Goal: Task Accomplishment & Management: Manage account settings

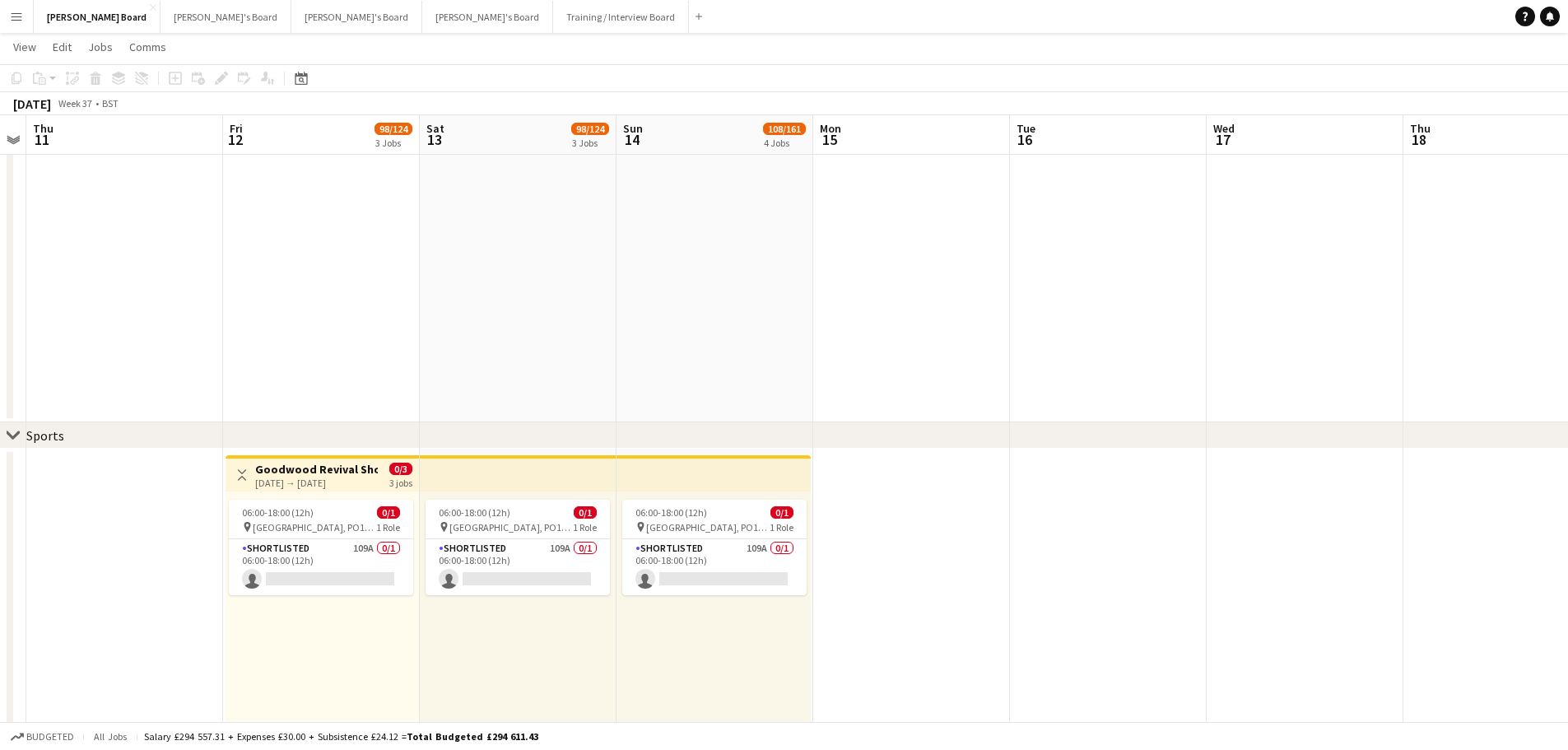
scroll to position [0, 337]
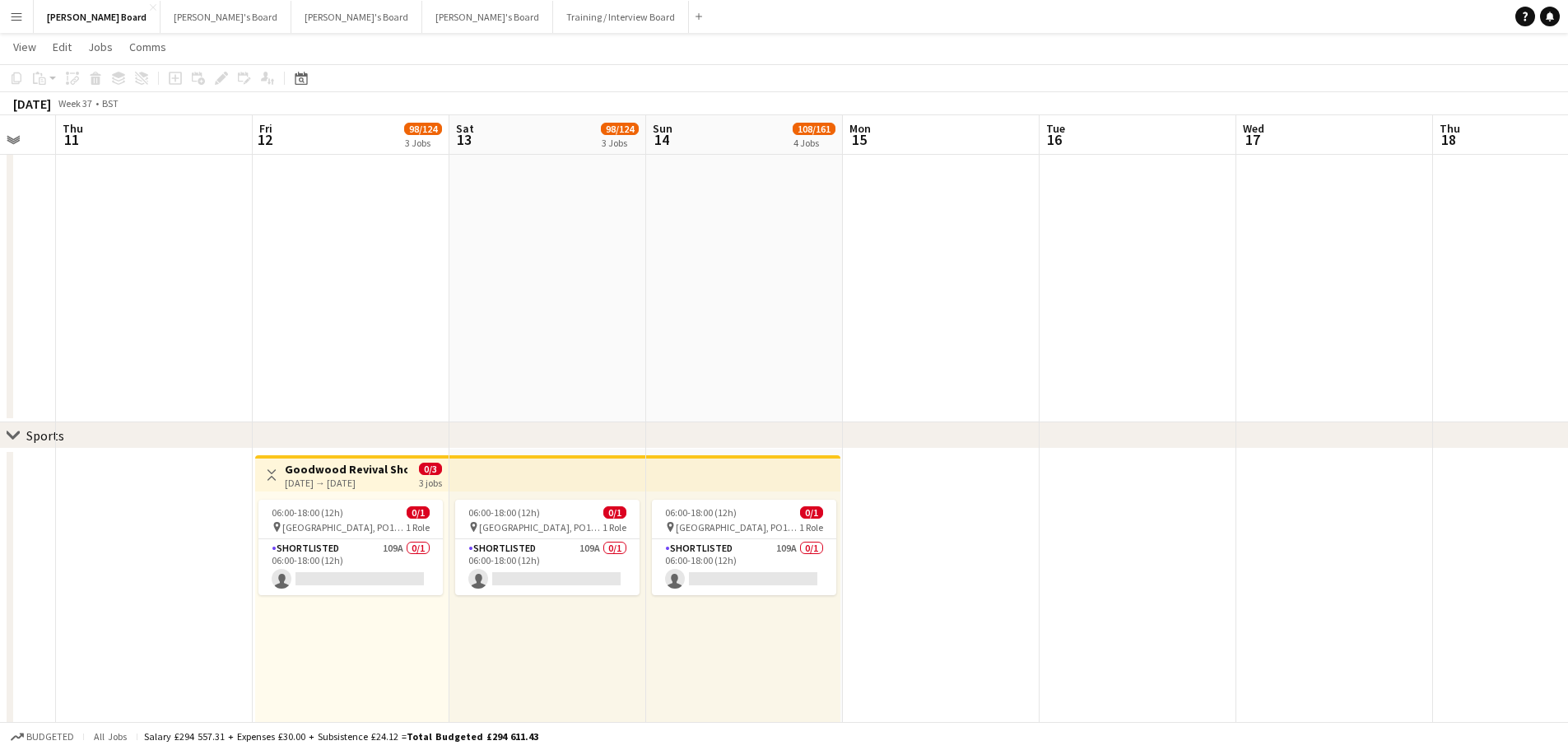
drag, startPoint x: 446, startPoint y: 409, endPoint x: 683, endPoint y: 354, distance: 243.3
click at [672, 360] on app-calendar-viewport "Tue 9 Wed 10 Thu 11 Fri 12 98/124 3 Jobs Sat 13 98/124 3 Jobs Sun 14 108/161 4 …" at bounding box center [784, 702] width 1568 height 2592
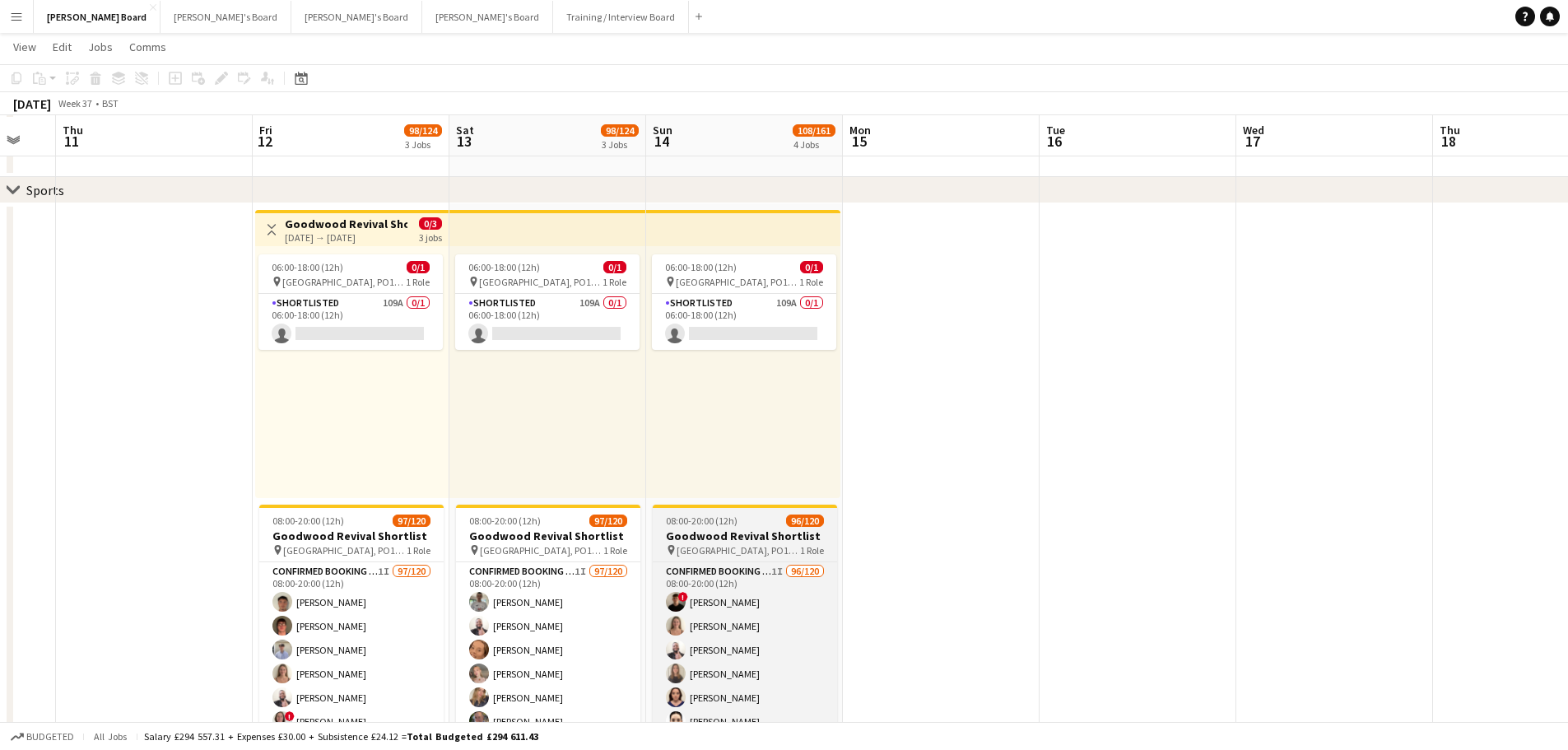
scroll to position [906, 0]
click at [761, 560] on div "Confirmed Booking Area TBC 1I 96/120 08:00-20:00 (12h) ! [PERSON_NAME] [PERSON_…" at bounding box center [744, 653] width 184 height 187
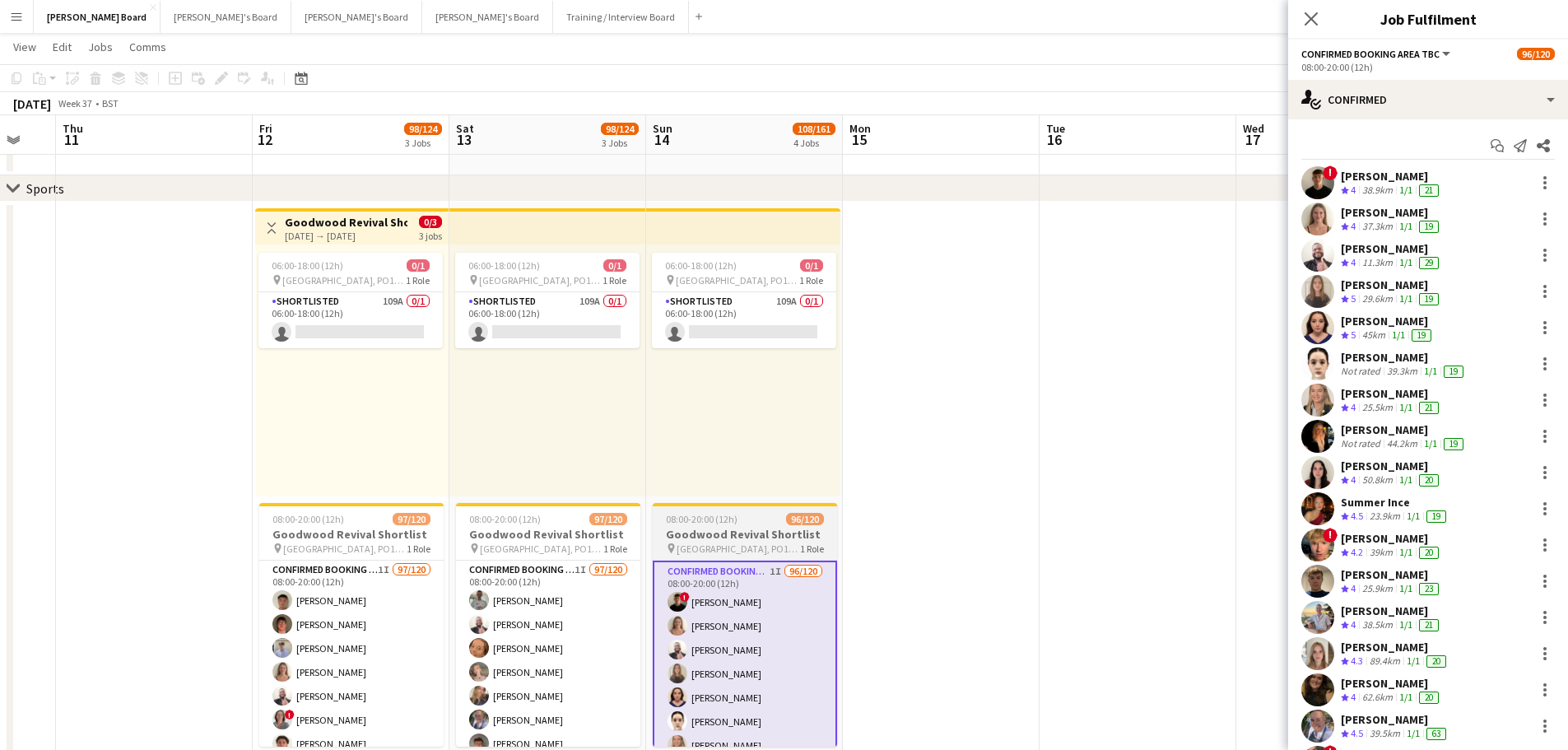
click at [764, 543] on div "pin [GEOGRAPHIC_DATA], PO18 0PS 1 Role" at bounding box center [744, 548] width 184 height 13
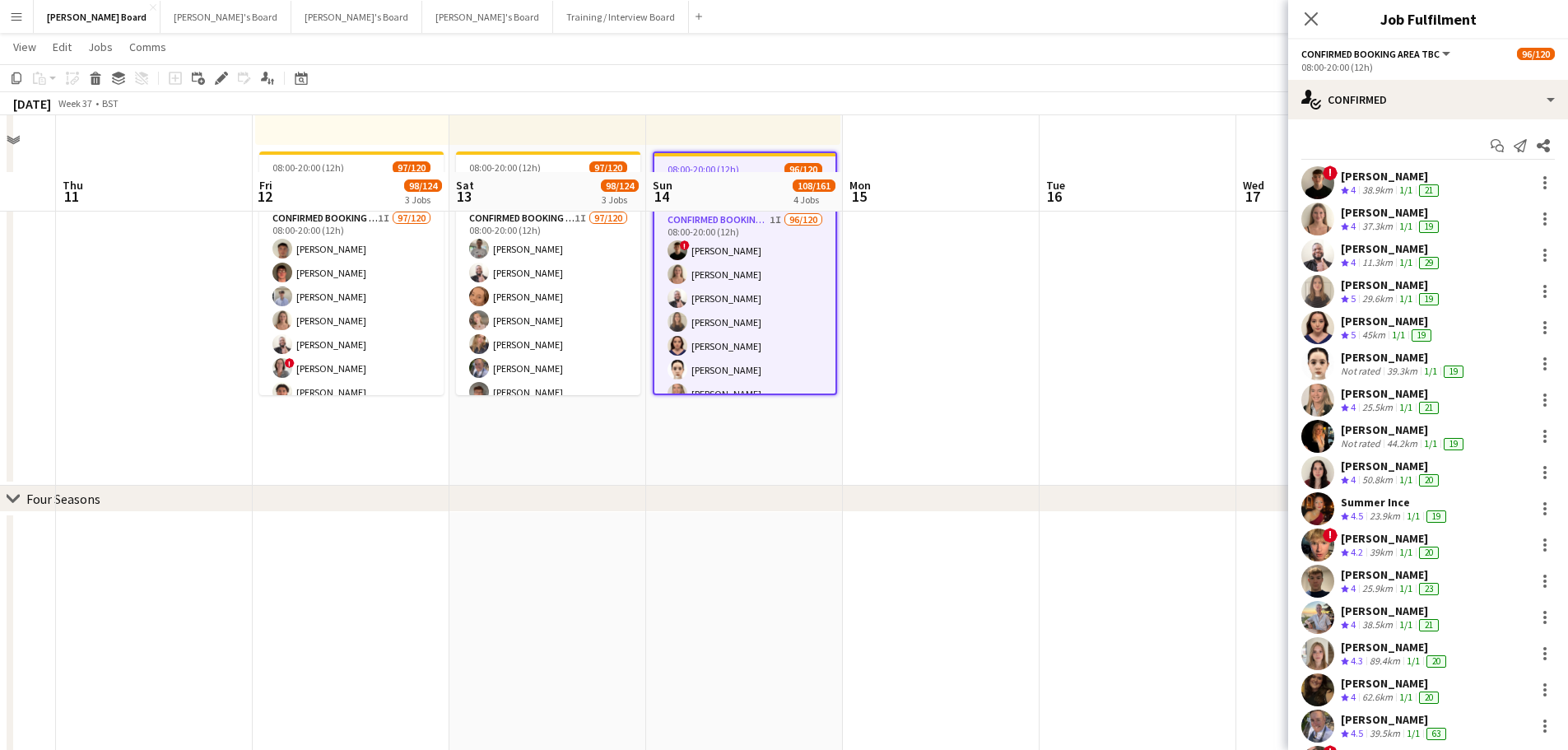
scroll to position [1318, 0]
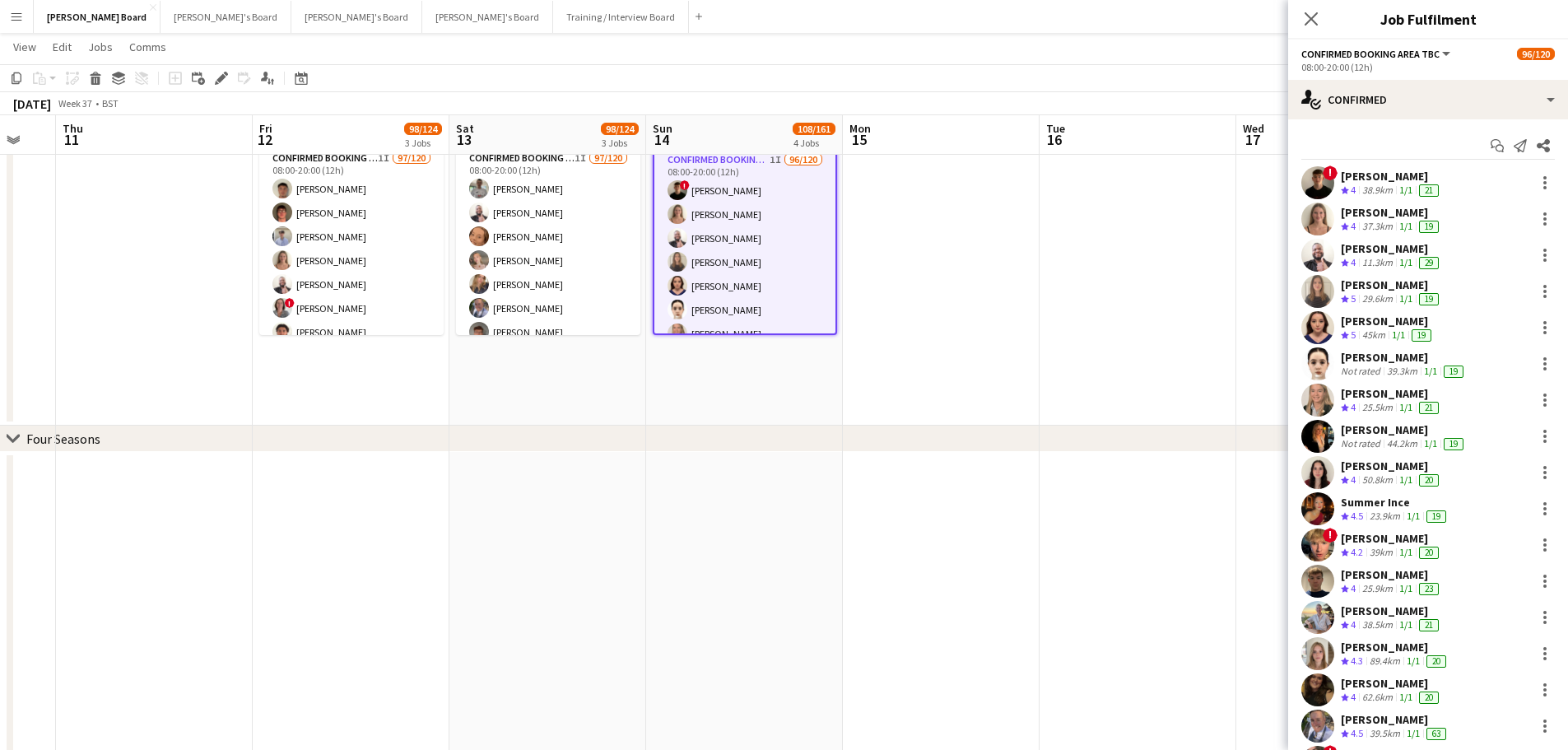
click at [738, 376] on app-date-cell "06:00-18:00 (12h) 0/1 pin [GEOGRAPHIC_DATA], PO18 0PS 1 Role Shortlisted 109A 0…" at bounding box center [744, 108] width 197 height 636
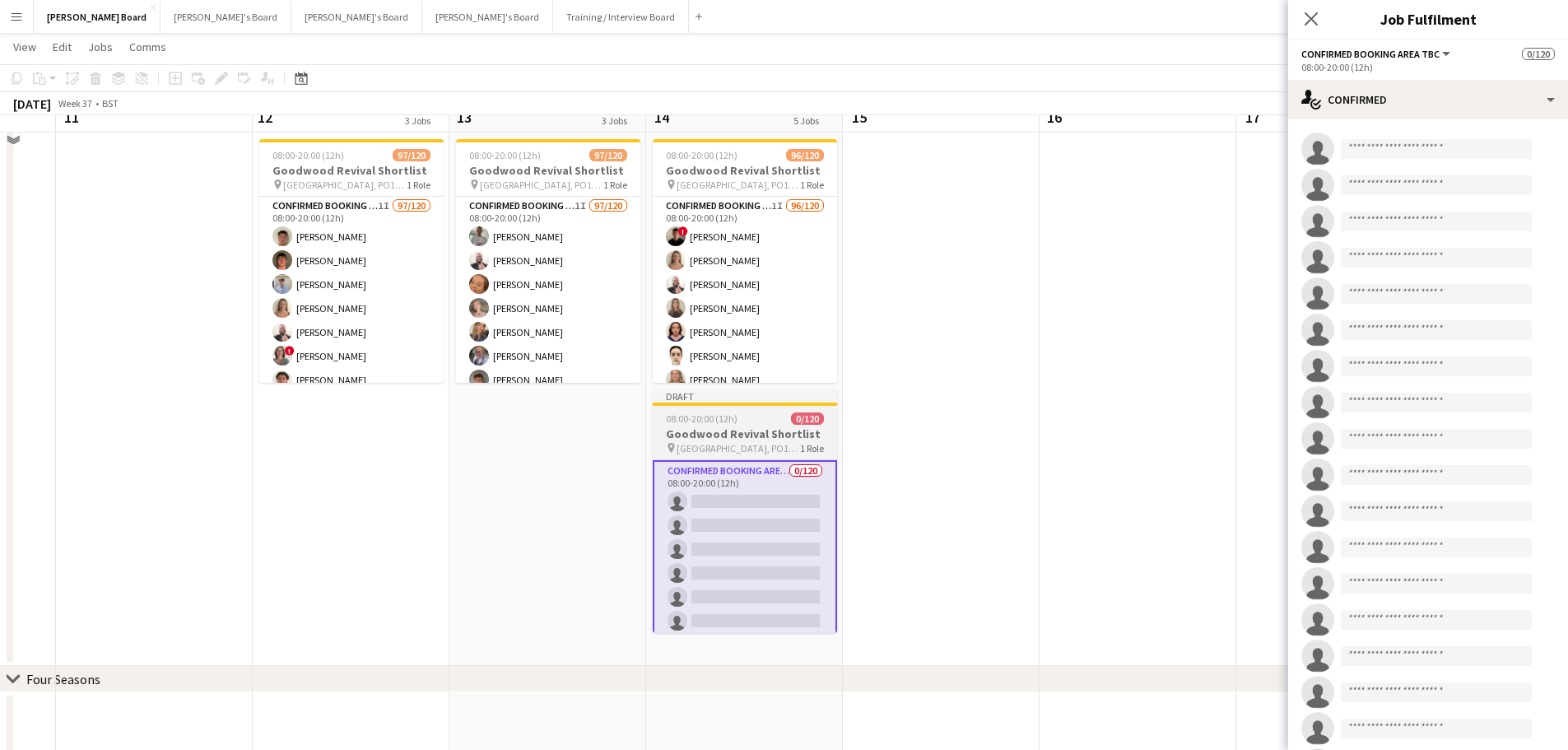
scroll to position [1235, 0]
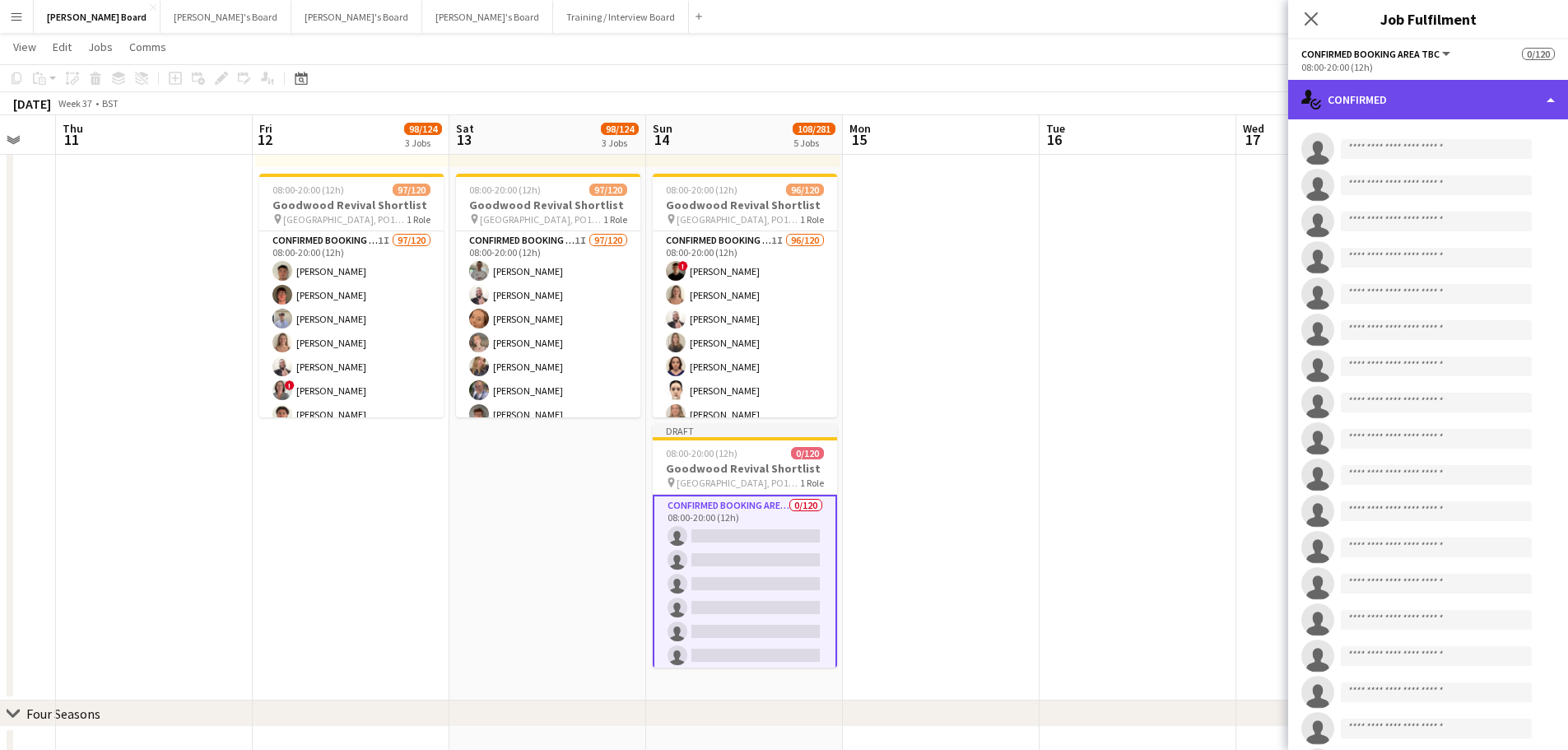
click at [1454, 86] on div "single-neutral-actions-check-2 Confirmed" at bounding box center [1427, 100] width 279 height 40
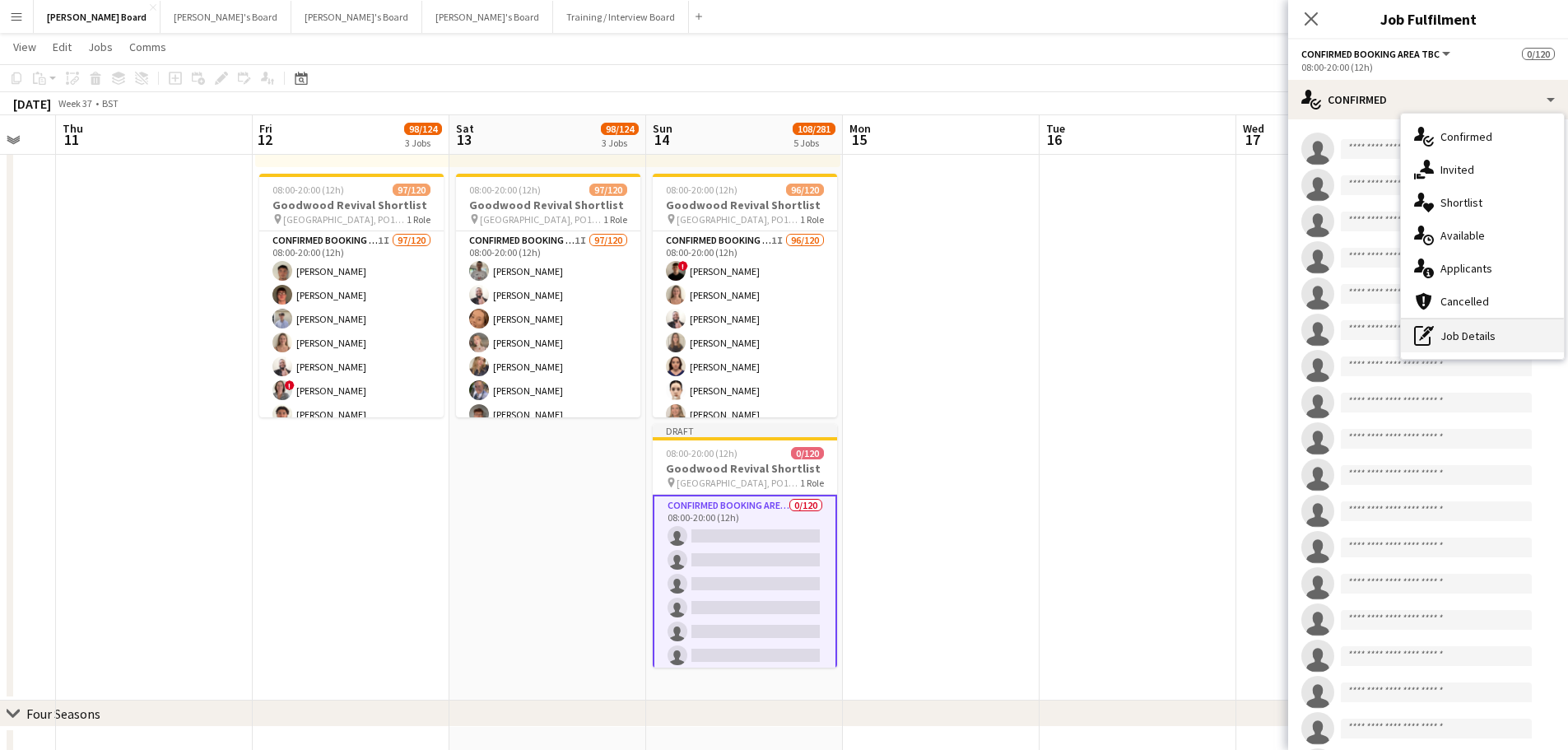
click at [1504, 322] on div "pen-write Job Details" at bounding box center [1482, 335] width 163 height 33
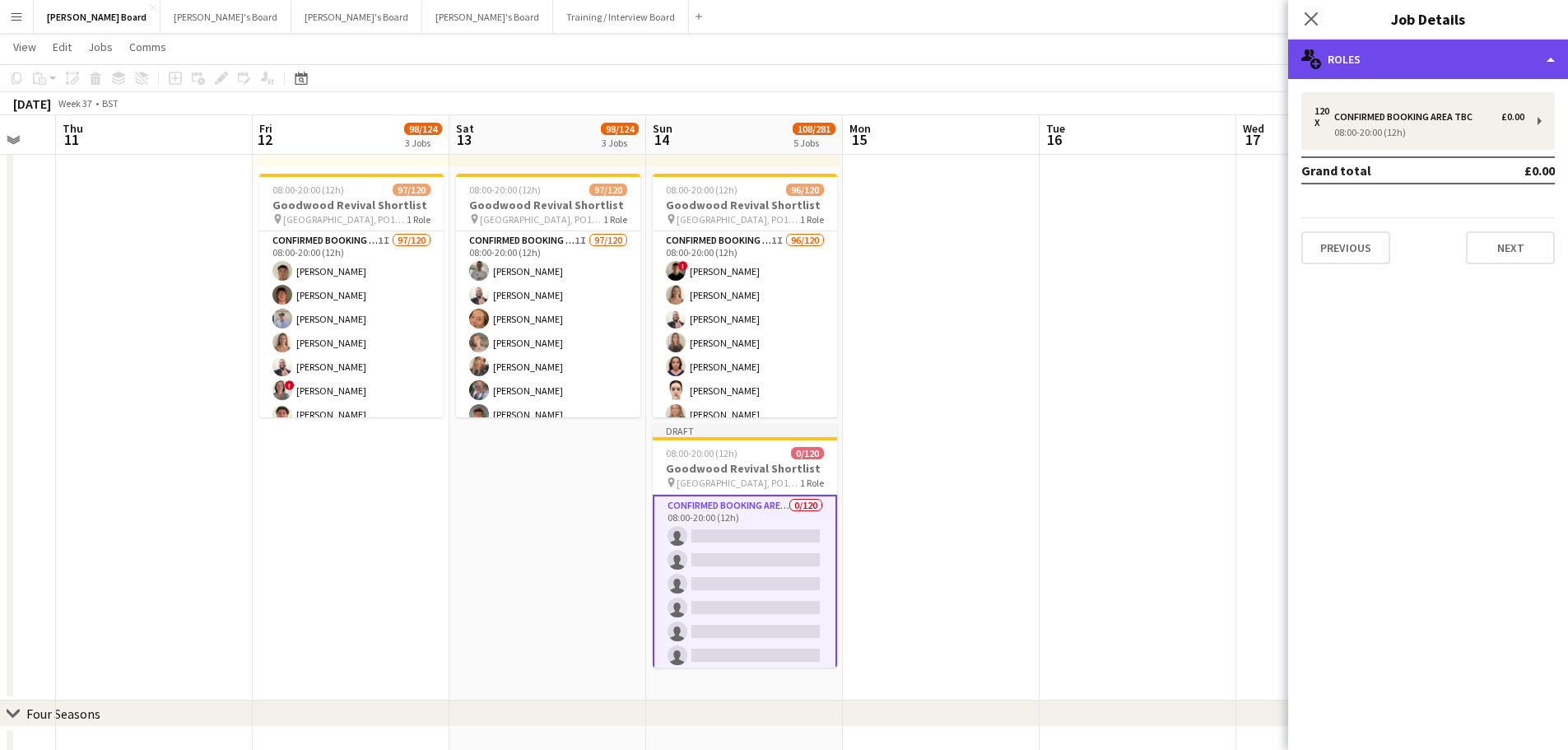
click at [1383, 71] on div "multiple-users-add Roles" at bounding box center [1427, 59] width 279 height 40
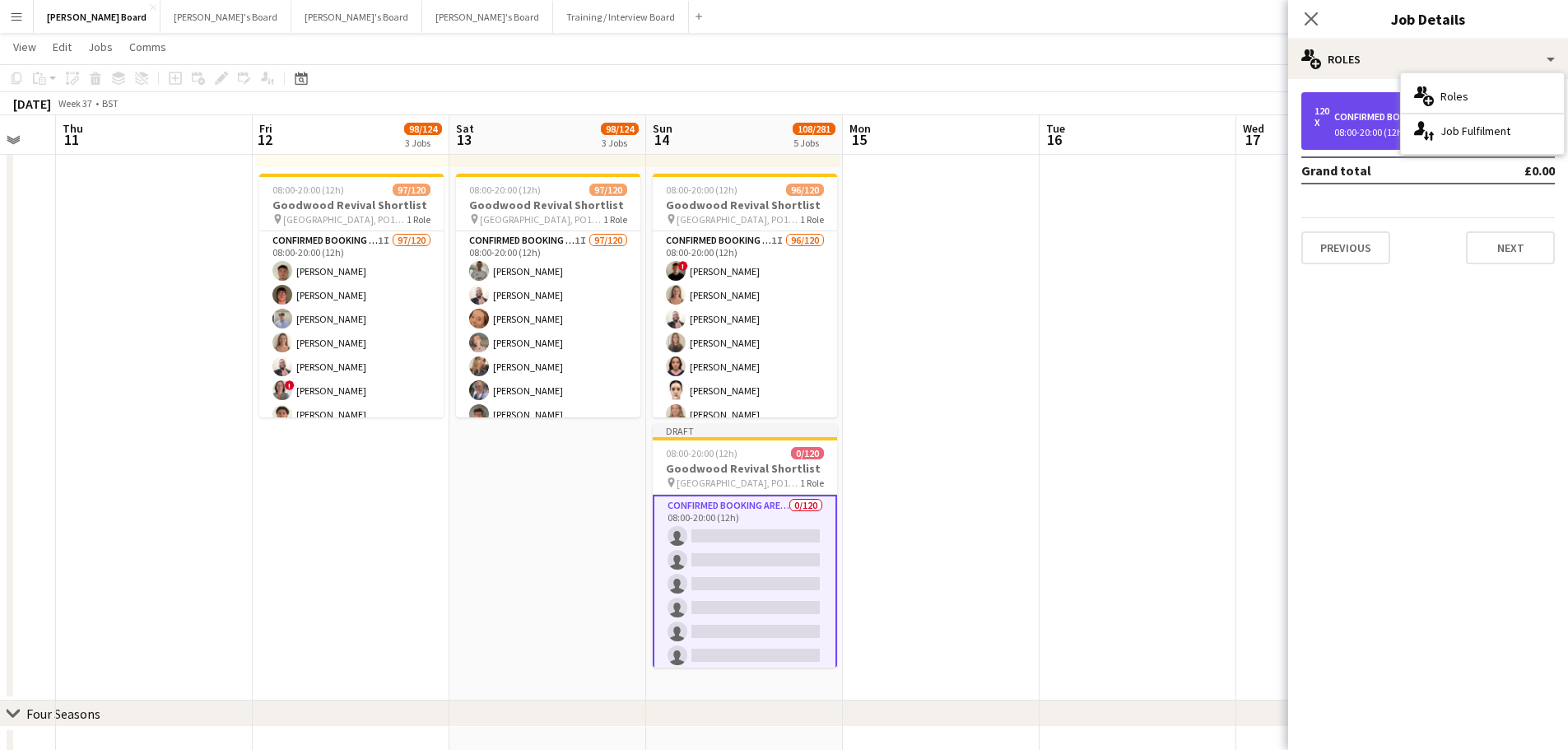
click at [1369, 124] on div "120 x Confirmed Booking Area TBC £0.00" at bounding box center [1419, 117] width 210 height 23
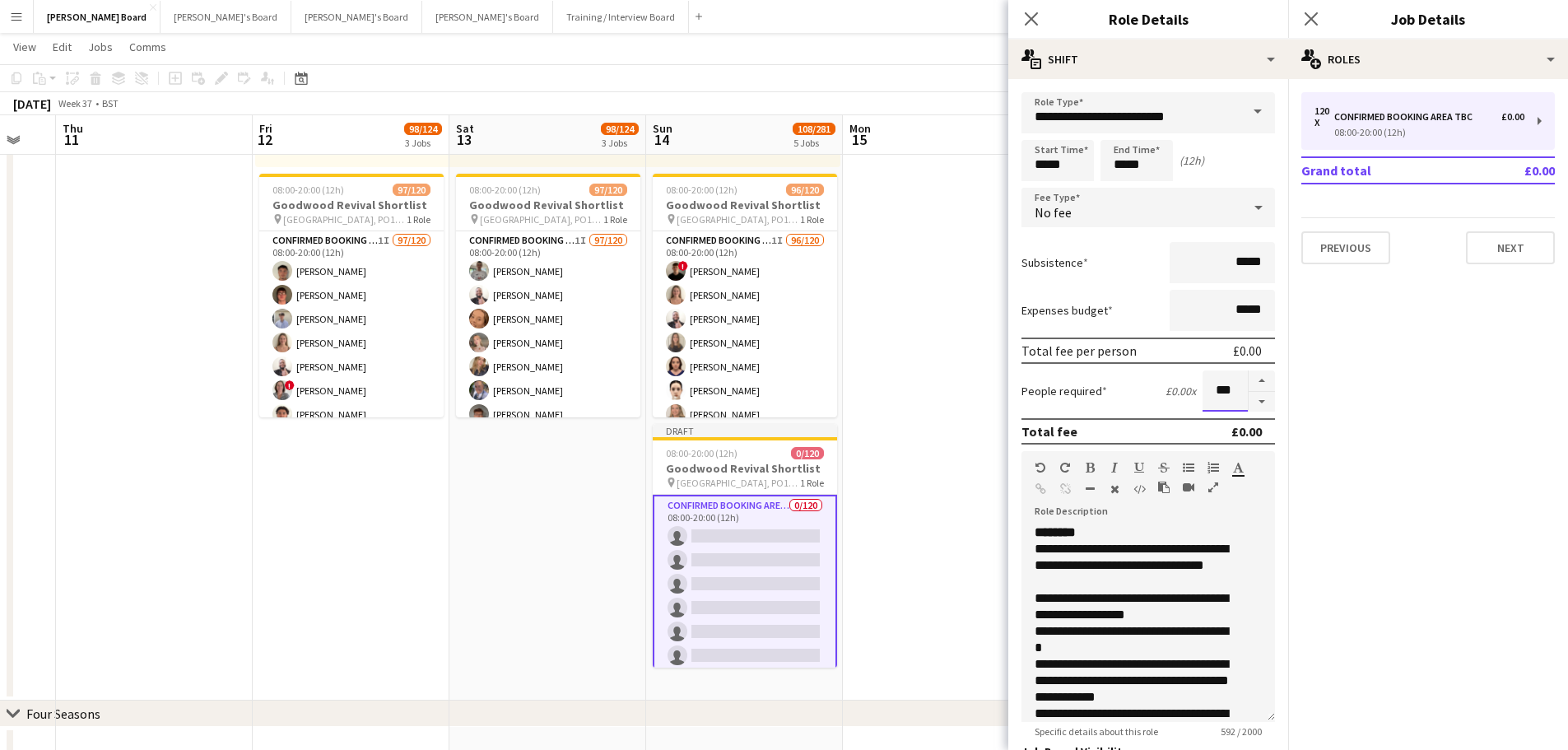
drag, startPoint x: 1228, startPoint y: 395, endPoint x: 1180, endPoint y: 396, distance: 48.0
click at [1203, 395] on input "***" at bounding box center [1225, 391] width 46 height 41
click at [885, 316] on app-date-cell at bounding box center [940, 286] width 197 height 828
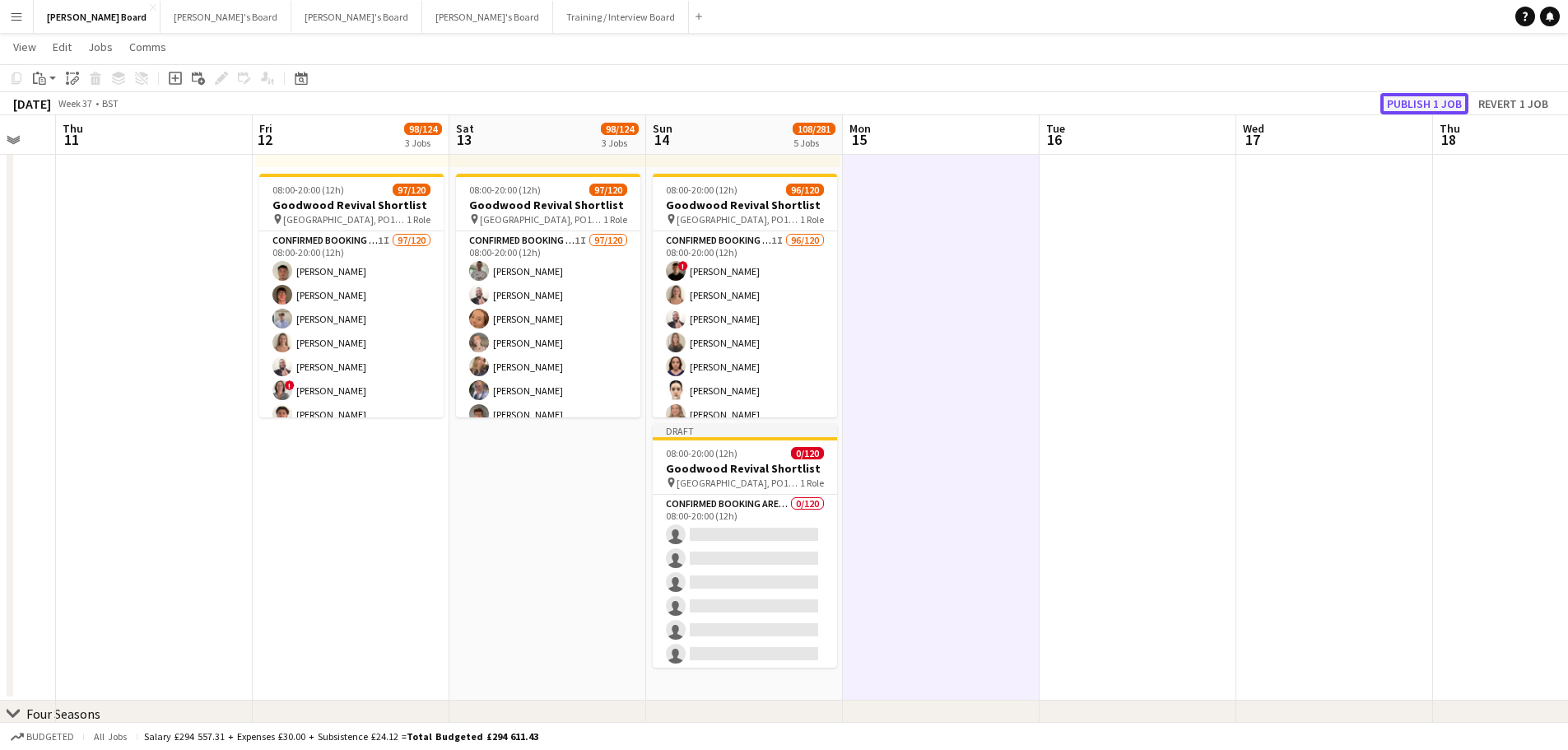
click at [1416, 96] on button "Publish 1 job" at bounding box center [1424, 103] width 88 height 22
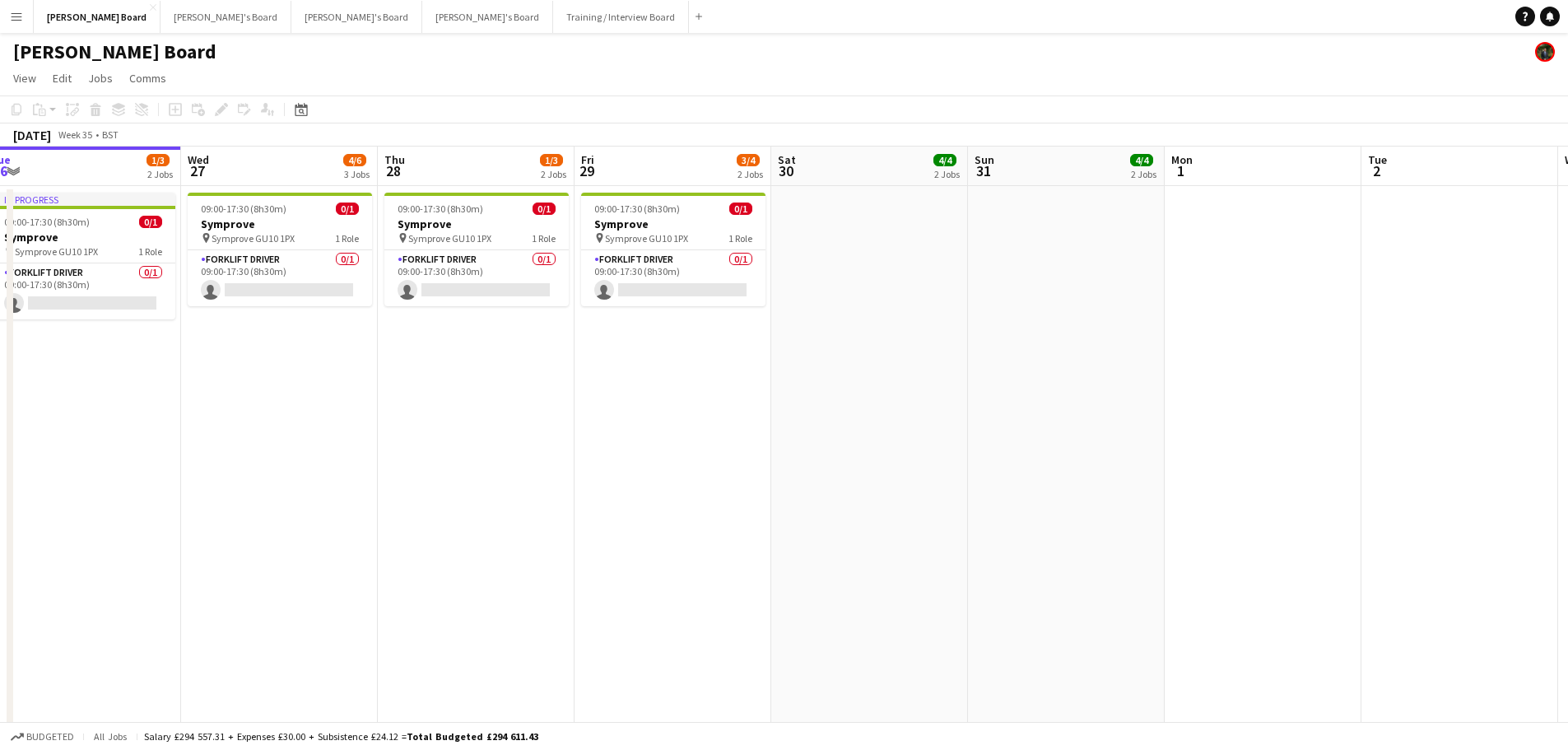
drag, startPoint x: 1414, startPoint y: 501, endPoint x: 1040, endPoint y: 475, distance: 374.9
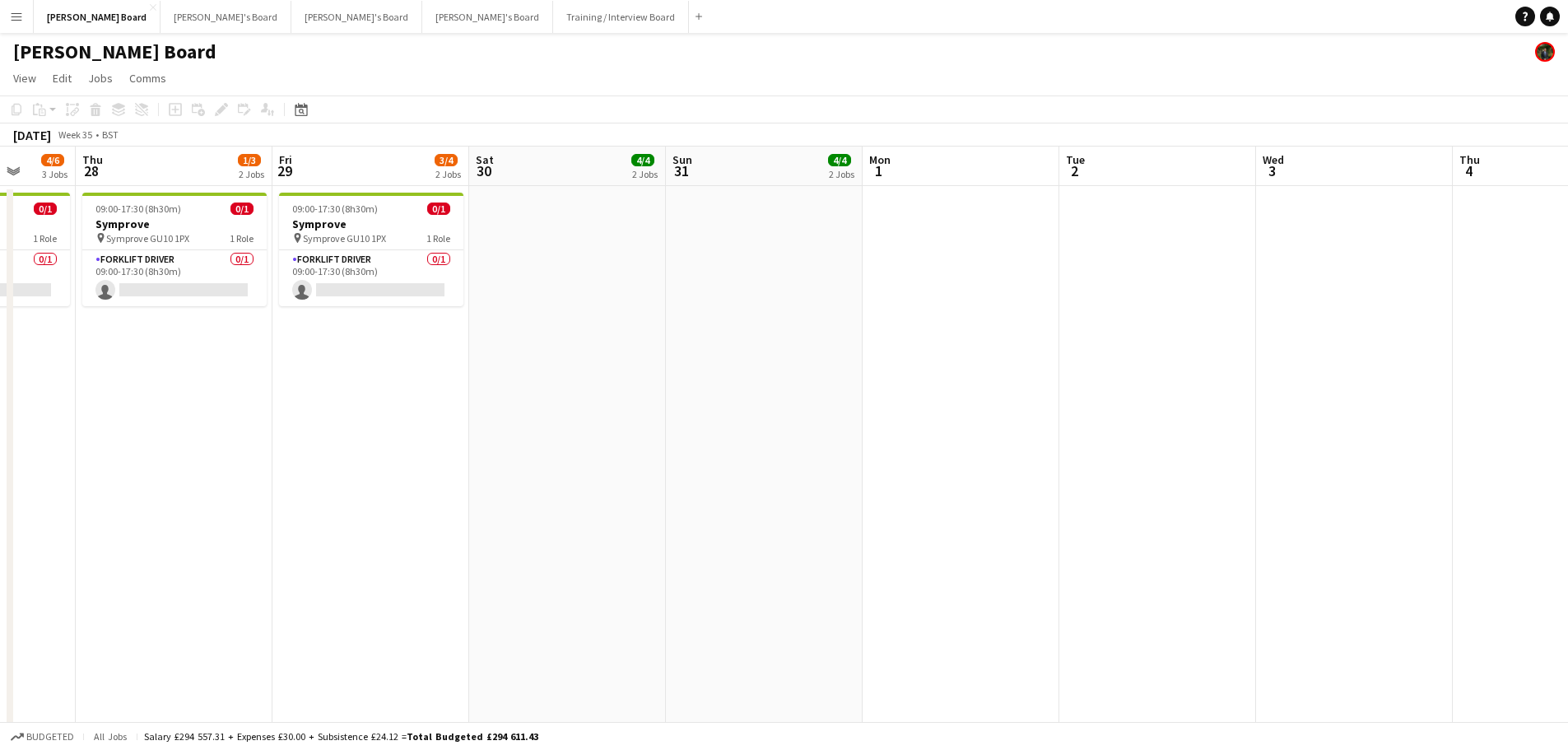
drag, startPoint x: 1099, startPoint y: 525, endPoint x: 713, endPoint y: 472, distance: 389.6
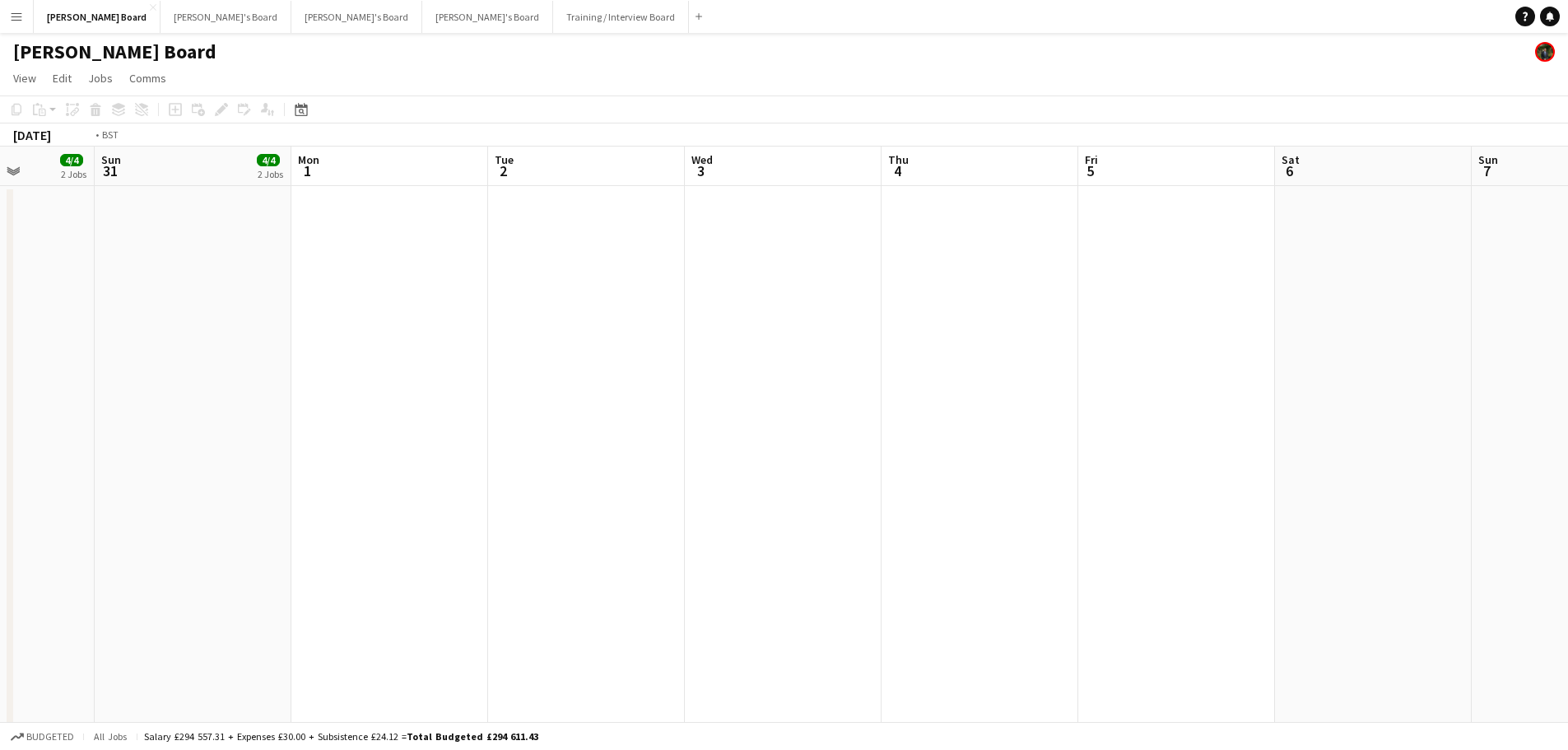
drag, startPoint x: 836, startPoint y: 490, endPoint x: 513, endPoint y: 458, distance: 324.6
drag, startPoint x: 690, startPoint y: 499, endPoint x: 260, endPoint y: 482, distance: 430.3
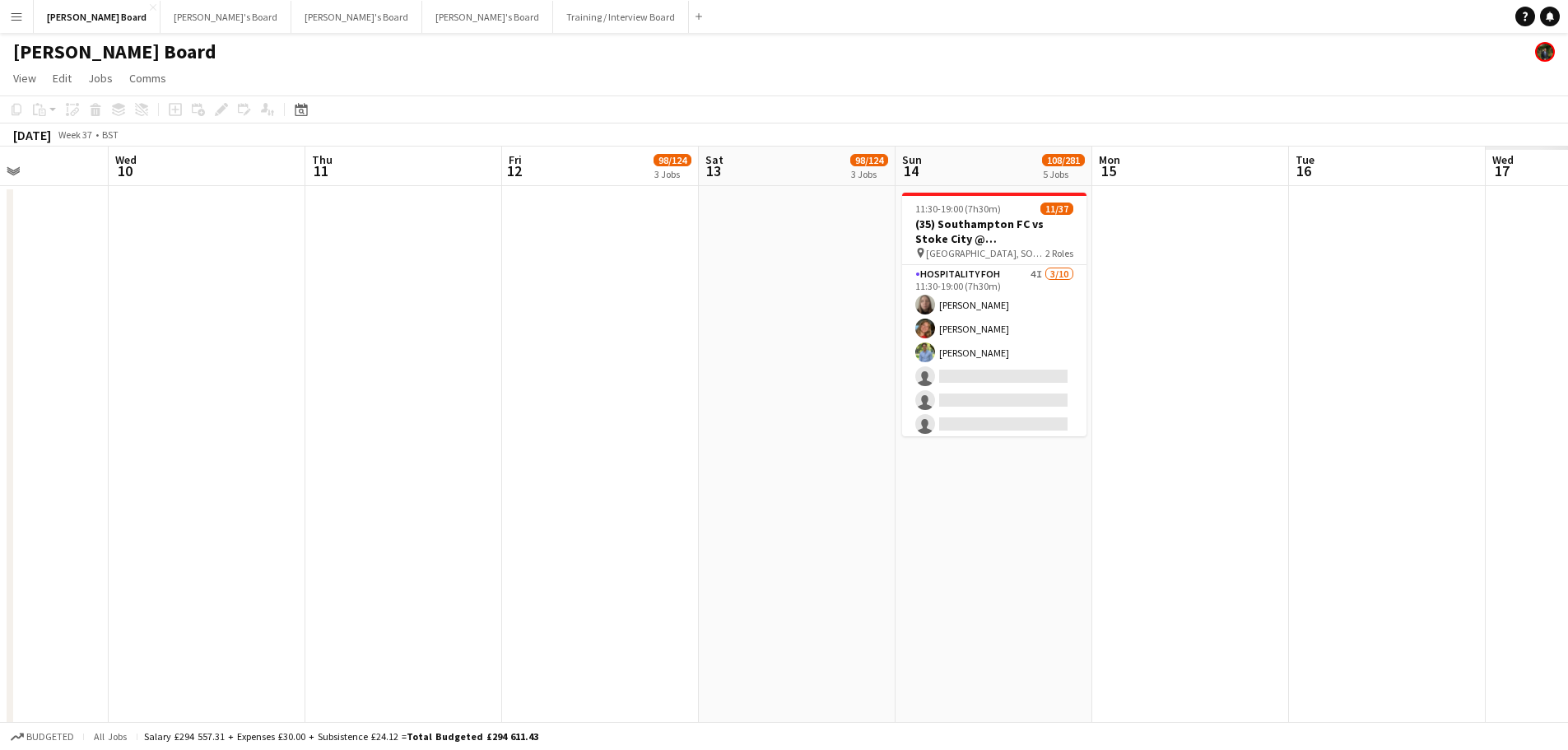
drag, startPoint x: 947, startPoint y: 474, endPoint x: 473, endPoint y: 420, distance: 477.1
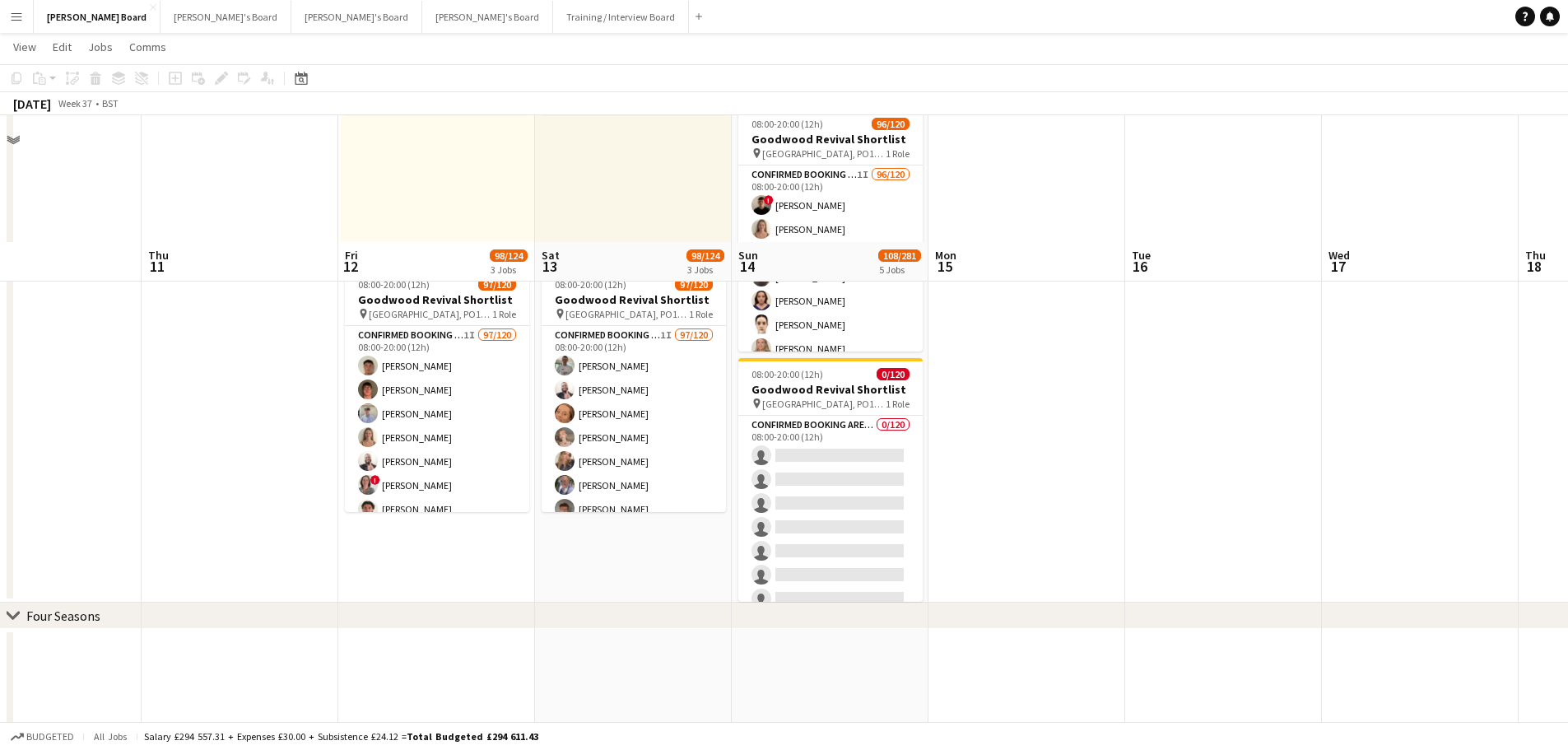
scroll to position [1318, 0]
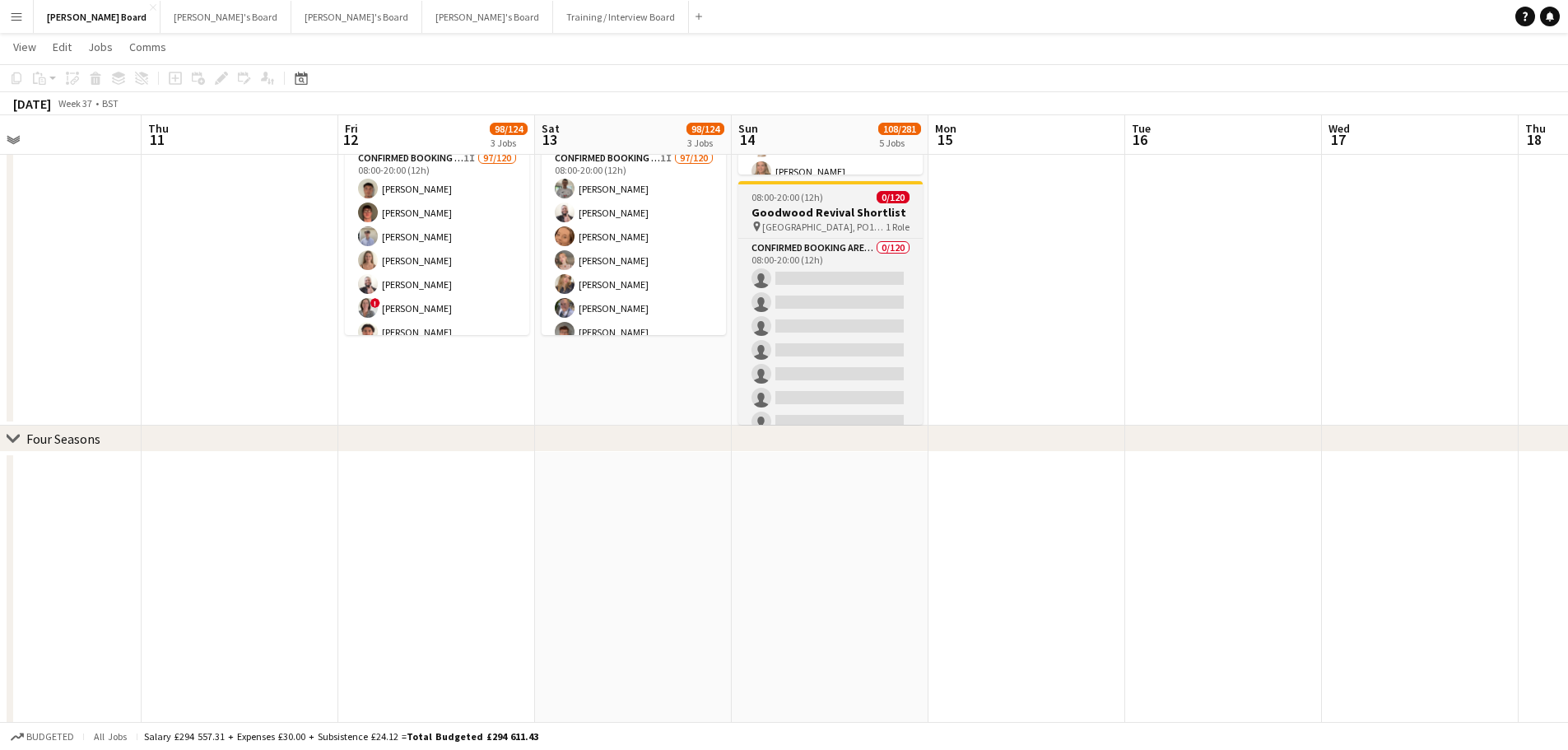
click at [807, 231] on span "[GEOGRAPHIC_DATA], PO18 0PS" at bounding box center [824, 227] width 124 height 12
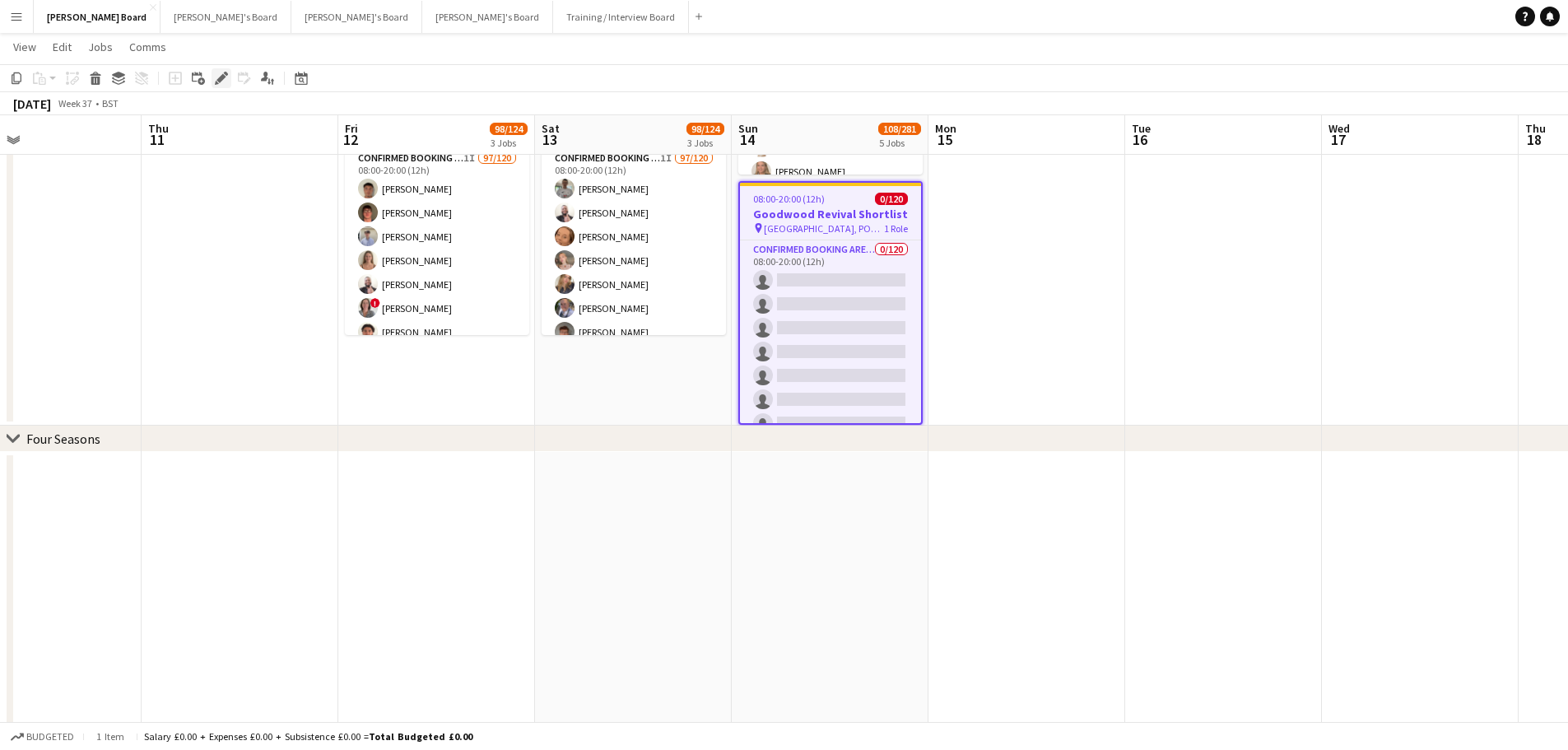
click at [223, 83] on icon "Edit" at bounding box center [221, 77] width 13 height 13
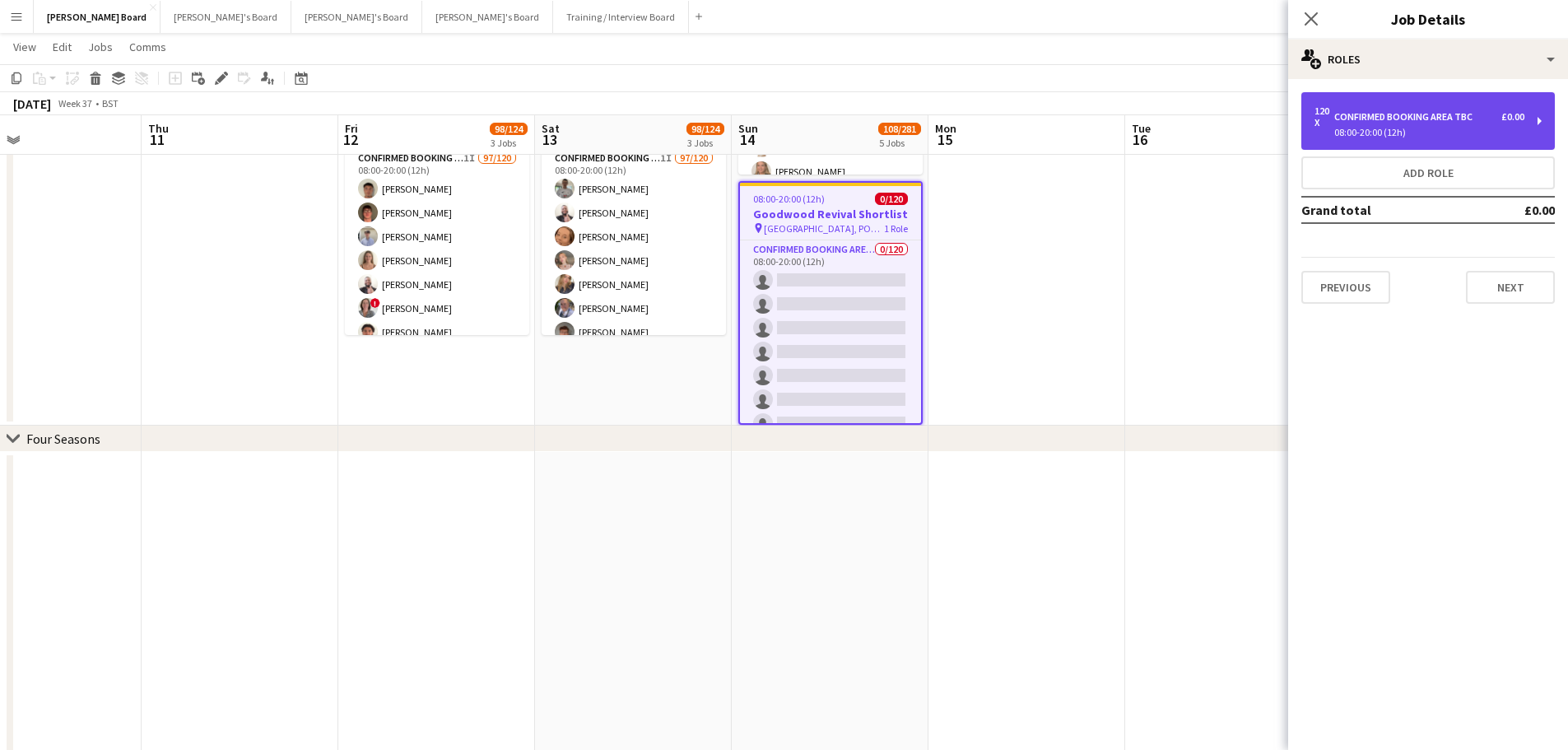
click at [1418, 120] on div "Confirmed Booking Area TBC" at bounding box center [1406, 116] width 144 height 11
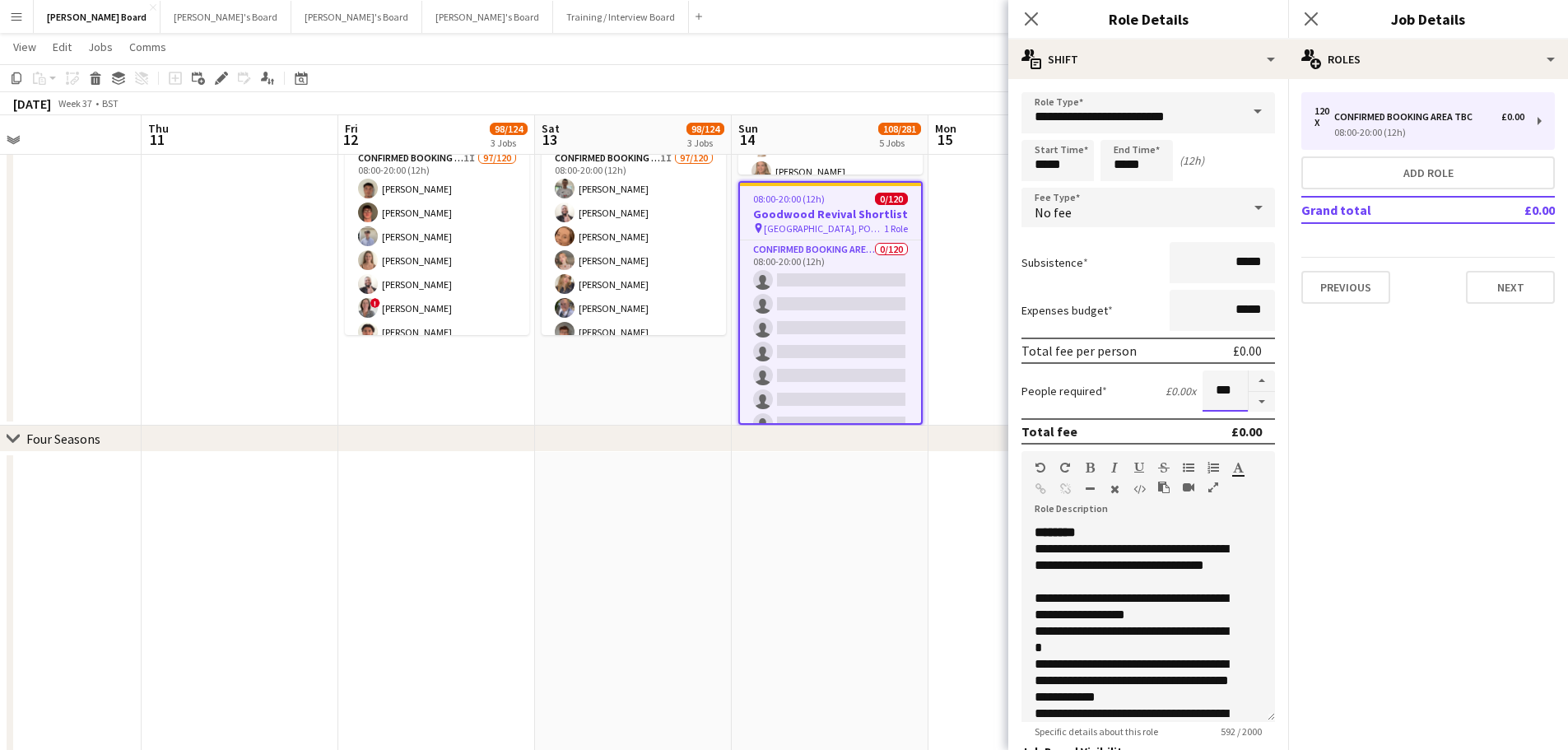
click at [1185, 382] on div "People required £0.00 x ***" at bounding box center [1148, 391] width 254 height 41
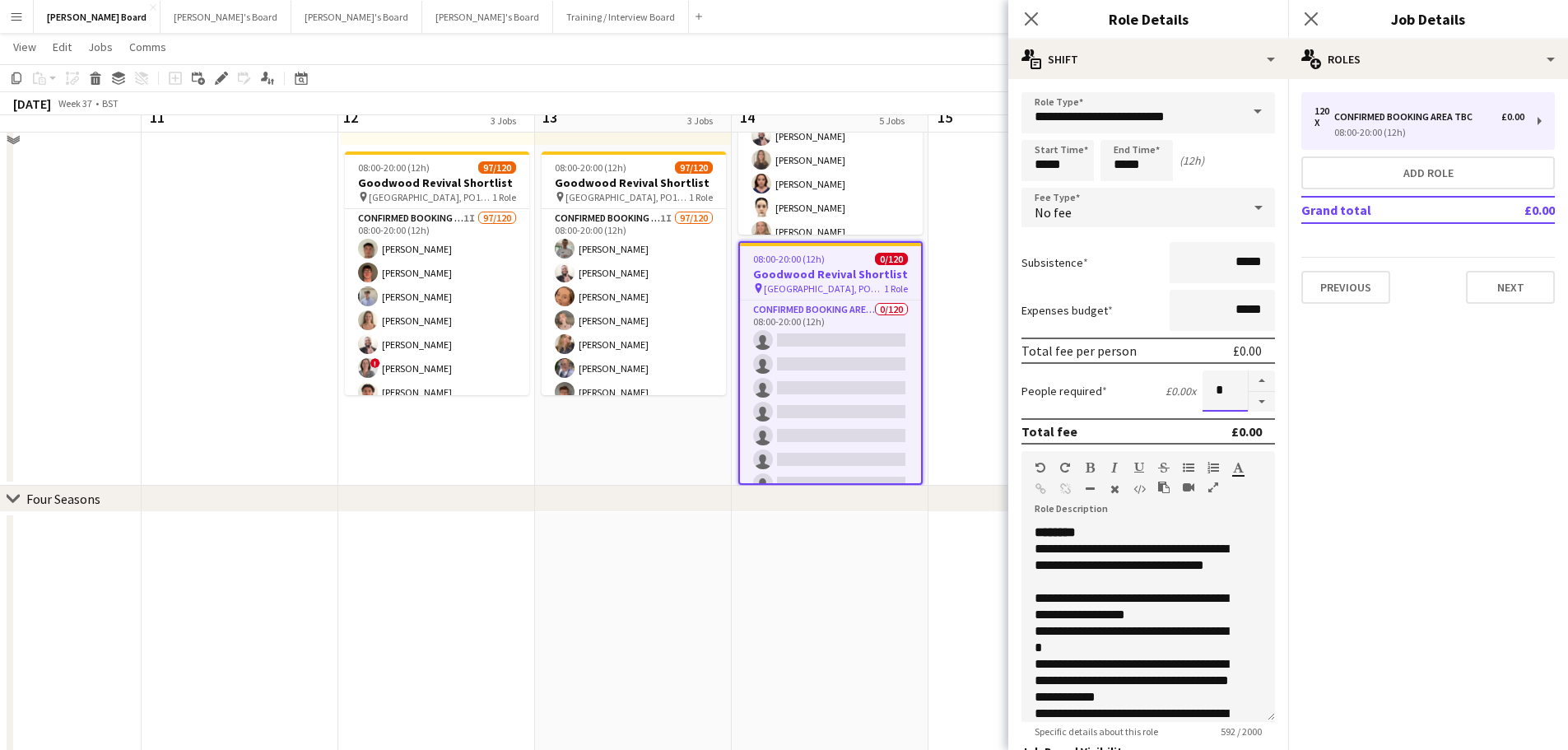
scroll to position [1235, 0]
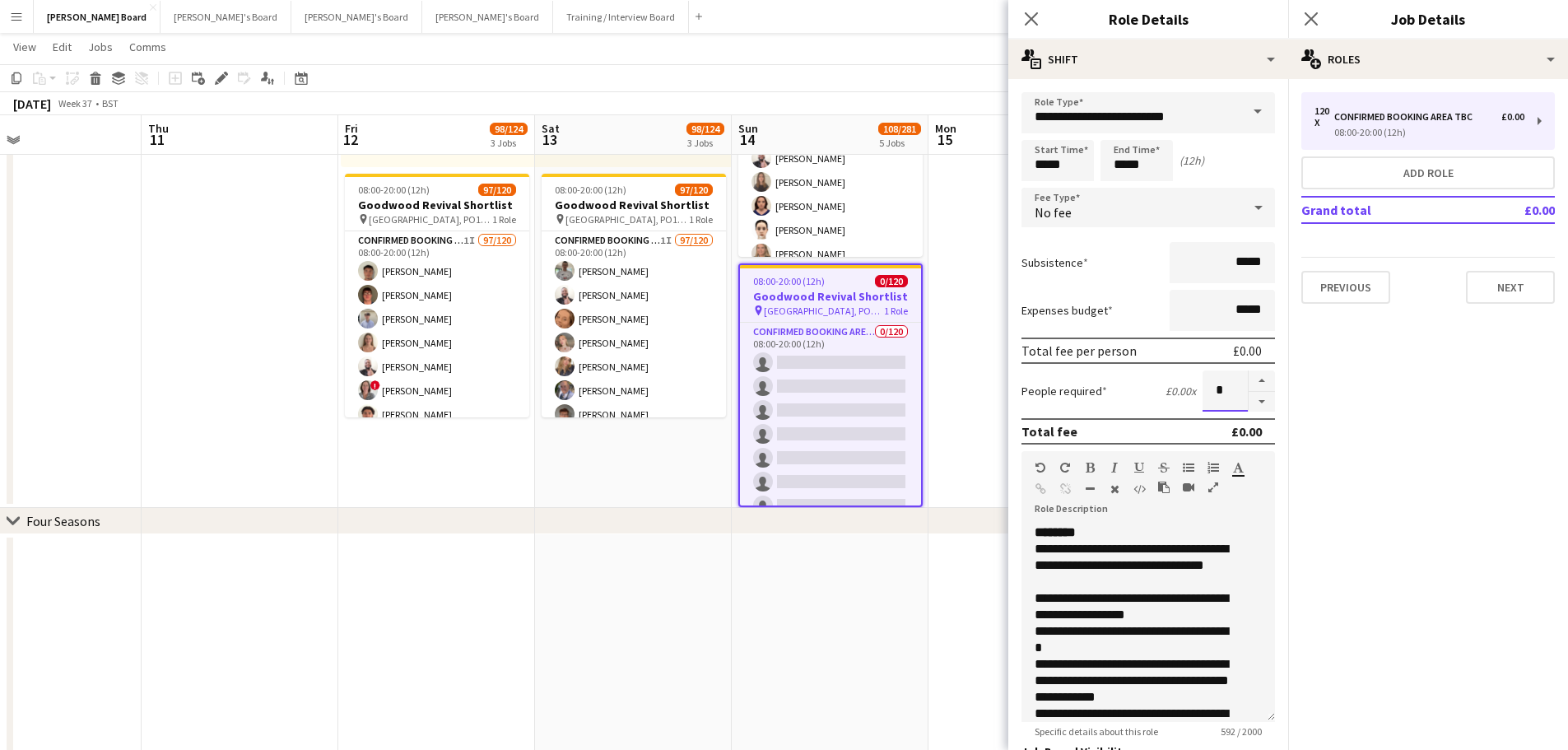
type input "*"
click at [1033, 533] on div "**********" at bounding box center [1148, 624] width 254 height 198
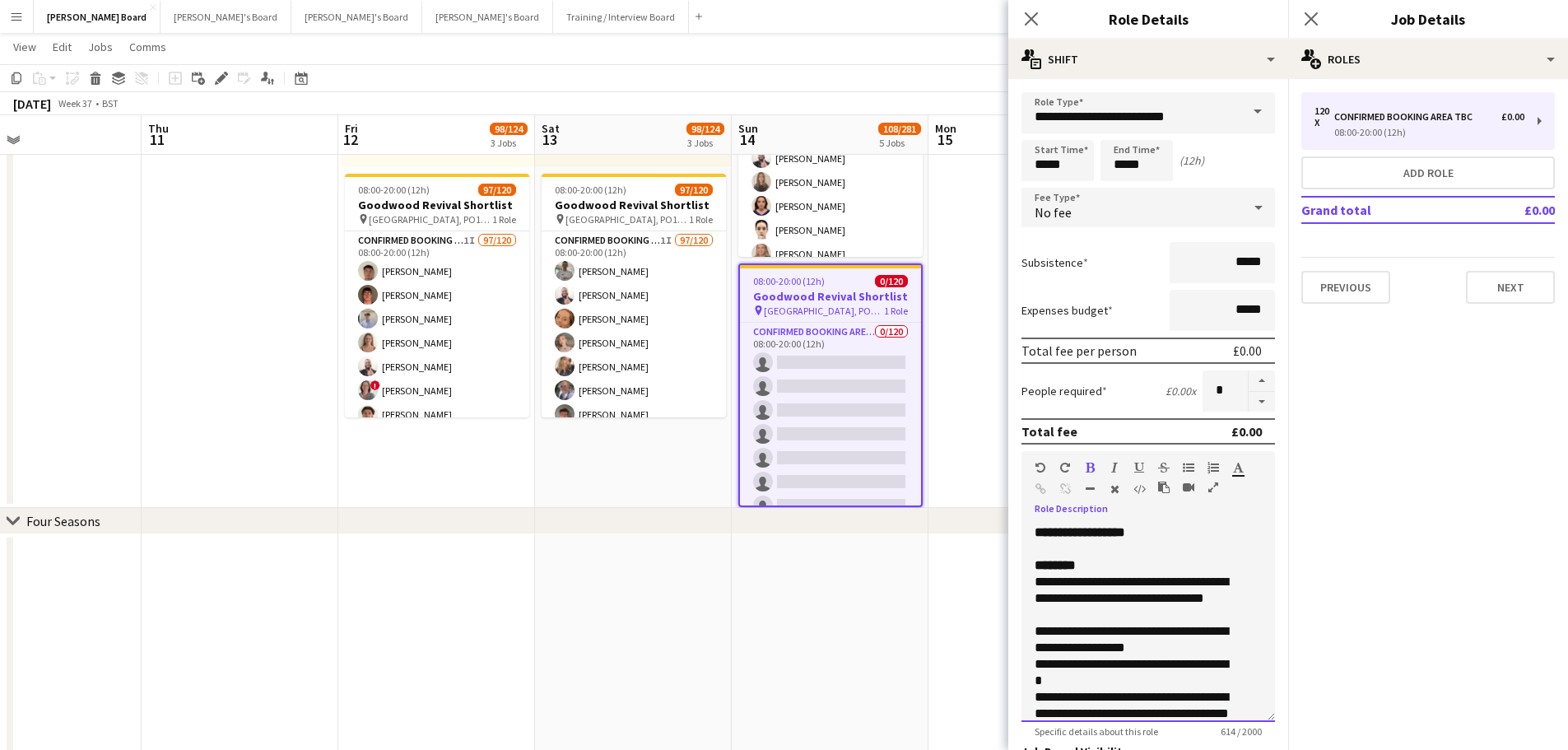
click at [1161, 556] on div at bounding box center [1148, 549] width 227 height 16
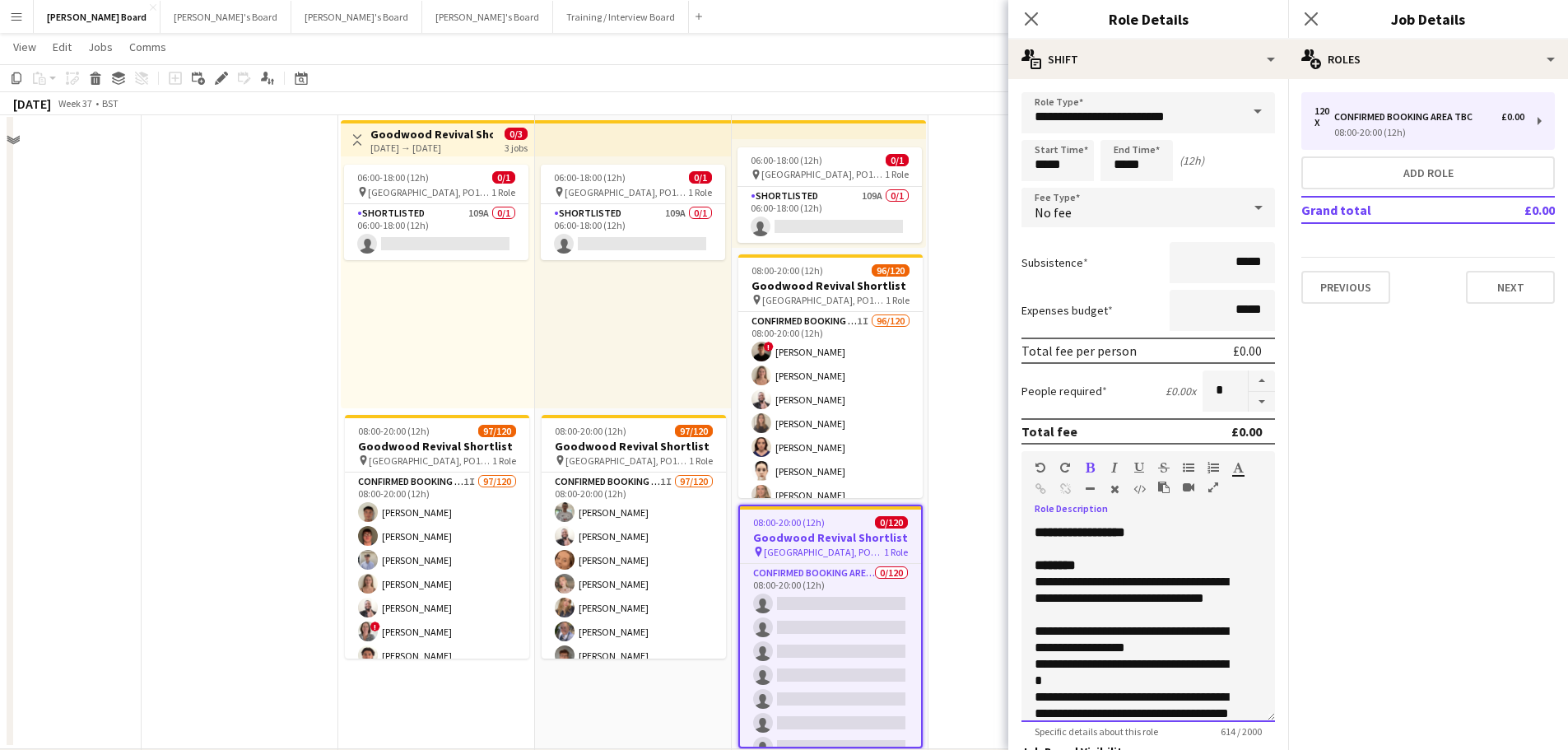
scroll to position [906, 0]
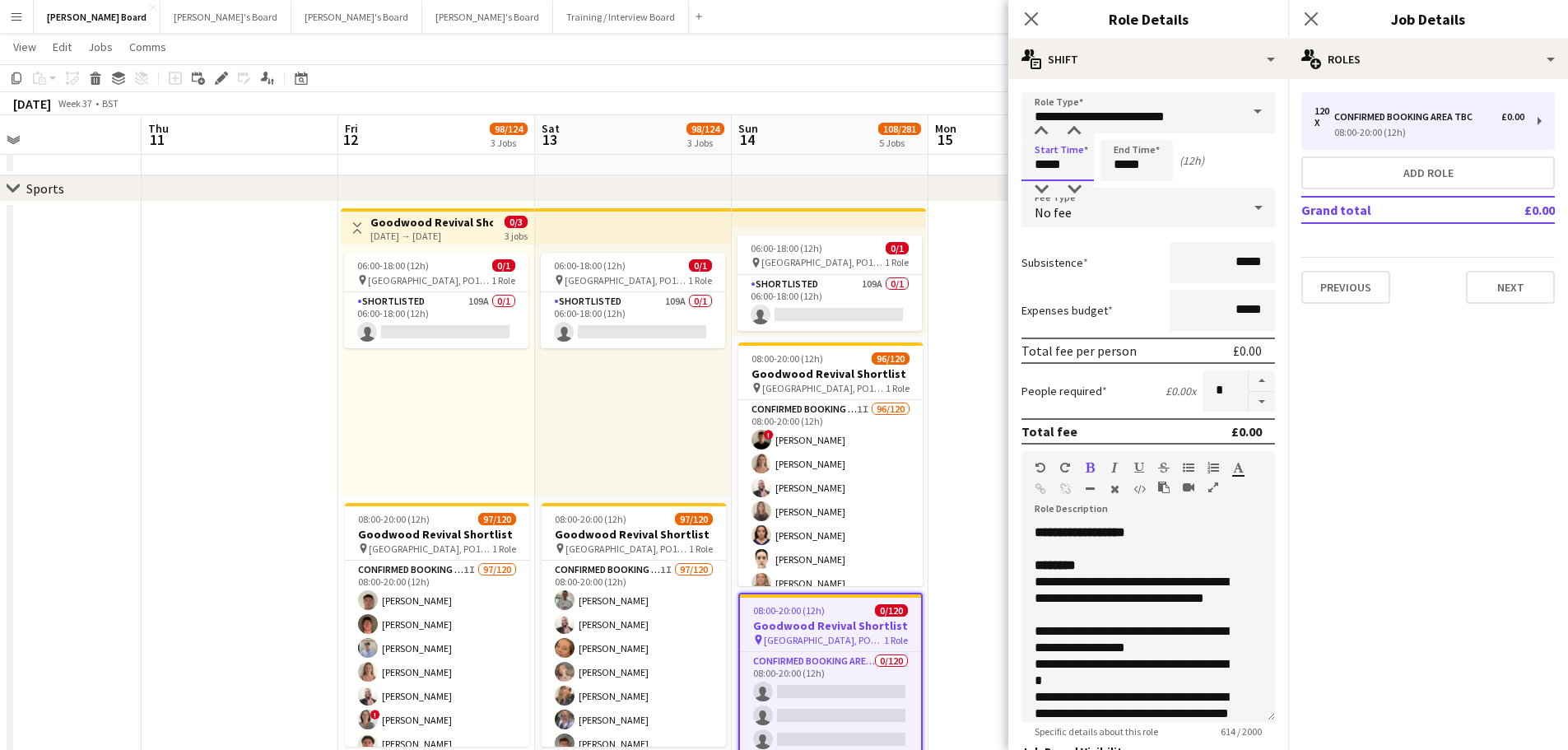
drag, startPoint x: 942, startPoint y: 166, endPoint x: 903, endPoint y: 164, distance: 39.1
click at [903, 165] on body "Menu Boards Boards Boards All jobs Status Workforce Workforce My Workforce Recr…" at bounding box center [784, 437] width 1568 height 2685
click at [1054, 165] on input "*****" at bounding box center [1057, 161] width 72 height 41
drag, startPoint x: 1066, startPoint y: 163, endPoint x: 988, endPoint y: 166, distance: 78.1
click at [988, 166] on body "Menu Boards Boards Boards All jobs Status Workforce Workforce My Workforce Recr…" at bounding box center [784, 437] width 1568 height 2685
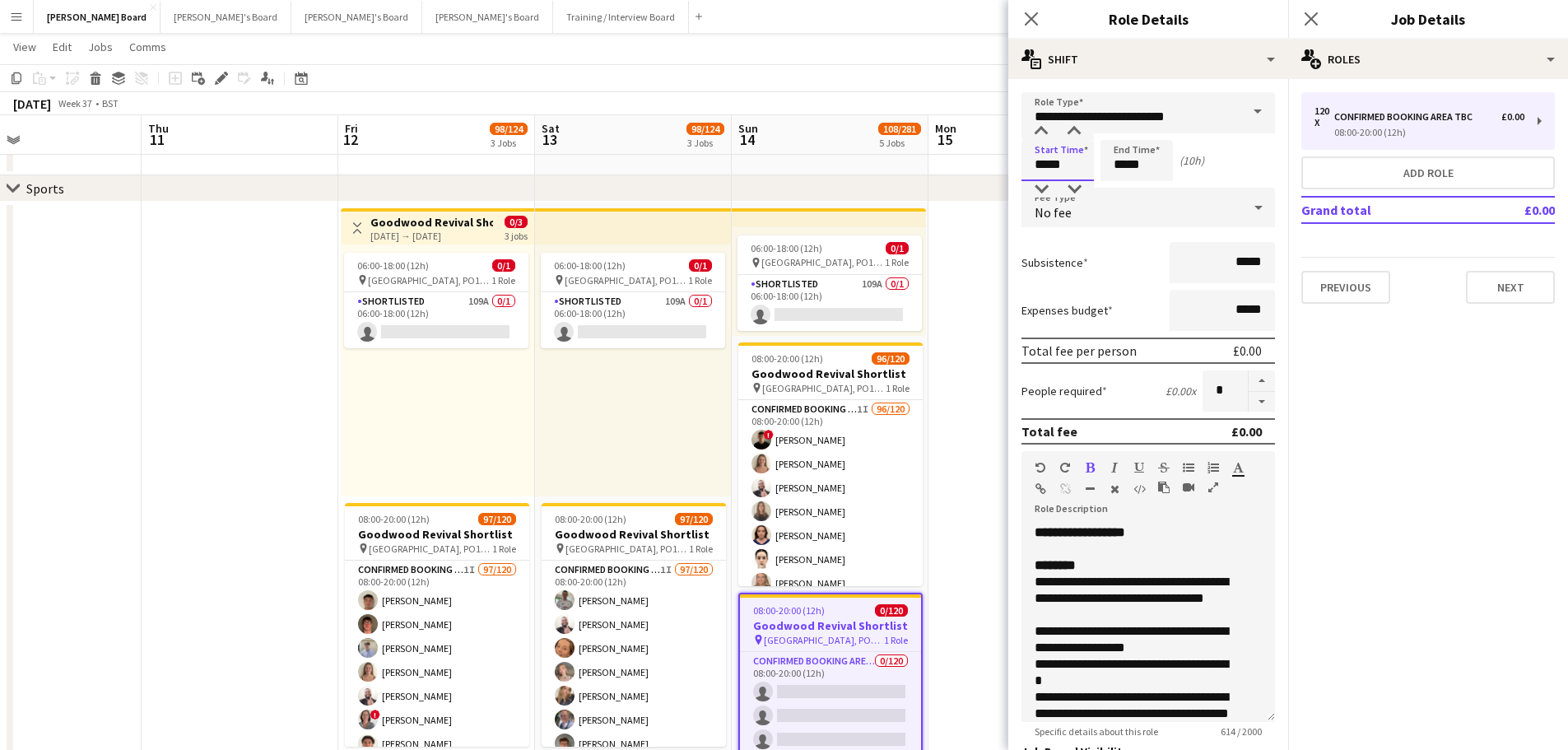
type input "*****"
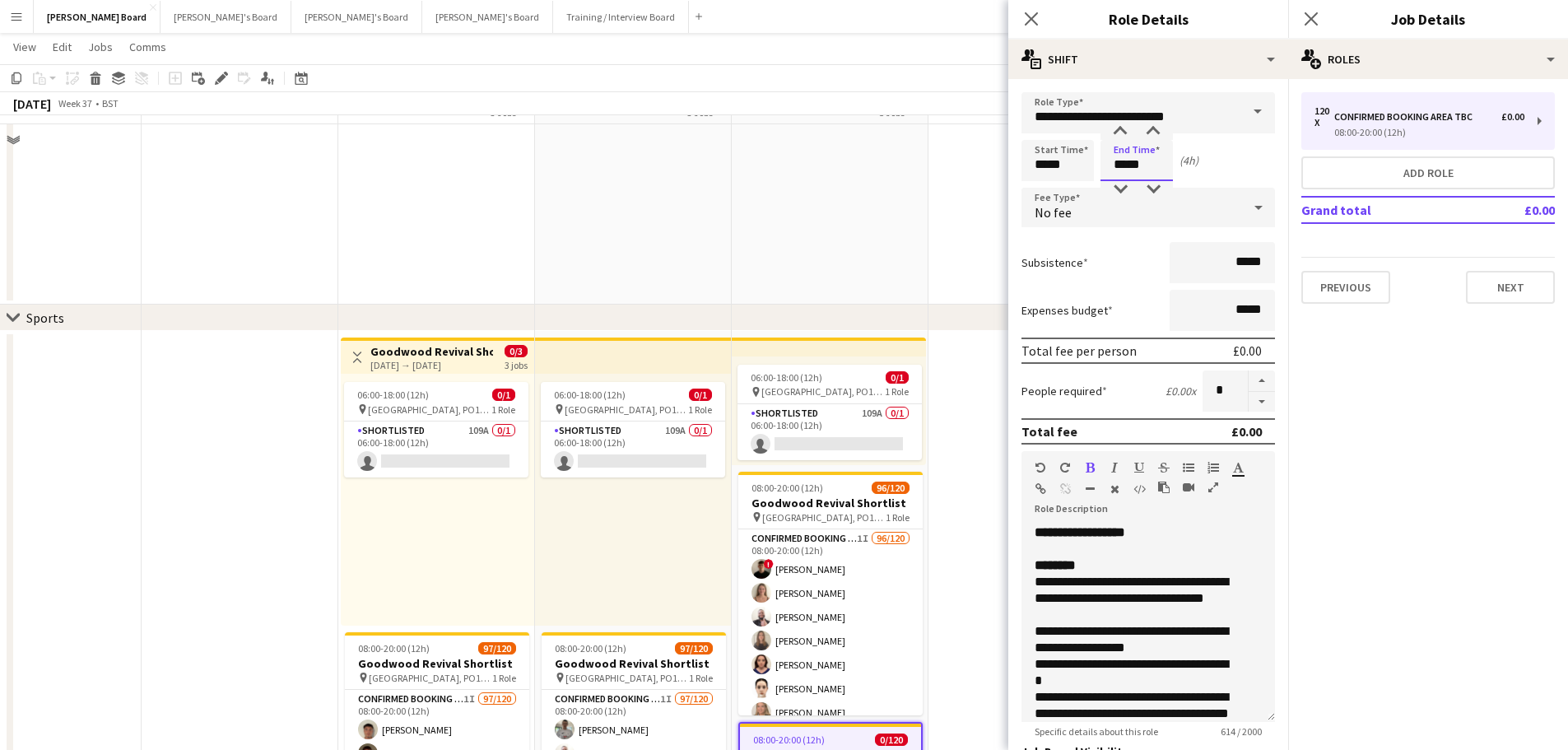
scroll to position [741, 0]
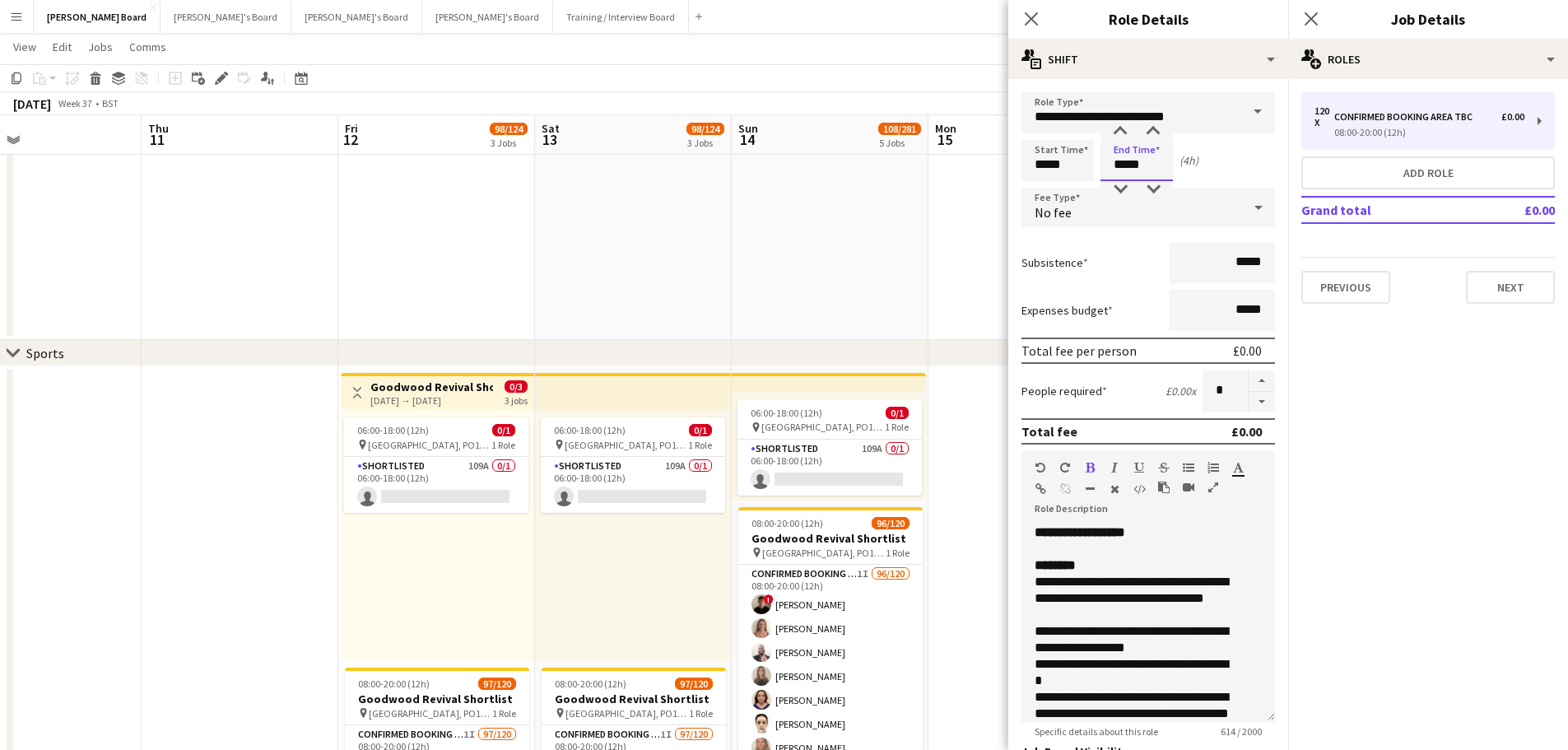
type input "*****"
click at [1112, 216] on div "No fee" at bounding box center [1131, 207] width 221 height 40
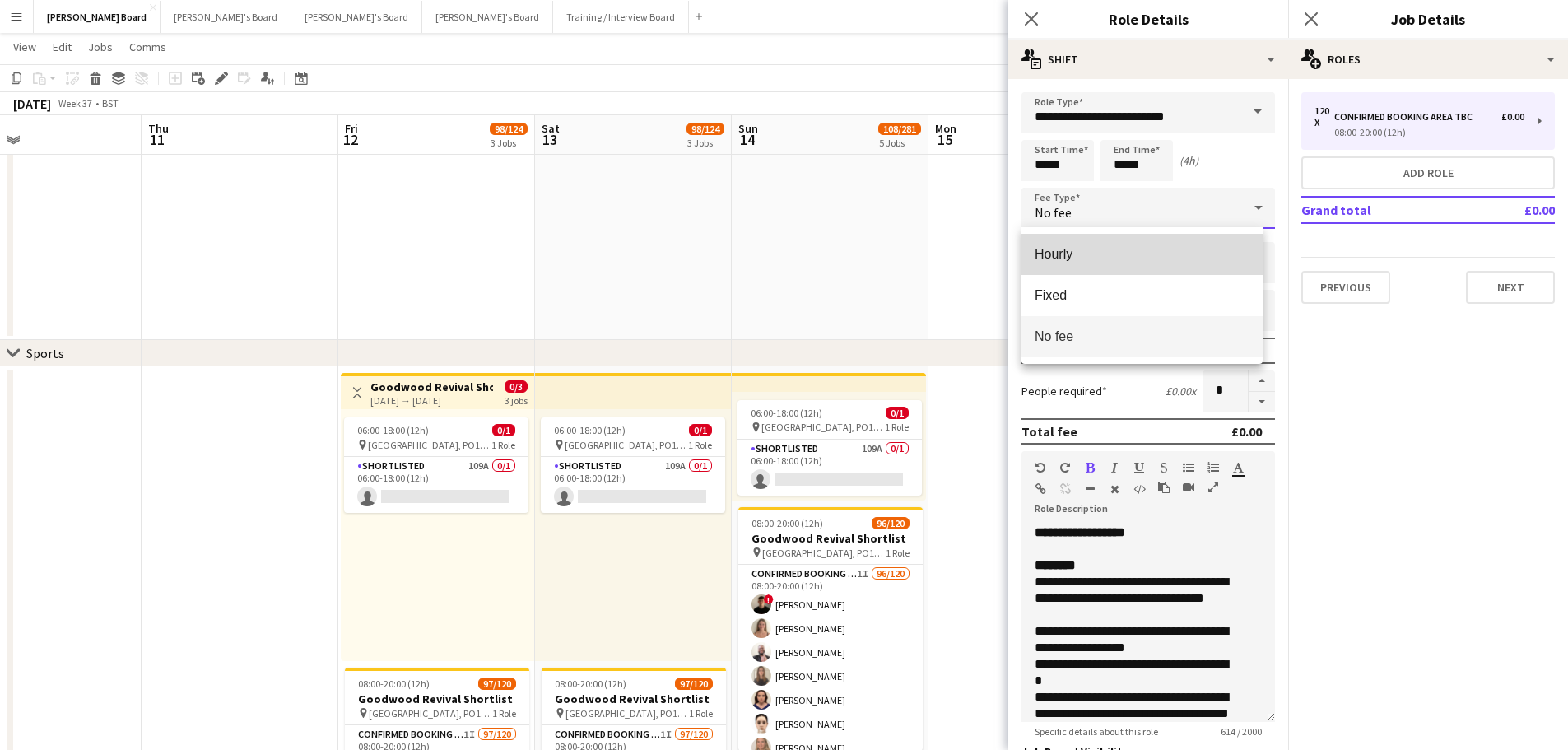
click at [1092, 253] on span "Hourly" at bounding box center [1142, 254] width 215 height 15
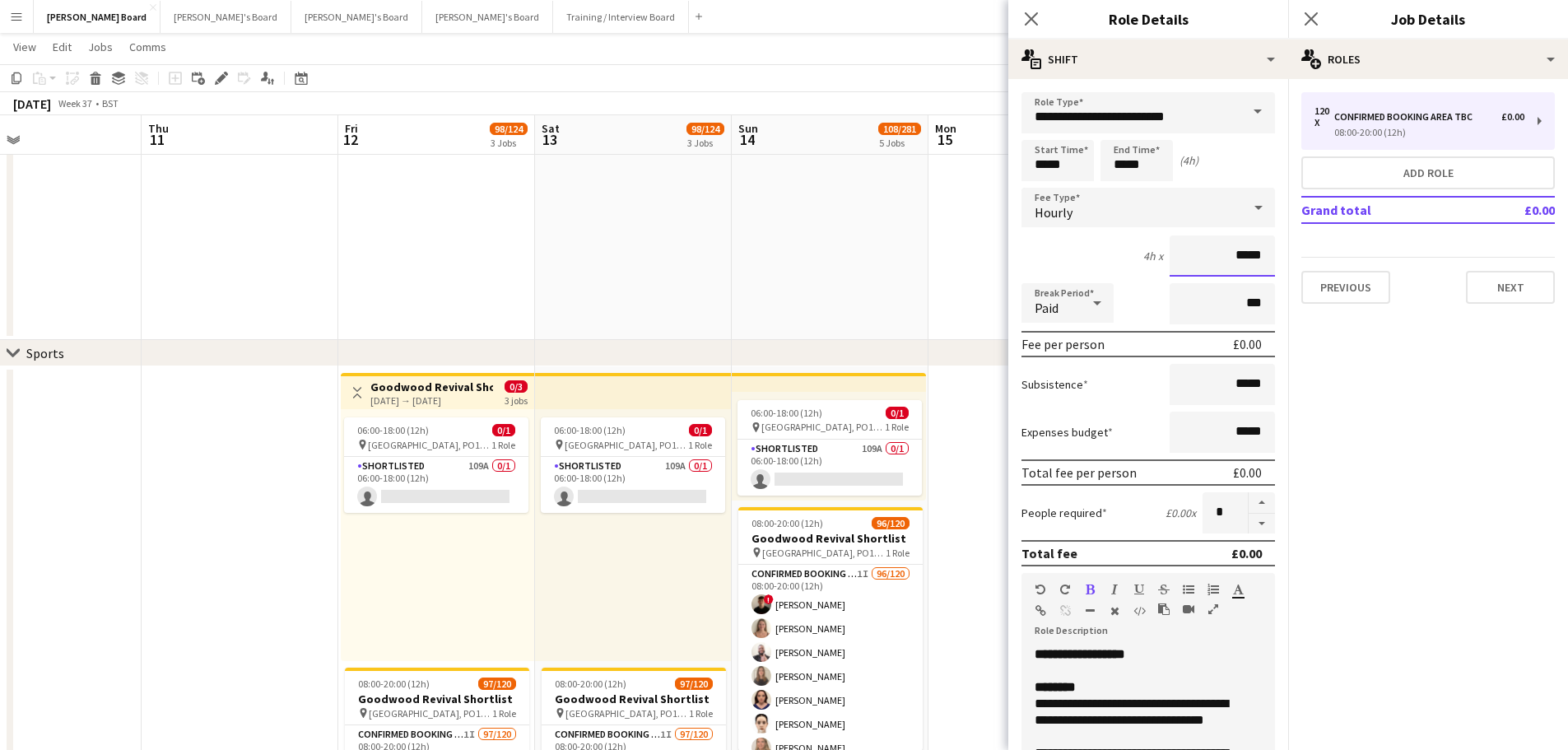
drag, startPoint x: 1220, startPoint y: 261, endPoint x: 1299, endPoint y: 261, distance: 79.0
click at [1299, 261] on body "Menu Boards Boards Boards All jobs Status Workforce Workforce My Workforce Recr…" at bounding box center [784, 601] width 1568 height 2685
drag, startPoint x: 1191, startPoint y: 244, endPoint x: 1262, endPoint y: 249, distance: 71.2
click at [1261, 250] on input "*****" at bounding box center [1222, 256] width 106 height 41
type input "******"
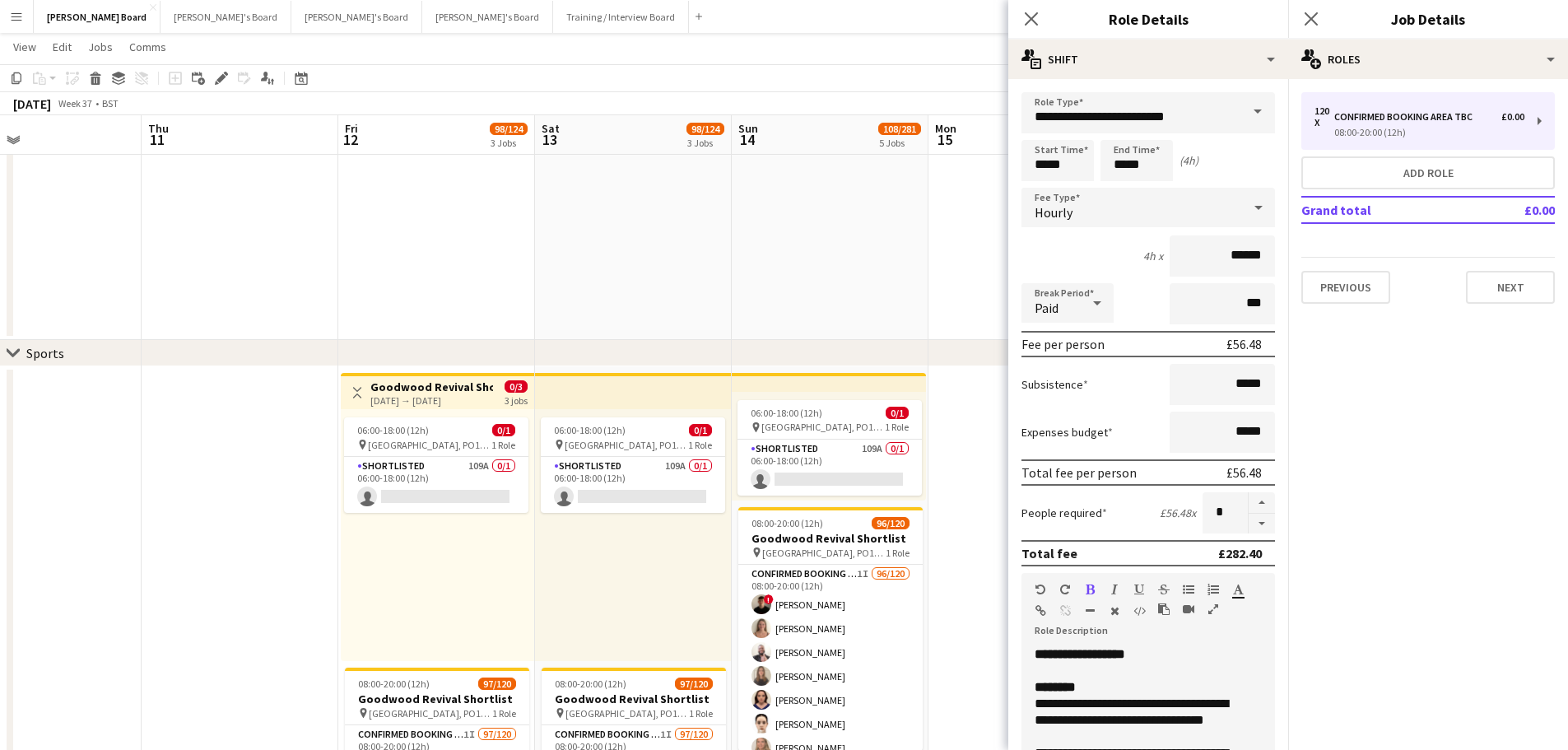
click at [1082, 319] on div "Paid" at bounding box center [1067, 303] width 92 height 40
click at [1063, 394] on span "Unpaid" at bounding box center [1067, 390] width 66 height 15
click at [1205, 282] on form "**********" at bounding box center [1148, 561] width 279 height 938
click at [1177, 279] on form "**********" at bounding box center [1148, 561] width 279 height 938
click at [1202, 292] on input "***" at bounding box center [1222, 304] width 106 height 41
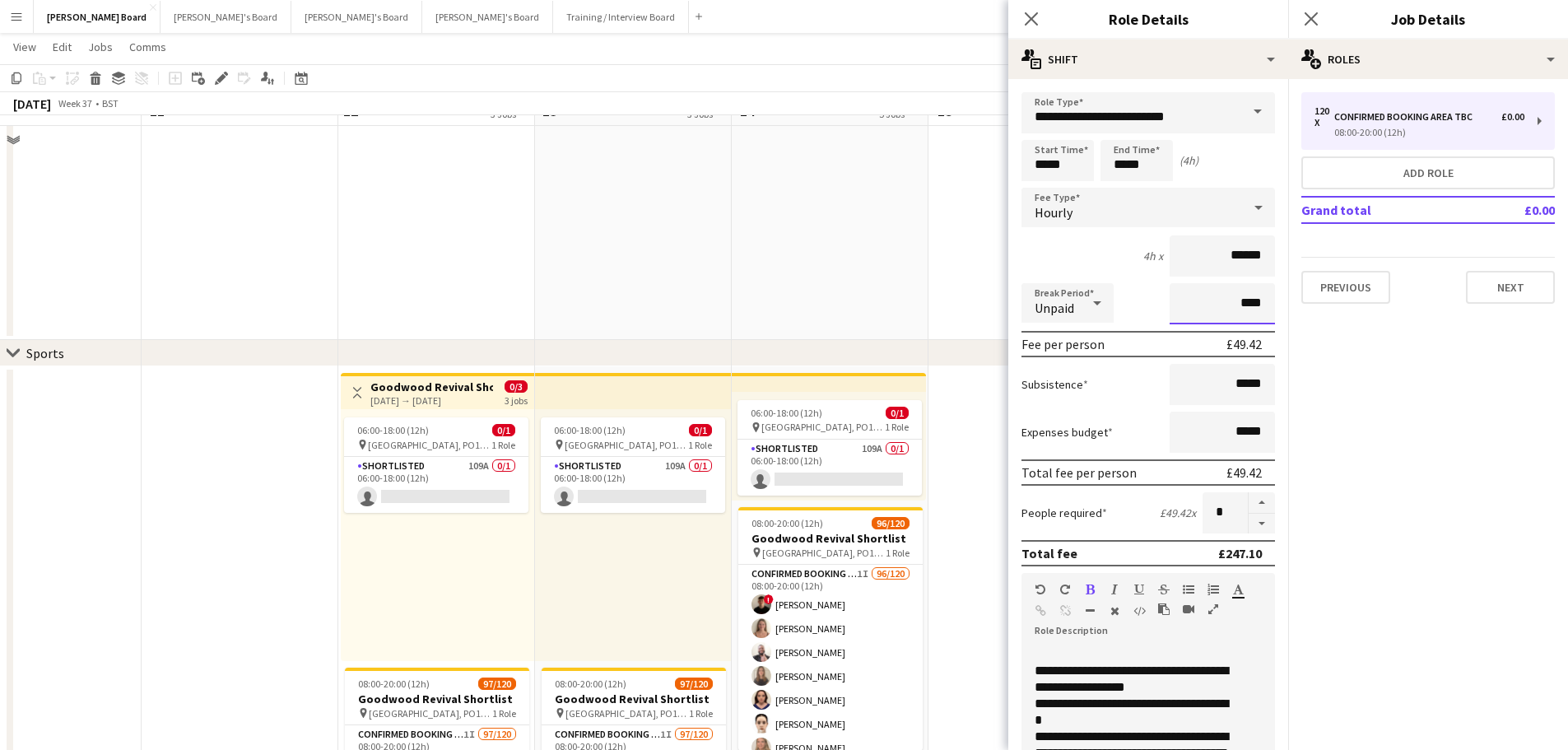
scroll to position [659, 0]
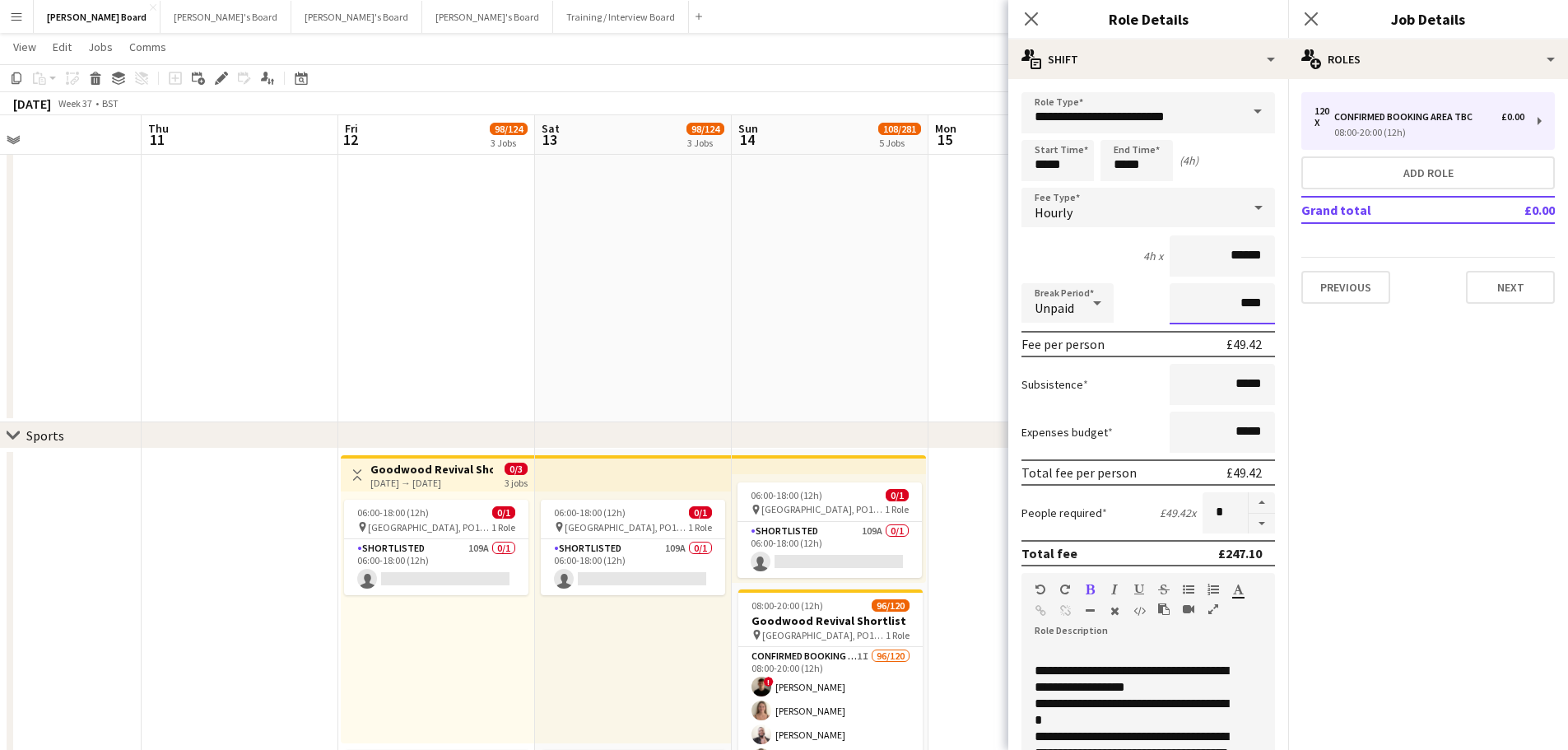
type input "****"
drag, startPoint x: 1165, startPoint y: 120, endPoint x: 962, endPoint y: 115, distance: 203.1
click at [962, 115] on body "Menu Boards Boards Boards All jobs Status Workforce Workforce My Workforce Recr…" at bounding box center [784, 684] width 1568 height 2685
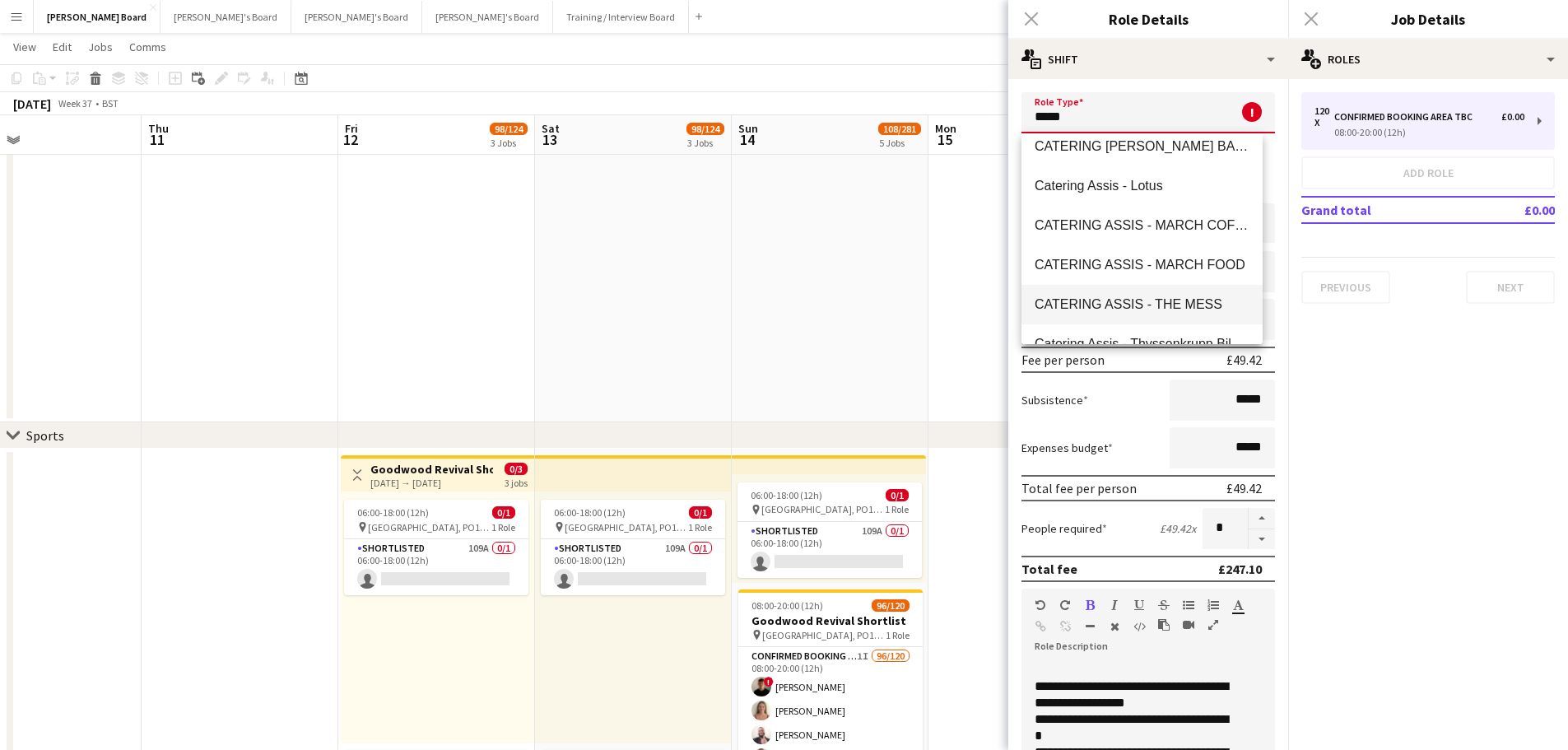
scroll to position [412, 0]
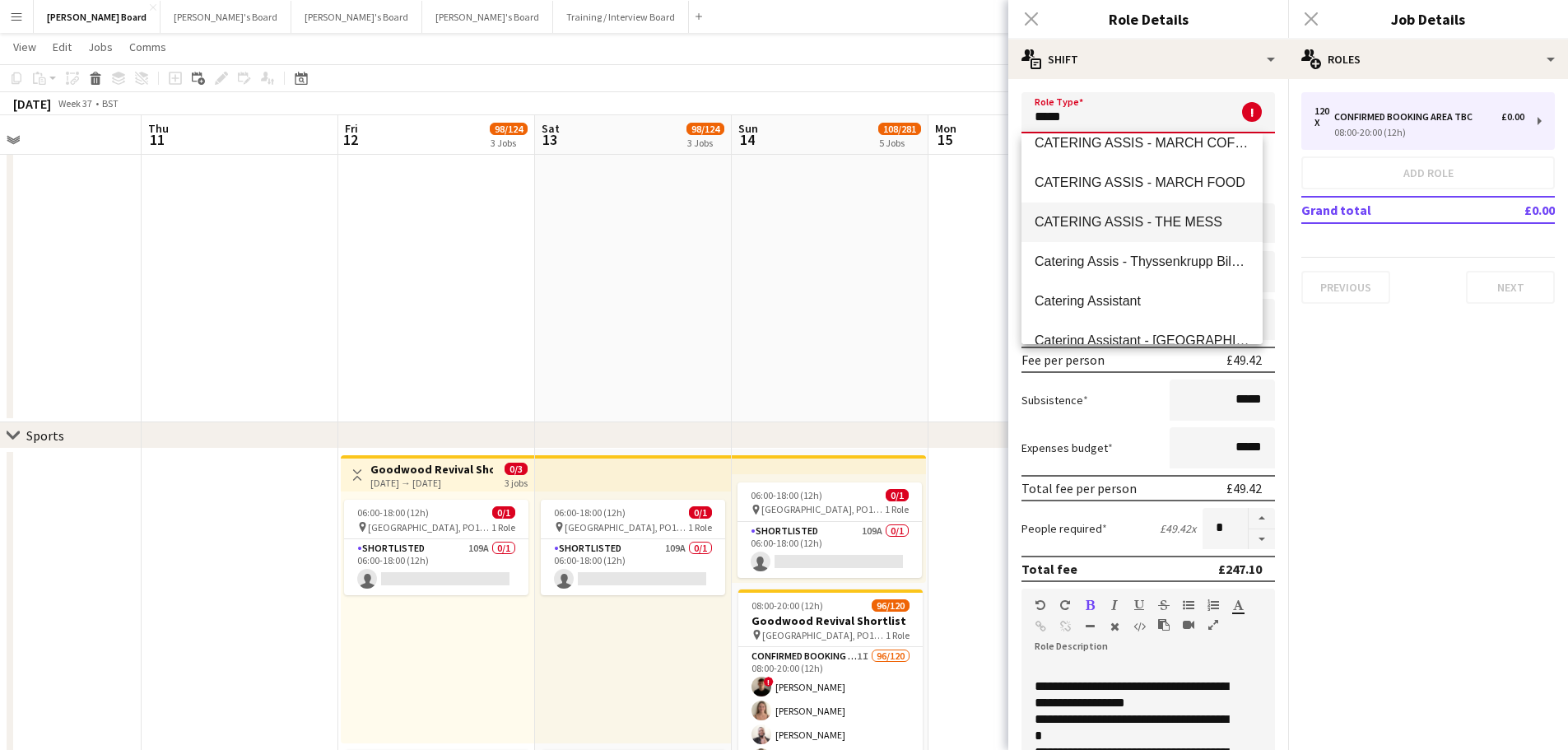
click at [1175, 289] on mat-option "Catering Assistant" at bounding box center [1142, 301] width 241 height 40
type input "**********"
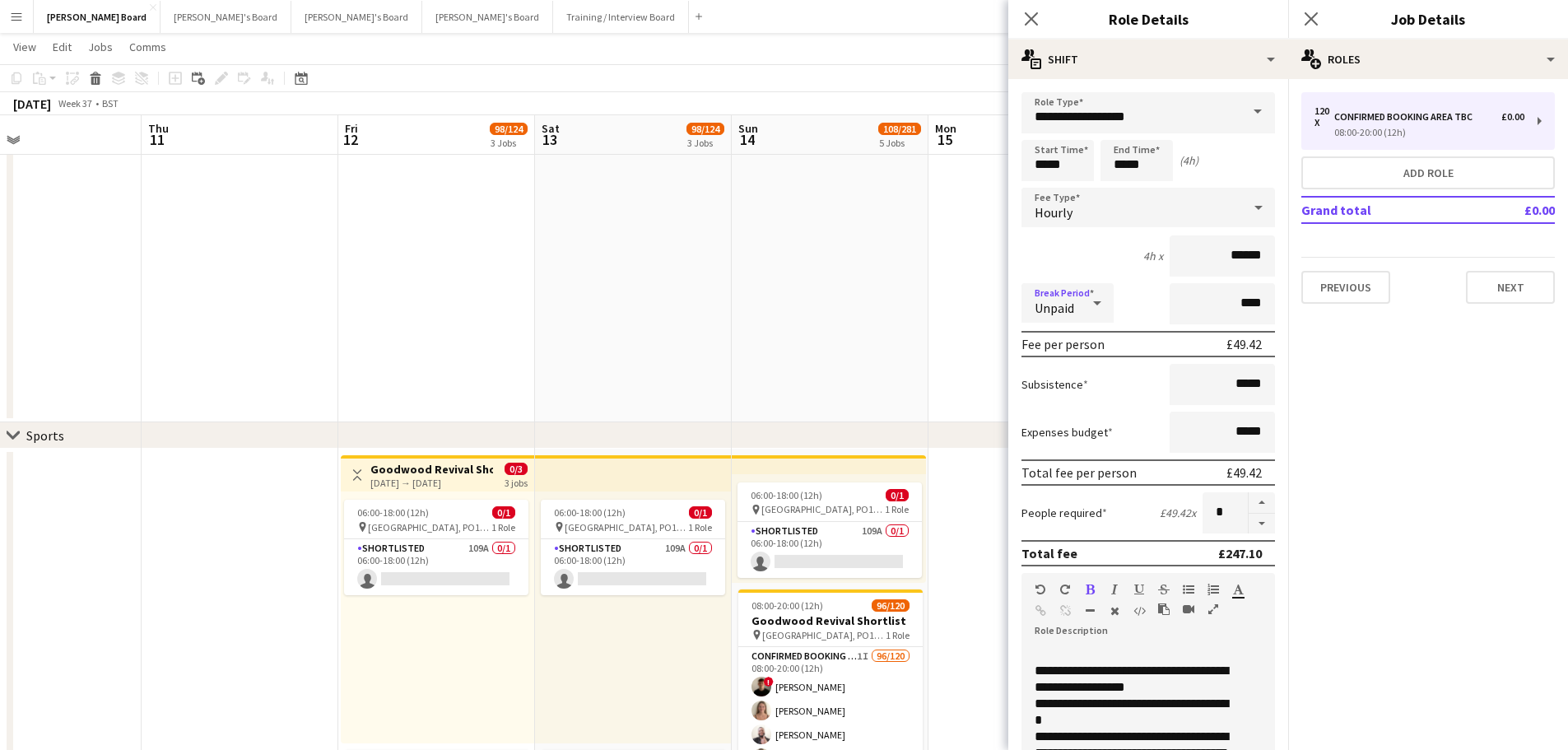
click at [1093, 318] on icon at bounding box center [1097, 303] width 20 height 33
click at [1131, 306] on div at bounding box center [784, 375] width 1568 height 750
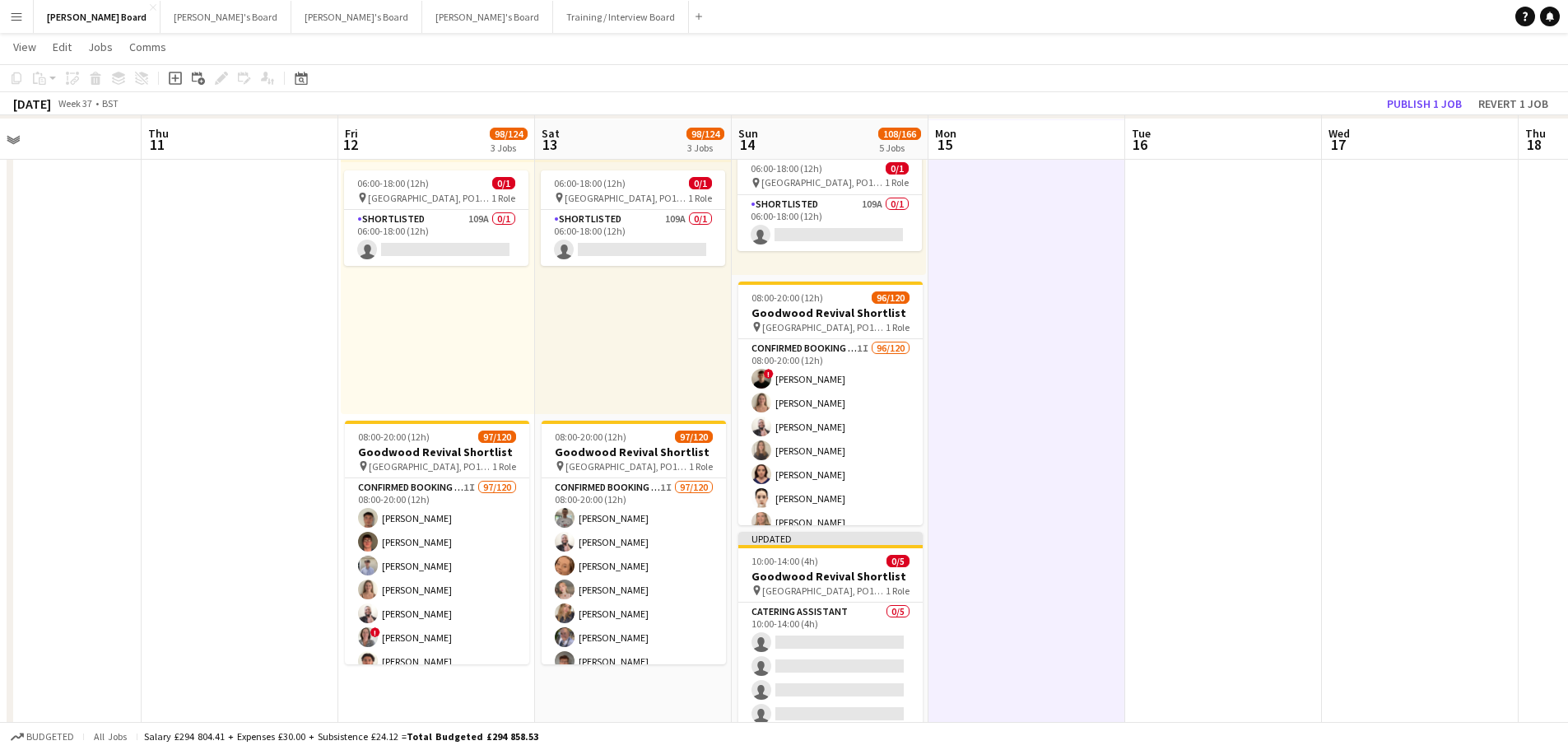
scroll to position [1070, 0]
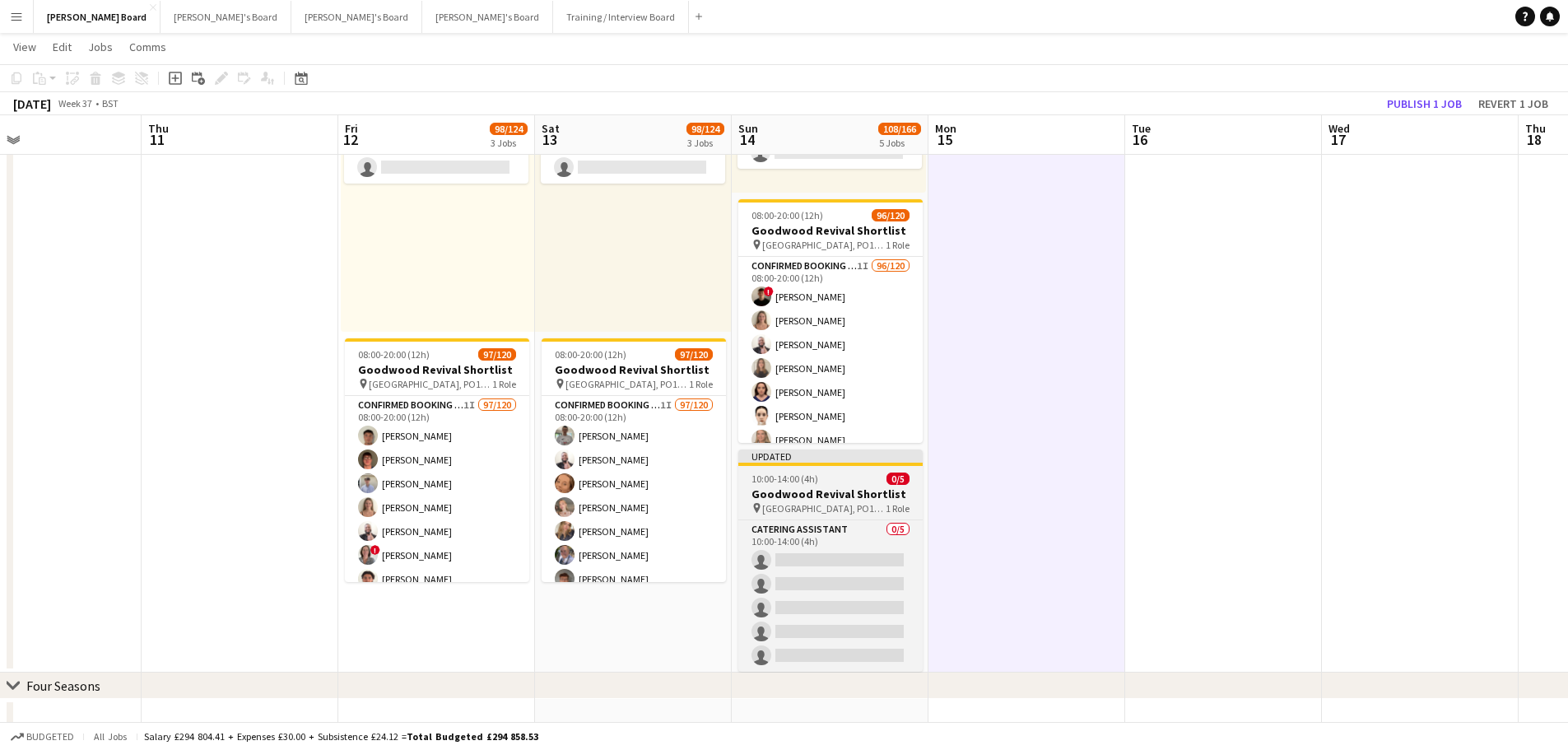
click at [878, 490] on h3 "Goodwood Revival Shortlist" at bounding box center [830, 494] width 184 height 15
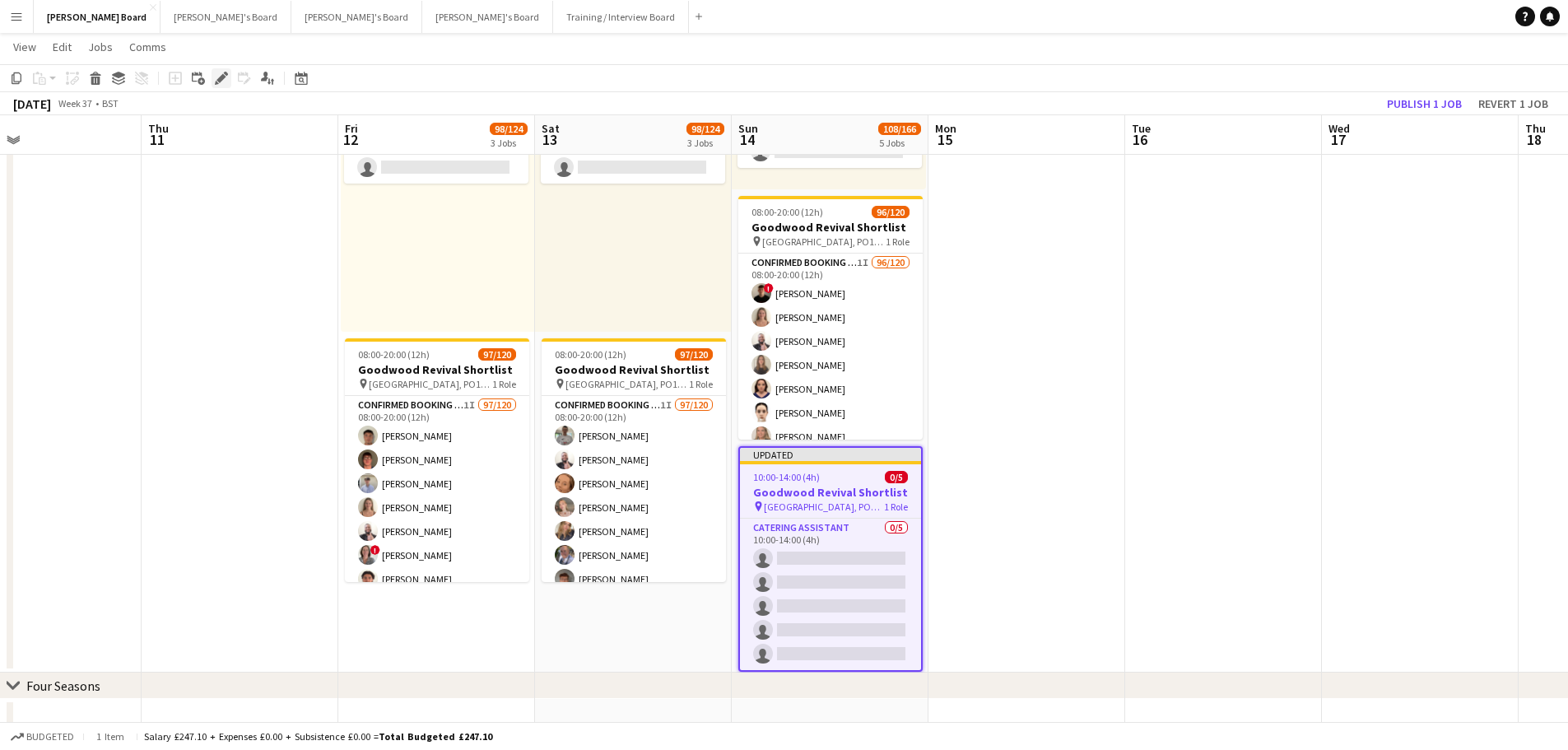
click at [224, 83] on icon "Edit" at bounding box center [221, 77] width 13 height 13
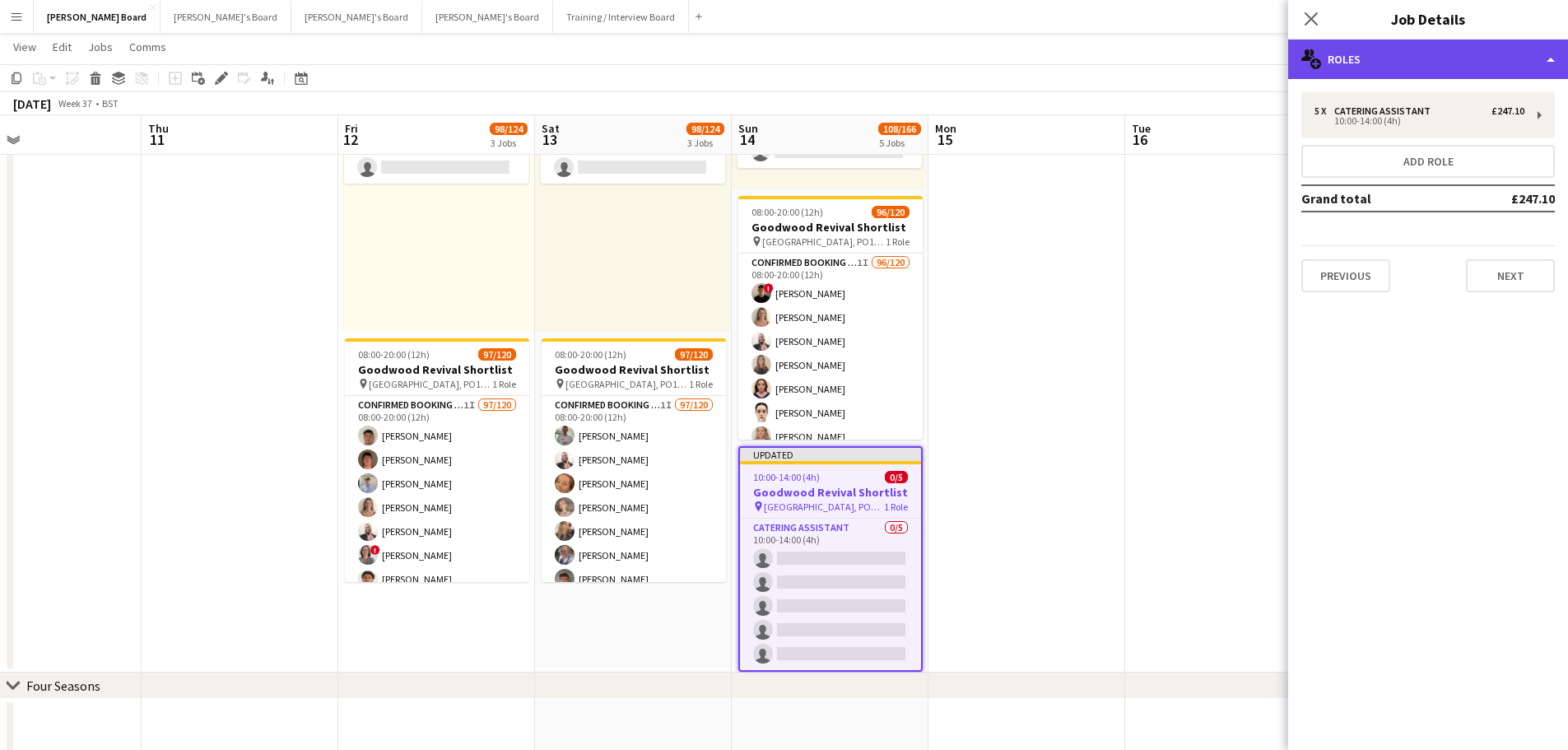
click at [1358, 63] on div "multiple-users-add Roles" at bounding box center [1427, 59] width 279 height 40
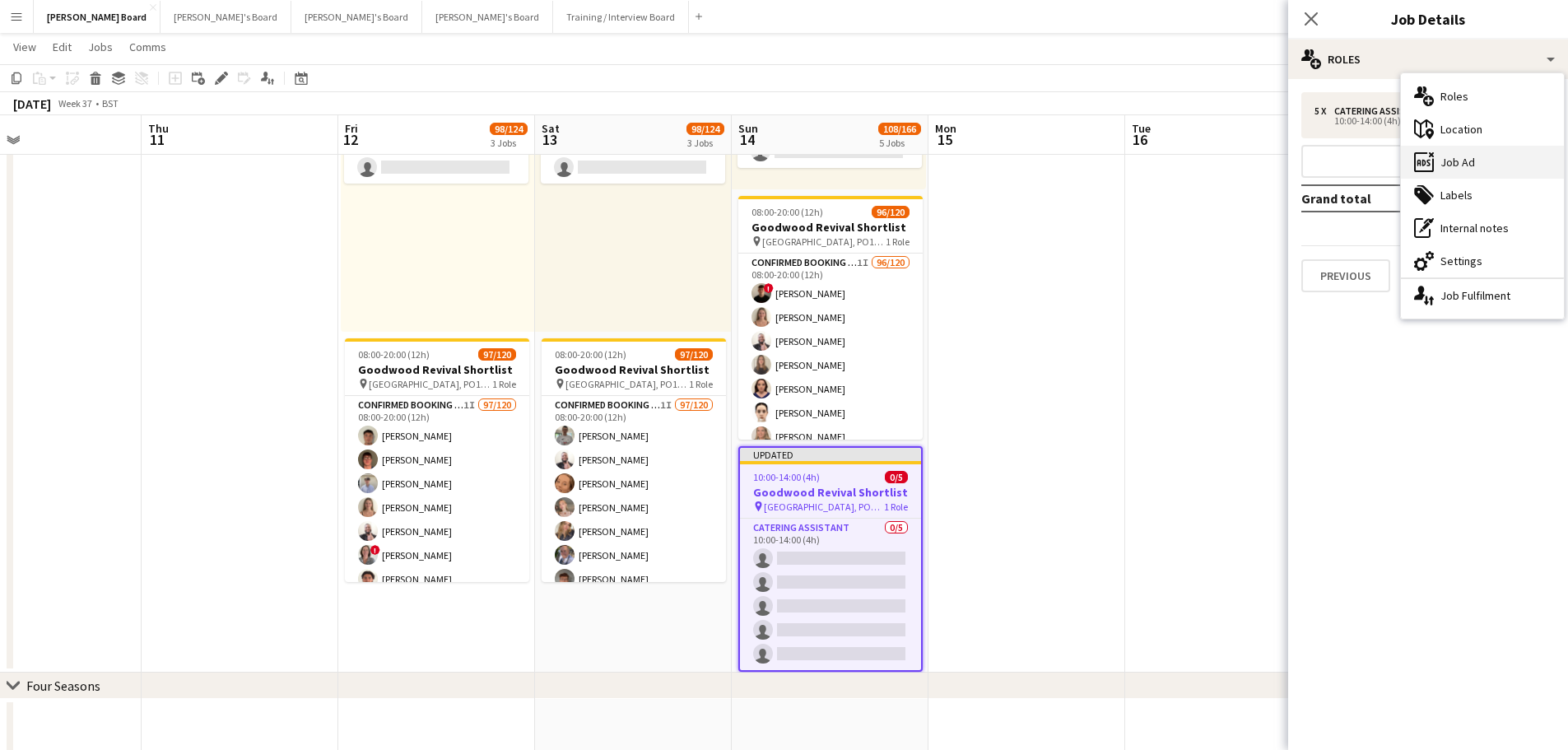
click at [1468, 165] on div "ads-window Job Ad" at bounding box center [1482, 162] width 163 height 33
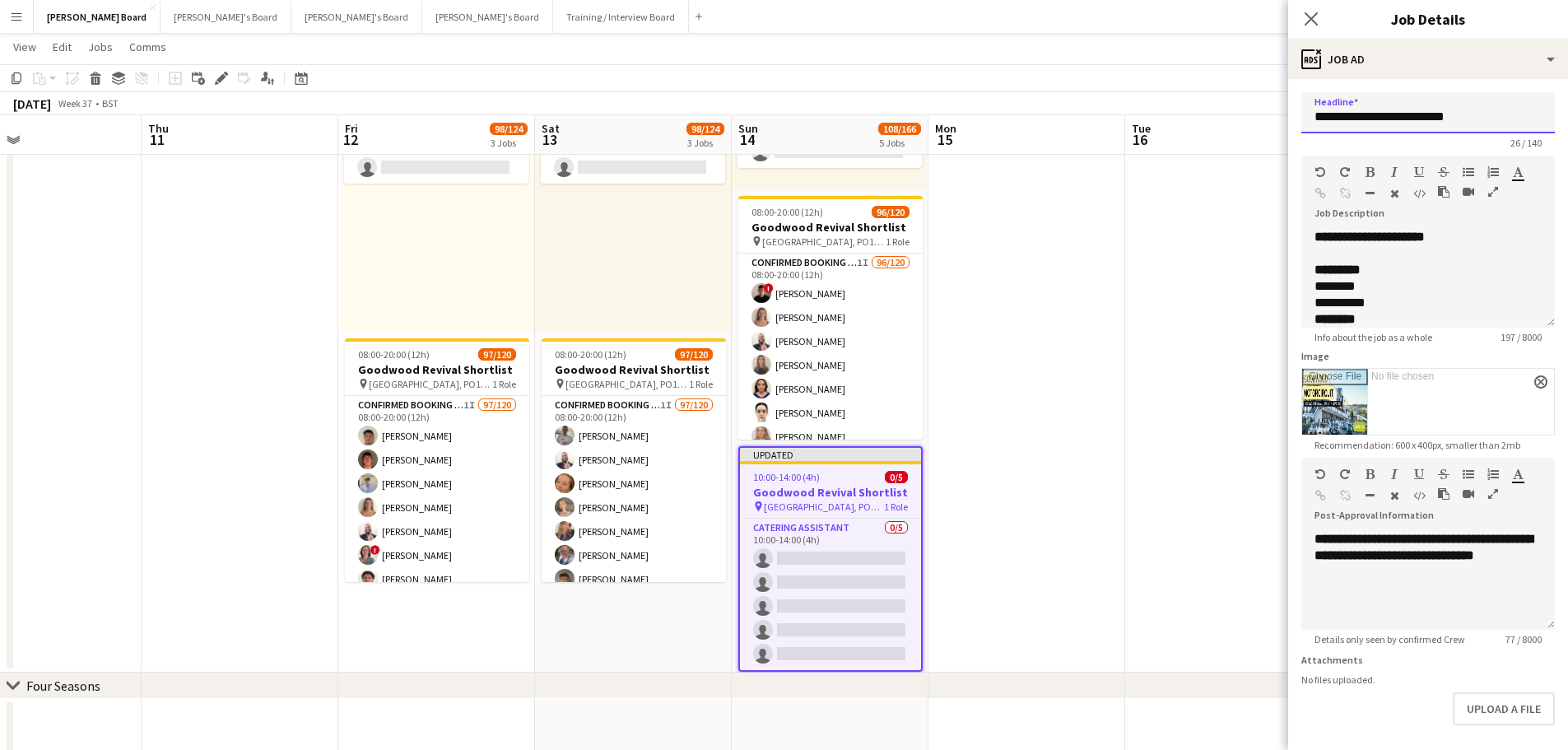
drag, startPoint x: 1487, startPoint y: 122, endPoint x: 1379, endPoint y: 136, distance: 108.9
click at [1379, 136] on app-form-group "**********" at bounding box center [1427, 120] width 254 height 57
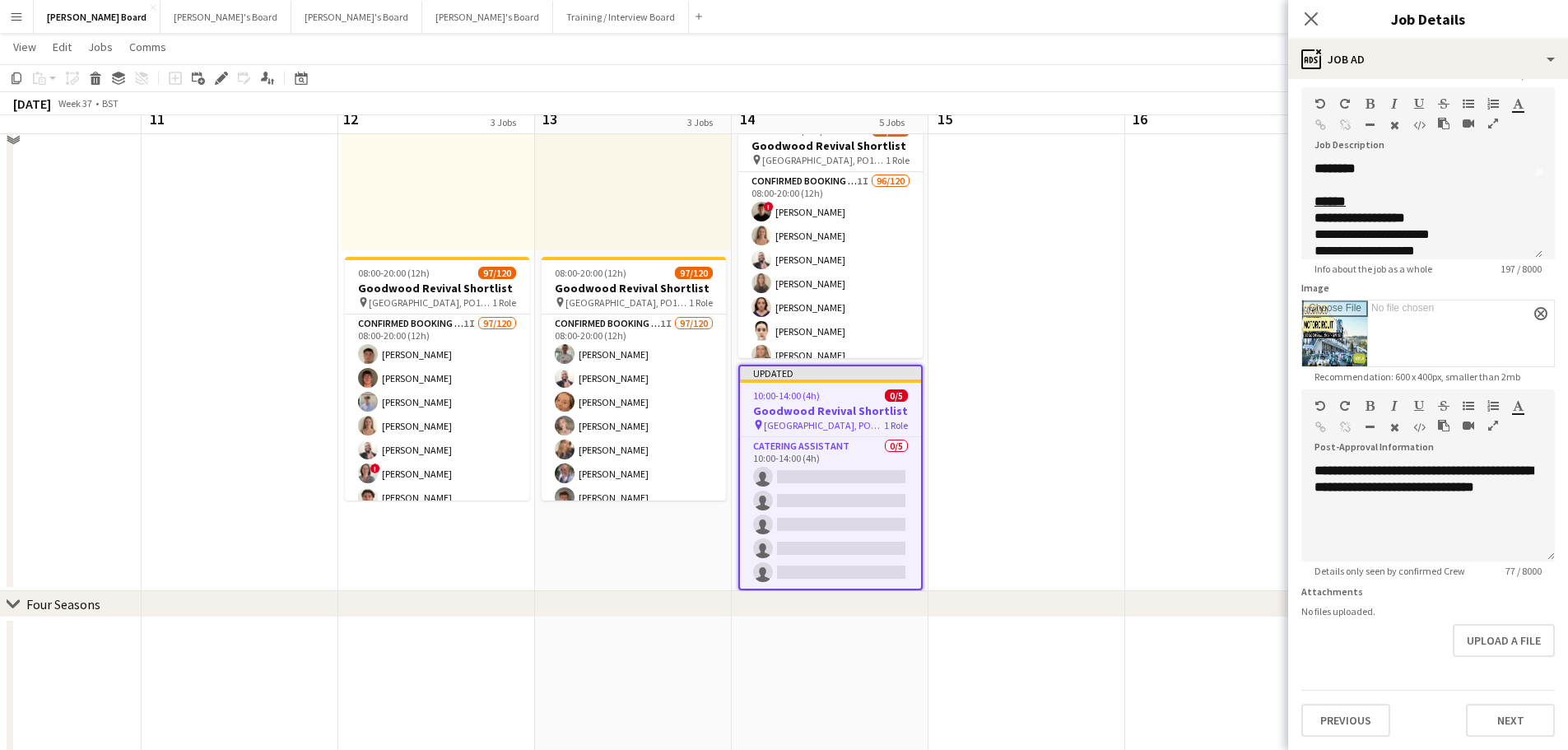
scroll to position [1153, 0]
type input "********"
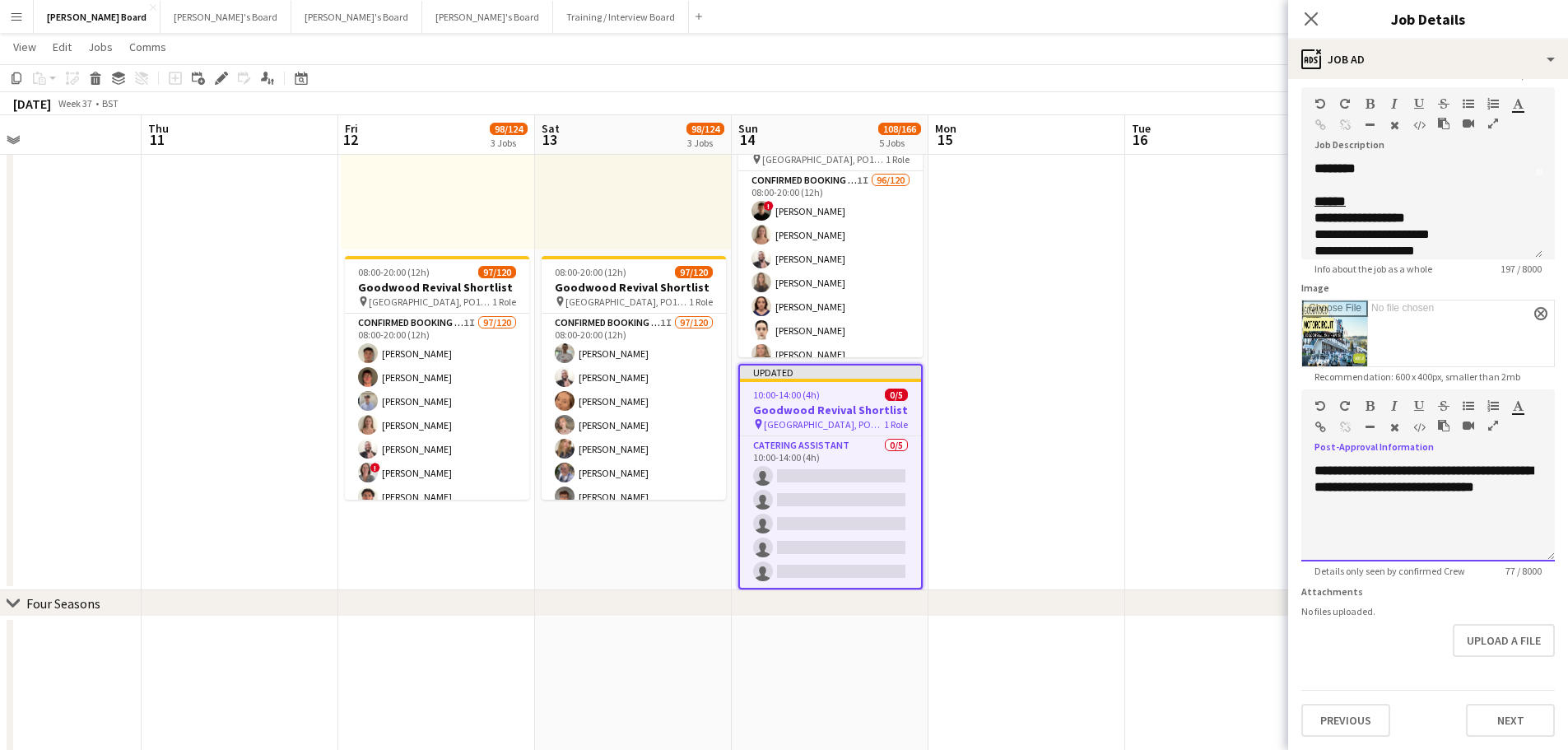
drag, startPoint x: 1368, startPoint y: 502, endPoint x: 1290, endPoint y: 468, distance: 85.1
click at [1290, 468] on form "**********" at bounding box center [1427, 380] width 279 height 713
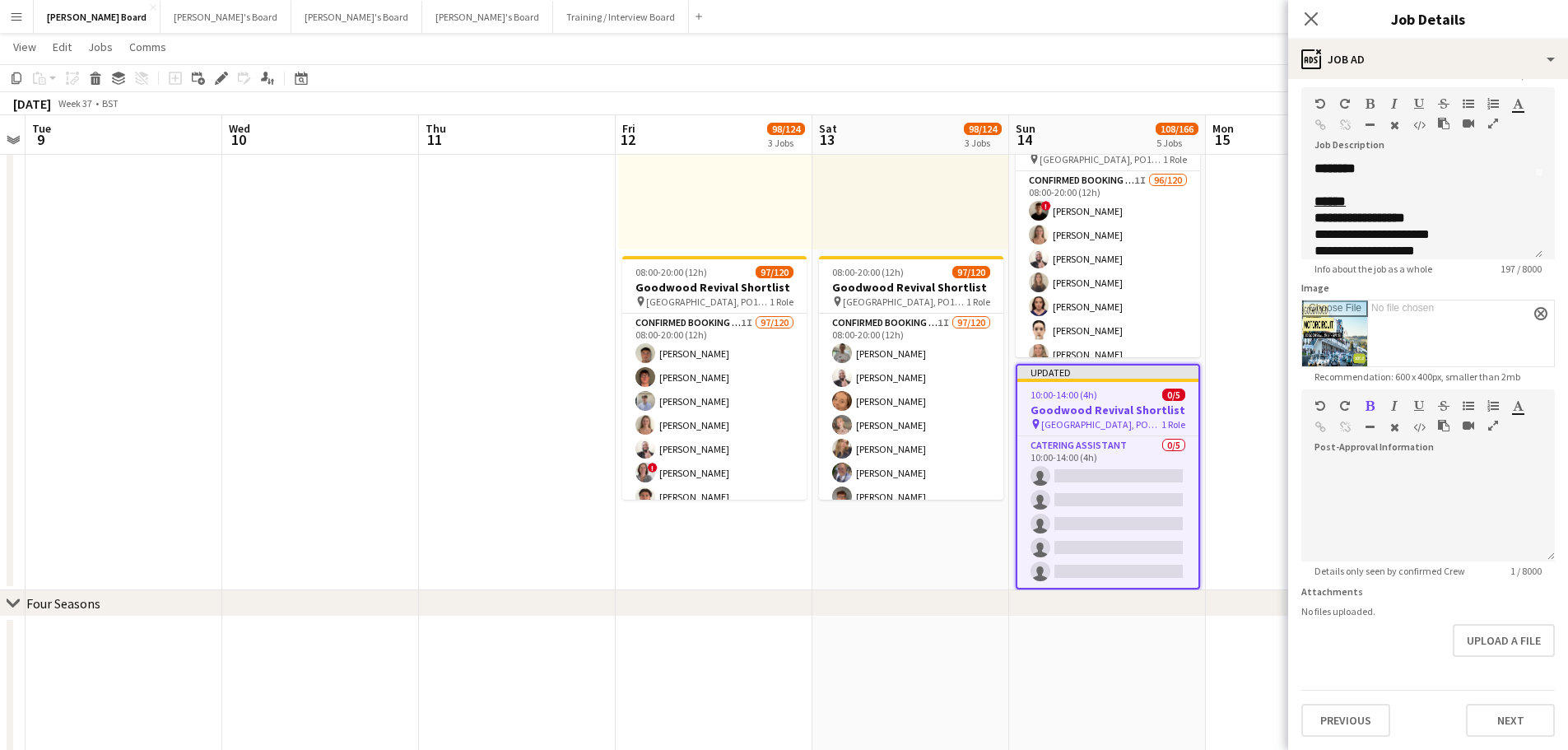
drag, startPoint x: 181, startPoint y: 425, endPoint x: 654, endPoint y: 391, distance: 474.2
click at [654, 391] on app-calendar-viewport "Sun 7 Mon 8 Tue 9 Wed 10 Thu 11 Fri 12 98/124 3 Jobs Sat 13 98/124 3 Jobs Sun 1…" at bounding box center [784, 207] width 1568 height 2592
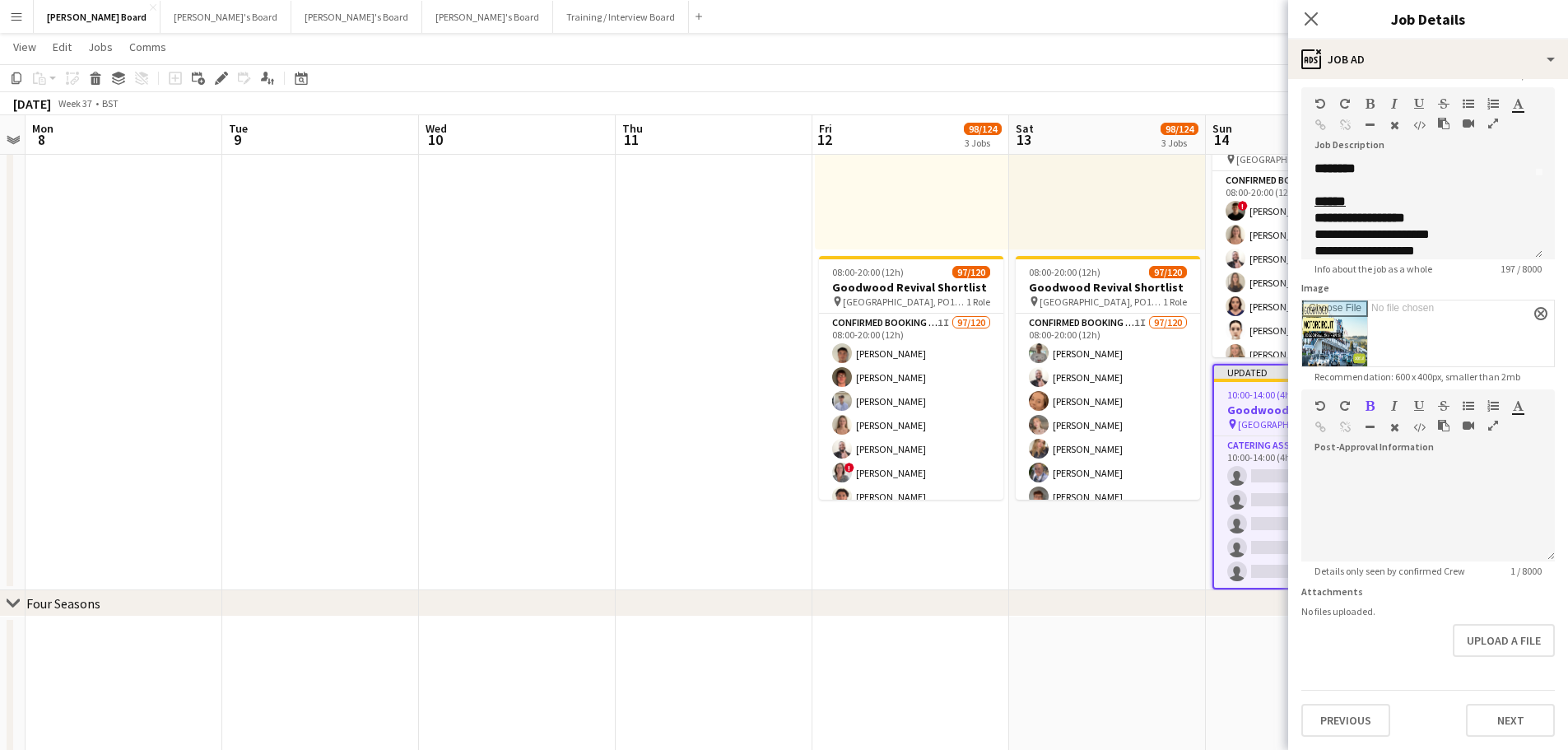
drag, startPoint x: 568, startPoint y: 396, endPoint x: 700, endPoint y: 409, distance: 132.6
click at [749, 398] on app-calendar-viewport "Sat 6 Sun 7 Mon 8 Tue 9 Wed 10 Thu 11 Fri 12 98/124 3 Jobs Sat 13 98/124 3 Jobs…" at bounding box center [784, 207] width 1568 height 2592
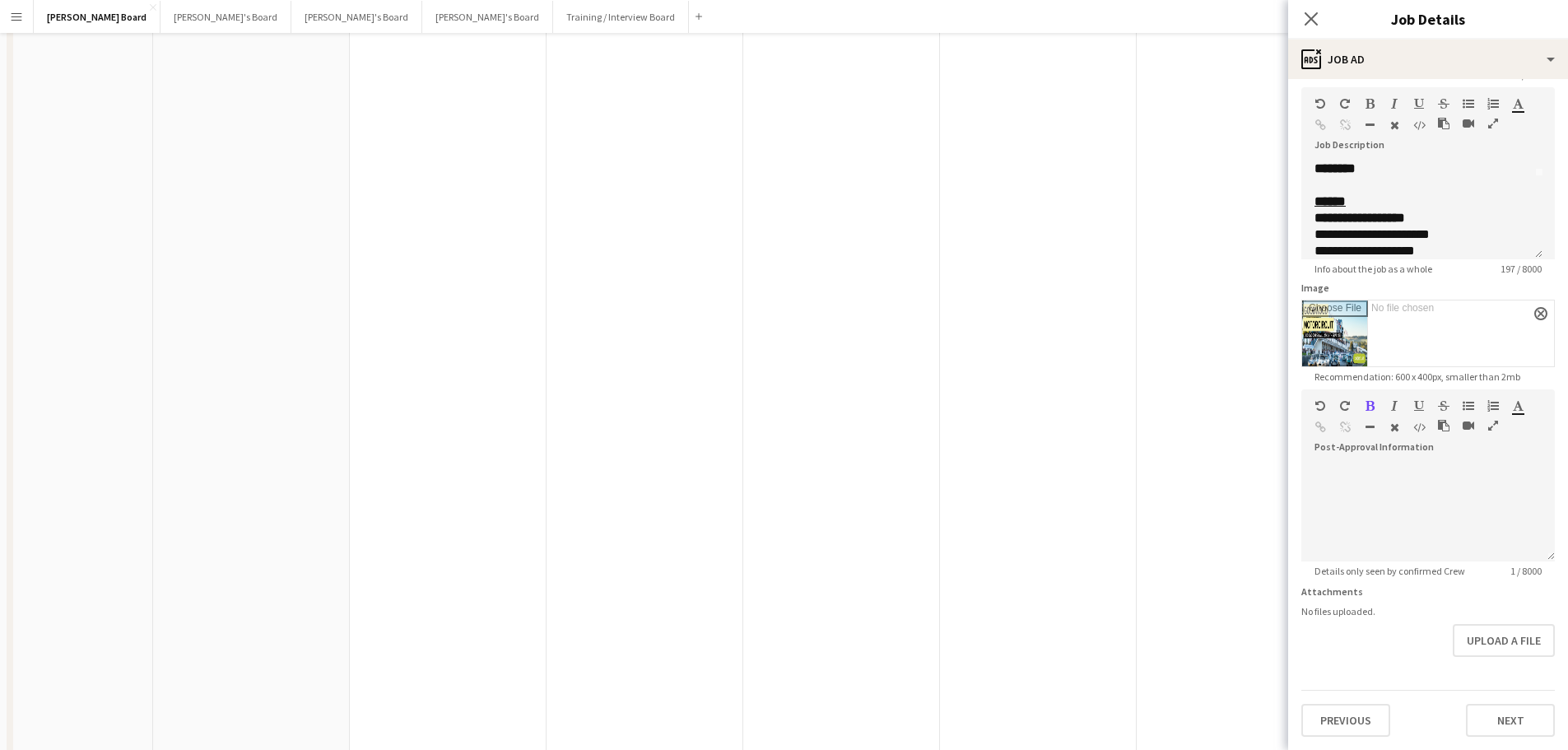
scroll to position [0, 0]
drag, startPoint x: 369, startPoint y: 358, endPoint x: 915, endPoint y: 357, distance: 546.0
drag, startPoint x: 561, startPoint y: 332, endPoint x: 910, endPoint y: 356, distance: 349.8
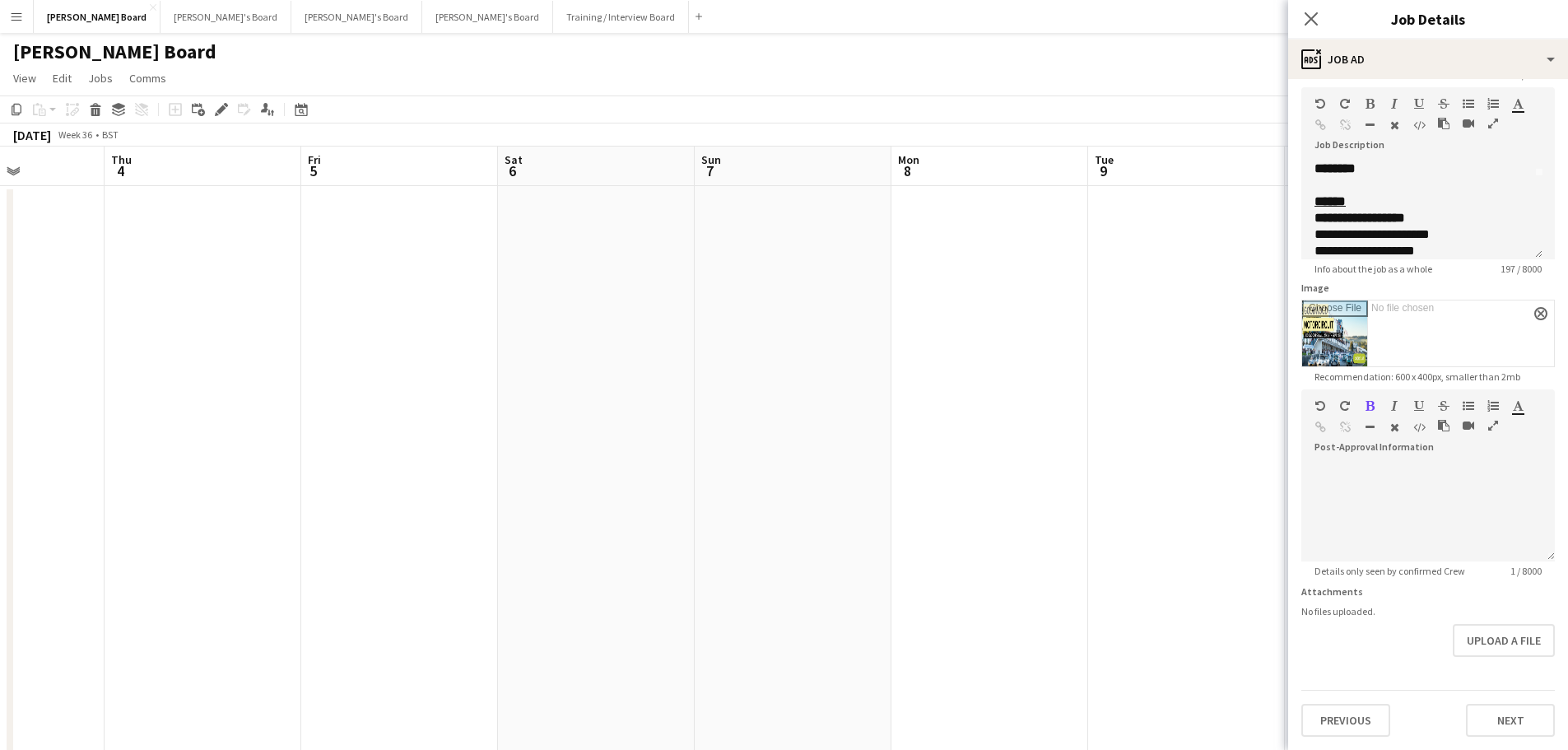
scroll to position [0, 499]
drag, startPoint x: 984, startPoint y: 385, endPoint x: 439, endPoint y: 317, distance: 549.2
drag, startPoint x: 1199, startPoint y: 369, endPoint x: 809, endPoint y: 328, distance: 392.1
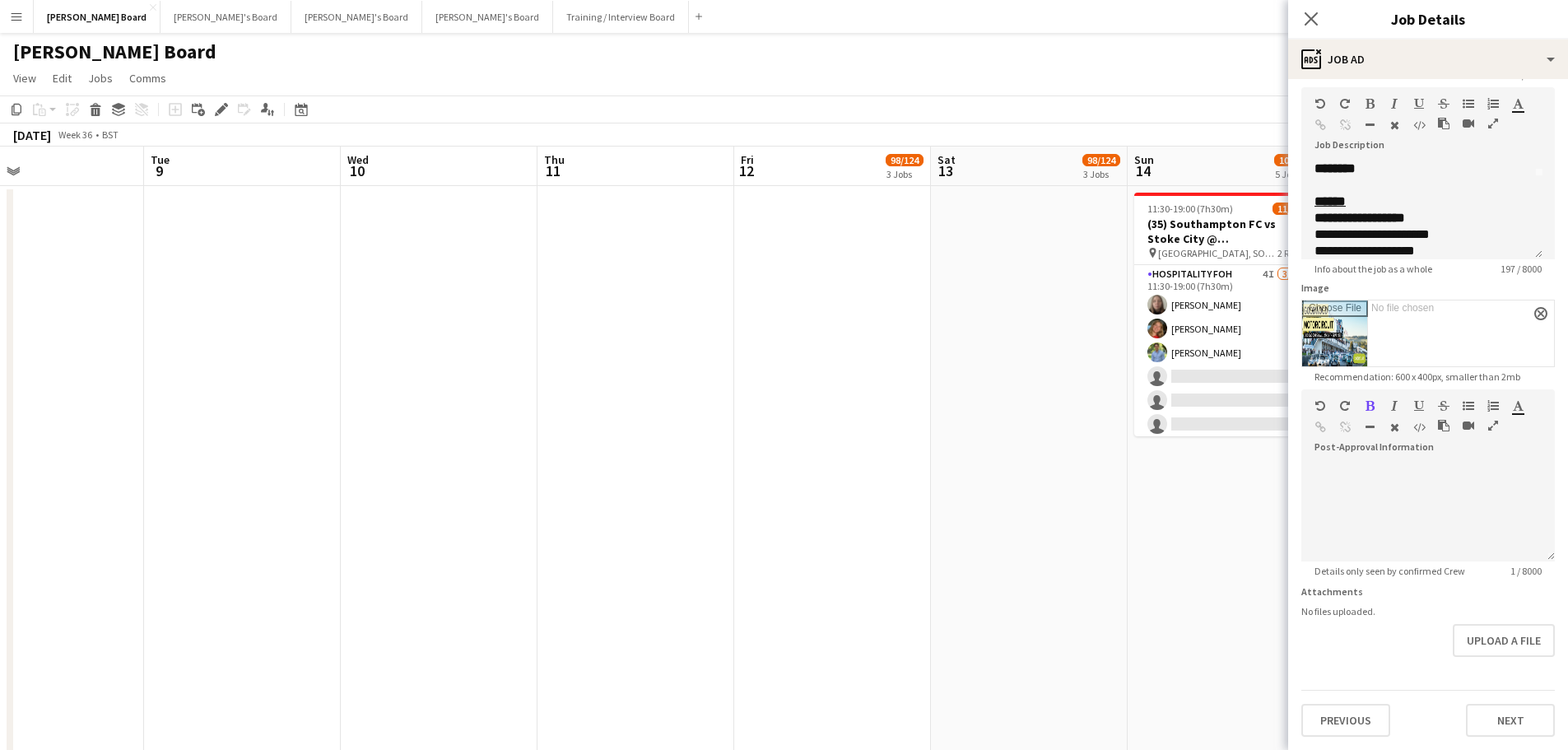
drag, startPoint x: 1271, startPoint y: 432, endPoint x: 783, endPoint y: 386, distance: 490.2
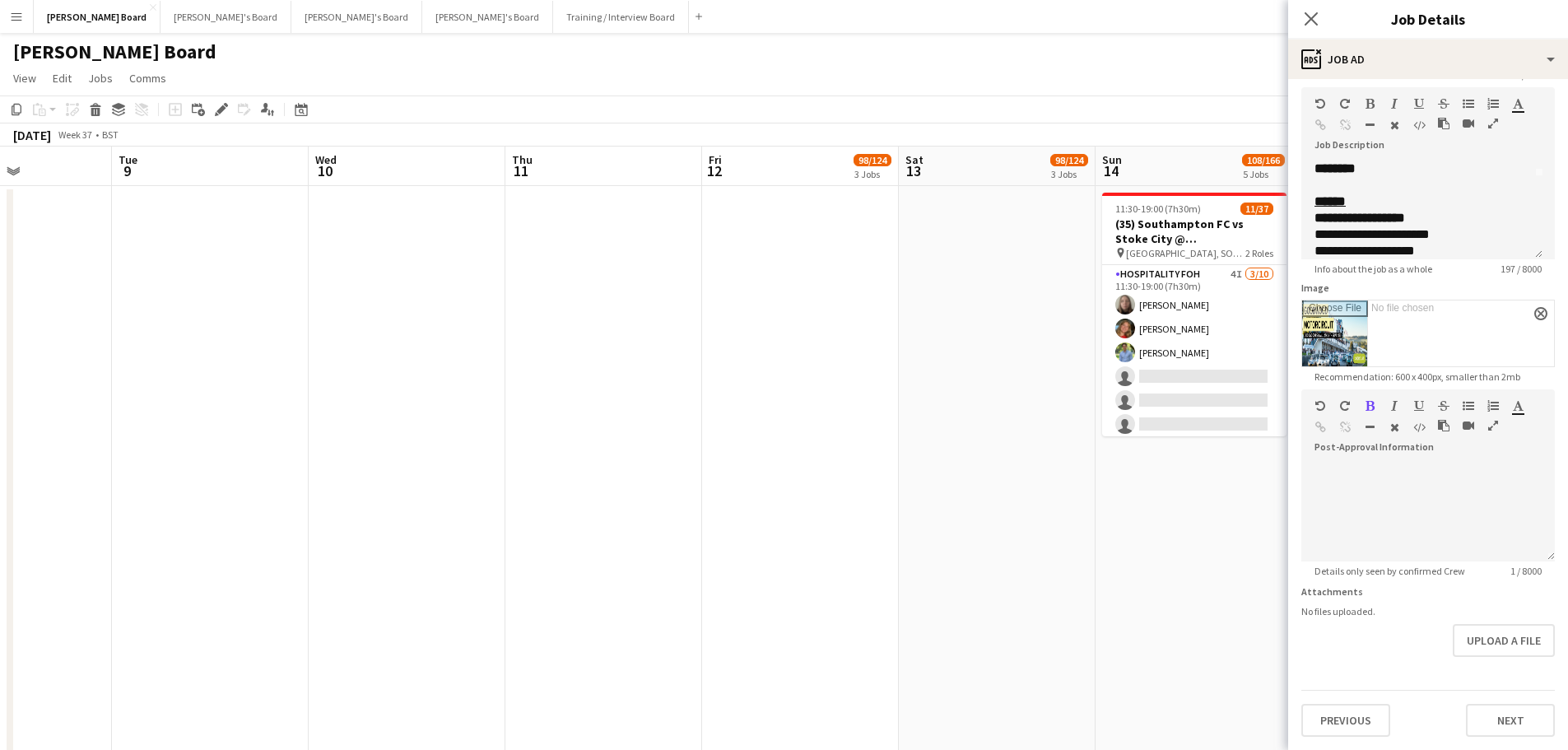
drag, startPoint x: 732, startPoint y: 382, endPoint x: 856, endPoint y: 383, distance: 124.0
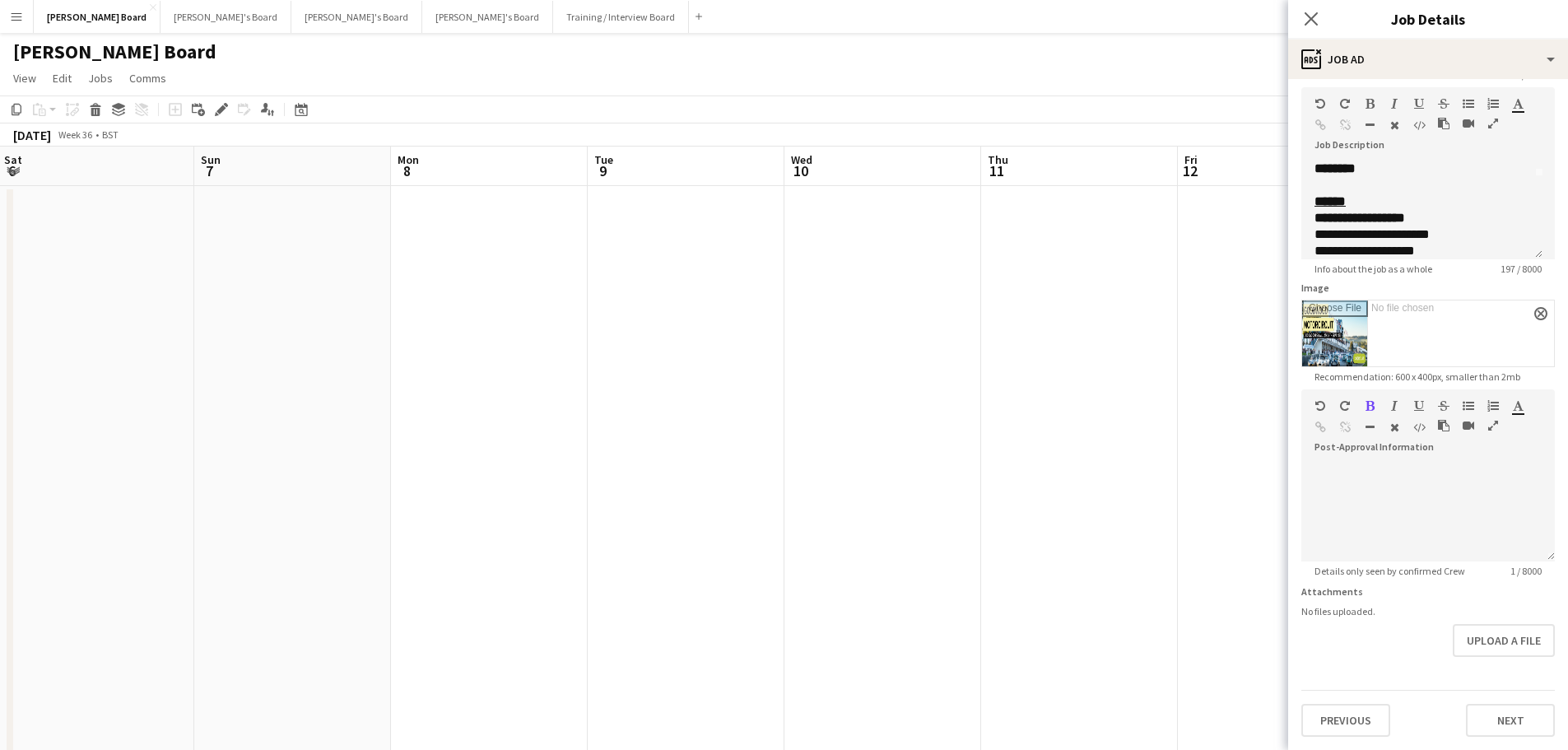
drag, startPoint x: 887, startPoint y: 366, endPoint x: 900, endPoint y: 366, distance: 13.0
drag, startPoint x: 937, startPoint y: 384, endPoint x: 904, endPoint y: 389, distance: 33.4
drag, startPoint x: 482, startPoint y: 356, endPoint x: 728, endPoint y: 349, distance: 246.1
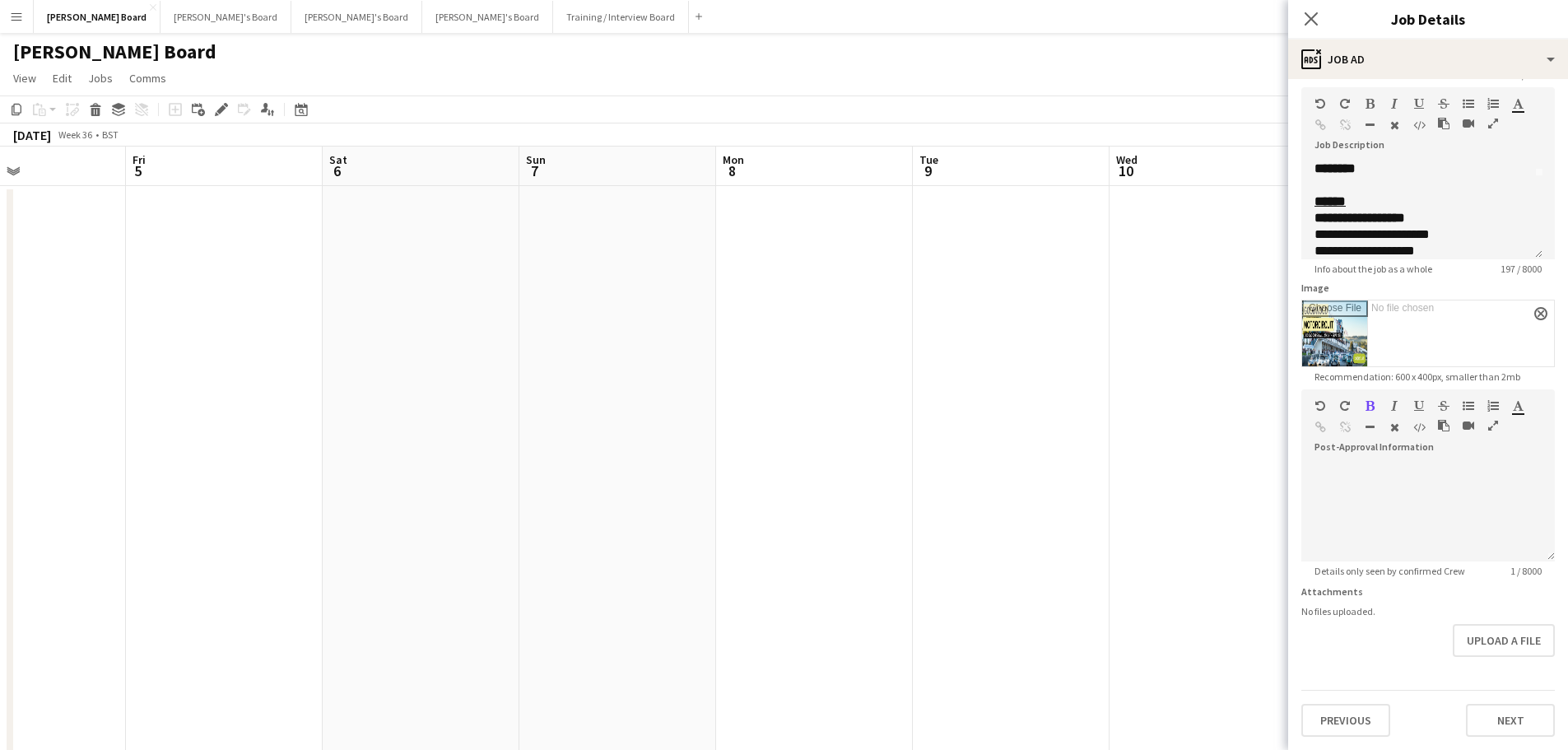
drag, startPoint x: 399, startPoint y: 317, endPoint x: 671, endPoint y: 333, distance: 272.5
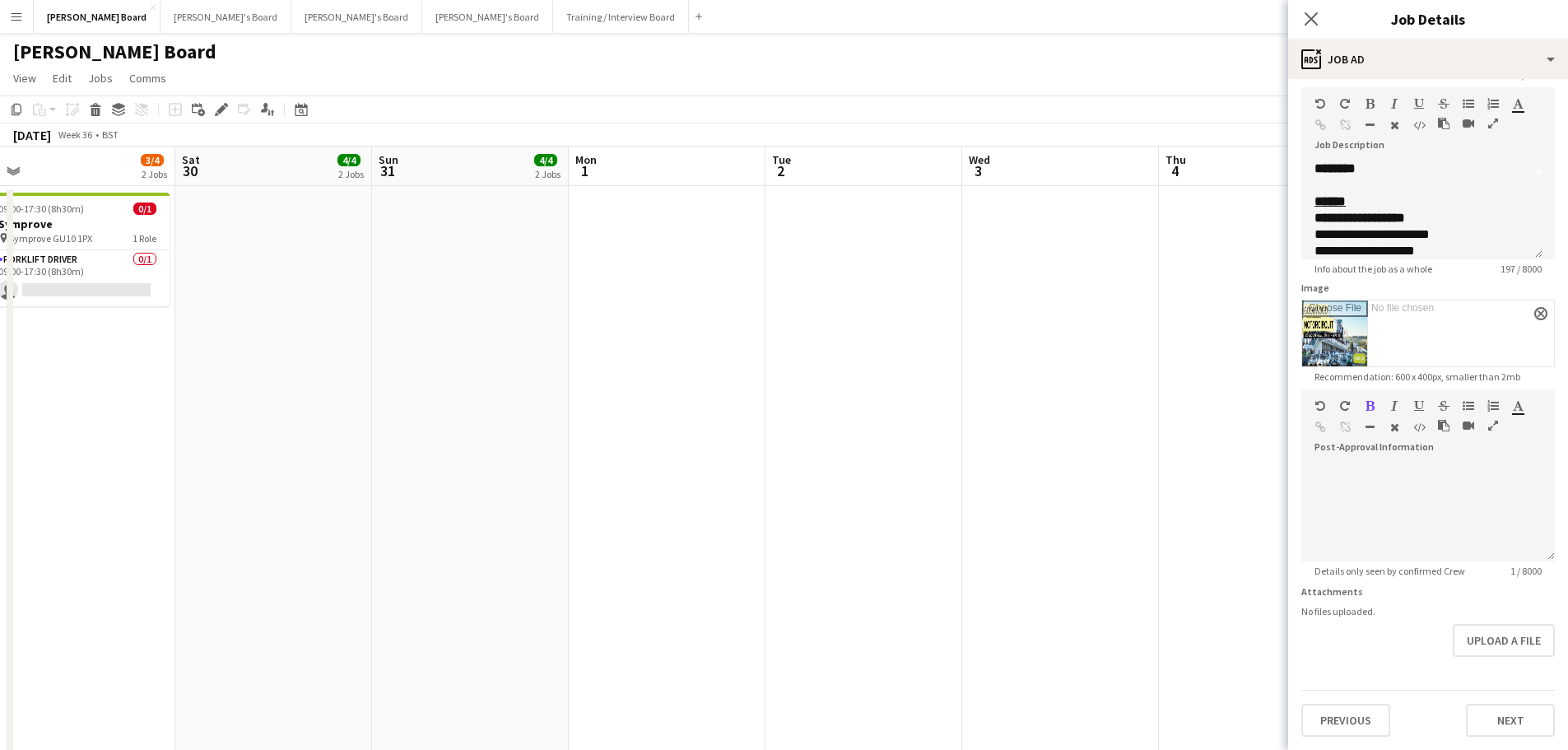
drag, startPoint x: 452, startPoint y: 323, endPoint x: 671, endPoint y: 340, distance: 219.7
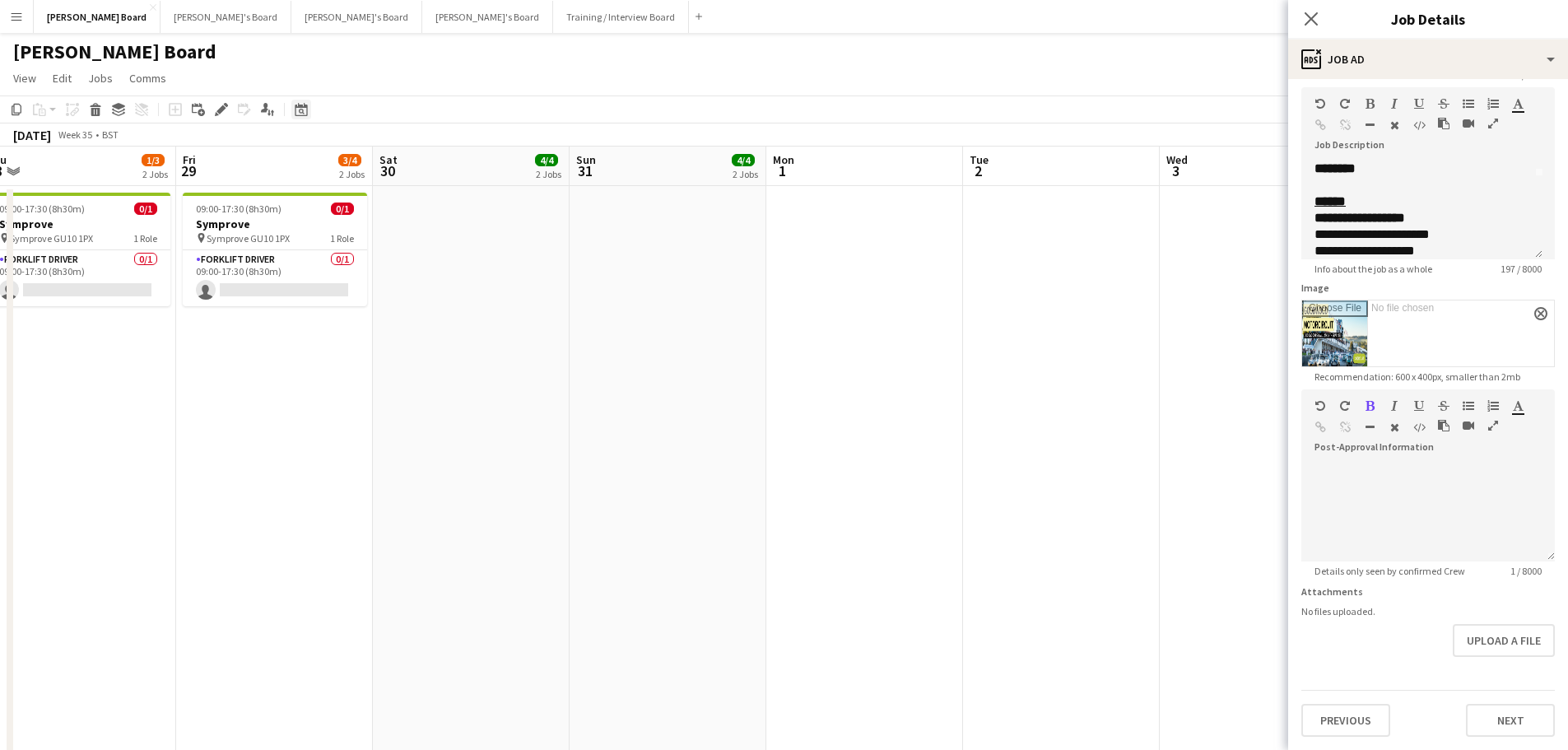
click at [306, 107] on icon at bounding box center [301, 109] width 12 height 13
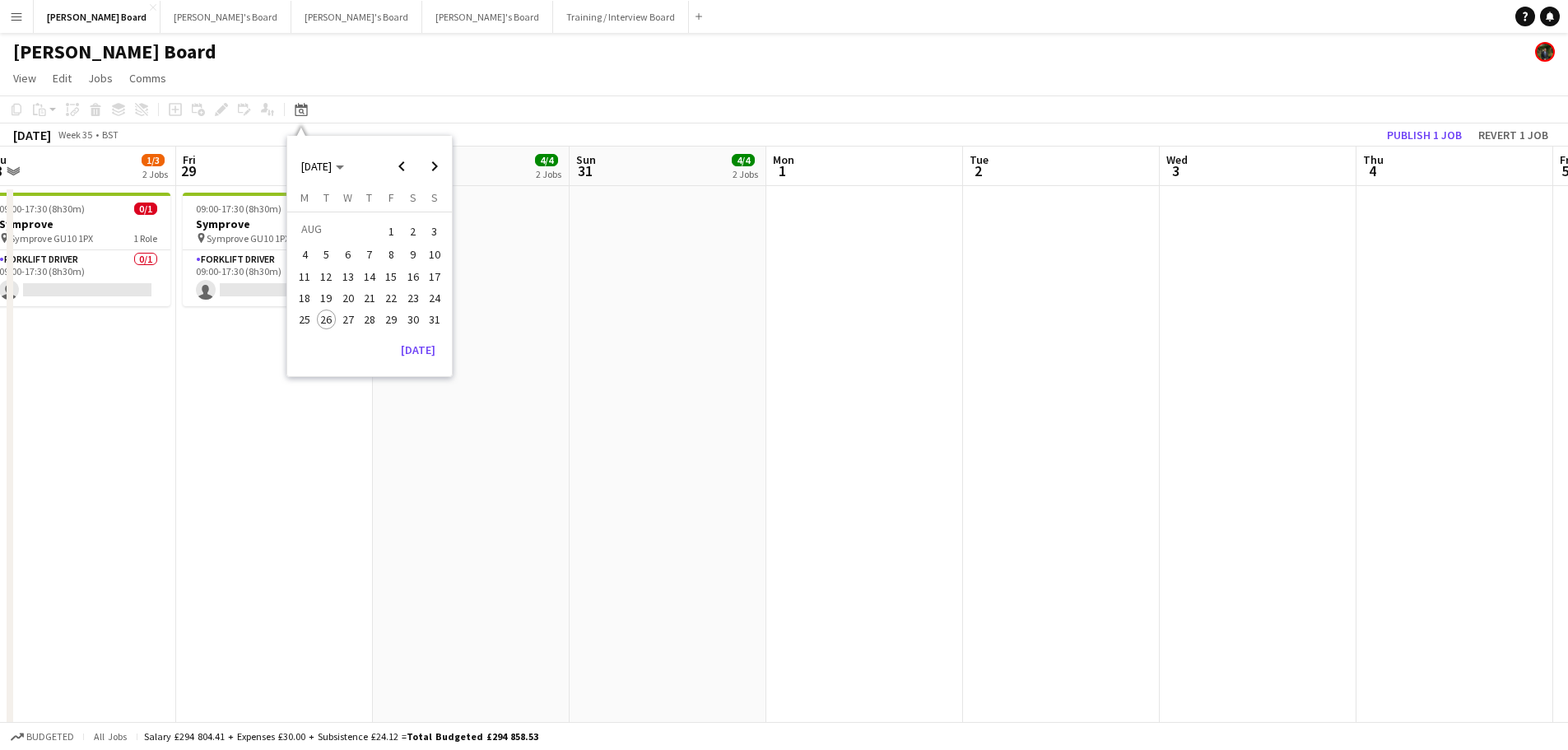
click at [366, 169] on div "AUG 2025 AUG 2025" at bounding box center [370, 166] width 163 height 33
click at [332, 169] on span "[DATE]" at bounding box center [315, 166] width 30 height 15
click at [426, 226] on span "2023" at bounding box center [426, 230] width 34 height 20
click at [395, 226] on span "MAR" at bounding box center [388, 230] width 34 height 20
click at [413, 267] on span "11" at bounding box center [413, 272] width 20 height 20
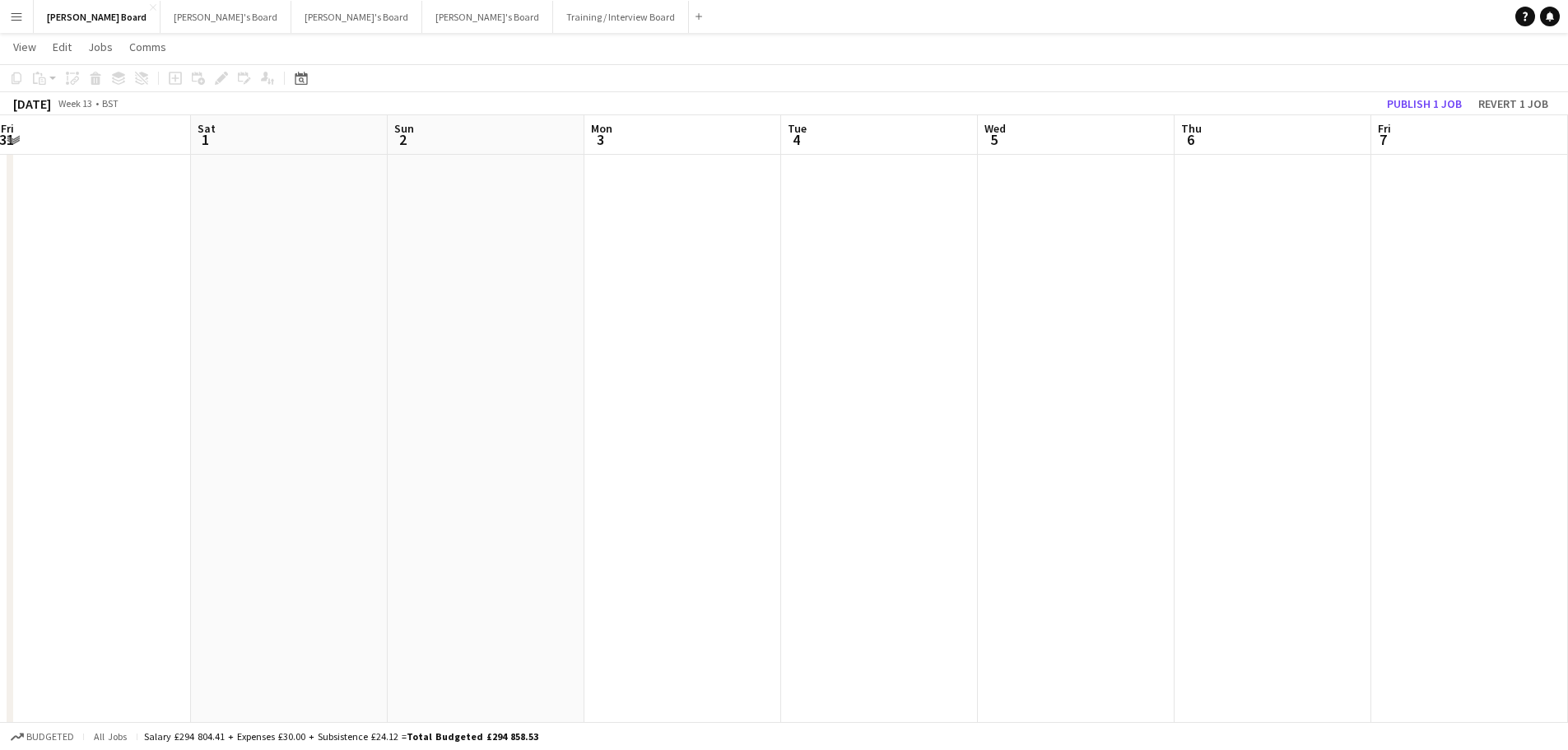
scroll to position [0, 596]
click at [299, 82] on icon at bounding box center [301, 80] width 6 height 6
click at [344, 127] on span "MAR 2023" at bounding box center [322, 134] width 43 height 15
click at [321, 219] on span "2024" at bounding box center [312, 219] width 34 height 20
click at [322, 127] on span "2024" at bounding box center [314, 134] width 23 height 15
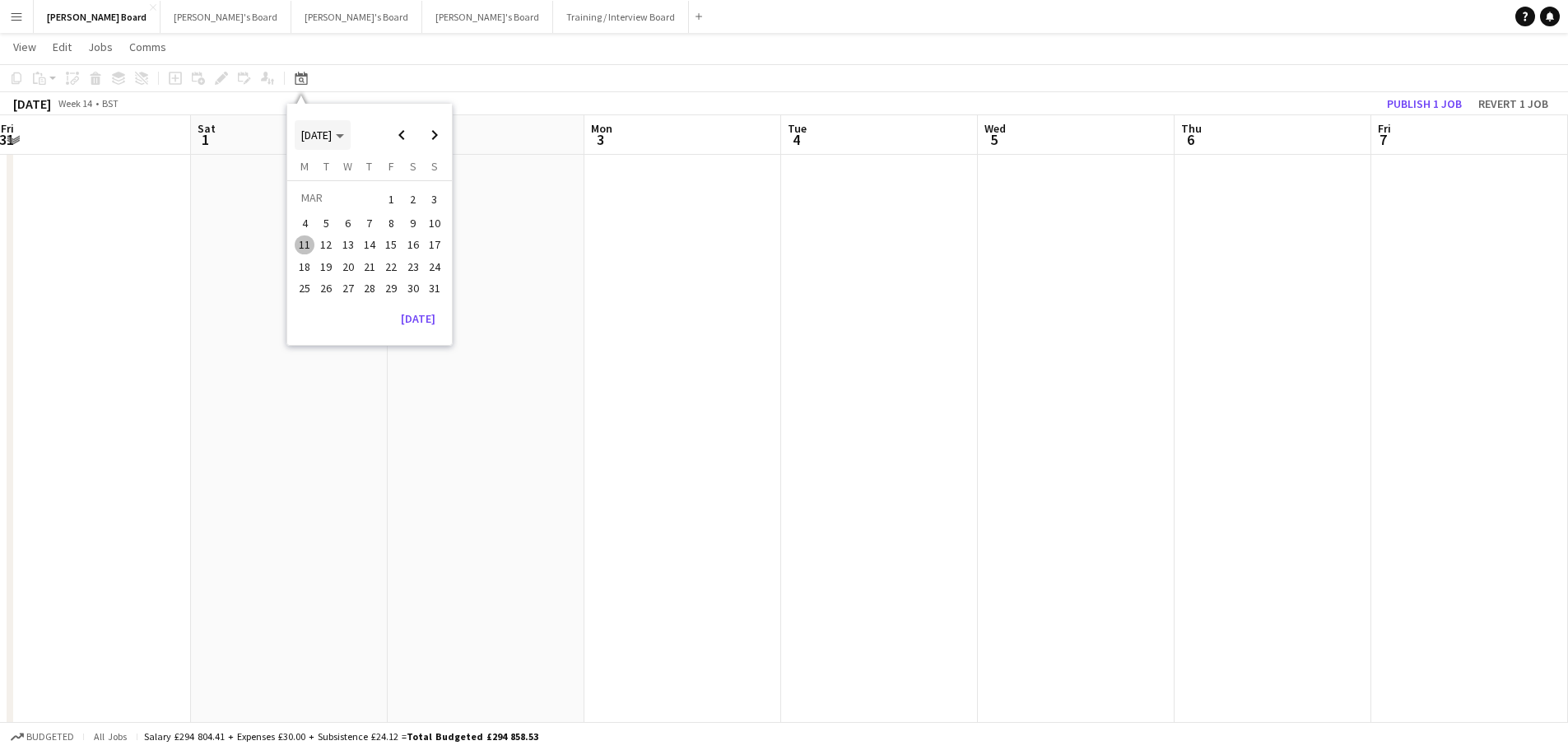
click at [332, 132] on span "MAR 2024" at bounding box center [315, 134] width 30 height 15
click at [347, 212] on span "2025" at bounding box center [350, 219] width 34 height 20
click at [381, 188] on span "MAR" at bounding box center [388, 197] width 34 height 20
click at [408, 239] on span "15" at bounding box center [413, 245] width 20 height 20
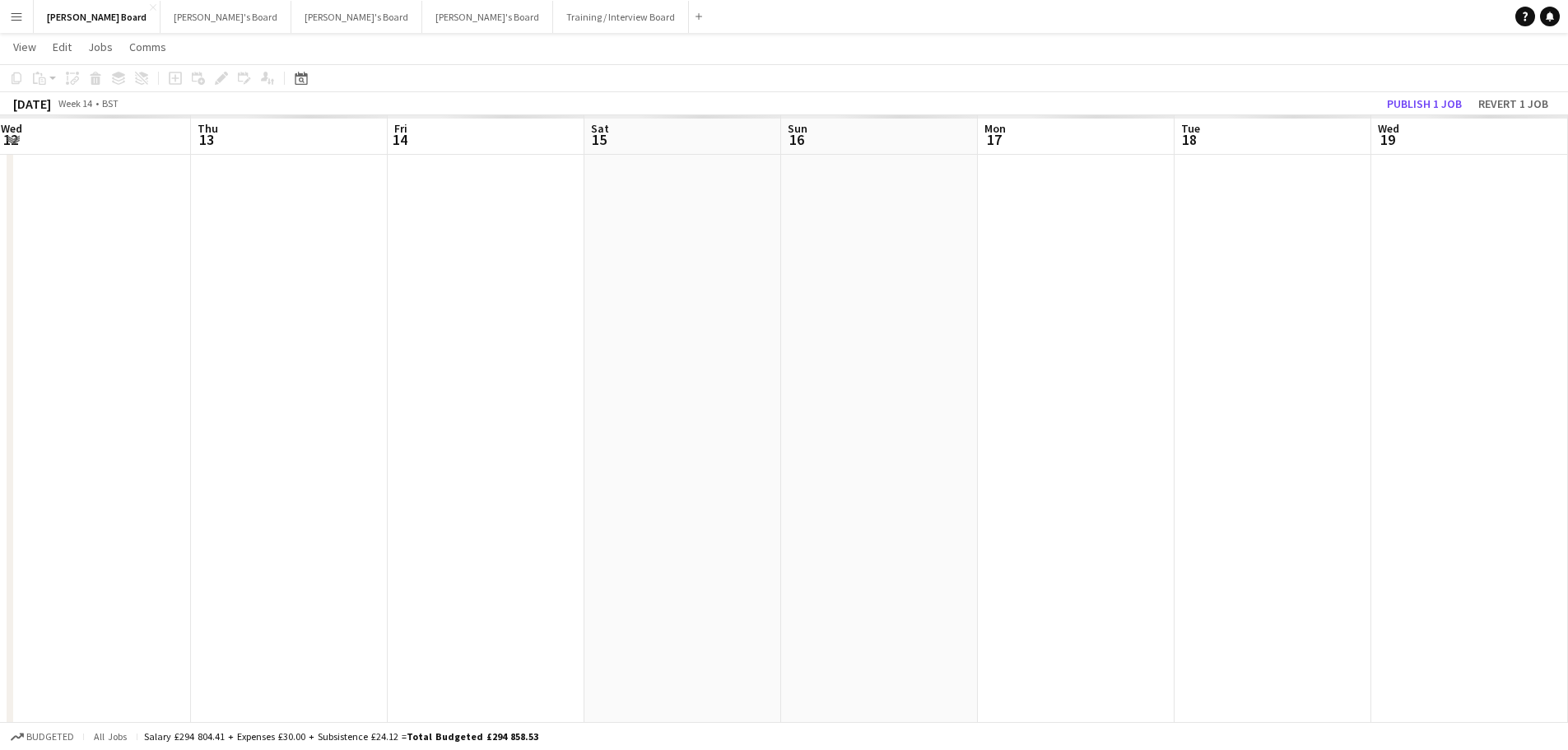
scroll to position [0, 567]
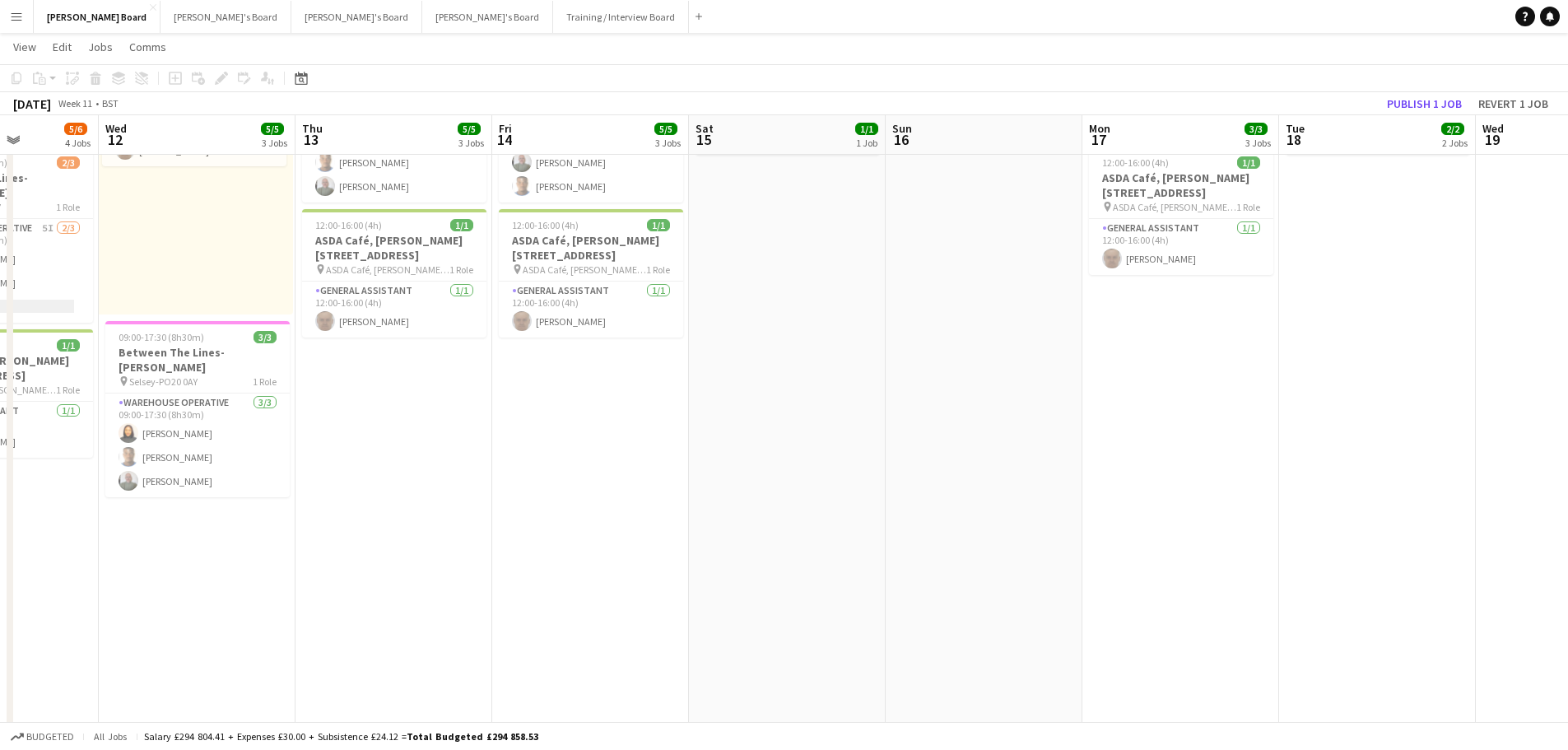
drag, startPoint x: 424, startPoint y: 449, endPoint x: 920, endPoint y: 423, distance: 496.7
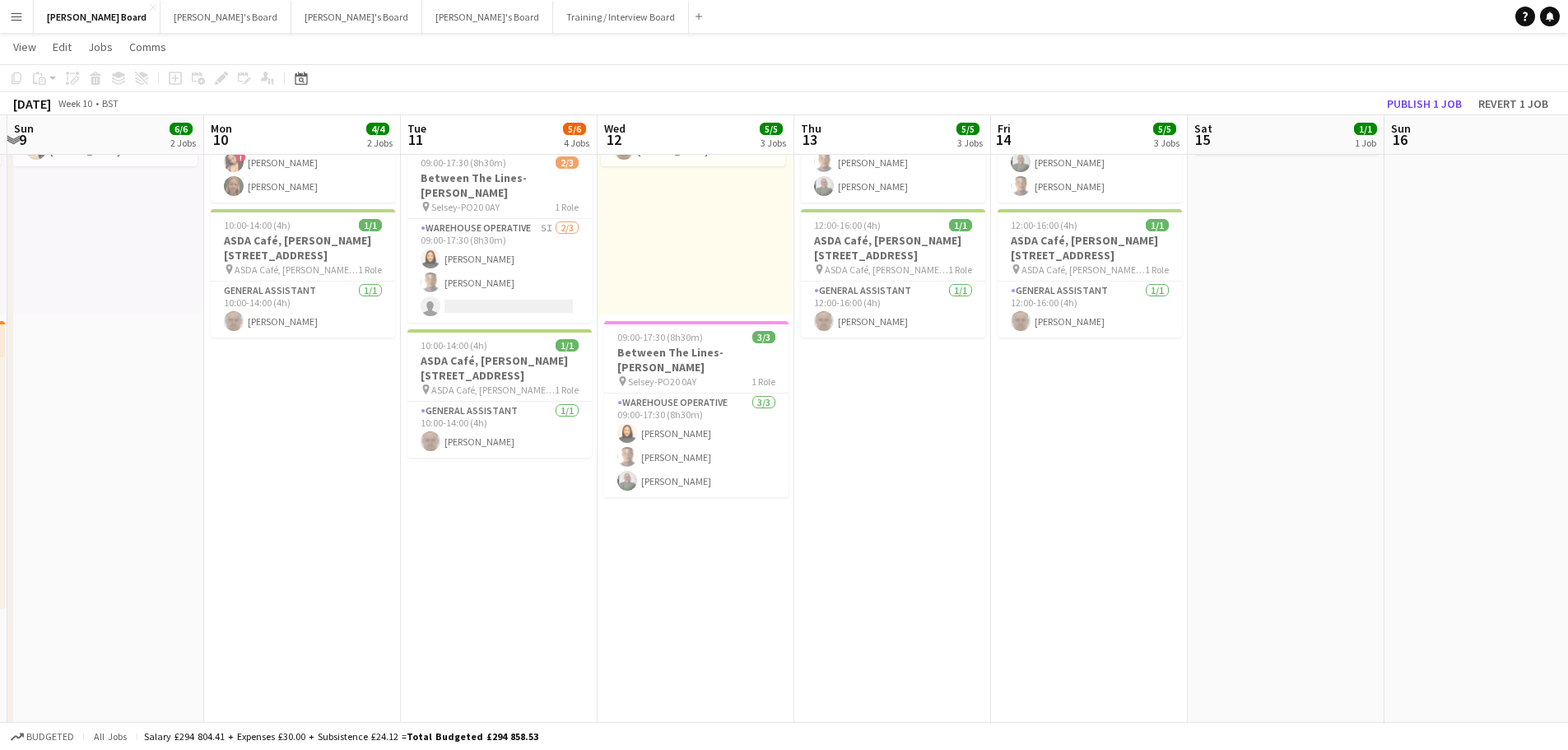
drag, startPoint x: 426, startPoint y: 489, endPoint x: 968, endPoint y: 489, distance: 542.0
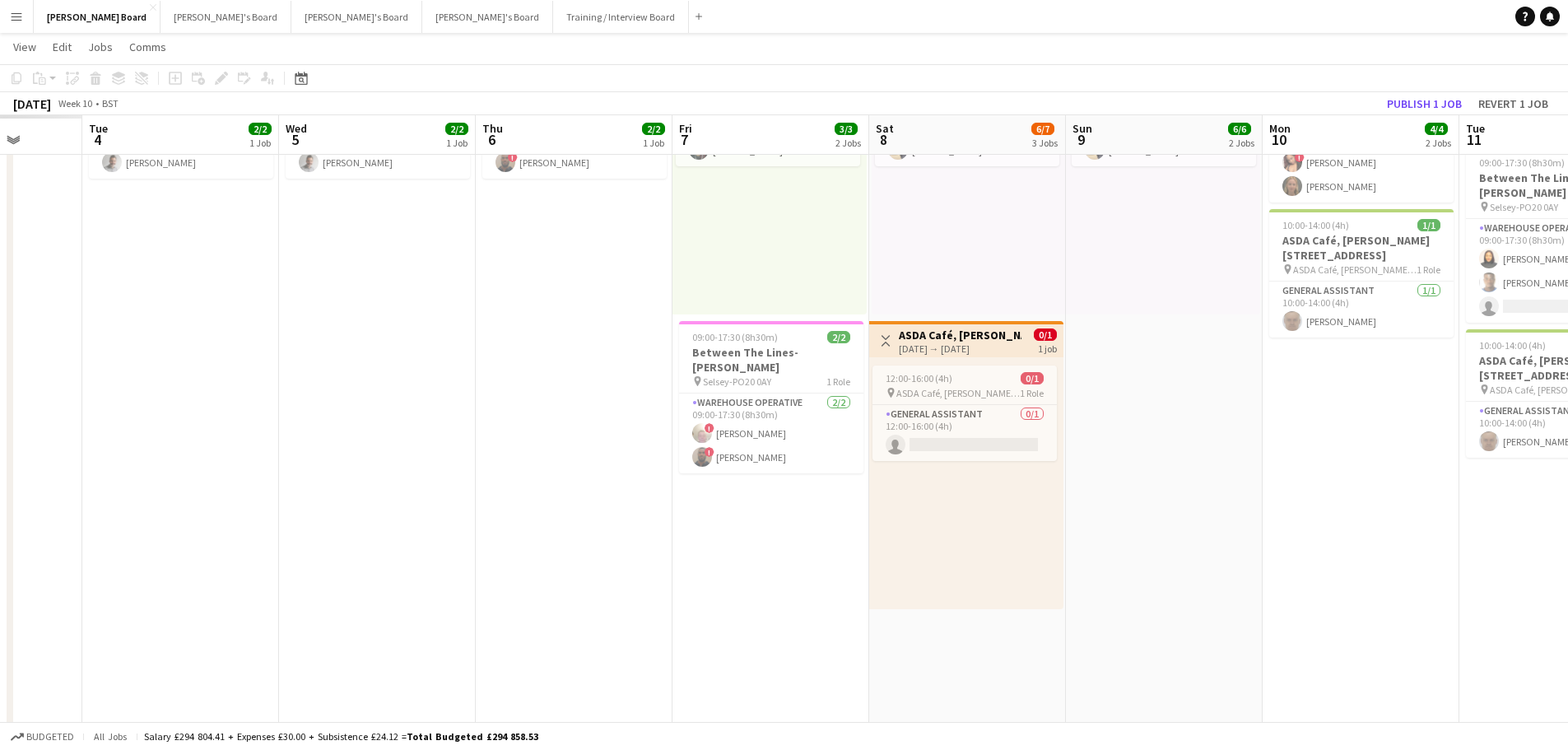
drag, startPoint x: 440, startPoint y: 462, endPoint x: 989, endPoint y: 485, distance: 549.5
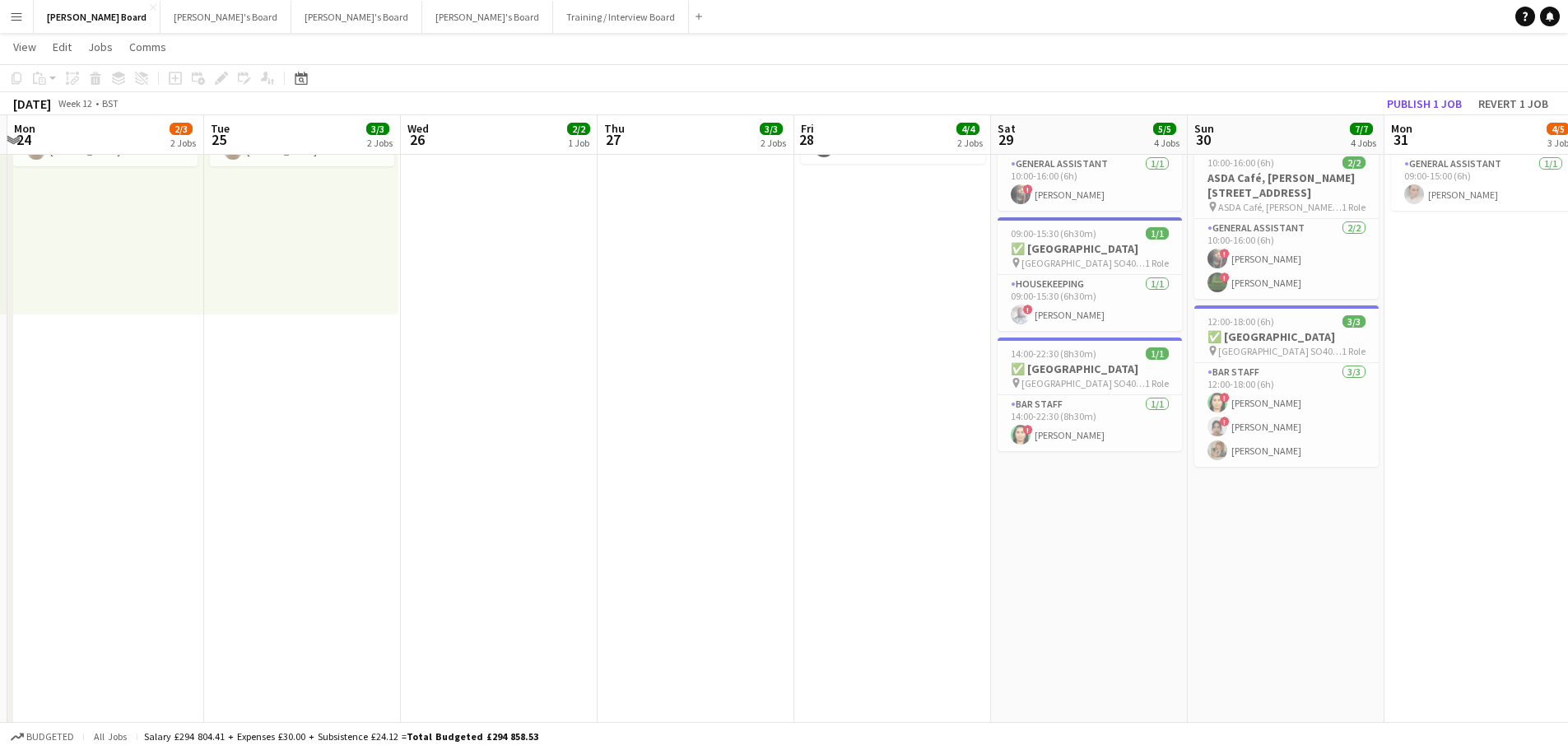
drag, startPoint x: 1052, startPoint y: 530, endPoint x: 698, endPoint y: 511, distance: 354.5
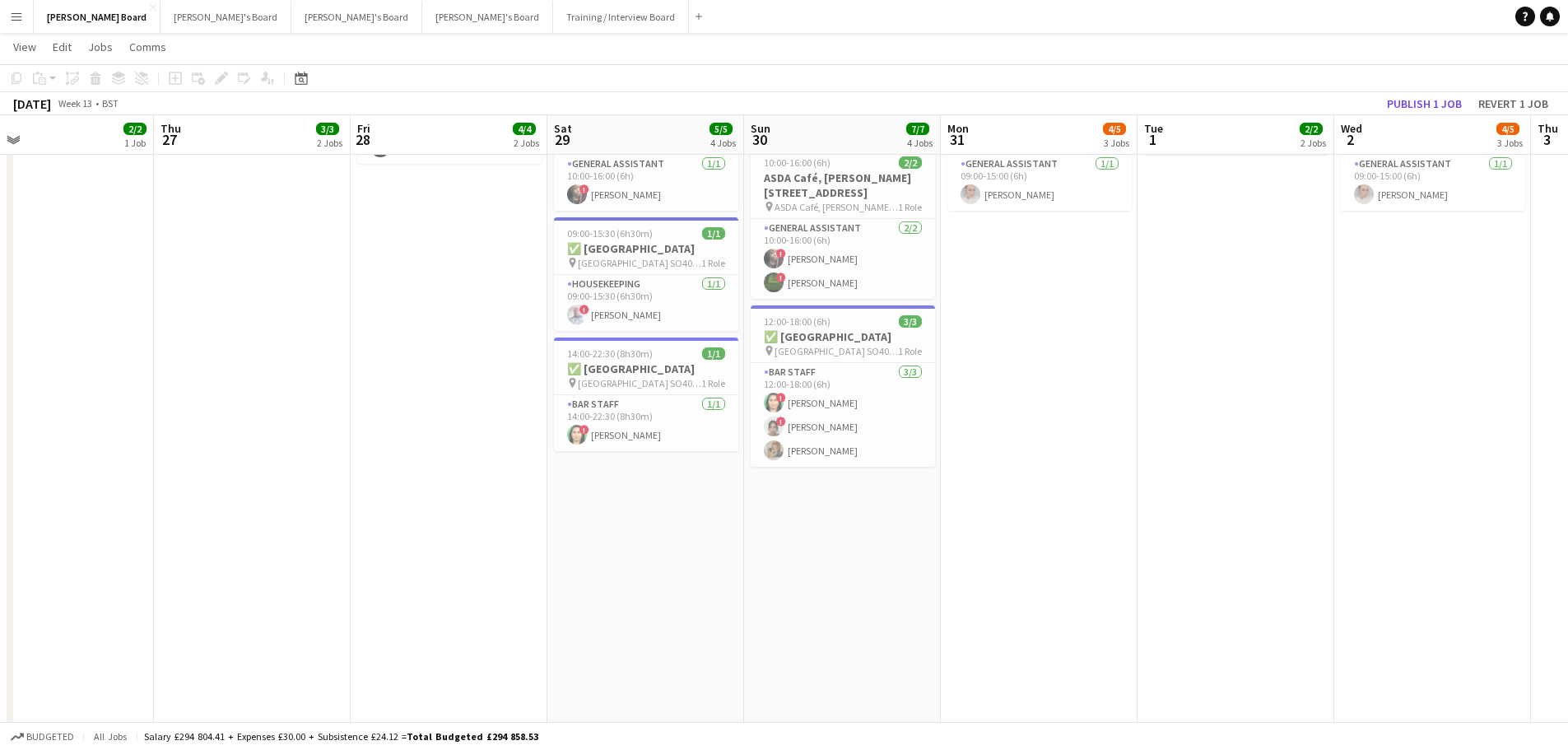
drag, startPoint x: 1047, startPoint y: 556, endPoint x: 733, endPoint y: 508, distance: 317.6
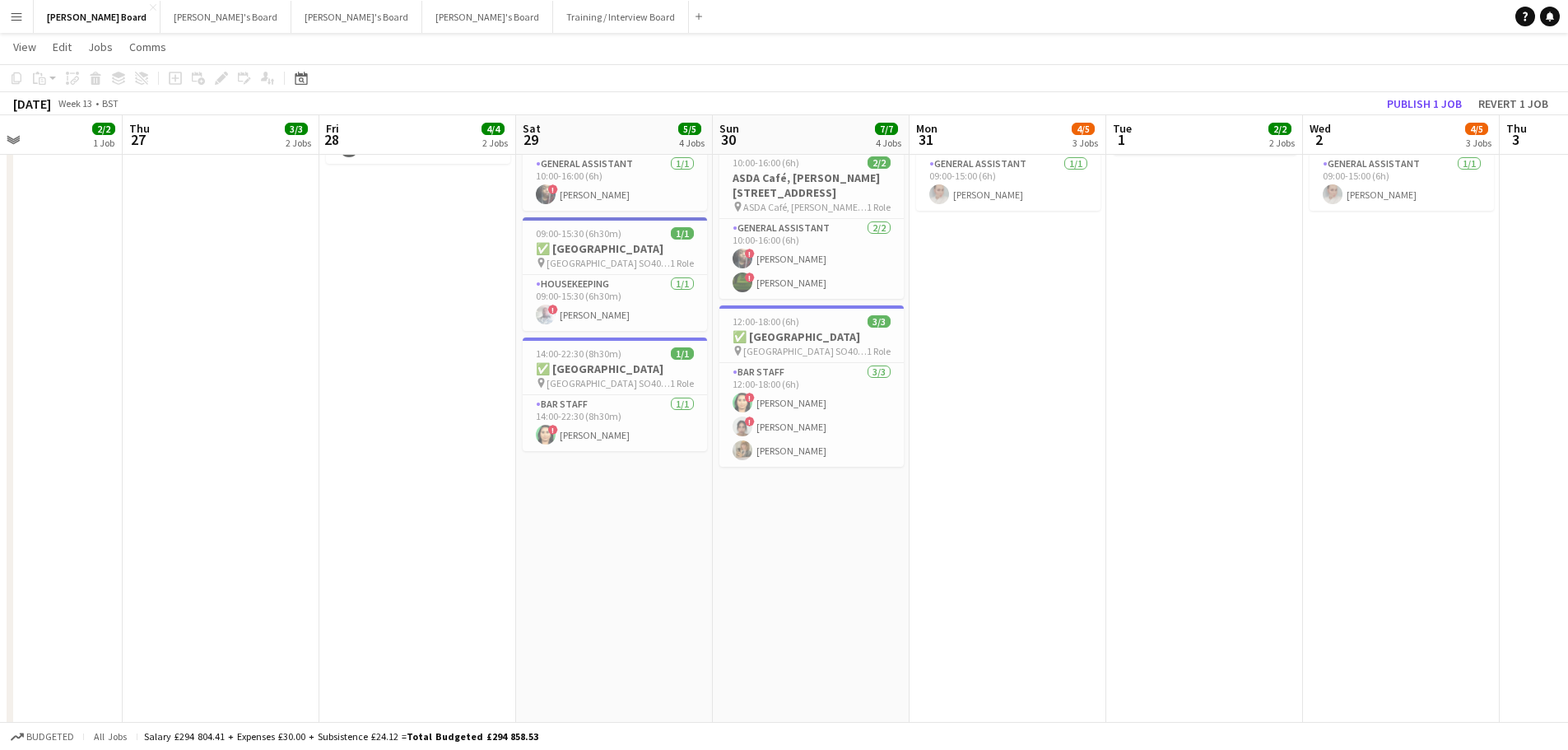
drag, startPoint x: 972, startPoint y: 527, endPoint x: 910, endPoint y: 519, distance: 62.5
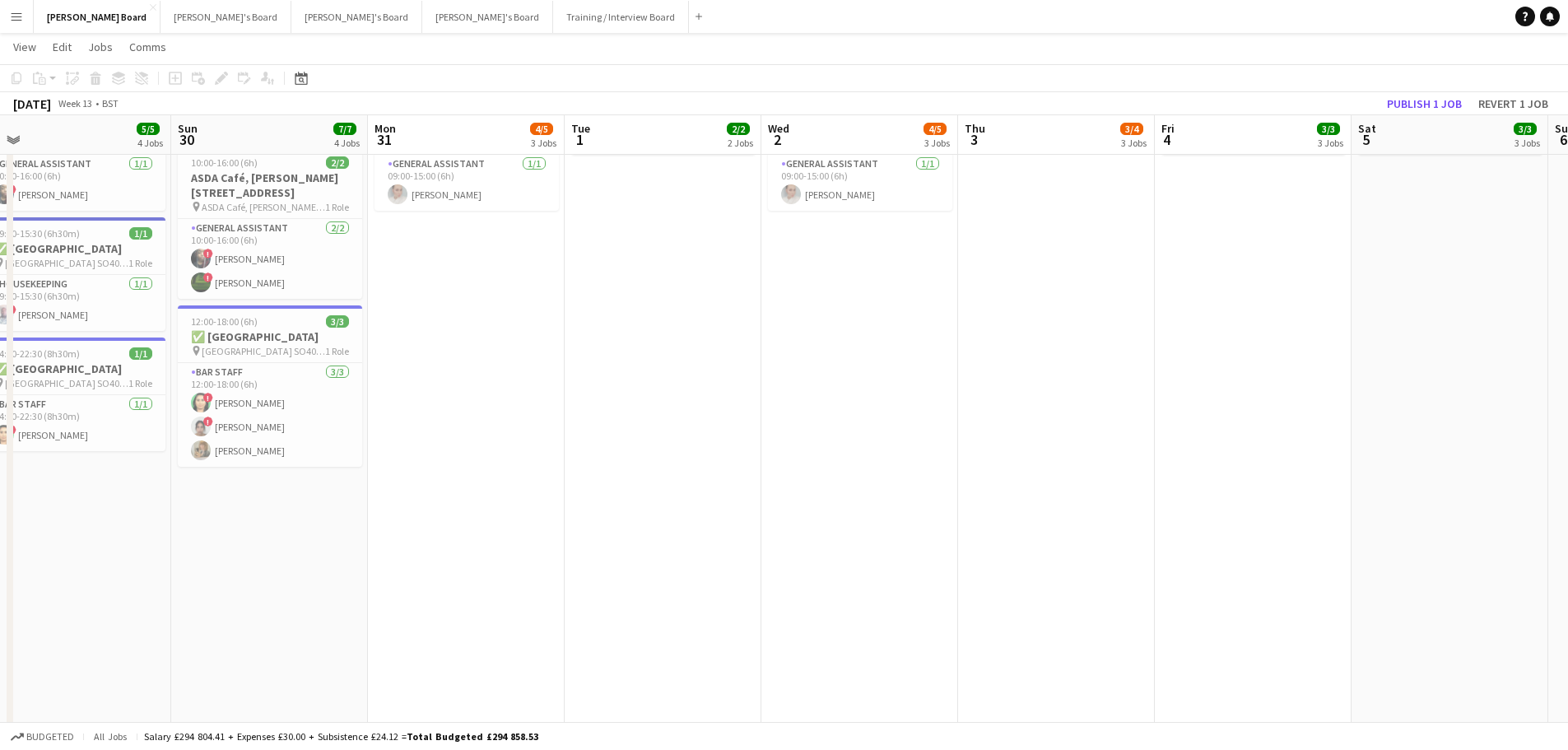
drag, startPoint x: 902, startPoint y: 511, endPoint x: 787, endPoint y: 478, distance: 119.6
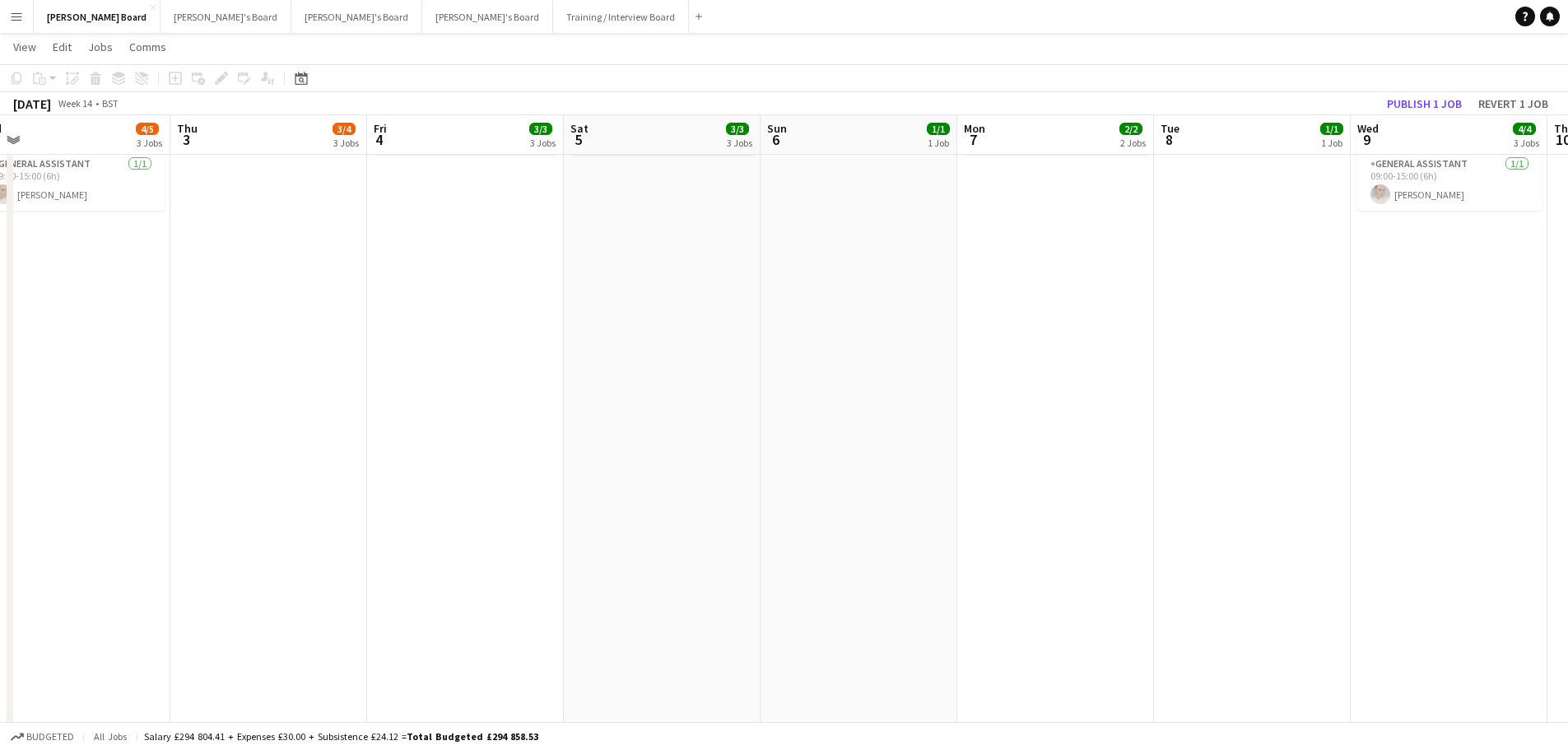
drag, startPoint x: 401, startPoint y: 465, endPoint x: 863, endPoint y: 427, distance: 463.6
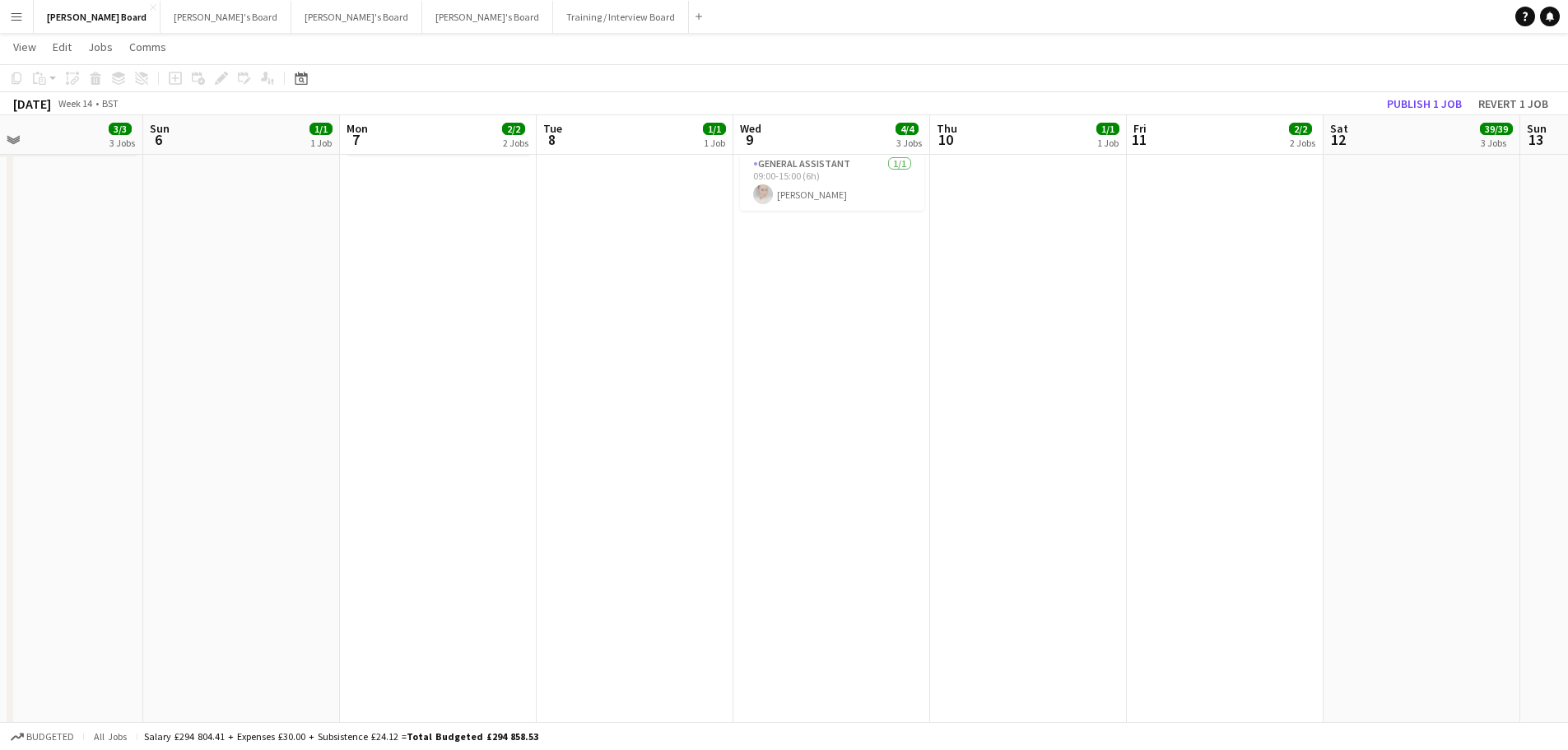
drag, startPoint x: 1084, startPoint y: 452, endPoint x: 578, endPoint y: 411, distance: 507.7
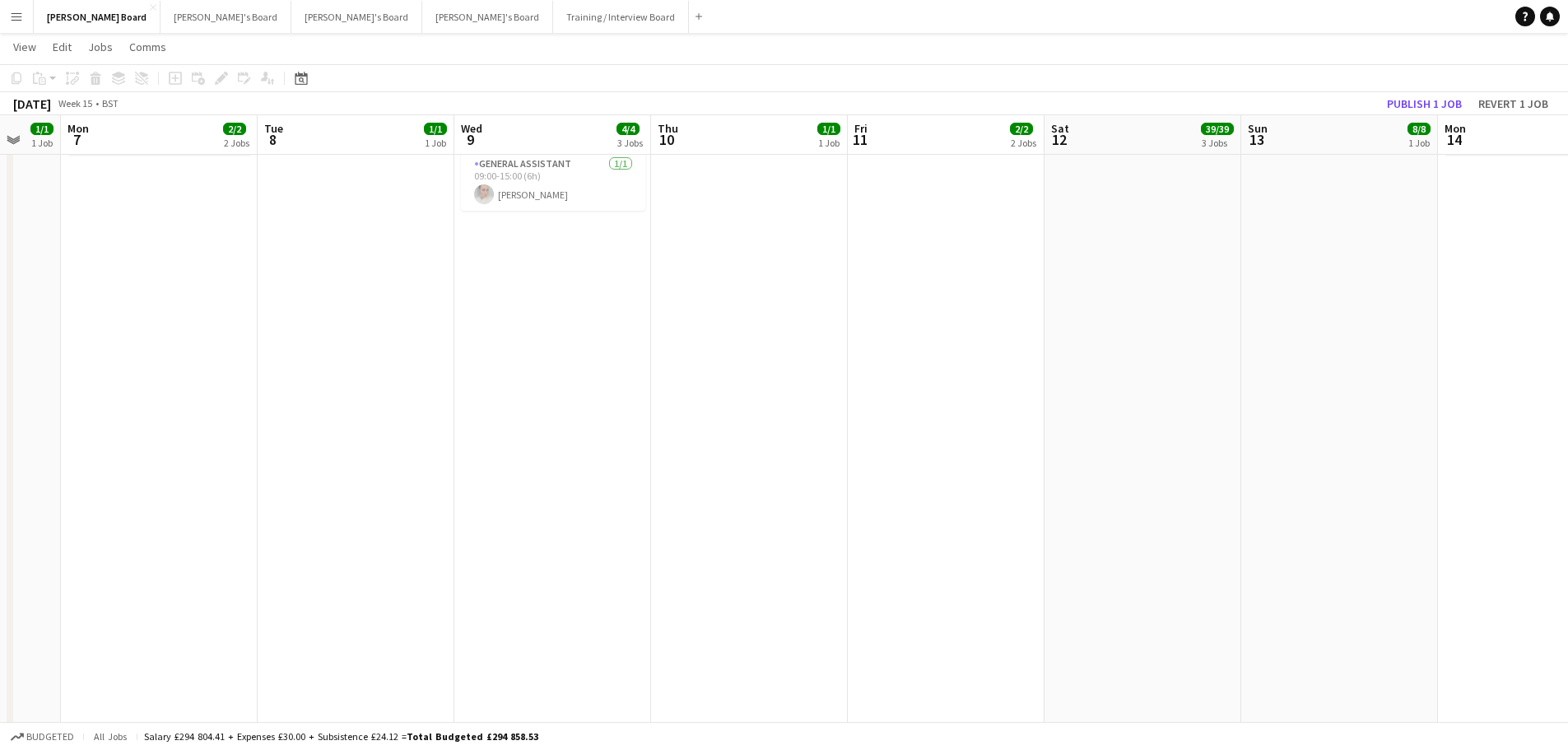
drag, startPoint x: 1296, startPoint y: 465, endPoint x: 679, endPoint y: 456, distance: 617.1
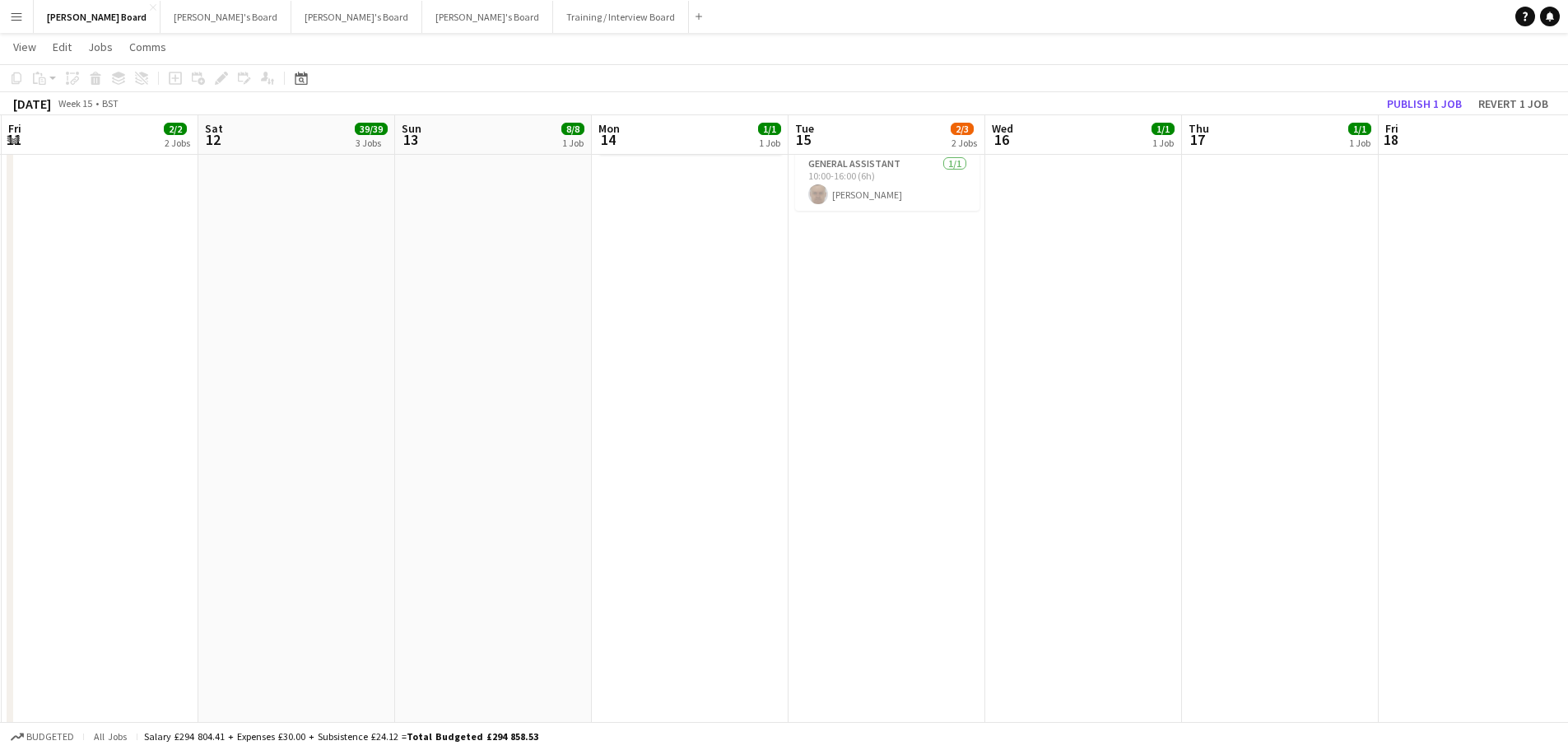
drag, startPoint x: 469, startPoint y: 439, endPoint x: 628, endPoint y: 431, distance: 159.2
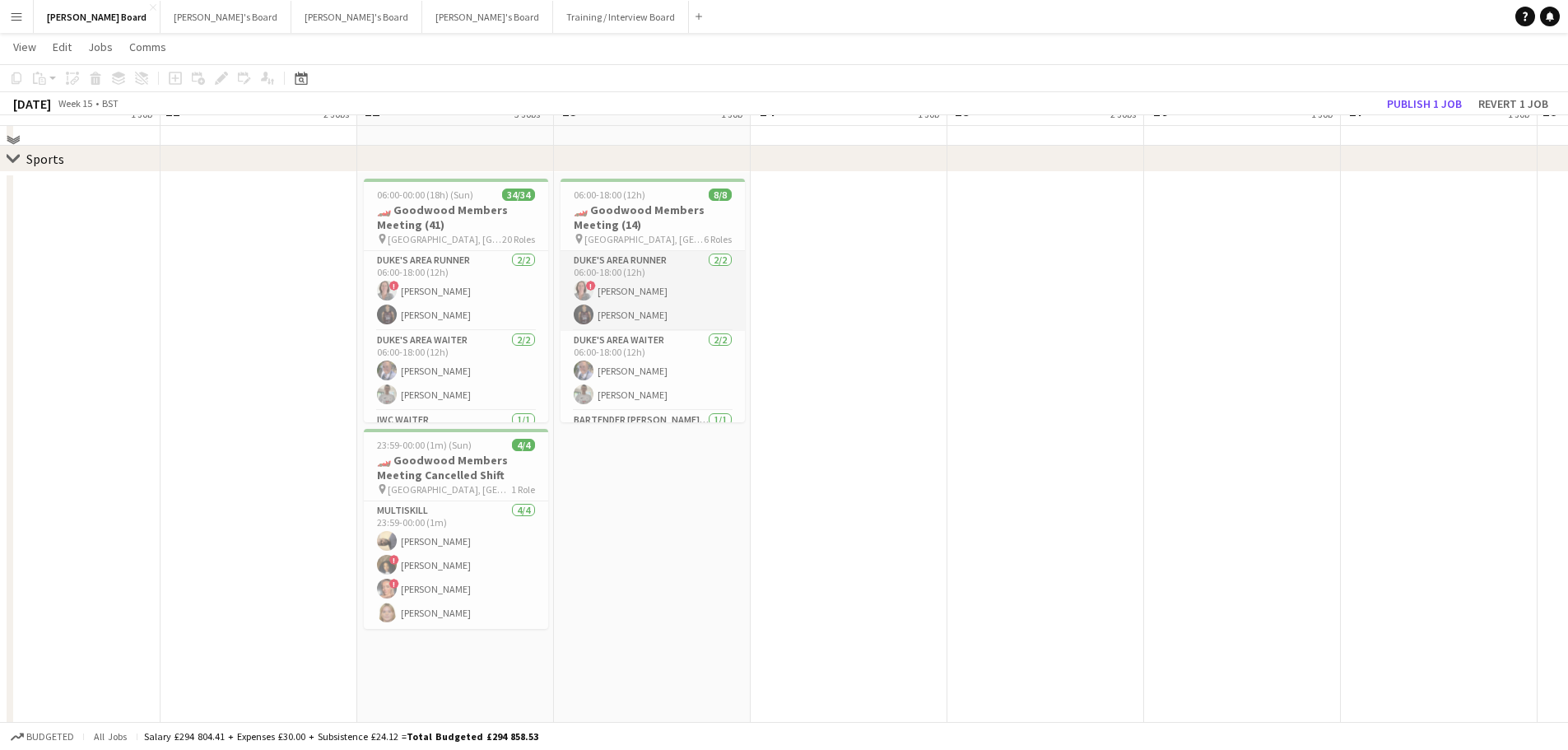
scroll to position [906, 0]
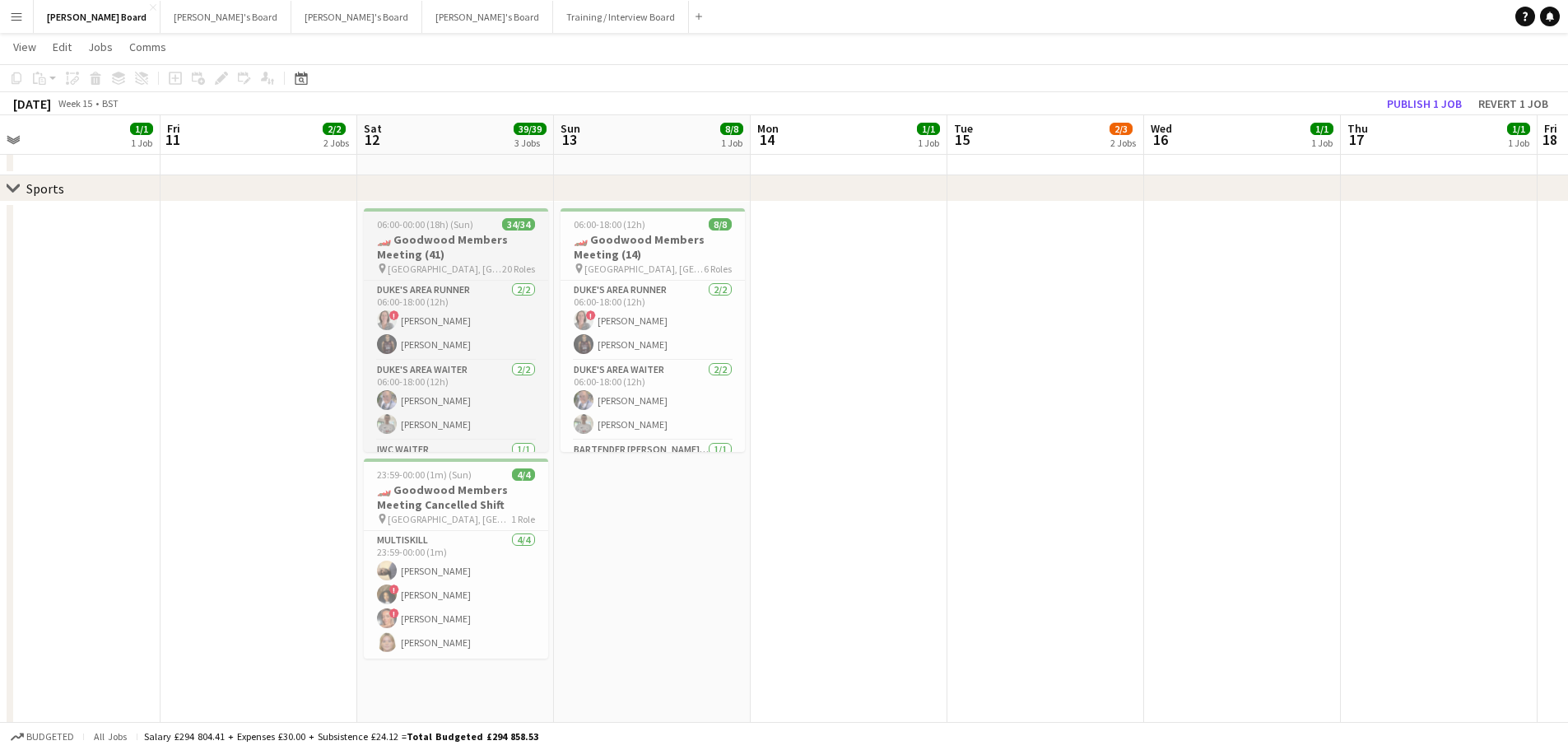
click at [470, 249] on h3 "🏎️ Goodwood Members Meeting (41)" at bounding box center [456, 247] width 184 height 29
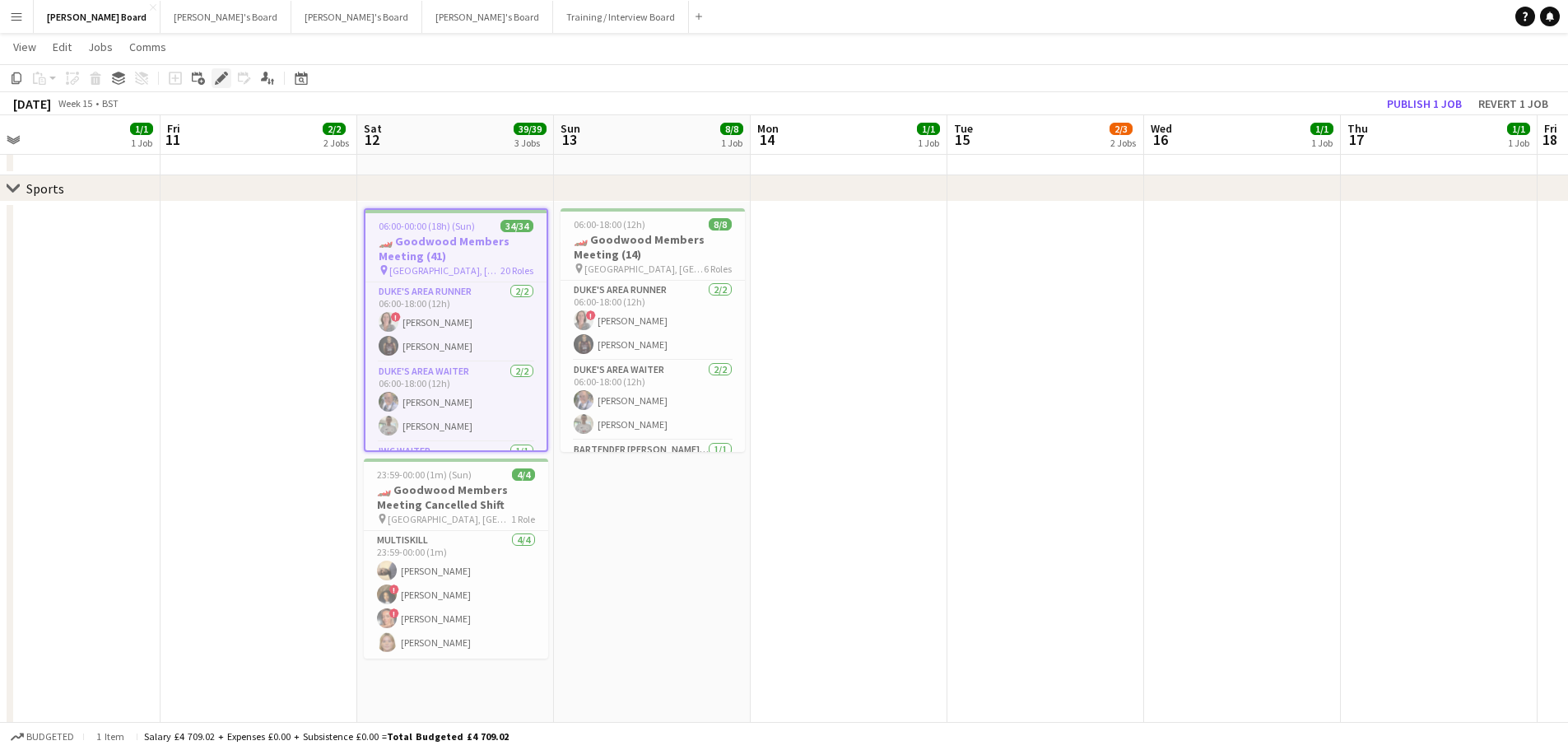
click at [214, 72] on div "Edit" at bounding box center [221, 77] width 20 height 20
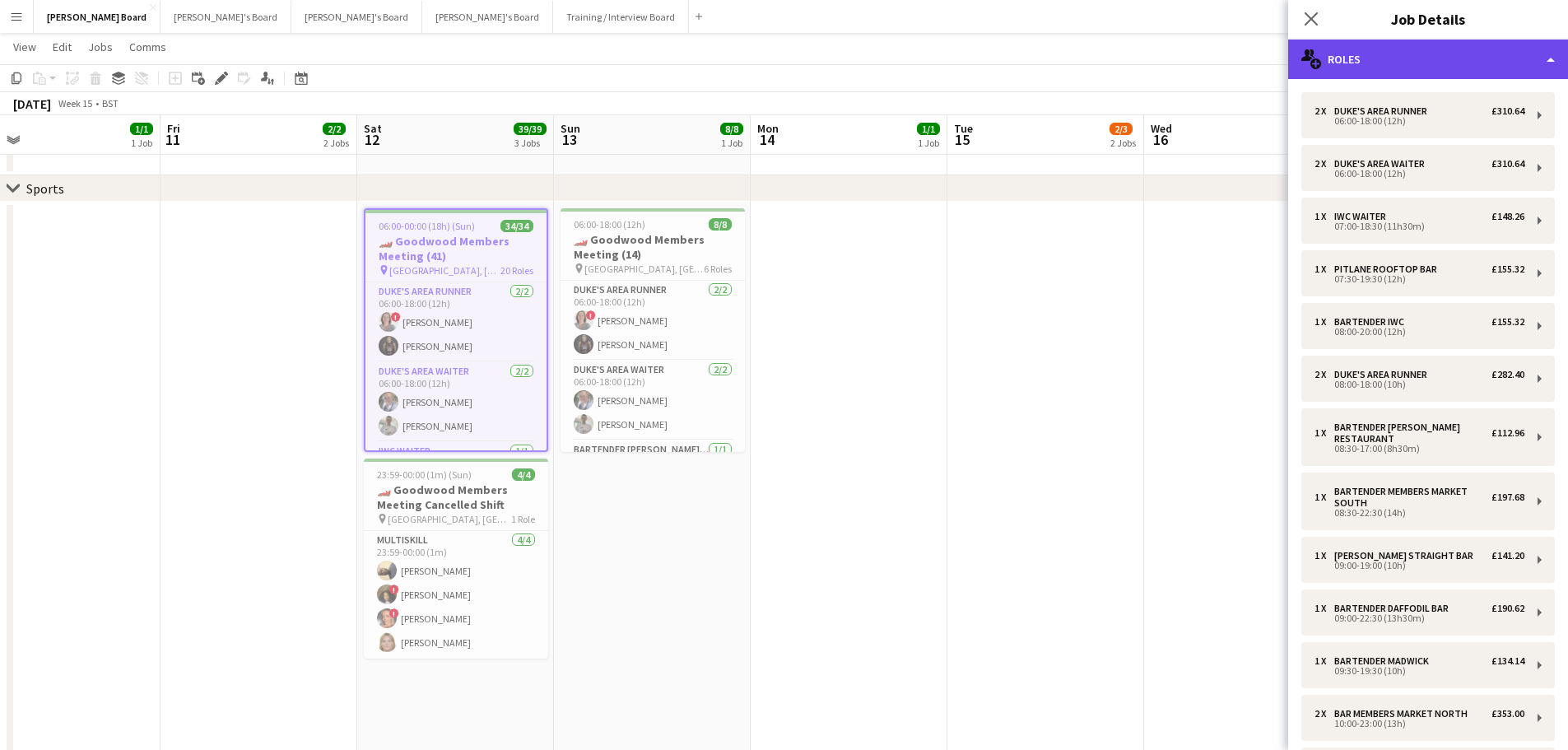
click at [1499, 56] on div "multiple-users-add Roles" at bounding box center [1427, 59] width 279 height 40
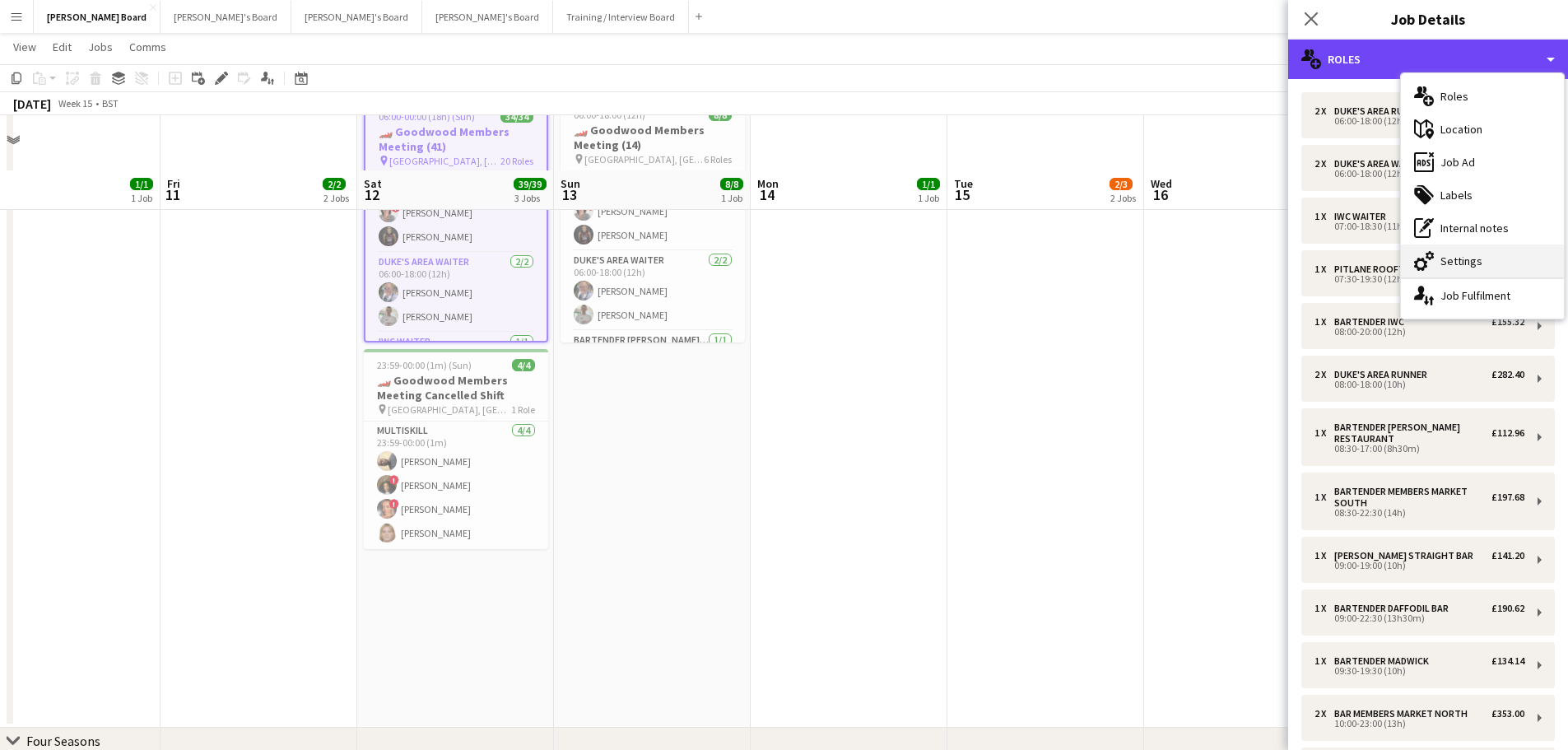
scroll to position [1070, 0]
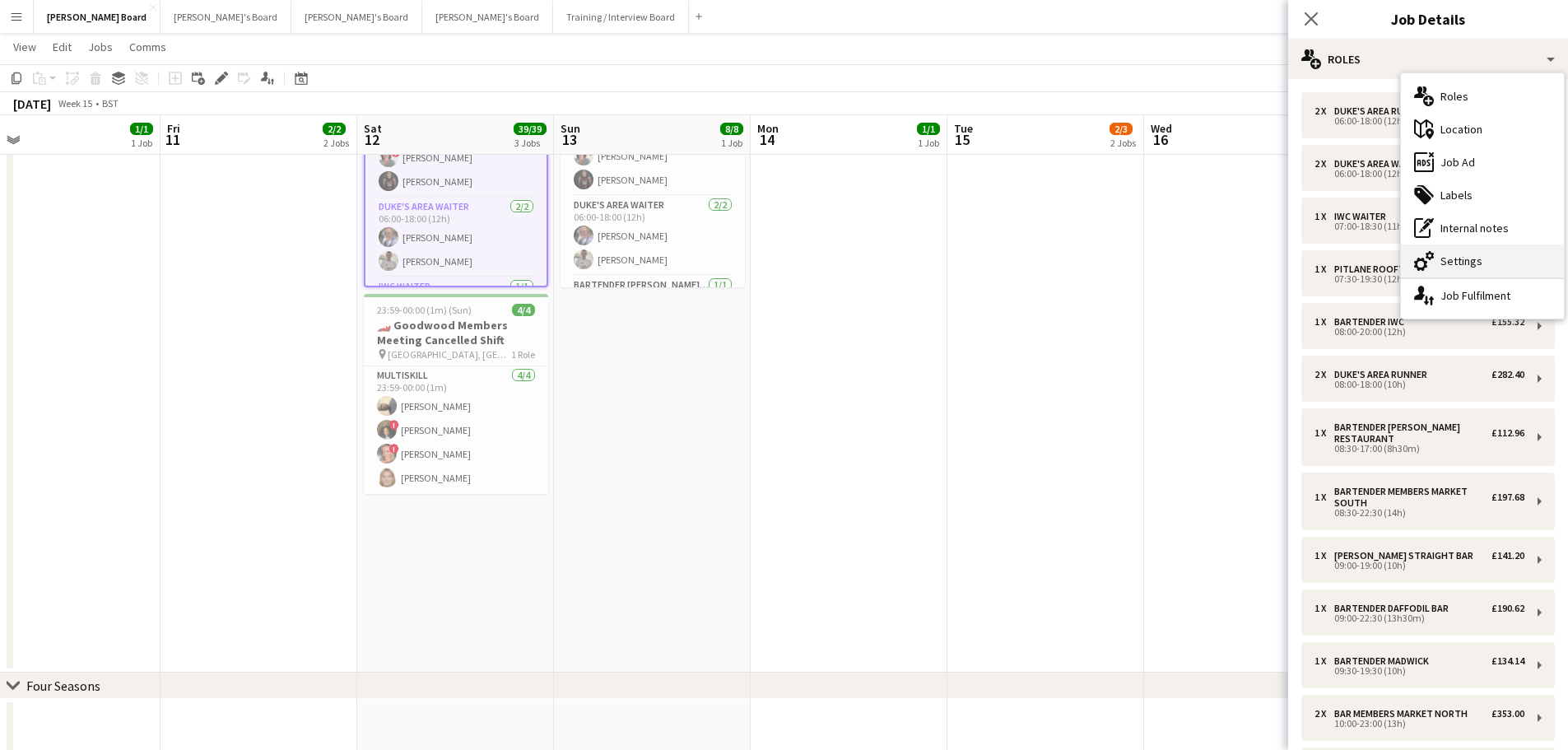
click at [1490, 250] on div "cog-double-3 Settings" at bounding box center [1482, 261] width 163 height 33
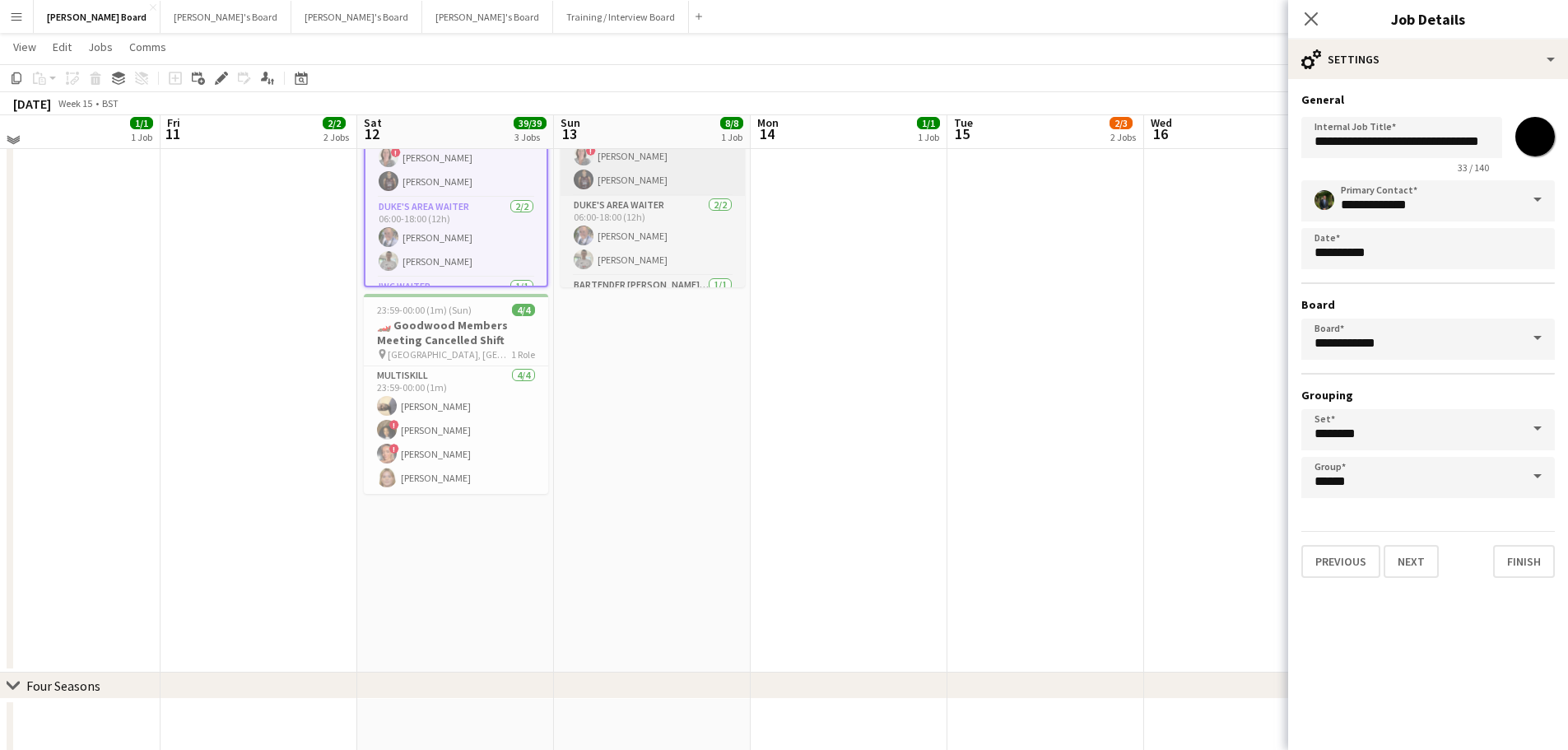
scroll to position [823, 0]
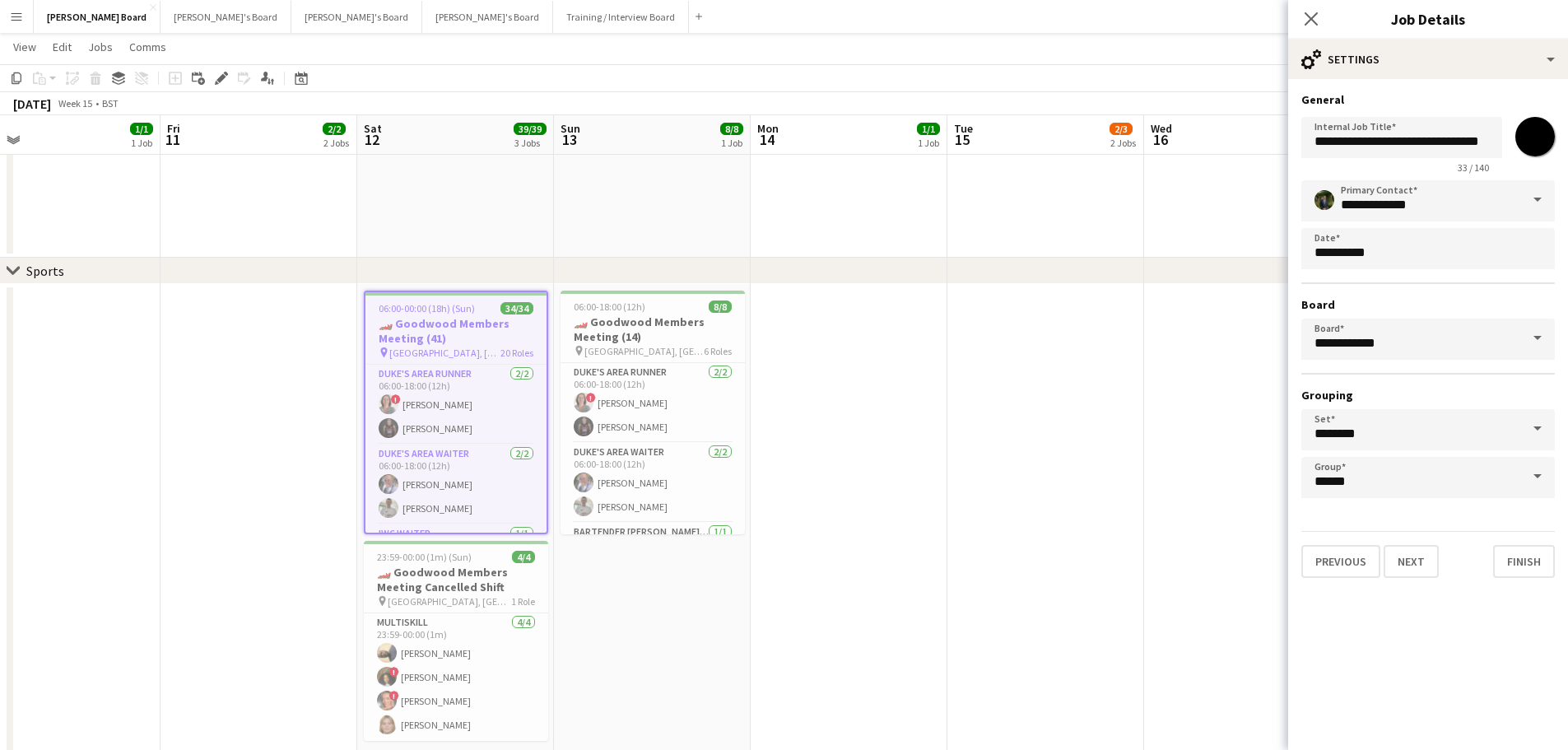
click at [439, 335] on h3 "🏎️ Goodwood Members Meeting (41)" at bounding box center [456, 331] width 181 height 29
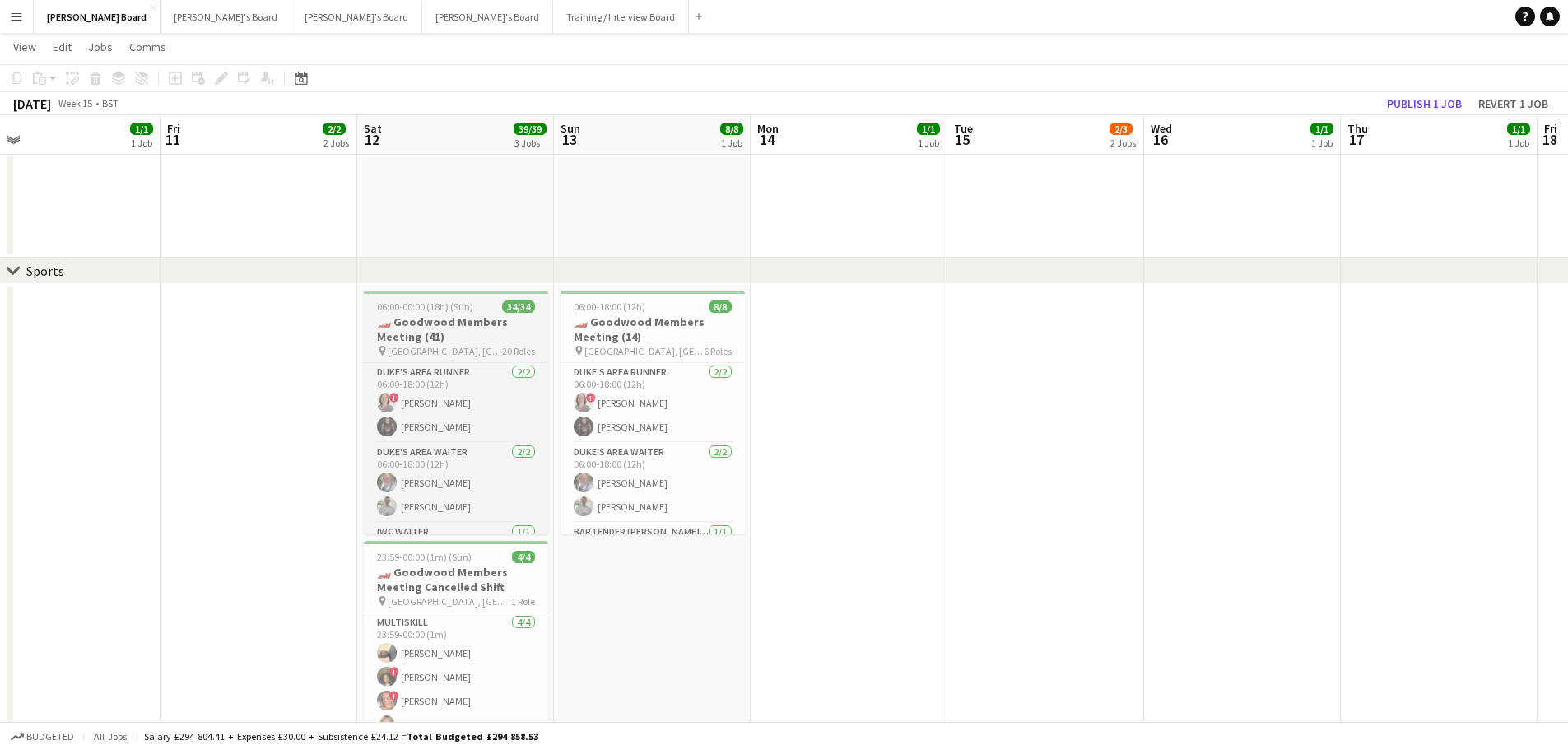
click at [439, 335] on h3 "🏎️ Goodwood Members Meeting (41)" at bounding box center [456, 329] width 184 height 29
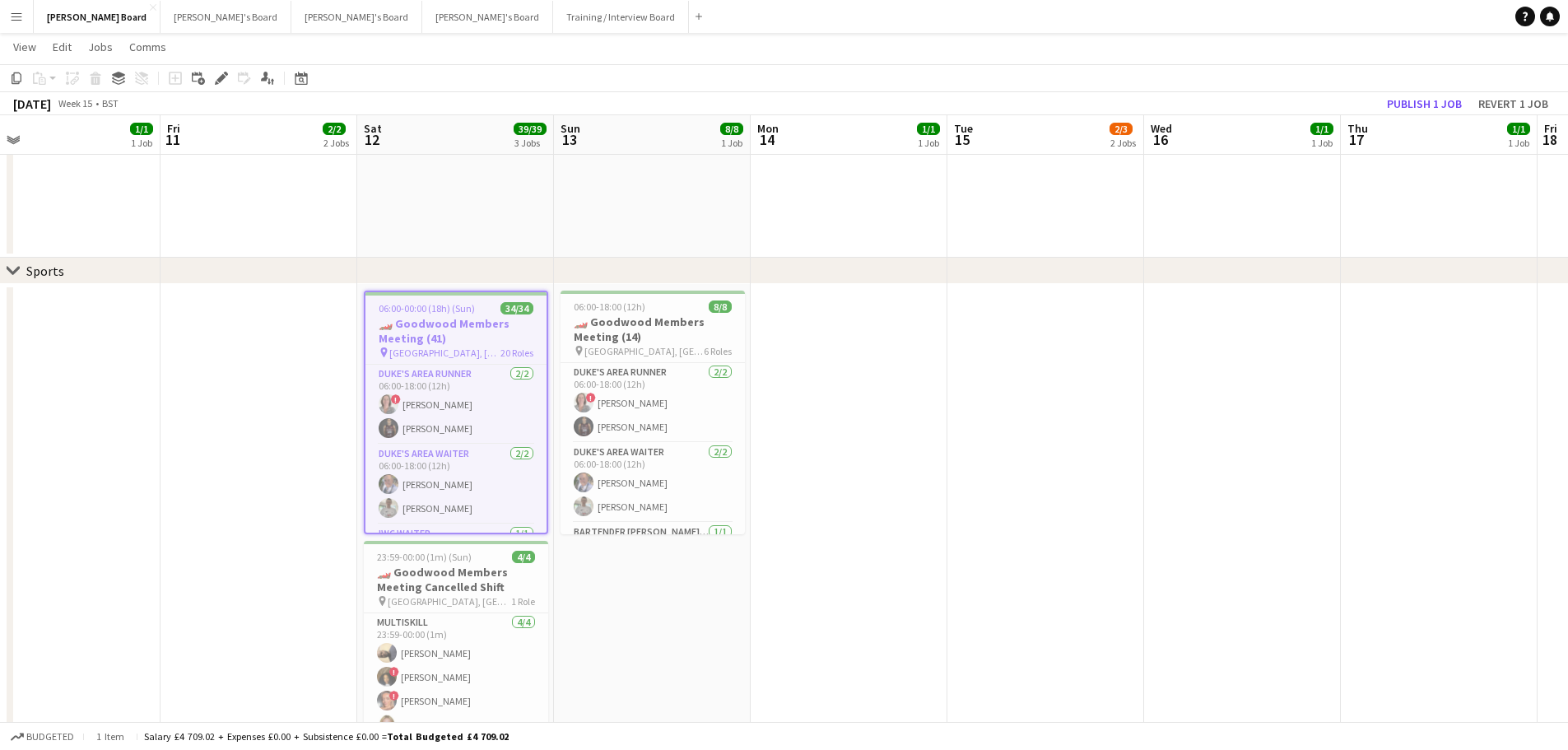
click at [222, 78] on icon at bounding box center [221, 78] width 9 height 9
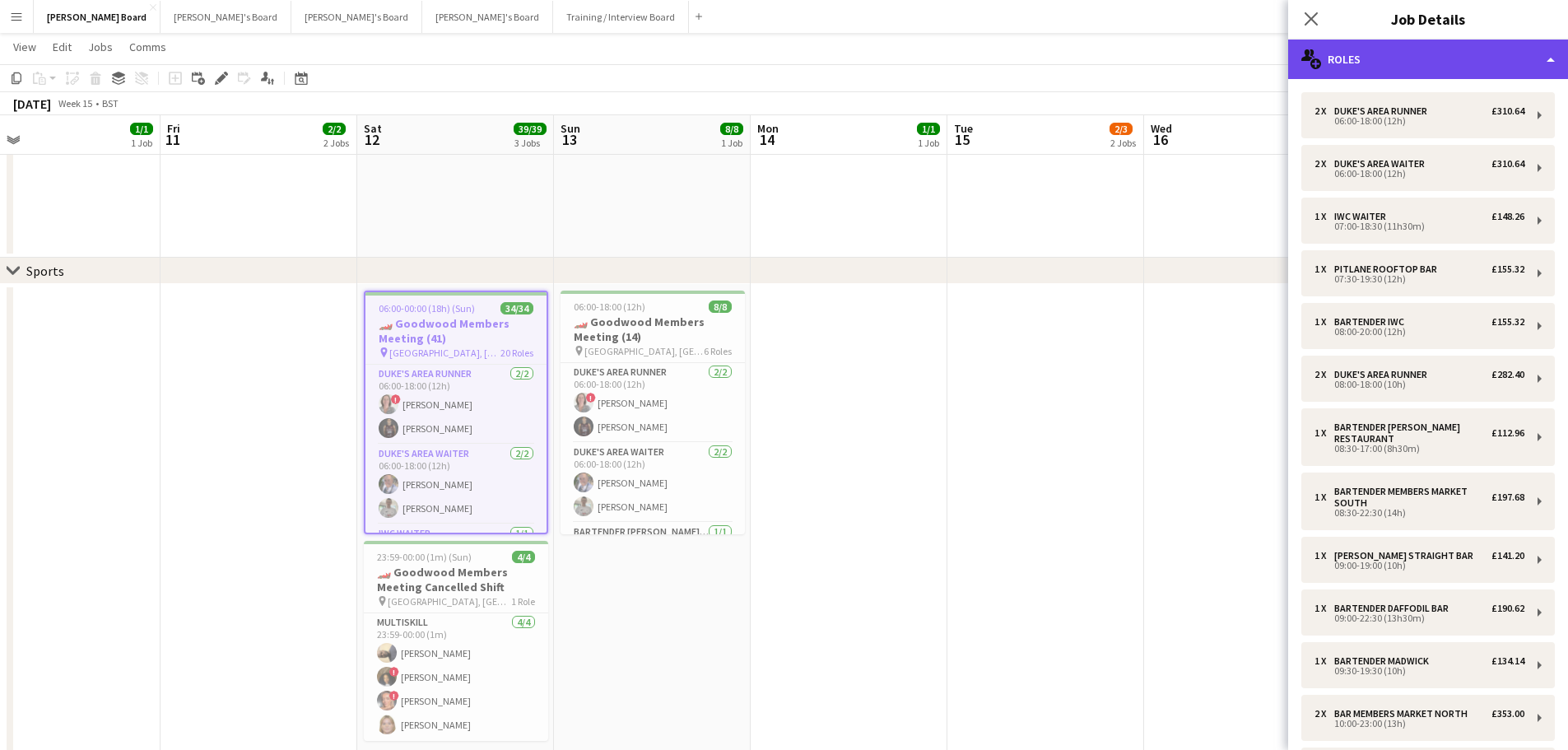
click at [1495, 61] on div "multiple-users-add Roles" at bounding box center [1427, 59] width 279 height 40
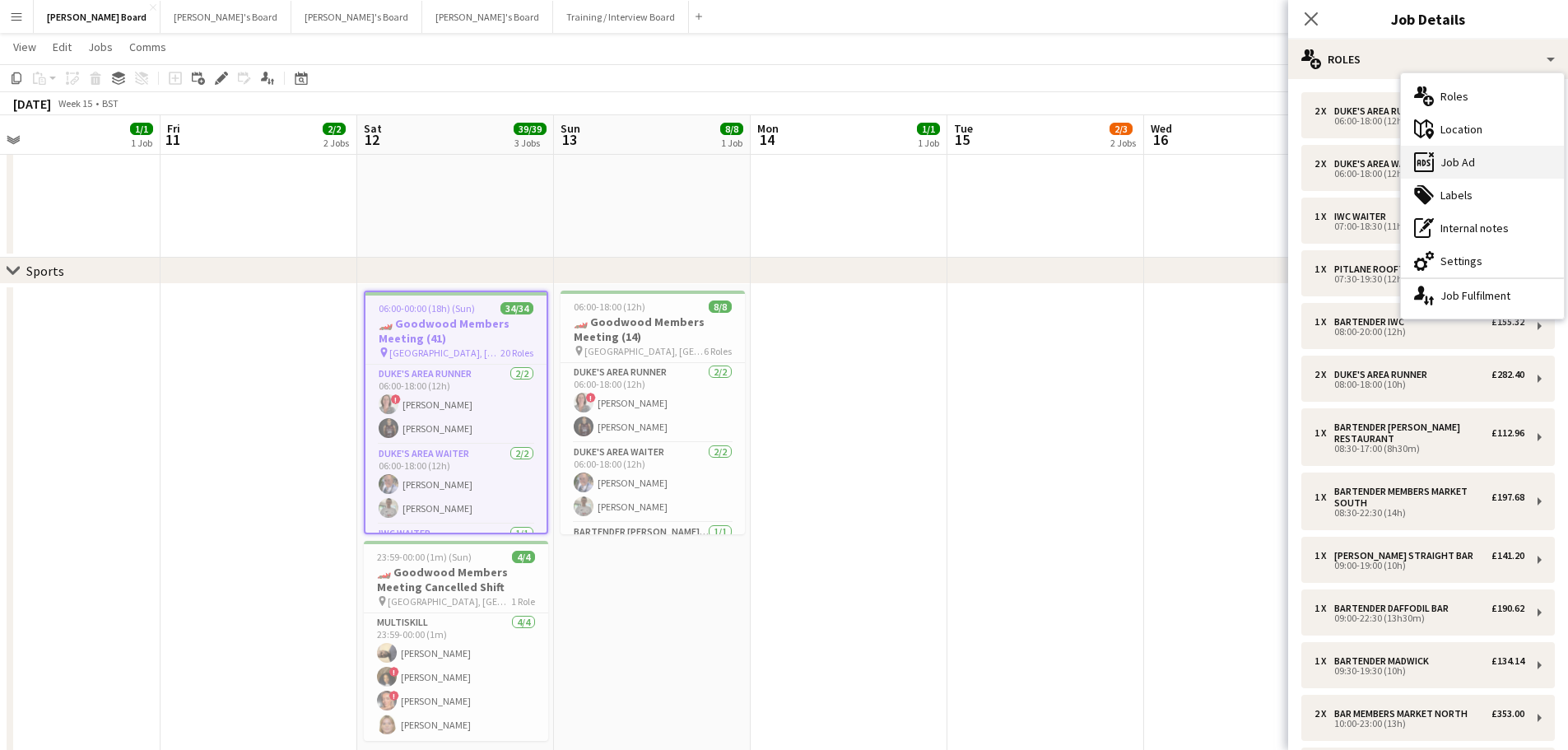
click at [1499, 161] on div "ads-window Job Ad" at bounding box center [1482, 162] width 163 height 33
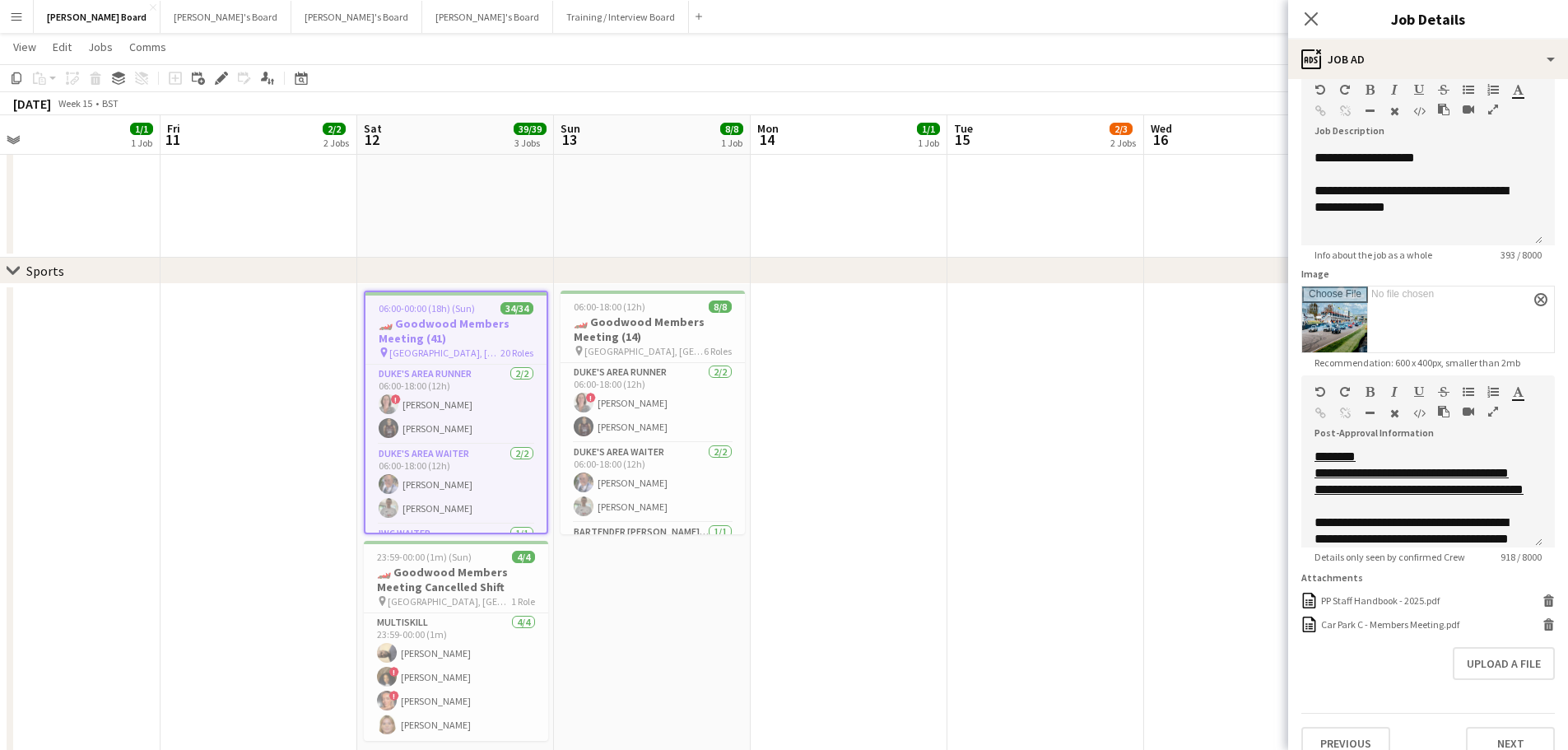
scroll to position [412, 0]
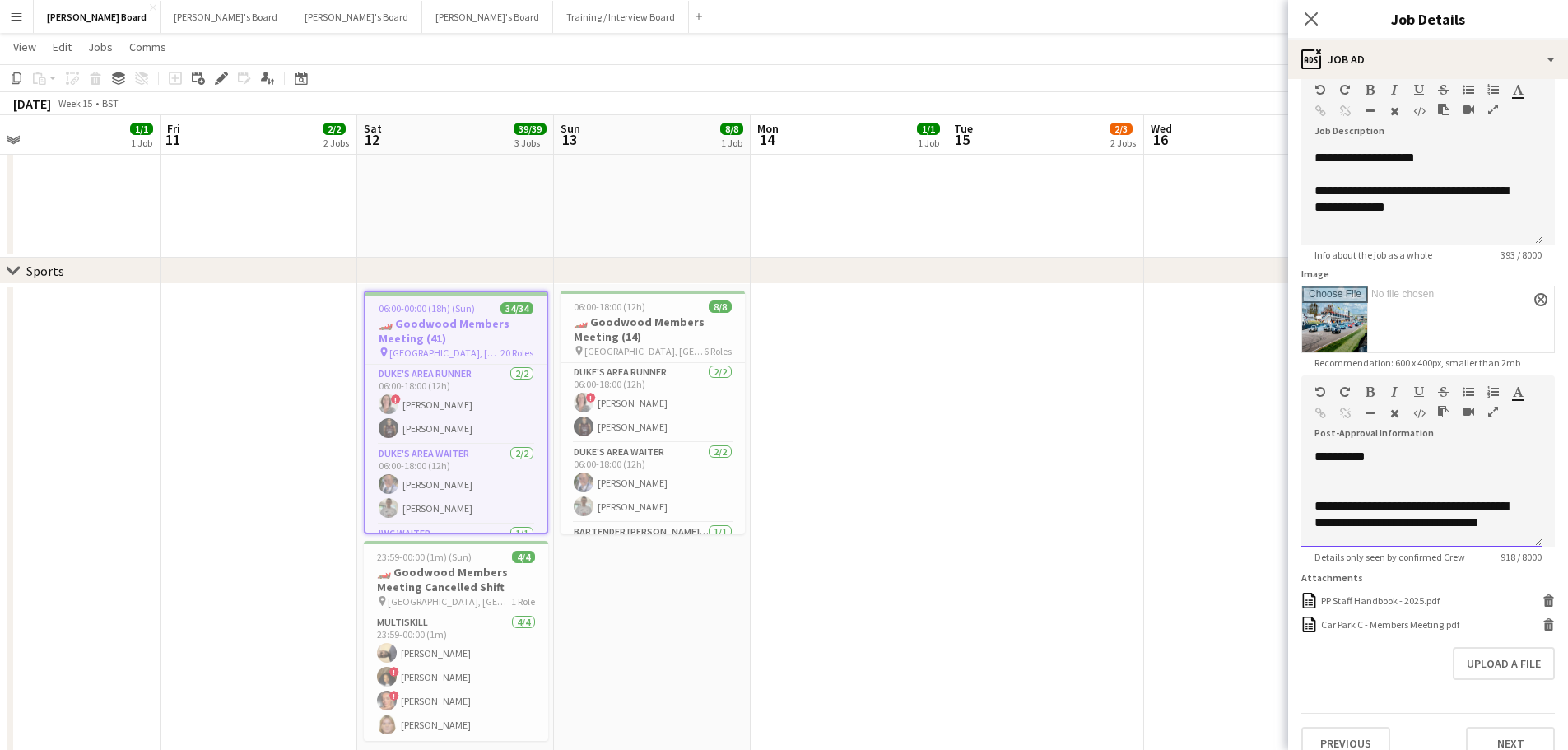
click at [1427, 482] on div at bounding box center [1422, 473] width 215 height 16
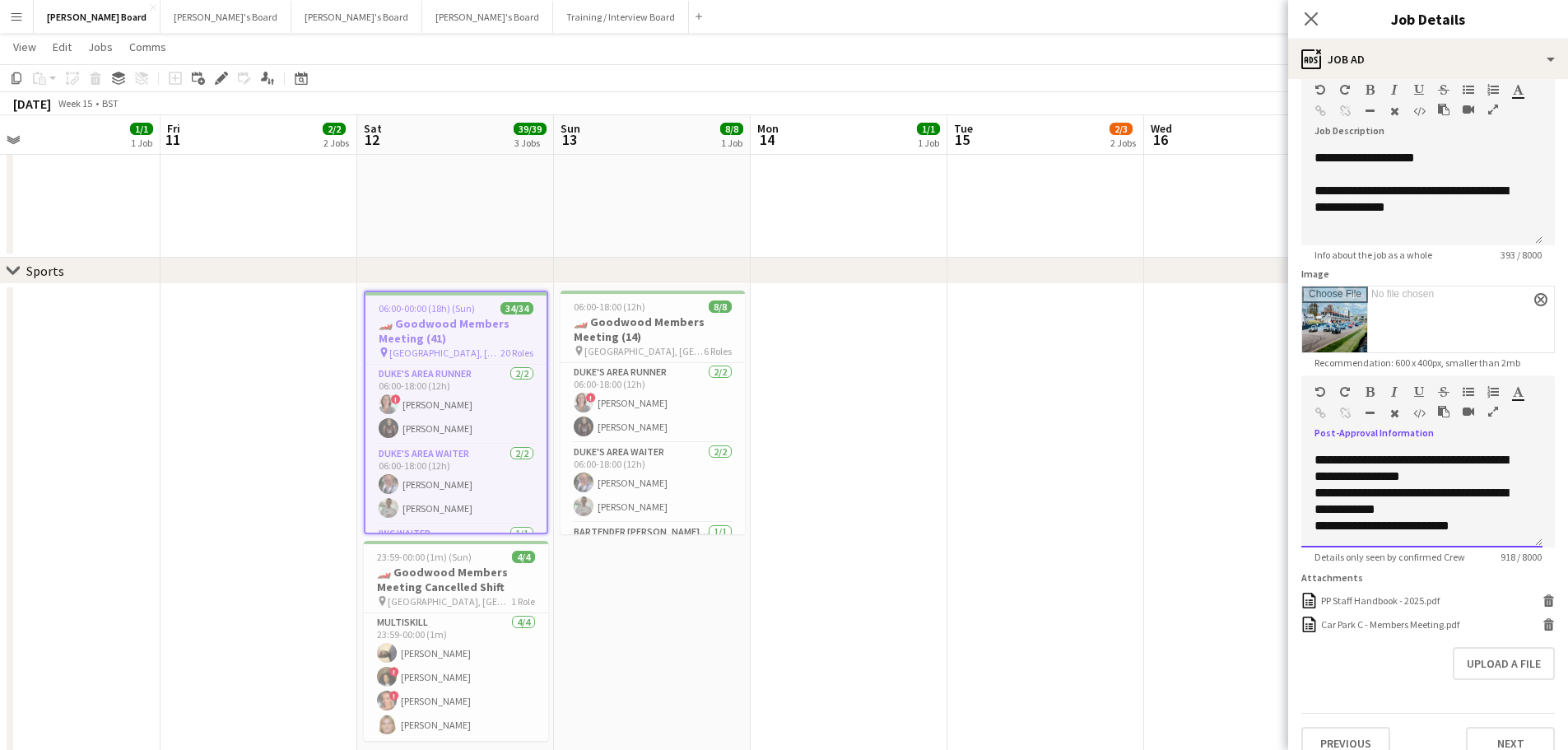
copy div "**********"
click at [307, 77] on icon at bounding box center [301, 77] width 12 height 13
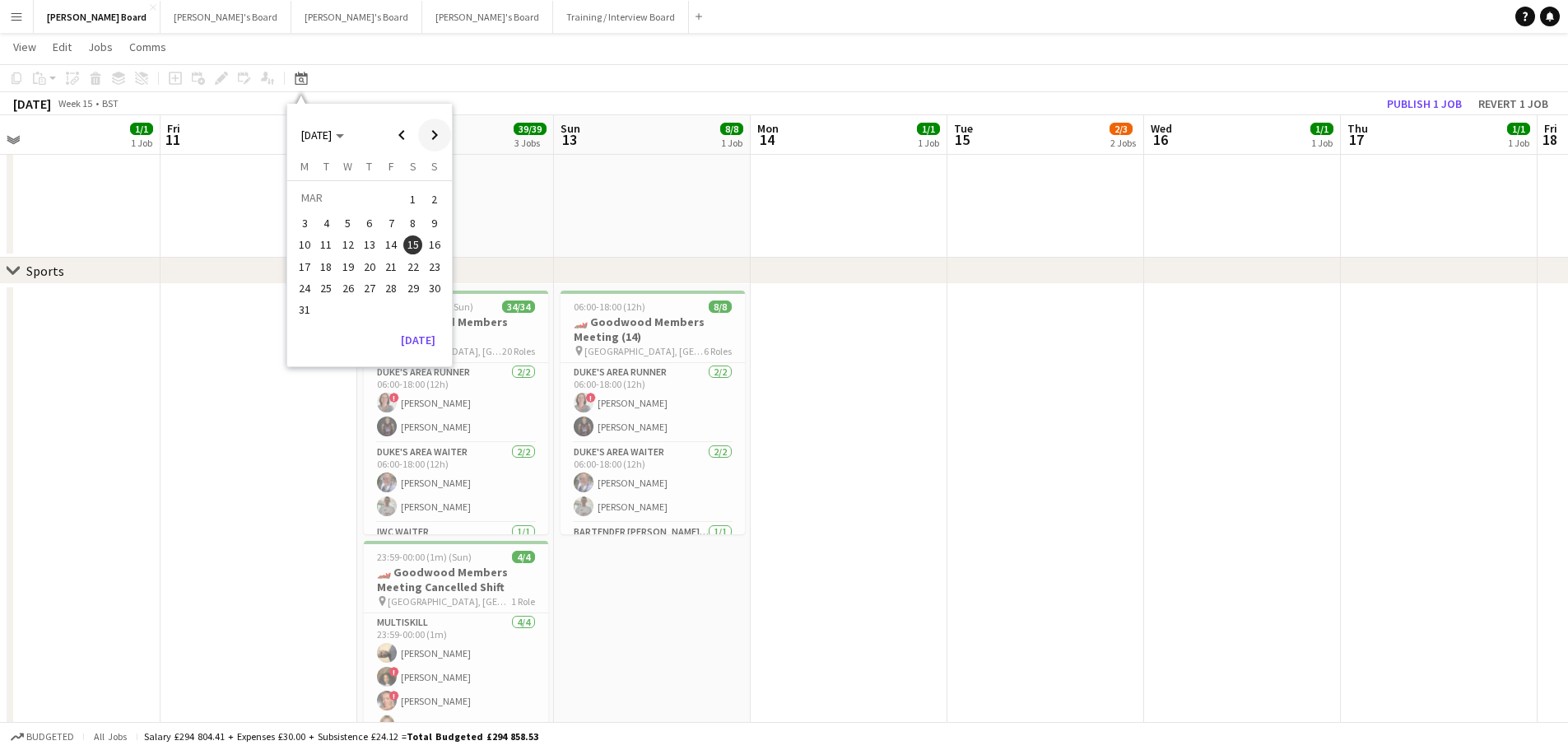
click at [435, 135] on span "Next month" at bounding box center [434, 135] width 33 height 33
click at [436, 135] on span "Next month" at bounding box center [434, 135] width 33 height 33
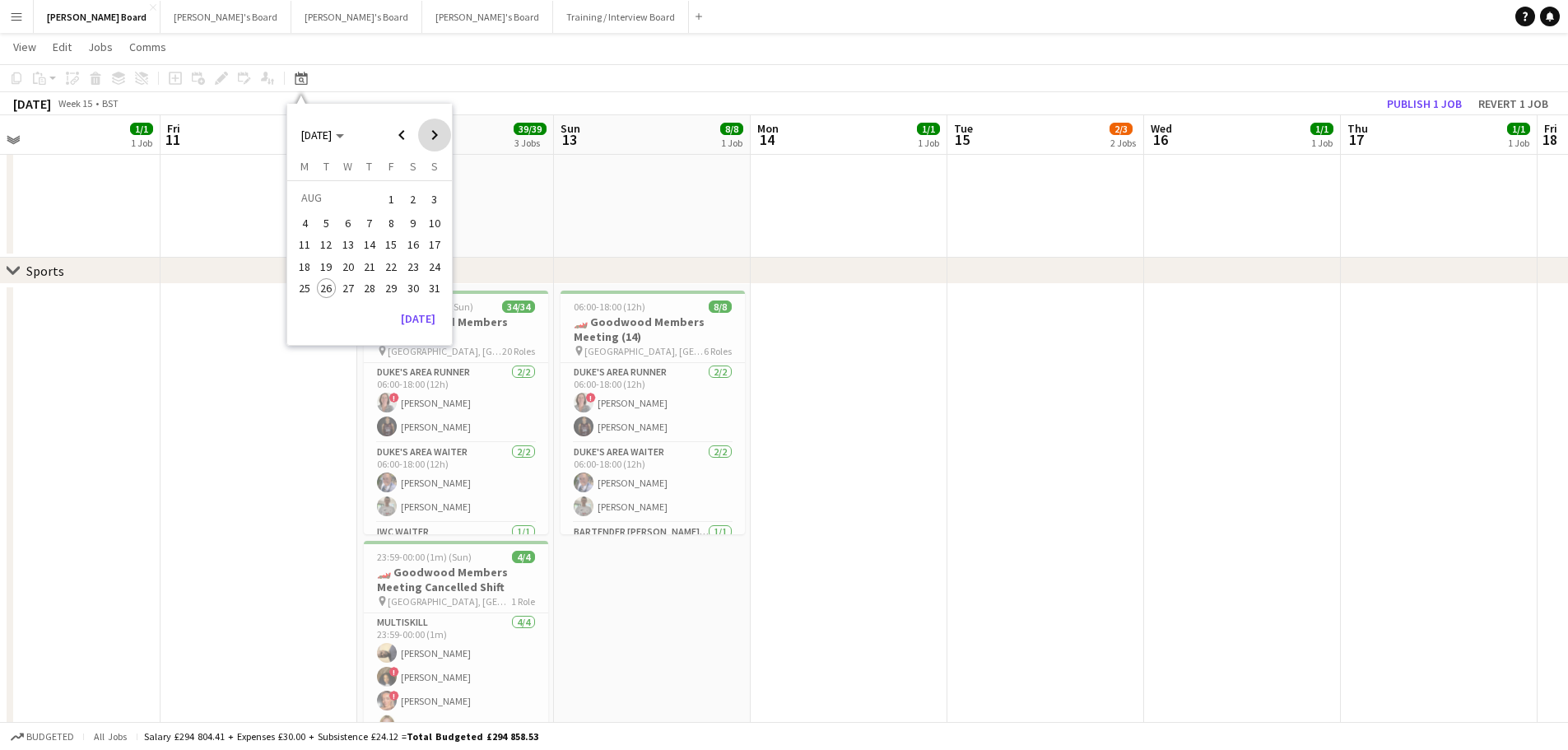
click at [436, 135] on span "Next month" at bounding box center [434, 135] width 33 height 33
click at [412, 232] on span "13" at bounding box center [413, 241] width 20 height 20
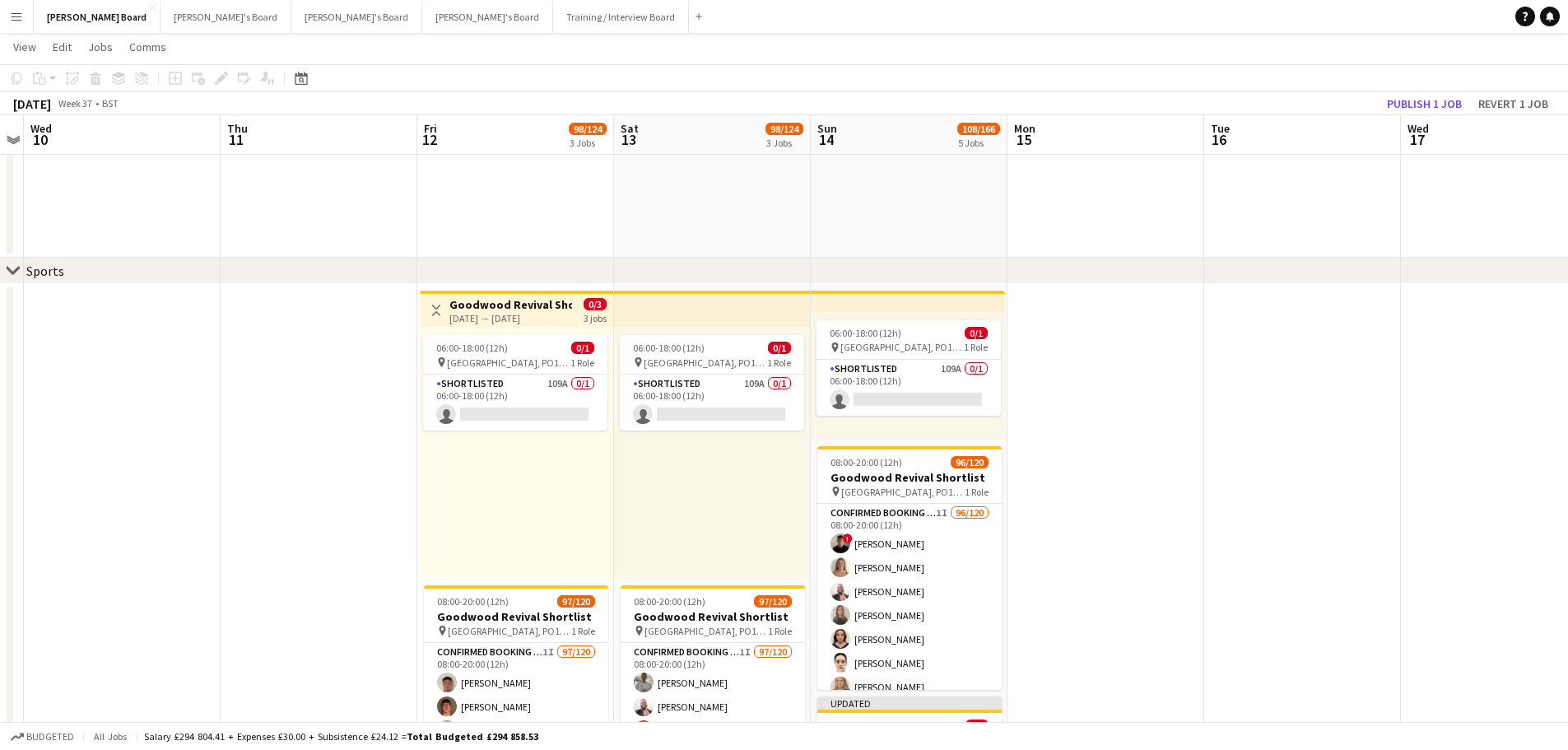
drag, startPoint x: 1193, startPoint y: 425, endPoint x: 1106, endPoint y: 413, distance: 87.8
click at [1106, 413] on app-calendar-viewport "Sun 7 Mon 8 Tue 9 Wed 10 Thu 11 Fri 12 98/124 3 Jobs Sat 13 98/124 3 Jobs Sun 1…" at bounding box center [784, 667] width 1568 height 2853
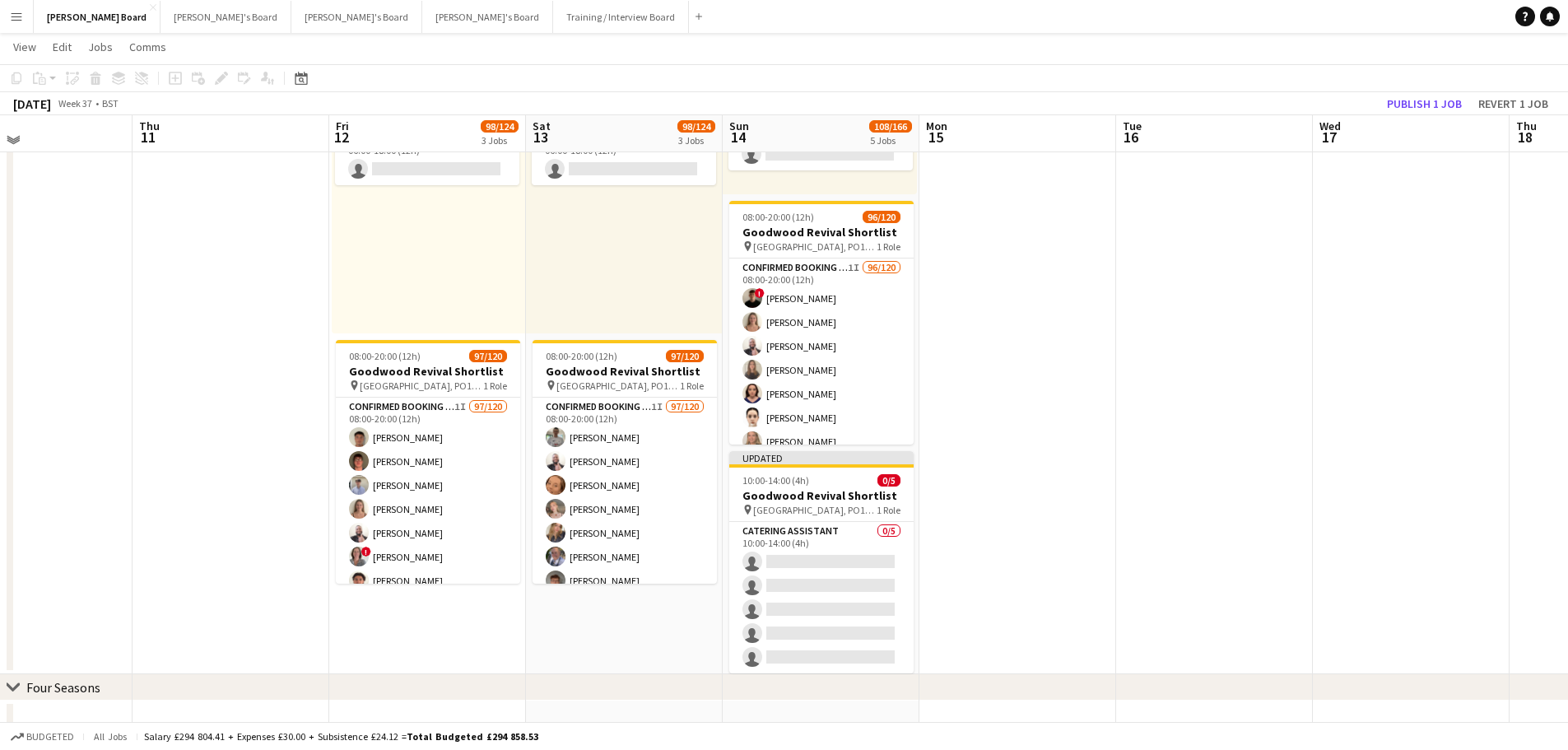
scroll to position [1070, 0]
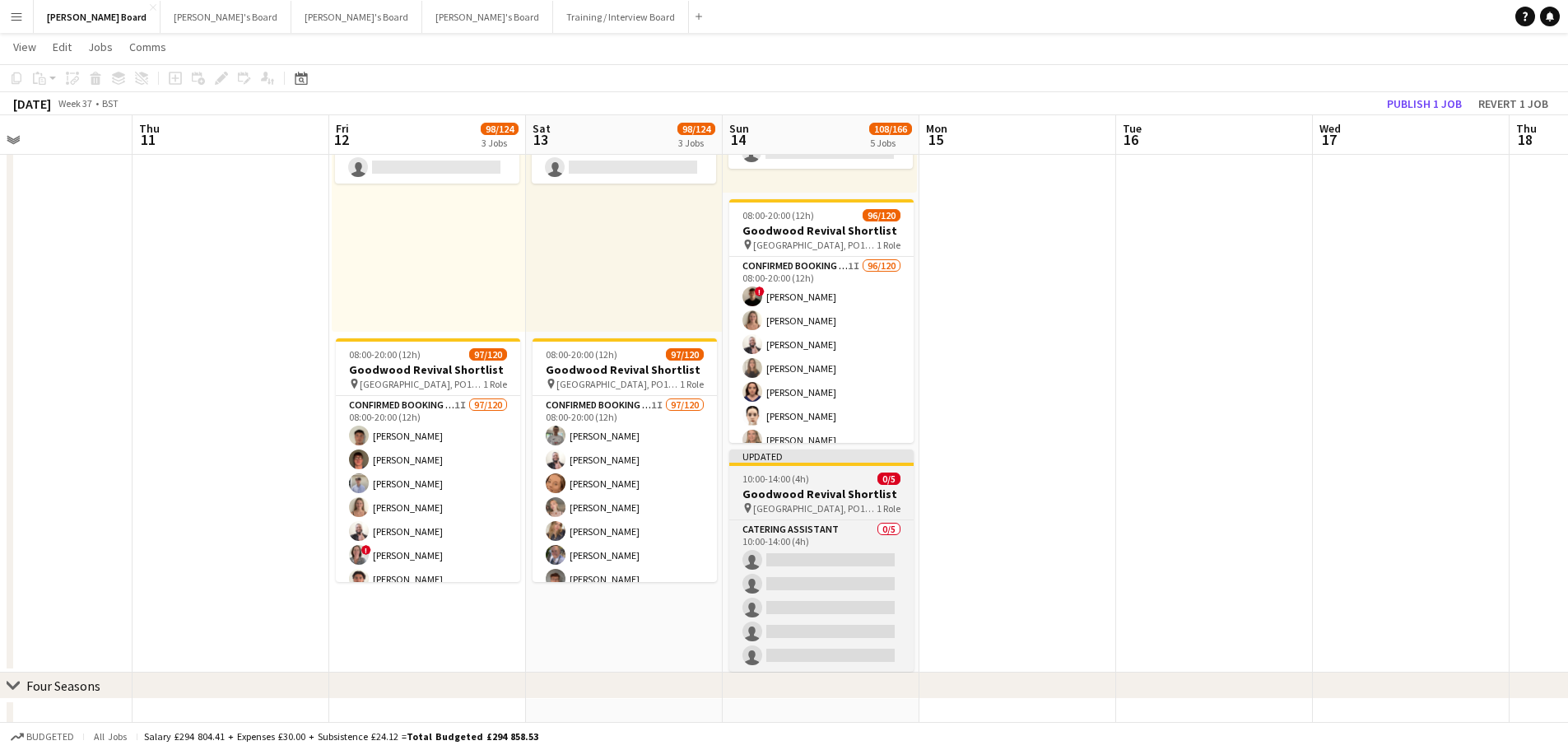
click at [820, 506] on span "Chichester, PO18 0PS" at bounding box center [815, 508] width 124 height 12
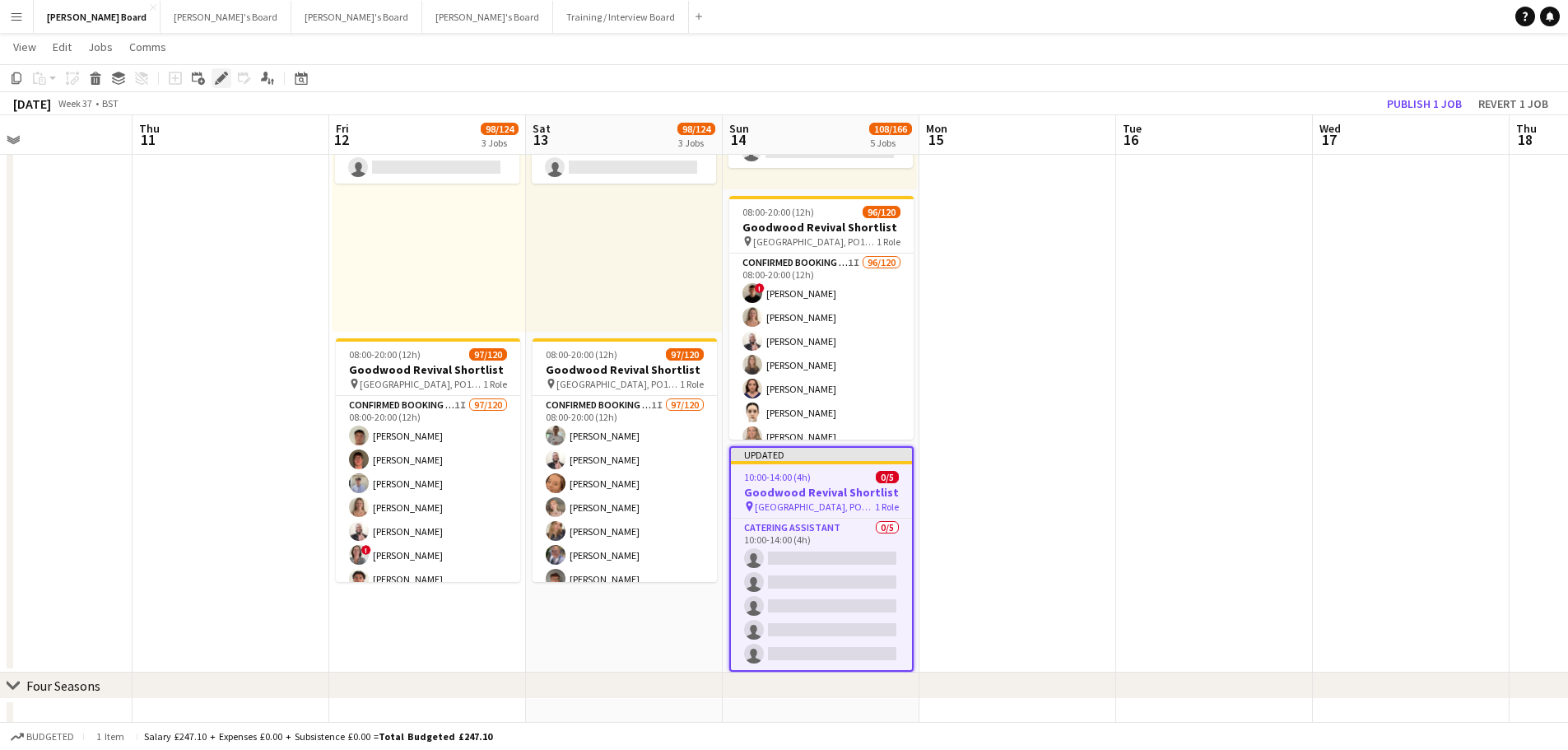
click at [222, 78] on icon at bounding box center [221, 78] width 9 height 9
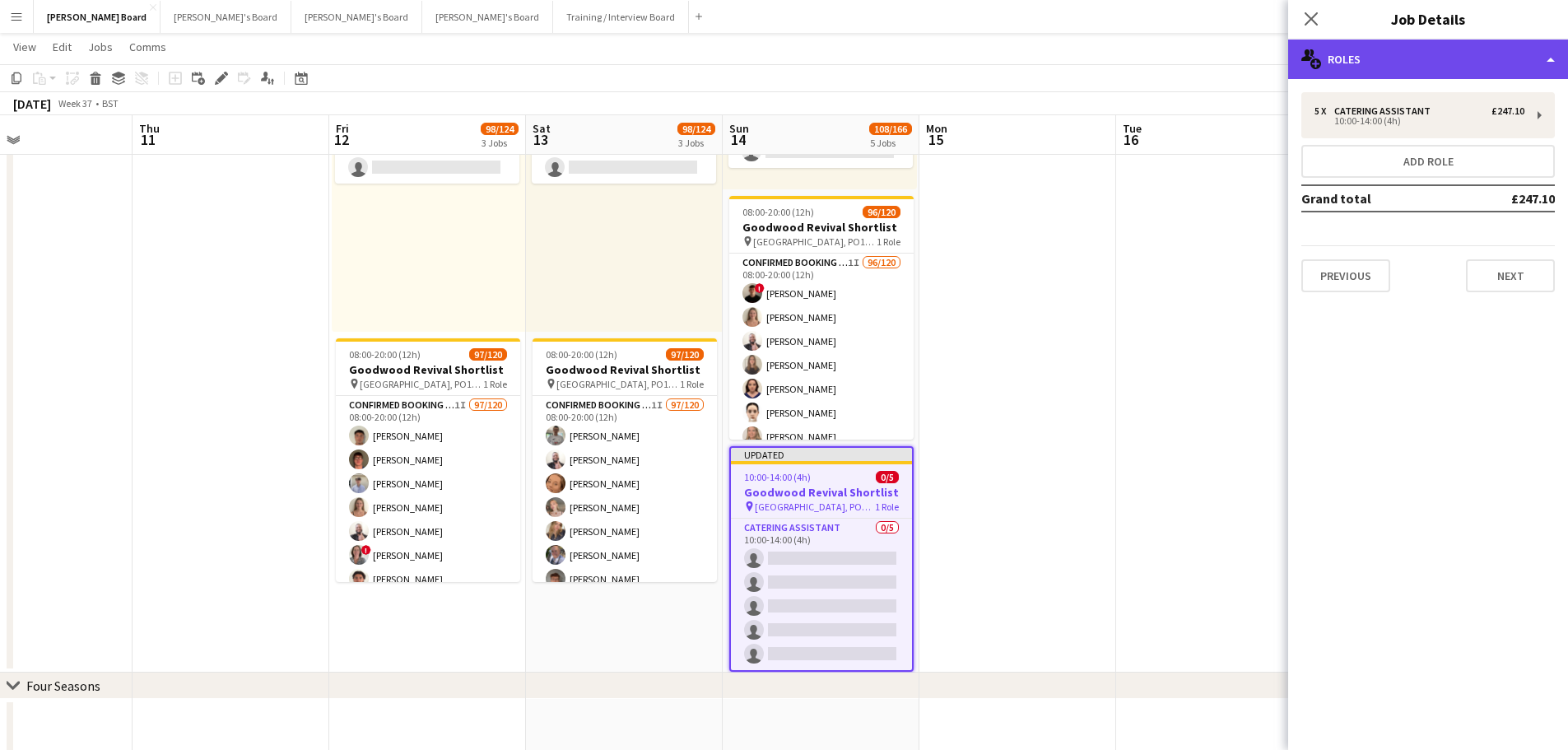
click at [1388, 71] on div "multiple-users-add Roles" at bounding box center [1427, 59] width 279 height 40
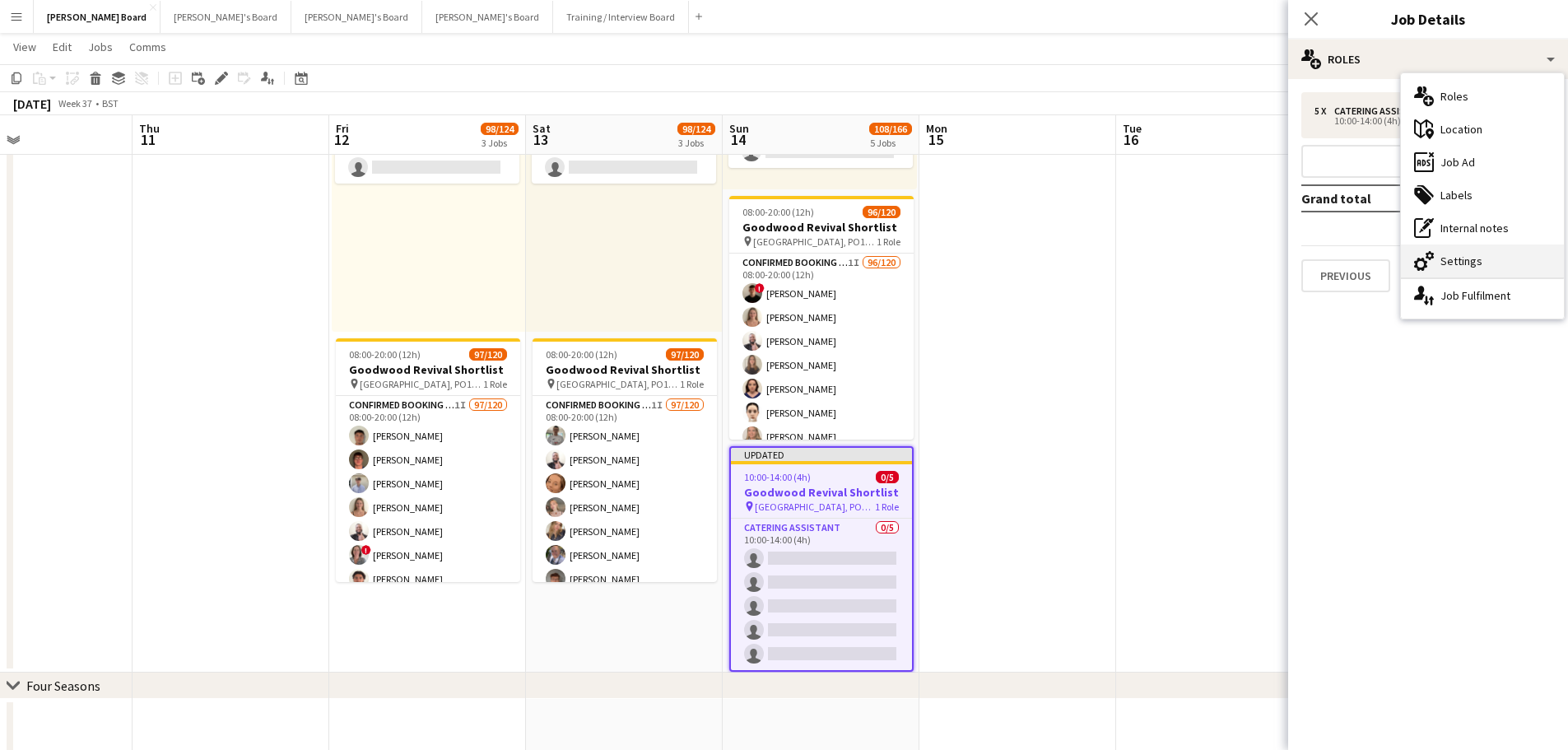
click at [1485, 251] on div "cog-double-3 Settings" at bounding box center [1482, 261] width 163 height 33
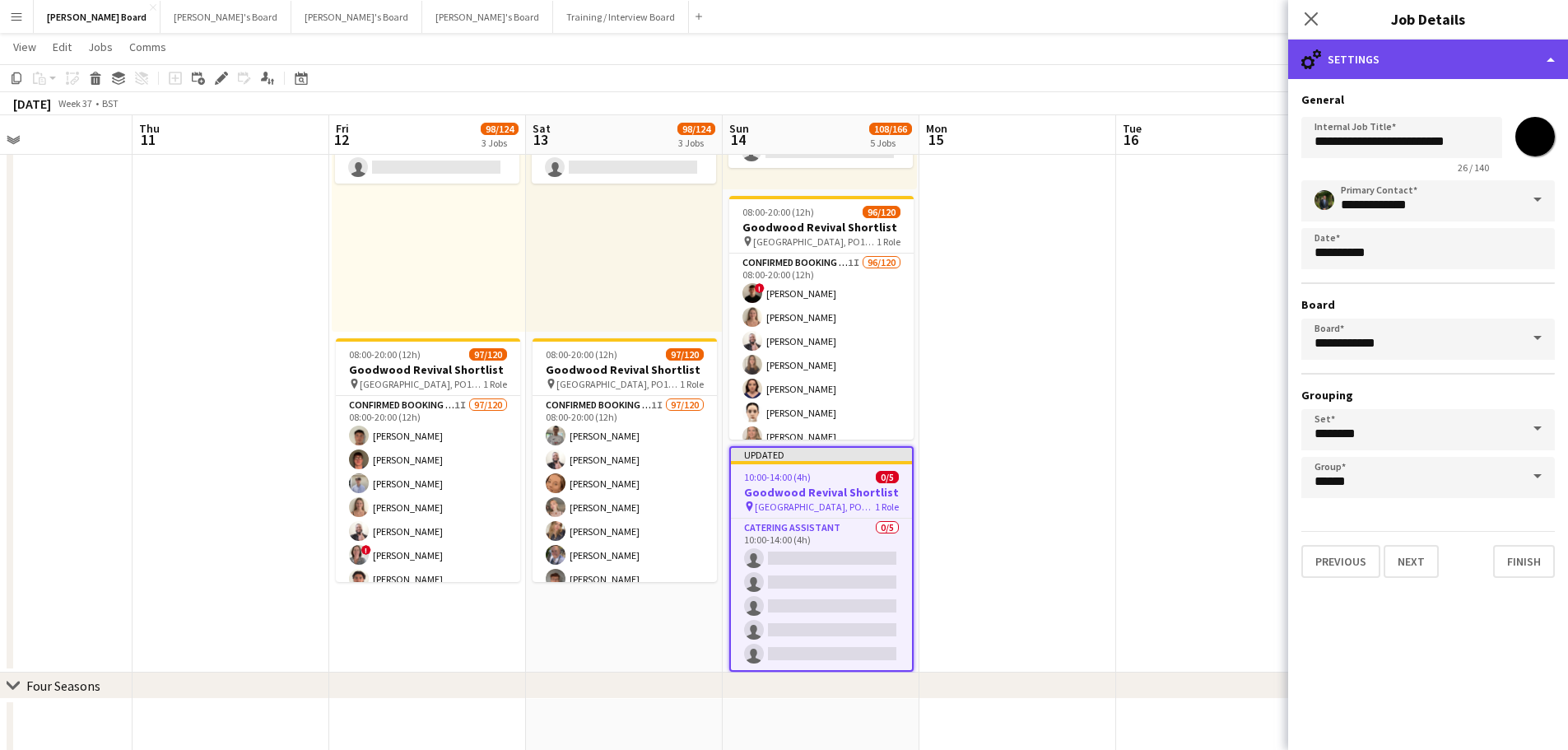
click at [1421, 59] on div "cog-double-3 Settings" at bounding box center [1427, 59] width 279 height 40
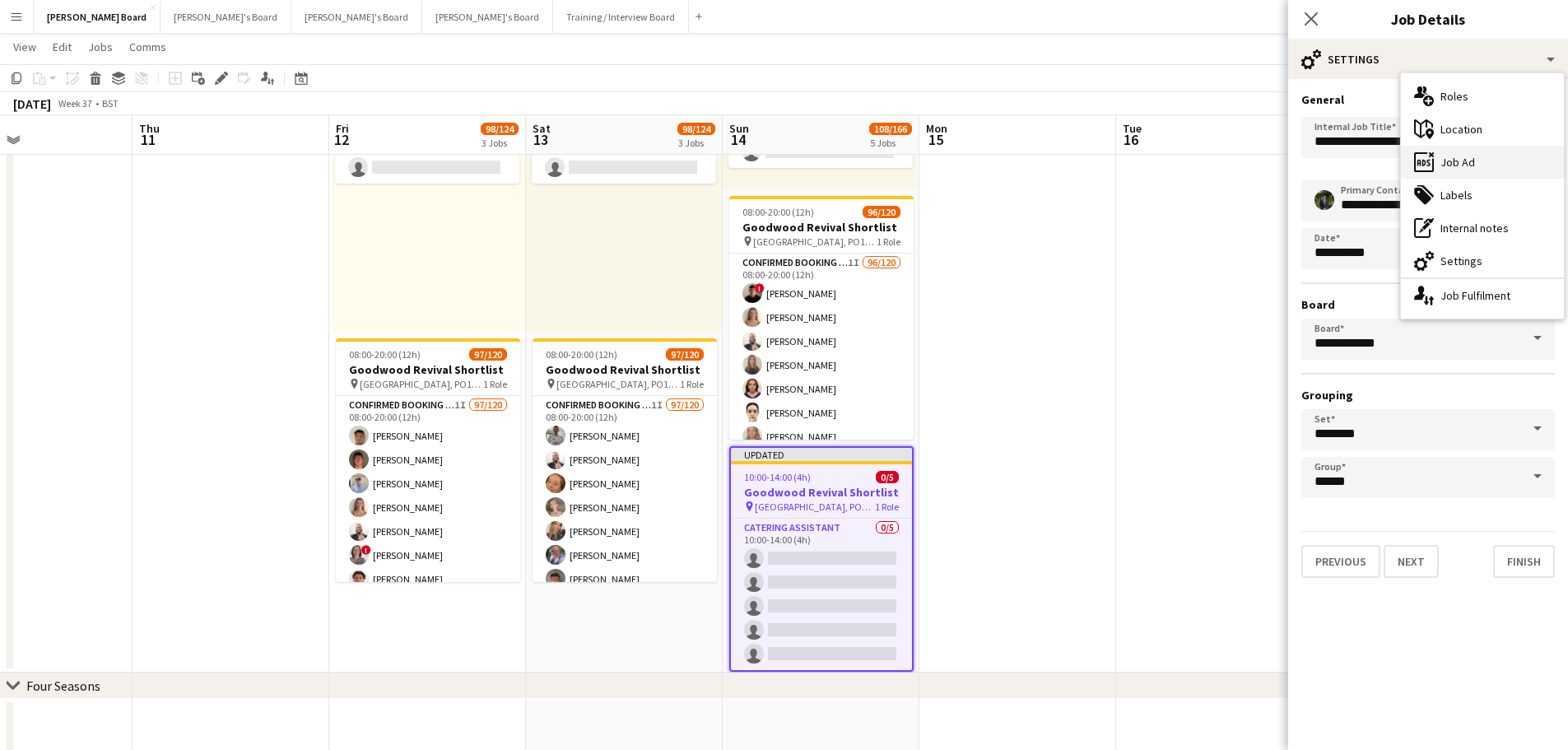
click at [1467, 159] on div "ads-window Job Ad" at bounding box center [1482, 162] width 163 height 33
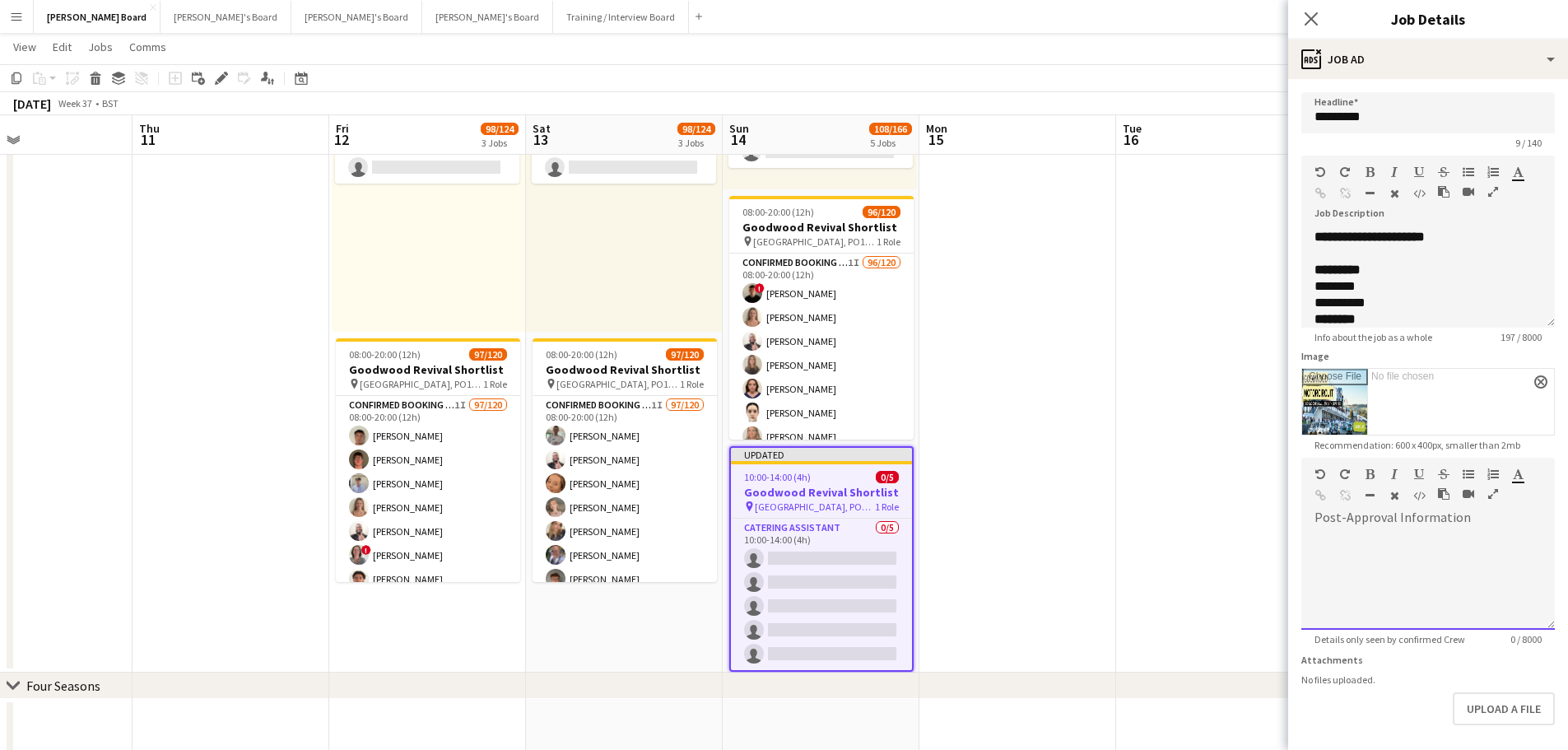
click at [1377, 544] on div at bounding box center [1427, 580] width 254 height 99
paste div
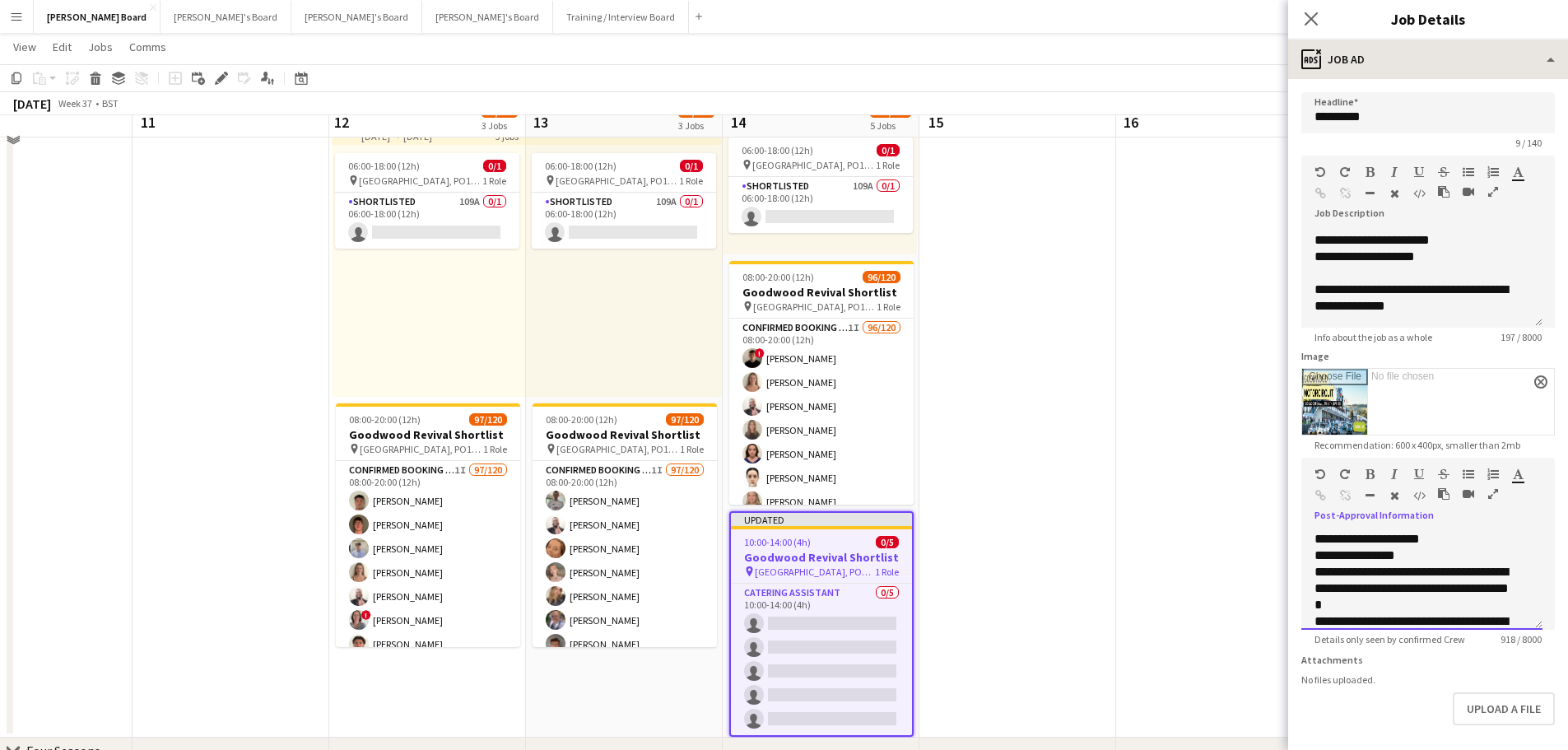
scroll to position [988, 0]
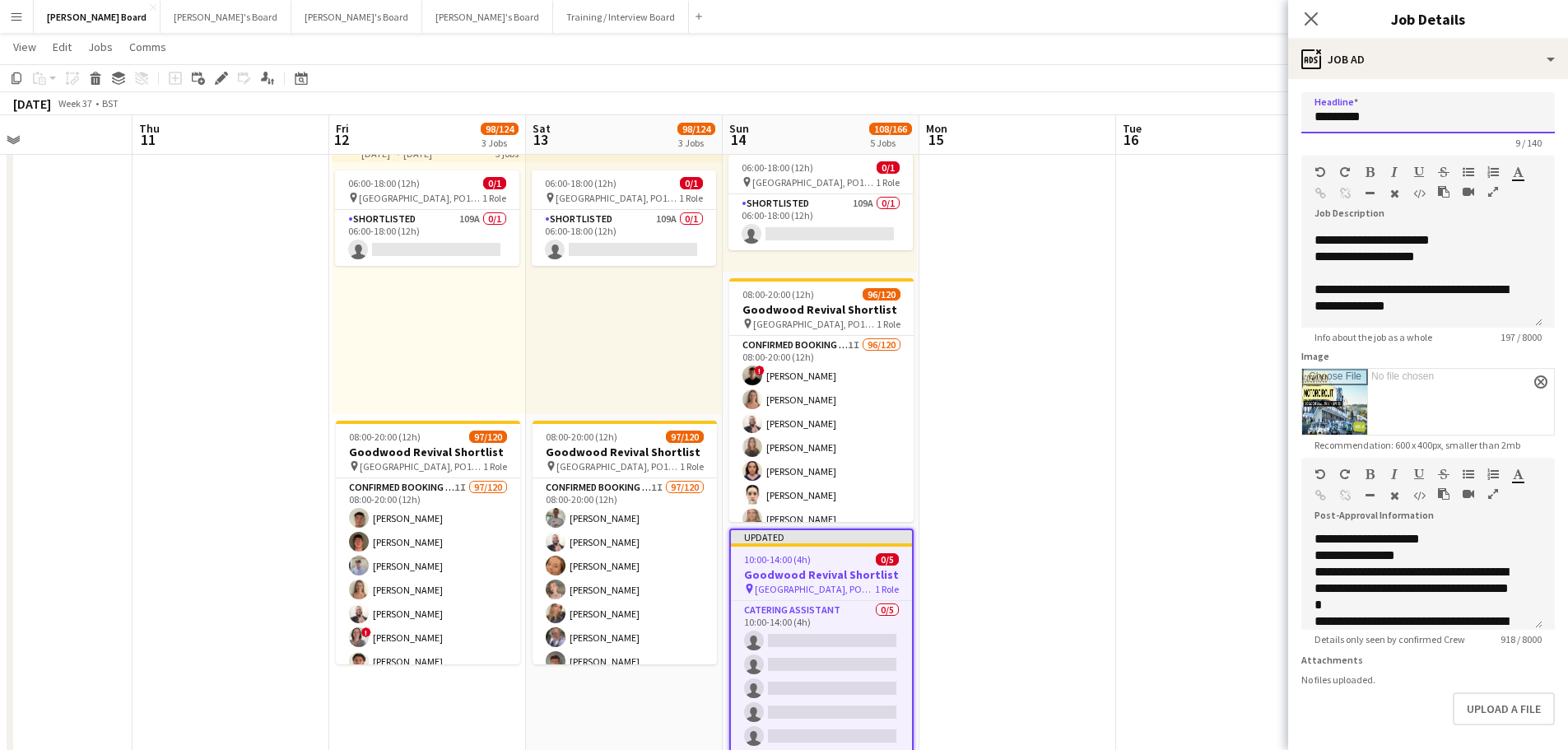
click at [1430, 118] on input "********" at bounding box center [1427, 113] width 254 height 41
type input "**********"
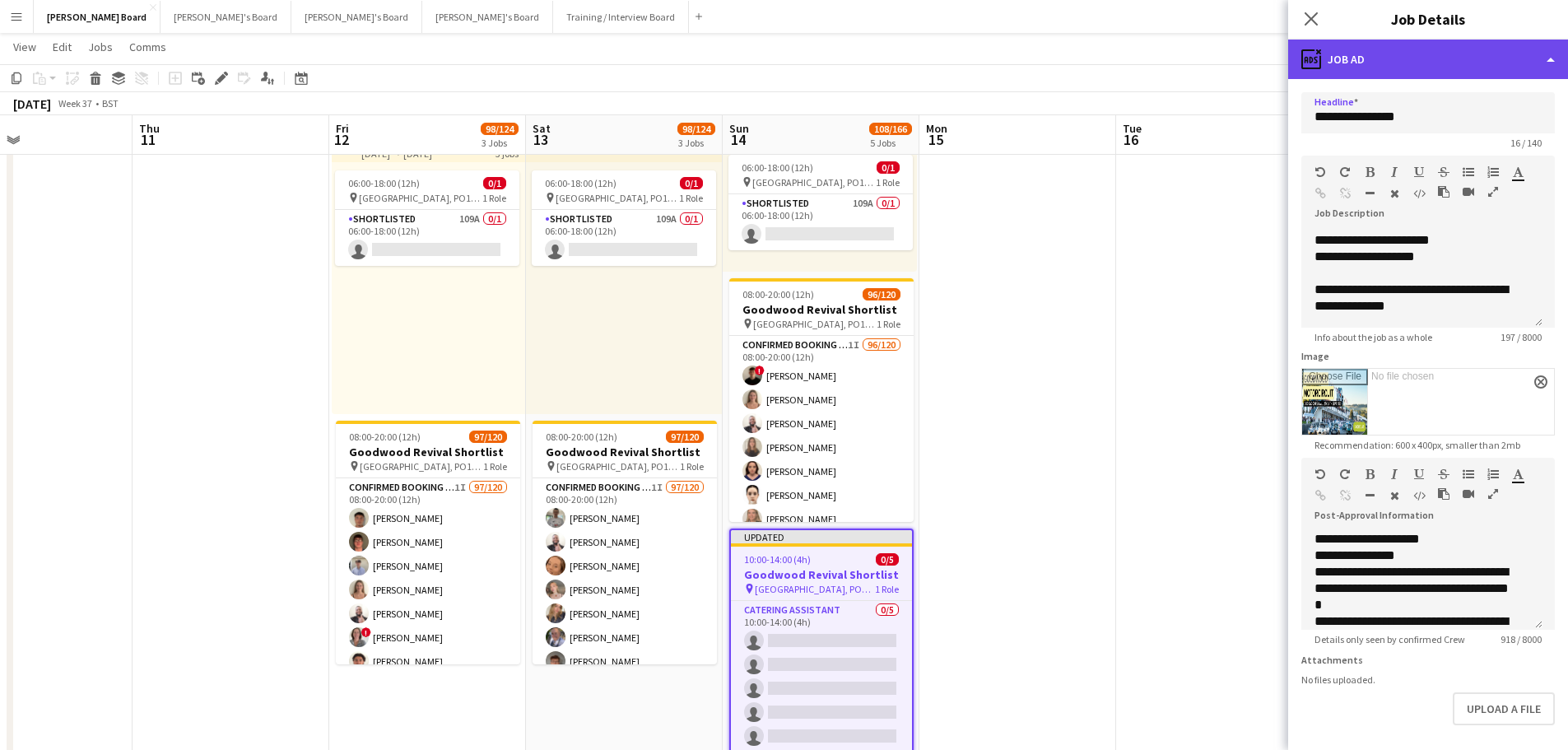
click at [1404, 71] on div "ads-window Job Ad" at bounding box center [1427, 59] width 279 height 40
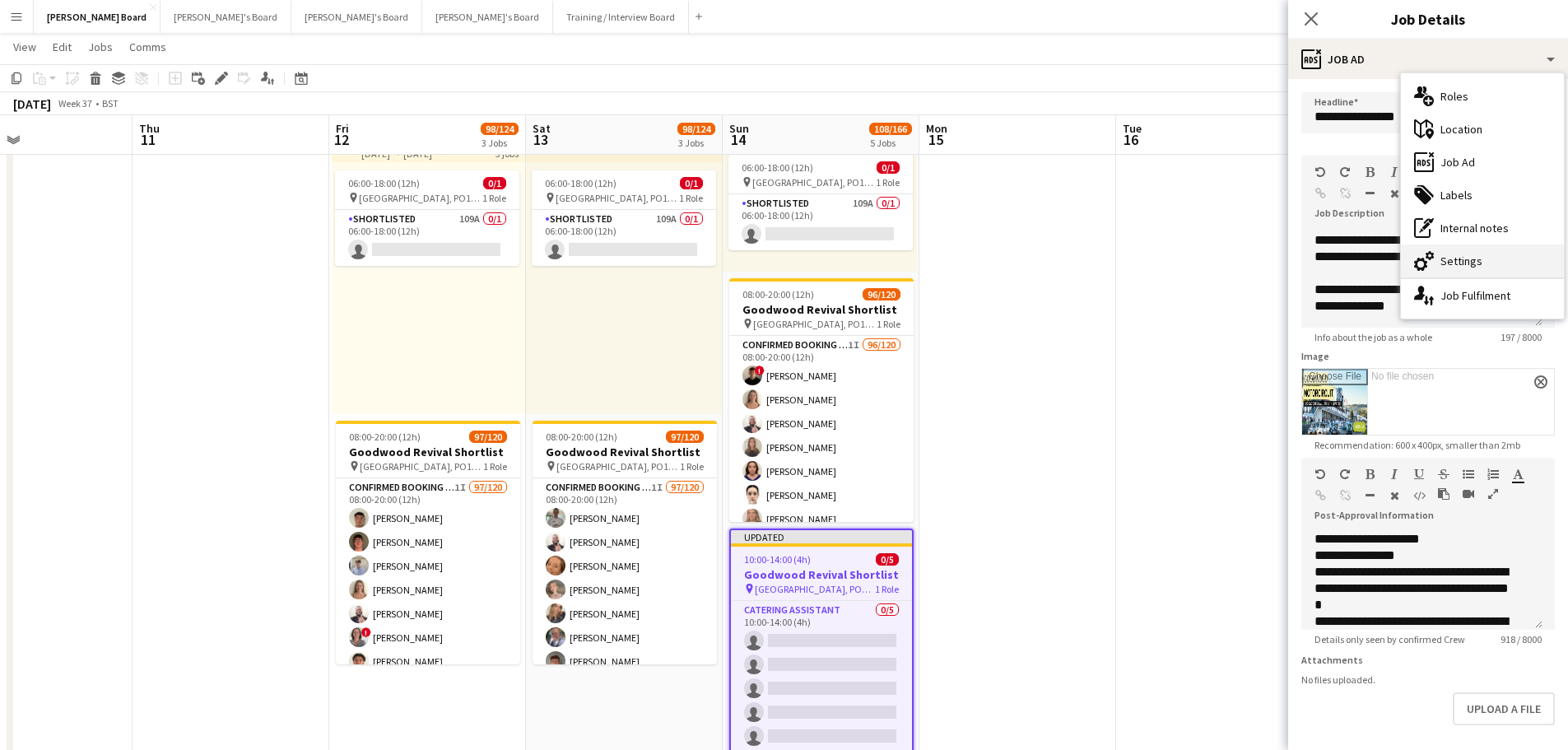
click at [1473, 268] on div "cog-double-3 Settings" at bounding box center [1482, 261] width 163 height 33
type input "*******"
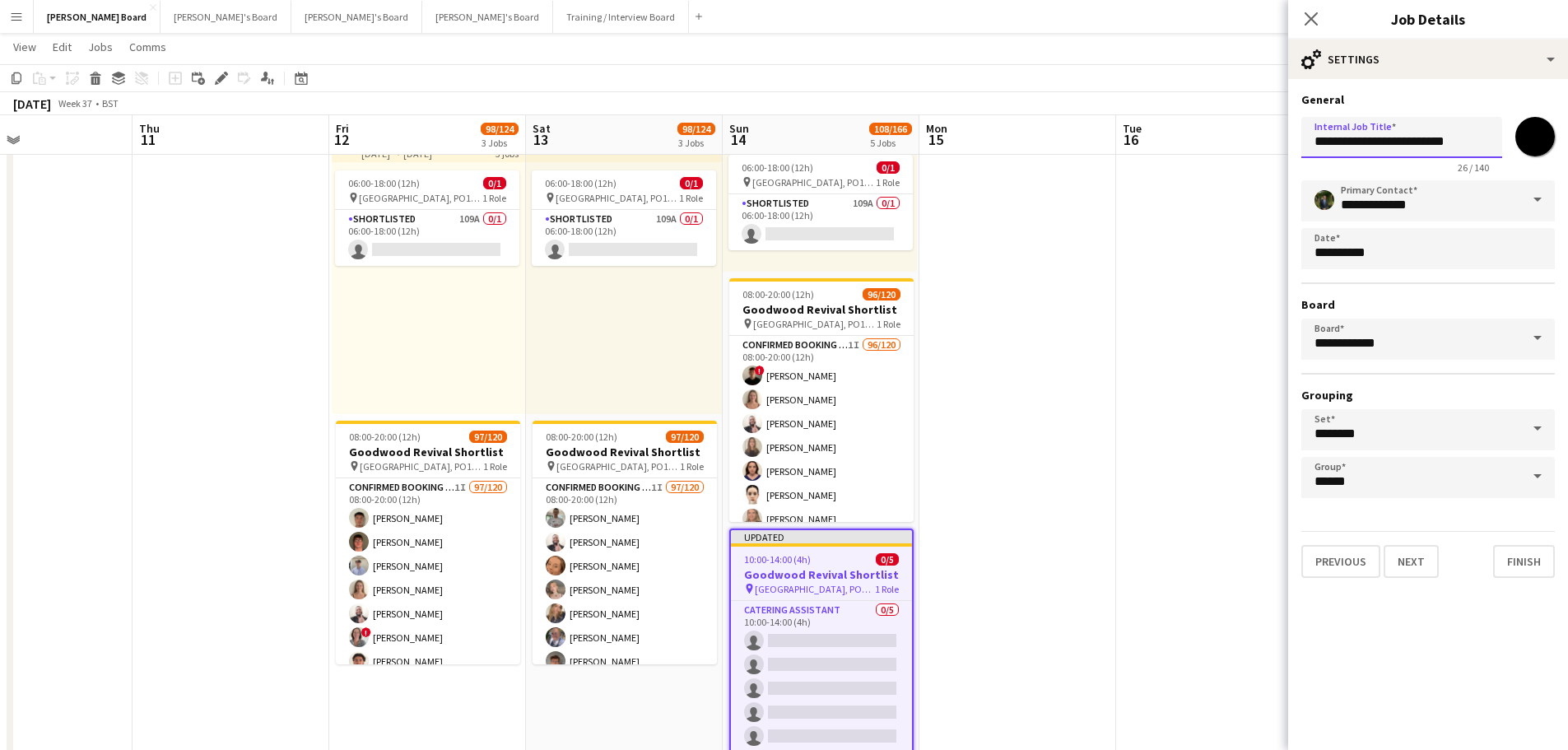
drag, startPoint x: 1471, startPoint y: 144, endPoint x: 1419, endPoint y: 151, distance: 52.5
click at [1419, 151] on input "**********" at bounding box center [1401, 138] width 201 height 41
type input "**********"
click at [1174, 325] on app-date-cell at bounding box center [1214, 437] width 197 height 636
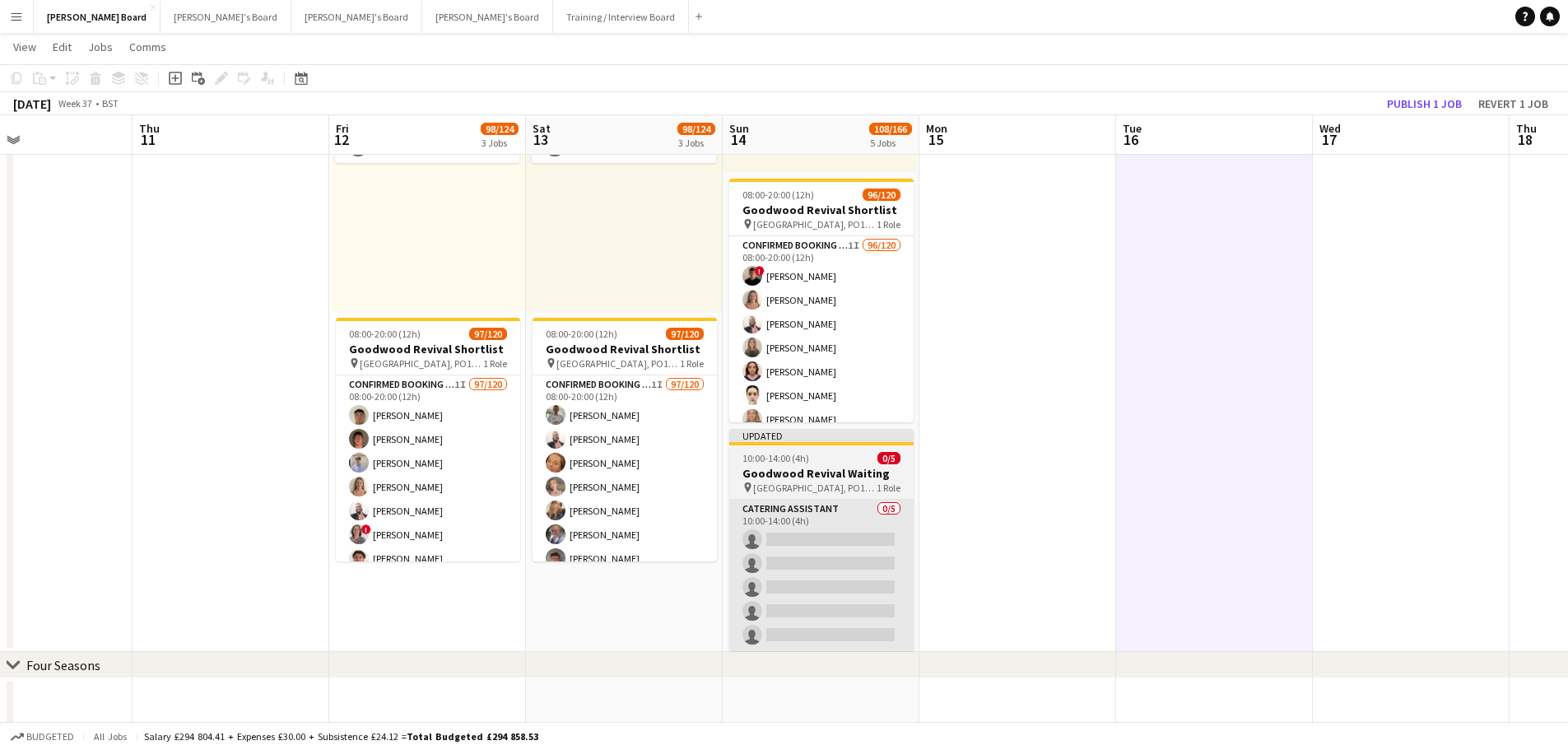
scroll to position [1070, 0]
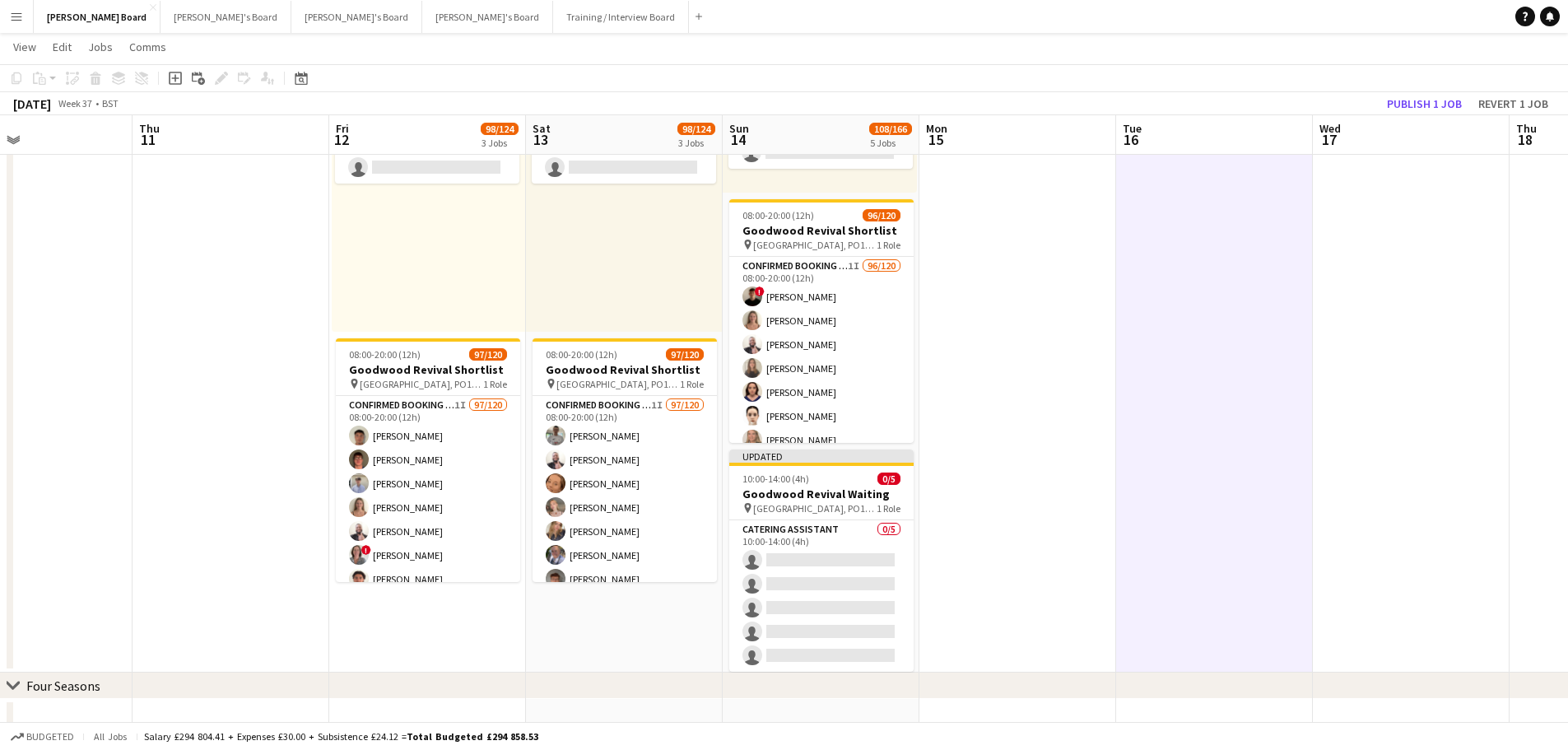
click at [956, 466] on app-date-cell at bounding box center [1017, 354] width 197 height 636
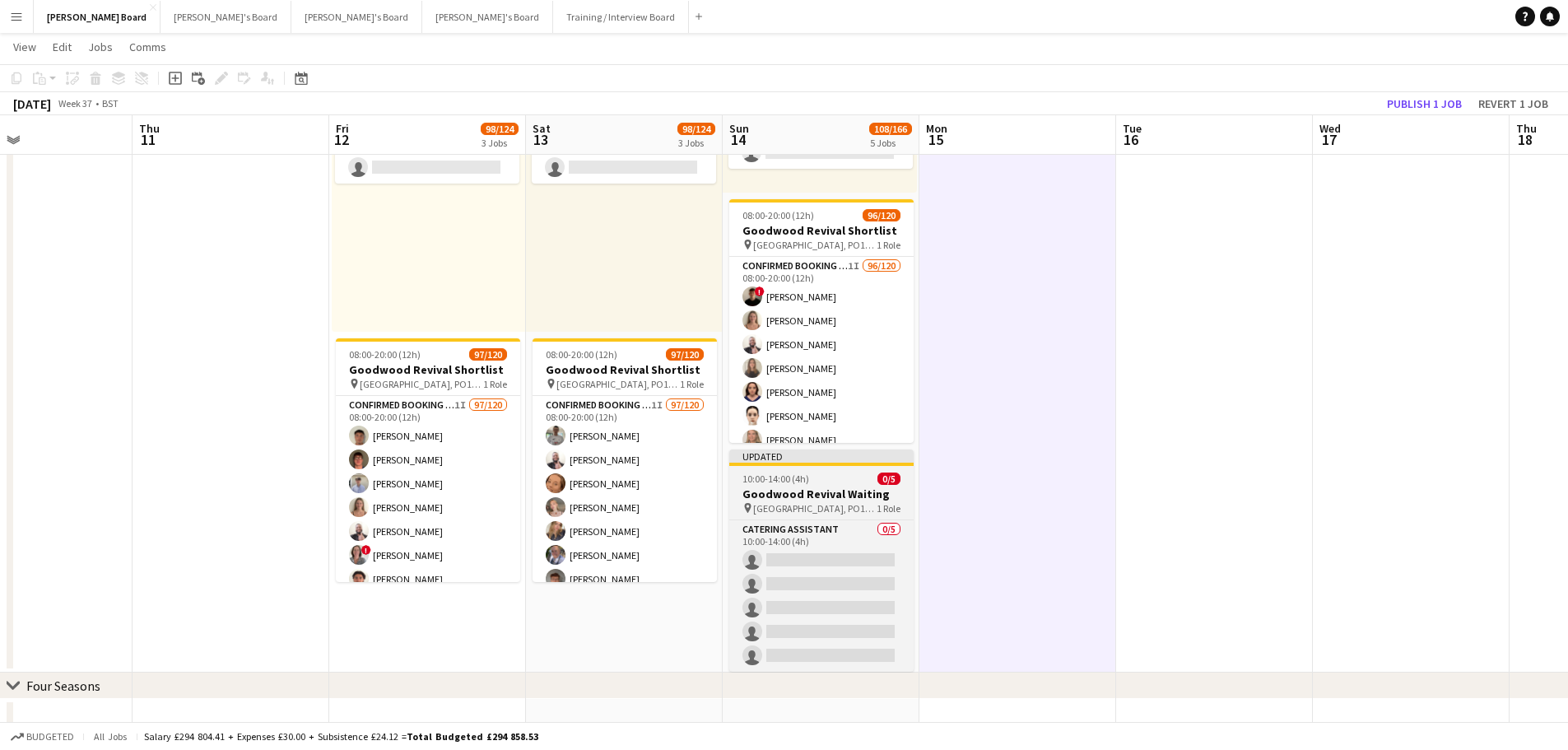
click at [838, 497] on h3 "Goodwood Revival Waiting" at bounding box center [821, 494] width 184 height 15
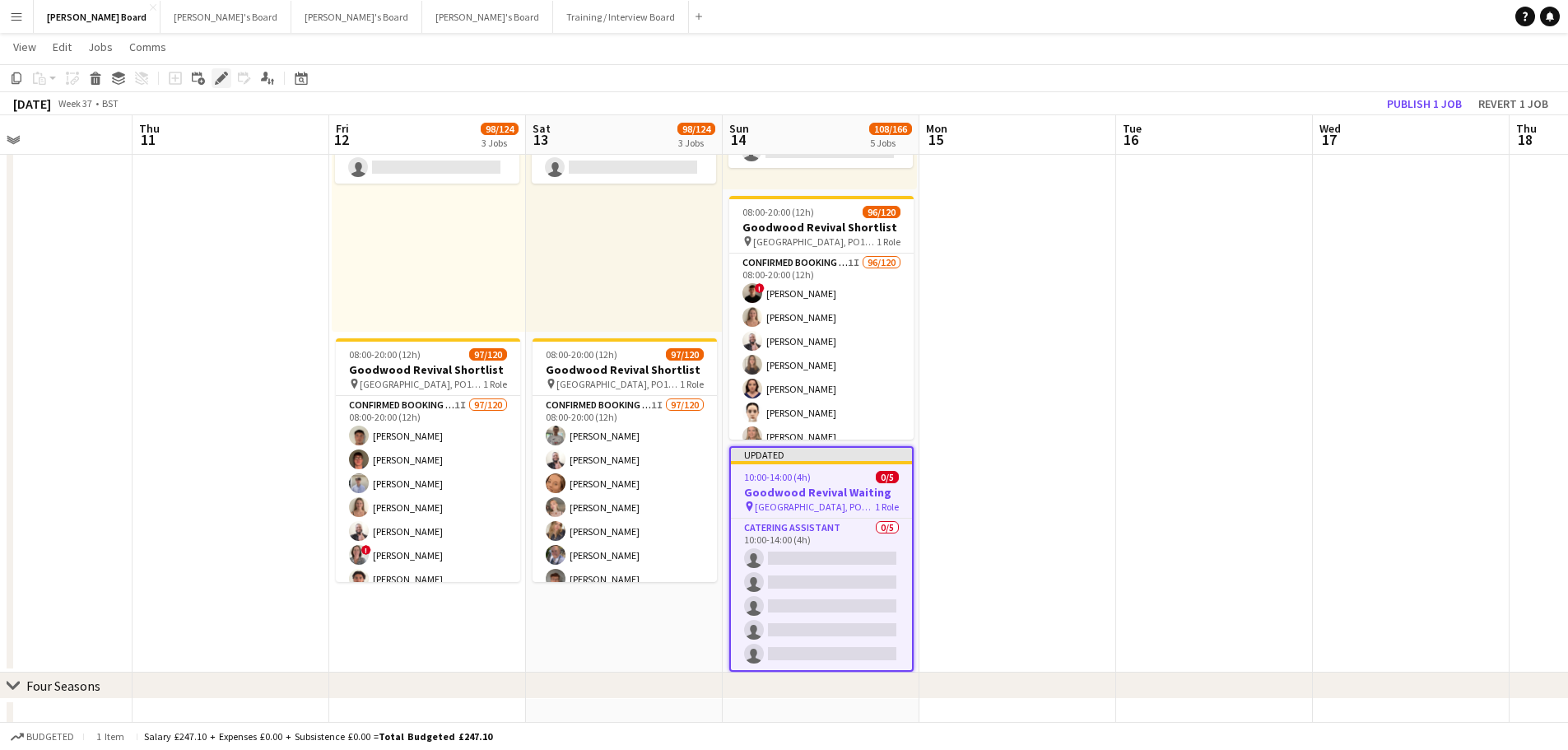
click at [222, 76] on icon at bounding box center [221, 78] width 9 height 9
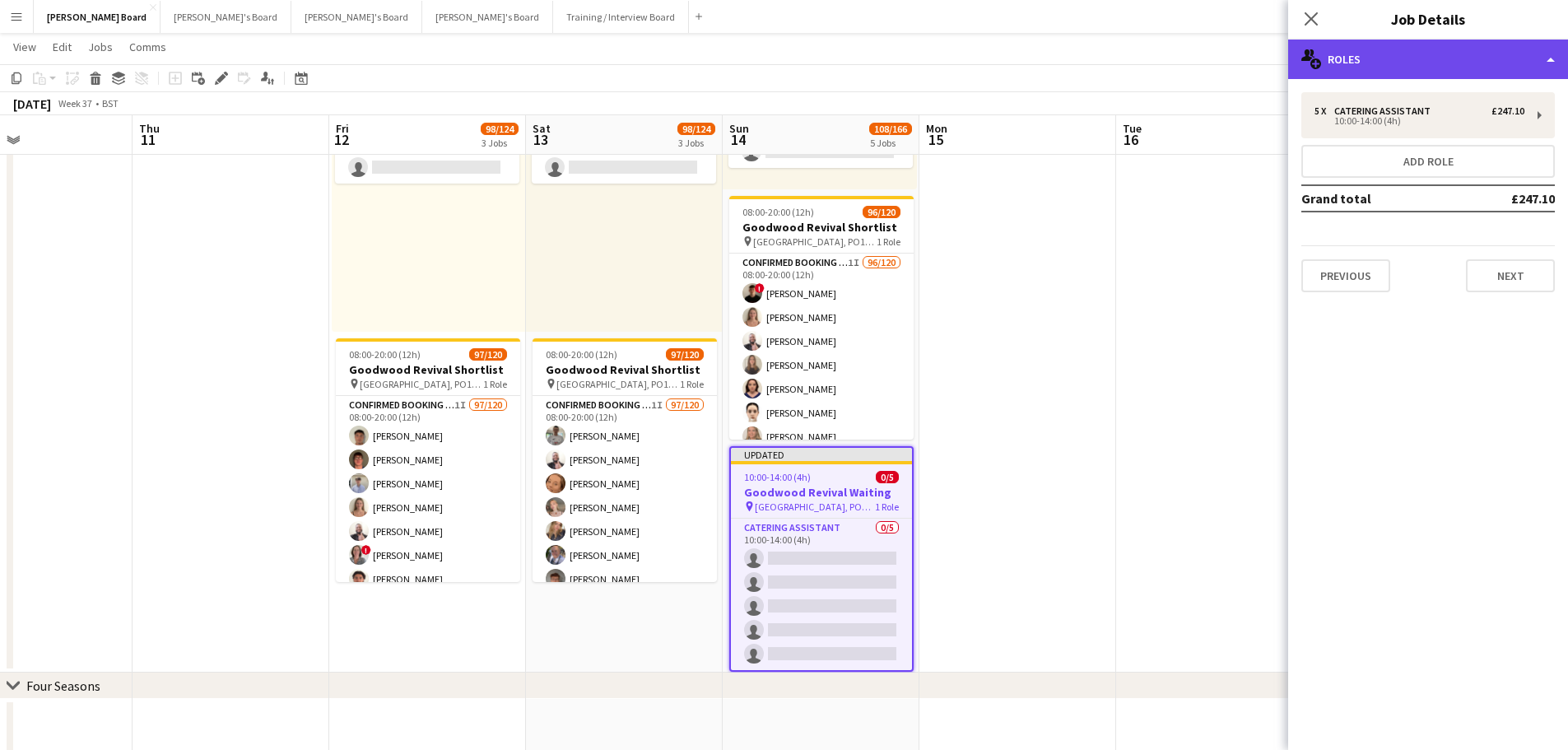
click at [1418, 62] on div "multiple-users-add Roles" at bounding box center [1427, 59] width 279 height 40
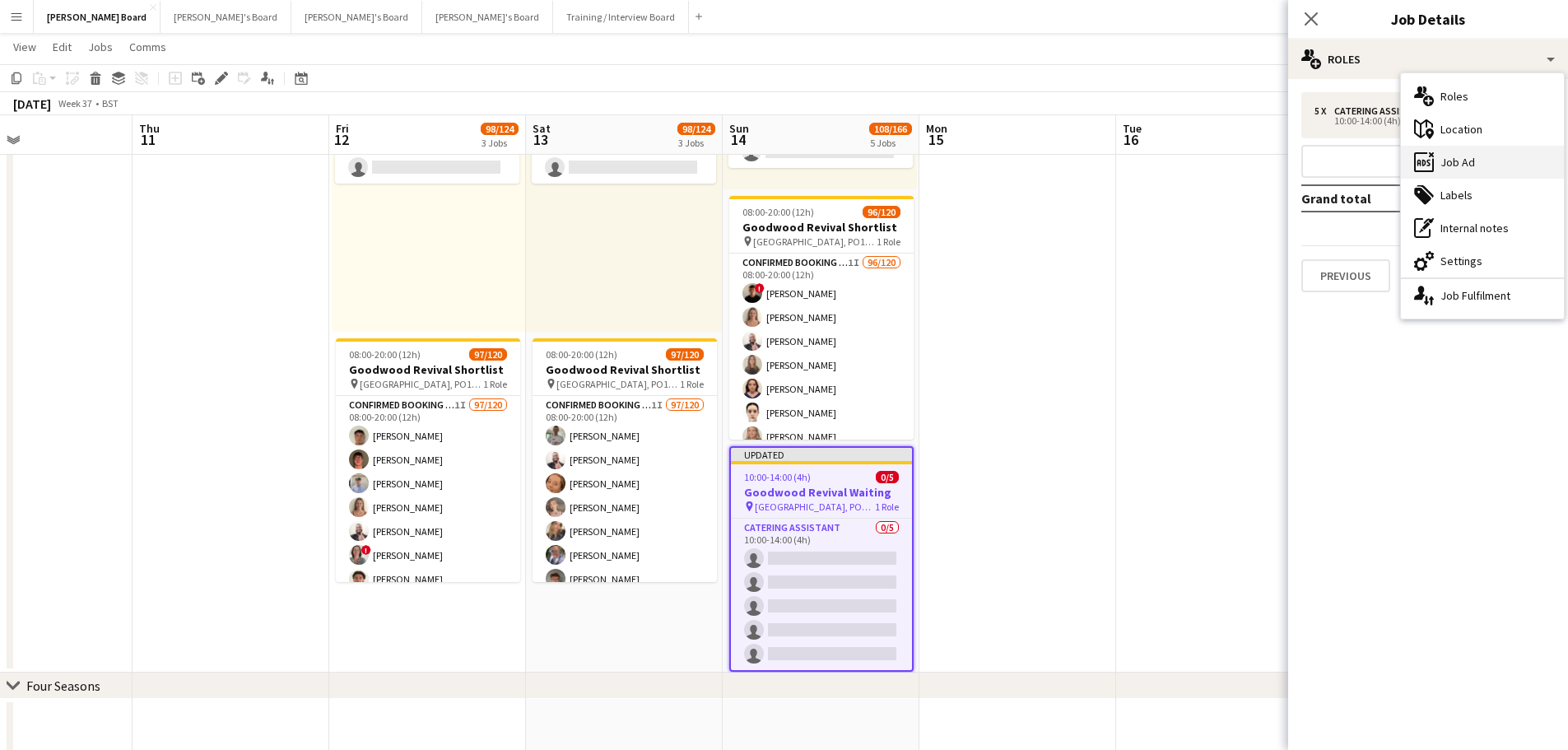
click at [1460, 165] on div "ads-window Job Ad" at bounding box center [1482, 162] width 163 height 33
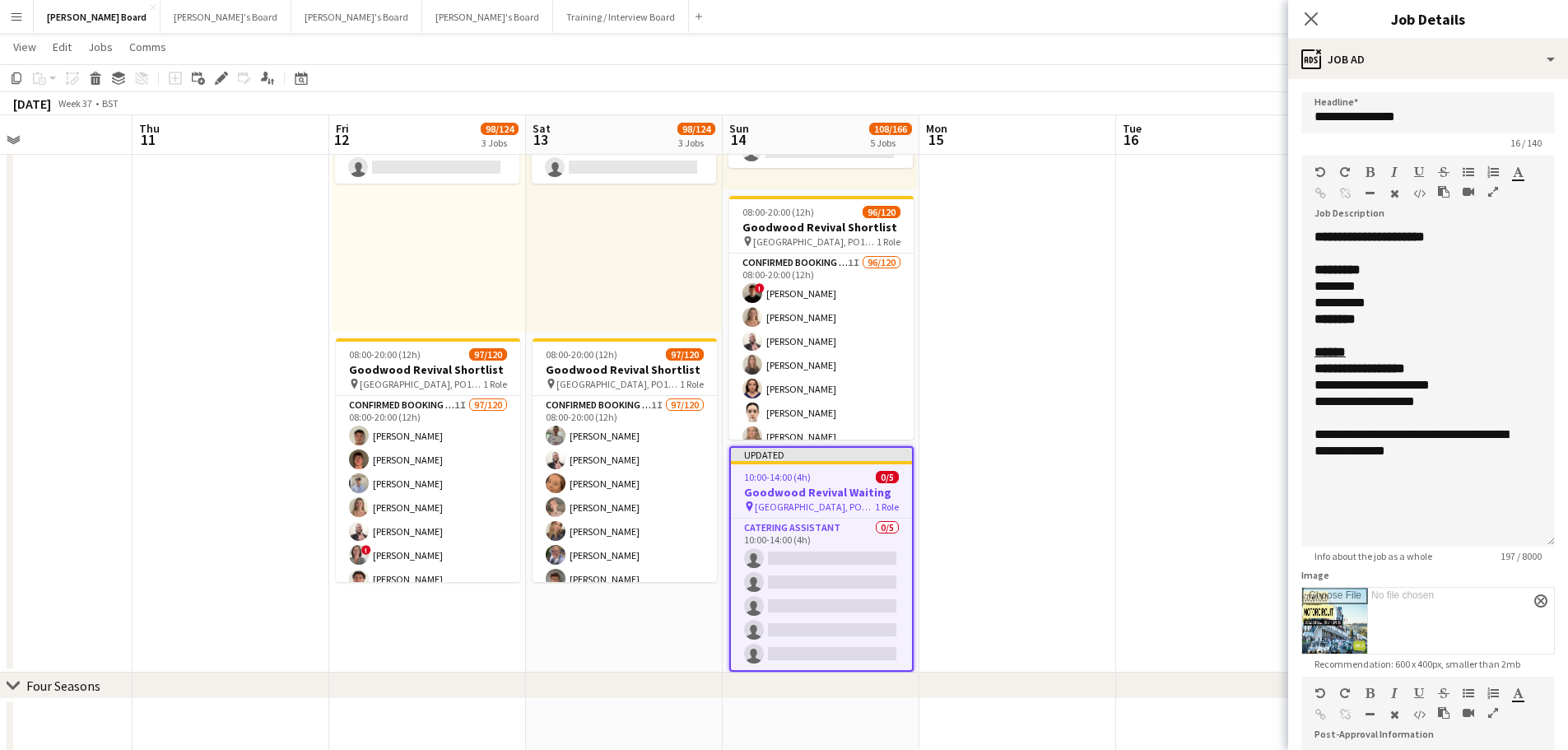
drag, startPoint x: 1538, startPoint y: 322, endPoint x: 1481, endPoint y: 541, distance: 226.3
click at [1481, 541] on div "**********" at bounding box center [1427, 388] width 254 height 318
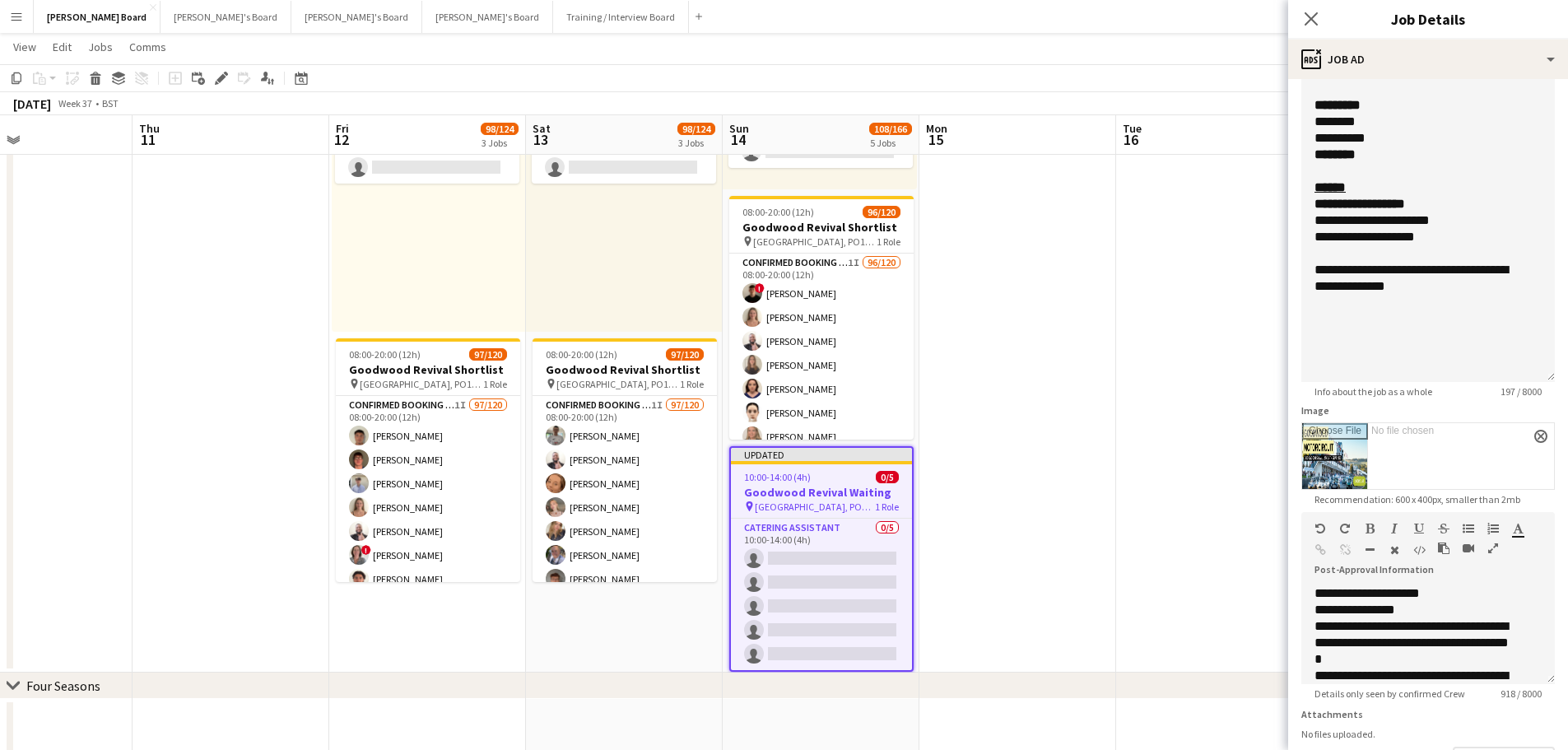
scroll to position [83, 0]
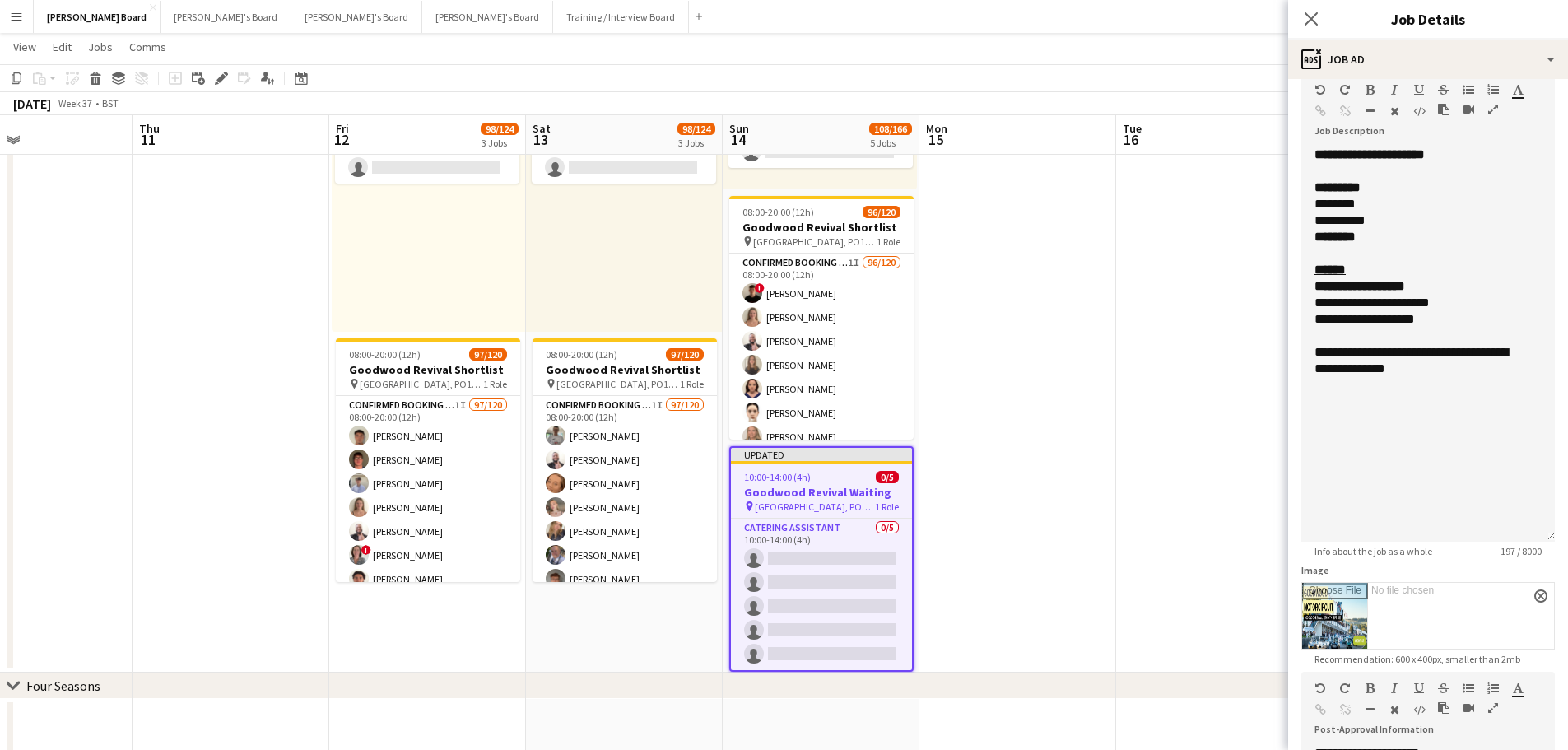
drag, startPoint x: 1536, startPoint y: 458, endPoint x: 1553, endPoint y: 539, distance: 82.8
click at [1553, 539] on form "**********" at bounding box center [1427, 514] width 279 height 1010
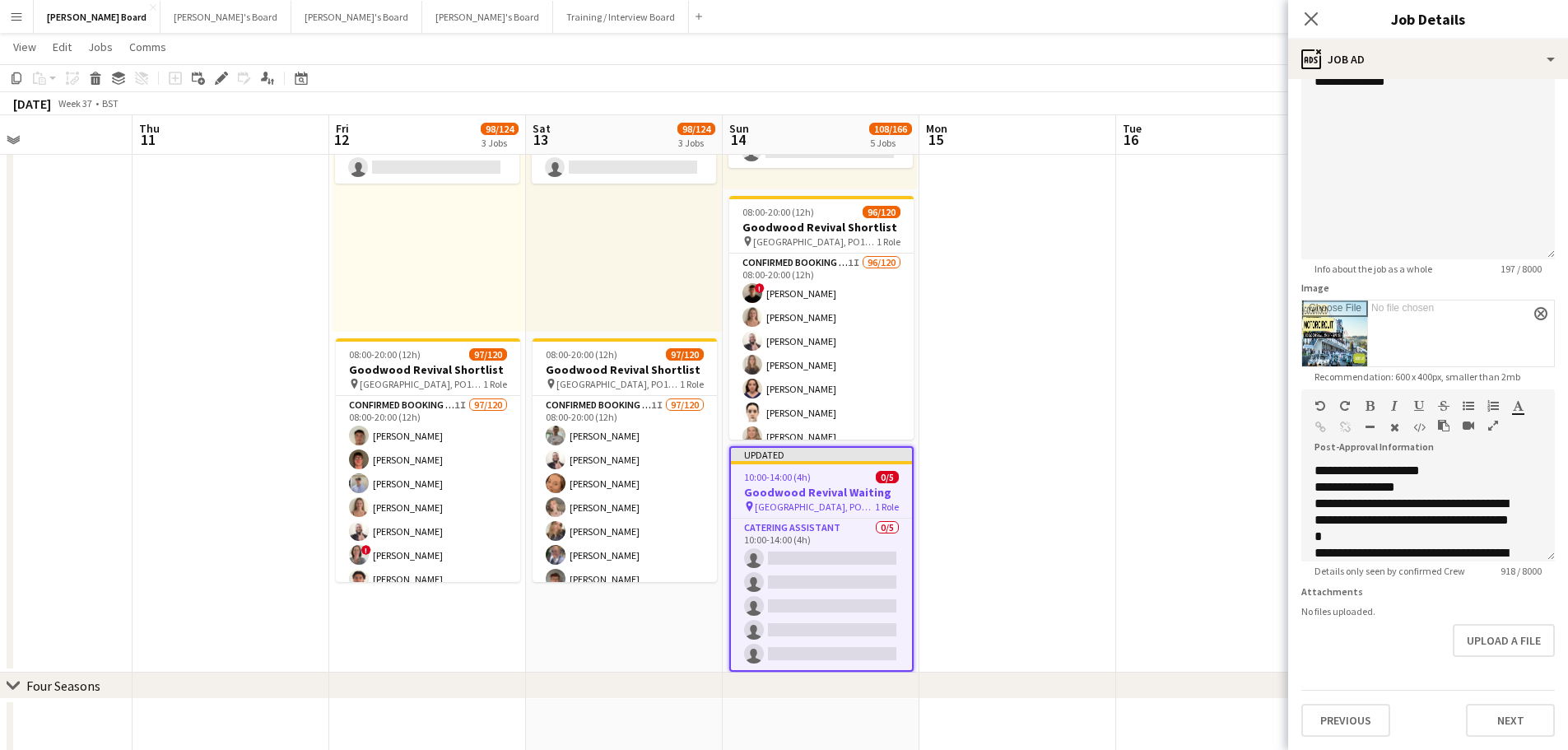
scroll to position [382, 0]
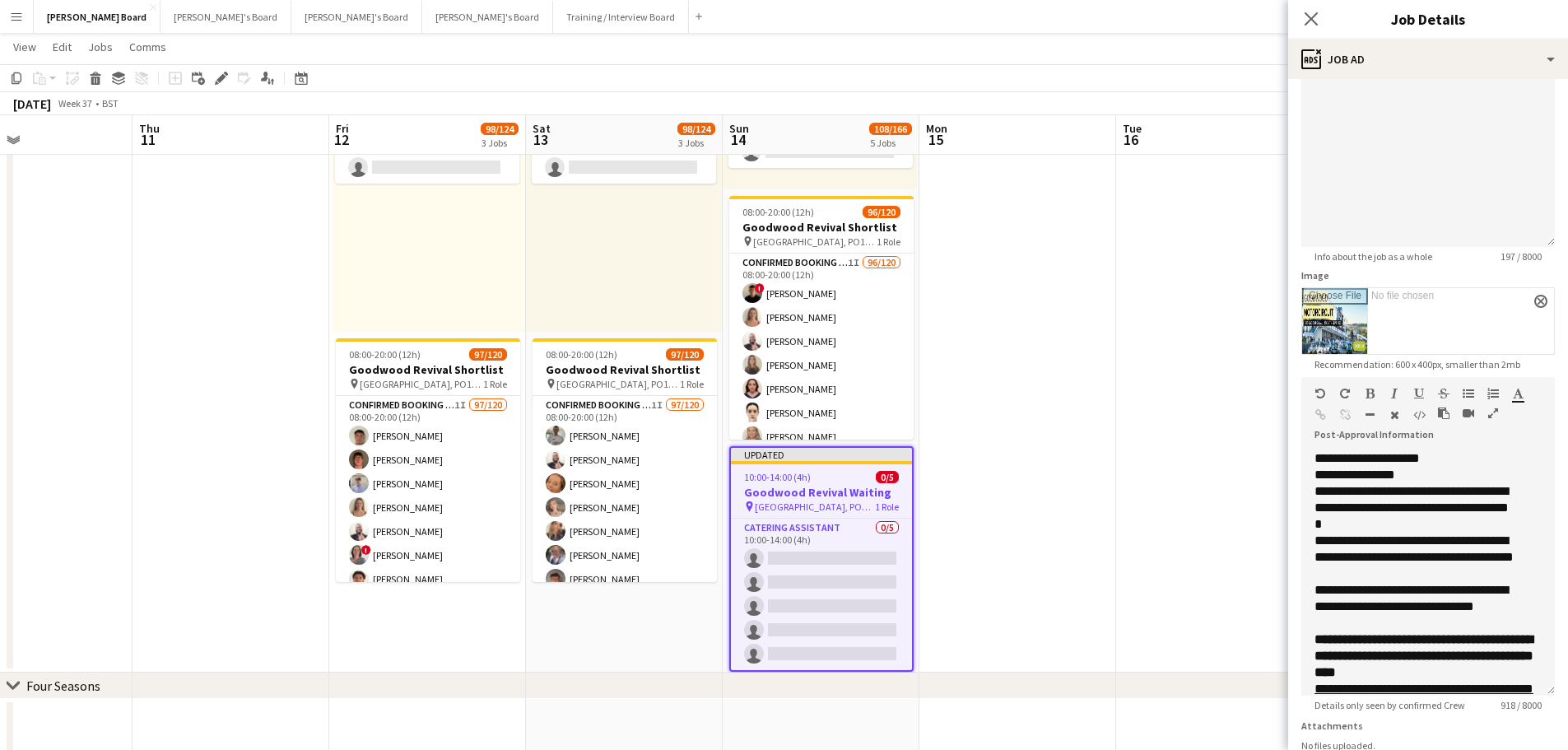
drag, startPoint x: 1536, startPoint y: 553, endPoint x: 1507, endPoint y: 679, distance: 129.3
click at [1507, 685] on div "**********" at bounding box center [1427, 573] width 254 height 245
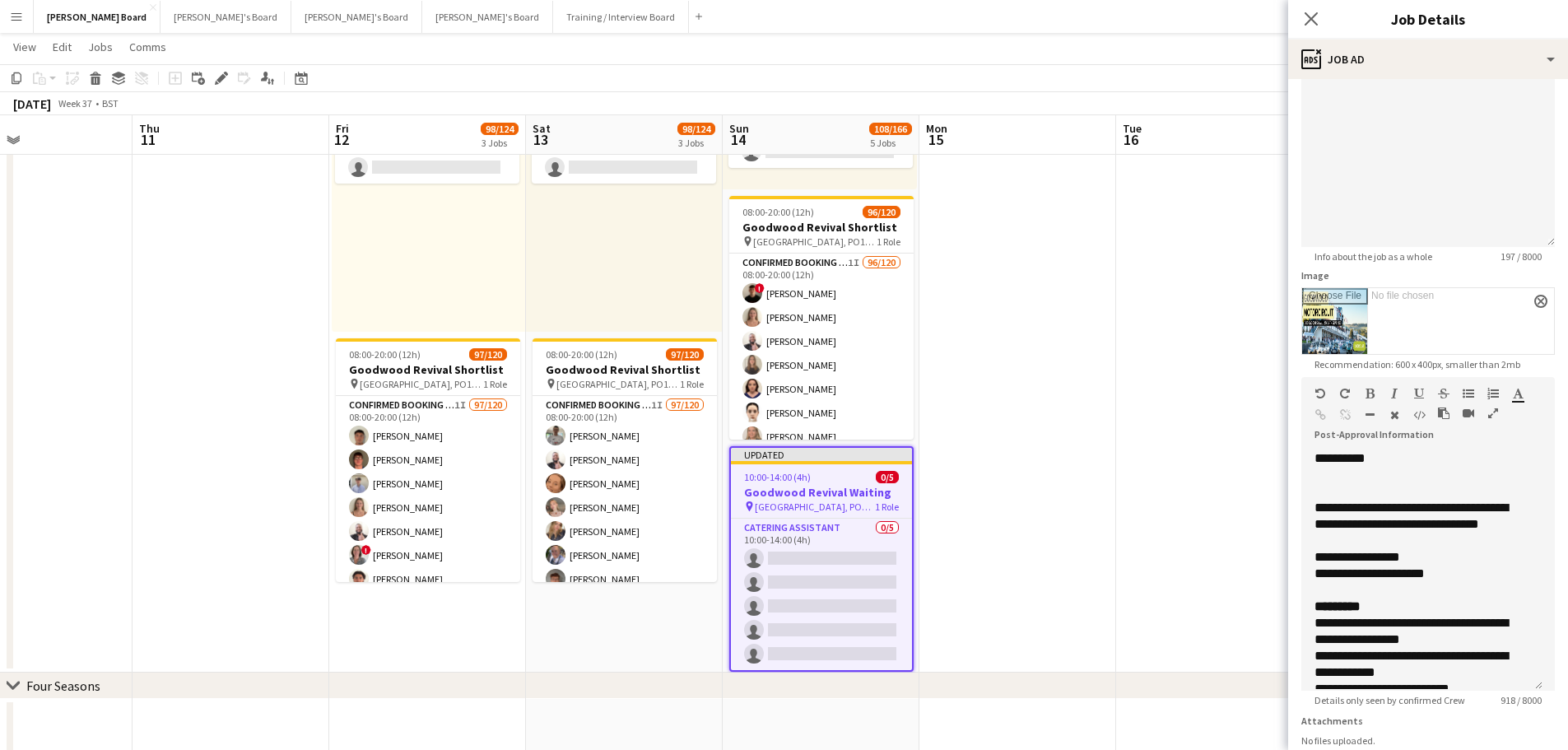
scroll to position [481, 0]
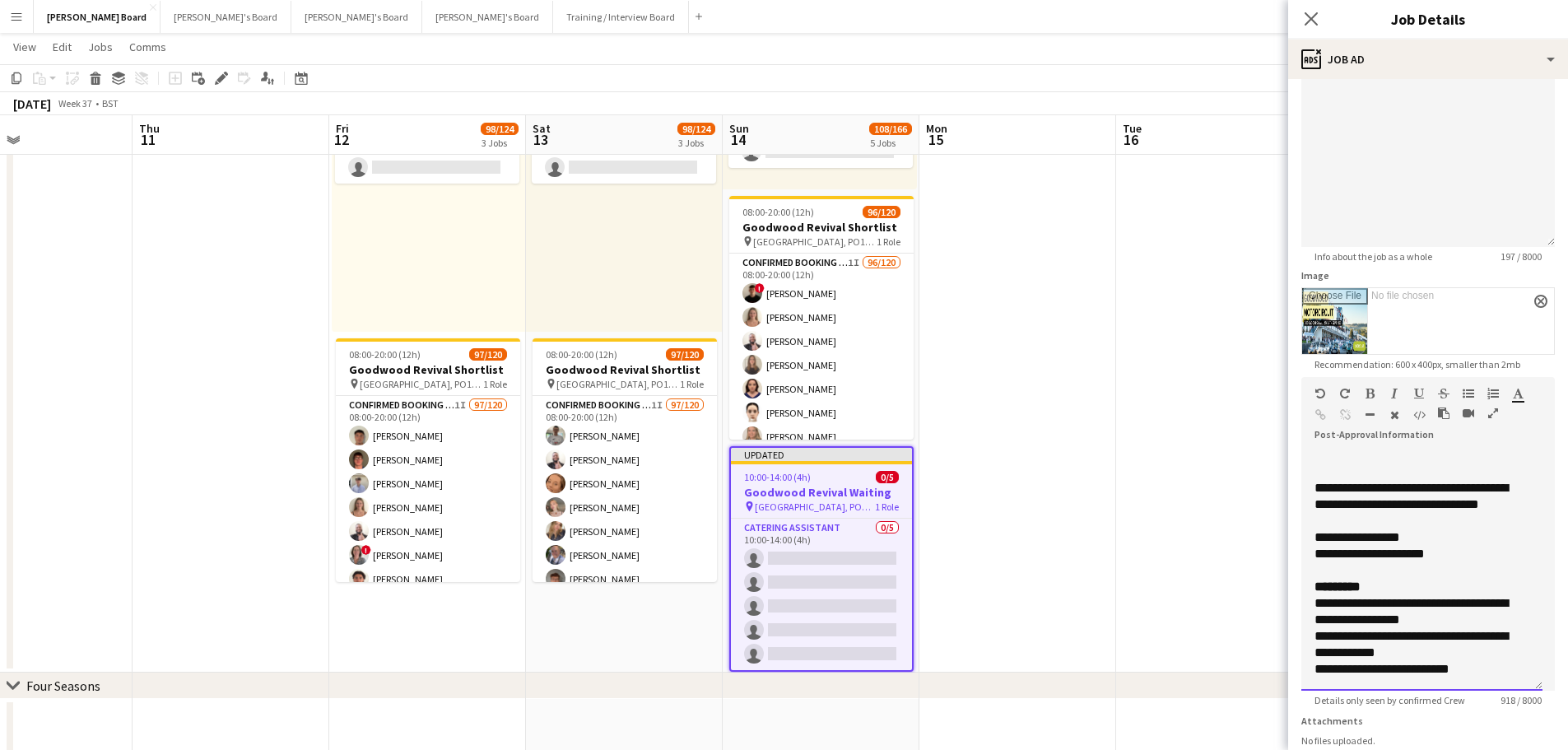
click at [1479, 673] on div "**********" at bounding box center [1415, 652] width 202 height 49
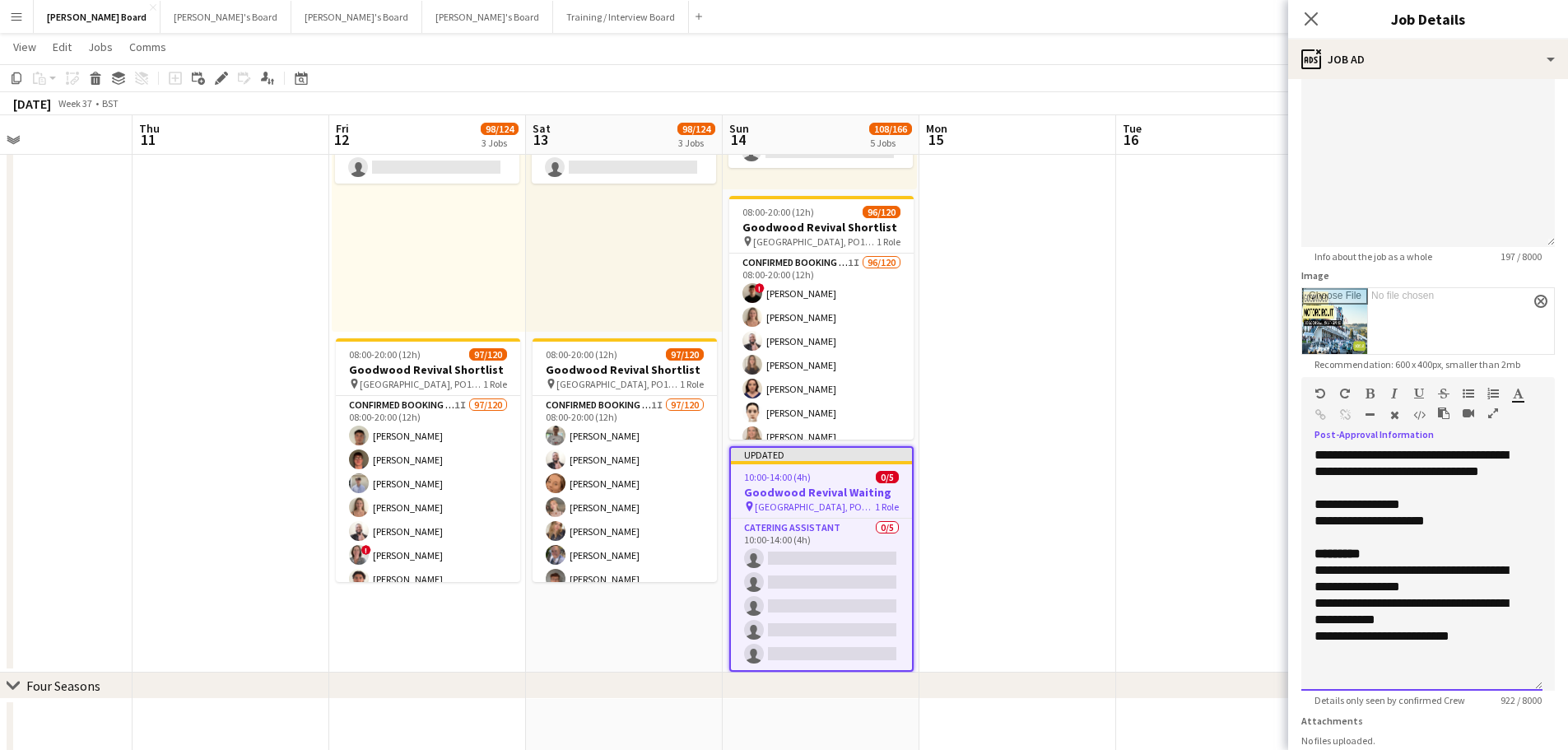
scroll to position [502, 0]
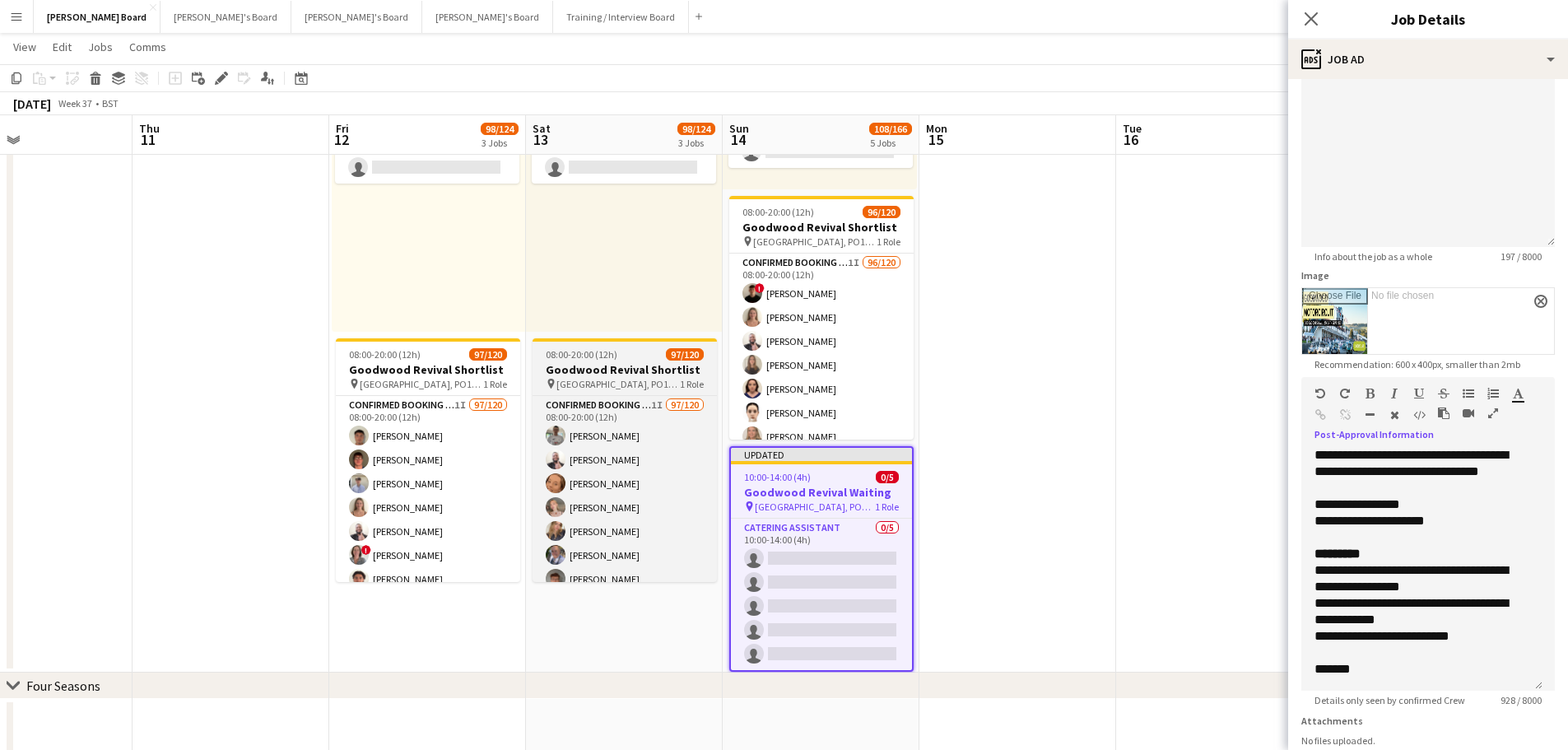
click at [654, 378] on div "pin Chichester, PO18 0PS 1 Role" at bounding box center [624, 383] width 184 height 13
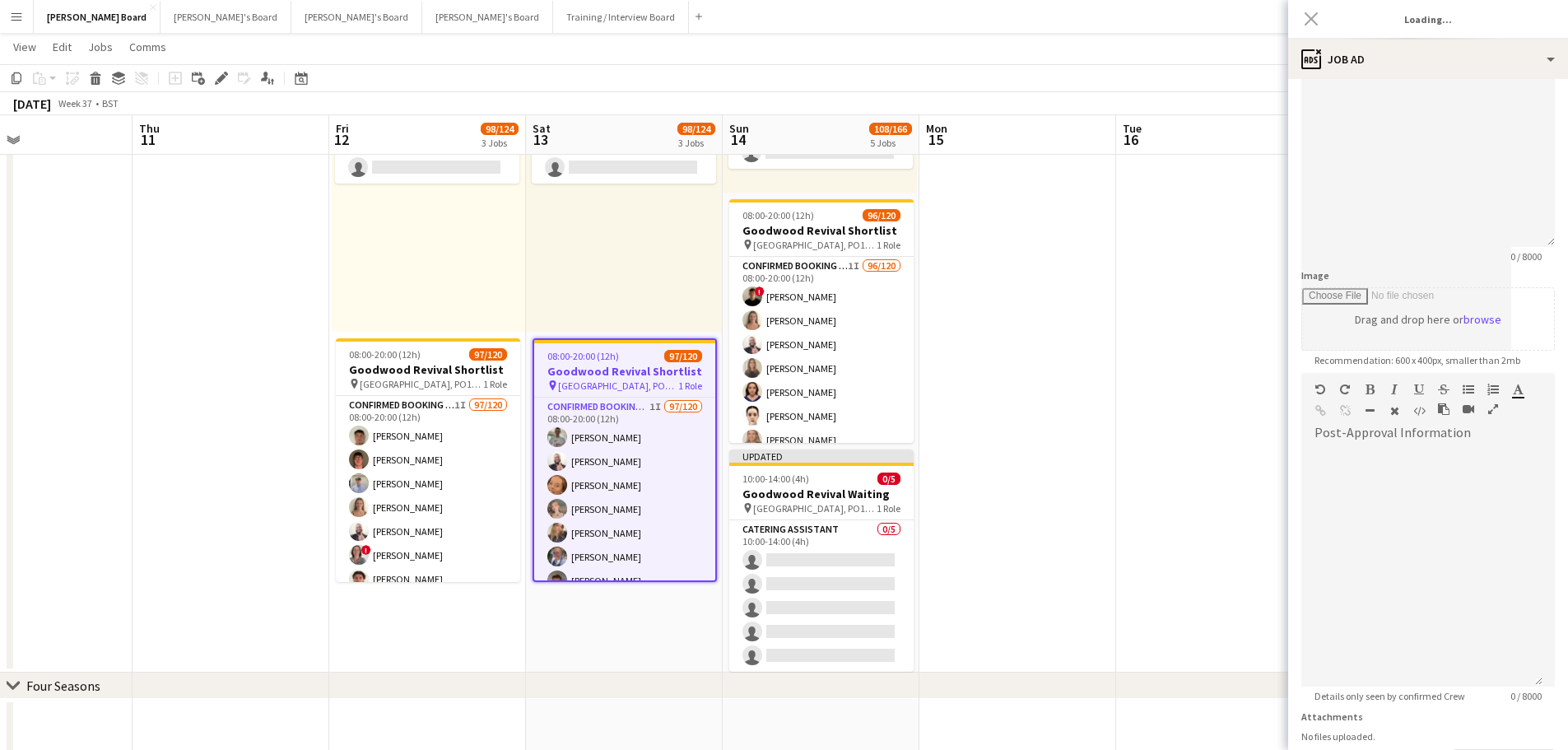
type input "**********"
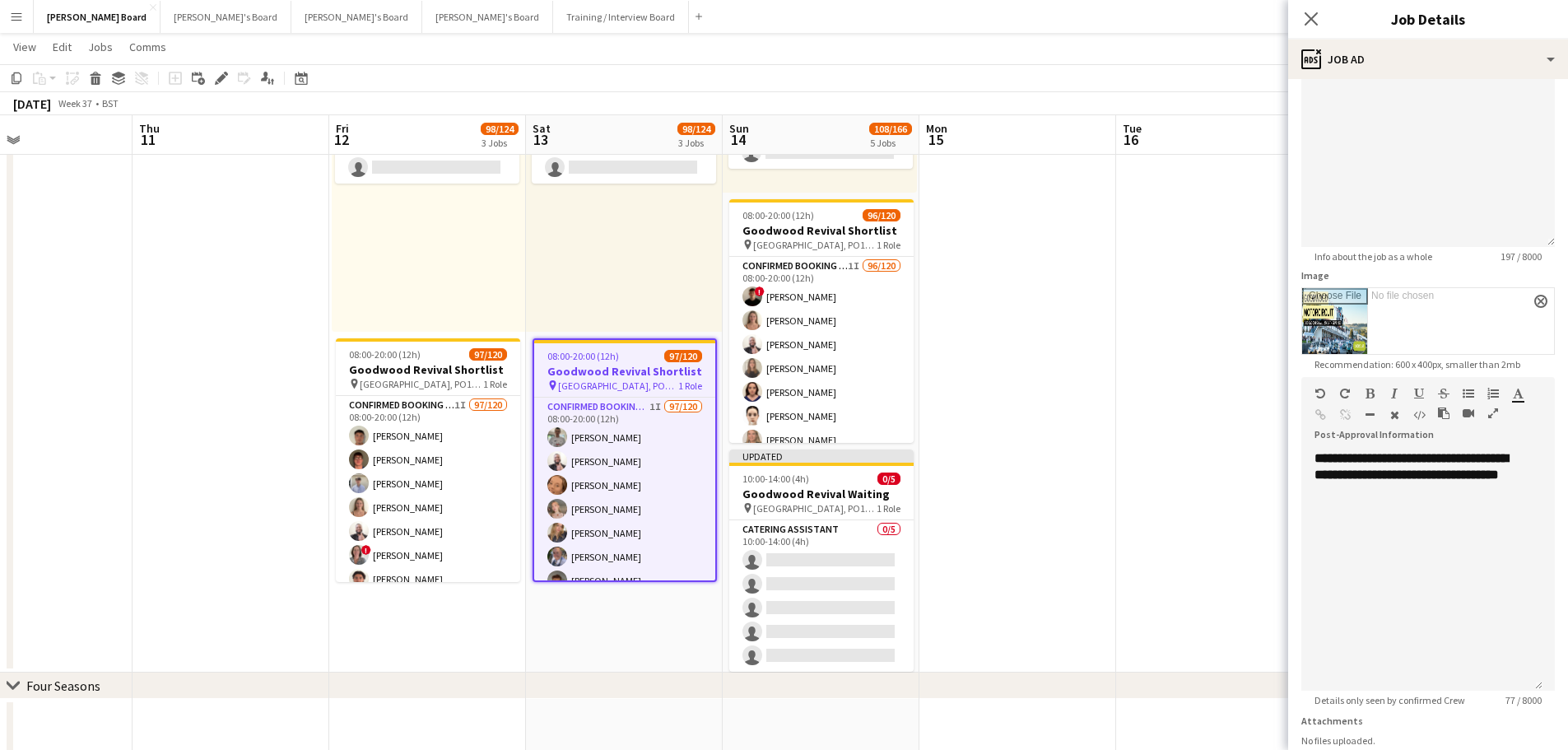
click at [1417, 20] on h3 "Job Details" at bounding box center [1427, 19] width 279 height 22
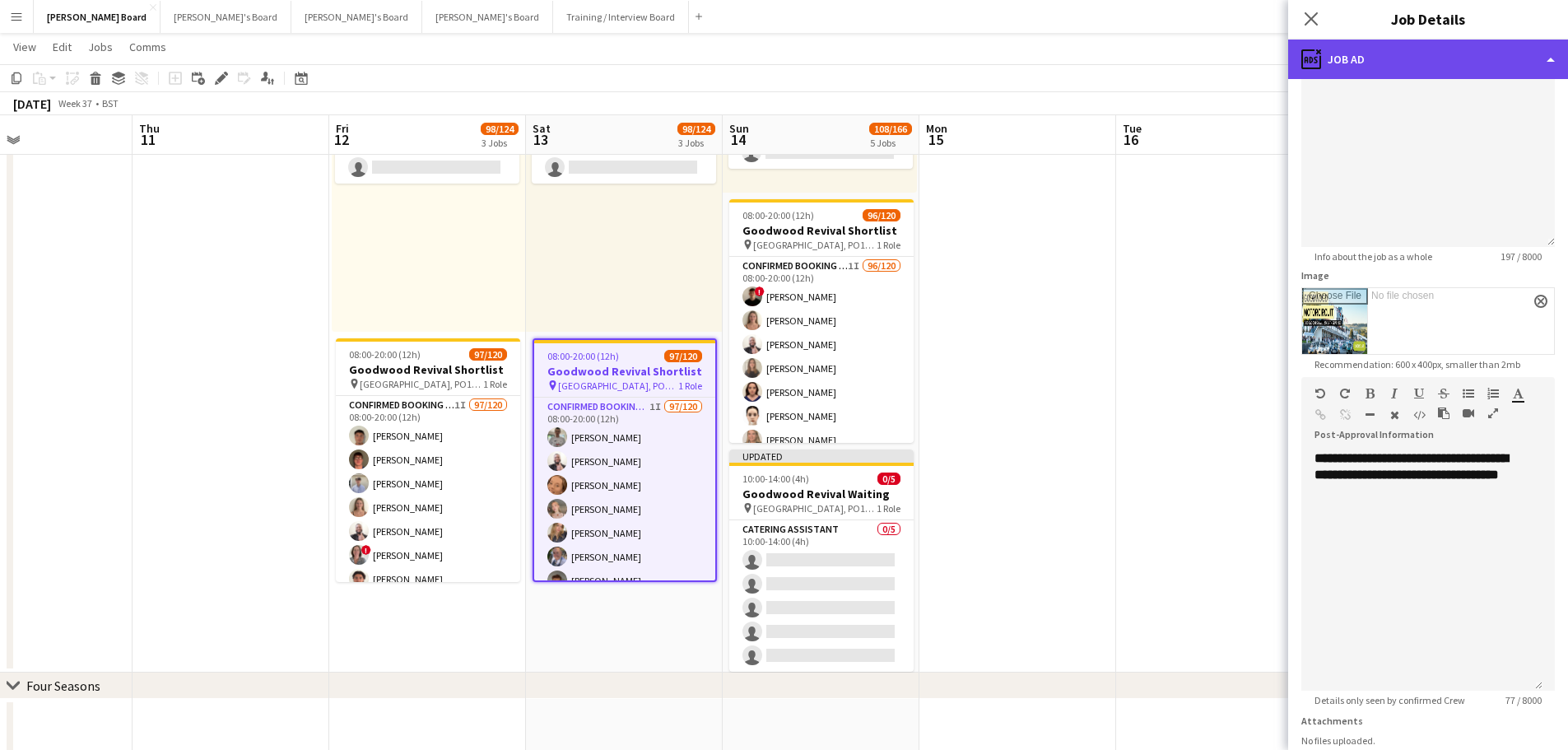
click at [1428, 71] on div "ads-window Job Ad" at bounding box center [1427, 59] width 279 height 40
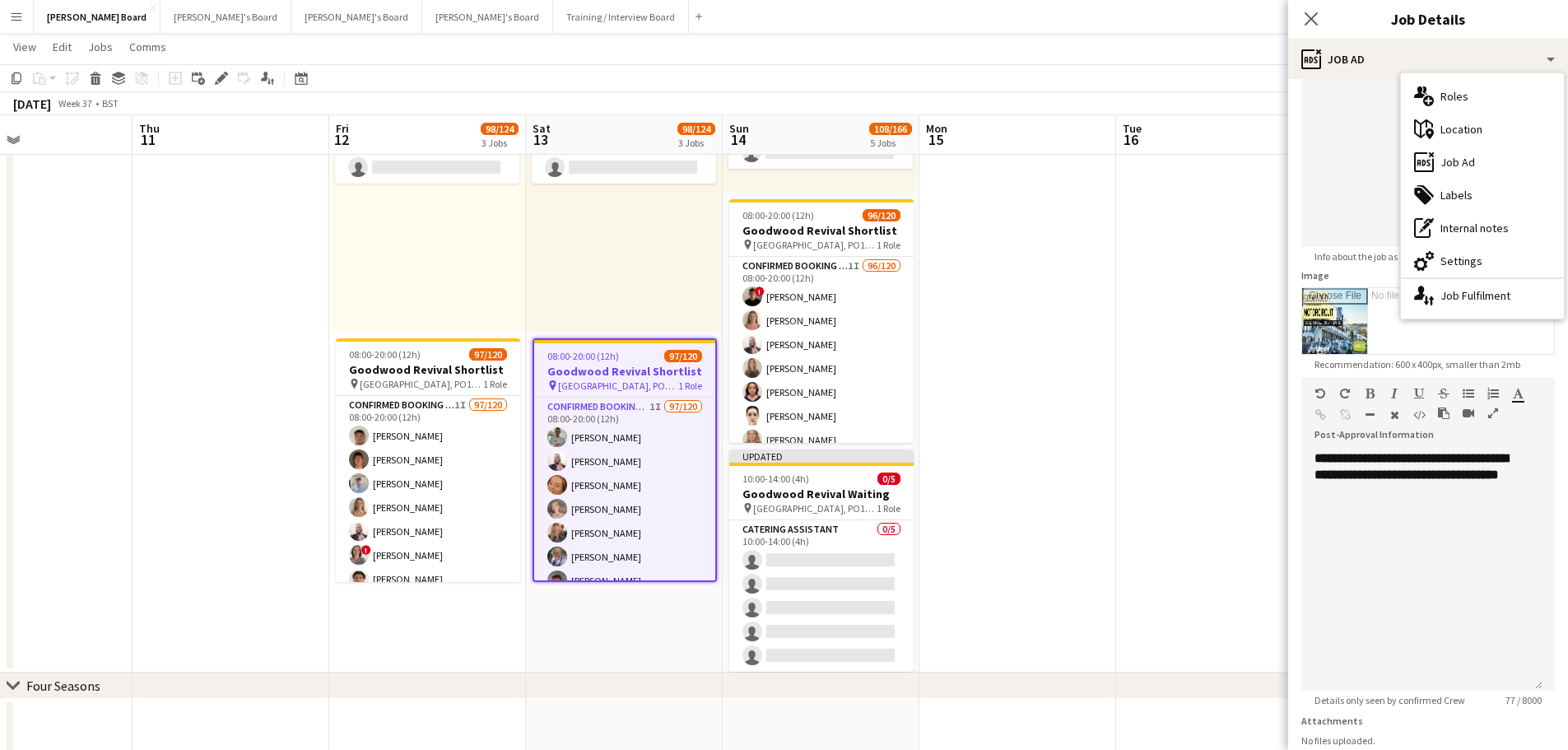
click at [1452, 101] on div "multiple-users-add Roles" at bounding box center [1482, 96] width 163 height 33
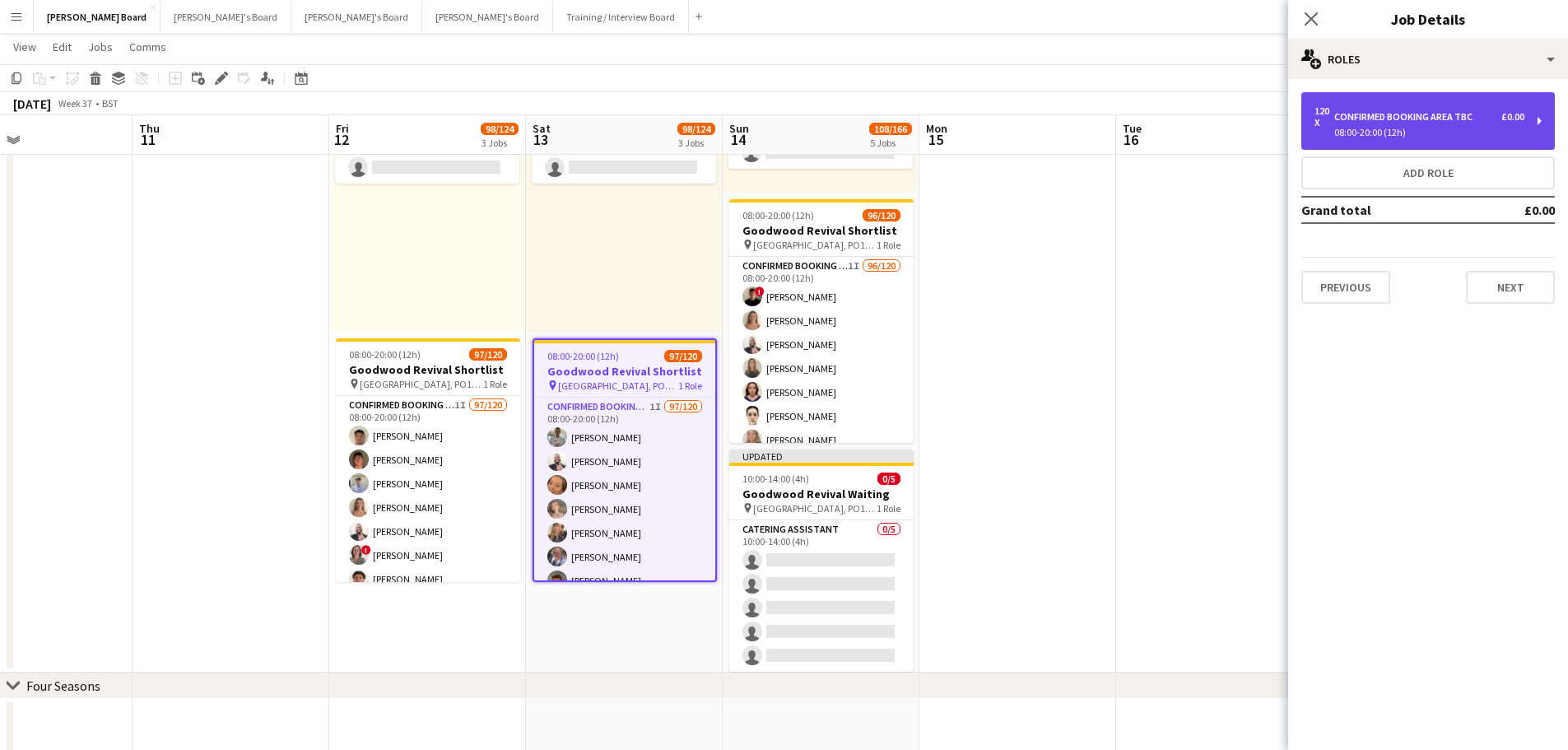
click at [1402, 110] on div "120 x Confirmed Booking Area TBC £0.00" at bounding box center [1419, 117] width 210 height 23
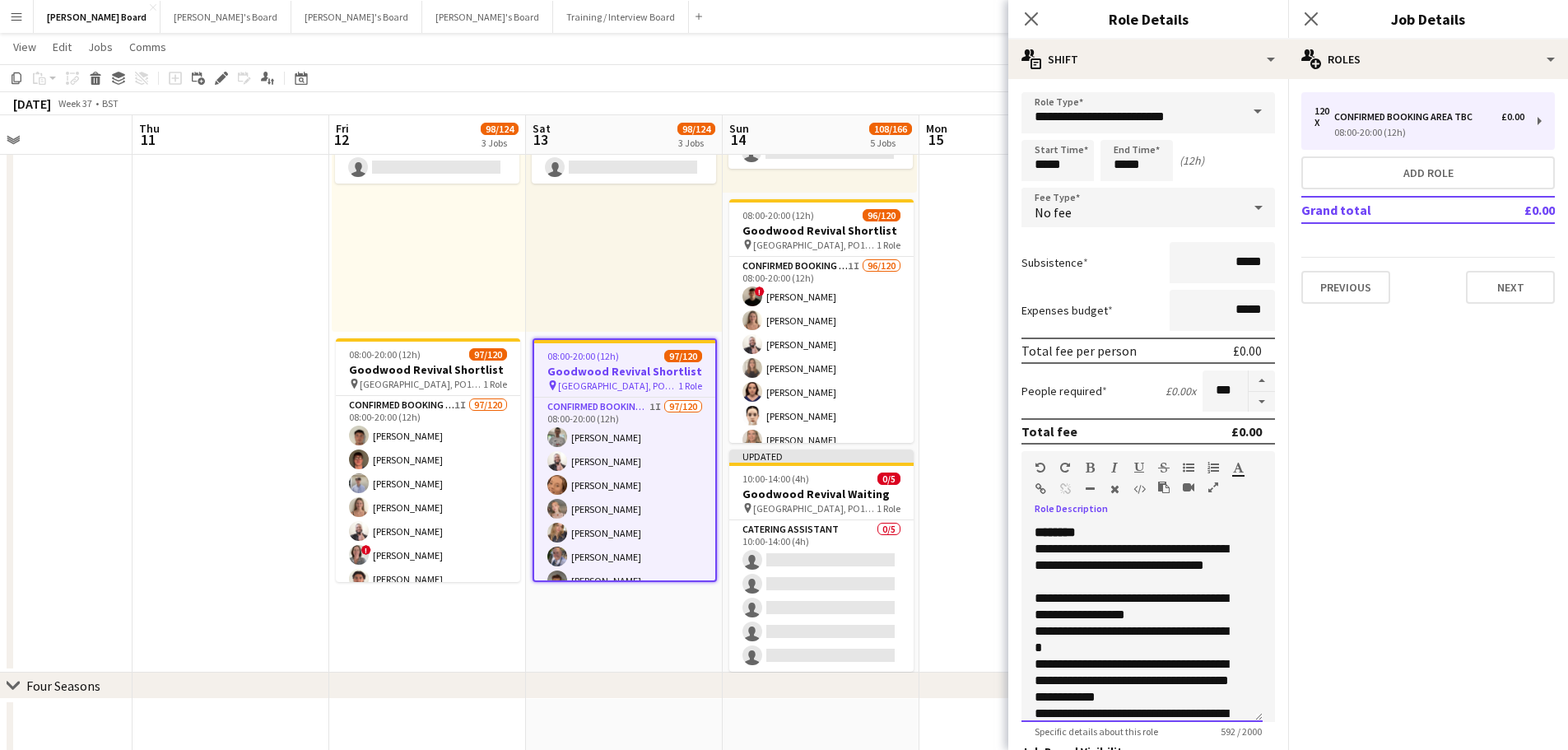
drag, startPoint x: 1161, startPoint y: 696, endPoint x: 1027, endPoint y: 522, distance: 219.6
click at [1027, 522] on div "**********" at bounding box center [1148, 617] width 254 height 209
copy div "**********"
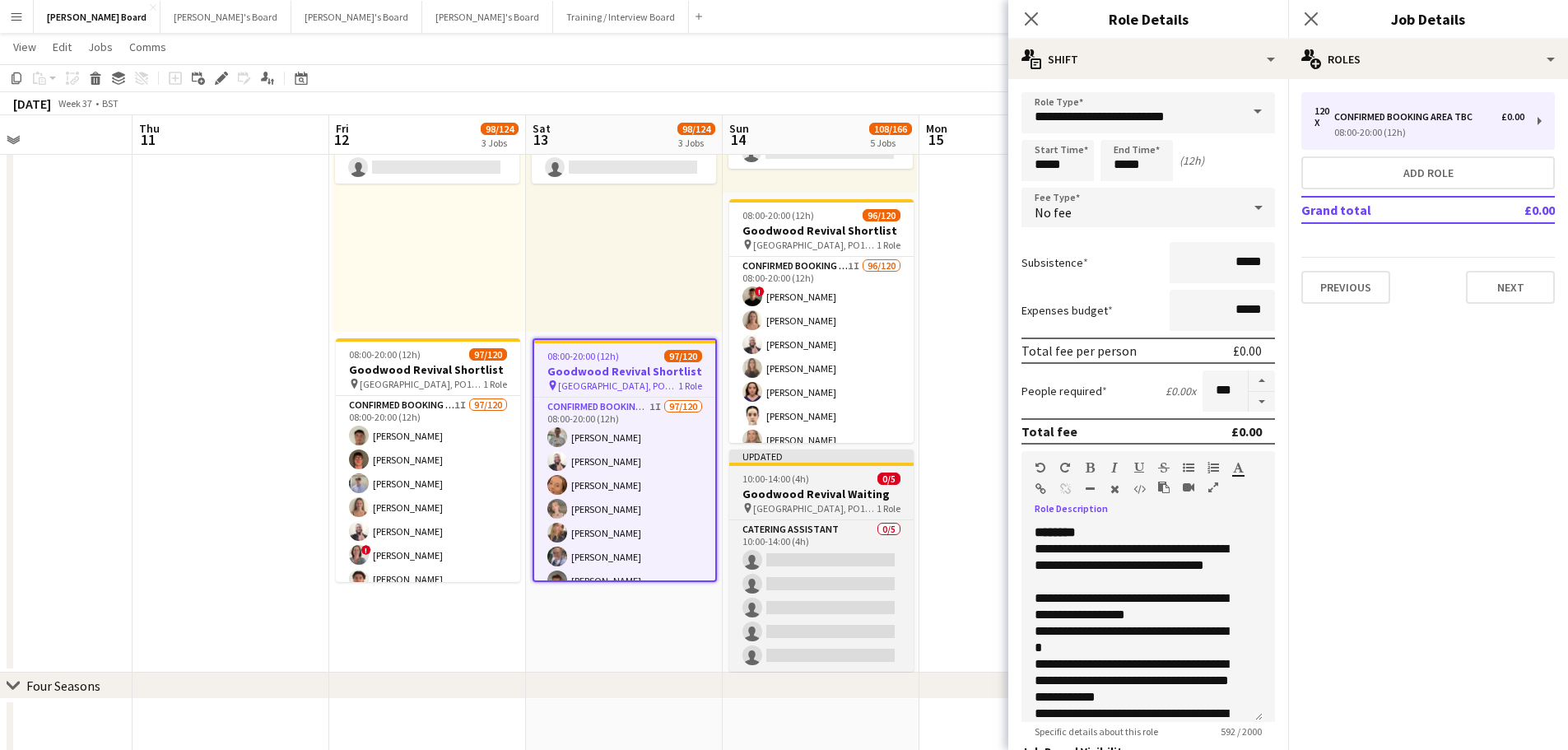
click at [808, 486] on app-job-card "Updated 10:00-14:00 (4h) 0/5 Goodwood Revival Waiting pin Chichester, PO18 0PS …" at bounding box center [821, 561] width 184 height 222
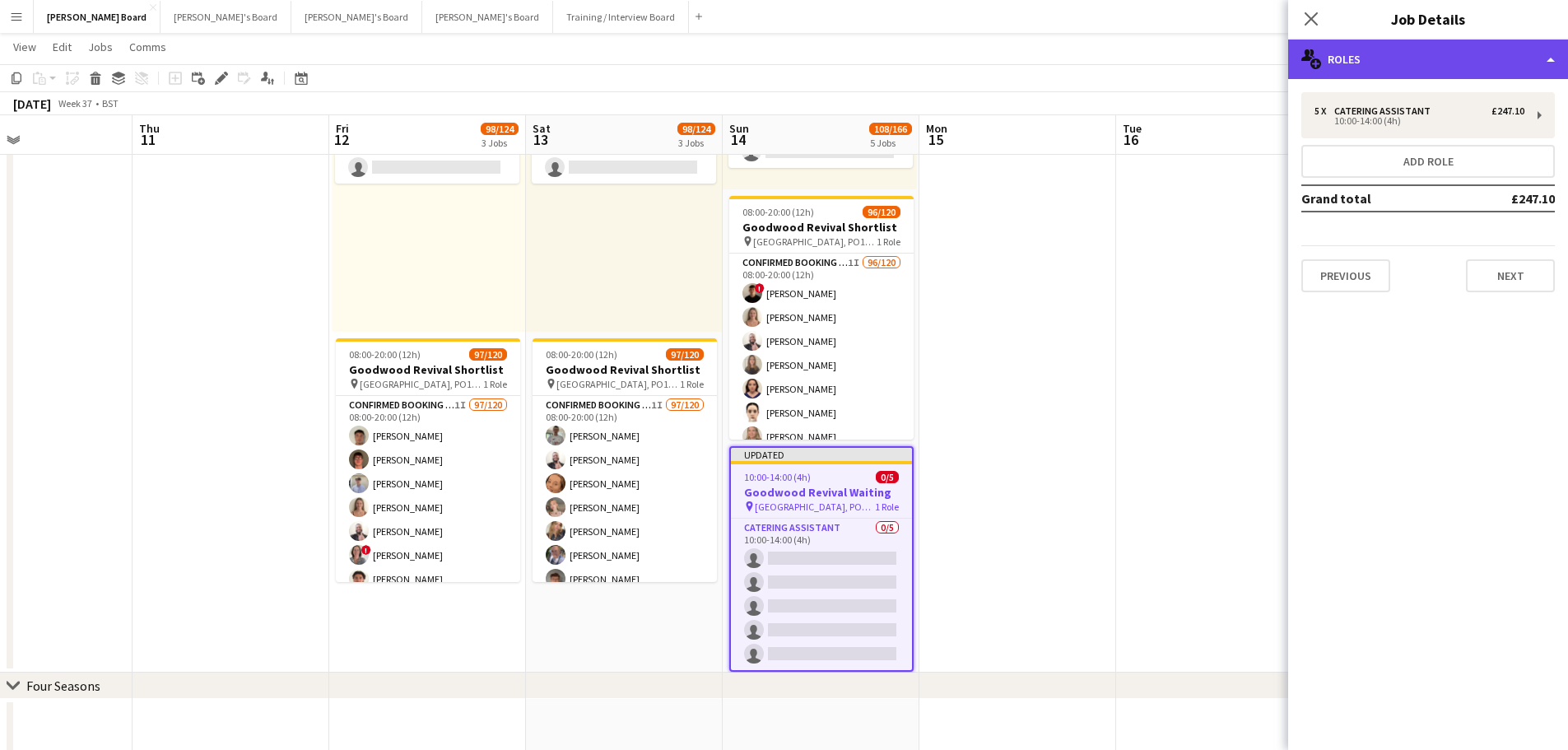
click at [1392, 62] on div "multiple-users-add Roles" at bounding box center [1427, 59] width 279 height 40
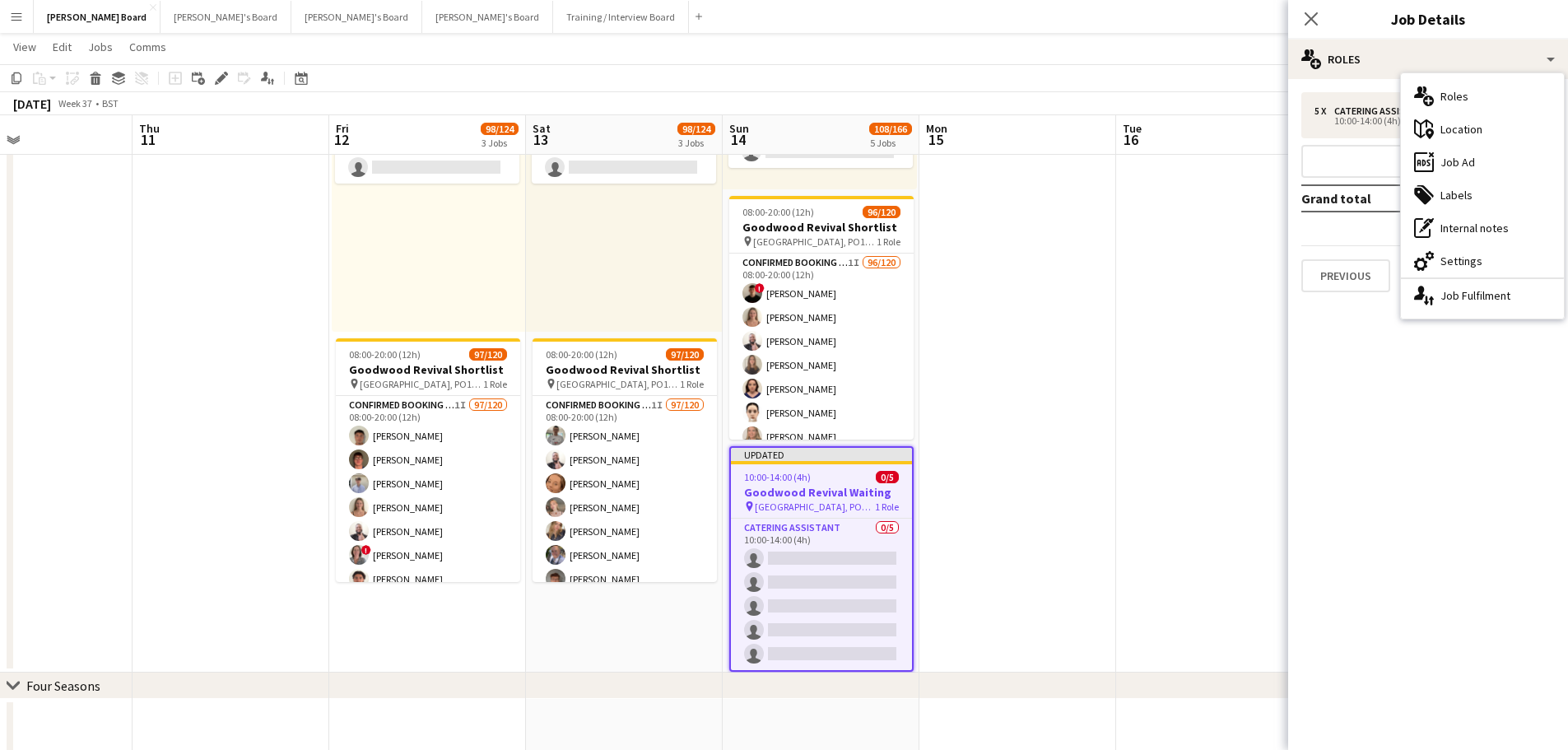
click at [1479, 155] on div "ads-window Job Ad" at bounding box center [1482, 162] width 163 height 33
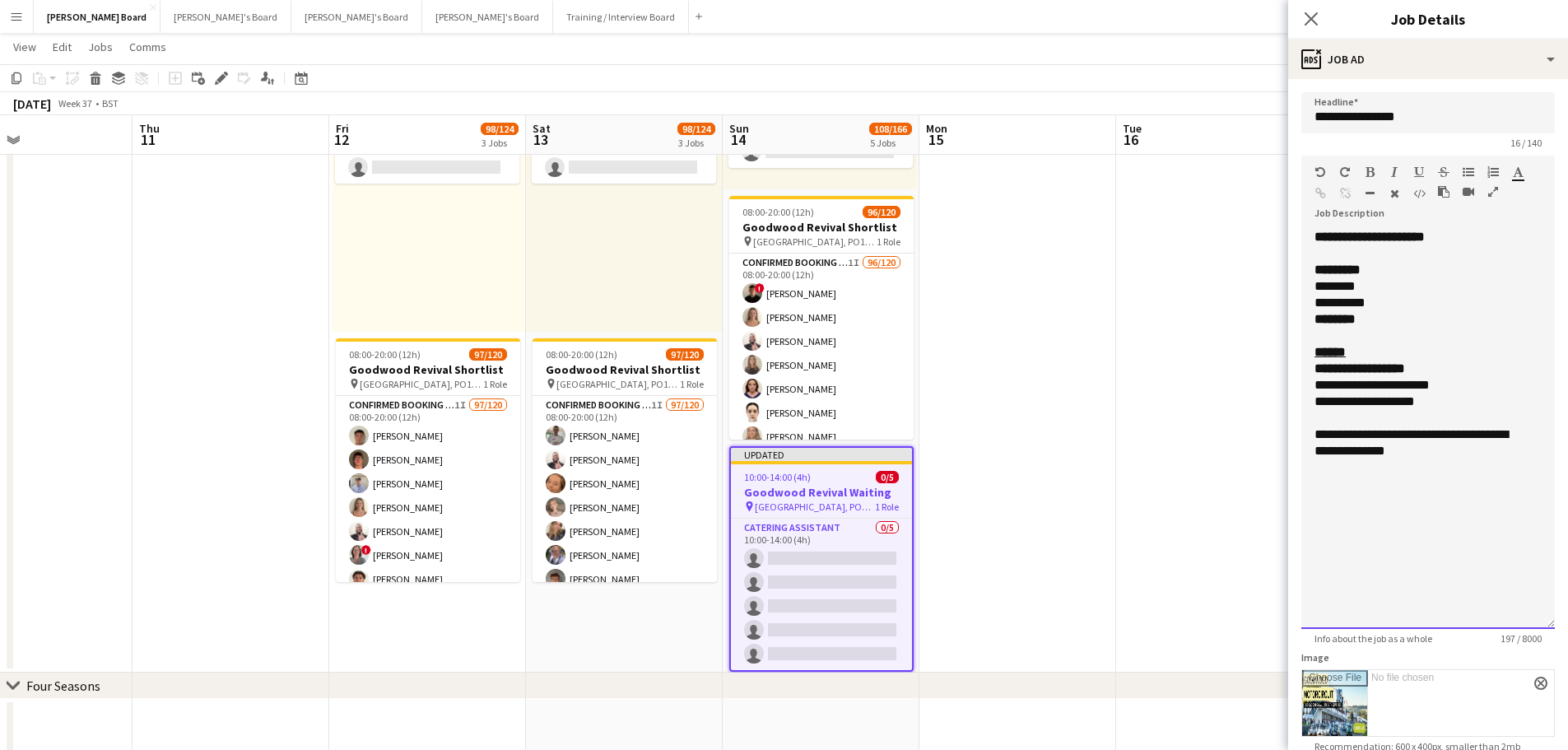
click at [1402, 544] on div "**********" at bounding box center [1427, 428] width 254 height 400
paste div
click at [1436, 454] on div "**********" at bounding box center [1422, 443] width 215 height 33
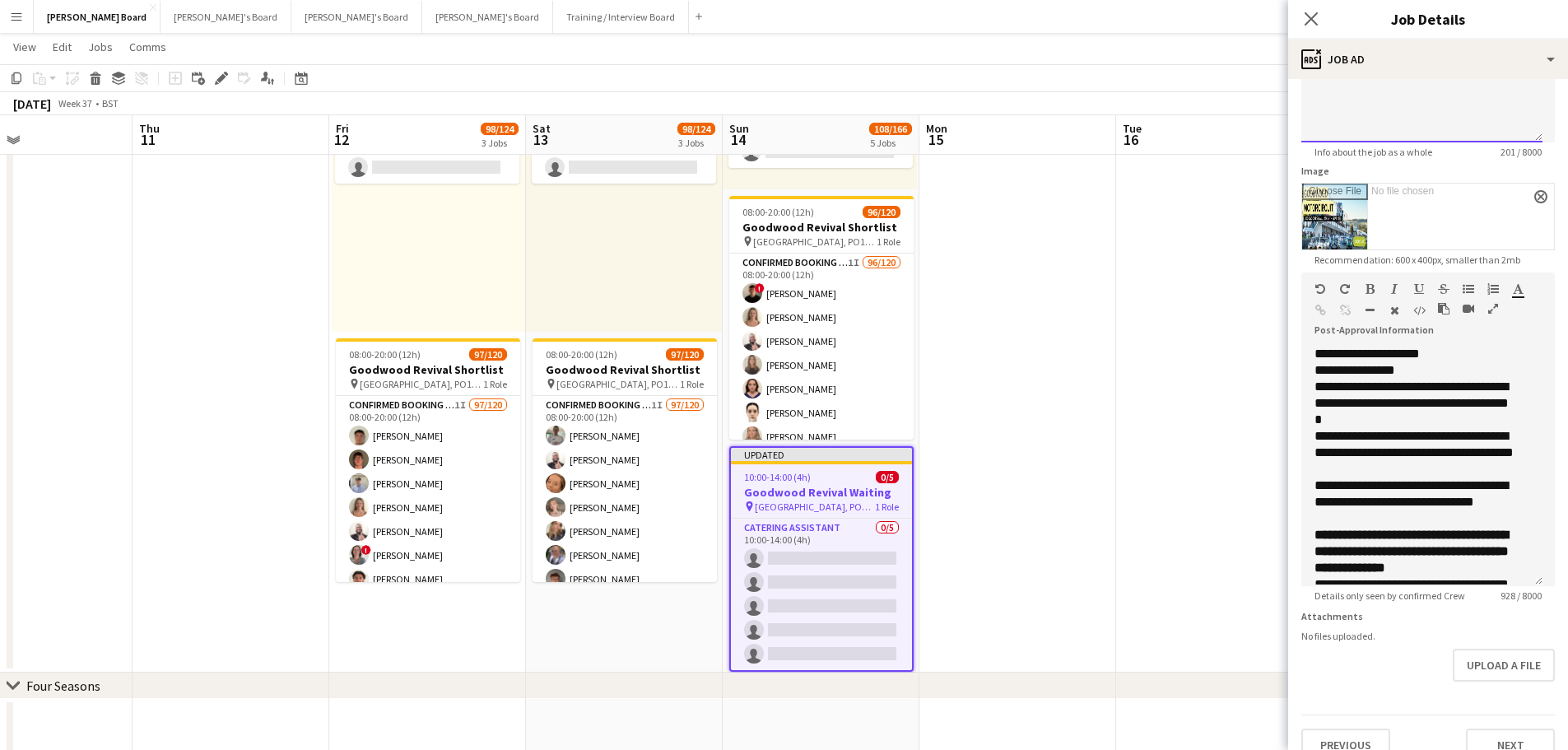
scroll to position [494, 0]
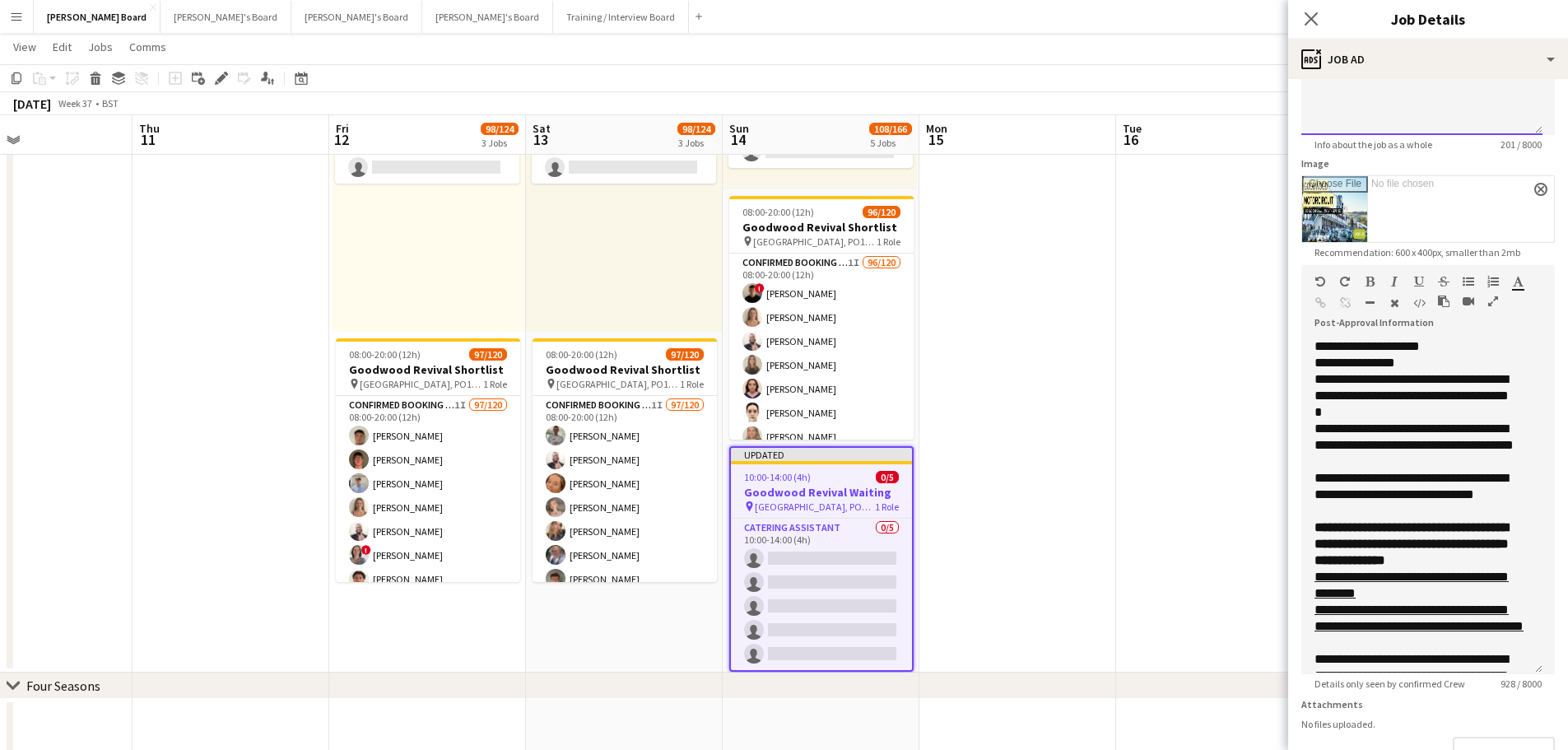
drag, startPoint x: 1534, startPoint y: 574, endPoint x: 1459, endPoint y: 638, distance: 98.6
click at [1568, 742] on html "Menu Boards Boards Boards All jobs Status Workforce Workforce My Workforce Recr…" at bounding box center [784, 403] width 1568 height 2945
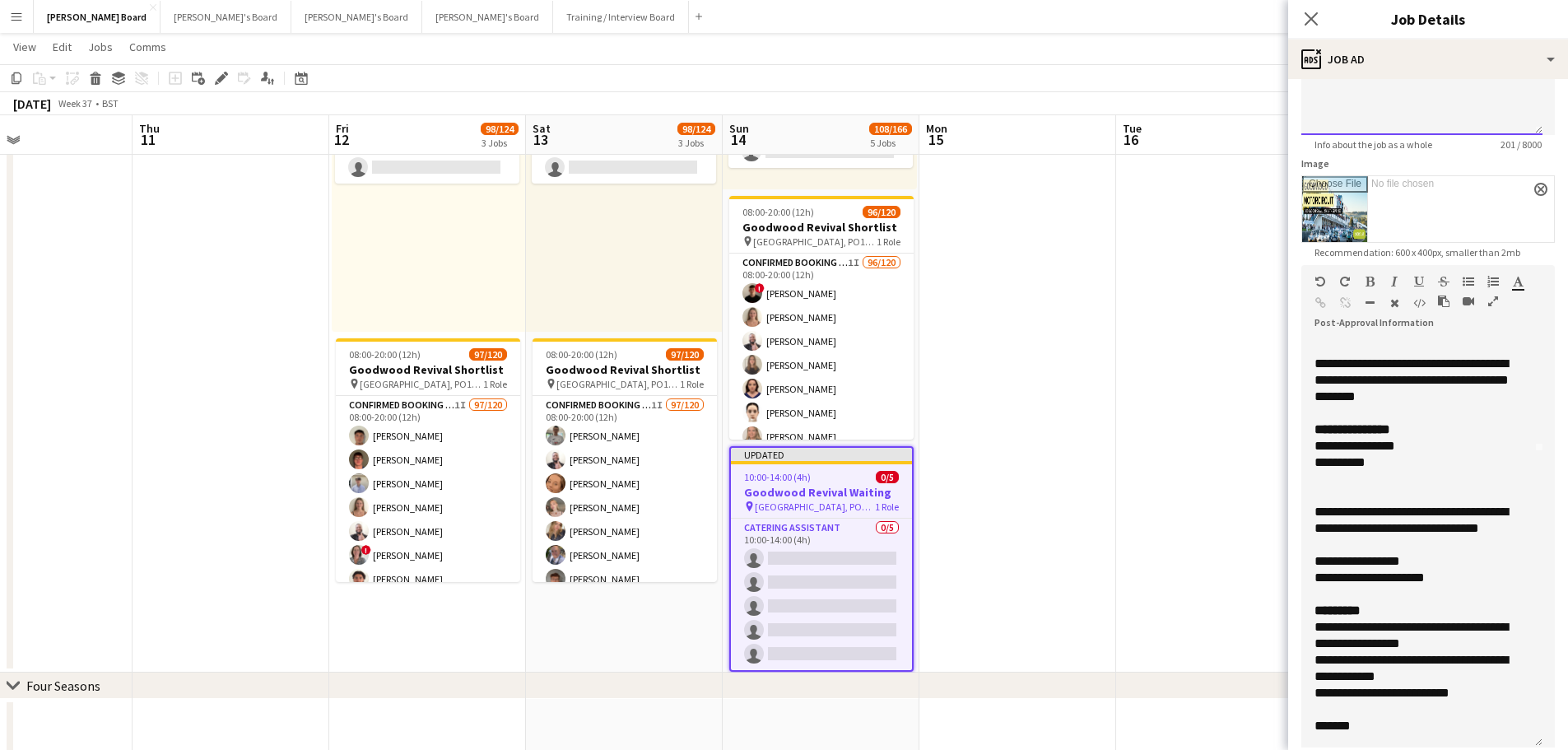
scroll to position [345, 0]
drag, startPoint x: 1364, startPoint y: 729, endPoint x: 1289, endPoint y: 722, distance: 75.3
click at [1289, 722] on form "**********" at bounding box center [1427, 261] width 279 height 1325
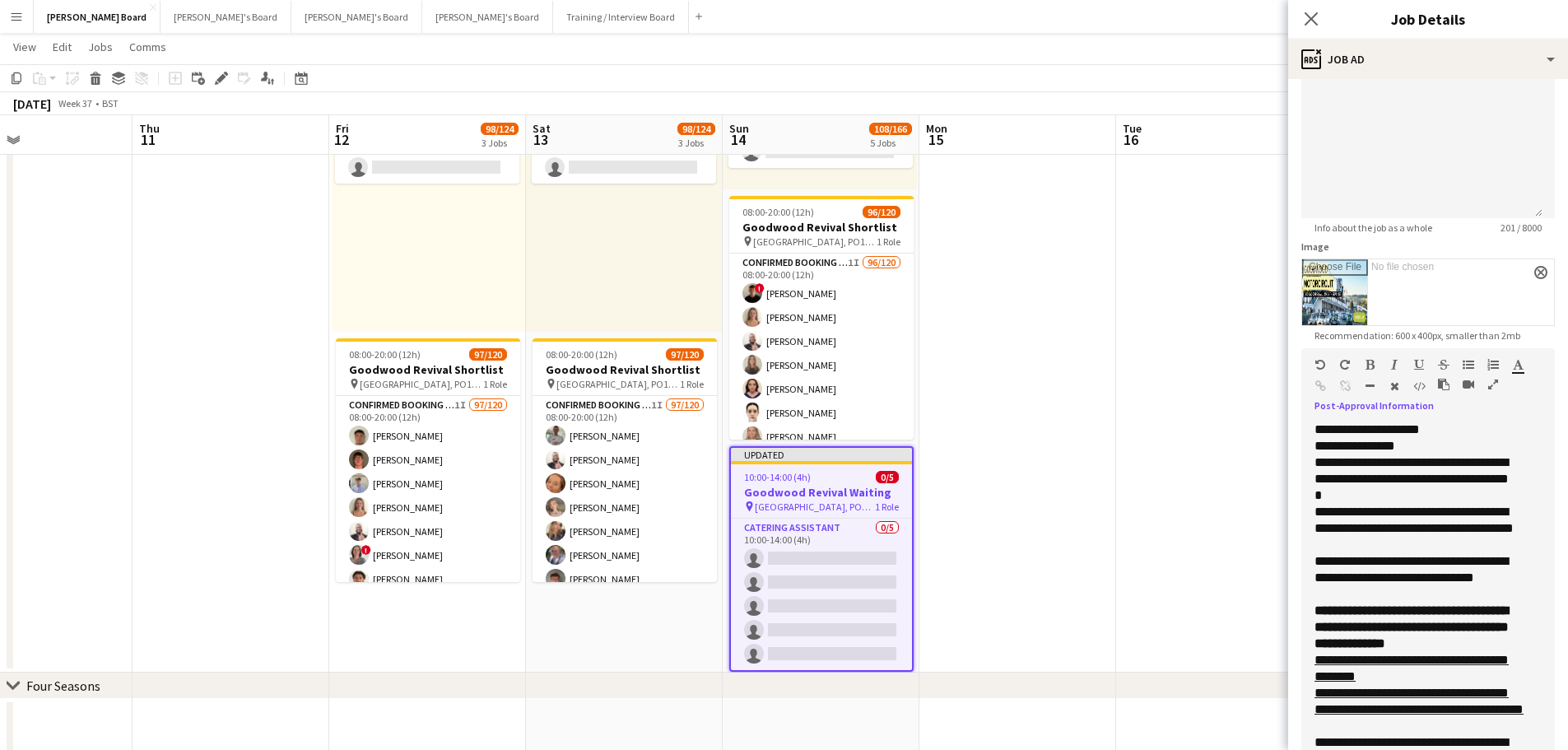
scroll to position [412, 0]
drag, startPoint x: 1454, startPoint y: 426, endPoint x: 1305, endPoint y: 428, distance: 149.0
click at [1305, 428] on div "**********" at bounding box center [1421, 625] width 241 height 409
click at [1461, 512] on div "**********" at bounding box center [1415, 527] width 202 height 49
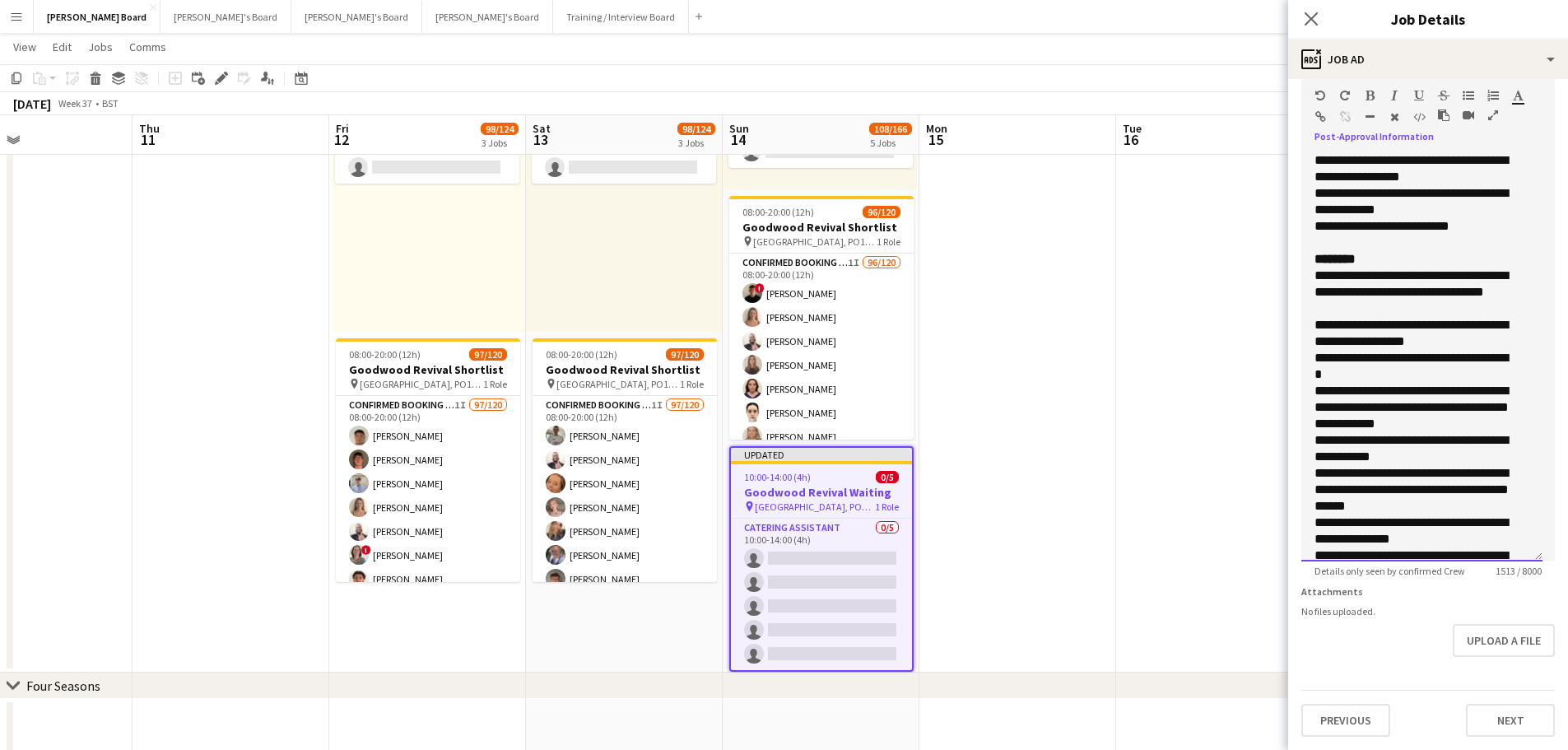
scroll to position [83, 0]
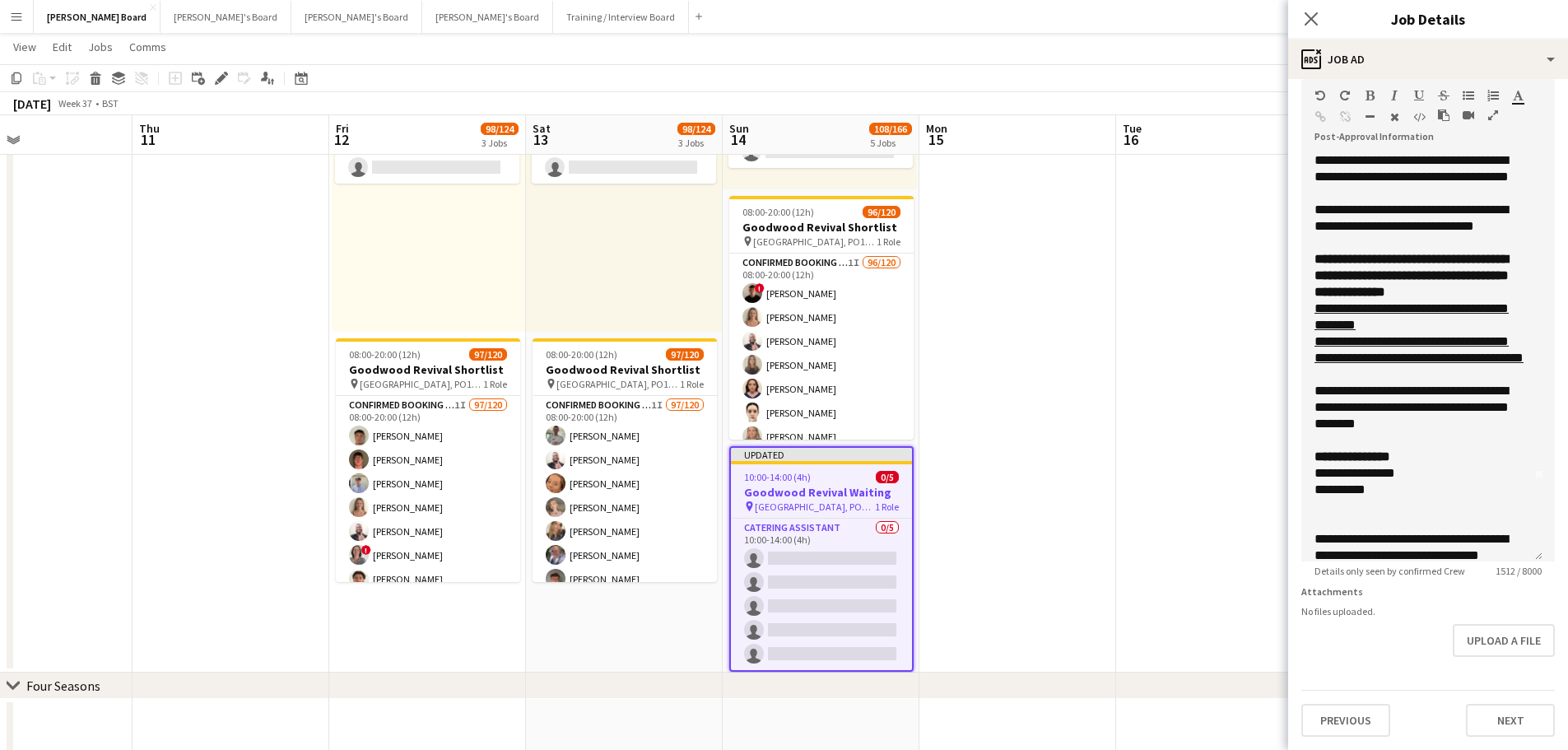
click at [845, 483] on div "10:00-14:00 (4h) 0/5" at bounding box center [821, 477] width 181 height 12
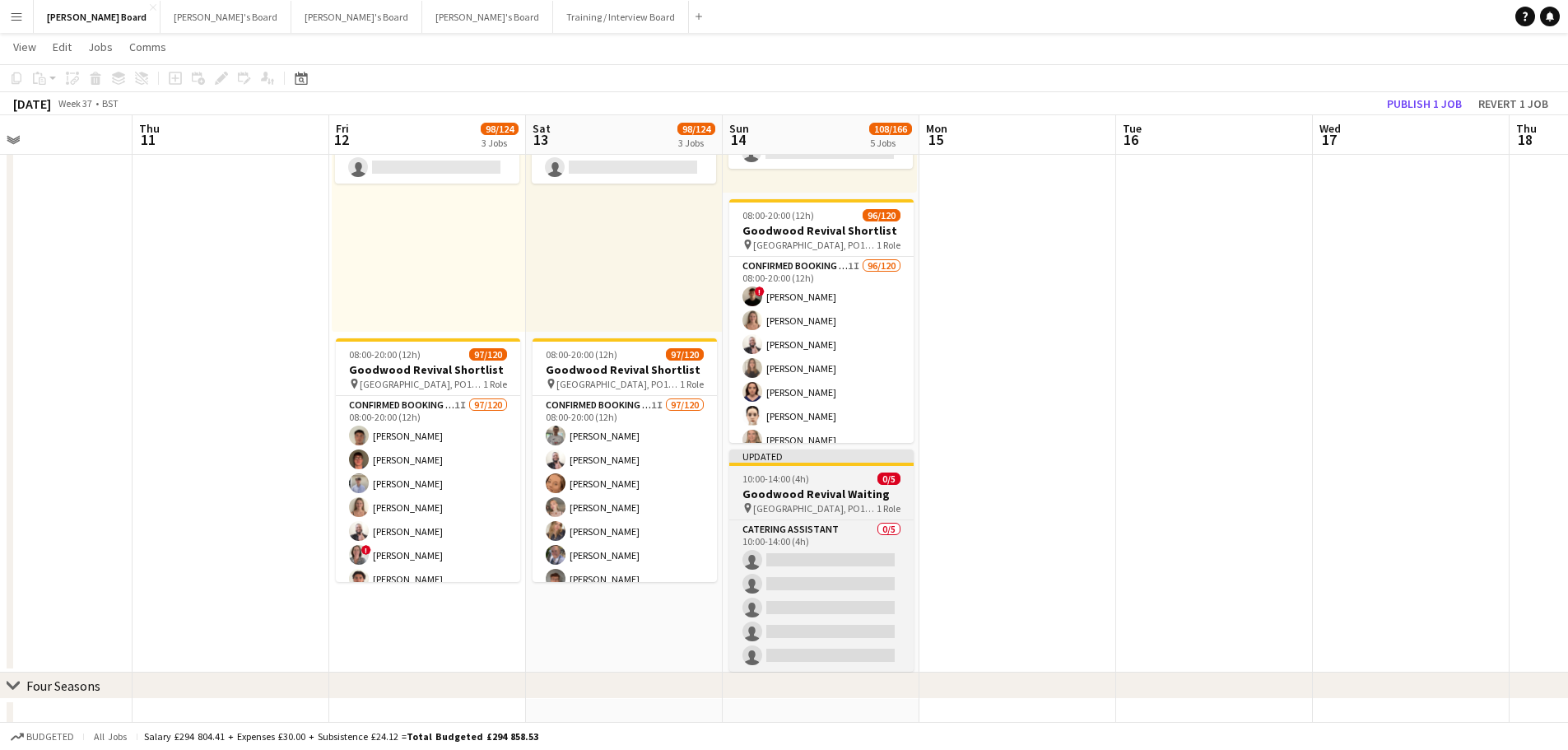
click at [840, 496] on h3 "Goodwood Revival Waiting" at bounding box center [821, 494] width 184 height 15
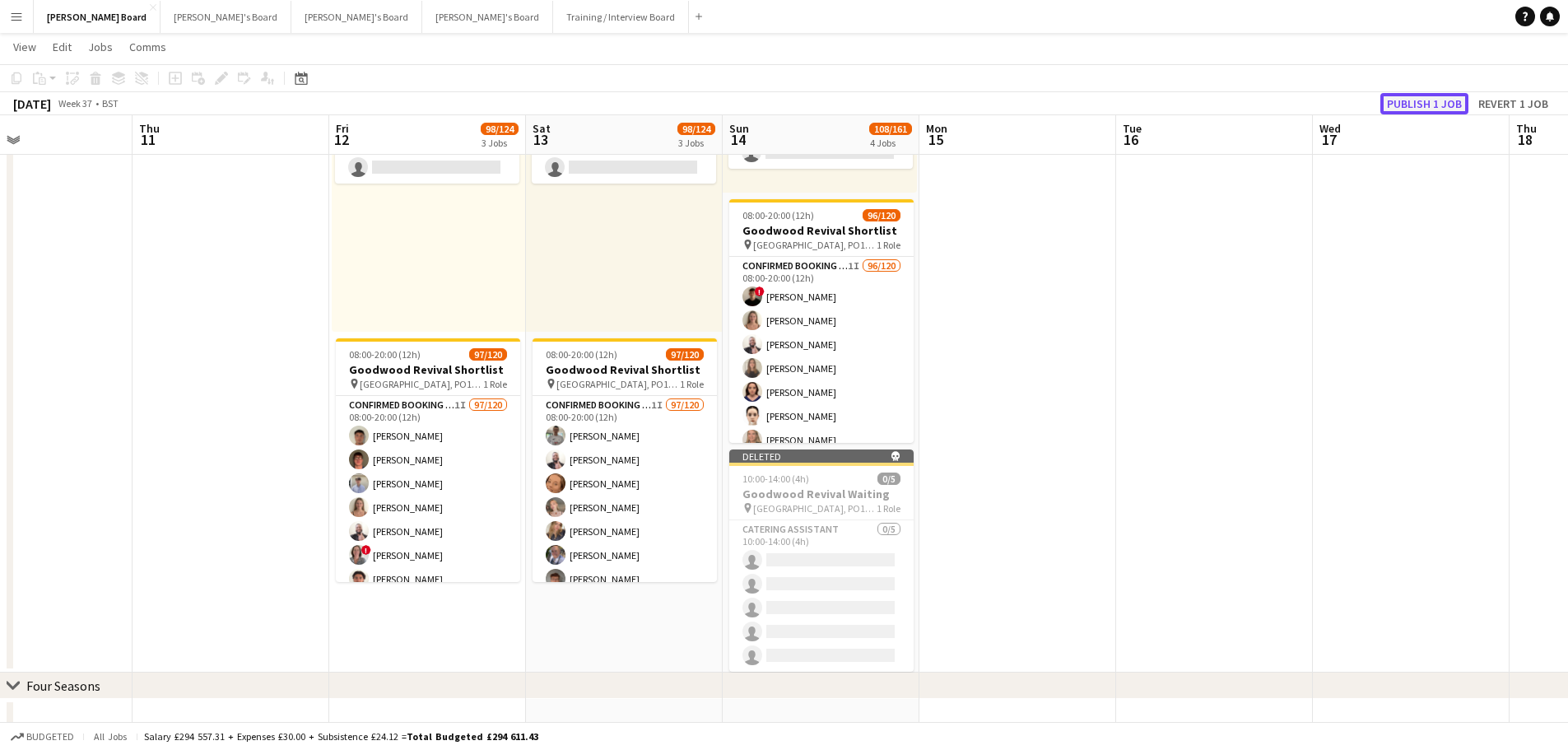
click at [1417, 103] on button "Publish 1 job" at bounding box center [1424, 103] width 88 height 22
drag, startPoint x: 1116, startPoint y: 335, endPoint x: 692, endPoint y: 362, distance: 424.9
click at [1568, 335] on html "Menu Boards Boards Boards All jobs Status Workforce Workforce My Workforce Recr…" at bounding box center [784, 403] width 1568 height 2945
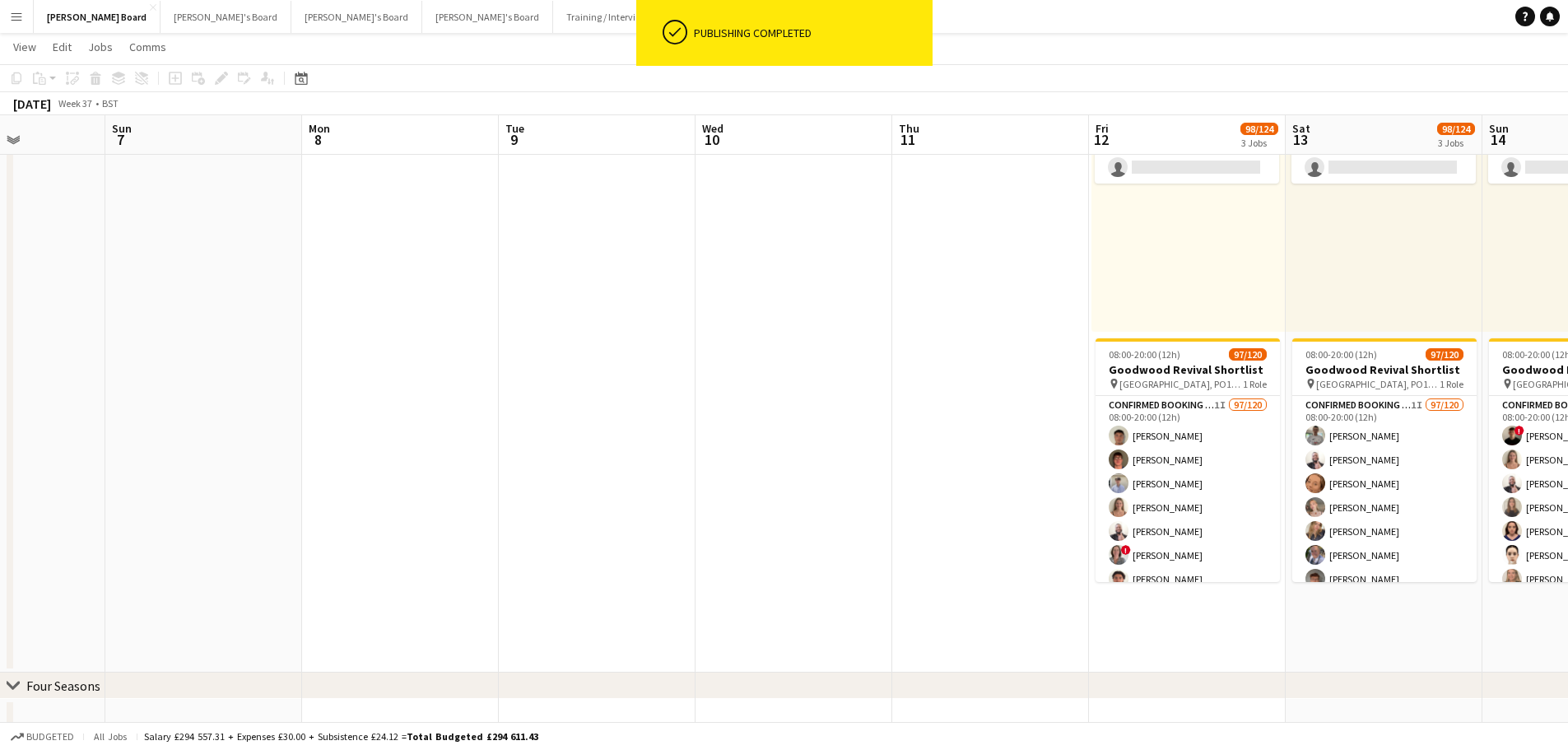
drag, startPoint x: 1202, startPoint y: 350, endPoint x: 373, endPoint y: 351, distance: 829.0
click at [1210, 347] on app-calendar-viewport "Thu 4 Fri 5 Sat 6 Sun 7 Mon 8 Tue 9 Wed 10 Thu 11 Fri 12 98/124 3 Jobs Sat 13 9…" at bounding box center [784, 420] width 1568 height 2853
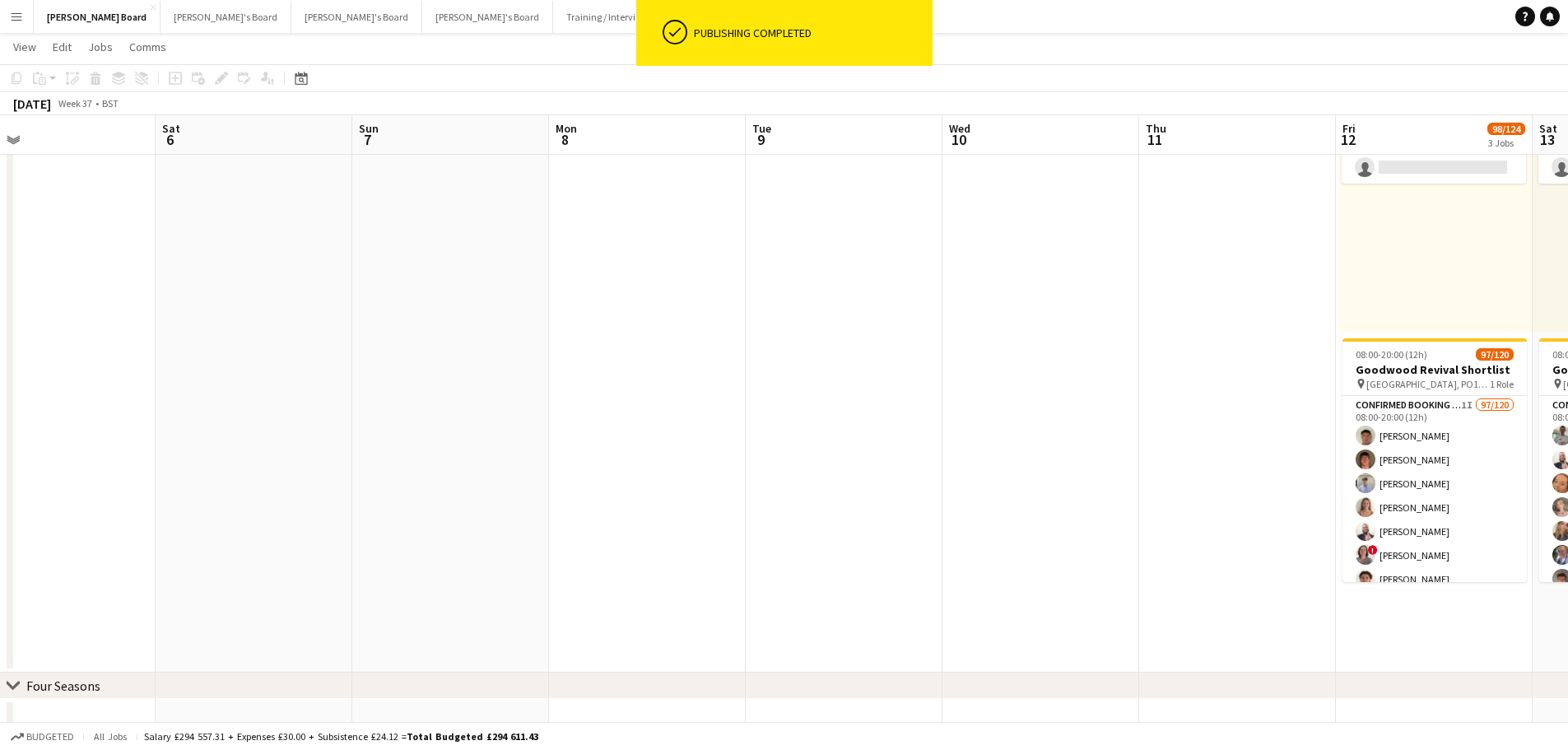
drag, startPoint x: 548, startPoint y: 348, endPoint x: 570, endPoint y: 370, distance: 31.1
click at [1009, 348] on app-calendar-viewport "Wed 3 Thu 4 Fri 5 Sat 6 Sun 7 Mon 8 Tue 9 Wed 10 Thu 11 Fri 12 98/124 3 Jobs Sa…" at bounding box center [784, 420] width 1568 height 2853
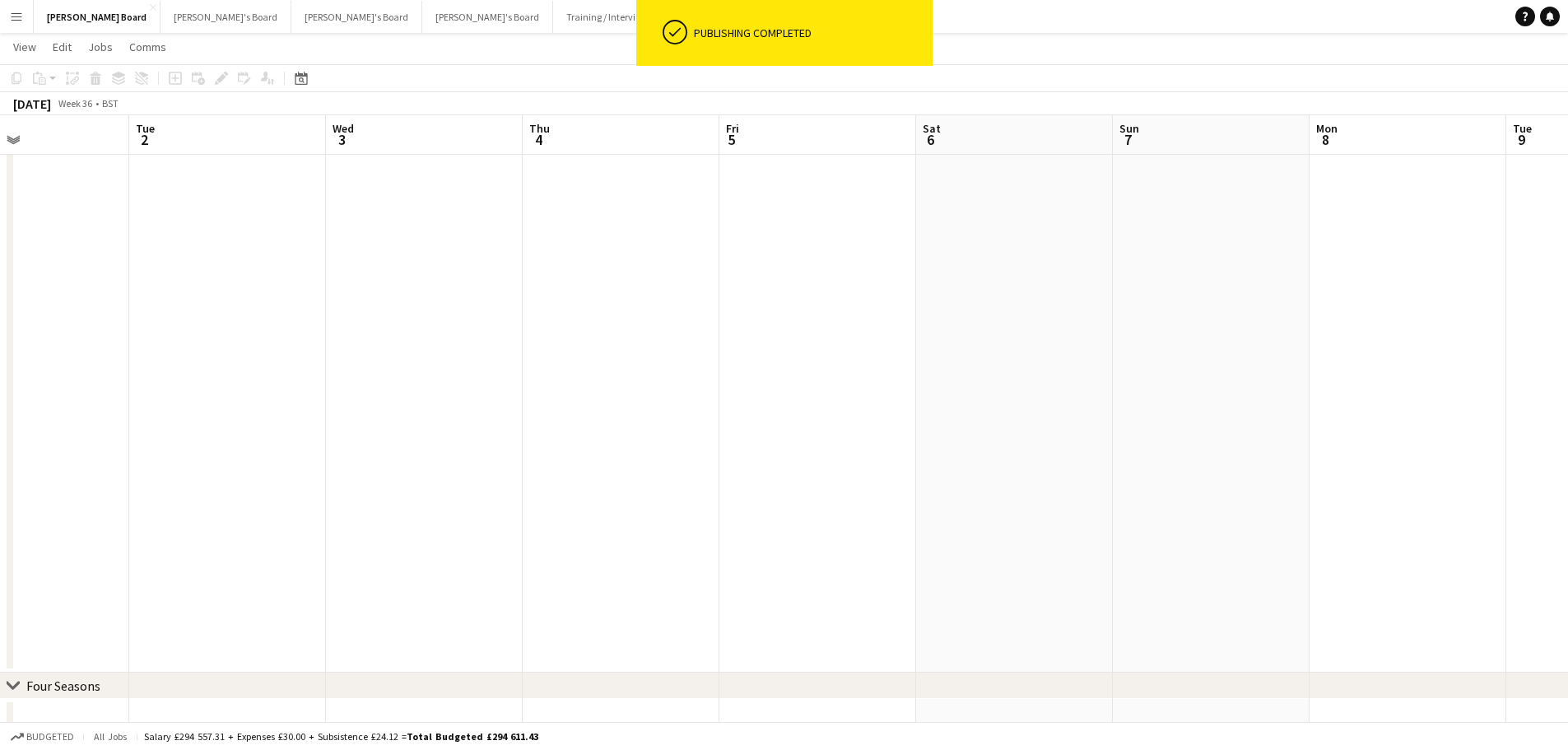
drag, startPoint x: 1004, startPoint y: 366, endPoint x: 1086, endPoint y: 372, distance: 82.2
click at [1101, 366] on app-calendar-viewport "Sat 30 4/4 2 Jobs Sun 31 4/4 2 Jobs Mon 1 Tue 2 Wed 3 Thu 4 Fri 5 Sat 6 Sun 7 M…" at bounding box center [784, 420] width 1568 height 2853
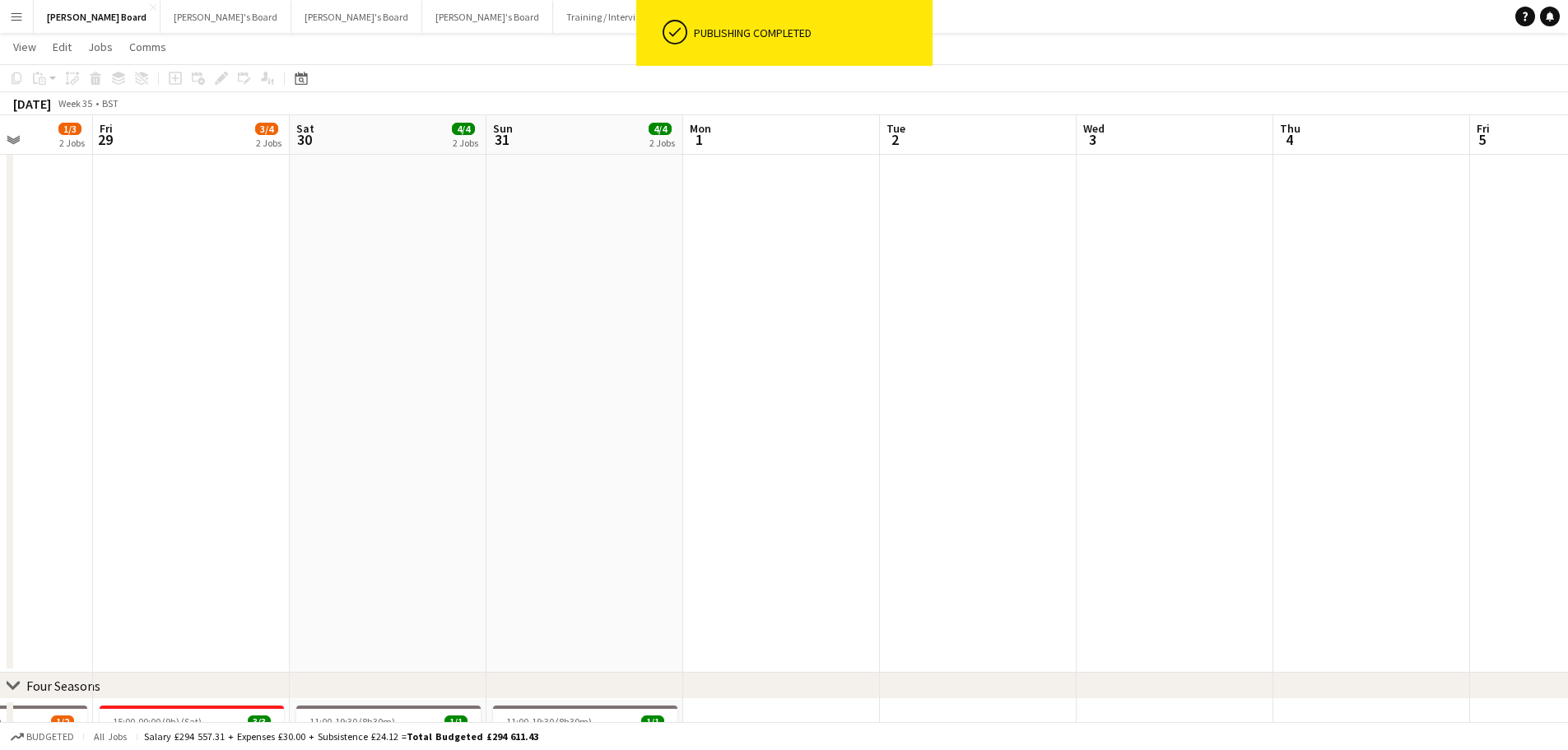
drag, startPoint x: 584, startPoint y: 390, endPoint x: 940, endPoint y: 406, distance: 356.4
click at [1056, 400] on app-calendar-viewport "Tue 26 1/3 2 Jobs Wed 27 4/6 3 Jobs Thu 28 1/3 2 Jobs Fri 29 3/4 2 Jobs Sat 30 …" at bounding box center [784, 420] width 1568 height 2853
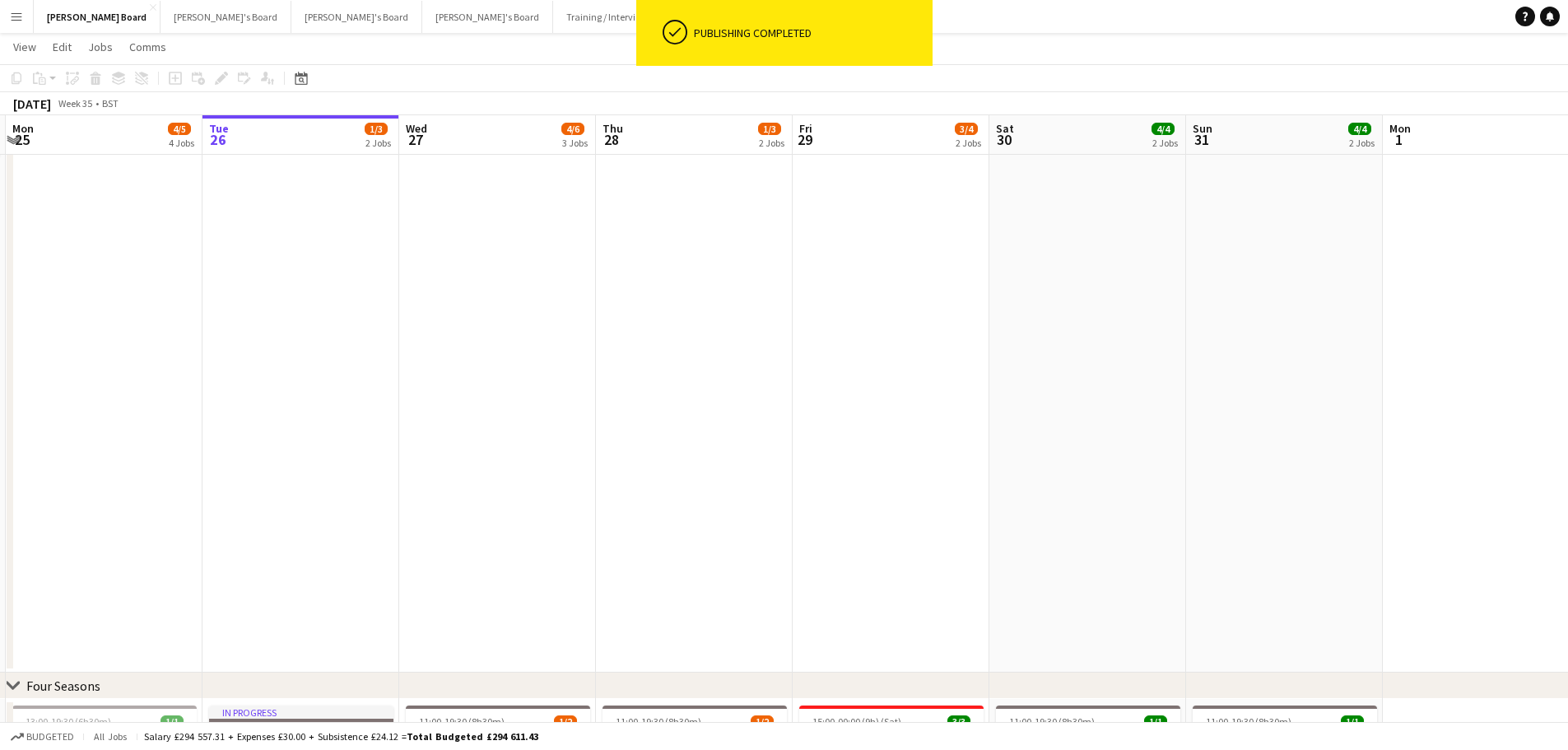
drag, startPoint x: 610, startPoint y: 353, endPoint x: 789, endPoint y: 349, distance: 179.0
click at [783, 351] on app-calendar-viewport "Sat 23 44/44 12 Jobs Sun 24 2/2 2 Jobs Mon 25 4/5 4 Jobs Tue 26 1/3 2 Jobs Wed …" at bounding box center [784, 420] width 1568 height 2853
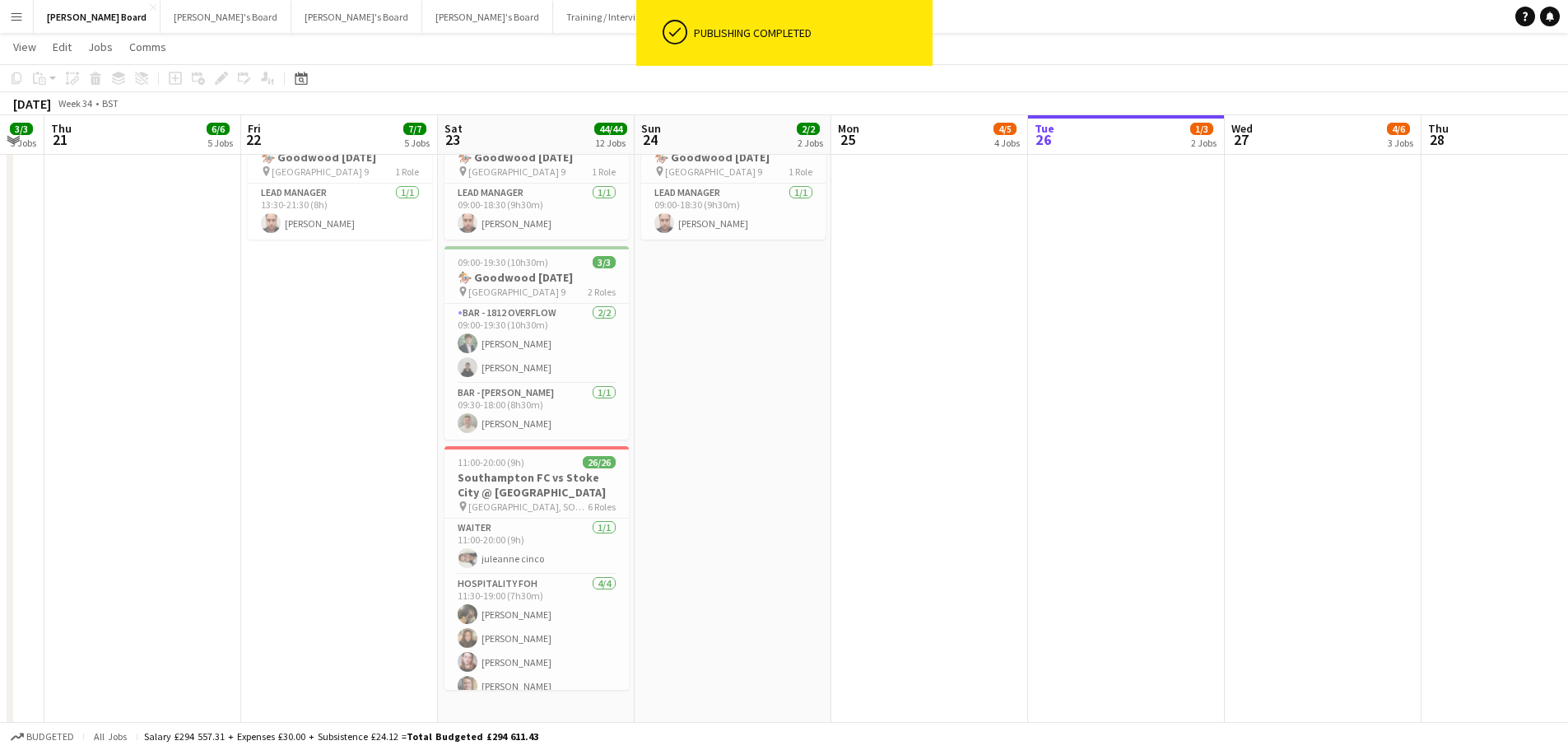
scroll to position [0, 338]
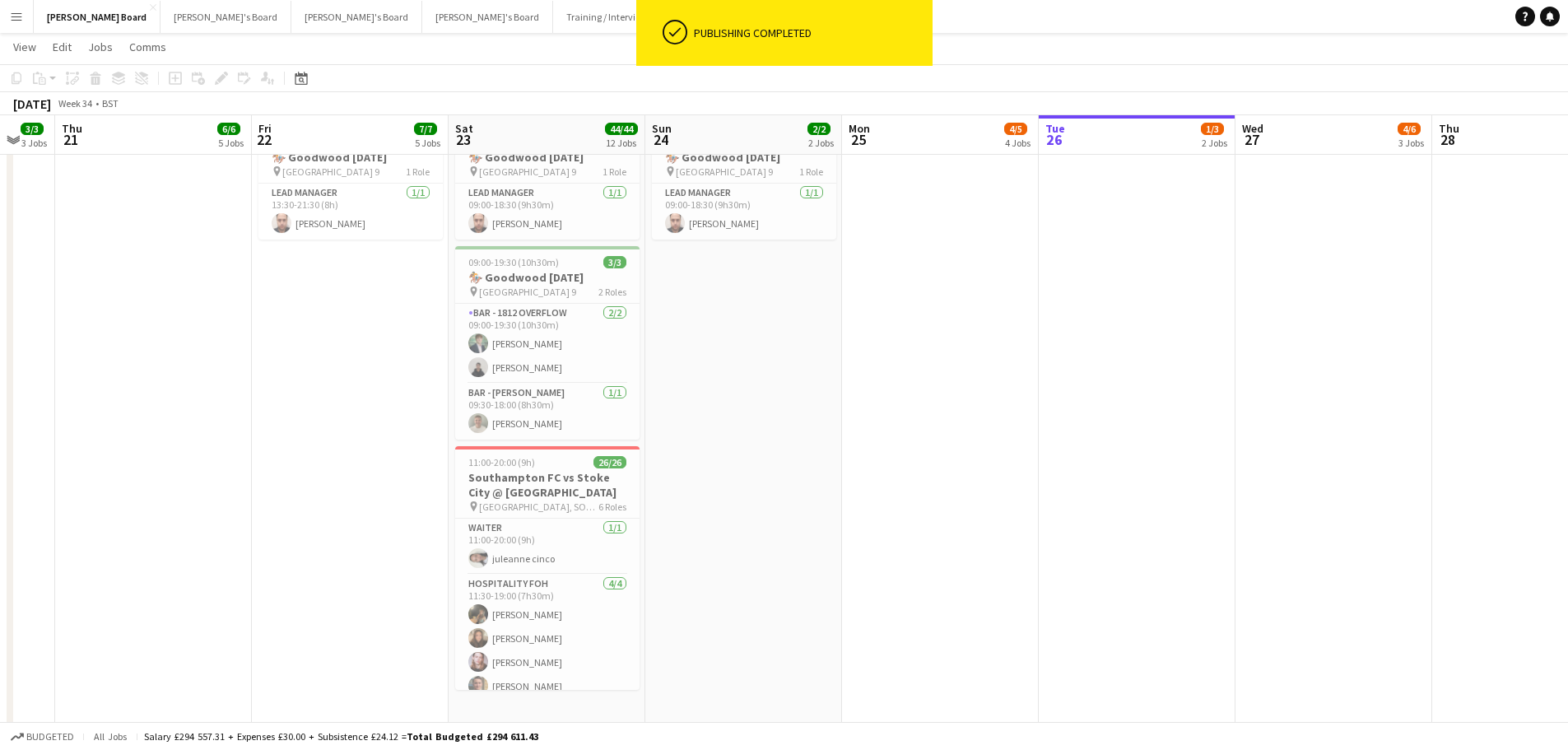
drag, startPoint x: 517, startPoint y: 398, endPoint x: 674, endPoint y: 398, distance: 157.0
click at [674, 398] on app-calendar-viewport "Tue 19 Wed 20 3/3 3 Jobs Thu 21 6/6 5 Jobs Fri 22 7/7 5 Jobs Sat 23 44/44 12 Jo…" at bounding box center [784, 502] width 1568 height 2853
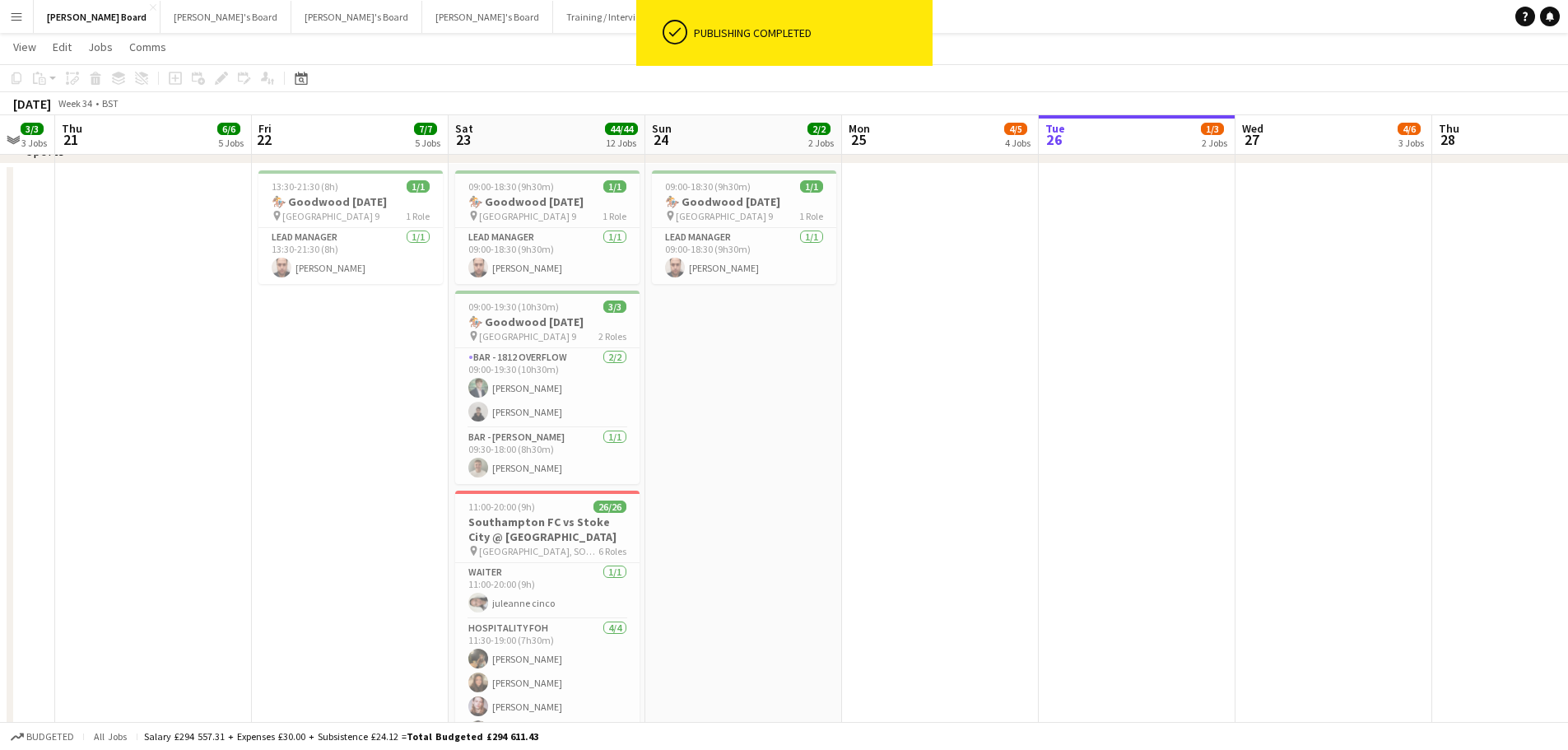
scroll to position [906, 0]
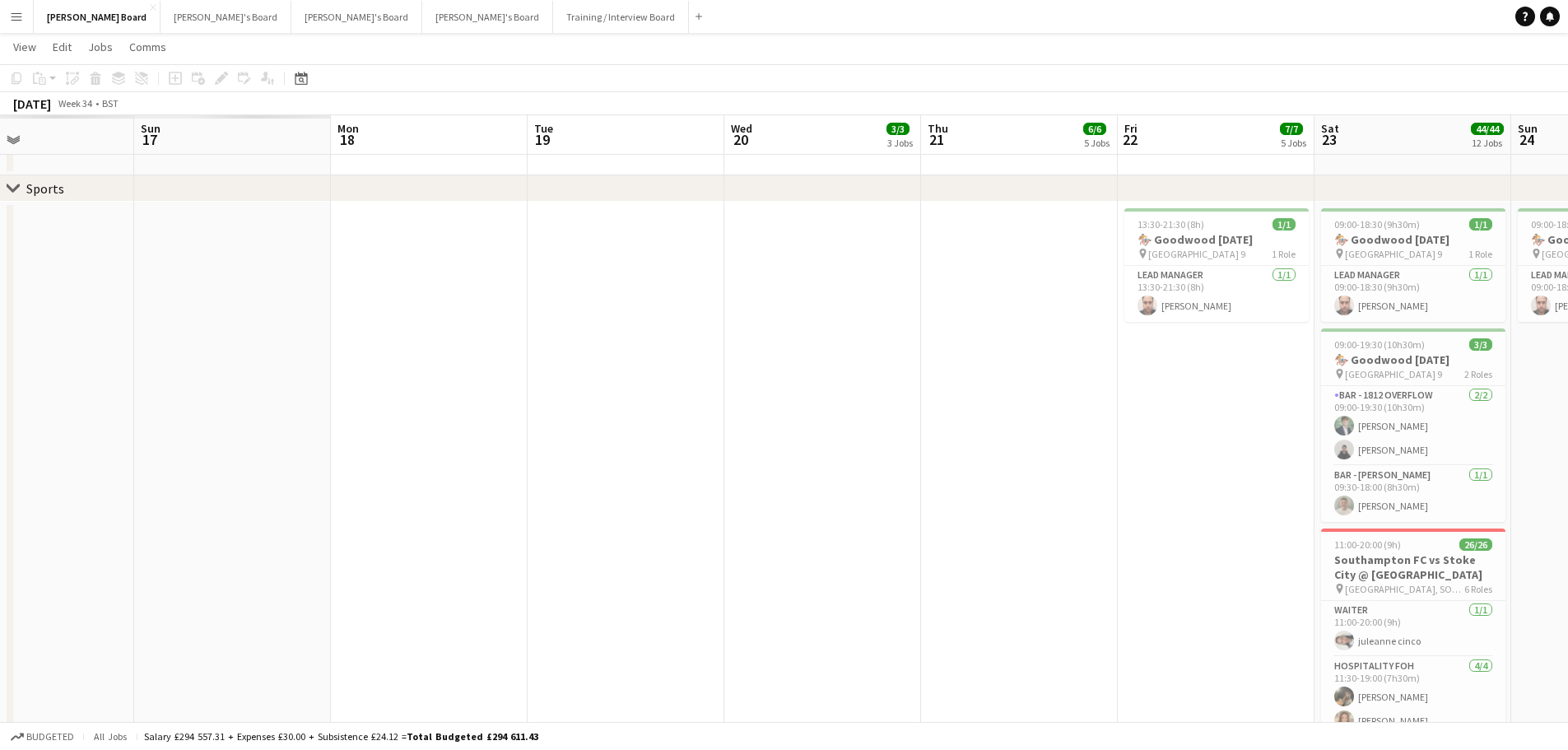
drag, startPoint x: 313, startPoint y: 386, endPoint x: 952, endPoint y: 401, distance: 639.2
click at [1124, 385] on app-calendar-viewport "Fri 15 Sat 16 Sun 17 Mon 18 Tue 19 Wed 20 3/3 3 Jobs Thu 21 6/6 5 Jobs Fri 22 7…" at bounding box center [784, 585] width 1568 height 2853
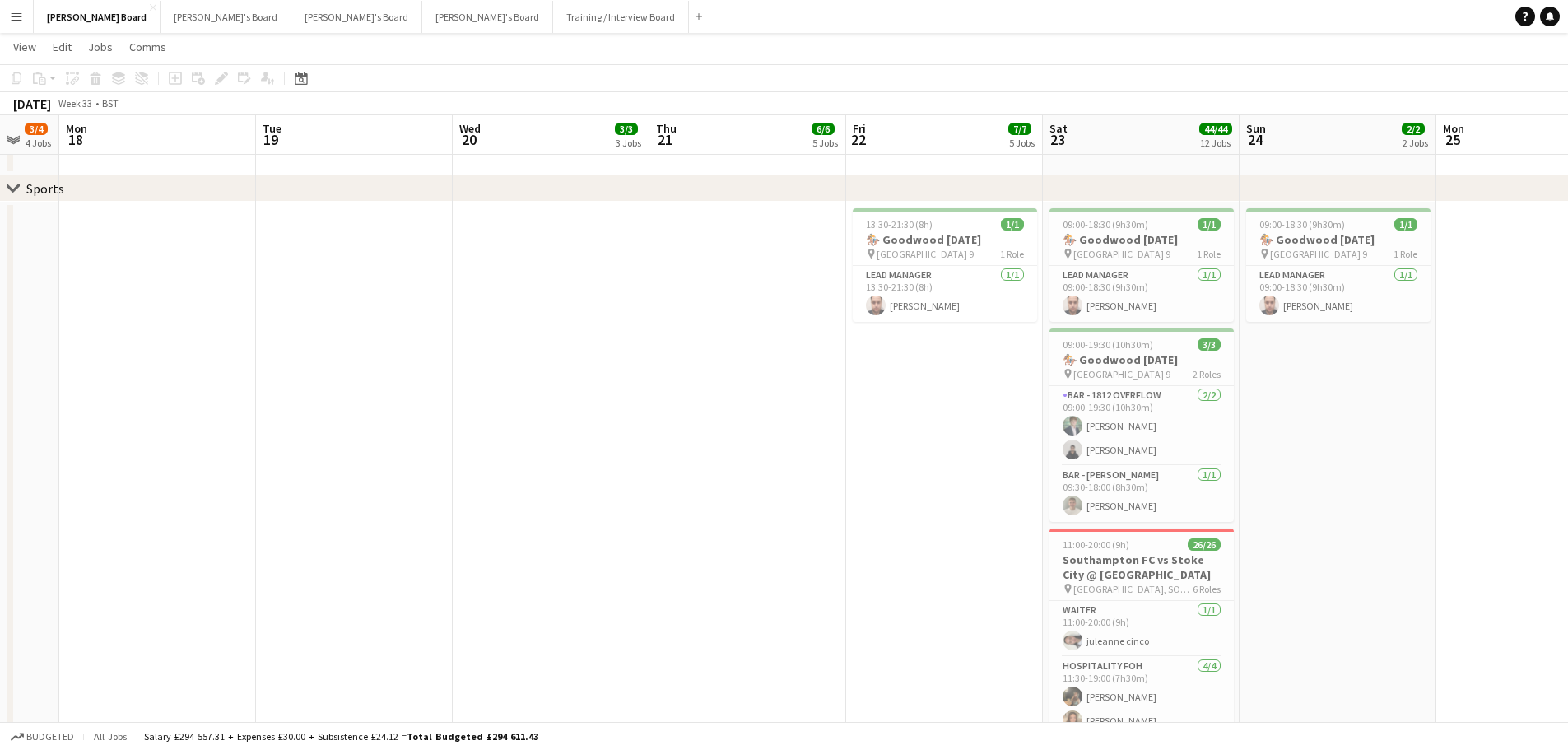
scroll to position [0, 588]
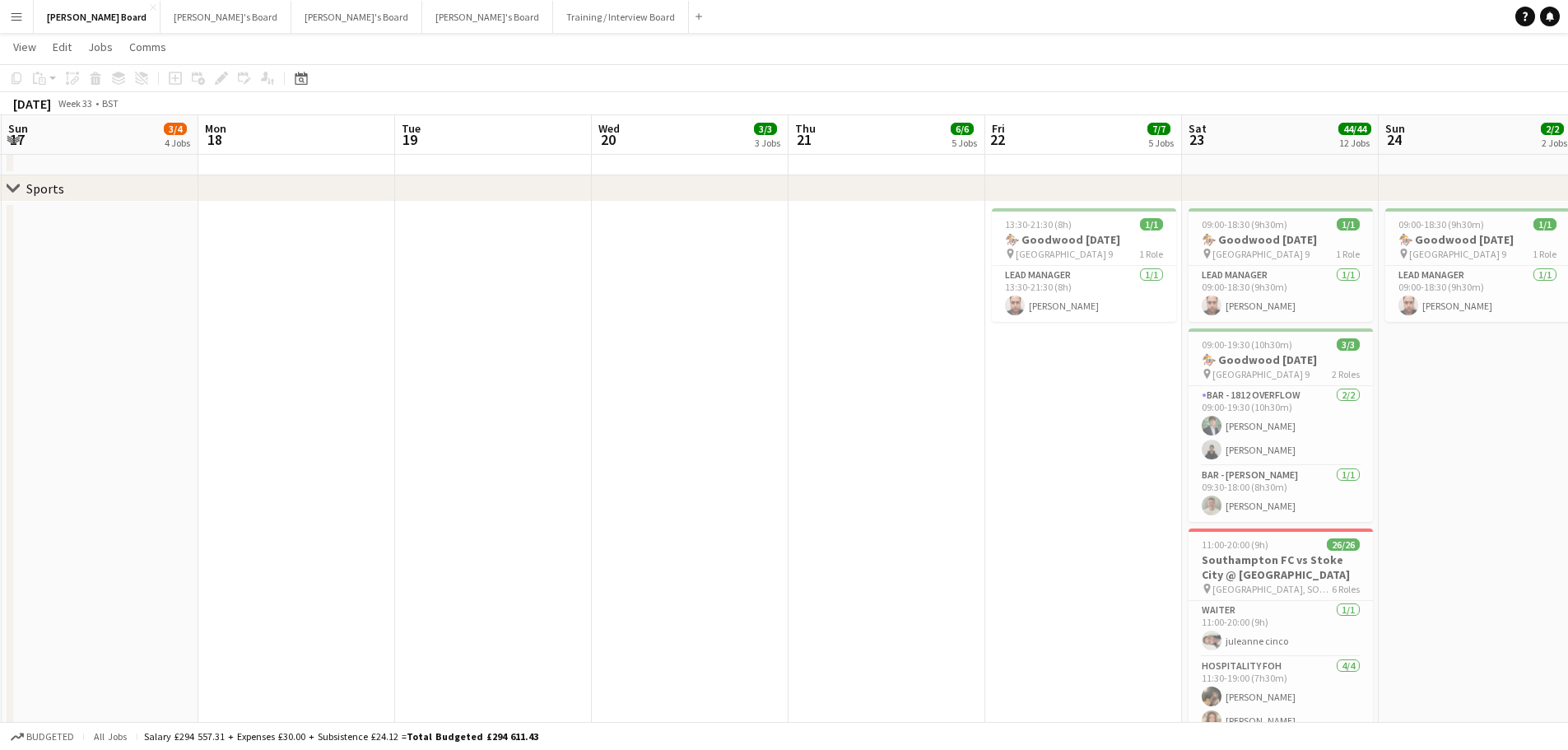
drag, startPoint x: 940, startPoint y: 403, endPoint x: 471, endPoint y: 397, distance: 469.0
click at [469, 398] on app-calendar-viewport "Thu 14 5/5 2 Jobs Fri 15 62/63 6 Jobs Sat 16 91/95 12 Jobs Sun 17 3/4 4 Jobs Mo…" at bounding box center [784, 675] width 1568 height 3033
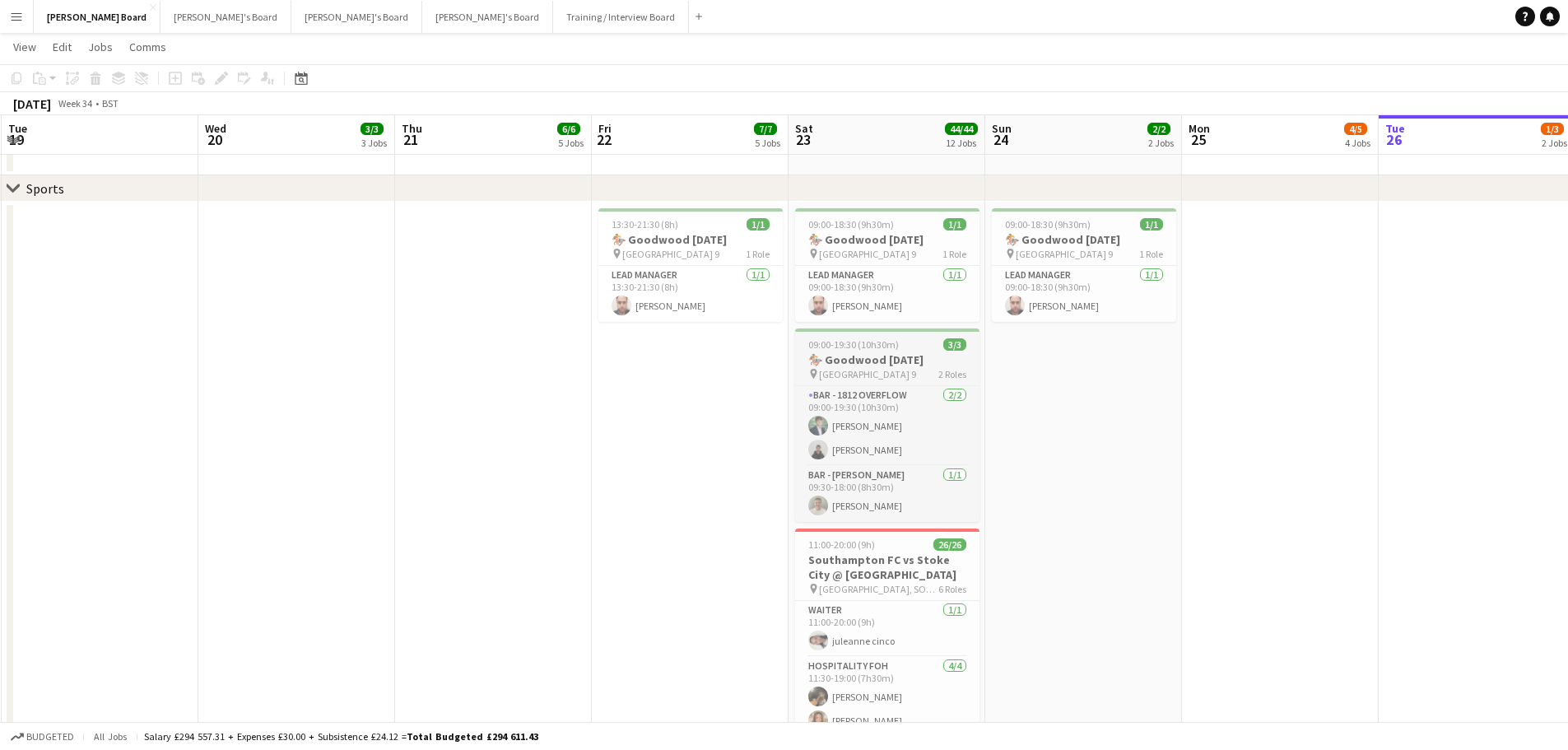
click at [946, 367] on h3 "🏇 Goodwood [DATE]" at bounding box center [887, 360] width 184 height 15
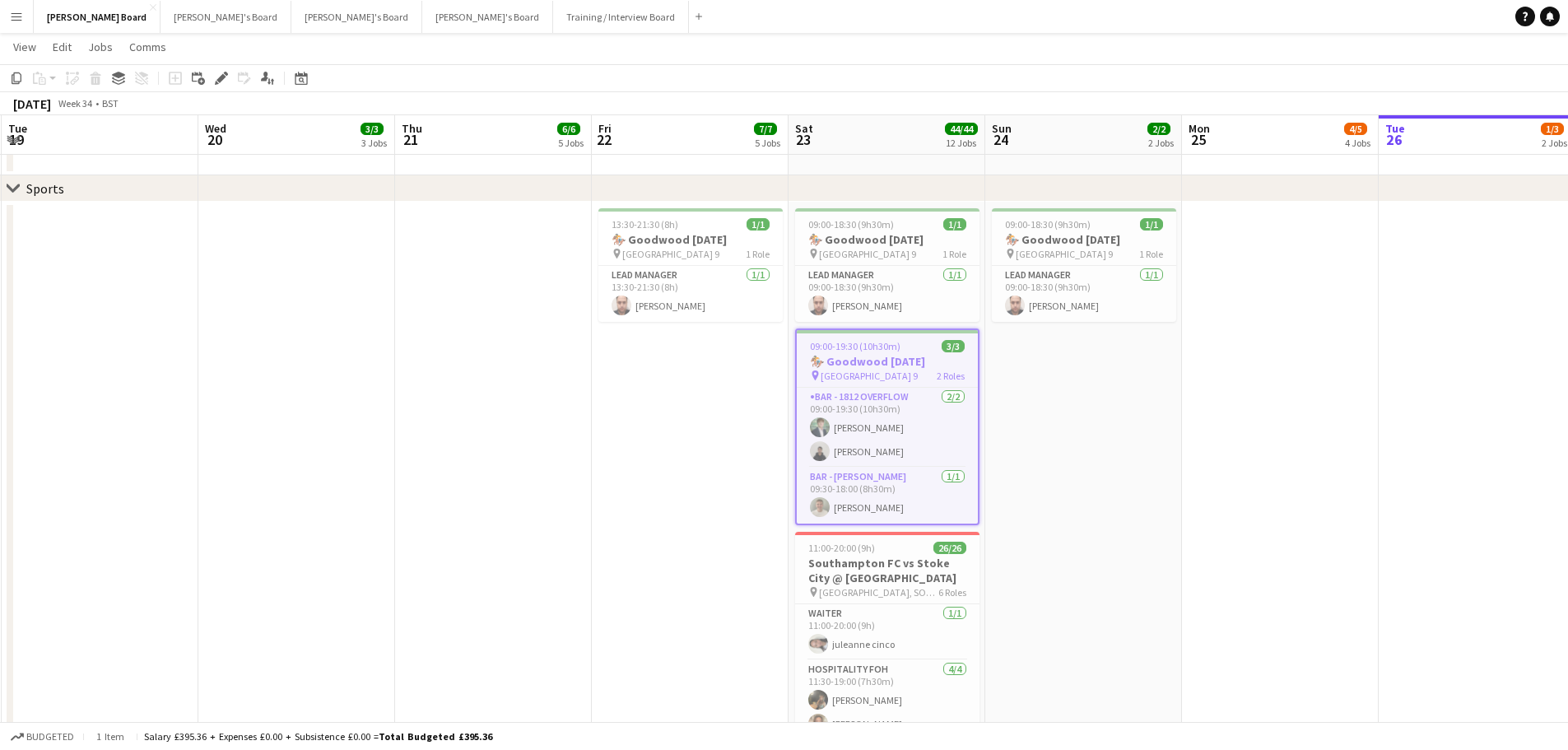
drag, startPoint x: 952, startPoint y: 315, endPoint x: 764, endPoint y: 327, distance: 188.4
click at [990, 316] on app-calendar-viewport "Sat 16 91/95 12 Jobs Sun 17 3/4 4 Jobs Mon 18 Tue 19 Wed 20 3/3 3 Jobs Thu 21 6…" at bounding box center [784, 675] width 1568 height 3033
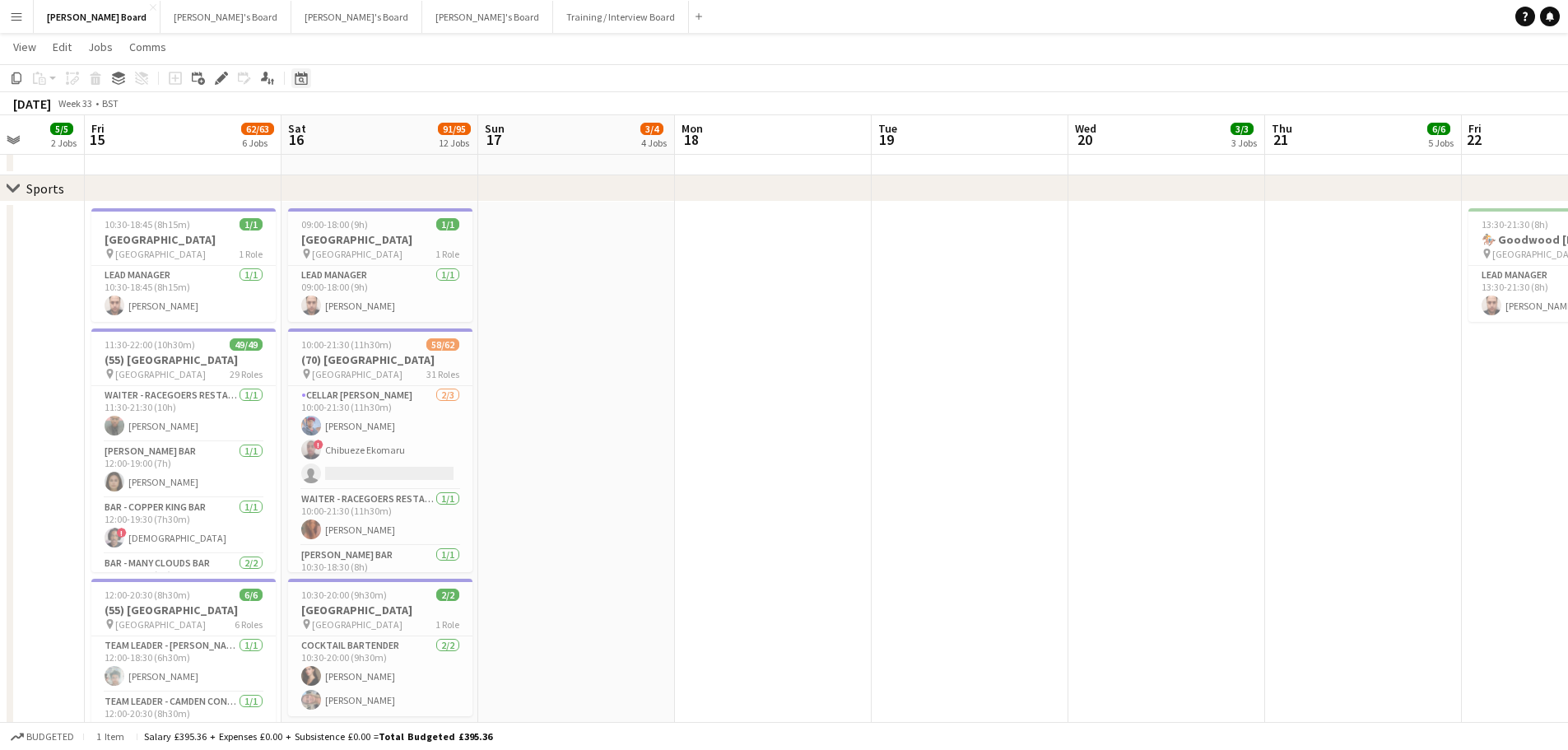
click at [301, 77] on icon at bounding box center [301, 77] width 12 height 13
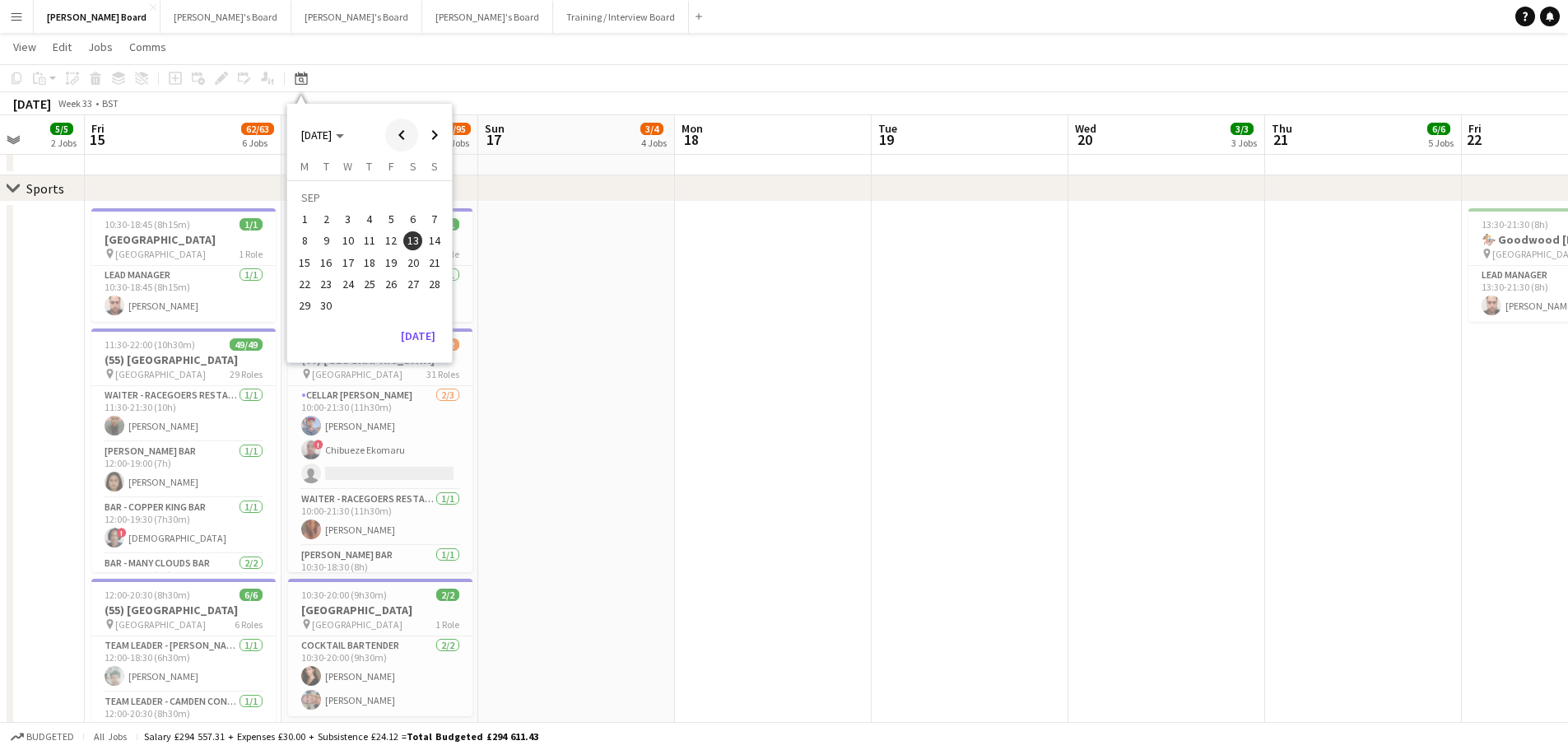
click at [411, 127] on span "Previous month" at bounding box center [401, 135] width 33 height 33
click at [408, 128] on span "Previous month" at bounding box center [401, 135] width 33 height 33
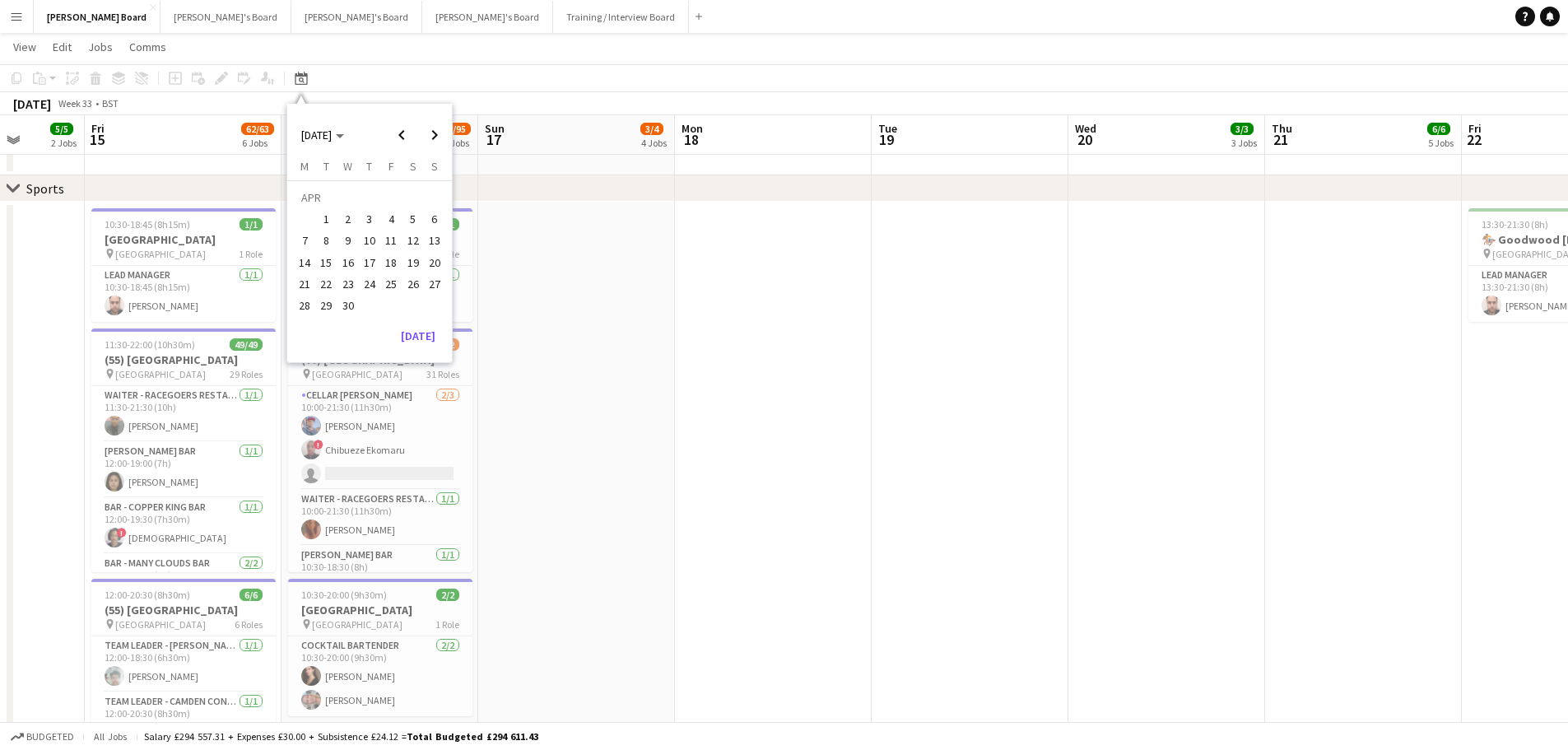
click at [414, 233] on span "12" at bounding box center [413, 241] width 20 height 20
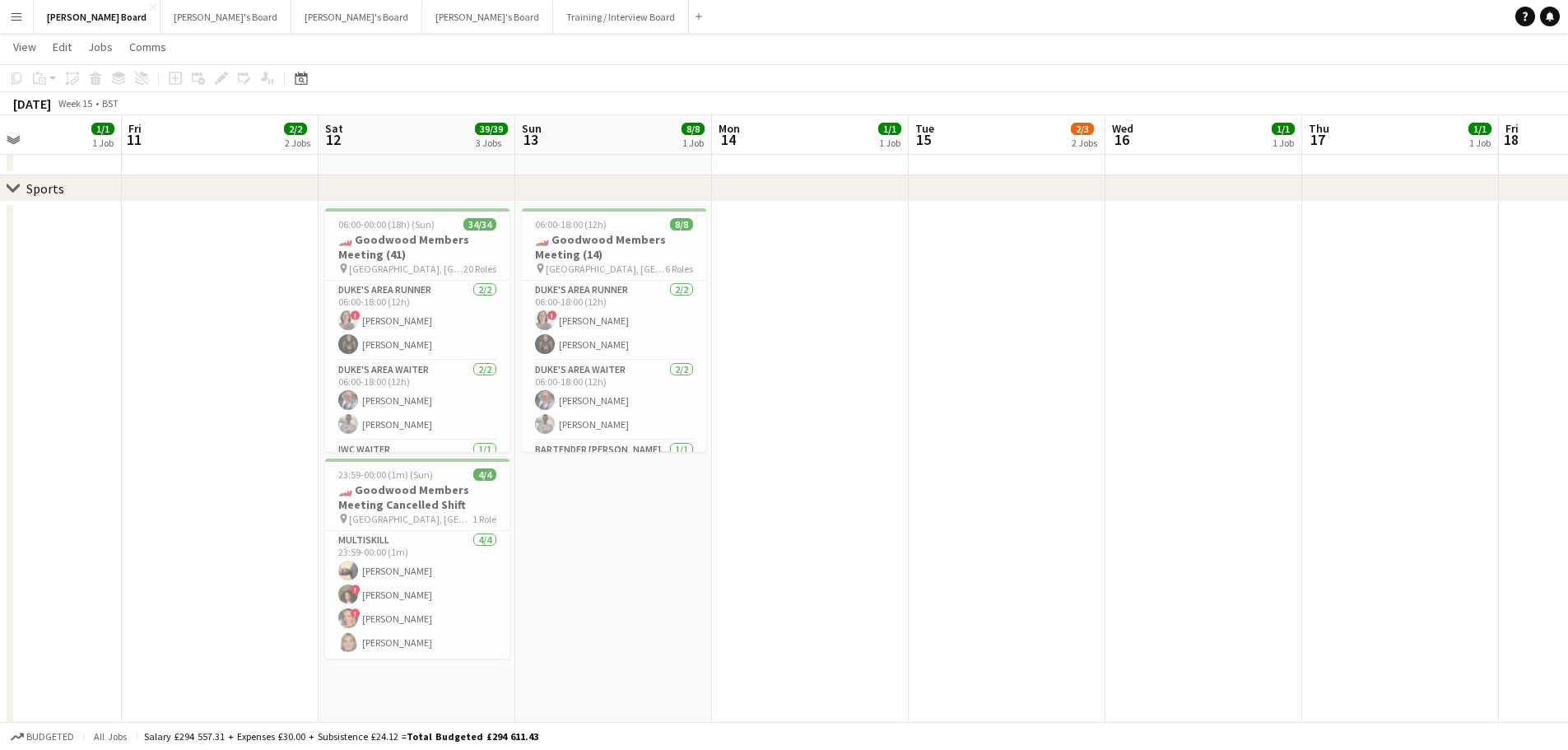
scroll to position [0, 475]
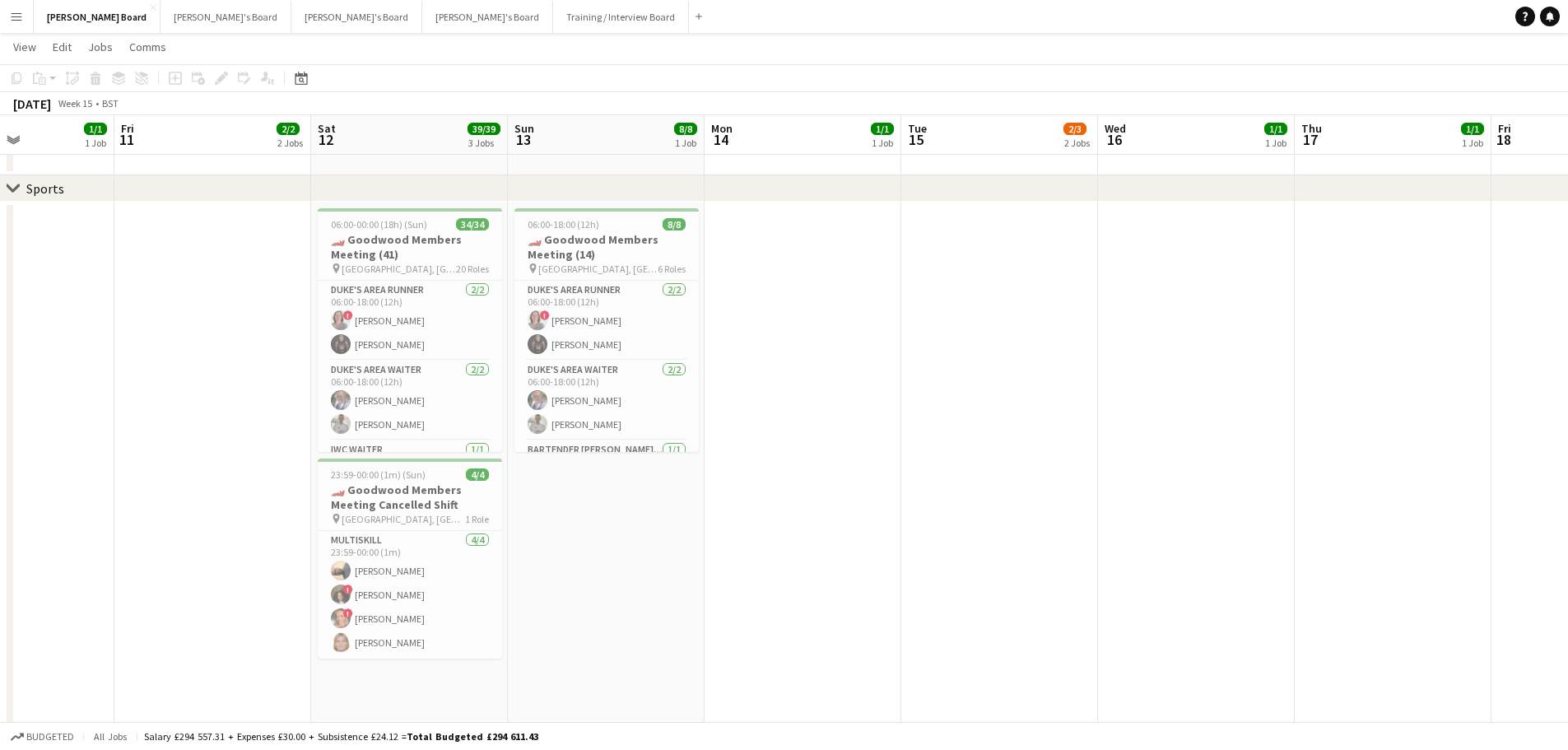
drag, startPoint x: 1143, startPoint y: 419, endPoint x: 950, endPoint y: 401, distance: 193.8
click at [950, 401] on app-calendar-viewport "Tue 8 1/1 1 Job Wed 9 4/4 3 Jobs Thu 10 1/1 1 Job Fri 11 2/2 2 Jobs Sat 12 39/3…" at bounding box center [784, 675] width 1568 height 3033
click at [423, 245] on h3 "🏎️ Goodwood Members Meeting (41)" at bounding box center [410, 247] width 184 height 29
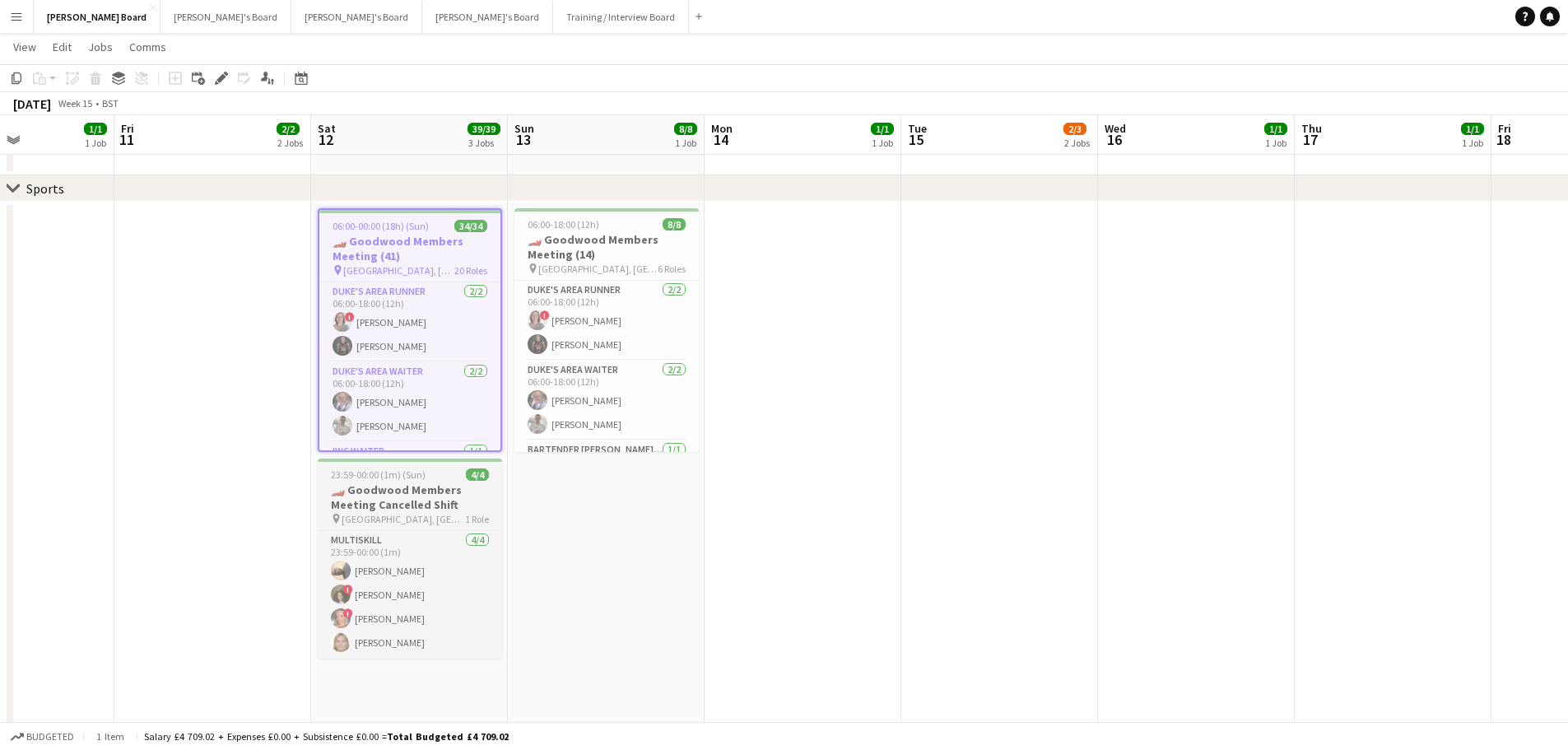
click at [409, 508] on h3 "🏎️ Goodwood Members Meeting Cancelled Shift" at bounding box center [410, 497] width 184 height 29
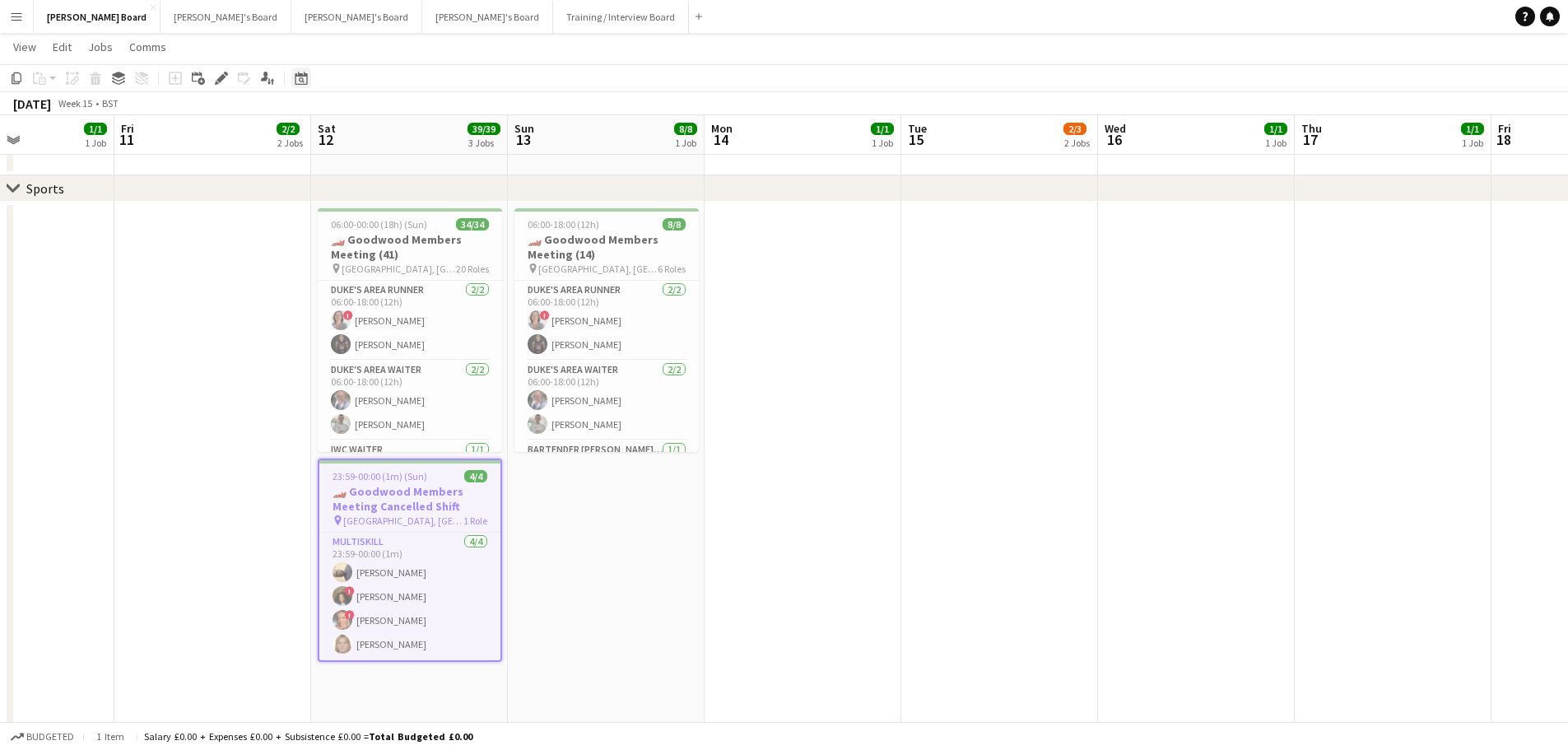
click at [298, 74] on icon at bounding box center [301, 77] width 12 height 13
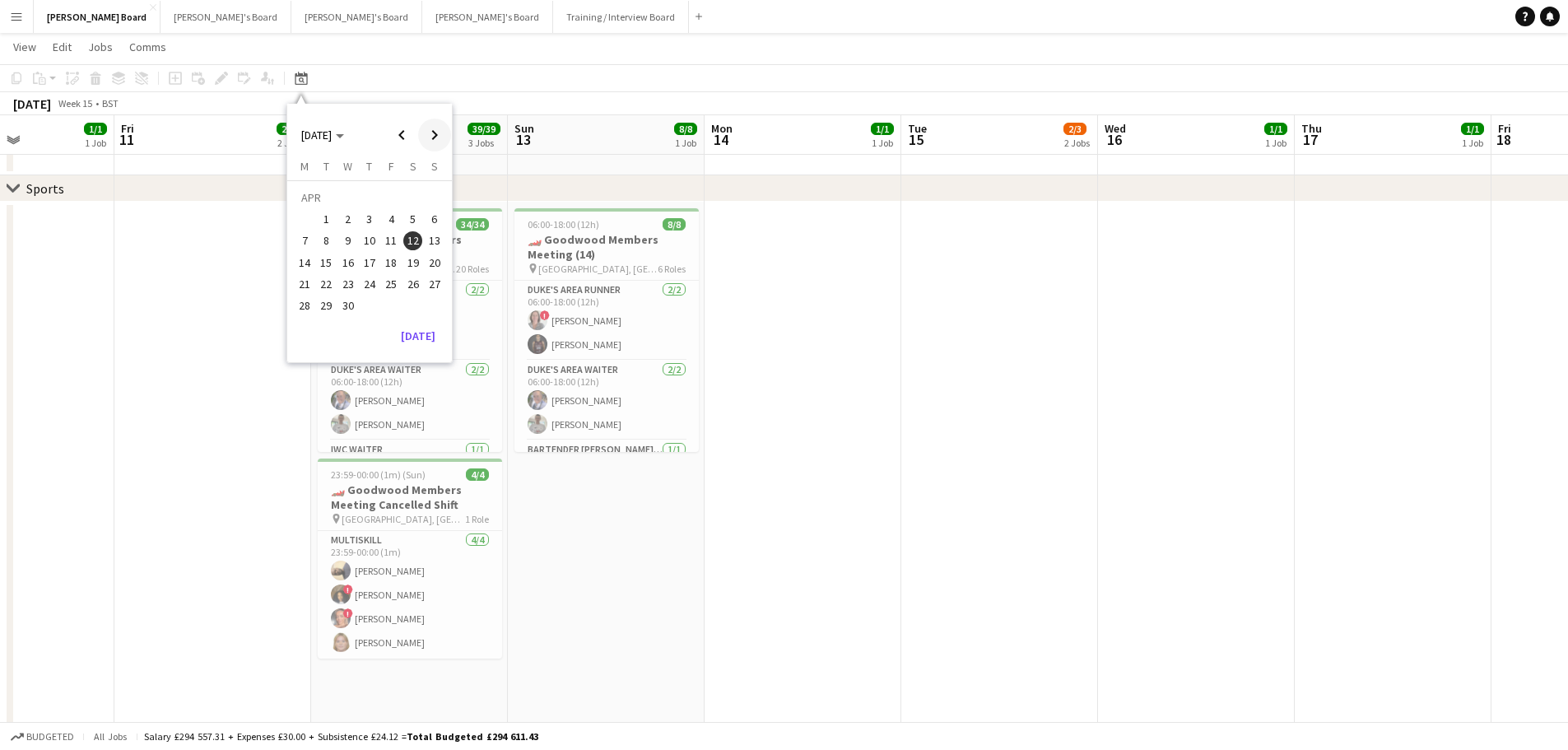
click at [433, 132] on span "Next month" at bounding box center [434, 135] width 33 height 33
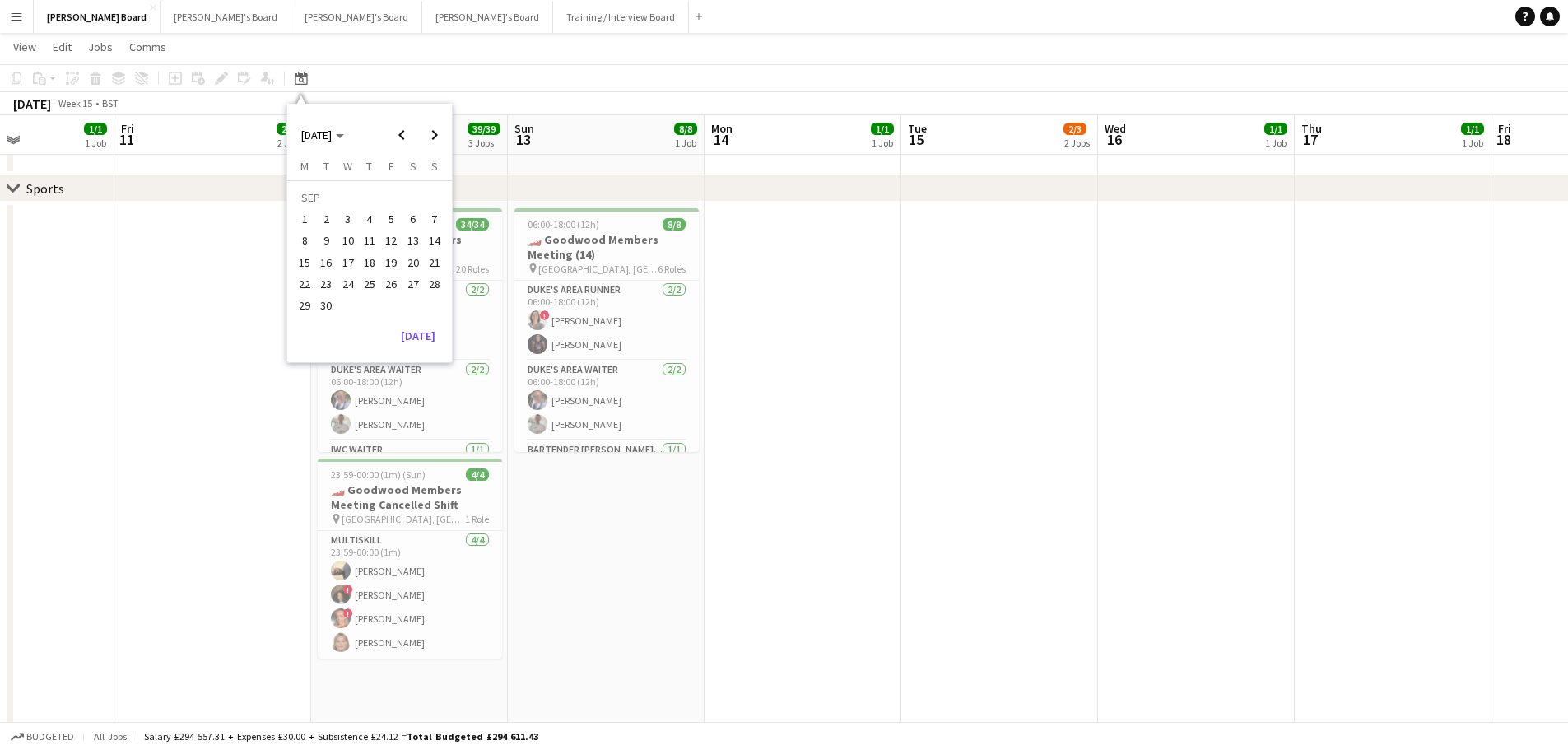
click at [420, 238] on span "13" at bounding box center [413, 241] width 20 height 20
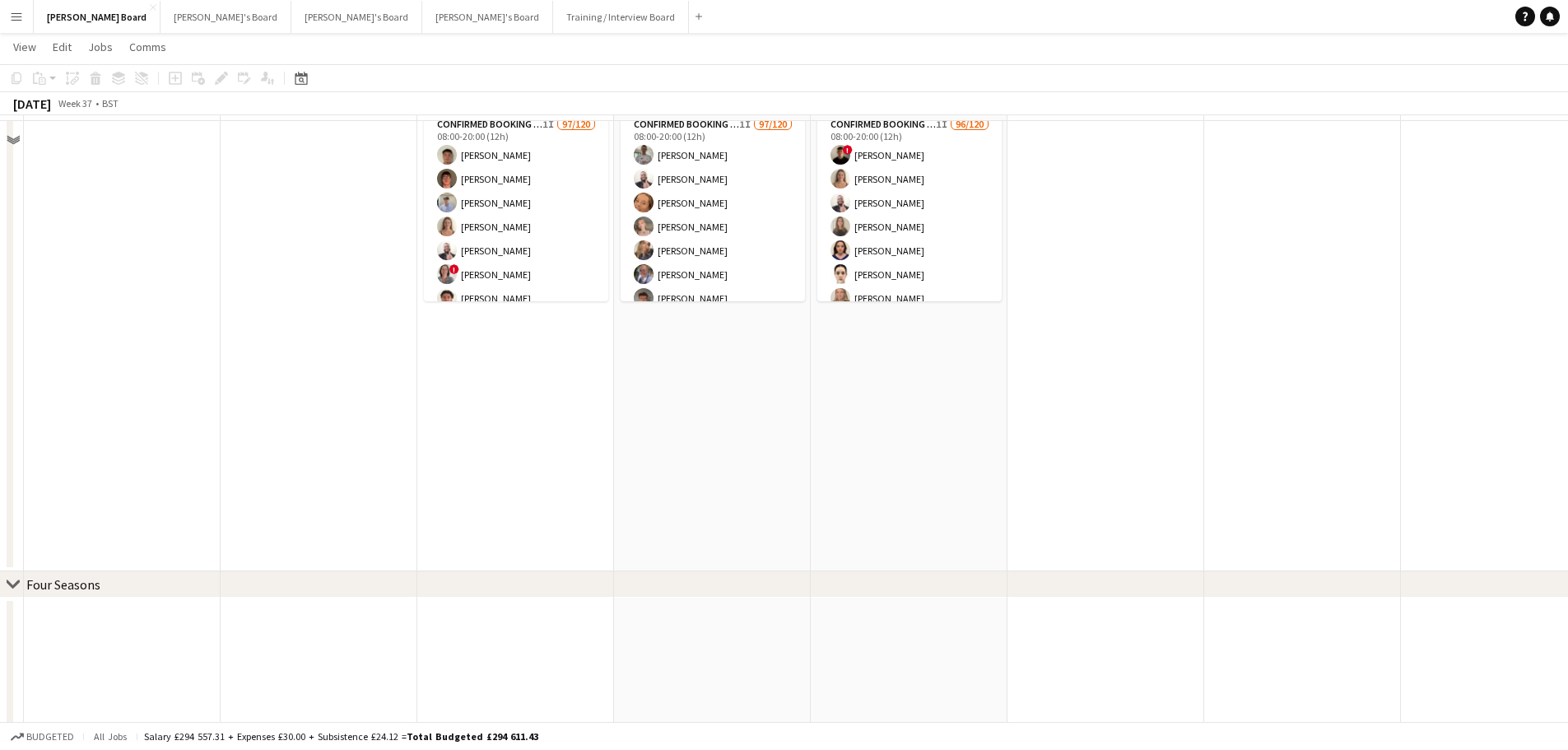
scroll to position [1318, 0]
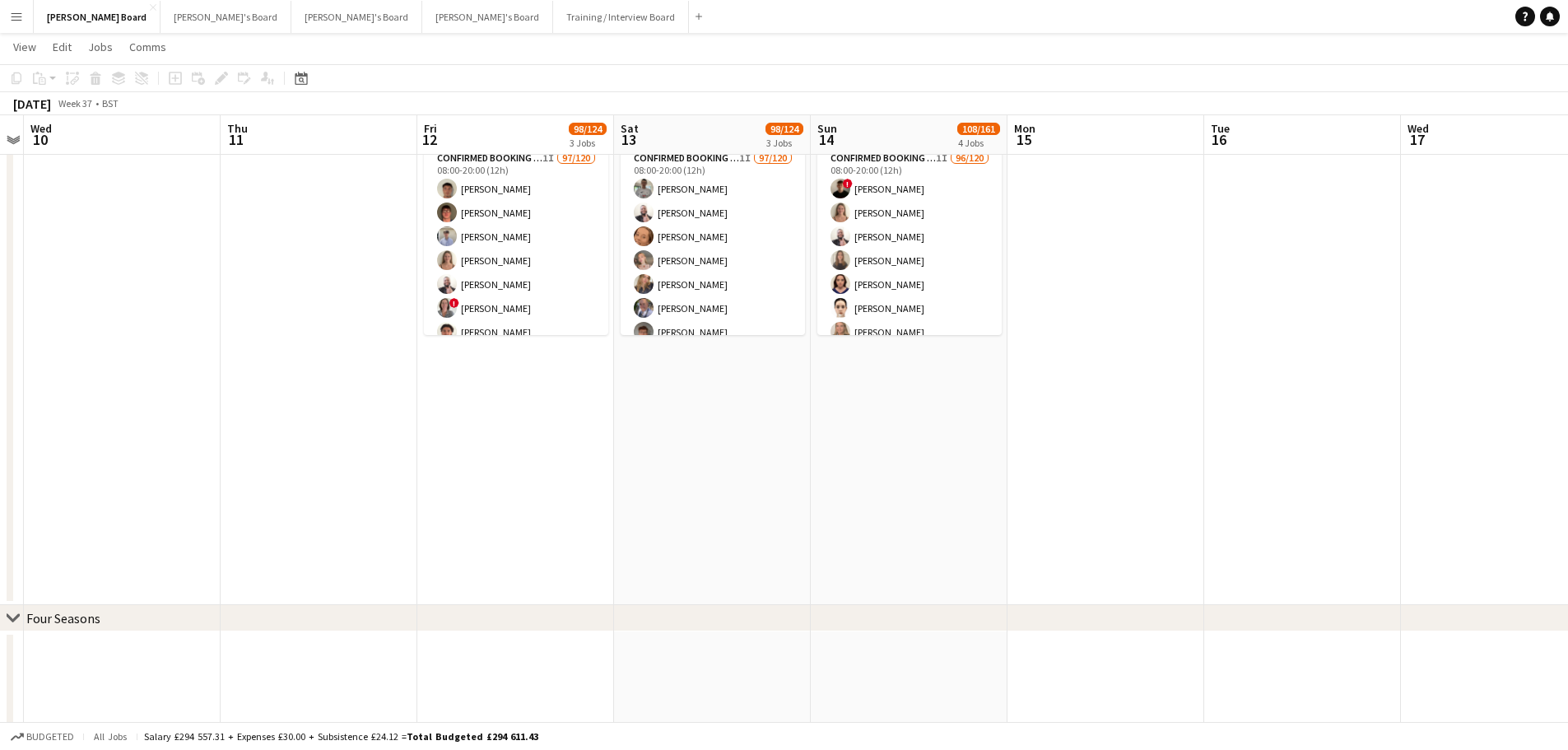
click at [903, 438] on app-date-cell "06:00-18:00 (12h) 0/1 pin Chichester, PO18 0PS 1 Role Shortlisted 109A 0/1 06:0…" at bounding box center [909, 198] width 197 height 815
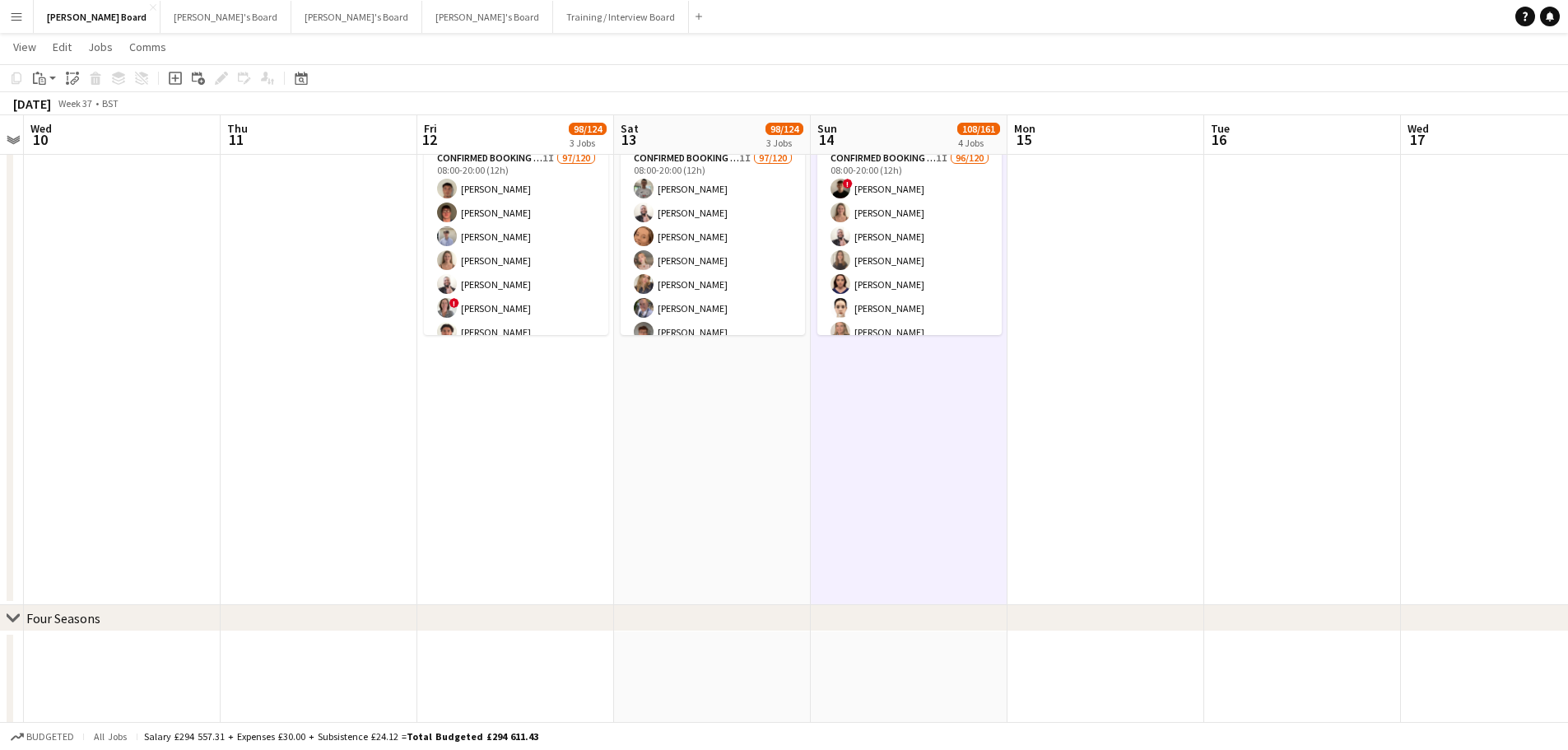
scroll to position [0, 567]
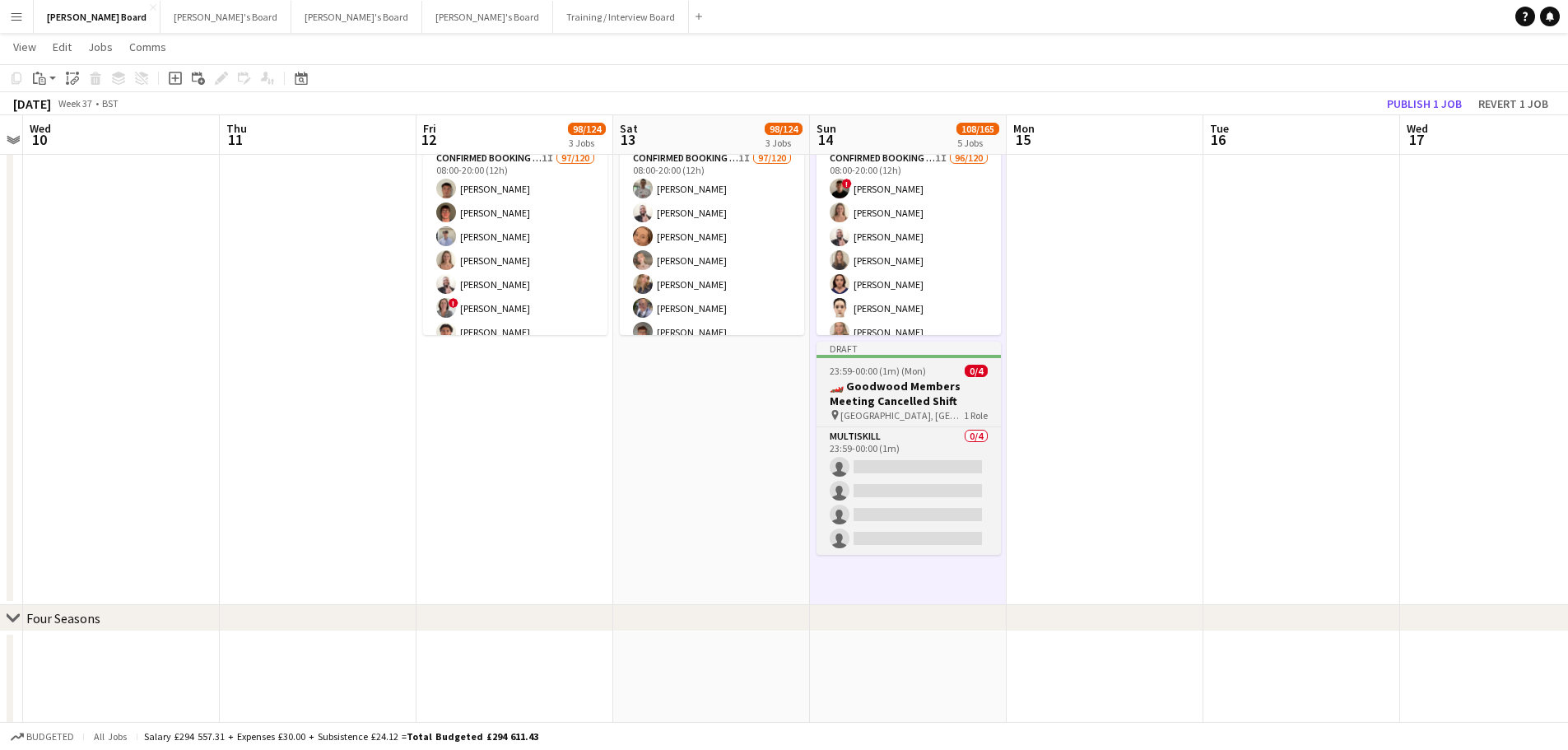
click at [907, 393] on h3 "🏎️ Goodwood Members Meeting Cancelled Shift" at bounding box center [909, 393] width 184 height 29
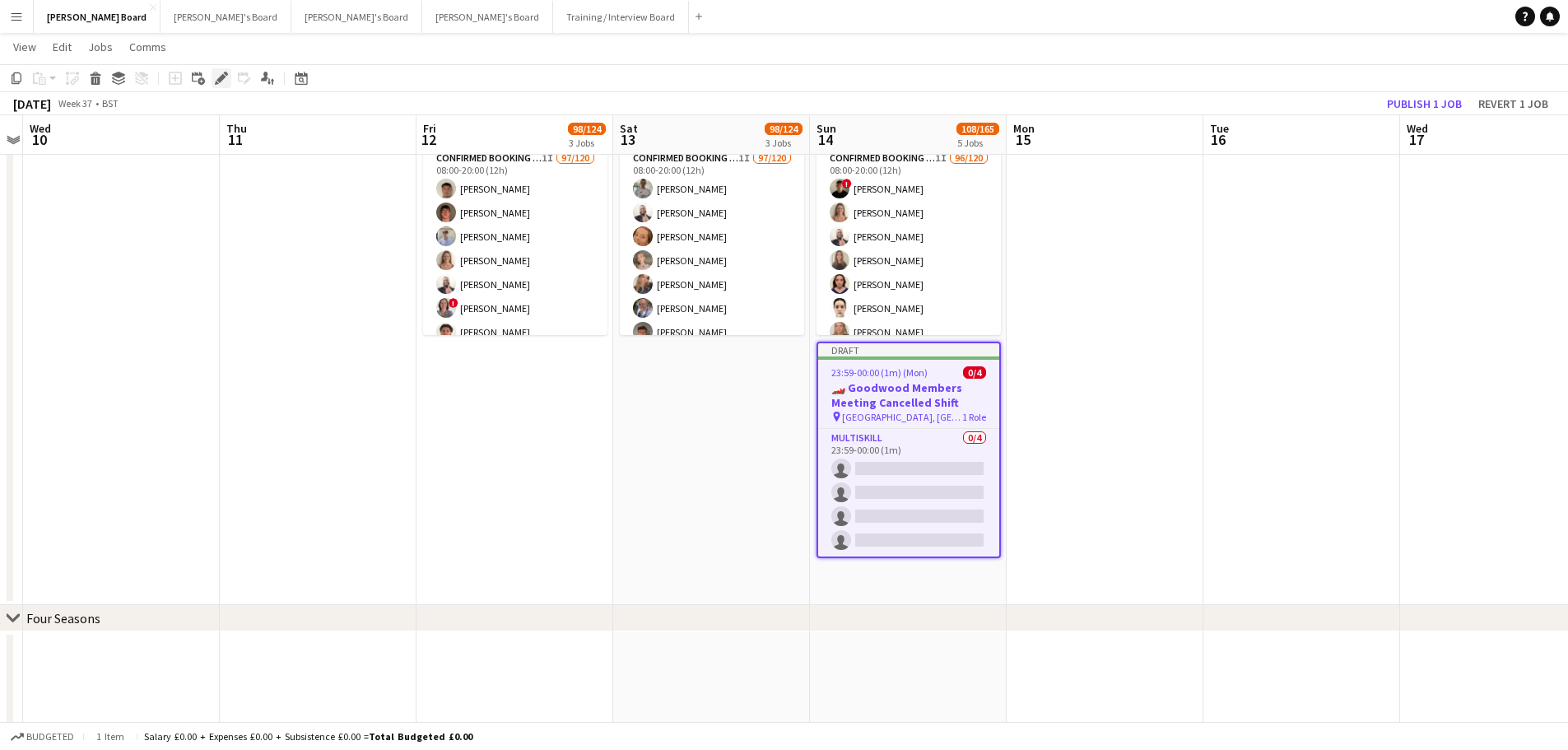
click at [217, 77] on icon "Edit" at bounding box center [221, 77] width 13 height 13
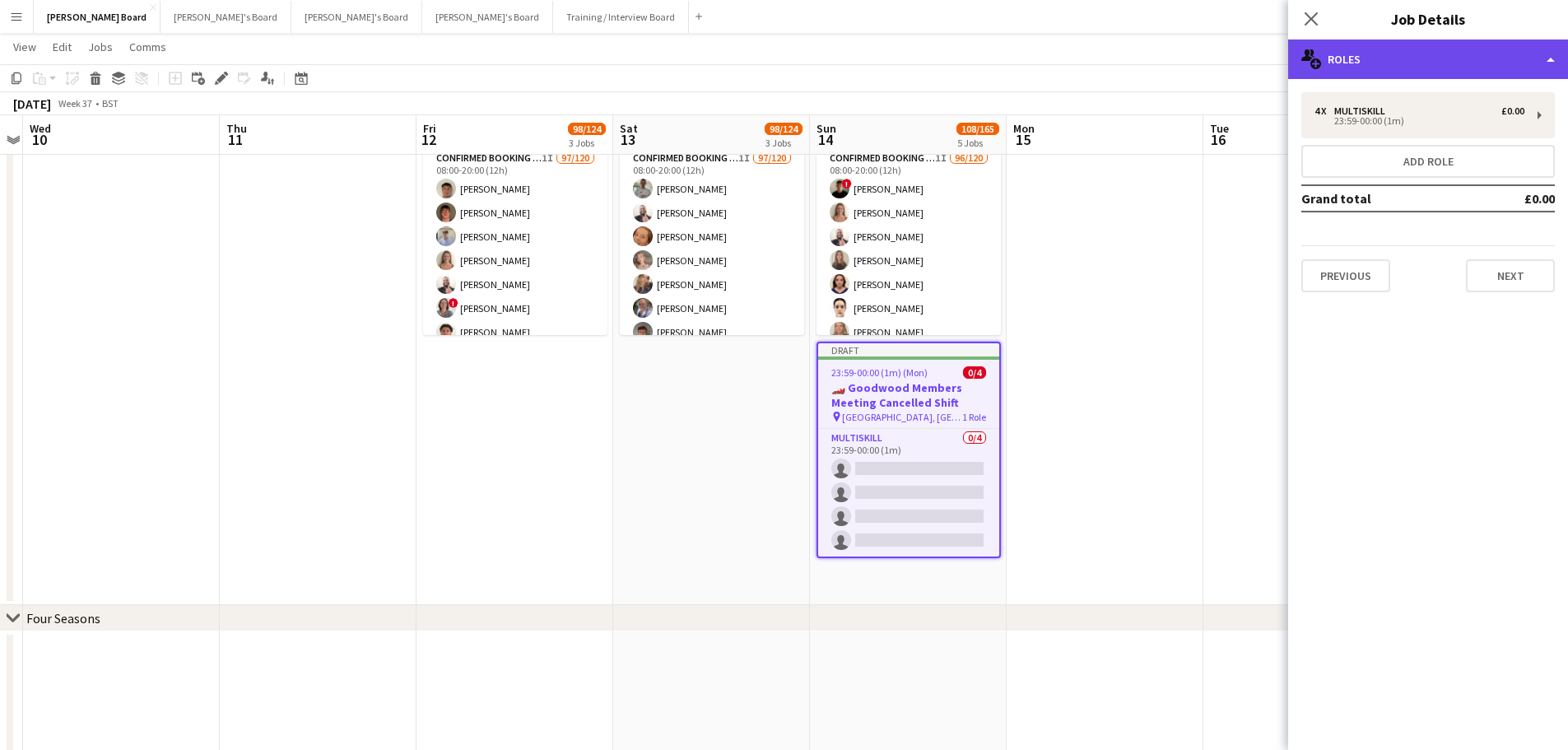
click at [1396, 44] on div "multiple-users-add Roles" at bounding box center [1427, 59] width 279 height 40
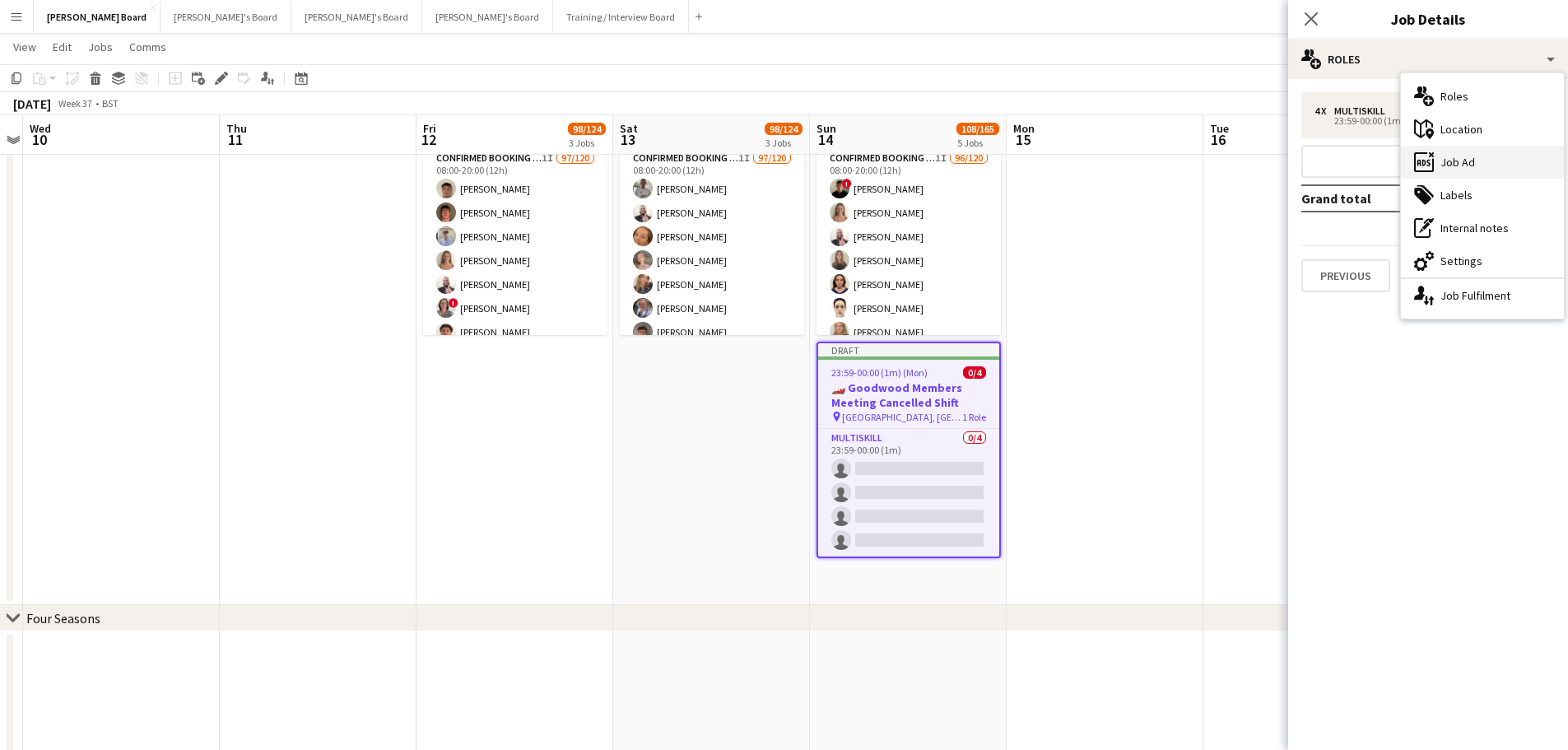
click at [1470, 166] on div "ads-window Job Ad" at bounding box center [1482, 162] width 163 height 33
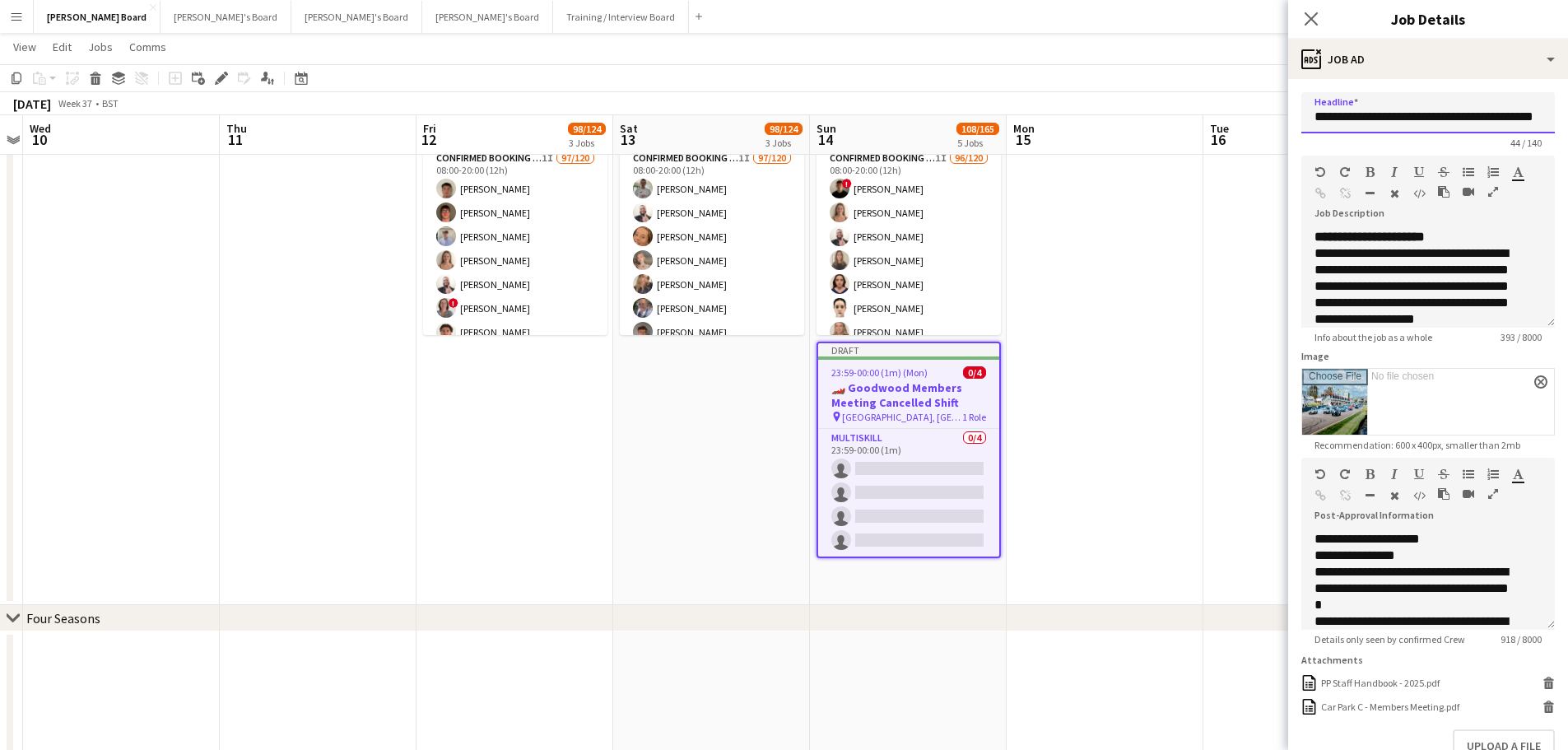
scroll to position [0, 52]
drag, startPoint x: 1401, startPoint y: 114, endPoint x: 1468, endPoint y: 131, distance: 69.1
click at [1468, 131] on input "**********" at bounding box center [1421, 113] width 241 height 41
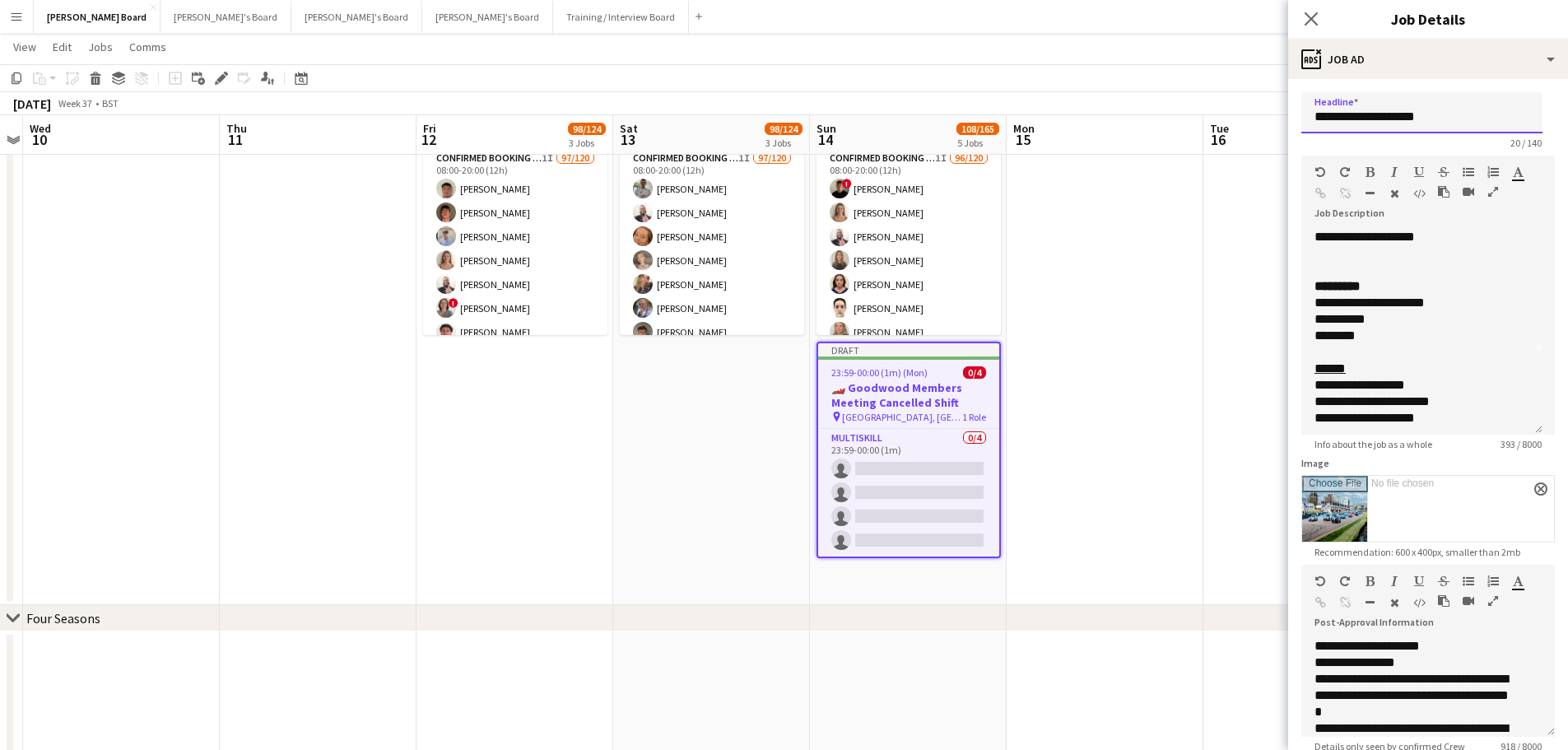
drag, startPoint x: 1534, startPoint y: 322, endPoint x: 1510, endPoint y: 415, distance: 96.0
click at [1522, 433] on div "**********" at bounding box center [1421, 331] width 241 height 206
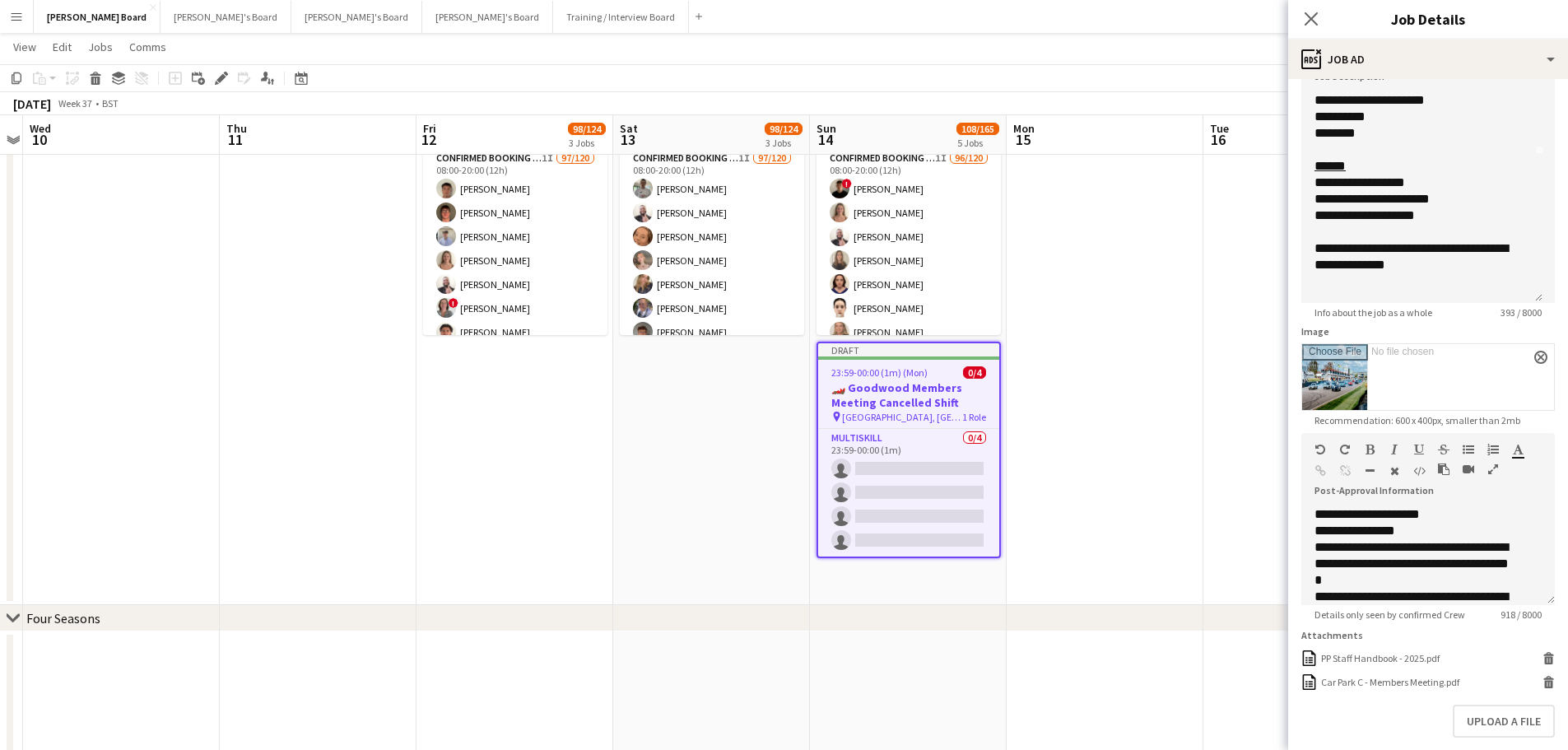
scroll to position [164, 0]
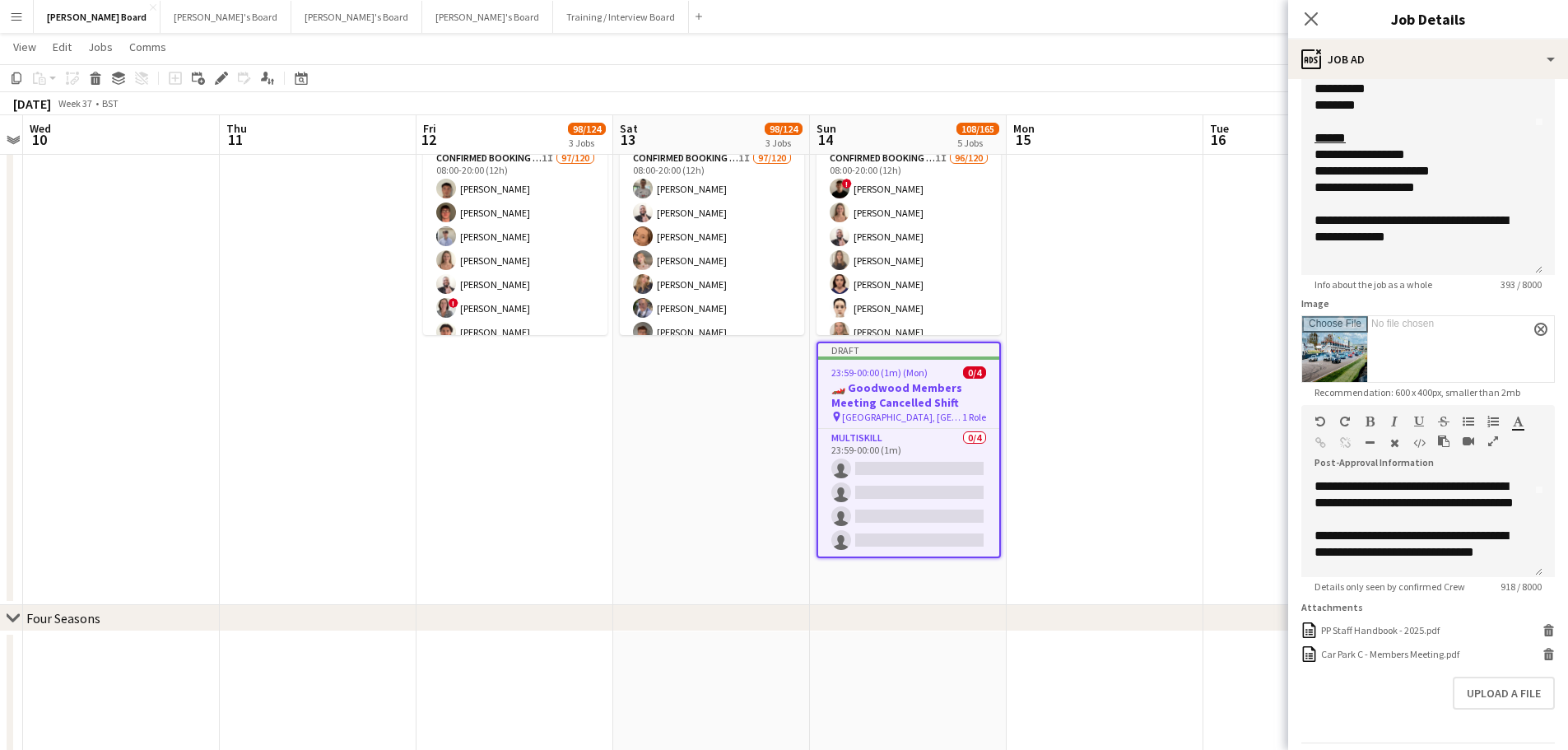
type input "**********"
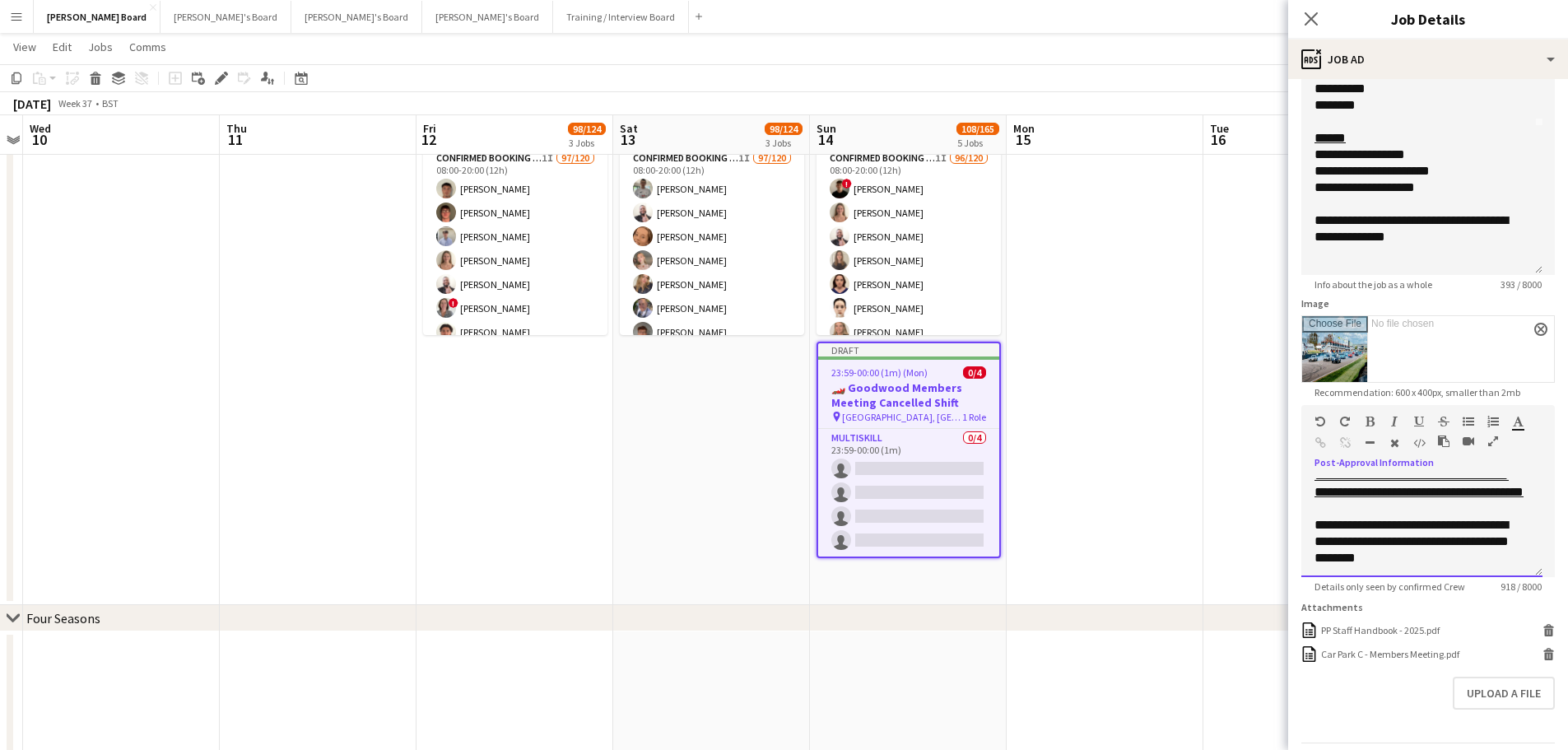
click at [1541, 573] on form "**********" at bounding box center [1427, 359] width 279 height 862
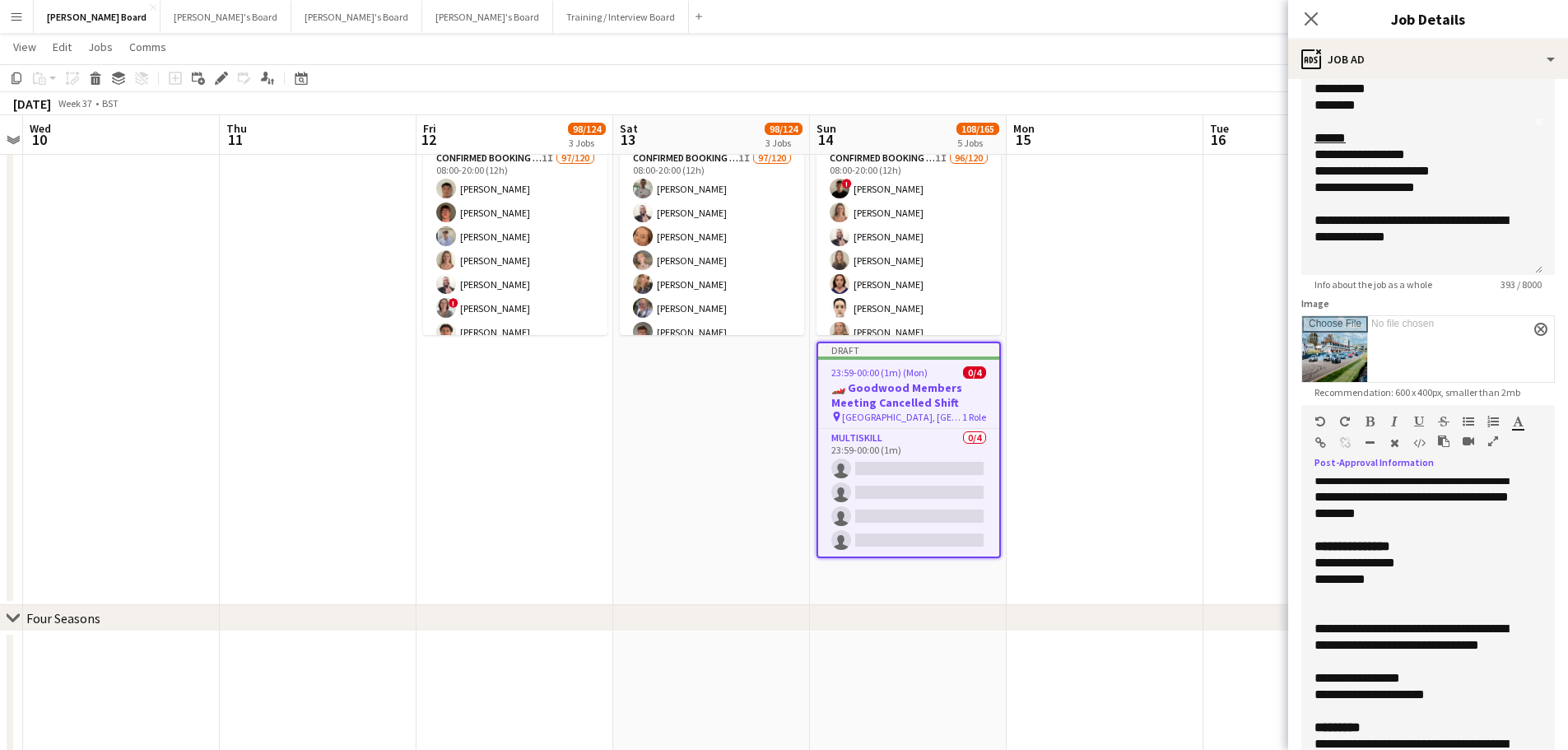
drag, startPoint x: 1541, startPoint y: 571, endPoint x: 1495, endPoint y: 787, distance: 220.8
click at [1495, 749] on html "Menu Boards Boards Boards All jobs Status Workforce Workforce My Workforce Recr…" at bounding box center [784, 244] width 1568 height 3125
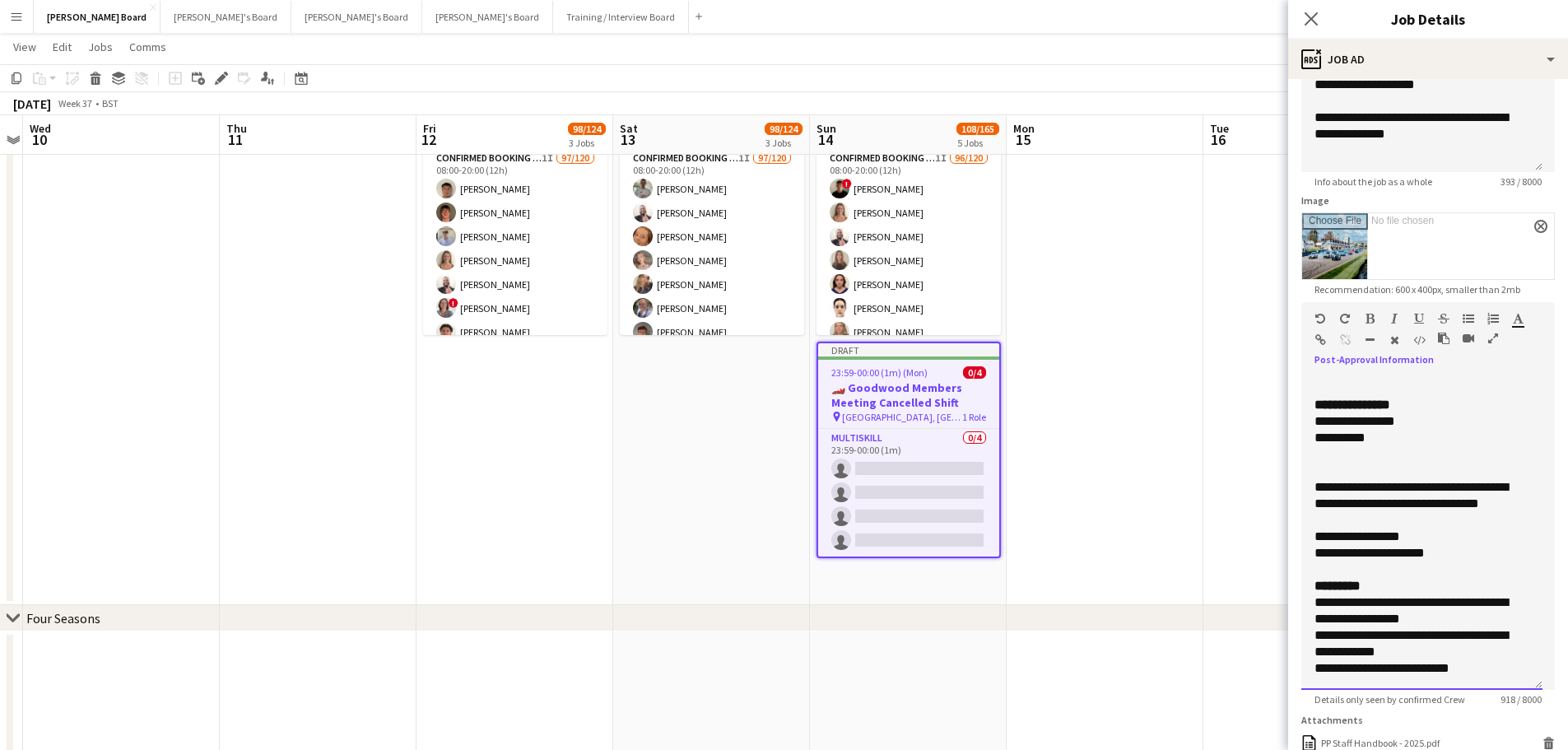
scroll to position [329, 0]
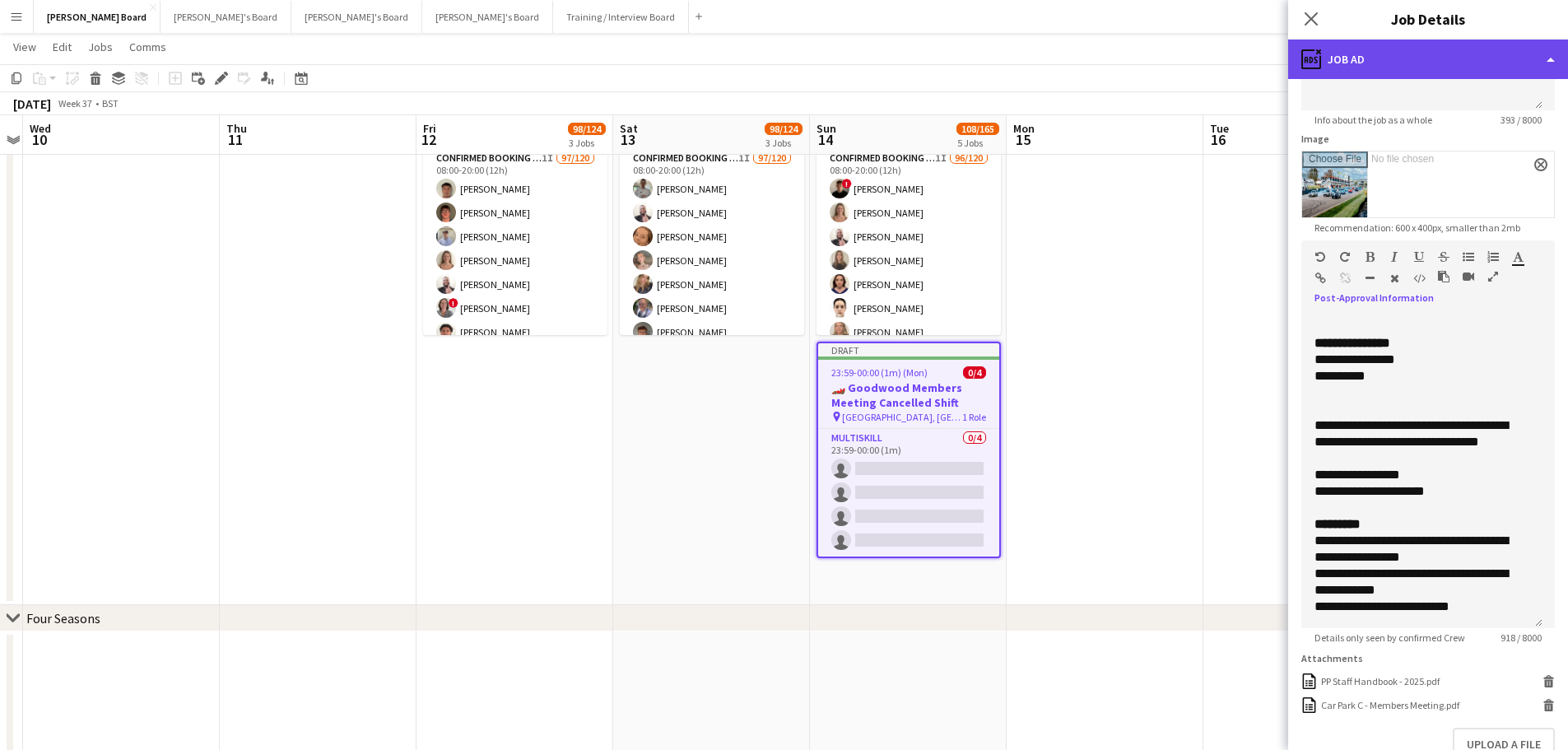
click at [1383, 62] on div "ads-window Job Ad" at bounding box center [1427, 59] width 279 height 40
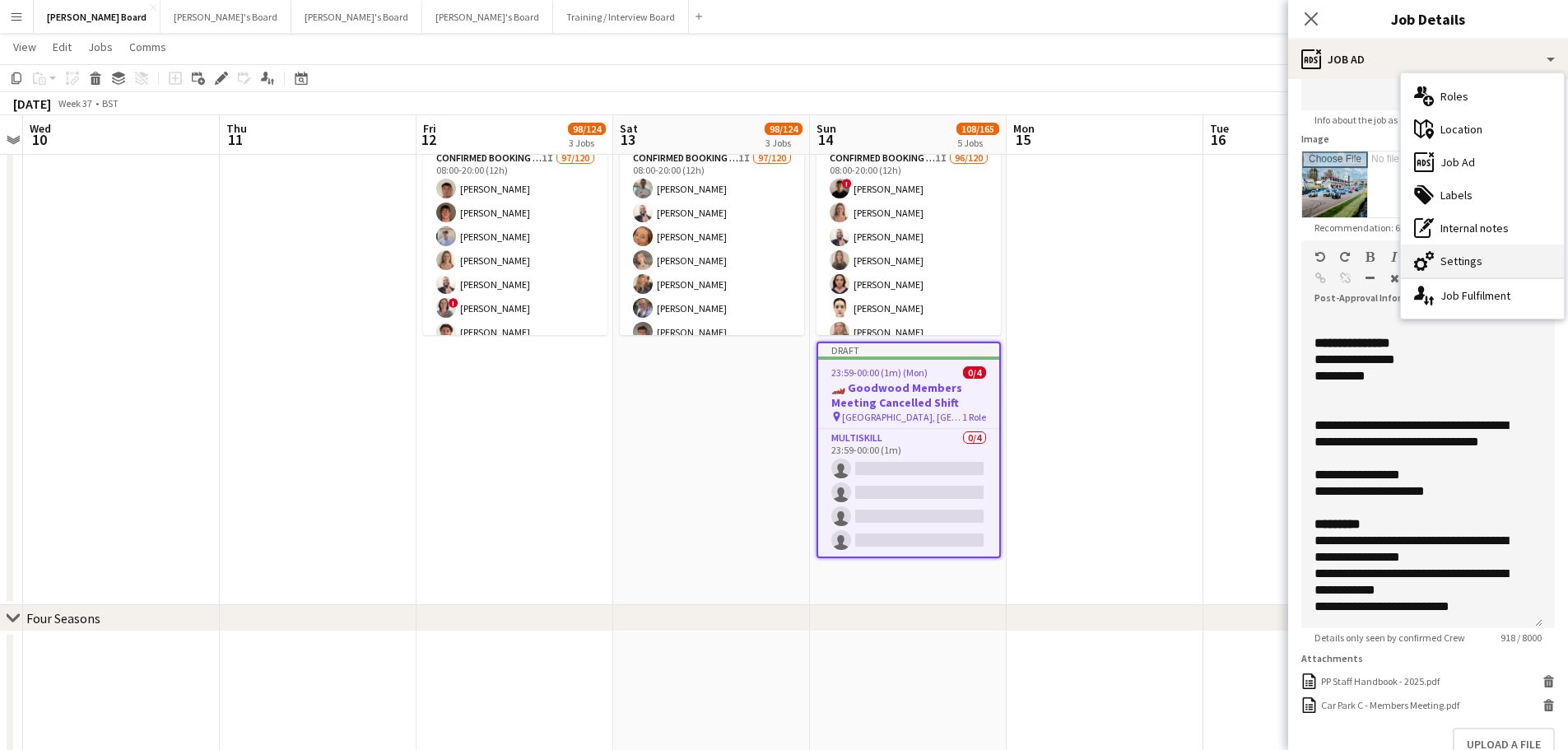
click at [1492, 268] on div "cog-double-3 Settings" at bounding box center [1482, 261] width 163 height 33
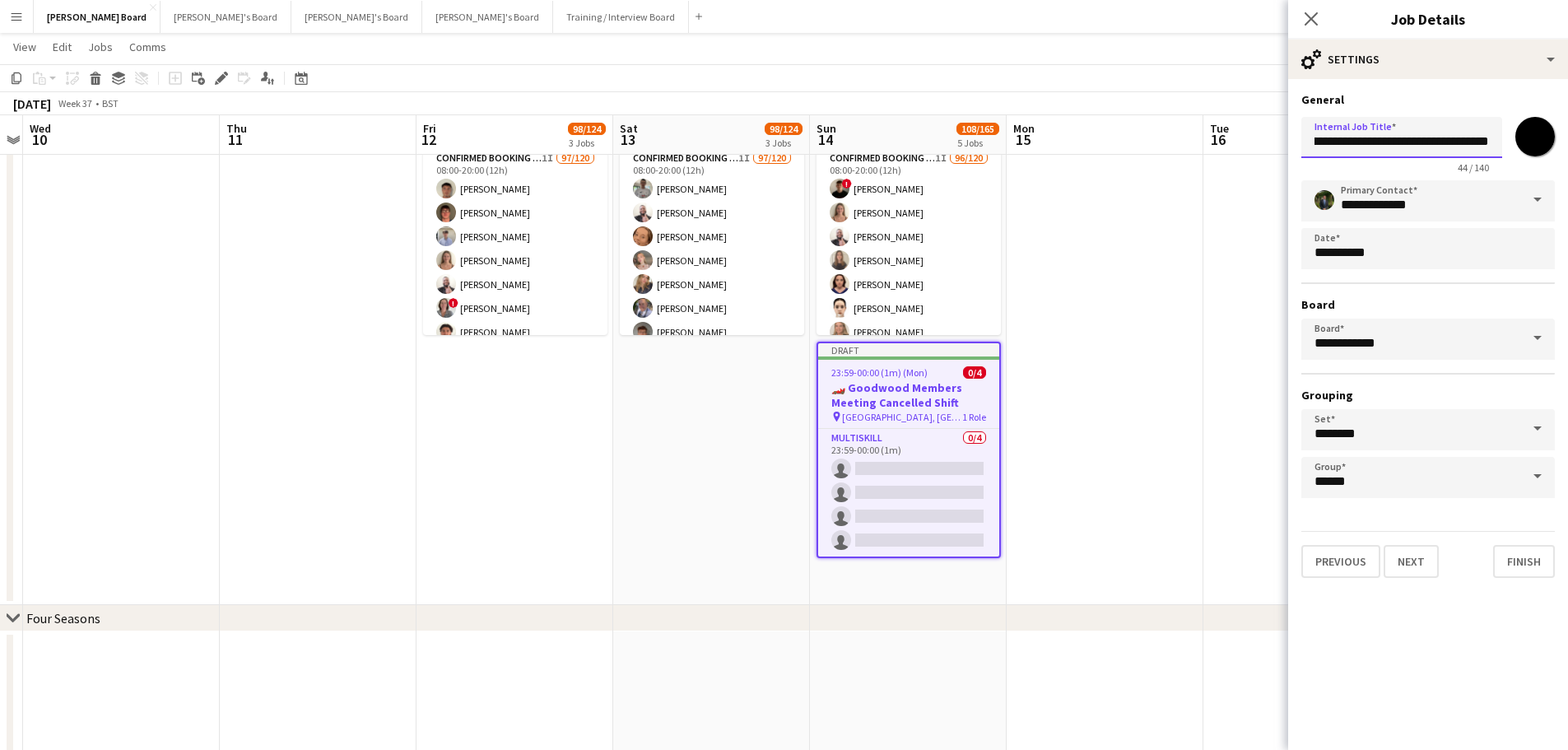
scroll to position [0, 92]
drag, startPoint x: 1397, startPoint y: 145, endPoint x: 1529, endPoint y: 142, distance: 132.0
click at [1529, 142] on div "**********" at bounding box center [1427, 142] width 254 height 64
type input "**********"
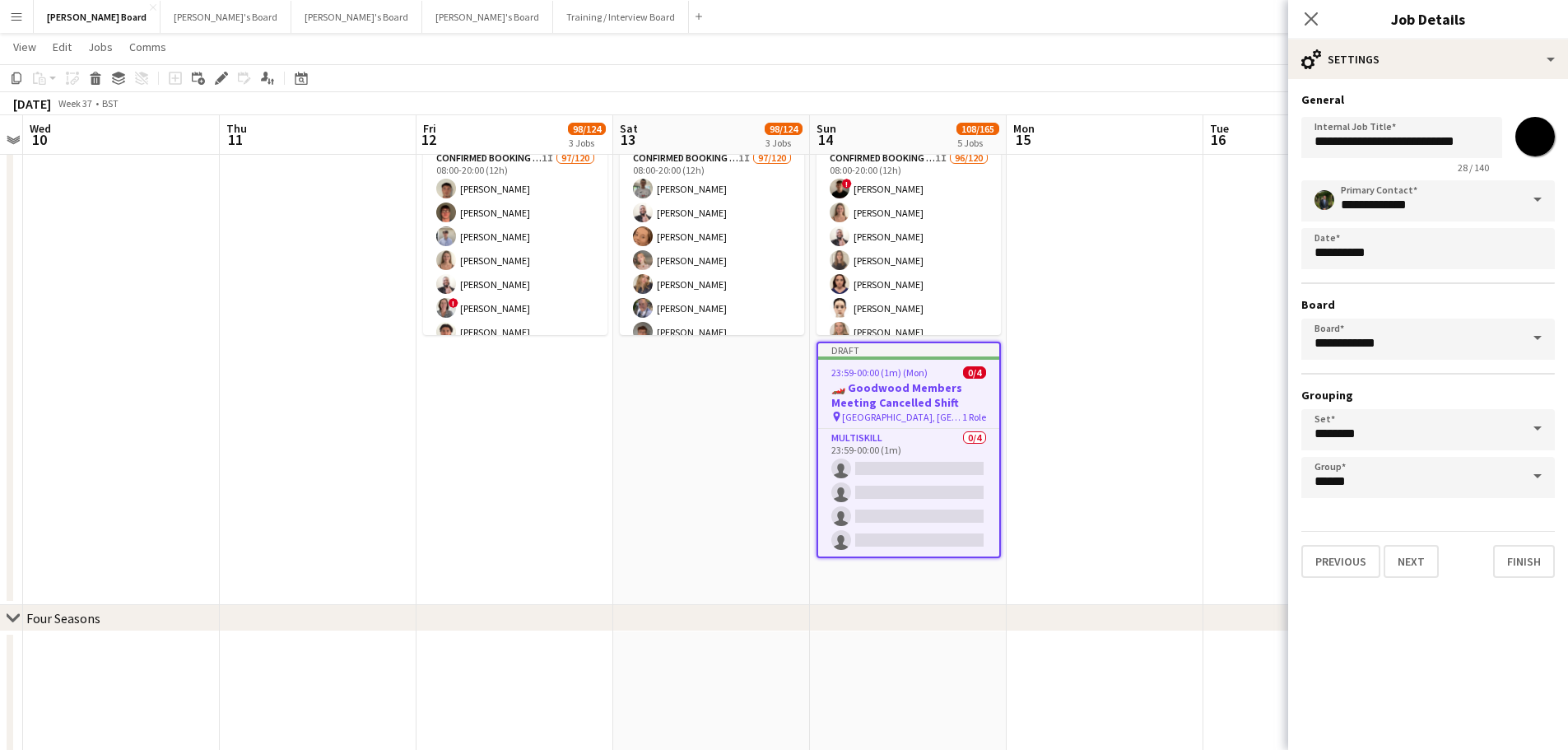
click at [1547, 144] on input "*******" at bounding box center [1534, 136] width 59 height 59
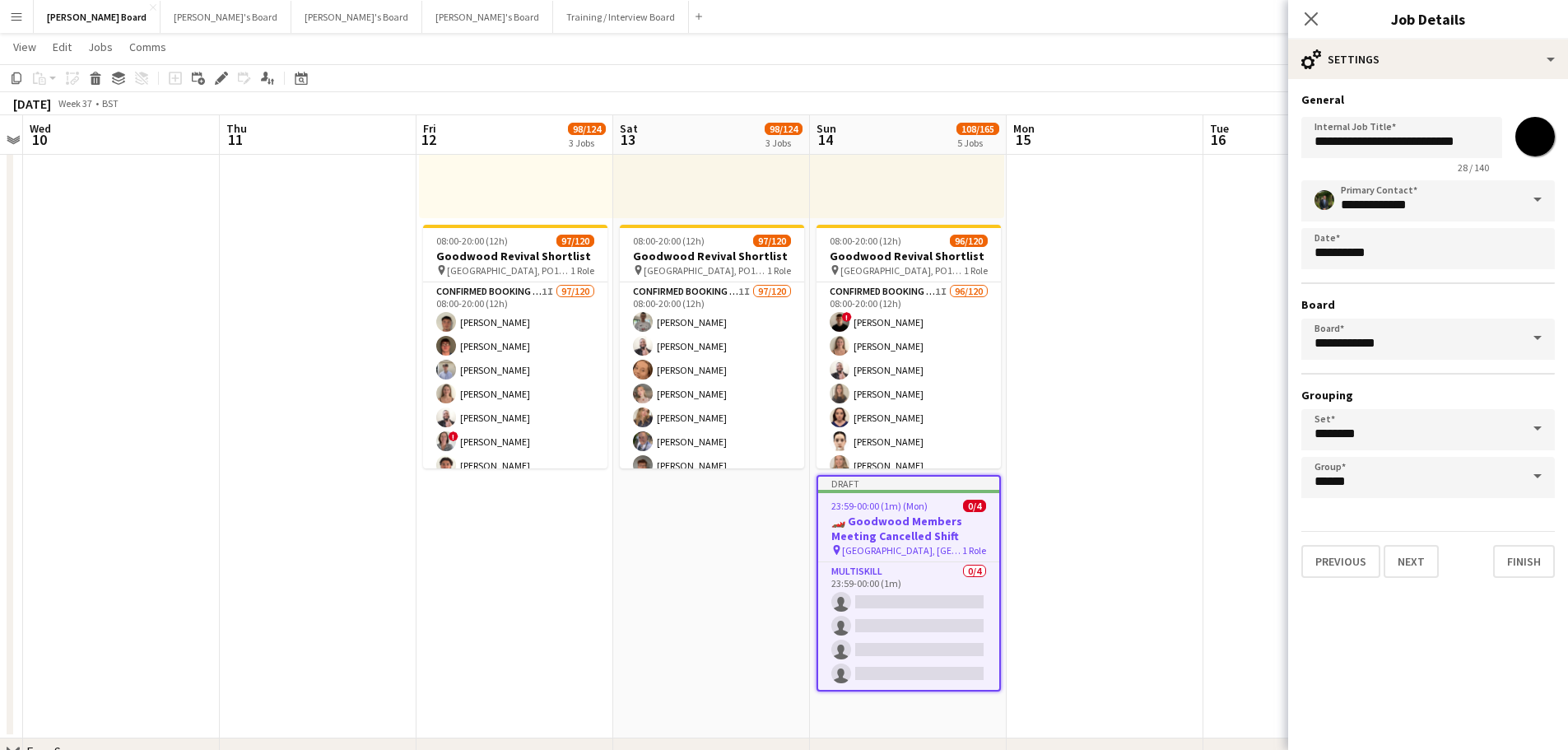
scroll to position [1153, 0]
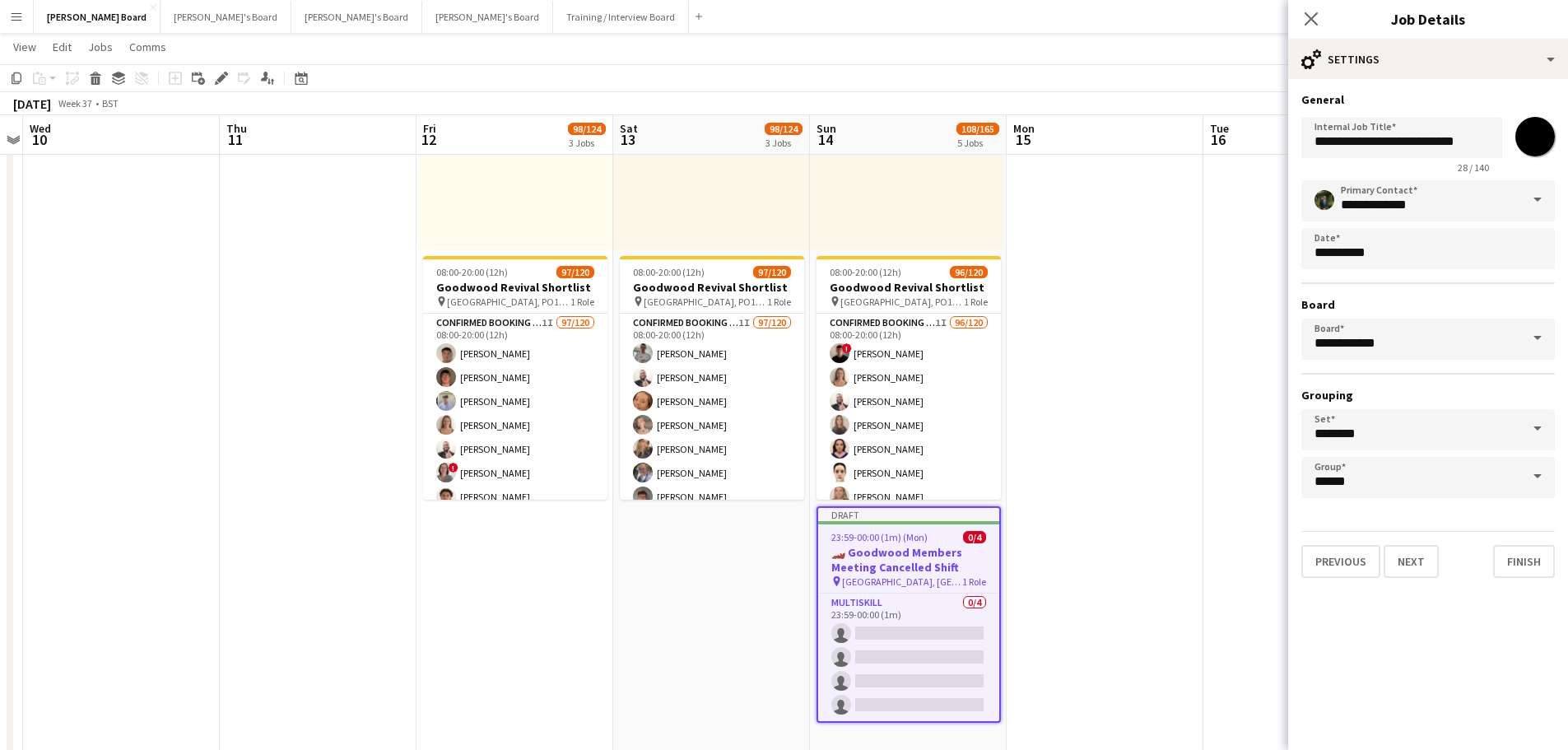
click at [1529, 141] on input "*******" at bounding box center [1534, 136] width 59 height 59
type input "*******"
click at [1075, 312] on app-date-cell at bounding box center [1105, 362] width 197 height 815
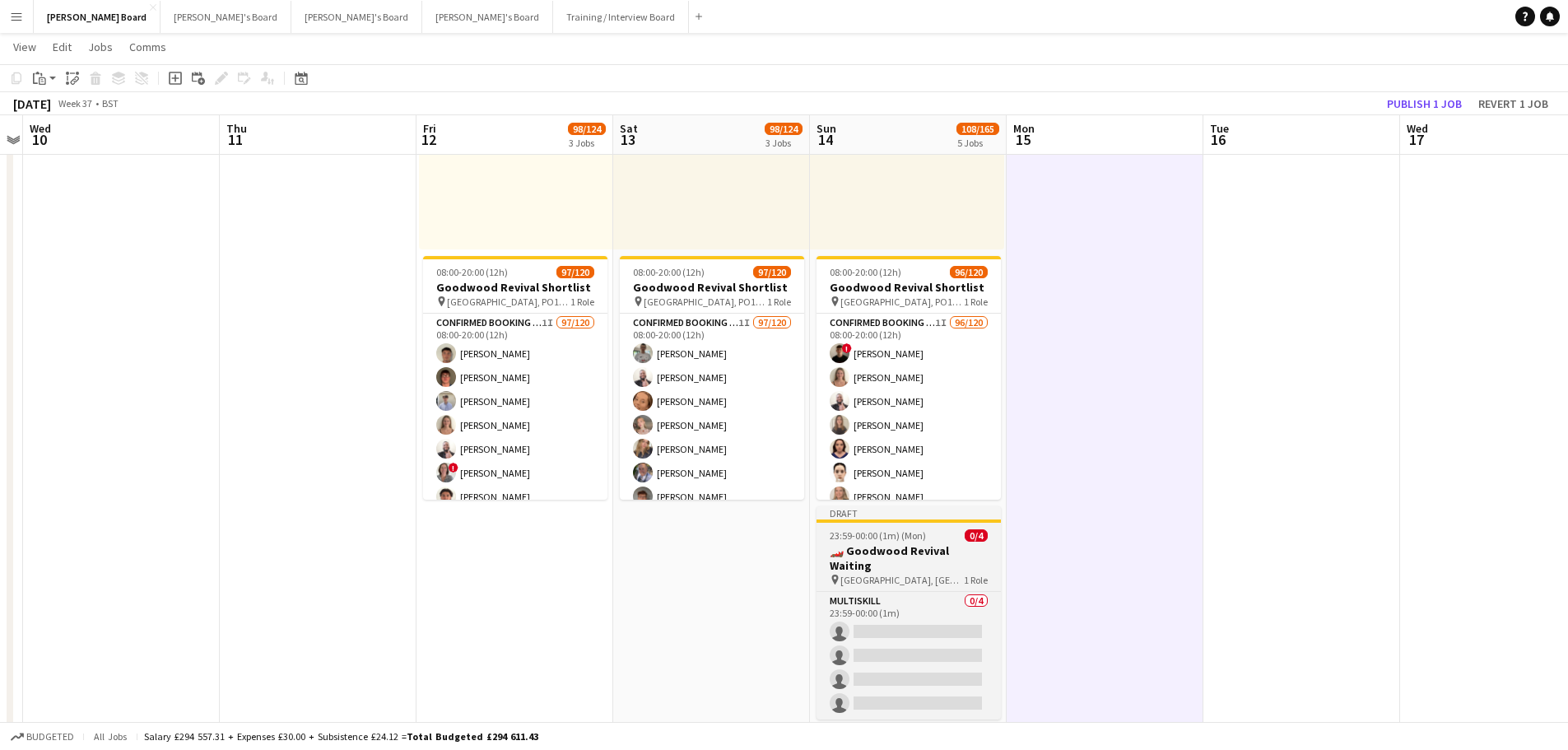
click at [900, 574] on span "Goodwood Motor Circuit, Chichester, PO18 0PH" at bounding box center [902, 580] width 124 height 12
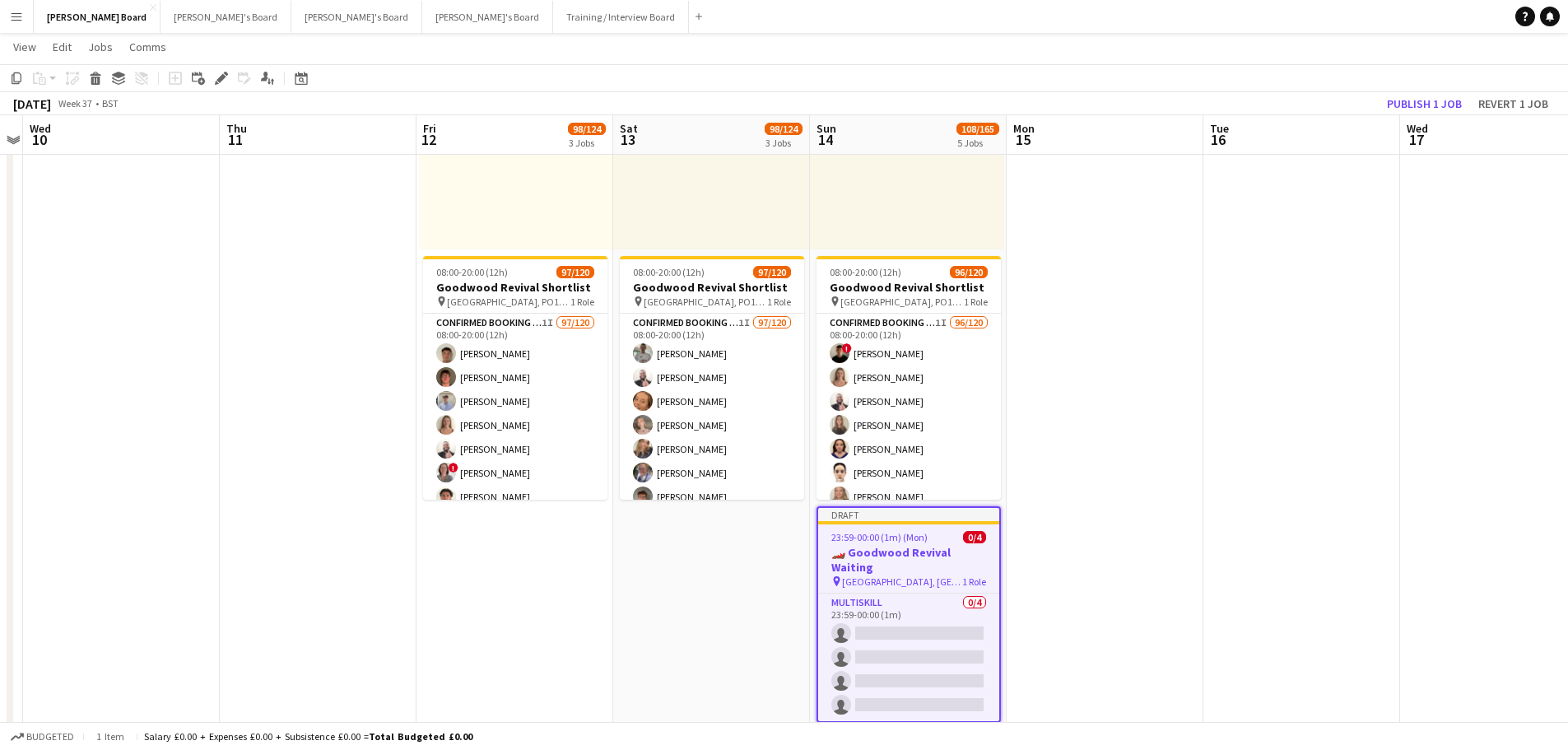
click at [219, 82] on icon at bounding box center [221, 78] width 9 height 9
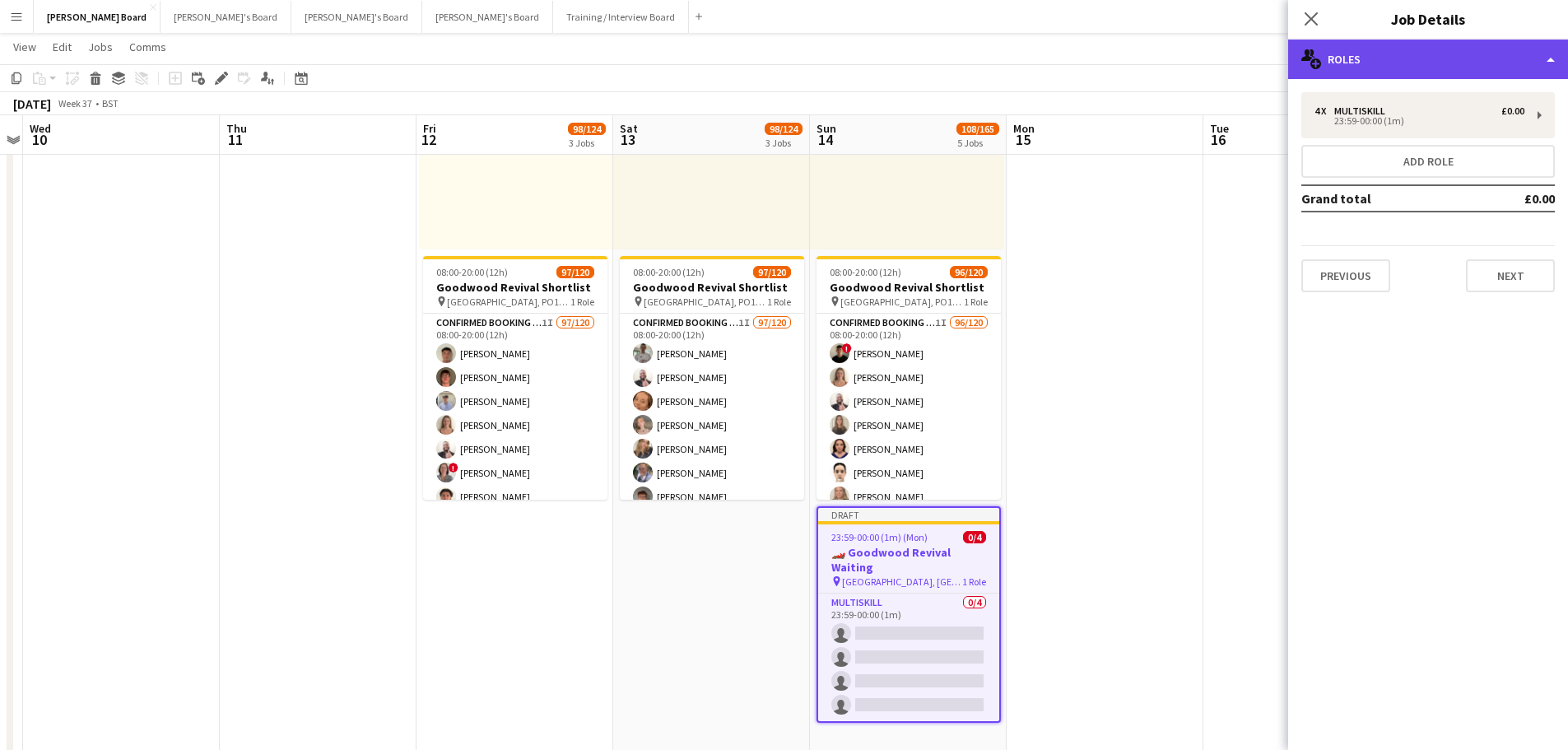
click at [1403, 56] on div "multiple-users-add Roles" at bounding box center [1427, 59] width 279 height 40
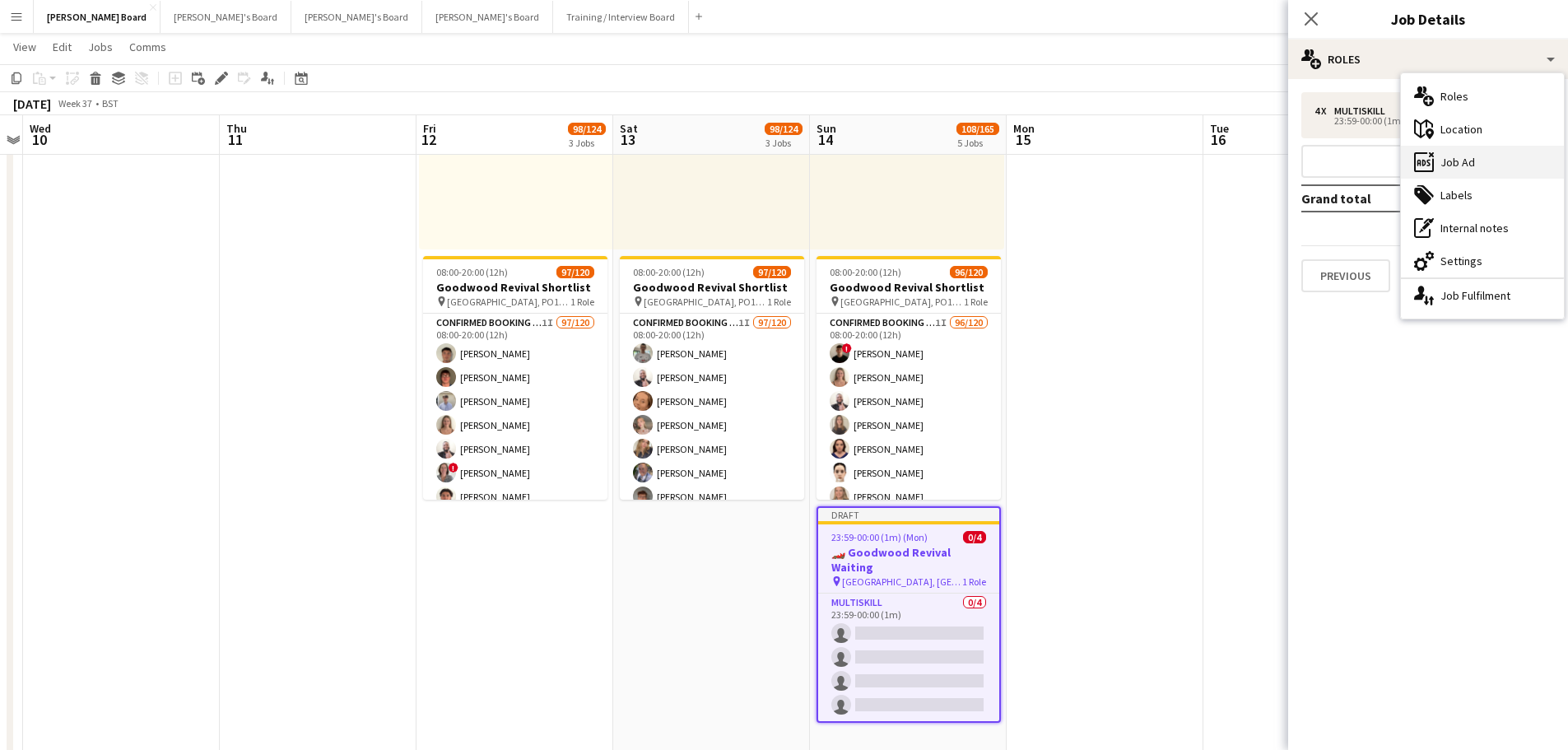
click at [1467, 147] on div "ads-window Job Ad" at bounding box center [1482, 162] width 163 height 33
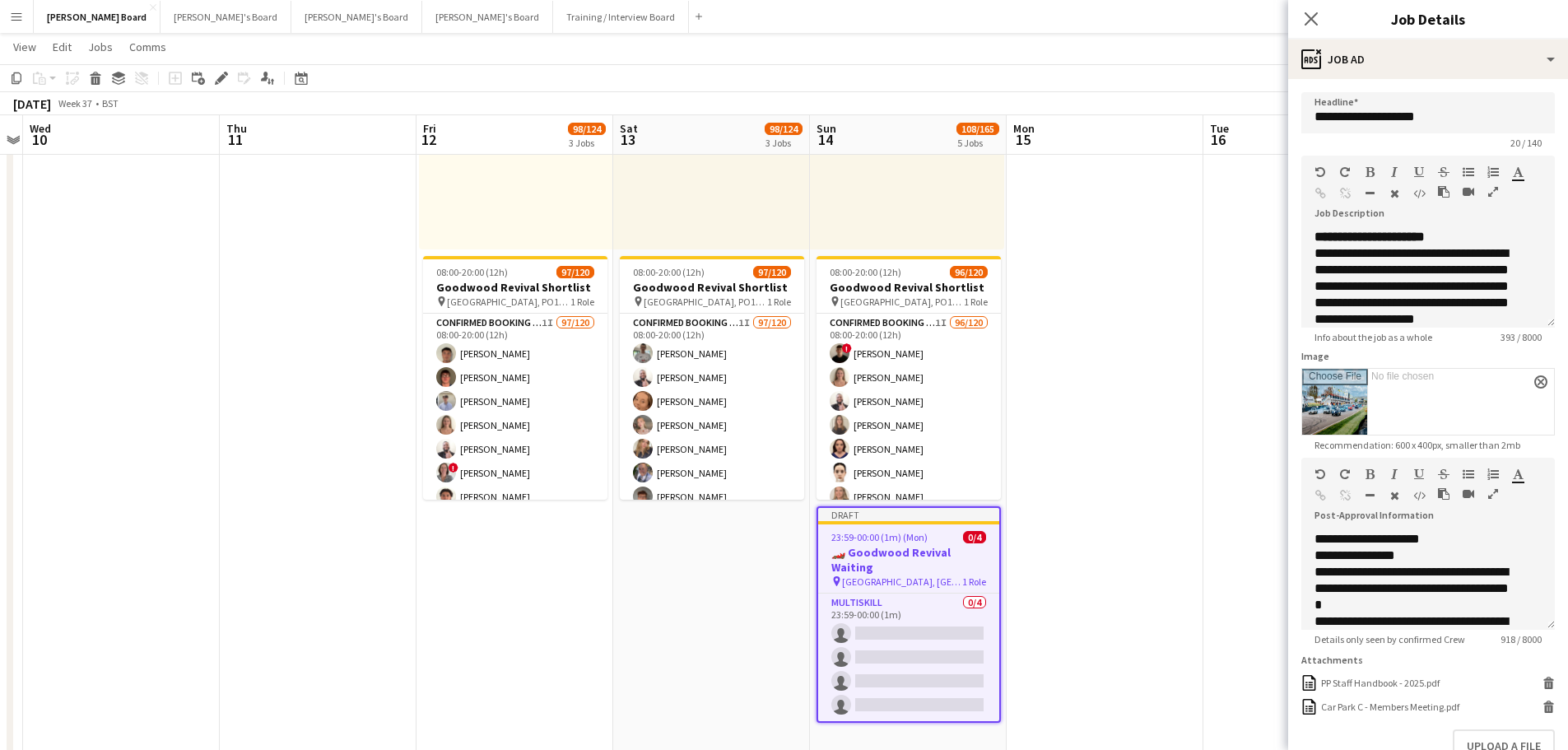
click at [1449, 86] on div "**********" at bounding box center [1427, 467] width 279 height 777
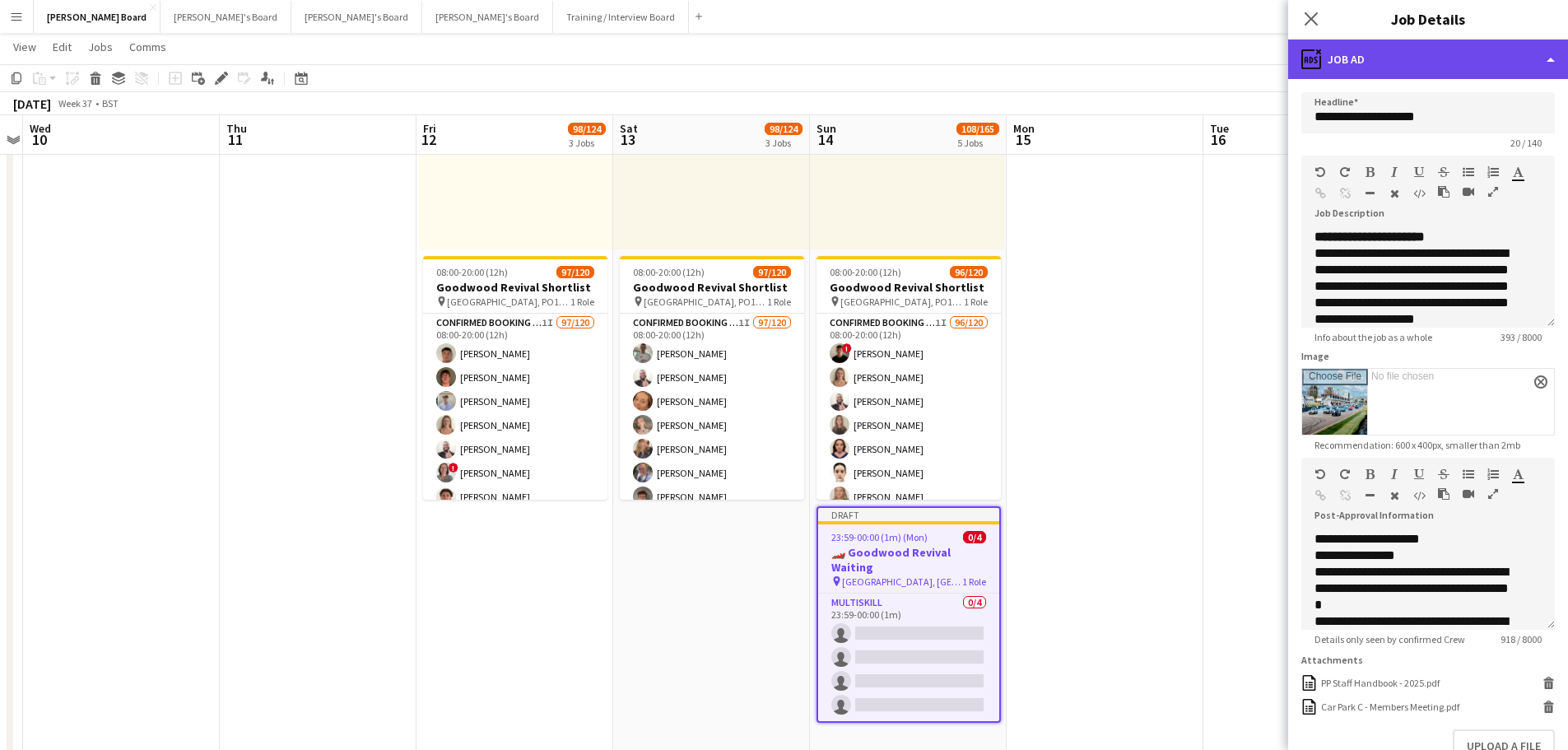
click at [1461, 67] on div "ads-window Job Ad" at bounding box center [1427, 59] width 279 height 40
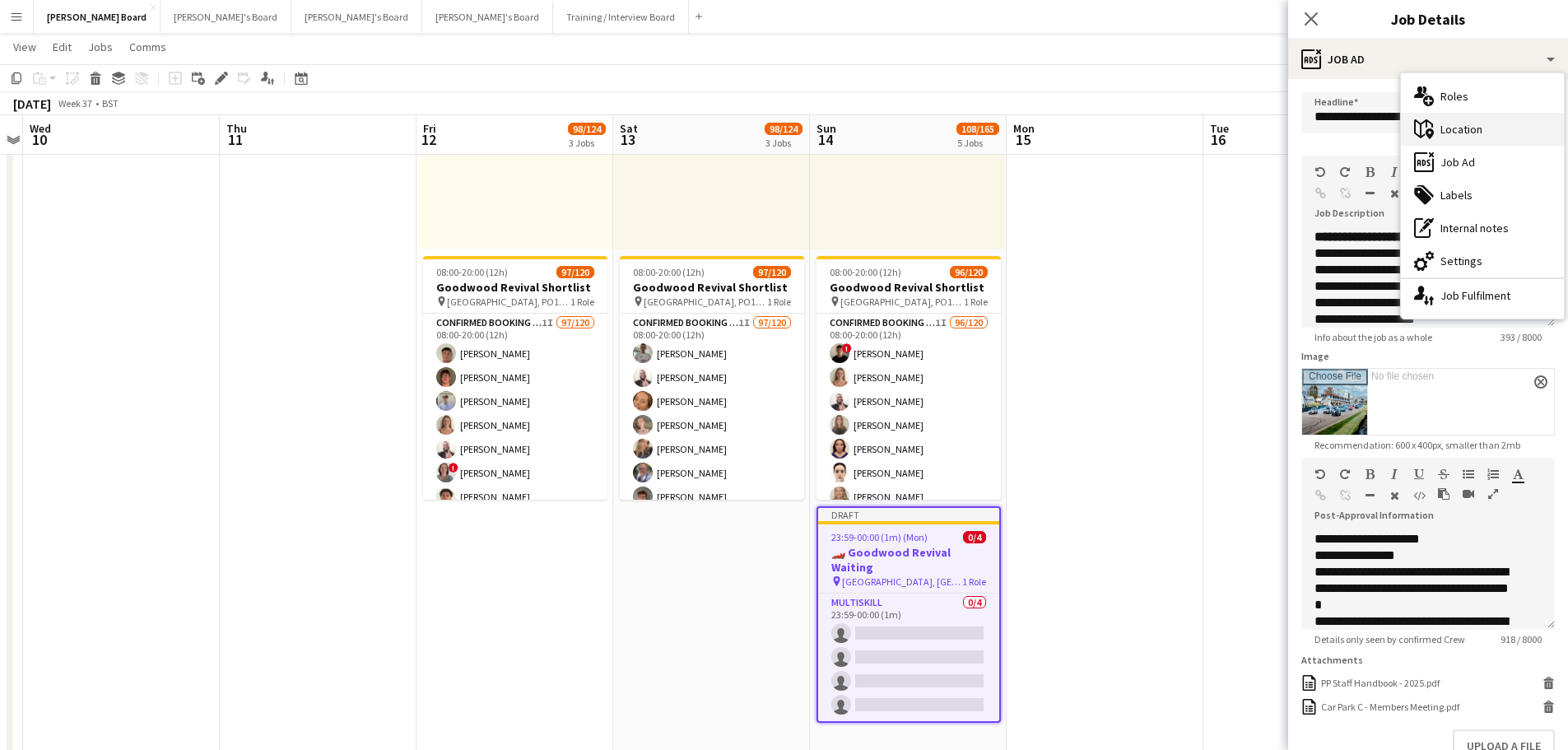
click at [1474, 128] on div "maps-pin-1 Location" at bounding box center [1482, 129] width 163 height 33
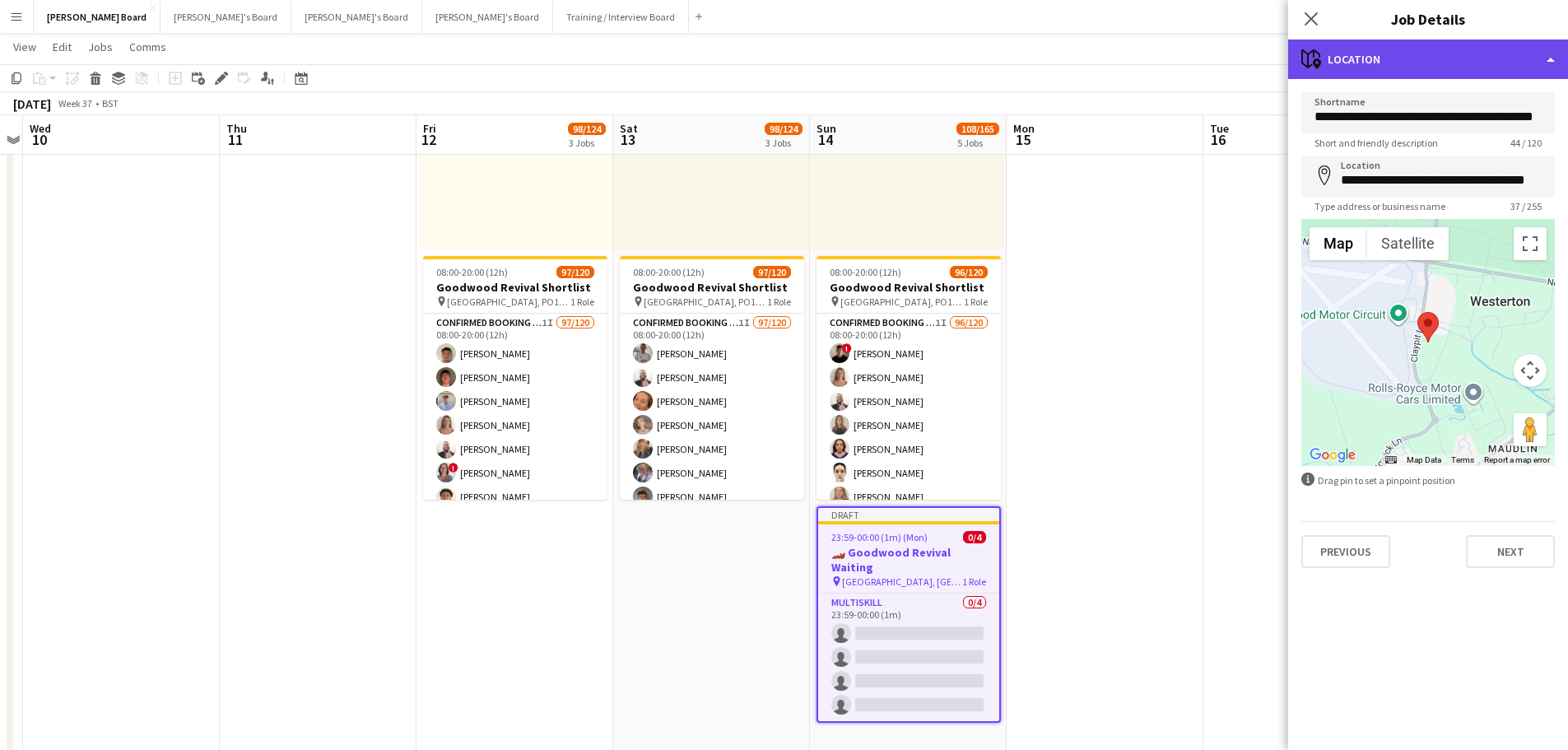
click at [1464, 65] on div "maps-pin-1 Location" at bounding box center [1427, 59] width 279 height 40
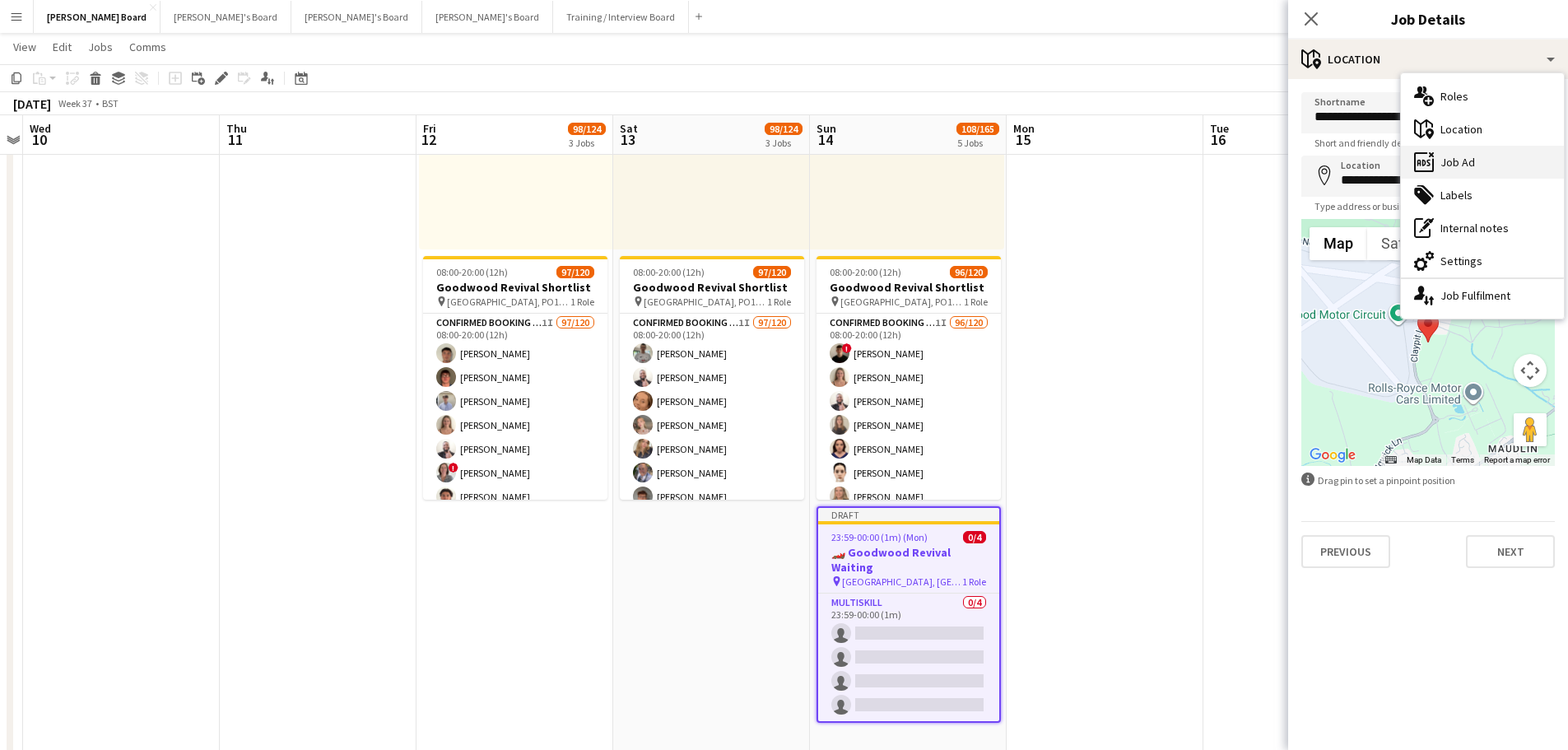
click at [1479, 168] on div "ads-window Job Ad" at bounding box center [1482, 162] width 163 height 33
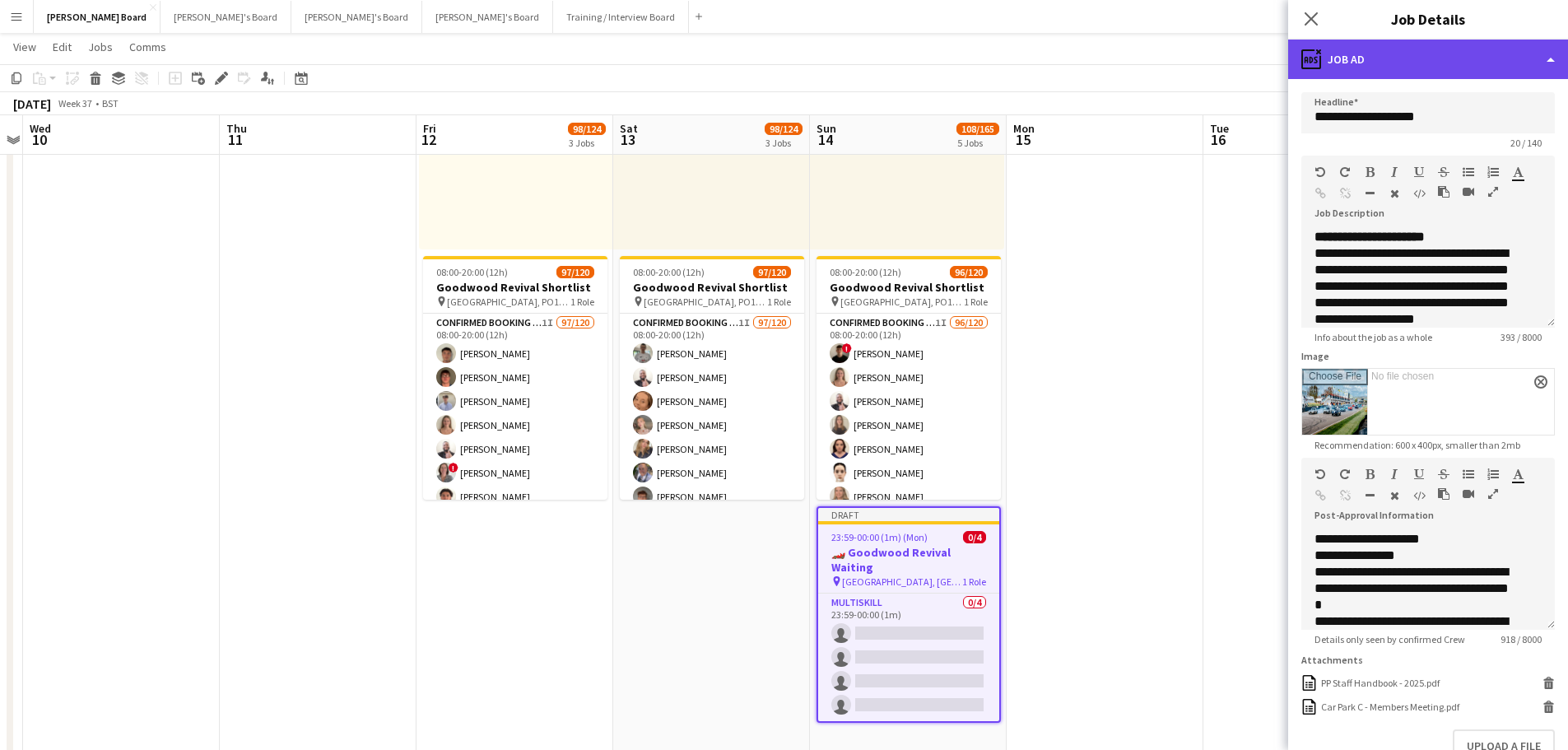
click at [1422, 57] on div "ads-window Job Ad" at bounding box center [1427, 59] width 279 height 40
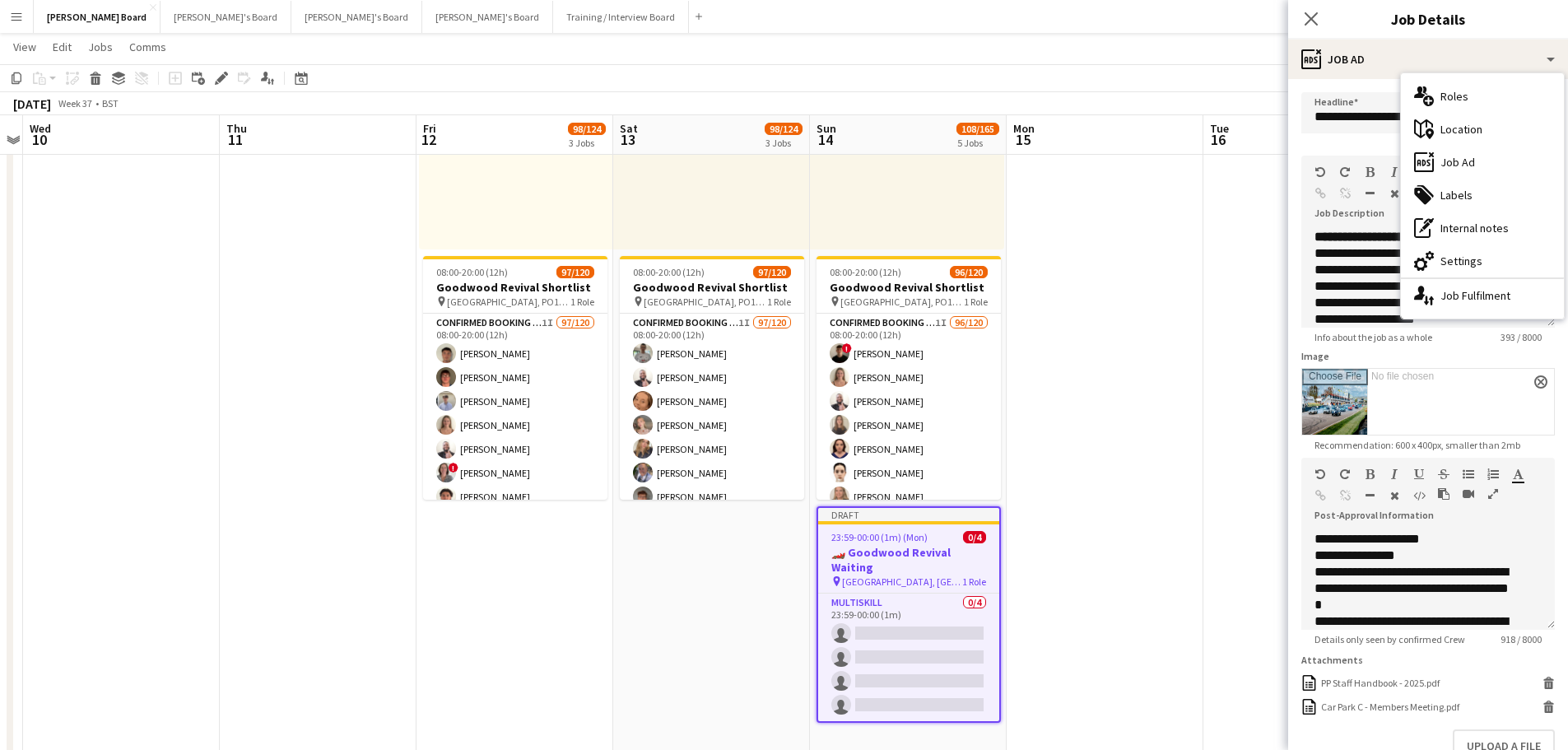
click at [1444, 192] on div "tags-double Labels" at bounding box center [1482, 195] width 163 height 33
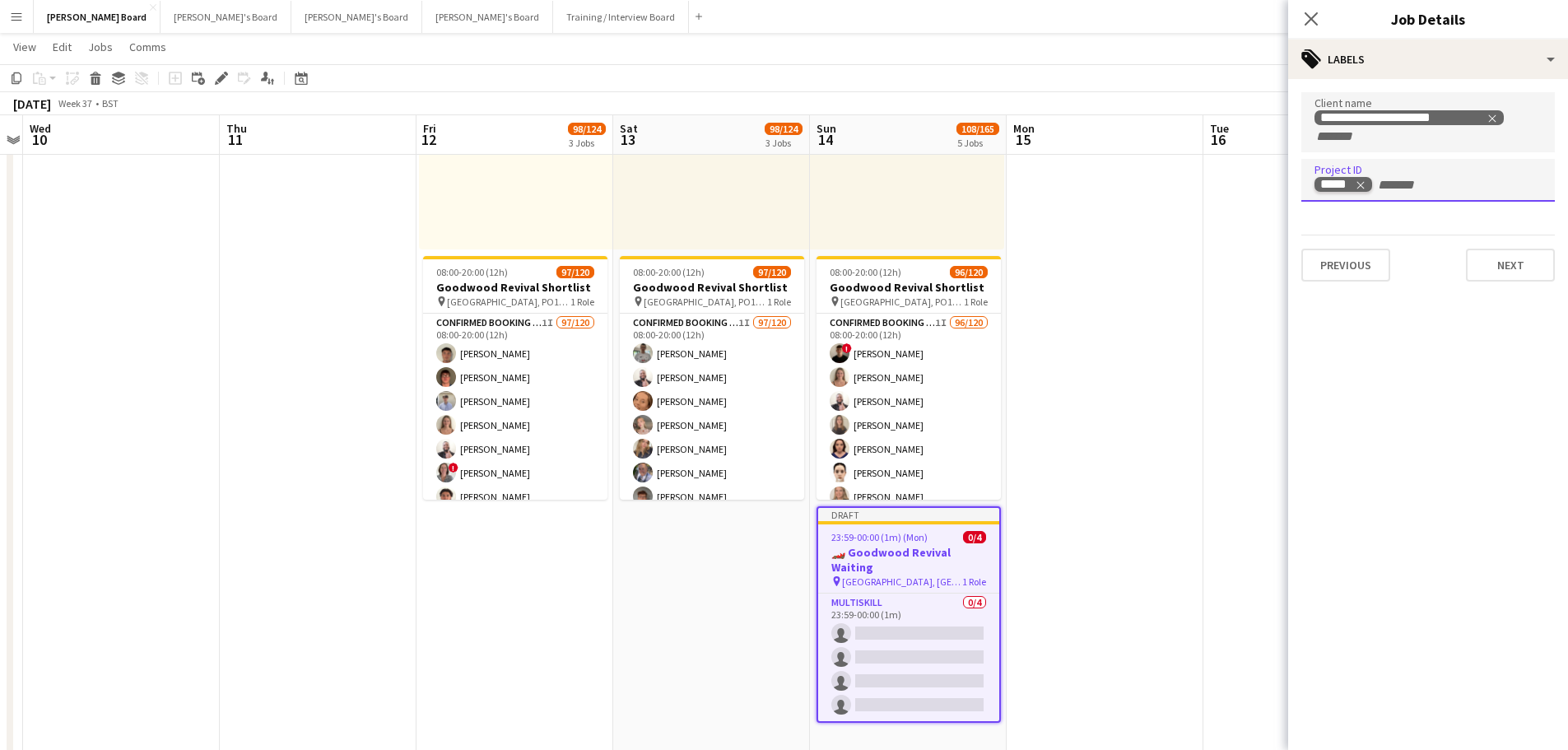
click at [1355, 186] on icon "Remove tag" at bounding box center [1360, 185] width 11 height 11
click at [1036, 550] on app-date-cell at bounding box center [1105, 362] width 197 height 815
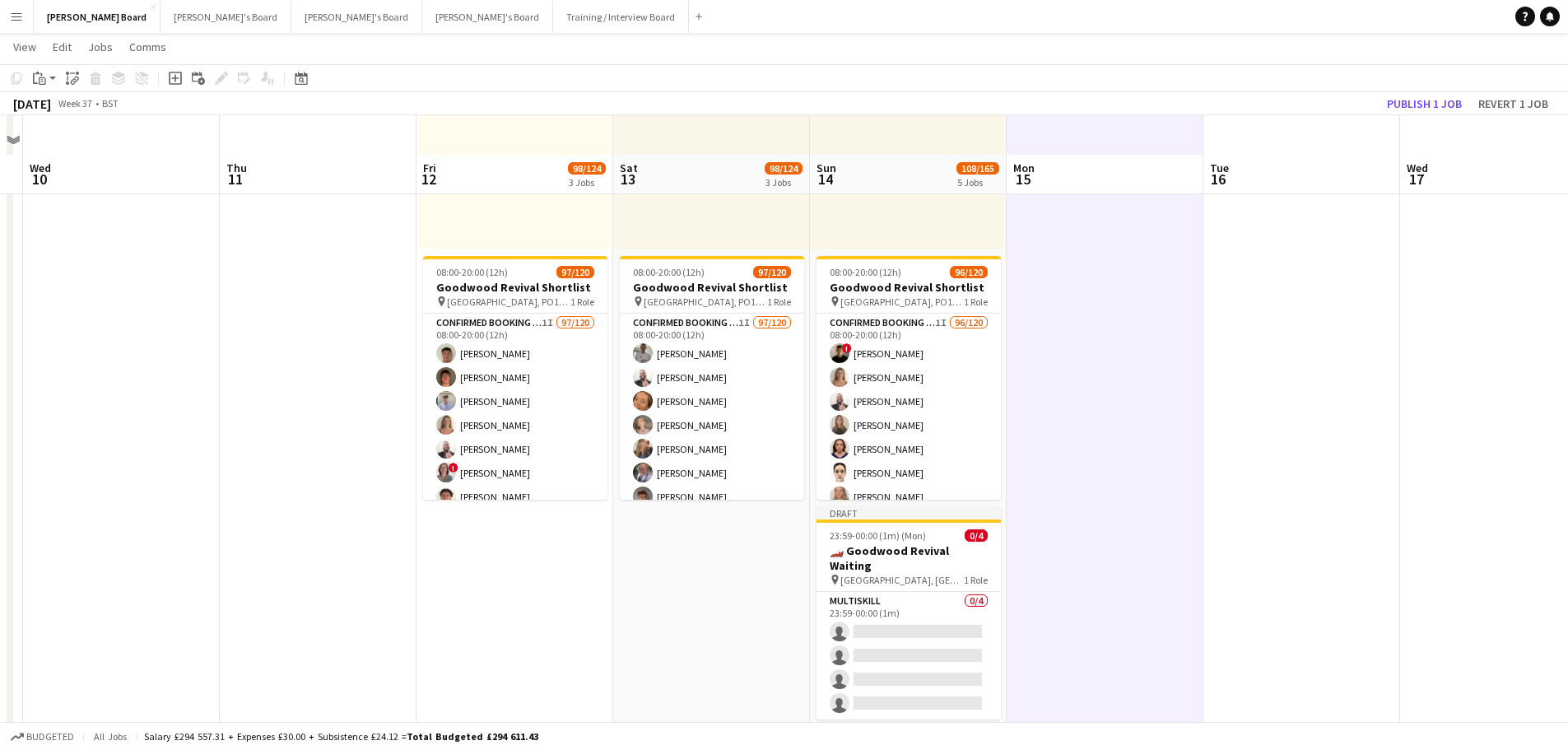
scroll to position [1235, 0]
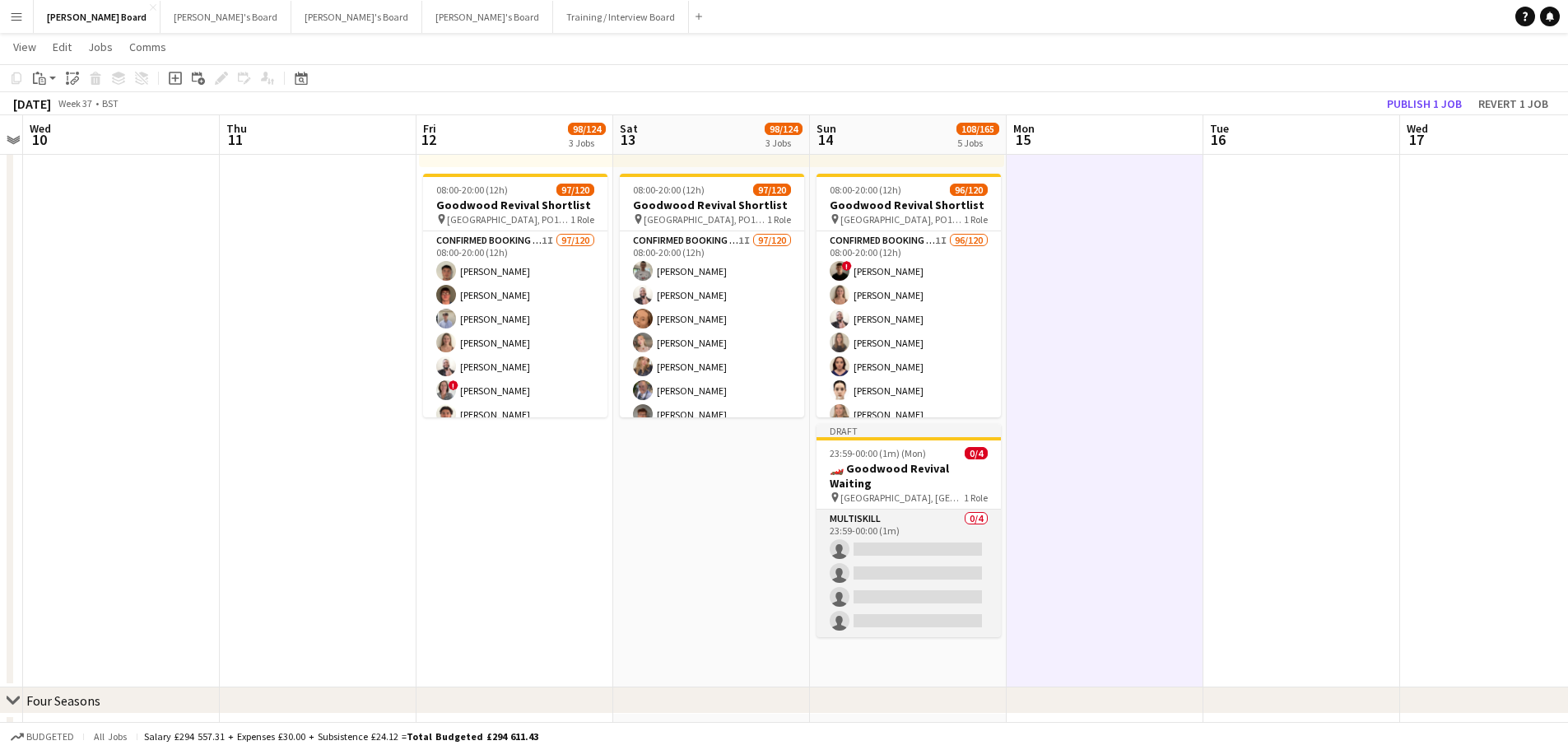
click at [905, 528] on app-card-role "MULTISKILL 0/4 23:59-00:00 (1m) single-neutral-actions single-neutral-actions s…" at bounding box center [909, 574] width 184 height 127
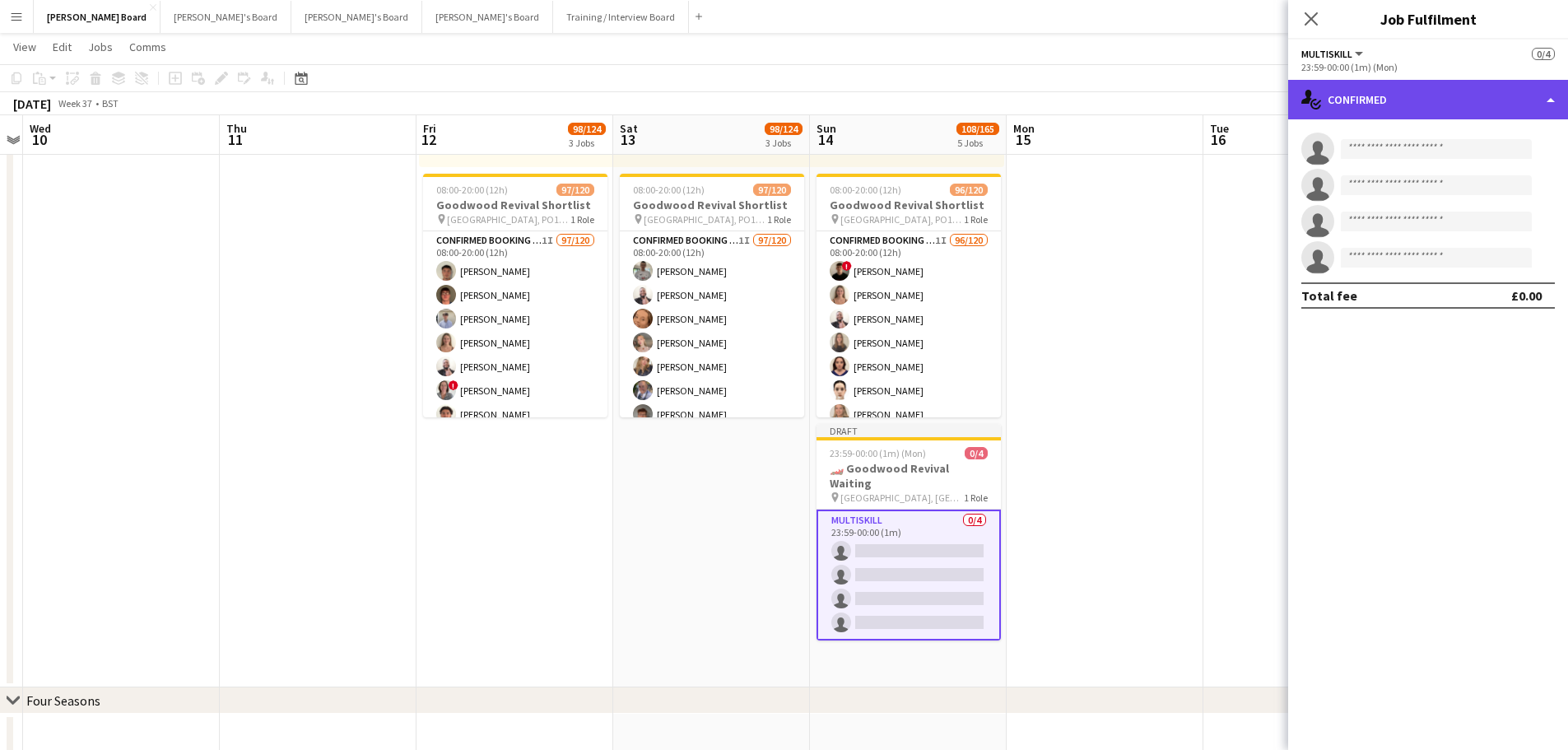
click at [1491, 83] on div "single-neutral-actions-check-2 Confirmed" at bounding box center [1427, 100] width 279 height 40
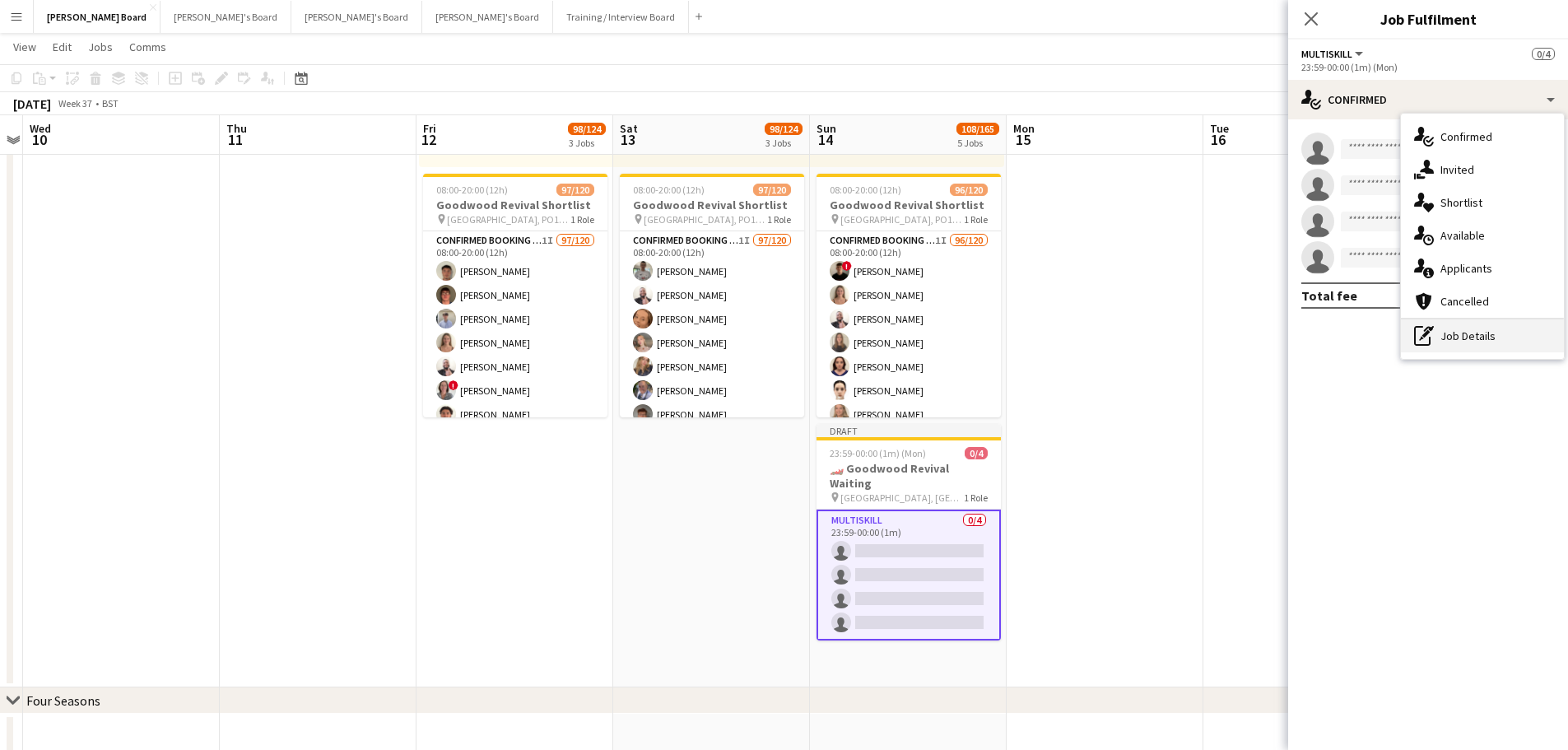
click at [1471, 343] on div "pen-write Job Details" at bounding box center [1482, 335] width 163 height 33
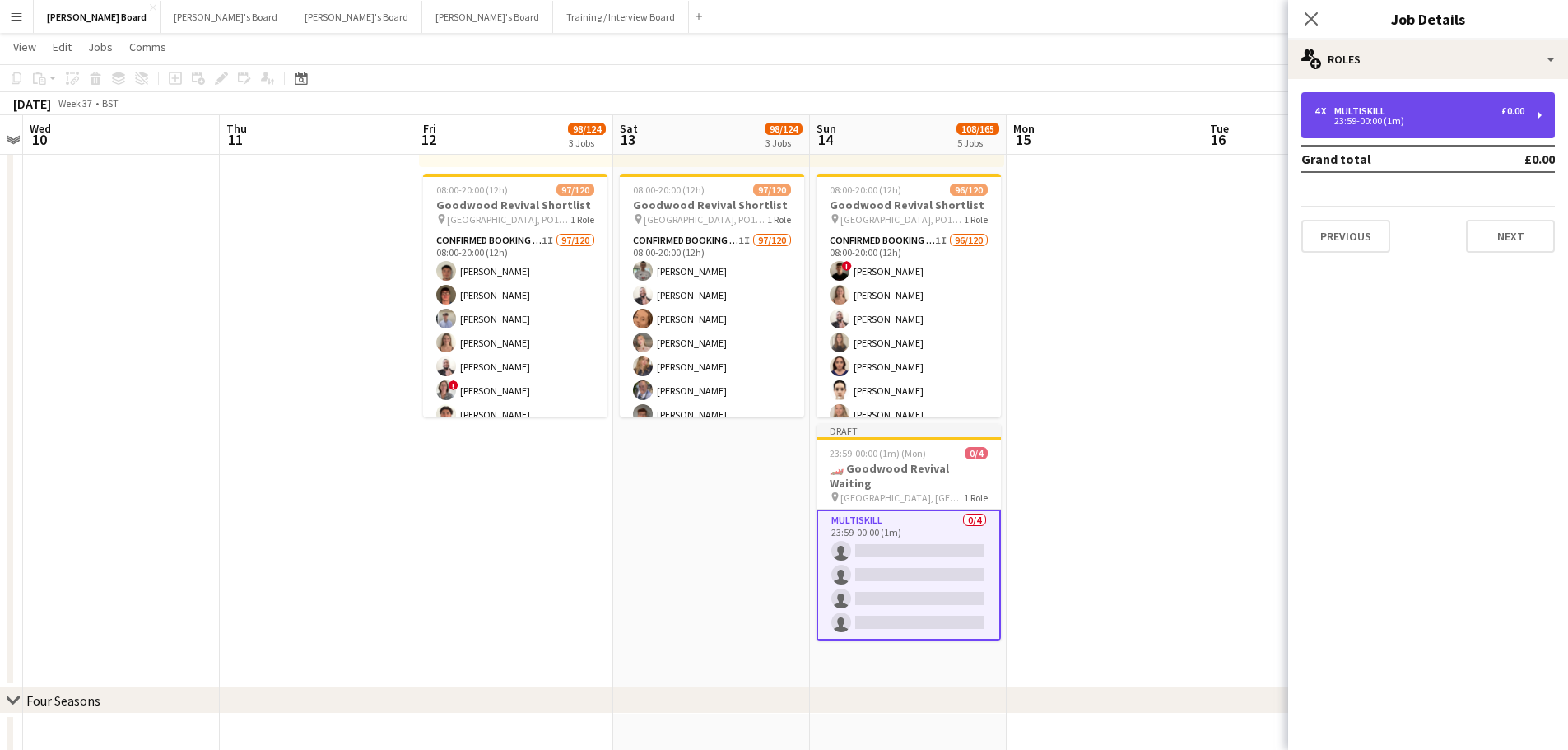
click at [1379, 106] on div "MULTISKILL" at bounding box center [1363, 111] width 58 height 11
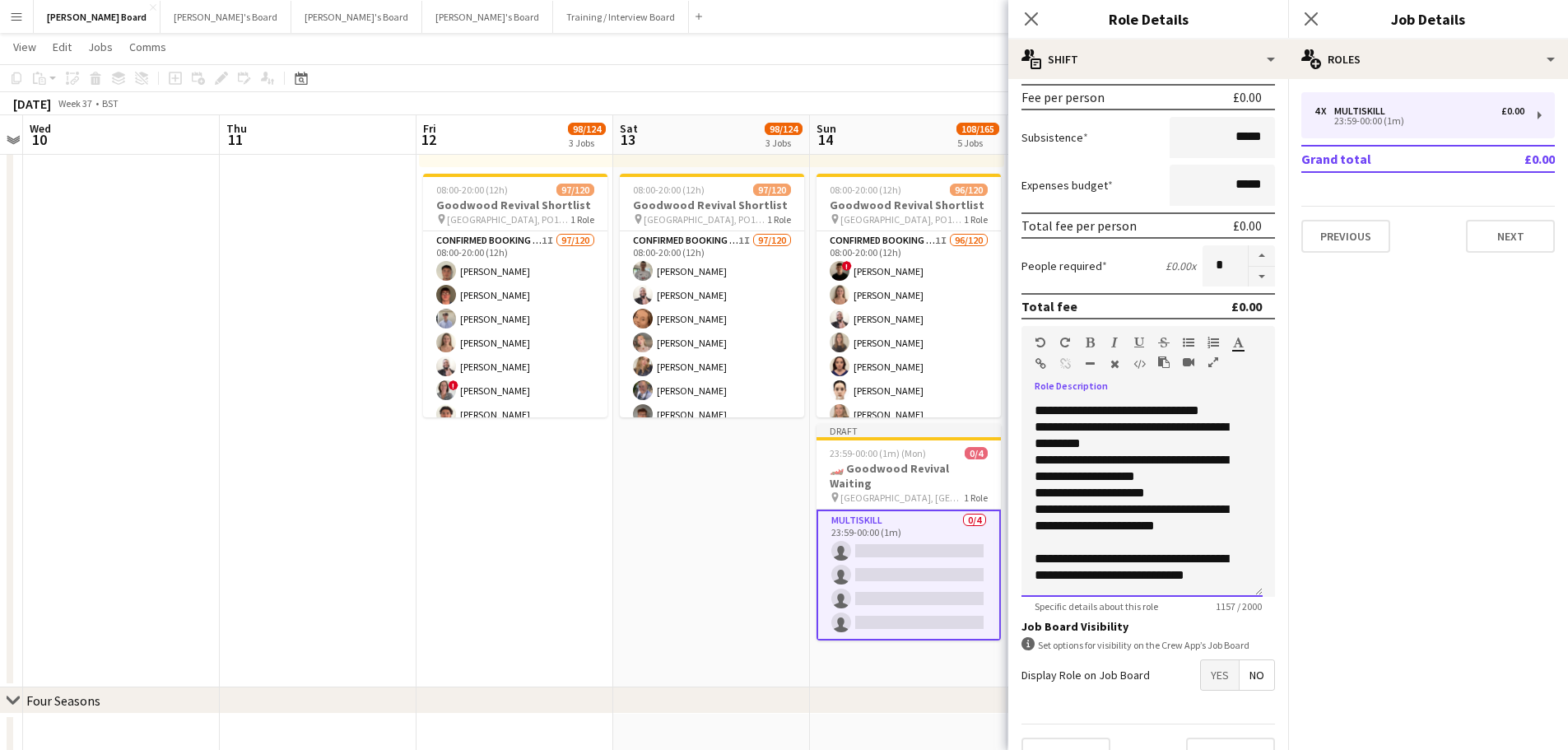
scroll to position [606, 0]
drag, startPoint x: 1034, startPoint y: 521, endPoint x: 1207, endPoint y: 648, distance: 214.6
click at [1207, 648] on form "**********" at bounding box center [1148, 314] width 279 height 938
click at [1228, 575] on div "**********" at bounding box center [1135, 567] width 202 height 33
copy div "**********"
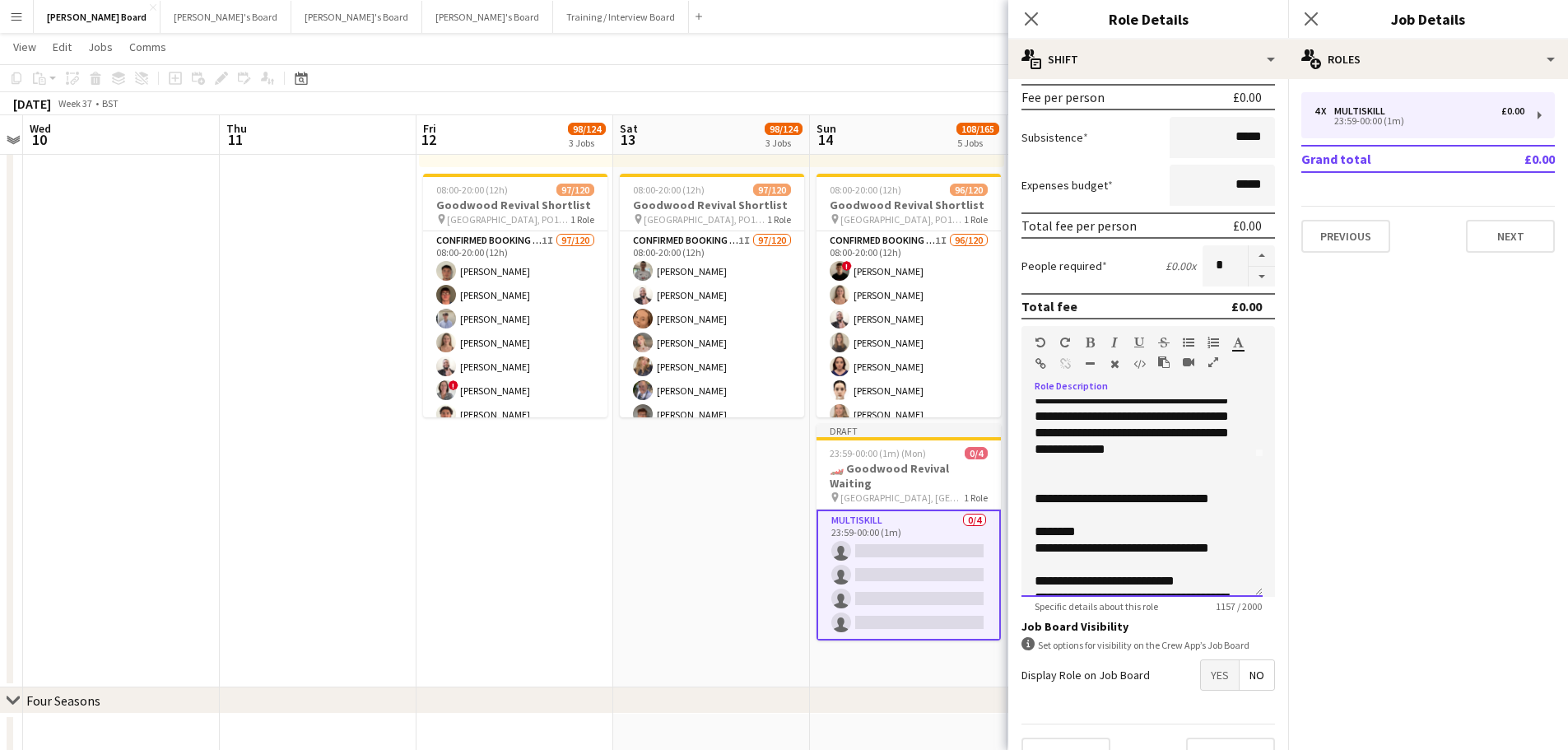
scroll to position [112, 0]
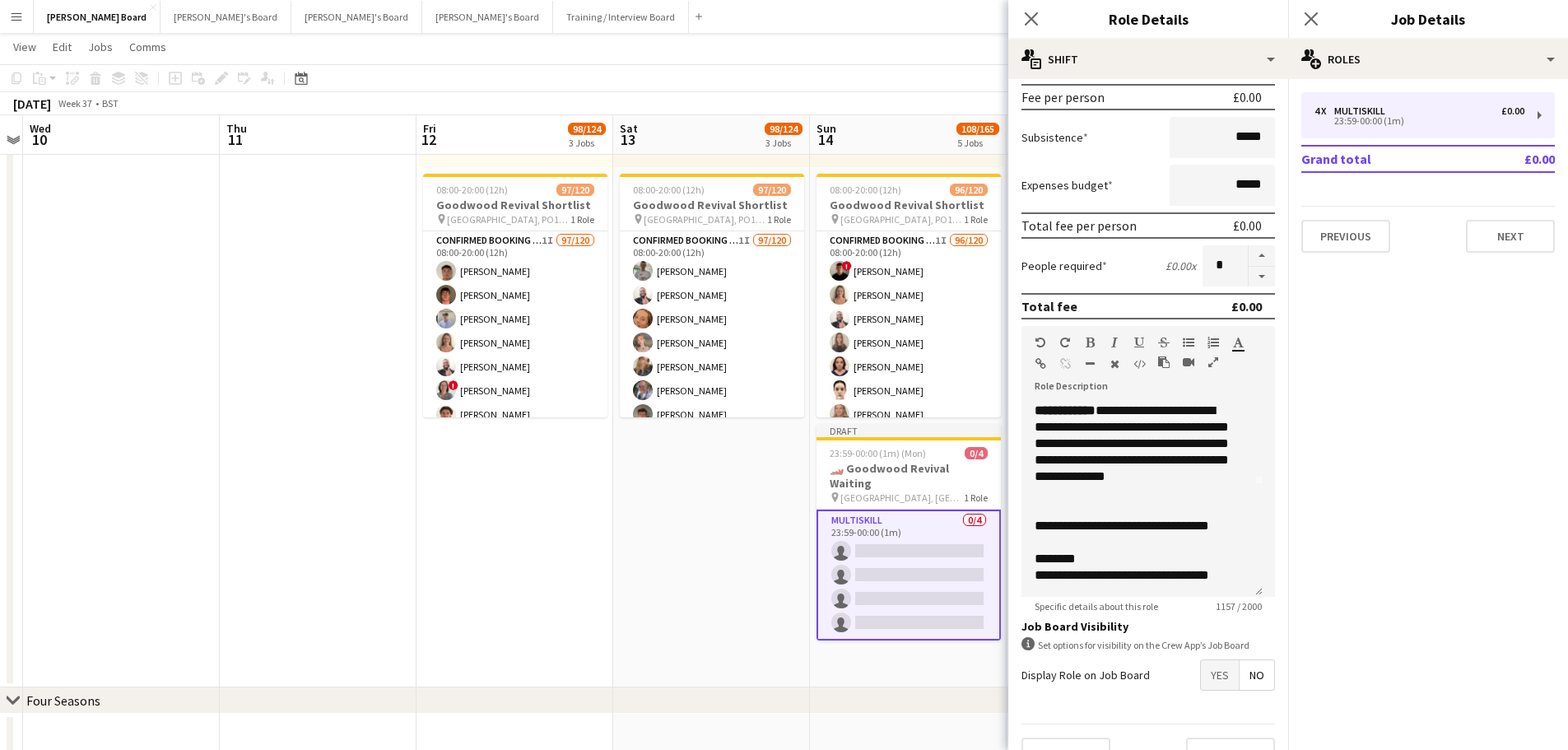
drag, startPoint x: 1185, startPoint y: 269, endPoint x: 1141, endPoint y: 269, distance: 44.0
click at [1141, 269] on div "People required £0.00 x *" at bounding box center [1148, 266] width 254 height 41
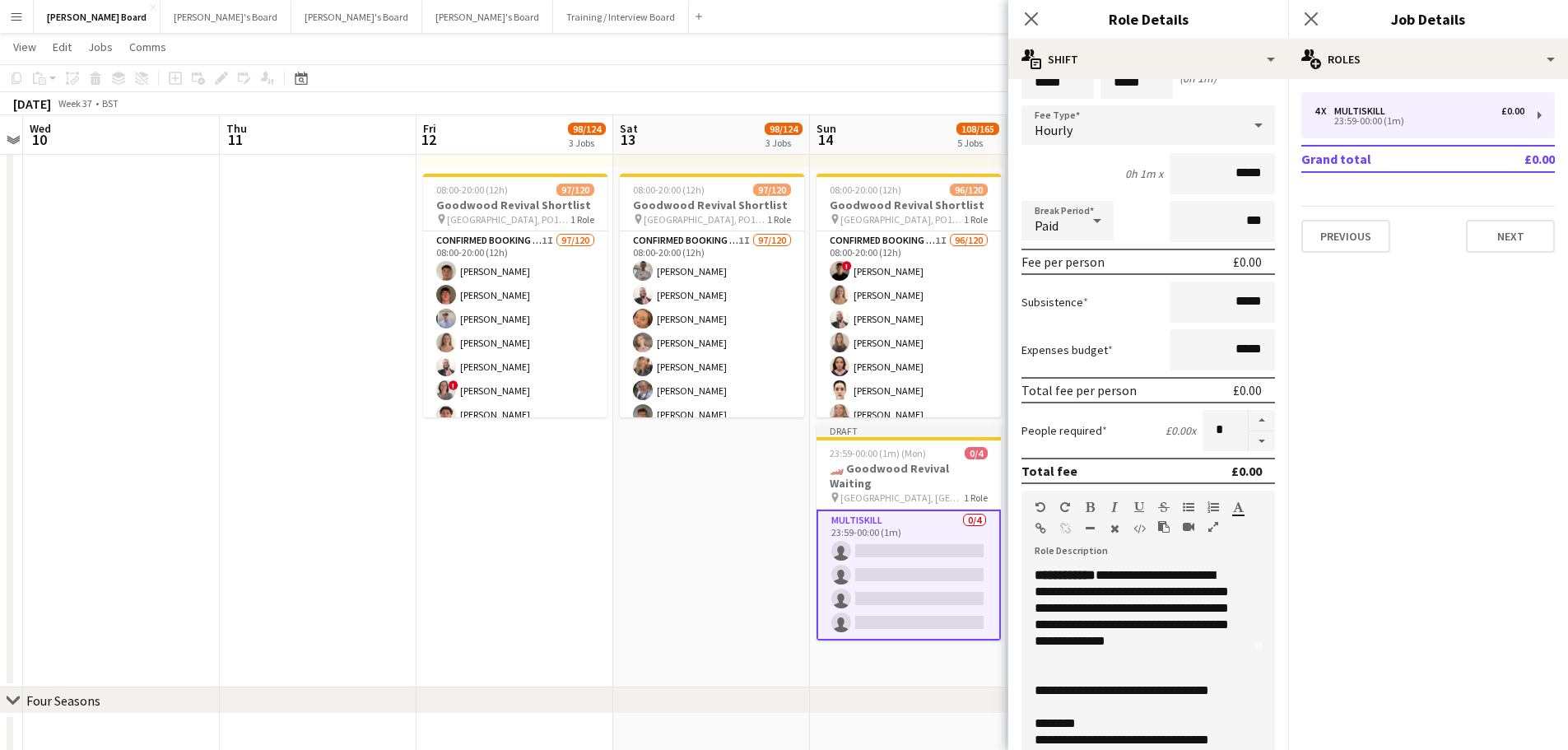
scroll to position [0, 0]
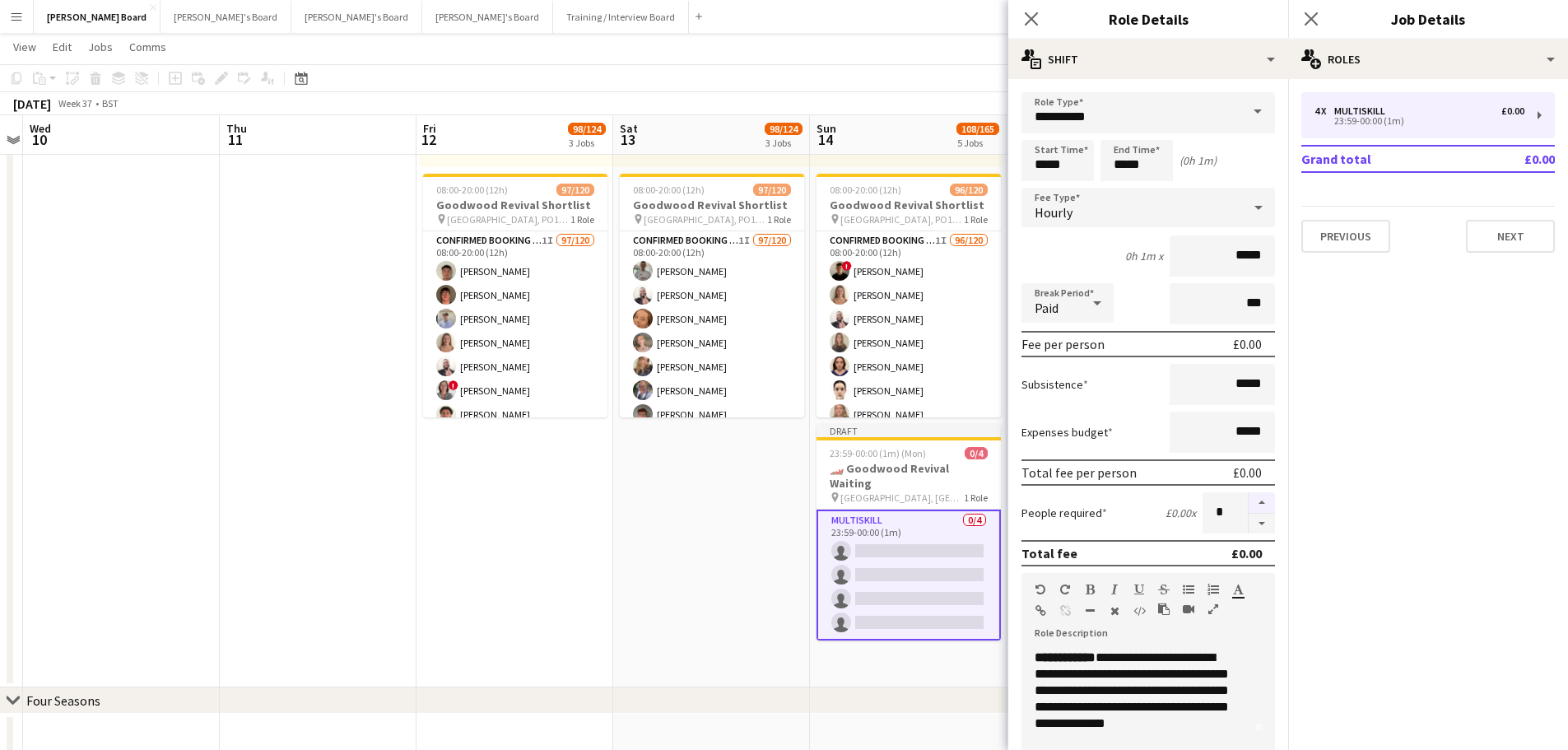
click at [1248, 507] on button "button" at bounding box center [1261, 502] width 27 height 22
type input "*"
drag, startPoint x: 1192, startPoint y: 244, endPoint x: 1245, endPoint y: 244, distance: 53.0
click at [1245, 244] on input "*****" at bounding box center [1222, 256] width 106 height 41
type input "******"
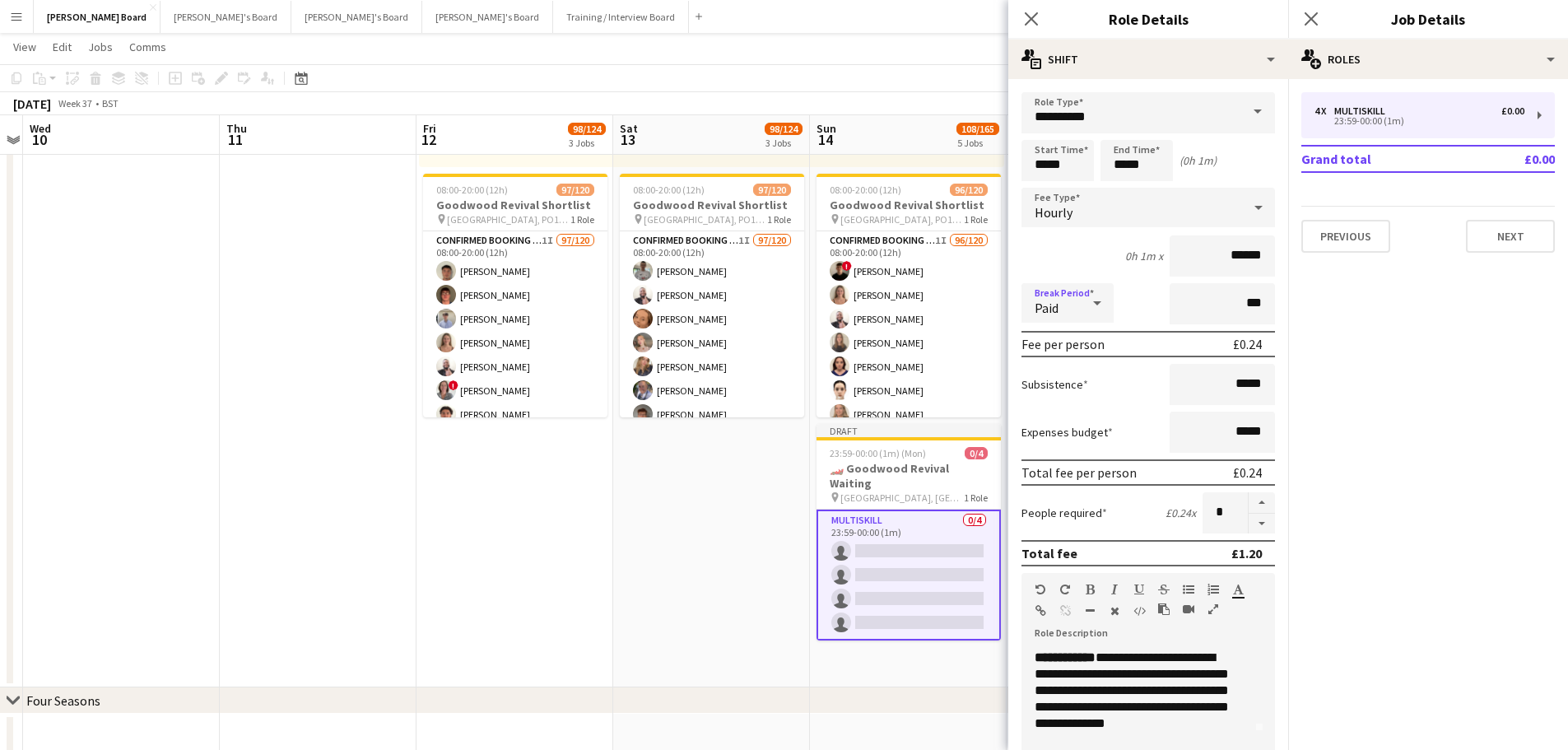
click at [1112, 292] on div at bounding box center [1097, 303] width 33 height 33
click at [1096, 311] on div at bounding box center [784, 375] width 1568 height 750
click at [1075, 286] on div "Paid" at bounding box center [1050, 303] width 59 height 40
click at [1074, 385] on span "Unpaid" at bounding box center [1067, 390] width 66 height 15
click at [1207, 306] on input "***" at bounding box center [1222, 304] width 106 height 41
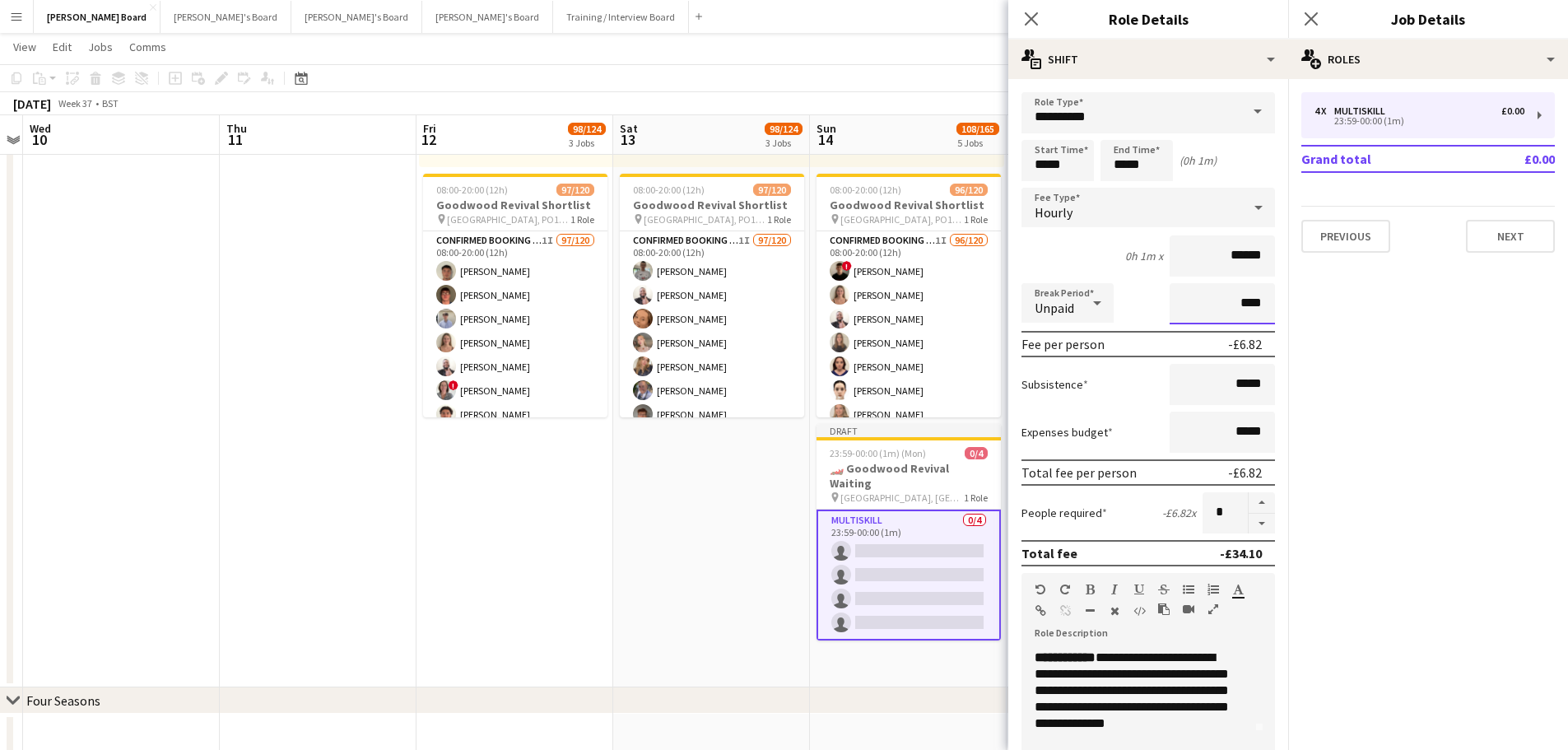
type input "****"
drag, startPoint x: 1086, startPoint y: 120, endPoint x: 938, endPoint y: 118, distance: 148.0
click at [932, 120] on body "Menu Boards Boards Boards All jobs Status Workforce Workforce My Workforce Recr…" at bounding box center [784, 327] width 1568 height 3125
drag, startPoint x: 1066, startPoint y: 157, endPoint x: 977, endPoint y: 141, distance: 90.4
click at [977, 141] on body "Menu Boards Boards Boards All jobs Status Workforce Workforce My Workforce Recr…" at bounding box center [784, 327] width 1568 height 3125
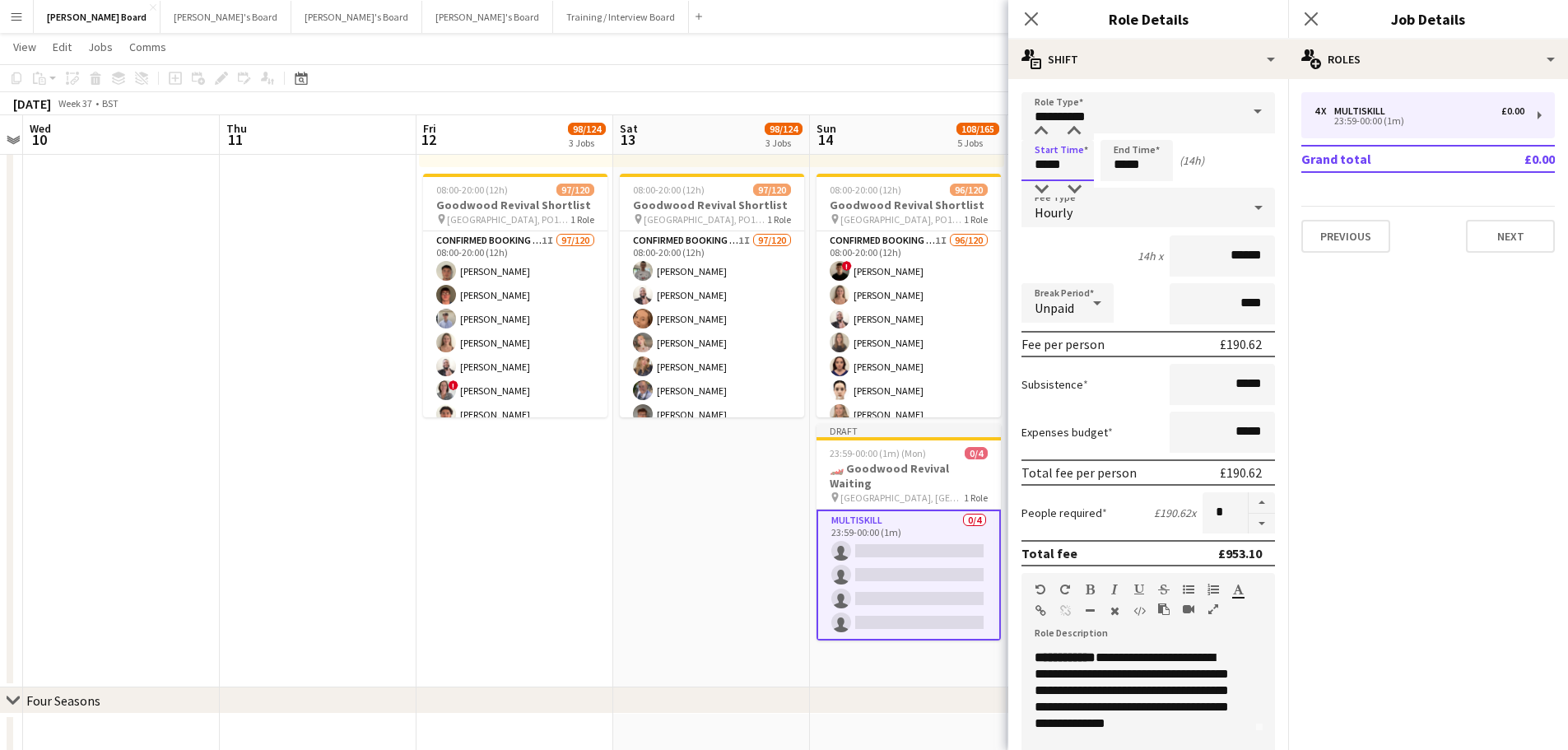
type input "*****"
drag, startPoint x: 1087, startPoint y: 115, endPoint x: 937, endPoint y: 115, distance: 150.0
click at [937, 115] on body "Menu Boards Boards Boards All jobs Status Workforce Workforce My Workforce Recr…" at bounding box center [784, 327] width 1568 height 3125
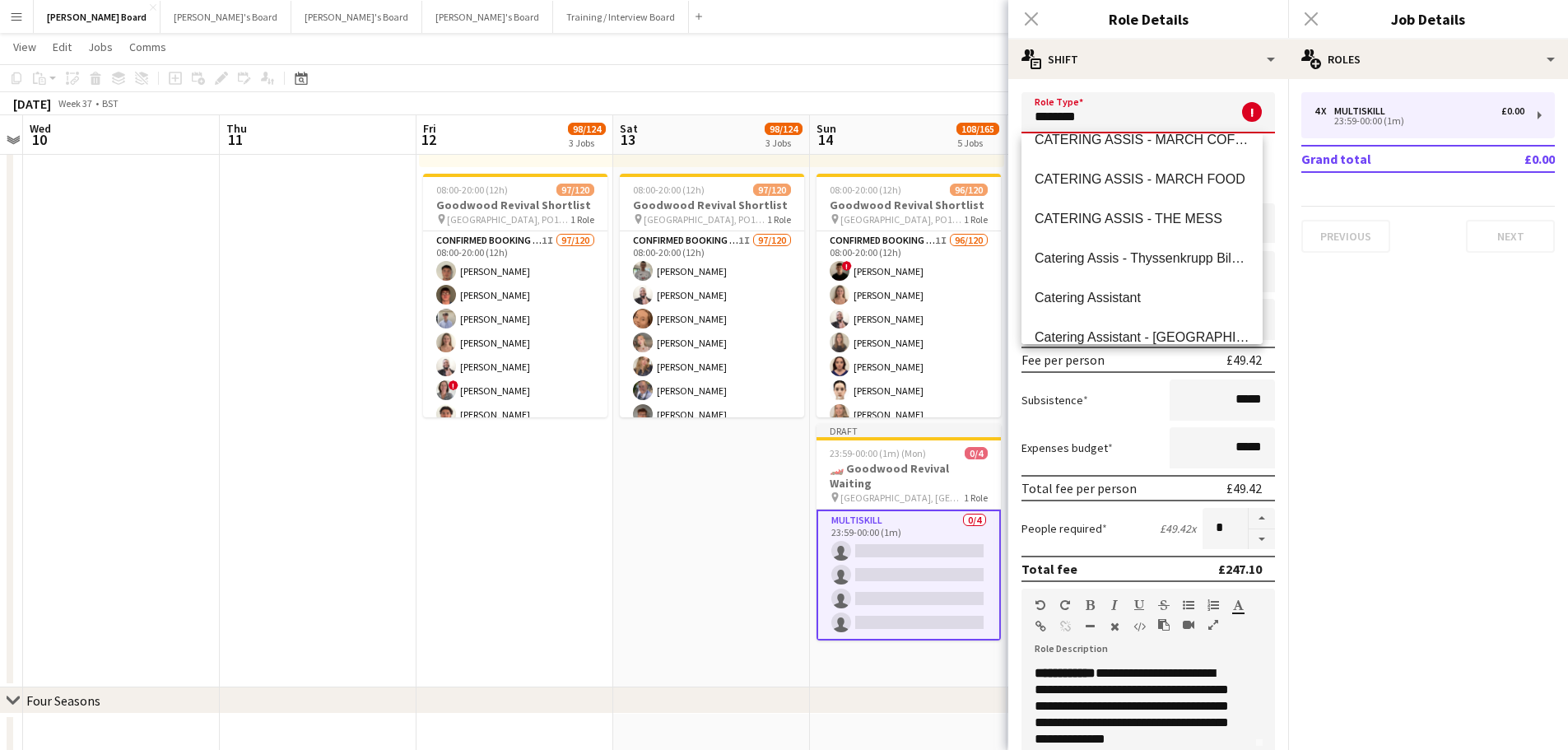
scroll to position [494, 0]
click at [1125, 223] on span "Catering Assistant" at bounding box center [1142, 218] width 215 height 15
type input "**********"
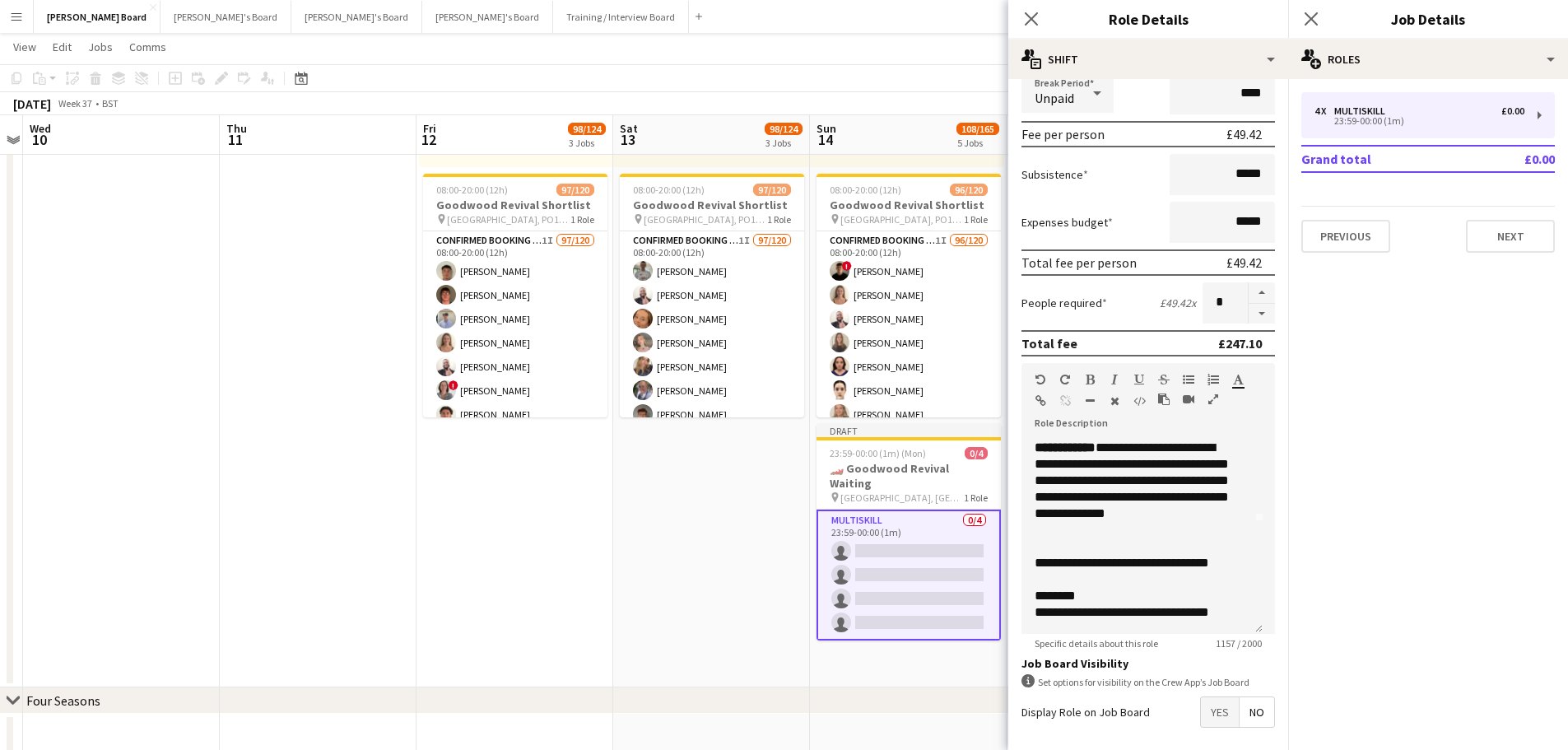
scroll to position [280, 0]
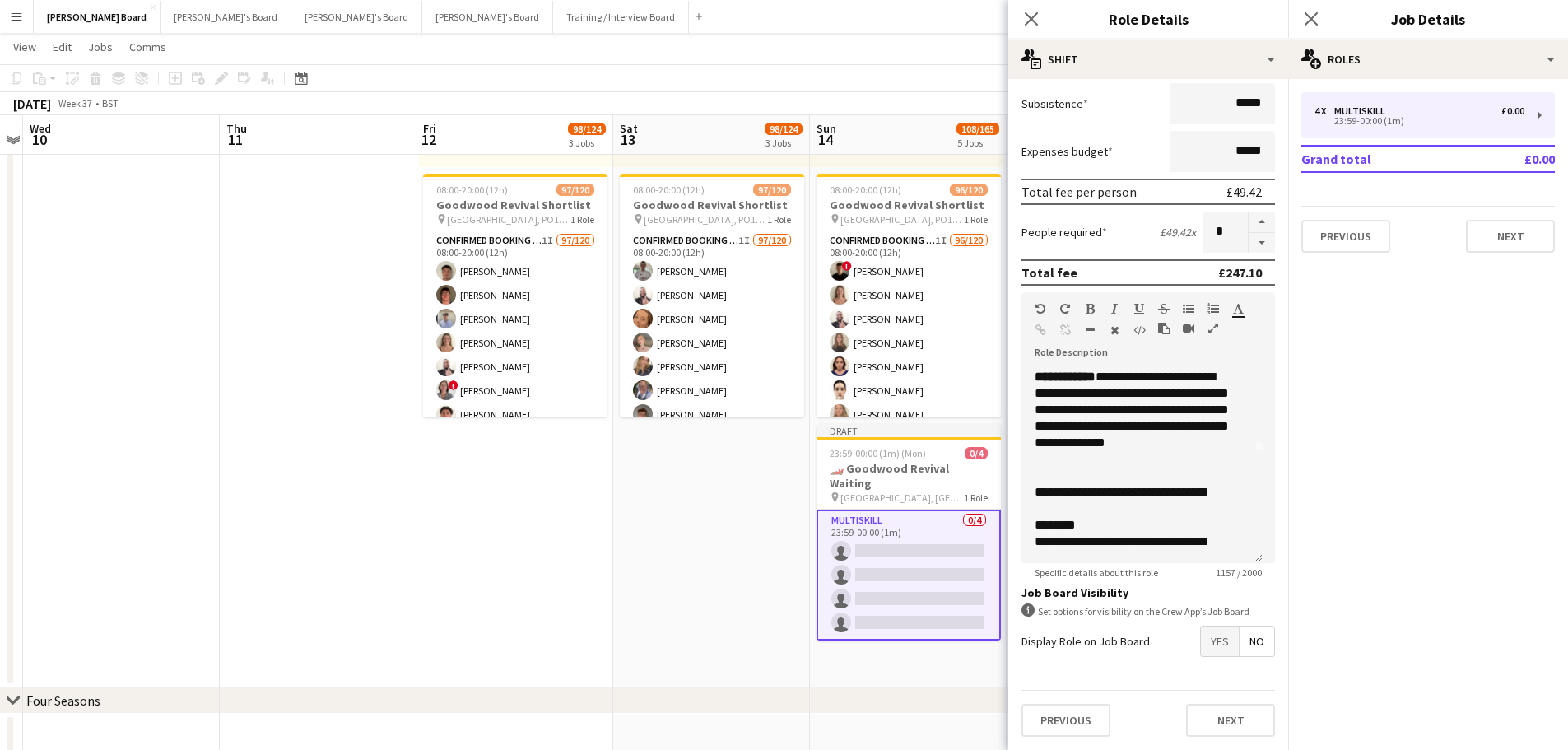
drag, startPoint x: 1044, startPoint y: 693, endPoint x: 1029, endPoint y: 575, distance: 118.9
click at [1029, 575] on span "Specific details about this role" at bounding box center [1096, 573] width 150 height 12
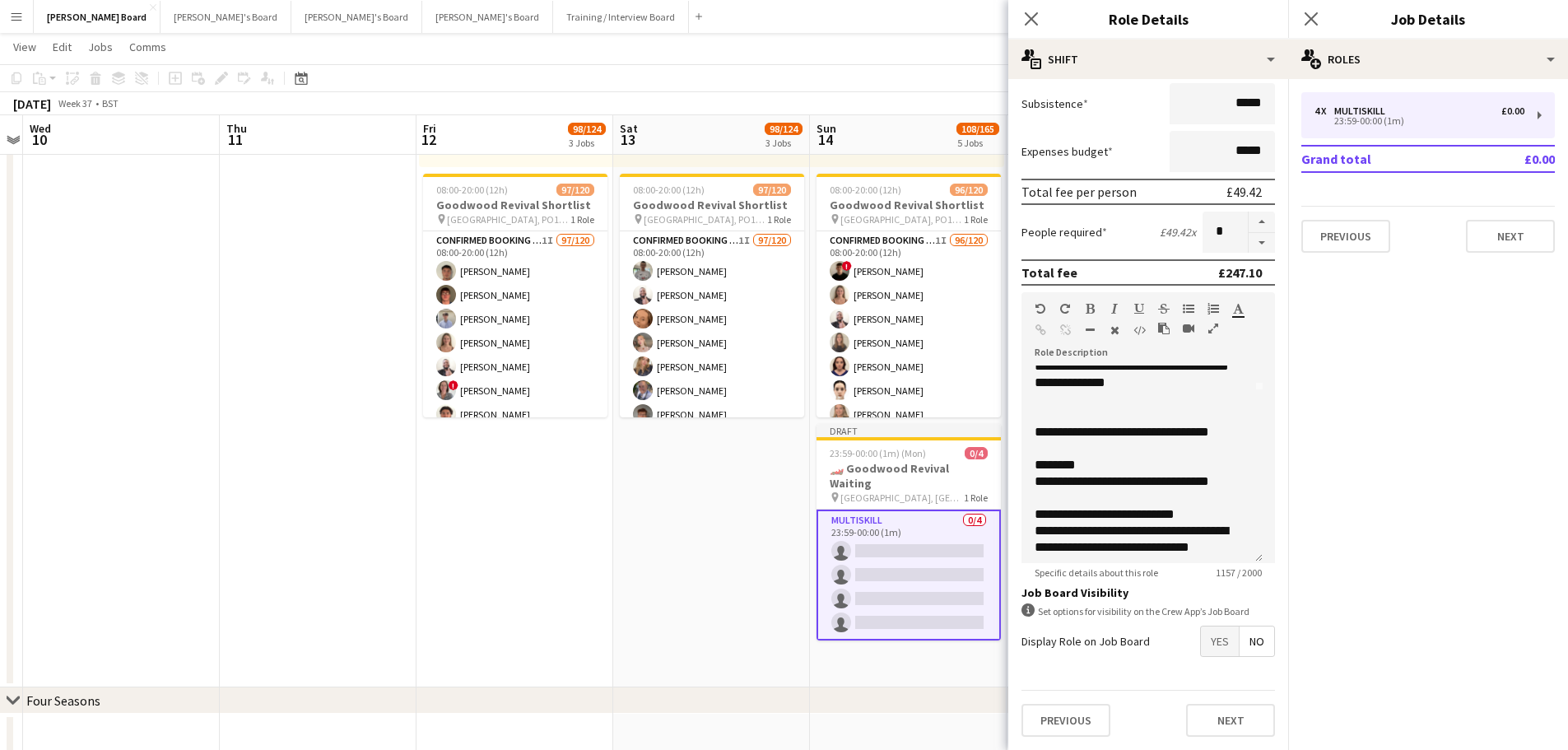
scroll to position [194, 0]
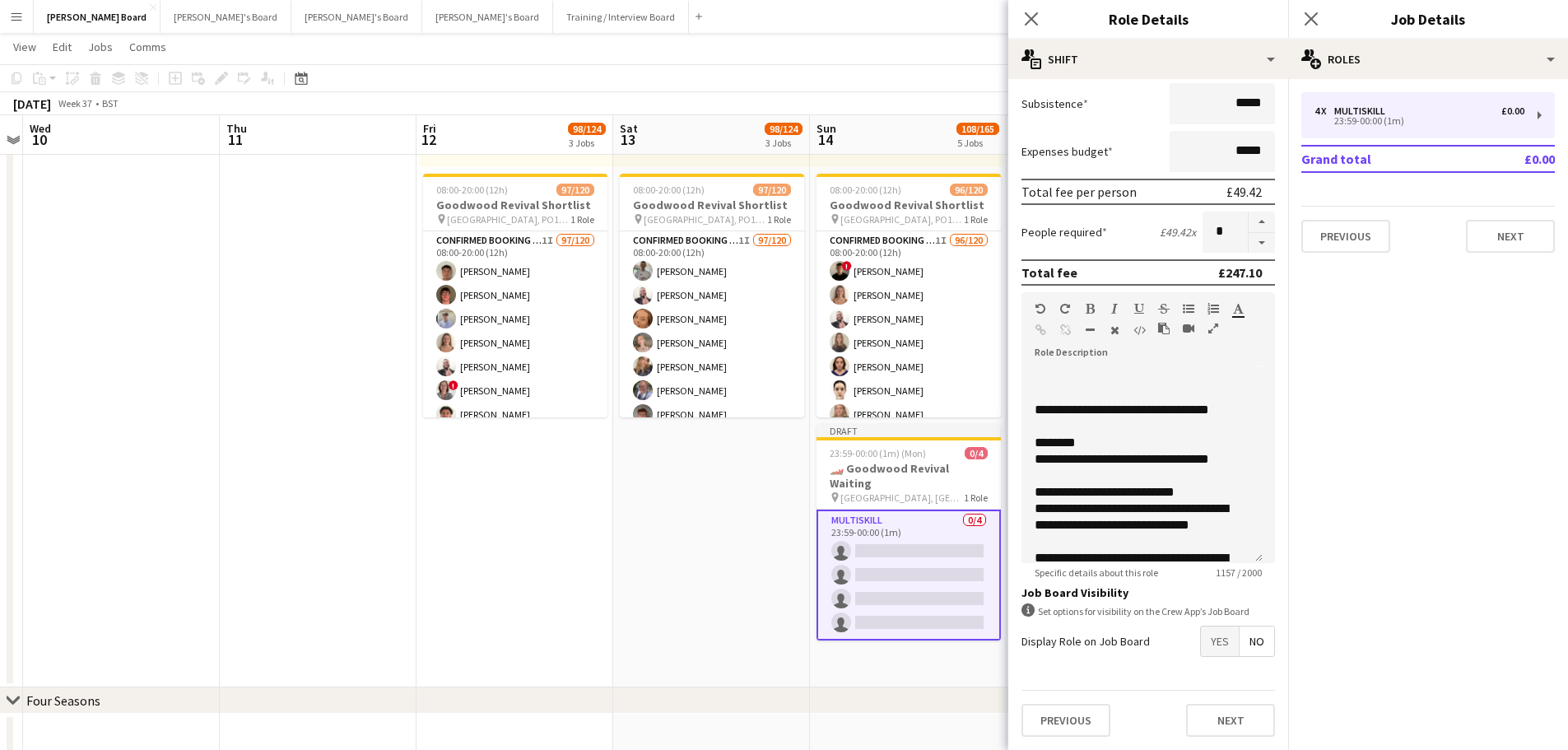
click at [690, 537] on app-date-cell "06:00-18:00 (12h) 0/1 pin Chichester, PO18 0PS 1 Role Shortlisted 109A 0/1 06:0…" at bounding box center [711, 280] width 197 height 815
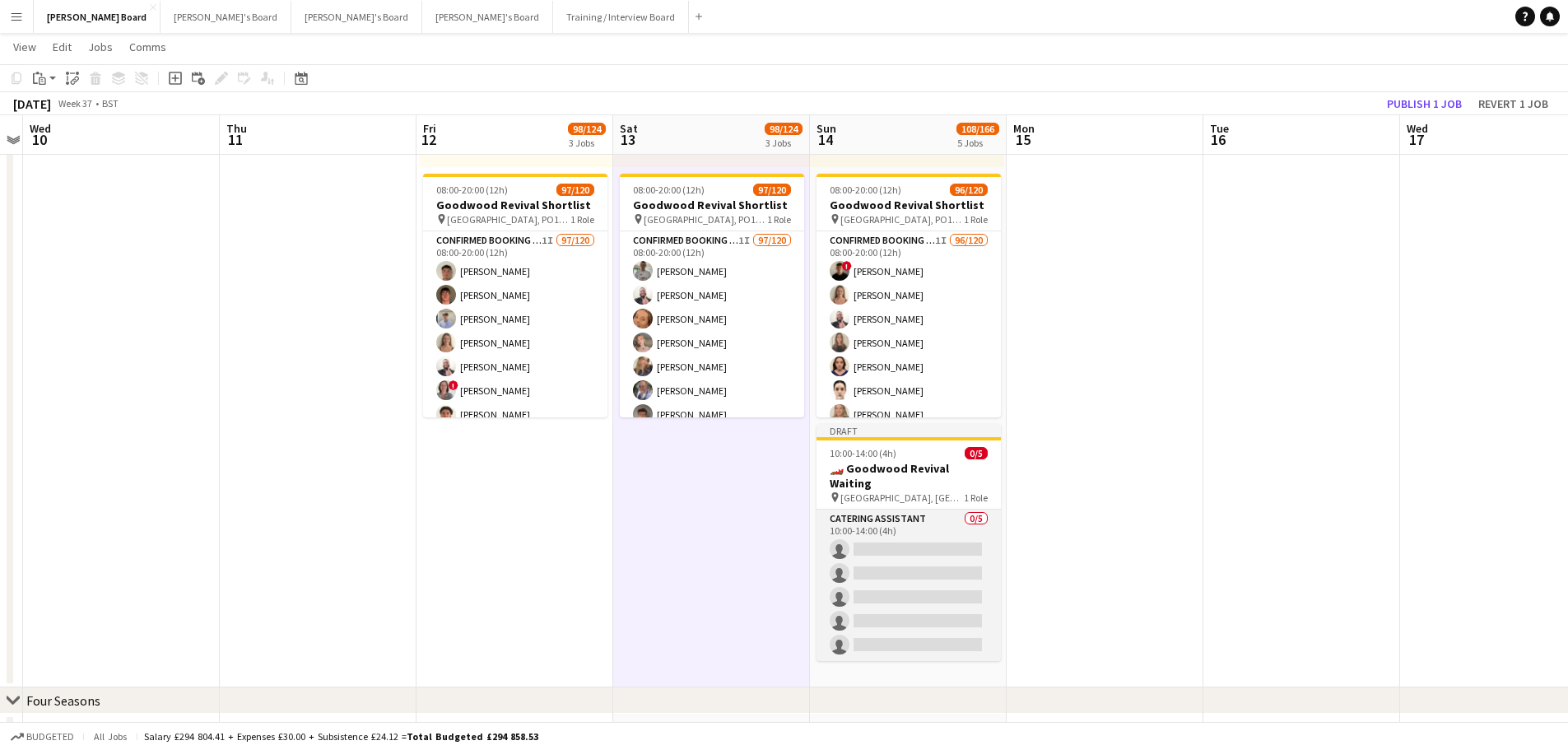
click at [905, 542] on app-card-role "Catering Assistant 0/5 10:00-14:00 (4h) single-neutral-actions single-neutral-a…" at bounding box center [909, 586] width 184 height 151
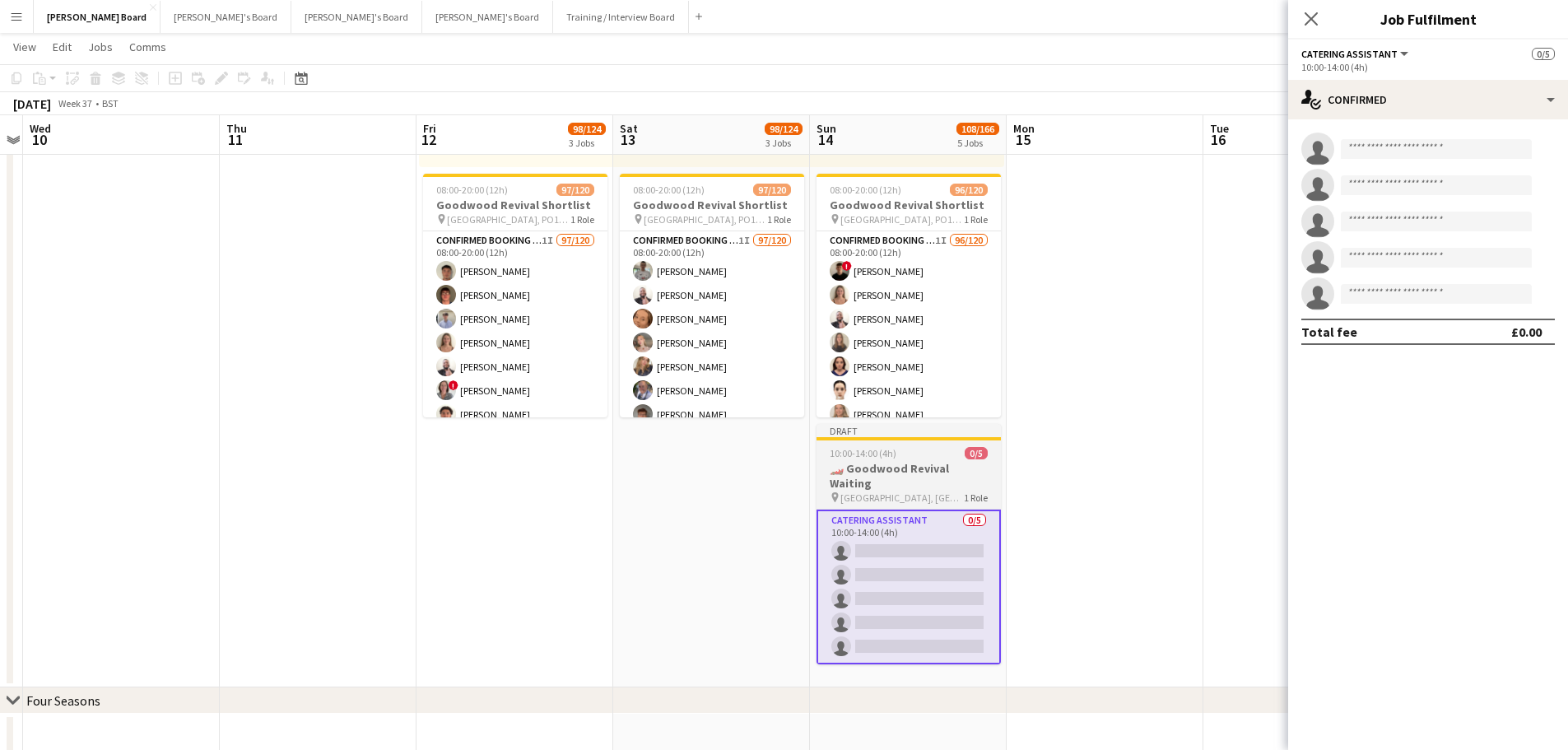
click at [950, 470] on h3 "🏎️ Goodwood Revival Waiting" at bounding box center [909, 476] width 184 height 29
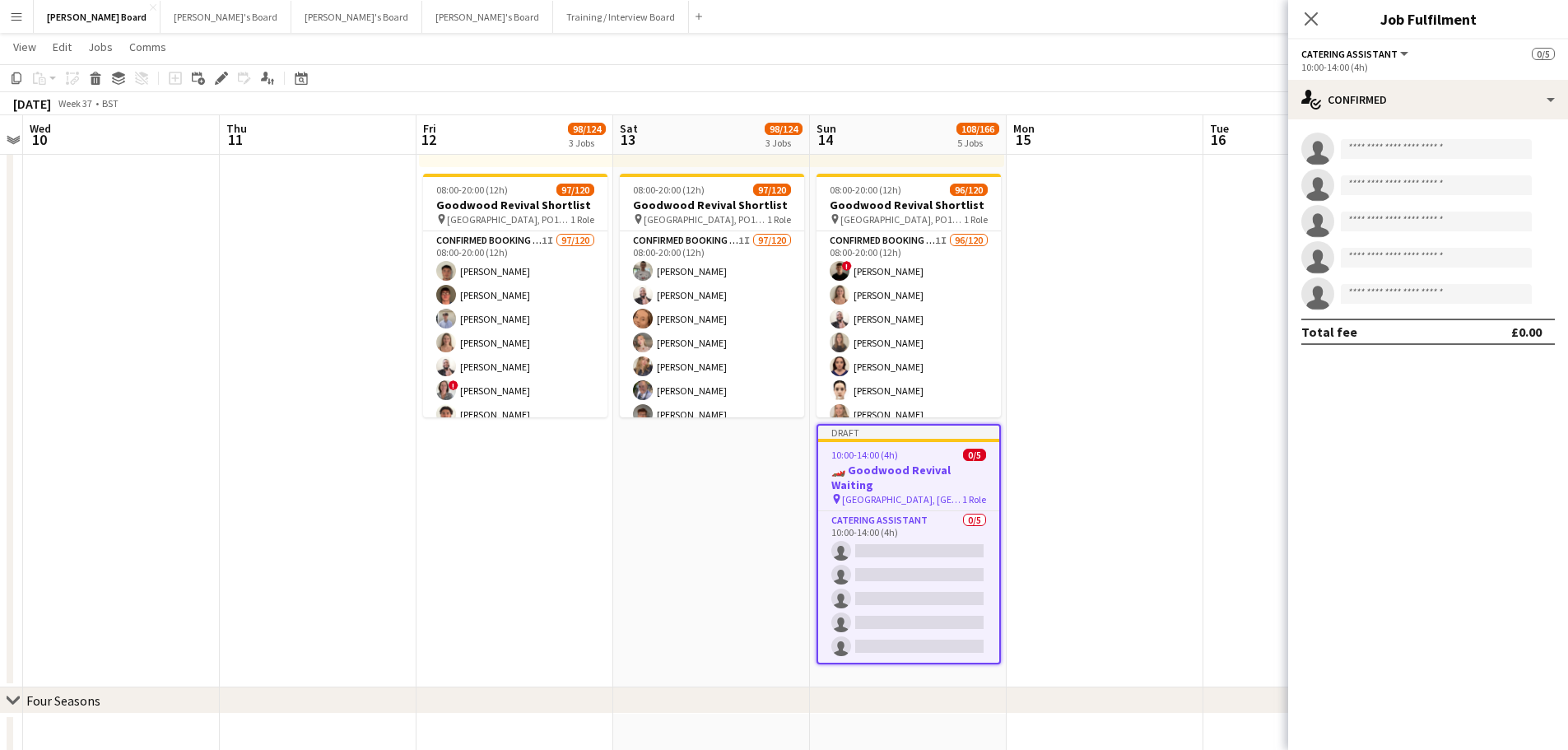
click at [708, 488] on app-date-cell "06:00-18:00 (12h) 0/1 pin Chichester, PO18 0PS 1 Role Shortlisted 109A 0/1 06:0…" at bounding box center [711, 280] width 197 height 815
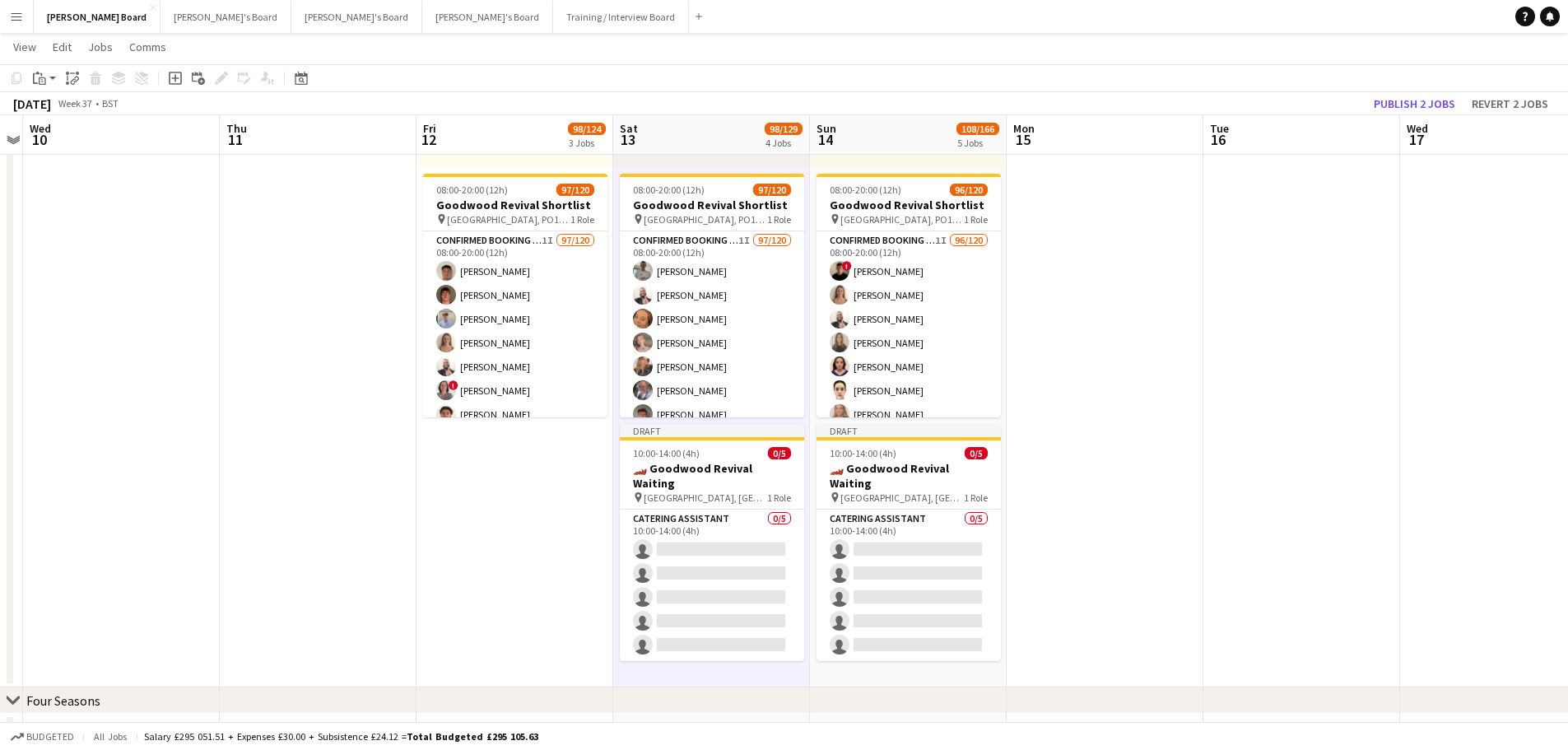
click at [549, 480] on app-date-cell "Toggle View Goodwood Revival Shortlist 12-09-2025 → 14-09-2025 0/3 3 jobs 06:00…" at bounding box center [514, 280] width 197 height 815
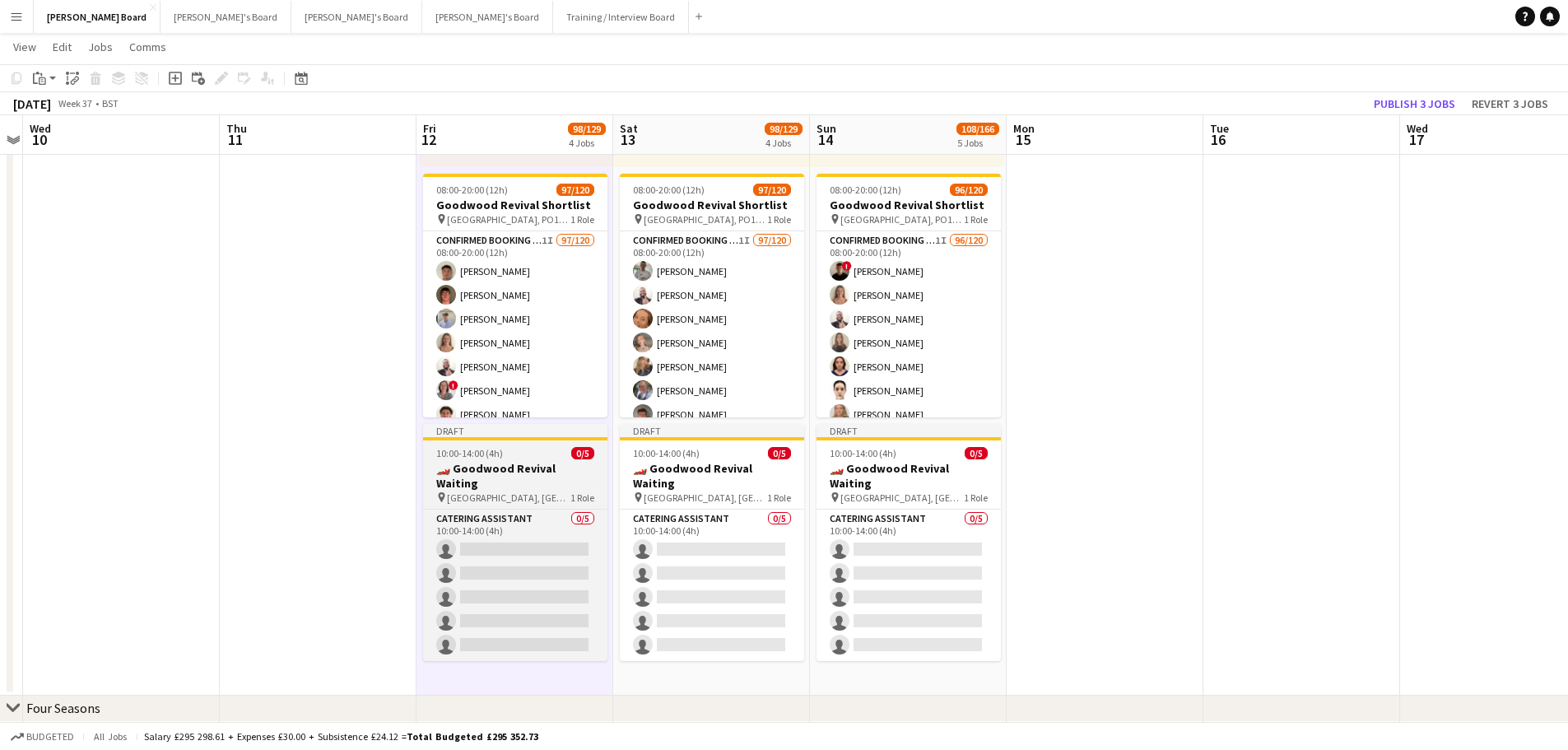
click at [534, 491] on span "Goodwood Motor Circuit, Chichester, PO18 0PH" at bounding box center [509, 497] width 124 height 12
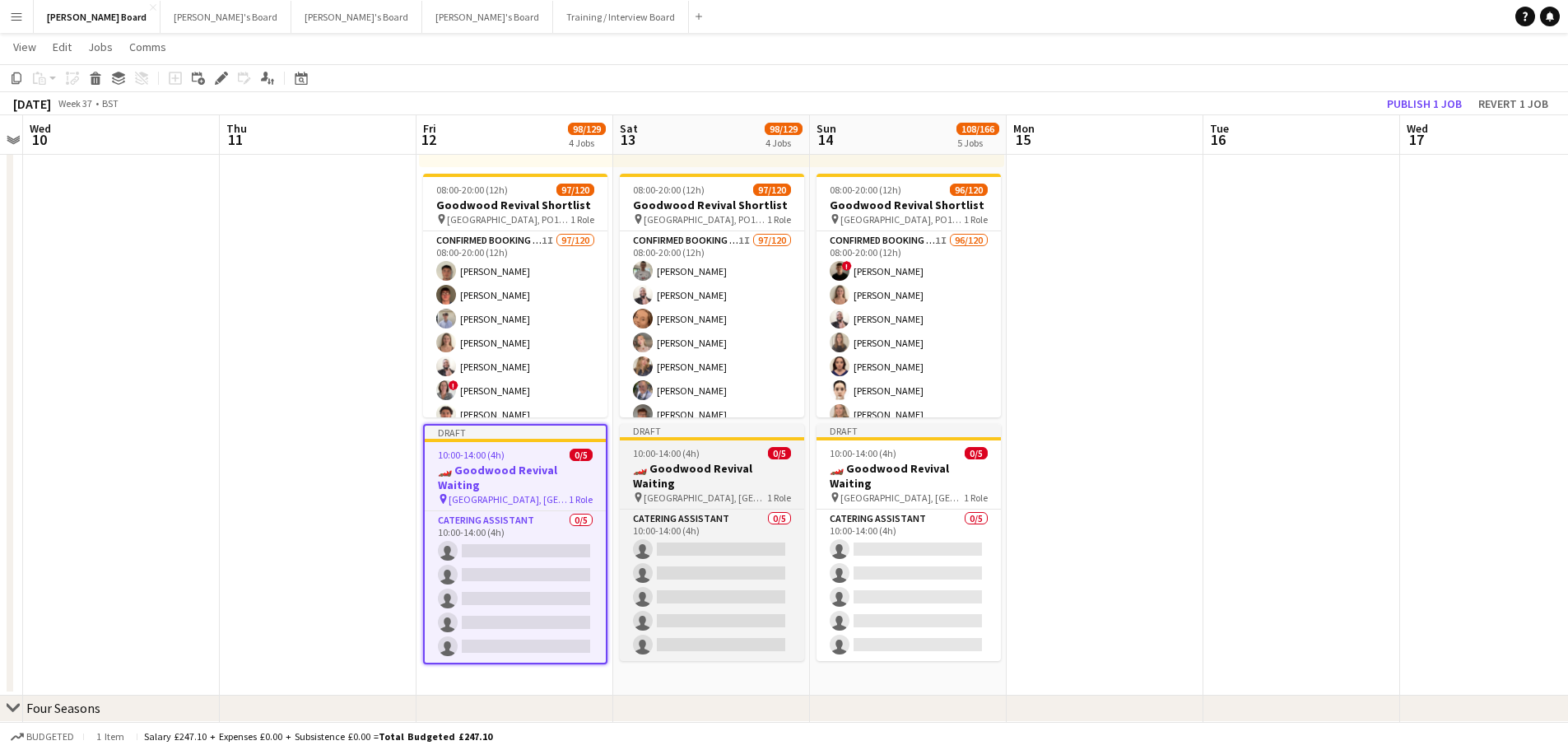
click at [739, 491] on span "Goodwood Motor Circuit, Chichester, PO18 0PH" at bounding box center [706, 497] width 124 height 12
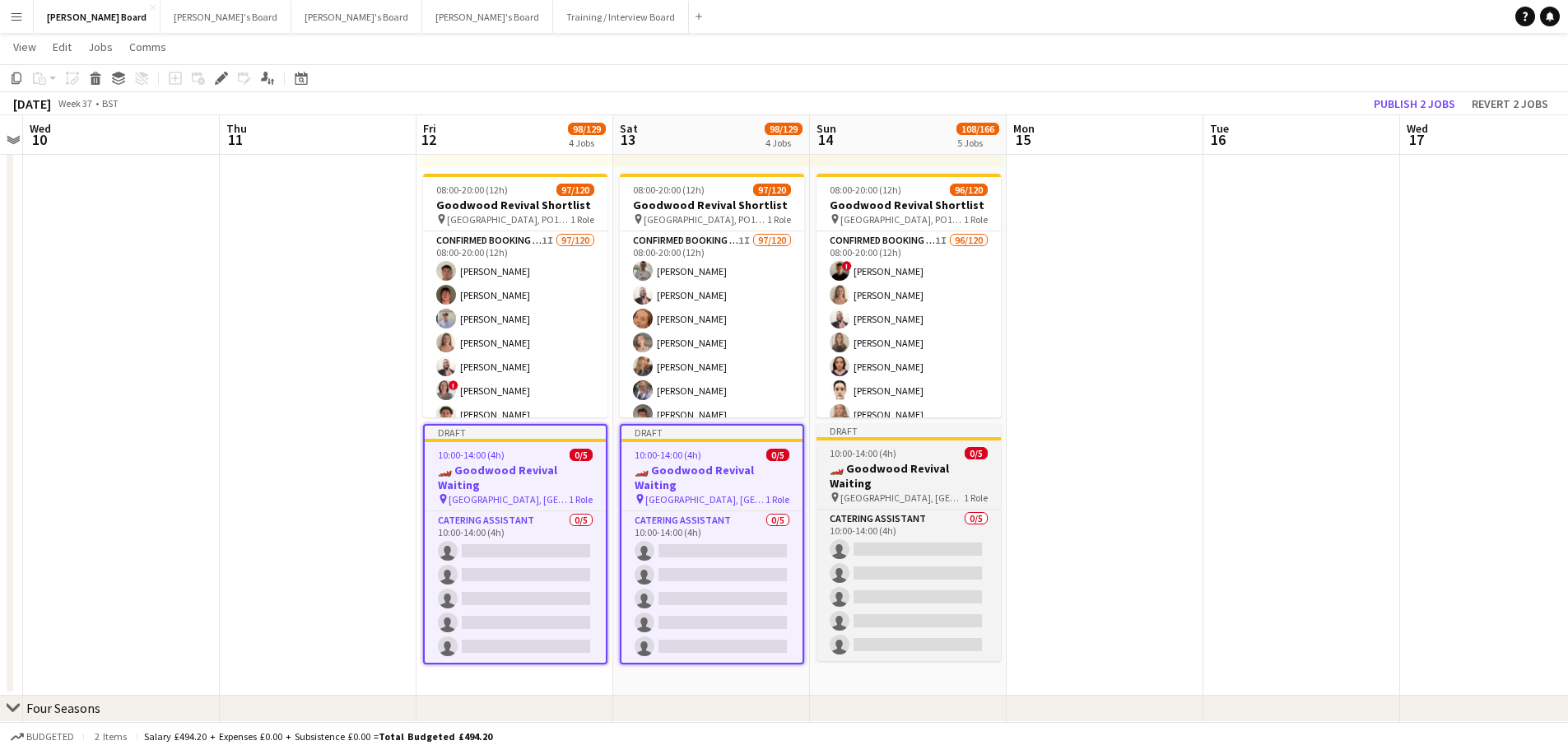
click at [954, 474] on h3 "🏎️ Goodwood Revival Waiting" at bounding box center [909, 476] width 184 height 29
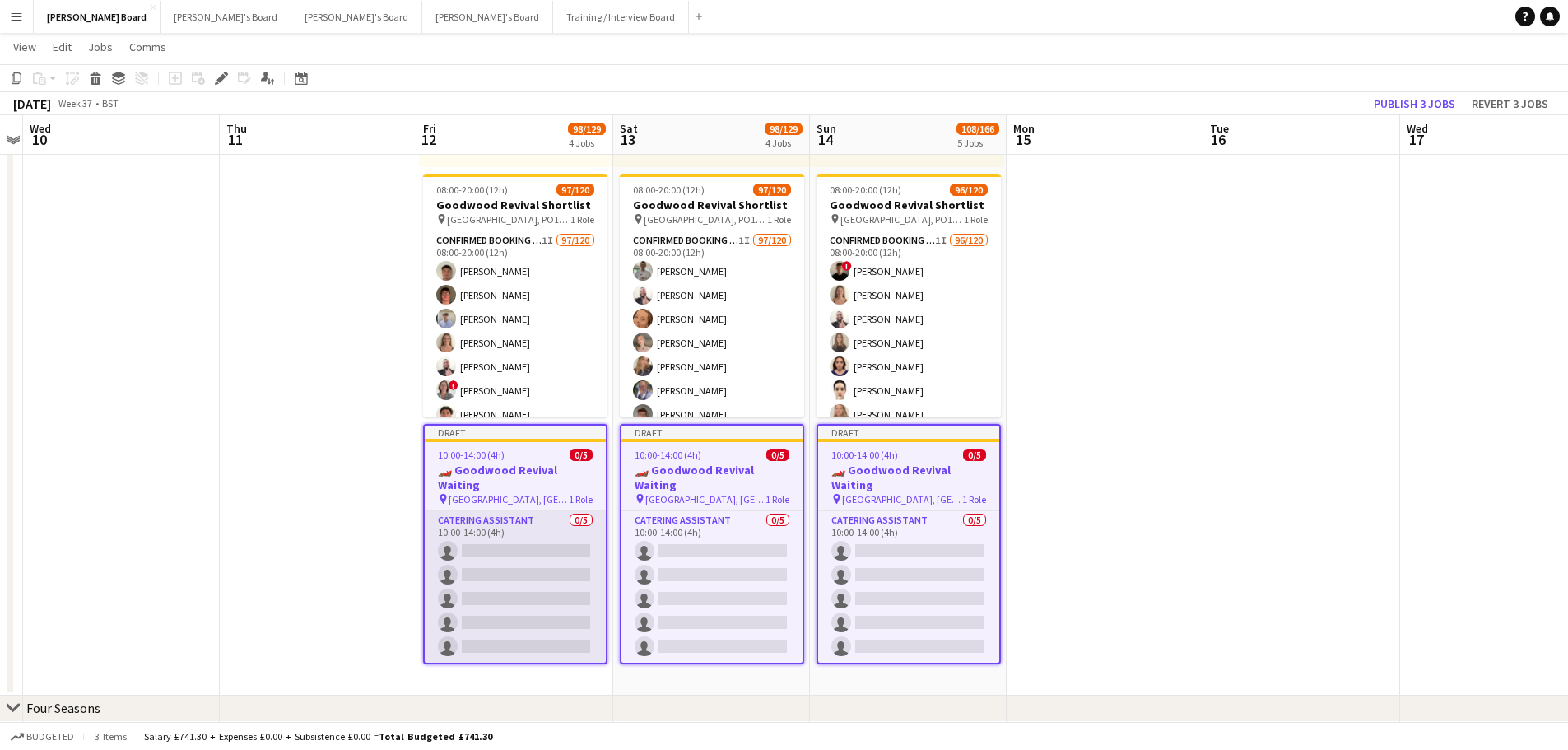
click at [550, 532] on app-card-role "Catering Assistant 0/5 10:00-14:00 (4h) single-neutral-actions single-neutral-a…" at bounding box center [515, 587] width 181 height 151
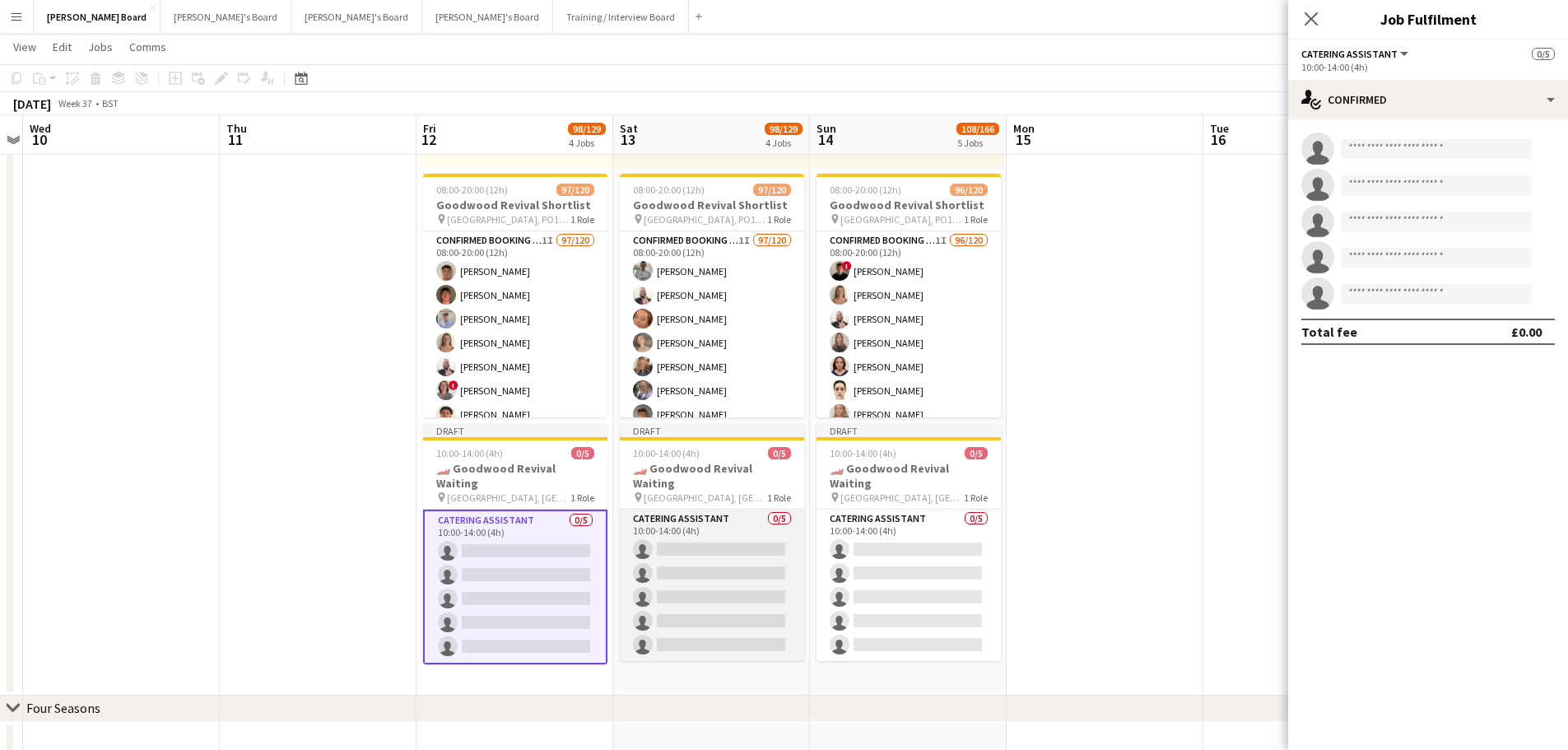
click at [642, 570] on app-card-role "Catering Assistant 0/5 10:00-14:00 (4h) single-neutral-actions single-neutral-a…" at bounding box center [712, 586] width 184 height 151
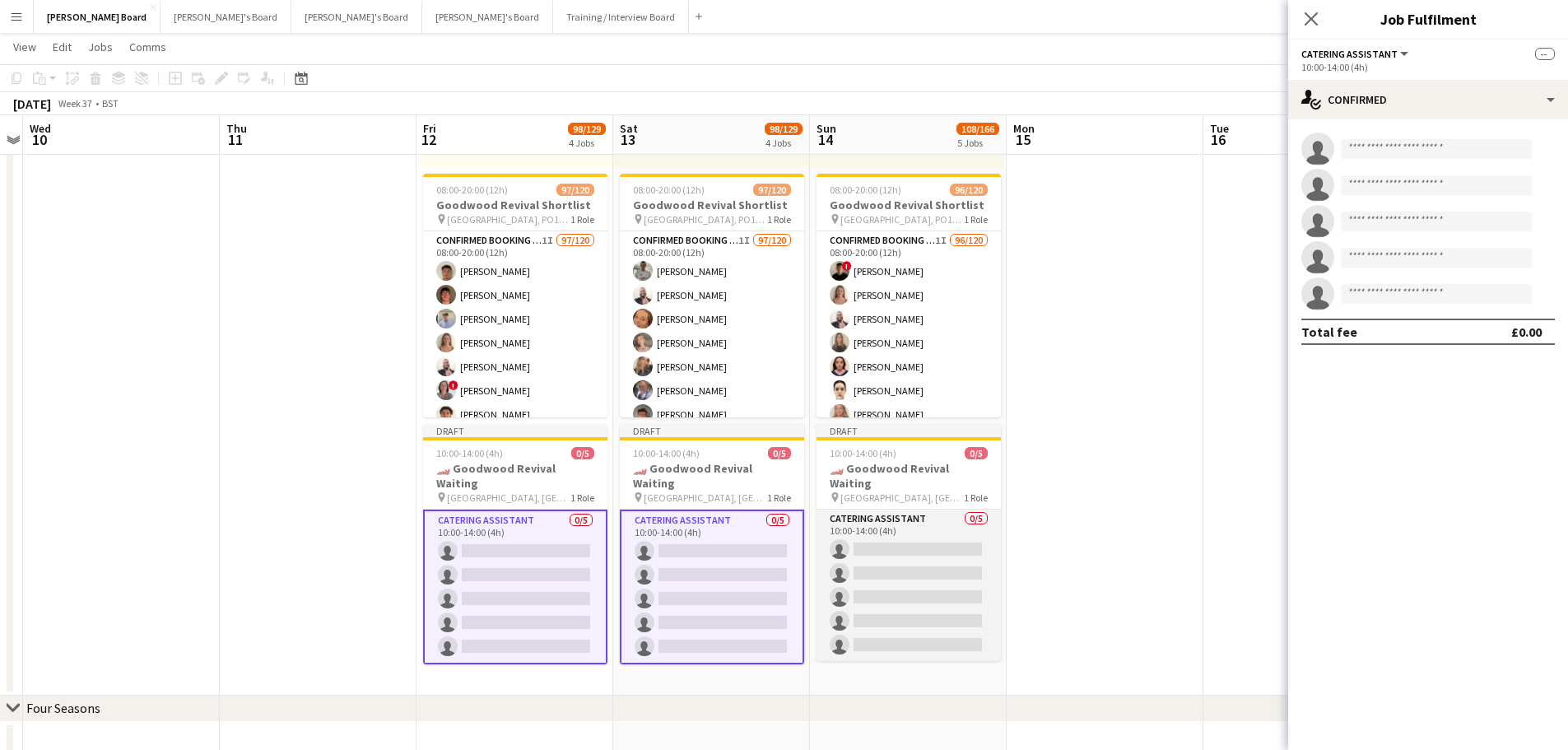
click at [926, 550] on app-card-role "Catering Assistant 0/5 10:00-14:00 (4h) single-neutral-actions single-neutral-a…" at bounding box center [909, 586] width 184 height 151
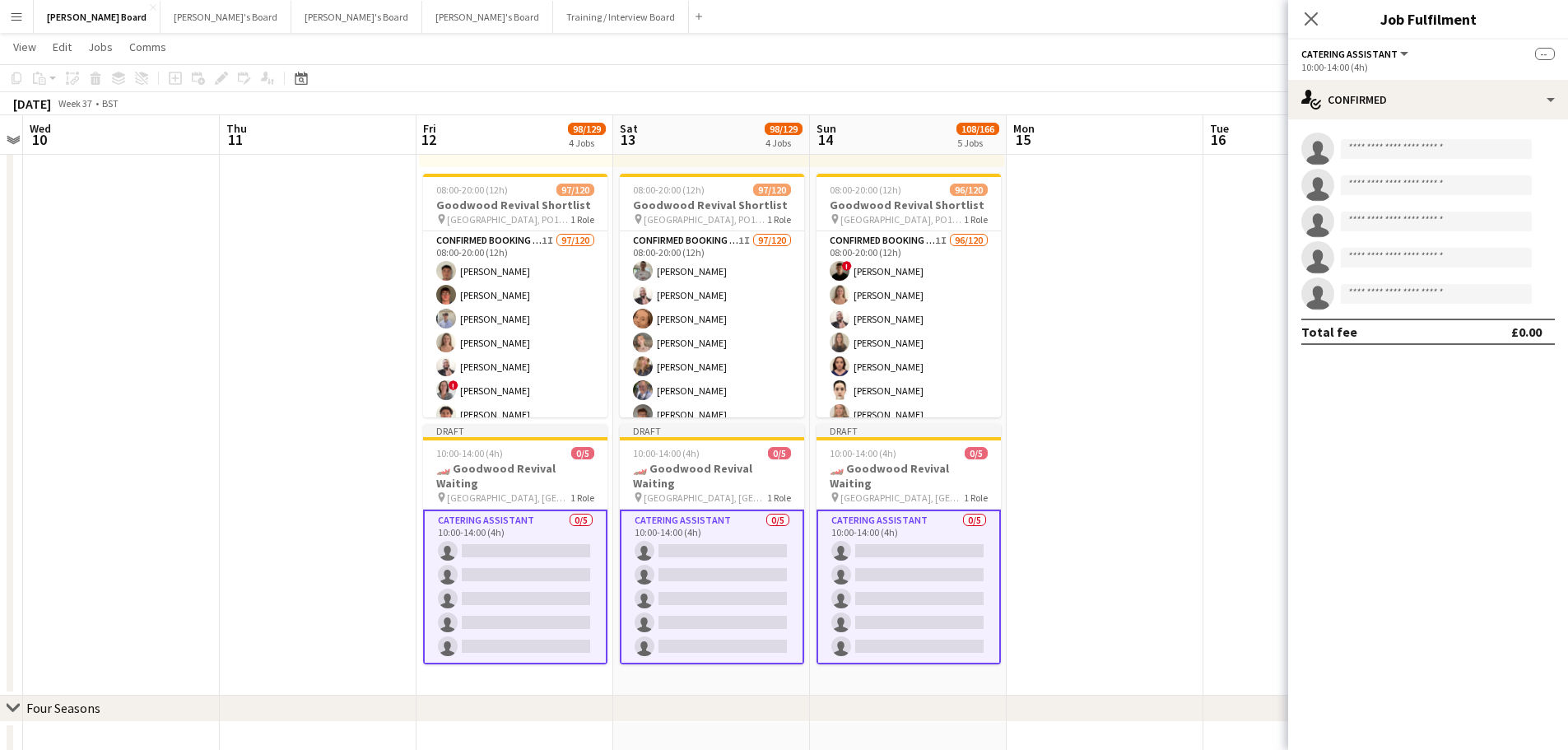
scroll to position [0, 566]
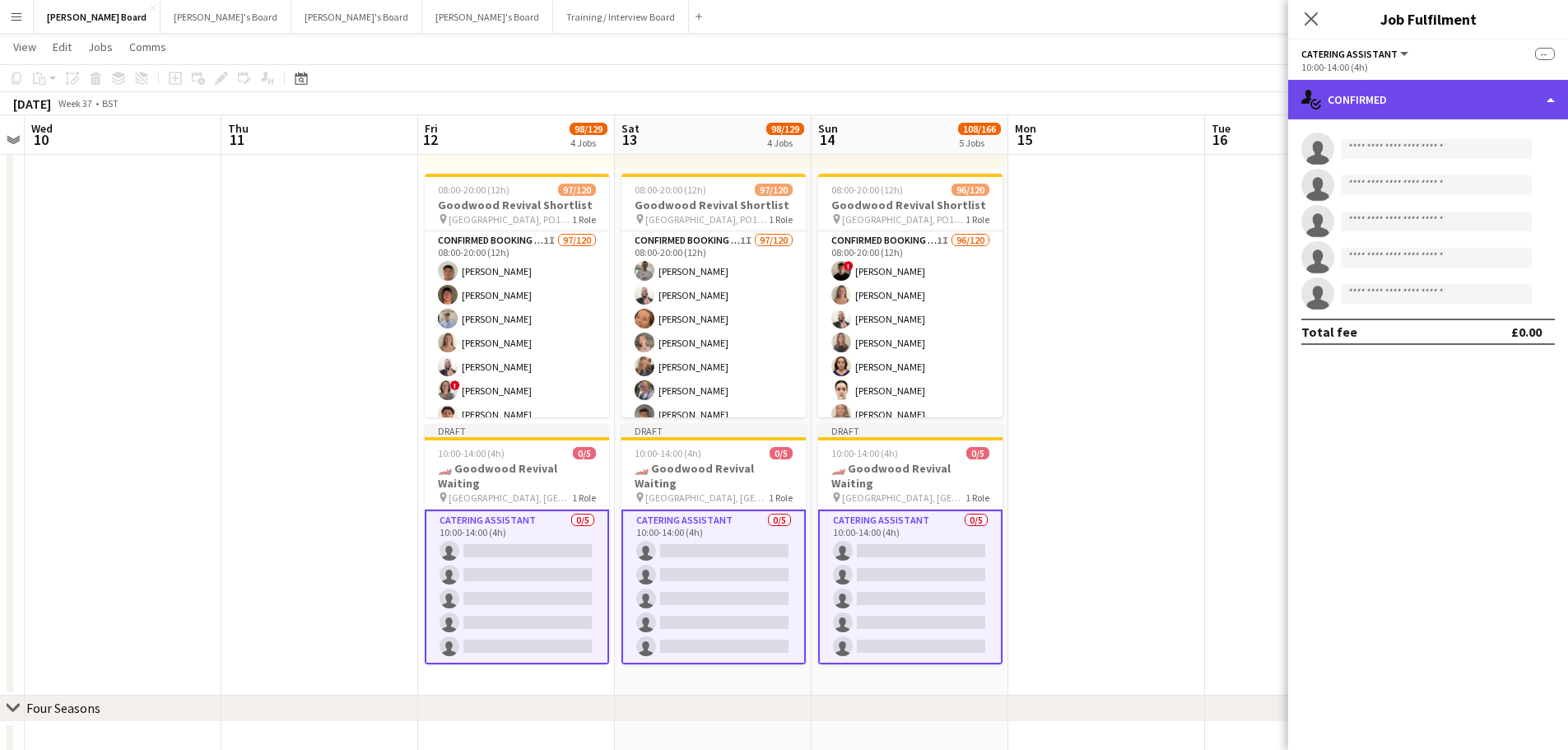
click at [1455, 113] on div "single-neutral-actions-check-2 Confirmed" at bounding box center [1427, 100] width 279 height 40
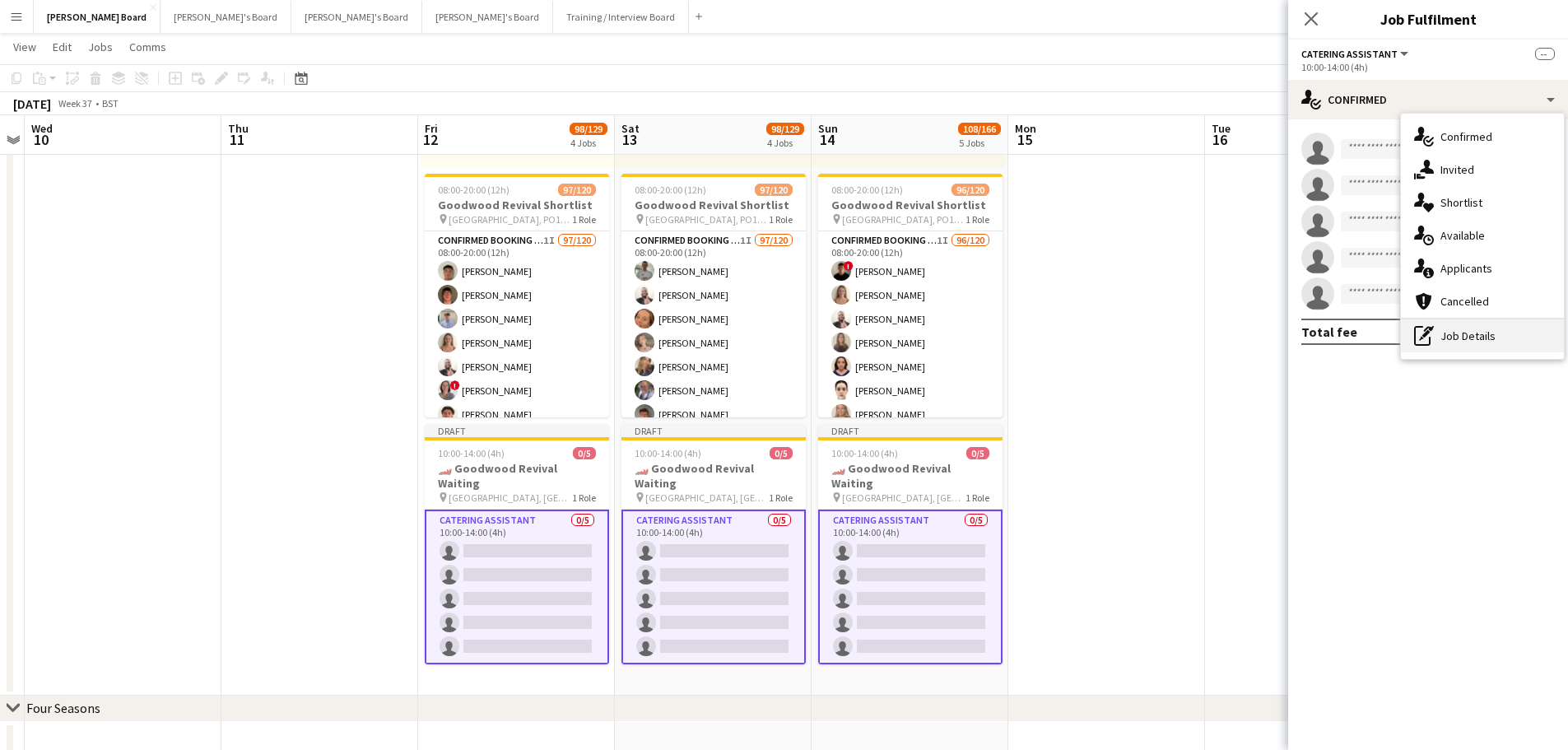
click at [1512, 335] on div "pen-write Job Details" at bounding box center [1482, 335] width 163 height 33
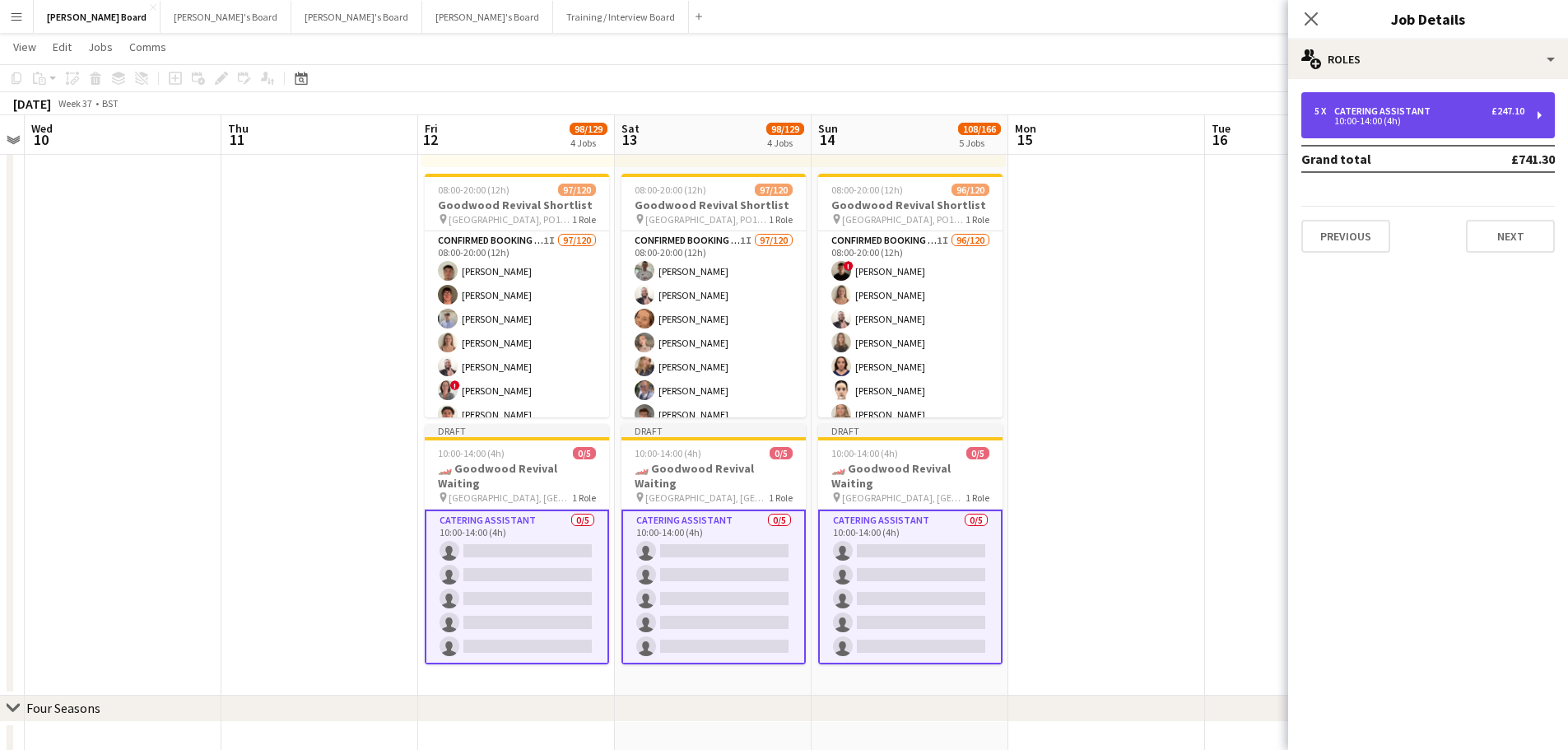
click at [1385, 105] on div "5 x Catering Assistant £247.10 10:00-14:00 (4h)" at bounding box center [1427, 115] width 254 height 46
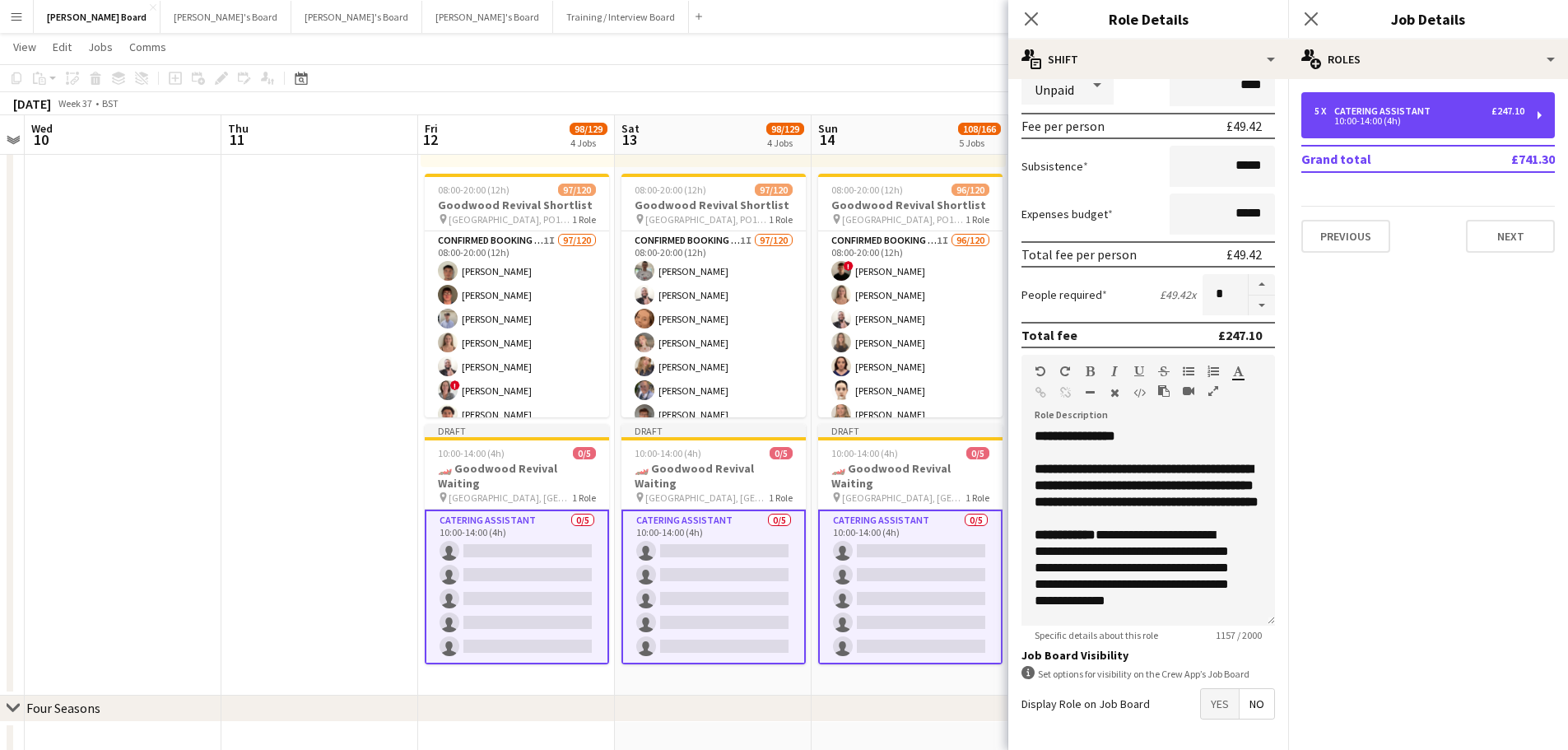
scroll to position [280, 0]
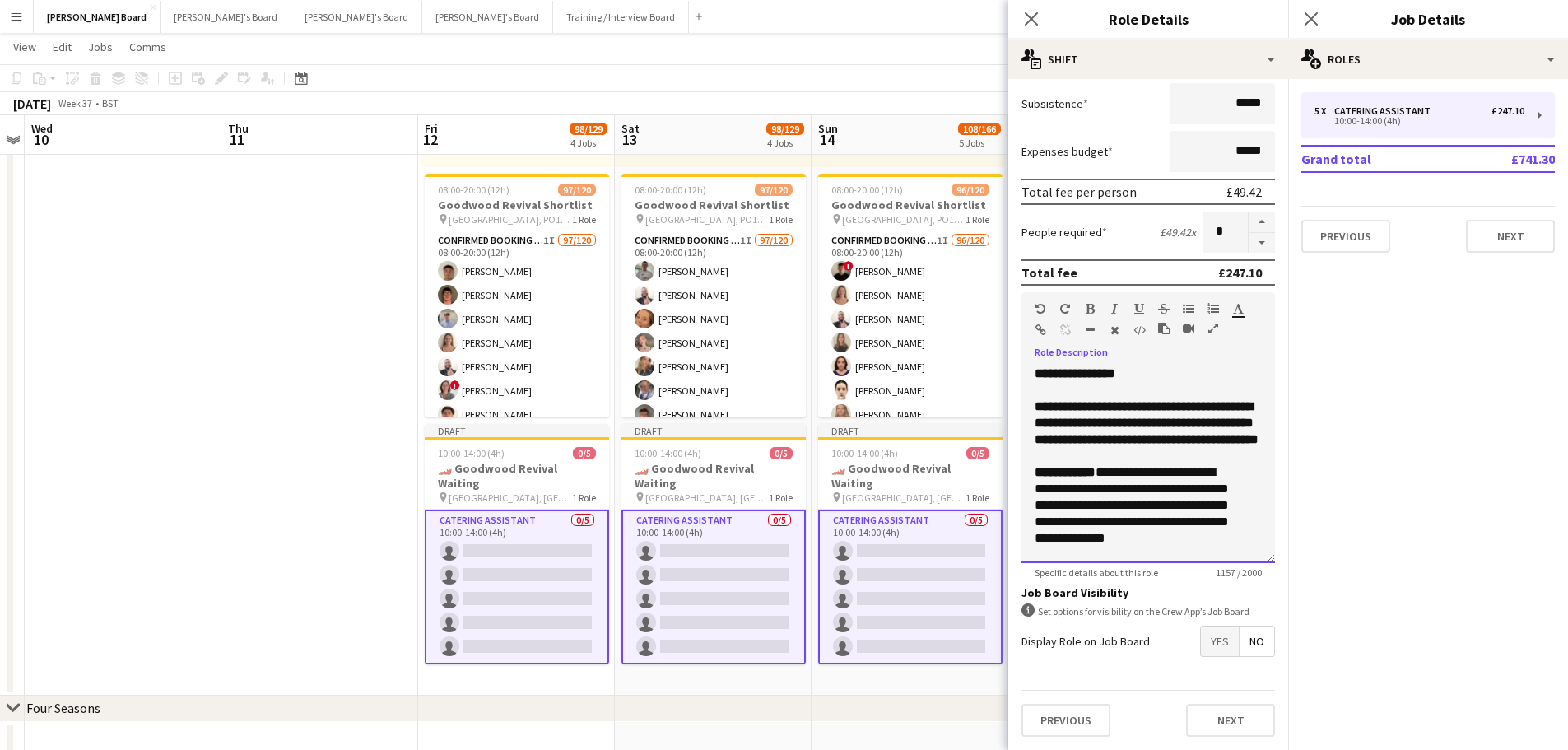
drag, startPoint x: 1095, startPoint y: 477, endPoint x: 1015, endPoint y: 353, distance: 147.6
click at [1015, 353] on form "**********" at bounding box center [1148, 280] width 279 height 938
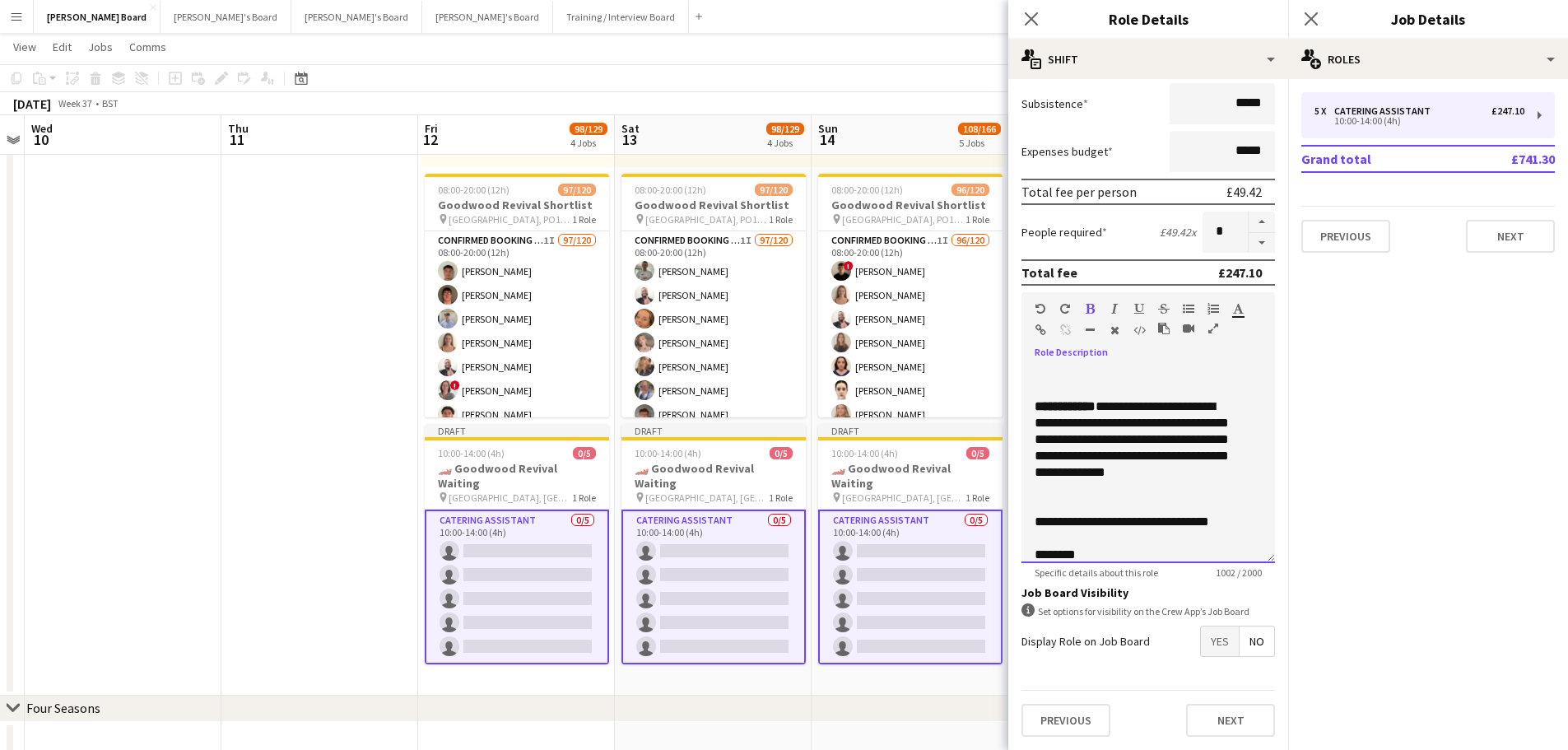
drag, startPoint x: 1092, startPoint y: 405, endPoint x: 1021, endPoint y: 391, distance: 72.4
click at [1021, 391] on div "**********" at bounding box center [1148, 464] width 254 height 198
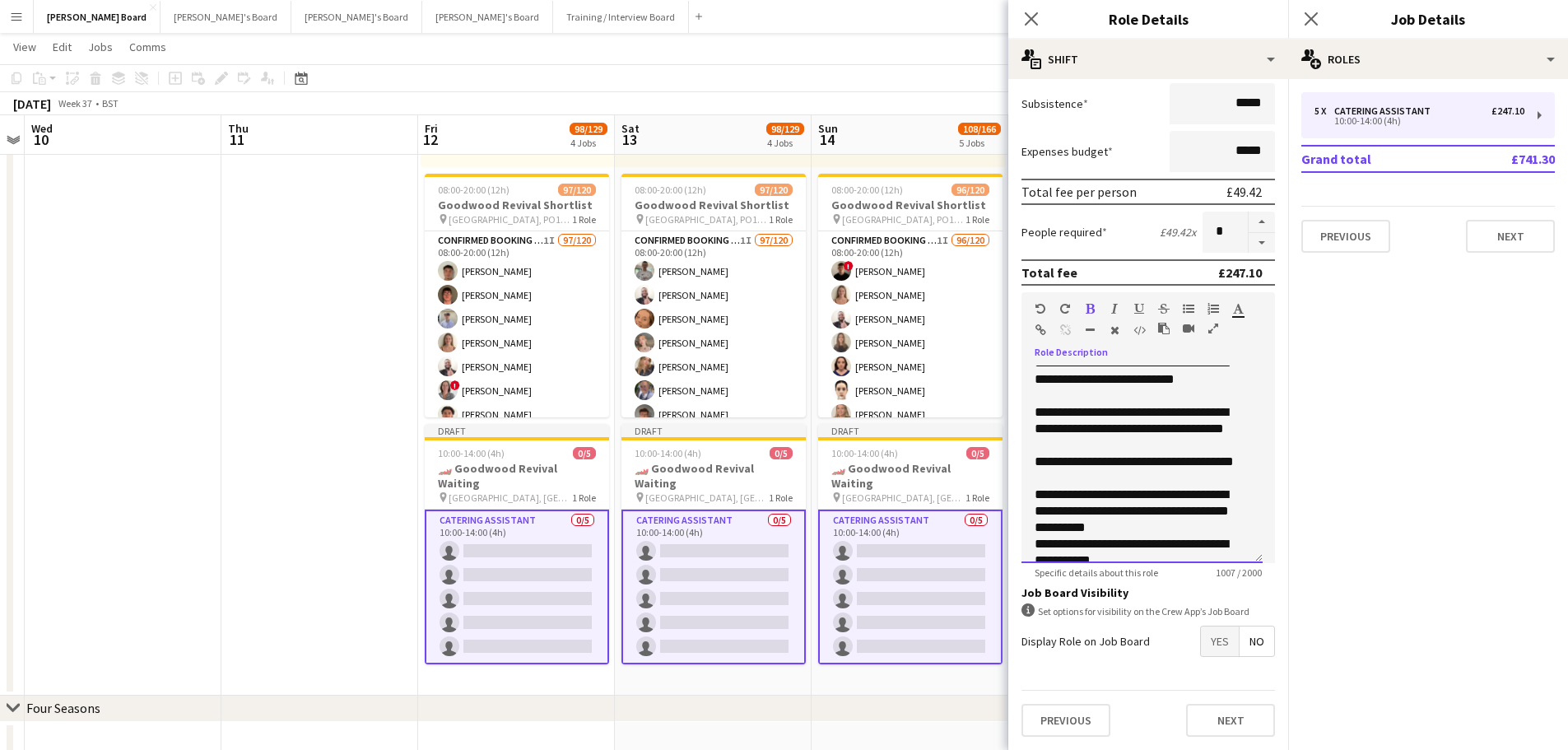
scroll to position [507, 0]
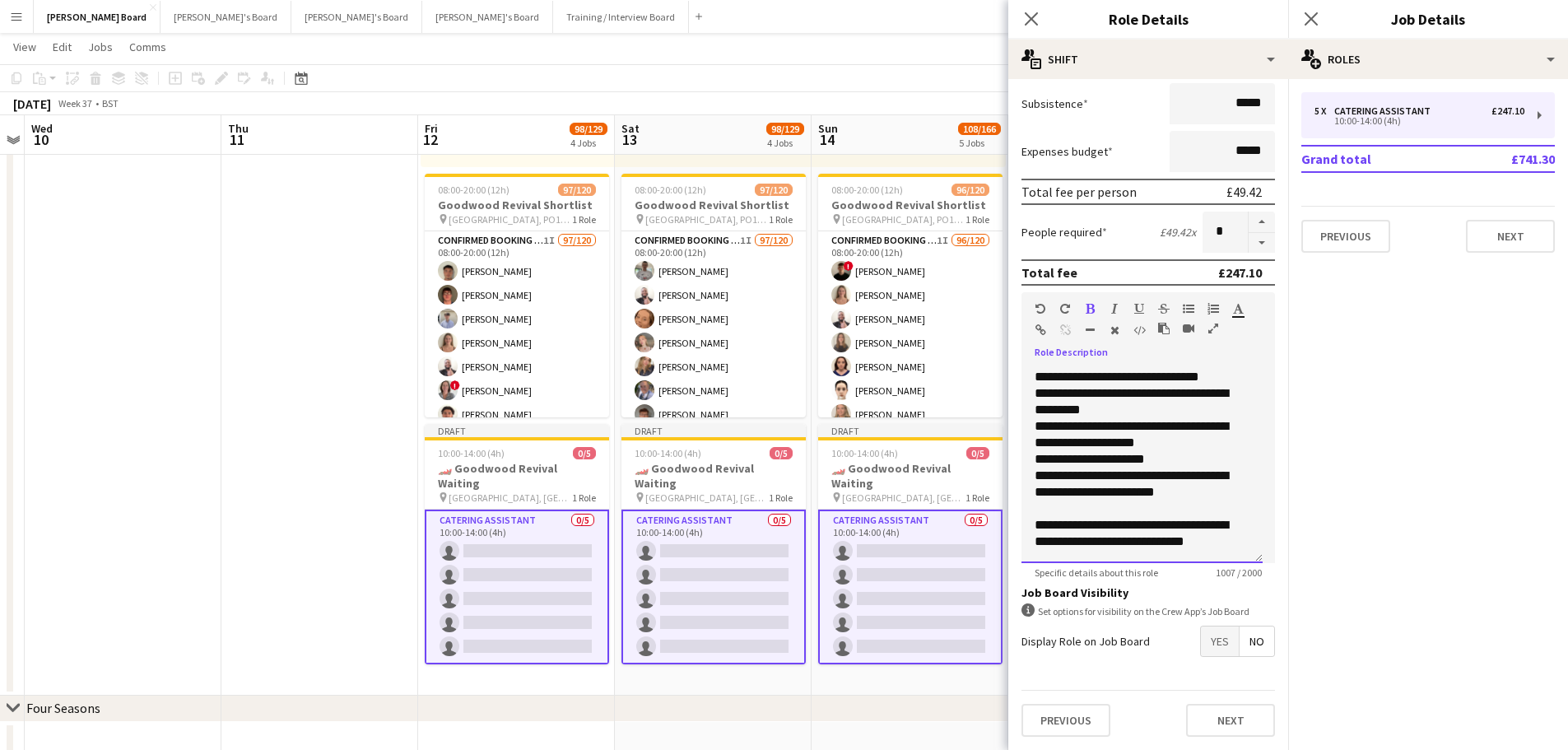
drag, startPoint x: 1031, startPoint y: 464, endPoint x: 1272, endPoint y: 653, distance: 306.3
click at [1272, 653] on form "**********" at bounding box center [1148, 280] width 279 height 938
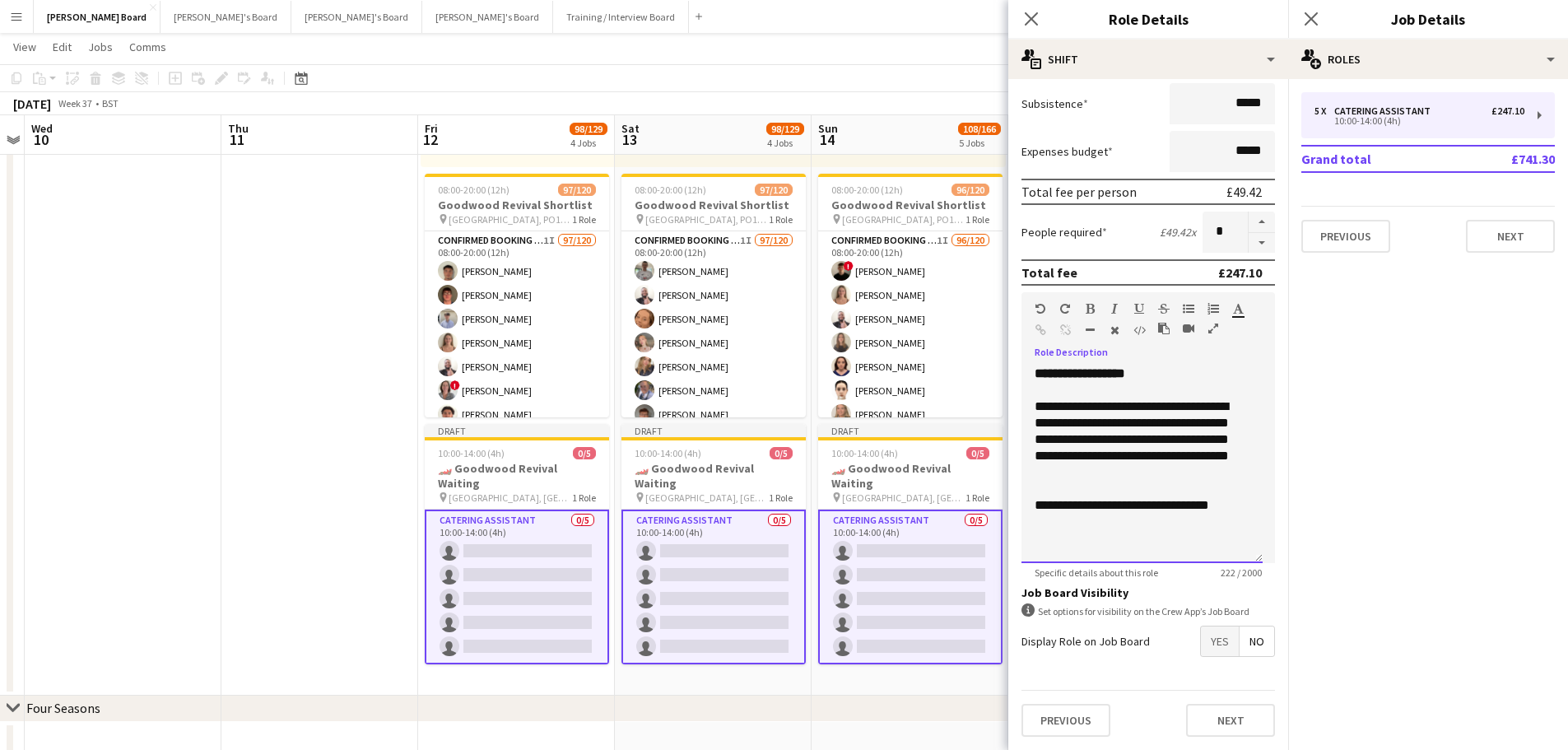
scroll to position [0, 0]
drag, startPoint x: 1072, startPoint y: 504, endPoint x: 1072, endPoint y: 494, distance: 10.0
click at [1072, 497] on div at bounding box center [1142, 489] width 215 height 16
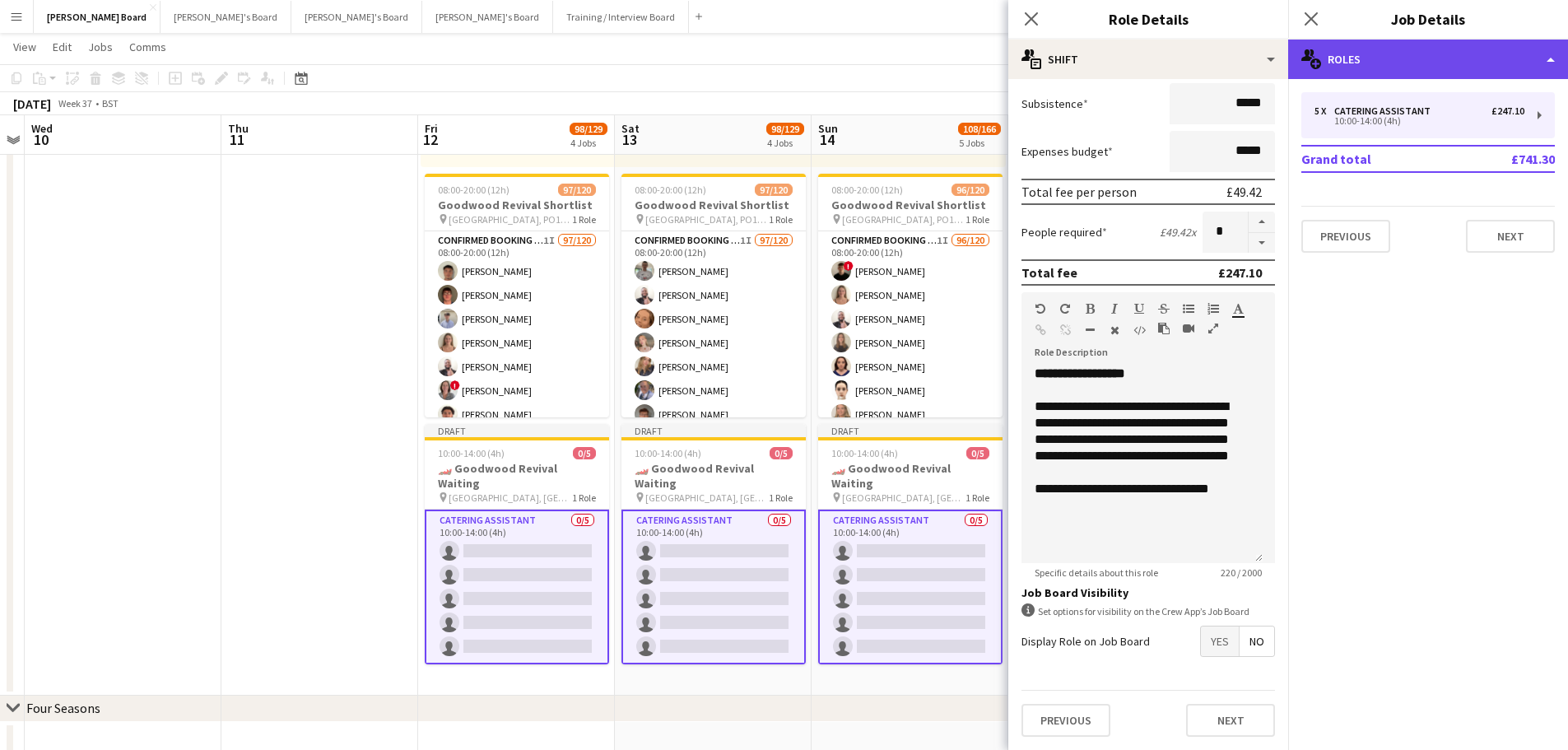
click at [1398, 51] on div "multiple-users-add Roles" at bounding box center [1427, 59] width 279 height 40
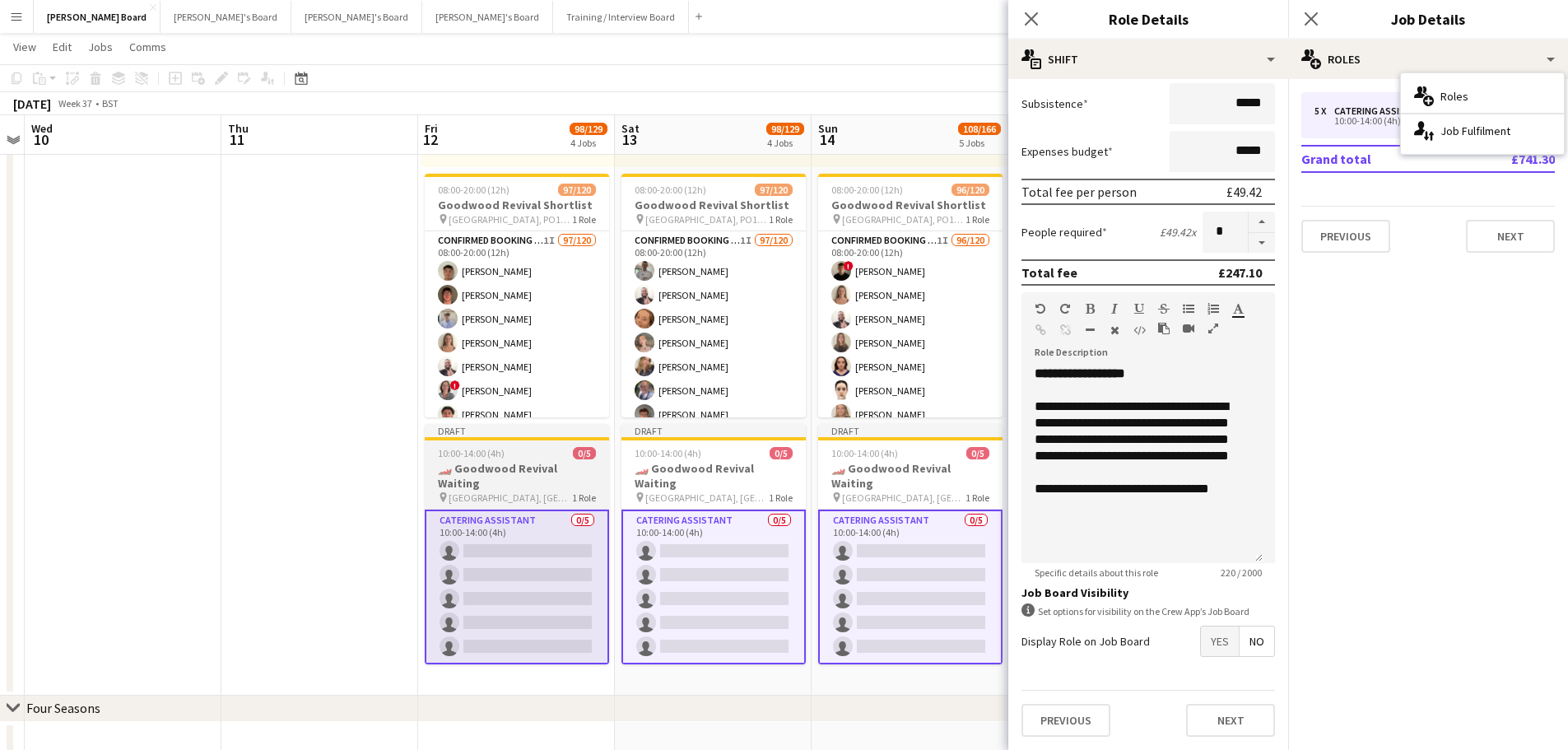
click at [589, 491] on span "1 Role" at bounding box center [584, 497] width 24 height 12
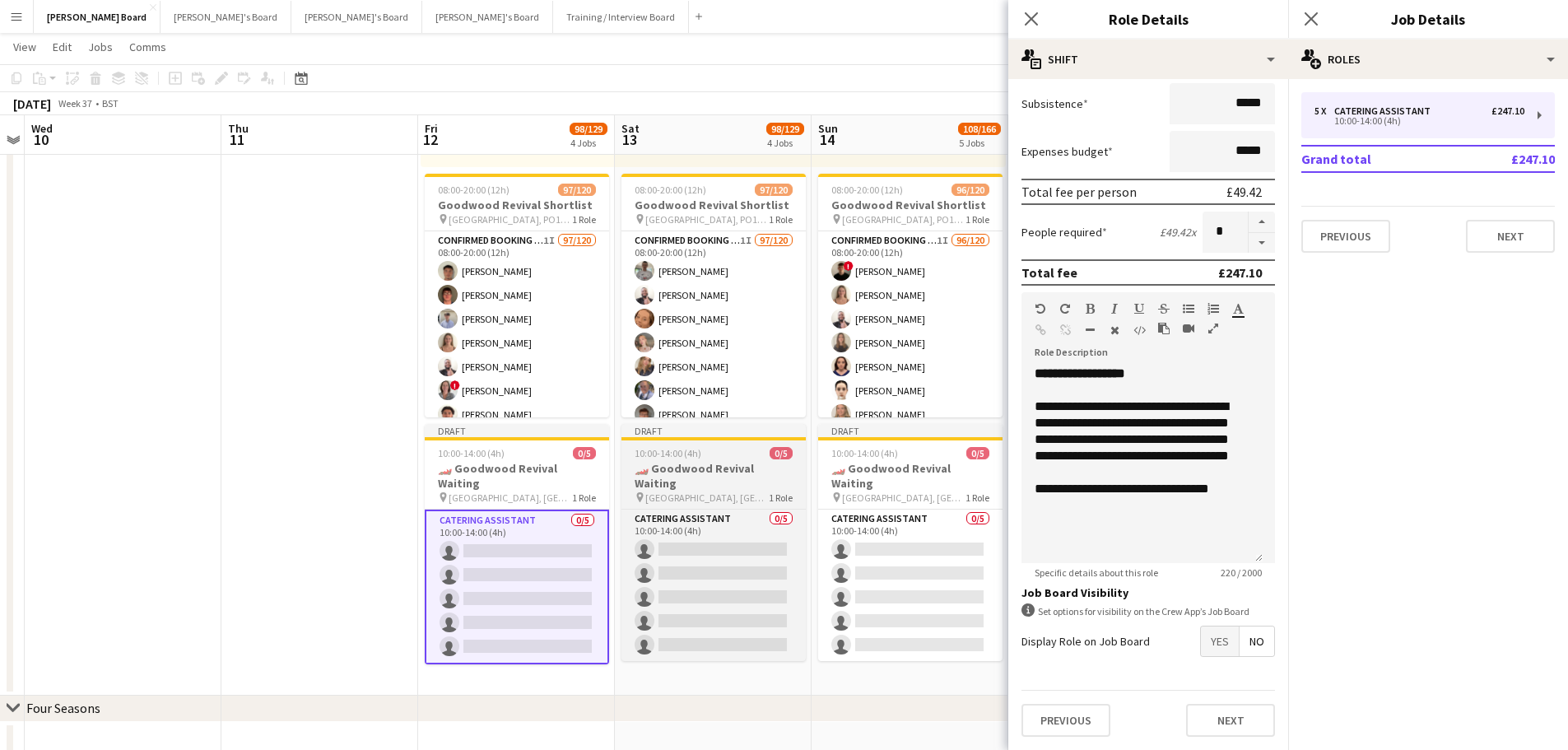
click at [723, 458] on div "10:00-14:00 (4h) 0/5" at bounding box center [714, 453] width 184 height 12
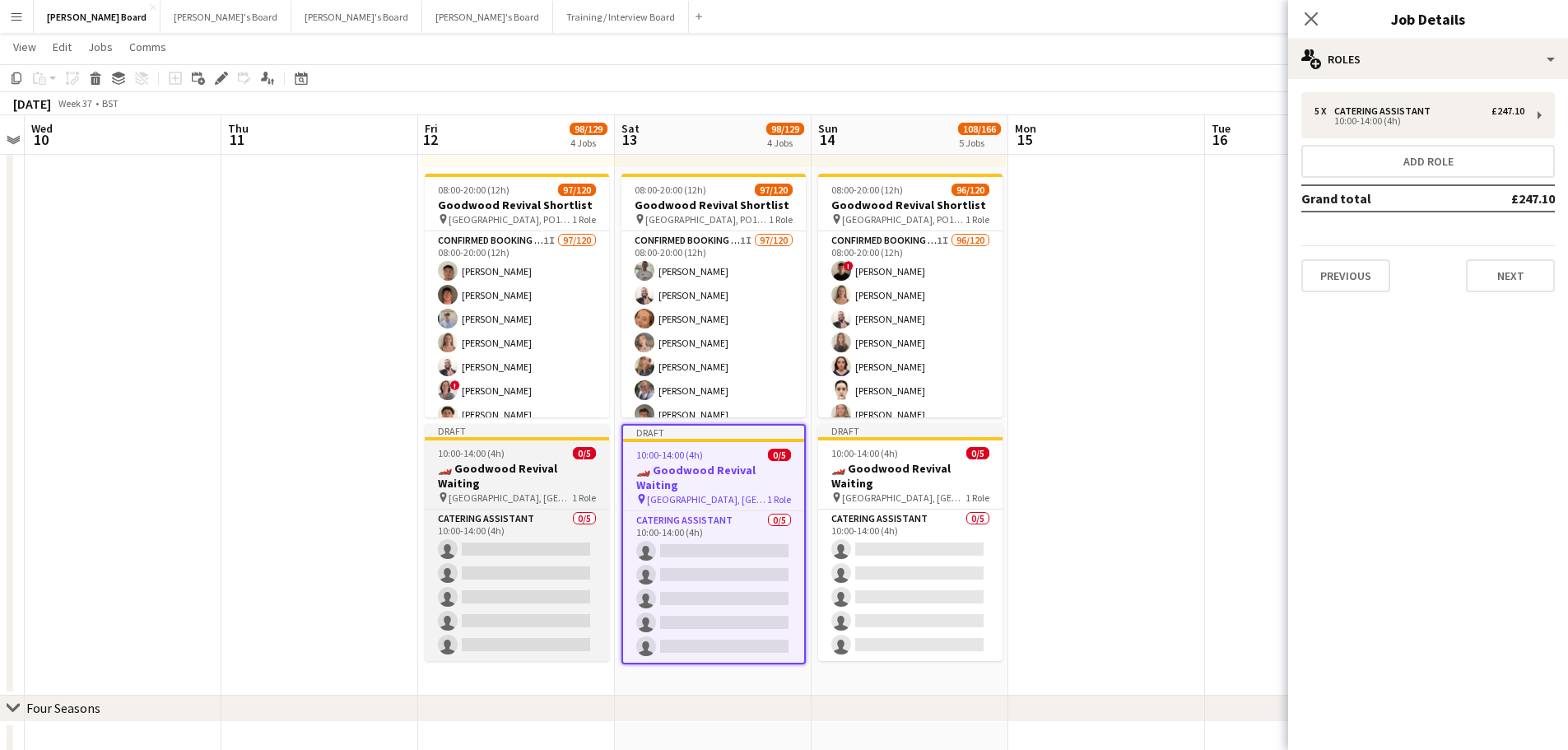
click at [532, 455] on div "10:00-14:00 (4h) 0/5" at bounding box center [517, 453] width 184 height 12
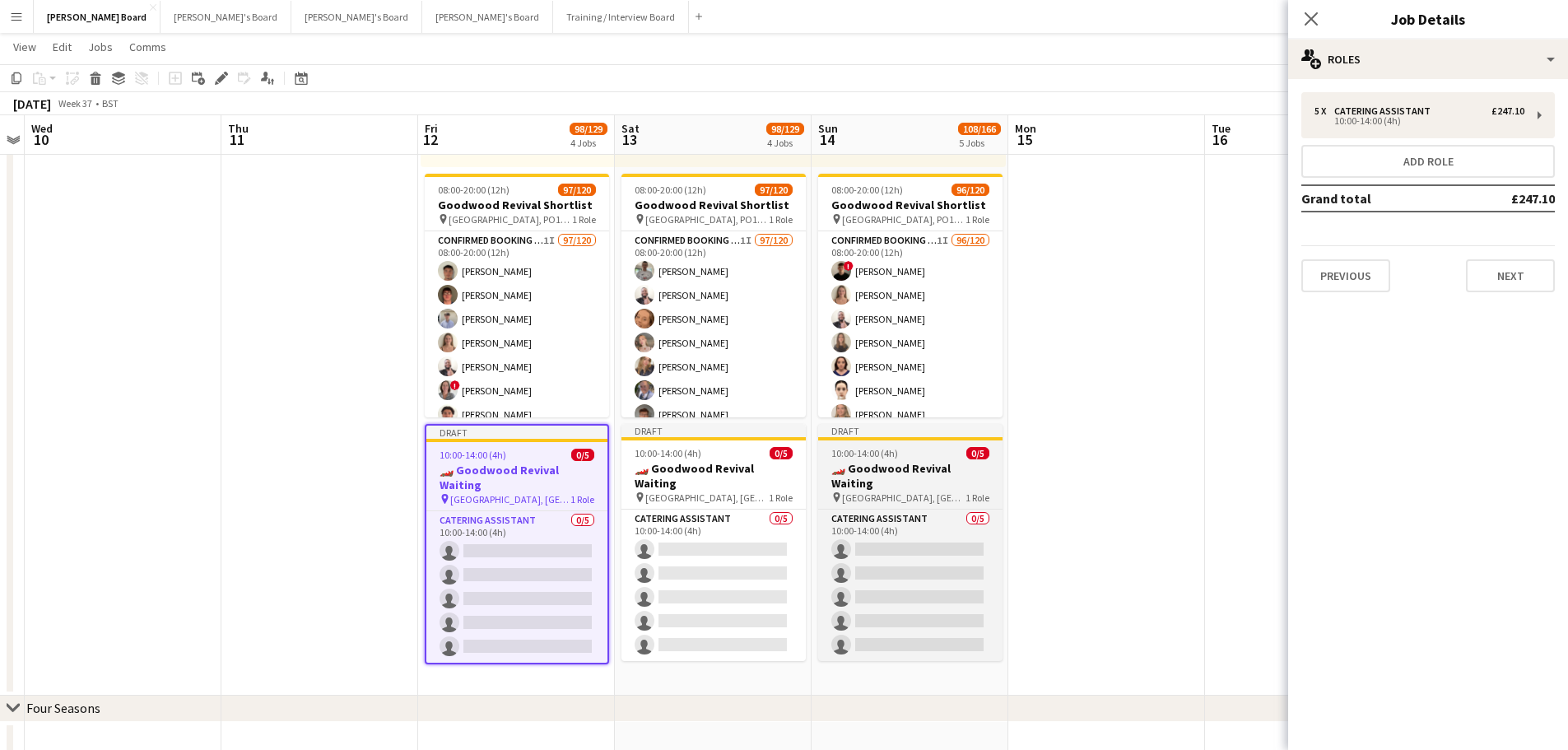
click at [879, 457] on span "10:00-14:00 (4h)" at bounding box center [865, 453] width 67 height 12
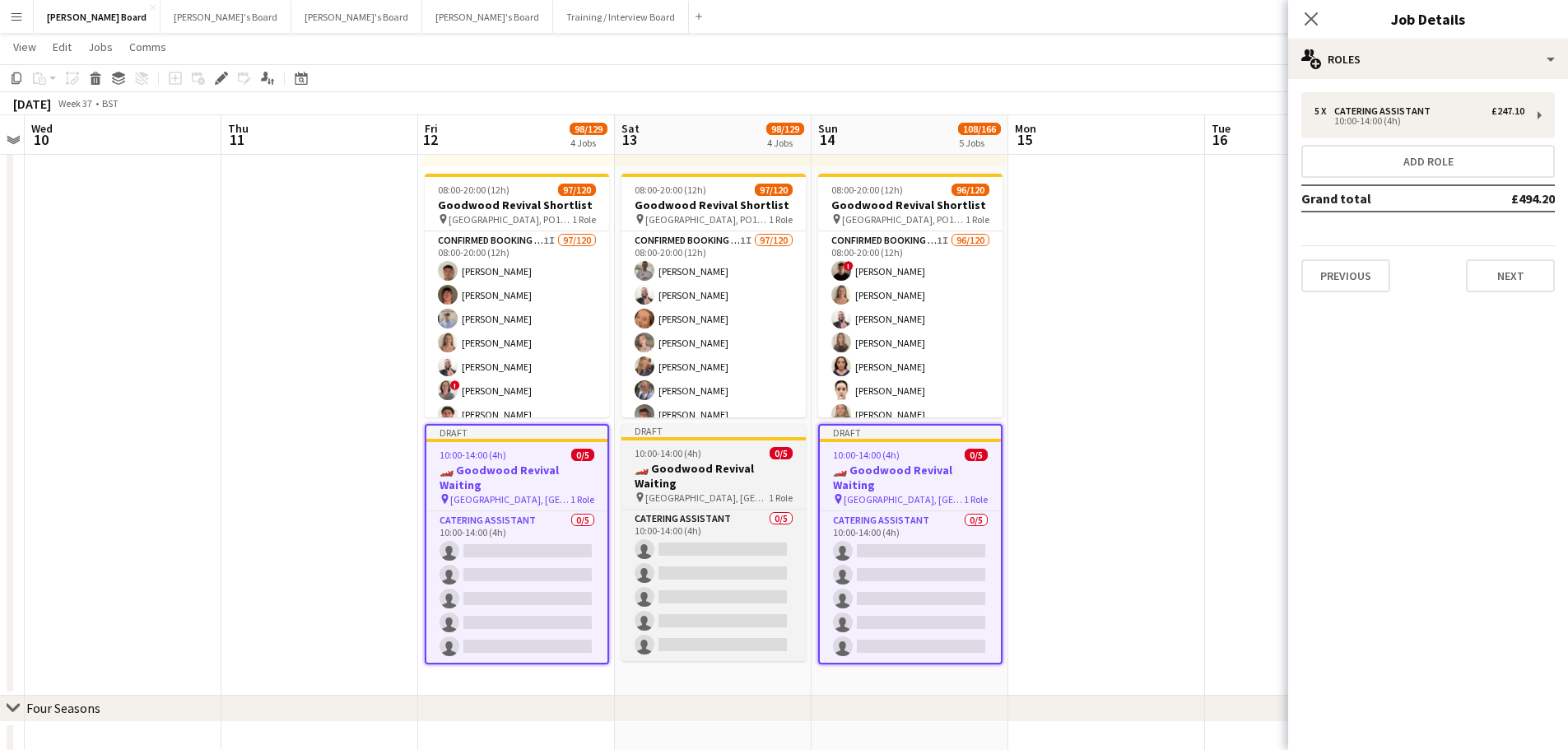
click at [714, 458] on div "10:00-14:00 (4h) 0/5" at bounding box center [714, 453] width 184 height 12
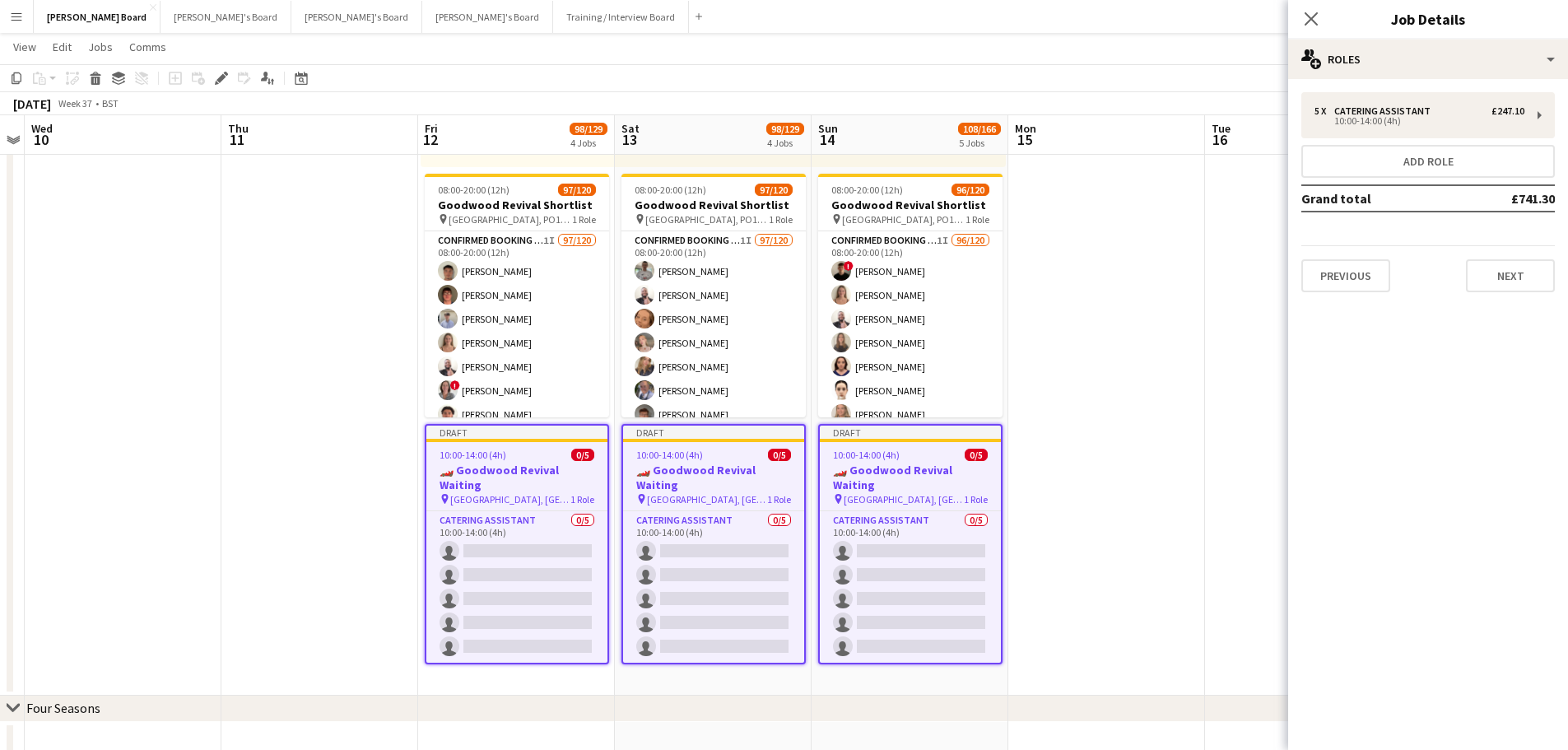
click at [224, 72] on icon at bounding box center [225, 73] width 4 height 4
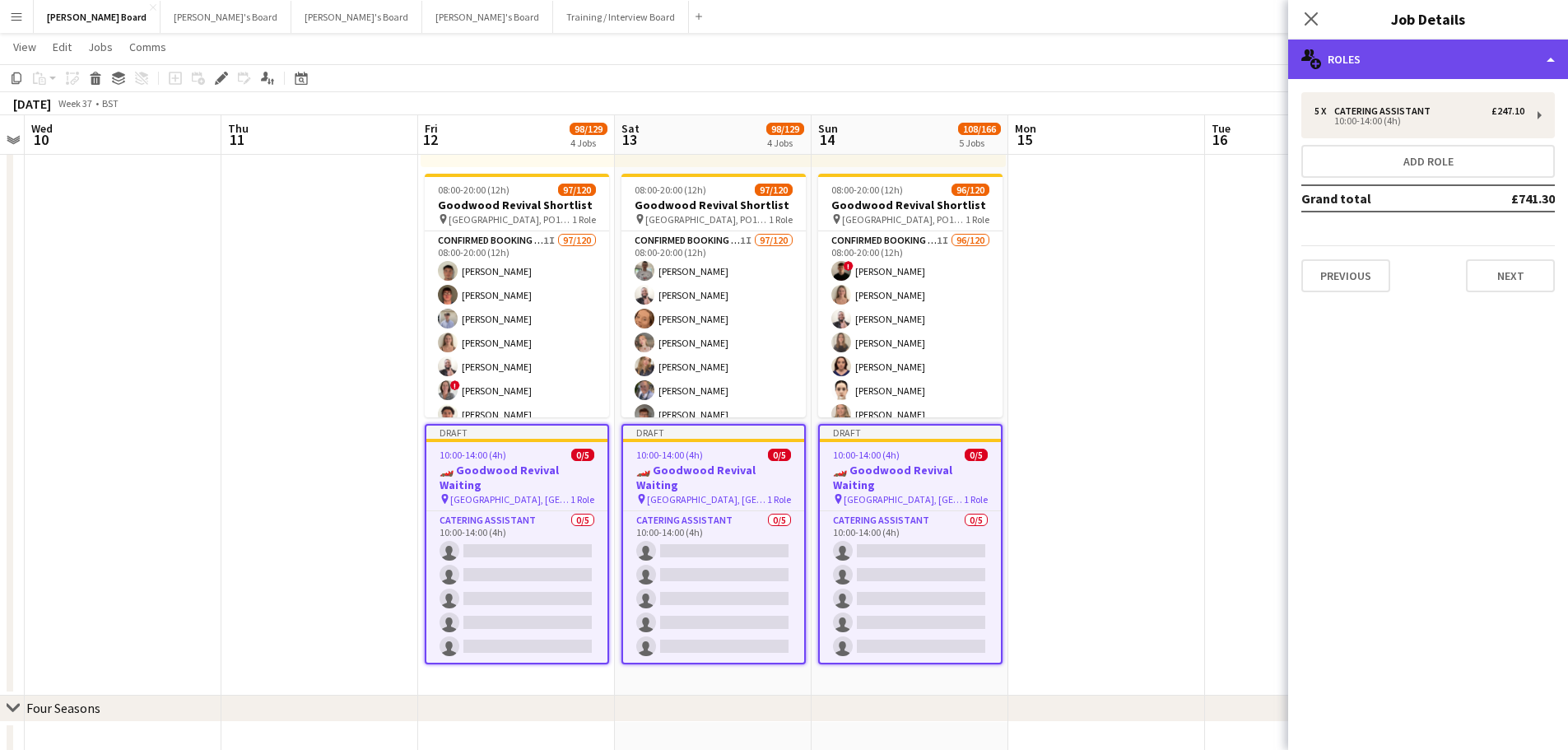
drag, startPoint x: 1342, startPoint y: 48, endPoint x: 1351, endPoint y: 55, distance: 11.4
click at [1351, 55] on div "multiple-users-add Roles" at bounding box center [1427, 59] width 279 height 40
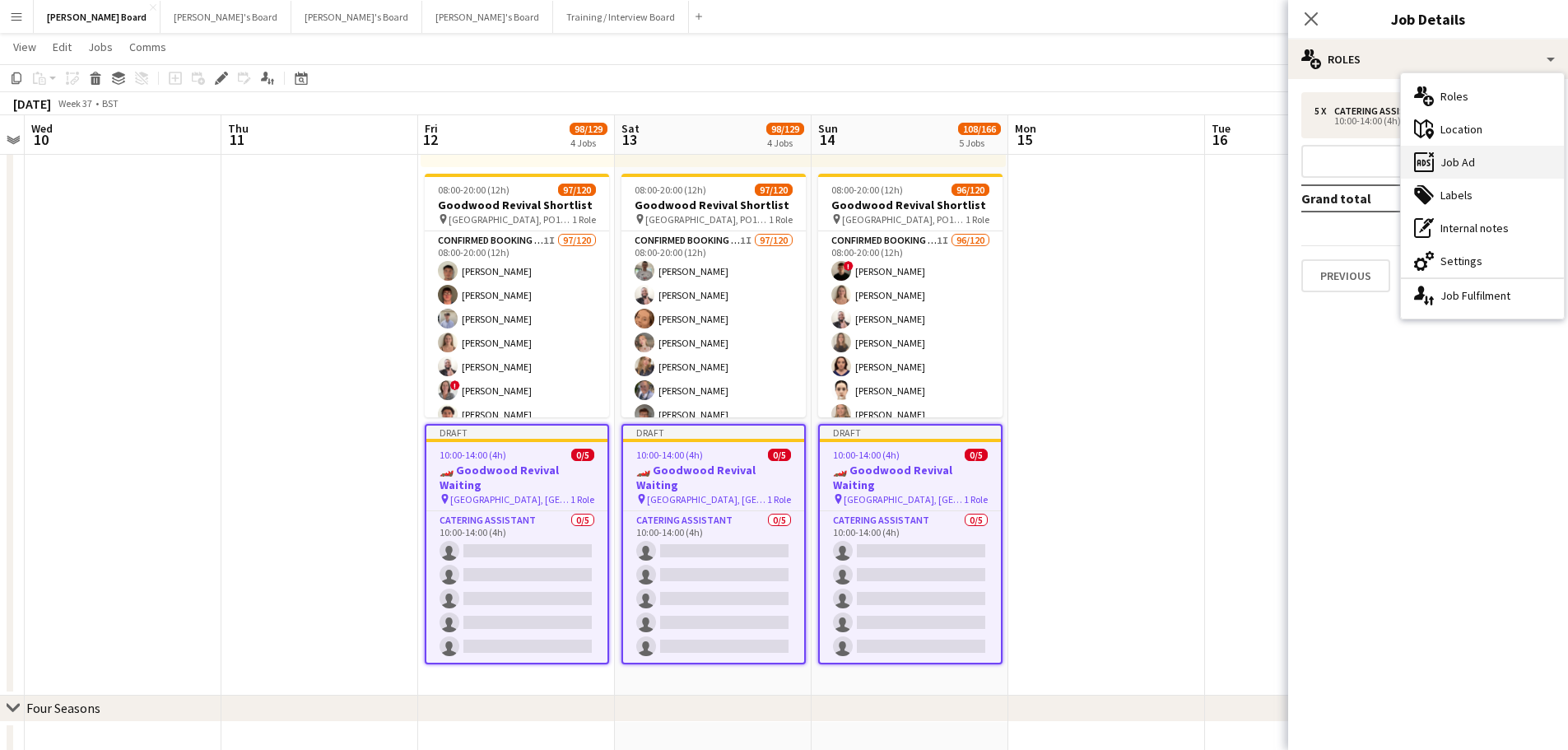
click at [1454, 160] on div "ads-window Job Ad" at bounding box center [1482, 162] width 163 height 33
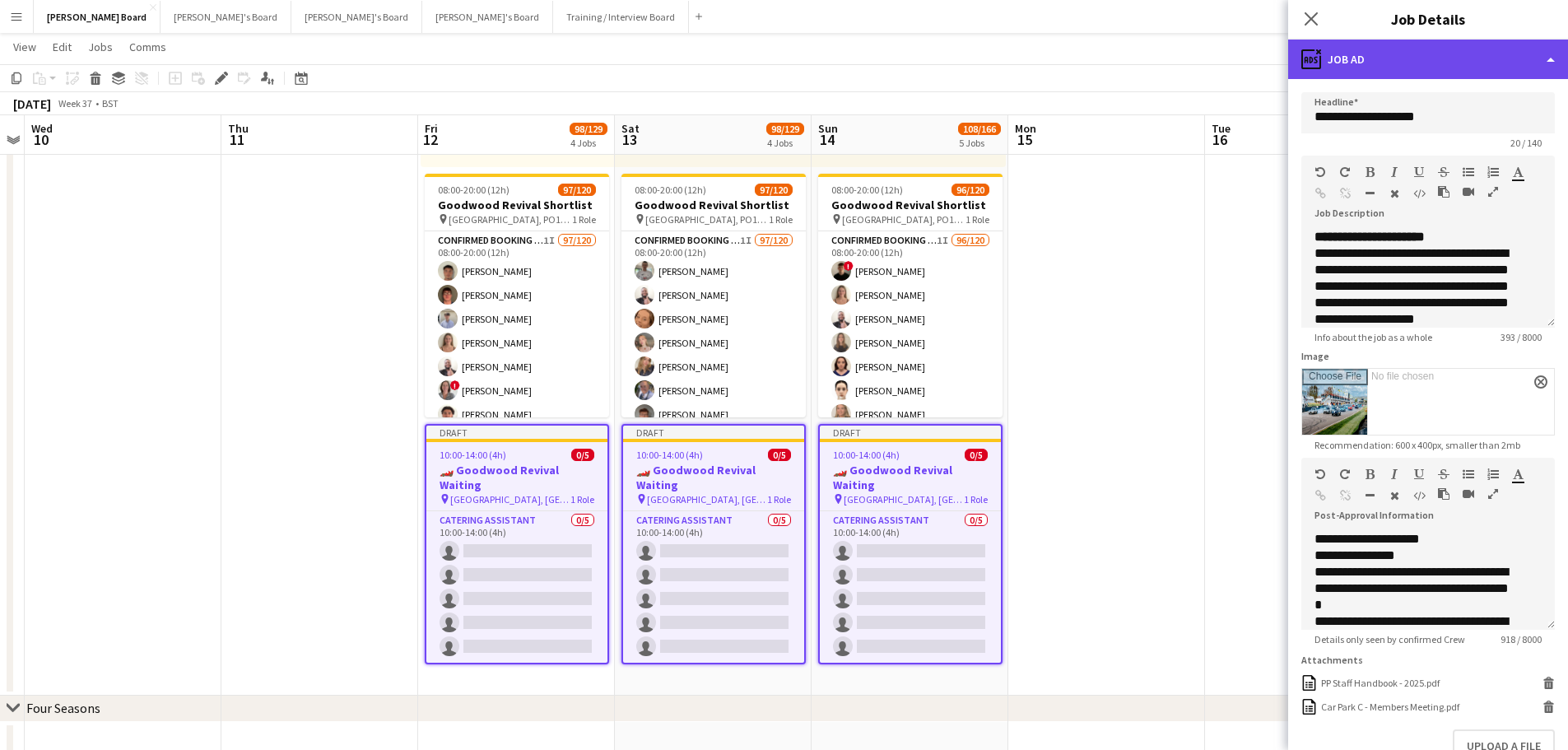
click at [1426, 71] on div "ads-window Job Ad" at bounding box center [1427, 59] width 279 height 40
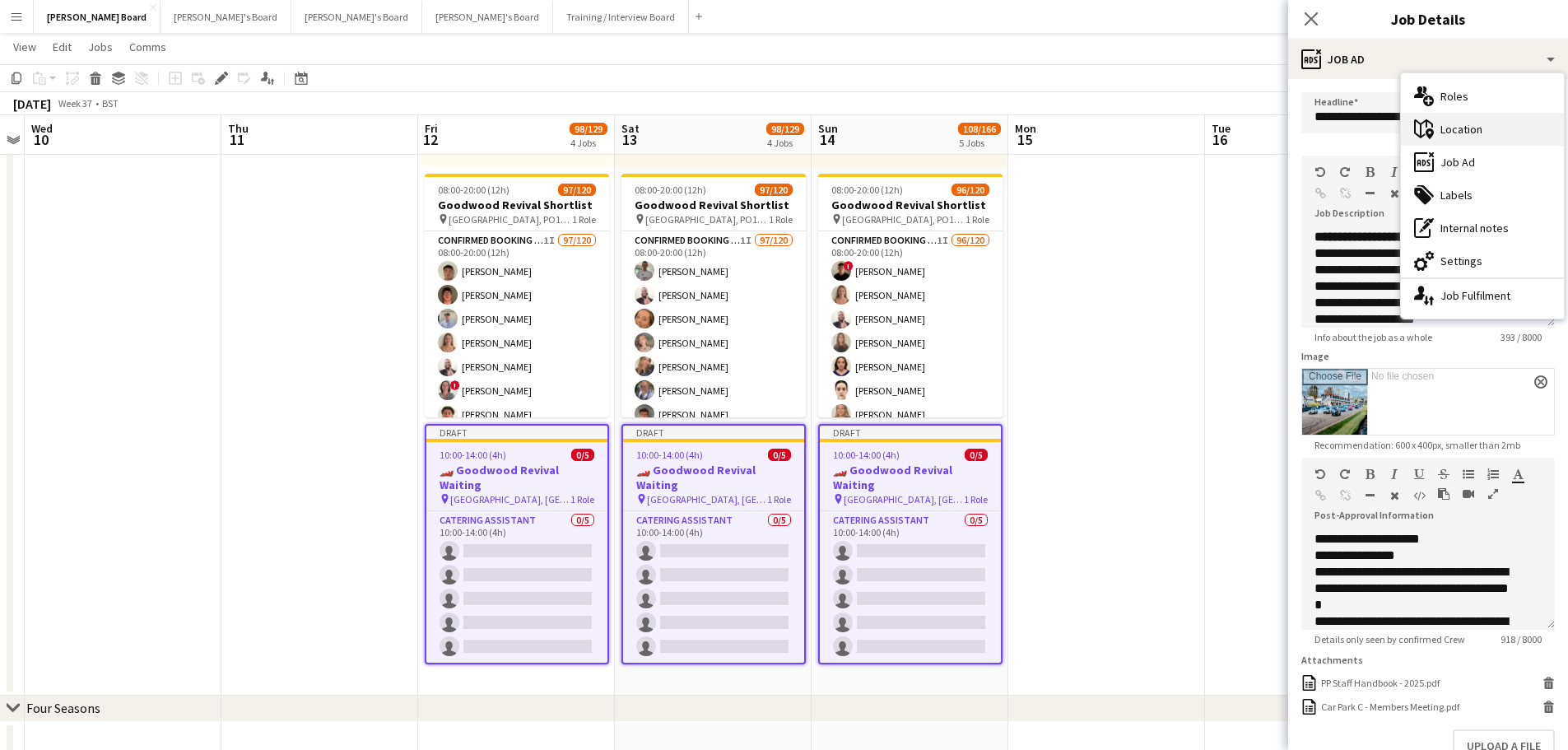
click at [1473, 130] on div "maps-pin-1 Location" at bounding box center [1482, 129] width 163 height 33
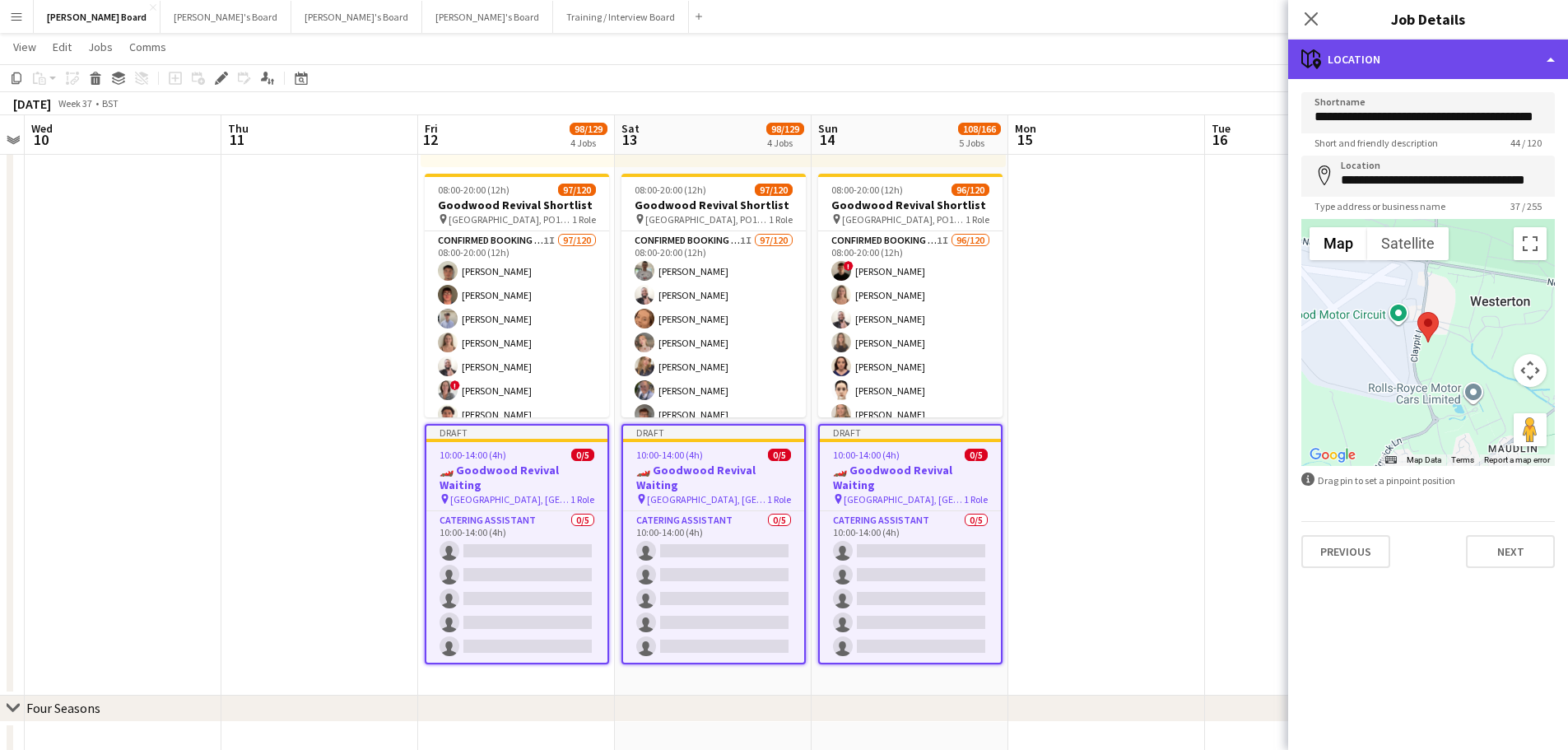
click at [1442, 67] on div "maps-pin-1 Location" at bounding box center [1427, 59] width 279 height 40
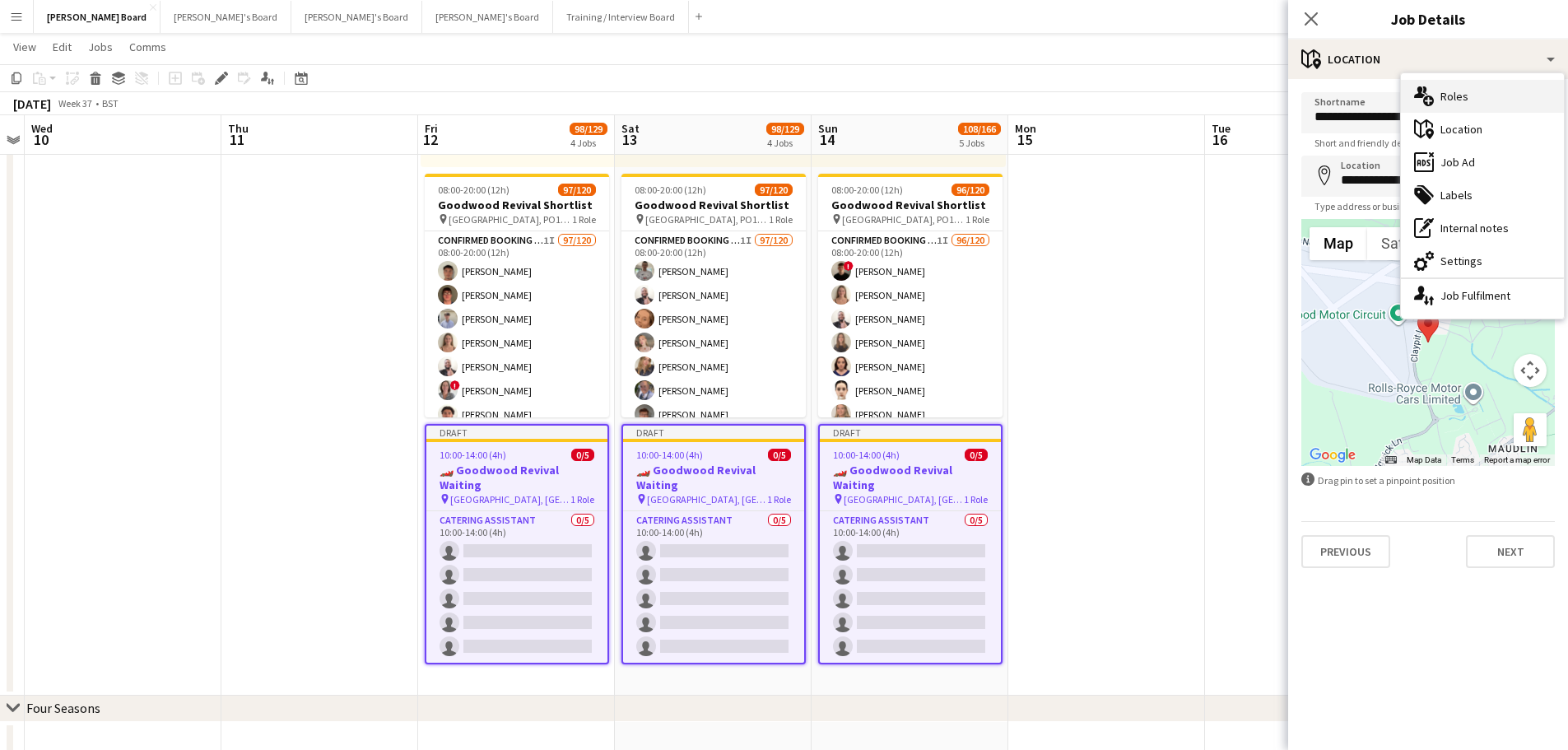
click at [1467, 109] on div "multiple-users-add Roles" at bounding box center [1482, 96] width 163 height 33
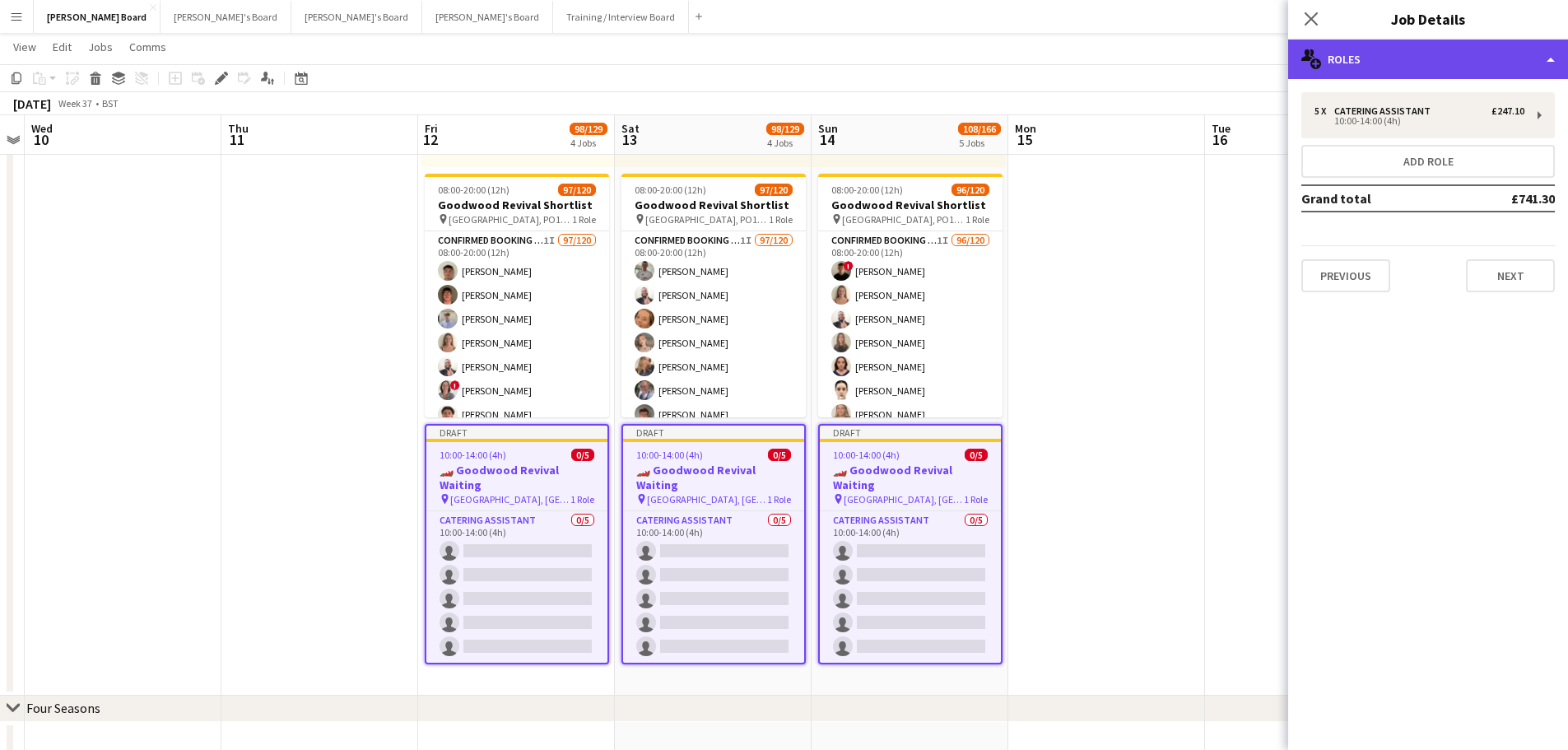
click at [1471, 67] on div "multiple-users-add Roles" at bounding box center [1427, 59] width 279 height 40
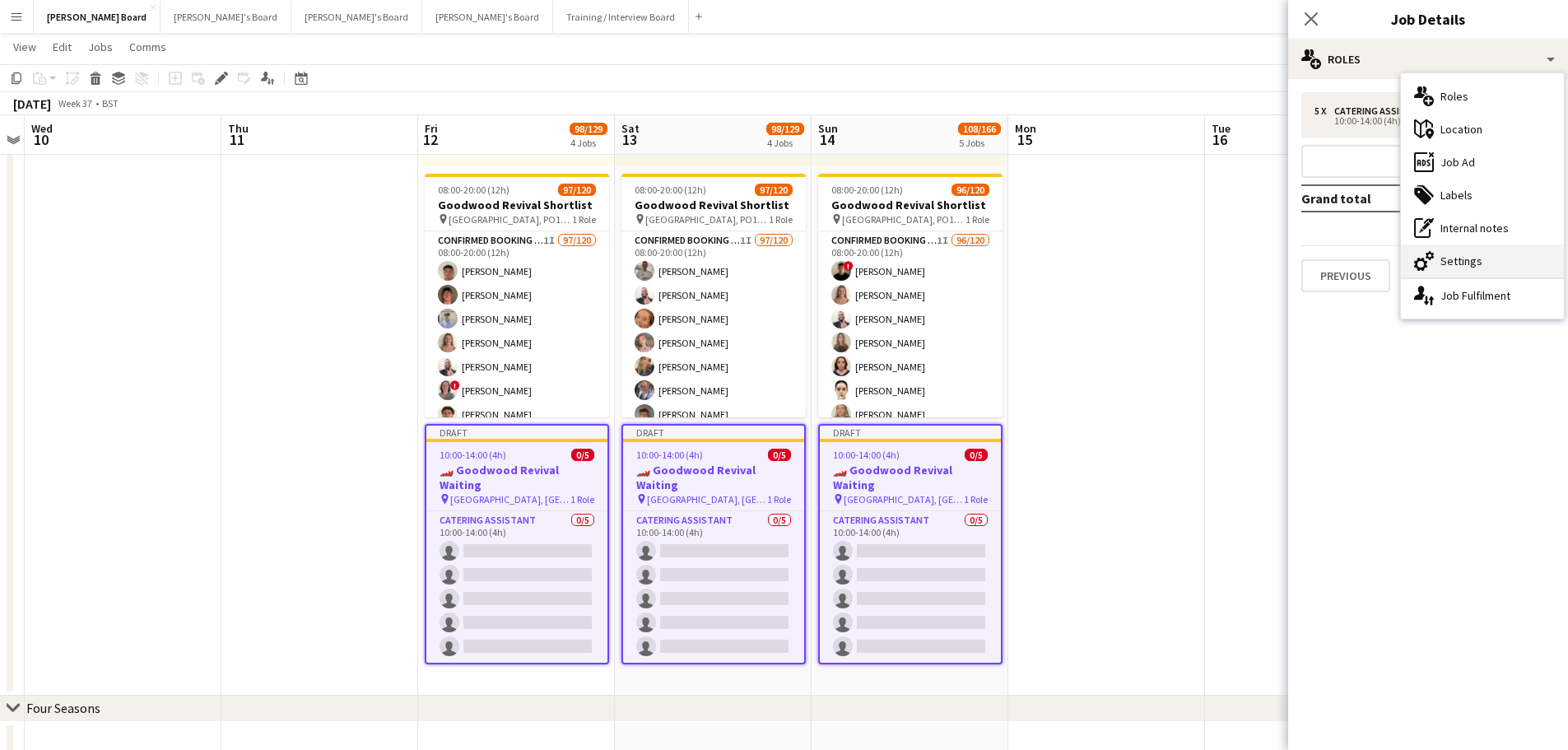
click at [1484, 264] on div "cog-double-3 Settings" at bounding box center [1482, 261] width 163 height 33
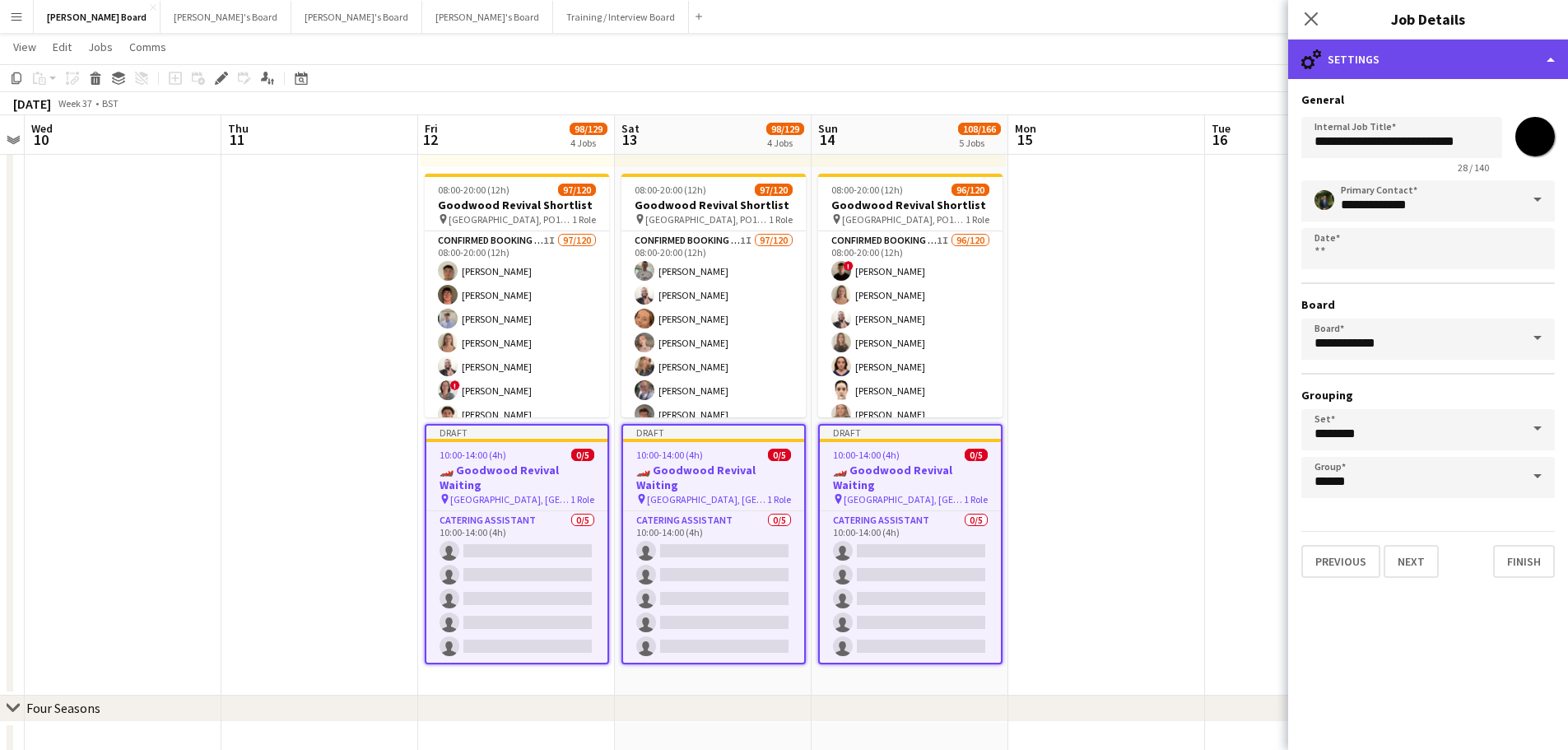
click at [1475, 48] on div "cog-double-3 Settings" at bounding box center [1427, 59] width 279 height 40
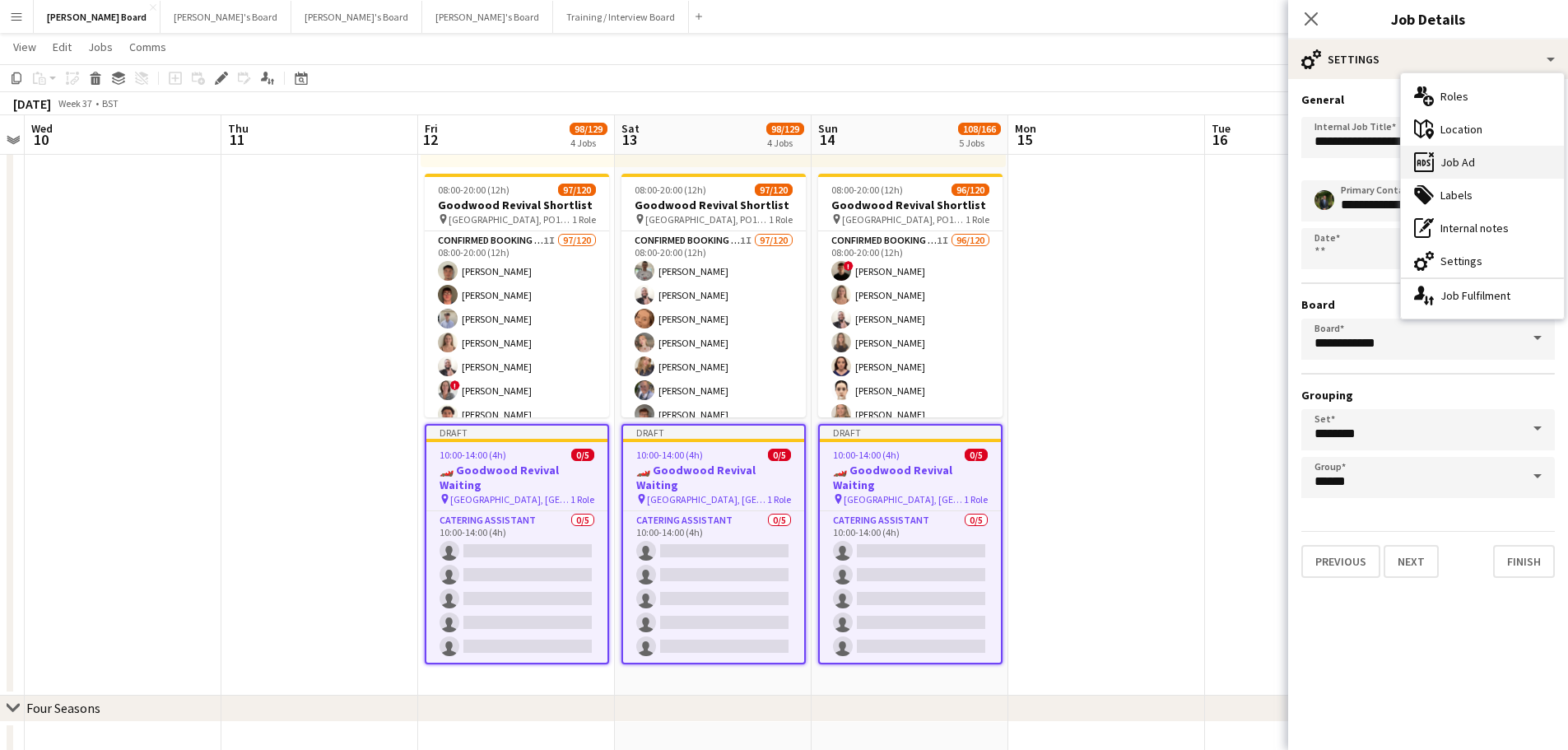
click at [1479, 162] on div "ads-window Job Ad" at bounding box center [1482, 162] width 163 height 33
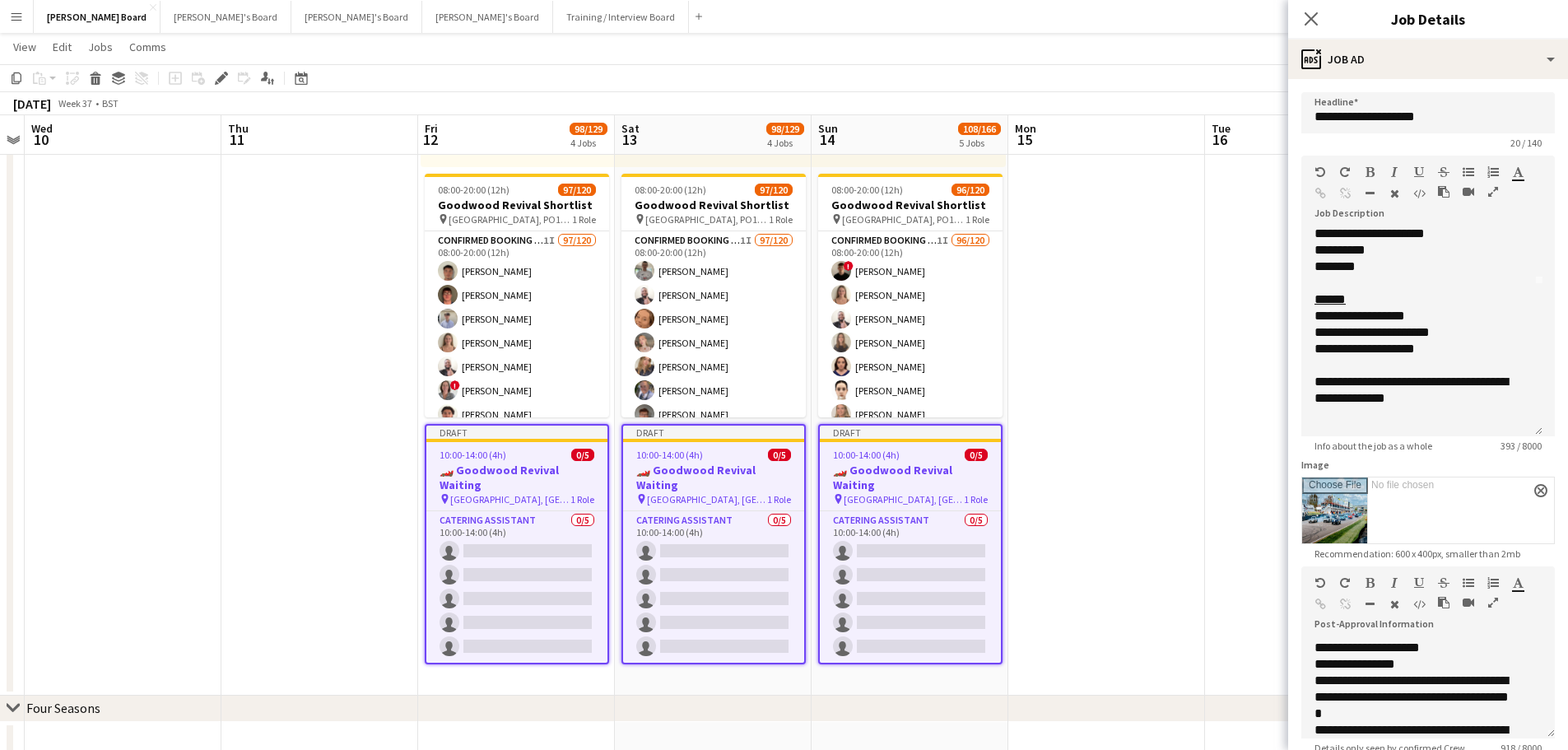
scroll to position [132, 0]
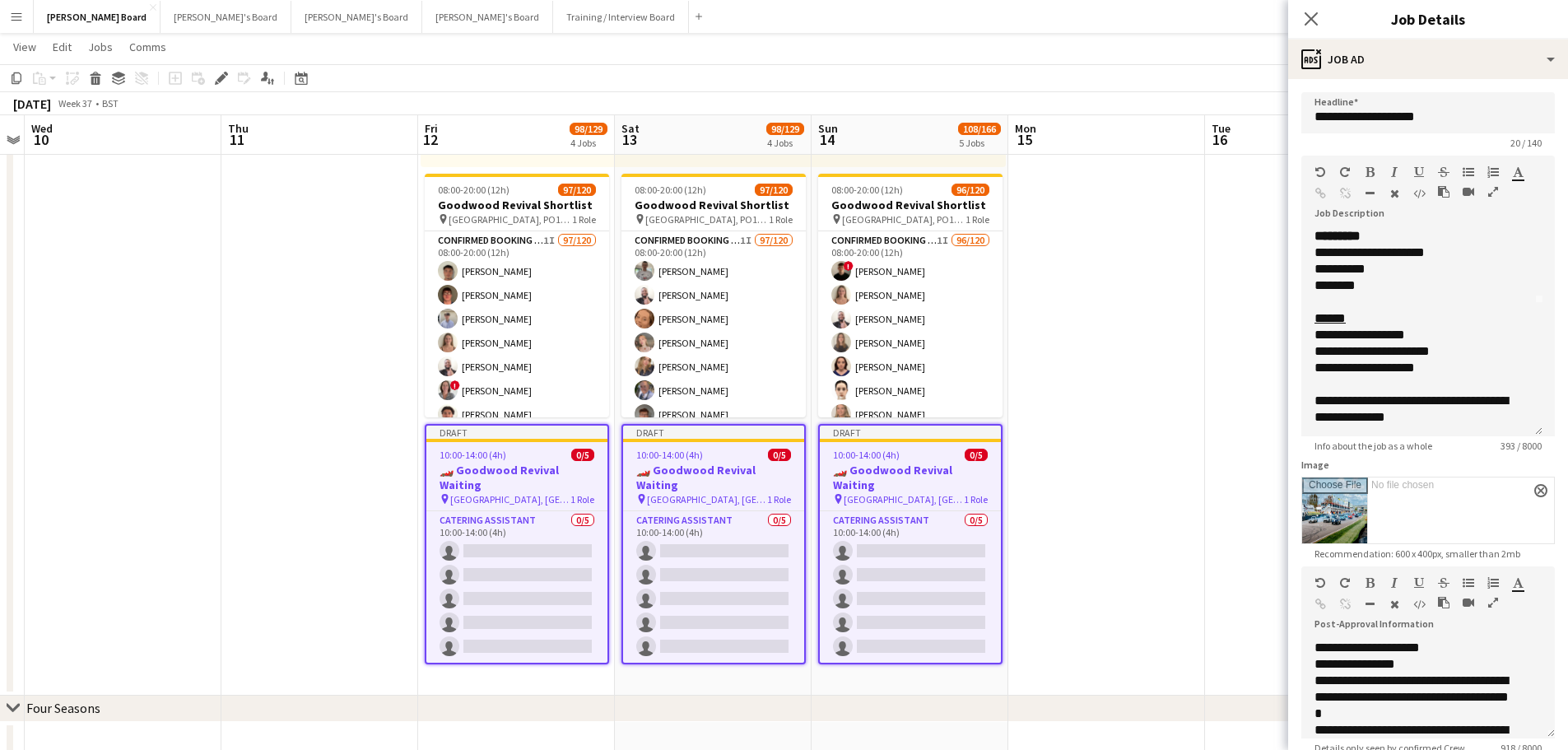
drag, startPoint x: 1539, startPoint y: 323, endPoint x: 1534, endPoint y: 448, distance: 125.1
click at [1534, 436] on div "**********" at bounding box center [1421, 332] width 241 height 207
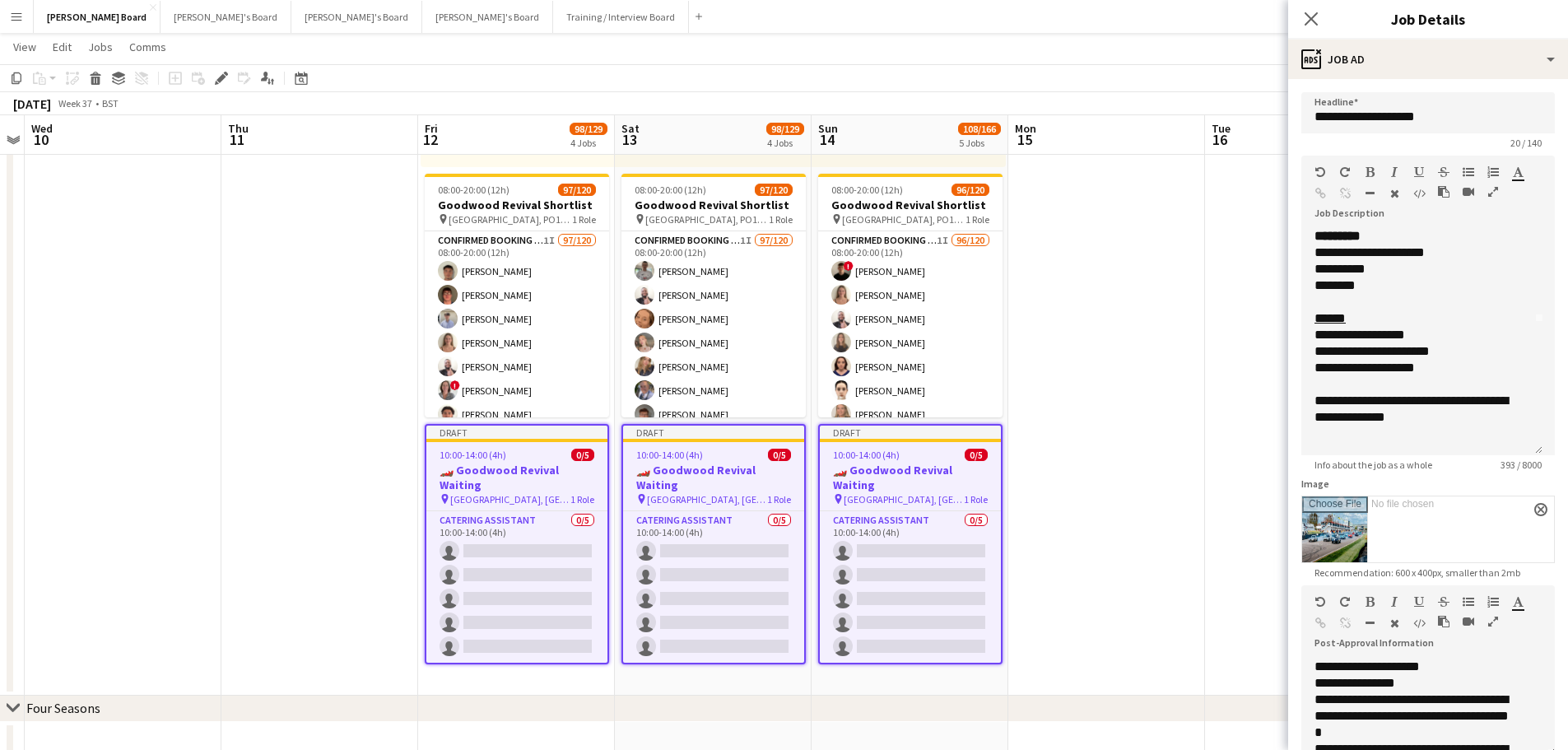
scroll to position [0, 0]
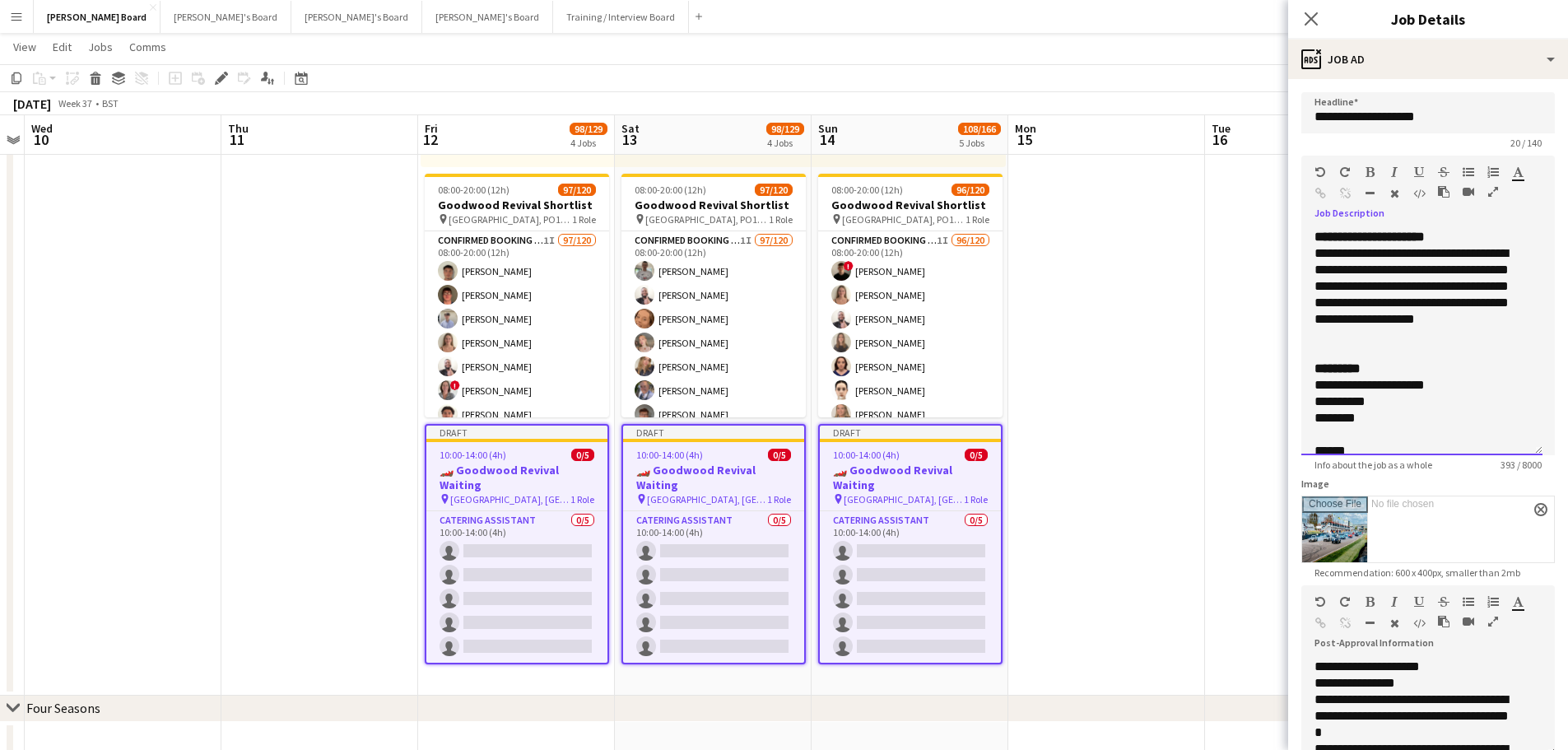
drag, startPoint x: 1454, startPoint y: 339, endPoint x: 1363, endPoint y: 302, distance: 98.2
click at [1363, 302] on div "**********" at bounding box center [1415, 294] width 202 height 99
click at [1471, 323] on div "**********" at bounding box center [1415, 294] width 202 height 99
drag, startPoint x: 1483, startPoint y: 345, endPoint x: 1287, endPoint y: 255, distance: 215.7
click at [1287, 255] on body "Menu Boards Boards Boards All jobs Status Workforce Workforce My Workforce Recr…" at bounding box center [784, 330] width 1568 height 3132
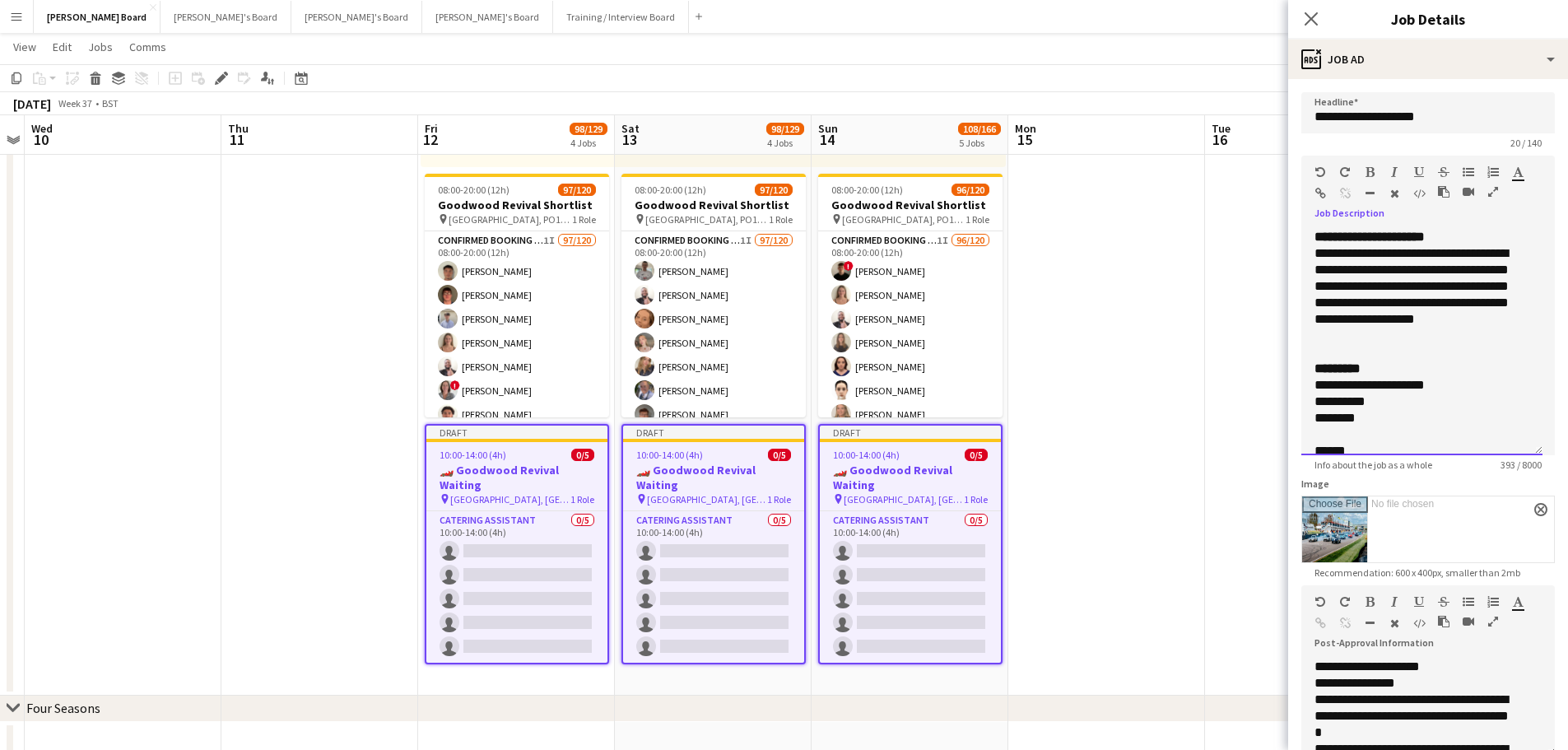
paste div
drag, startPoint x: 1461, startPoint y: 231, endPoint x: 1381, endPoint y: 231, distance: 80.0
click at [1381, 231] on div "**********" at bounding box center [1422, 237] width 215 height 16
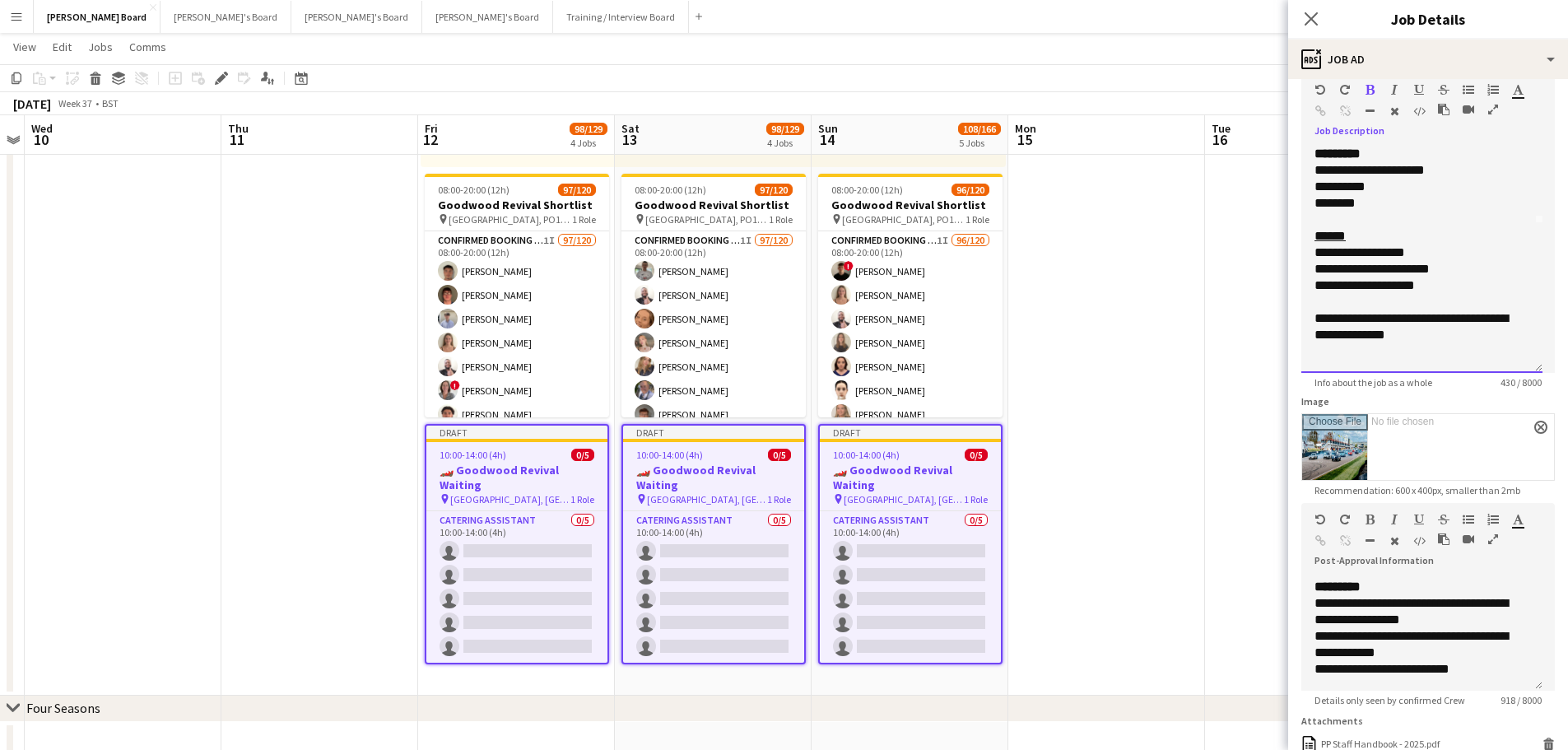
scroll to position [606, 0]
drag, startPoint x: 1538, startPoint y: 668, endPoint x: 1538, endPoint y: 685, distance: 17.0
click at [1538, 685] on div "**********" at bounding box center [1421, 633] width 241 height 114
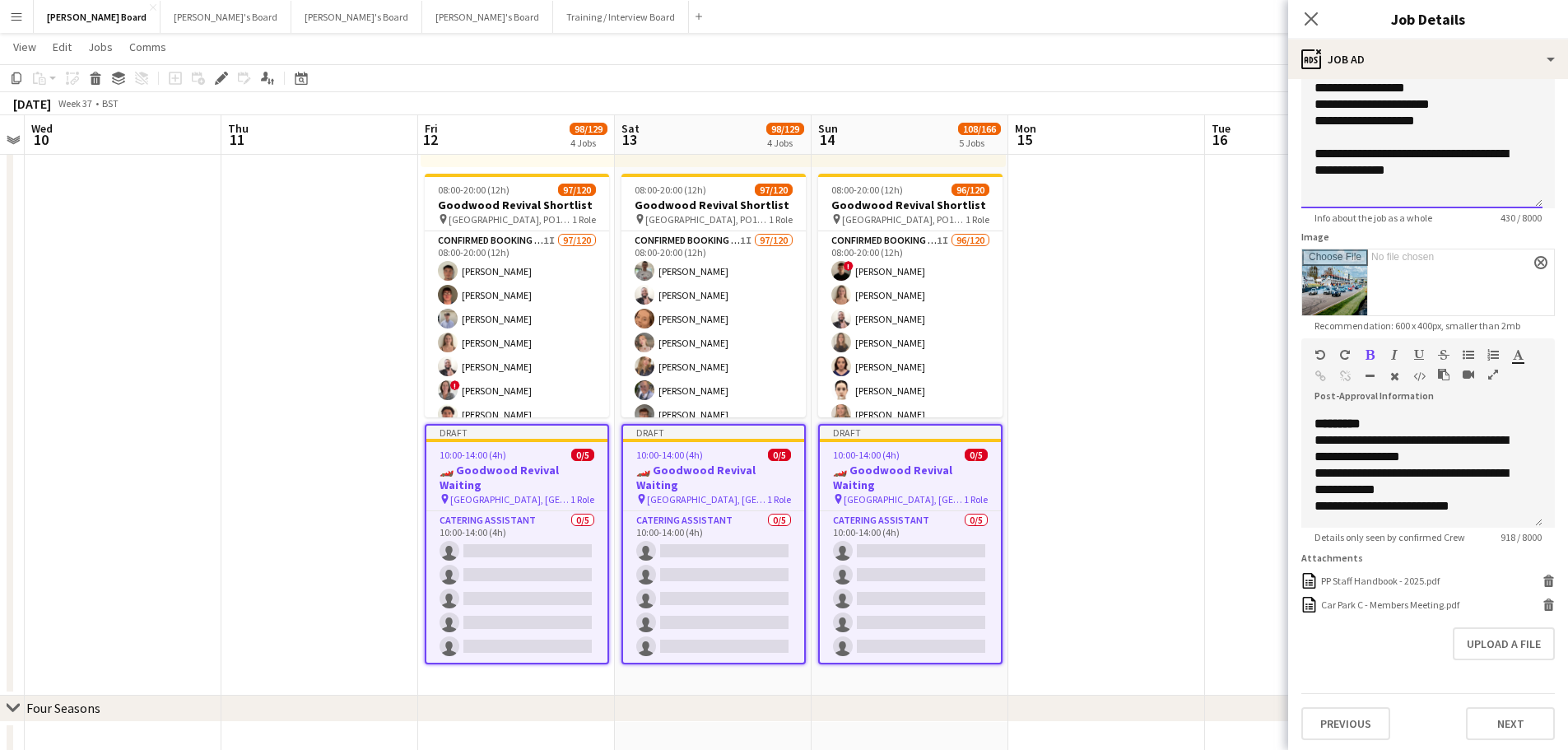
scroll to position [83, 0]
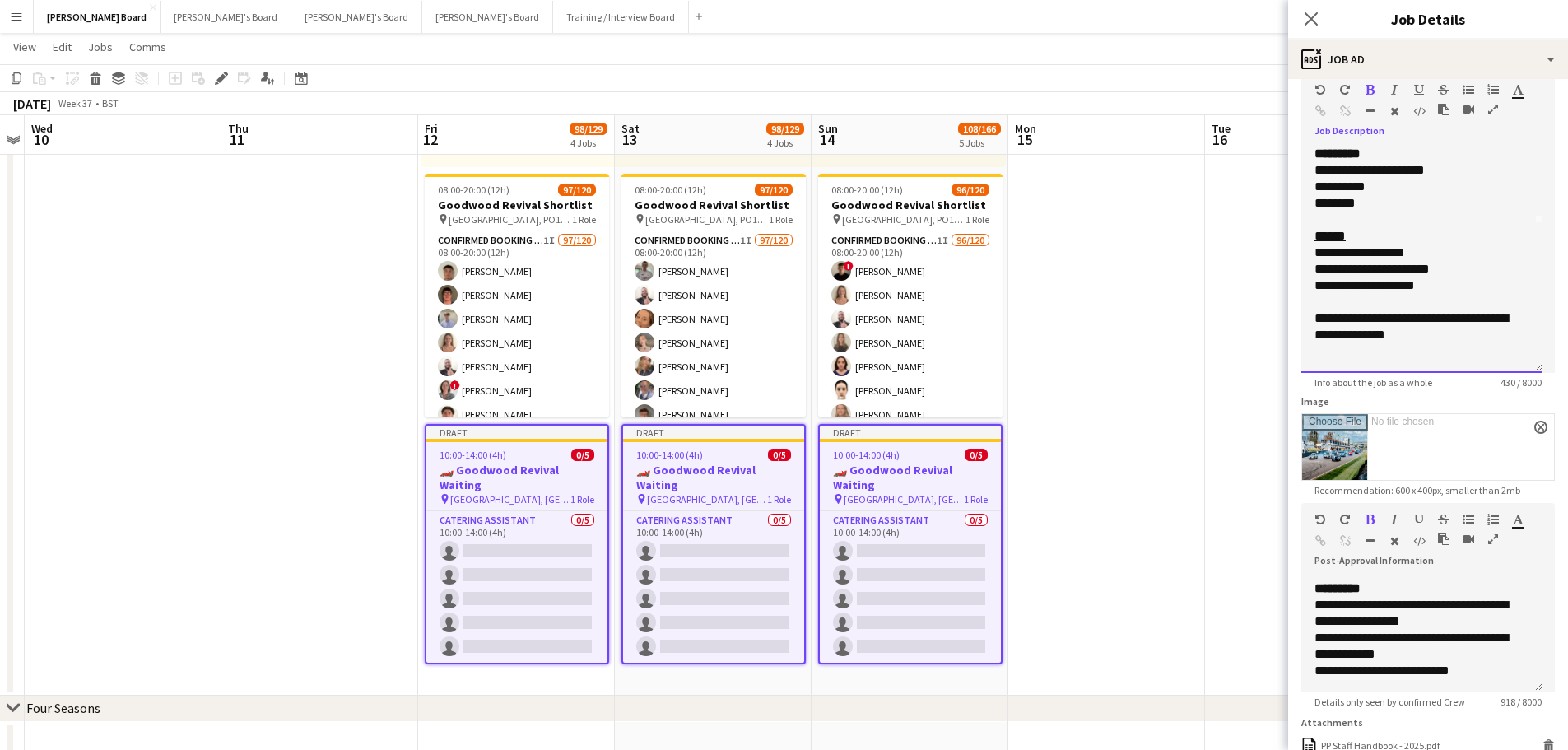
click at [1451, 335] on div "**********" at bounding box center [1415, 327] width 202 height 33
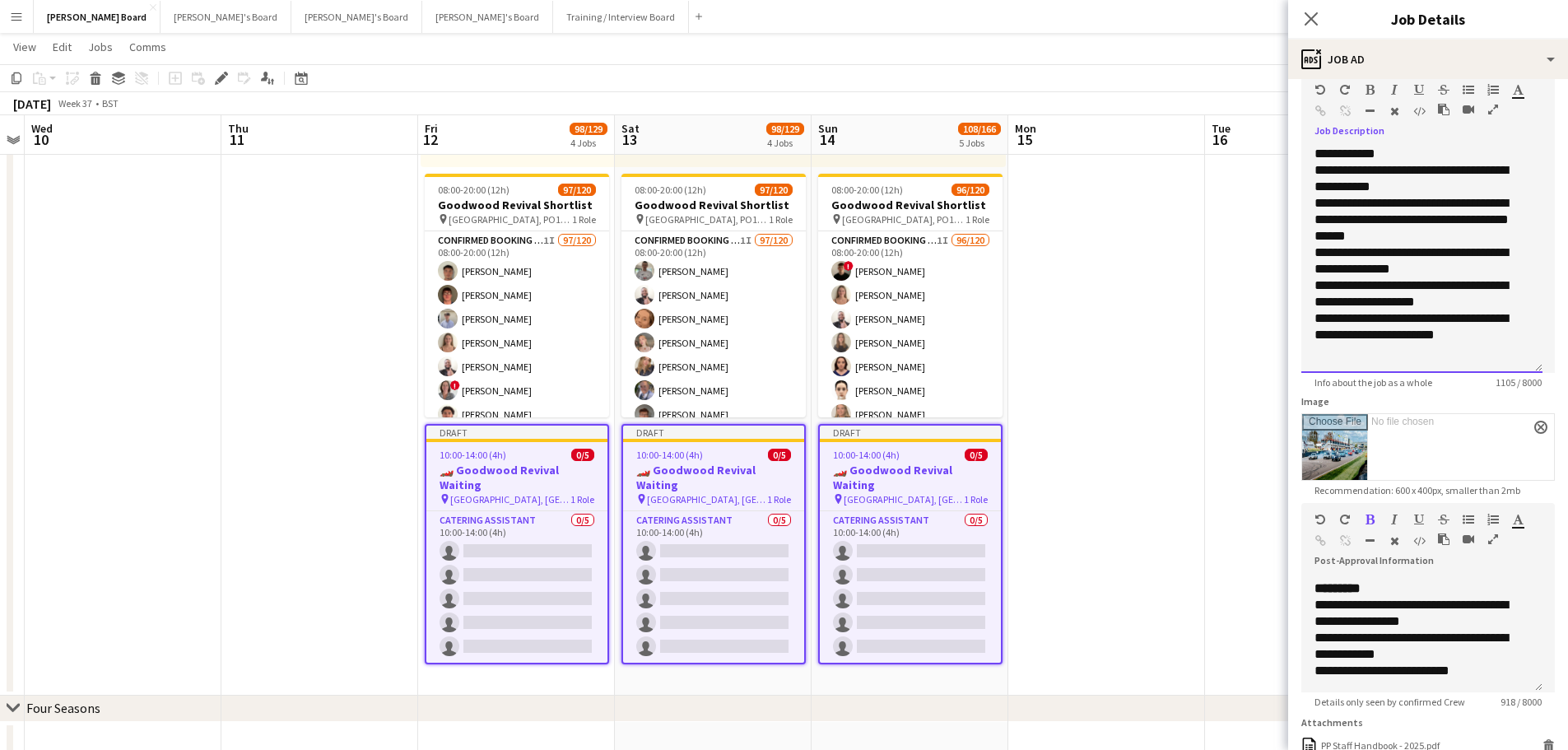
scroll to position [164, 0]
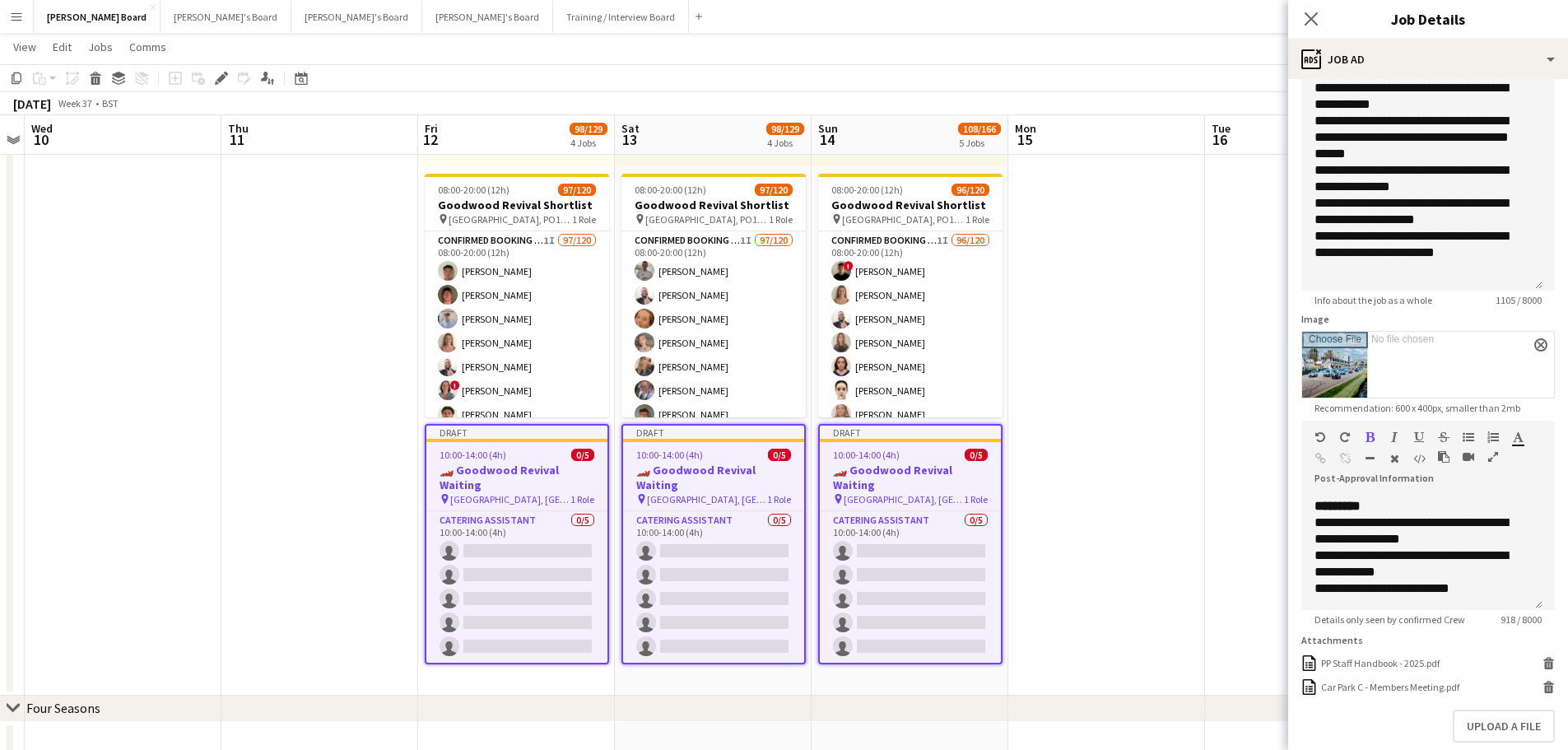
click at [1156, 486] on app-date-cell at bounding box center [1106, 284] width 197 height 823
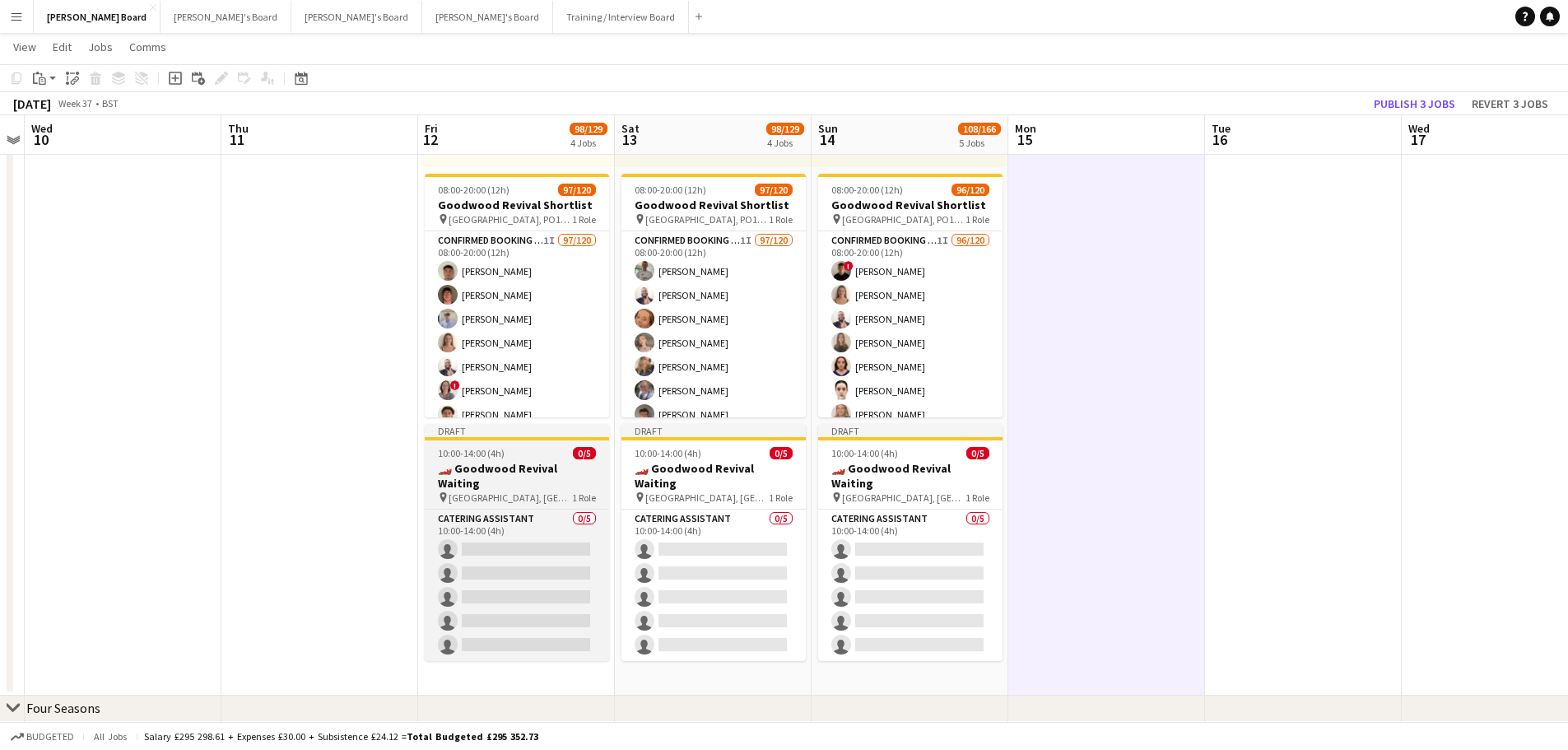
click at [502, 470] on h3 "🏎️ Goodwood Revival Waiting" at bounding box center [517, 476] width 184 height 29
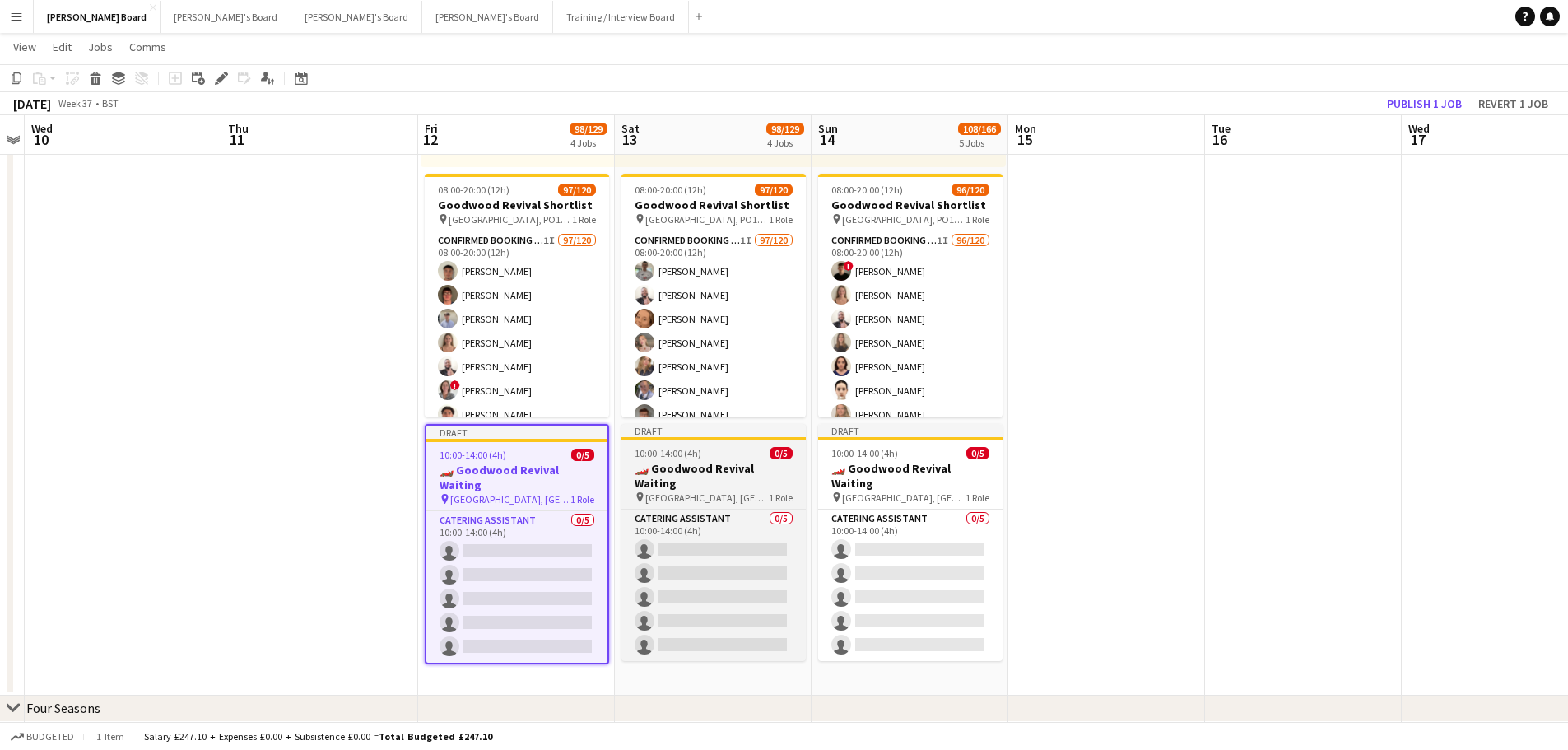
click at [704, 470] on h3 "🏎️ Goodwood Revival Waiting" at bounding box center [714, 476] width 184 height 29
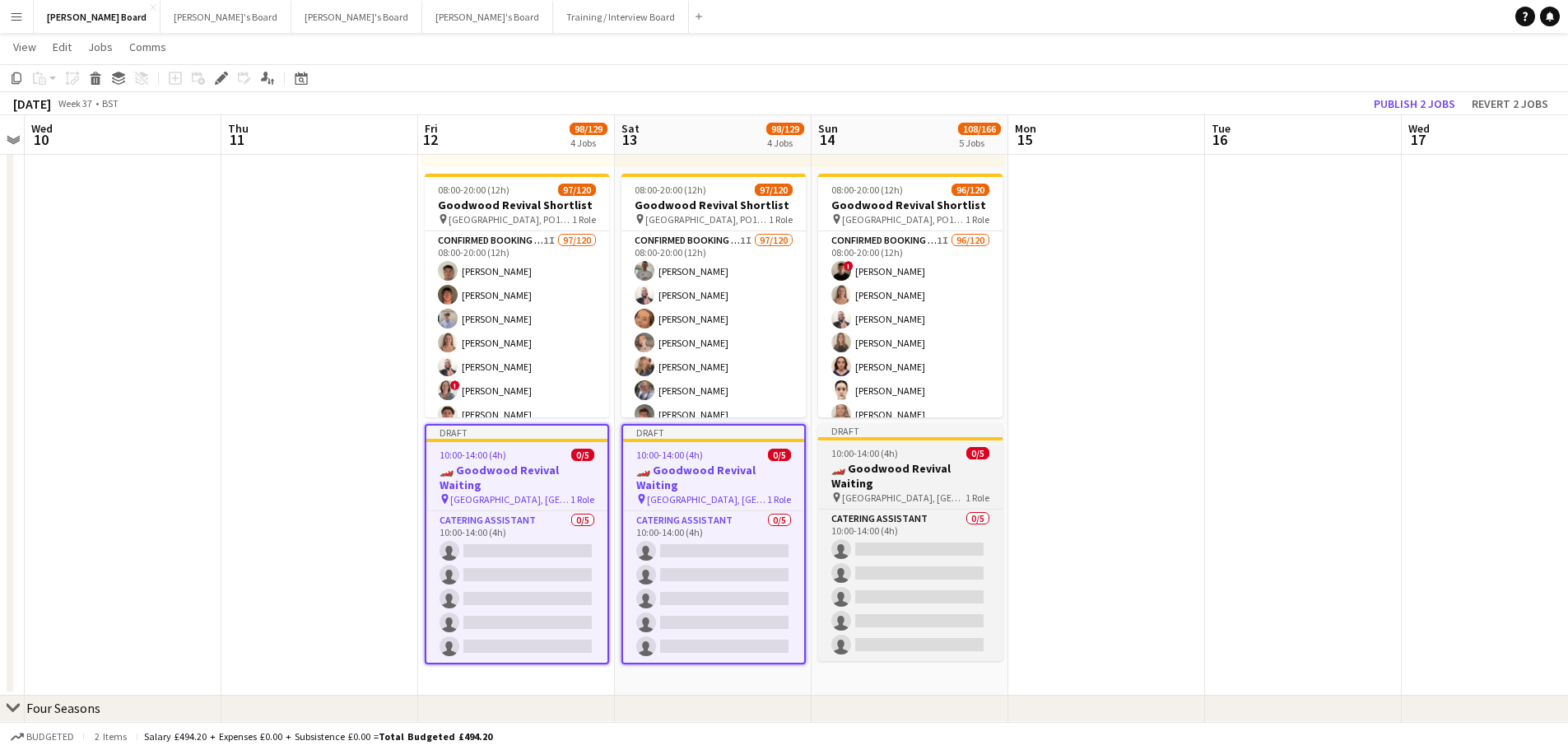
click at [887, 467] on h3 "🏎️ Goodwood Revival Waiting" at bounding box center [910, 476] width 184 height 29
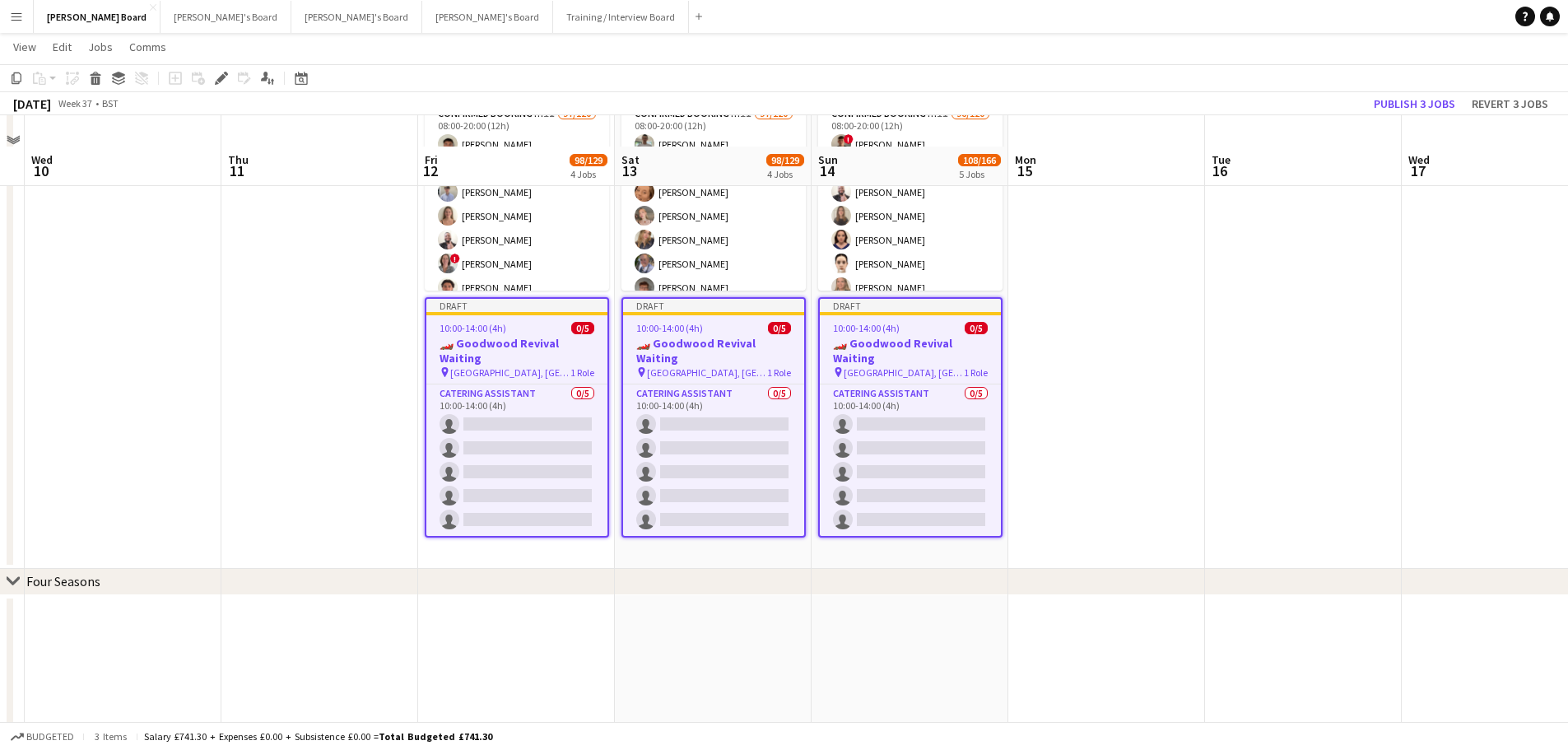
scroll to position [1399, 0]
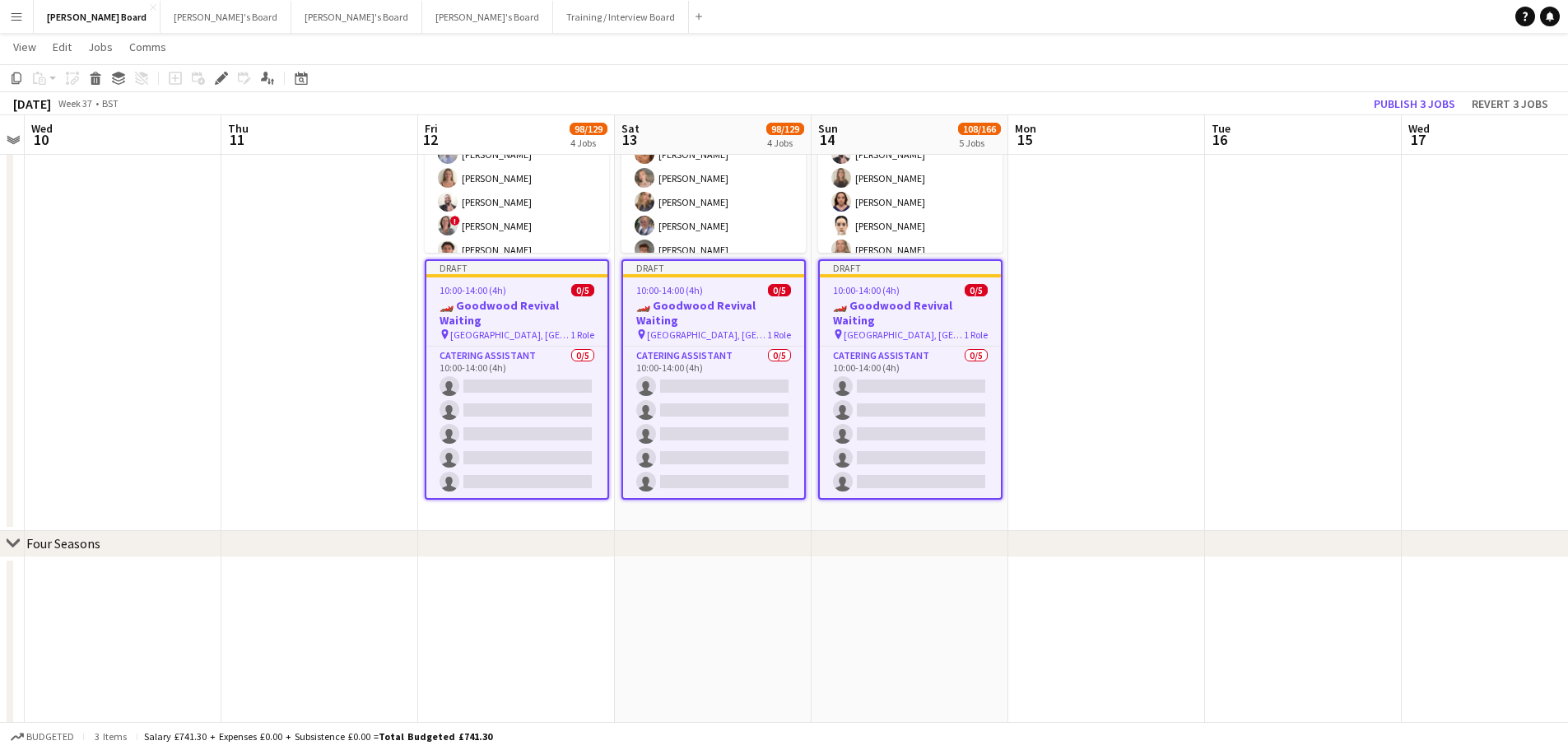
click at [524, 500] on app-date-cell "Toggle View Goodwood Revival Shortlist 12-09-2025 → 14-09-2025 0/3 3 jobs 06:00…" at bounding box center [516, 119] width 197 height 823
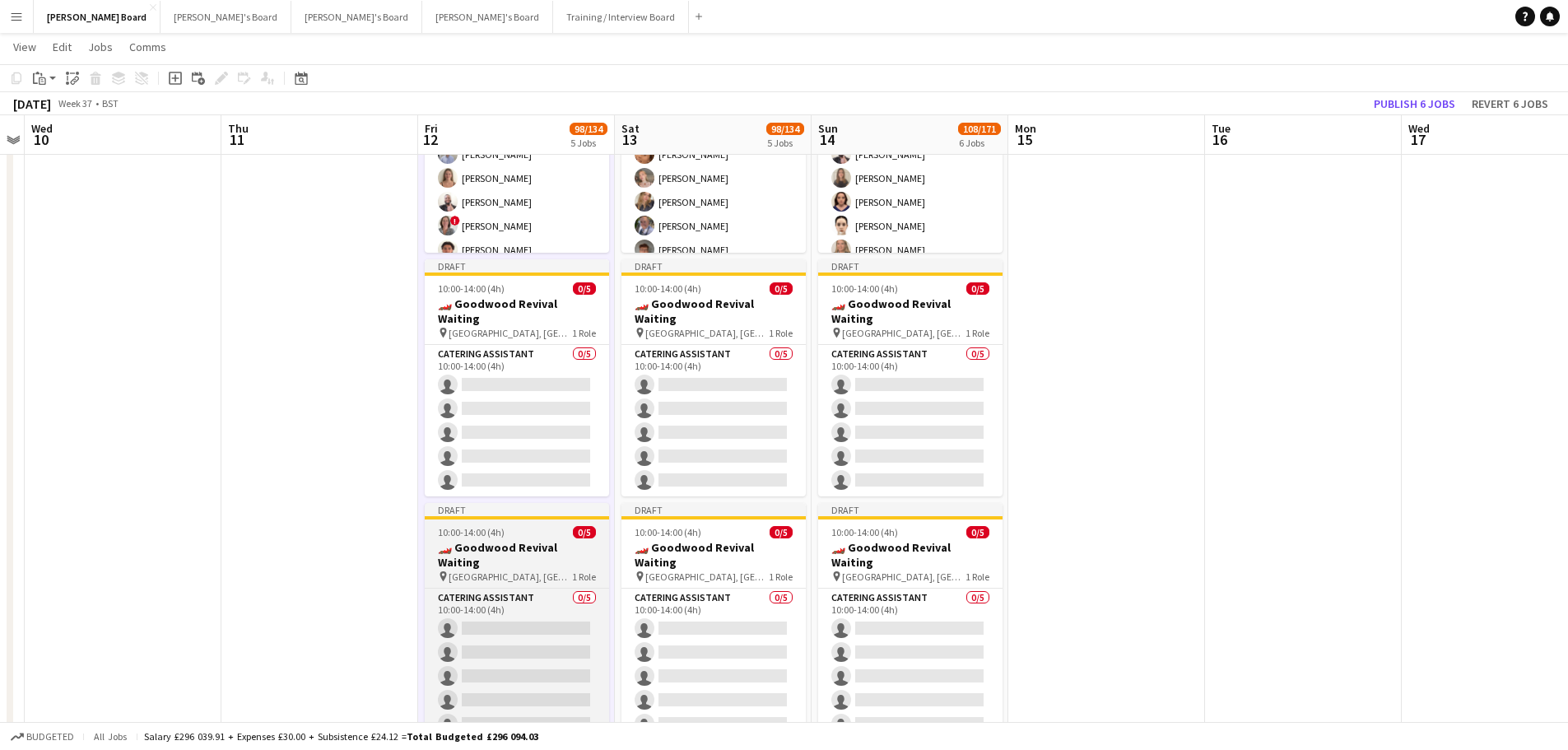
click at [534, 540] on h3 "🏎️ Goodwood Revival Waiting" at bounding box center [517, 555] width 184 height 29
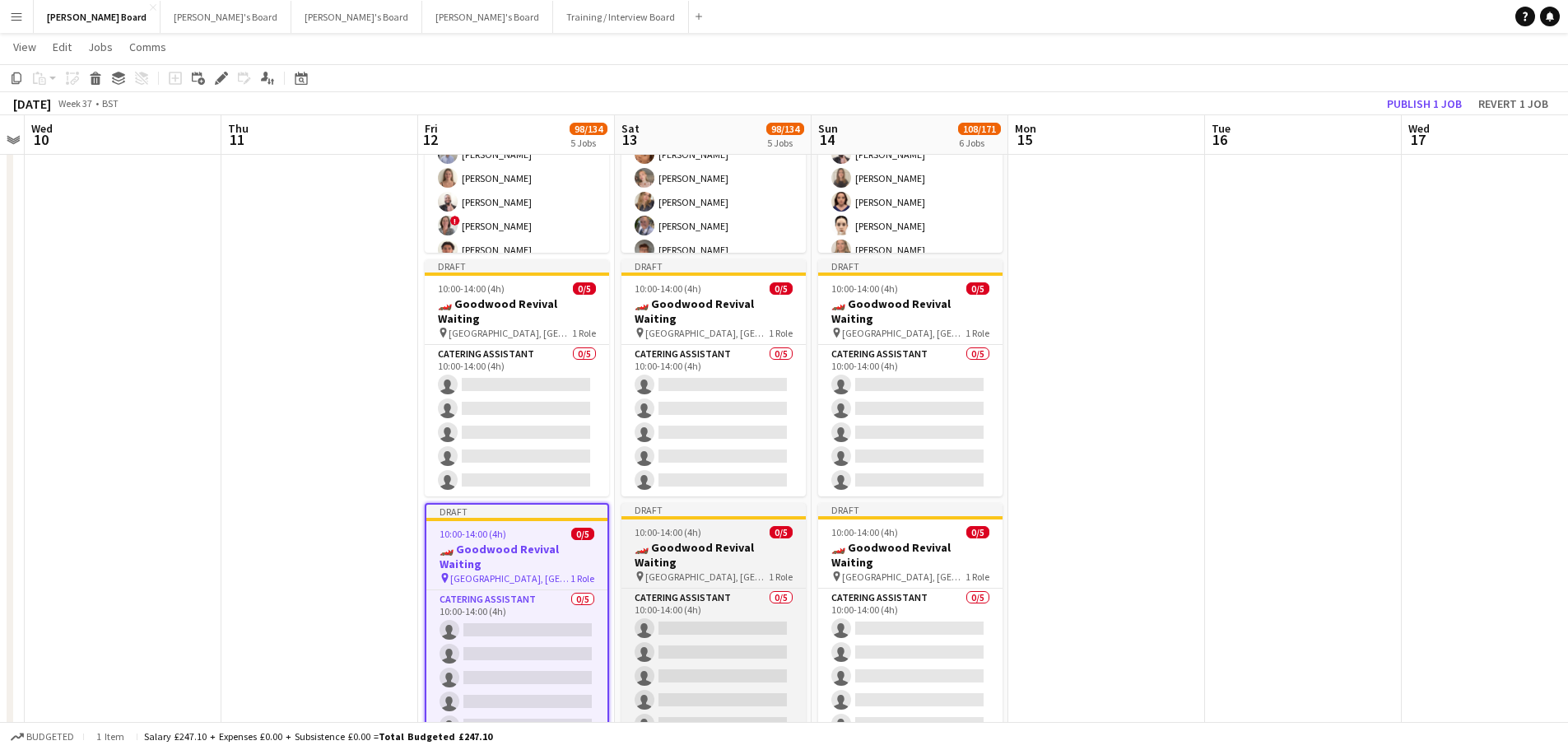
click at [730, 540] on h3 "🏎️ Goodwood Revival Waiting" at bounding box center [714, 555] width 184 height 29
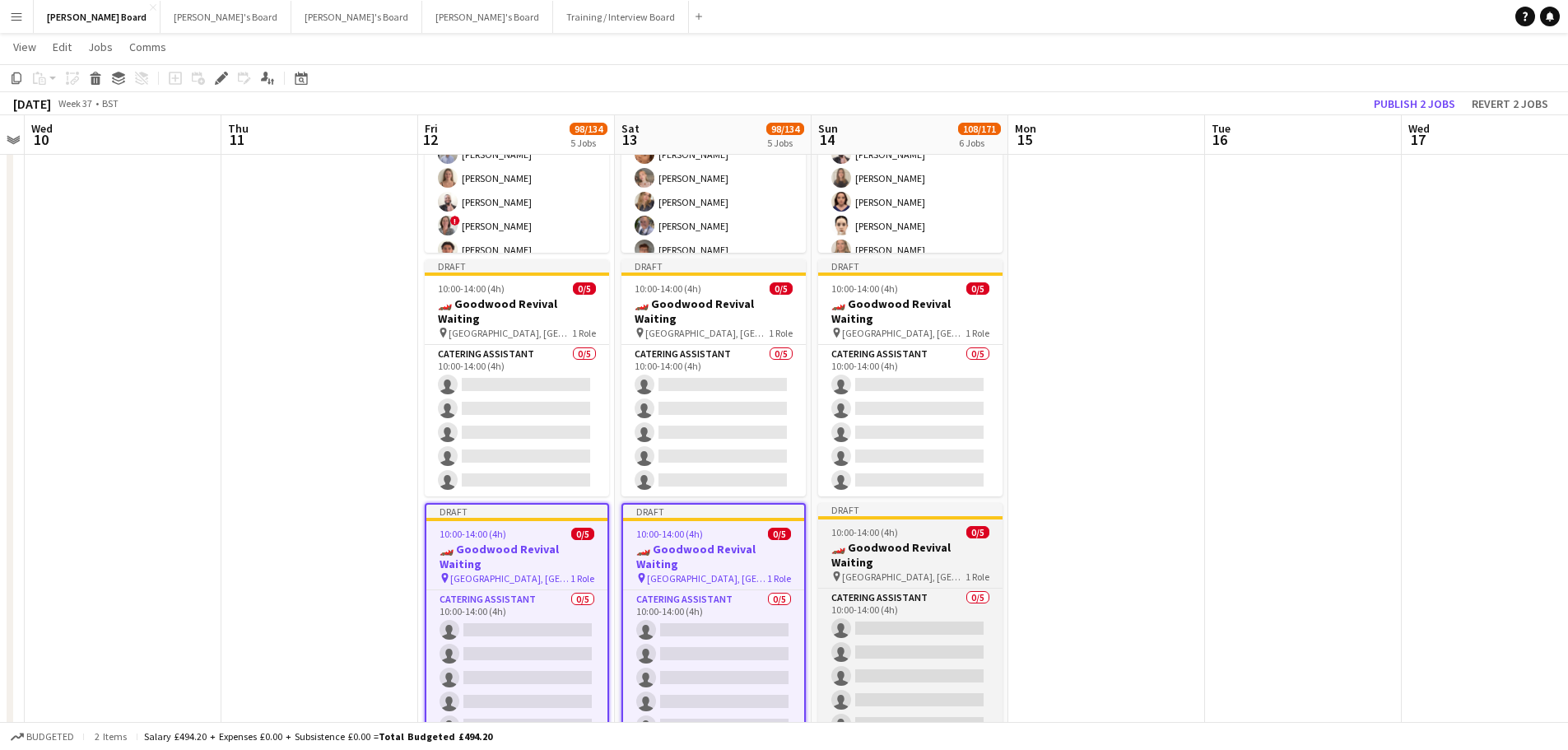
click at [935, 540] on h3 "🏎️ Goodwood Revival Waiting" at bounding box center [910, 555] width 184 height 29
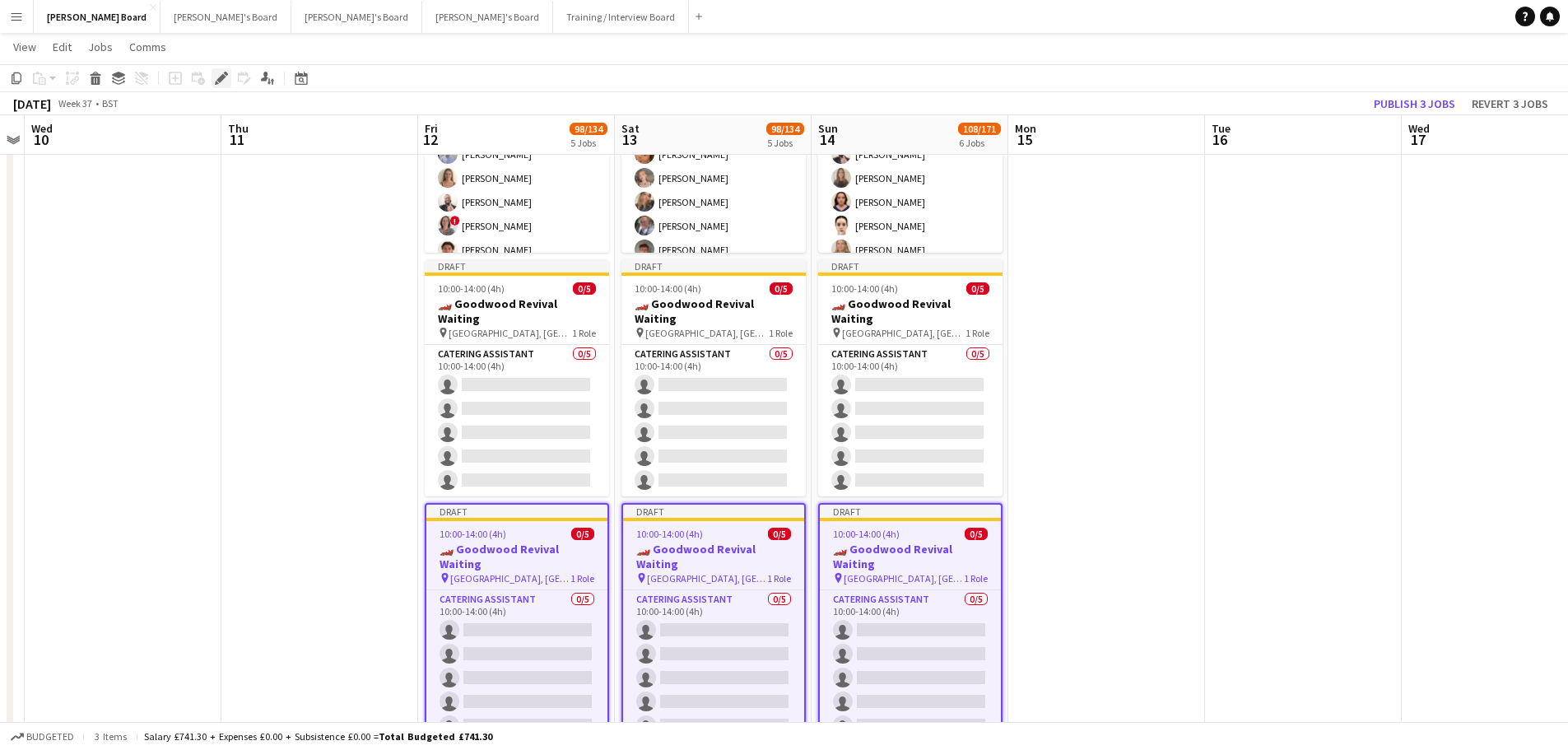
click at [220, 71] on div "Edit" at bounding box center [221, 77] width 20 height 20
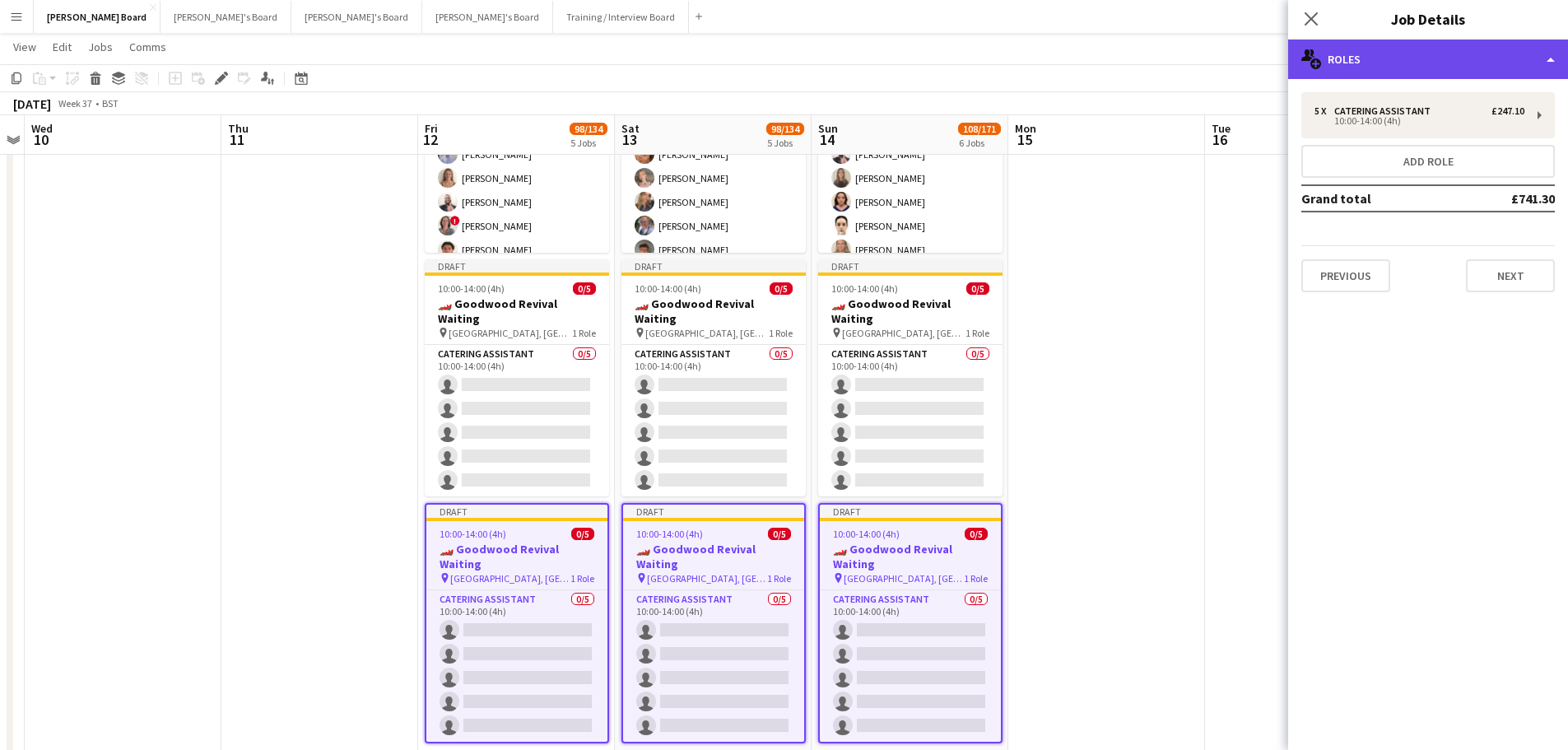
click at [1393, 48] on div "multiple-users-add Roles" at bounding box center [1427, 59] width 279 height 40
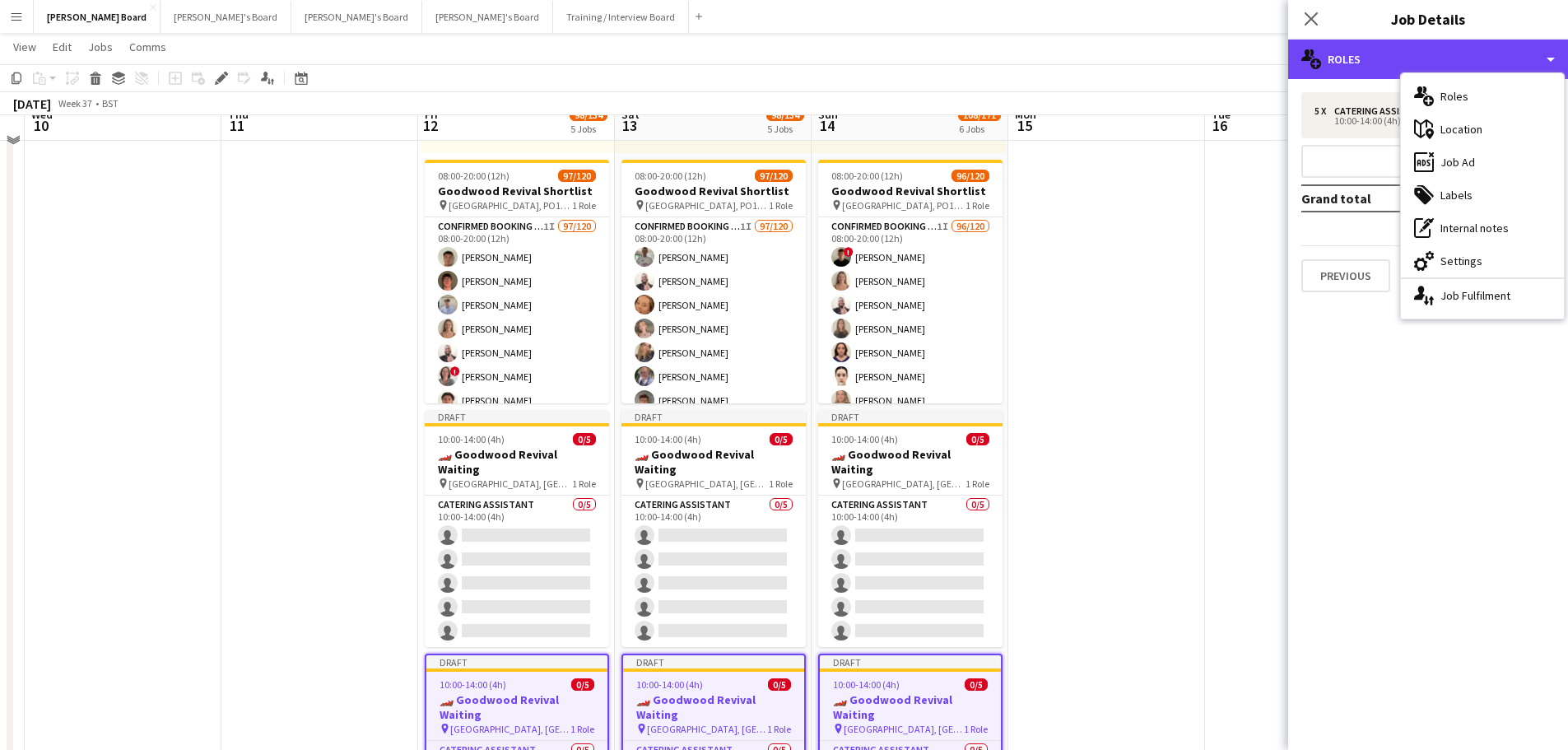
scroll to position [1235, 0]
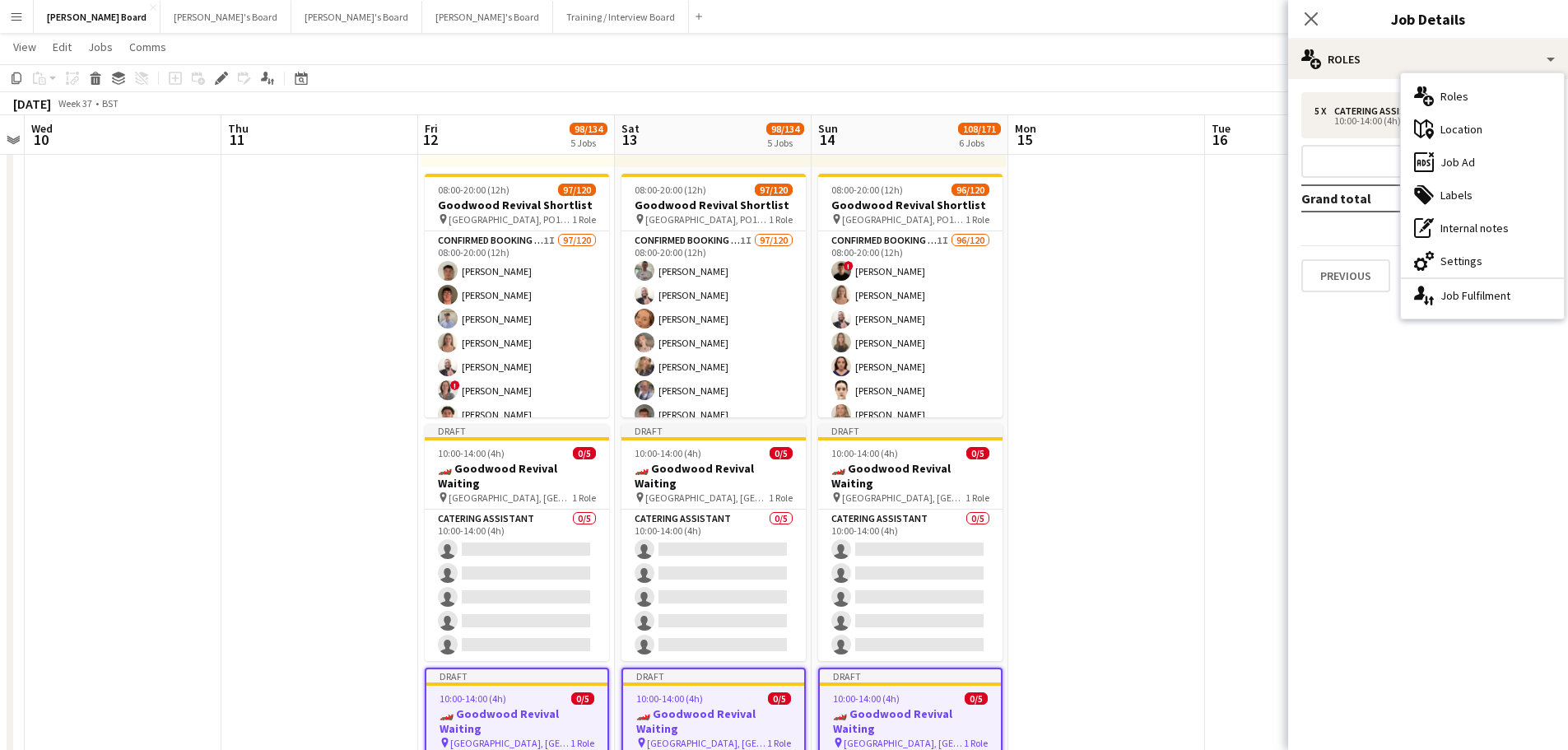
drag, startPoint x: 1485, startPoint y: 260, endPoint x: 1454, endPoint y: 213, distance: 56.3
click at [1485, 260] on div "cog-double-3 Settings" at bounding box center [1482, 261] width 163 height 33
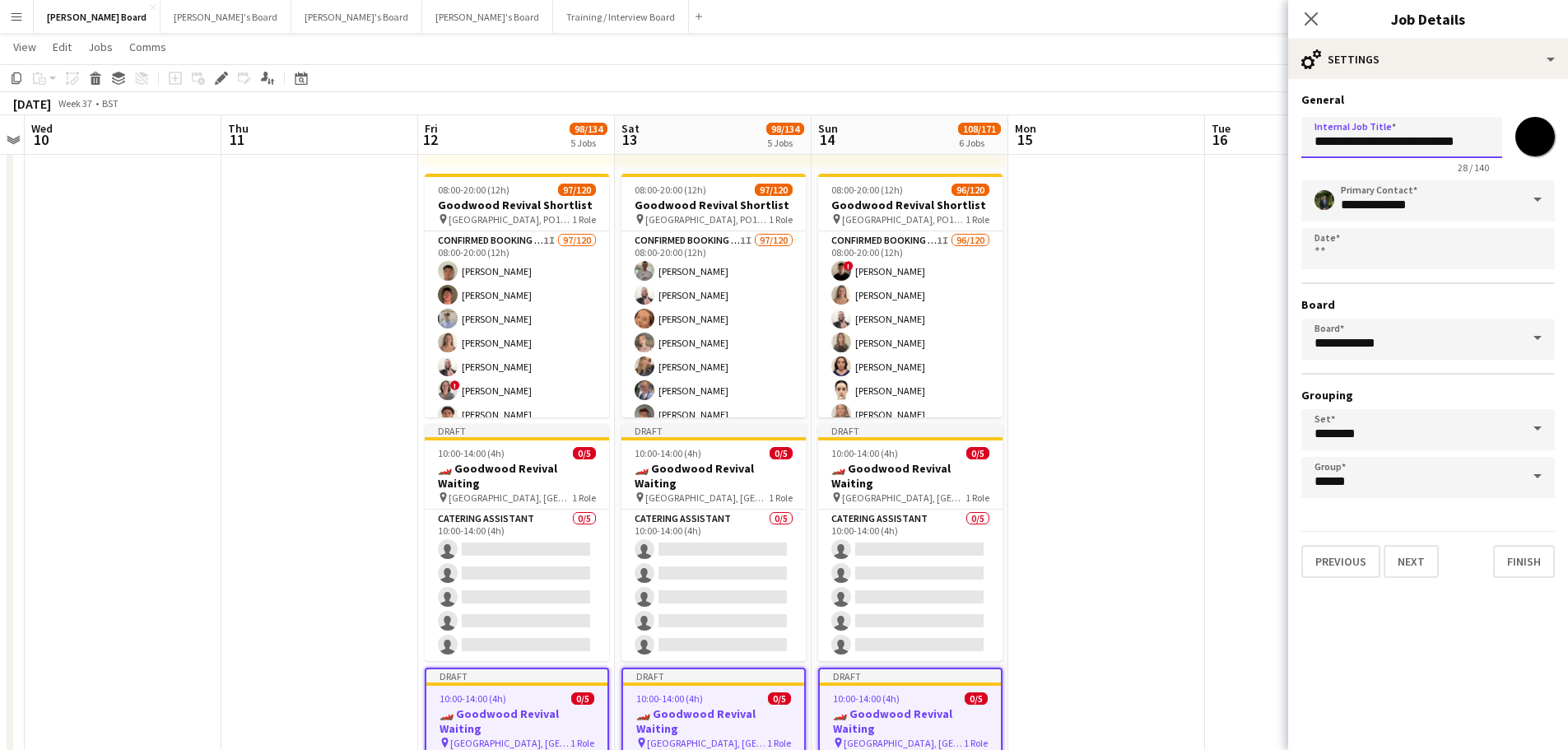
drag, startPoint x: 1439, startPoint y: 144, endPoint x: 1493, endPoint y: 142, distance: 54.0
click at [1493, 142] on input "**********" at bounding box center [1401, 138] width 201 height 41
type input "**********"
click at [1447, 39] on div "Close pop-in Job Details" at bounding box center [1427, 20] width 279 height 40
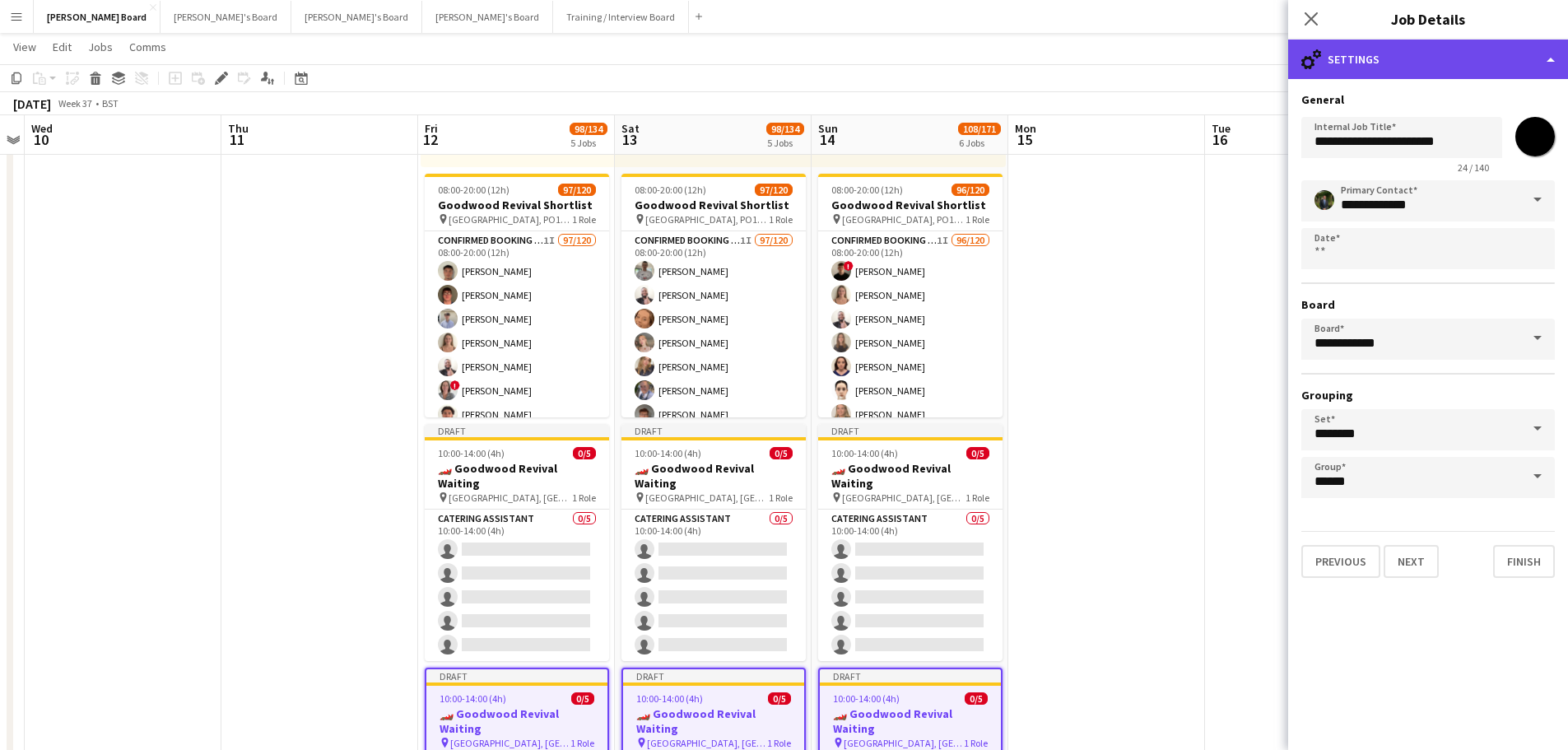
click at [1466, 63] on div "cog-double-3 Settings" at bounding box center [1427, 59] width 279 height 40
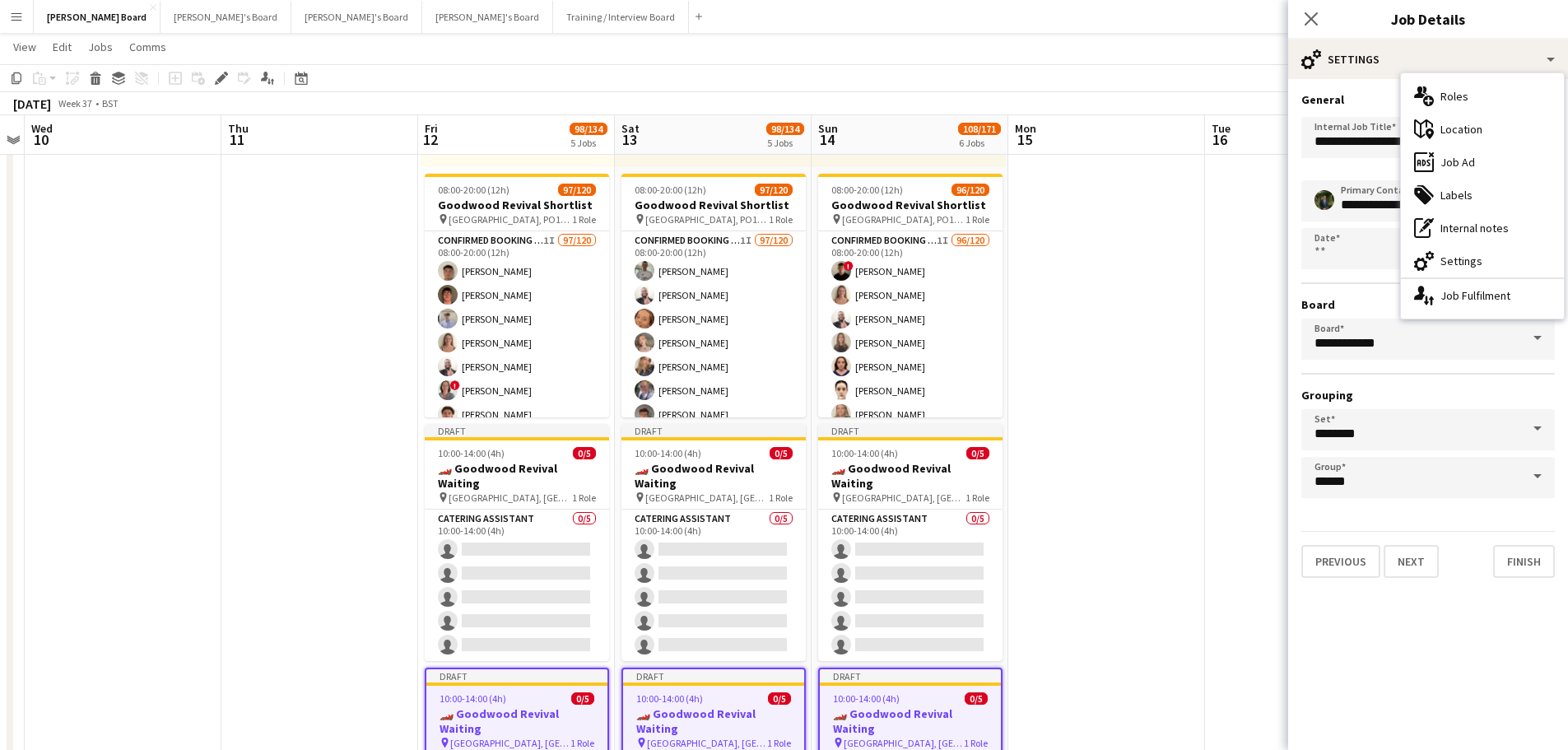
click at [1467, 105] on div "multiple-users-add Roles" at bounding box center [1482, 96] width 163 height 33
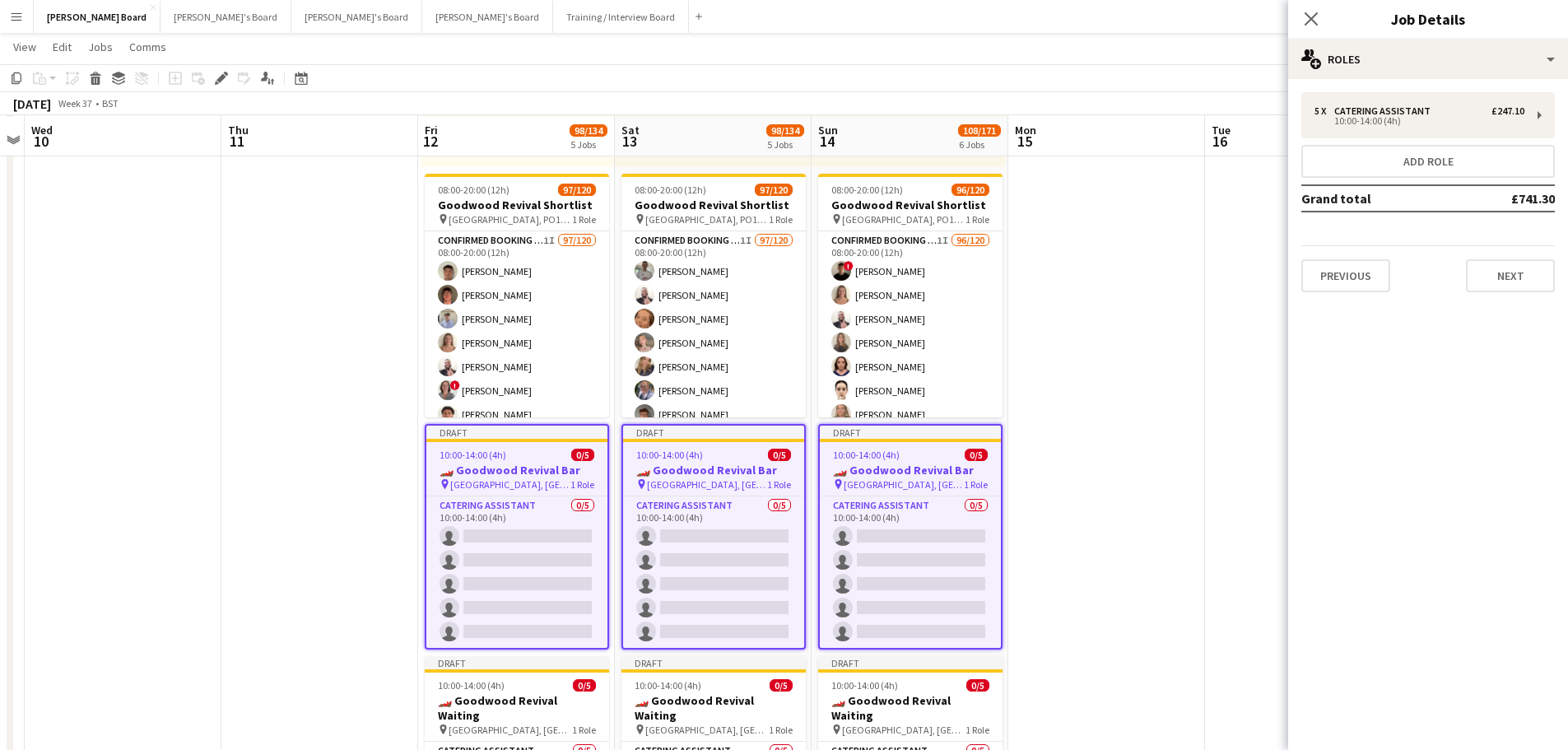
scroll to position [1318, 0]
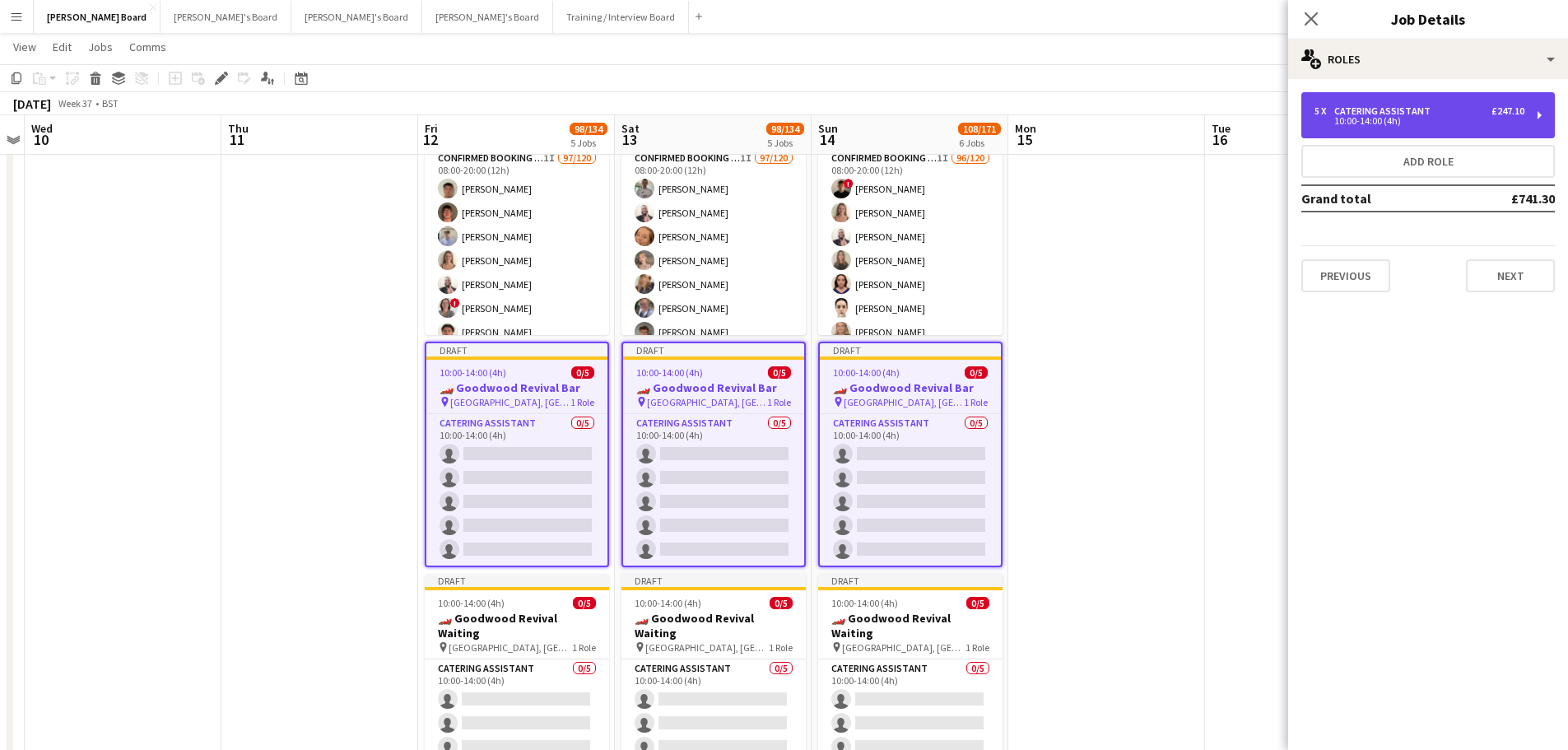
drag, startPoint x: 1456, startPoint y: 108, endPoint x: 1407, endPoint y: 126, distance: 52.2
click at [1454, 110] on div "5 x Catering Assistant £247.10" at bounding box center [1419, 111] width 210 height 11
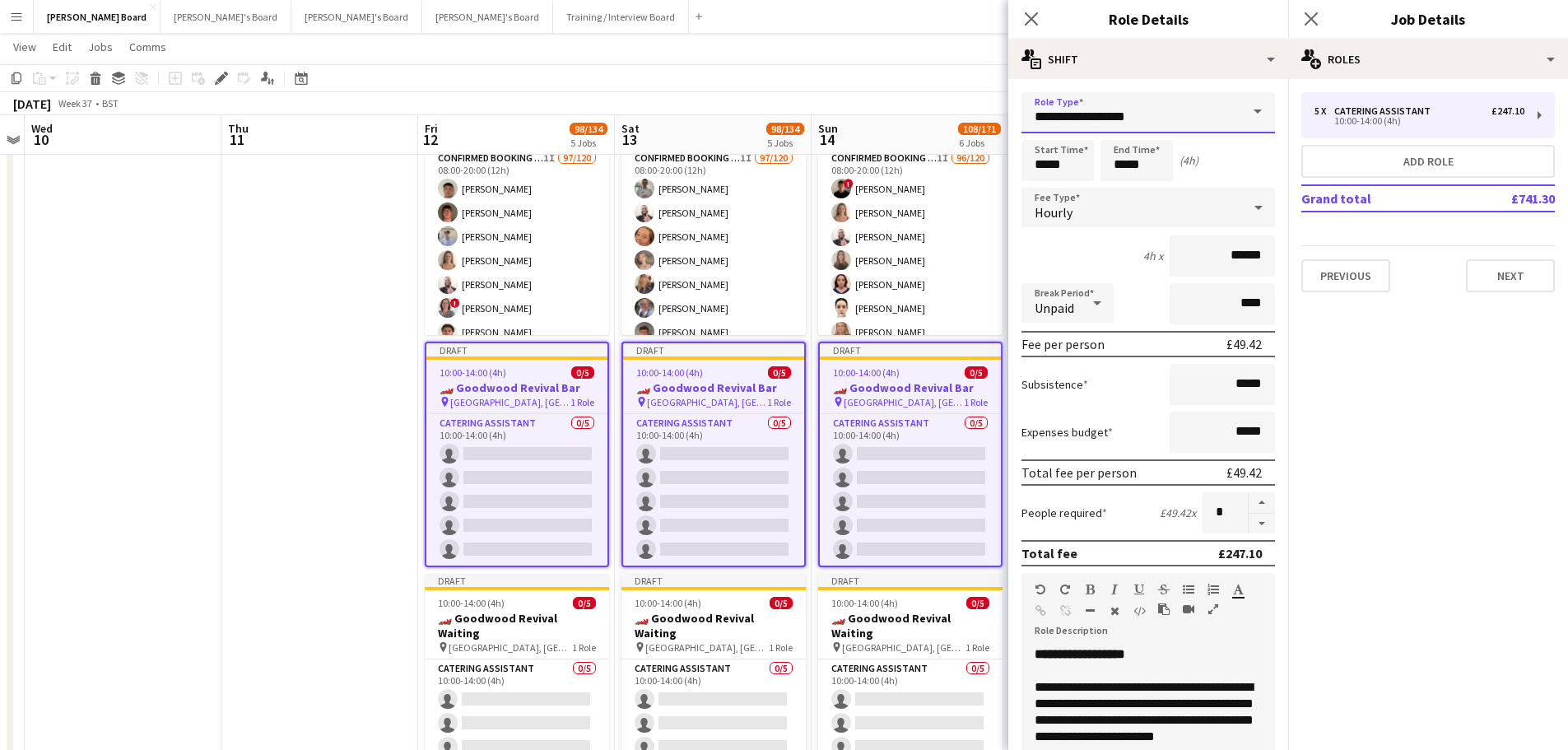
drag, startPoint x: 1078, startPoint y: 121, endPoint x: 1022, endPoint y: 111, distance: 56.9
click at [1022, 111] on input "**********" at bounding box center [1148, 113] width 254 height 41
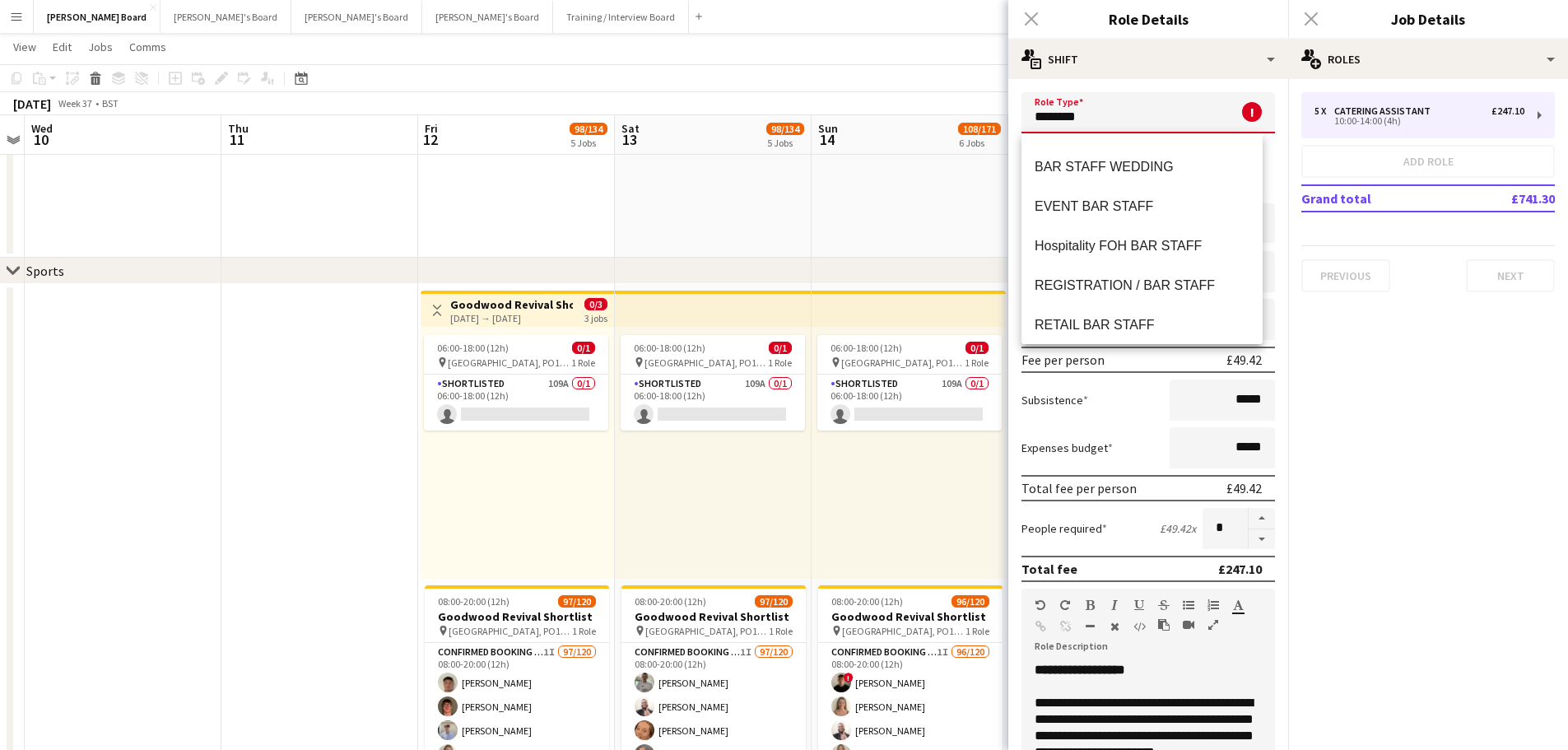
scroll to position [0, 0]
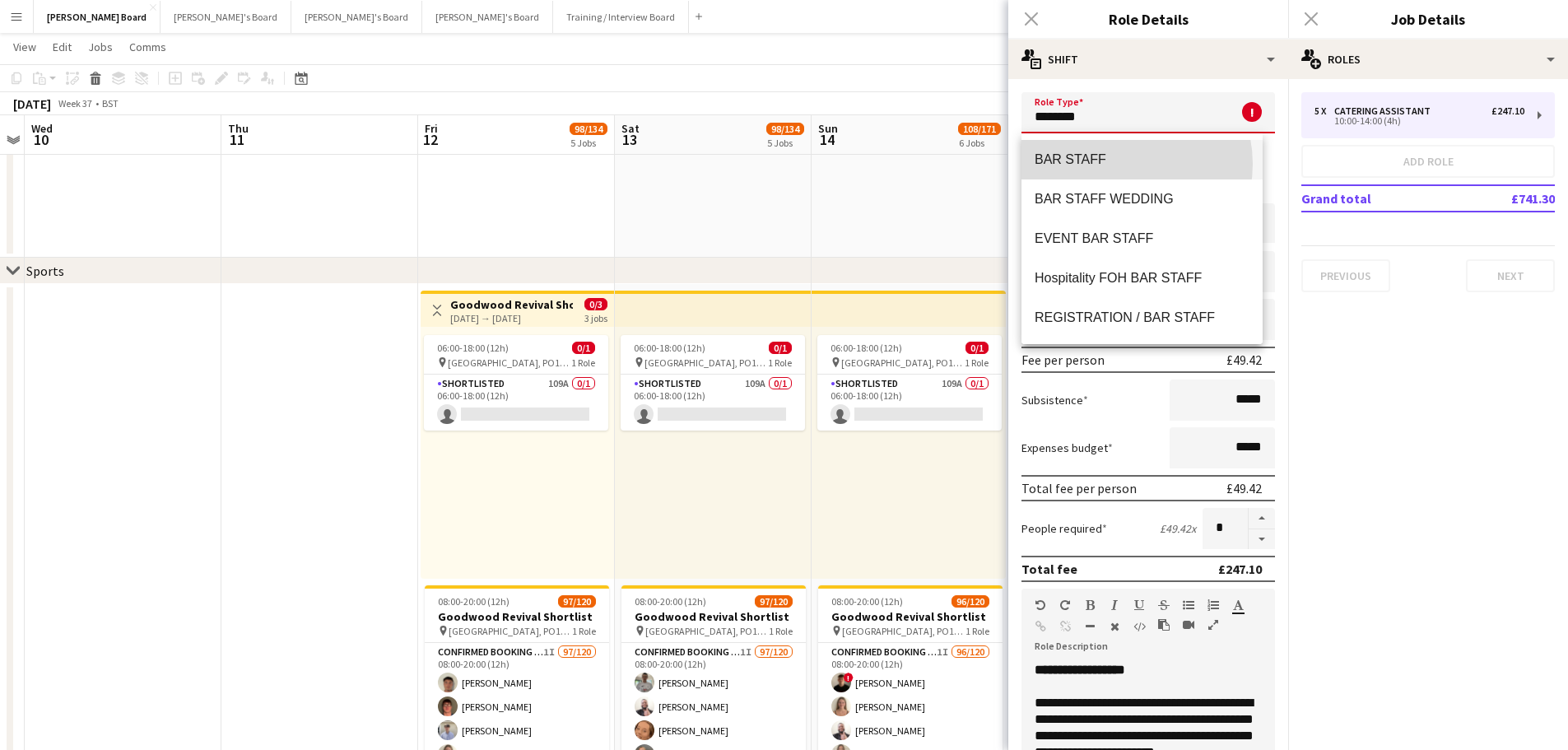
click at [1124, 163] on span "BAR STAFF" at bounding box center [1142, 159] width 215 height 15
type input "*********"
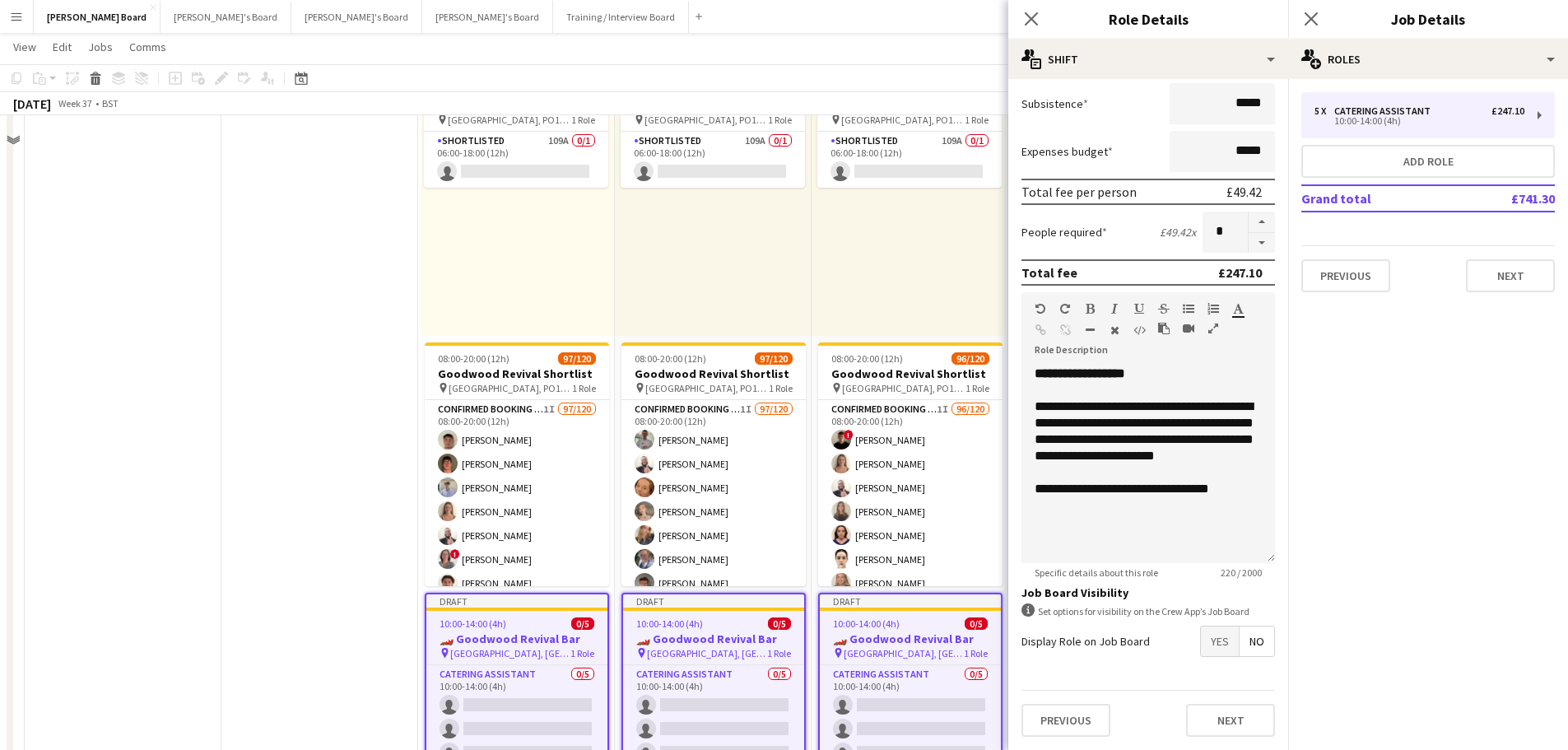
scroll to position [1070, 0]
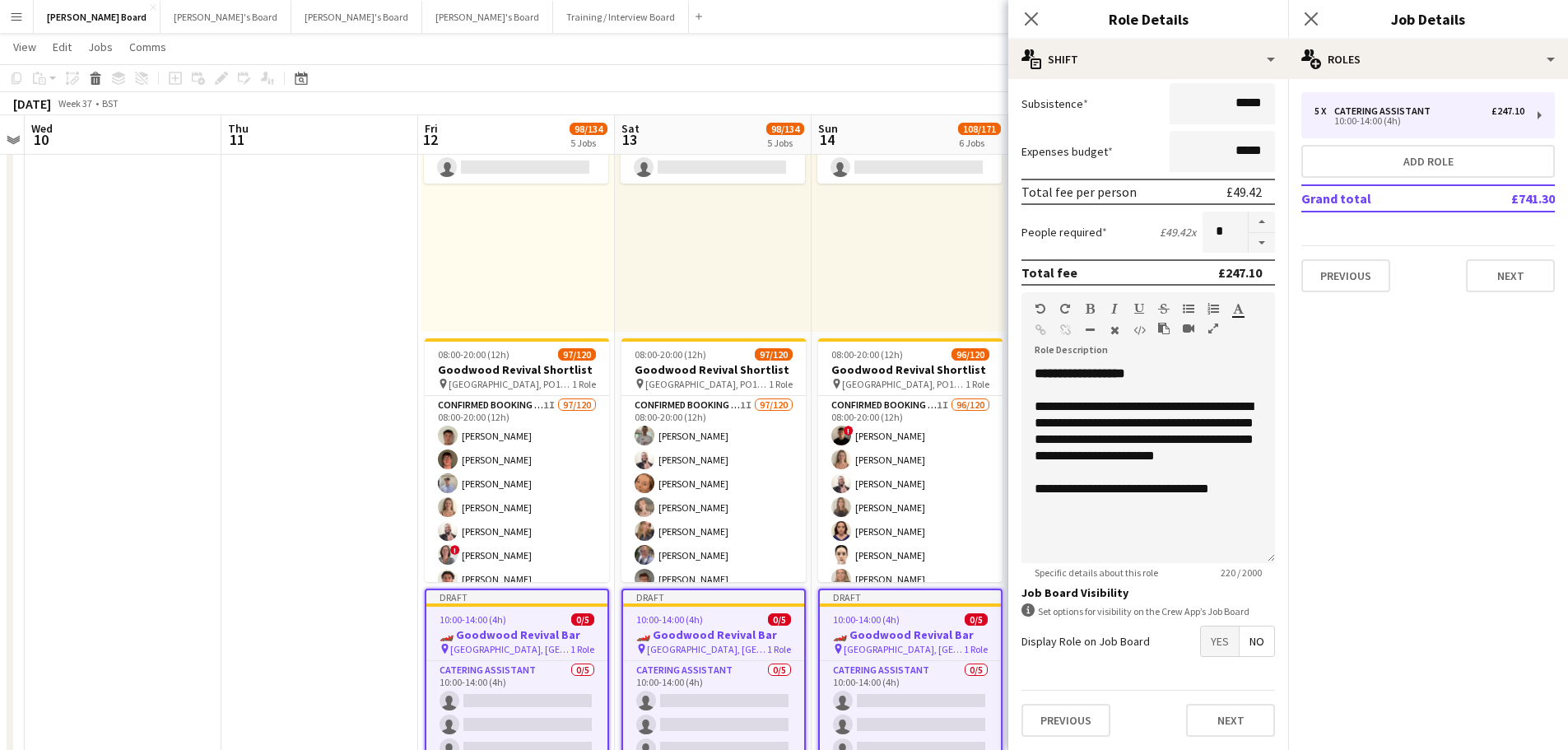
drag, startPoint x: 139, startPoint y: 499, endPoint x: 468, endPoint y: 478, distance: 329.7
click at [475, 476] on app-calendar-viewport "Sun 7 Mon 8 Tue 9 Wed 10 Thu 11 Fri 12 98/134 5 Jobs Sat 13 98/134 5 Jobs Sun 1…" at bounding box center [784, 636] width 1568 height 3286
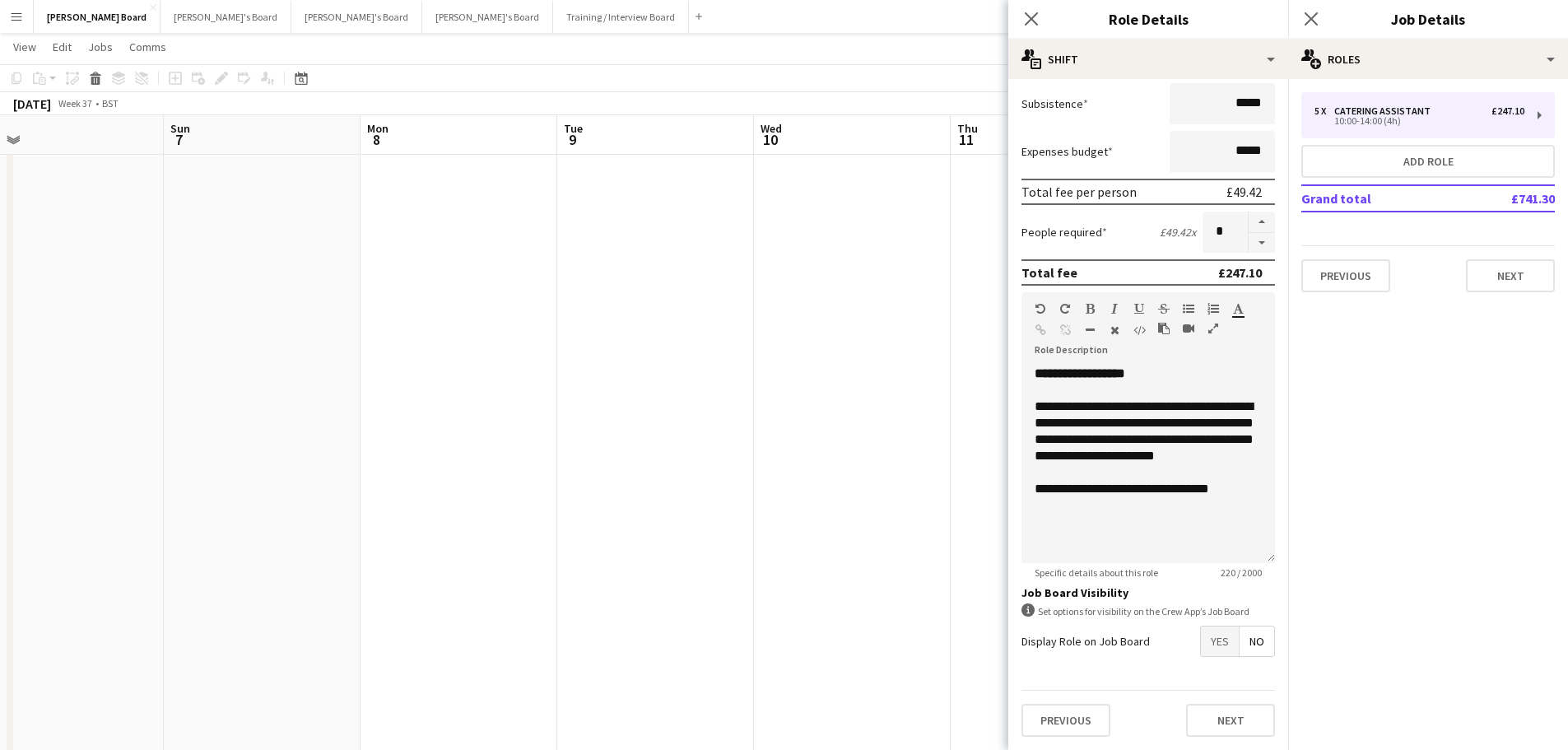
drag, startPoint x: 373, startPoint y: 485, endPoint x: 587, endPoint y: 505, distance: 214.9
click at [786, 489] on app-calendar-viewport "Thu 4 Fri 5 Sat 6 Sun 7 Mon 8 Tue 9 Wed 10 Thu 11 Fri 12 98/134 5 Jobs Sat 13 9…" at bounding box center [784, 636] width 1568 height 3286
drag, startPoint x: 491, startPoint y: 461, endPoint x: 730, endPoint y: 460, distance: 239.0
click at [727, 460] on app-calendar-viewport "Wed 3 Thu 4 Fri 5 Sat 6 Sun 7 Mon 8 Tue 9 Wed 10 Thu 11 Fri 12 98/134 5 Jobs Sa…" at bounding box center [784, 636] width 1568 height 3286
drag, startPoint x: 376, startPoint y: 460, endPoint x: 765, endPoint y: 443, distance: 389.4
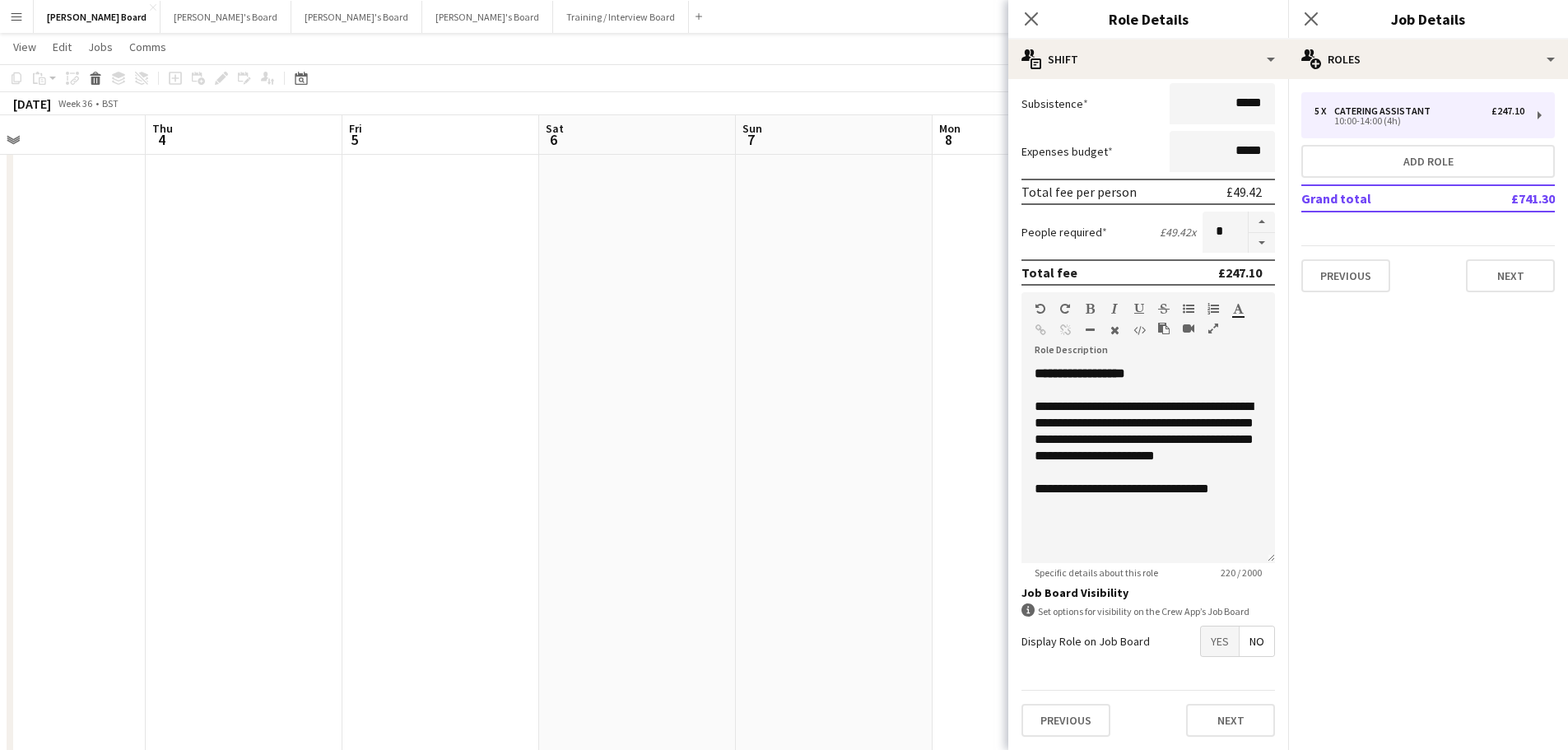
click at [787, 433] on app-calendar-viewport "Mon 1 Tue 2 Wed 3 Thu 4 Fri 5 Sat 6 Sun 7 Mon 8 Tue 9 Wed 10 Thu 11 Fri 12 98/1…" at bounding box center [784, 636] width 1568 height 3286
click at [805, 465] on app-date-cell at bounding box center [851, 571] width 197 height 1068
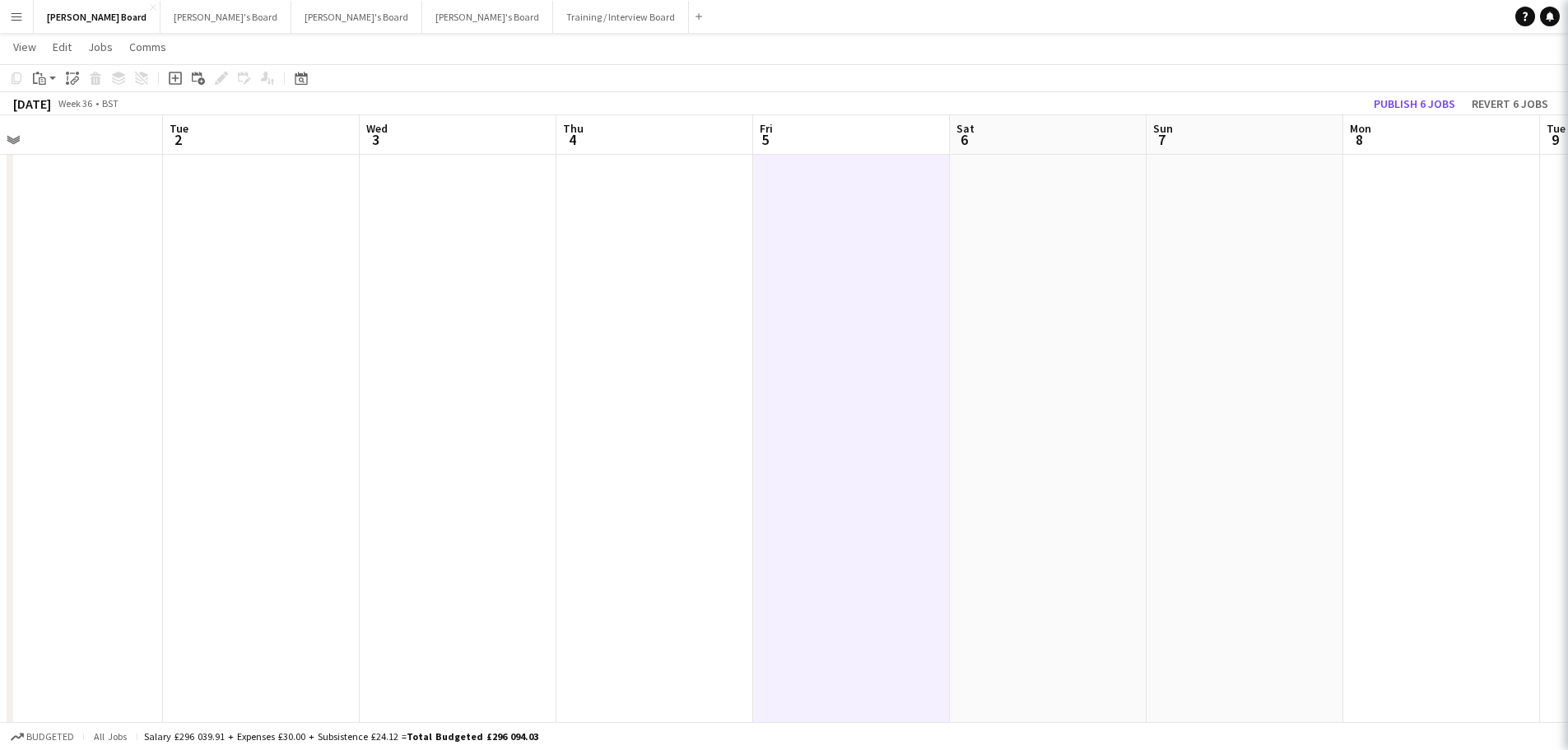
drag, startPoint x: 578, startPoint y: 348, endPoint x: 851, endPoint y: 349, distance: 273.0
click at [851, 348] on app-calendar-viewport "Sat 30 4/4 2 Jobs Sun 31 4/4 2 Jobs Mon 1 Tue 2 Wed 3 Thu 4 Fri 5 Sat 6 Sun 7 M…" at bounding box center [784, 636] width 1568 height 3286
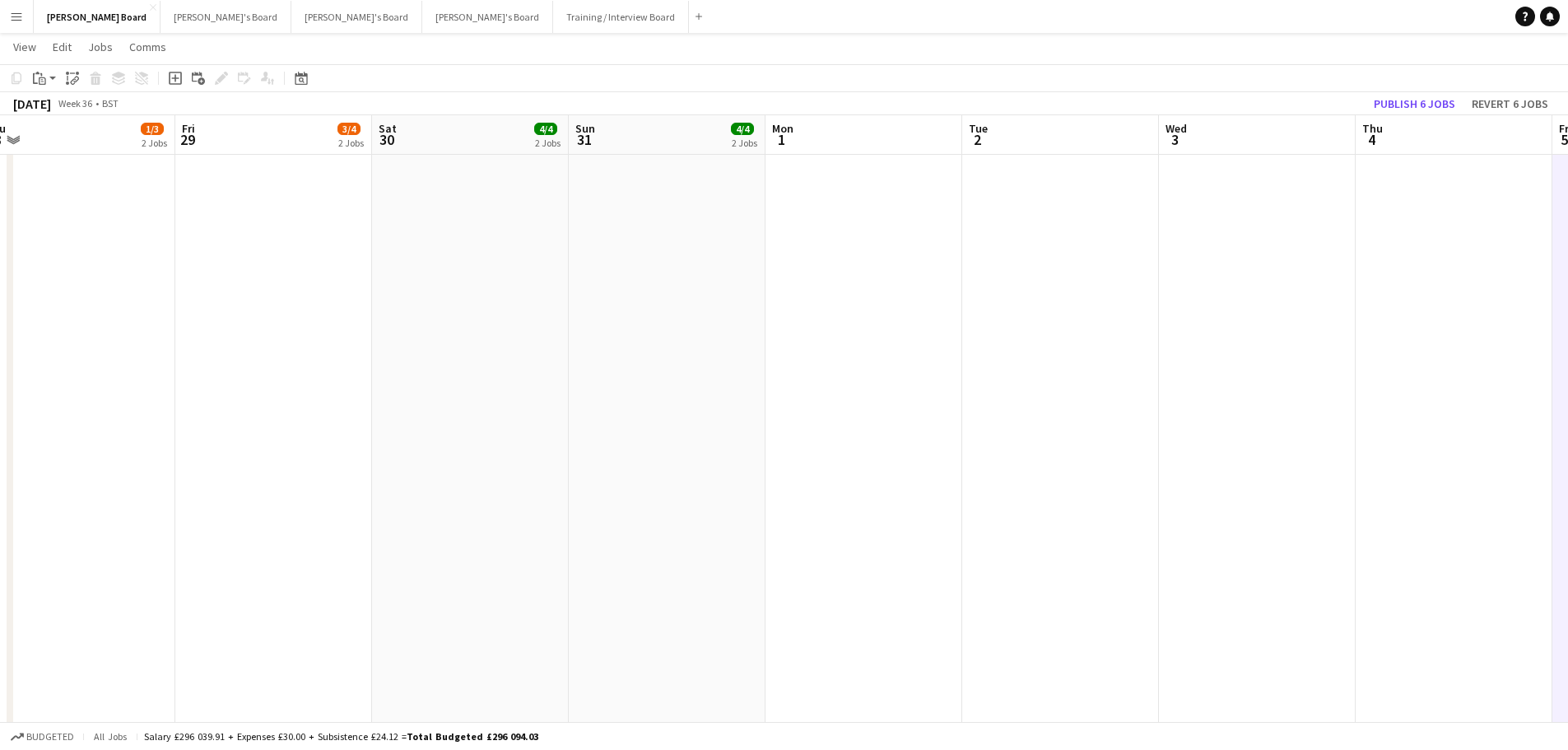
drag, startPoint x: 779, startPoint y: 415, endPoint x: 573, endPoint y: 433, distance: 206.8
click at [828, 419] on app-calendar-viewport "Wed 27 4/6 3 Jobs Thu 28 1/3 2 Jobs Fri 29 3/4 2 Jobs Sat 30 4/4 2 Jobs Sun 31 …" at bounding box center [784, 636] width 1568 height 3286
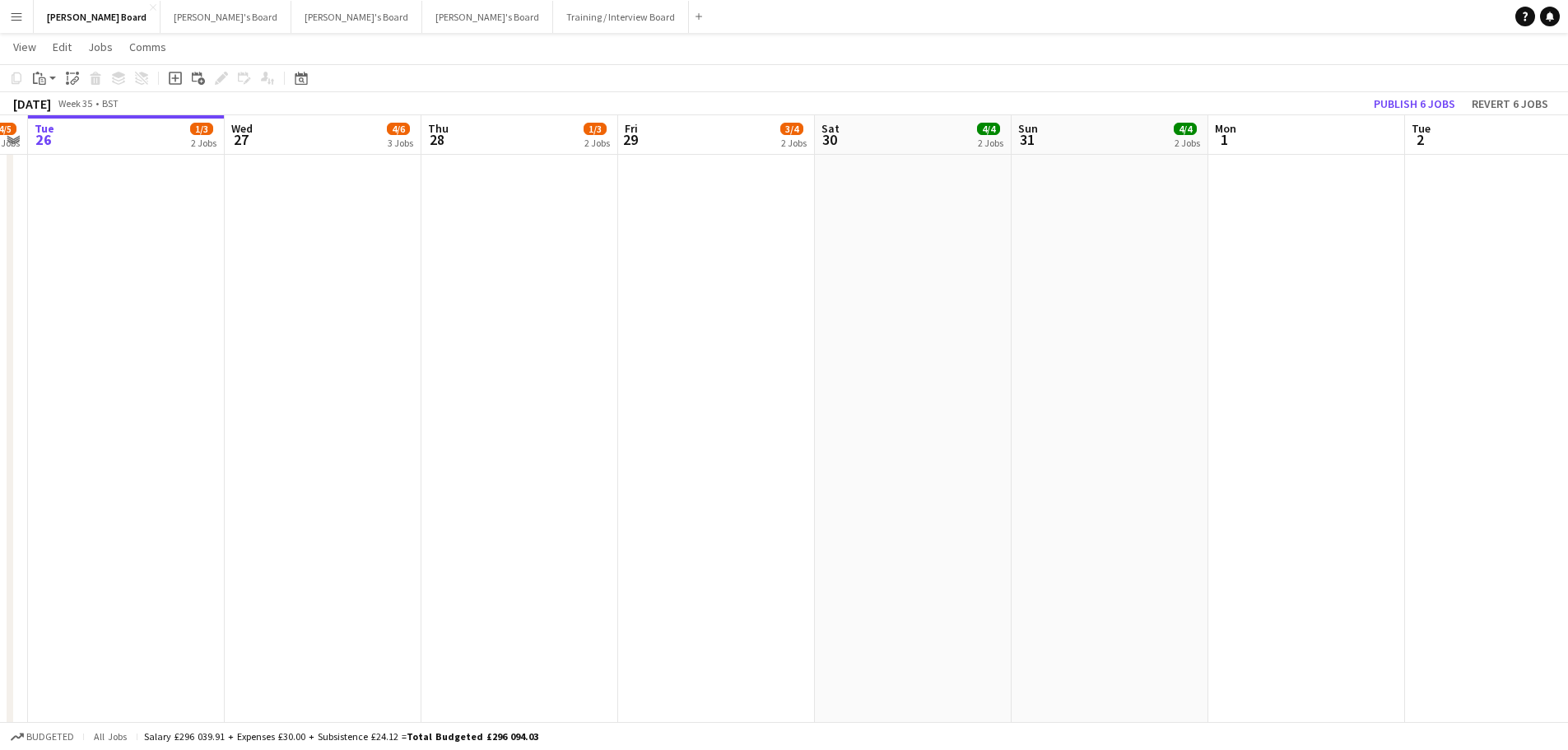
click at [823, 387] on app-calendar-viewport "Sat 23 44/44 12 Jobs Sun 24 2/2 2 Jobs Mon 25 4/5 4 Jobs Tue 26 1/3 2 Jobs Wed …" at bounding box center [784, 636] width 1568 height 3286
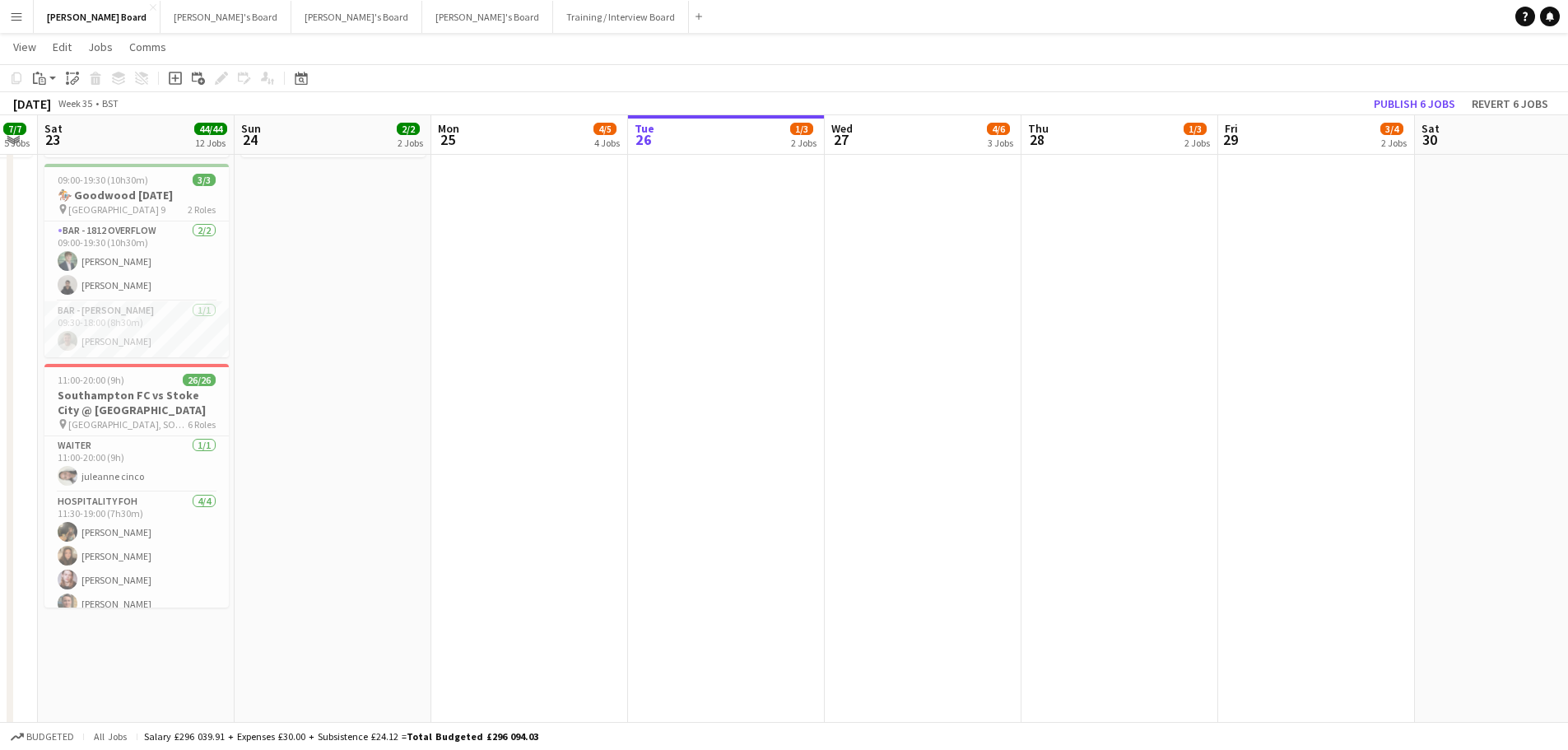
drag, startPoint x: 426, startPoint y: 377, endPoint x: 678, endPoint y: 376, distance: 252.0
click at [677, 375] on app-calendar-viewport "Thu 21 6/6 5 Jobs Fri 22 7/7 5 Jobs Sat 23 44/44 12 Jobs Sun 24 2/2 2 Jobs Mon …" at bounding box center [784, 636] width 1568 height 3286
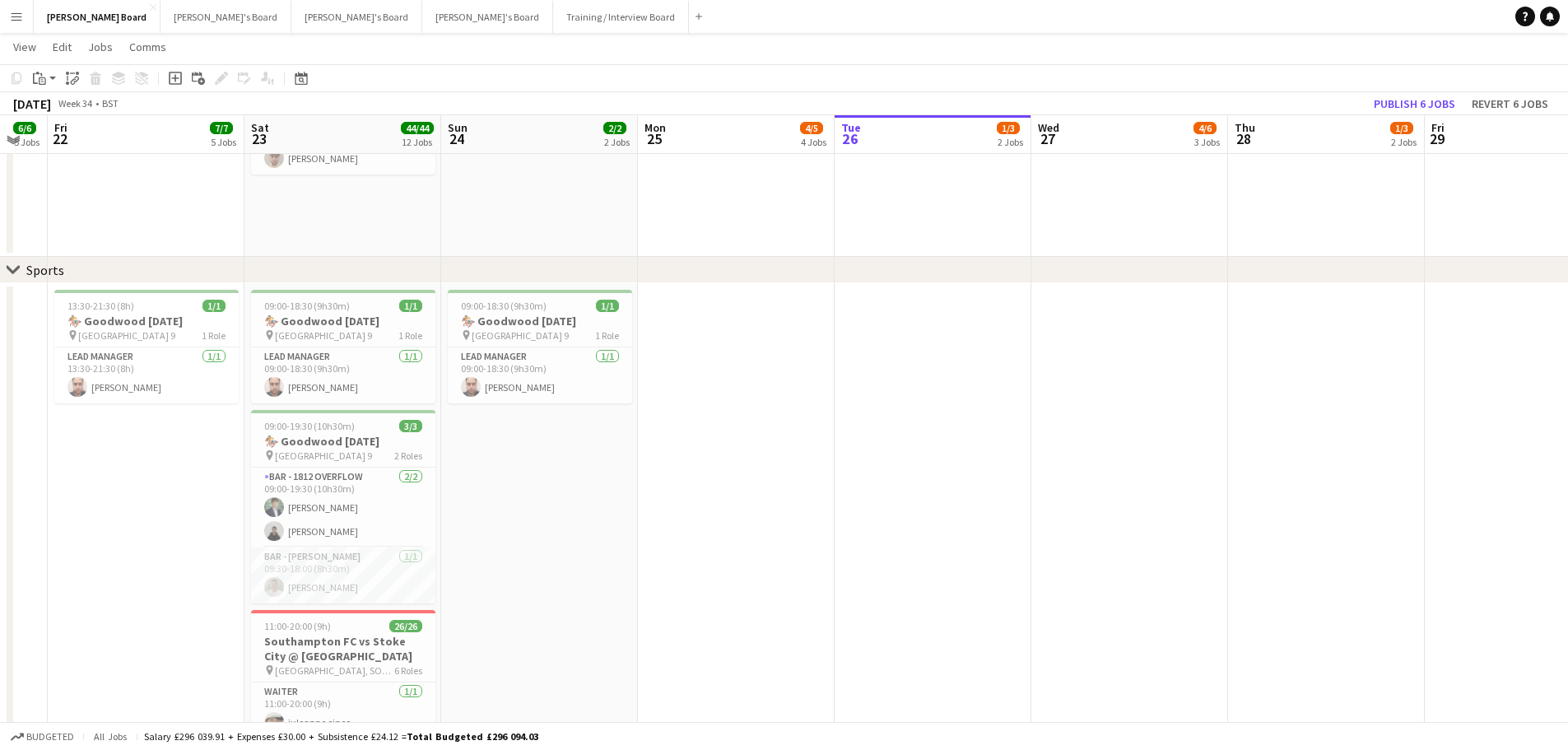
scroll to position [823, 0]
click at [362, 599] on app-card-role "BAR - BIRRA MORETTI 1/1 09:30-18:00 (8h30m) Matthew Hewlett" at bounding box center [343, 576] width 184 height 56
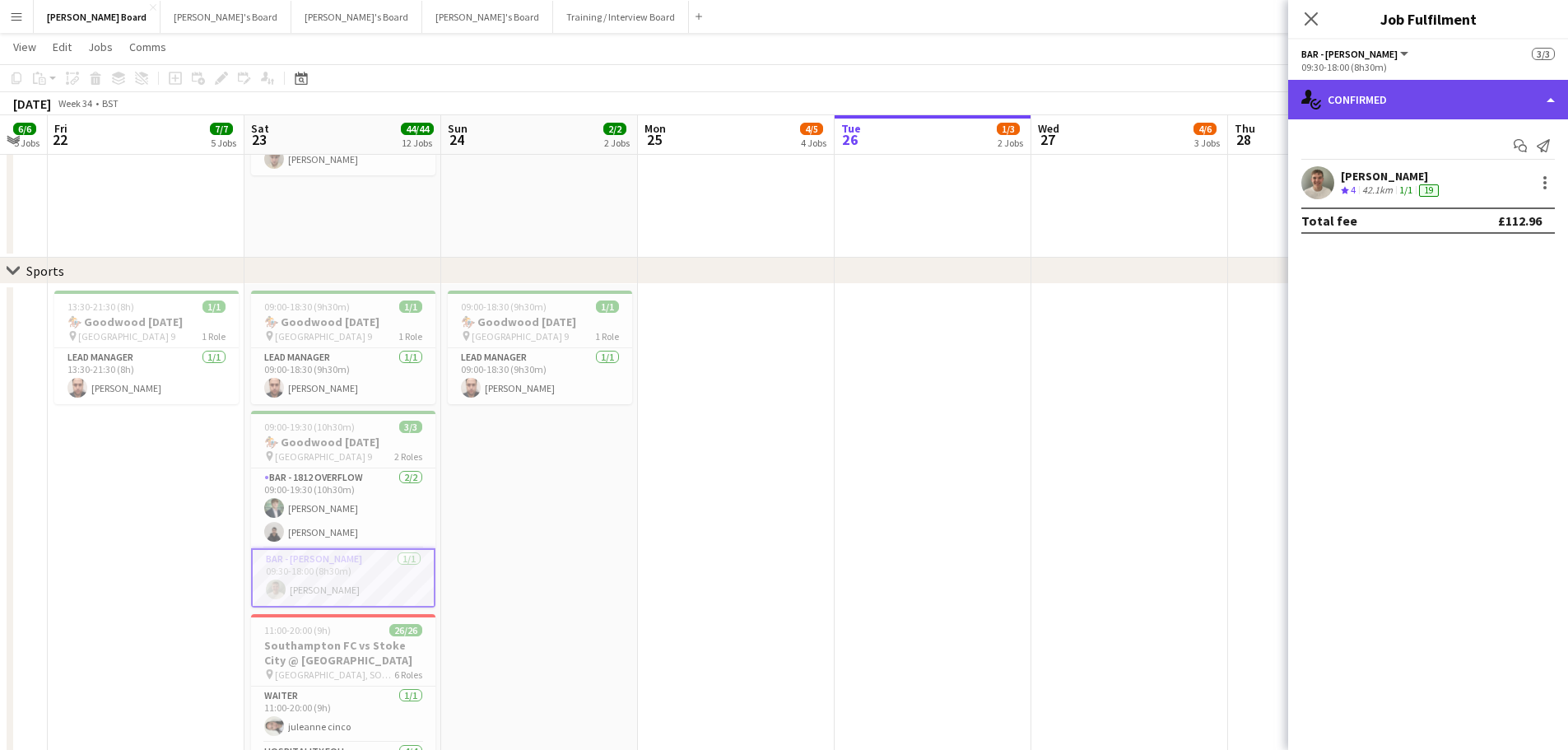
click at [1481, 100] on div "single-neutral-actions-check-2 Confirmed" at bounding box center [1427, 100] width 279 height 40
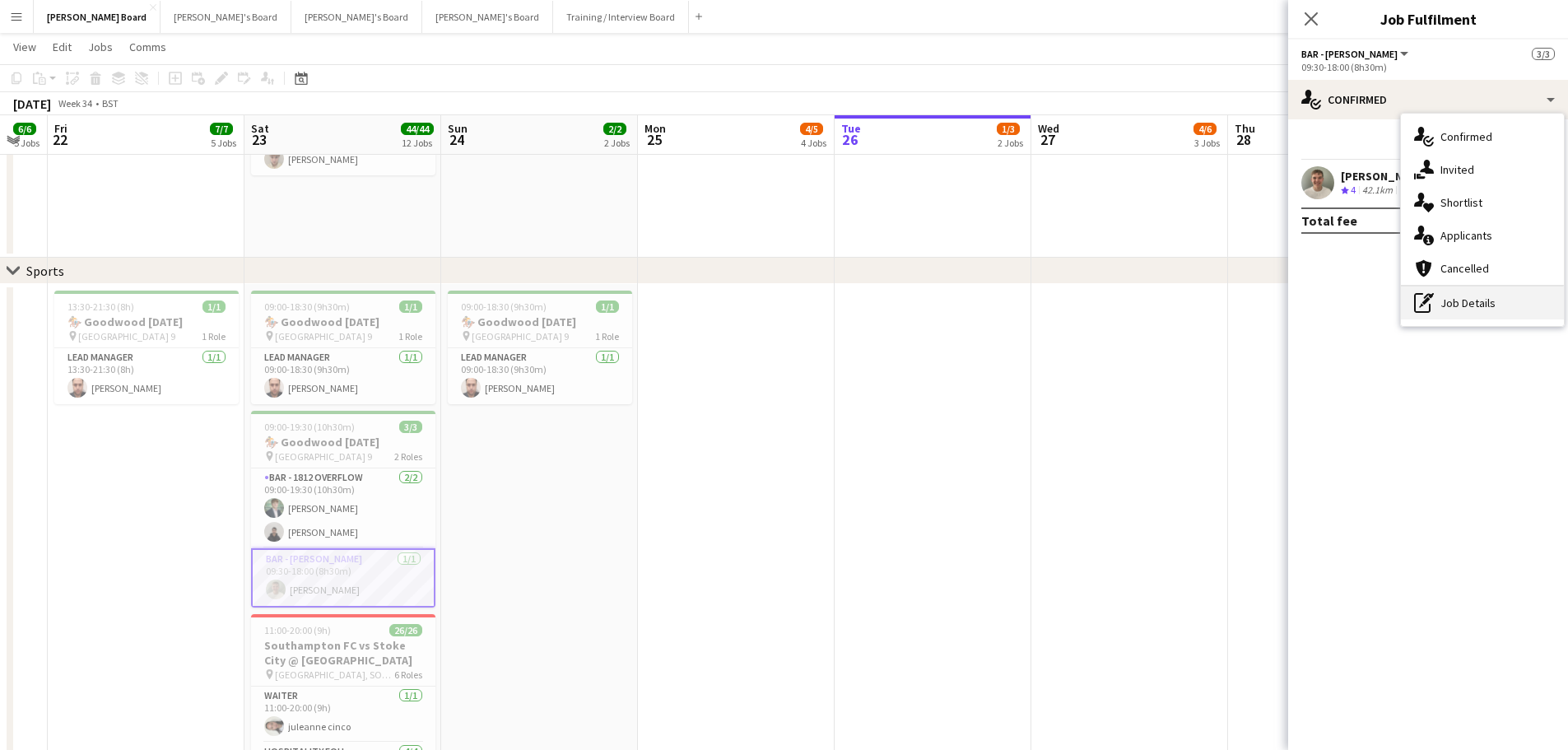
click at [1475, 310] on div "pen-write Job Details" at bounding box center [1482, 303] width 163 height 33
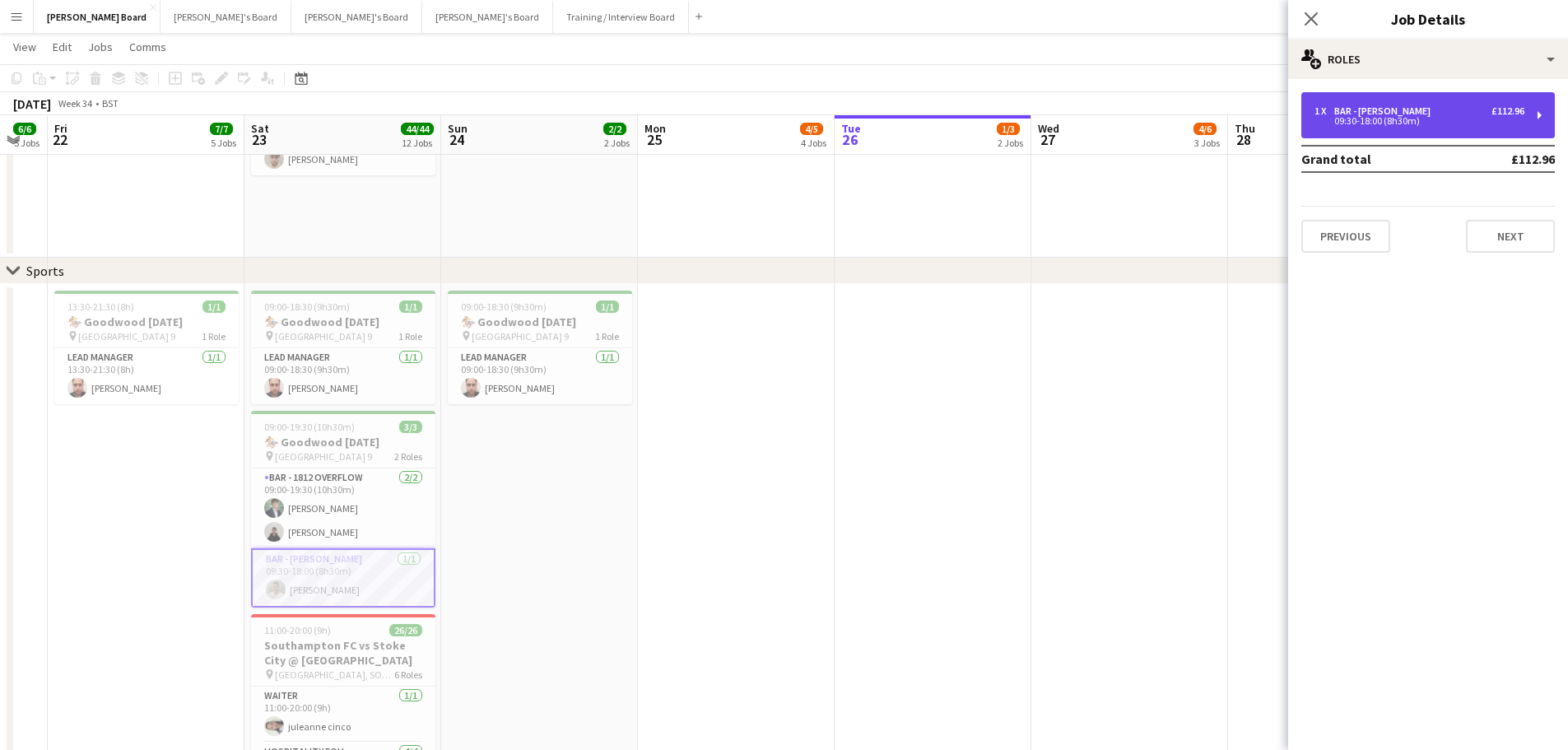
click at [1420, 127] on div "1 x BAR - BIRRA MORETTI £112.96 09:30-18:00 (8h30m)" at bounding box center [1427, 115] width 254 height 46
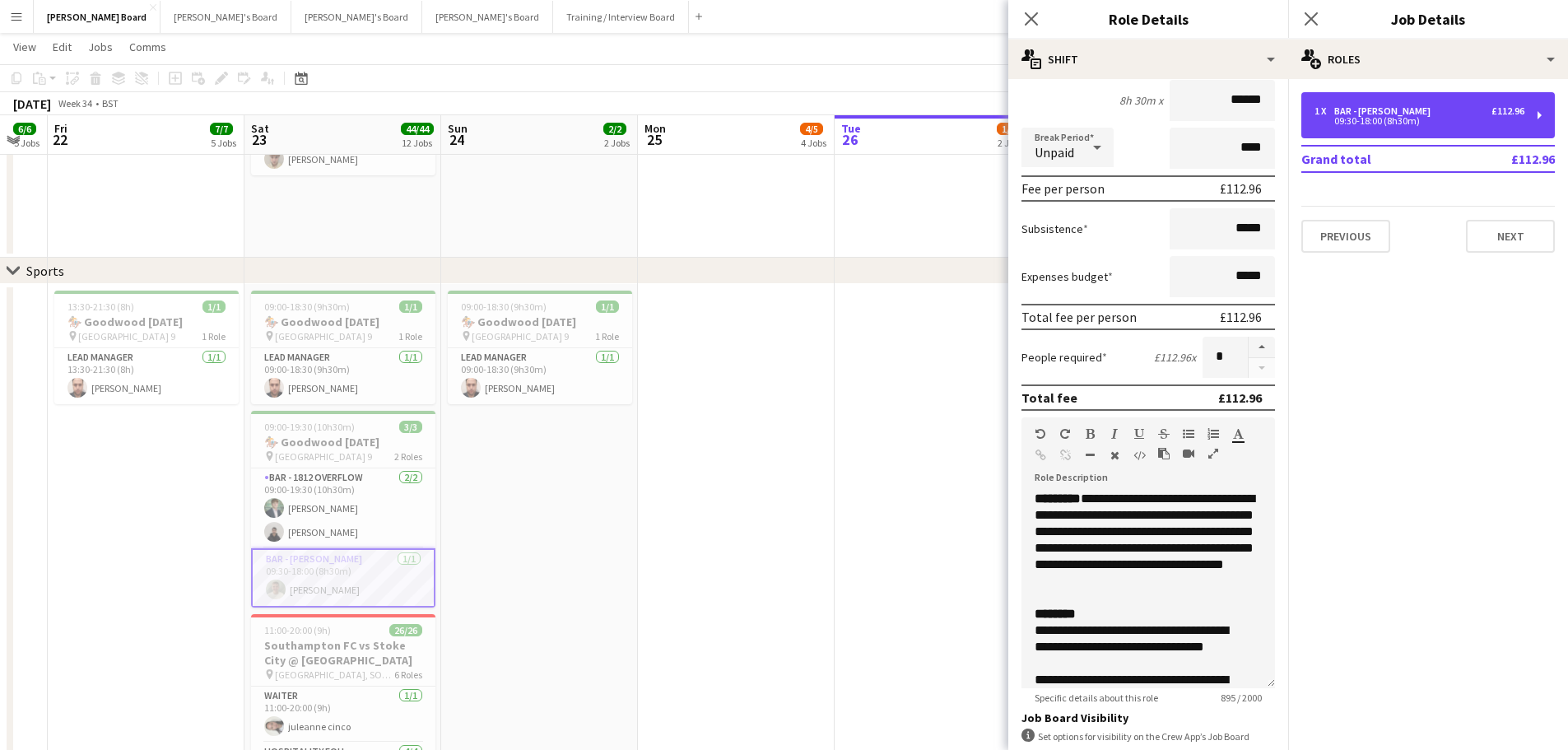
scroll to position [247, 0]
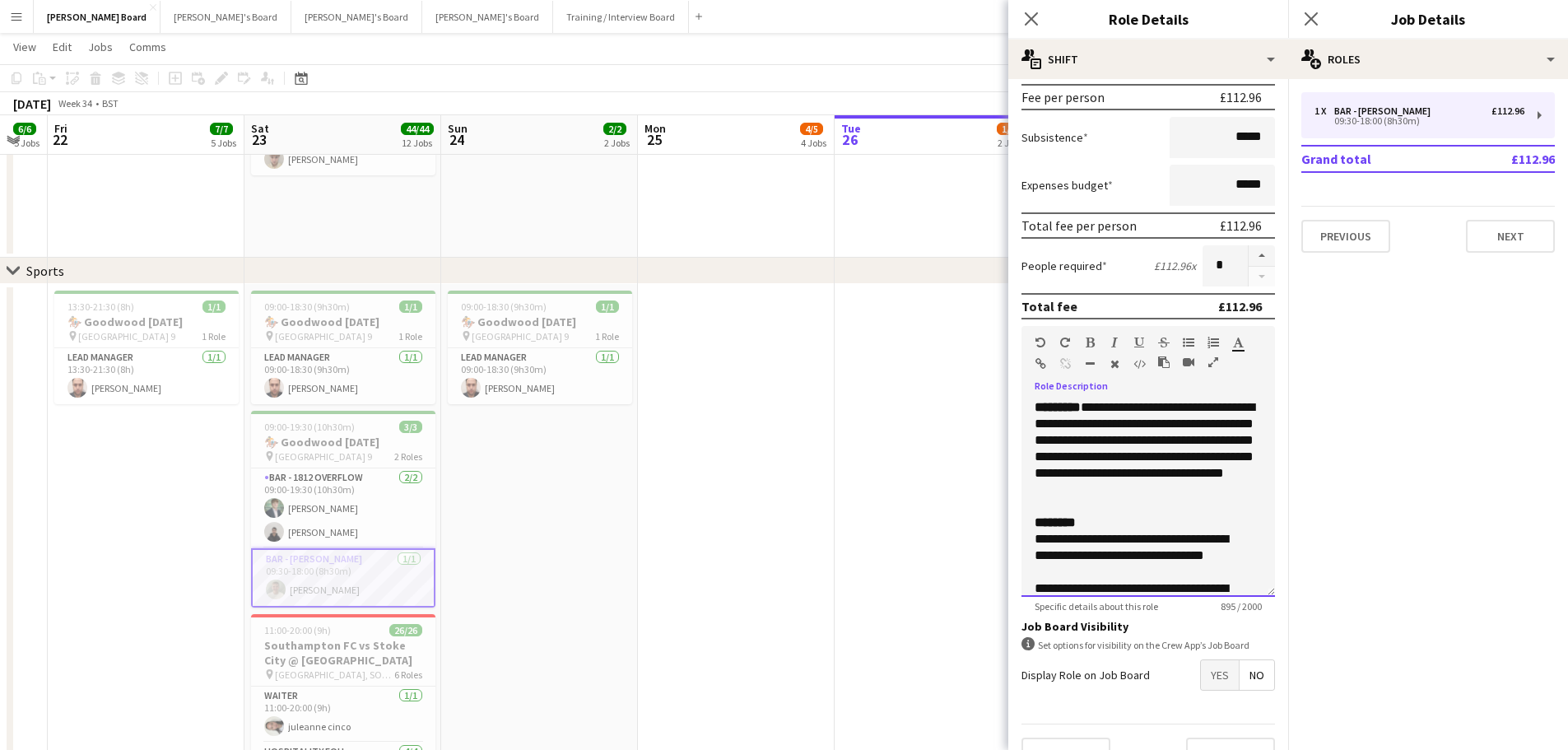
drag, startPoint x: 1145, startPoint y: 526, endPoint x: 1023, endPoint y: 409, distance: 169.0
click at [1023, 409] on div "**********" at bounding box center [1148, 498] width 254 height 198
copy div "**********"
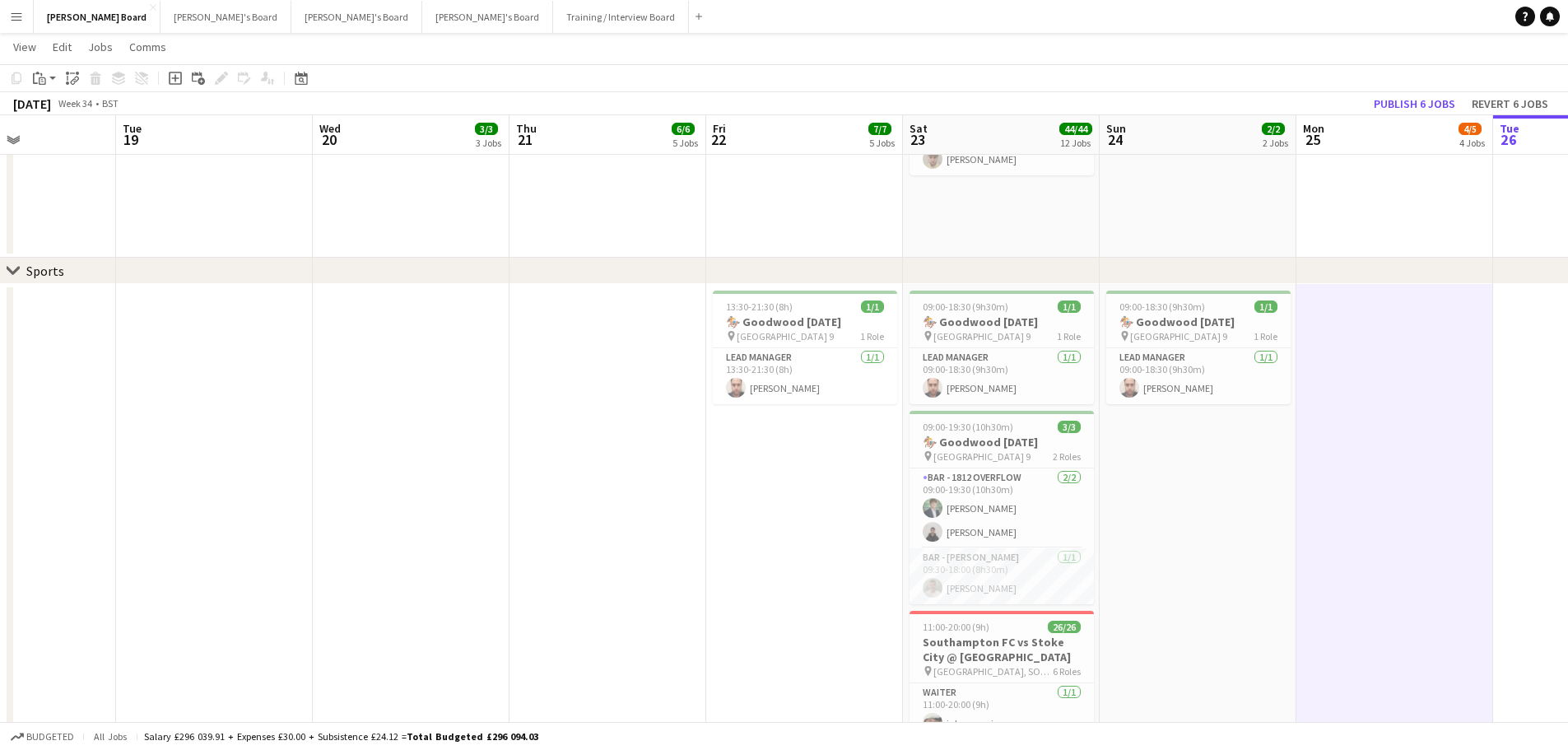
drag, startPoint x: 1026, startPoint y: 446, endPoint x: 1416, endPoint y: 448, distance: 390.0
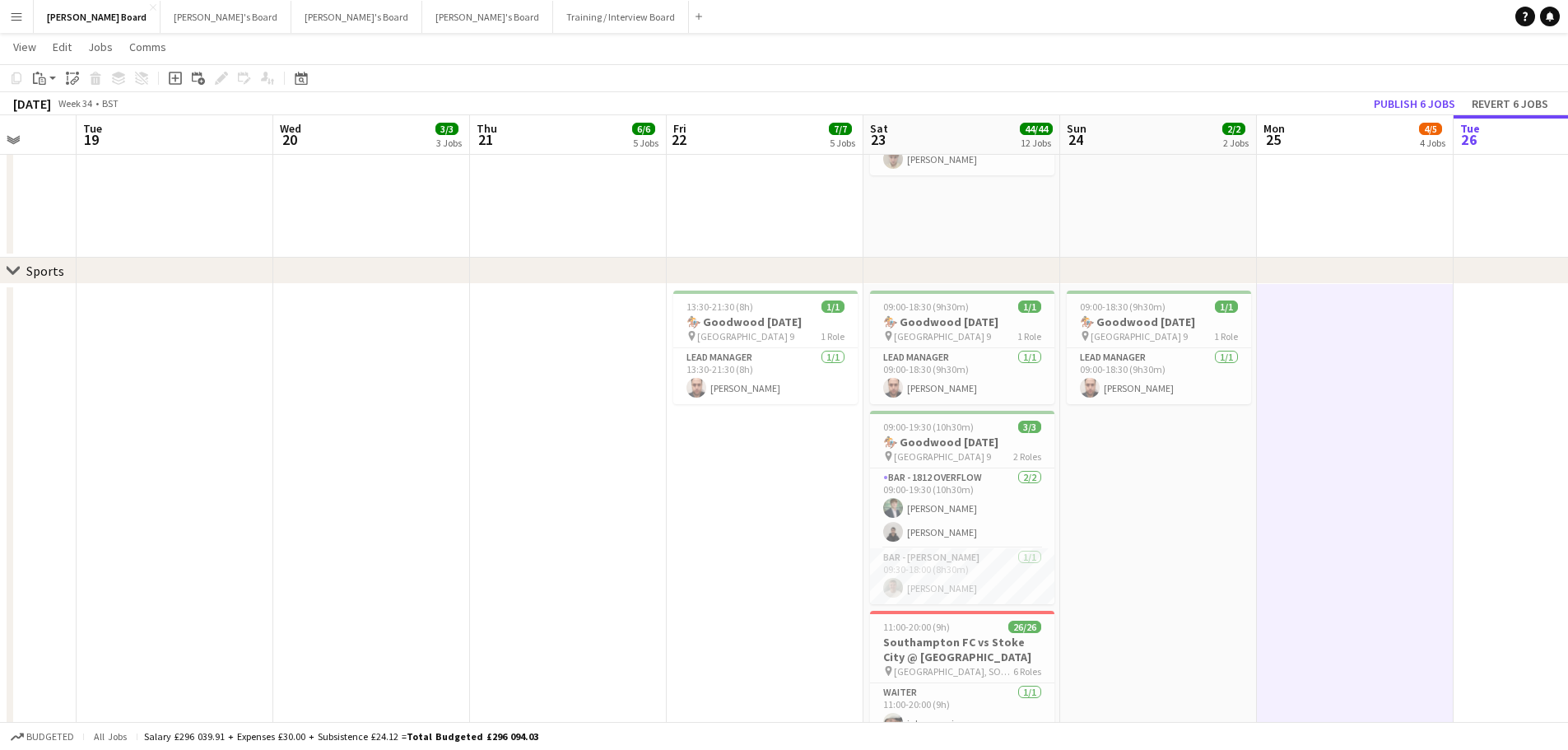
scroll to position [1479, 0]
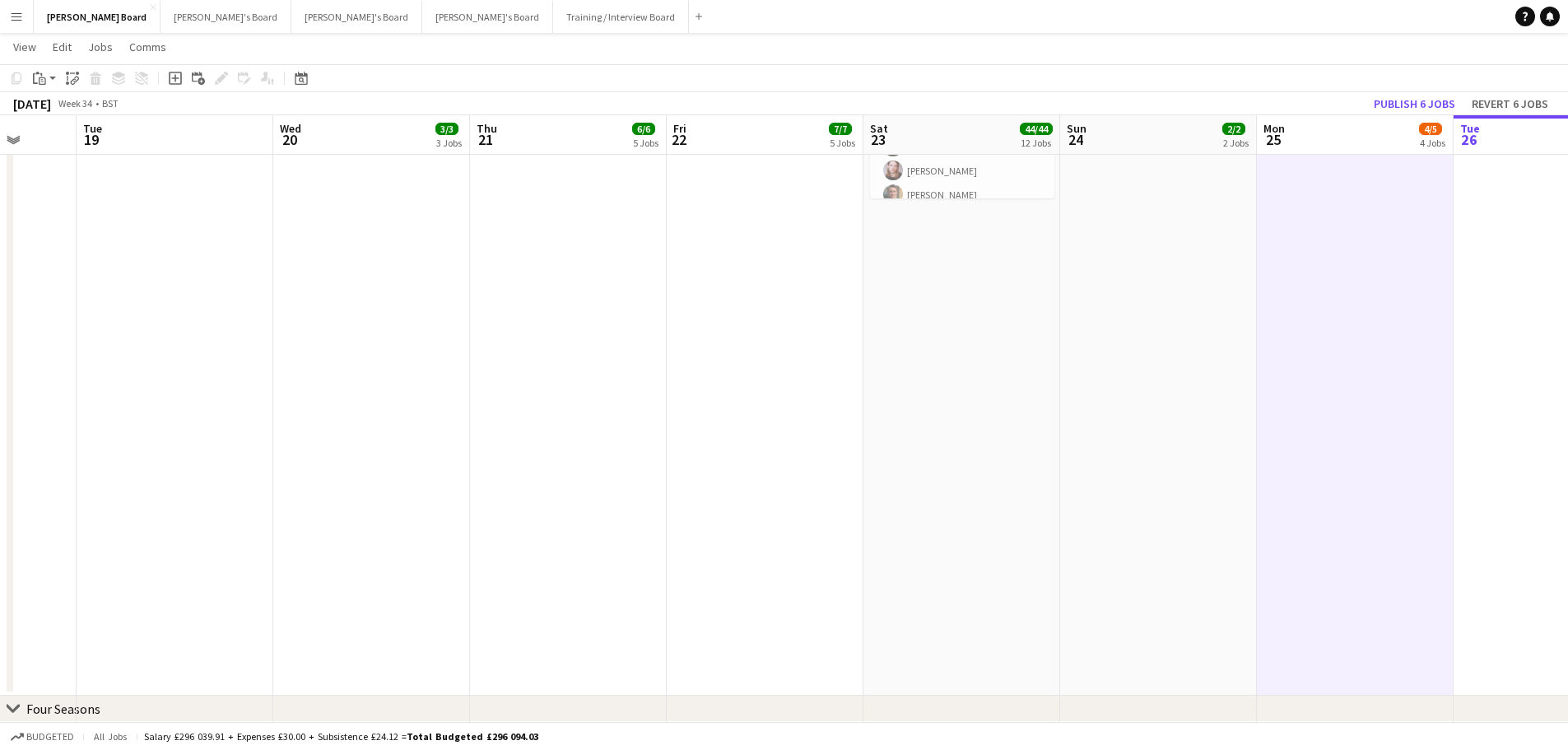
drag, startPoint x: 1116, startPoint y: 396, endPoint x: 331, endPoint y: 353, distance: 786.2
click at [237, 377] on app-calendar-viewport "Sat 16 91/95 12 Jobs Sun 17 3/4 4 Jobs Mon 18 Tue 19 Wed 20 3/3 3 Jobs Thu 21 6…" at bounding box center [784, 227] width 1568 height 3286
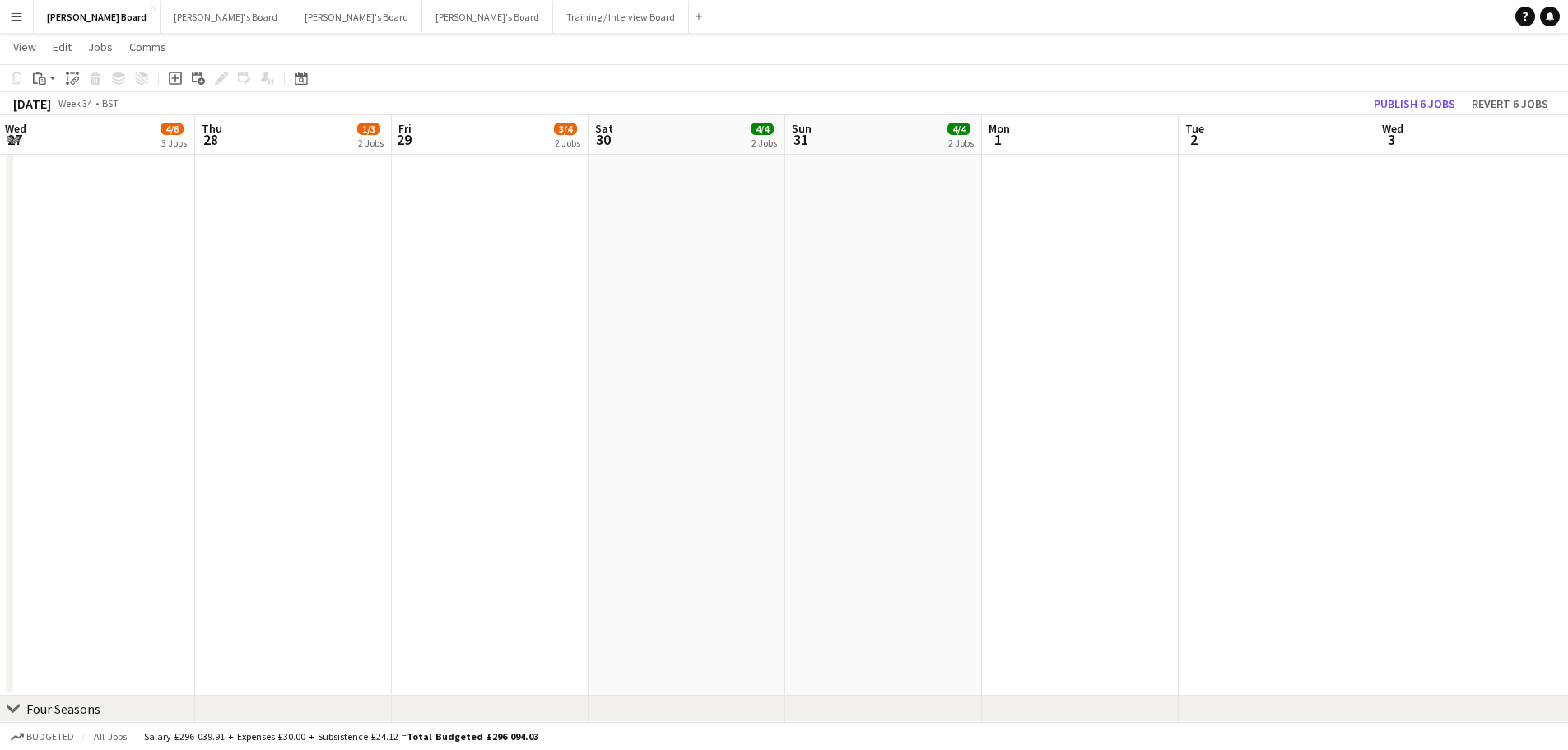
drag, startPoint x: 485, startPoint y: 403, endPoint x: 220, endPoint y: 366, distance: 267.6
click at [228, 367] on app-calendar-viewport "Sat 23 44/44 12 Jobs Sun 24 2/2 2 Jobs Mon 25 4/5 4 Jobs Tue 26 1/3 2 Jobs Wed …" at bounding box center [784, 227] width 1568 height 3286
drag, startPoint x: 906, startPoint y: 406, endPoint x: 234, endPoint y: 347, distance: 674.6
click at [234, 347] on app-calendar-viewport "Fri 29 3/4 2 Jobs Sat 30 4/4 2 Jobs Sun 31 4/4 2 Jobs Mon 1 Tue 2 Wed 3 Thu 4 F…" at bounding box center [784, 227] width 1568 height 3286
drag, startPoint x: 463, startPoint y: 373, endPoint x: 831, endPoint y: 371, distance: 368.0
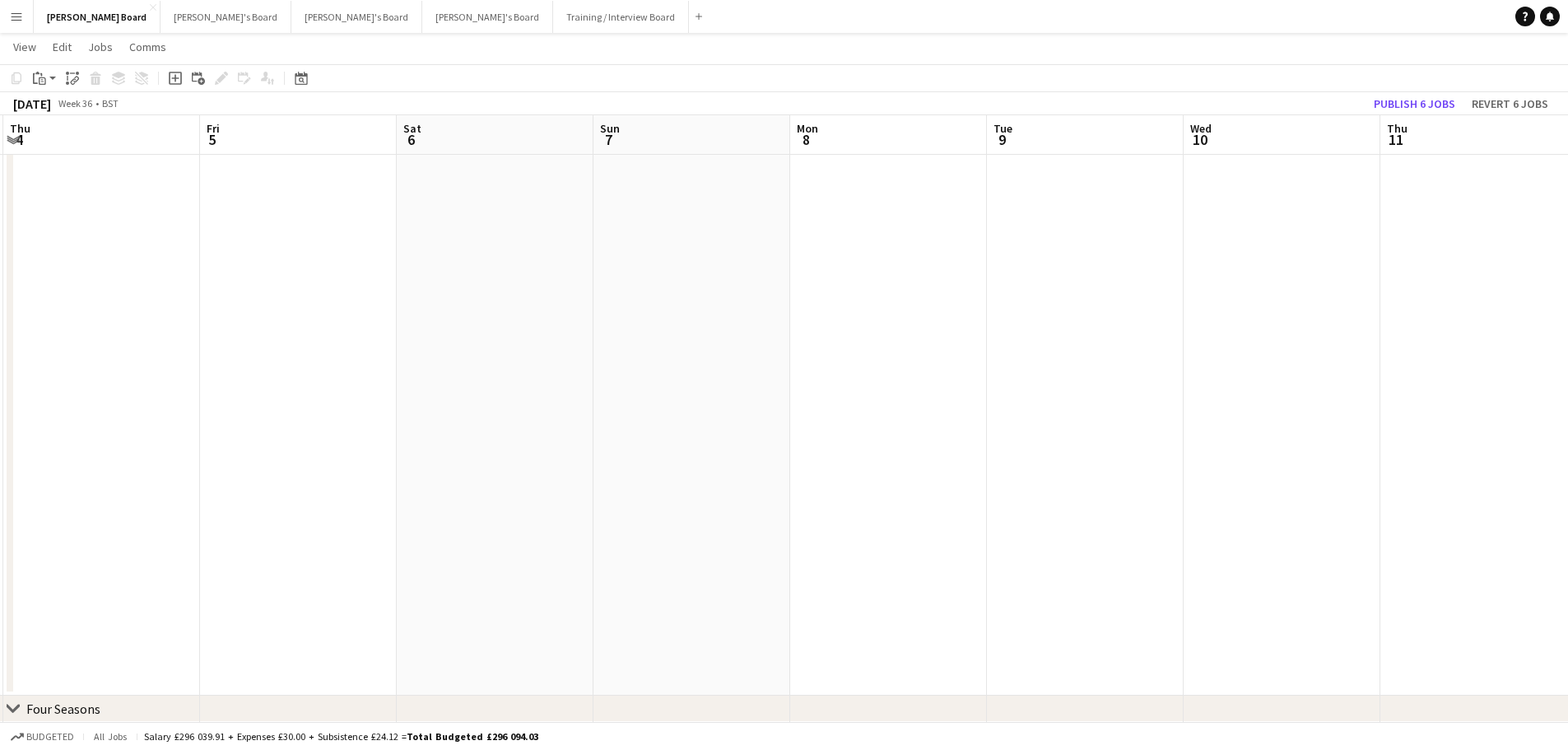
click at [421, 368] on app-calendar-viewport "Sun 31 4/4 2 Jobs Mon 1 Tue 2 Wed 3 Thu 4 Fri 5 Sat 6 Sun 7 Mon 8 Tue 9 Wed 10 …" at bounding box center [784, 227] width 1568 height 3286
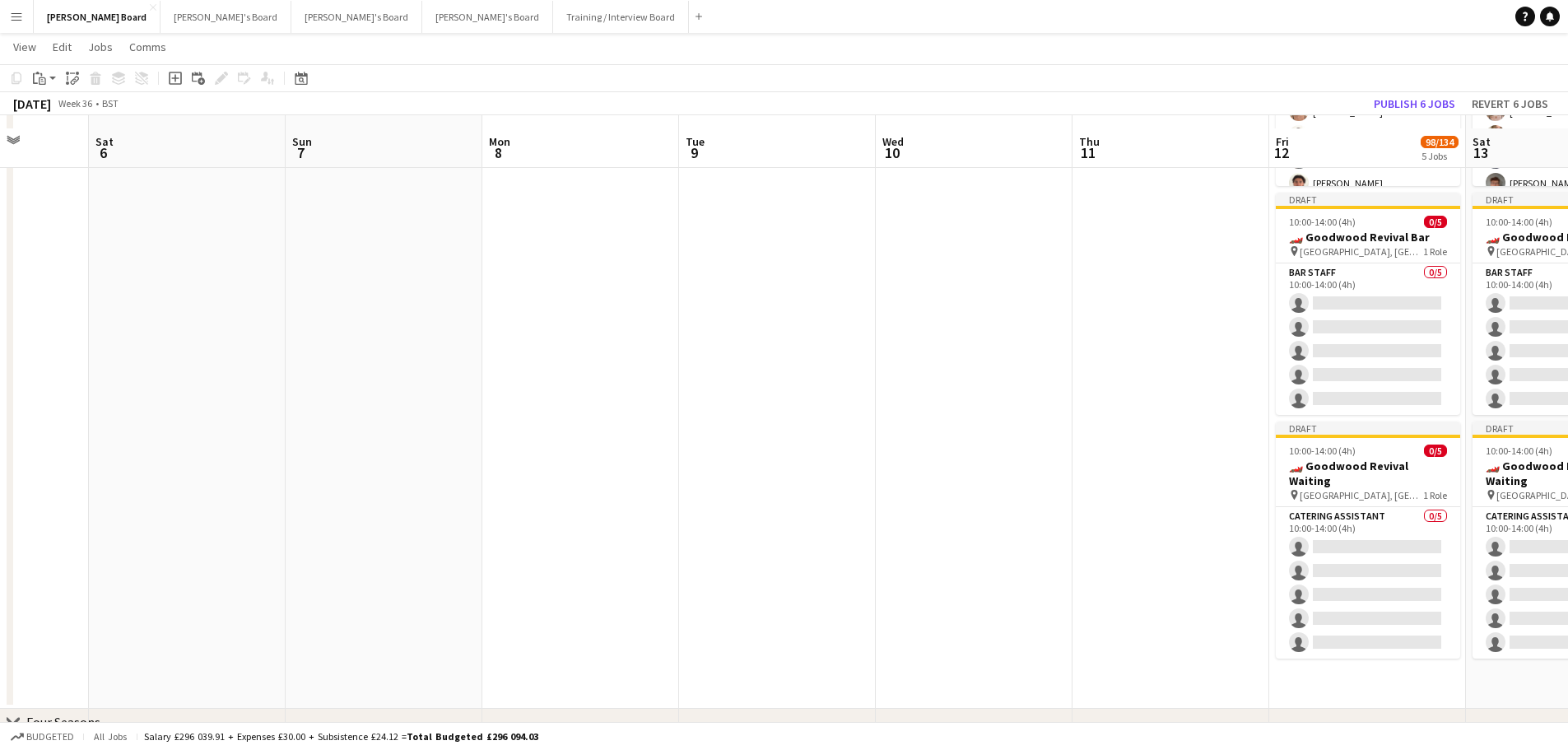
scroll to position [1315, 0]
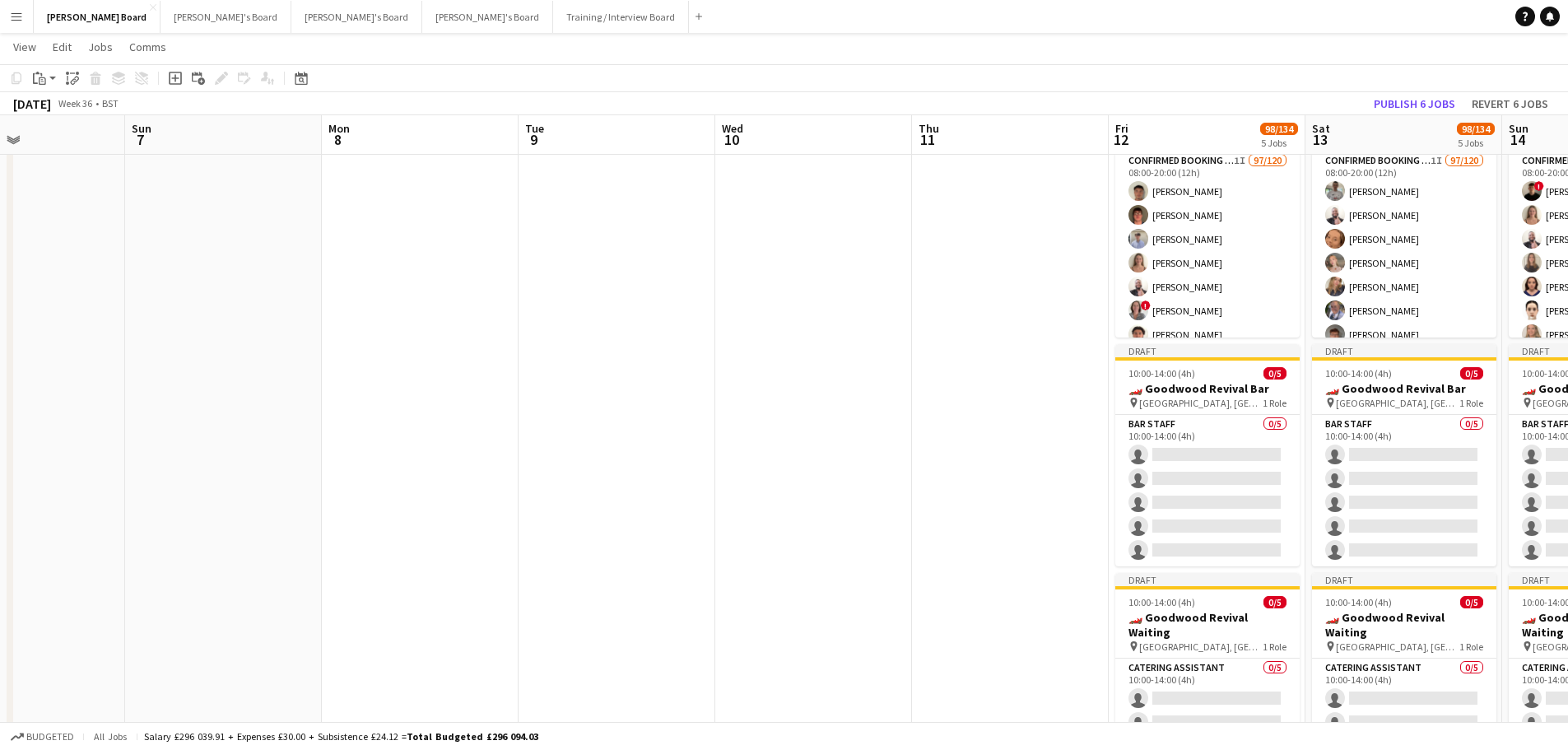
drag, startPoint x: 1122, startPoint y: 432, endPoint x: 742, endPoint y: 403, distance: 381.1
click at [742, 403] on app-calendar-viewport "Wed 3 Thu 4 Fri 5 Sat 6 Sun 7 Mon 8 Tue 9 Wed 10 Thu 11 Fri 12 98/134 5 Jobs Sa…" at bounding box center [784, 392] width 1568 height 3286
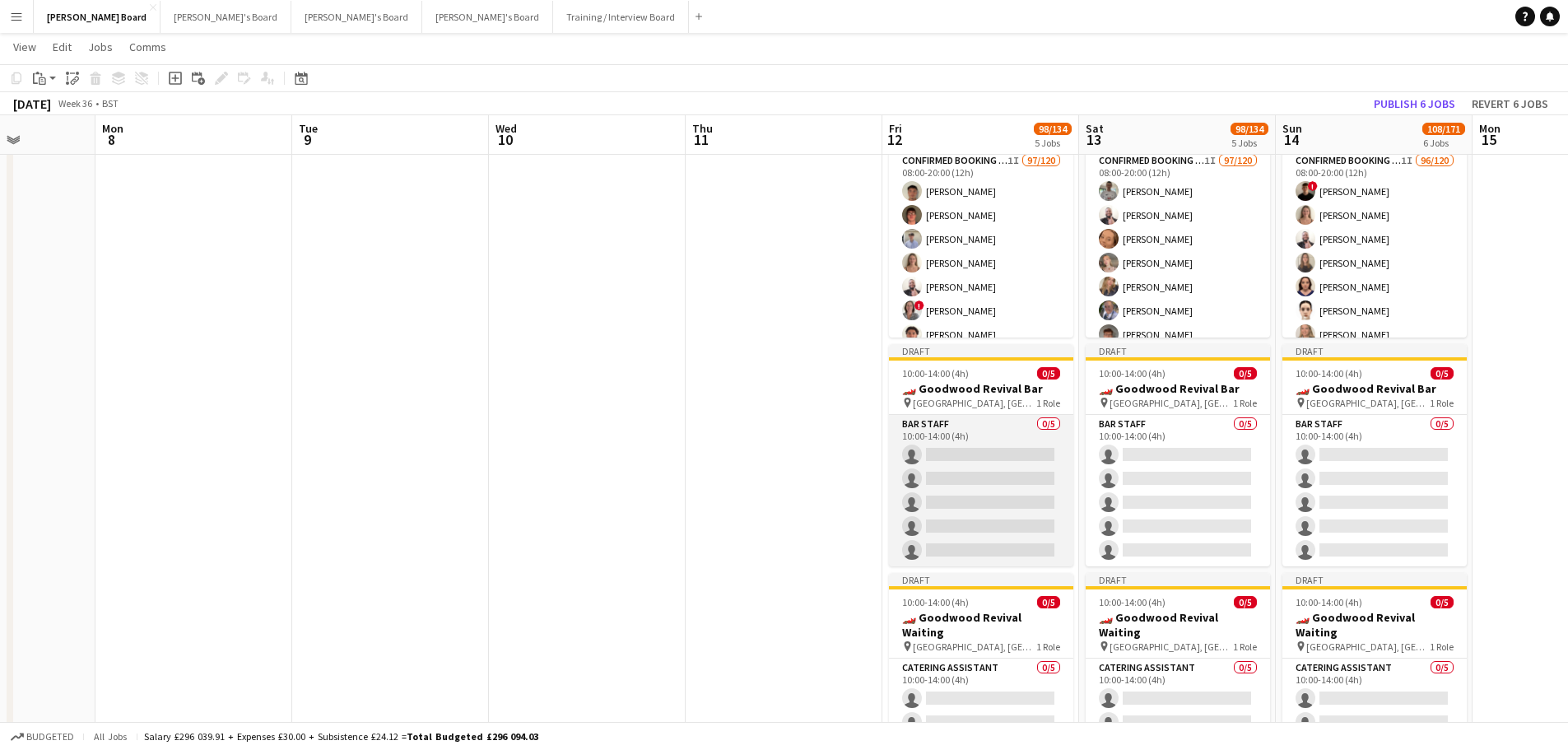
click at [984, 456] on app-card-role "BAR STAFF 0/5 10:00-14:00 (4h) single-neutral-actions single-neutral-actions si…" at bounding box center [981, 490] width 184 height 151
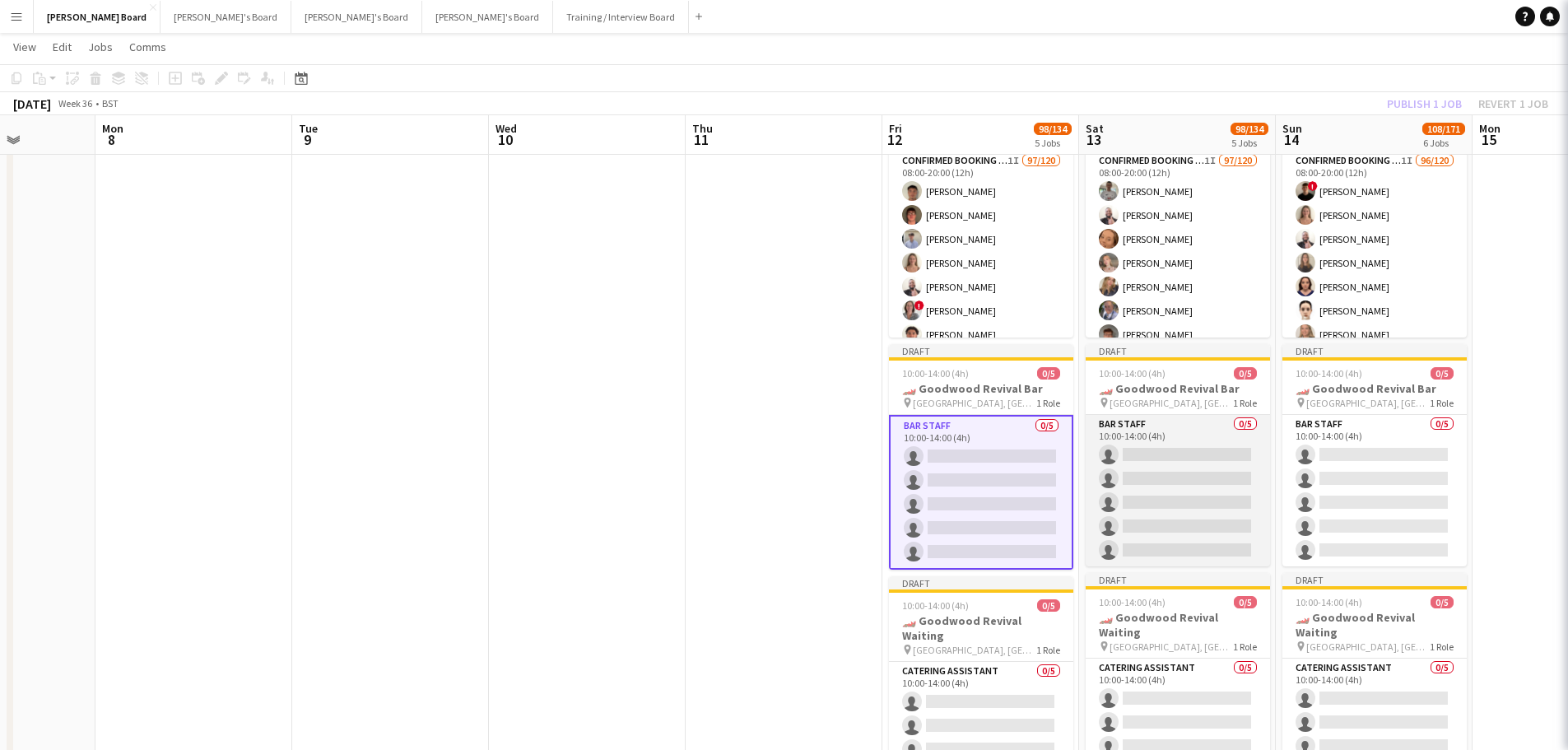
click at [1225, 468] on app-card-role "BAR STAFF 0/5 10:00-14:00 (4h) single-neutral-actions single-neutral-actions si…" at bounding box center [1178, 490] width 184 height 151
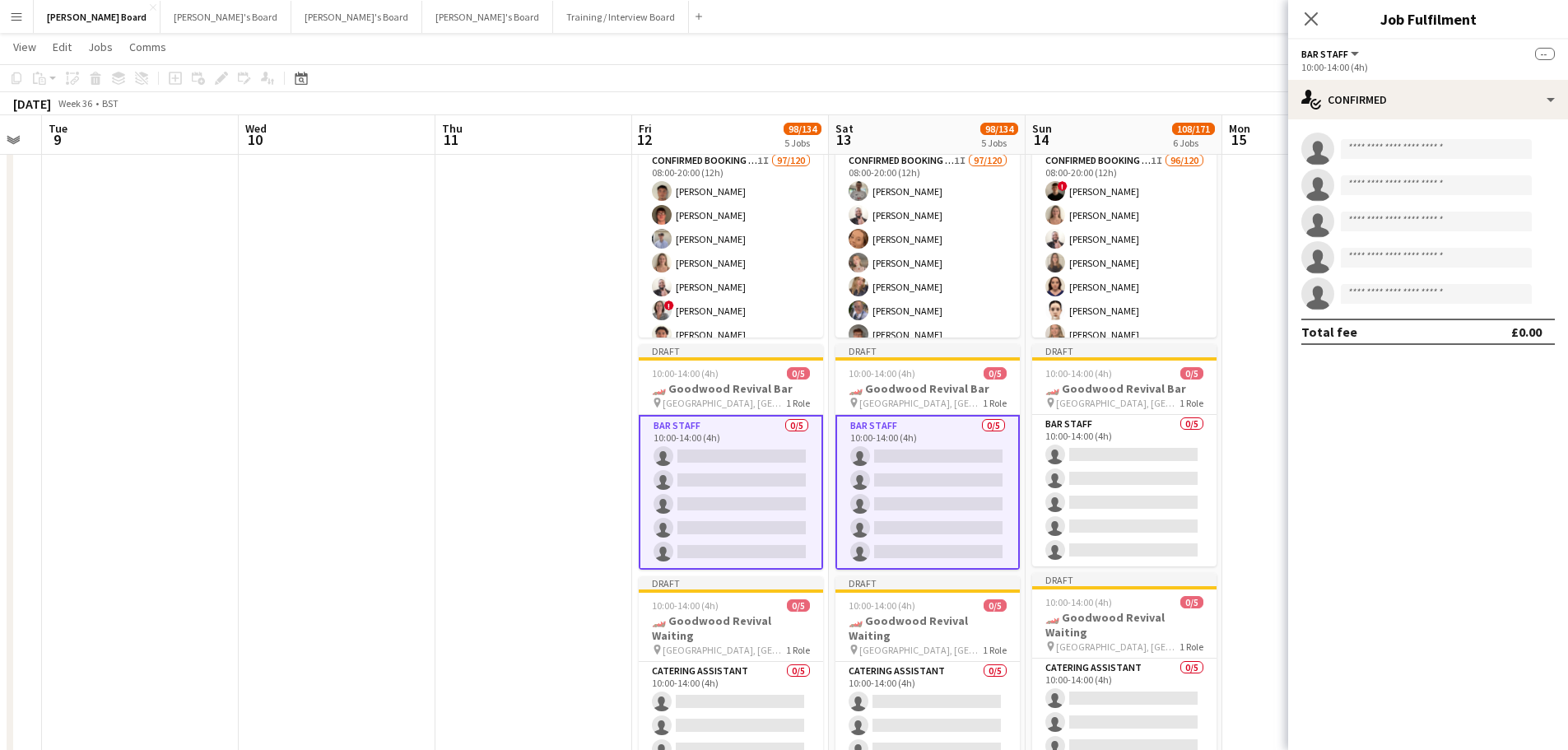
drag, startPoint x: 1038, startPoint y: 471, endPoint x: 933, endPoint y: 464, distance: 105.2
click at [933, 464] on app-calendar-viewport "Fri 5 Sat 6 Sun 7 Mon 8 Tue 9 Wed 10 Thu 11 Fri 12 98/134 5 Jobs Sat 13 98/134 …" at bounding box center [784, 392] width 1568 height 3286
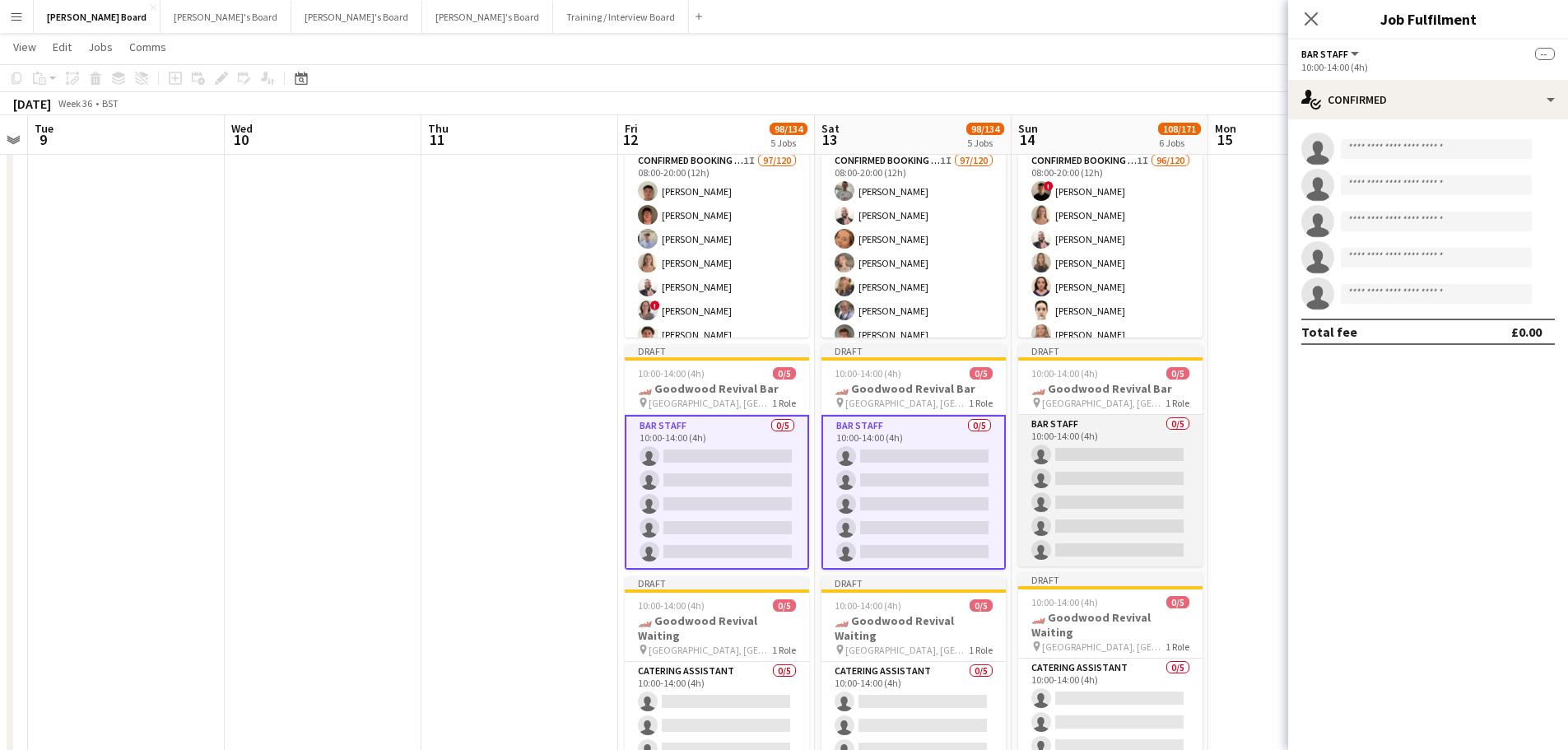
click at [1079, 463] on app-card-role "BAR STAFF 0/5 10:00-14:00 (4h) single-neutral-actions single-neutral-actions si…" at bounding box center [1110, 490] width 184 height 151
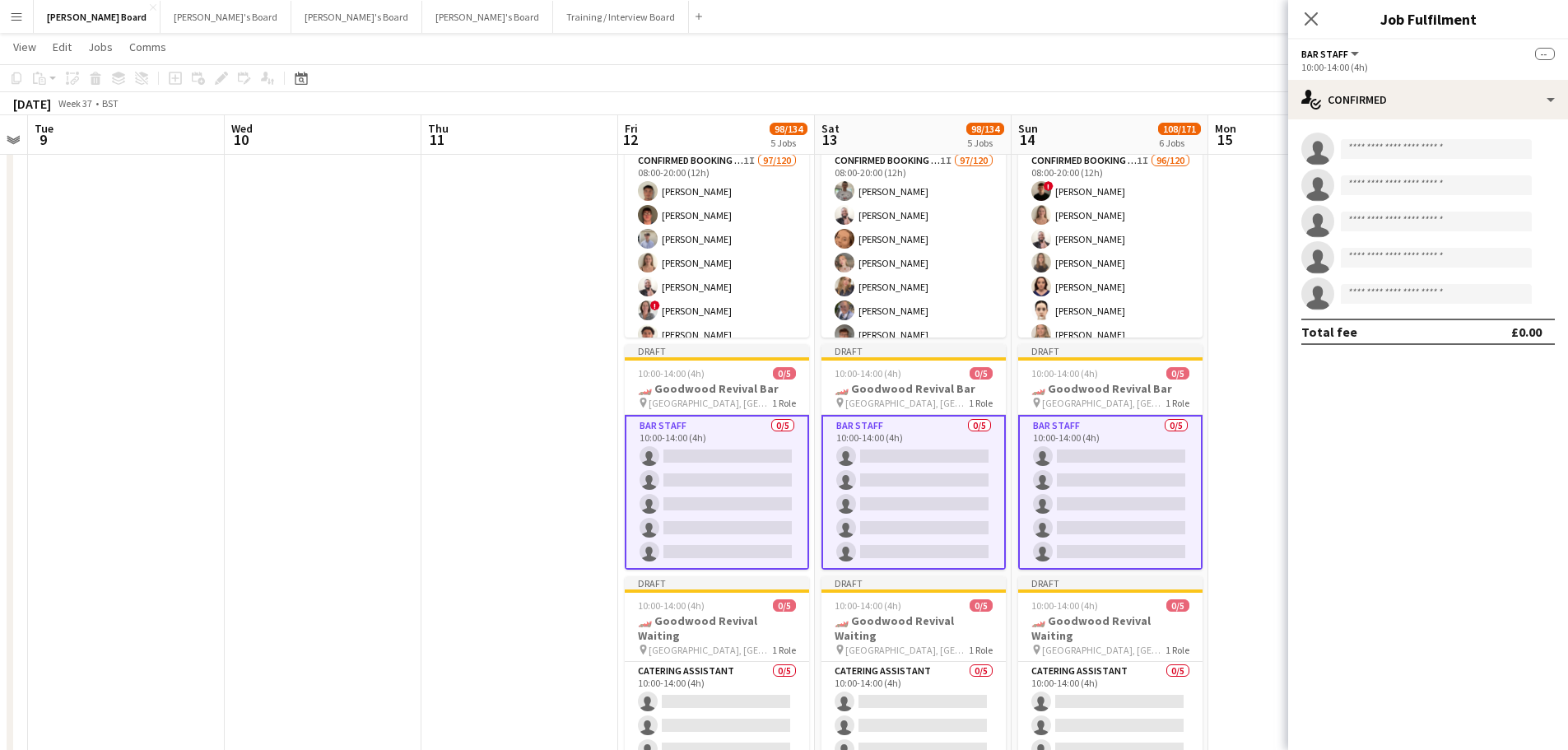
click at [1387, 78] on app-options-switcher "BAR STAFF All roles BAR STAFF -- 10:00-14:00 (4h)" at bounding box center [1427, 59] width 279 height 40
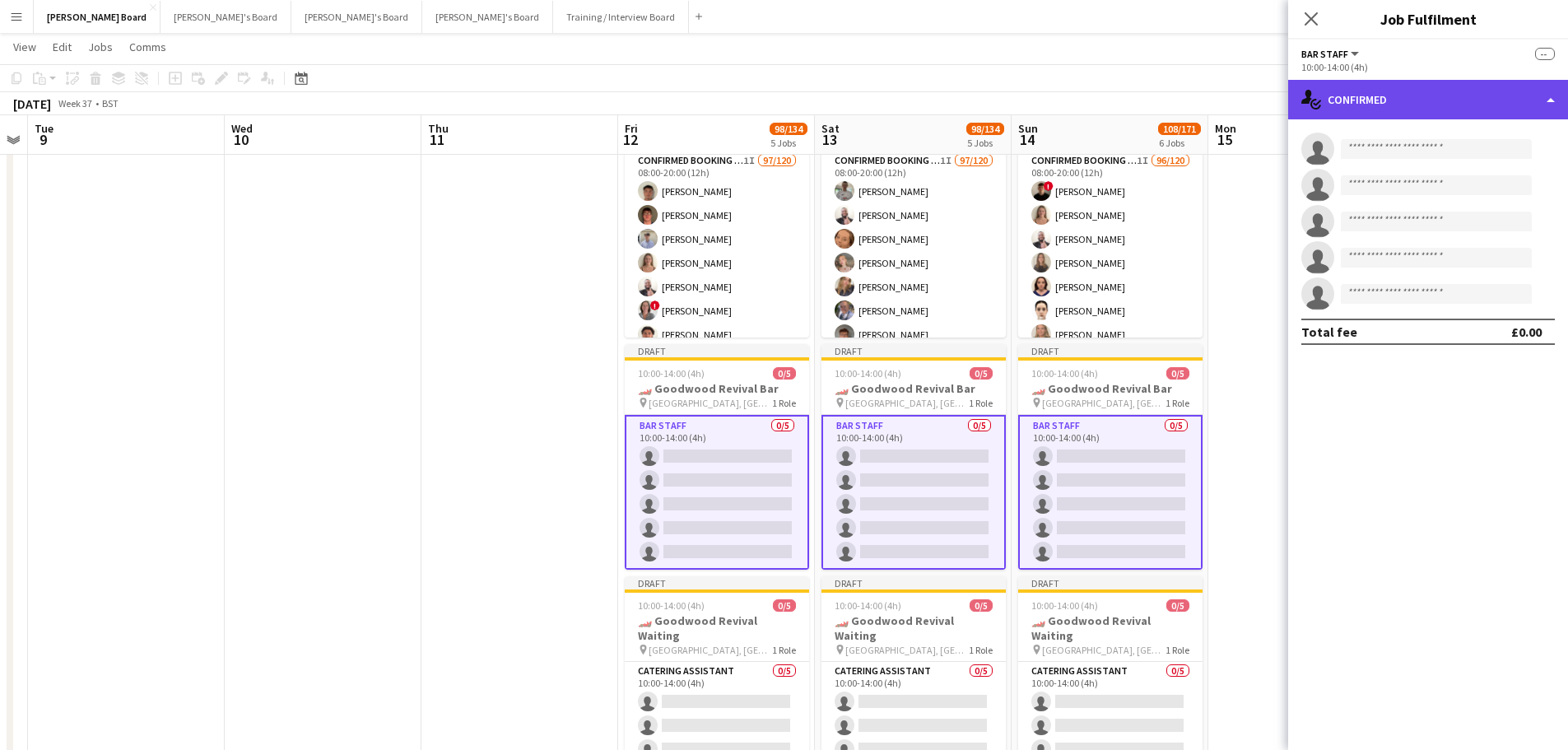
click at [1387, 83] on div "single-neutral-actions-check-2 Confirmed" at bounding box center [1427, 100] width 279 height 40
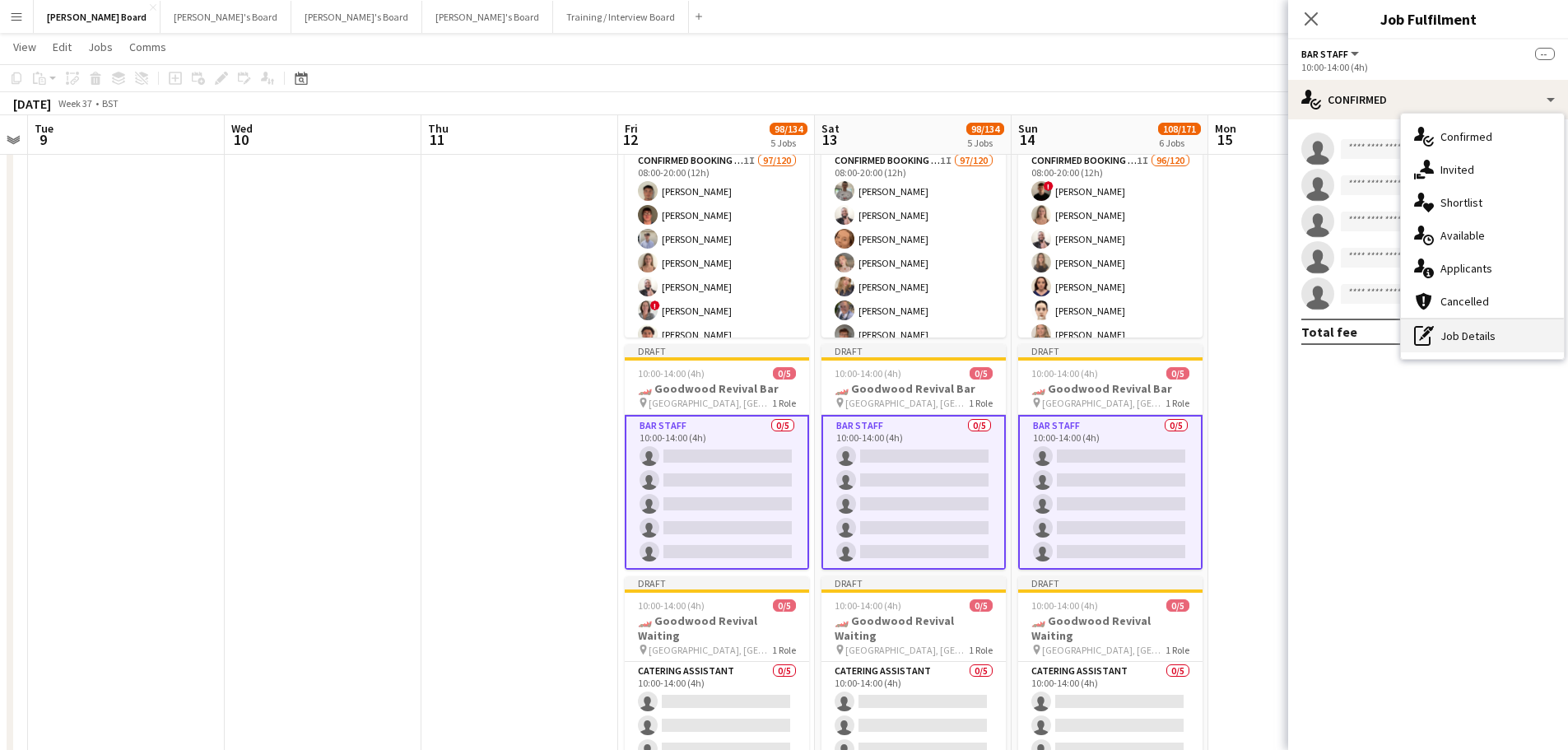
click at [1477, 327] on div "pen-write Job Details" at bounding box center [1482, 335] width 163 height 33
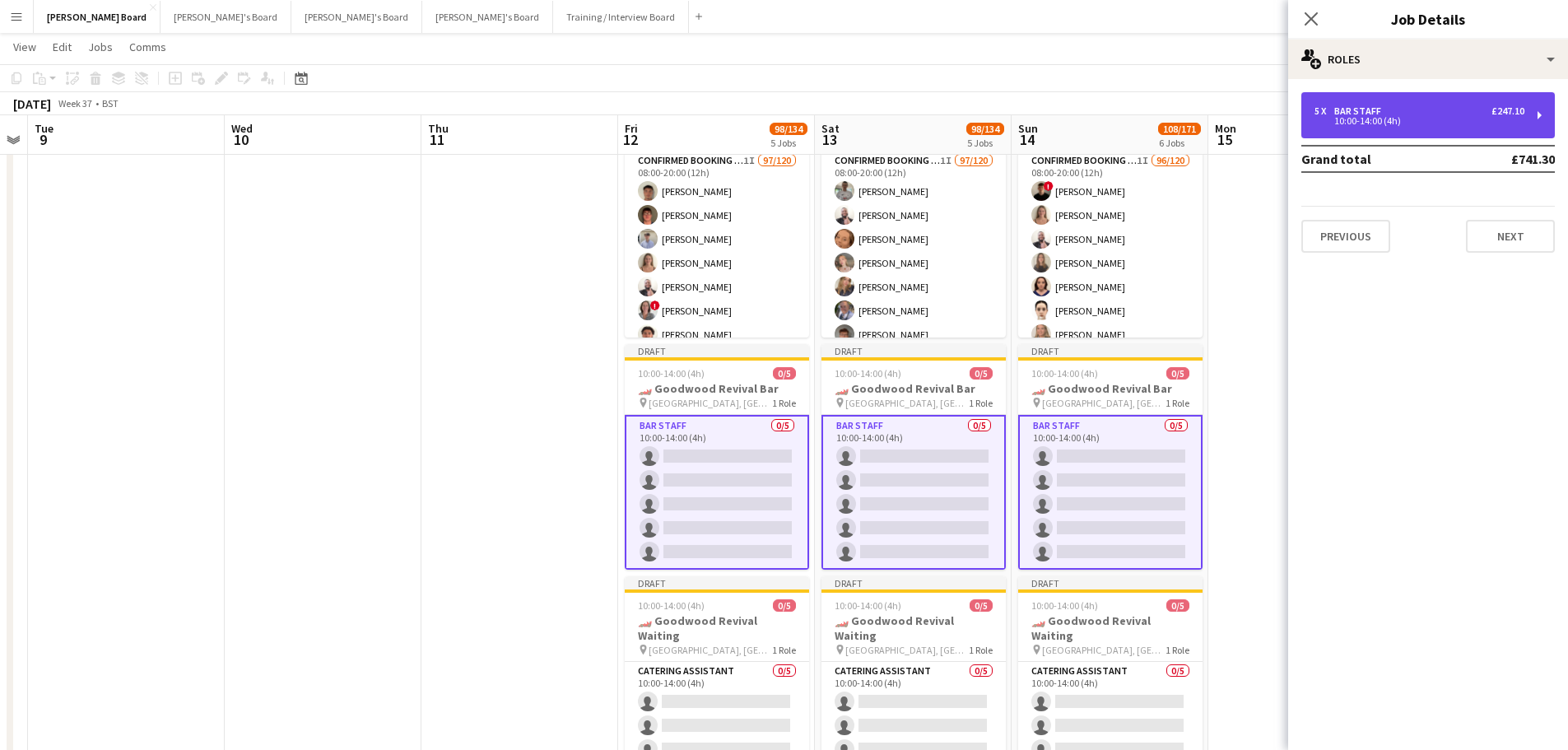
click at [1412, 104] on div "5 x BAR STAFF £247.10 10:00-14:00 (4h)" at bounding box center [1427, 115] width 254 height 46
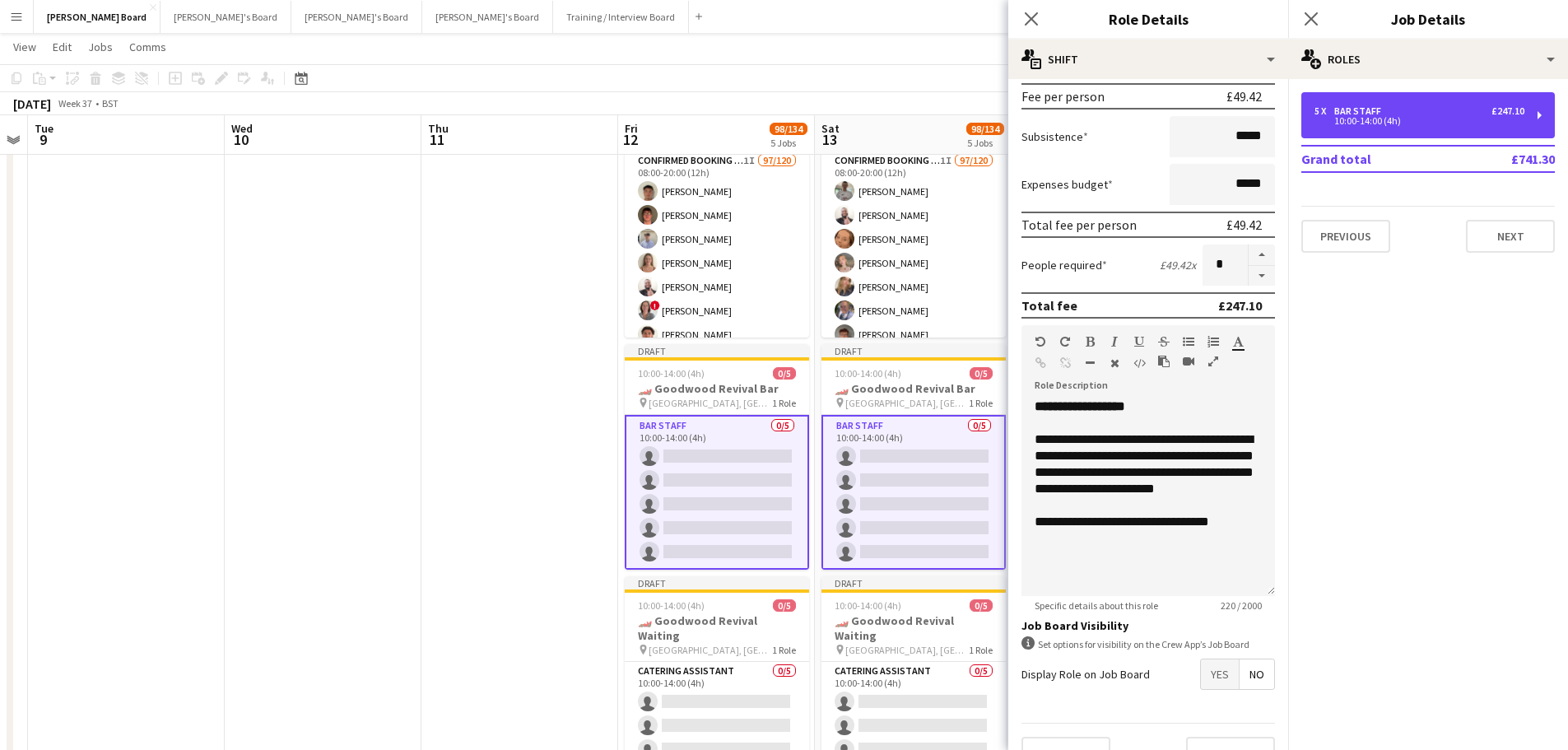
scroll to position [280, 0]
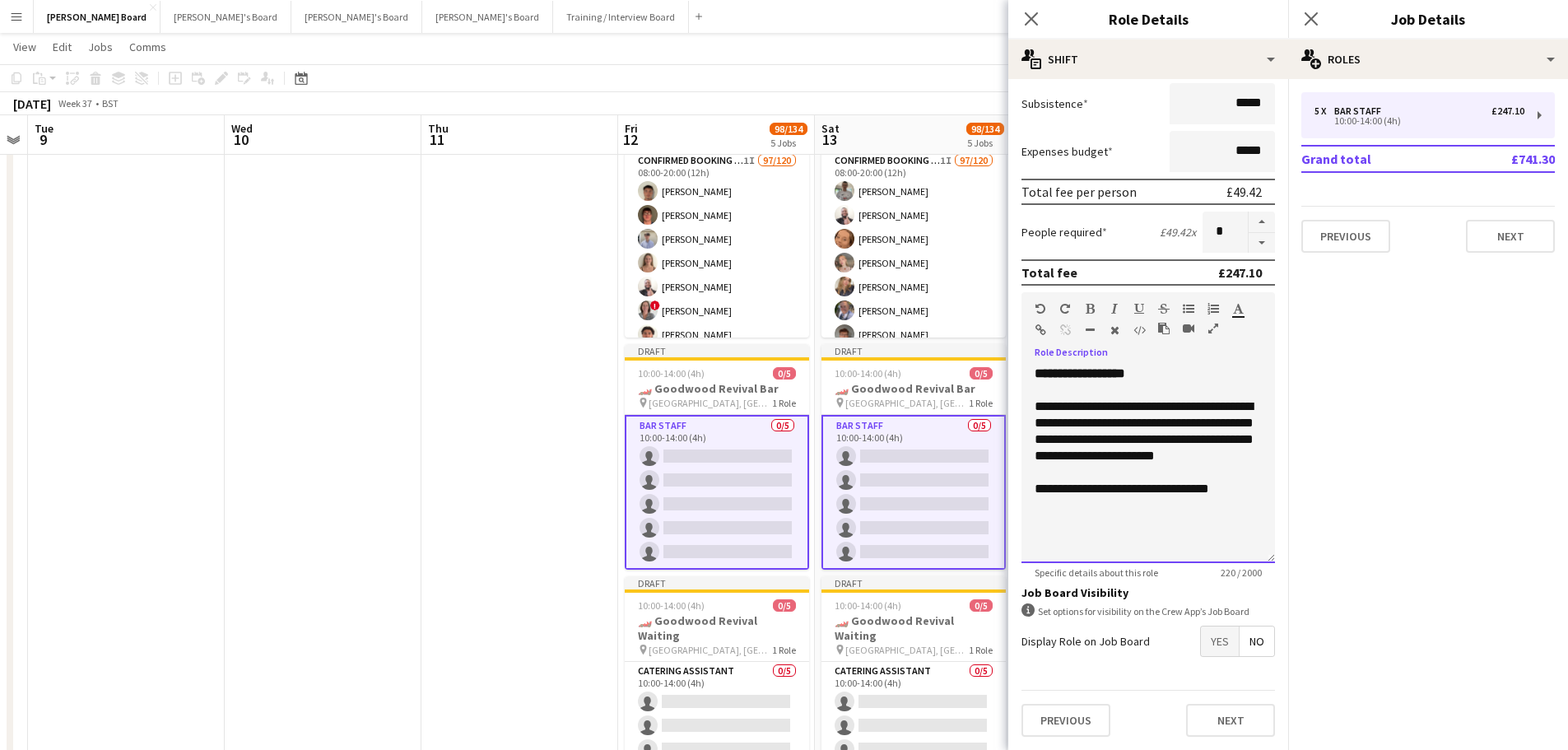
drag, startPoint x: 1246, startPoint y: 519, endPoint x: 1014, endPoint y: 368, distance: 276.8
click at [1014, 368] on form "**********" at bounding box center [1148, 280] width 279 height 938
click at [1073, 414] on span "**********" at bounding box center [1143, 431] width 219 height 62
drag, startPoint x: 1087, startPoint y: 451, endPoint x: 1014, endPoint y: 365, distance: 112.8
click at [1014, 365] on form "**********" at bounding box center [1148, 280] width 279 height 938
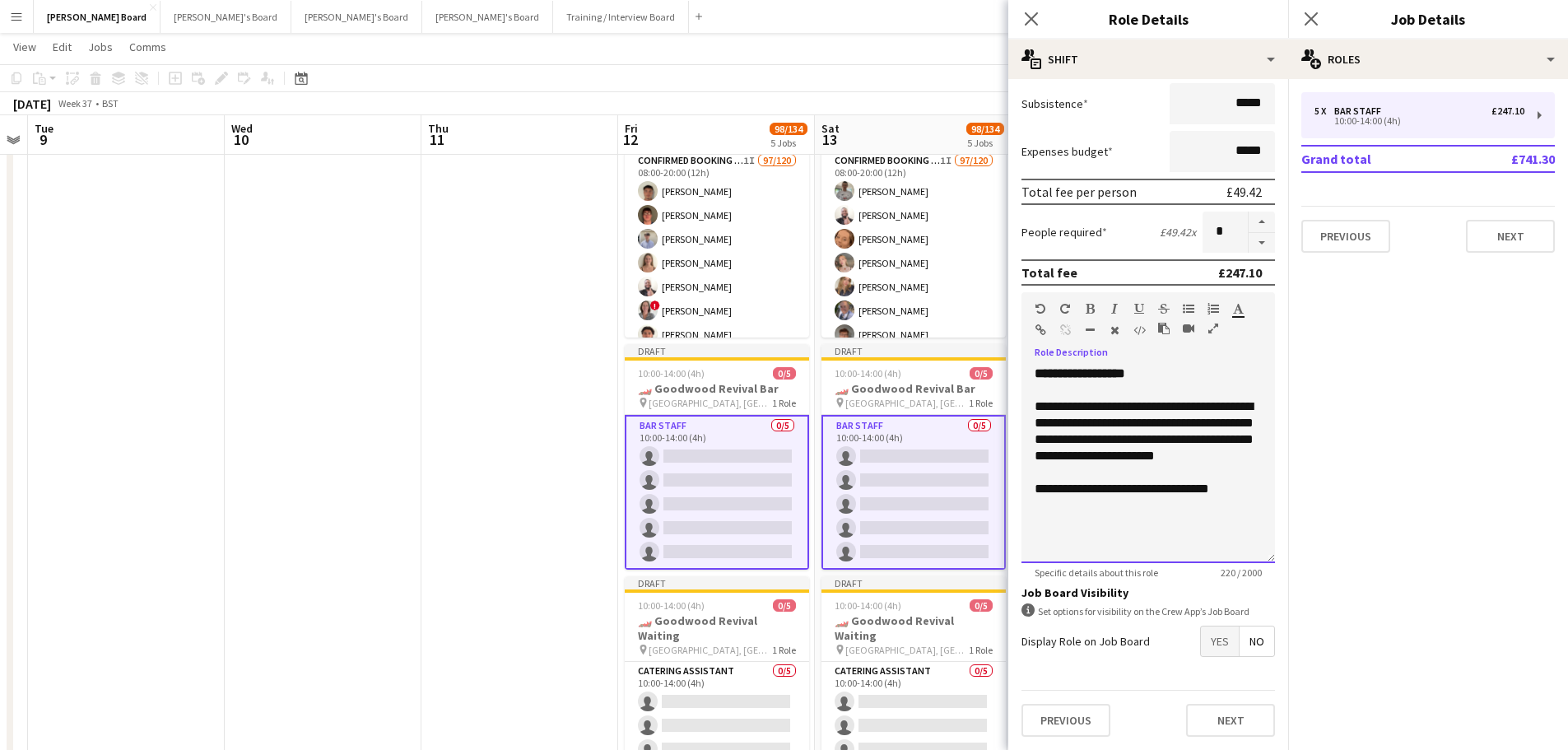
paste div
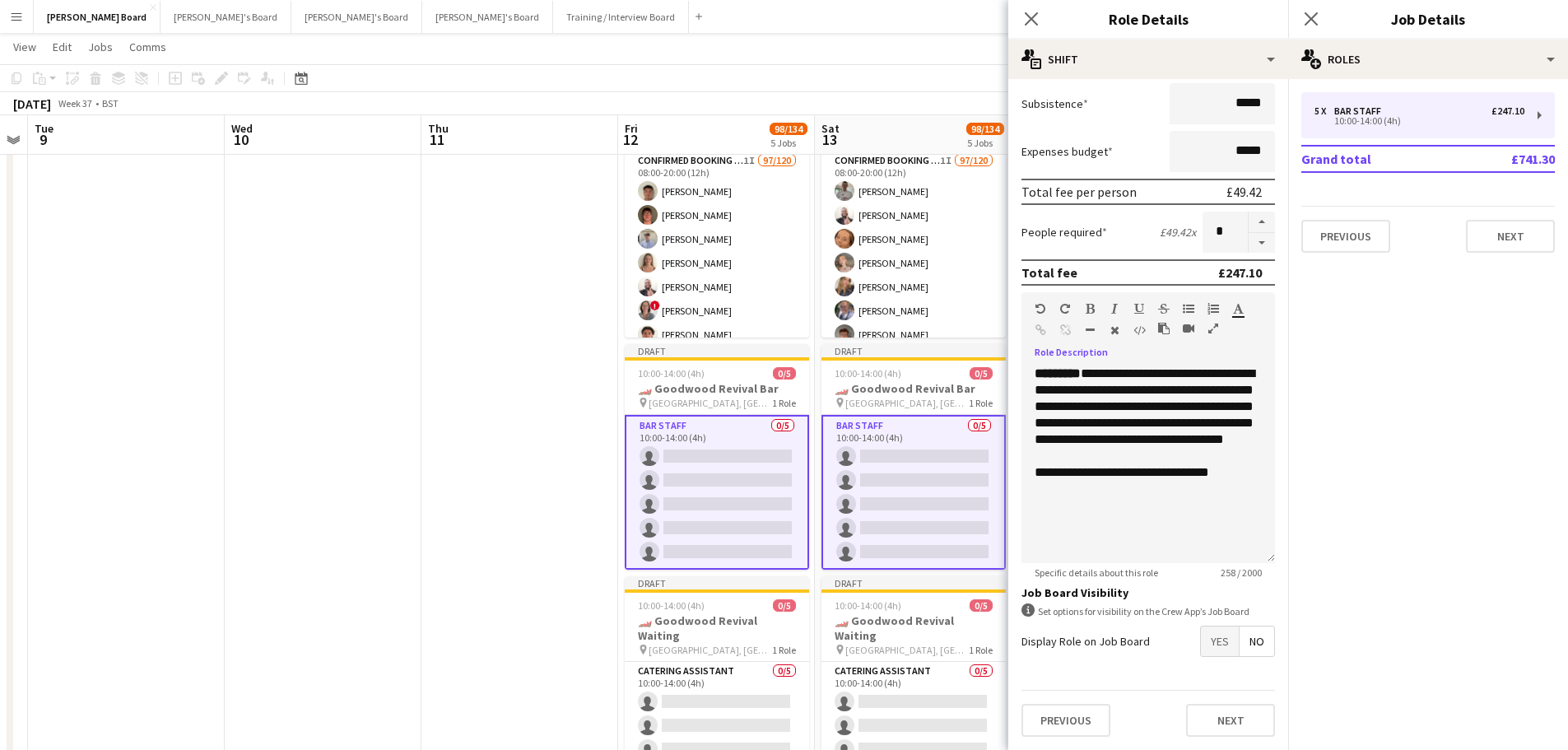
click at [529, 449] on app-date-cell at bounding box center [519, 327] width 197 height 1068
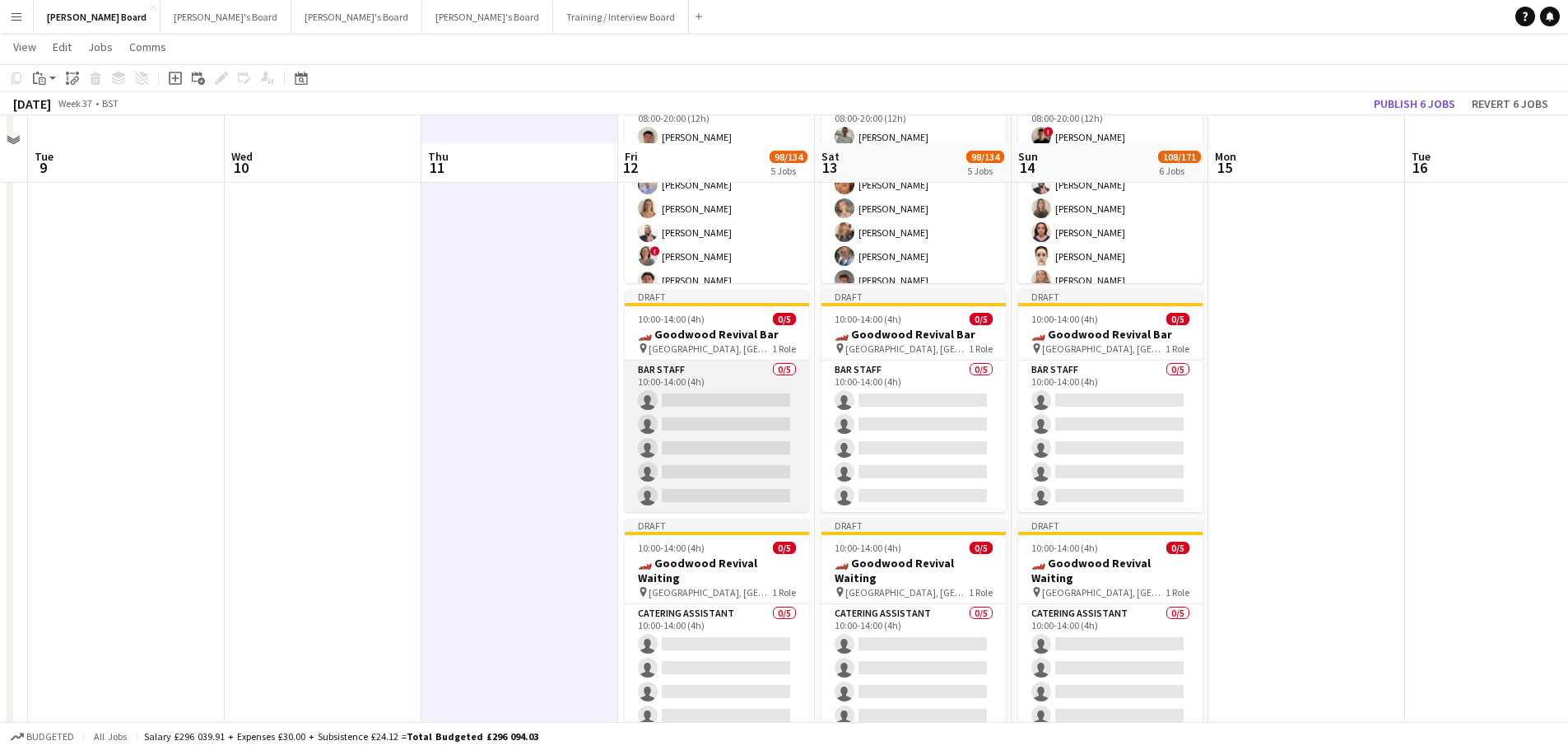
scroll to position [1397, 0]
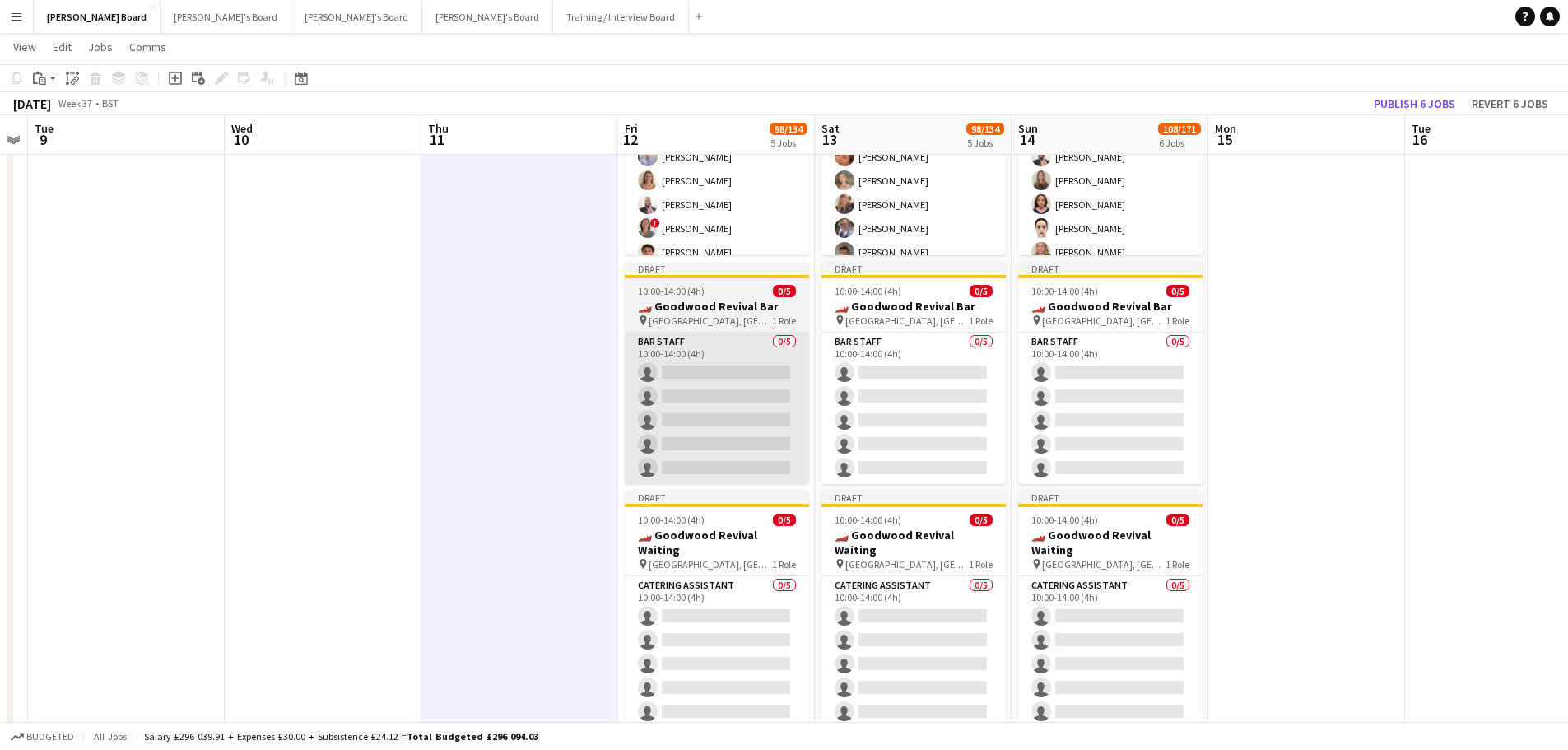
click at [715, 450] on app-card-role "BAR STAFF 0/5 10:00-14:00 (4h) single-neutral-actions single-neutral-actions si…" at bounding box center [717, 409] width 184 height 151
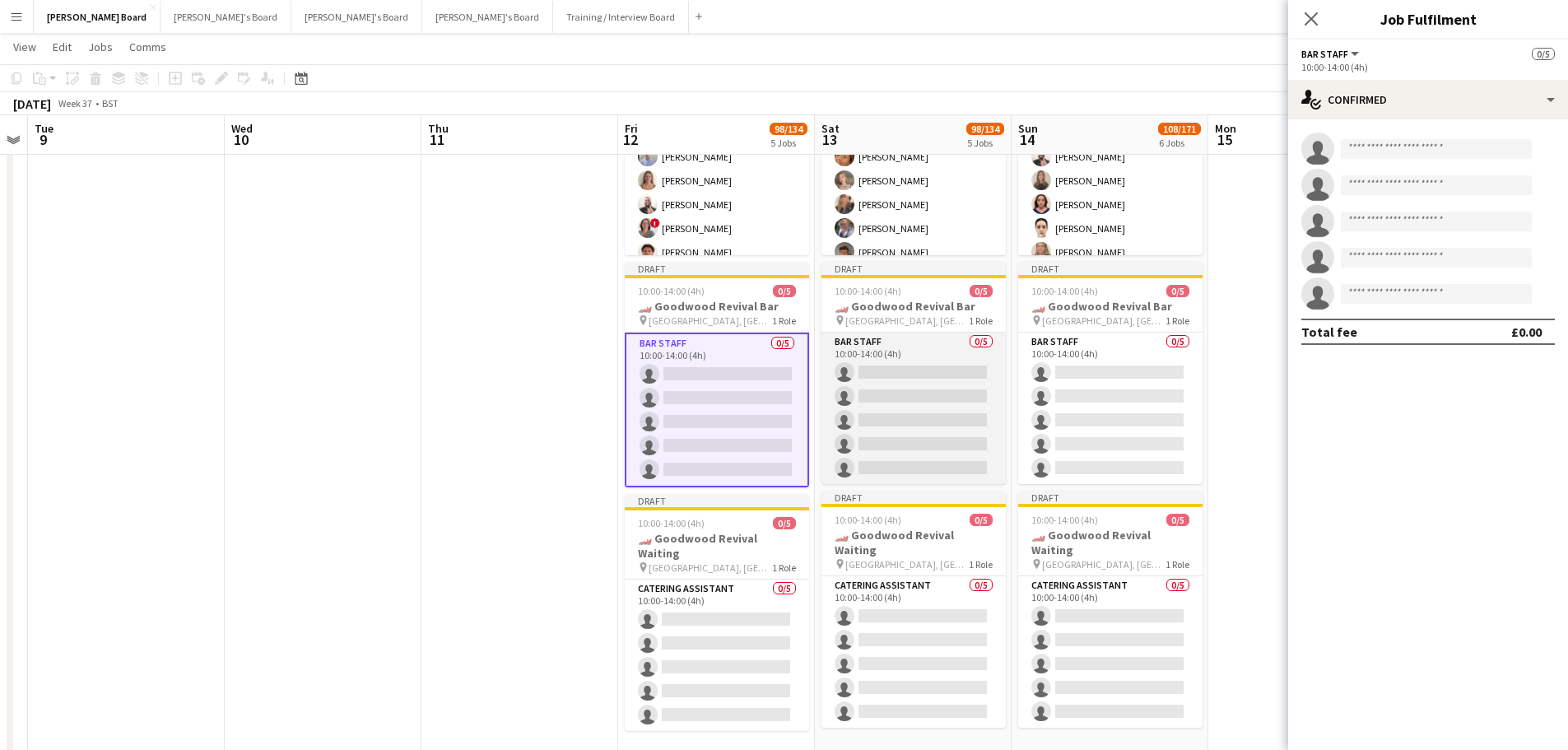
click at [924, 425] on app-card-role "BAR STAFF 0/5 10:00-14:00 (4h) single-neutral-actions single-neutral-actions si…" at bounding box center [913, 409] width 184 height 151
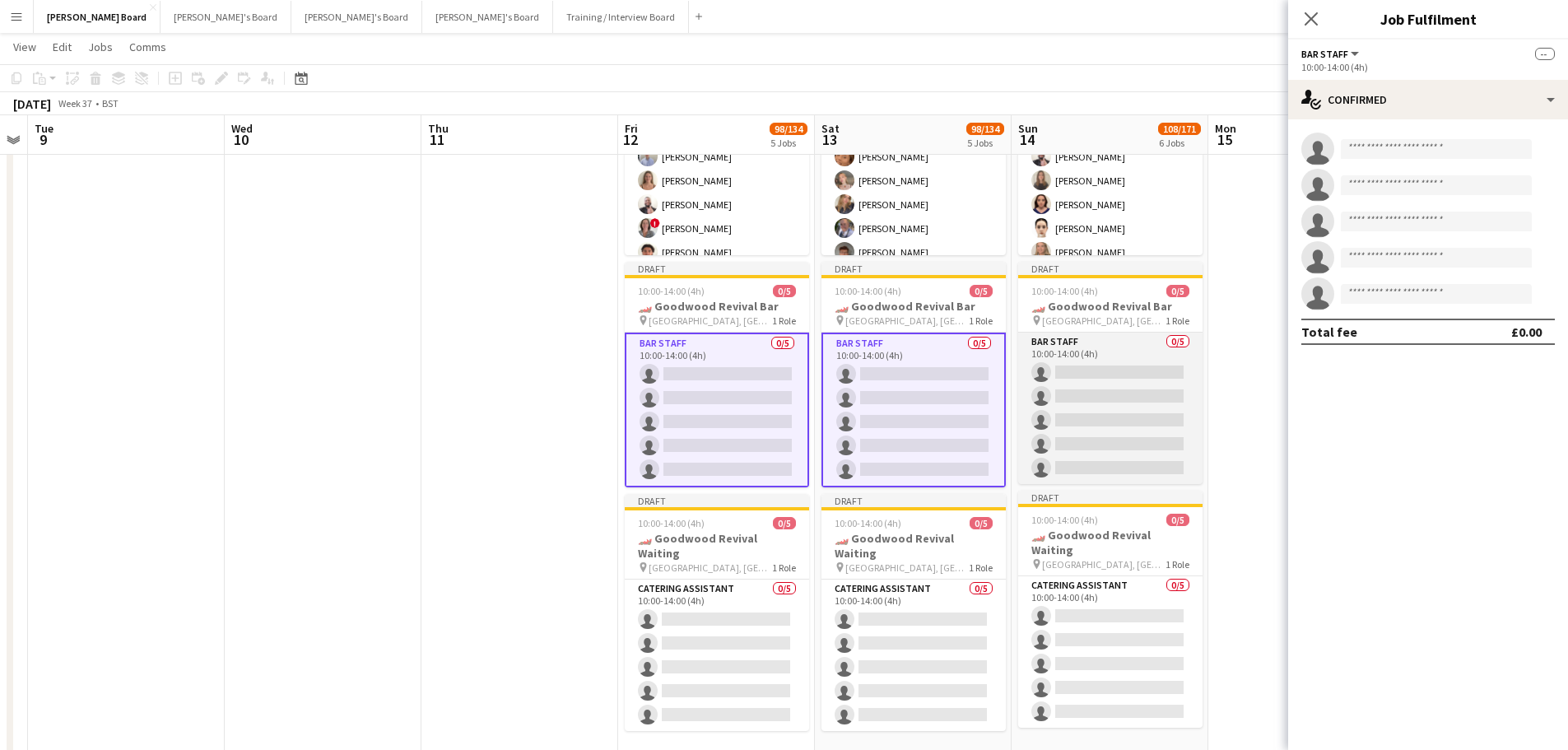
click at [1111, 413] on app-card-role "BAR STAFF 0/5 10:00-14:00 (4h) single-neutral-actions single-neutral-actions si…" at bounding box center [1110, 409] width 184 height 151
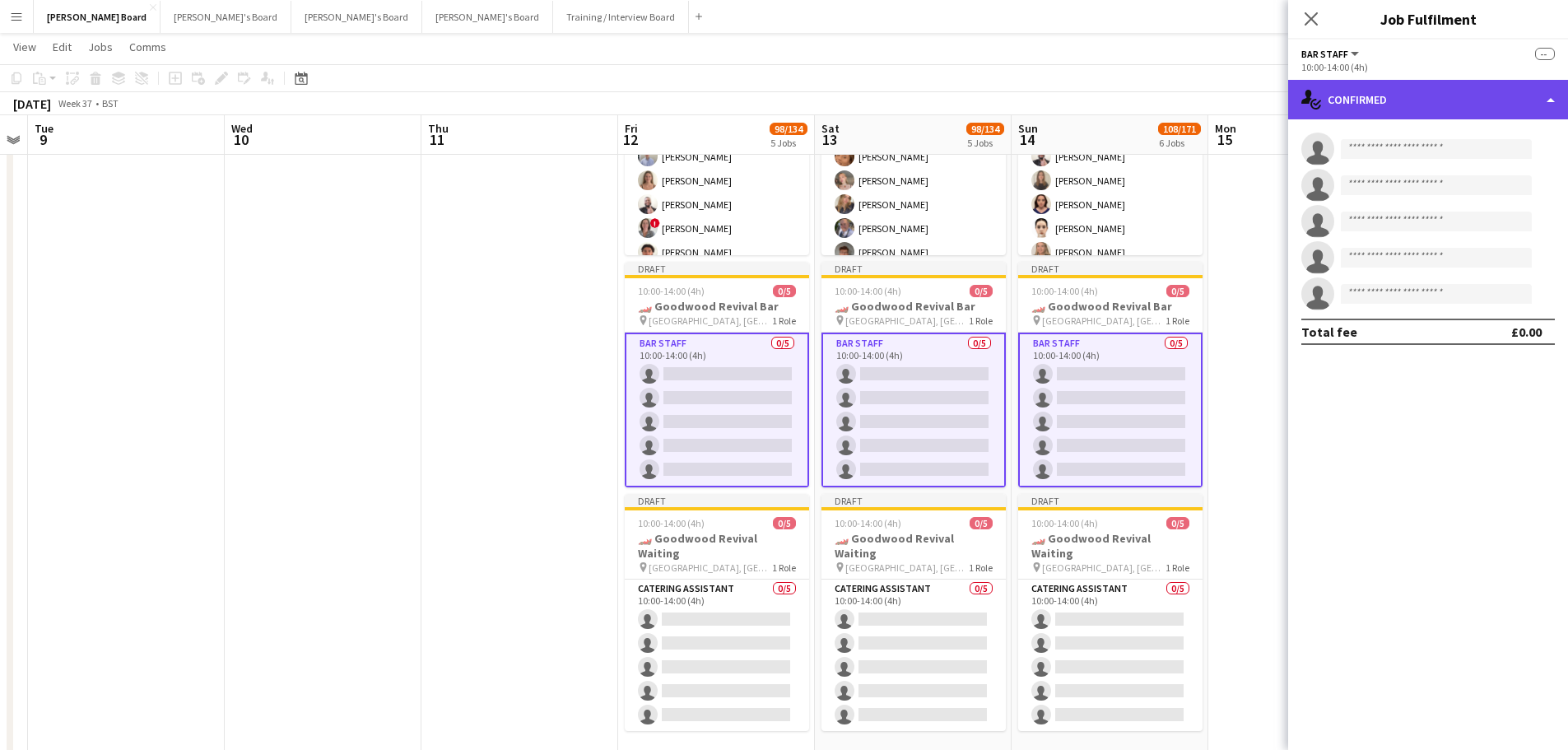
click at [1363, 119] on div "single-neutral-actions-check-2 Confirmed" at bounding box center [1427, 100] width 279 height 40
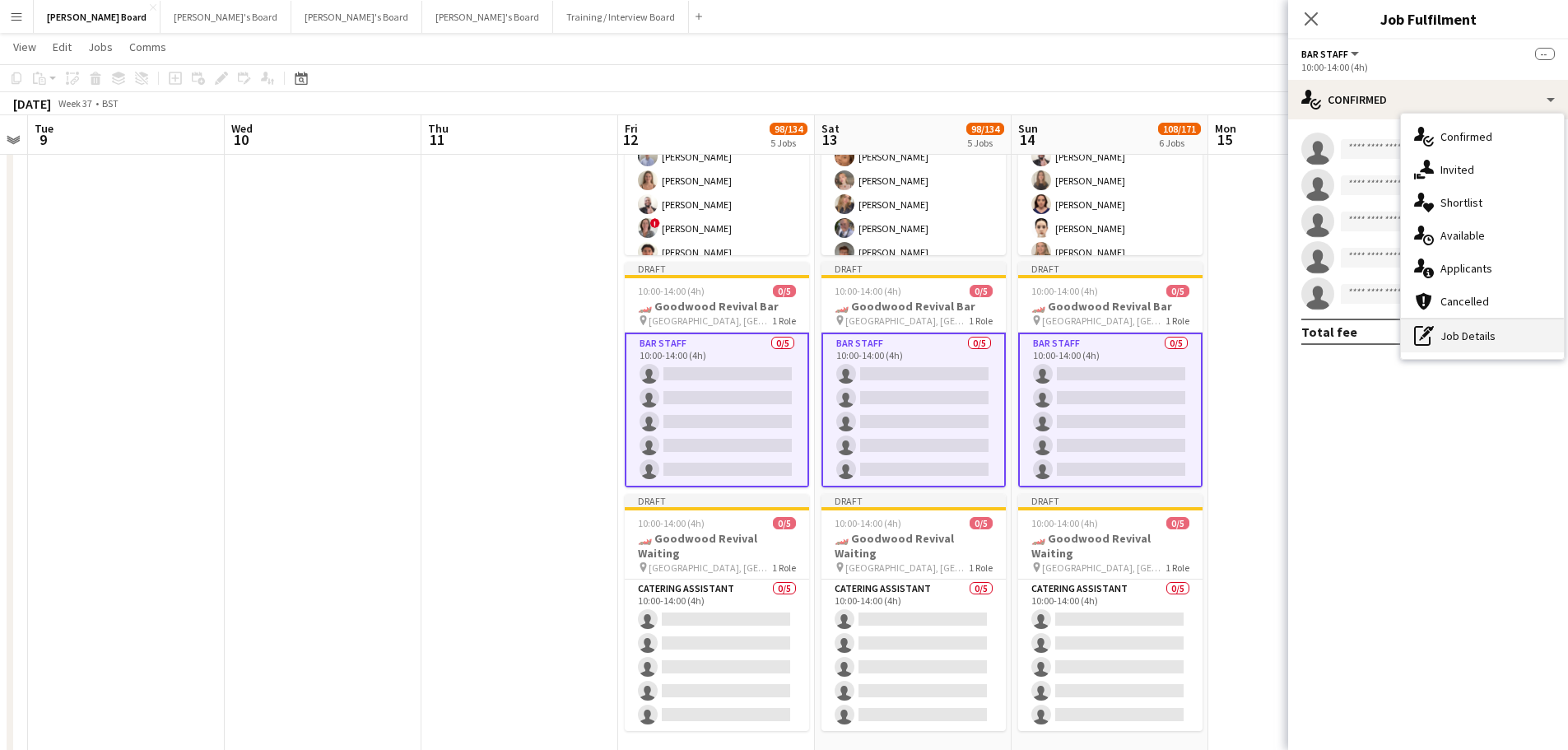
click at [1493, 332] on div "pen-write Job Details" at bounding box center [1482, 335] width 163 height 33
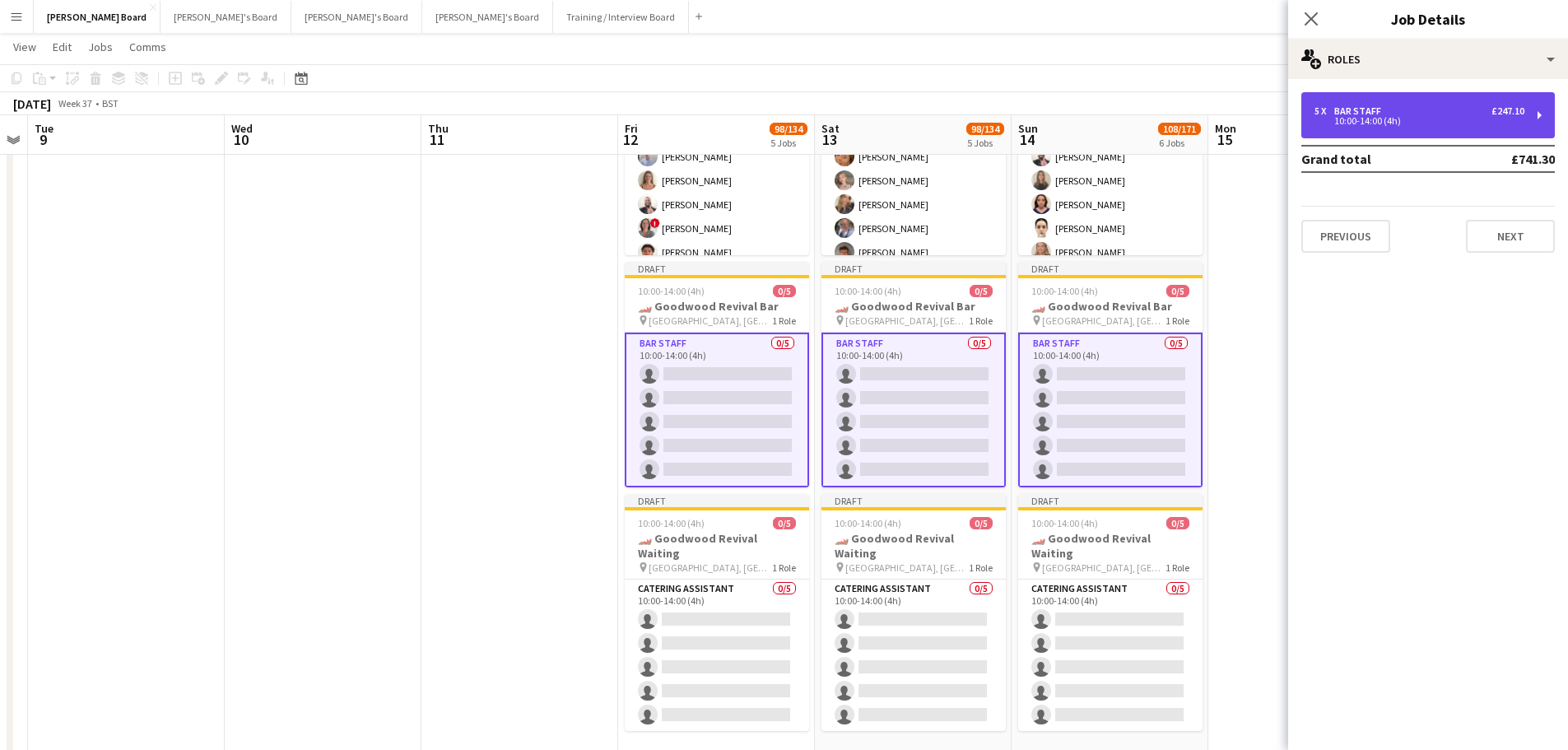
click at [1406, 92] on div "5 x BAR STAFF £247.10 10:00-14:00 (4h)" at bounding box center [1427, 115] width 254 height 46
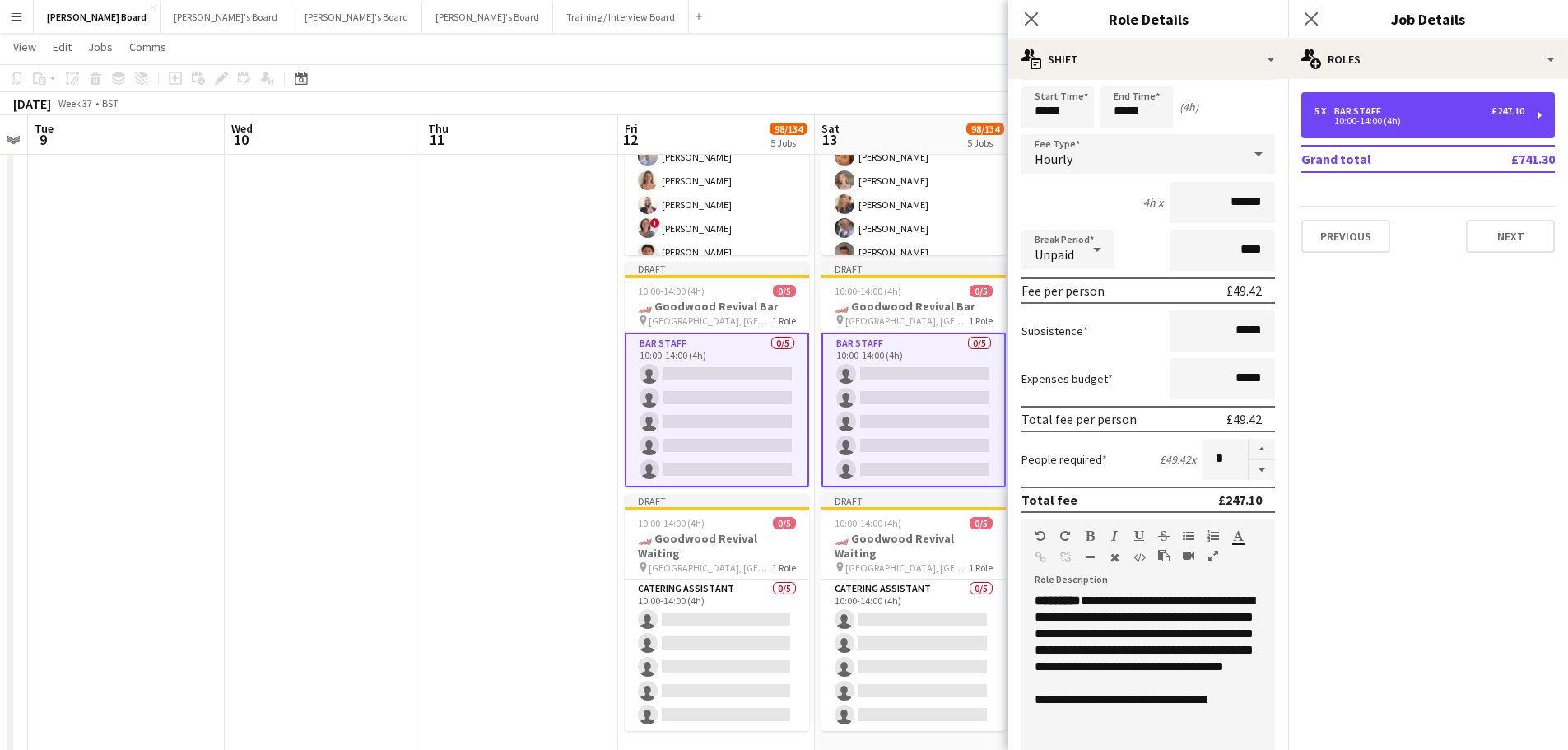
scroll to position [83, 0]
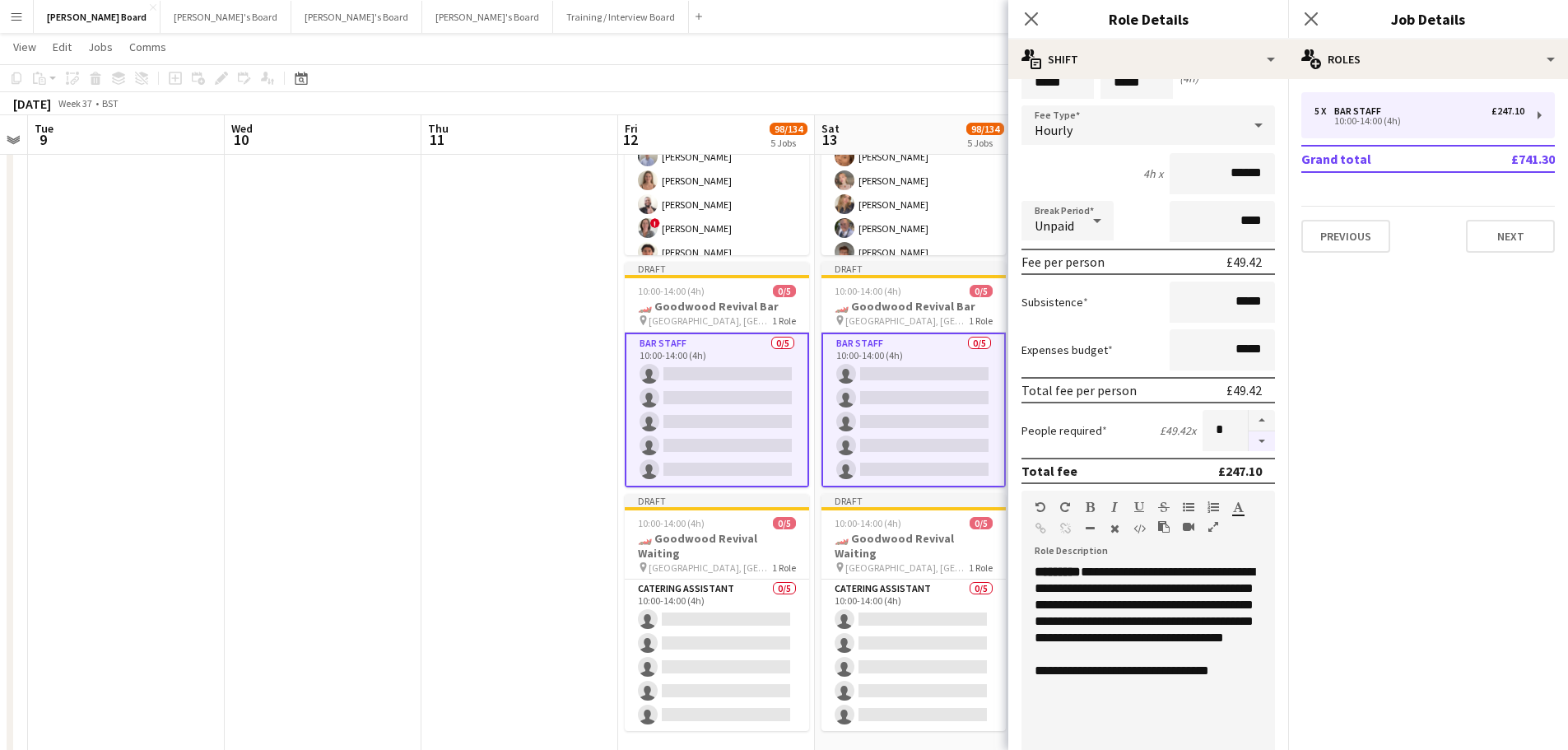
click at [1248, 442] on button "button" at bounding box center [1261, 442] width 27 height 21
type input "*"
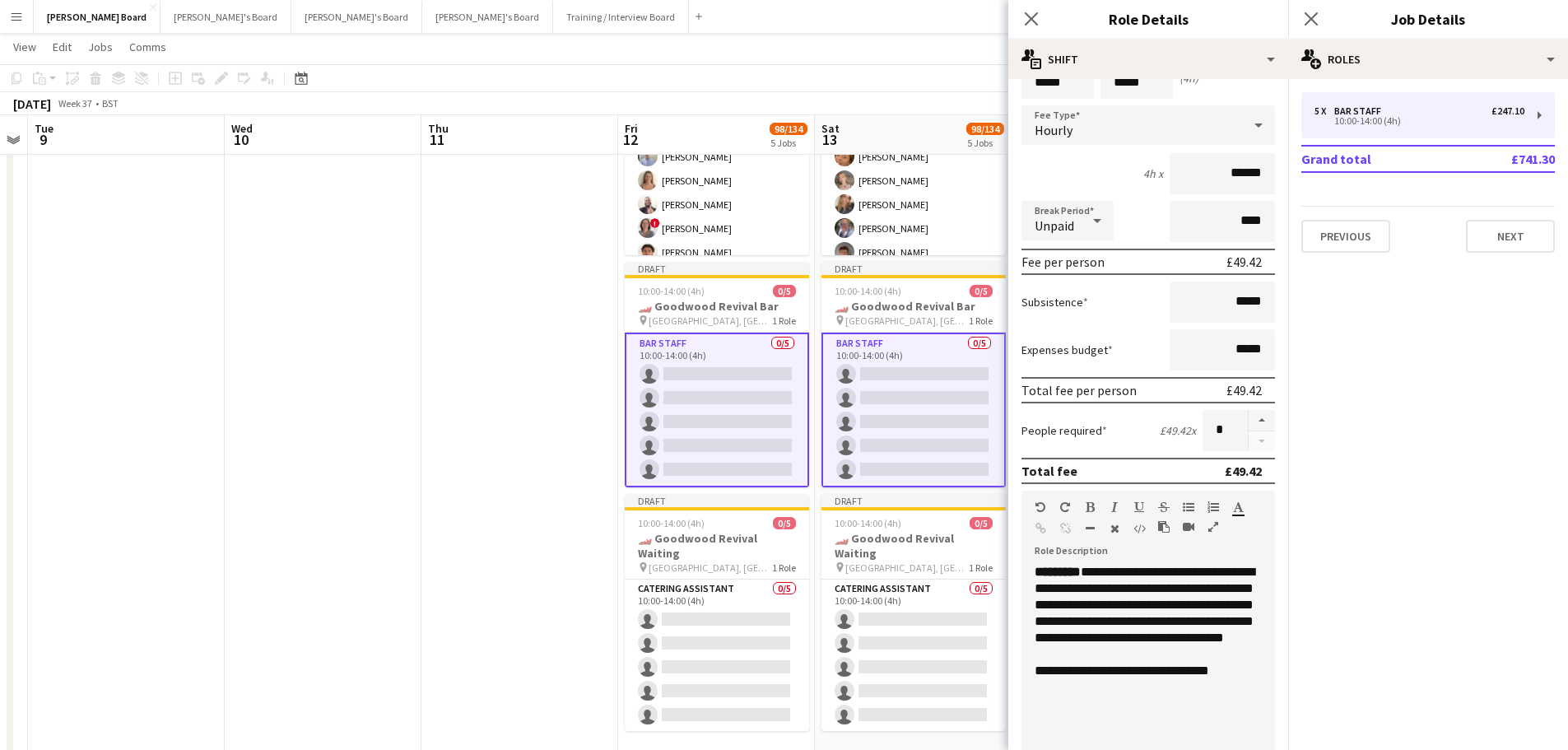
click at [465, 458] on app-date-cell at bounding box center [519, 244] width 197 height 1068
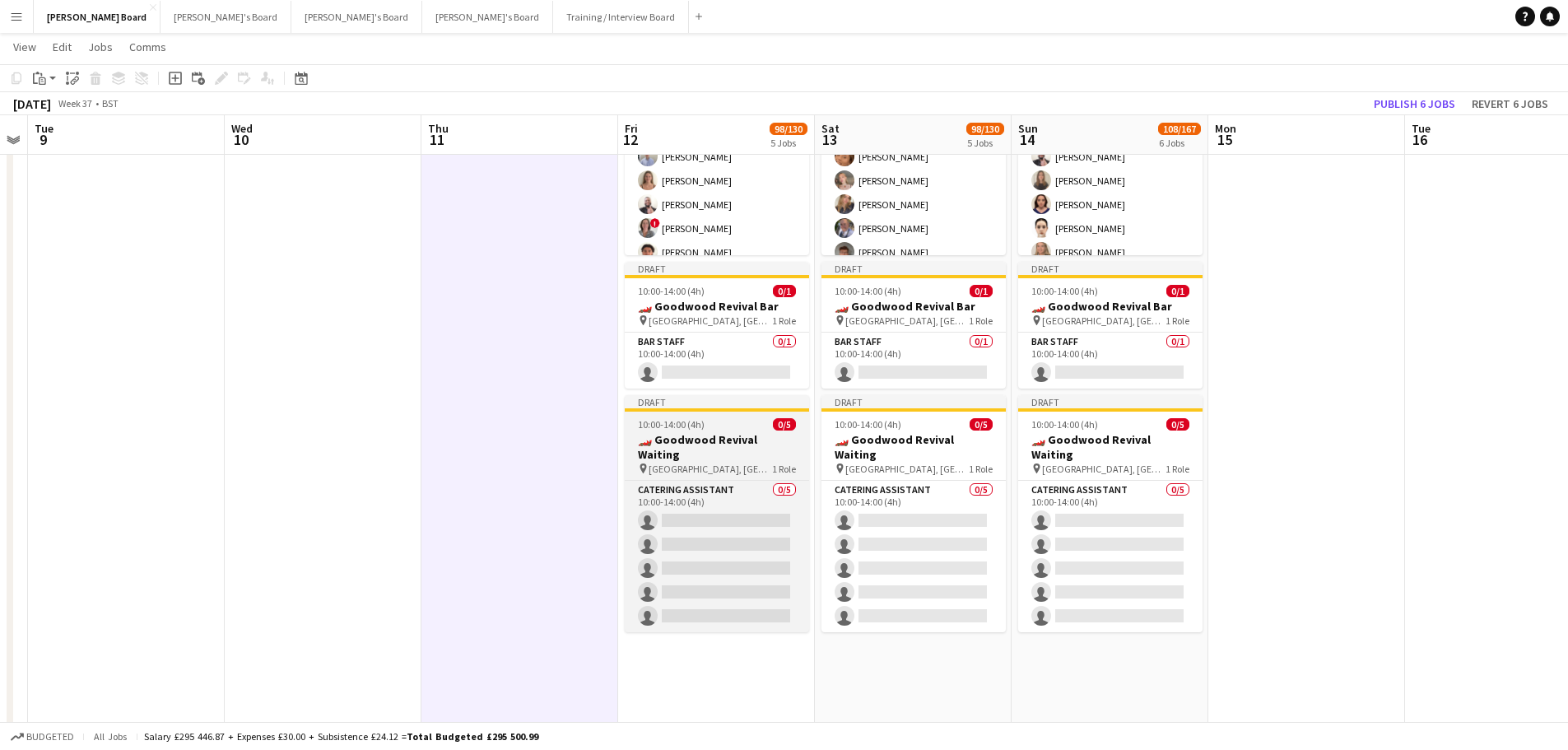
click at [738, 441] on h3 "🏎️ Goodwood Revival Waiting" at bounding box center [717, 447] width 184 height 29
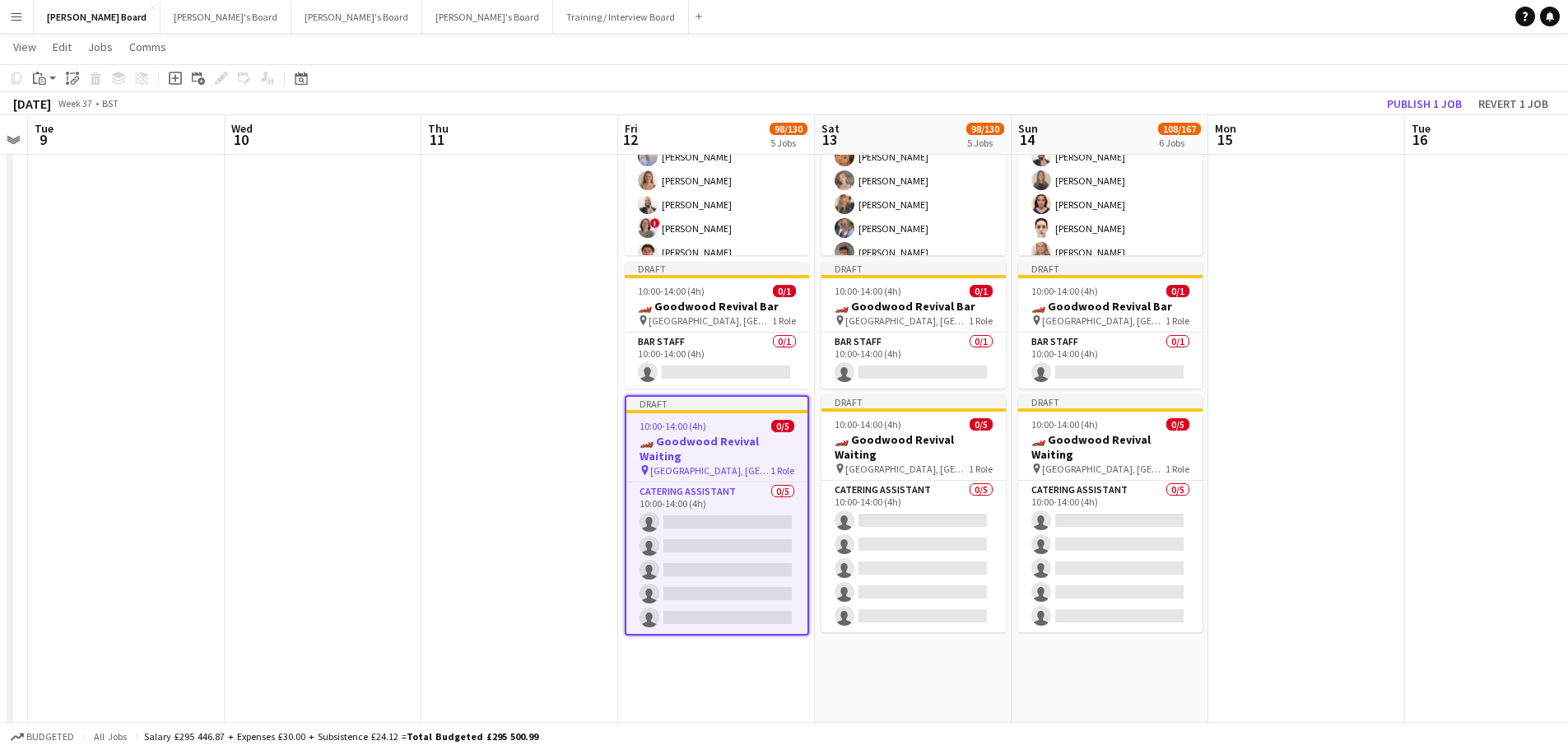
scroll to position [0, 757]
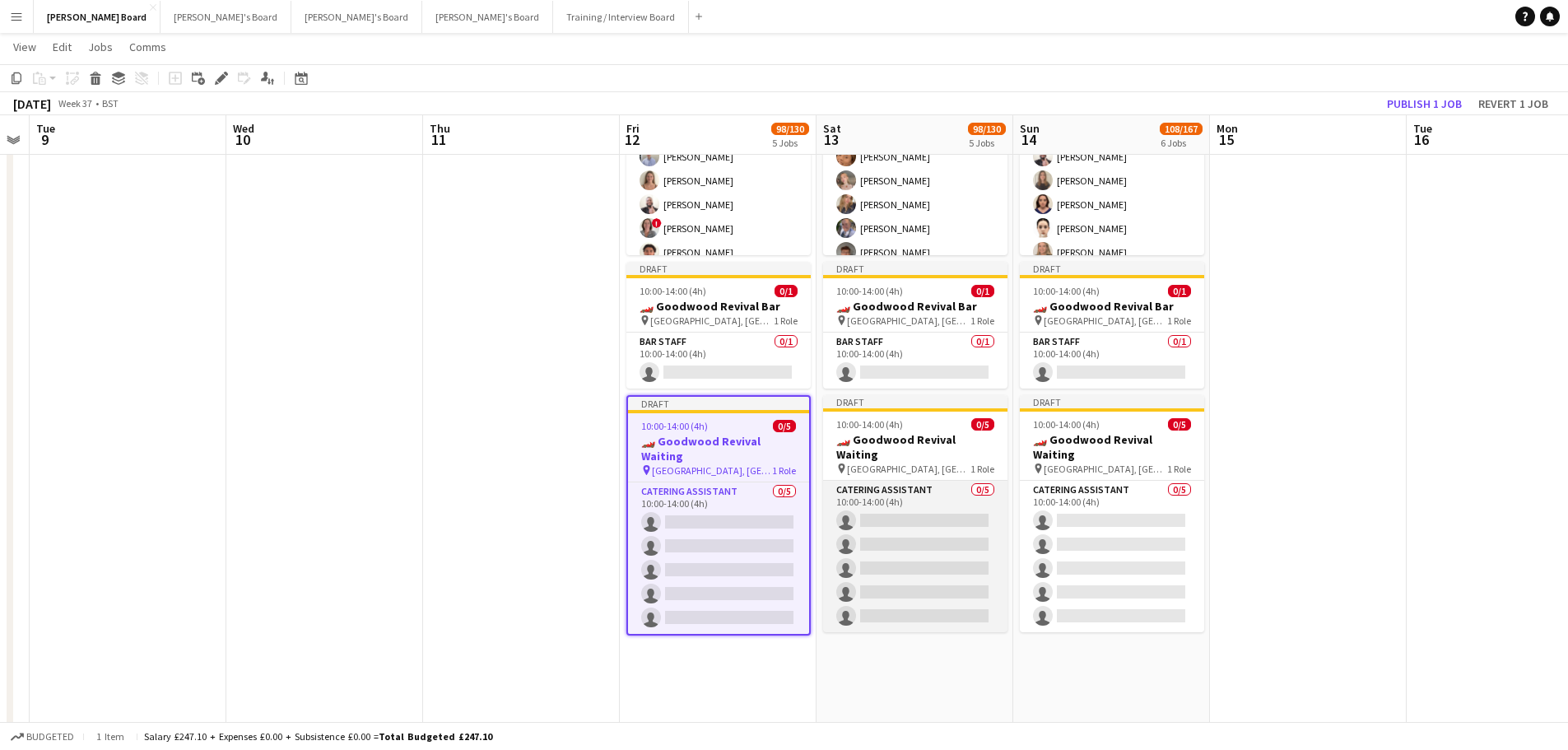
click at [922, 511] on app-card-role "Catering Assistant 0/5 10:00-14:00 (4h) single-neutral-actions single-neutral-a…" at bounding box center [915, 556] width 184 height 151
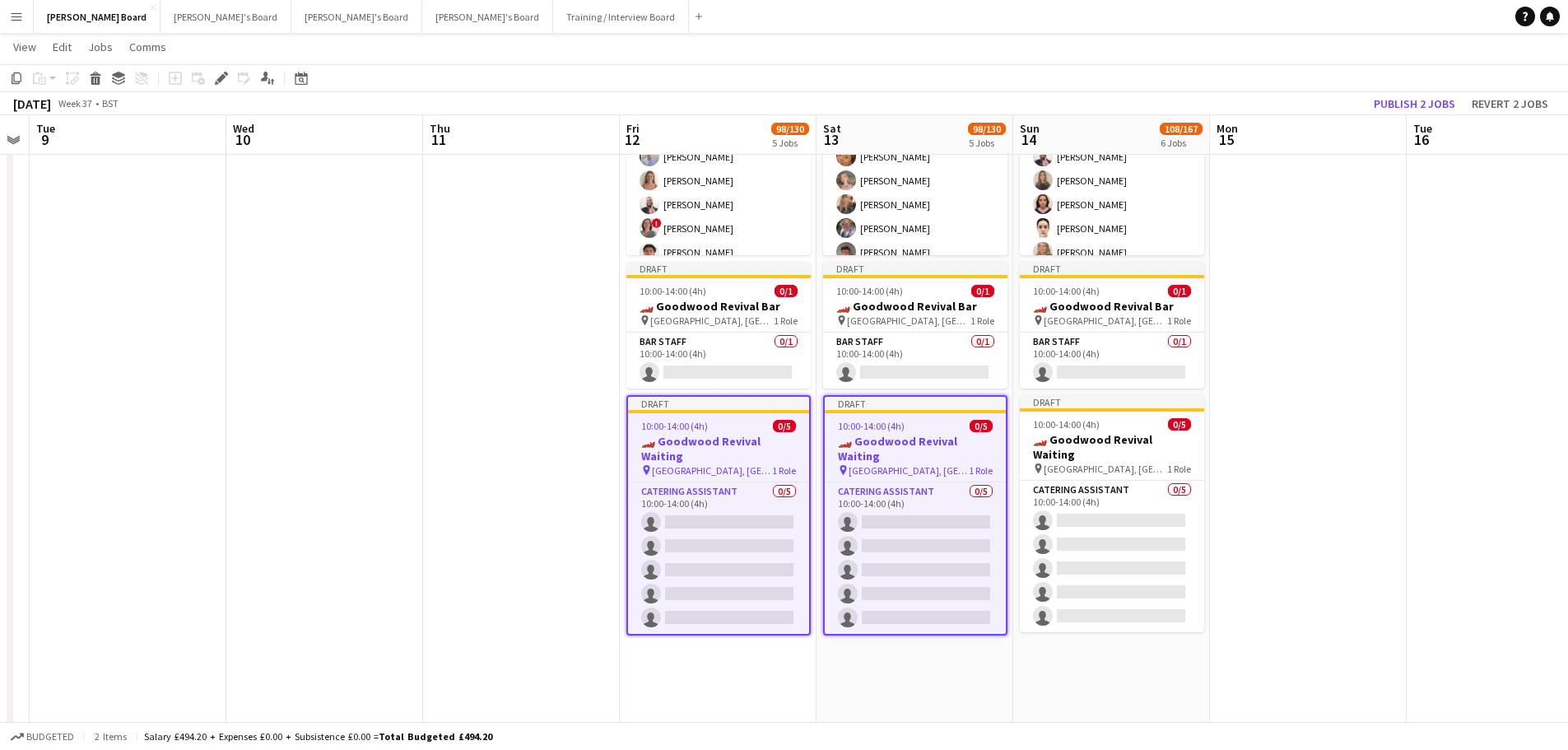
click at [1132, 463] on span "Goodwood Motor Circuit, Chichester, PO18 0PH" at bounding box center [1106, 469] width 124 height 12
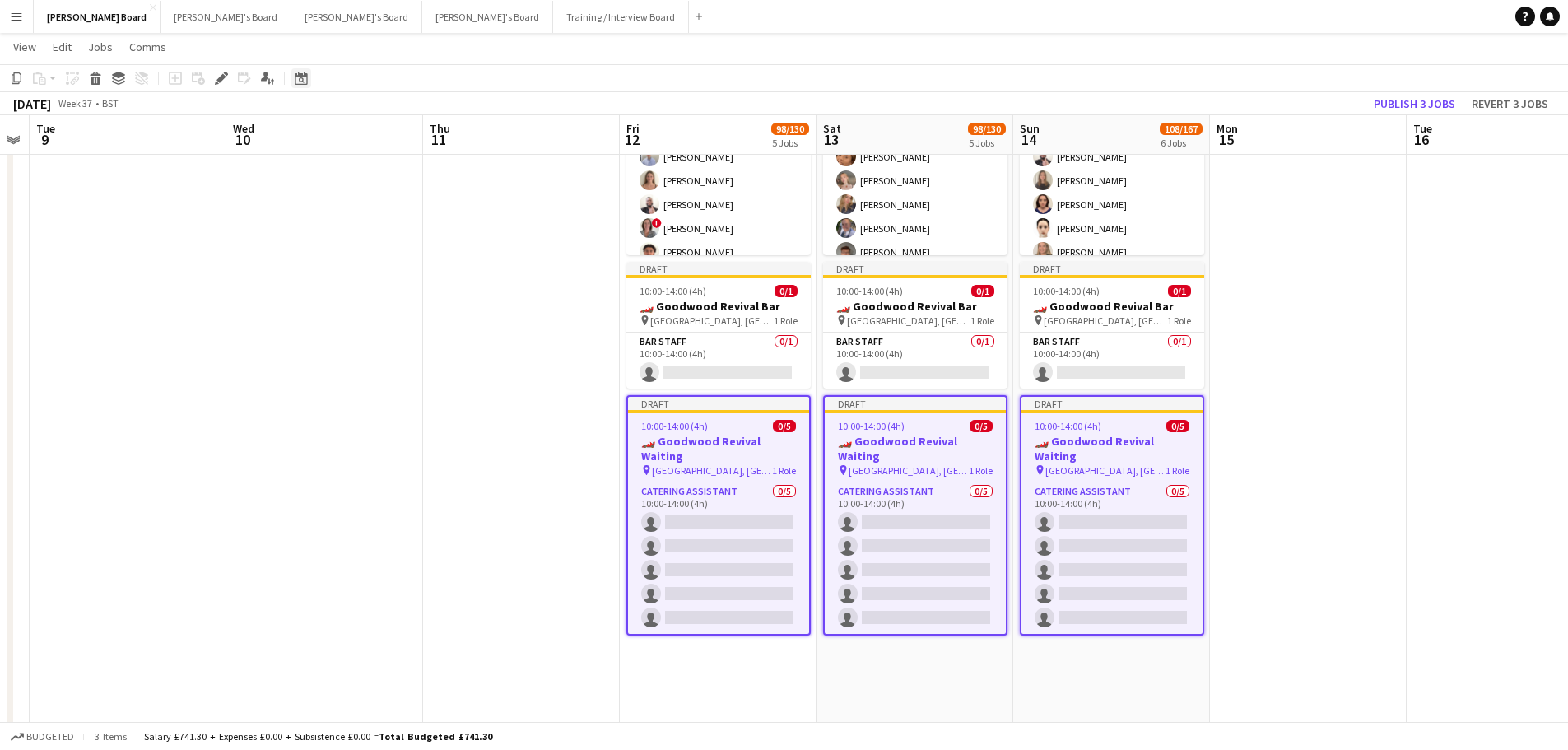
click at [219, 74] on icon "Edit" at bounding box center [221, 77] width 13 height 13
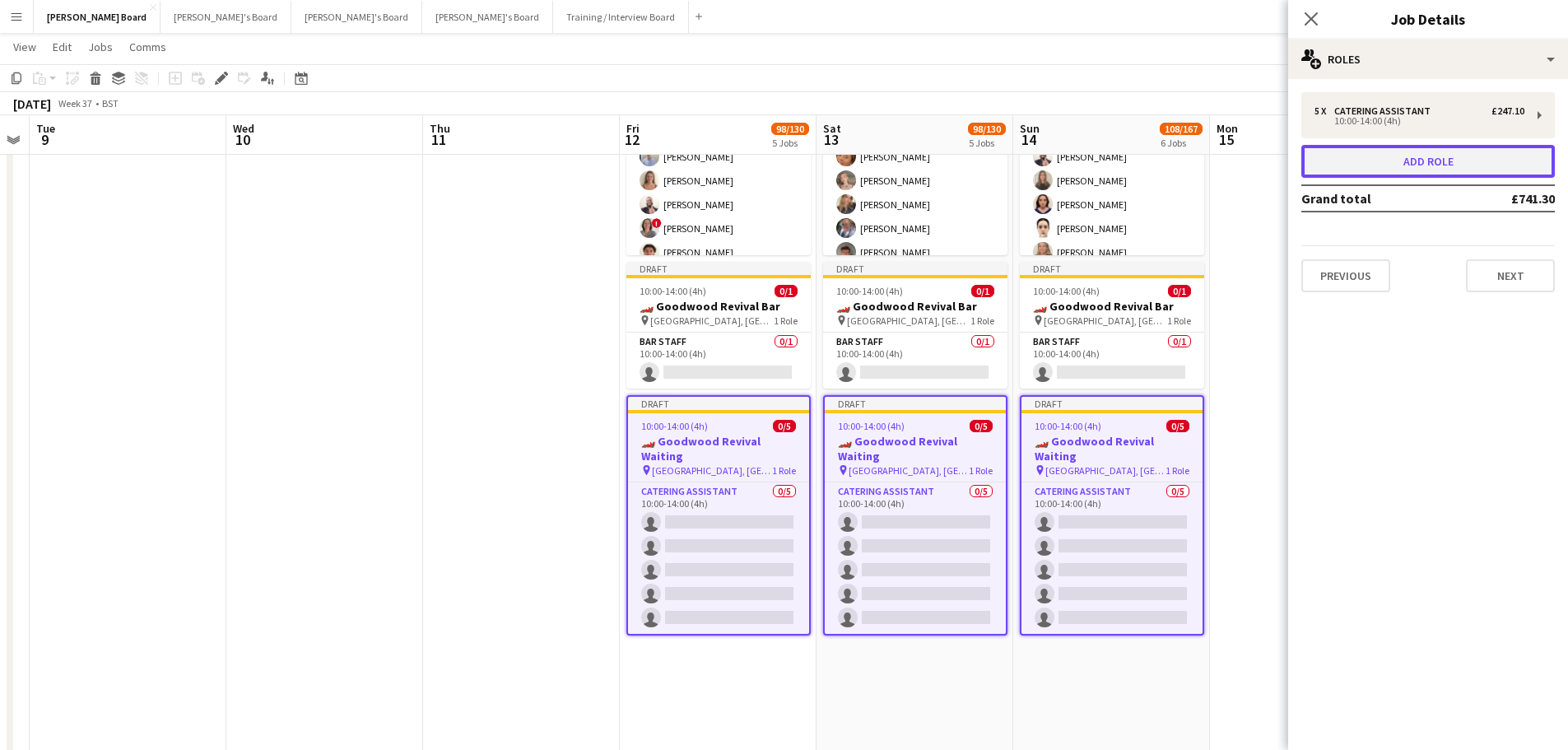
click at [1429, 160] on button "Add role" at bounding box center [1427, 161] width 254 height 33
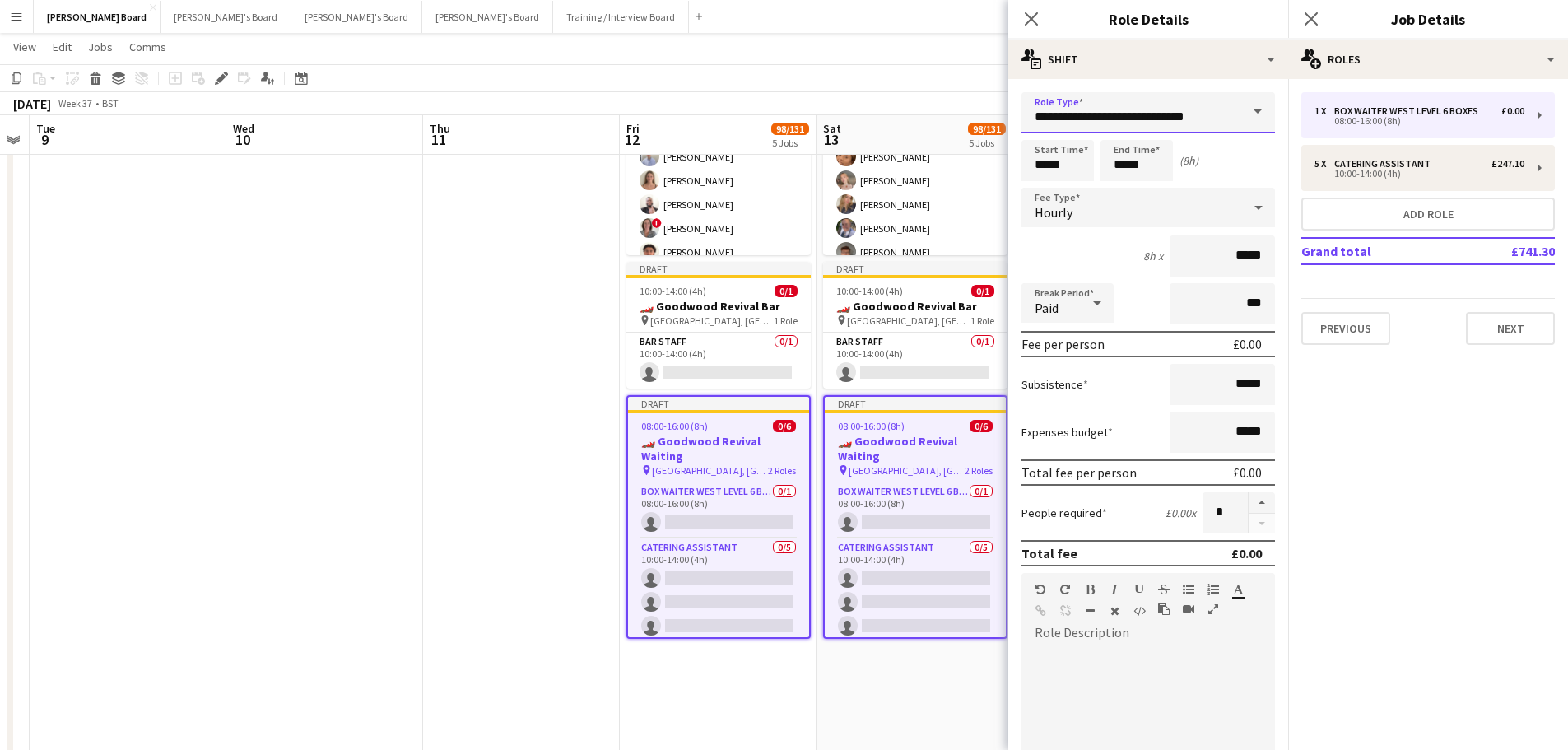
drag, startPoint x: 1216, startPoint y: 118, endPoint x: 945, endPoint y: 108, distance: 271.2
click at [946, 108] on body "Menu Boards Boards Boards All jobs Status Workforce Workforce My Workforce Recr…" at bounding box center [784, 292] width 1568 height 3378
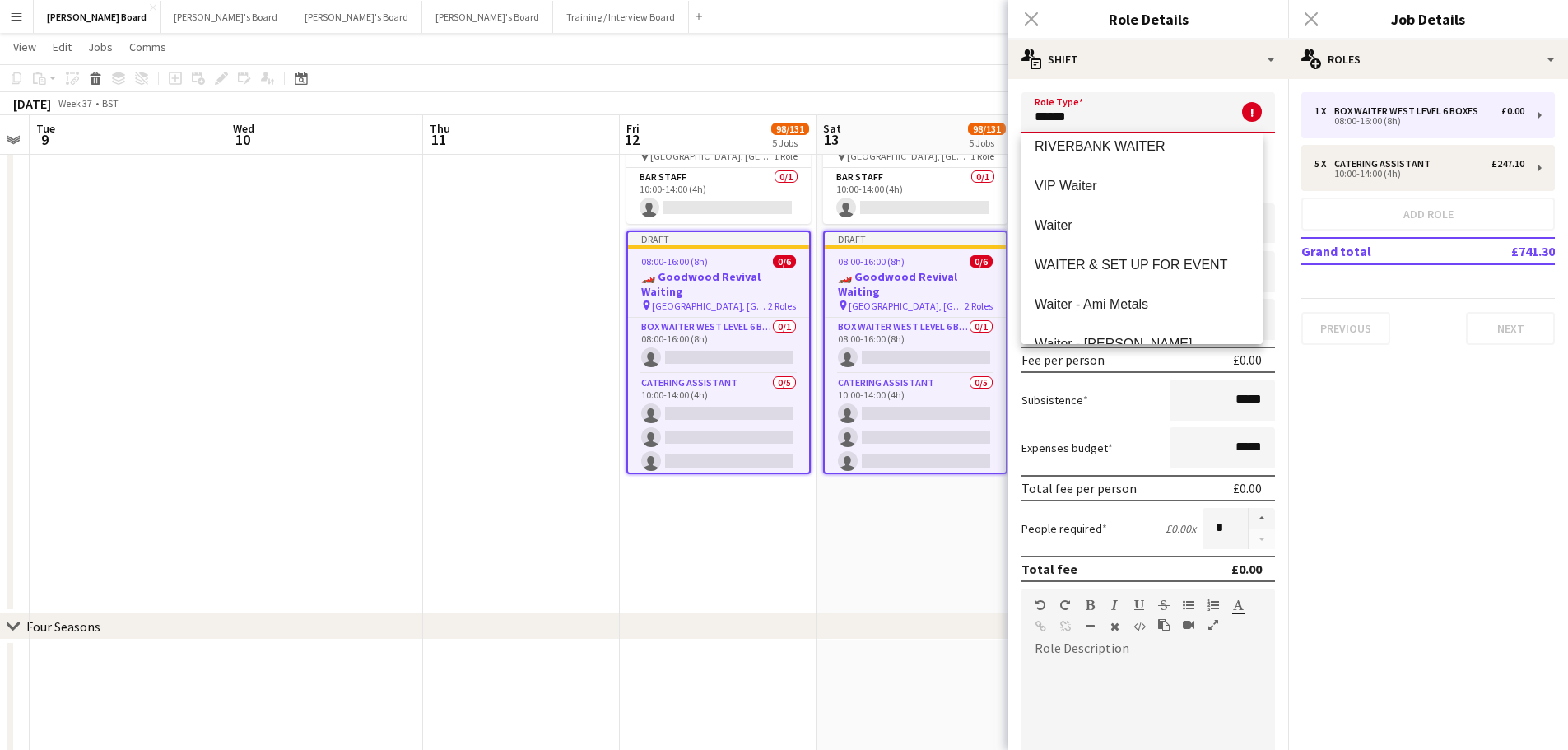
scroll to position [1070, 0]
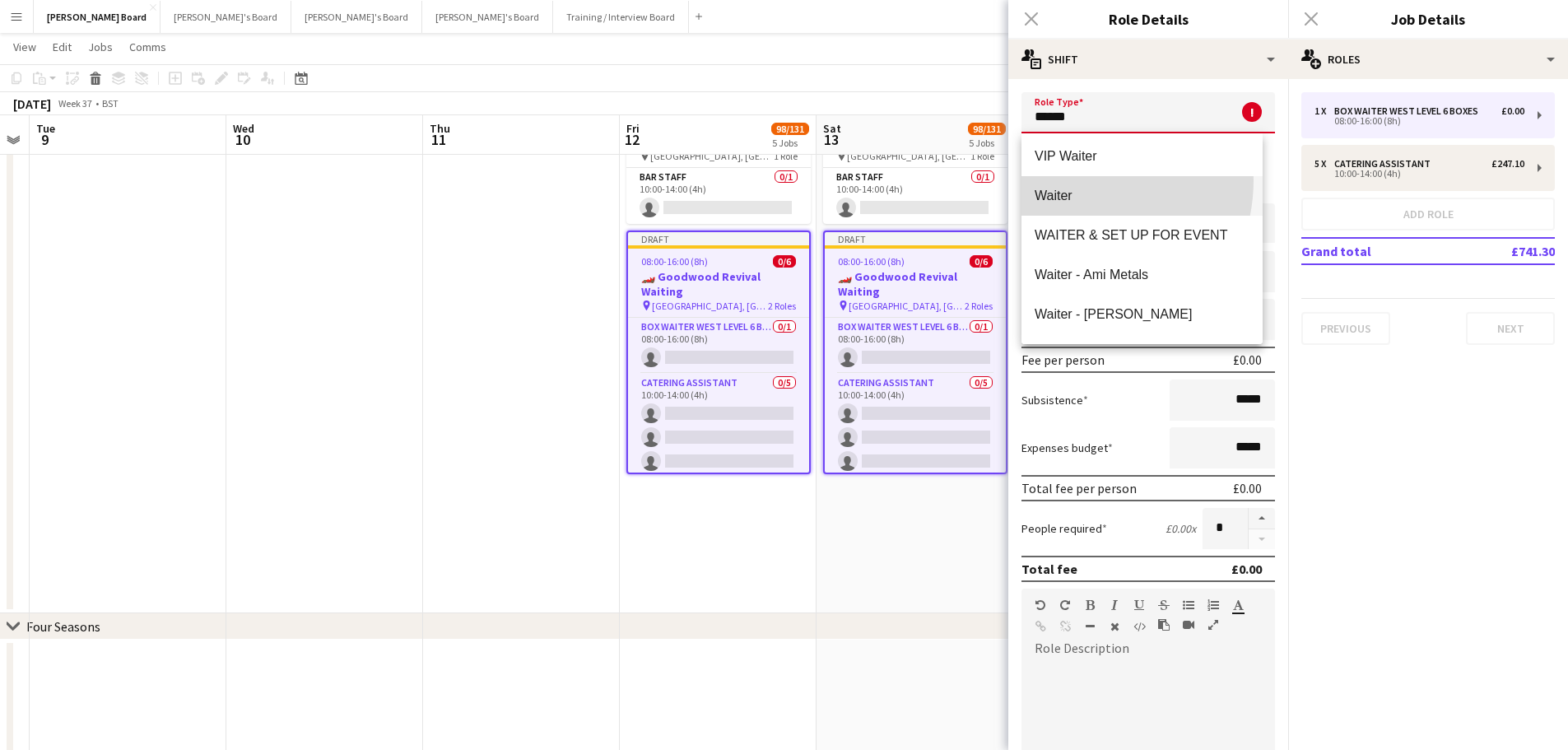
click at [1072, 181] on mat-option "Waiter" at bounding box center [1142, 196] width 241 height 40
type input "******"
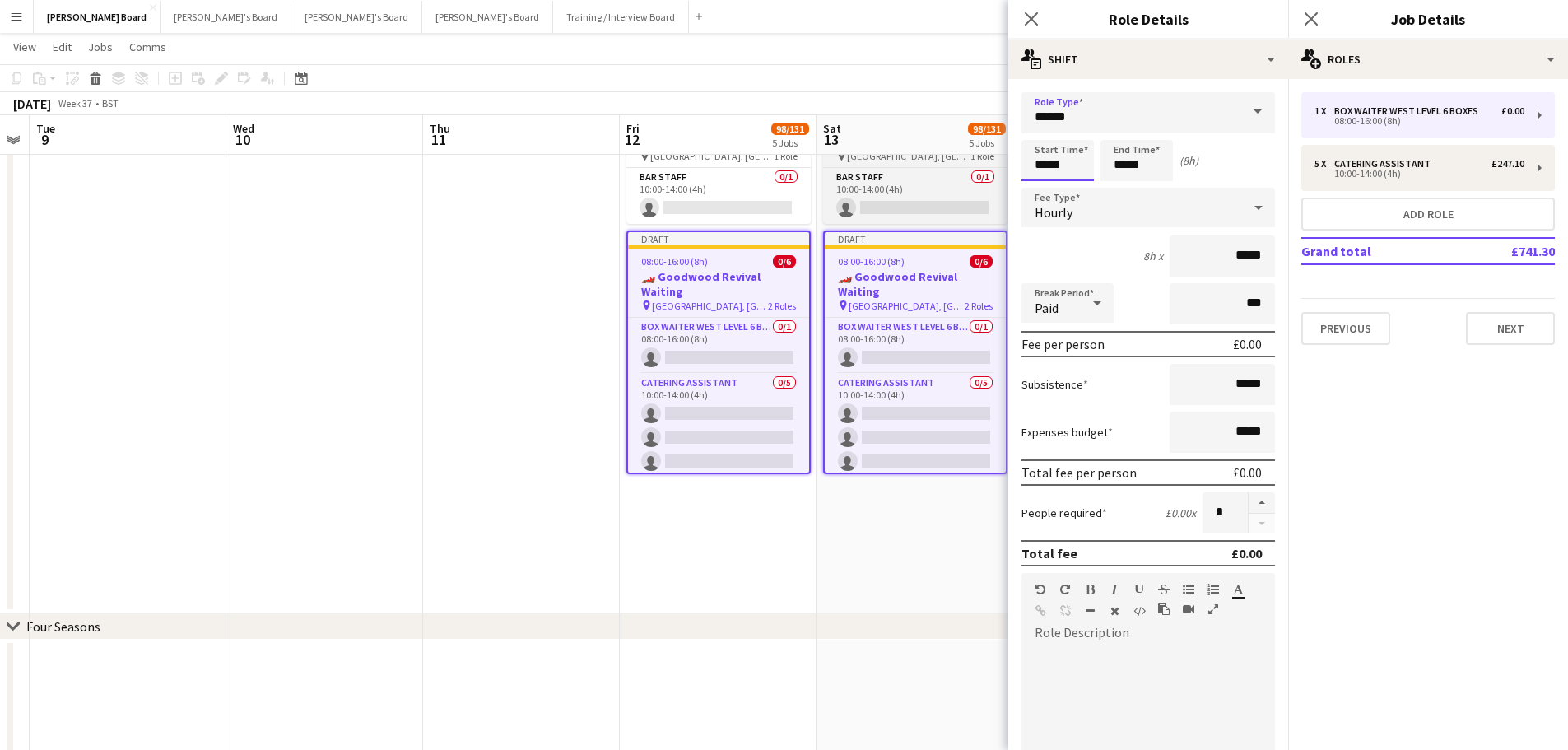
drag, startPoint x: 1057, startPoint y: 163, endPoint x: 983, endPoint y: 157, distance: 74.2
click at [987, 159] on body "Menu Boards Boards Boards All jobs Status Workforce Workforce My Workforce Recr…" at bounding box center [784, 126] width 1568 height 3378
type input "*****"
click at [523, 286] on app-date-cell at bounding box center [521, 80] width 197 height 1068
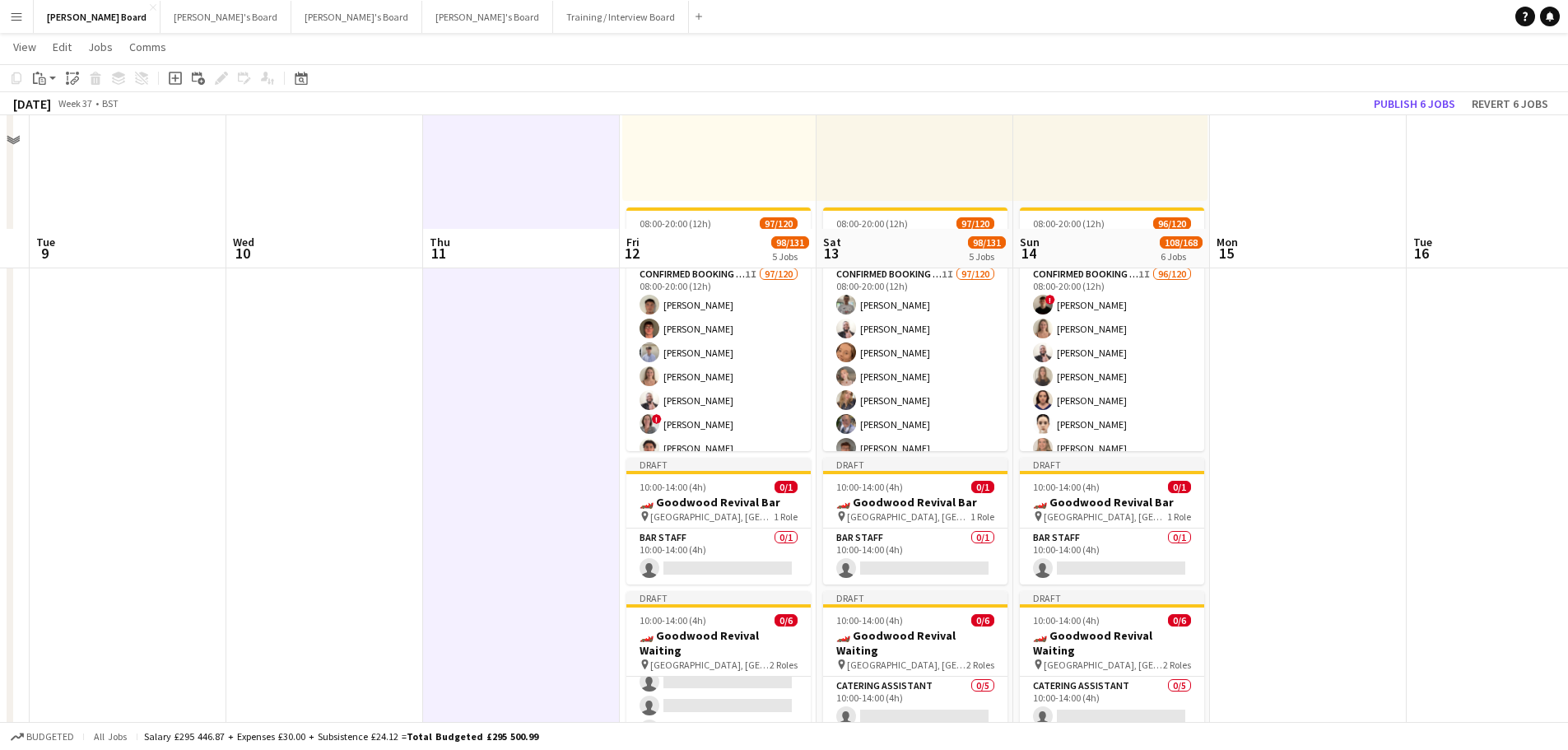
scroll to position [1068, 0]
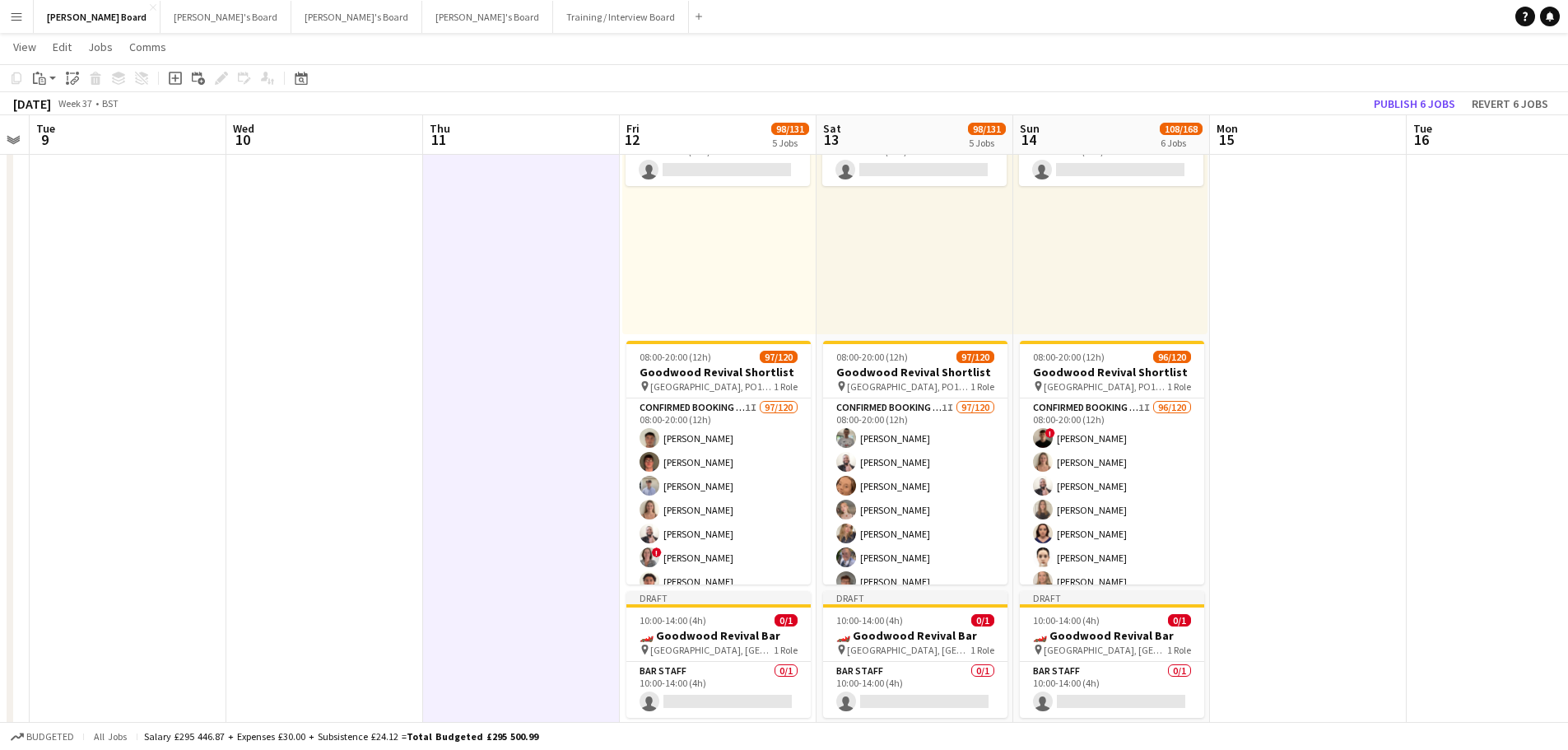
drag, startPoint x: 444, startPoint y: 518, endPoint x: 652, endPoint y: 518, distance: 208.0
click at [652, 518] on app-calendar-viewport "Fri 5 Sat 6 Sun 7 Mon 8 Tue 9 Wed 10 Thu 11 Fri 12 98/131 5 Jobs Sat 13 98/131 …" at bounding box center [784, 639] width 1568 height 3286
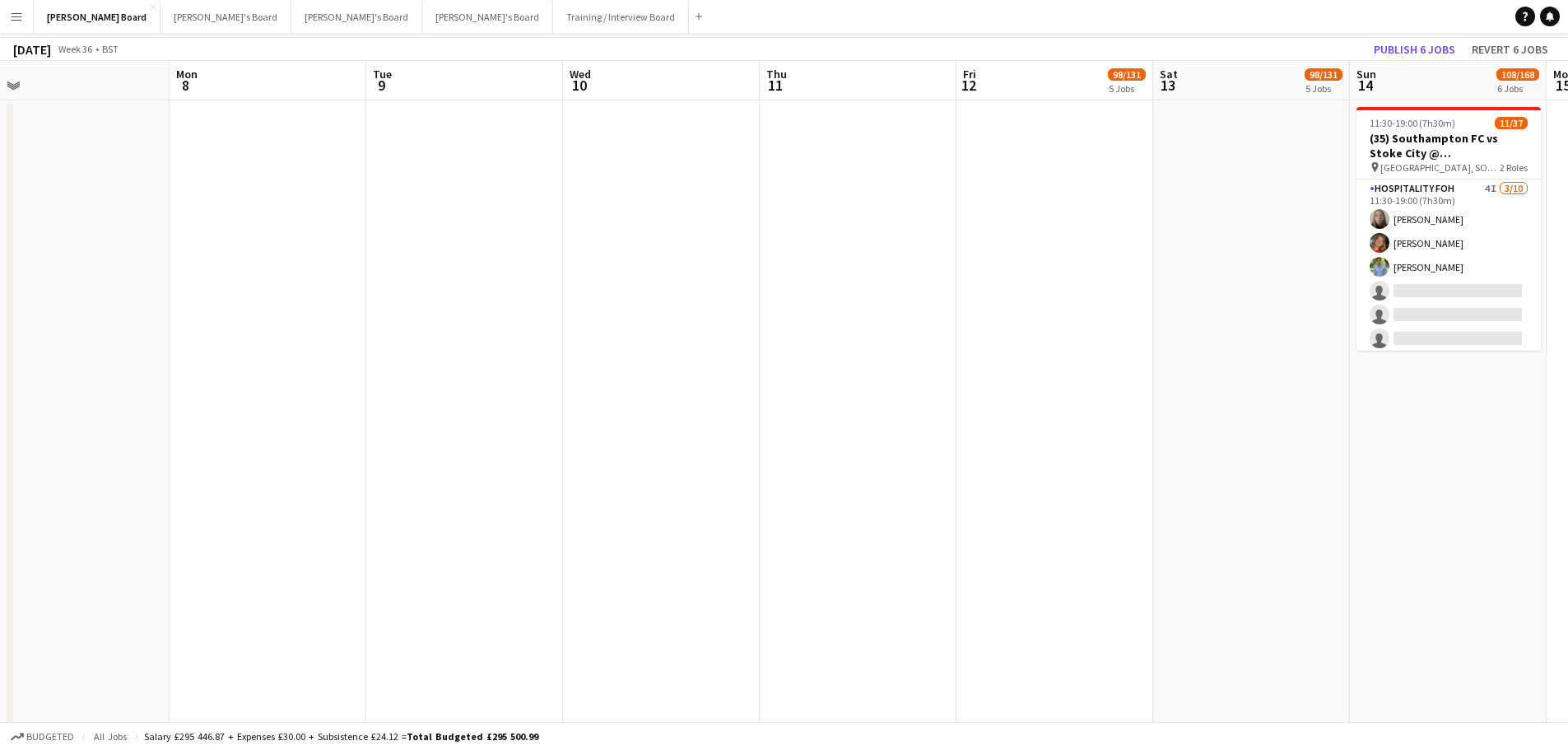
scroll to position [0, 0]
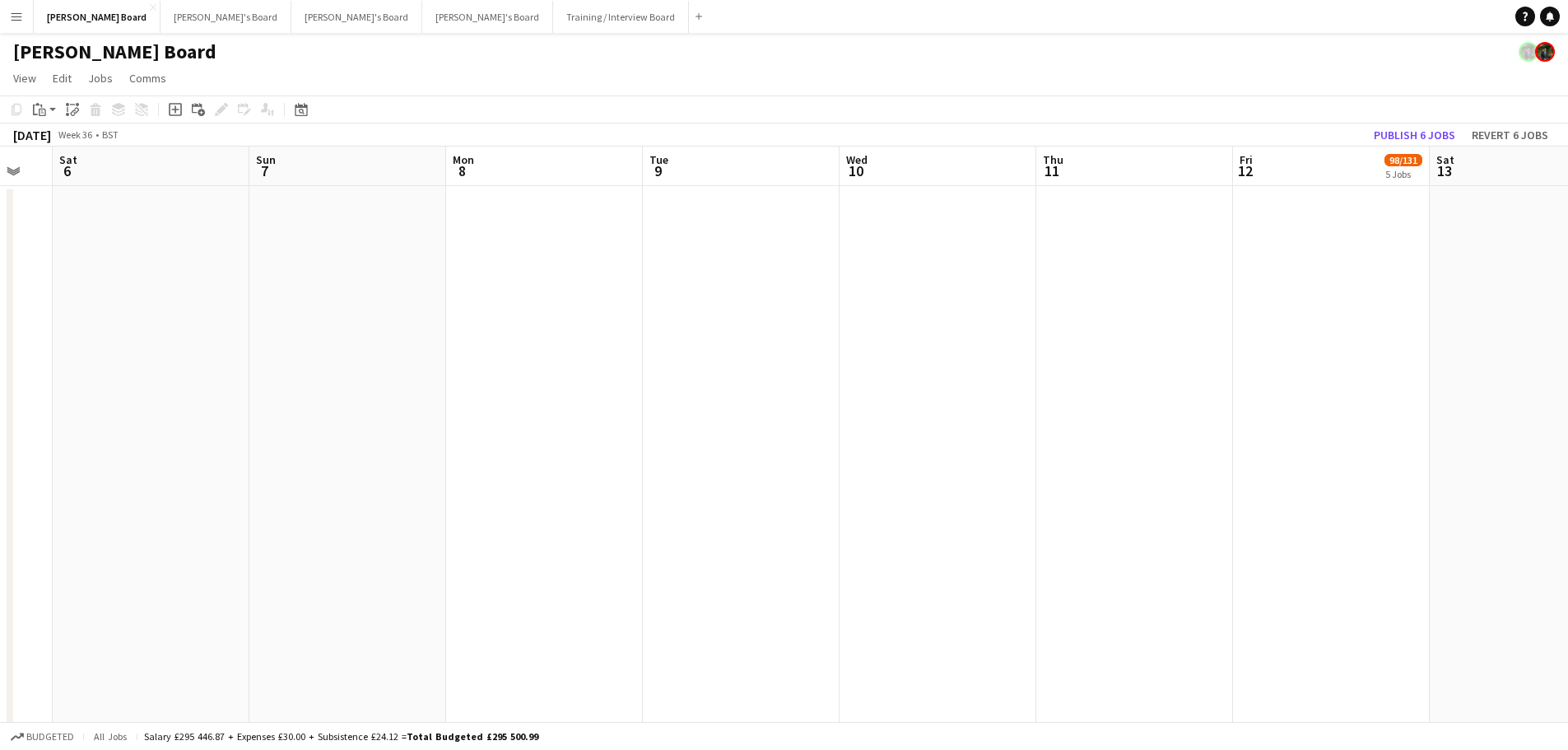
drag, startPoint x: 503, startPoint y: 432, endPoint x: 1247, endPoint y: 365, distance: 747.0
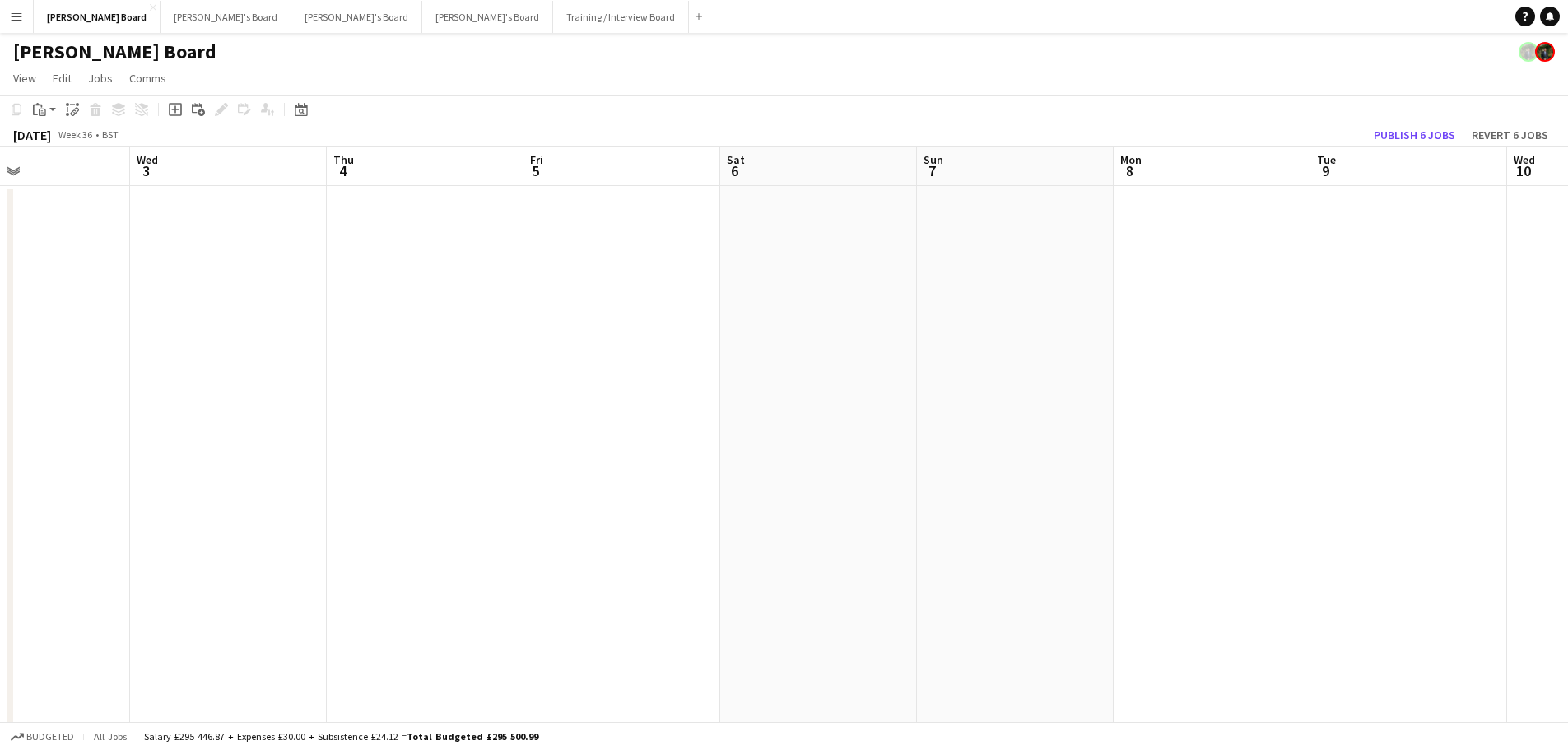
drag, startPoint x: 485, startPoint y: 178, endPoint x: 1082, endPoint y: 249, distance: 601.2
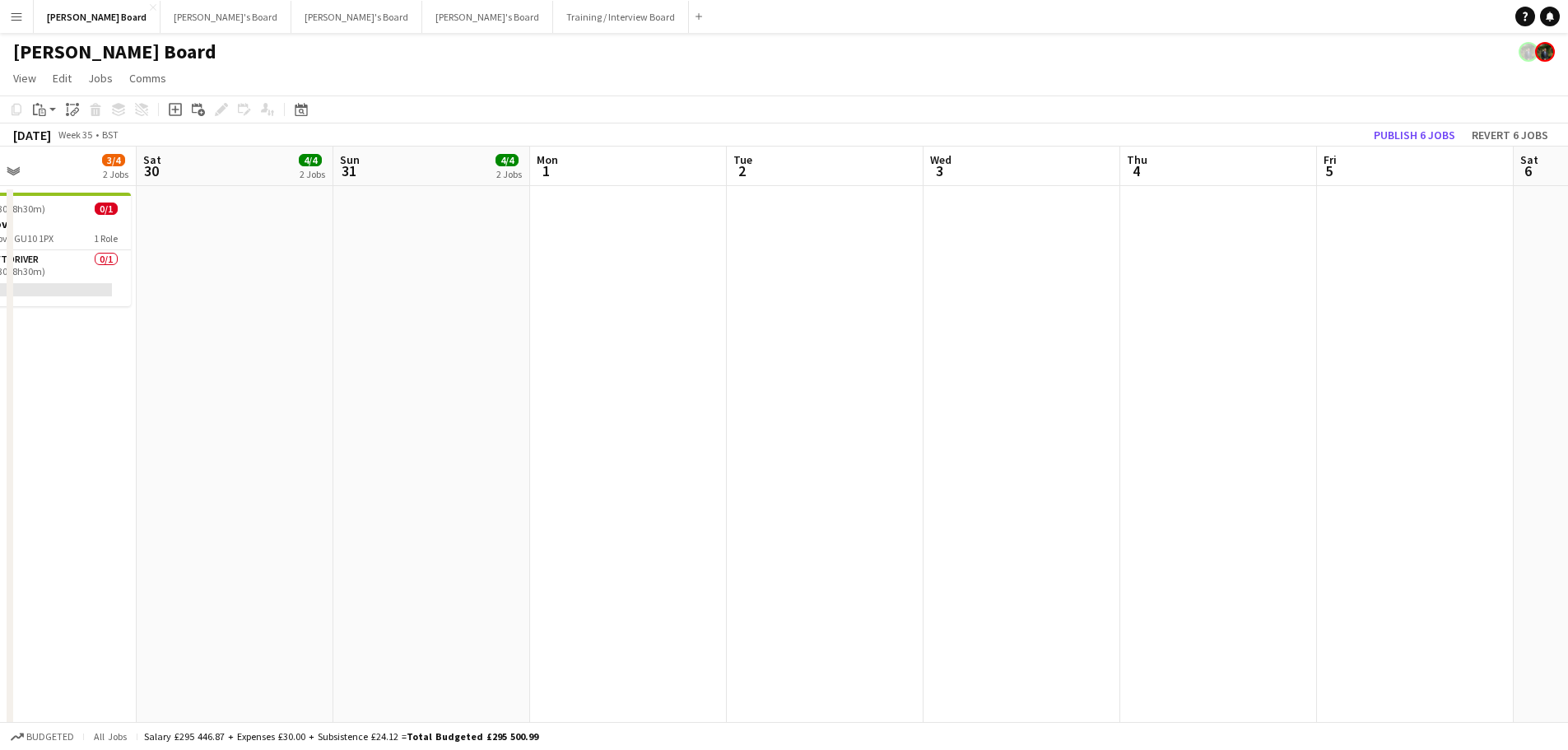
drag, startPoint x: 566, startPoint y: 352, endPoint x: 805, endPoint y: 341, distance: 239.3
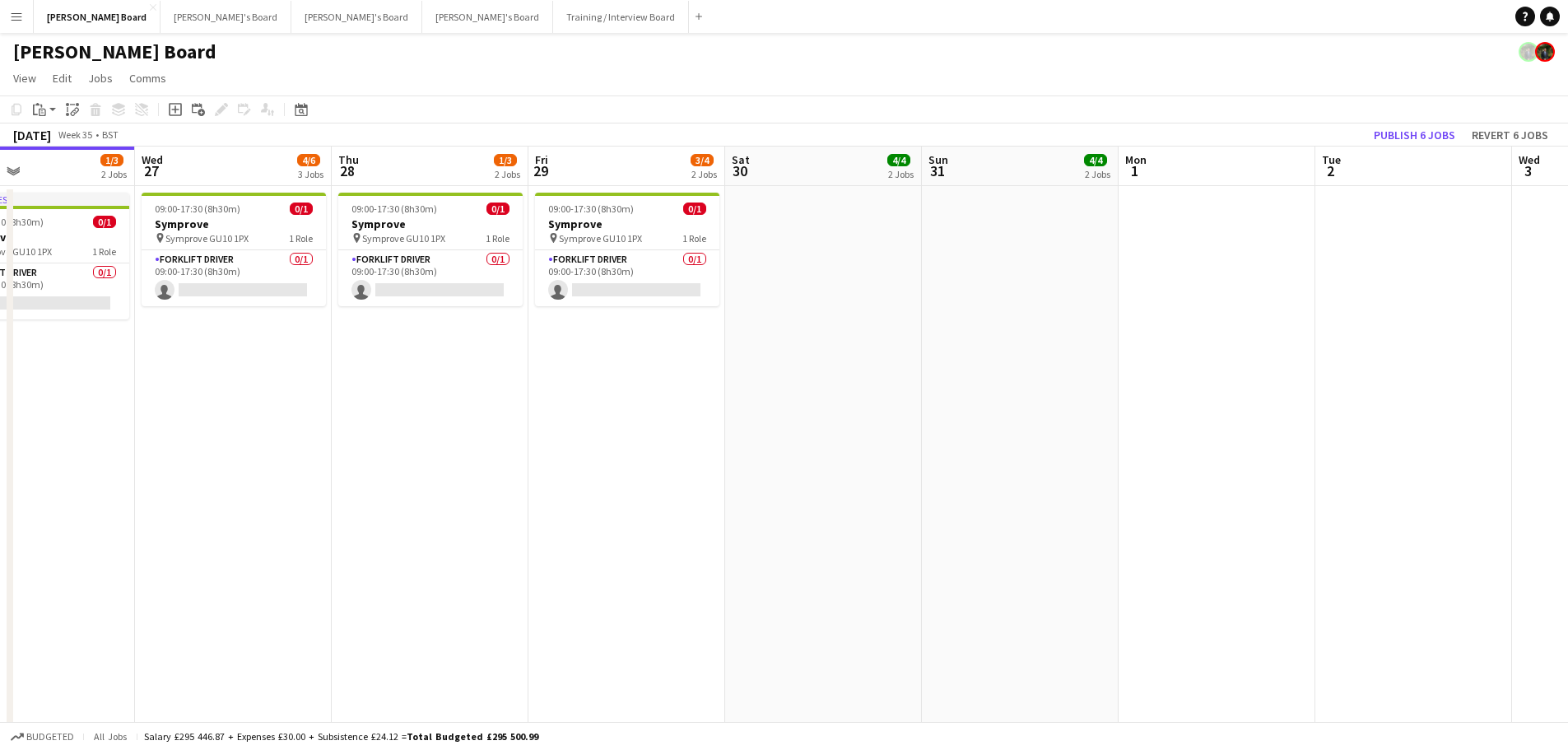
drag, startPoint x: 478, startPoint y: 352, endPoint x: 919, endPoint y: 324, distance: 441.9
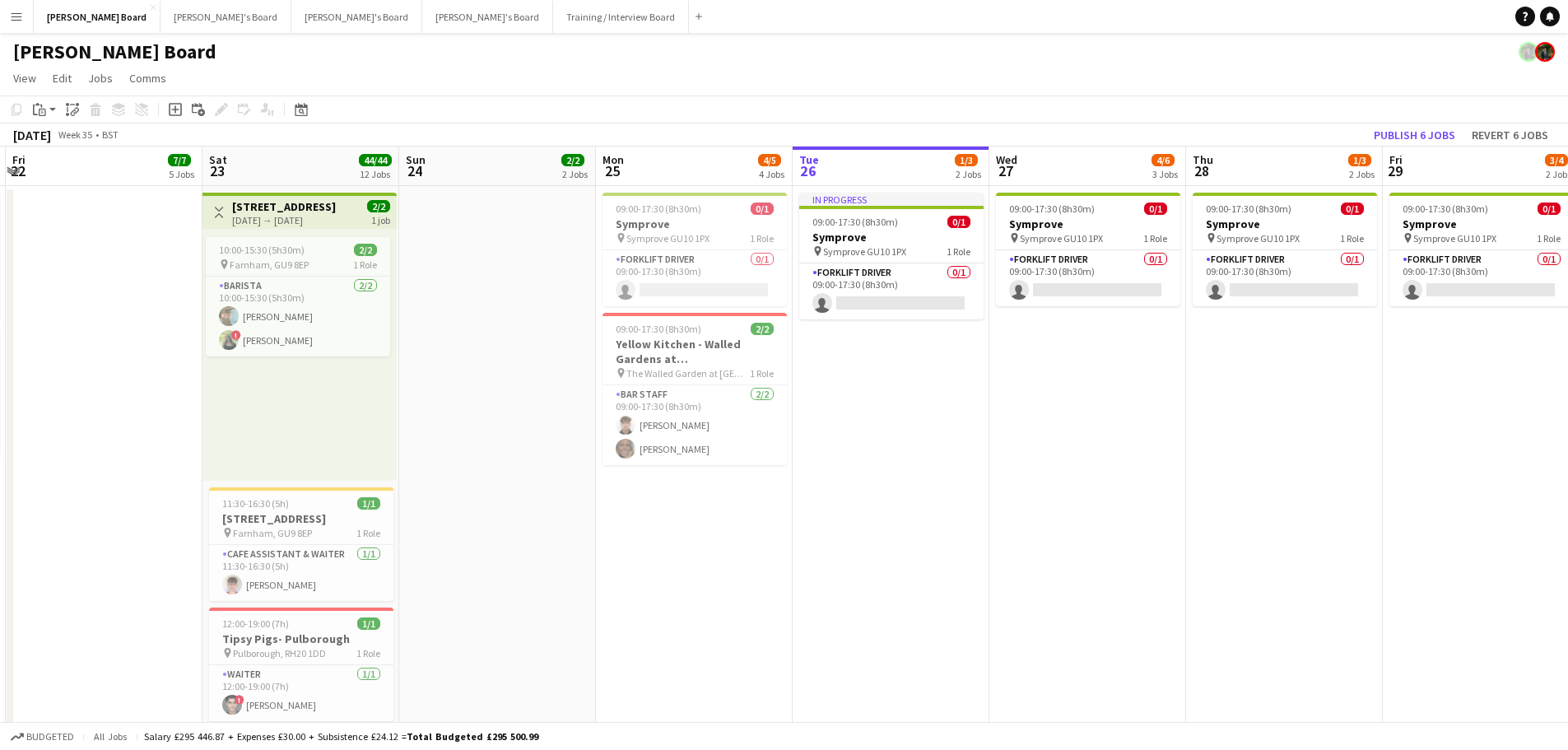
drag, startPoint x: 500, startPoint y: 439, endPoint x: 986, endPoint y: 426, distance: 486.2
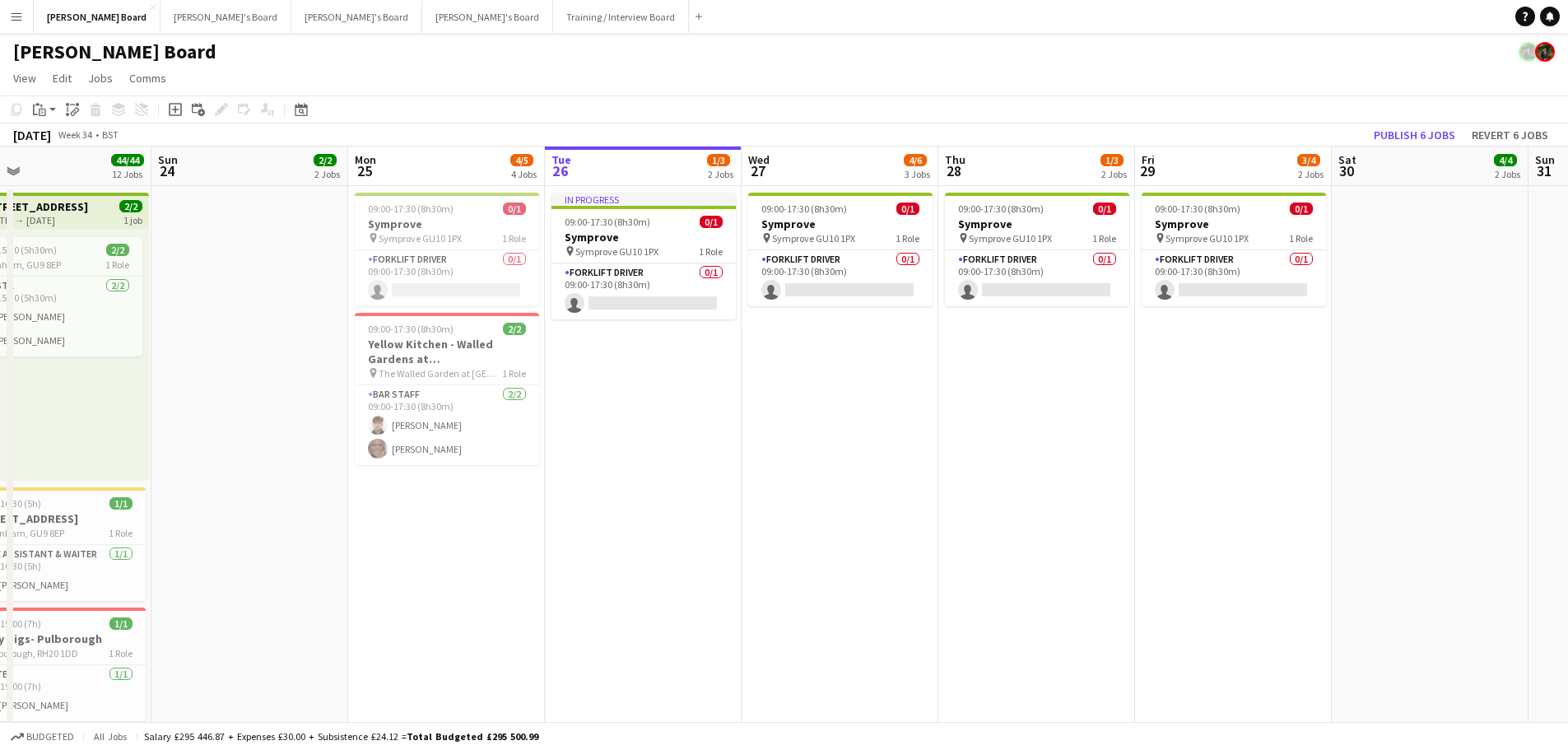
drag, startPoint x: 696, startPoint y: 451, endPoint x: 1006, endPoint y: 450, distance: 310.0
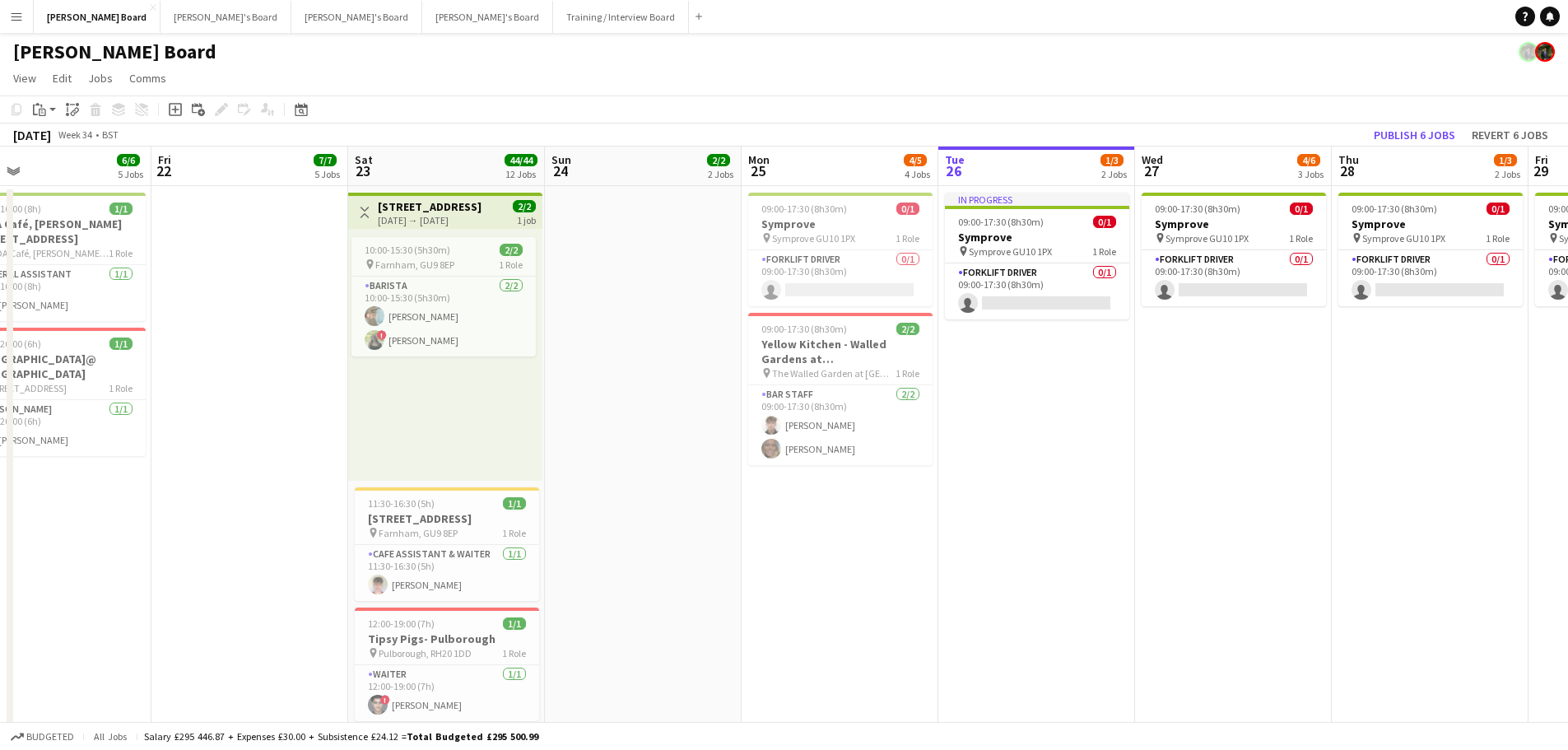
scroll to position [0, 427]
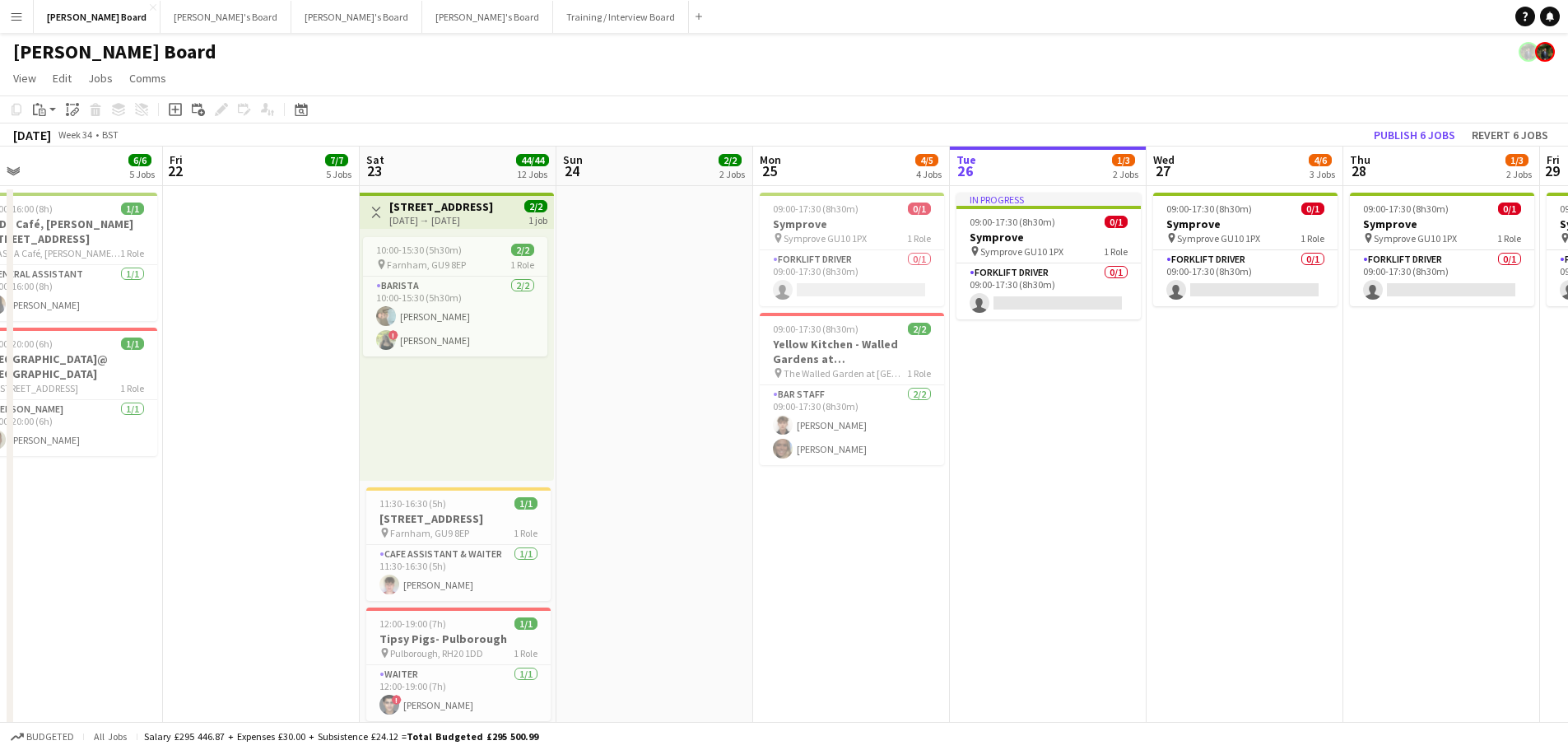
drag, startPoint x: 1241, startPoint y: 477, endPoint x: 365, endPoint y: 430, distance: 877.3
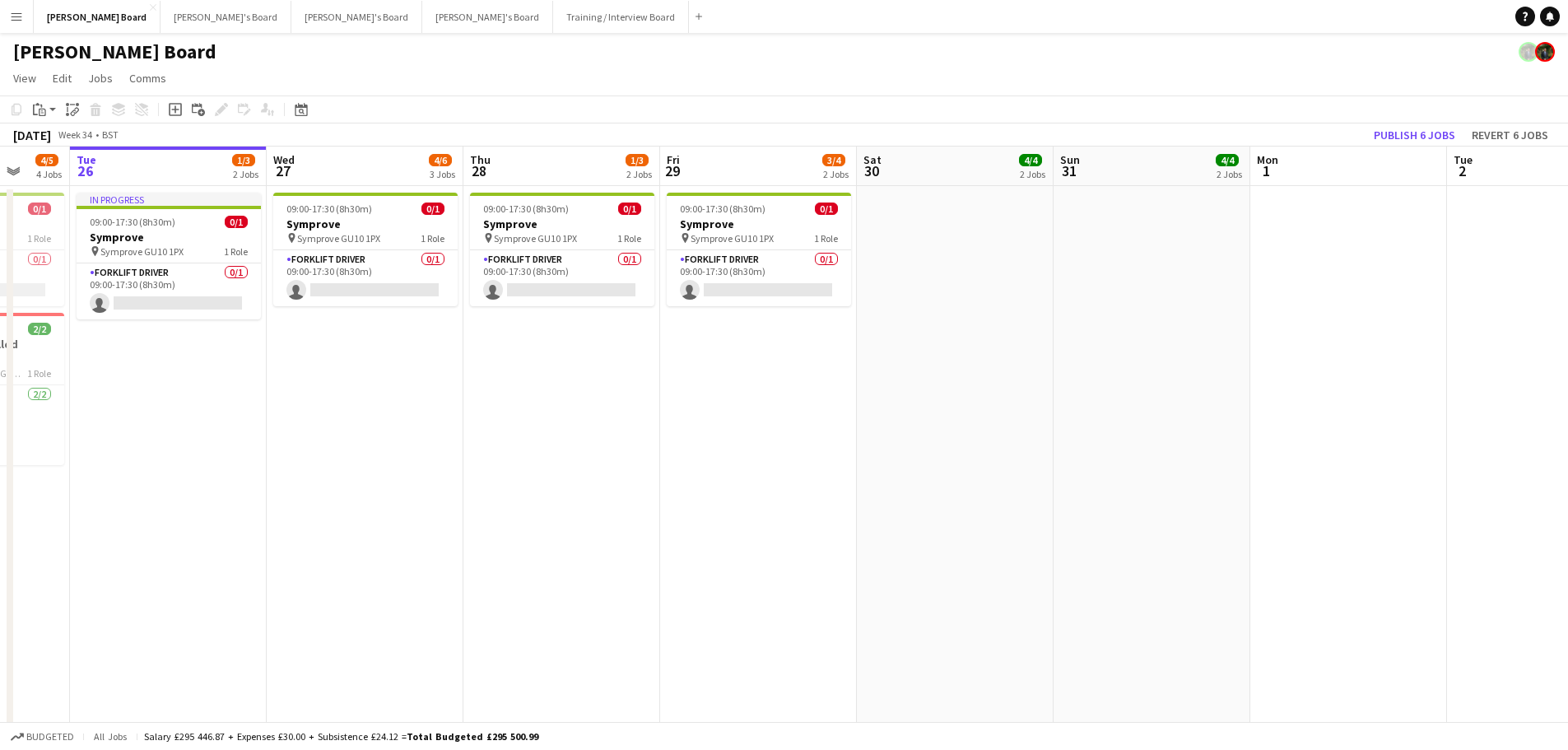
drag, startPoint x: 677, startPoint y: 464, endPoint x: 556, endPoint y: 454, distance: 121.4
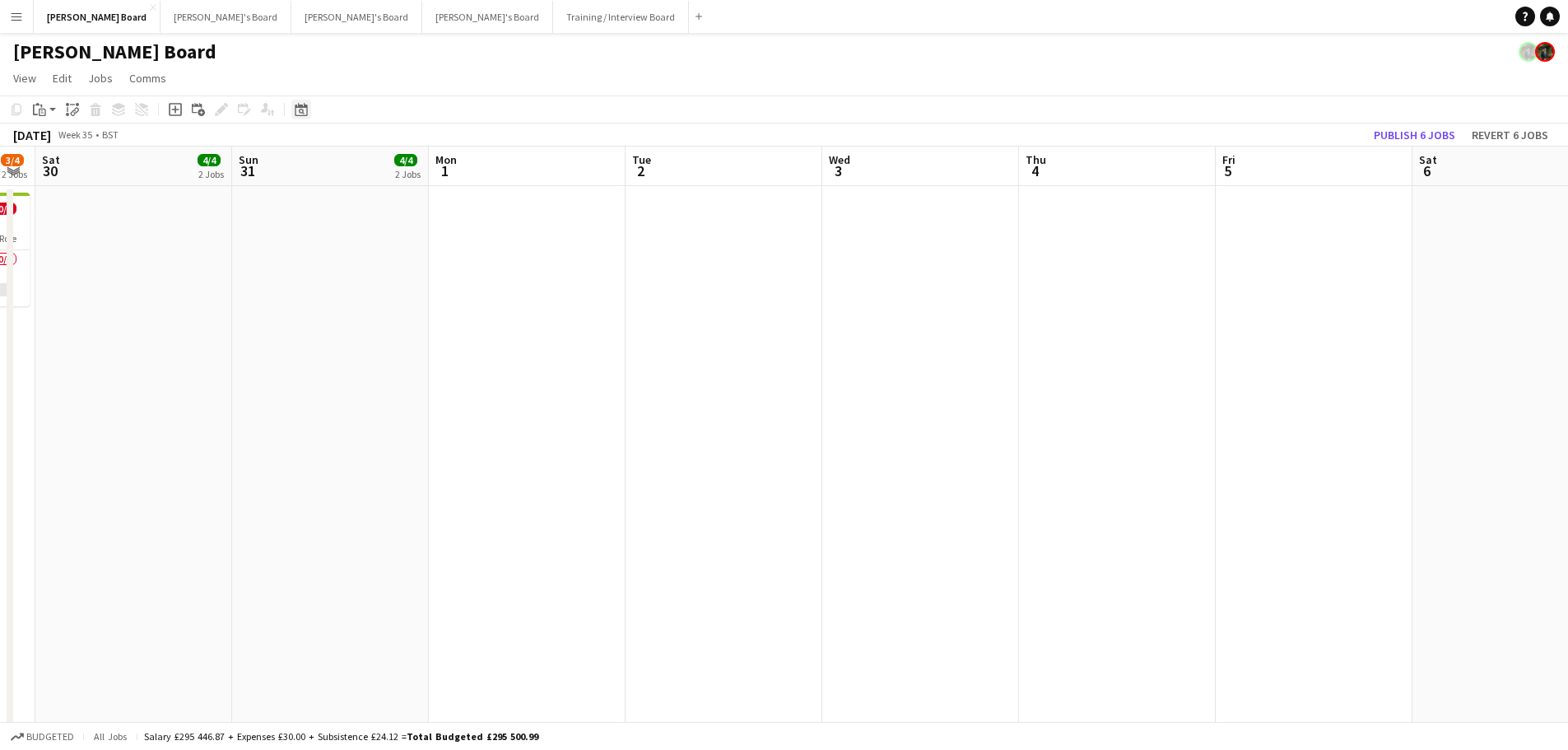
click at [301, 113] on icon at bounding box center [301, 111] width 6 height 6
click at [430, 161] on span "Next month" at bounding box center [434, 166] width 33 height 33
click at [395, 168] on span "Previous month" at bounding box center [401, 166] width 33 height 33
click at [414, 273] on span "13" at bounding box center [413, 272] width 20 height 20
click at [531, 335] on app-date-cell at bounding box center [527, 634] width 197 height 896
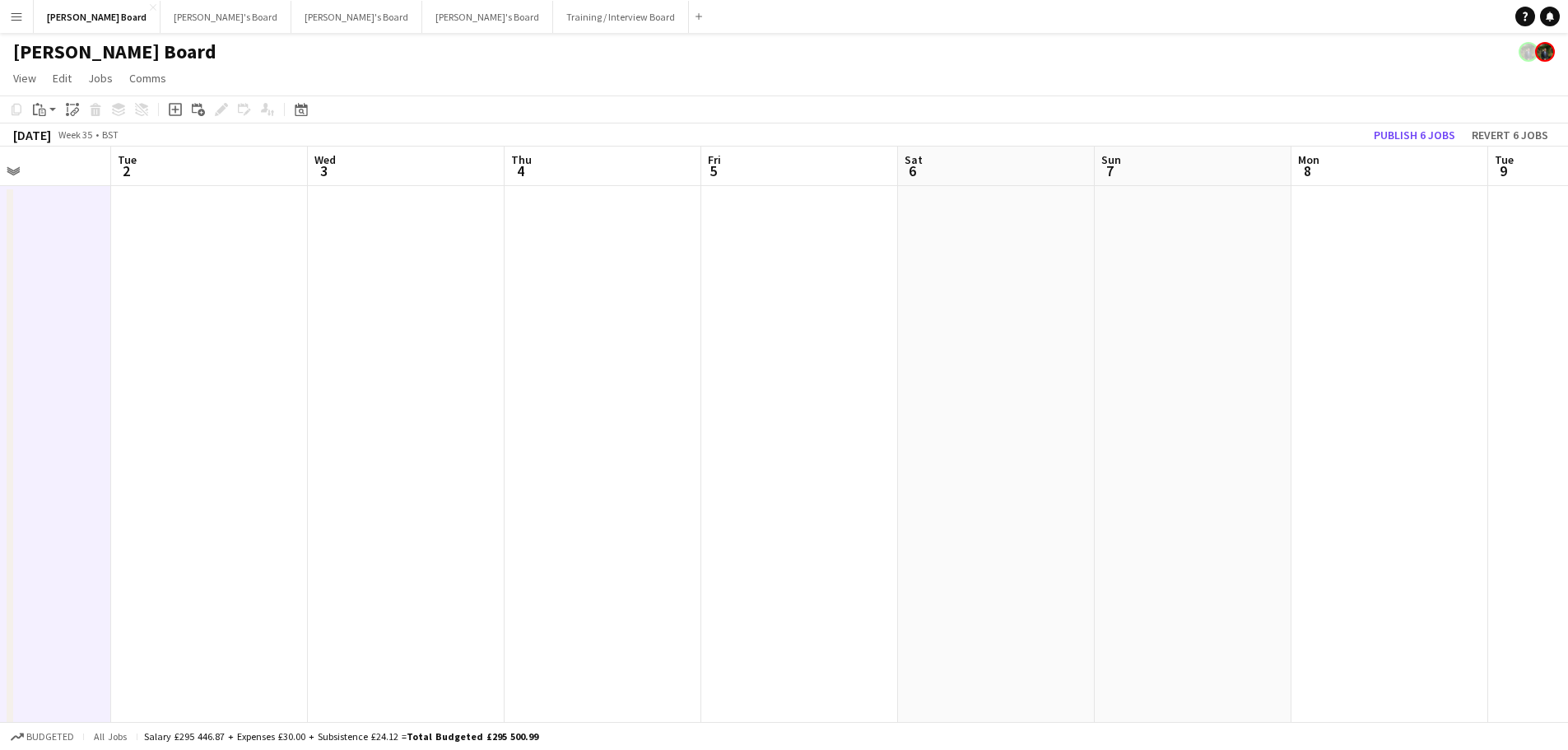
drag, startPoint x: 1206, startPoint y: 386, endPoint x: 571, endPoint y: 354, distance: 635.8
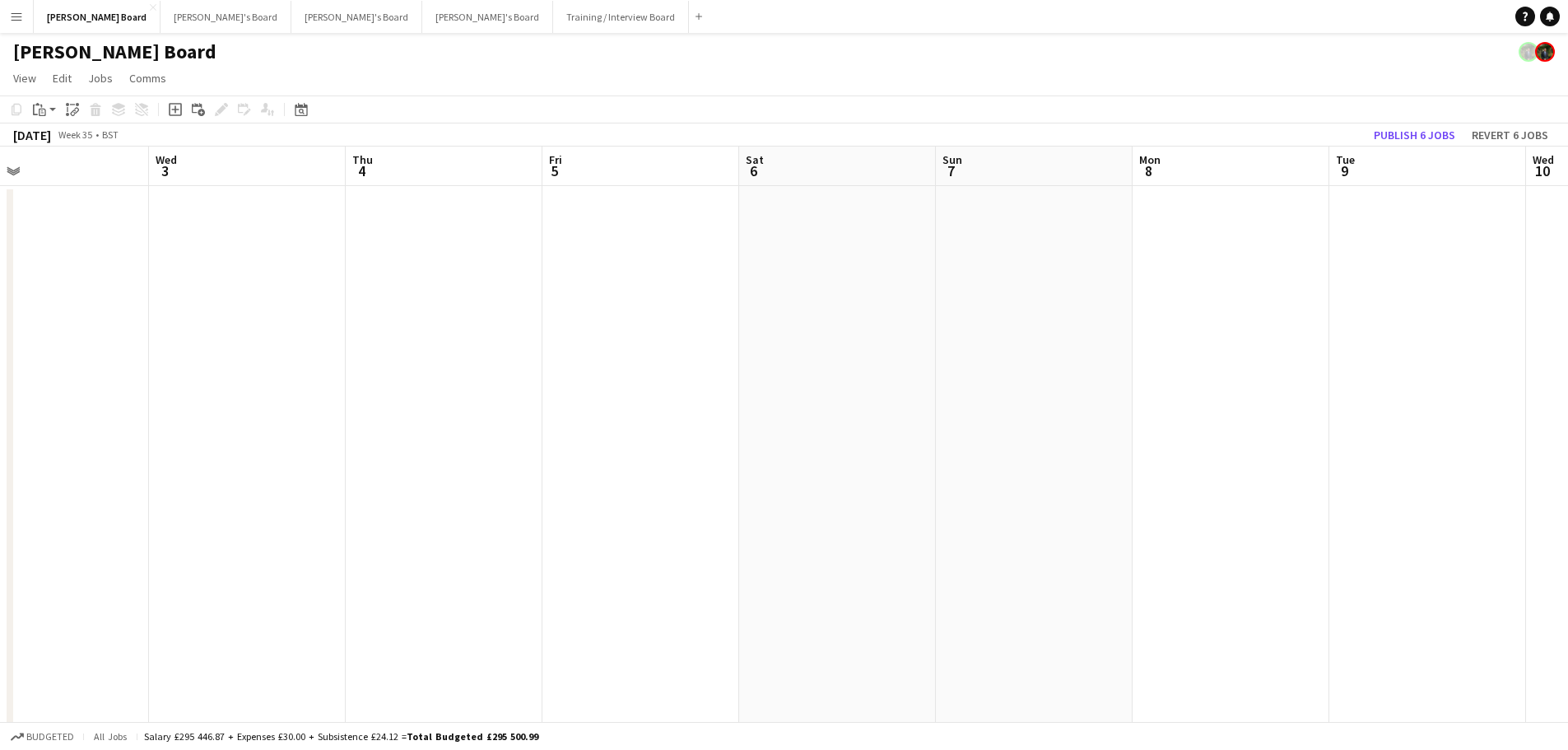
drag, startPoint x: 1282, startPoint y: 403, endPoint x: 567, endPoint y: 368, distance: 715.9
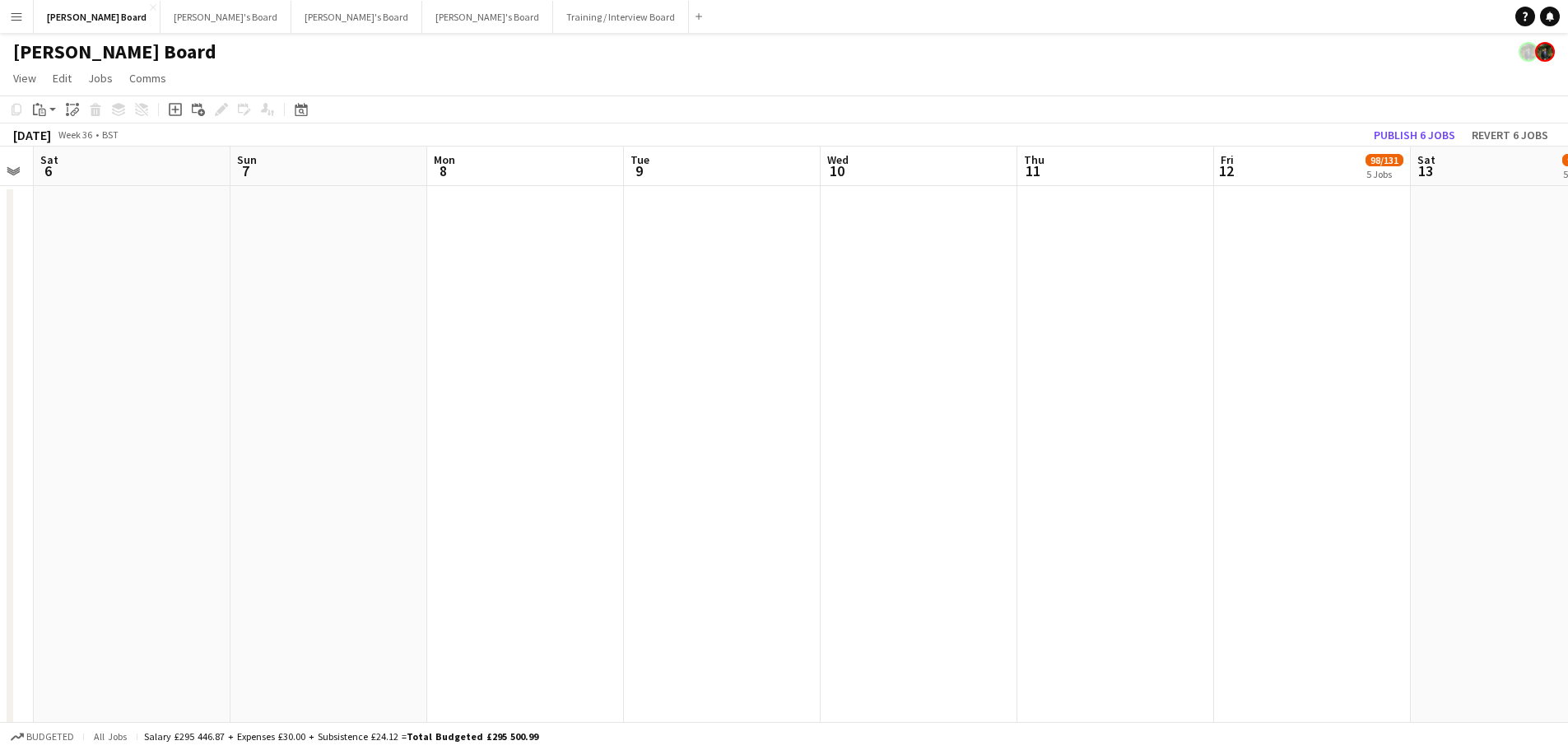
drag, startPoint x: 1091, startPoint y: 427, endPoint x: 714, endPoint y: 378, distance: 380.2
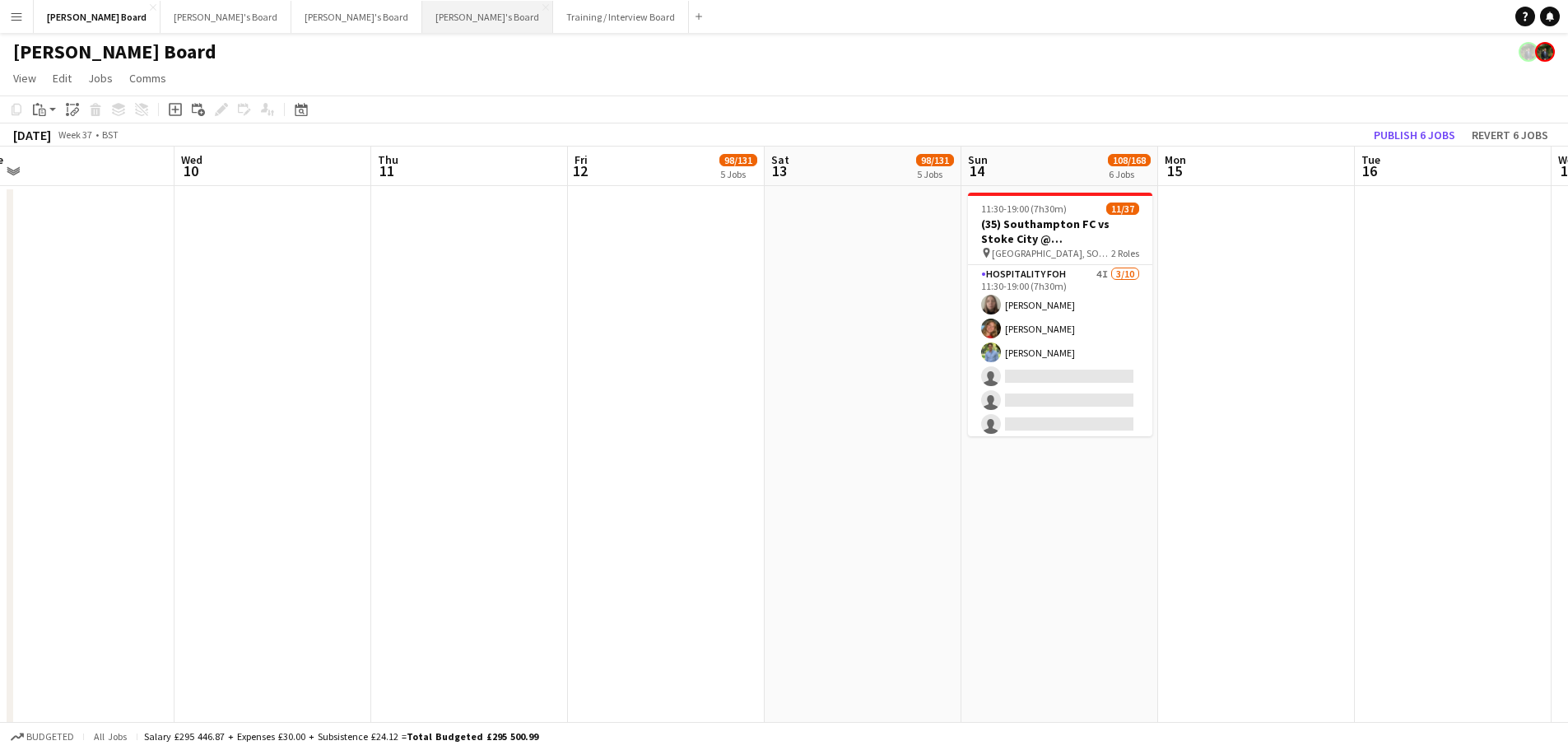
click at [422, 13] on button "Jakub's Board Close" at bounding box center [487, 16] width 131 height 32
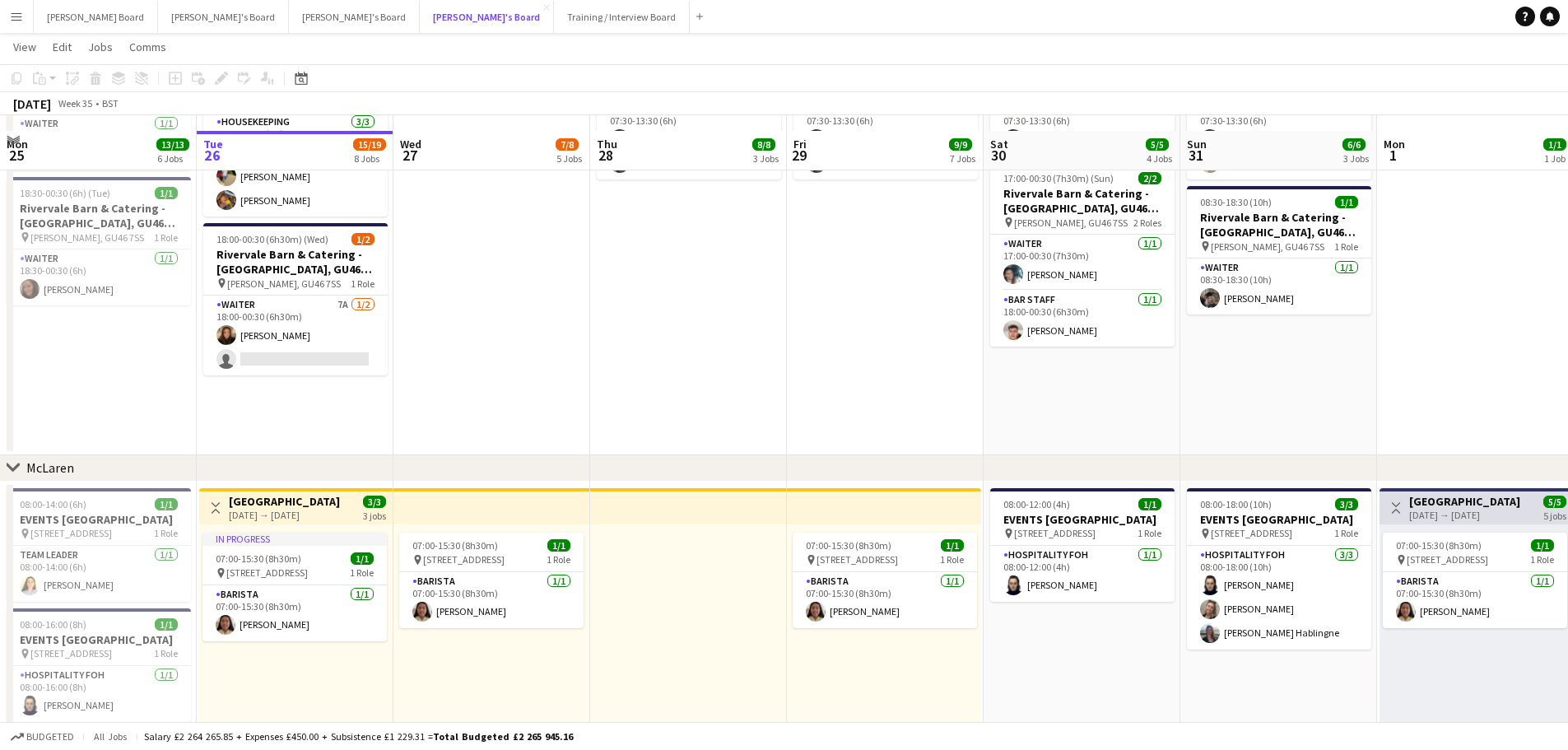
scroll to position [164, 0]
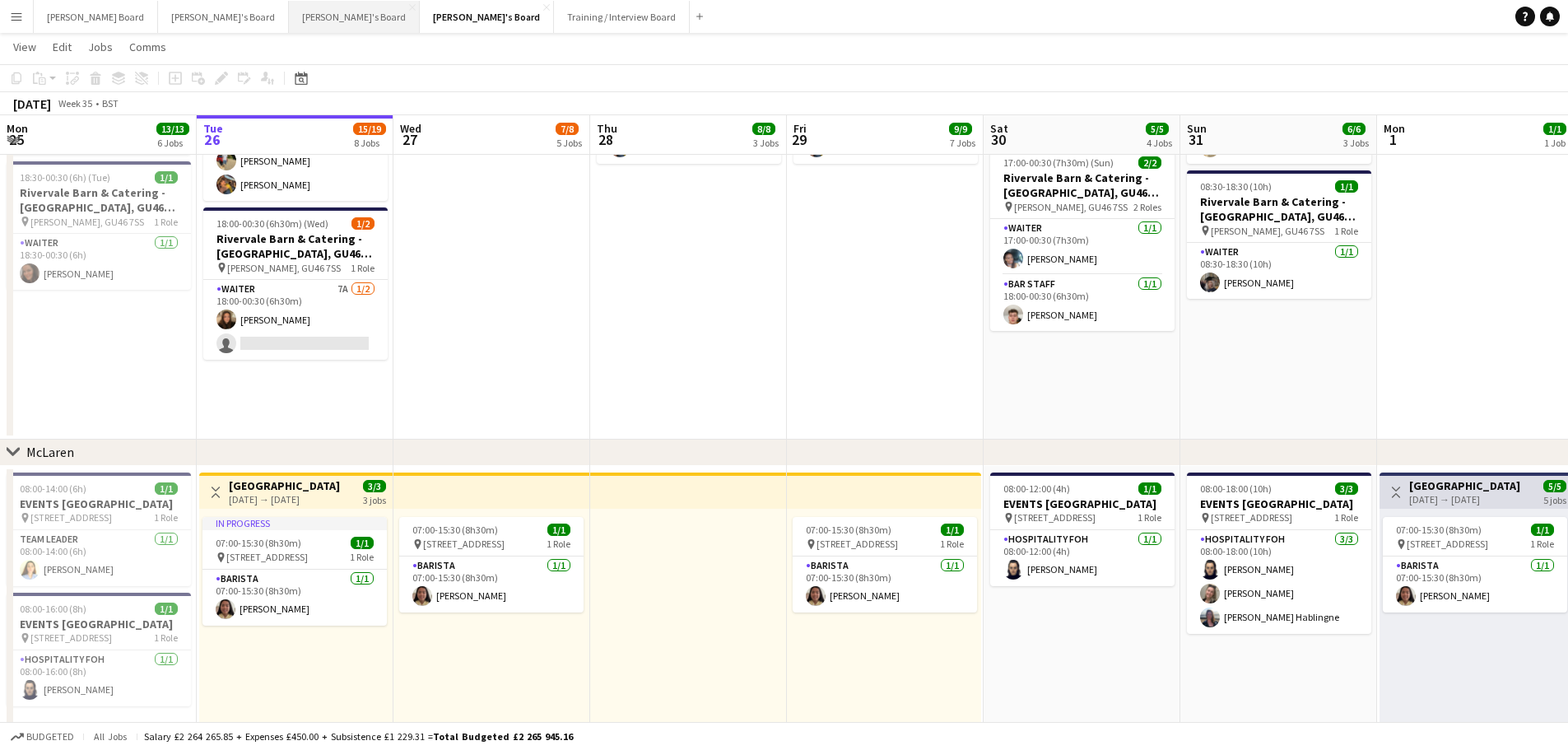
click at [289, 10] on button "Caitlin's Board Close" at bounding box center [354, 16] width 131 height 32
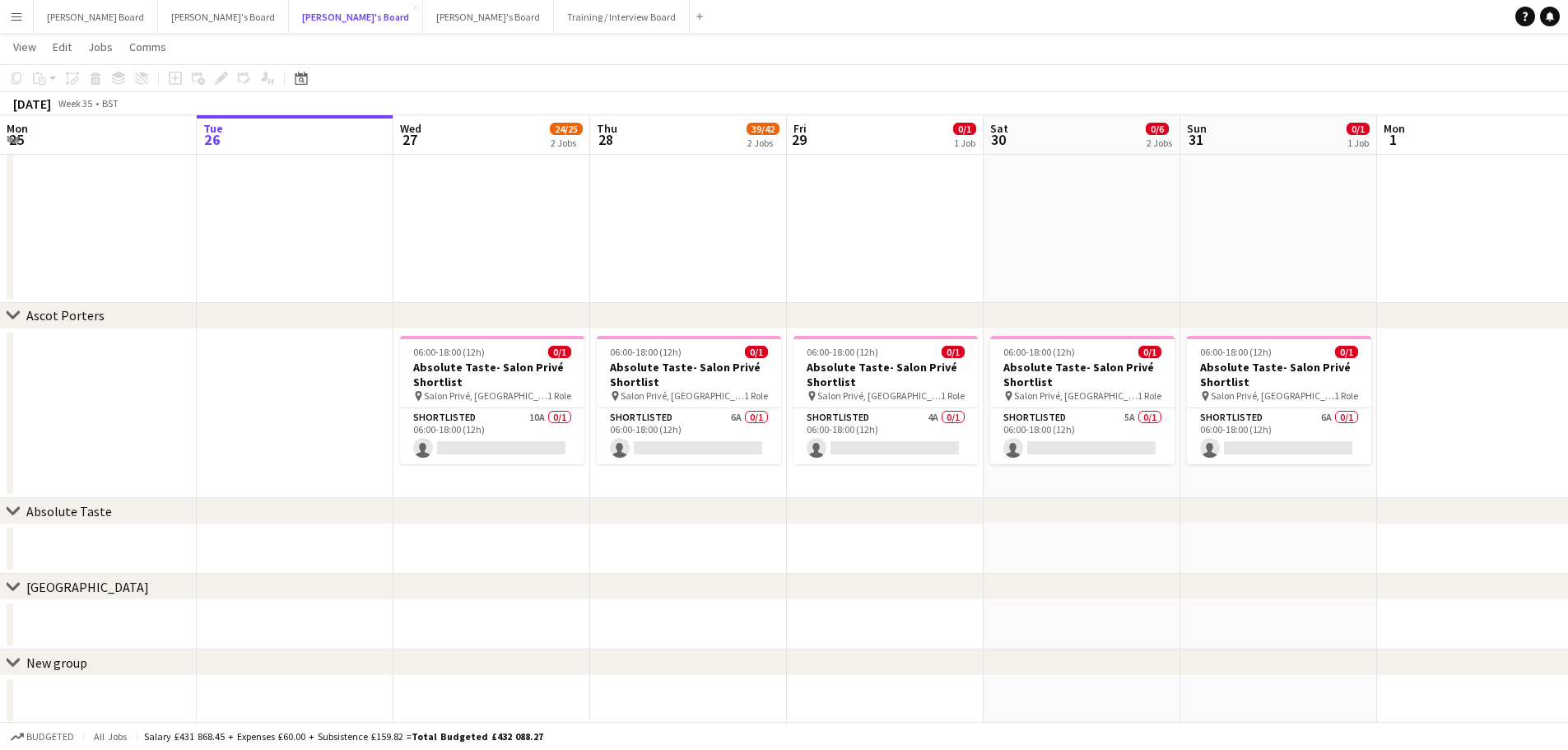
scroll to position [304, 0]
click at [423, 6] on button "Jakub's Board Close" at bounding box center [488, 16] width 131 height 32
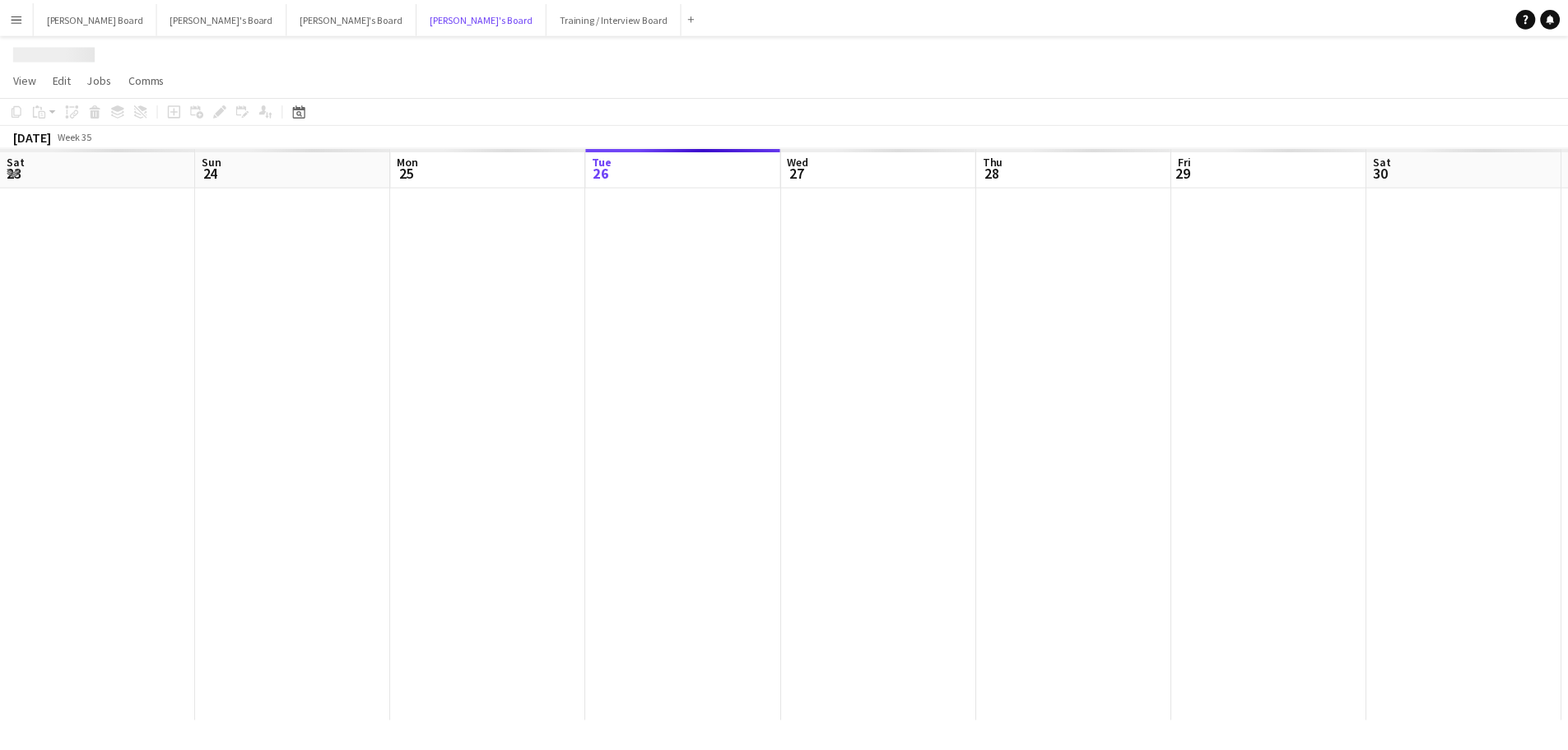
scroll to position [0, 394]
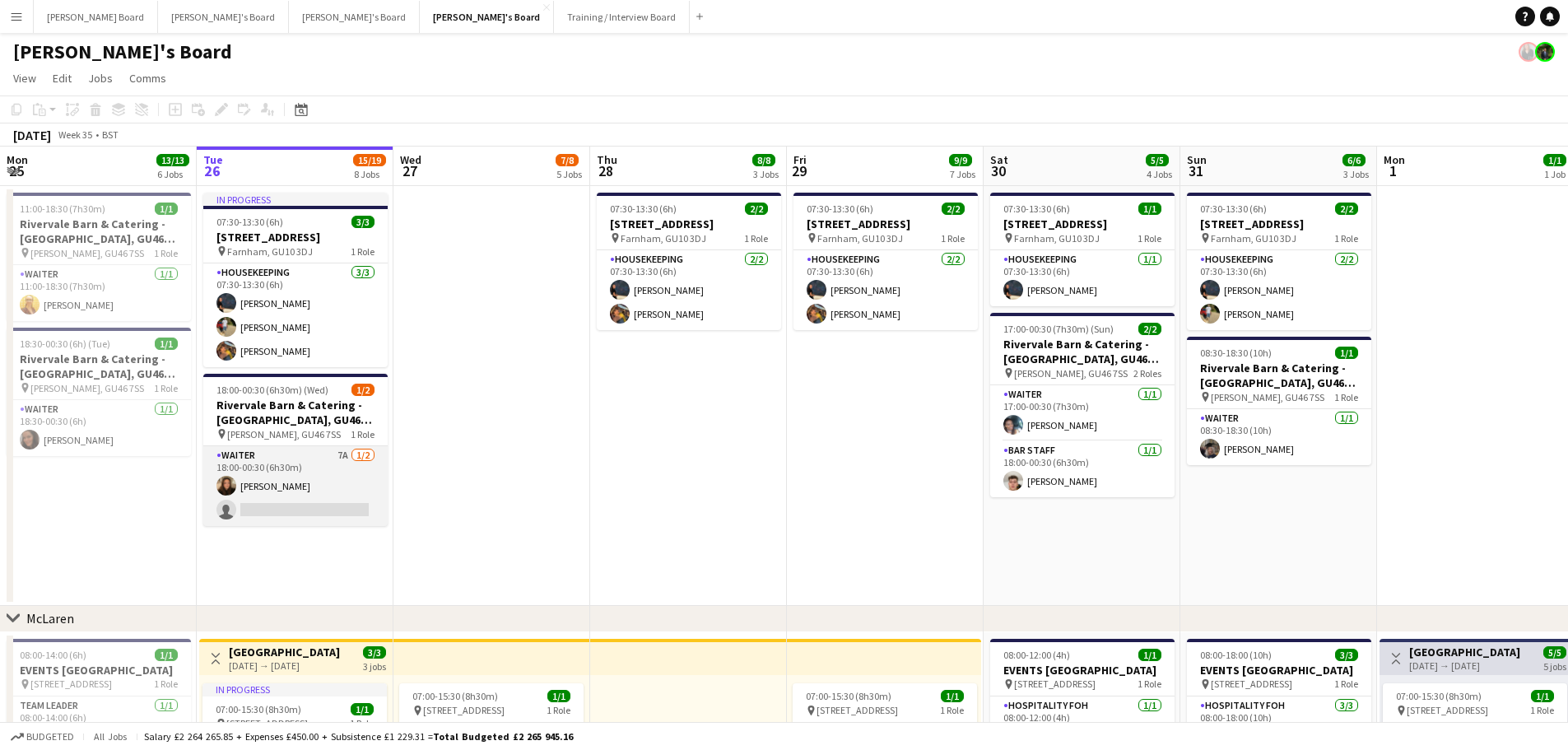
click at [280, 485] on app-card-role "Waiter 7A 1/2 18:00-00:30 (6h30m) millie bates single-neutral-actions" at bounding box center [295, 486] width 184 height 80
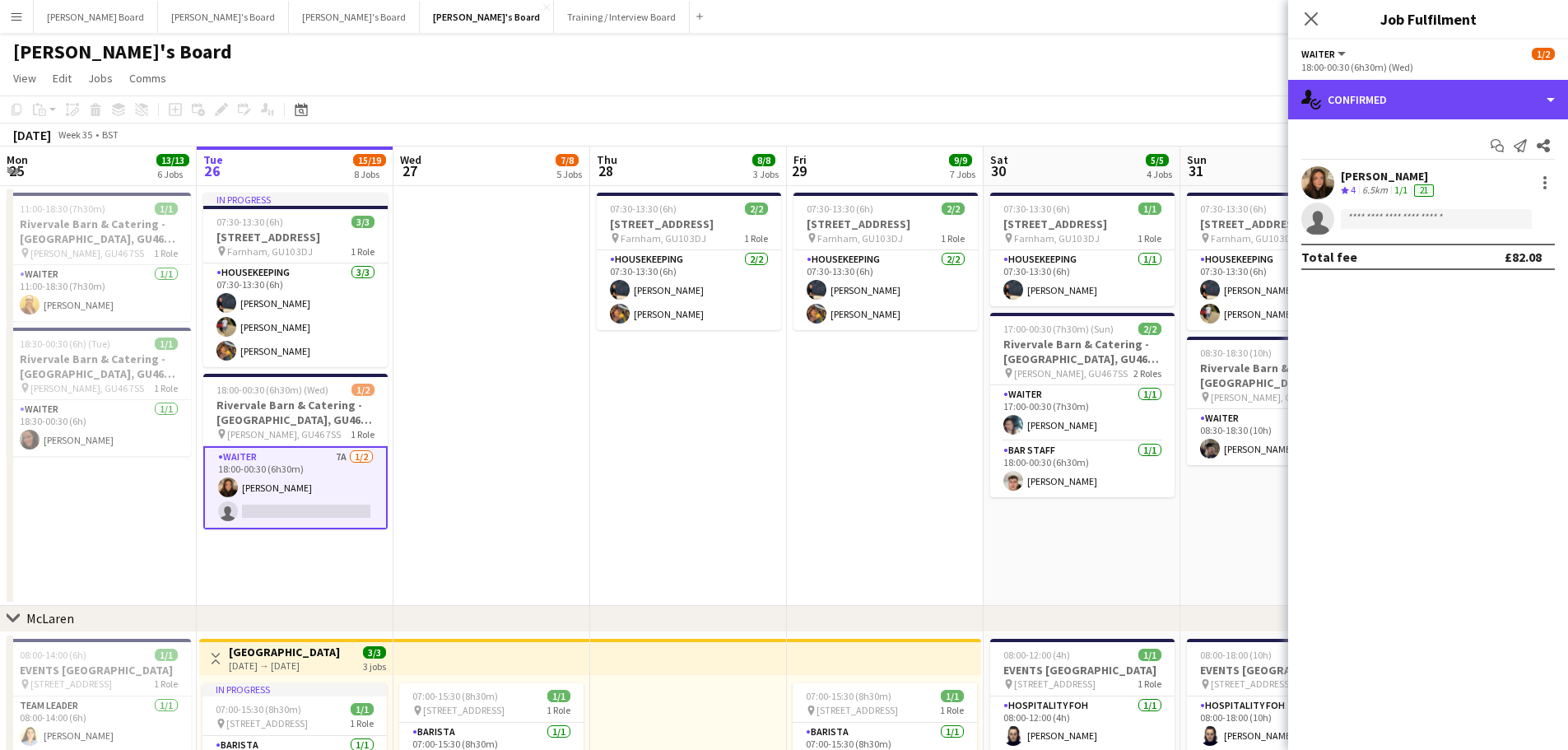
drag, startPoint x: 1438, startPoint y: 109, endPoint x: 1454, endPoint y: 231, distance: 123.0
click at [1435, 117] on div "single-neutral-actions-check-2 Confirmed" at bounding box center [1427, 100] width 279 height 40
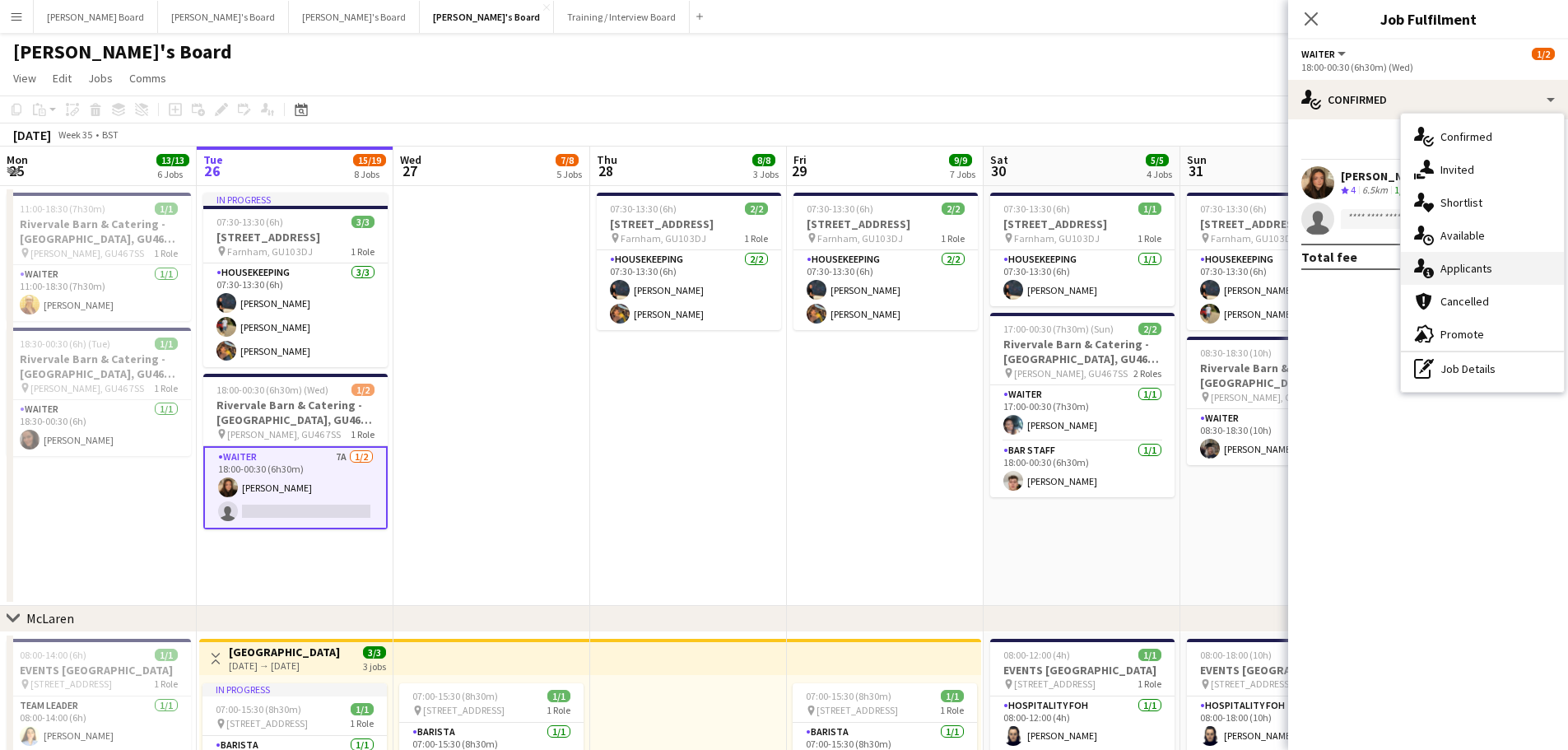
click at [1459, 274] on div "single-neutral-actions-information Applicants" at bounding box center [1482, 268] width 163 height 33
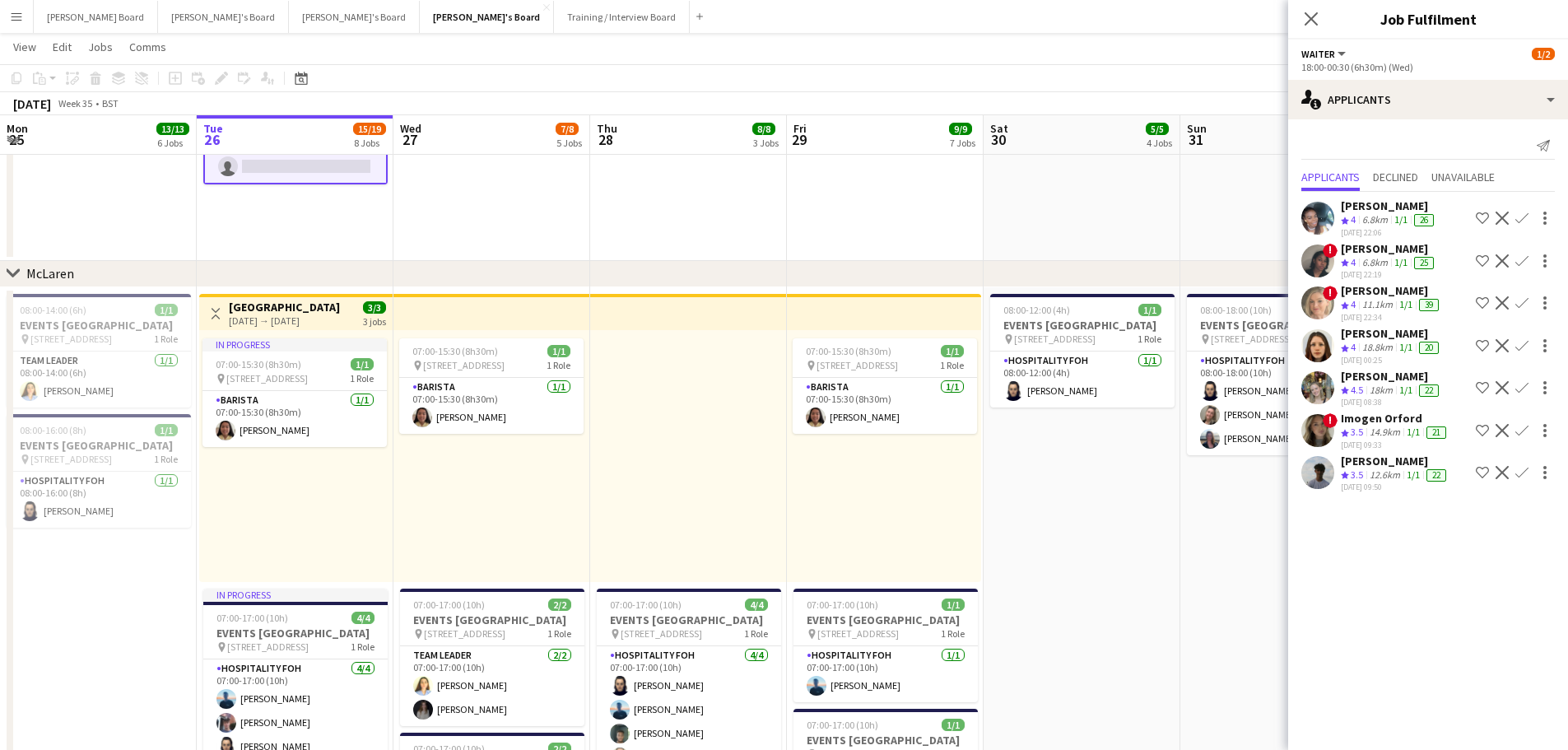
scroll to position [412, 0]
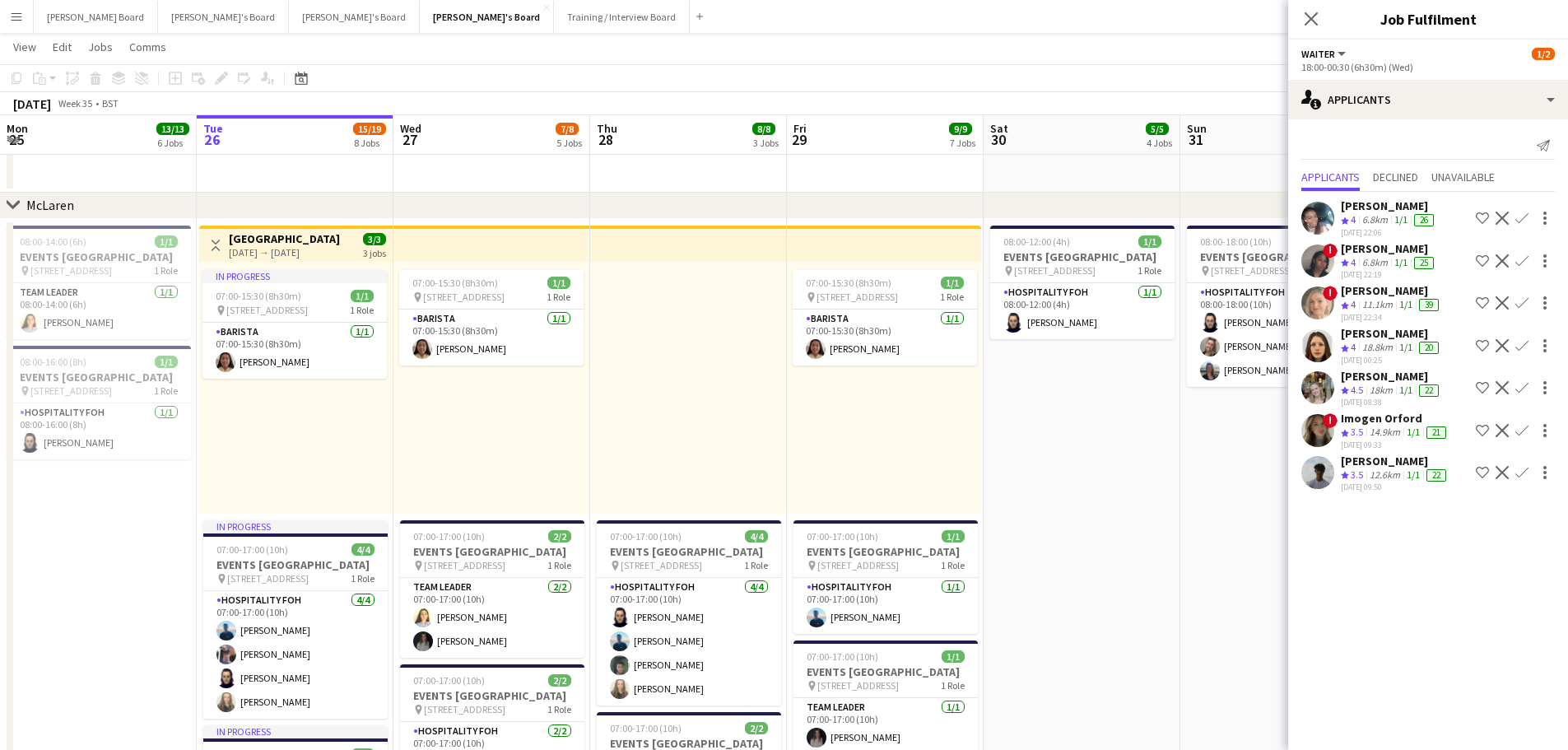
click at [216, 237] on button "Toggle View" at bounding box center [215, 245] width 20 height 20
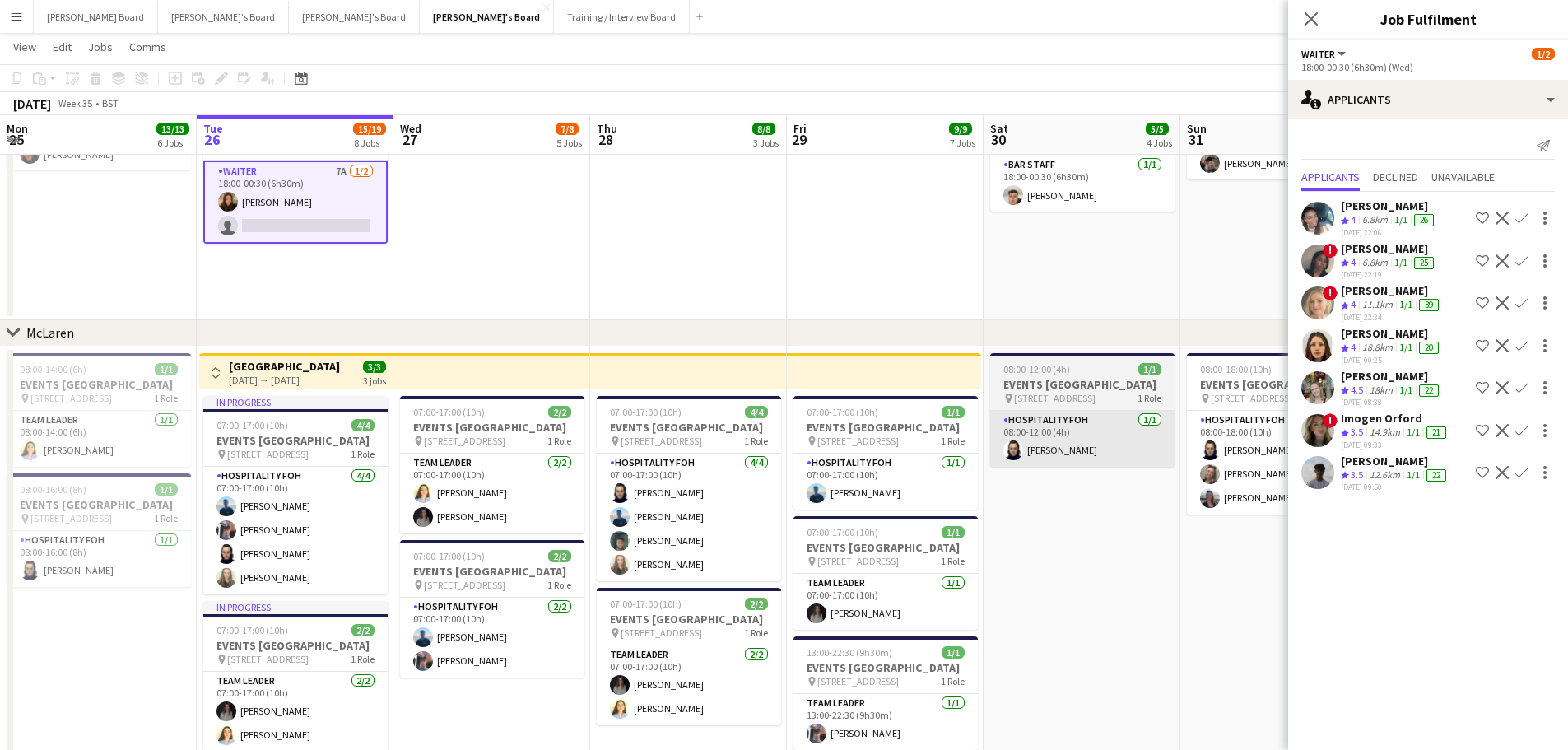
scroll to position [247, 0]
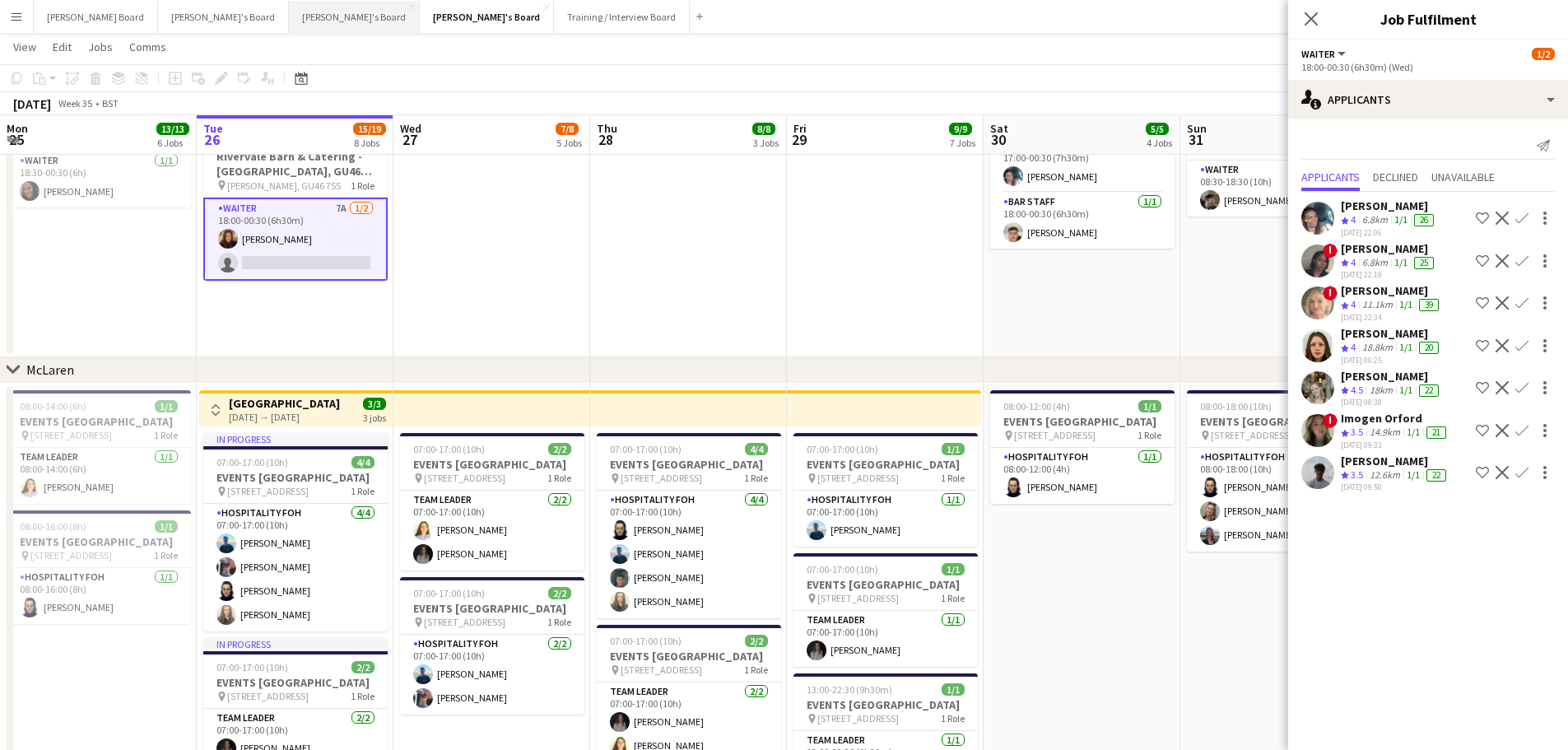
click at [289, 26] on button "Caitlin's Board Close" at bounding box center [354, 16] width 131 height 32
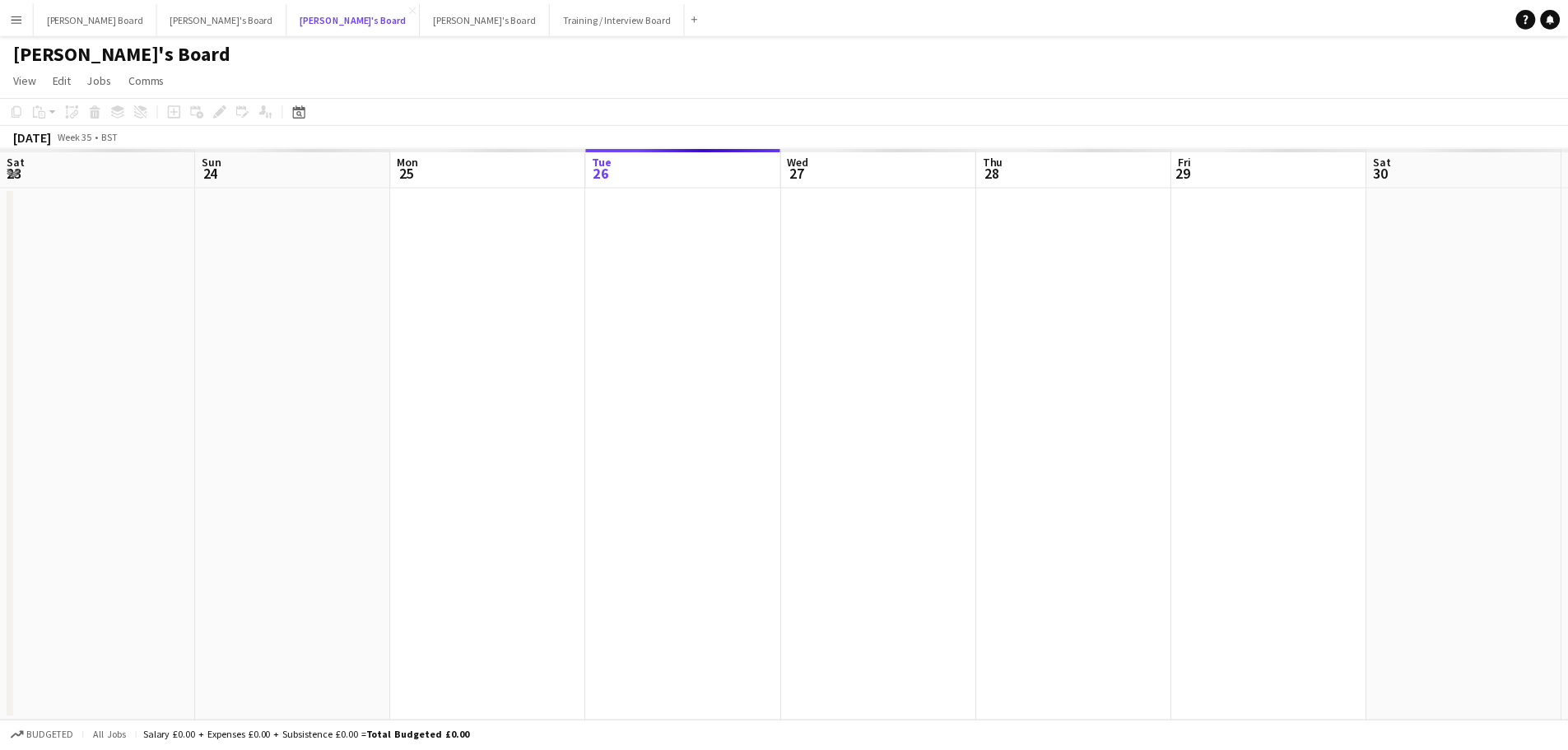
scroll to position [0, 394]
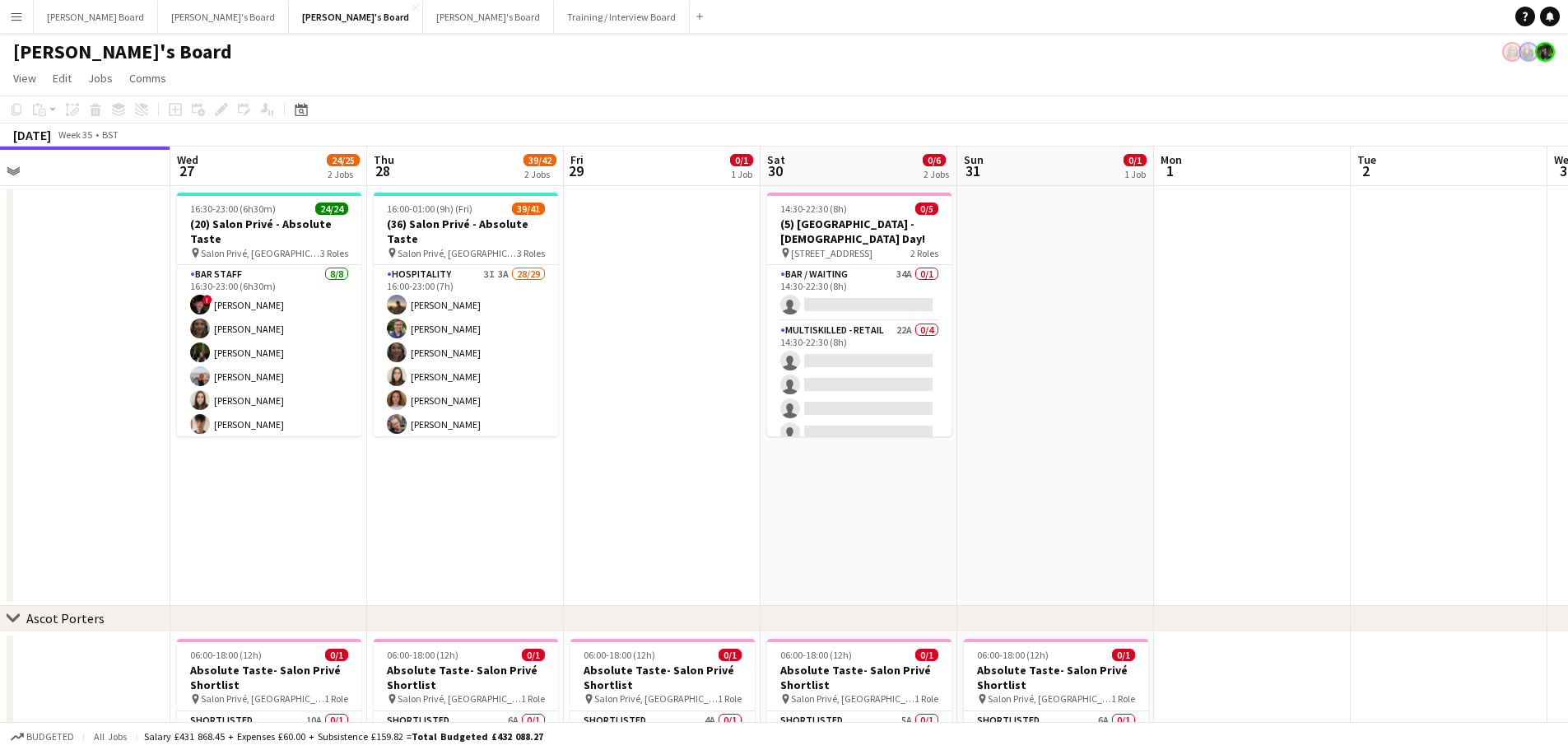
drag, startPoint x: 1277, startPoint y: 409, endPoint x: 1071, endPoint y: 399, distance: 206.2
click at [1071, 399] on app-calendar-viewport "Sat 23 7/7 2 Jobs Sun 24 Mon 25 Tue 26 Wed 27 24/25 2 Jobs Thu 28 39/42 2 Jobs …" at bounding box center [784, 587] width 1568 height 882
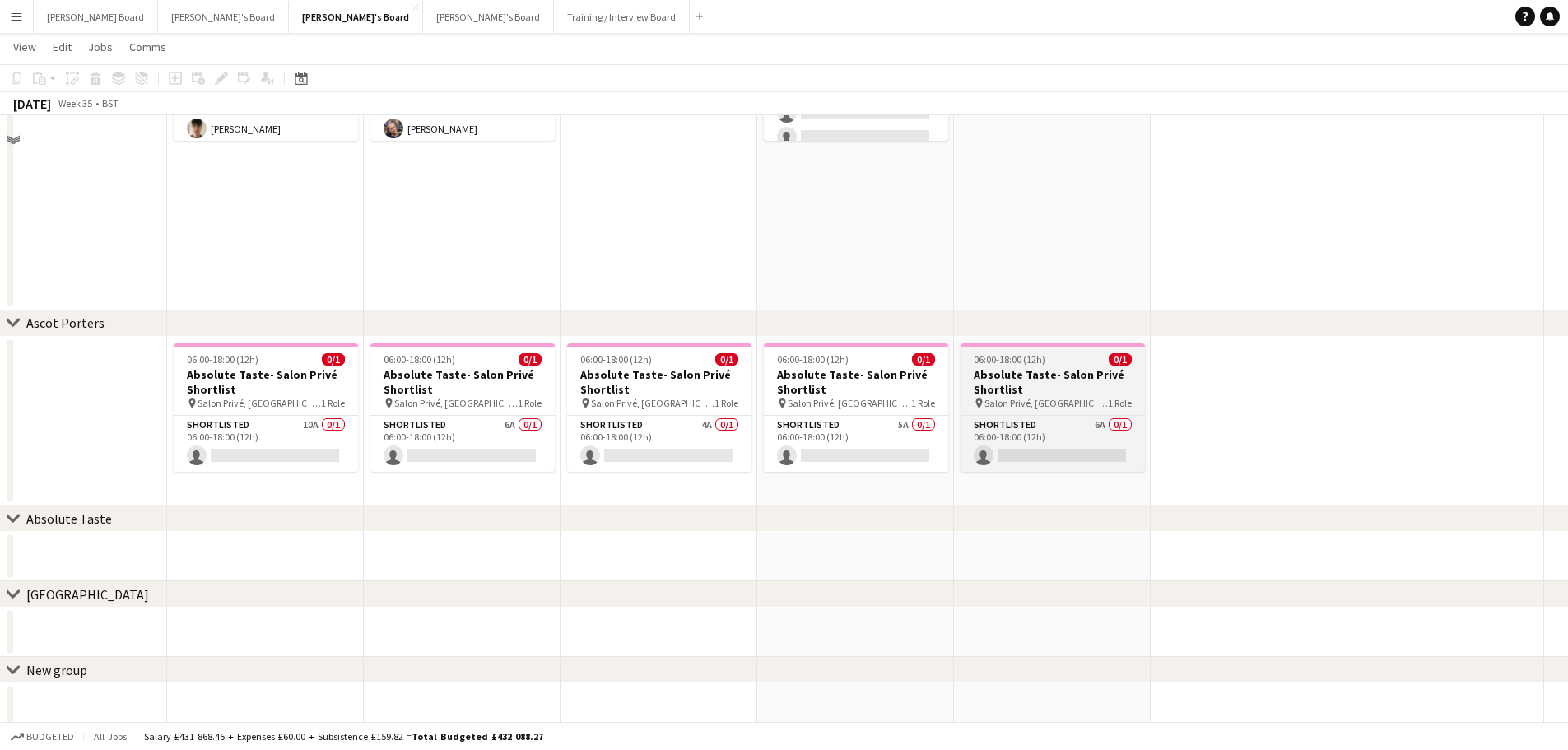
scroll to position [304, 0]
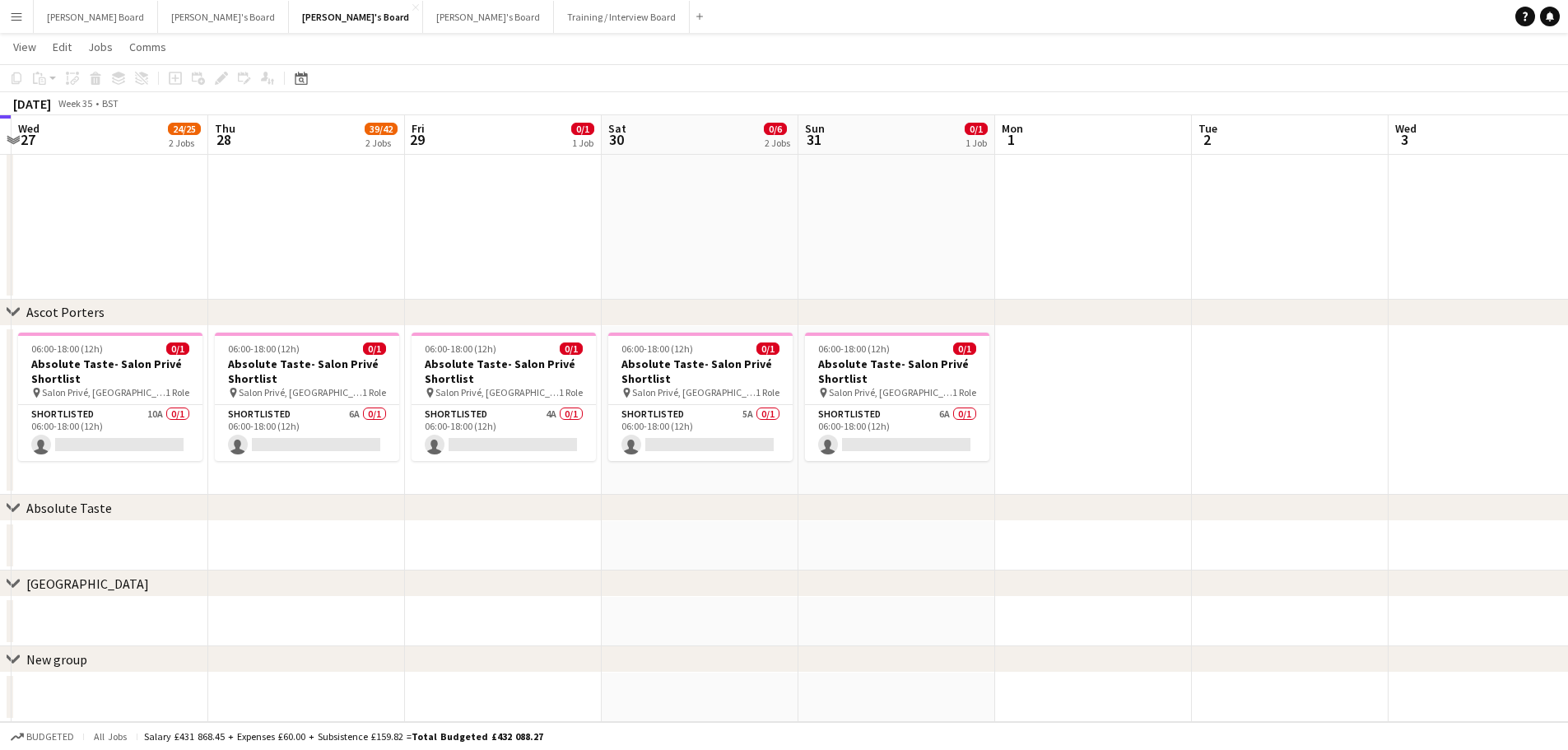
drag, startPoint x: 1275, startPoint y: 395, endPoint x: 520, endPoint y: 356, distance: 756.0
click at [520, 356] on app-calendar-viewport "Sat 23 7/7 2 Jobs Sun 24 Mon 25 Tue 26 Wed 27 24/25 2 Jobs Thu 28 39/42 2 Jobs …" at bounding box center [784, 240] width 1568 height 962
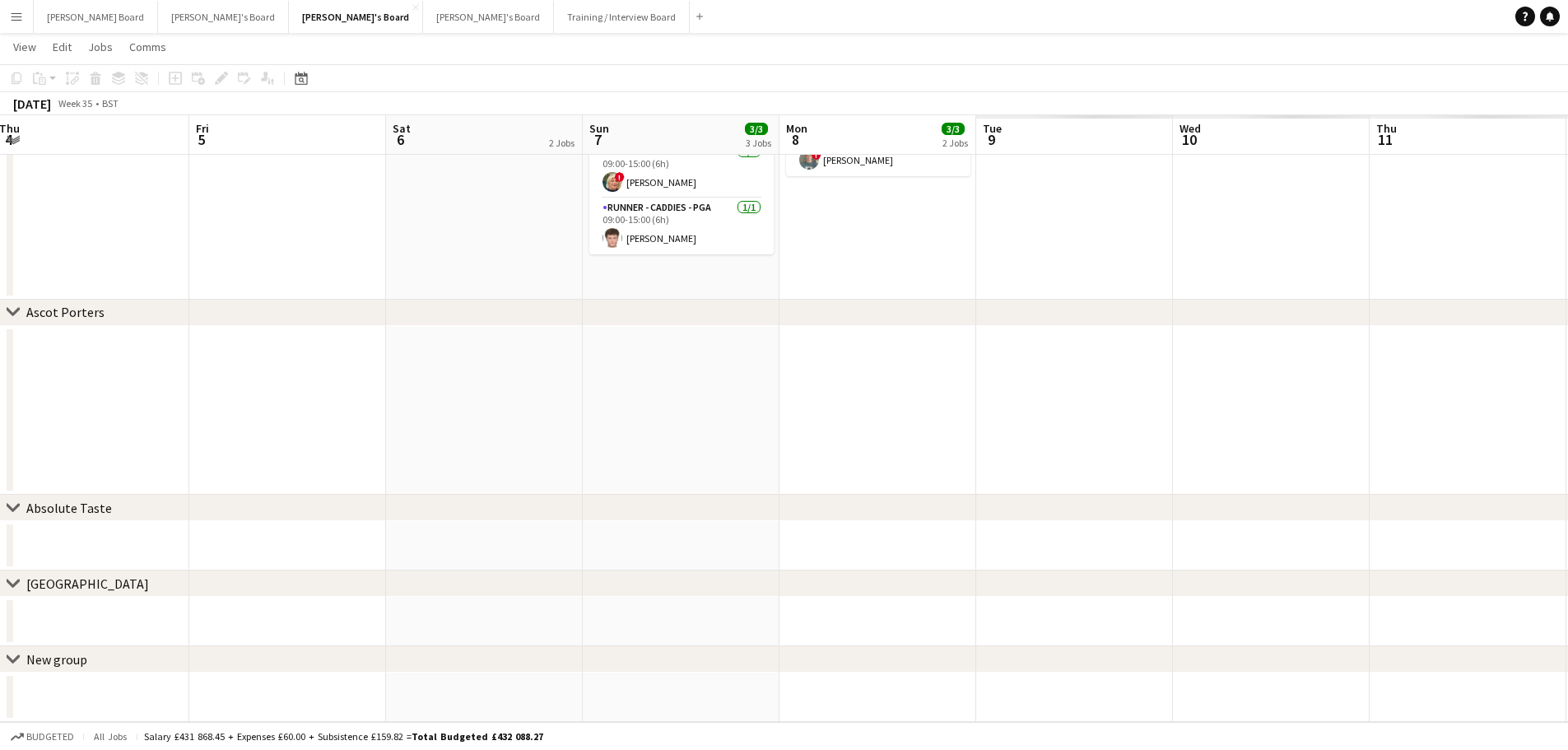
drag, startPoint x: 28, startPoint y: 350, endPoint x: 650, endPoint y: 311, distance: 623.2
click at [0, 341] on html "Menu Boards Boards Boards All jobs Status Workforce Workforce My Workforce Recr…" at bounding box center [784, 223] width 1568 height 1054
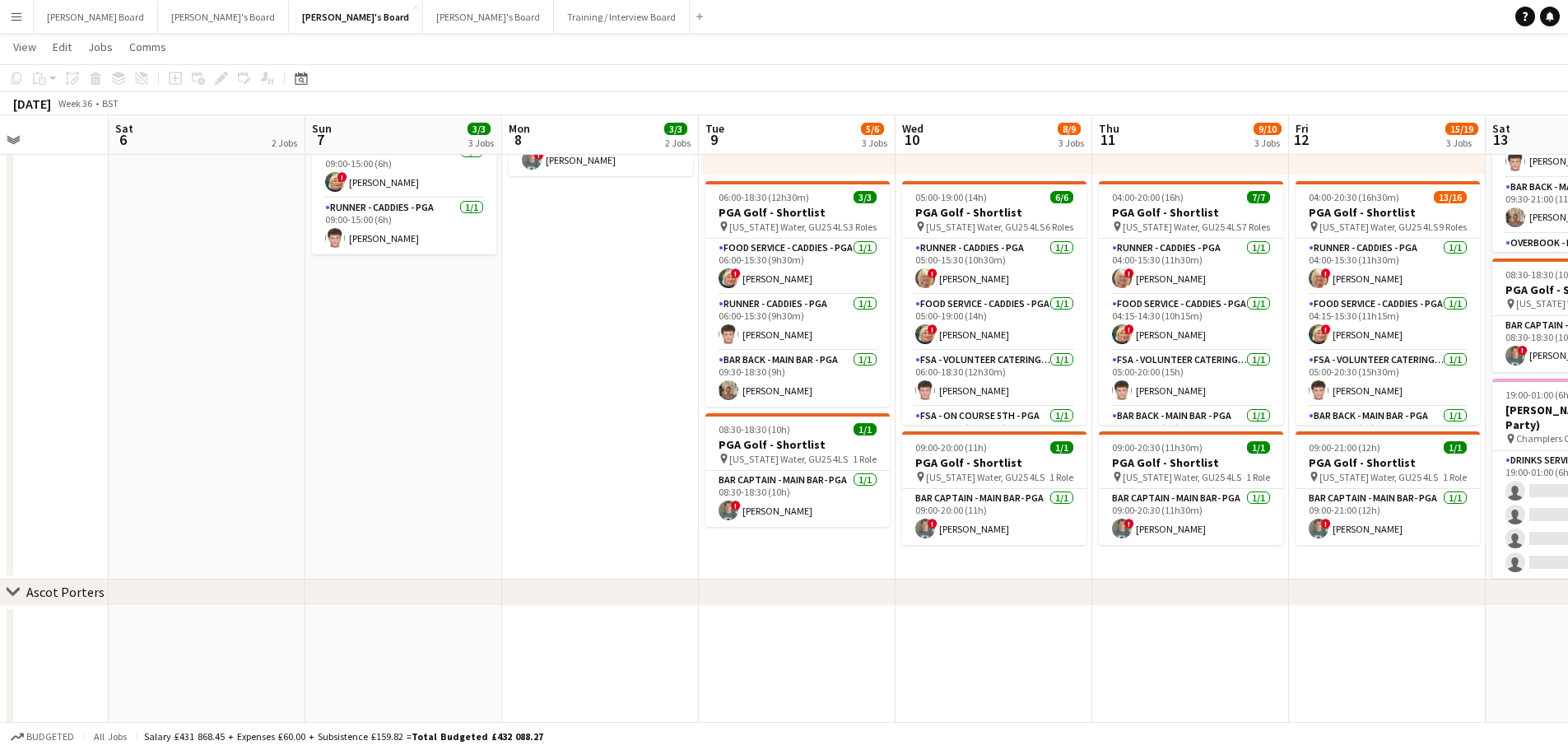
drag, startPoint x: 649, startPoint y: 400, endPoint x: 598, endPoint y: 401, distance: 51.0
click at [598, 401] on app-calendar-viewport "Wed 3 Thu 4 Fri 5 Sat 6 2 Jobs Sun 7 3/3 3 Jobs Mon 8 3/3 2 Jobs Tue 9 5/6 3 Jo…" at bounding box center [784, 380] width 1568 height 1243
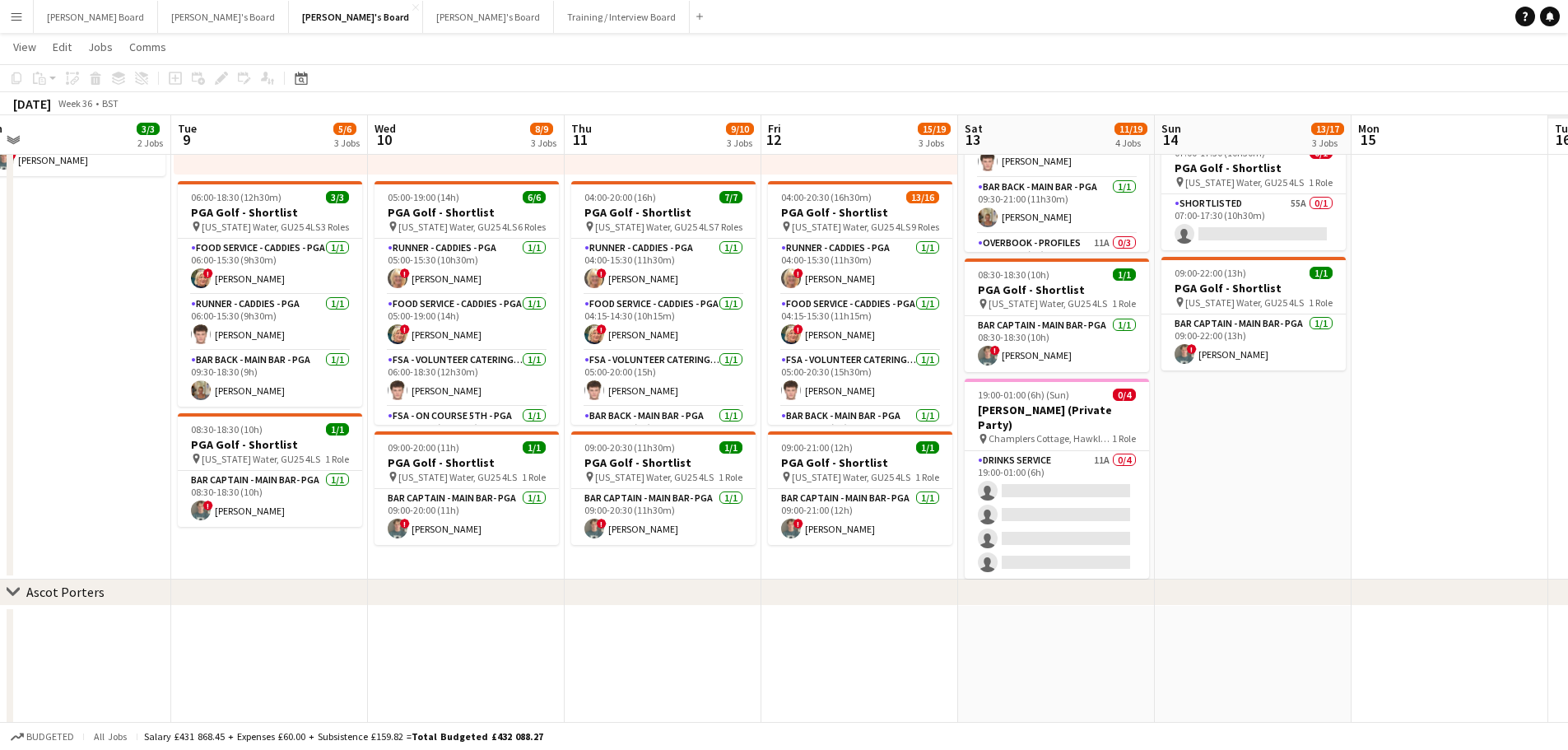
drag, startPoint x: 619, startPoint y: 403, endPoint x: 266, endPoint y: 395, distance: 353.1
click at [266, 395] on app-calendar-viewport "Fri 5 Sat 6 2 Jobs Sun 7 3/3 3 Jobs Mon 8 3/3 2 Jobs Tue 9 5/6 3 Jobs Wed 10 8/…" at bounding box center [784, 380] width 1568 height 1243
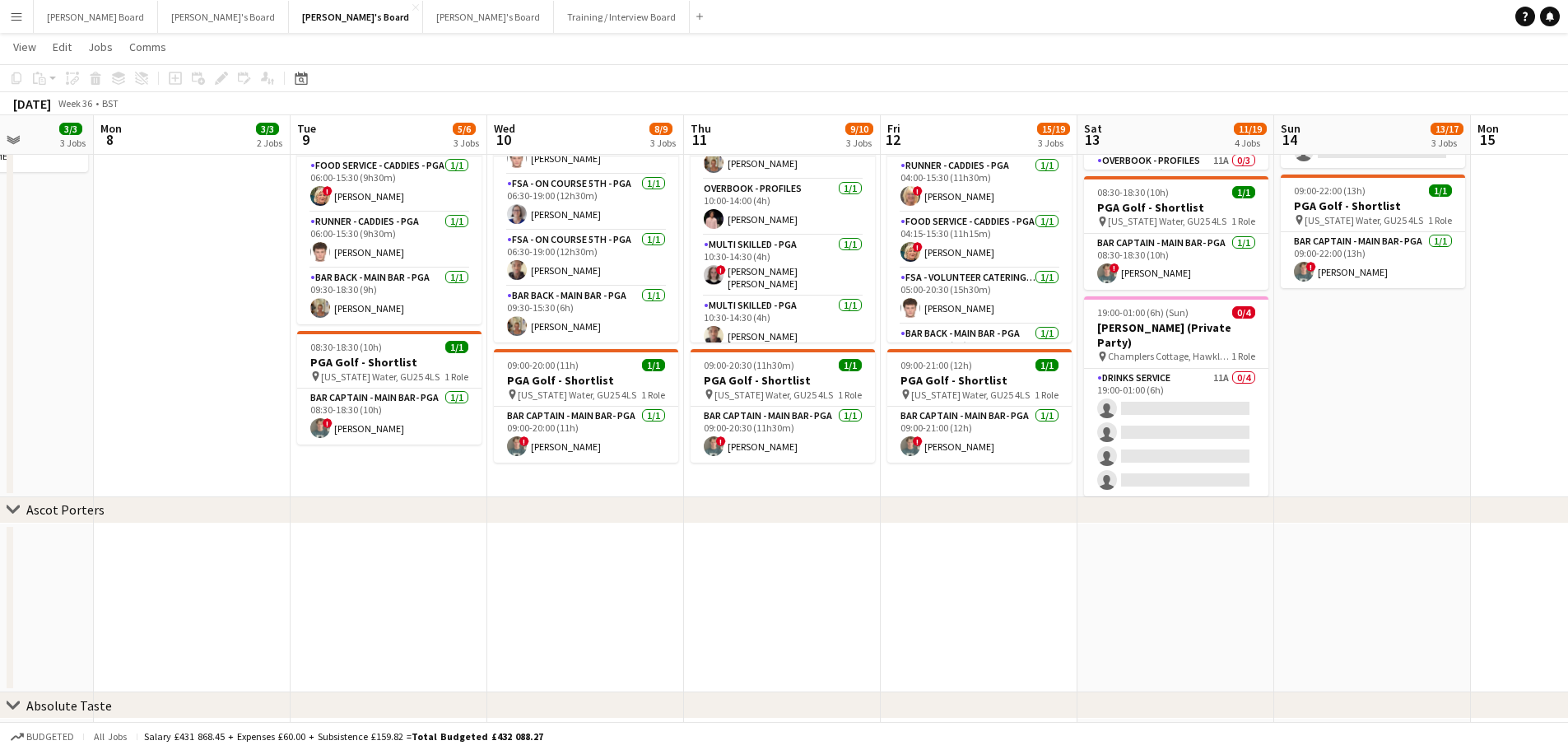
scroll to position [206, 0]
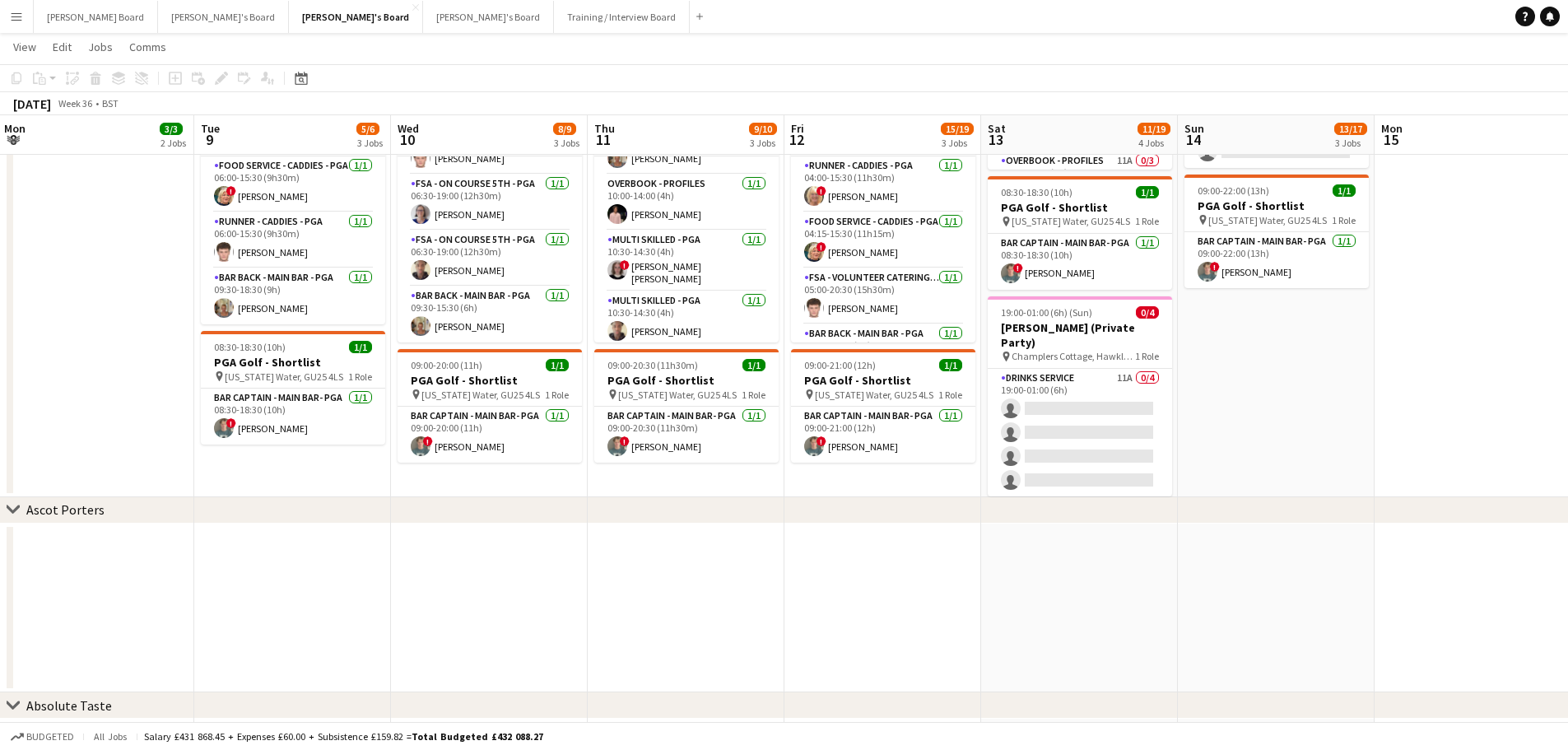
drag, startPoint x: 815, startPoint y: 574, endPoint x: 559, endPoint y: 562, distance: 256.3
click at [539, 574] on app-calendar-viewport "Fri 5 Sat 6 2 Jobs Sun 7 3/3 3 Jobs Mon 8 3/3 2 Jobs Tue 9 5/6 3 Jobs Wed 10 8/…" at bounding box center [784, 298] width 1568 height 1243
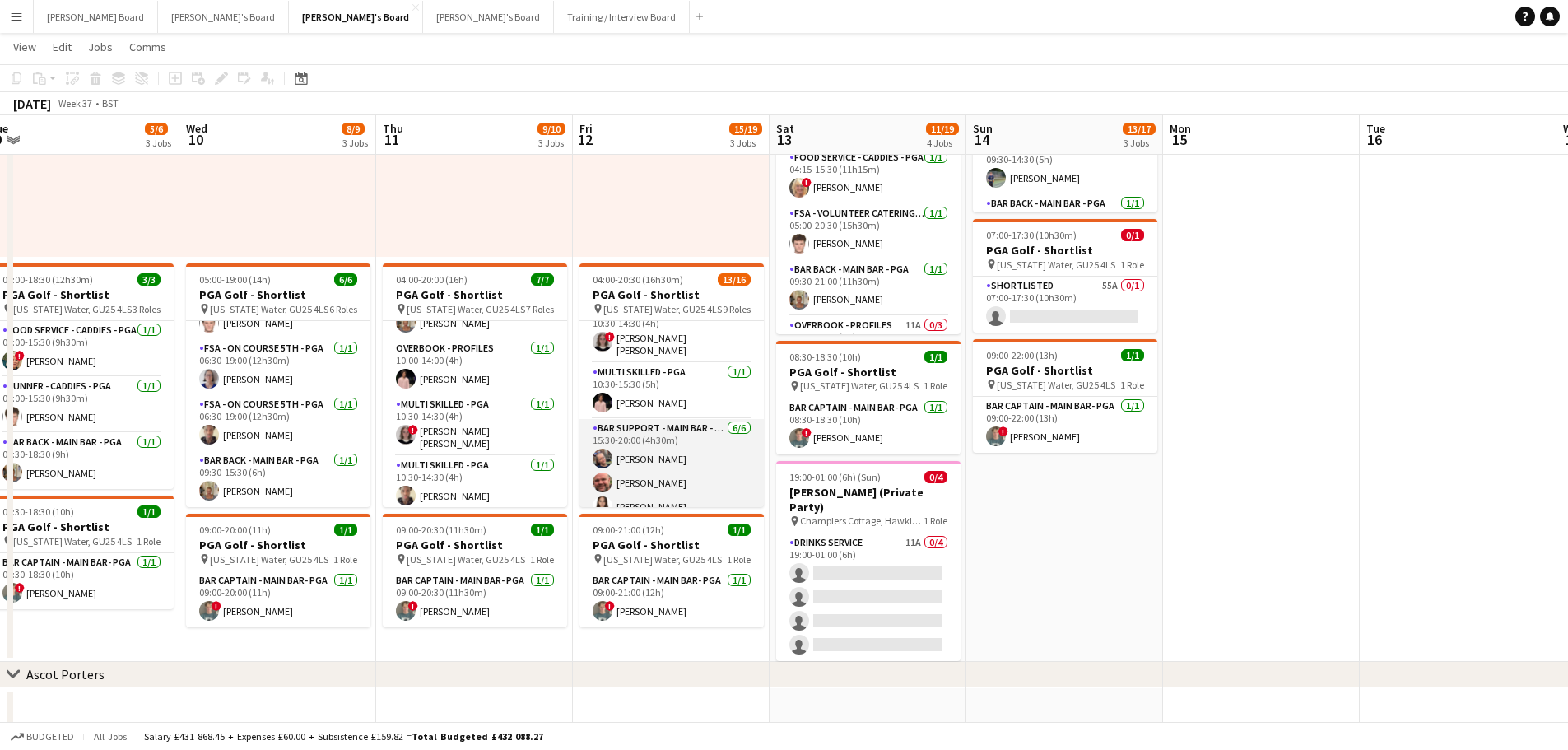
scroll to position [485, 0]
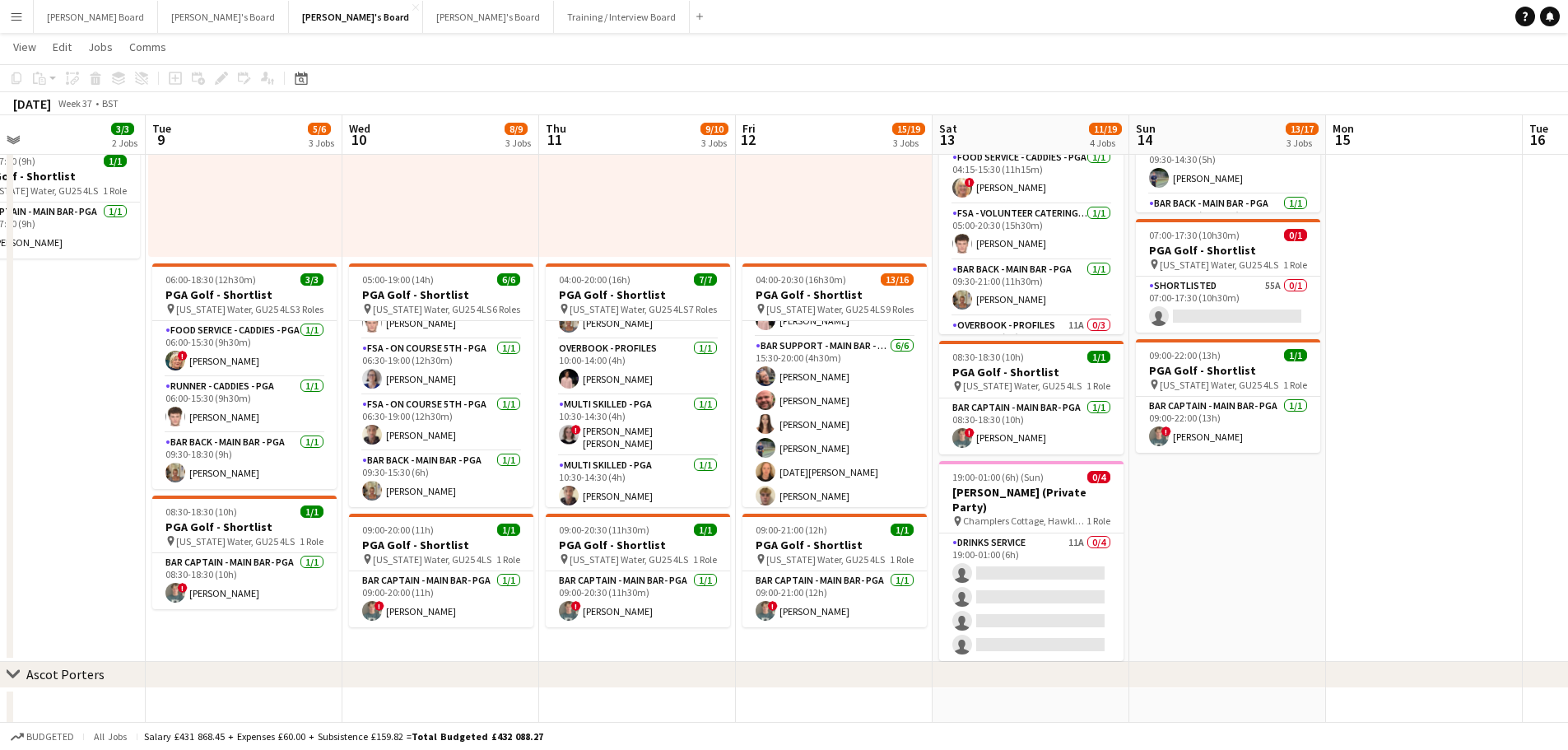
drag, startPoint x: 472, startPoint y: 433, endPoint x: 637, endPoint y: 426, distance: 165.1
click at [637, 426] on app-calendar-viewport "Sat 6 2 Jobs Sun 7 3/3 3 Jobs Mon 8 3/3 2 Jobs Tue 9 5/6 3 Jobs Wed 10 8/9 3 Jo…" at bounding box center [784, 463] width 1568 height 1243
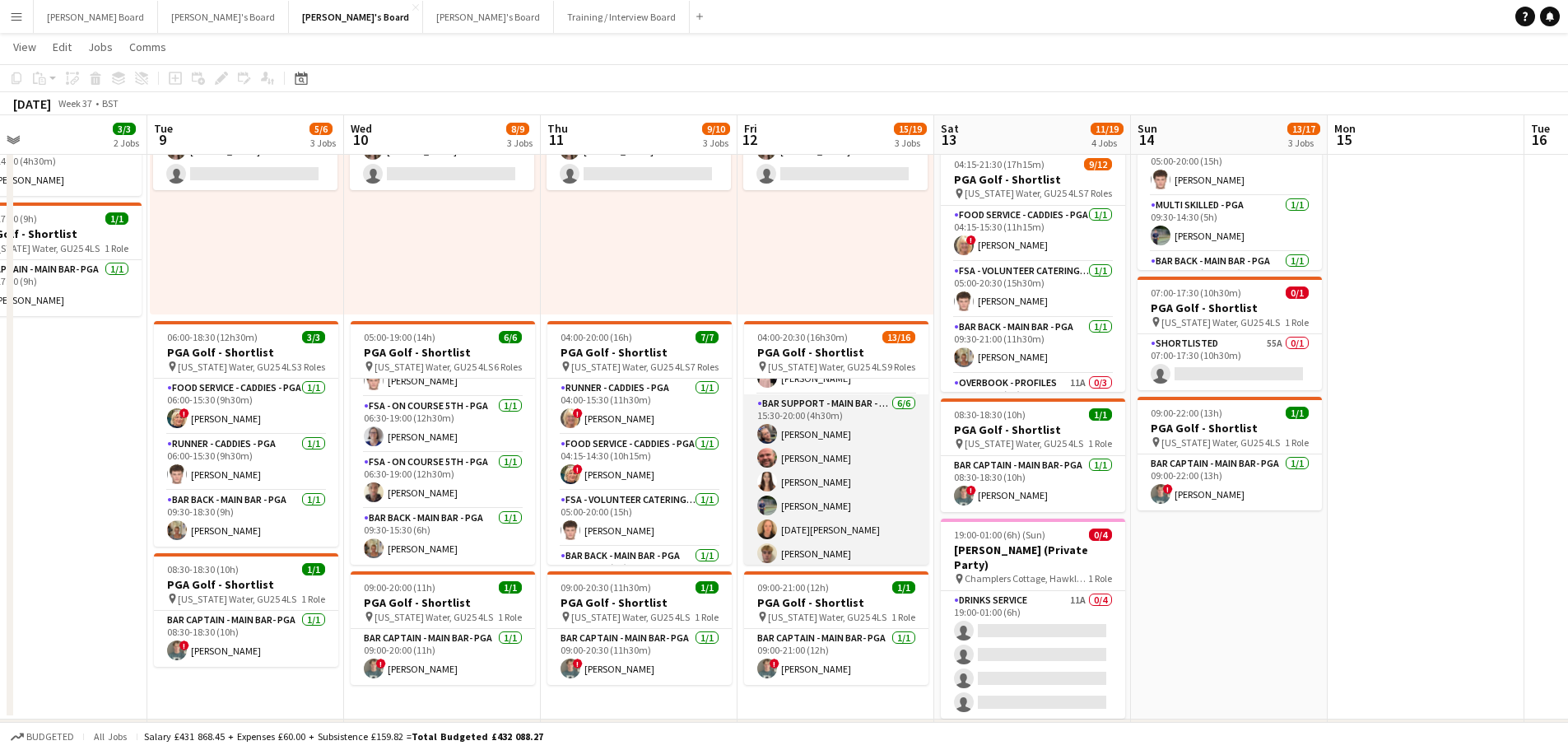
click at [827, 550] on app-card-role "Bar Support - Main Bar - PGA 6/6 15:30-20:00 (4h30m) lucy eliot Dyllon McGregor…" at bounding box center [836, 483] width 184 height 175
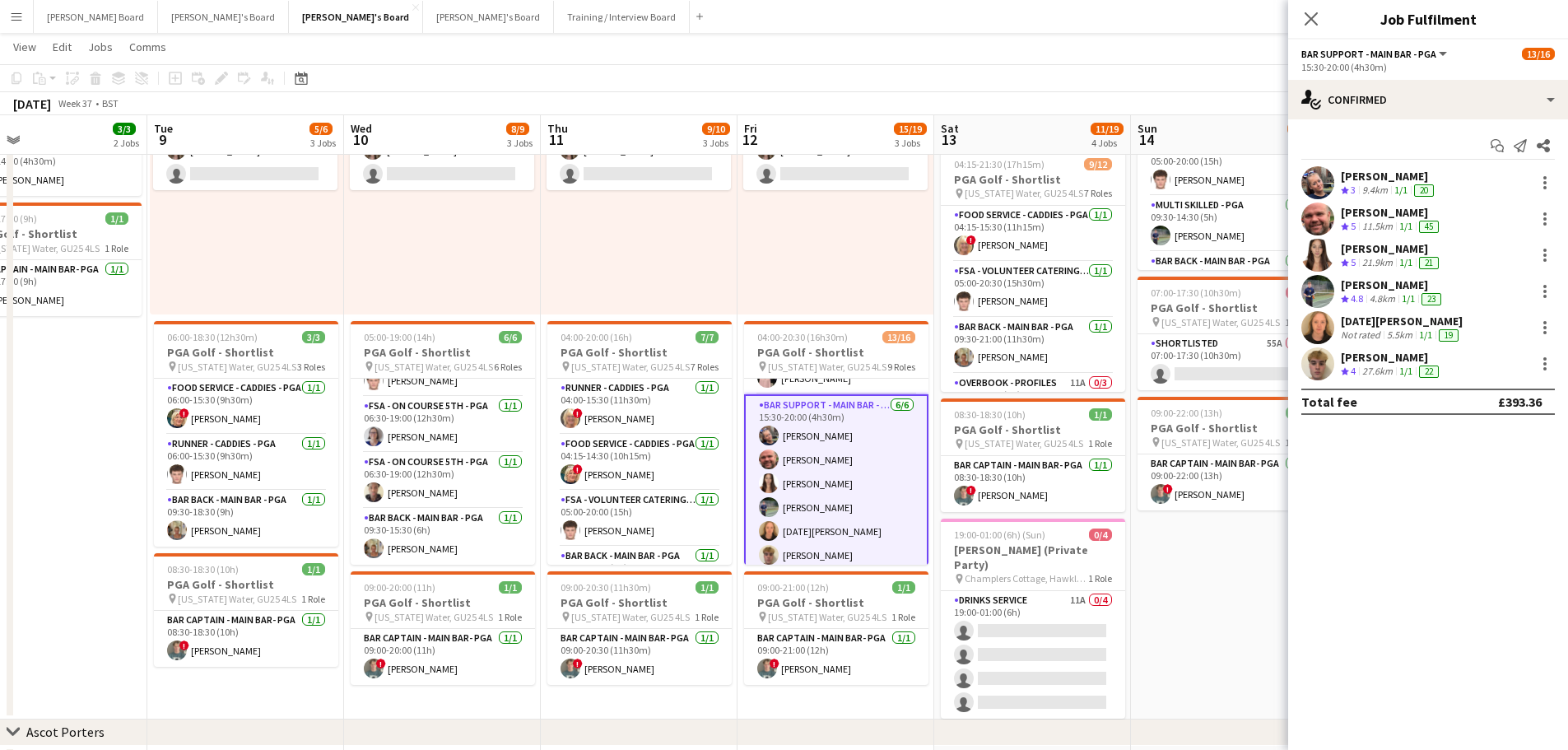
click at [1363, 376] on div "27.6km" at bounding box center [1376, 372] width 37 height 14
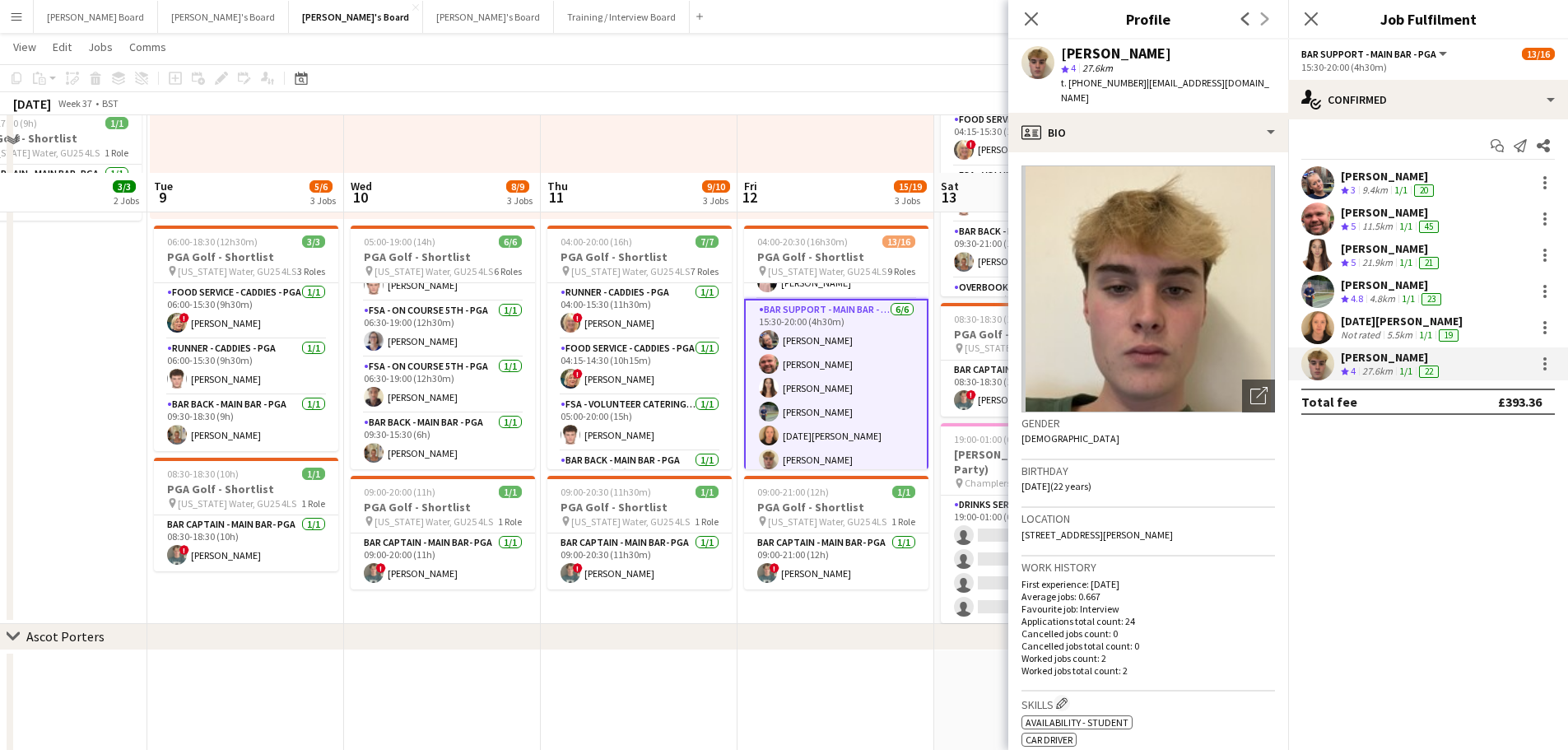
scroll to position [329, 0]
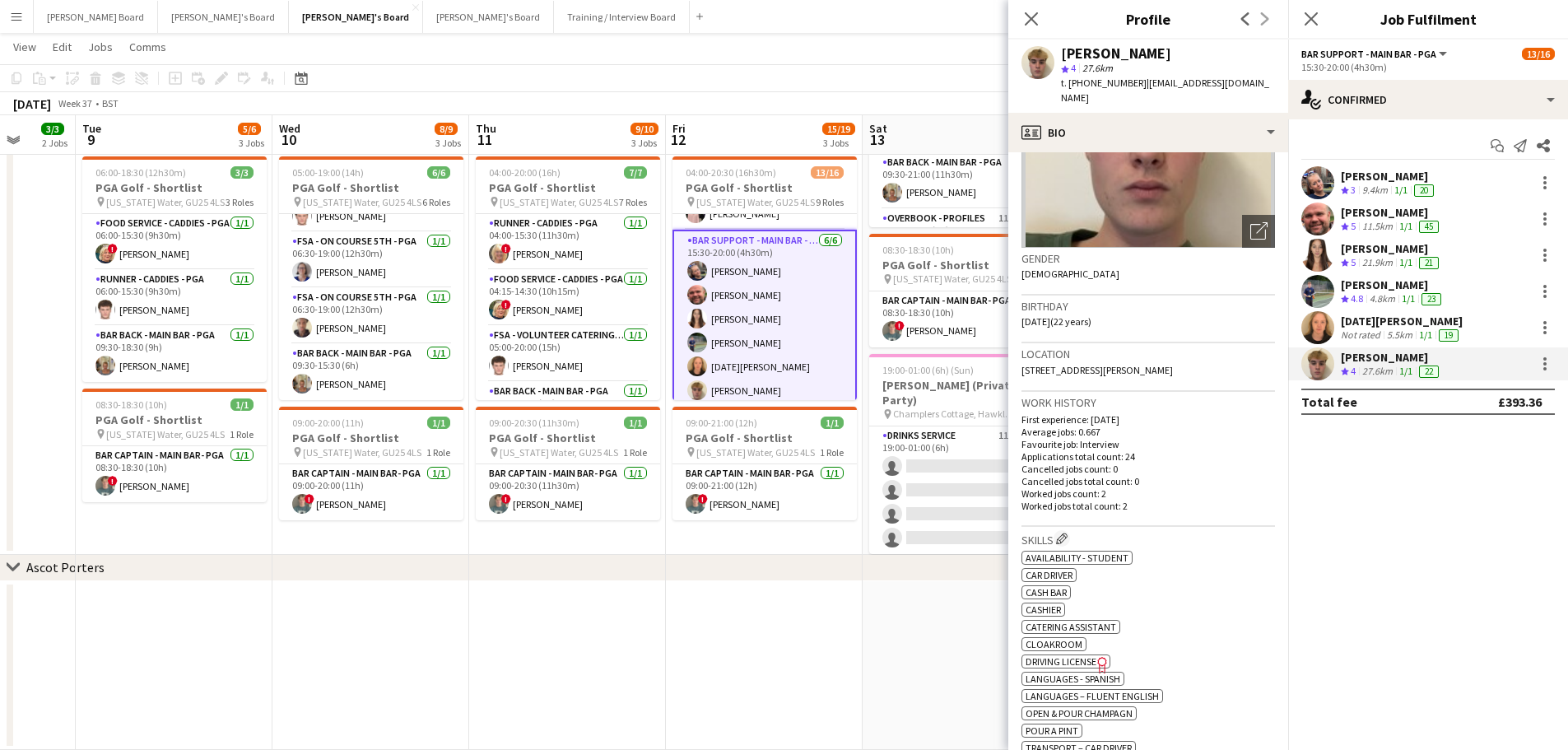
drag, startPoint x: 735, startPoint y: 539, endPoint x: 700, endPoint y: 539, distance: 35.0
click at [700, 539] on app-calendar-viewport "Sat 6 2 Jobs Sun 7 3/3 3 Jobs Mon 8 3/3 2 Jobs Tue 9 5/6 3 Jobs Wed 10 8/9 3 Jo…" at bounding box center [784, 356] width 1568 height 1243
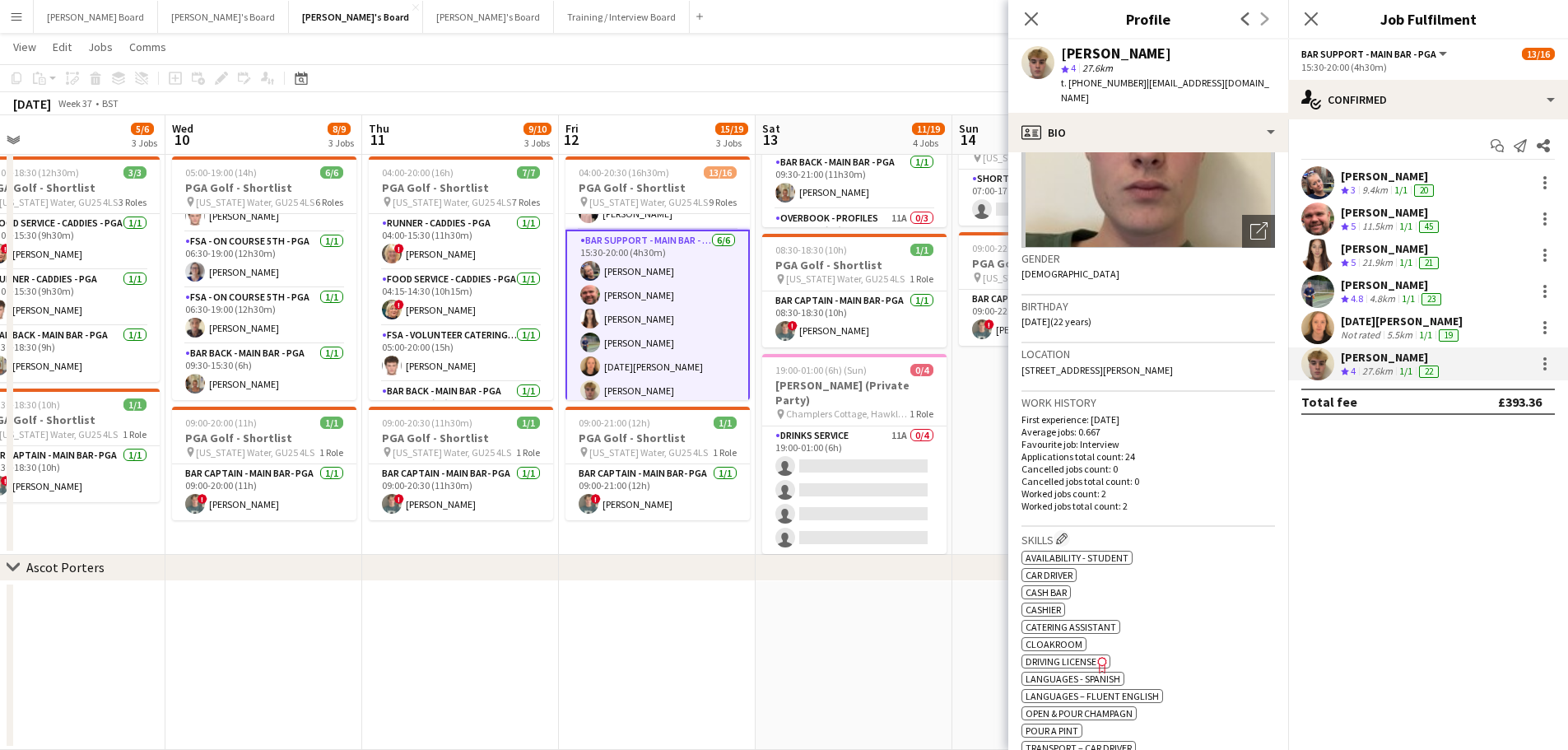
scroll to position [0, 622]
drag, startPoint x: 741, startPoint y: 407, endPoint x: 671, endPoint y: 403, distance: 70.1
click at [671, 403] on app-calendar-viewport "Sat 6 2 Jobs Sun 7 3/3 3 Jobs Mon 8 3/3 2 Jobs Tue 9 5/6 3 Jobs Wed 10 8/9 3 Jo…" at bounding box center [784, 356] width 1568 height 1243
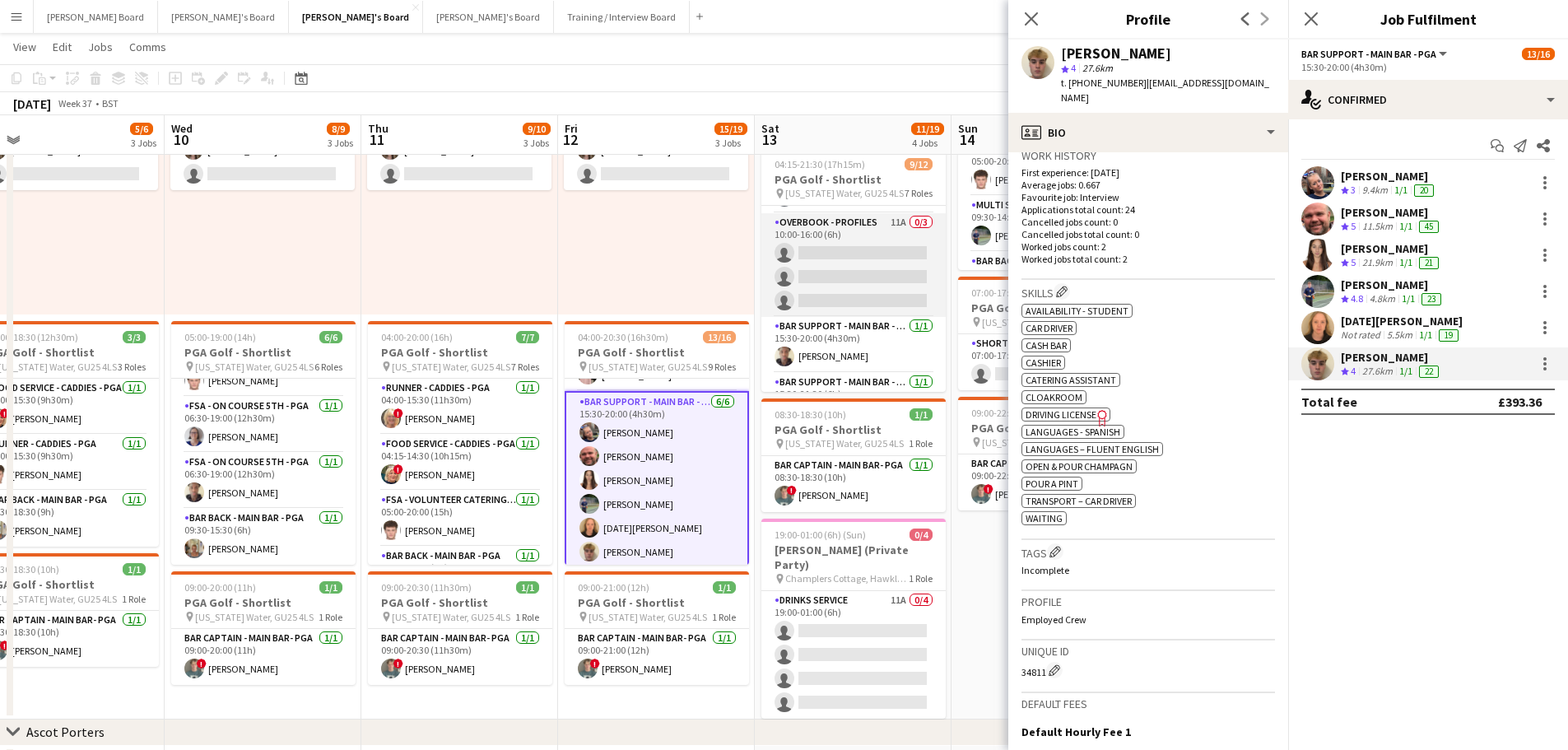
scroll to position [325, 0]
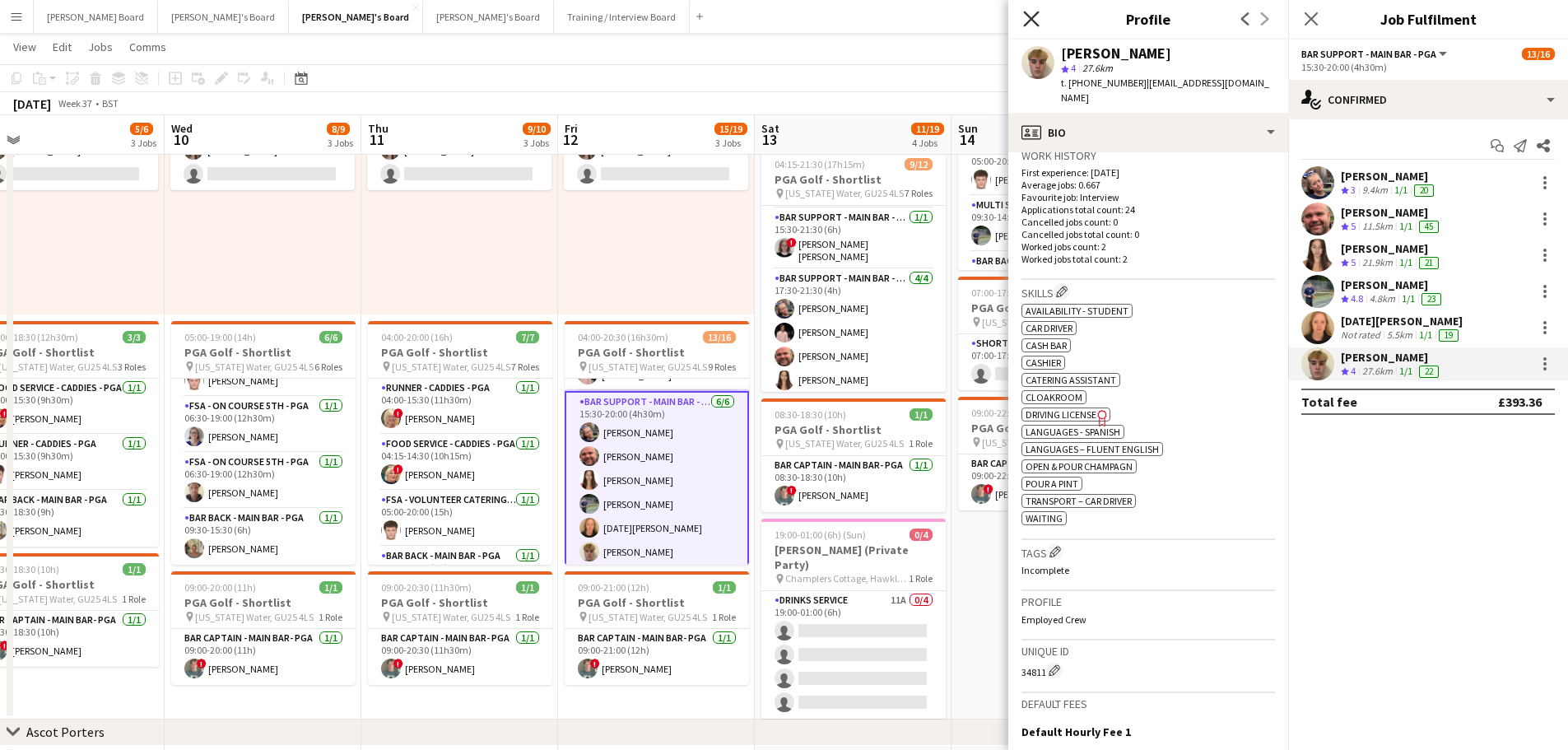
click at [1031, 15] on icon "Close pop-in" at bounding box center [1031, 18] width 15 height 15
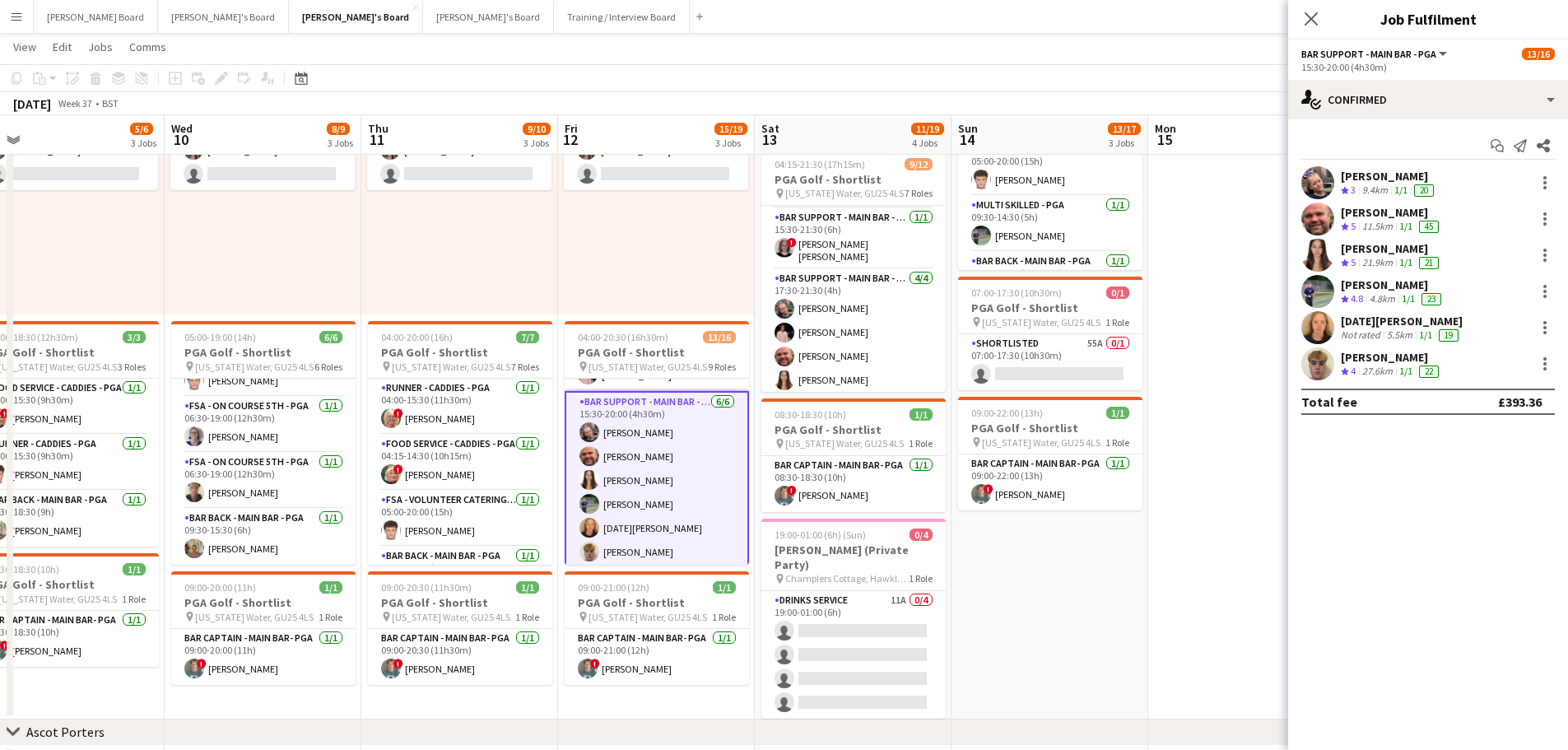
click at [1364, 368] on div "27.6km" at bounding box center [1376, 372] width 37 height 14
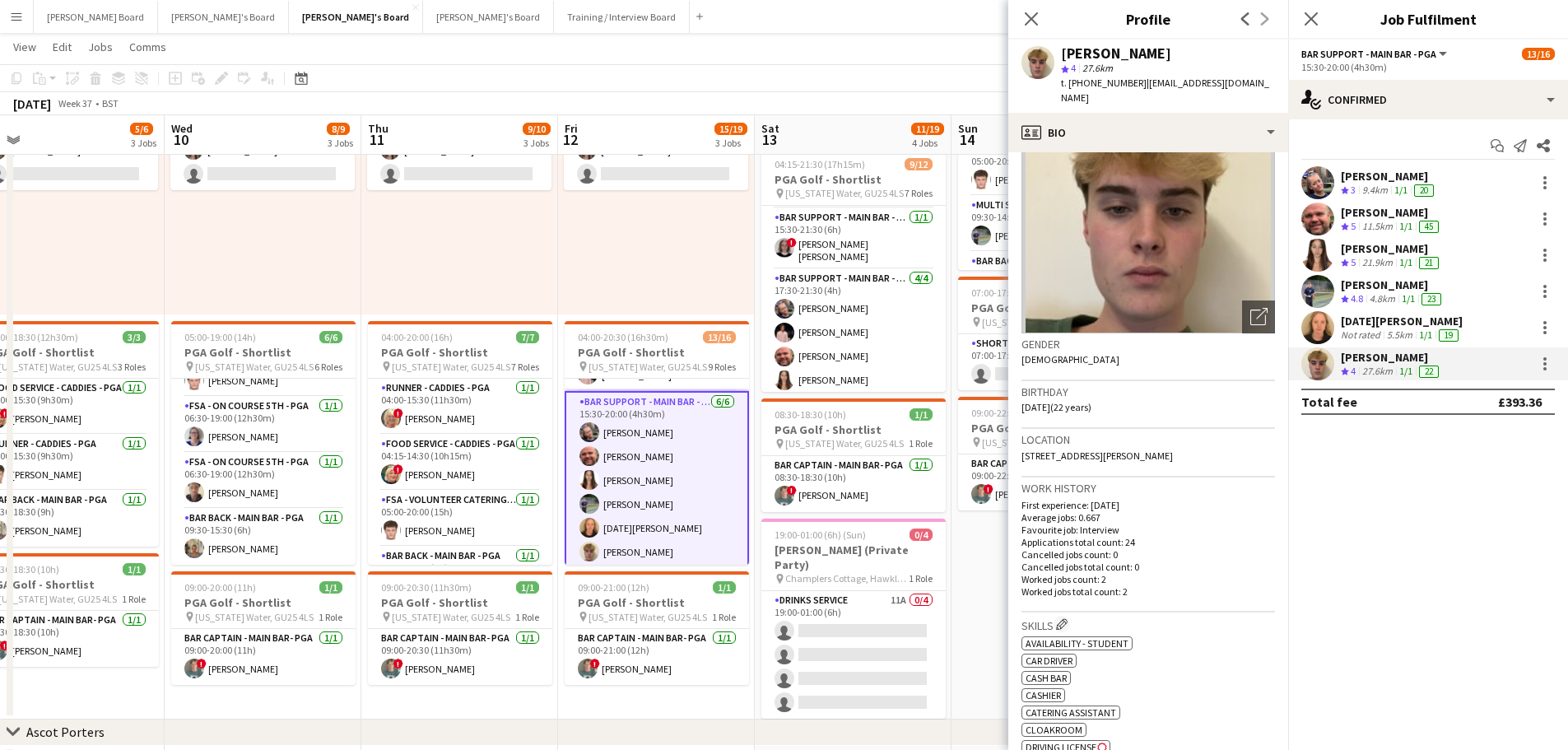
scroll to position [164, 0]
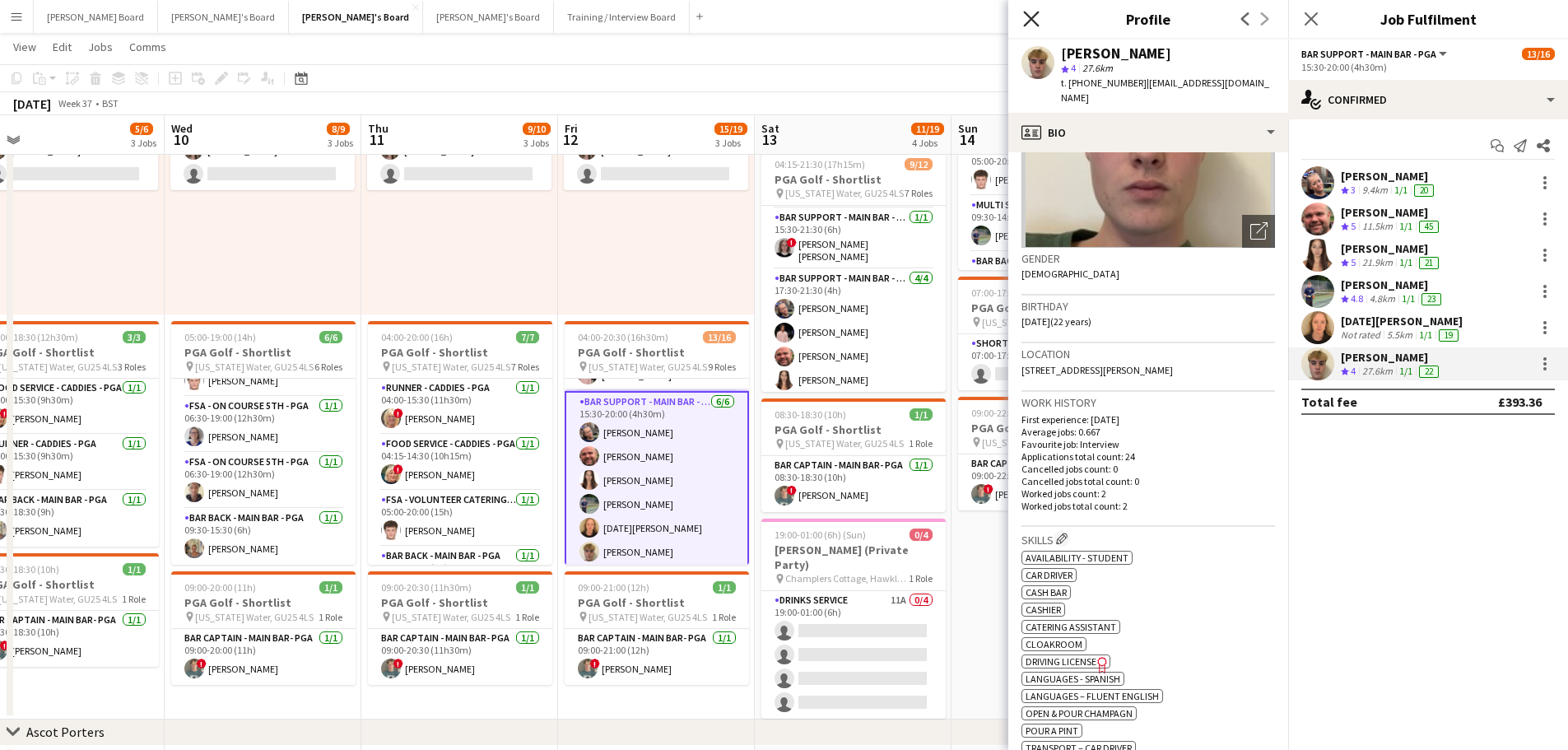
click at [1034, 18] on icon "Close pop-in" at bounding box center [1031, 18] width 15 height 15
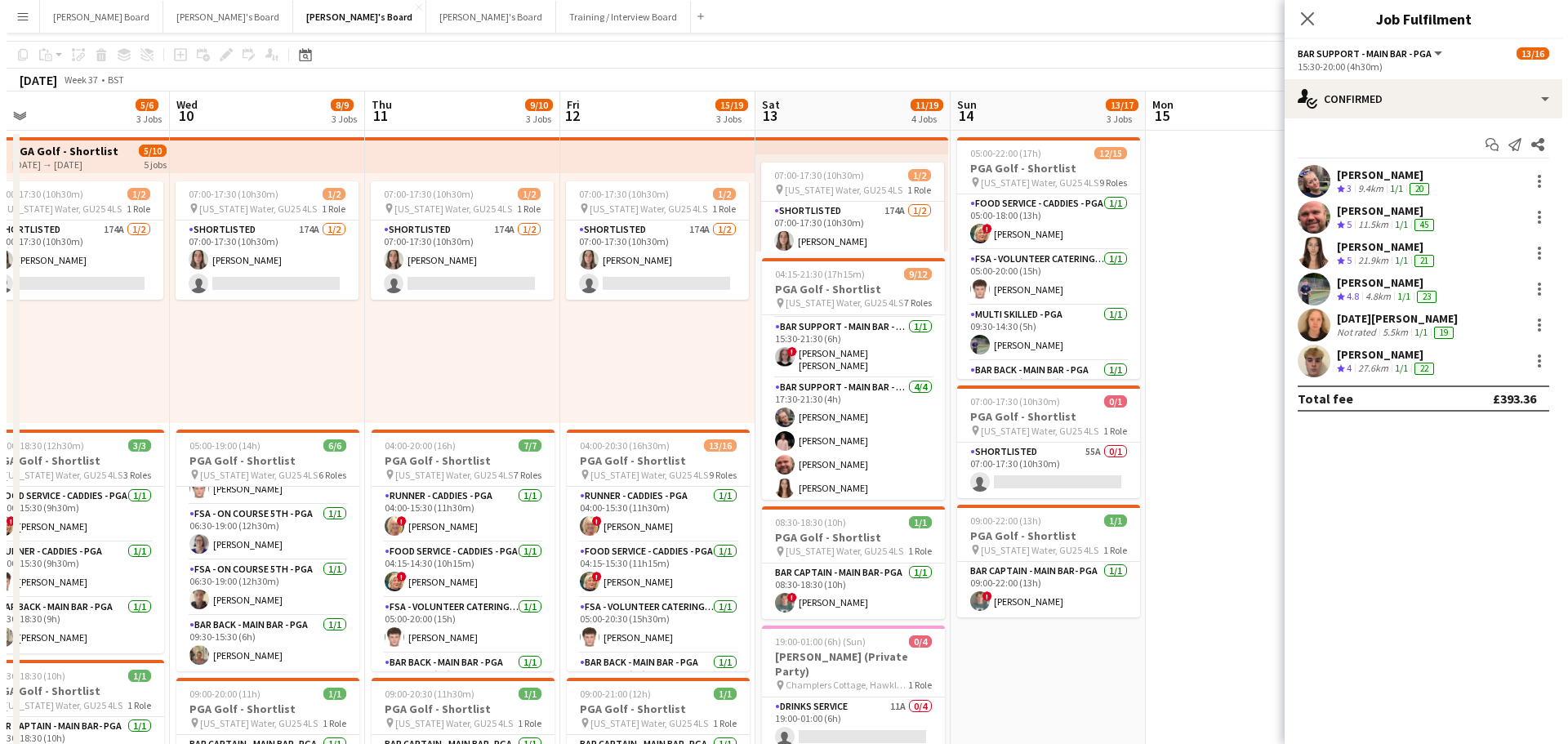
scroll to position [0, 0]
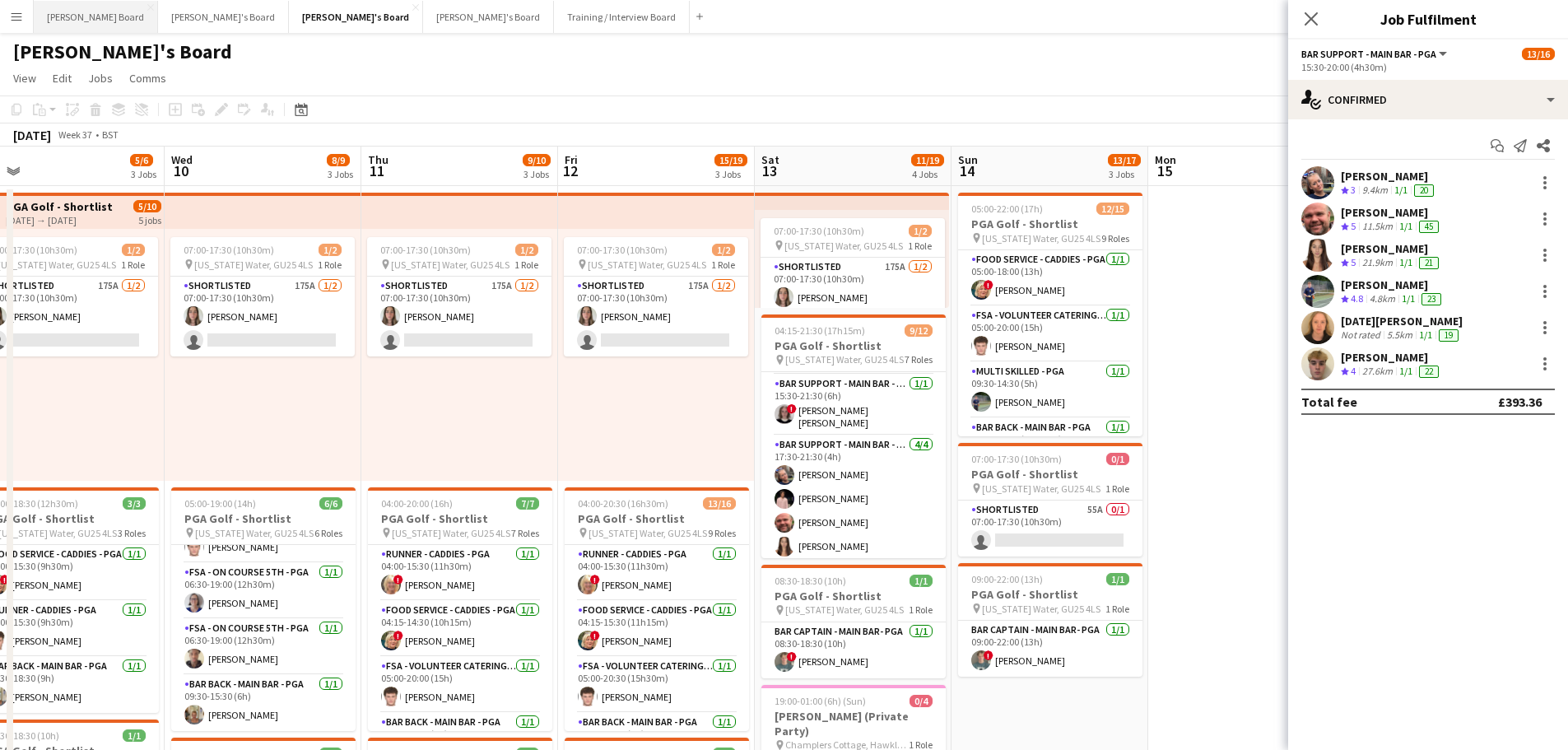
click at [61, 9] on button "[PERSON_NAME] Board Close" at bounding box center [95, 16] width 125 height 32
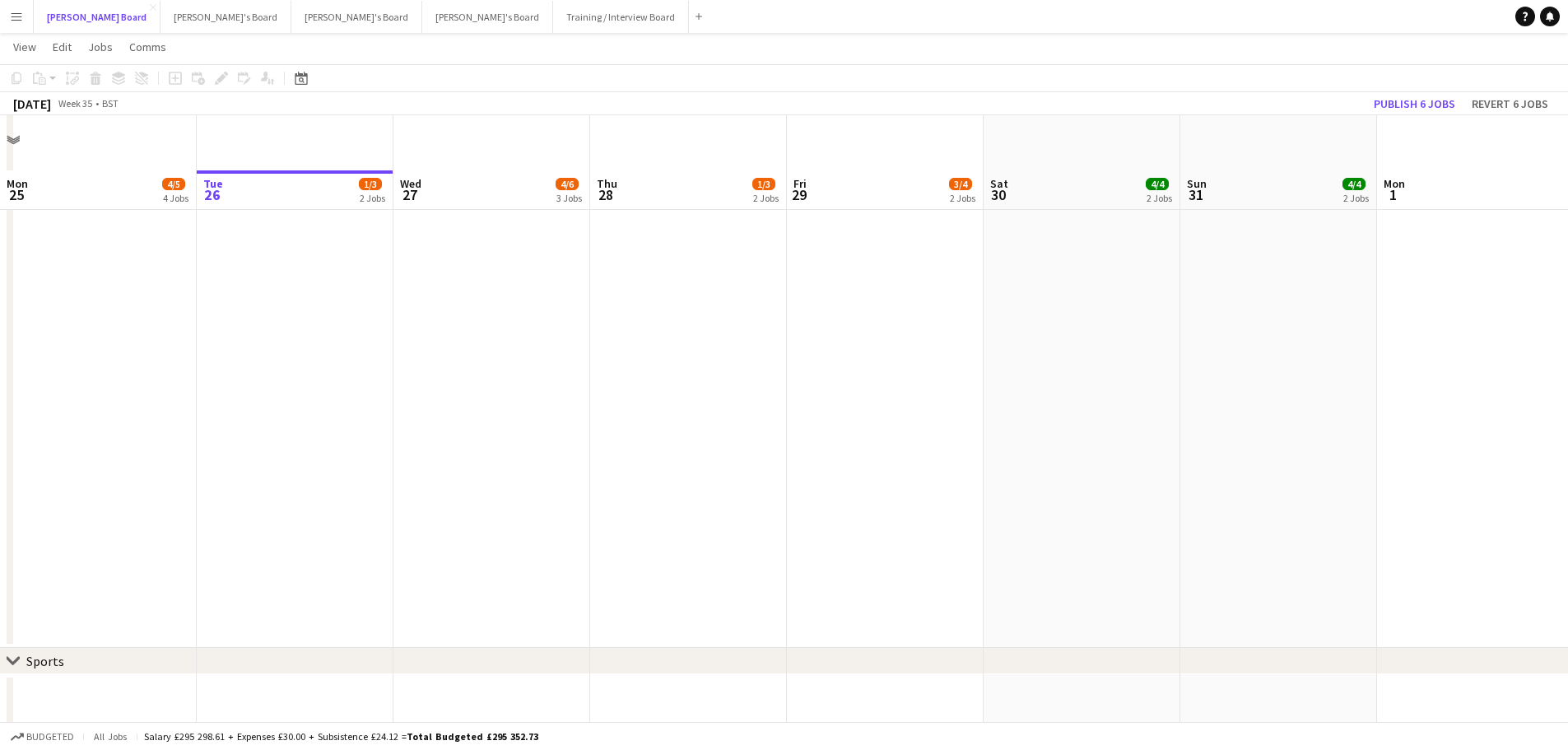
scroll to position [494, 0]
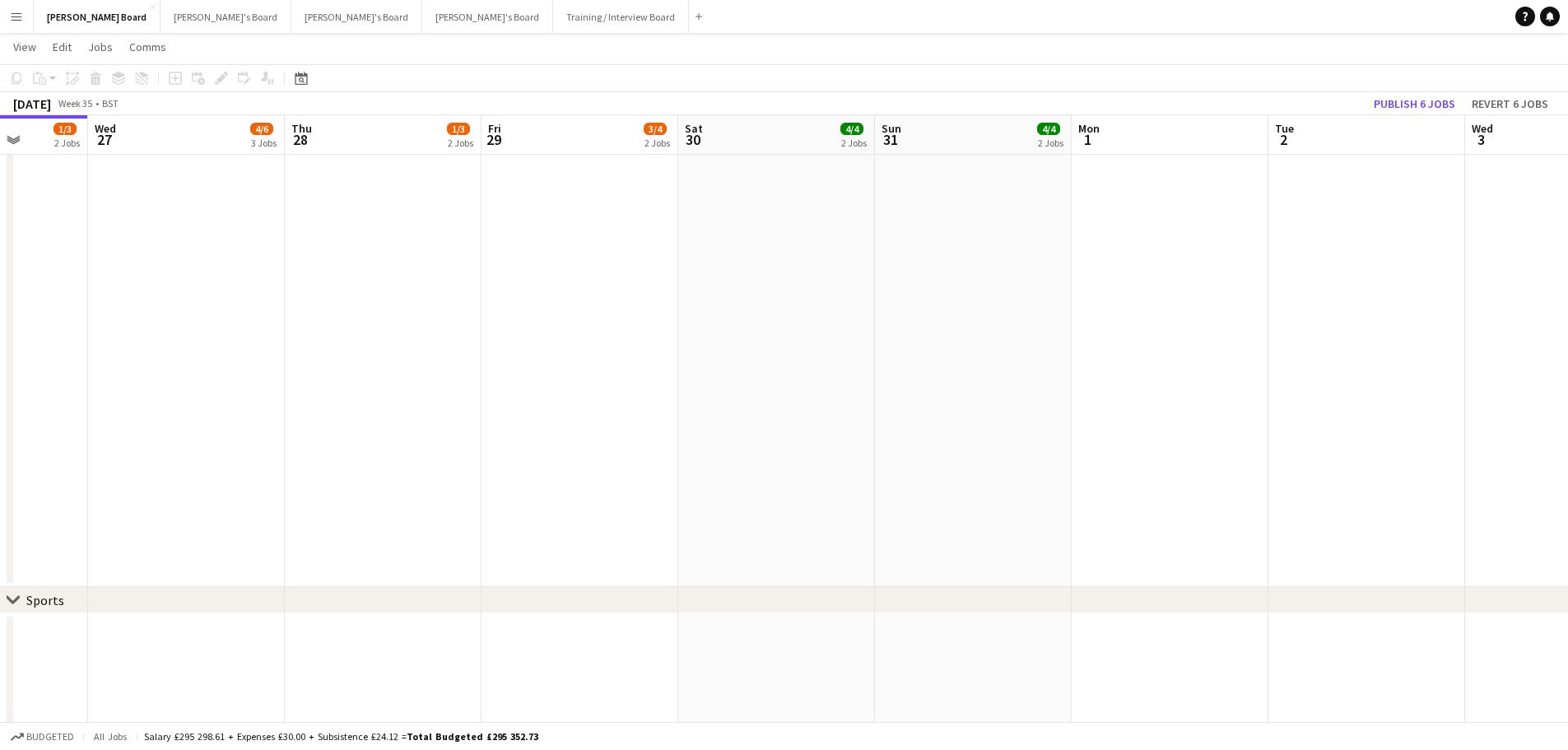
drag, startPoint x: 818, startPoint y: 321, endPoint x: 860, endPoint y: 322, distance: 42.0
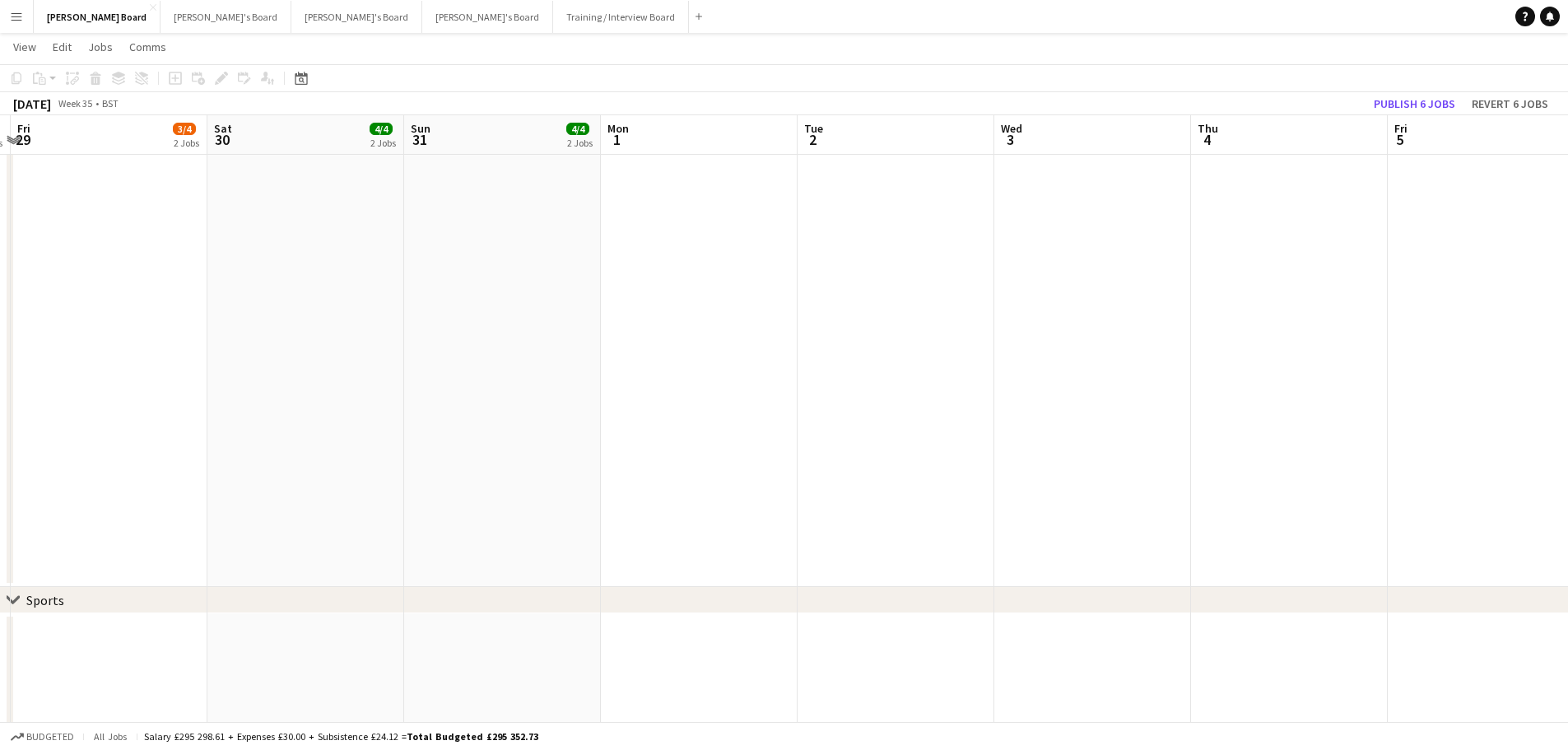
drag, startPoint x: 655, startPoint y: 334, endPoint x: 539, endPoint y: 314, distance: 117.7
drag, startPoint x: 1295, startPoint y: 397, endPoint x: 1112, endPoint y: 369, distance: 185.1
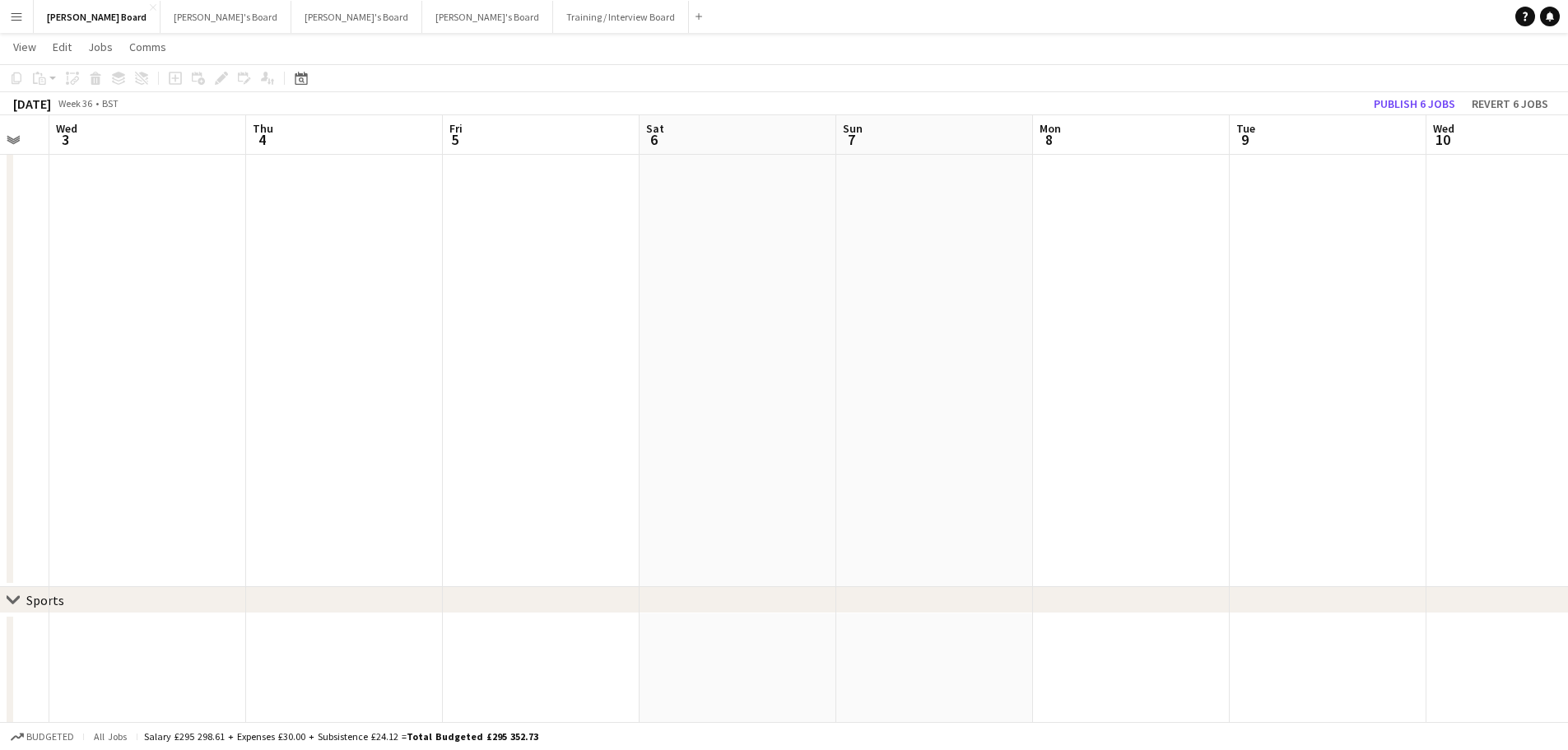
drag, startPoint x: 641, startPoint y: 398, endPoint x: 141, endPoint y: 339, distance: 503.5
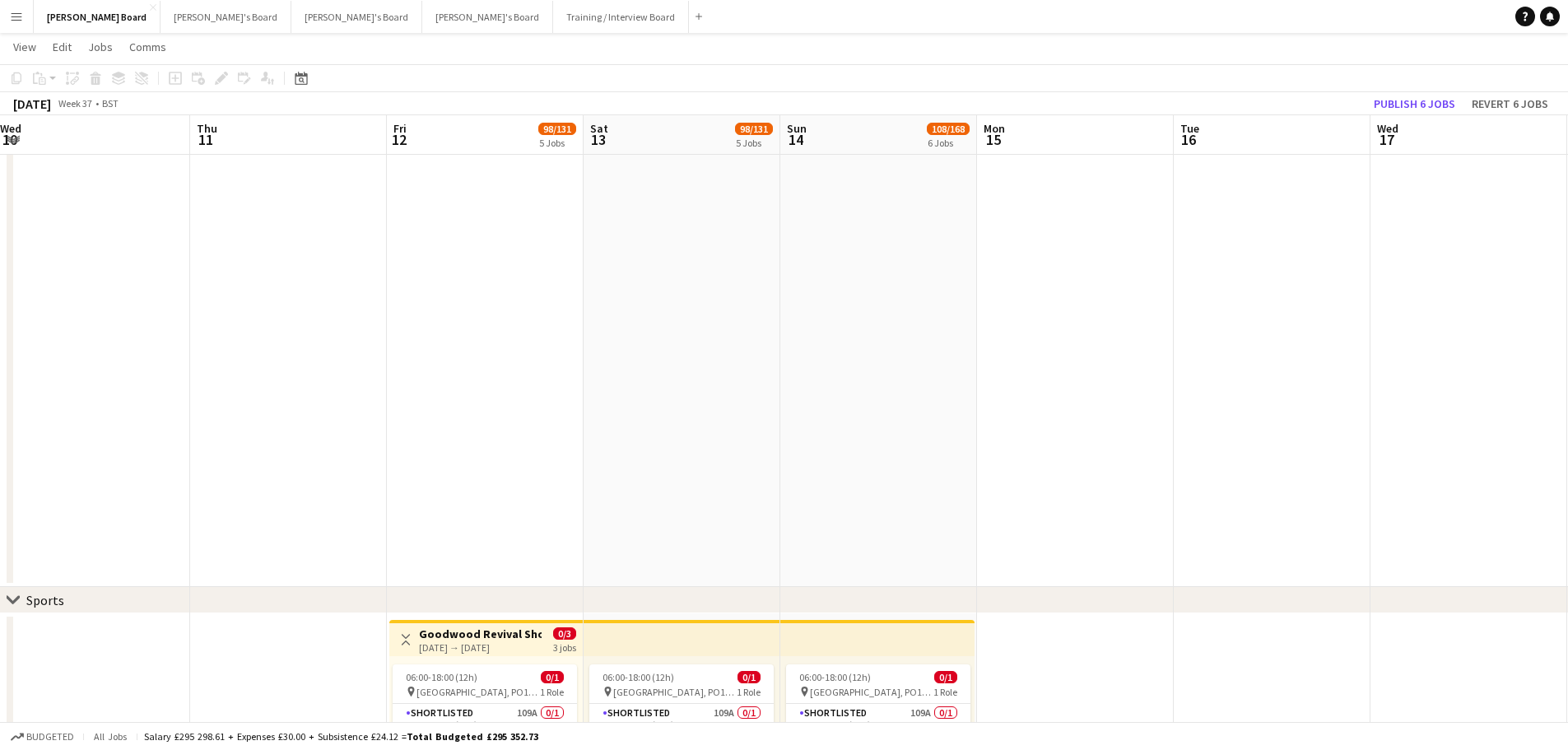
scroll to position [0, 568]
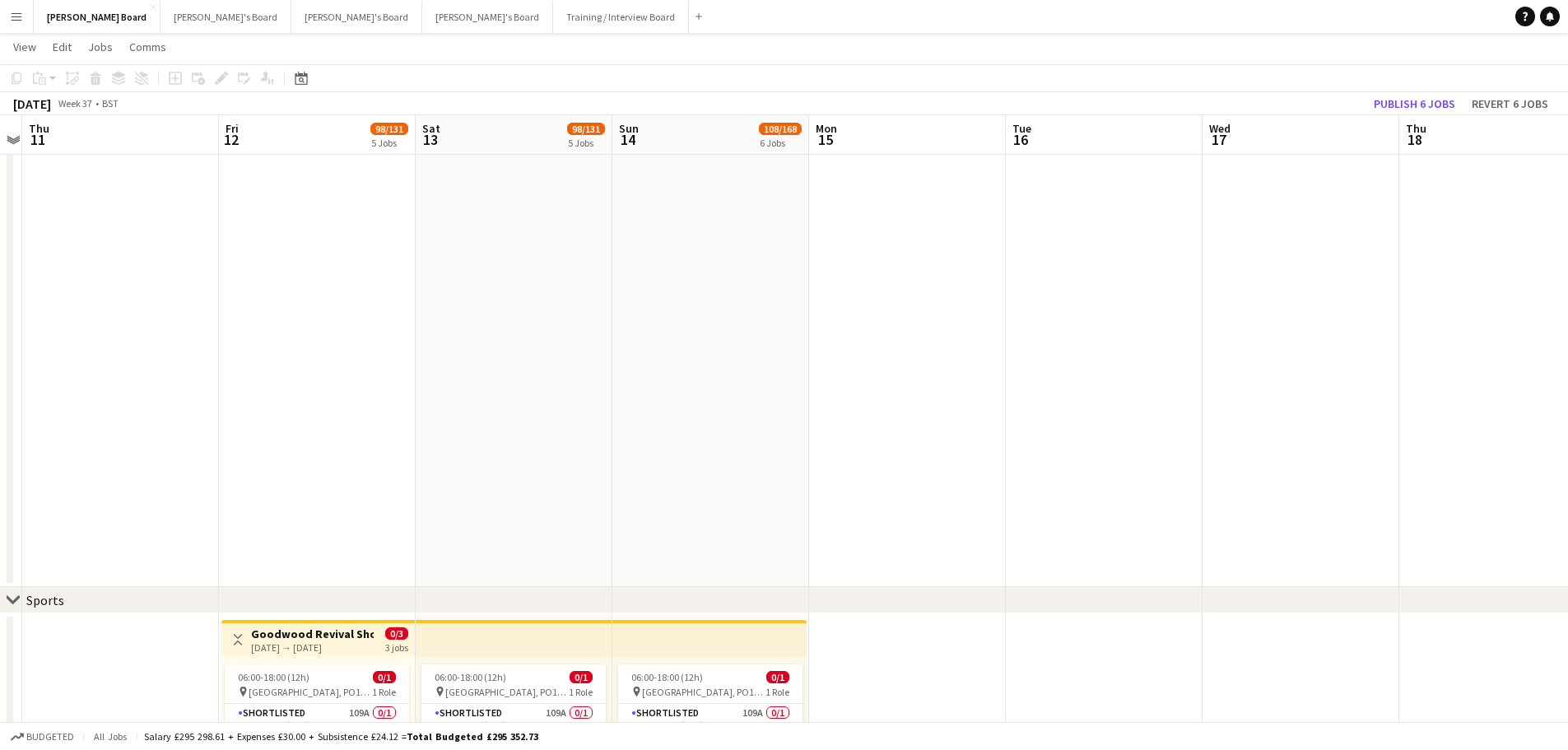
drag, startPoint x: 988, startPoint y: 336, endPoint x: 860, endPoint y: 337, distance: 128.0
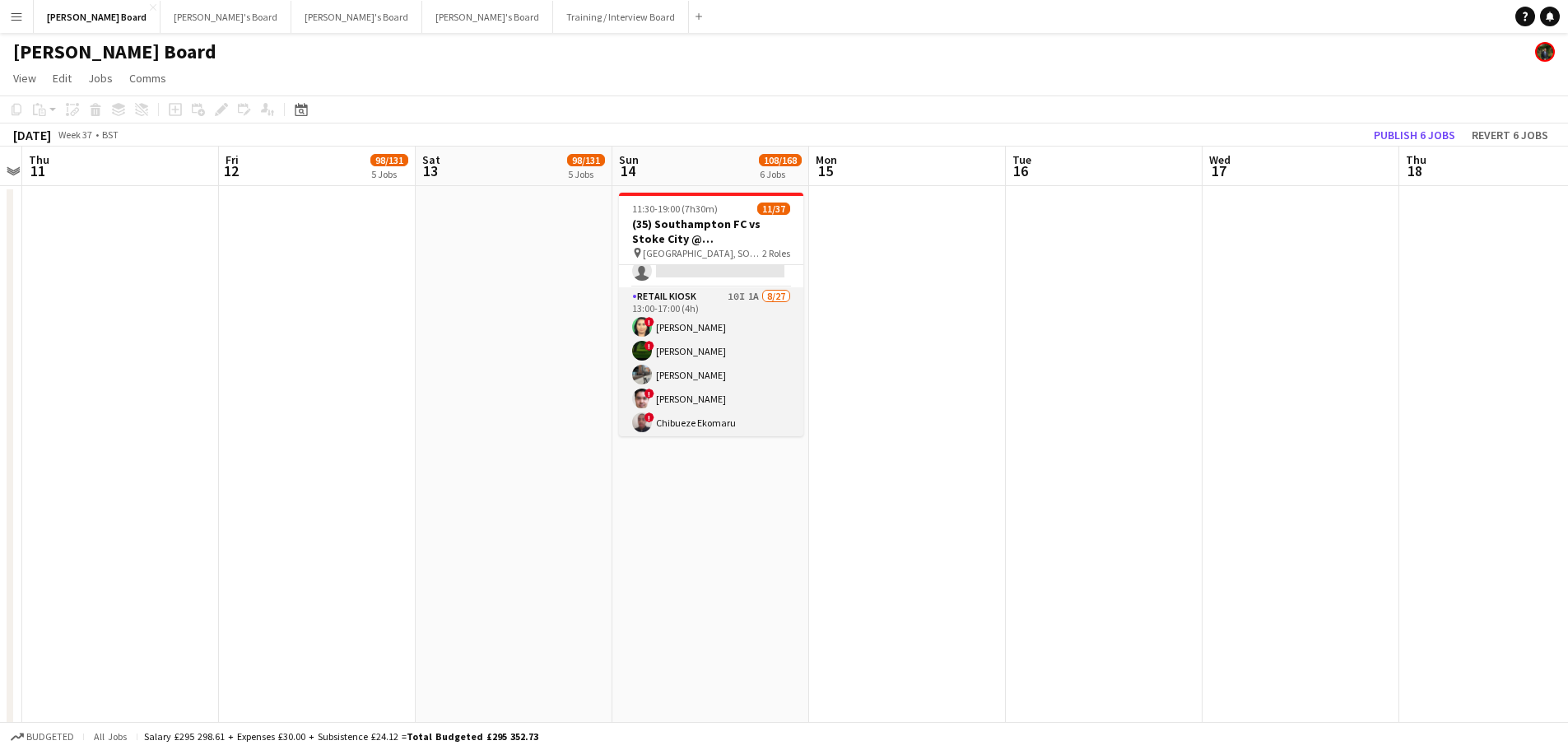
scroll to position [247, 0]
click at [733, 352] on app-card-role "Retail Kiosk 10I 1A 8/27 13:00-17:00 (4h) ! Shenéla Fernando ! Stephany Abadir …" at bounding box center [711, 627] width 184 height 677
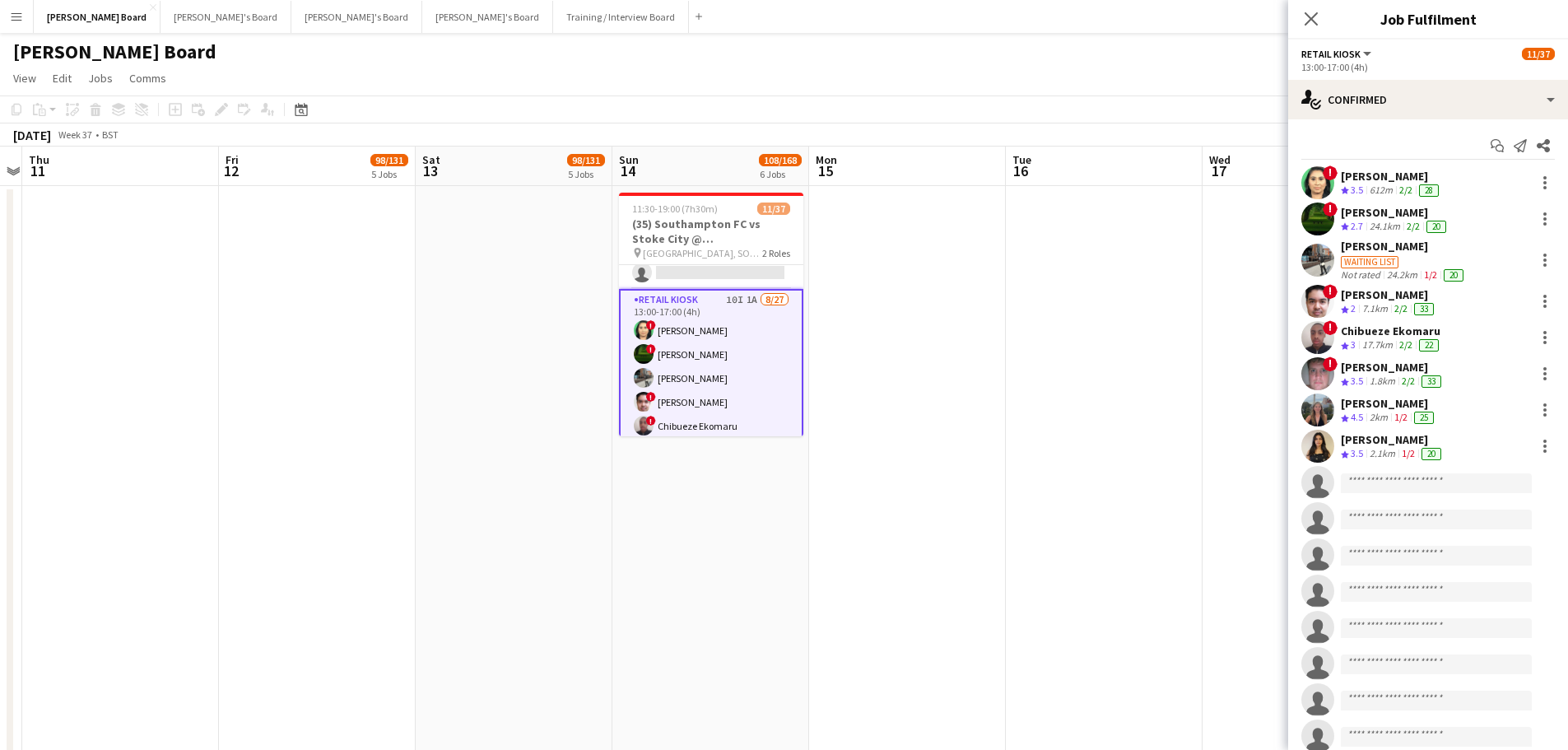
click at [1414, 255] on div "Waiting list" at bounding box center [1403, 261] width 126 height 15
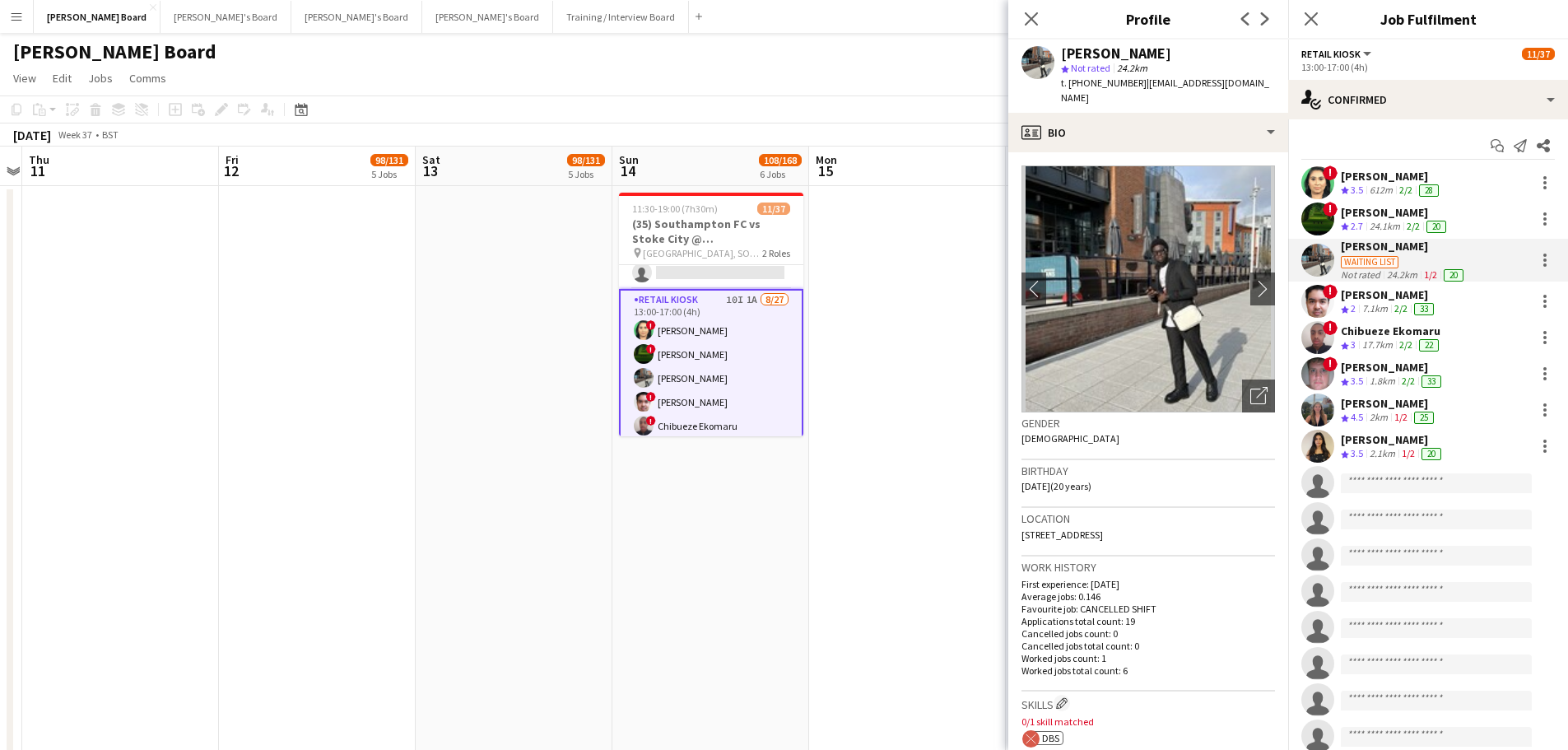
click at [975, 366] on app-date-cell at bounding box center [907, 634] width 197 height 896
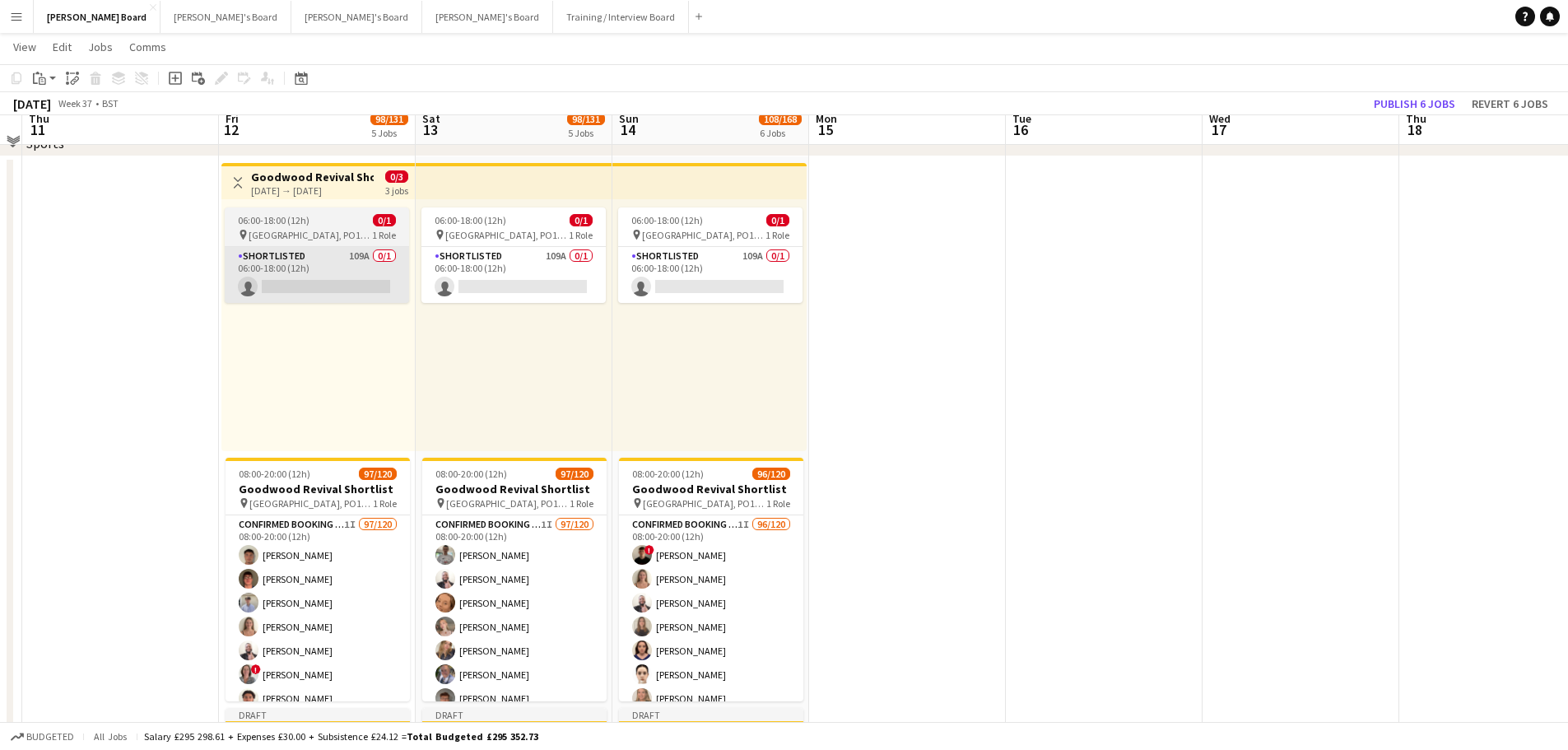
scroll to position [988, 0]
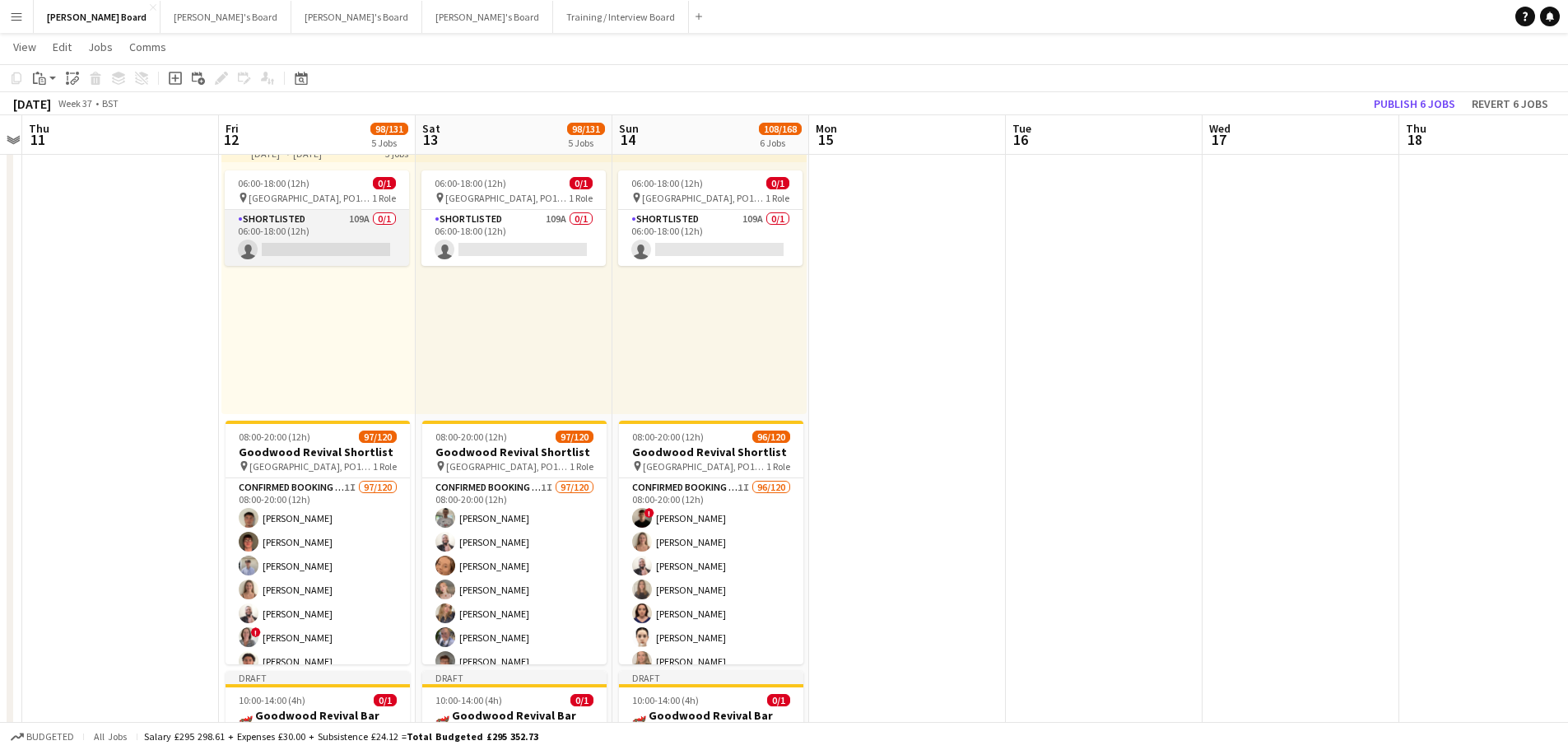
click at [246, 234] on app-card-role "Shortlisted 109A 0/1 06:00-18:00 (12h) single-neutral-actions" at bounding box center [316, 237] width 184 height 56
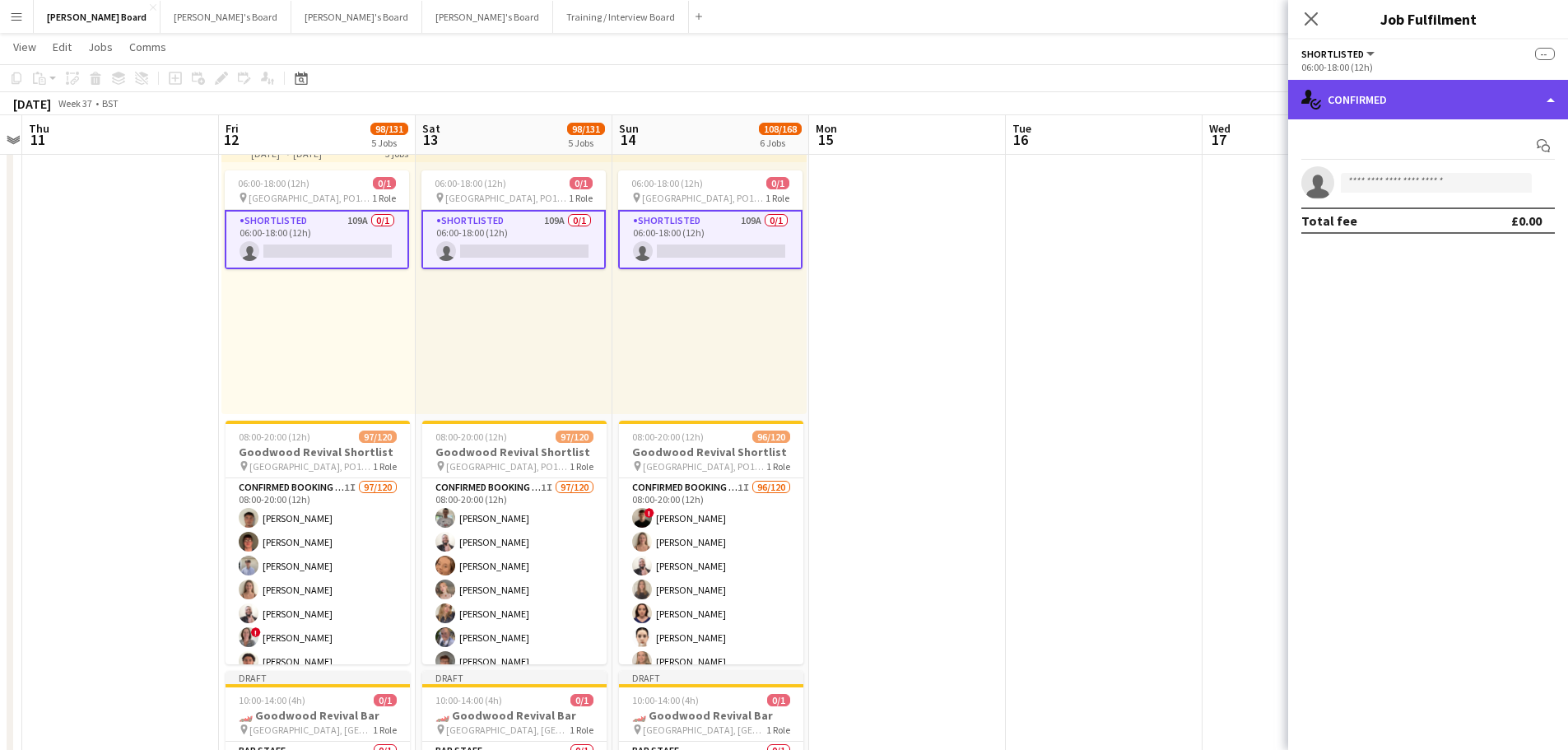
click at [1469, 89] on div "single-neutral-actions-check-2 Confirmed" at bounding box center [1427, 100] width 279 height 40
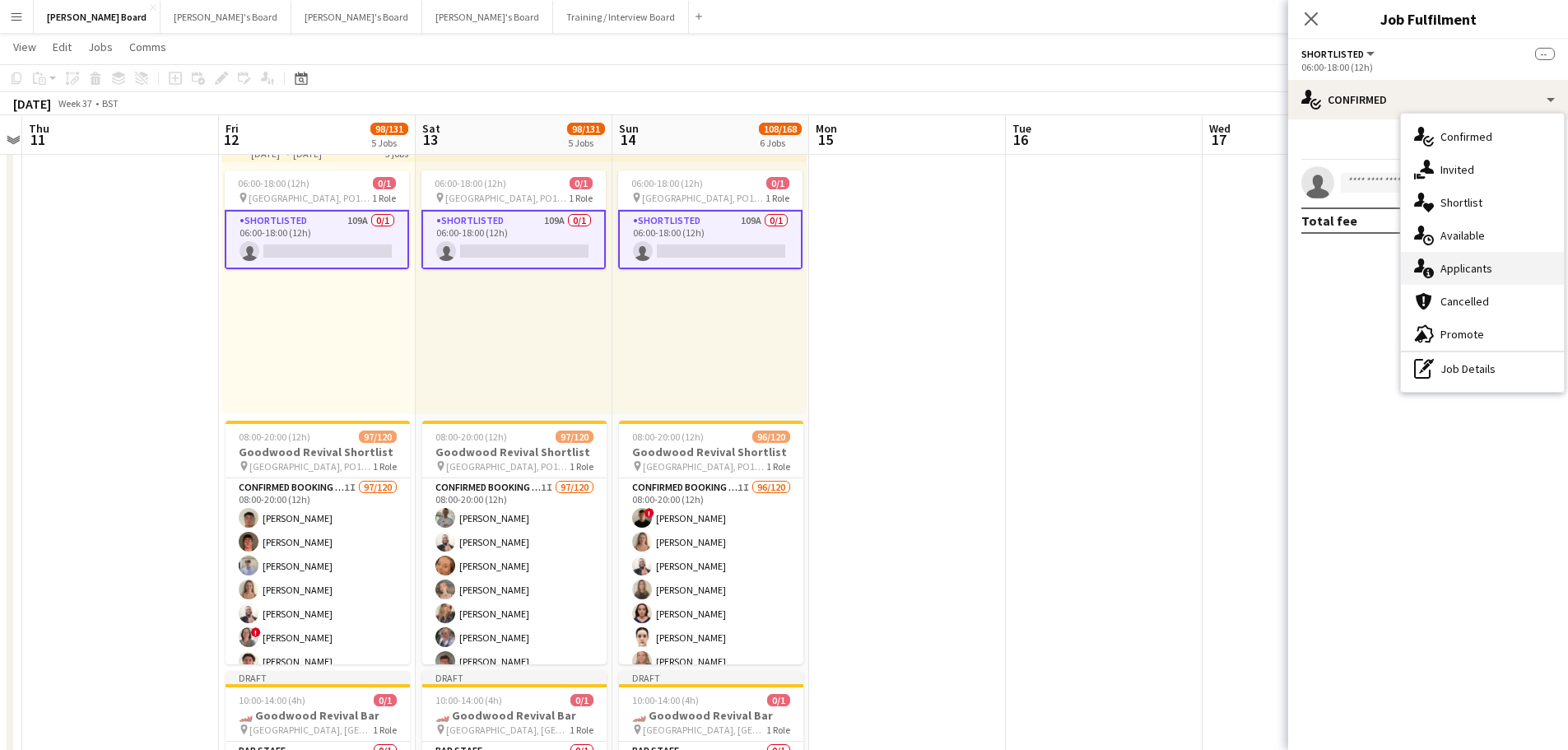
click at [1483, 268] on div "single-neutral-actions-information Applicants" at bounding box center [1482, 268] width 163 height 33
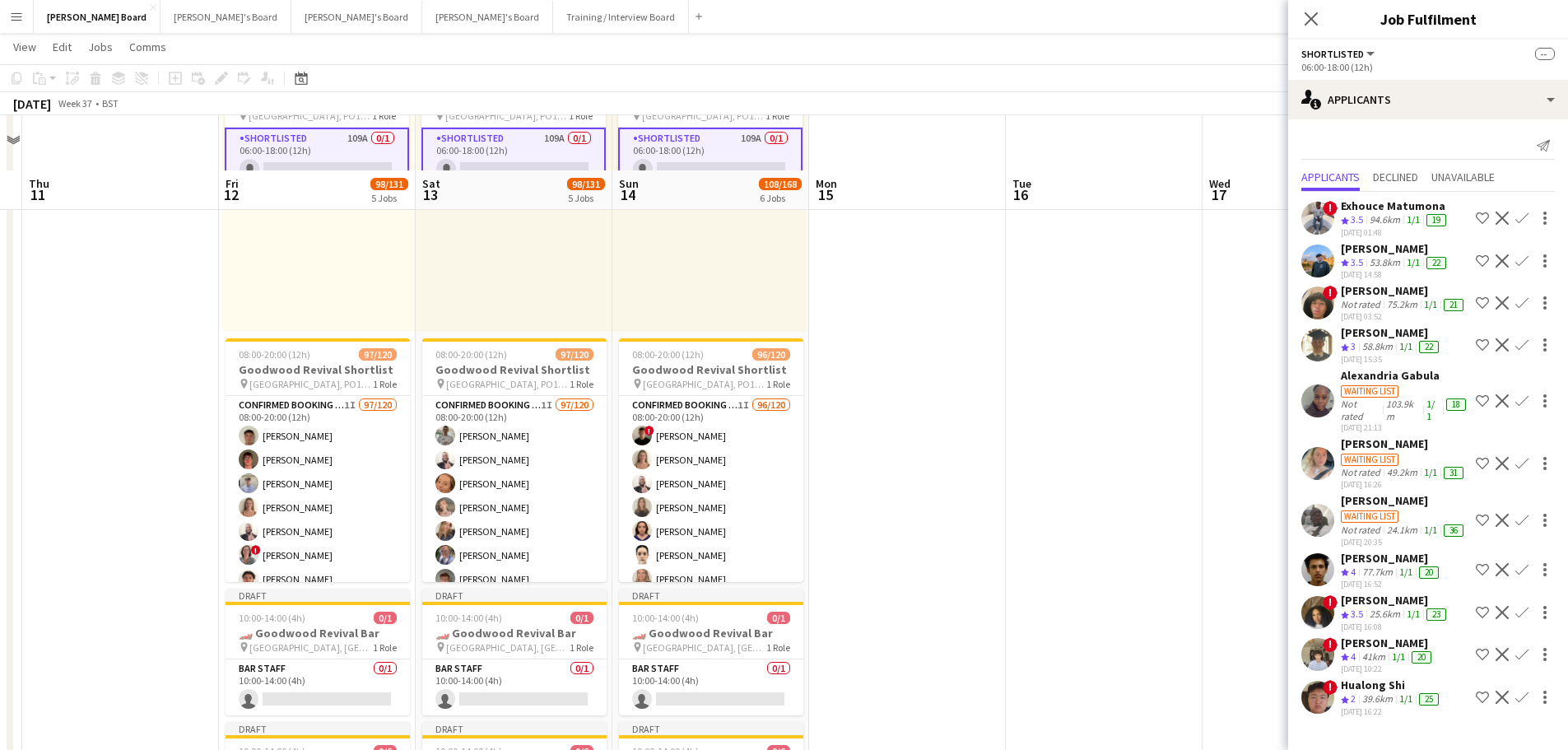
scroll to position [1153, 0]
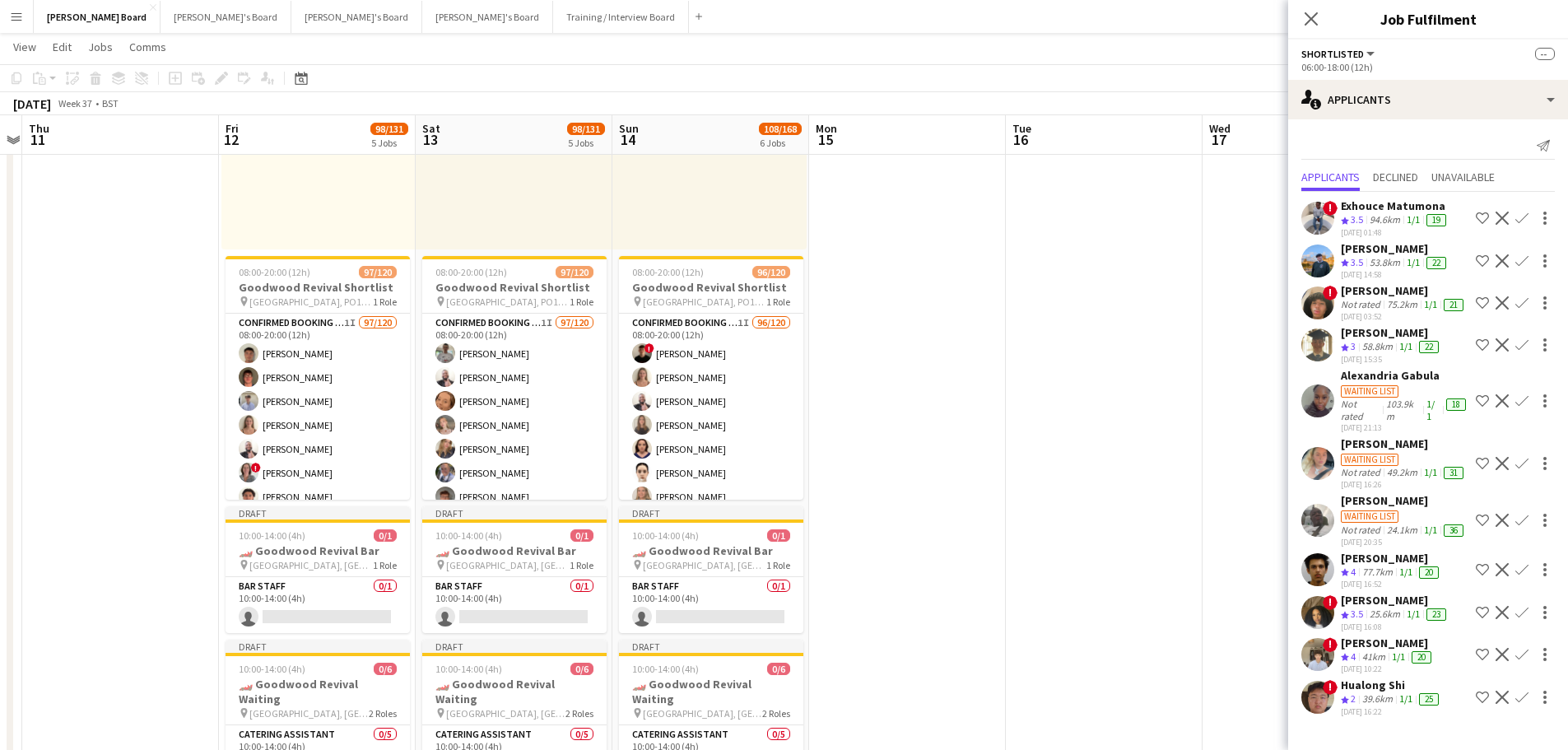
click at [1504, 260] on app-icon "Decline" at bounding box center [1501, 261] width 13 height 13
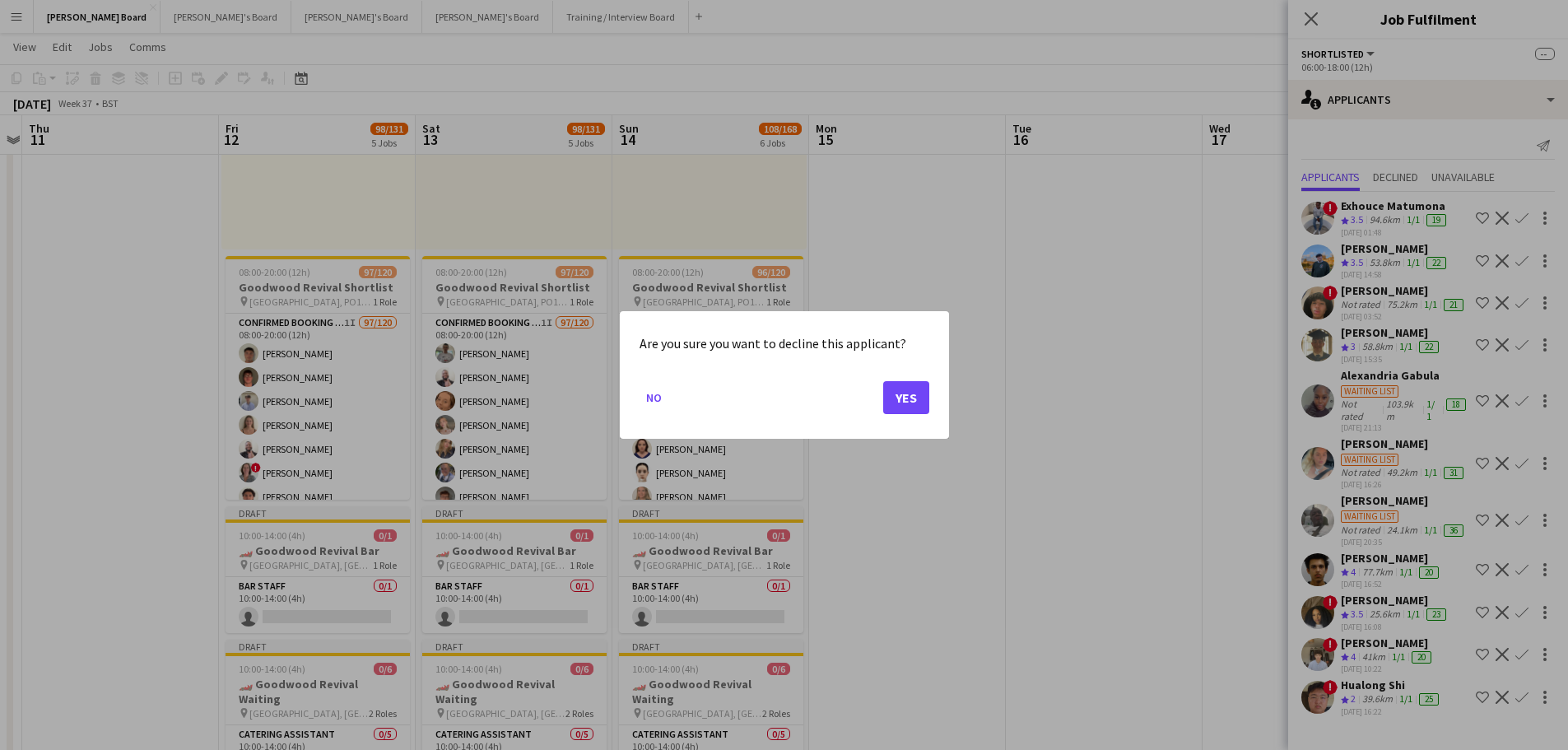
scroll to position [0, 0]
click at [881, 397] on mat-dialog-actions "No Yes" at bounding box center [784, 403] width 290 height 70
click at [914, 397] on button "Yes" at bounding box center [906, 397] width 46 height 33
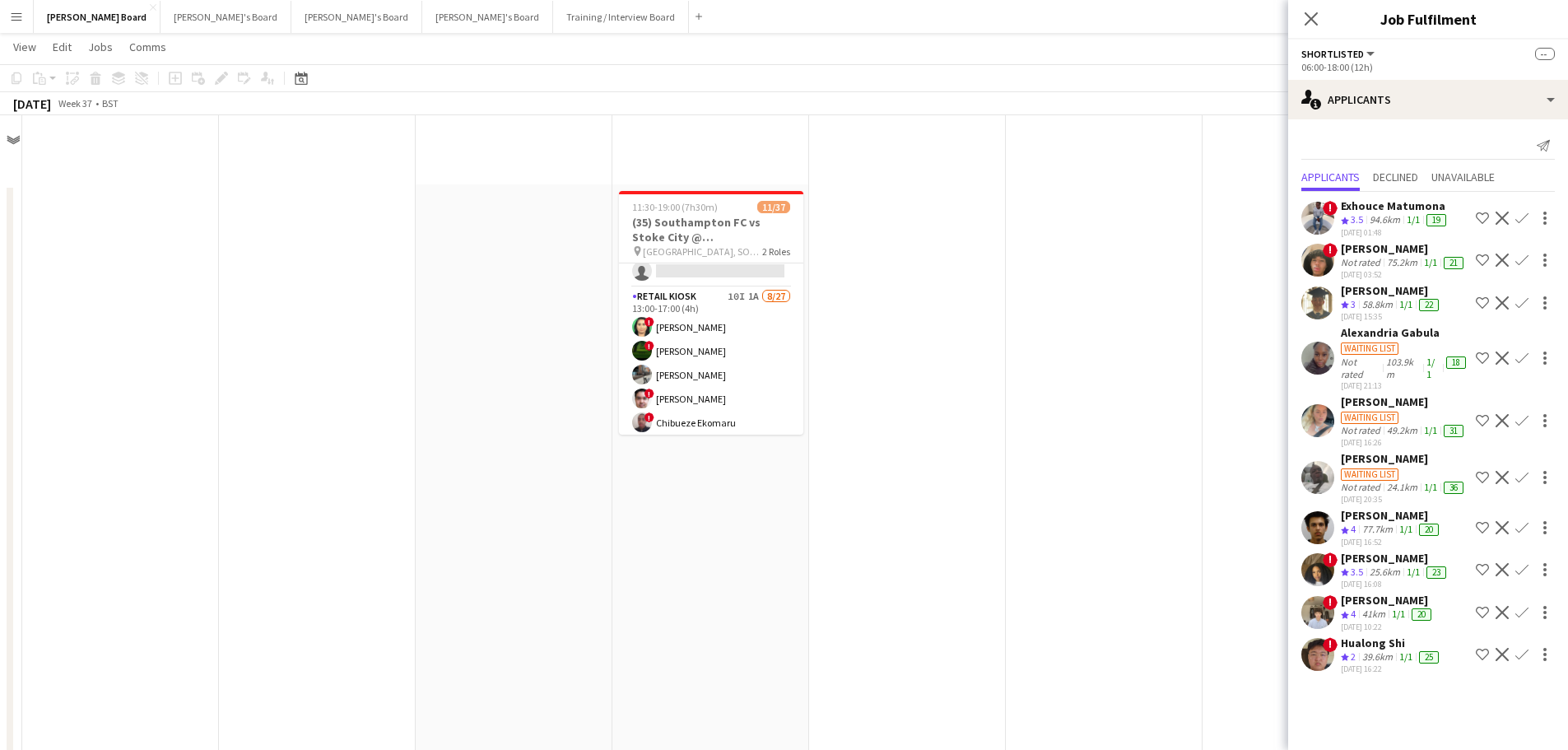
scroll to position [1153, 0]
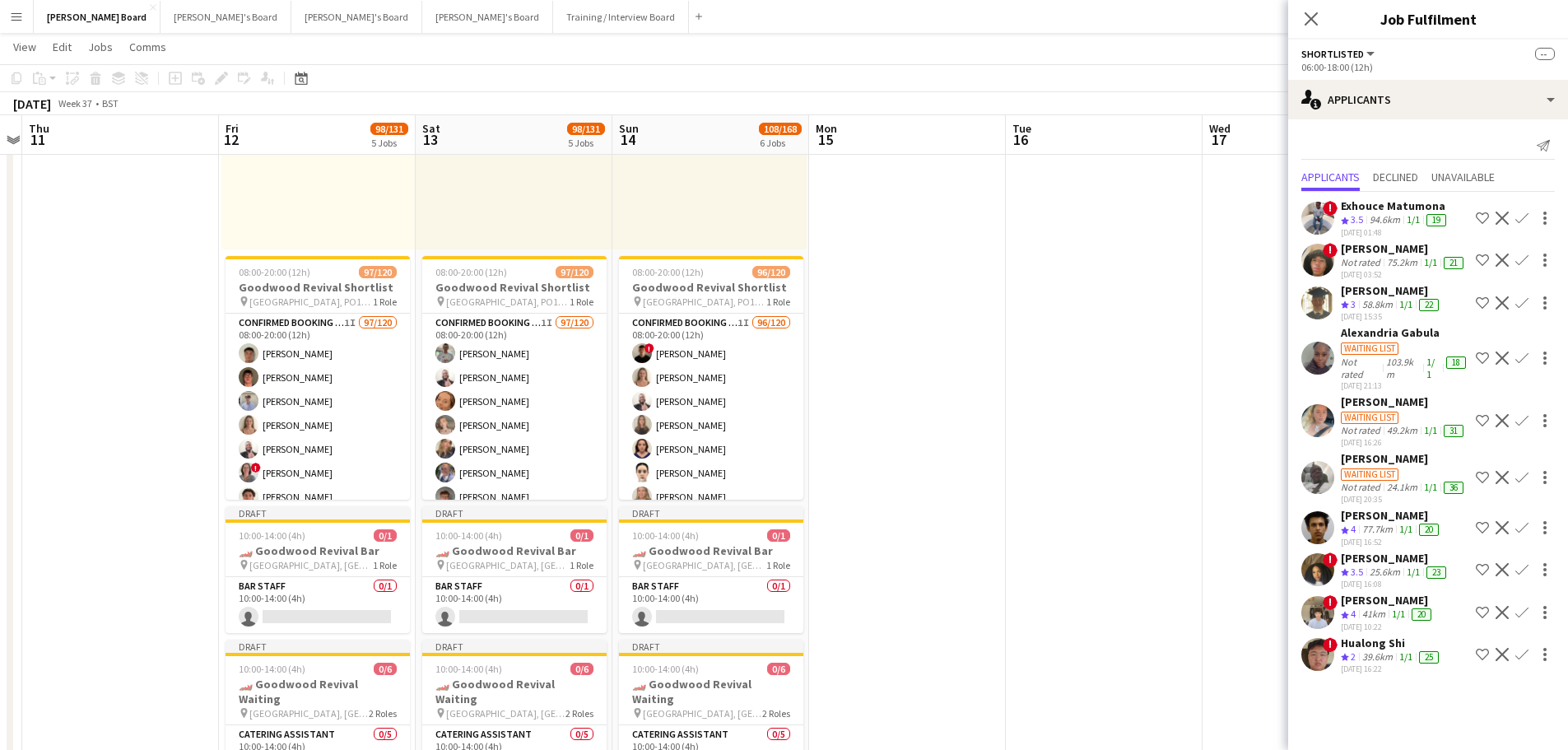
click at [1393, 299] on div "58.8km" at bounding box center [1376, 305] width 37 height 14
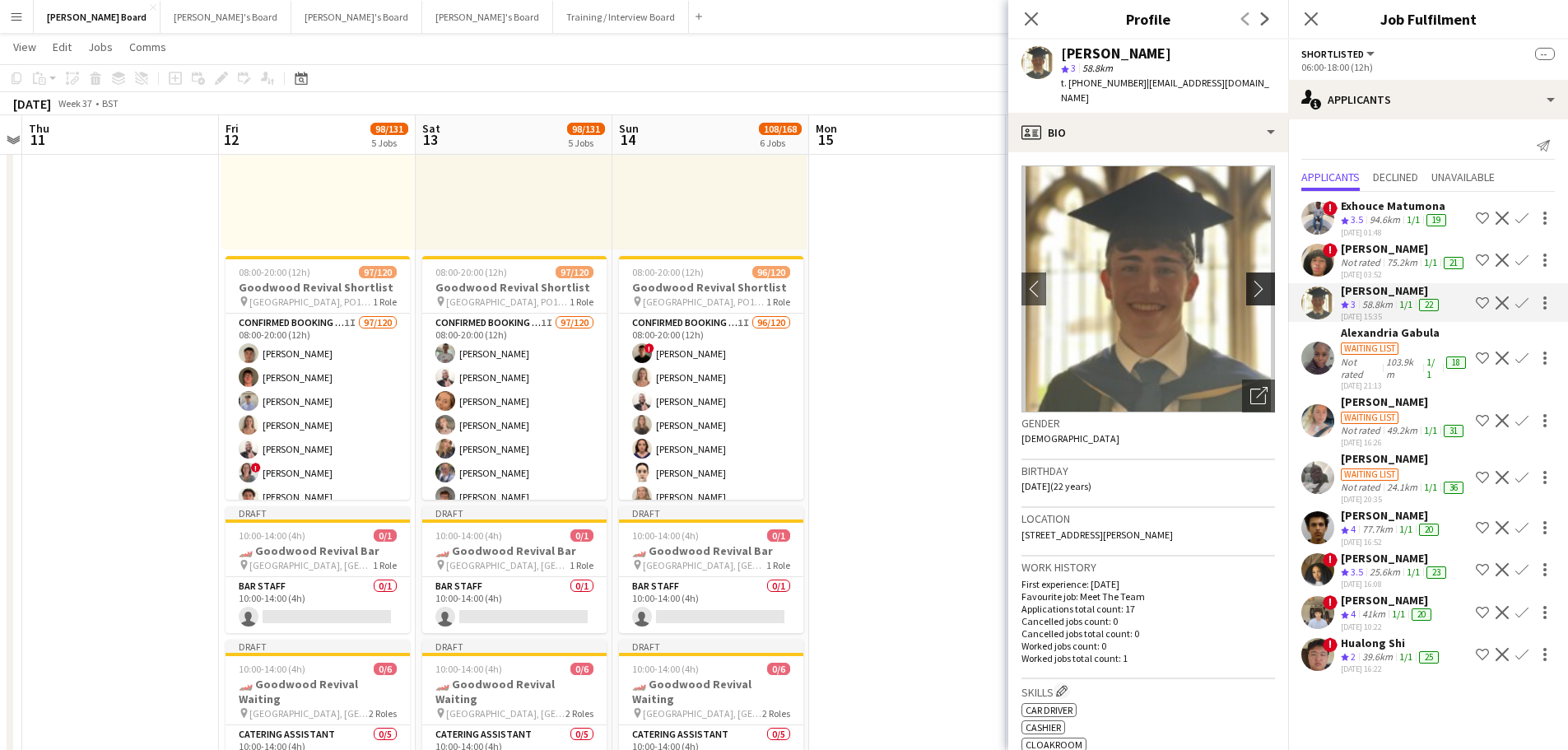
click at [1250, 280] on app-icon "chevron-right" at bounding box center [1263, 288] width 26 height 17
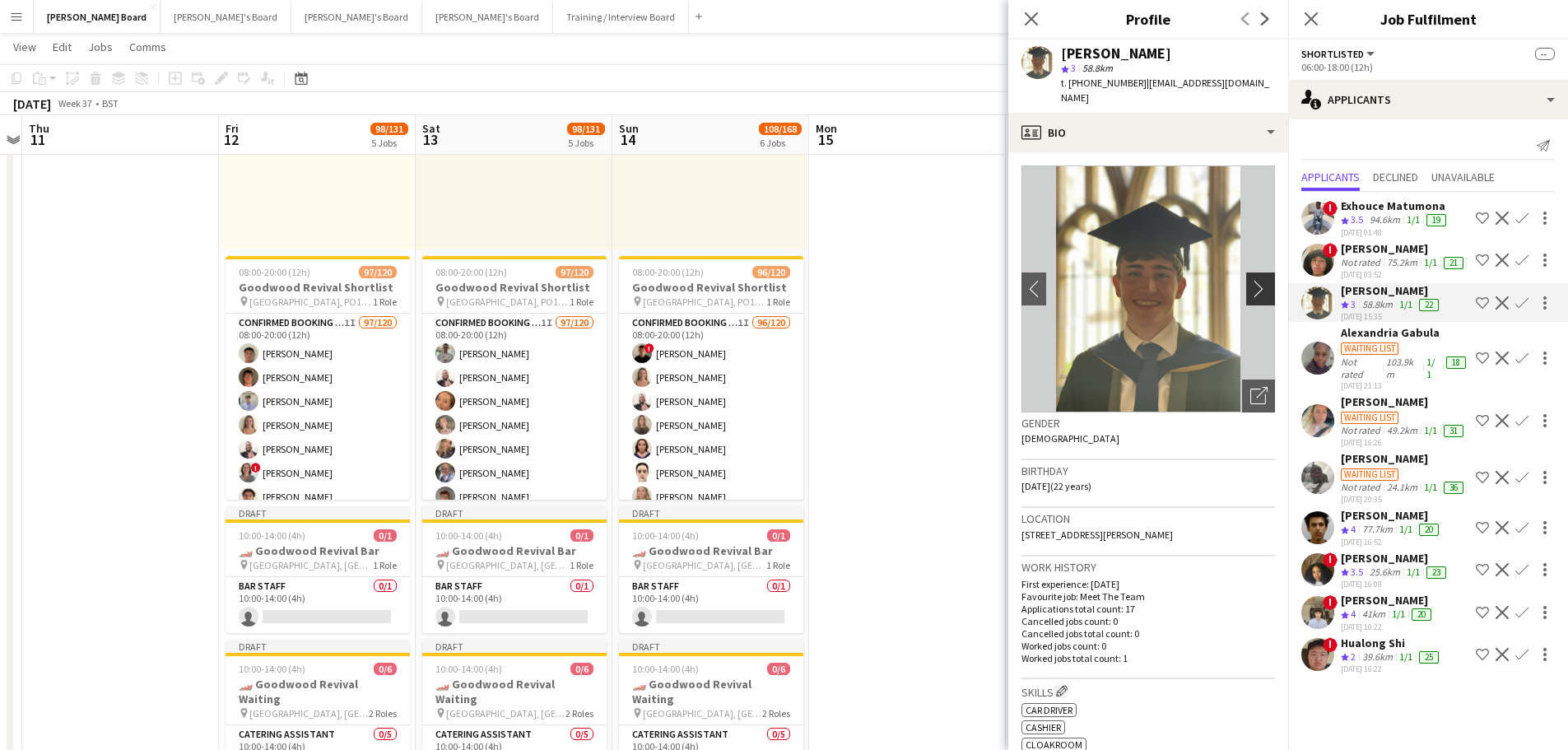
click at [1260, 280] on app-icon "chevron-right" at bounding box center [1263, 288] width 26 height 17
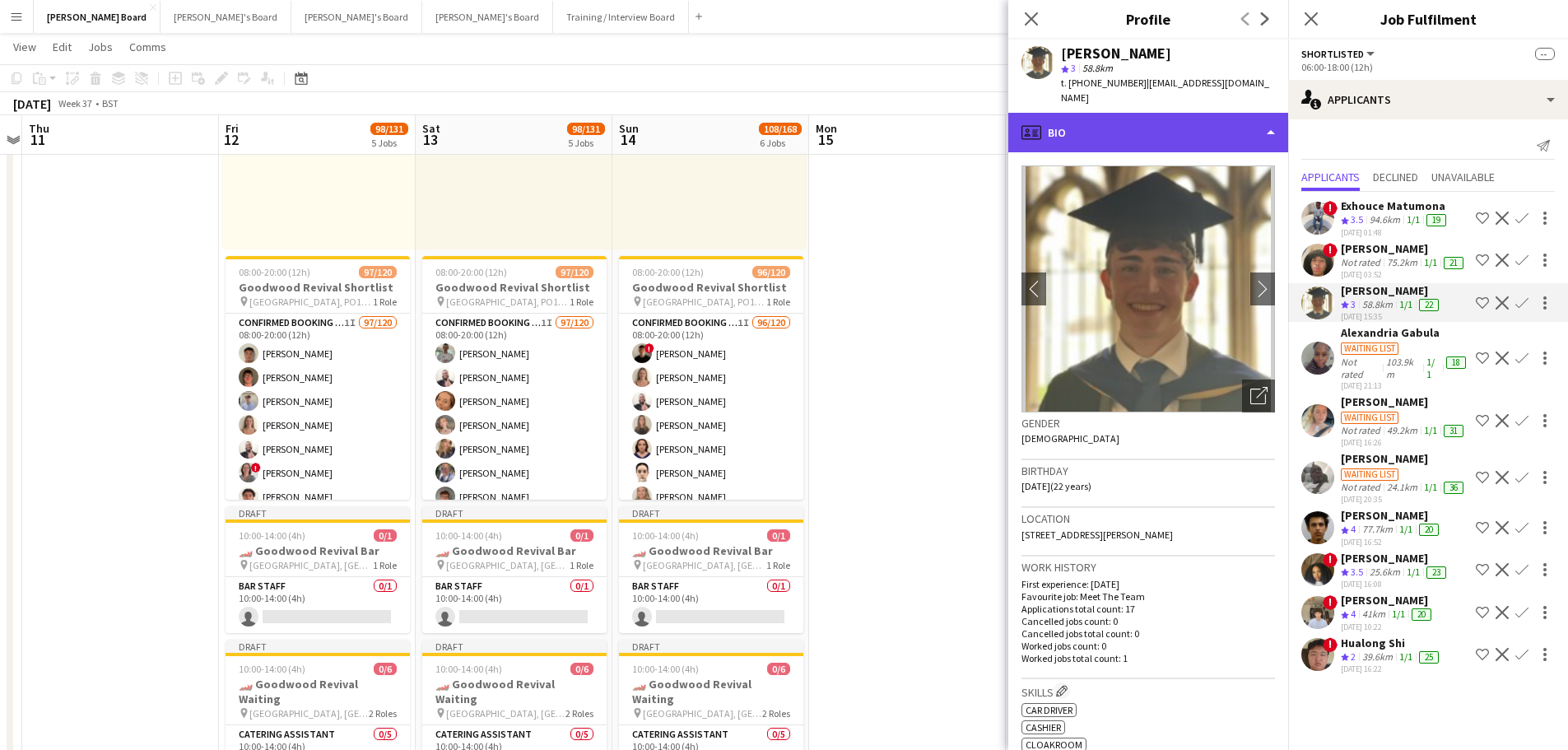
click at [1192, 116] on div "profile Bio" at bounding box center [1148, 132] width 279 height 40
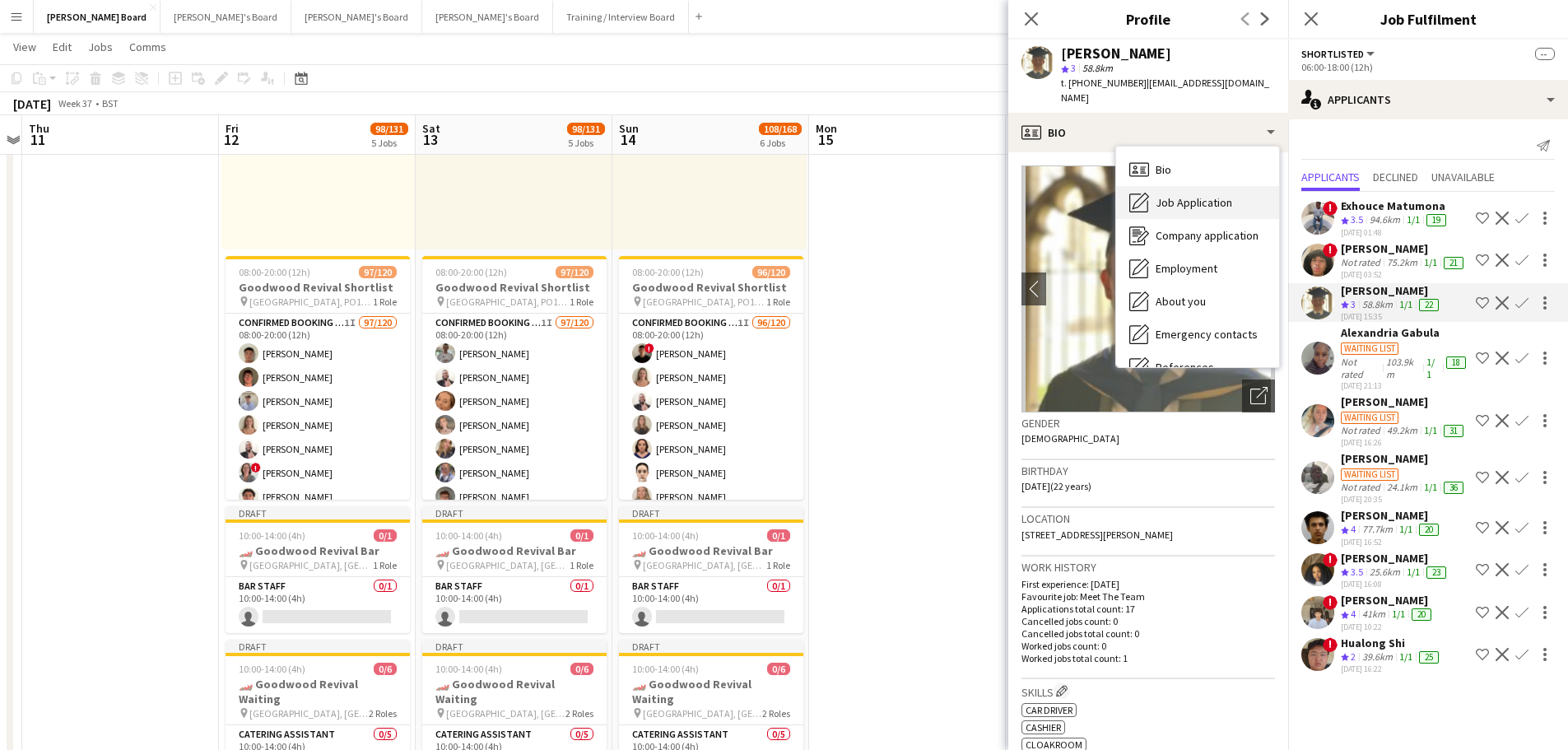
click at [1192, 199] on div "Job Application Job Application" at bounding box center [1197, 202] width 163 height 33
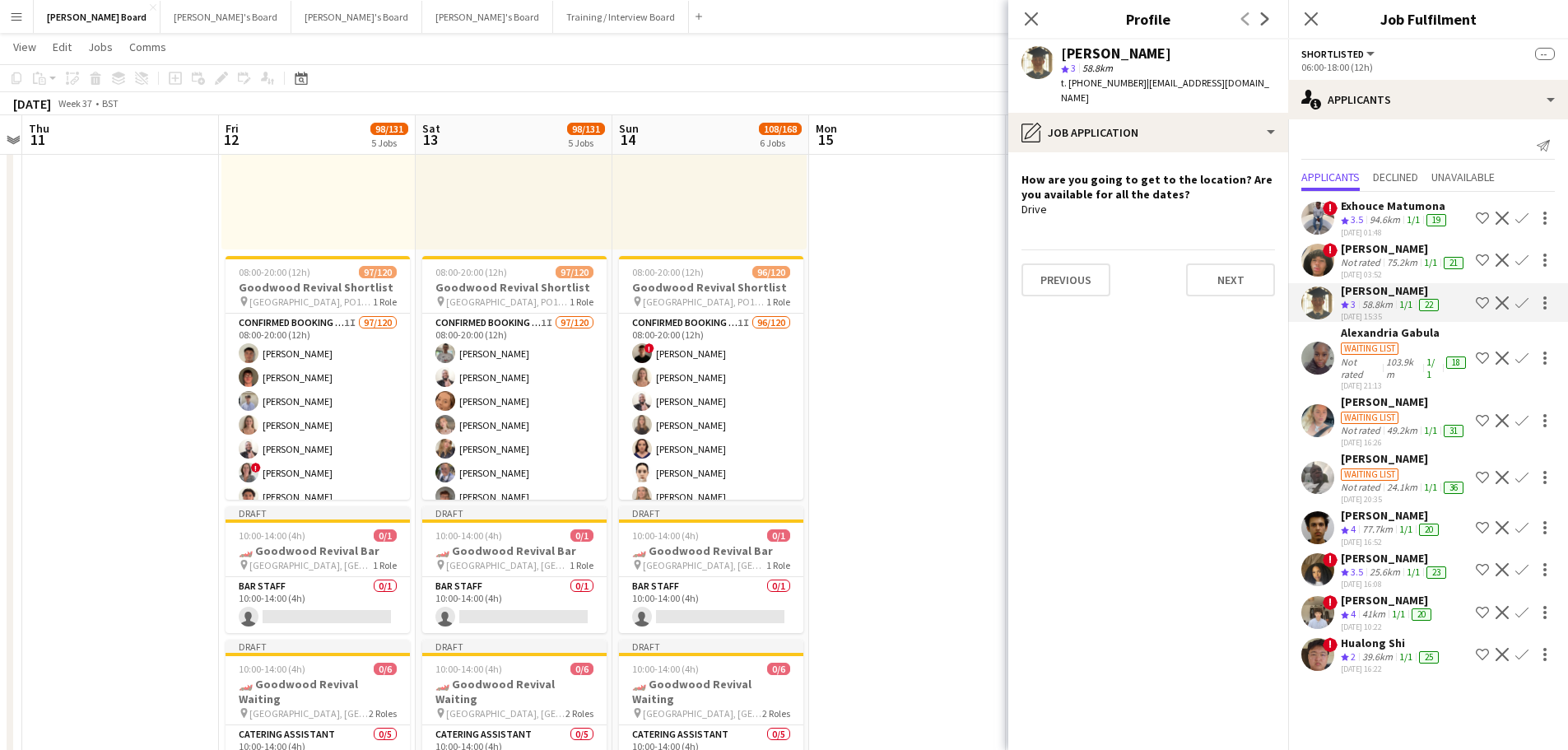
click at [1395, 651] on div "39.6km" at bounding box center [1376, 657] width 37 height 14
click at [1389, 519] on div "Rudransh Mahajan" at bounding box center [1391, 515] width 101 height 15
click at [1377, 300] on div "58.8km" at bounding box center [1376, 305] width 37 height 14
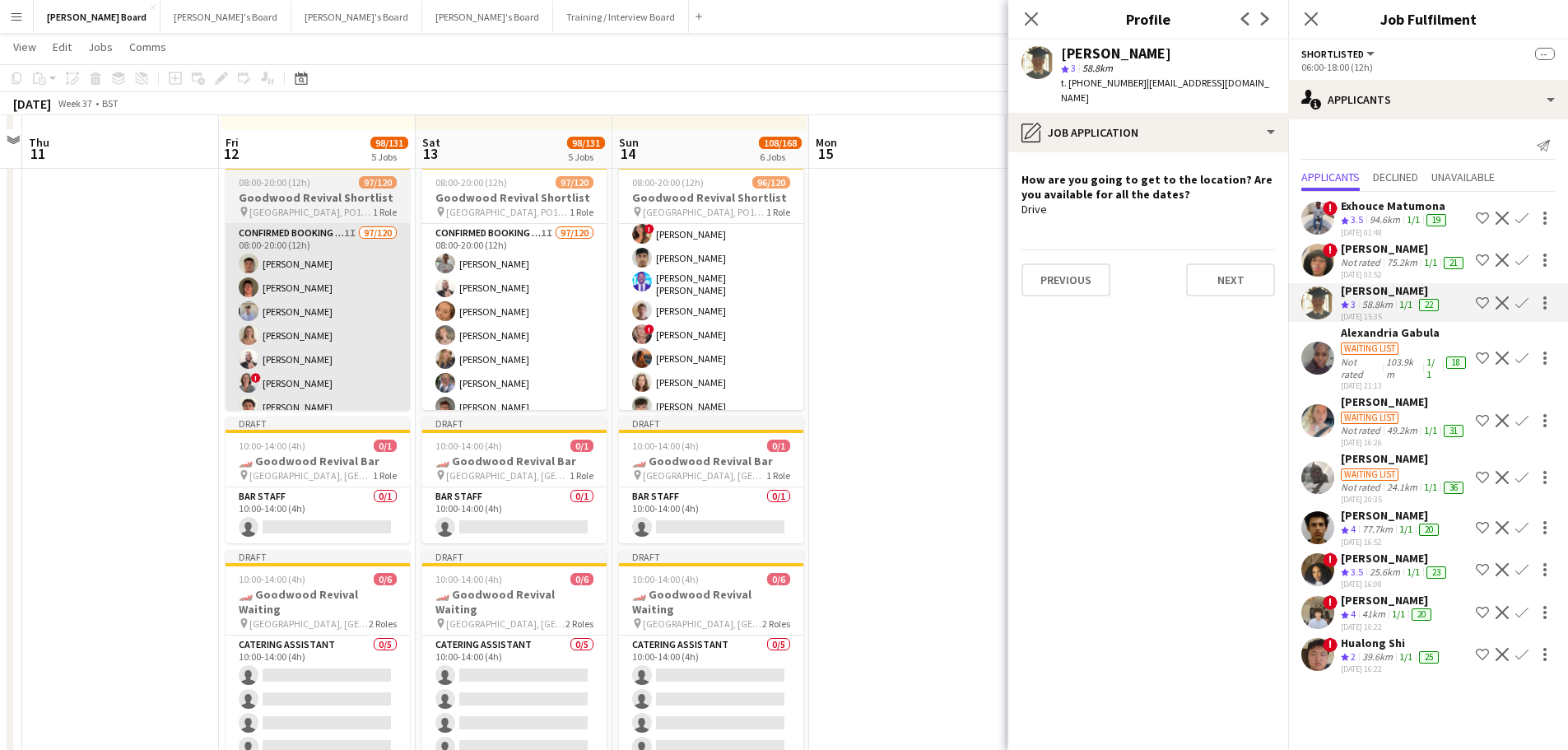
scroll to position [1235, 0]
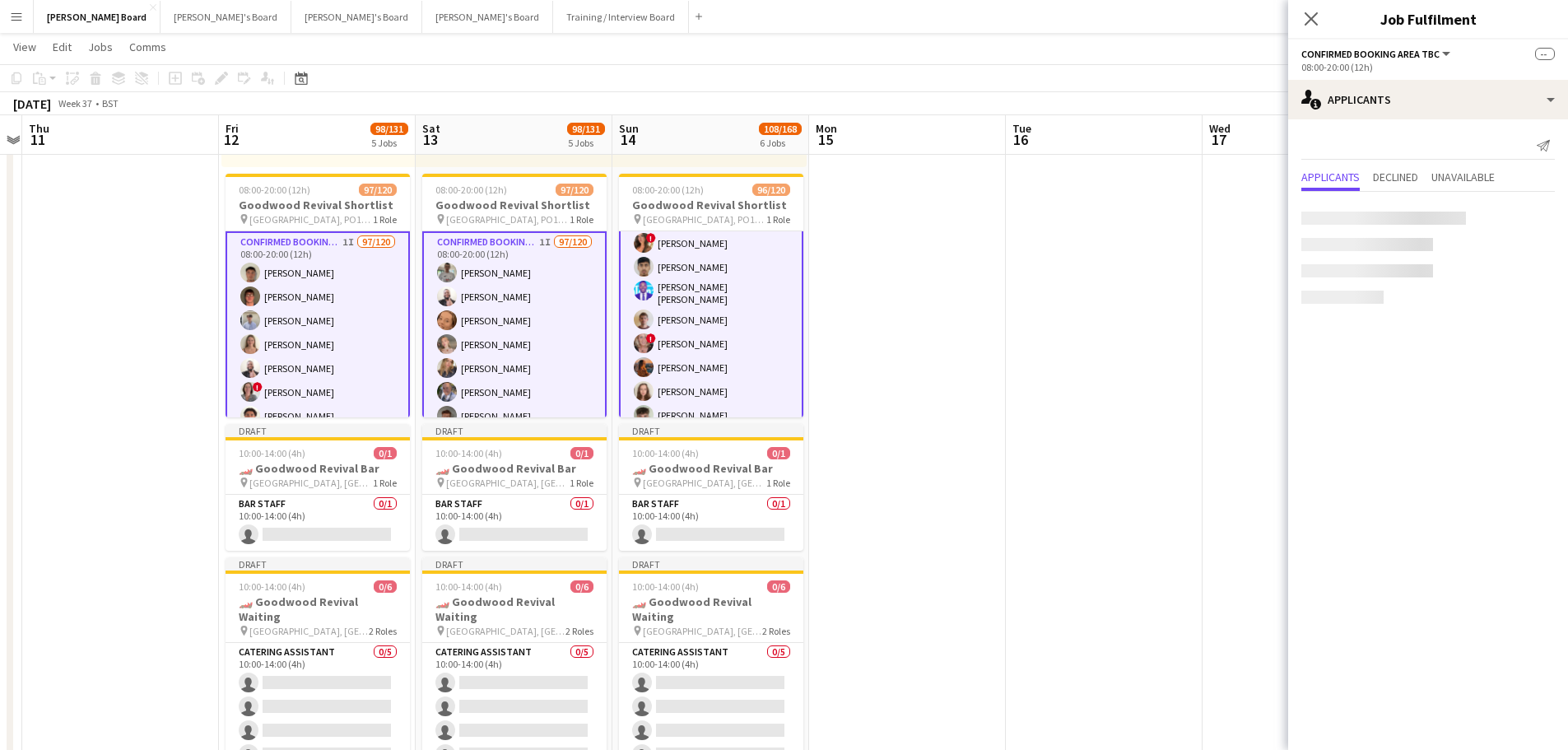
scroll to position [414, 0]
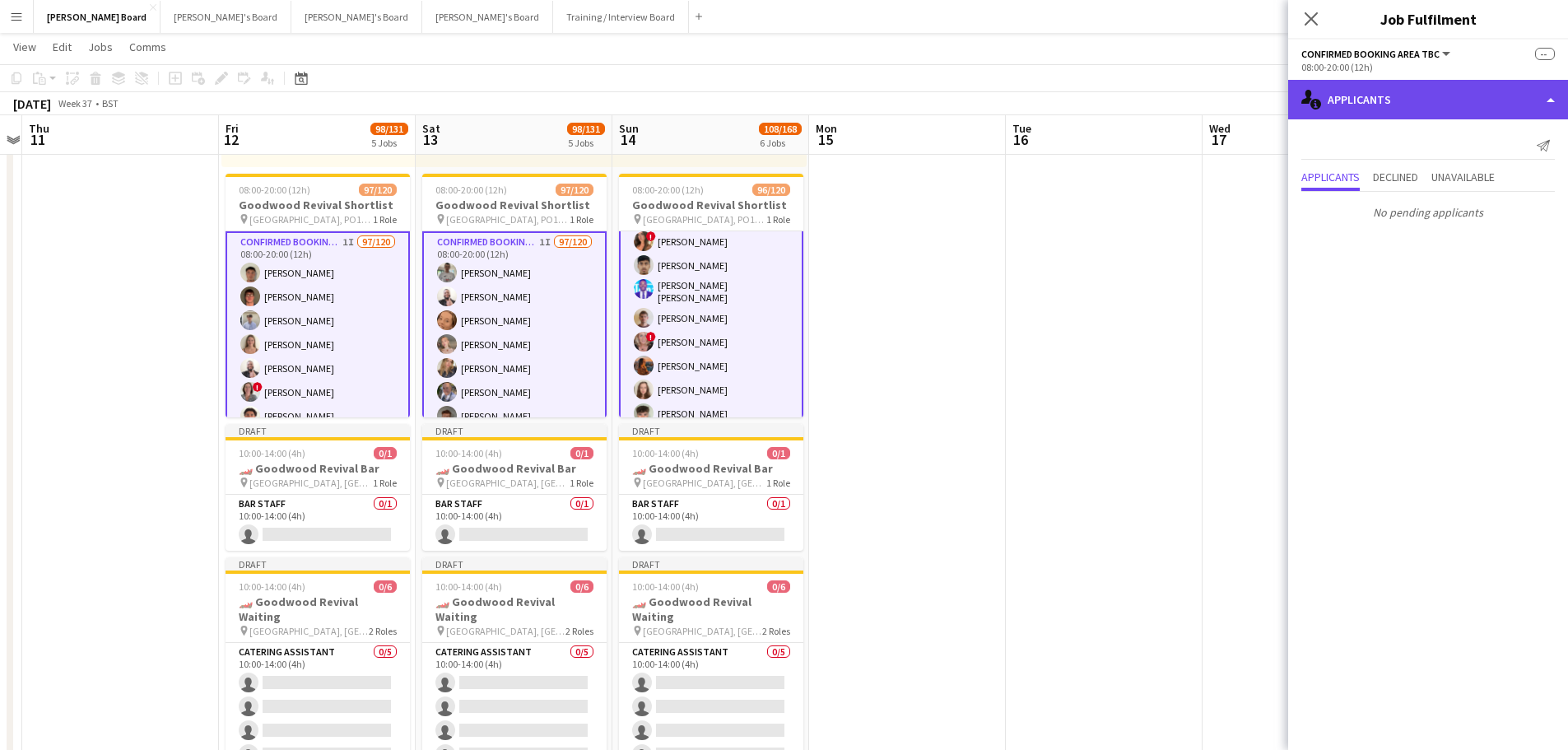
click at [1538, 87] on div "single-neutral-actions-information Applicants" at bounding box center [1427, 100] width 279 height 40
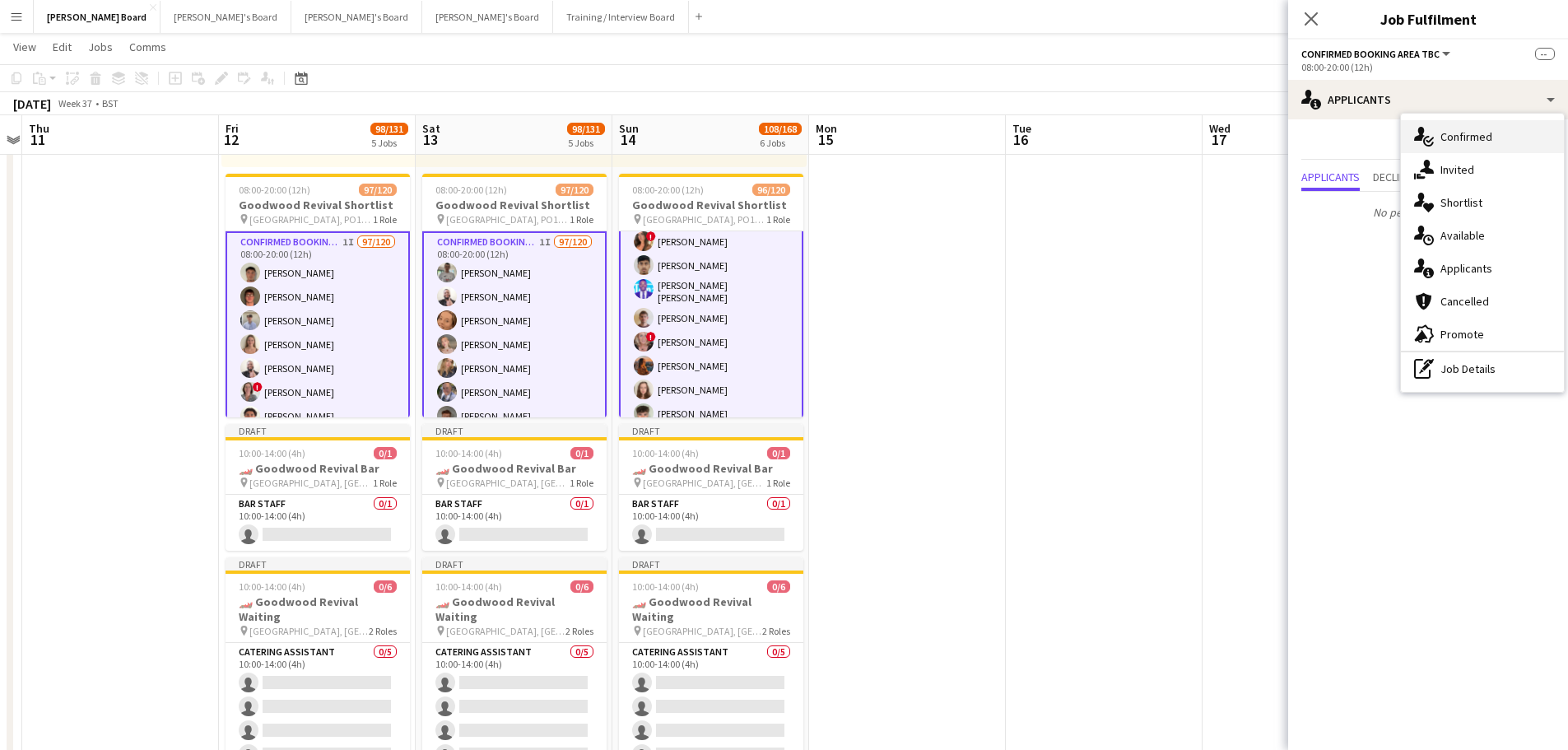
click at [1493, 137] on div "single-neutral-actions-check-2 Confirmed" at bounding box center [1482, 137] width 163 height 33
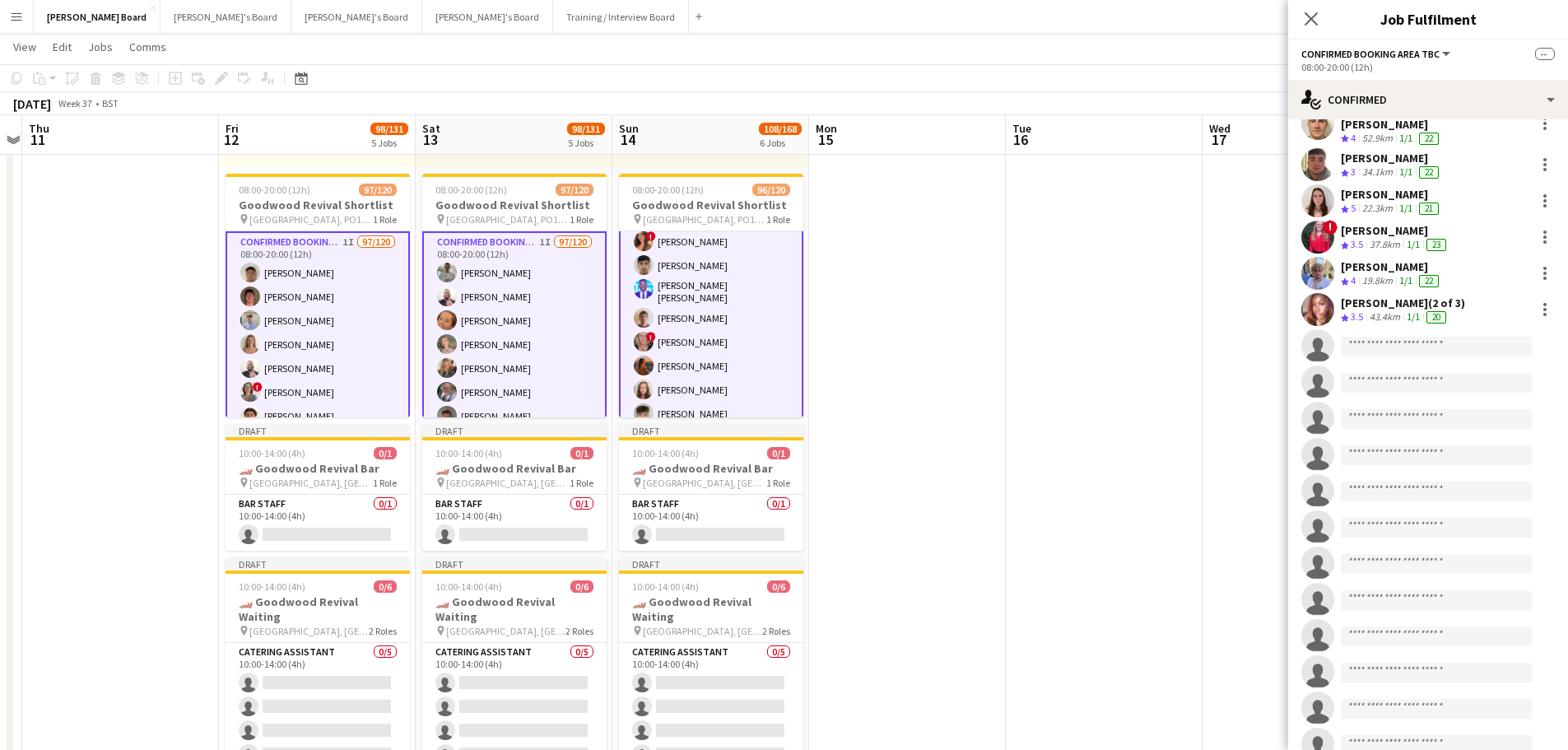
scroll to position [3457, 0]
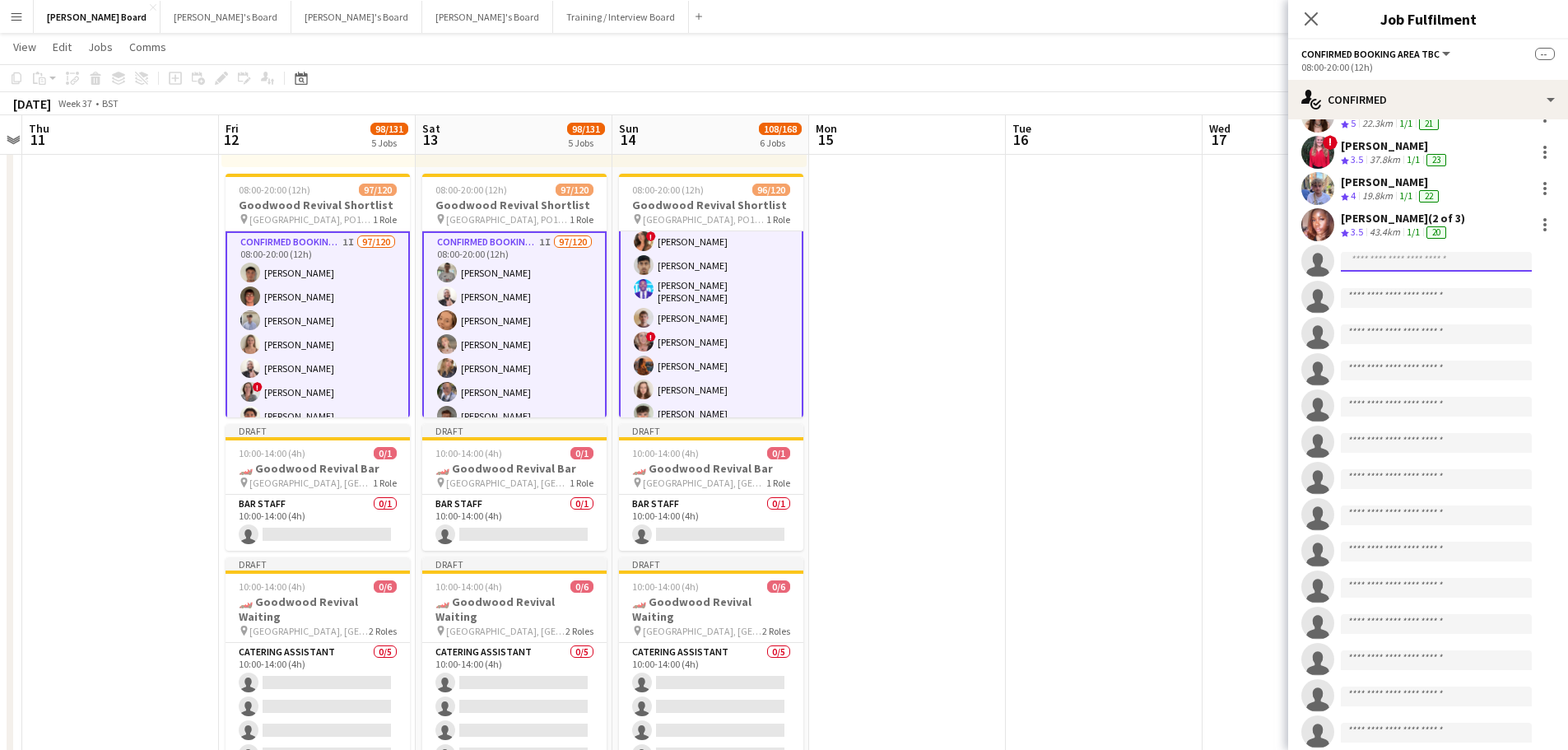
click at [1381, 252] on input at bounding box center [1436, 261] width 191 height 20
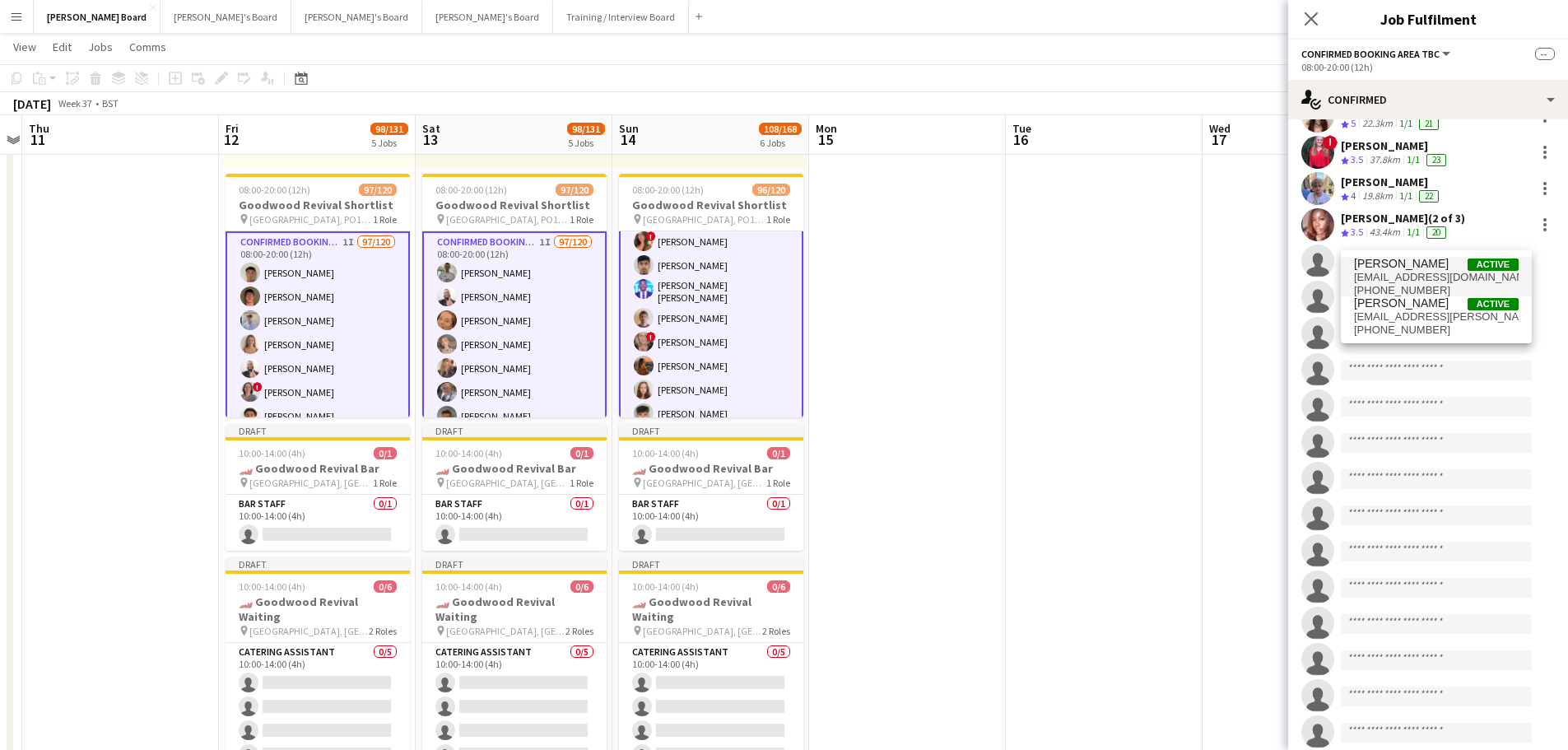
type input "*****"
click at [1373, 280] on span "danwelch246@gmail.com" at bounding box center [1436, 277] width 164 height 13
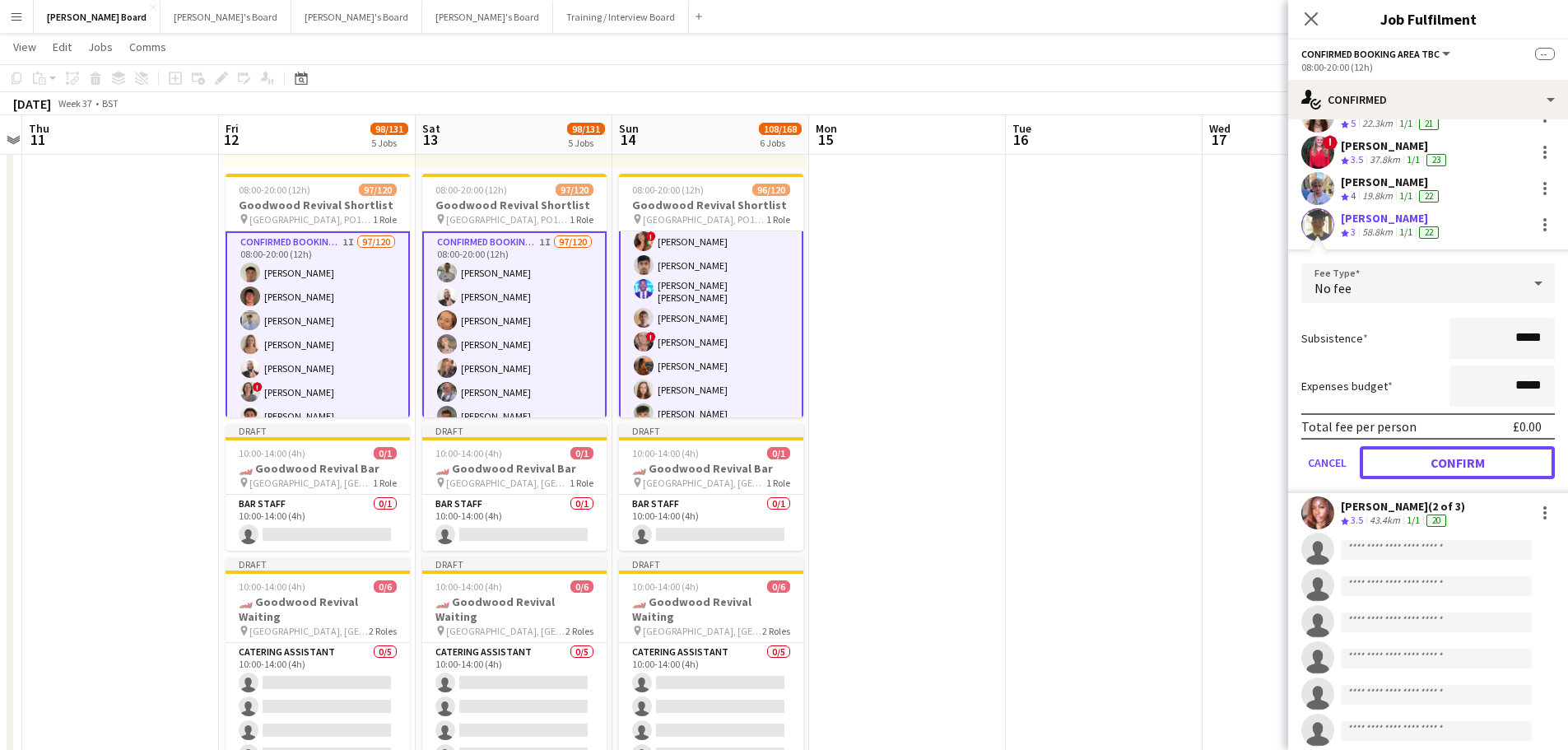
click at [1436, 452] on button "Confirm" at bounding box center [1456, 463] width 195 height 33
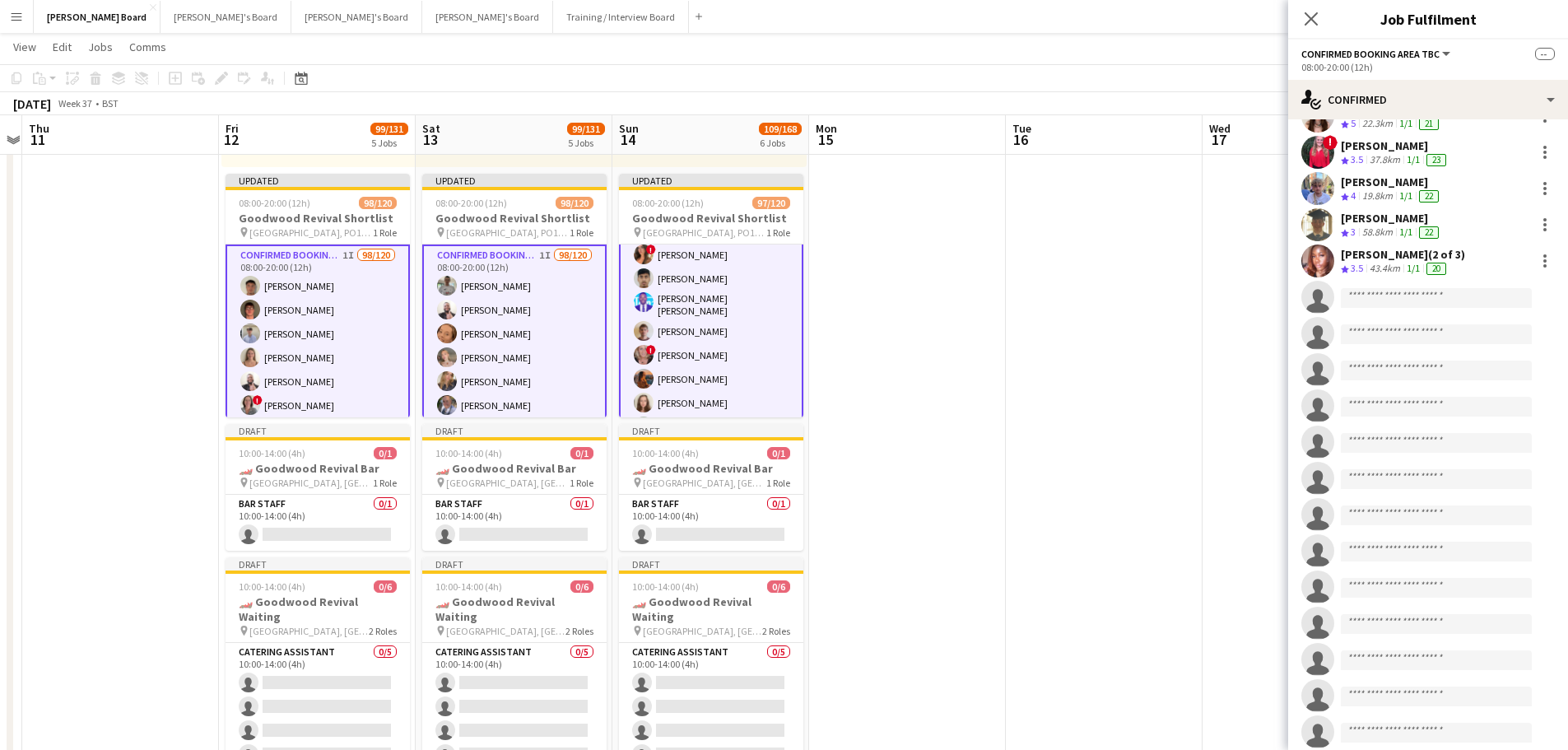
click at [1099, 370] on app-date-cell at bounding box center [1104, 361] width 197 height 978
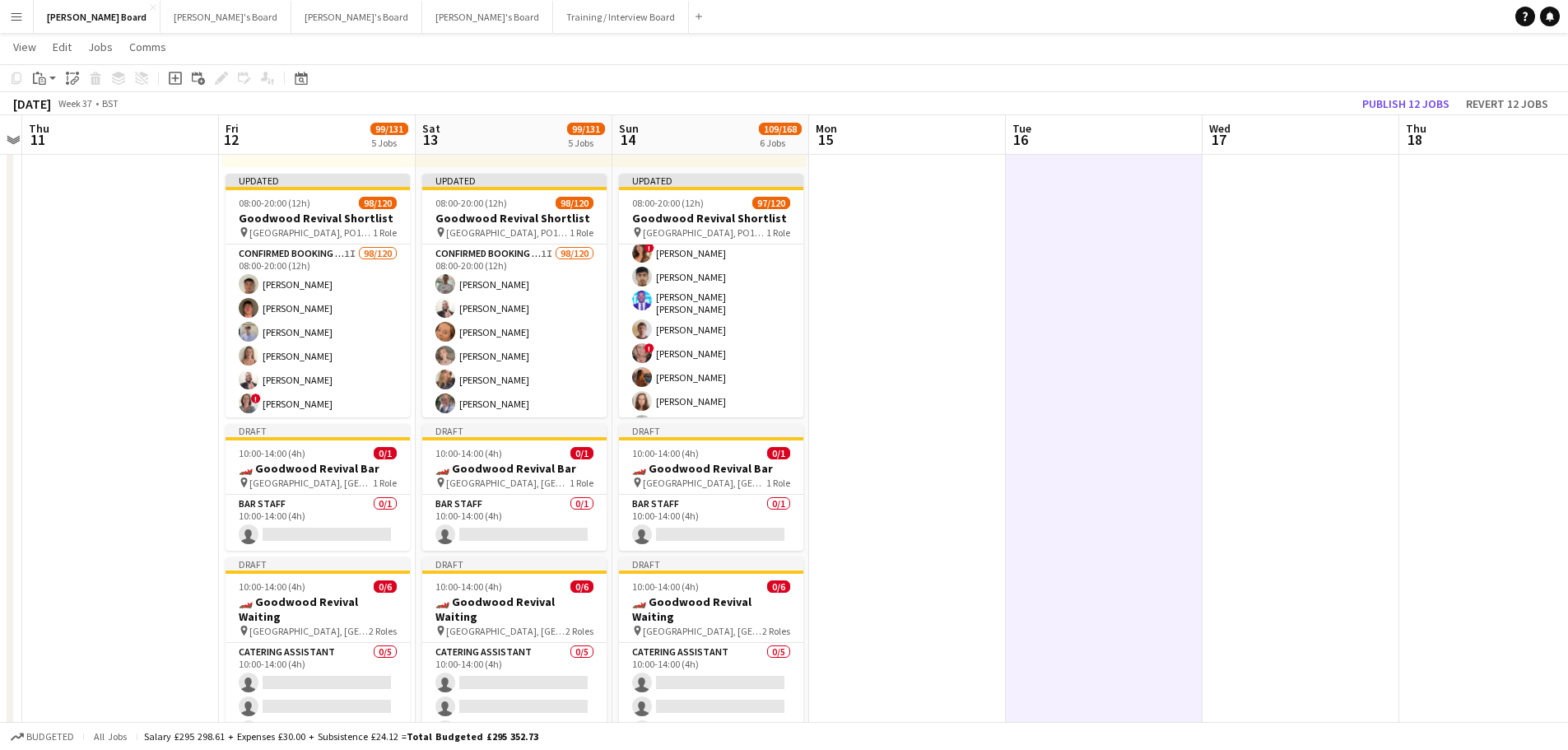
scroll to position [412, 0]
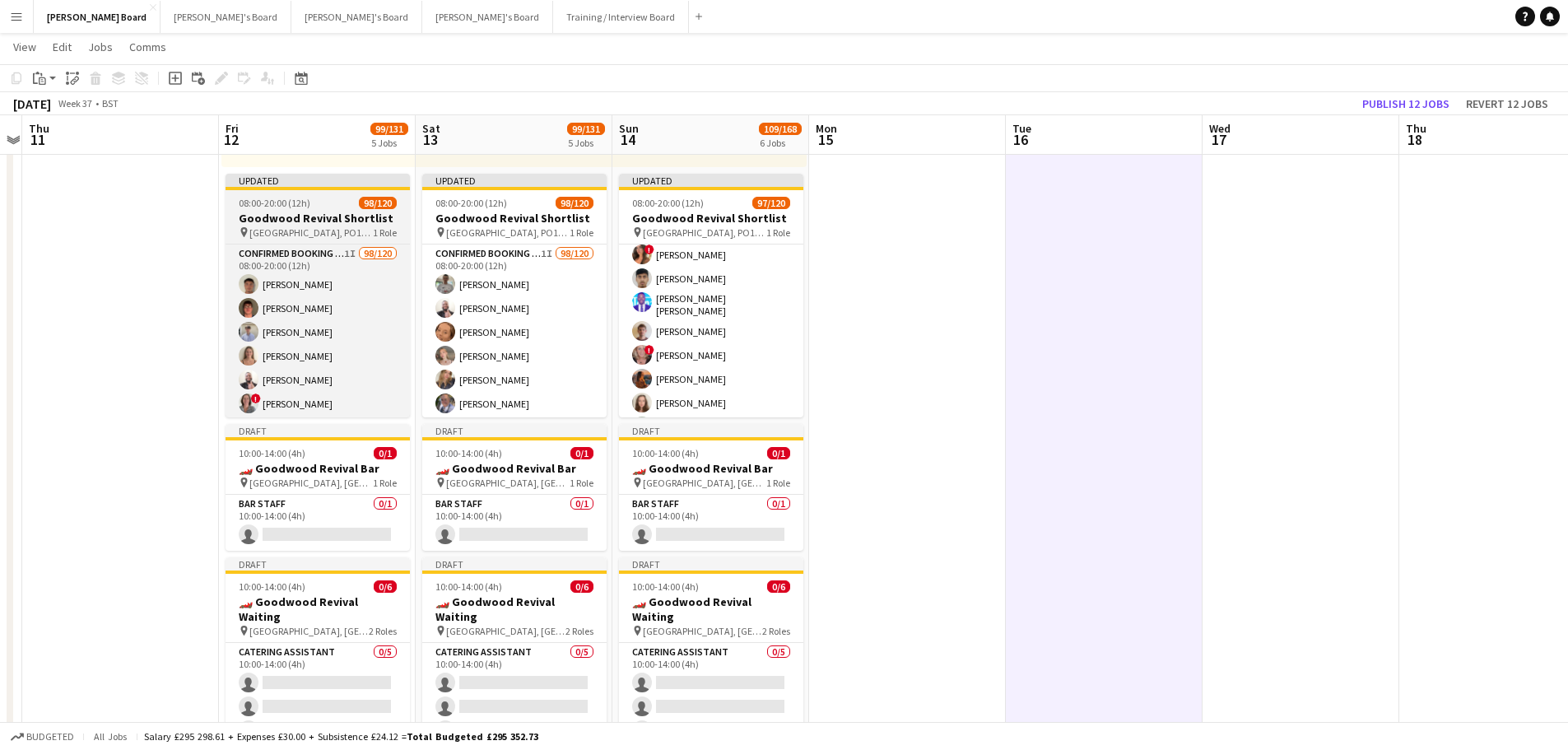
click at [344, 218] on h3 "Goodwood Revival Shortlist" at bounding box center [317, 218] width 184 height 15
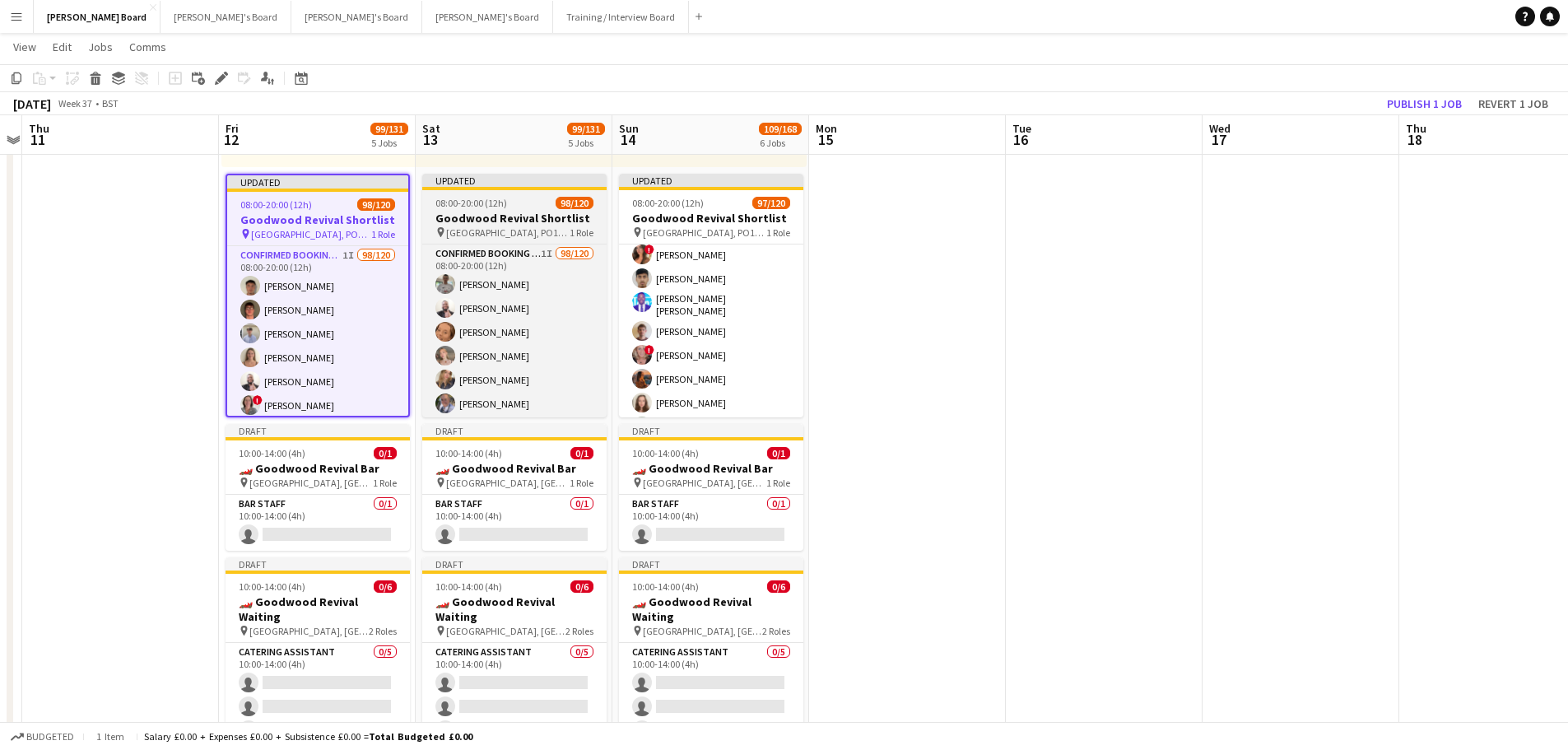
click at [497, 216] on h3 "Goodwood Revival Shortlist" at bounding box center [514, 218] width 184 height 15
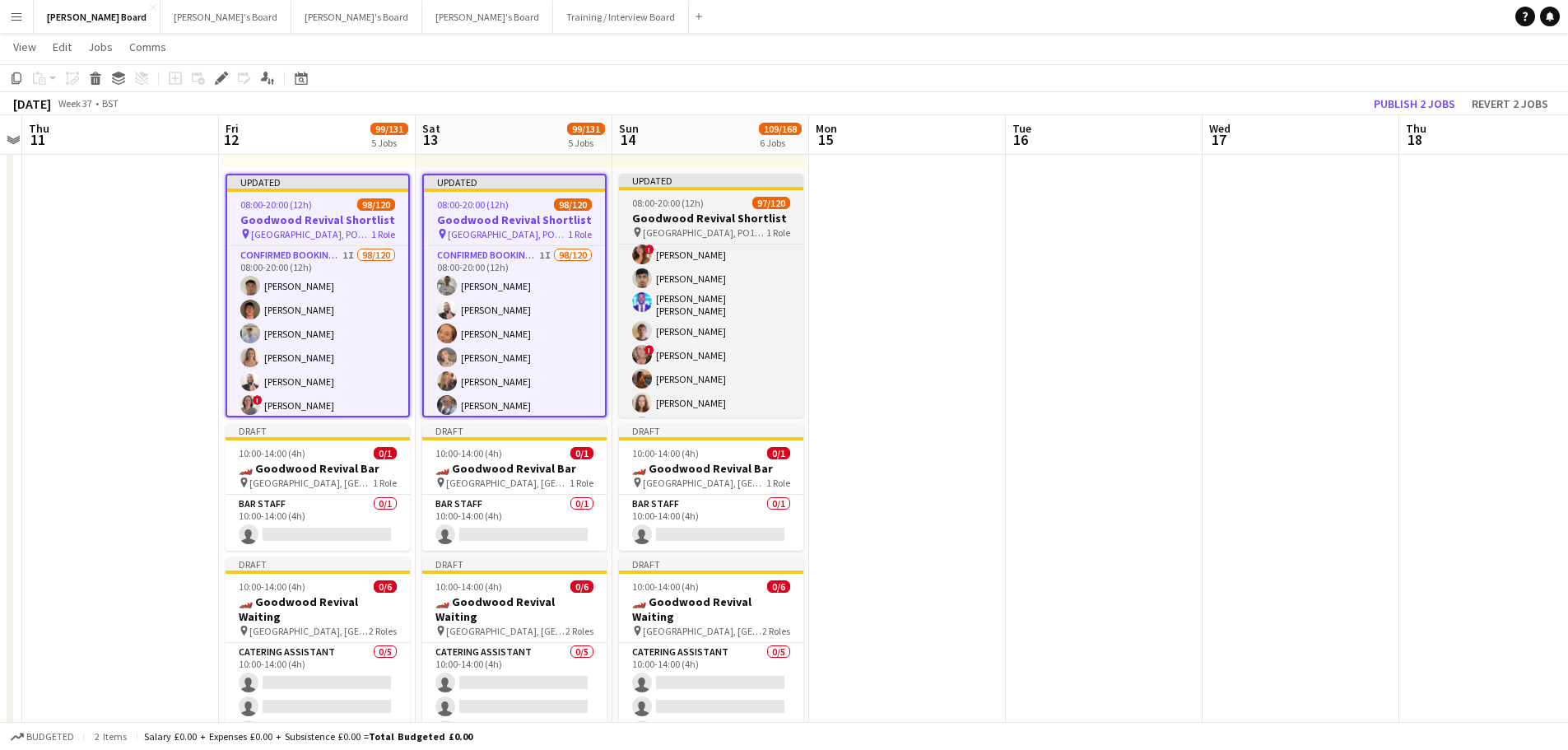
click at [793, 222] on h3 "Goodwood Revival Shortlist" at bounding box center [711, 218] width 184 height 15
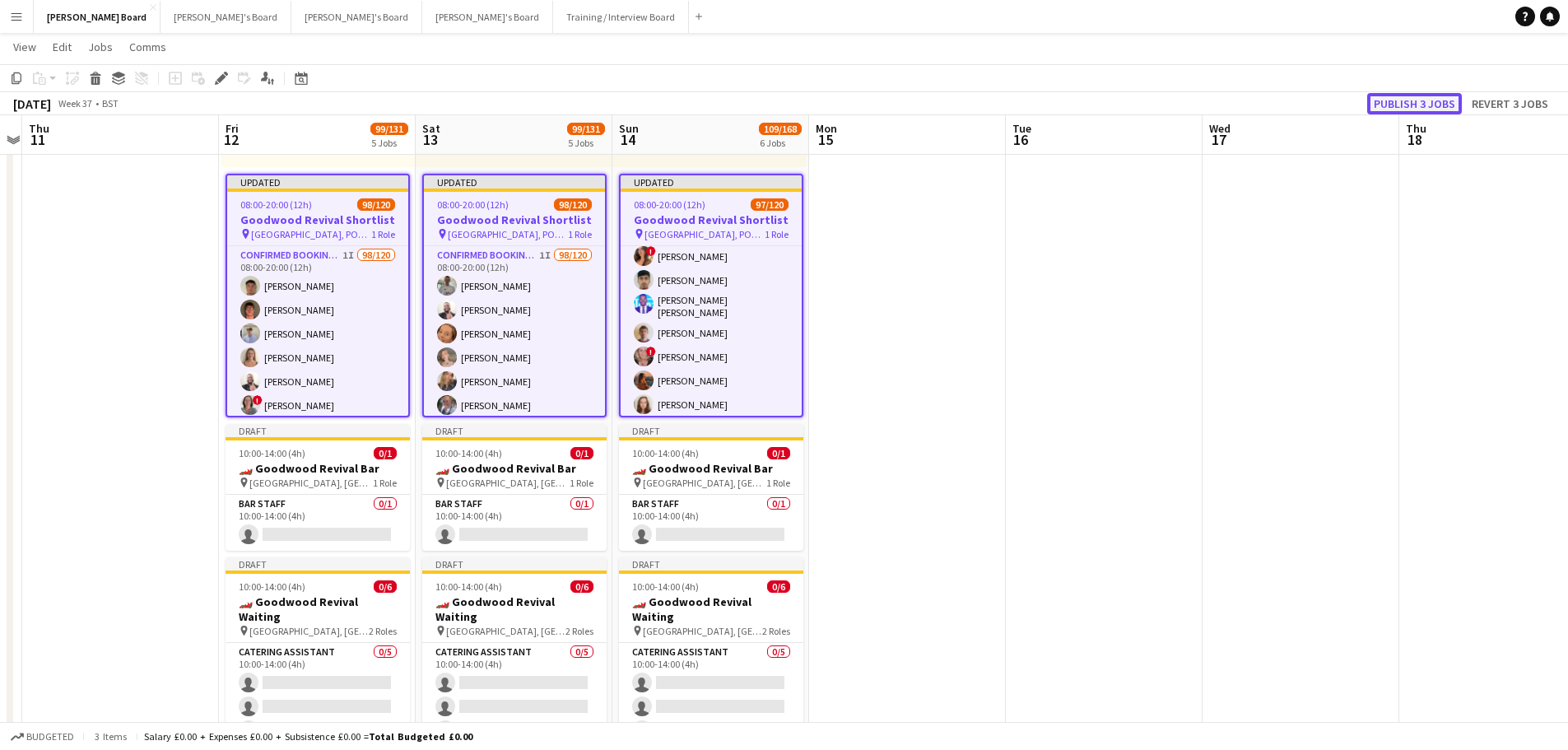
click at [1442, 105] on button "Publish 3 jobs" at bounding box center [1414, 103] width 95 height 22
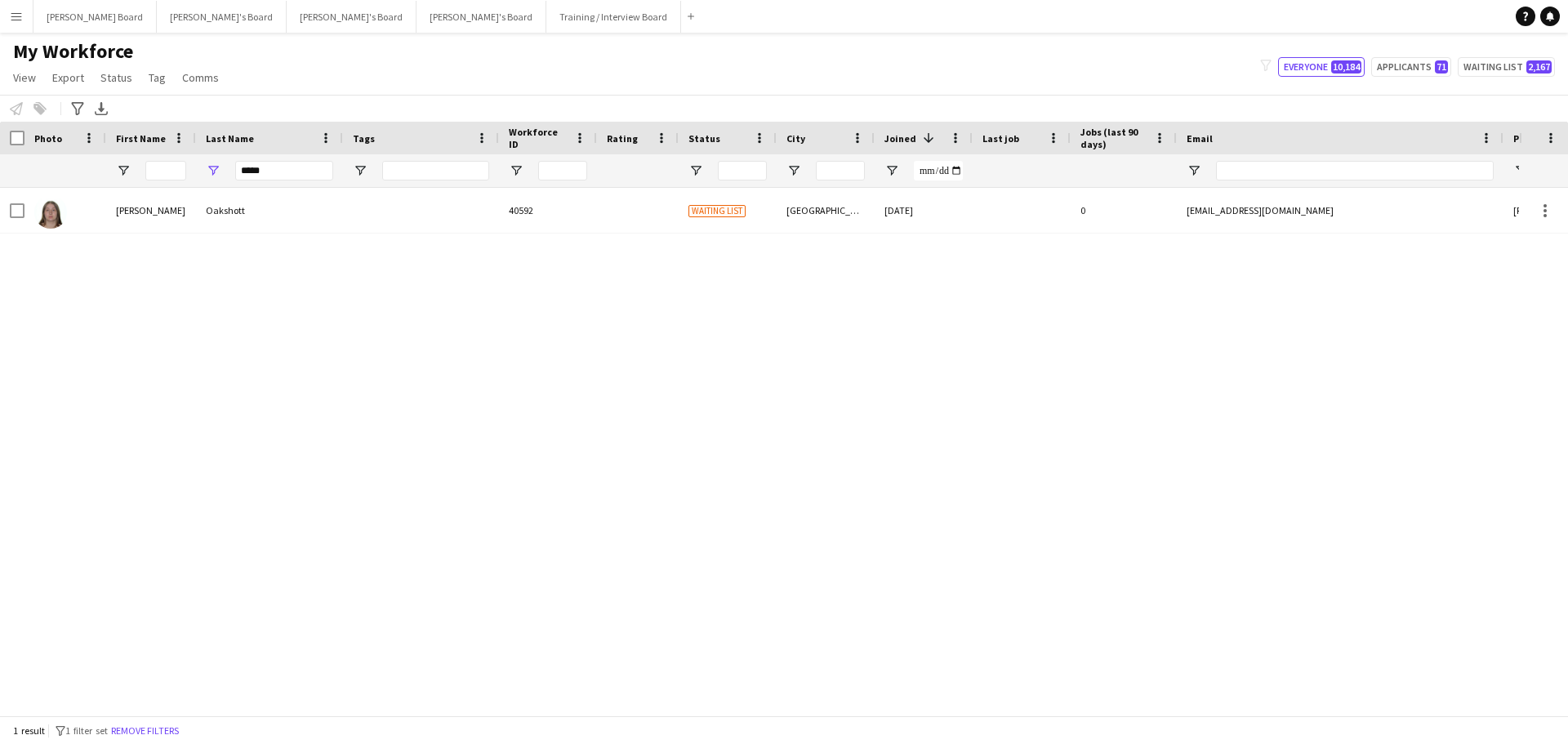
click at [62, 15] on button "Dean's Board Close" at bounding box center [95, 16] width 124 height 32
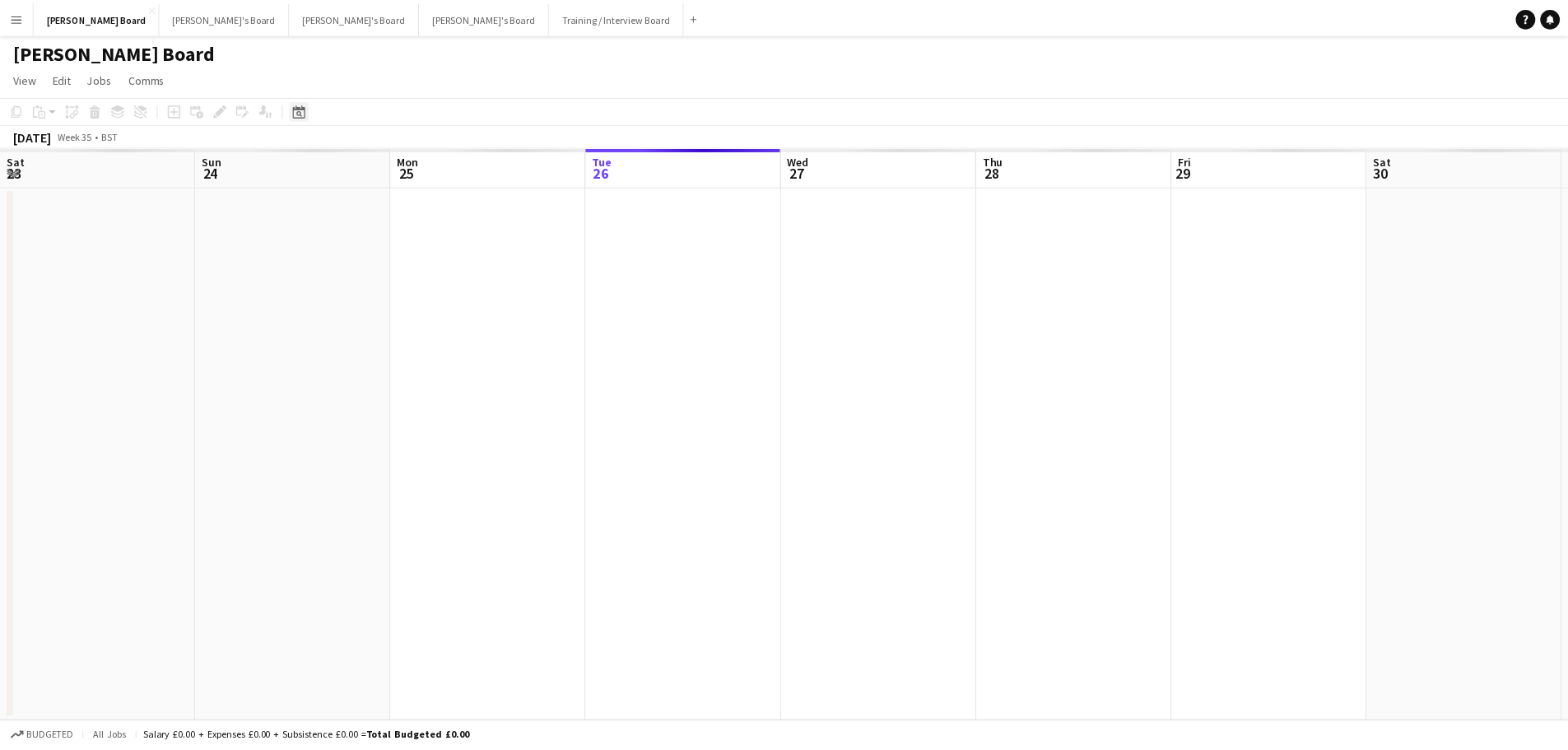
scroll to position [0, 394]
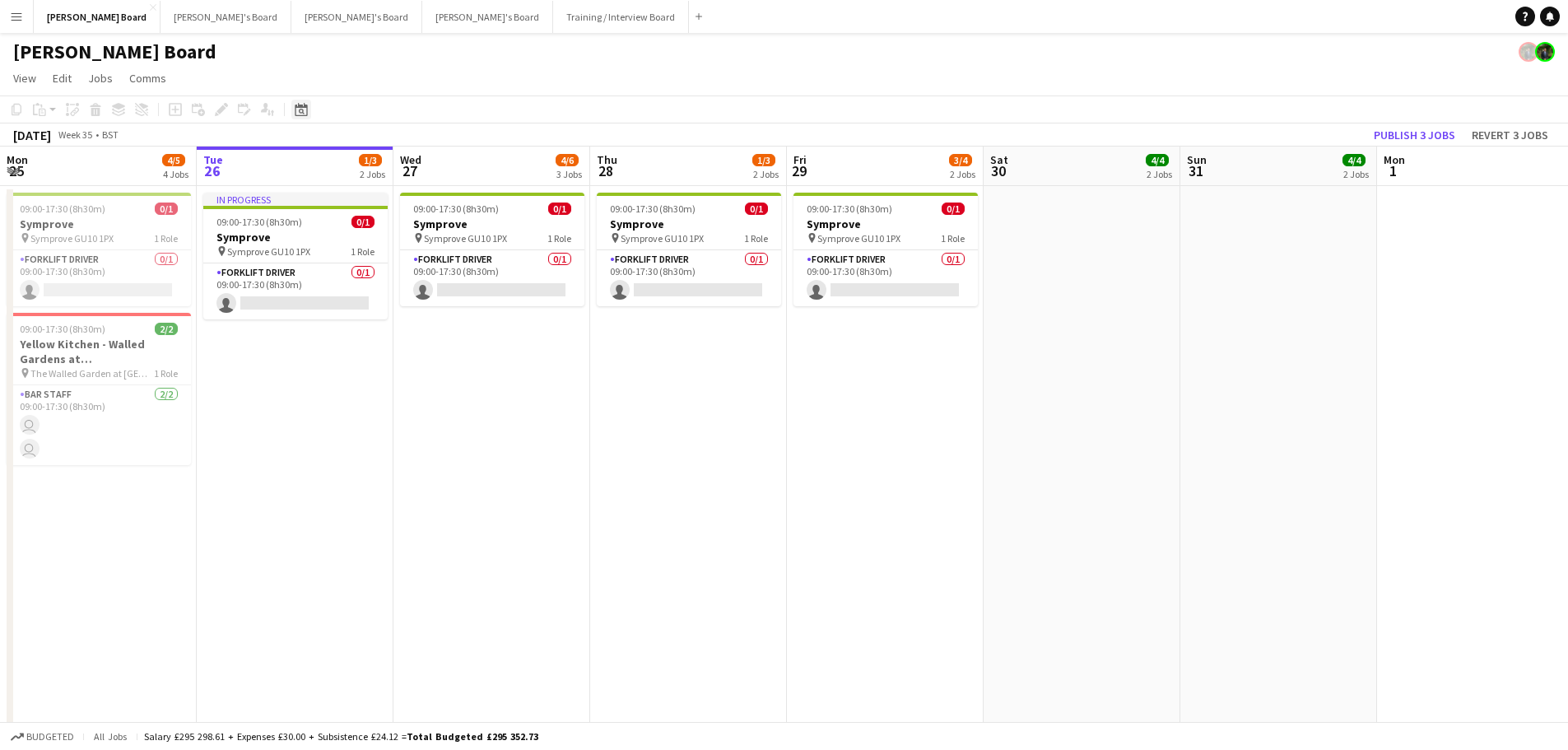
click at [301, 108] on icon "Date picker" at bounding box center [301, 109] width 13 height 13
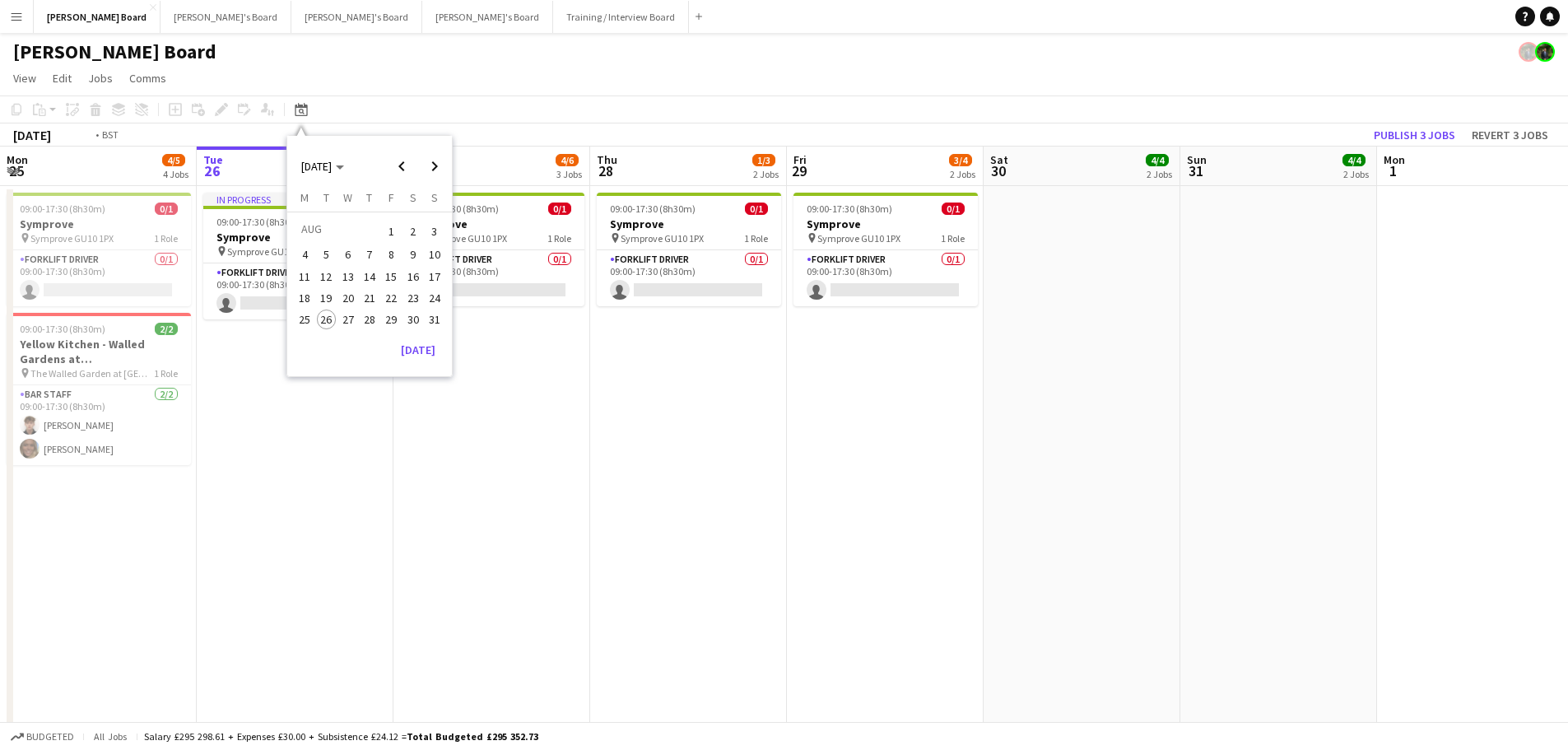
click at [665, 433] on app-date-cell "09:00-17:30 (8h30m) 0/1 Symprove pin Symprove GU10 1PX 1 Role Forklift Driver 0…" at bounding box center [688, 634] width 197 height 896
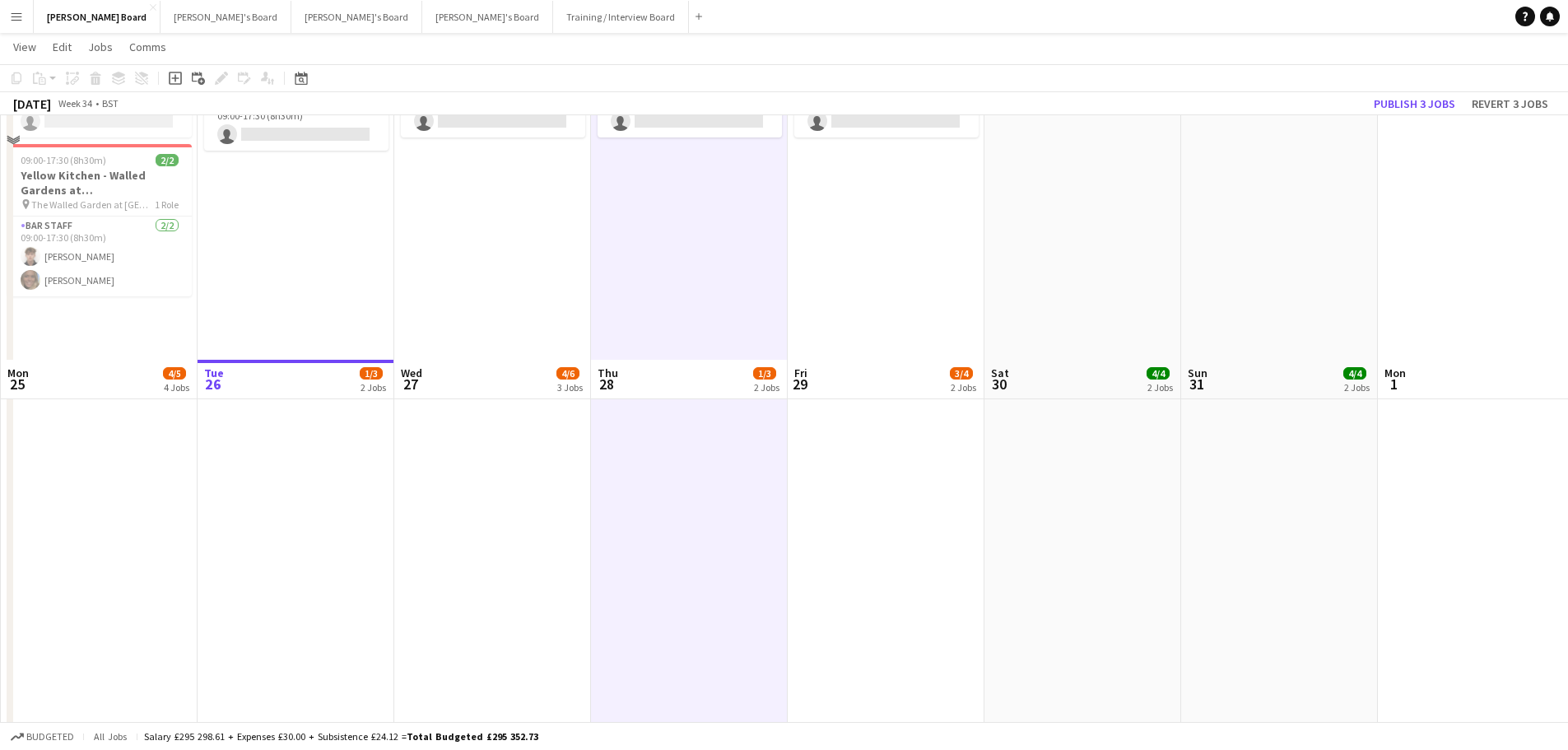
scroll to position [412, 0]
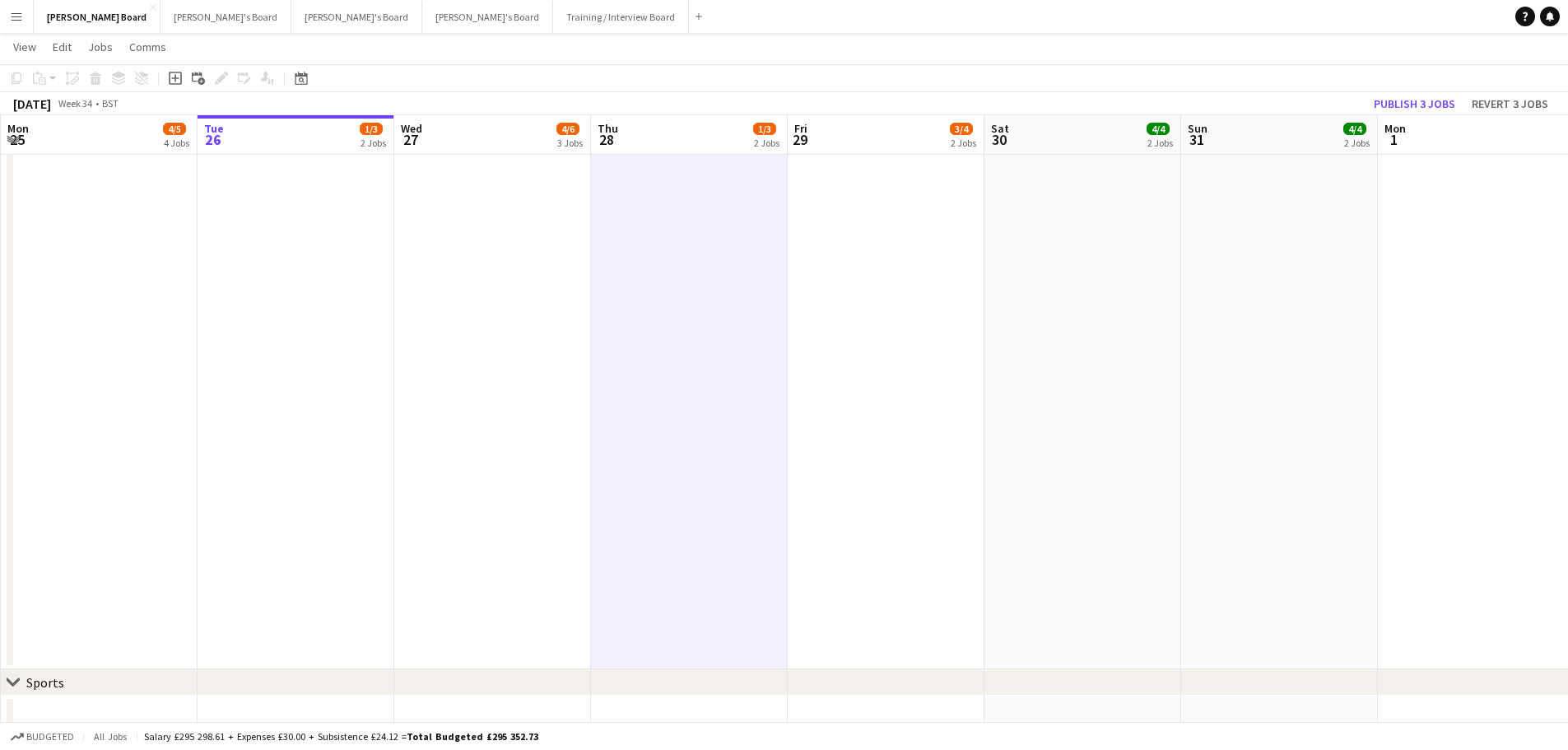
drag, startPoint x: 253, startPoint y: 449, endPoint x: 1038, endPoint y: 435, distance: 785.1
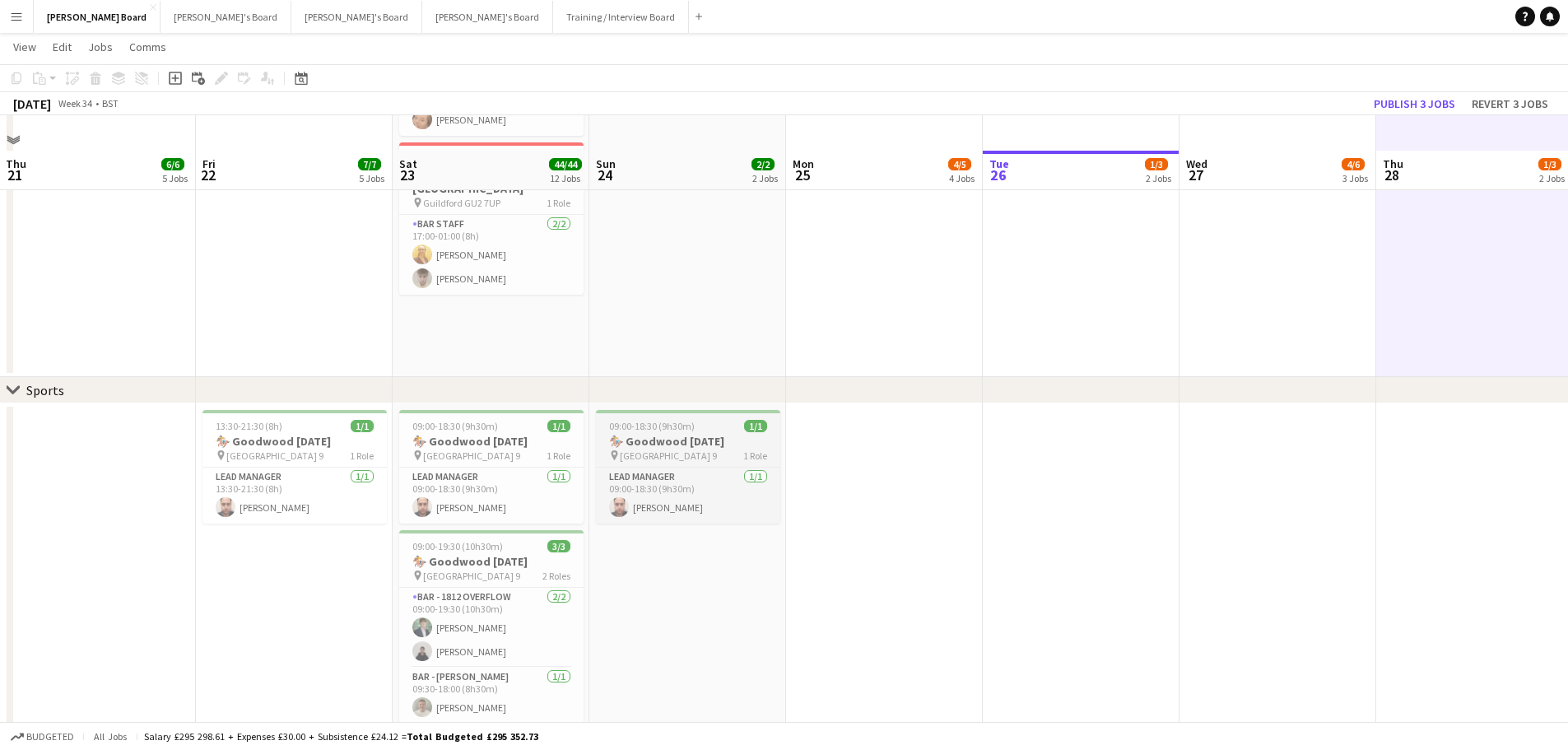
scroll to position [741, 0]
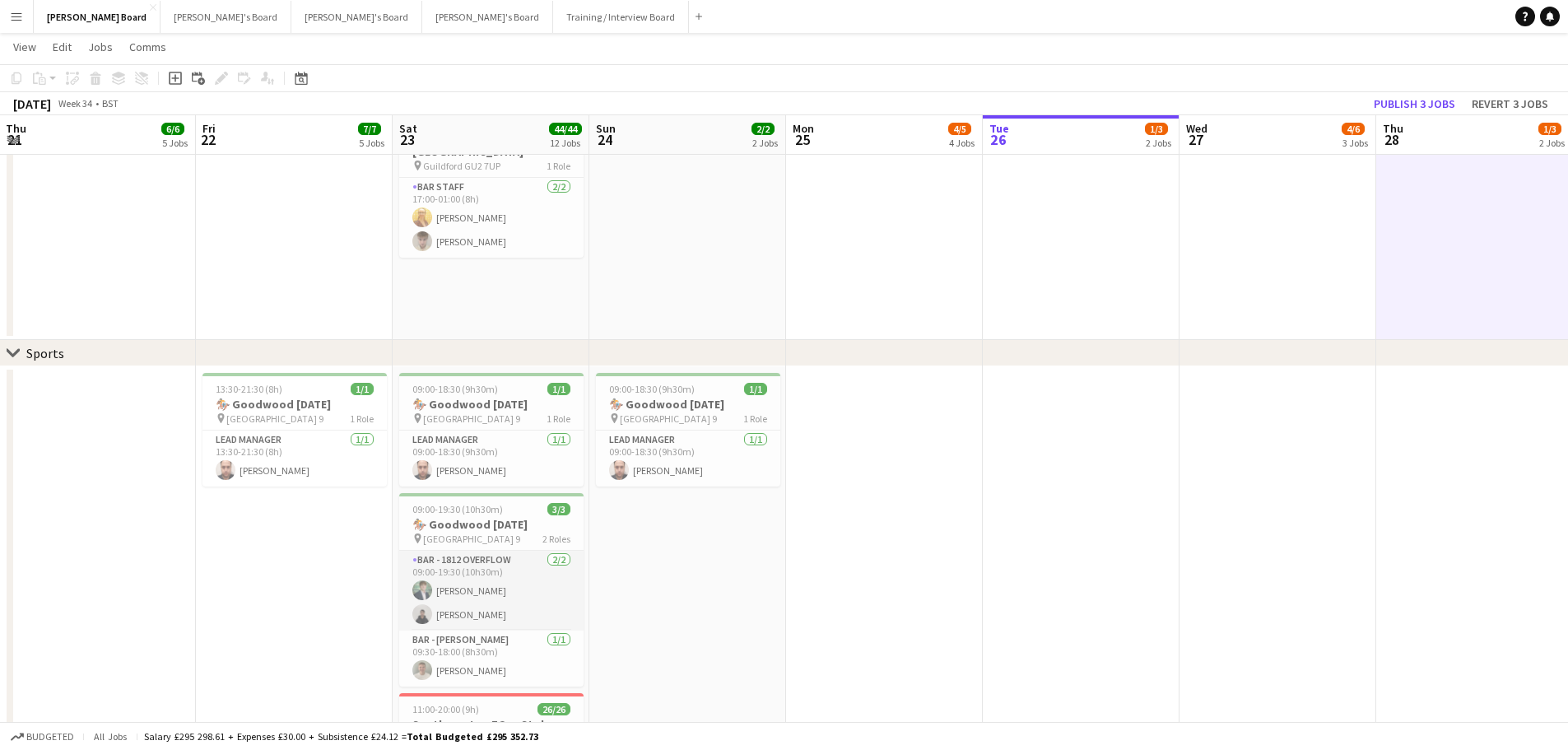
drag, startPoint x: 475, startPoint y: 685, endPoint x: 478, endPoint y: 660, distance: 25.2
click at [475, 680] on app-card-role "BAR - [PERSON_NAME] [DATE] 09:30-18:00 (8h30m) [PERSON_NAME]" at bounding box center [491, 658] width 184 height 56
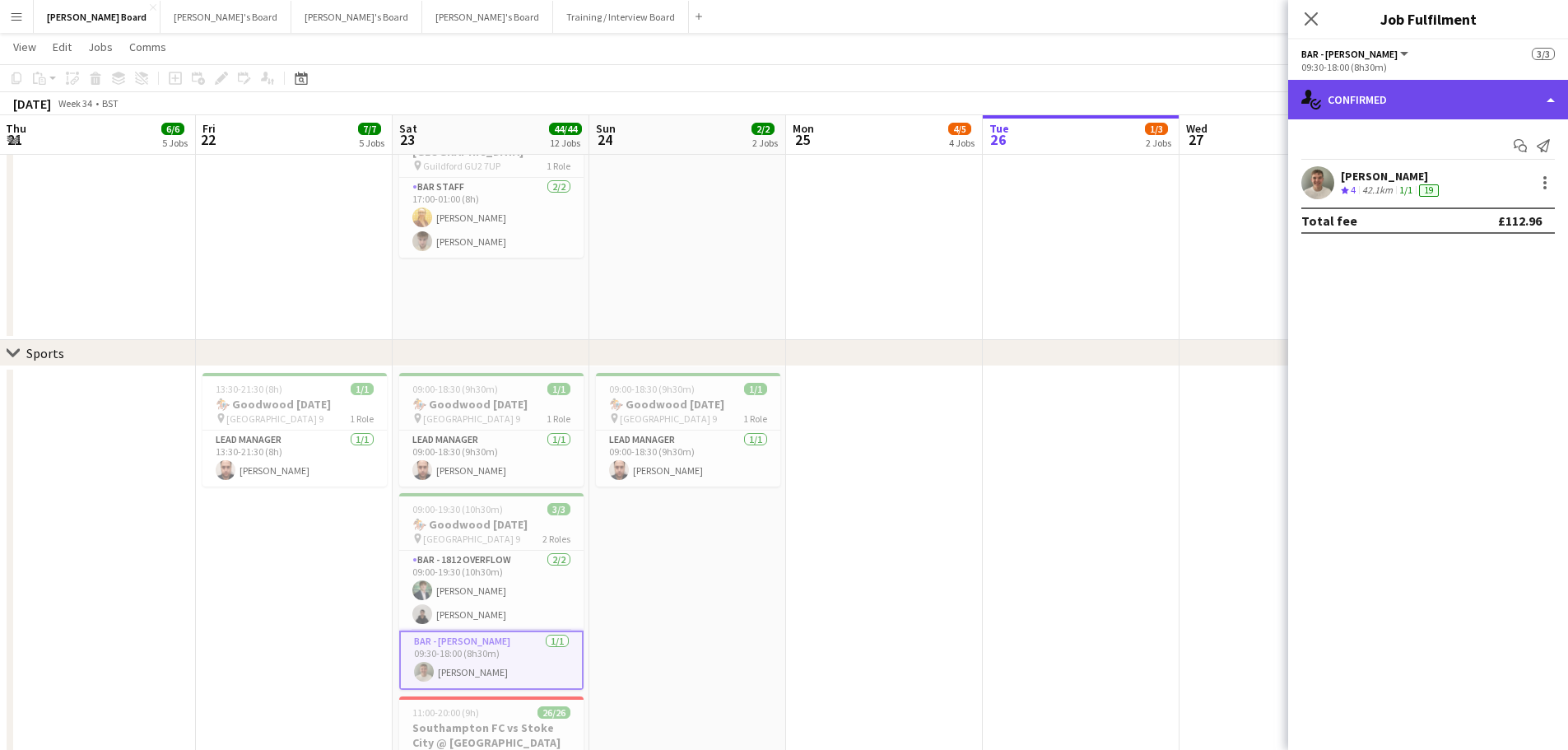
click at [1436, 95] on div "single-neutral-actions-check-2 Confirmed" at bounding box center [1427, 100] width 279 height 40
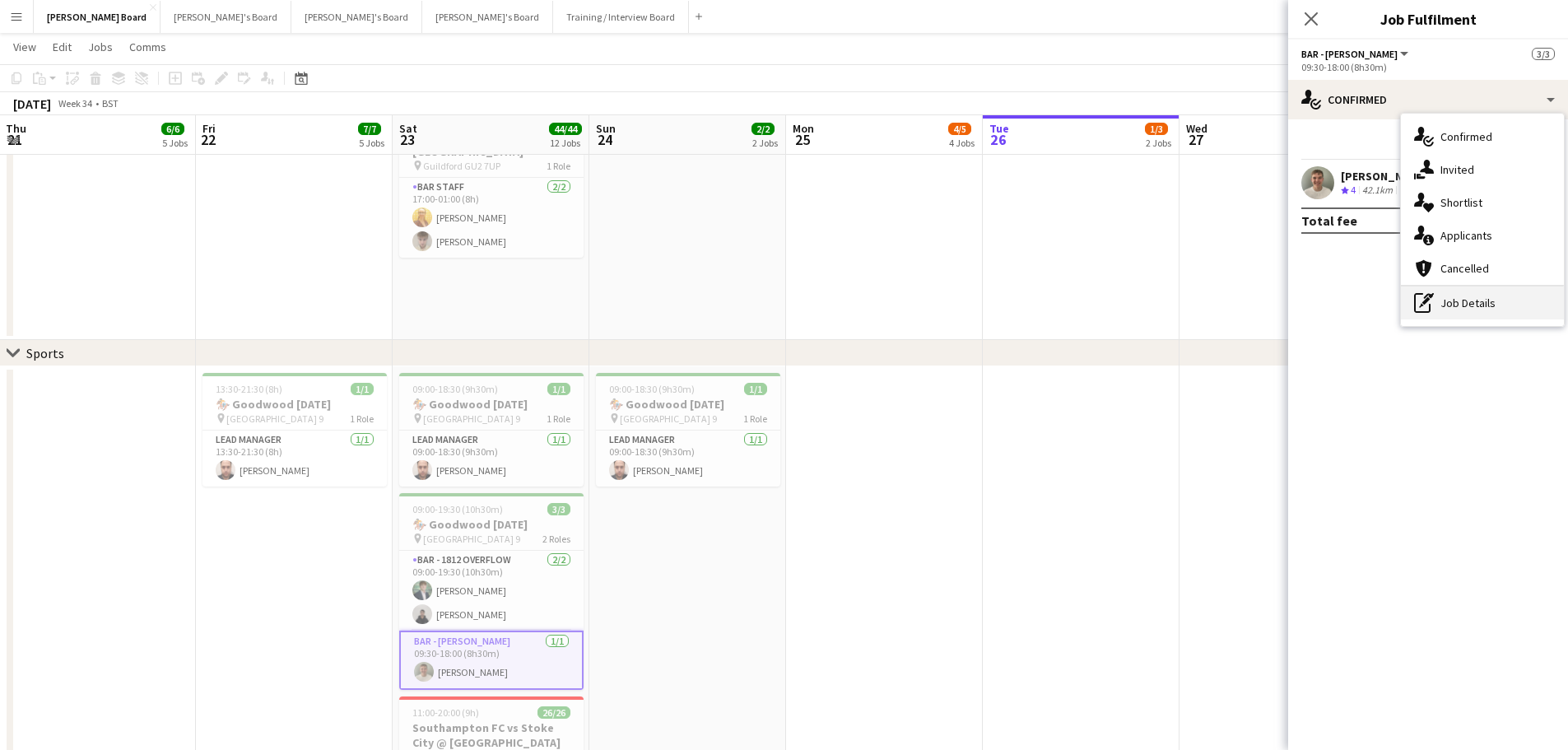
click at [1455, 310] on div "pen-write Job Details" at bounding box center [1482, 303] width 163 height 33
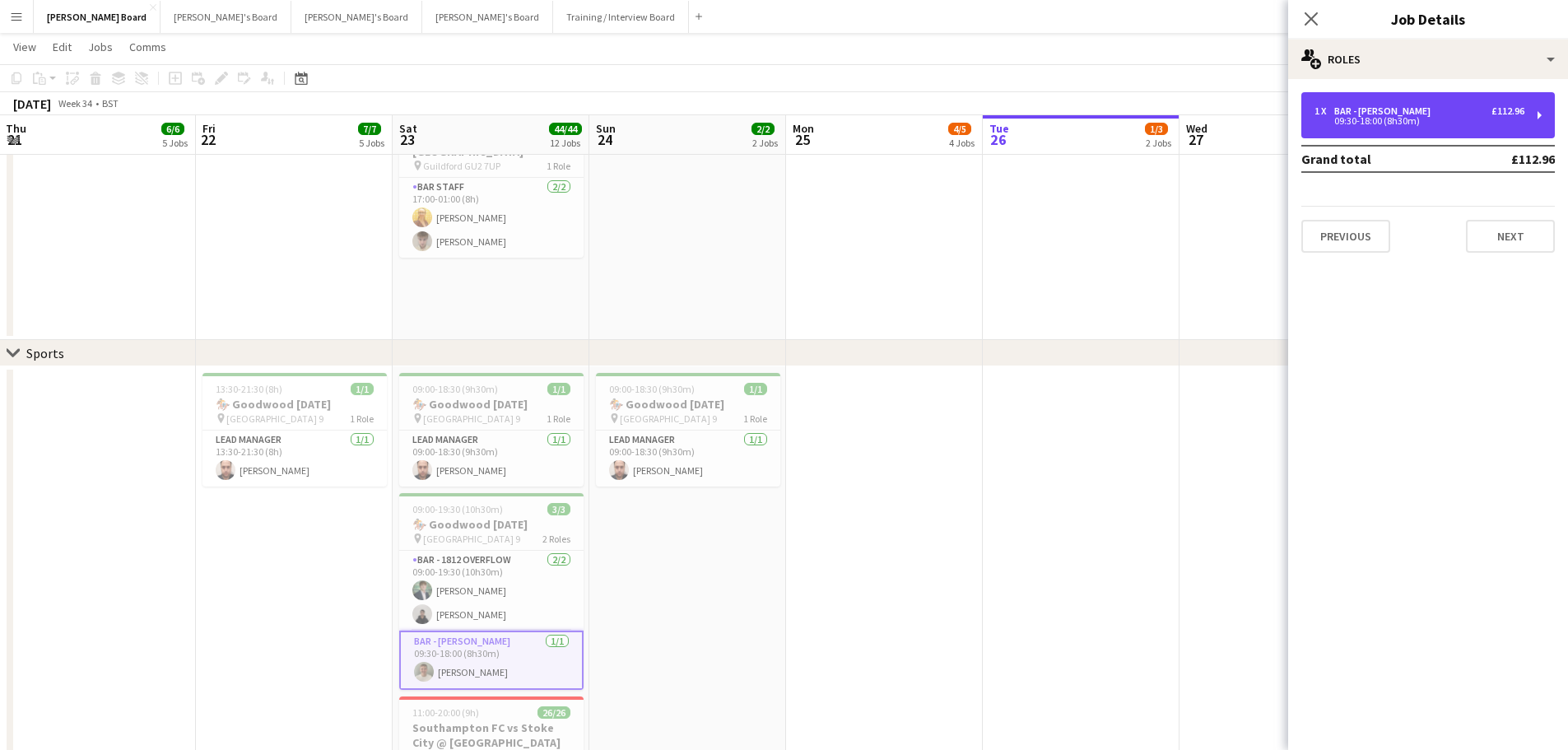
click at [1391, 111] on div "BAR - [PERSON_NAME]" at bounding box center [1386, 111] width 103 height 11
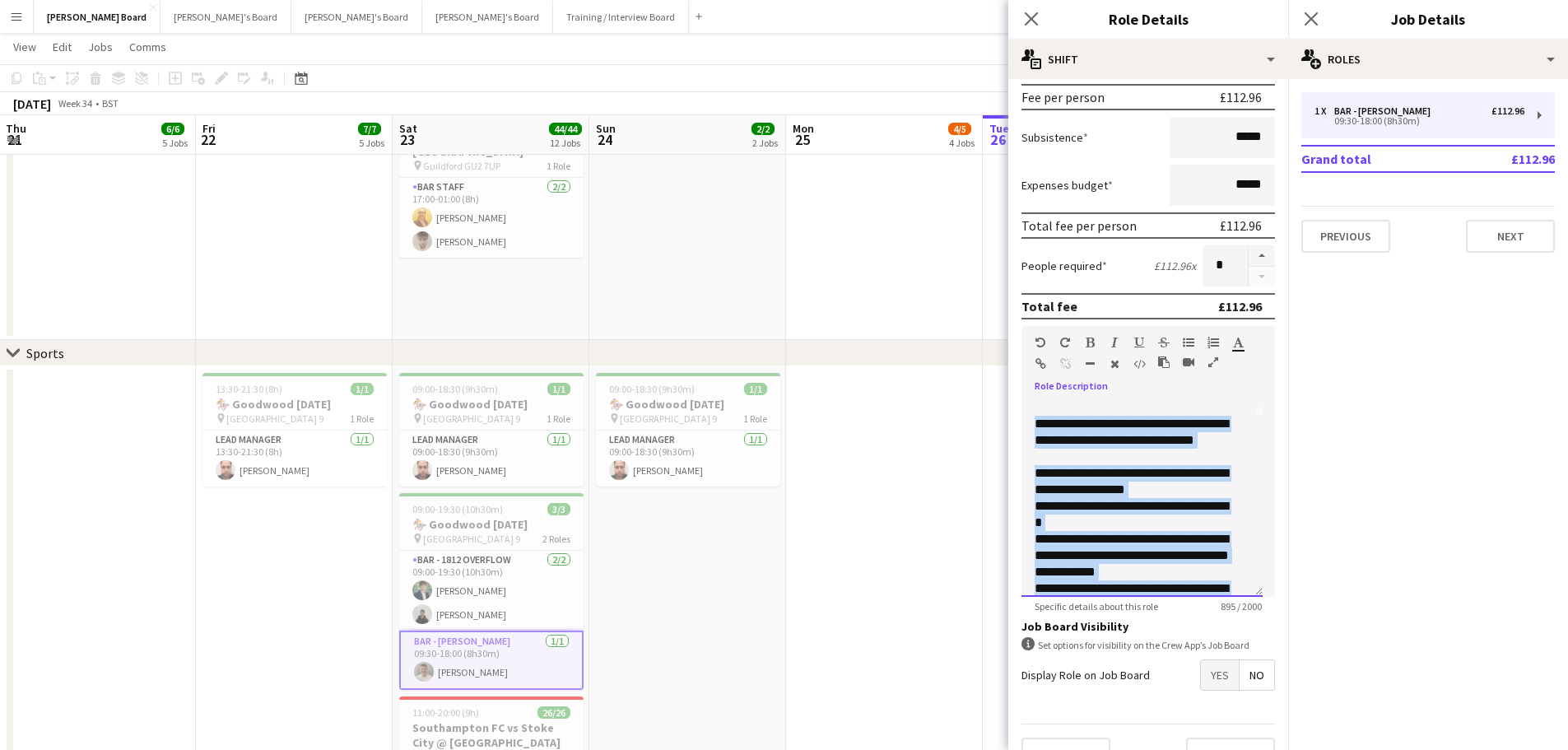
scroll to position [376, 0]
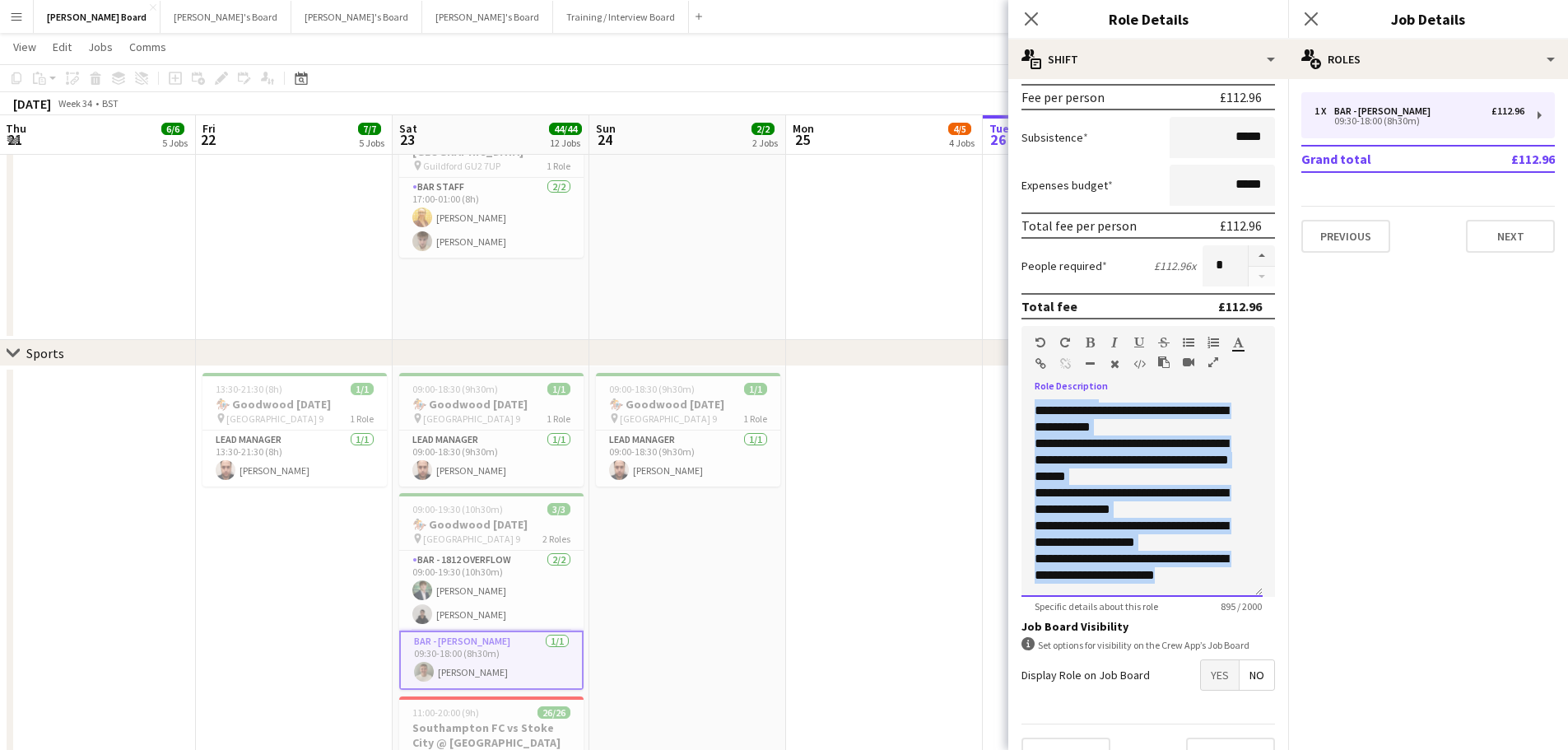
drag, startPoint x: 1037, startPoint y: 471, endPoint x: 1223, endPoint y: 616, distance: 235.8
click at [1223, 616] on form "**********" at bounding box center [1148, 314] width 279 height 938
copy div "**********"
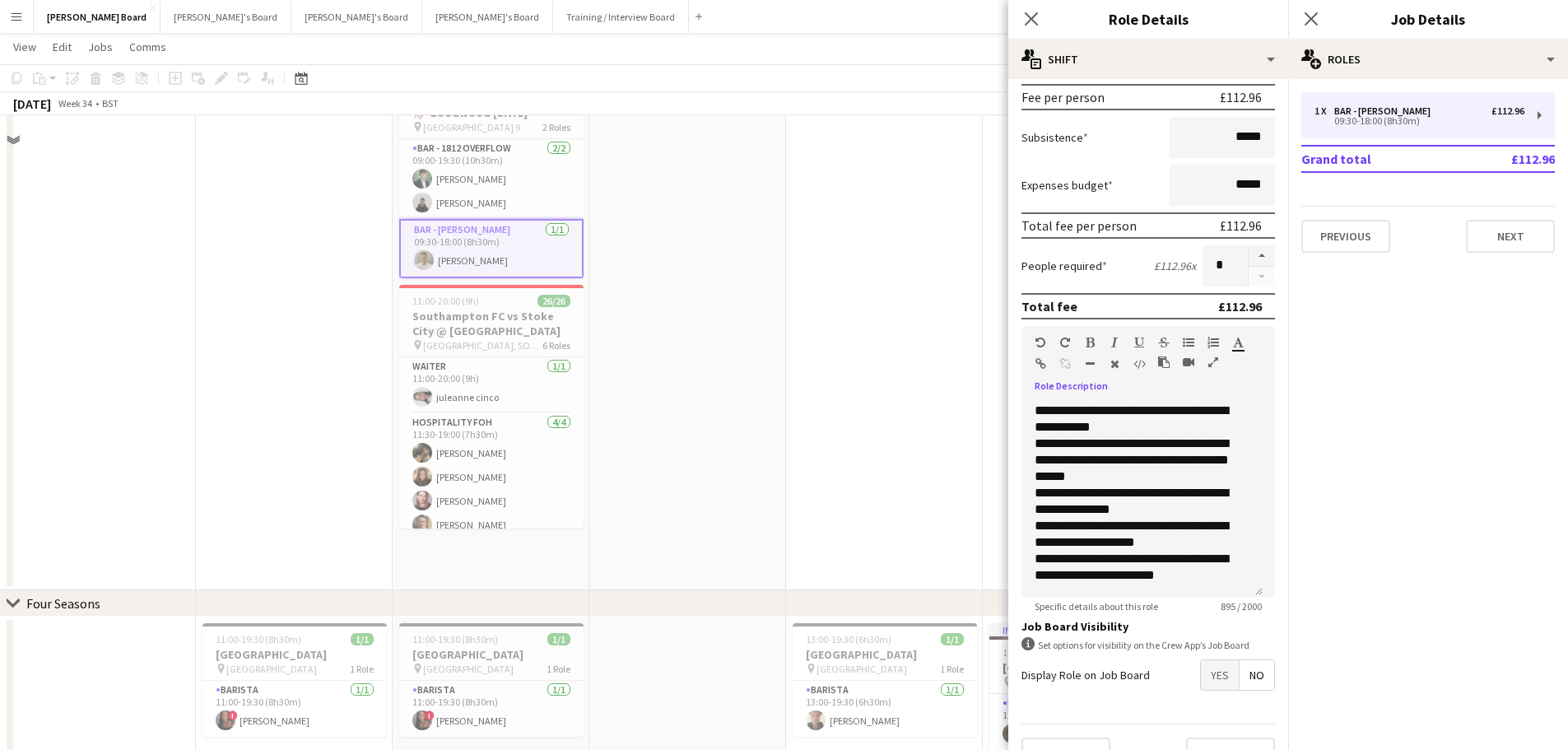
click at [739, 349] on app-date-cell "09:00-18:30 (9h30m) 1/1 🏇 Goodwood August Bank Holiday pin Goodwood Car Park 9 …" at bounding box center [687, 272] width 197 height 636
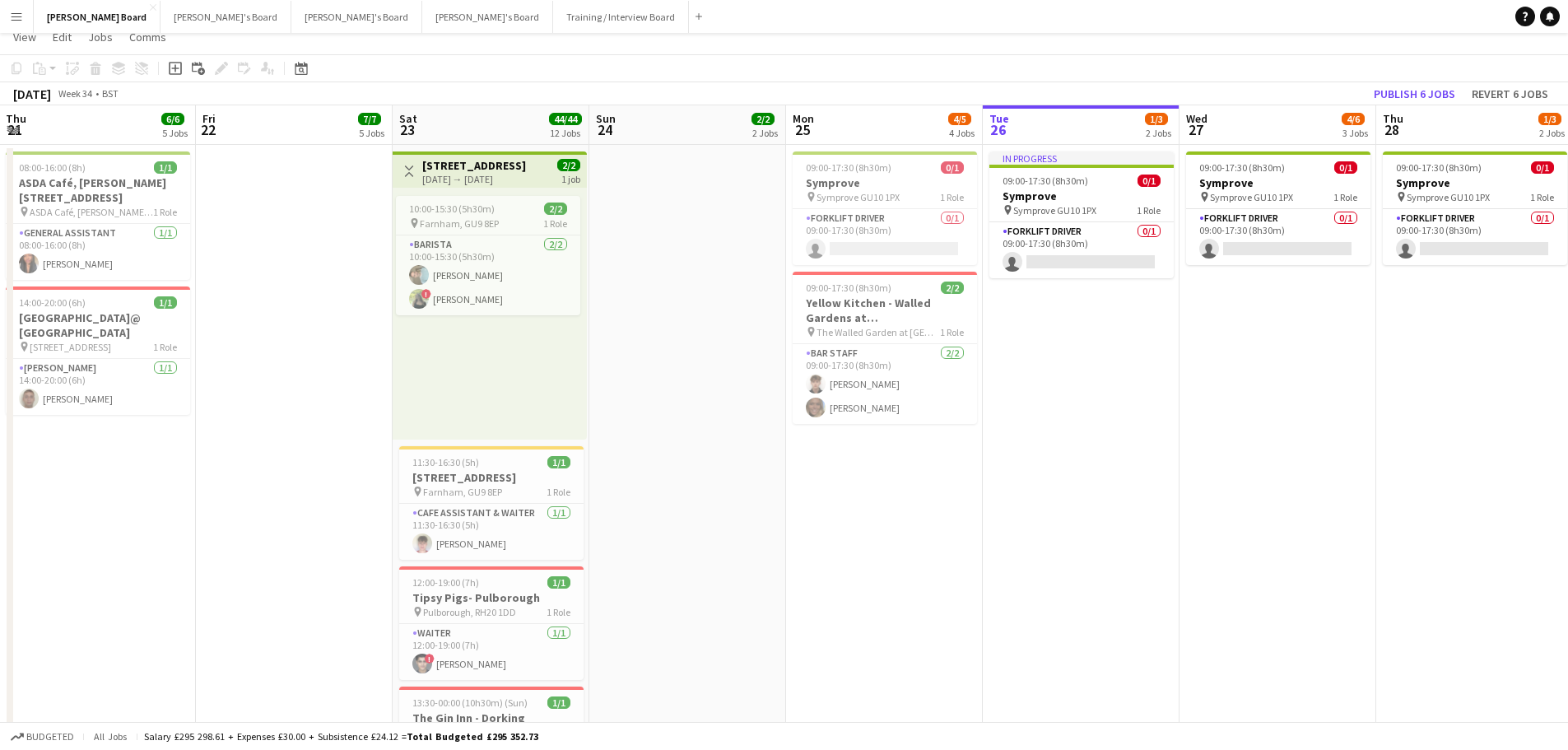
scroll to position [0, 0]
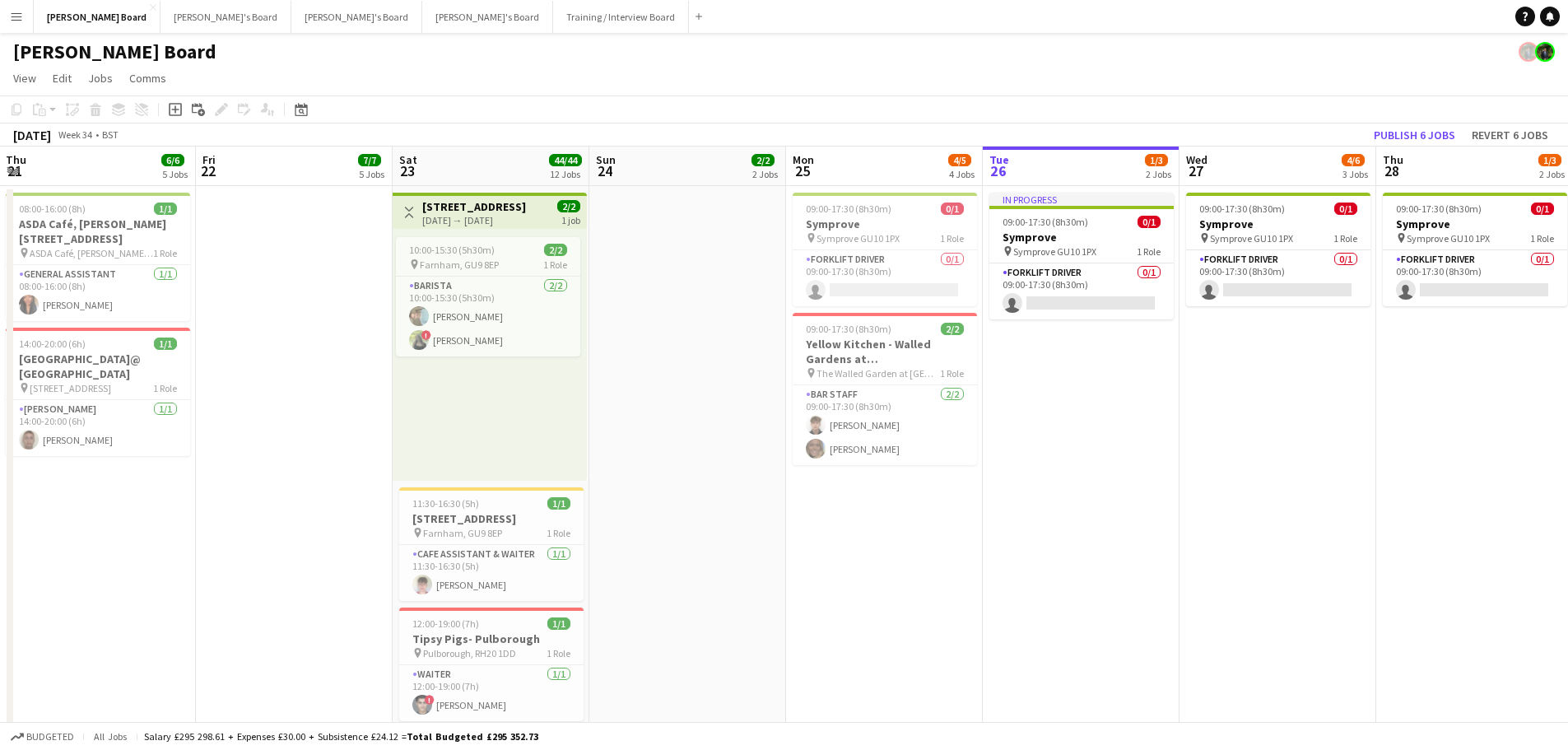
click at [413, 218] on app-icon "Toggle View" at bounding box center [408, 212] width 11 height 11
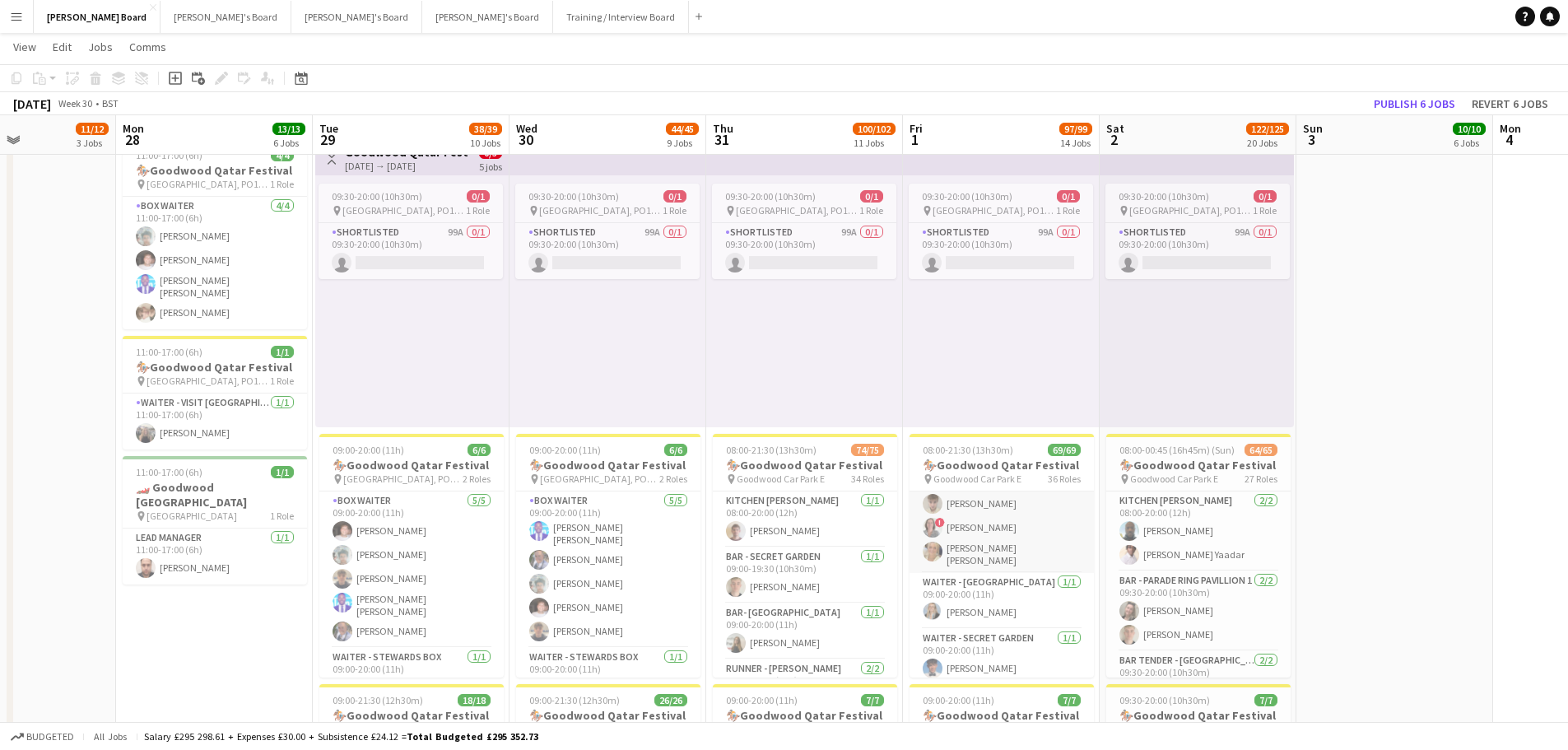
scroll to position [576, 0]
click at [1013, 574] on app-card-role "WAITER - CHARLTON HUNT 3/3 09:00-20:00 (11h) Sam Rees ! Jennifer Pite Ruby Ann …" at bounding box center [1001, 601] width 184 height 108
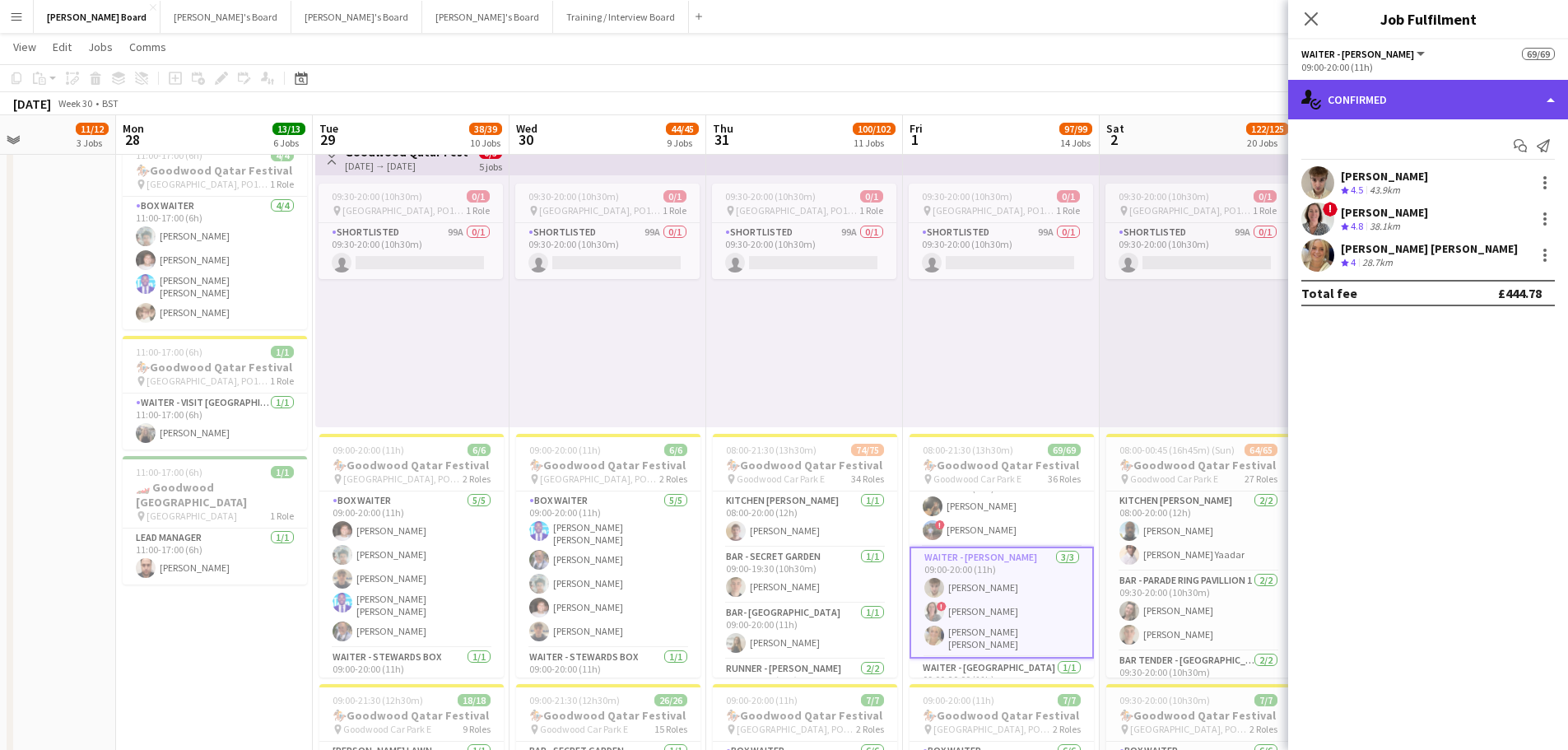
click at [1479, 112] on div "single-neutral-actions-check-2 Confirmed" at bounding box center [1427, 100] width 279 height 40
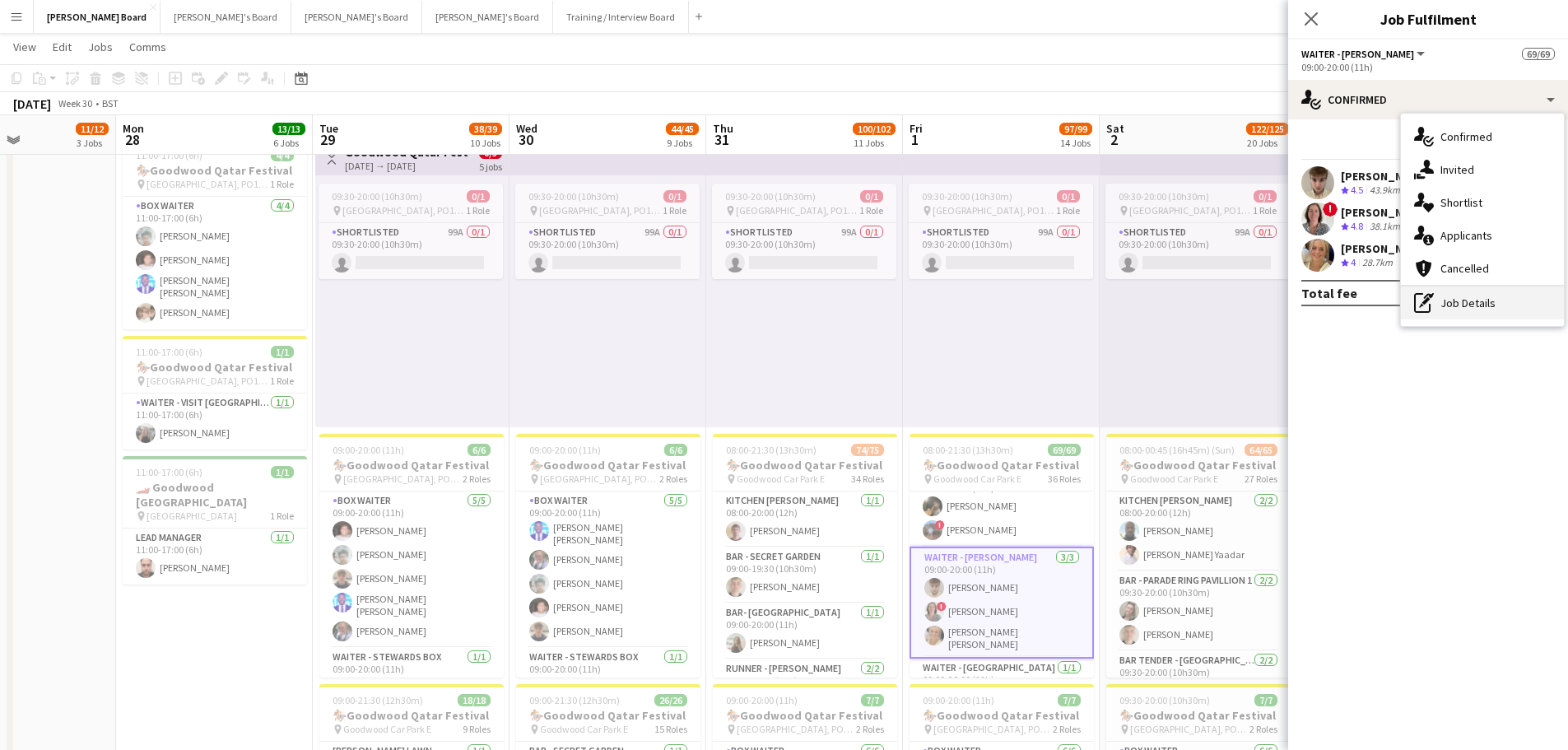
click at [1504, 296] on div "pen-write Job Details" at bounding box center [1482, 303] width 163 height 33
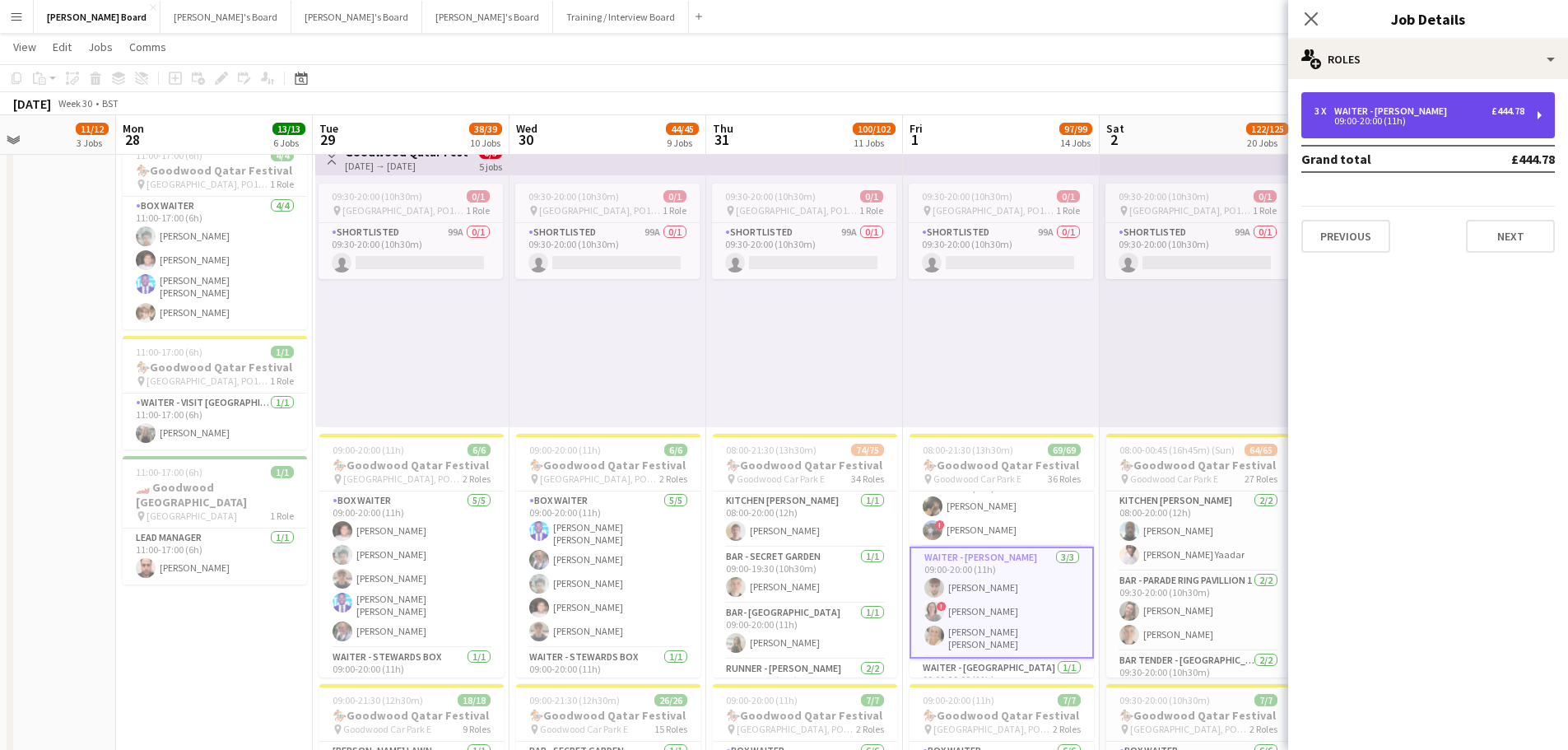
click at [1427, 129] on div "3 x WAITER - CHARLTON HUNT £444.78 09:00-20:00 (11h)" at bounding box center [1427, 115] width 254 height 46
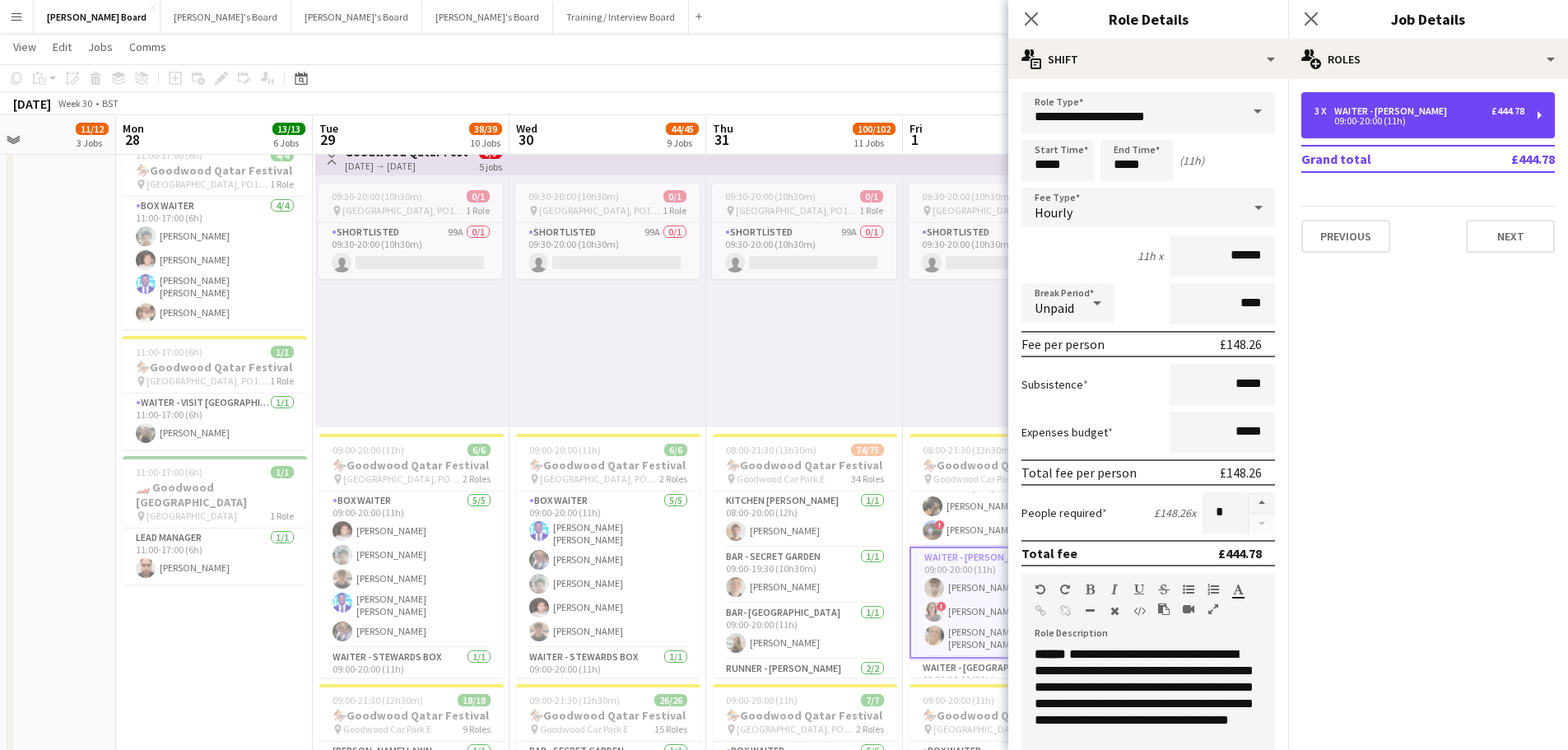
scroll to position [164, 0]
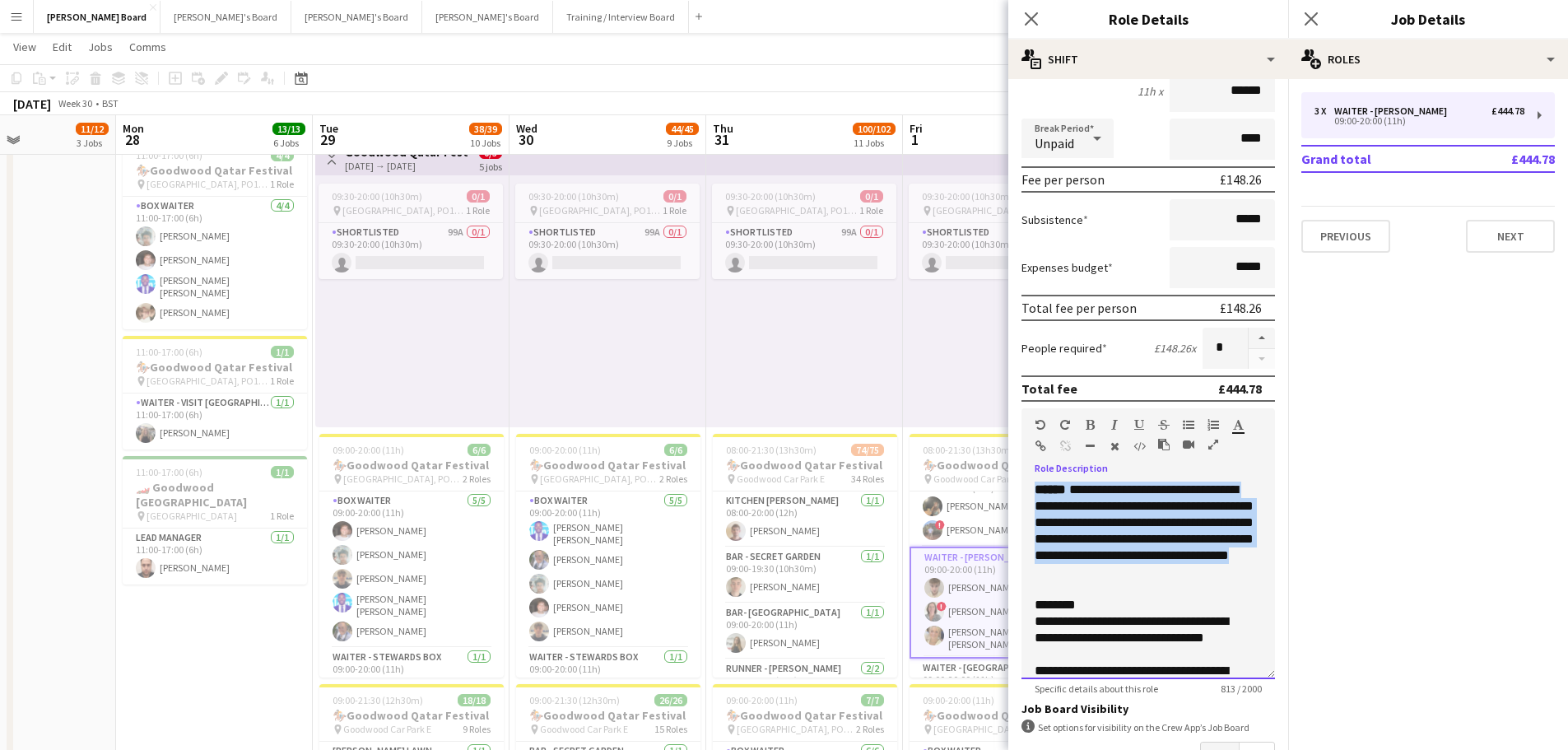
drag, startPoint x: 1160, startPoint y: 596, endPoint x: 1039, endPoint y: 489, distance: 161.5
click at [1039, 489] on div "**********" at bounding box center [1148, 581] width 254 height 198
copy div "**********"
drag, startPoint x: 815, startPoint y: 433, endPoint x: 371, endPoint y: 428, distance: 444.0
click at [368, 430] on app-calendar-viewport "Fri 25 7/7 2 Jobs Sat 26 21/21 7 Jobs Sun 27 11/12 3 Jobs Mon 28 13/13 6 Jobs T…" at bounding box center [784, 352] width 1568 height 3870
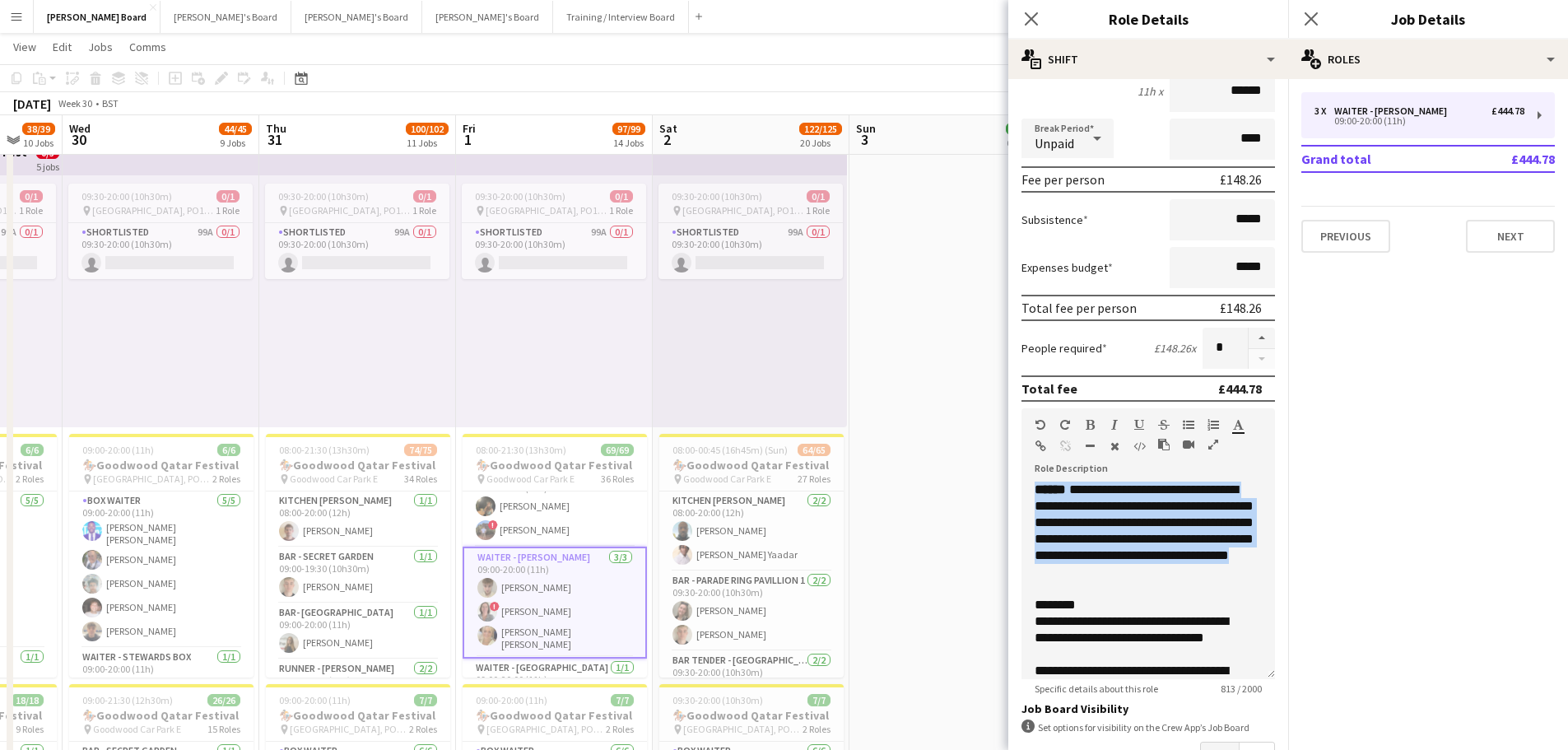
drag, startPoint x: 507, startPoint y: 433, endPoint x: 470, endPoint y: 433, distance: 37.0
click at [475, 433] on app-calendar-viewport "Sun 27 11/12 3 Jobs Mon 28 13/13 6 Jobs Tue 29 38/39 10 Jobs Wed 30 44/45 9 Job…" at bounding box center [784, 352] width 1568 height 3870
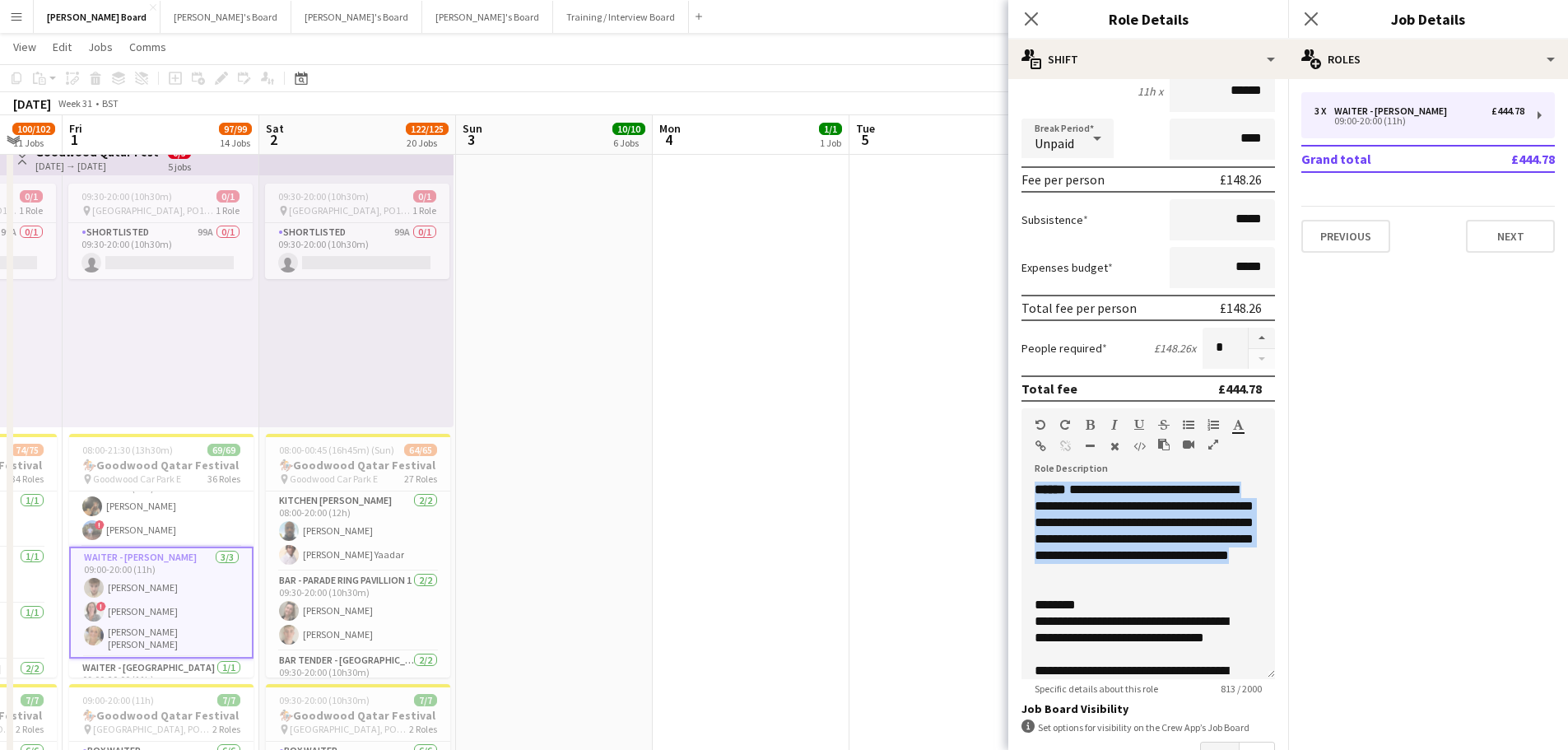
scroll to position [0, 474]
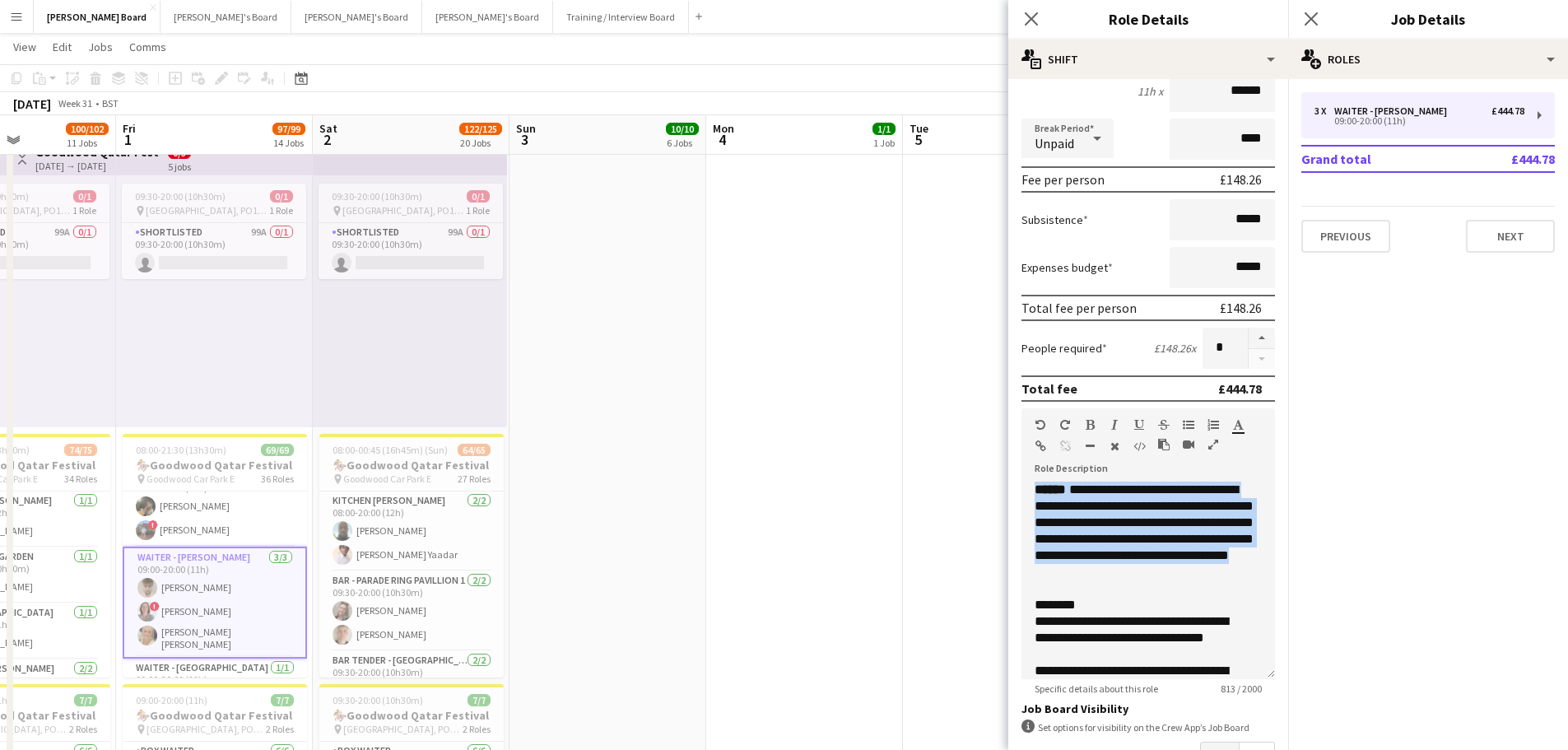
click at [914, 412] on app-date-cell at bounding box center [1001, 675] width 197 height 1086
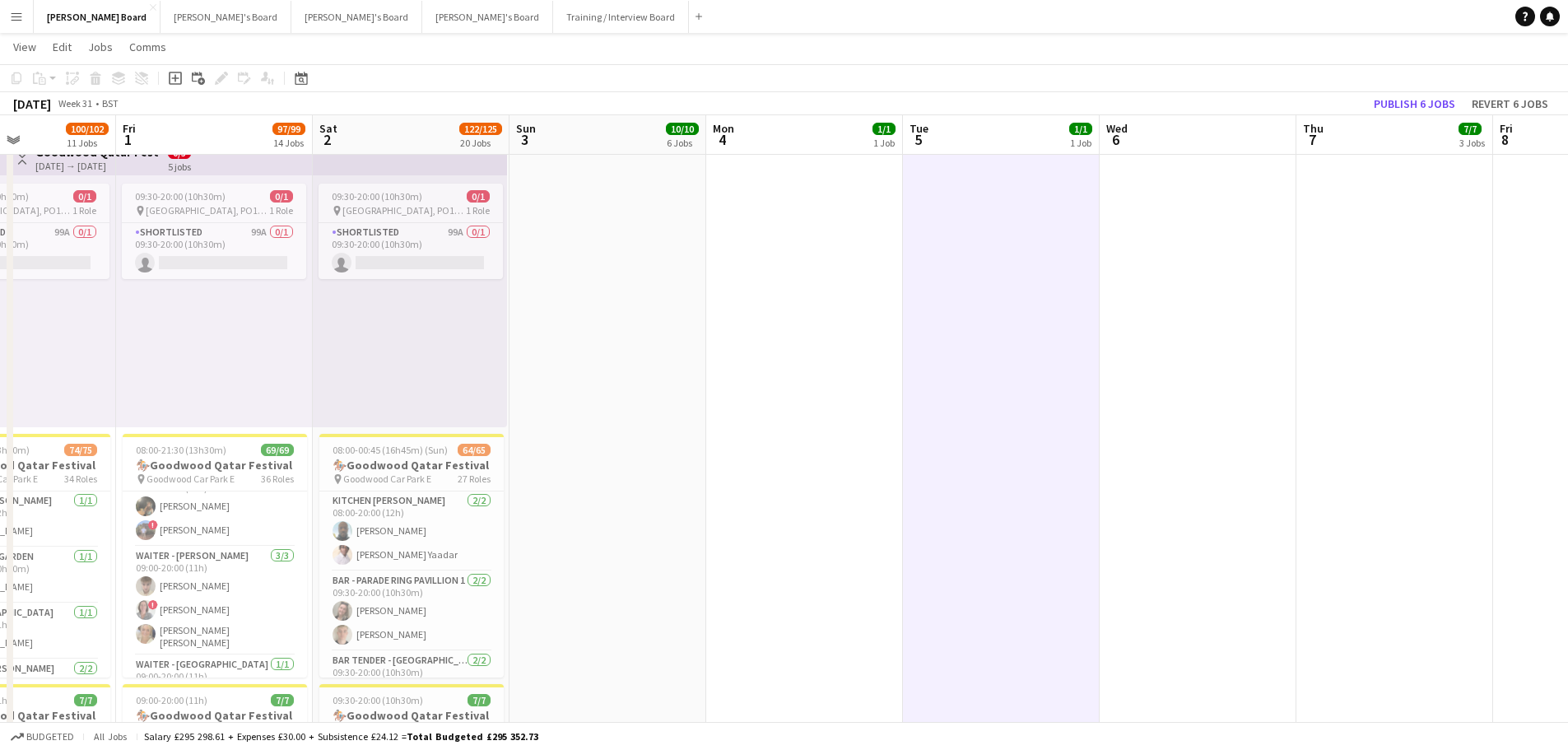
drag, startPoint x: 644, startPoint y: 406, endPoint x: 744, endPoint y: 381, distance: 103.1
click at [611, 400] on app-calendar-viewport "Tue 29 38/39 10 Jobs Wed 30 44/45 9 Jobs Thu 31 100/102 11 Jobs Fri 1 97/99 14 …" at bounding box center [784, 352] width 1568 height 3870
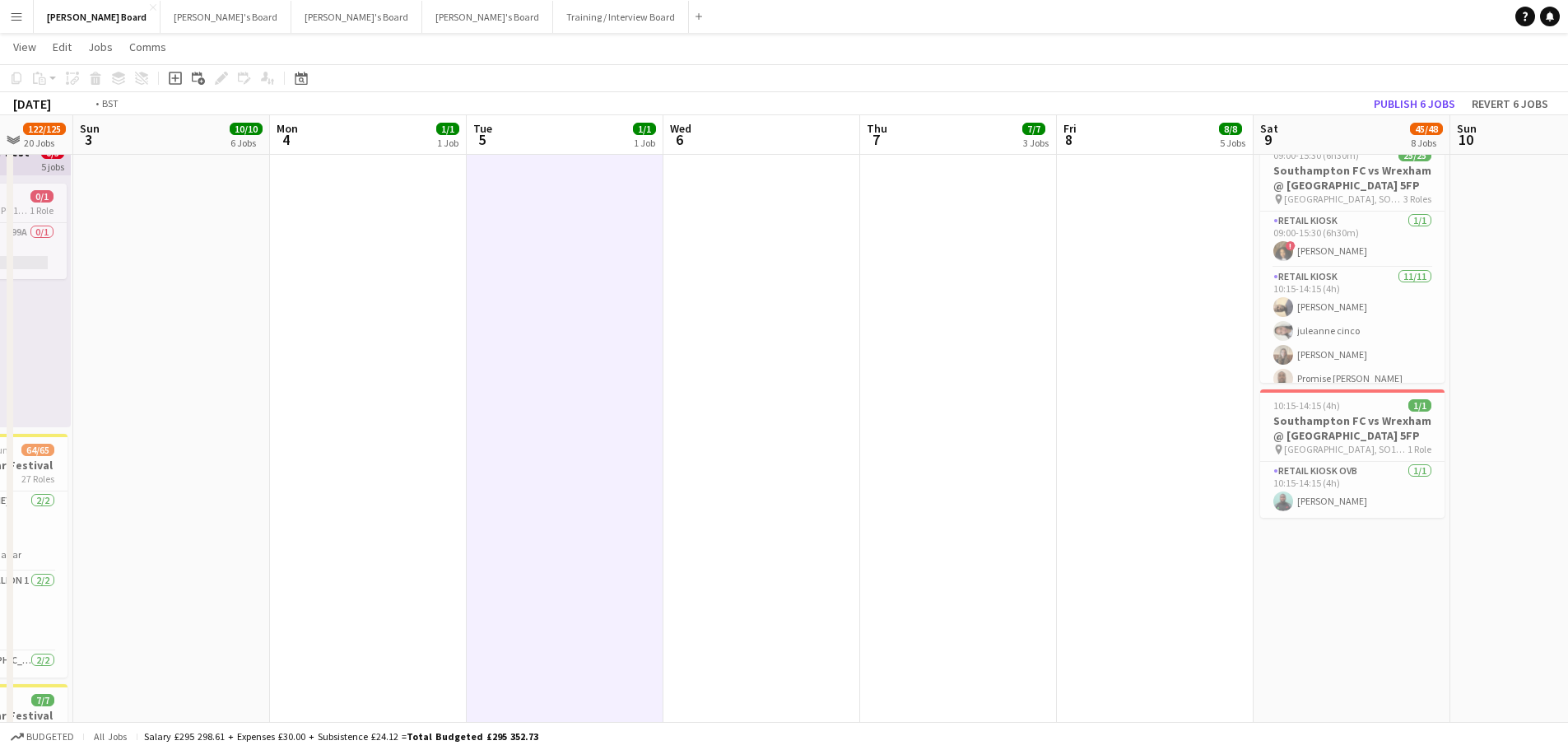
drag, startPoint x: 1157, startPoint y: 395, endPoint x: 628, endPoint y: 397, distance: 529.0
click at [626, 402] on app-calendar-viewport "Thu 31 100/102 11 Jobs Fri 1 97/99 14 Jobs Sat 2 122/125 20 Jobs Sun 3 10/10 6 …" at bounding box center [784, 352] width 1568 height 3870
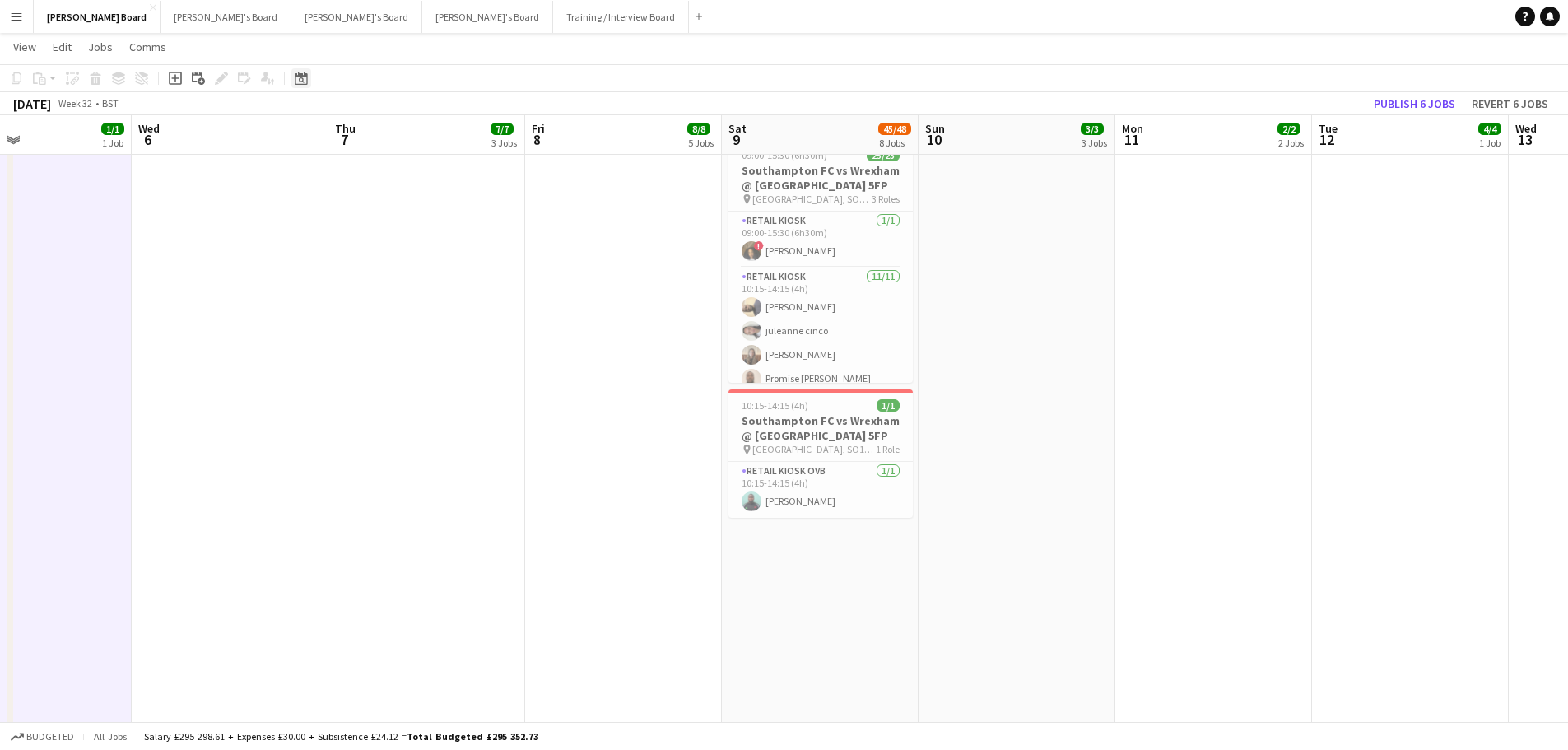
click at [293, 76] on div "Date picker" at bounding box center [301, 77] width 20 height 20
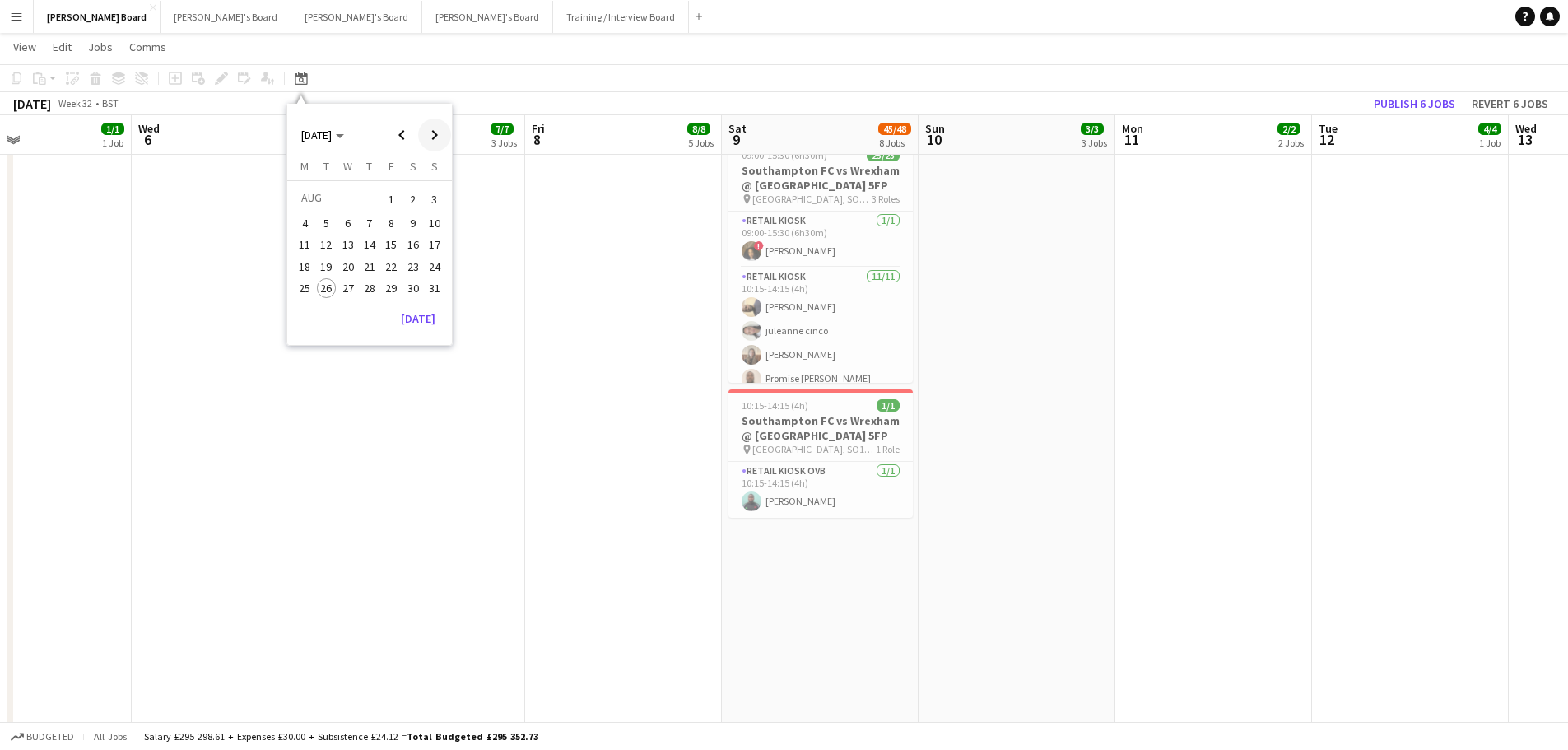
click at [421, 137] on span "Next month" at bounding box center [434, 135] width 33 height 33
click at [412, 247] on span "13" at bounding box center [413, 241] width 20 height 20
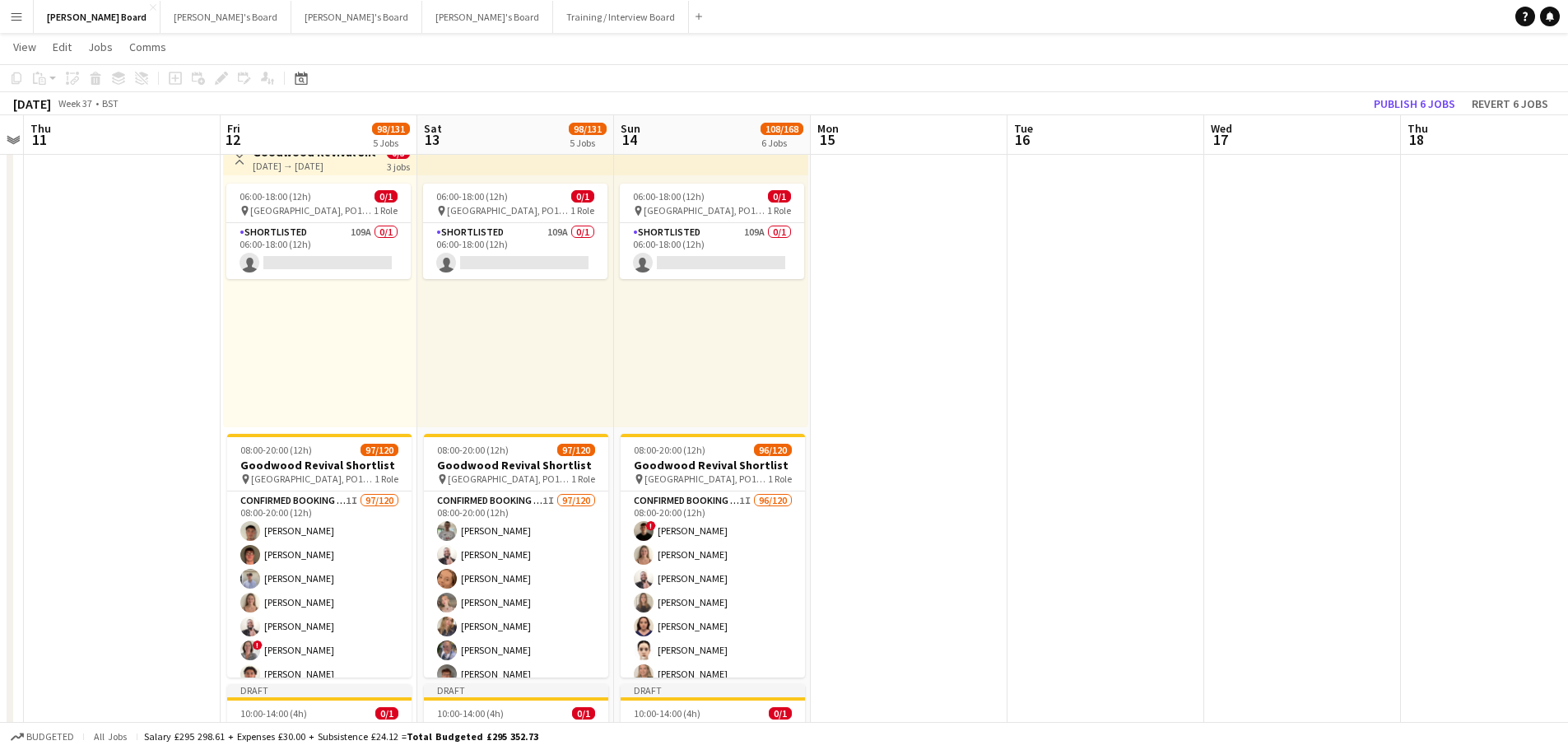
scroll to position [0, 535]
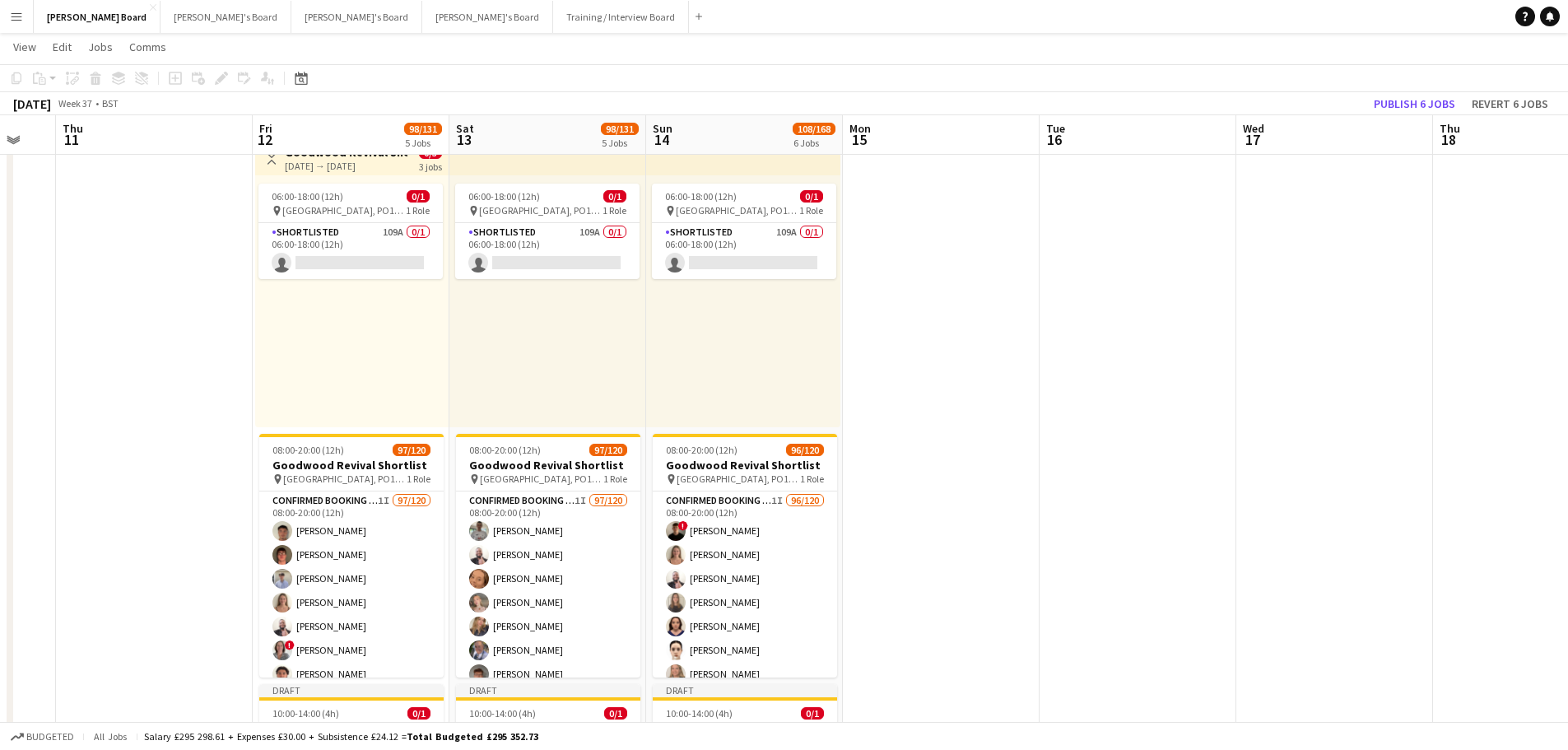
drag, startPoint x: 815, startPoint y: 398, endPoint x: 729, endPoint y: 390, distance: 86.4
click at [720, 395] on app-calendar-viewport "Mon 8 Tue 9 Wed 10 Thu 11 Fri 12 98/131 5 Jobs Sat 13 98/131 5 Jobs Sun 14 108/…" at bounding box center [784, 352] width 1568 height 3870
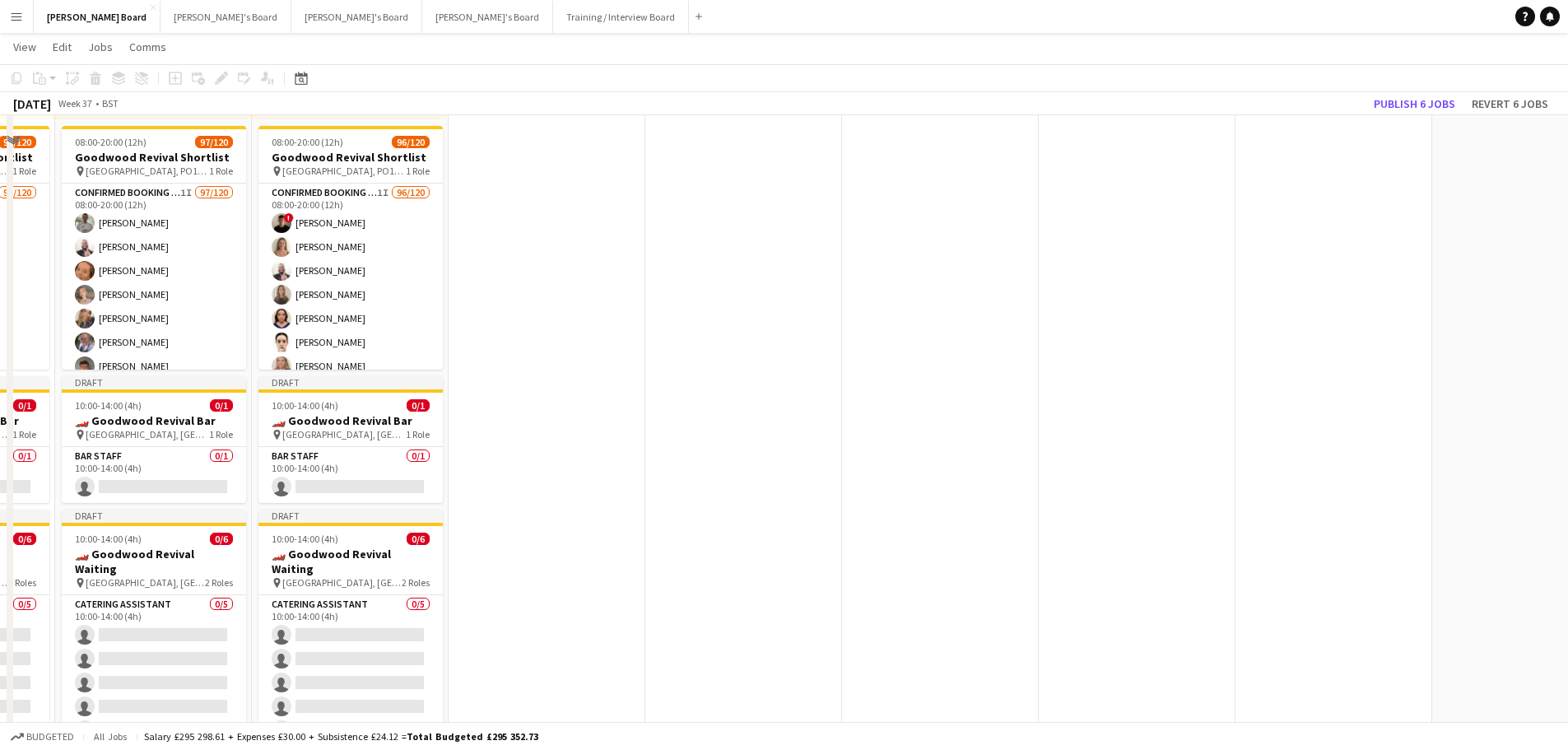
scroll to position [1976, 0]
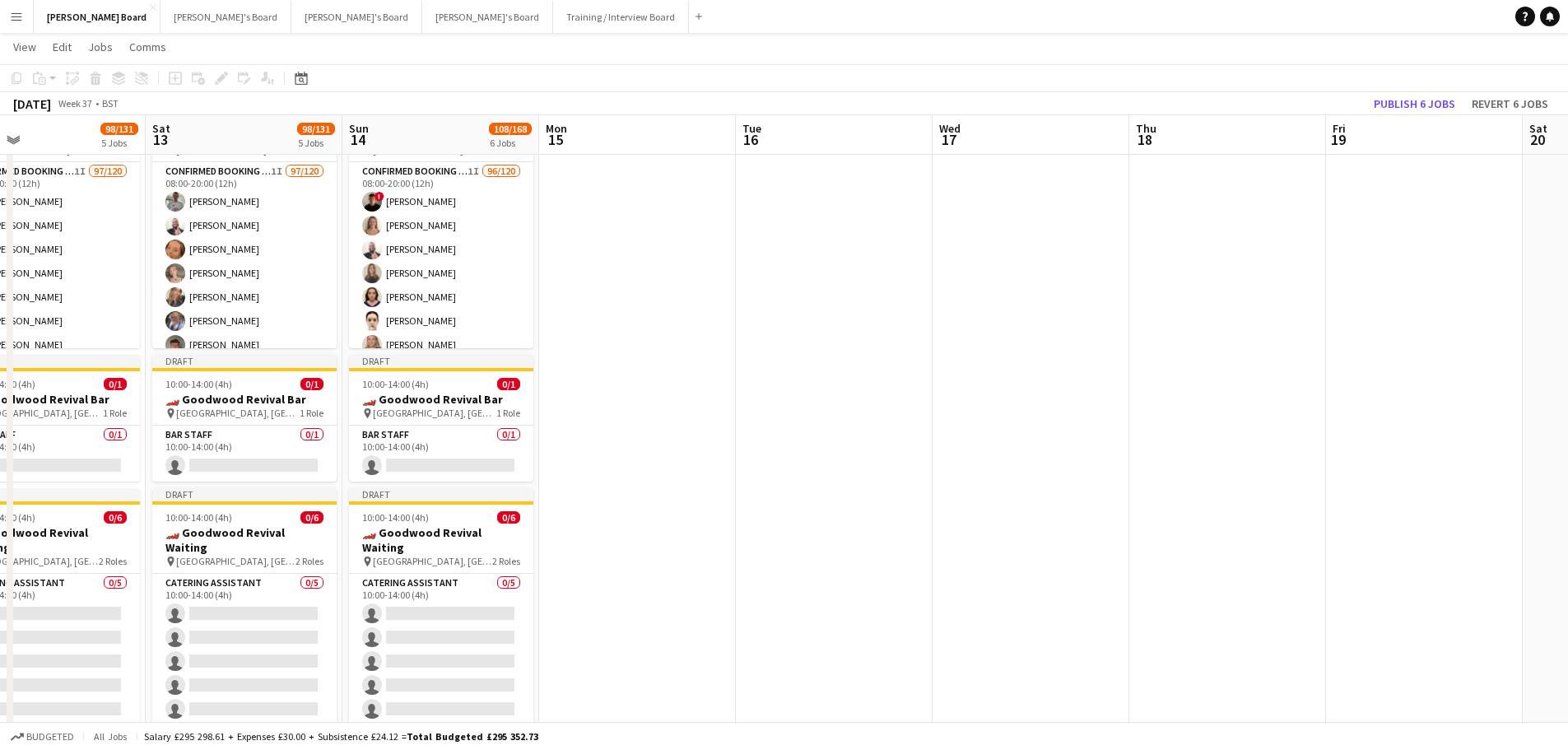
drag, startPoint x: 500, startPoint y: 421, endPoint x: 699, endPoint y: 415, distance: 199.1
click at [694, 417] on app-calendar-viewport "Wed 10 Thu 11 Fri 12 98/131 5 Jobs Sat 13 98/131 5 Jobs Sun 14 108/168 6 Jobs M…" at bounding box center [784, 22] width 1568 height 3870
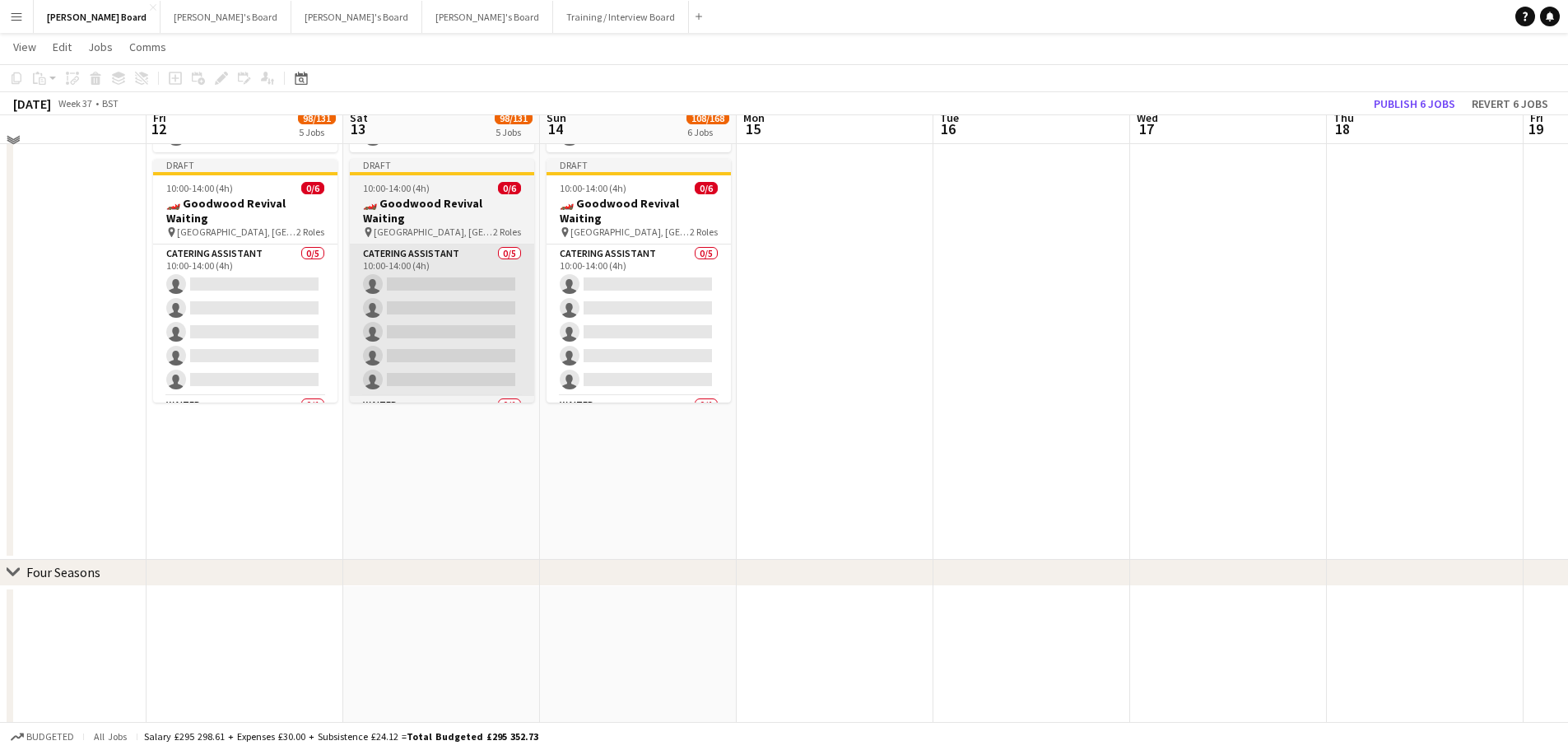
scroll to position [2223, 0]
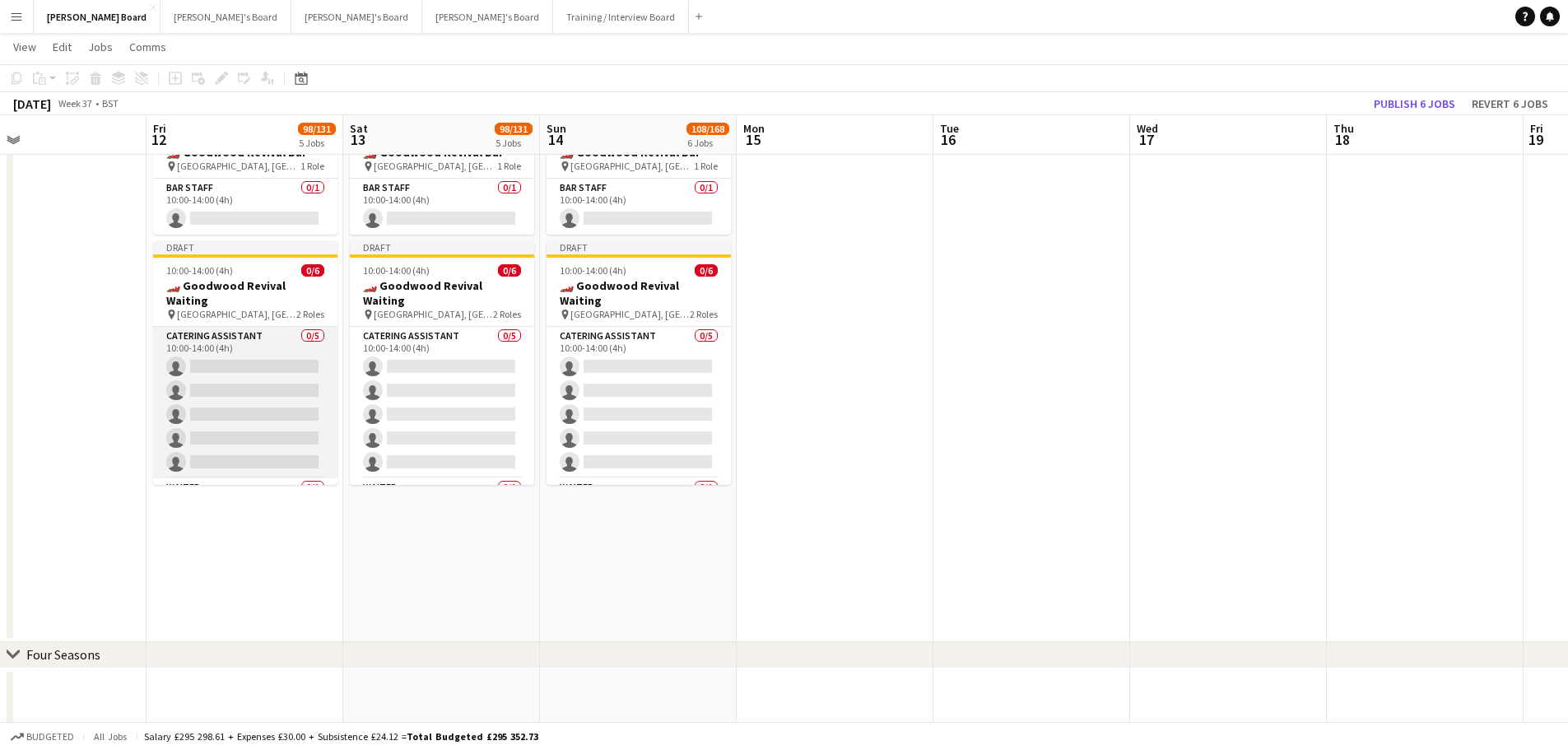
click at [240, 400] on app-card-role "Catering Assistant 0/5 10:00-14:00 (4h) single-neutral-actions single-neutral-a…" at bounding box center [245, 403] width 184 height 151
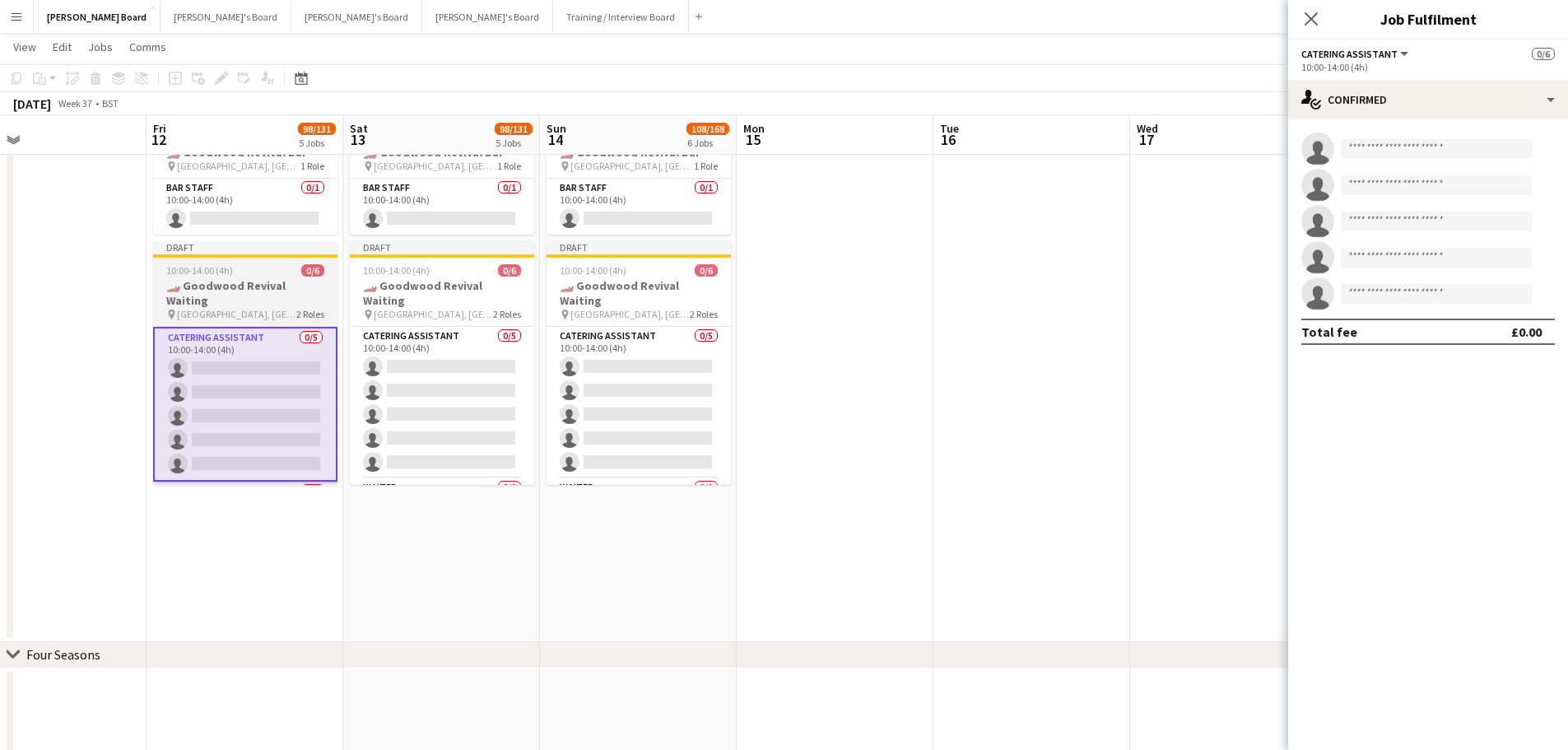
click at [304, 280] on h3 "🏎️ Goodwood Revival Waiting" at bounding box center [245, 293] width 184 height 29
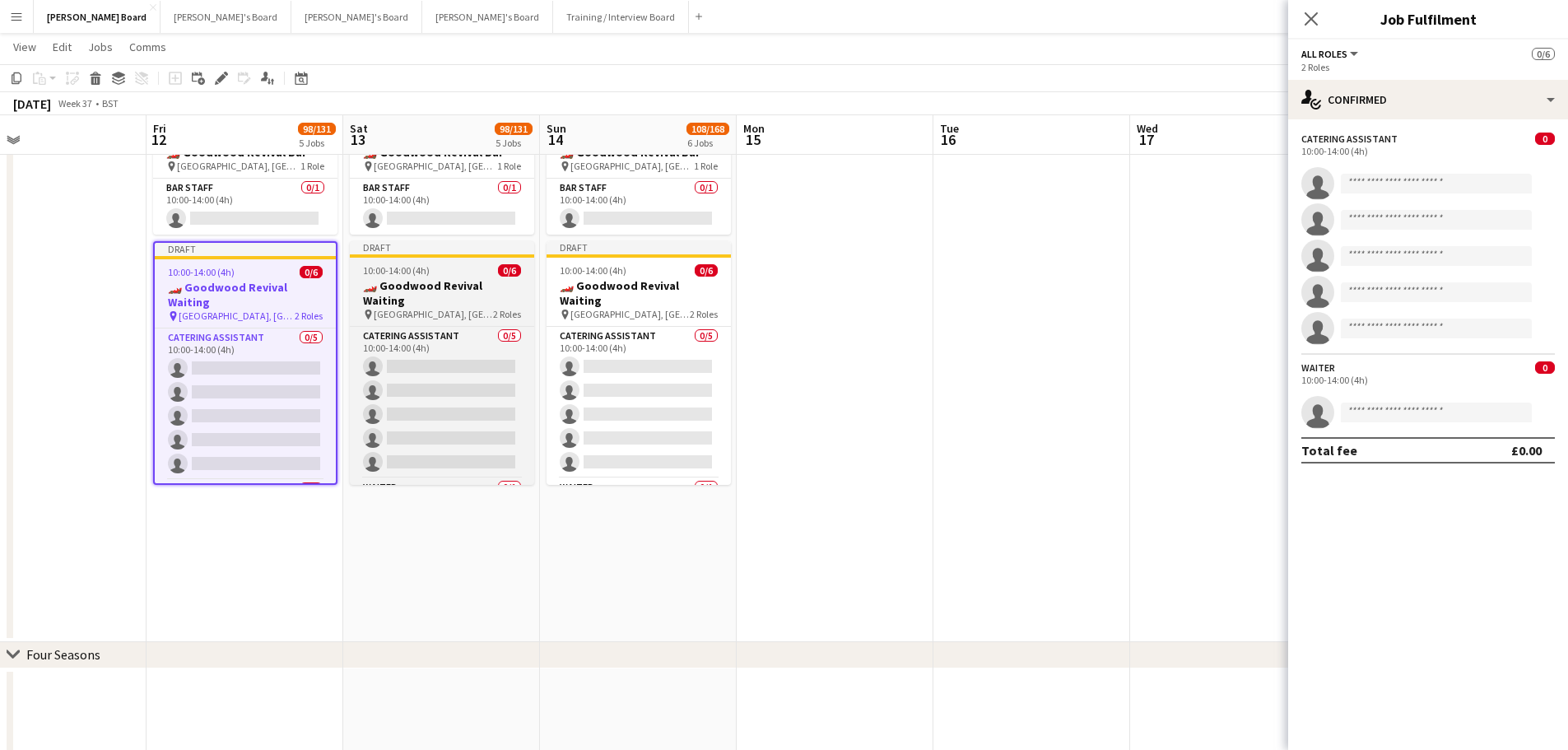
scroll to position [0, 444]
click at [452, 287] on h3 "🏎️ Goodwood Revival Waiting" at bounding box center [441, 293] width 184 height 29
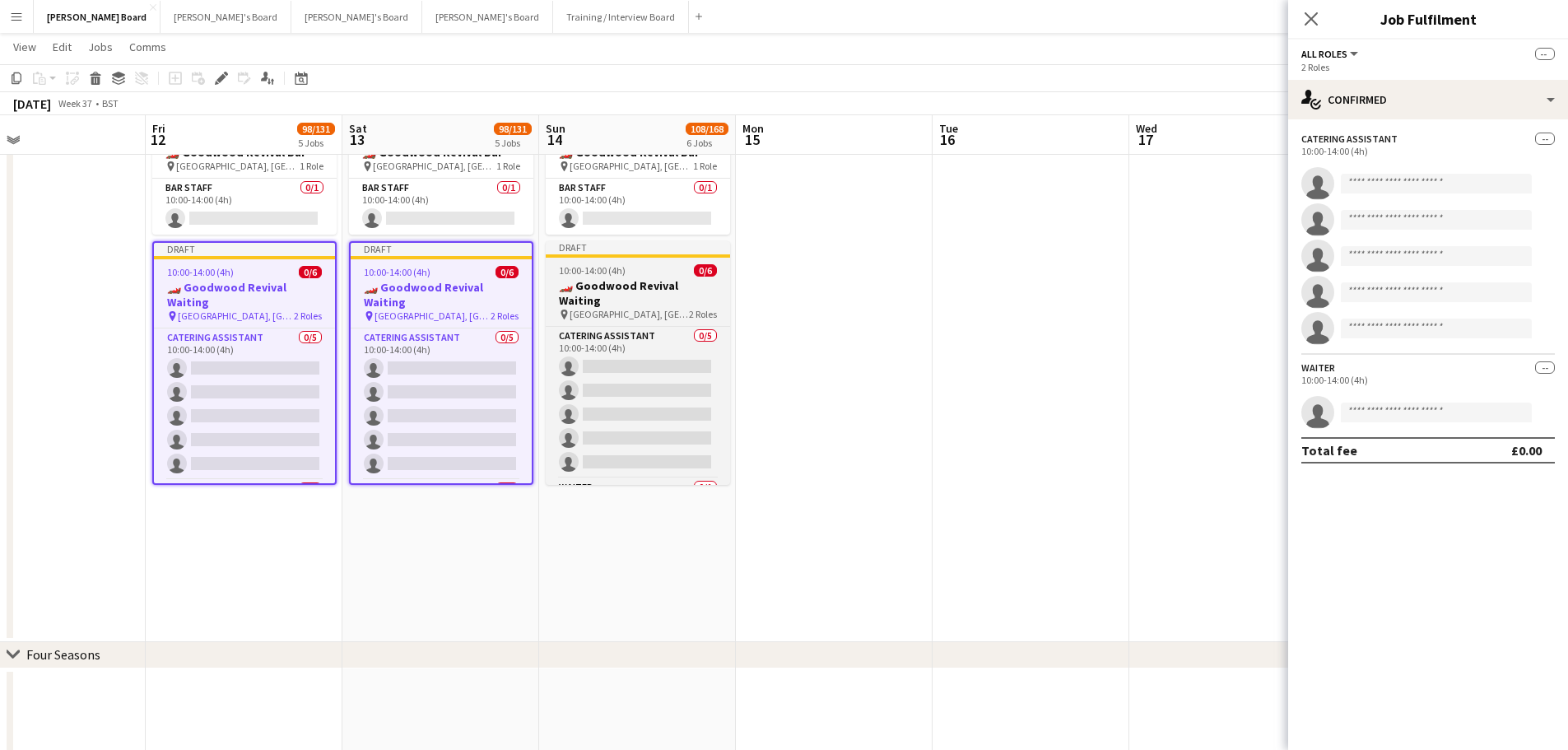
click at [645, 286] on h3 "🏎️ Goodwood Revival Waiting" at bounding box center [638, 293] width 184 height 29
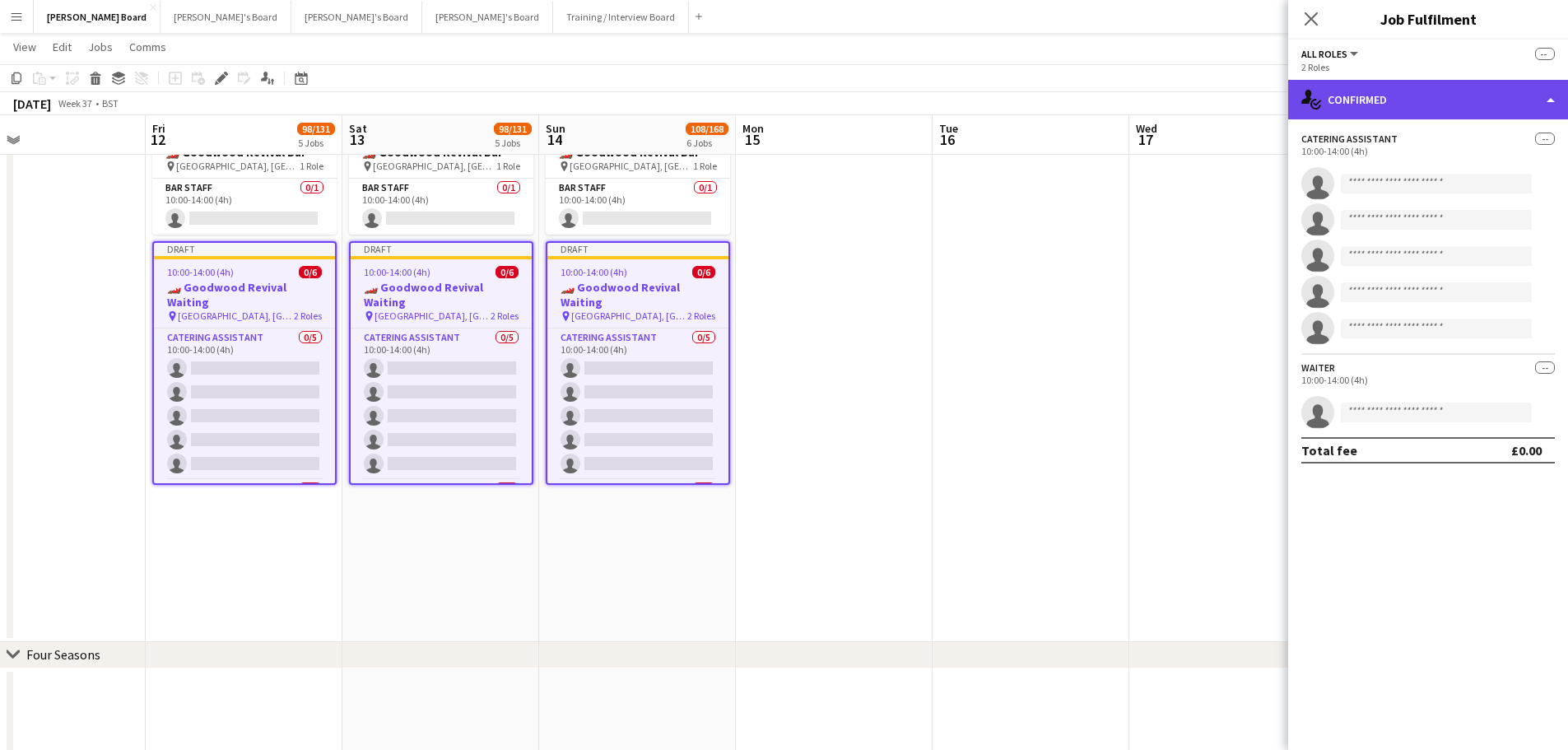
click at [1451, 104] on div "single-neutral-actions-check-2 Confirmed" at bounding box center [1427, 100] width 279 height 40
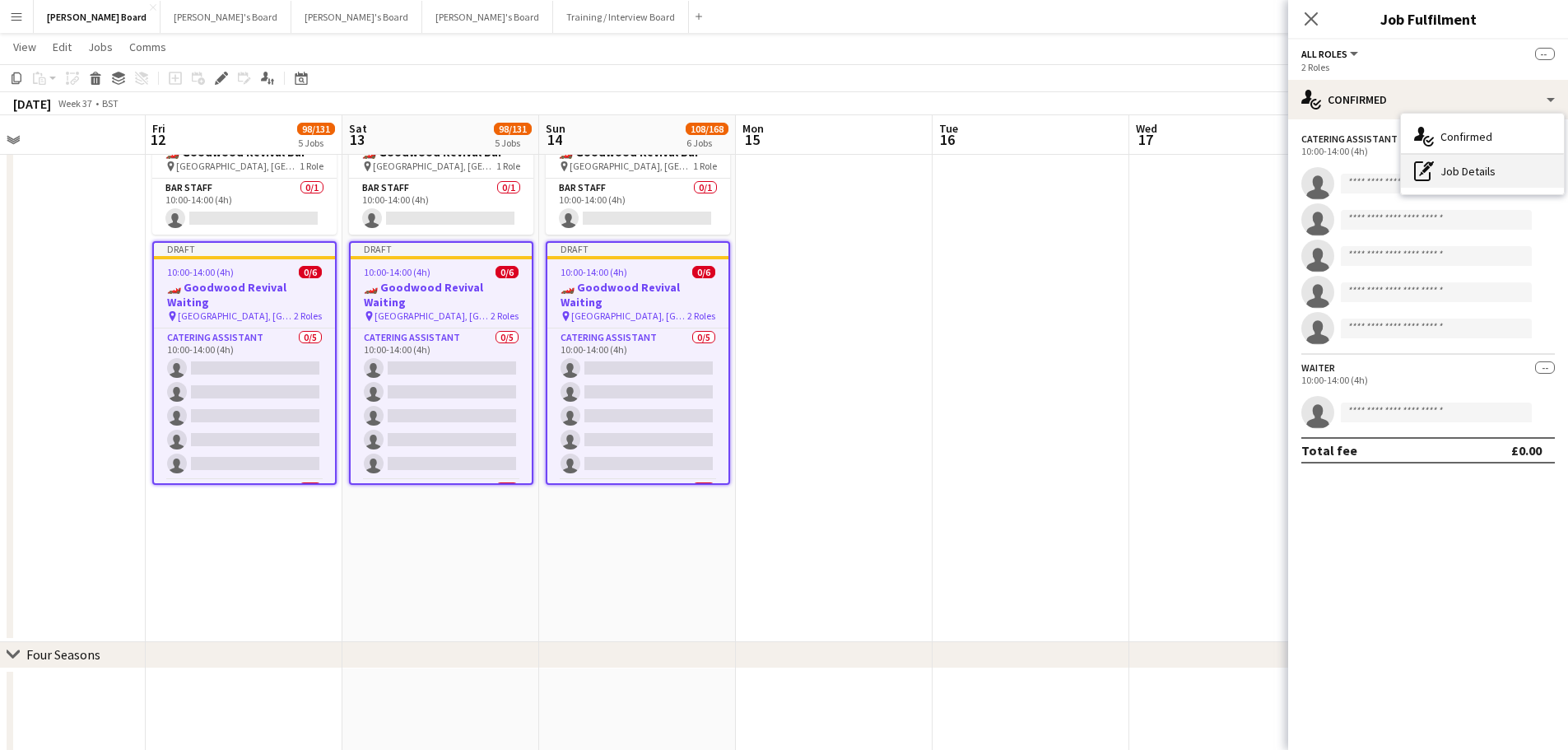
click at [1475, 178] on div "pen-write Job Details" at bounding box center [1482, 171] width 163 height 33
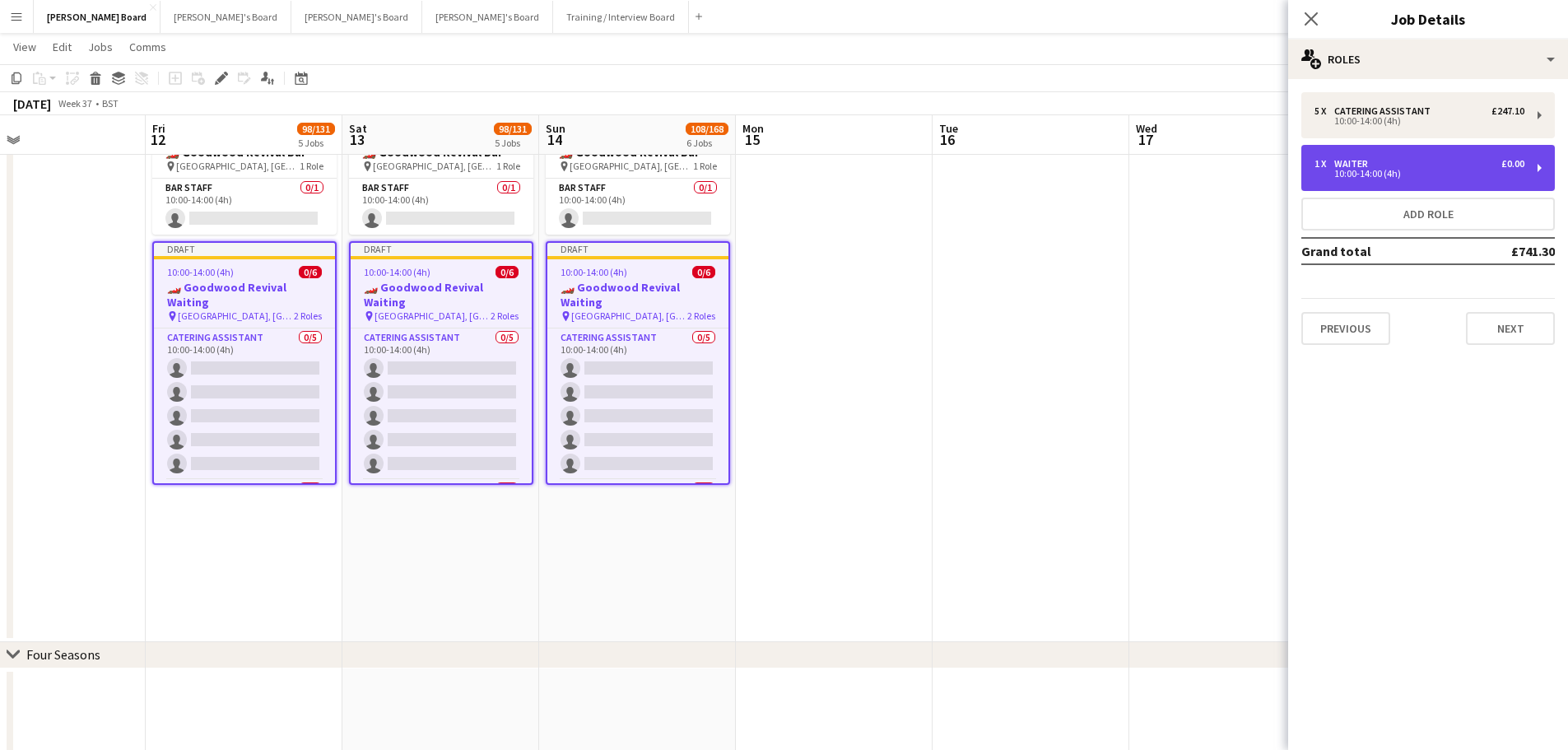
click at [1406, 168] on div "1 x Waiter £0.00" at bounding box center [1419, 163] width 210 height 11
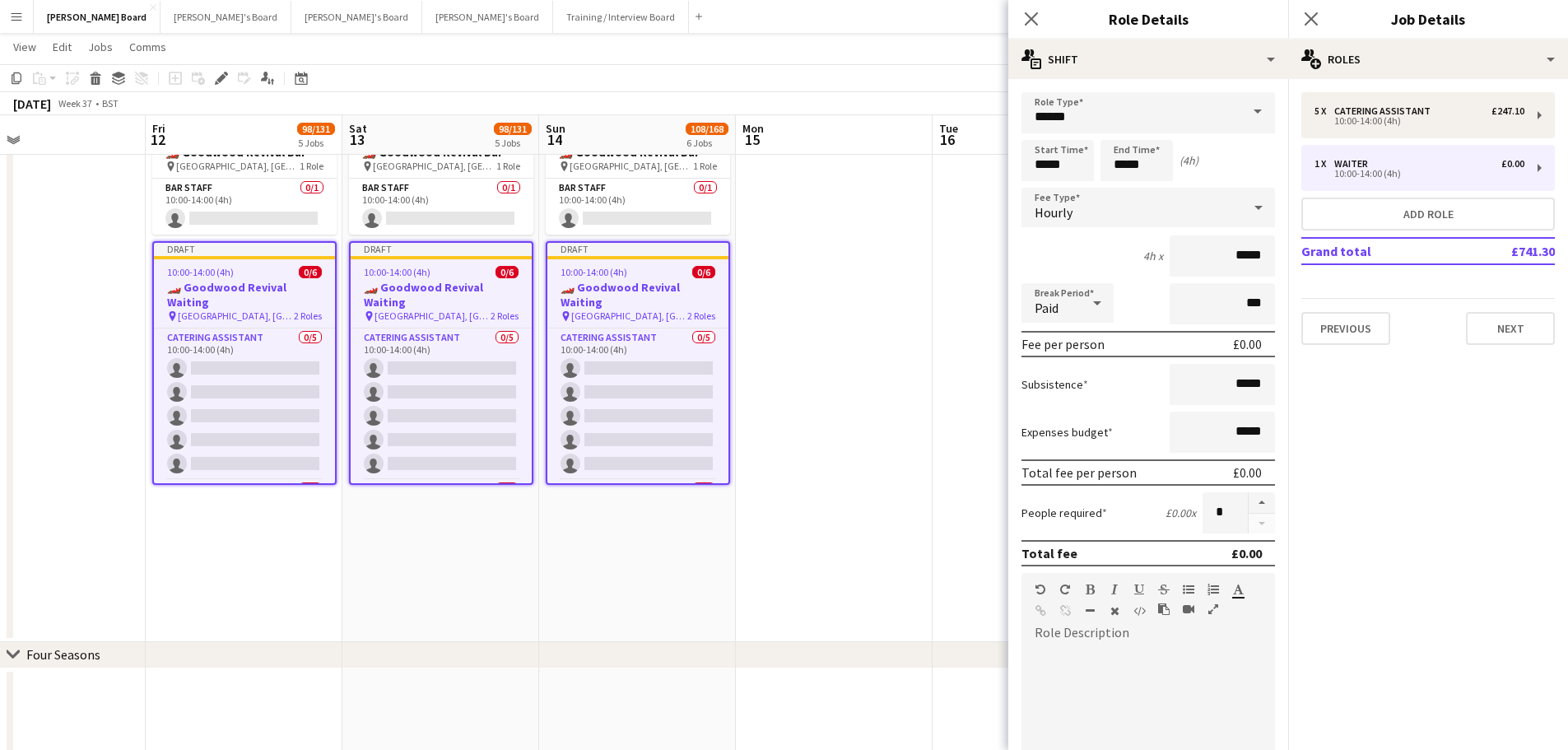
click at [1088, 673] on div at bounding box center [1148, 745] width 254 height 198
paste div
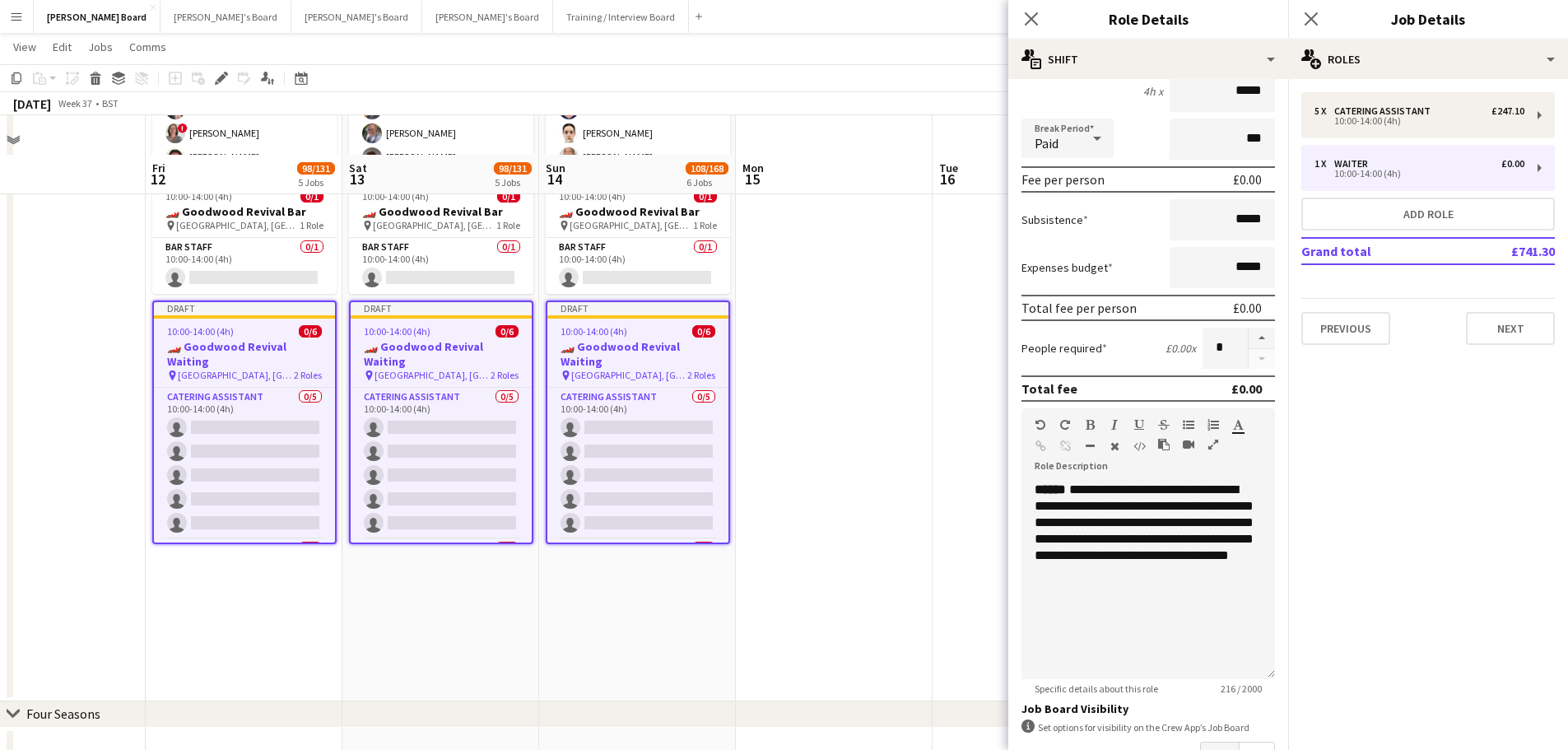
scroll to position [2141, 0]
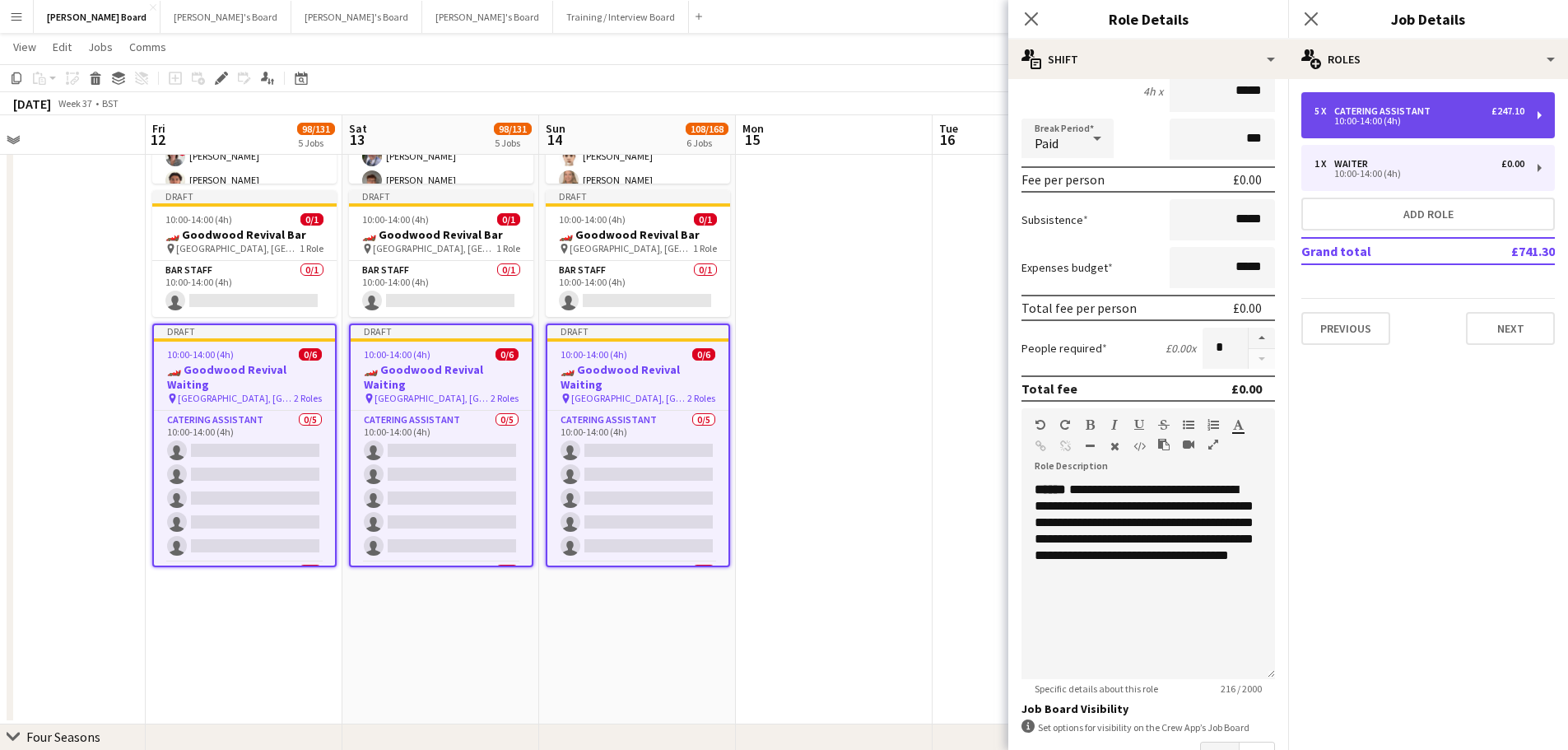
click at [1373, 108] on div "Catering Assistant" at bounding box center [1386, 111] width 103 height 11
type input "**********"
type input "******"
type input "****"
type input "*"
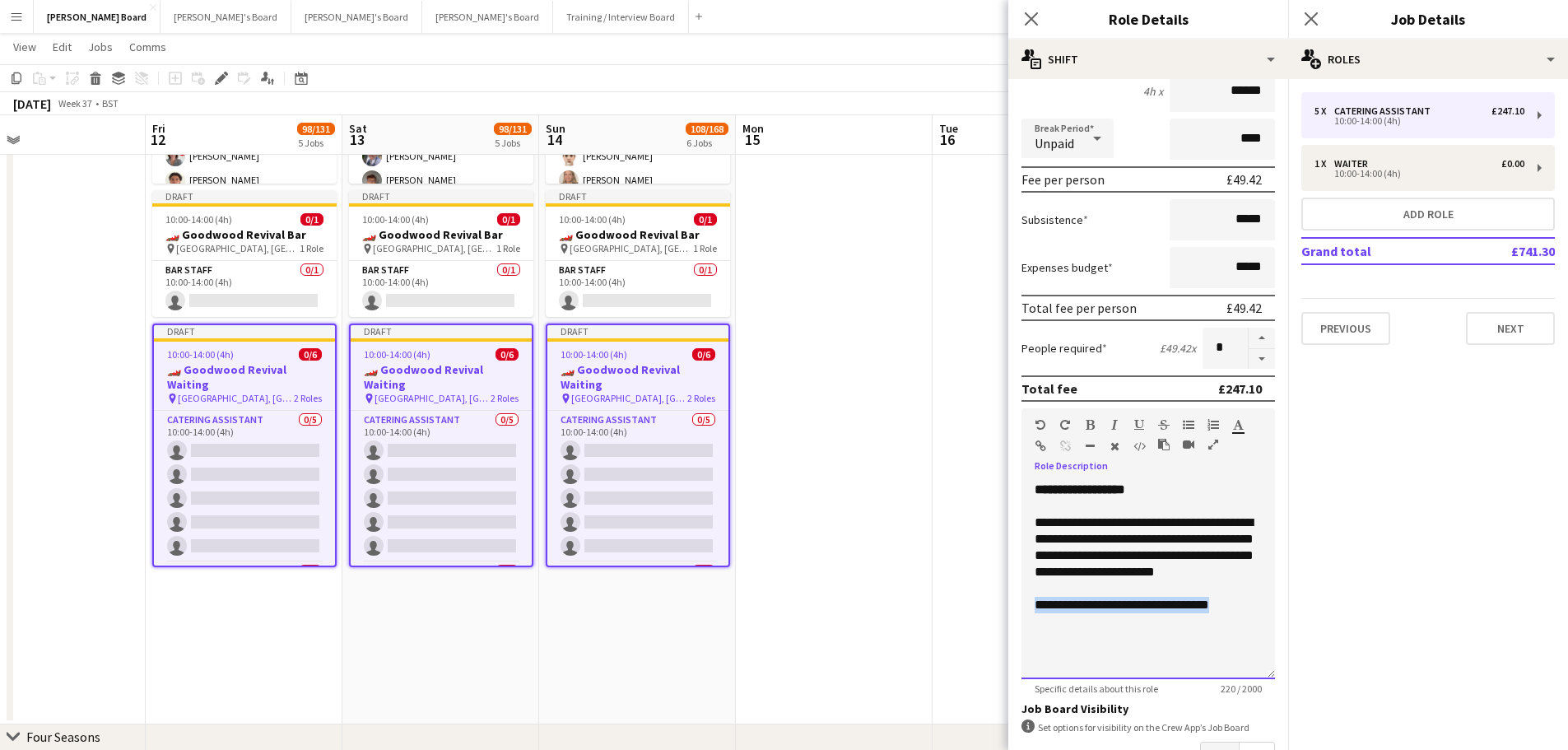
drag, startPoint x: 1221, startPoint y: 621, endPoint x: 1027, endPoint y: 618, distance: 194.0
click at [1027, 618] on div "**********" at bounding box center [1148, 581] width 254 height 198
copy span "**********"
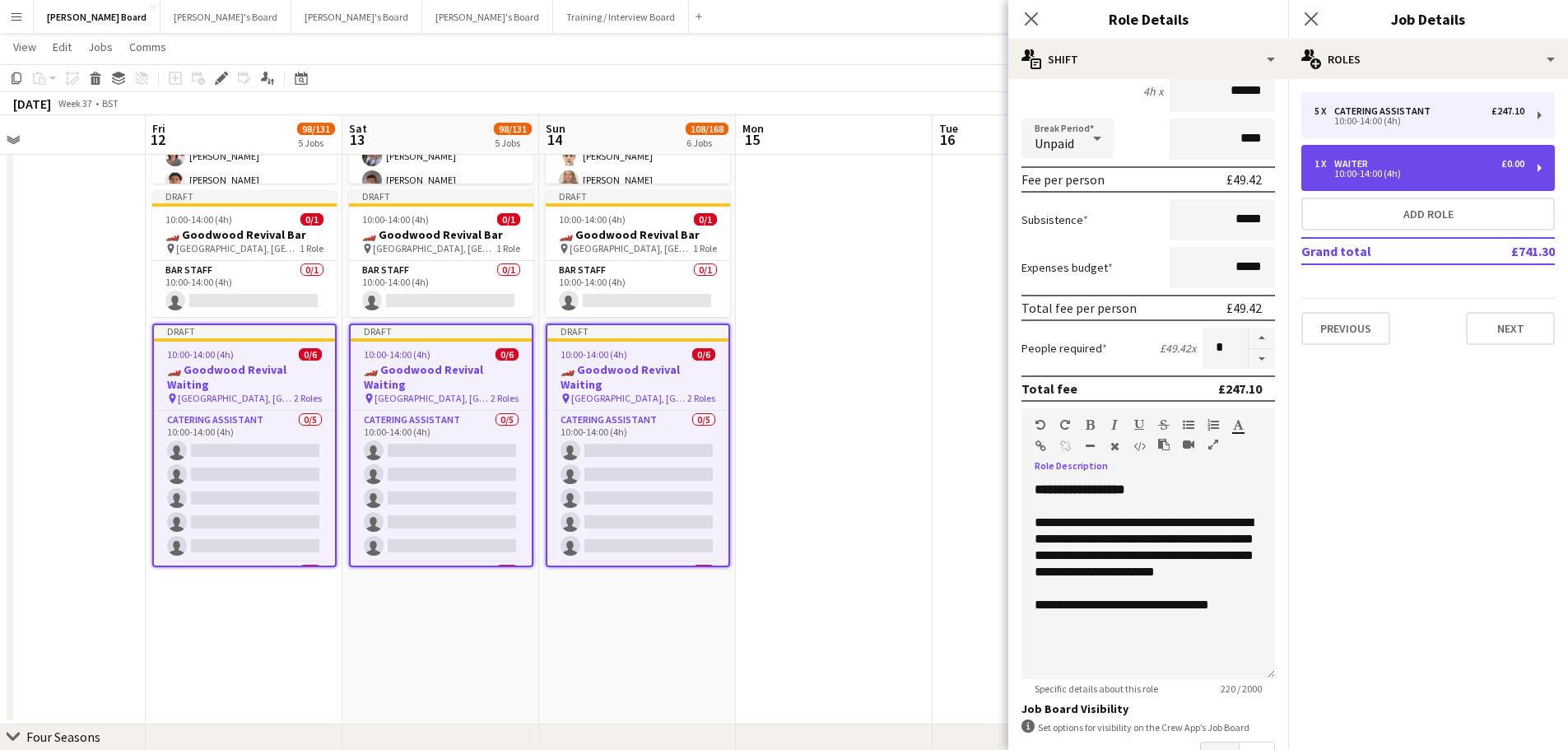
click at [1400, 152] on div "1 x Waiter £0.00 10:00-14:00 (4h)" at bounding box center [1427, 168] width 254 height 46
type input "******"
type input "*****"
type input "***"
type input "*"
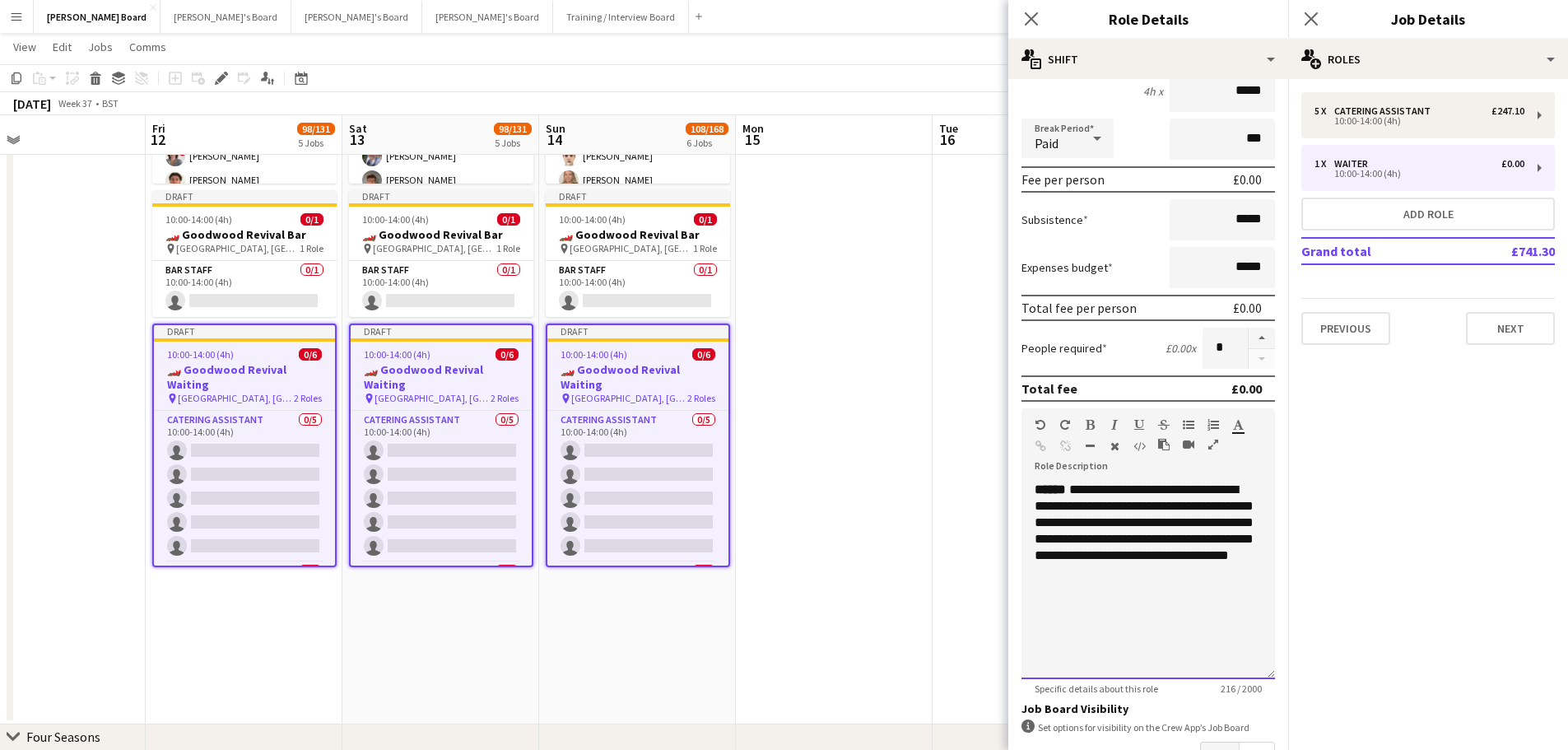
click at [1072, 633] on div "**********" at bounding box center [1148, 581] width 254 height 198
click at [1183, 579] on div "**********" at bounding box center [1148, 581] width 254 height 198
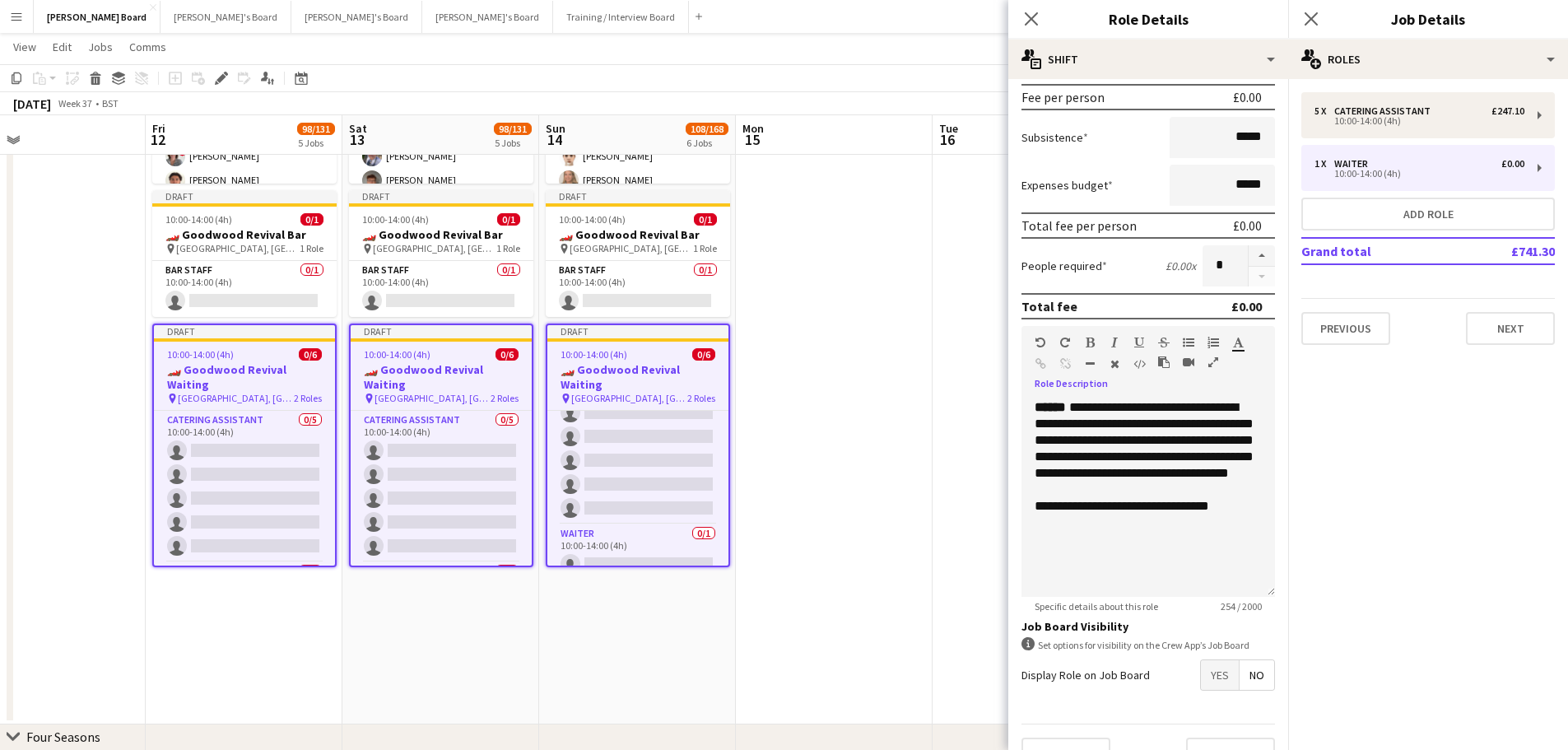
click at [849, 354] on app-date-cell at bounding box center [834, 181] width 197 height 1086
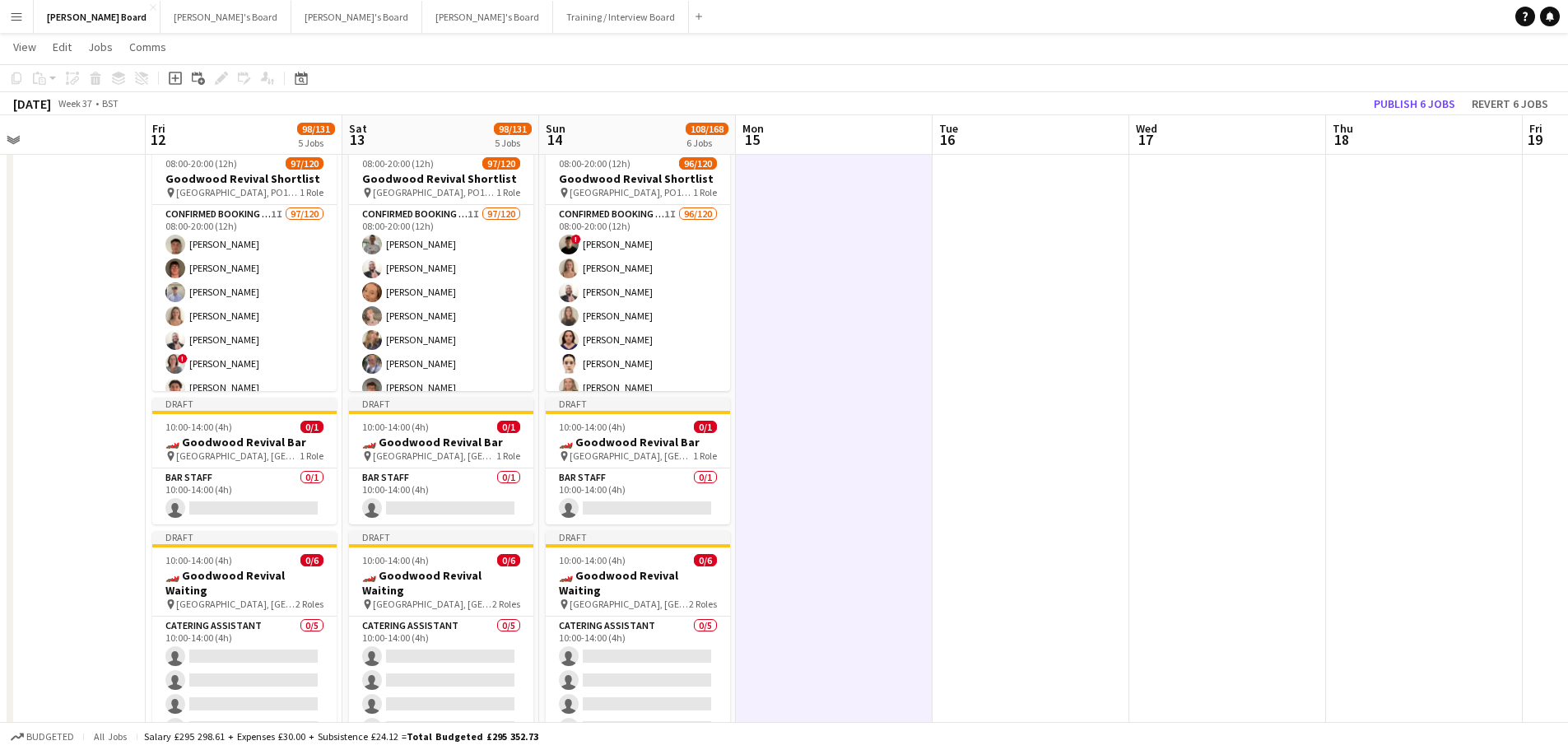
scroll to position [1811, 0]
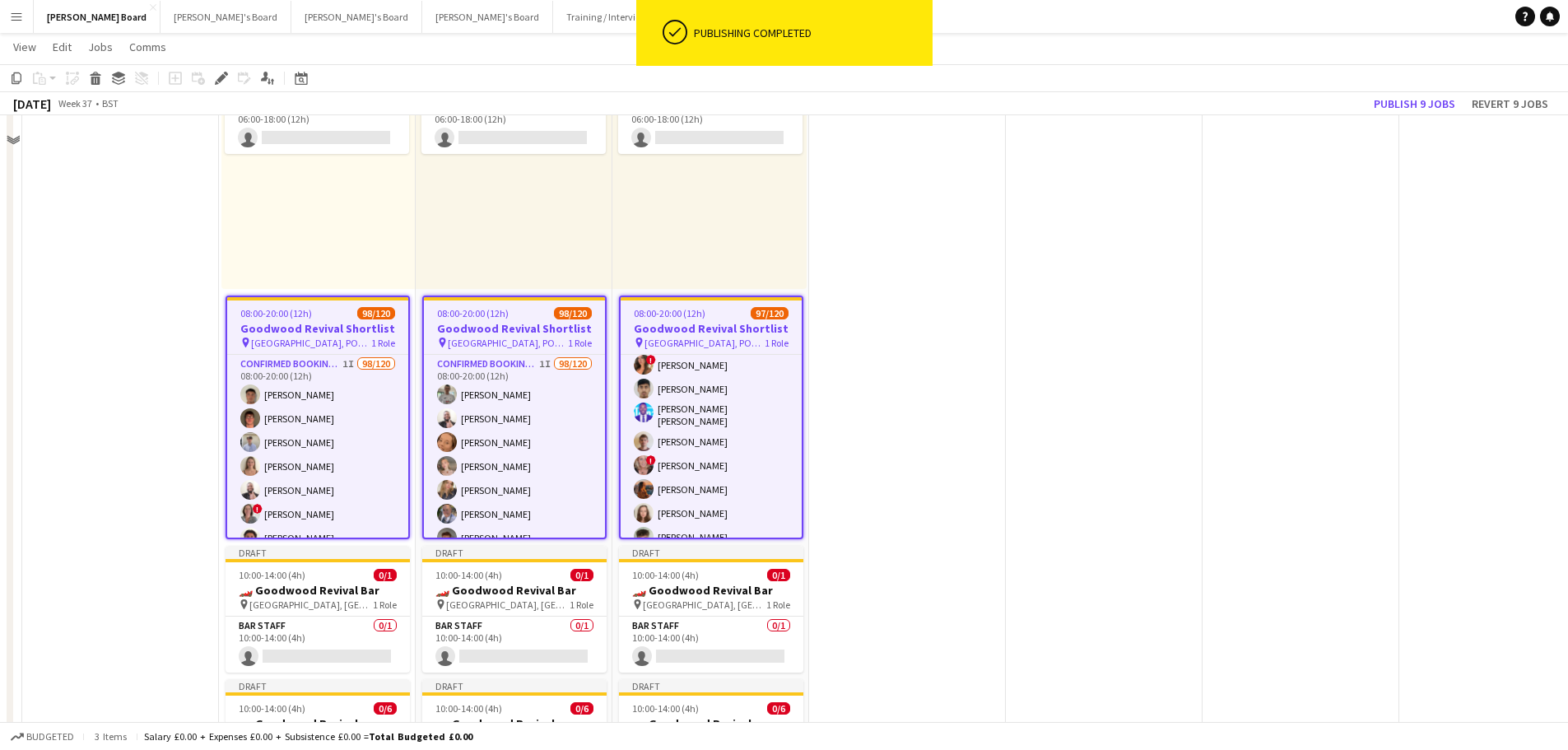
scroll to position [988, 0]
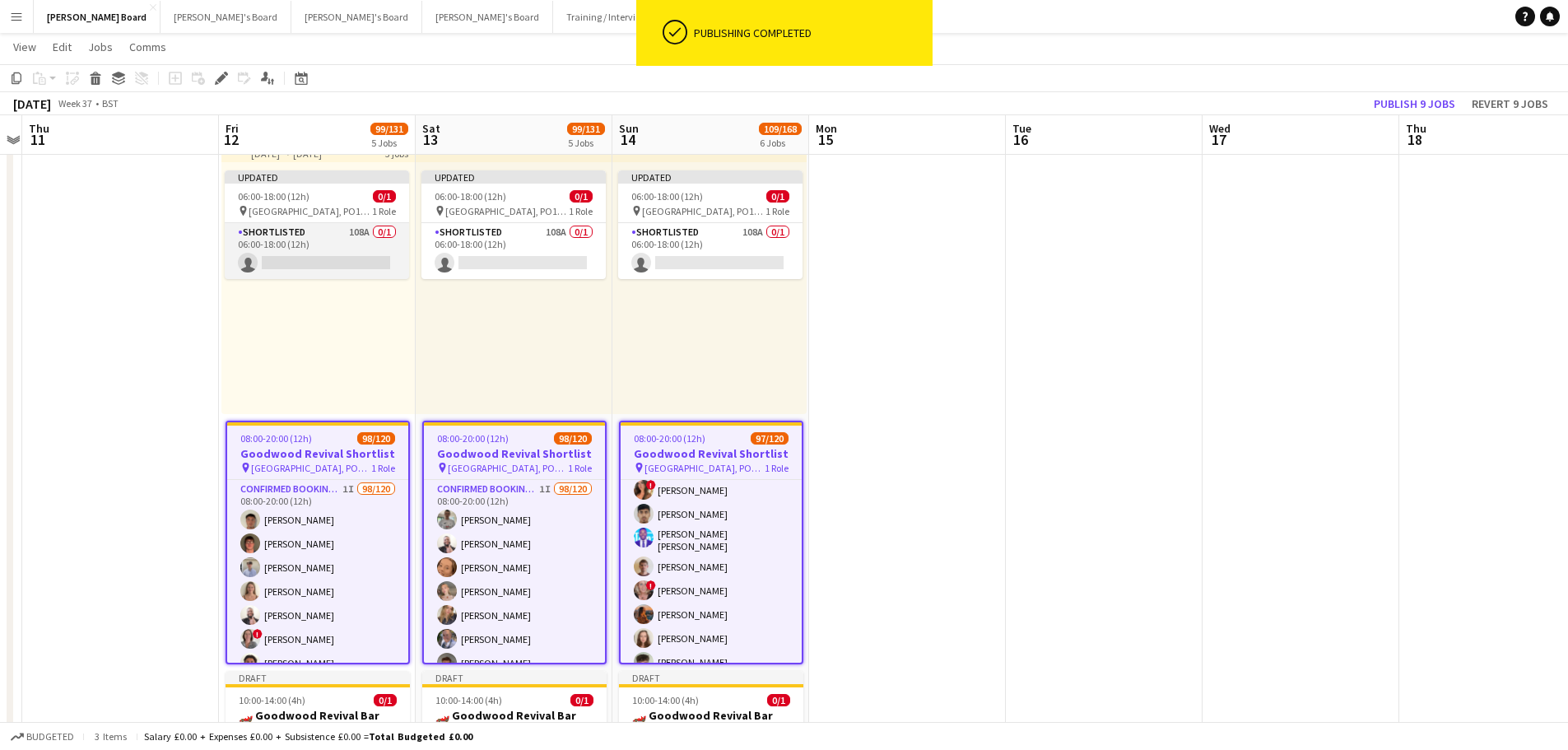
click at [324, 239] on app-card-role "Shortlisted 108A 0/1 06:00-18:00 (12h) single-neutral-actions" at bounding box center [316, 250] width 184 height 56
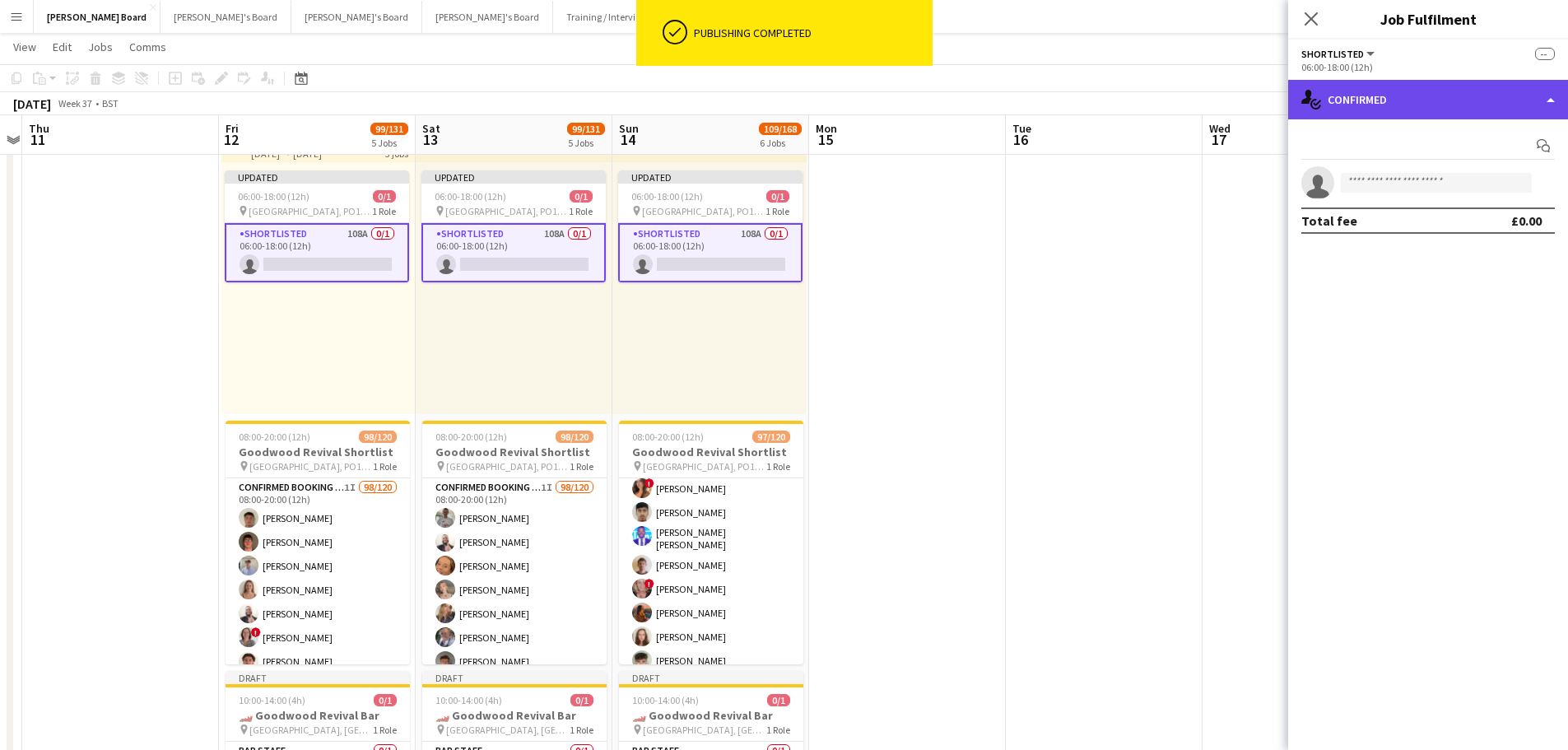
click at [1514, 98] on div "single-neutral-actions-check-2 Confirmed" at bounding box center [1427, 100] width 279 height 40
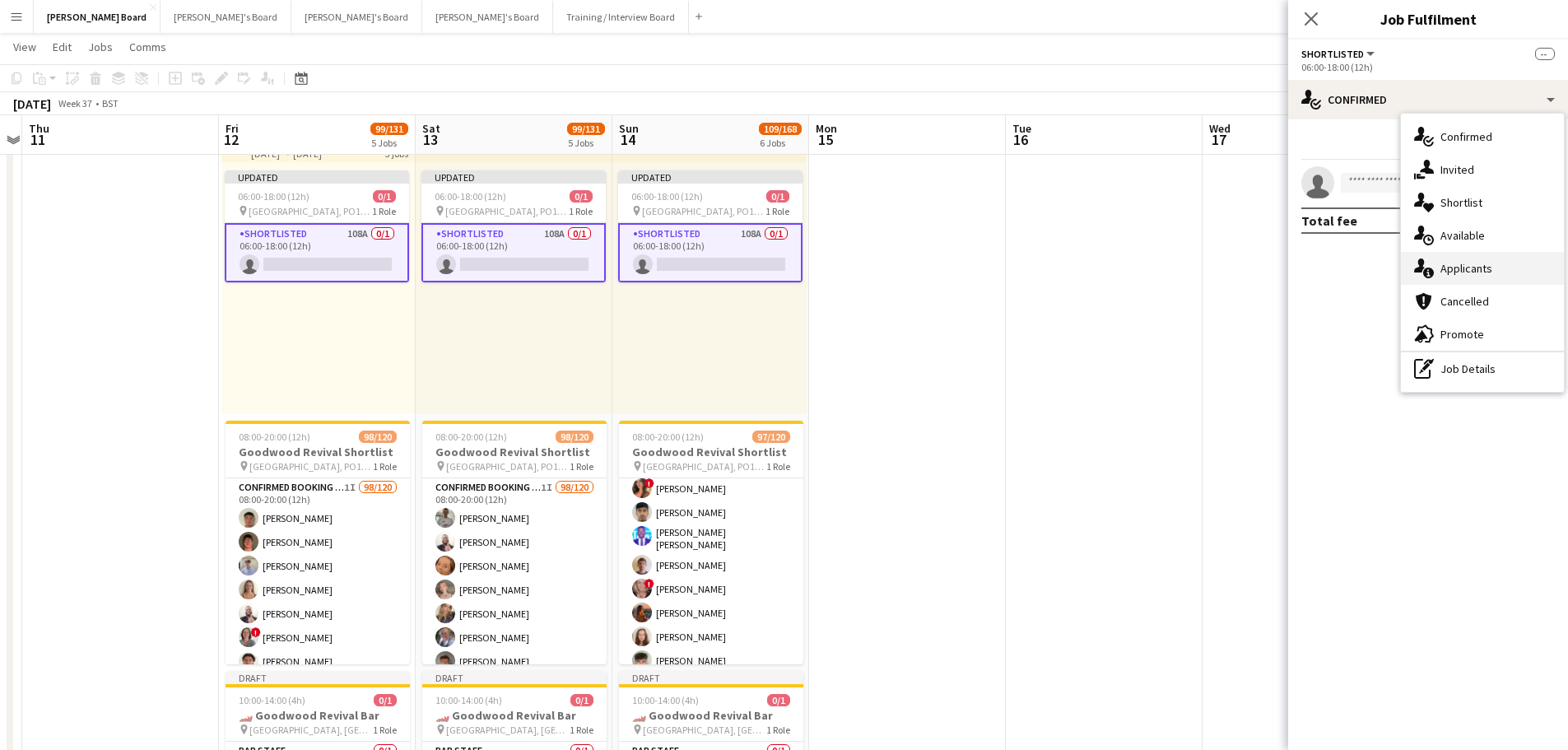
click at [1469, 278] on div "single-neutral-actions-information Applicants" at bounding box center [1482, 268] width 163 height 33
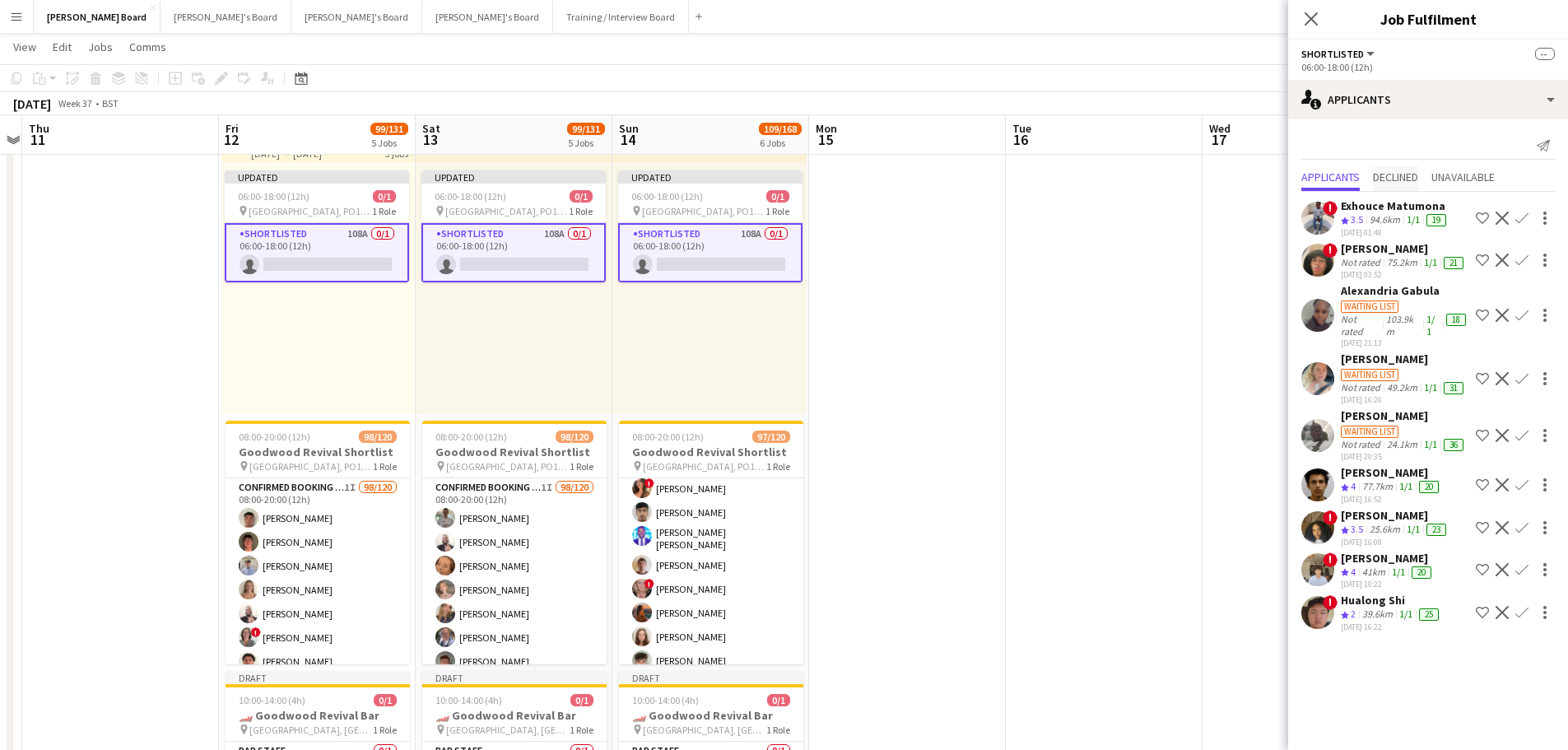
click at [1397, 171] on span "Declined" at bounding box center [1395, 176] width 46 height 11
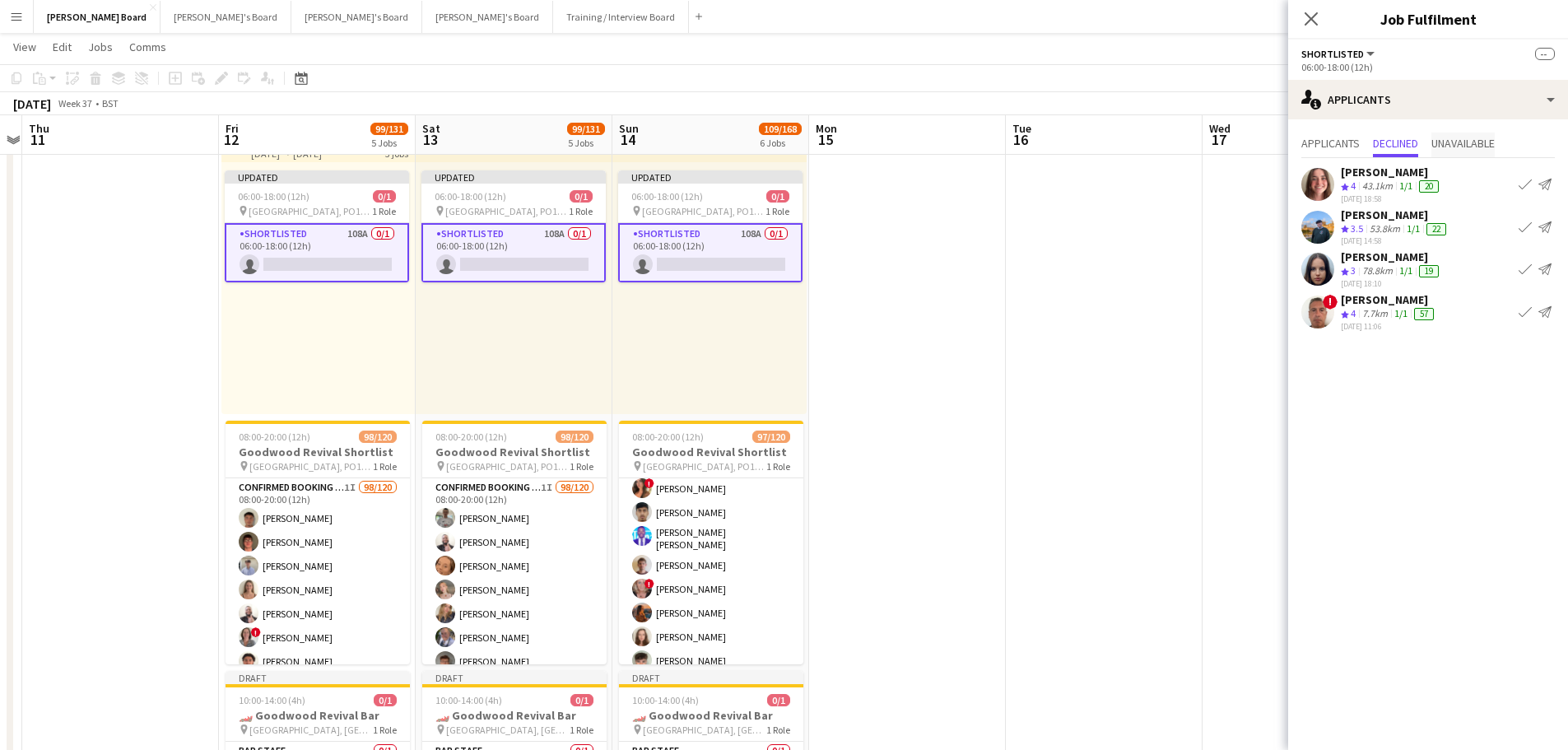
click at [1467, 149] on span "Unavailable" at bounding box center [1463, 143] width 64 height 11
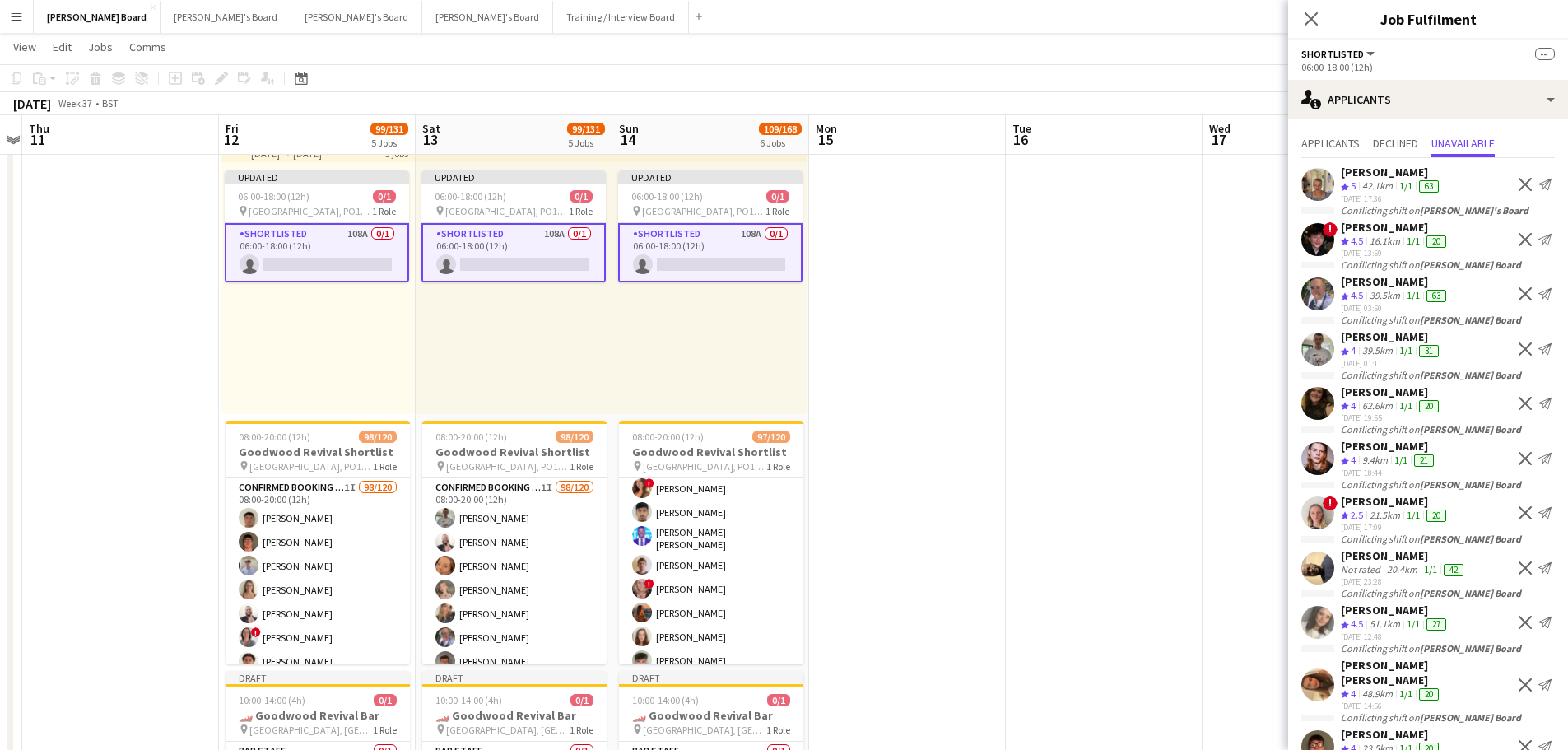
click at [1369, 141] on div "Applicants Declined Unavailable" at bounding box center [1427, 145] width 254 height 26
click at [1400, 140] on span "Declined" at bounding box center [1395, 143] width 46 height 11
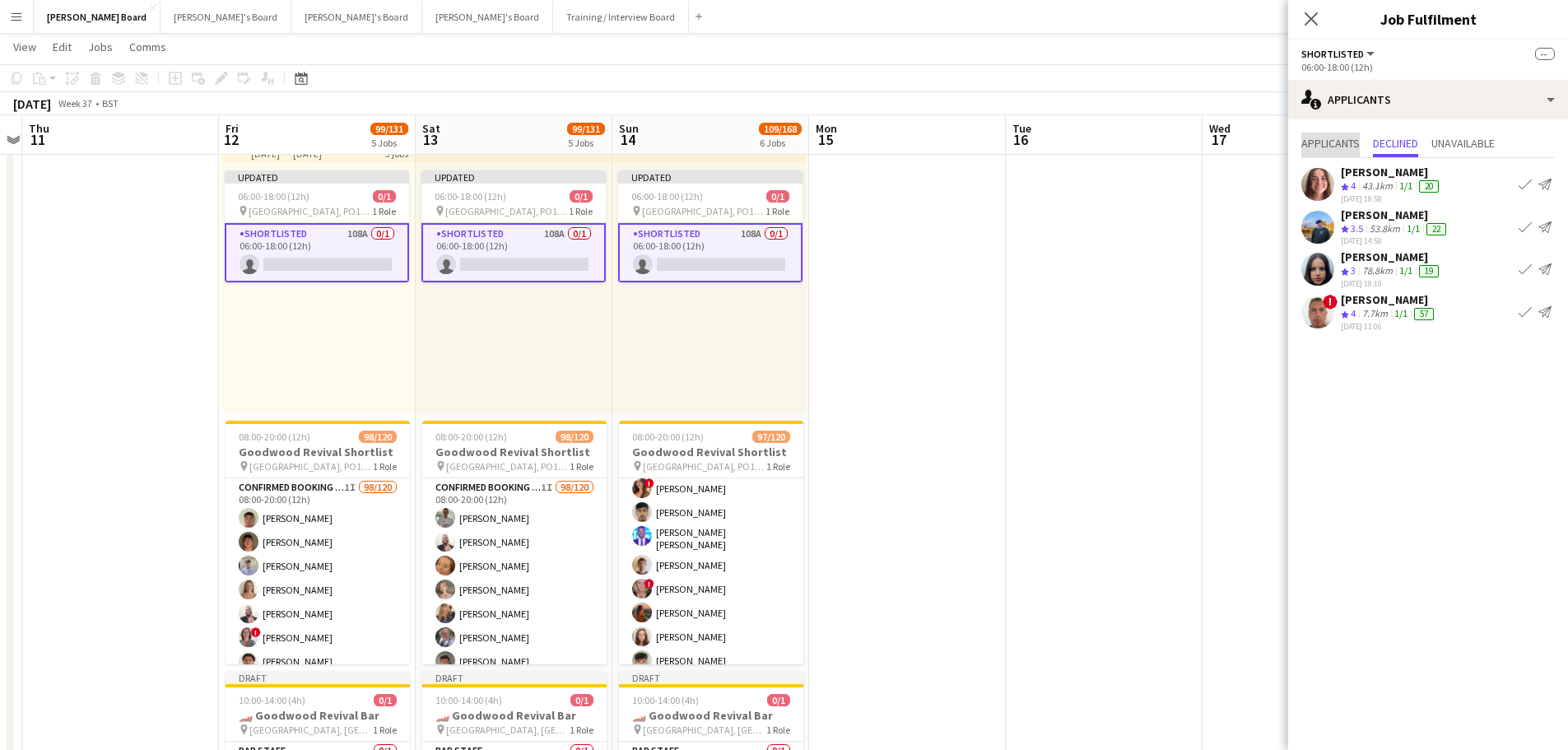
click at [1321, 140] on span "Applicants" at bounding box center [1330, 143] width 58 height 11
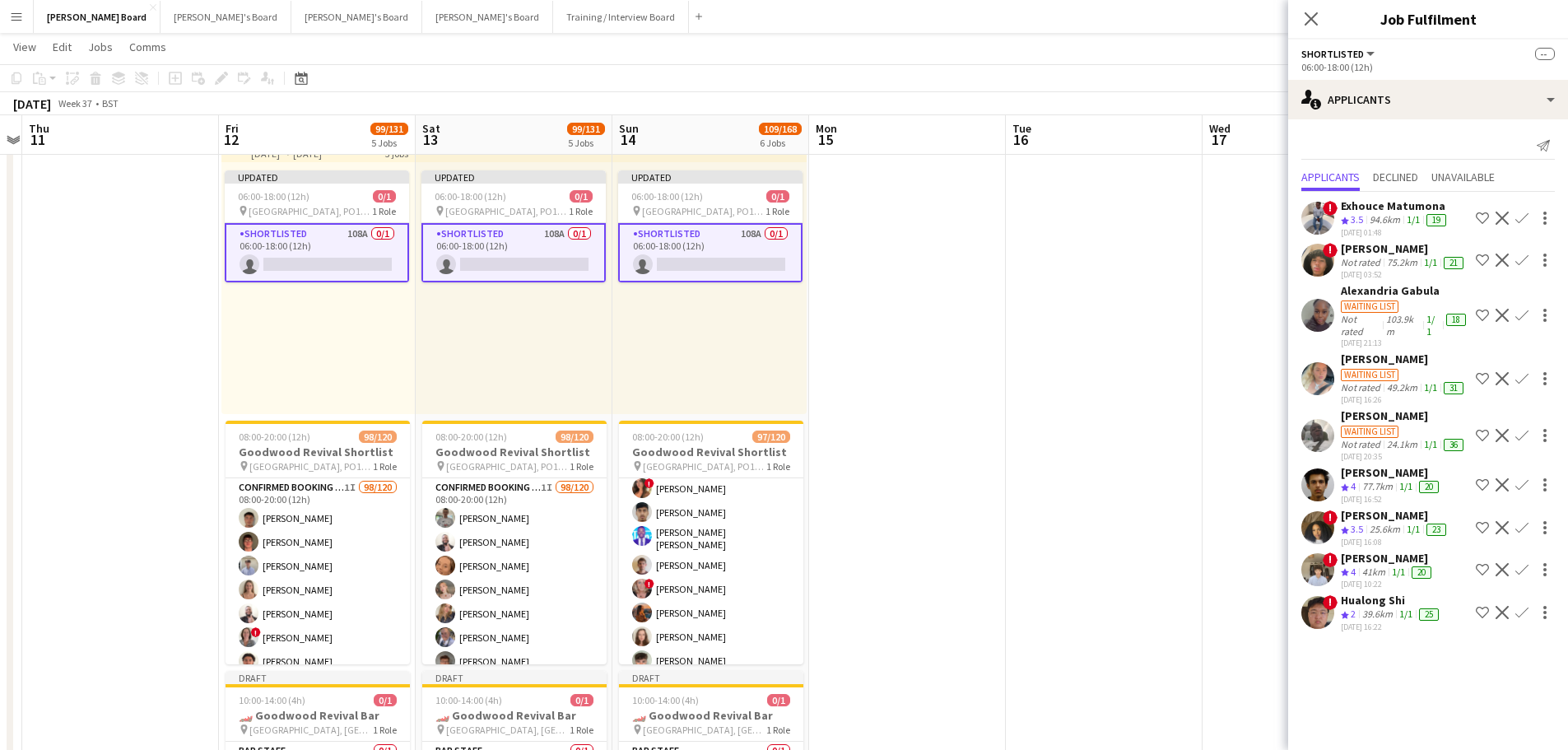
click at [1412, 436] on div "Waiting list" at bounding box center [1403, 430] width 126 height 15
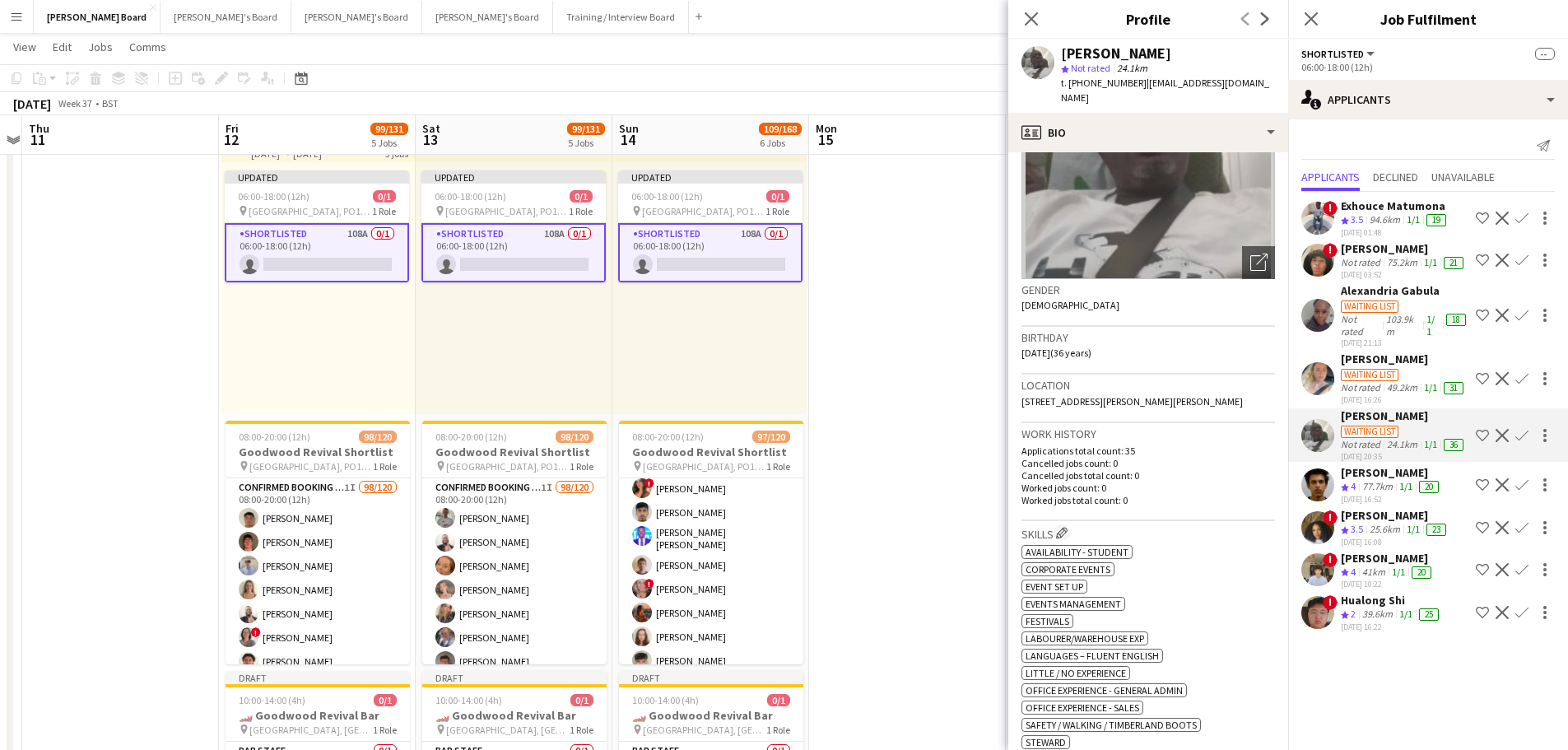
scroll to position [164, 0]
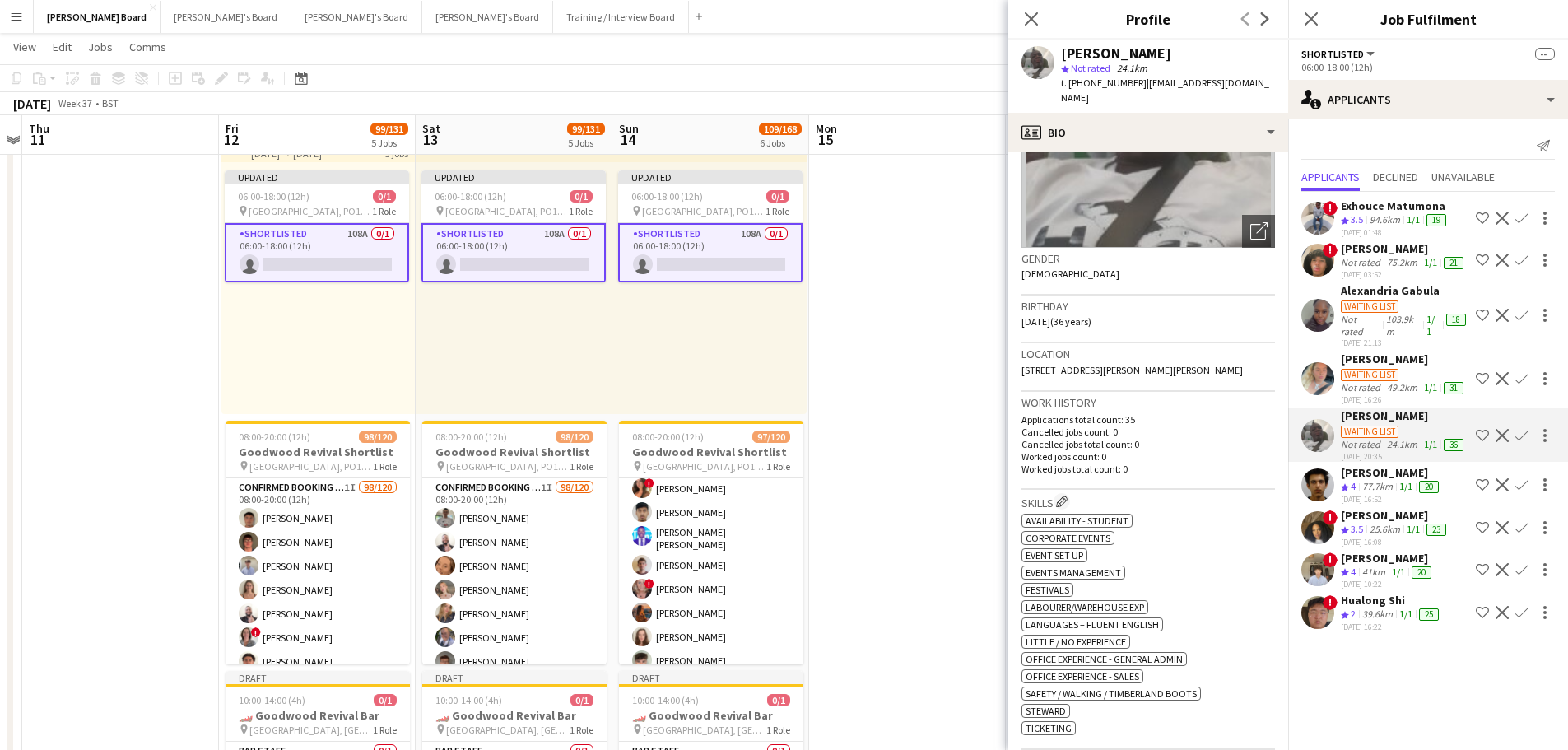
click at [1362, 381] on div "Not rated" at bounding box center [1362, 387] width 43 height 13
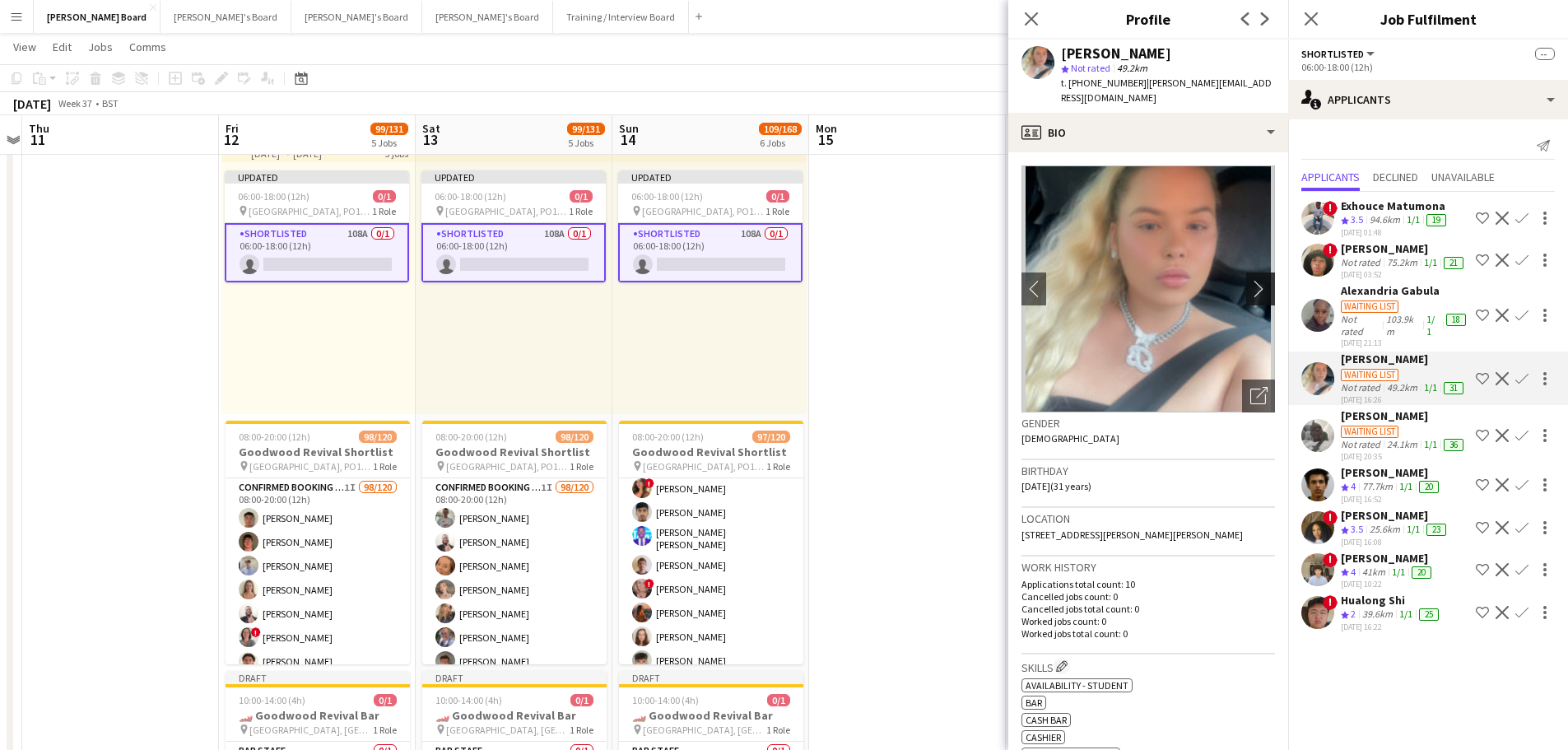
click at [1251, 280] on app-icon "chevron-right" at bounding box center [1263, 288] width 26 height 17
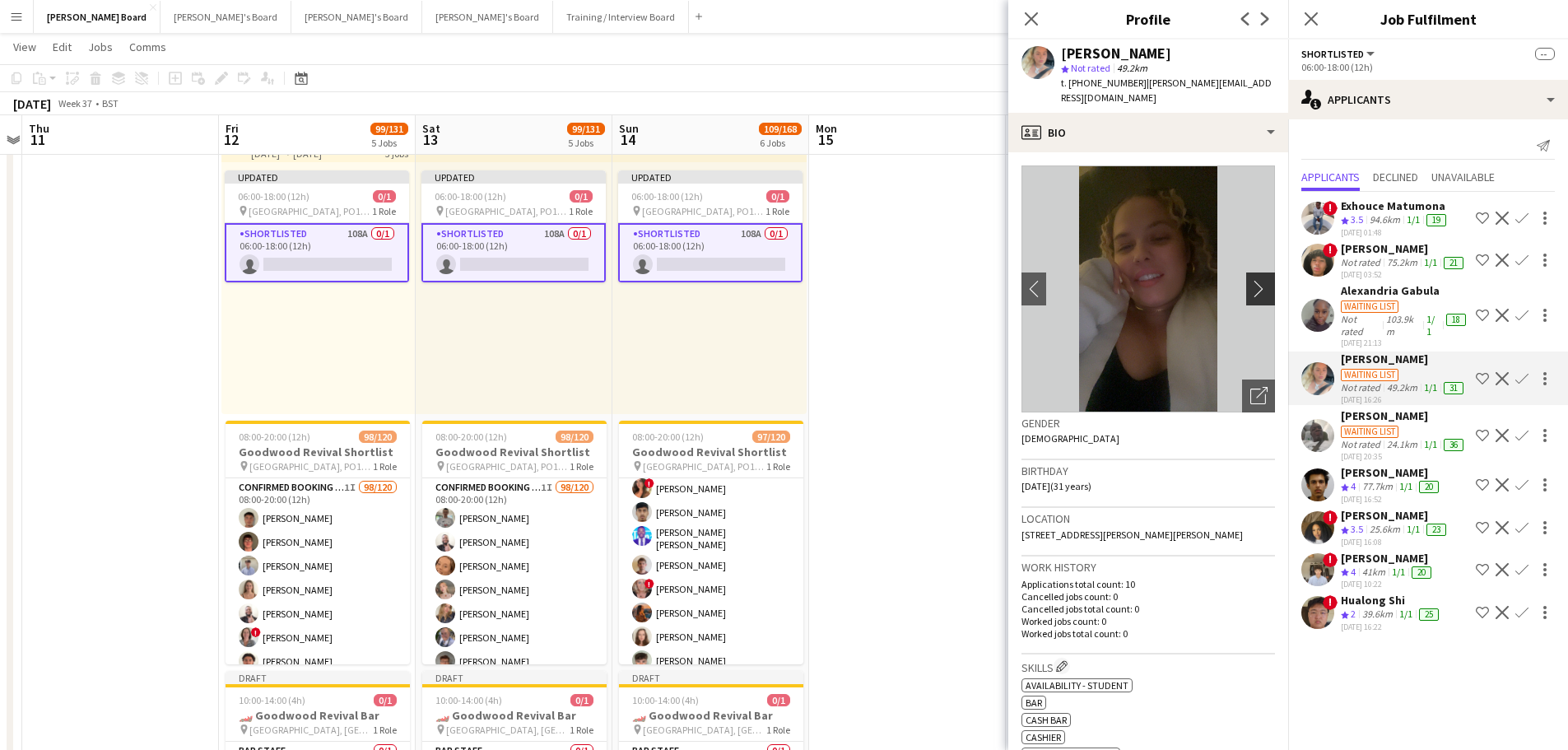
click at [1251, 280] on app-icon "chevron-right" at bounding box center [1263, 288] width 26 height 17
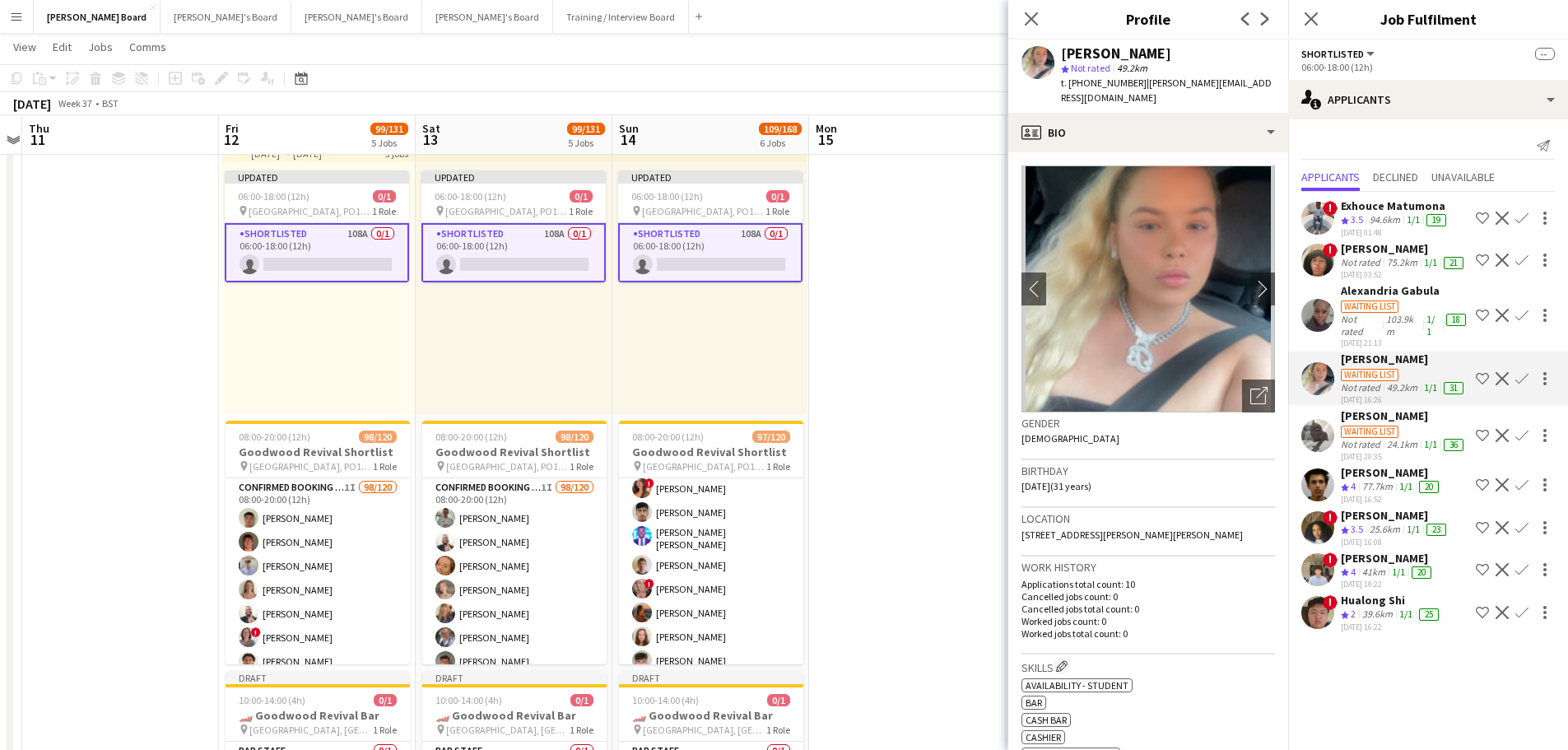
click at [1353, 248] on div "Andre Ashong" at bounding box center [1403, 248] width 126 height 15
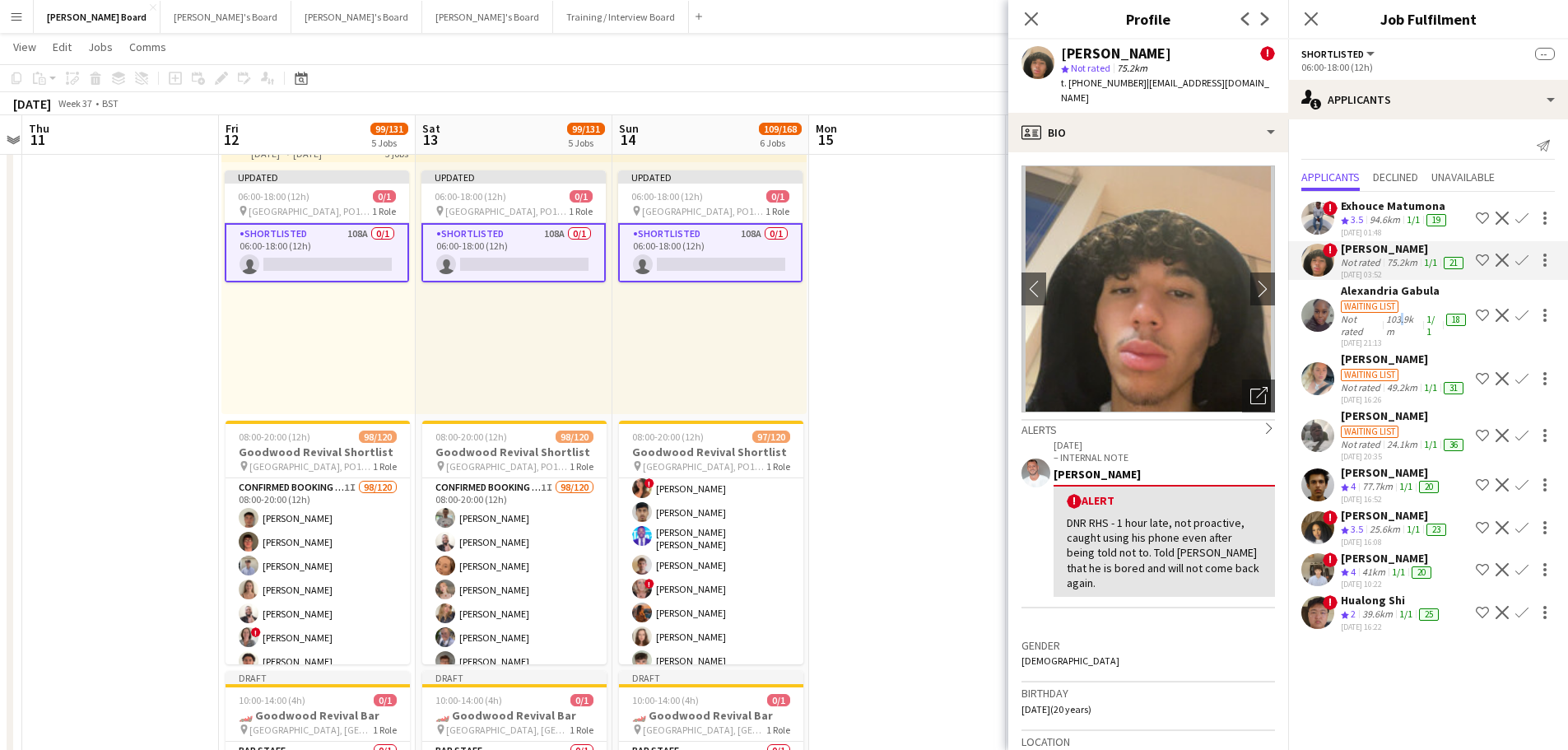
click at [1397, 317] on div "103.9km" at bounding box center [1403, 325] width 41 height 25
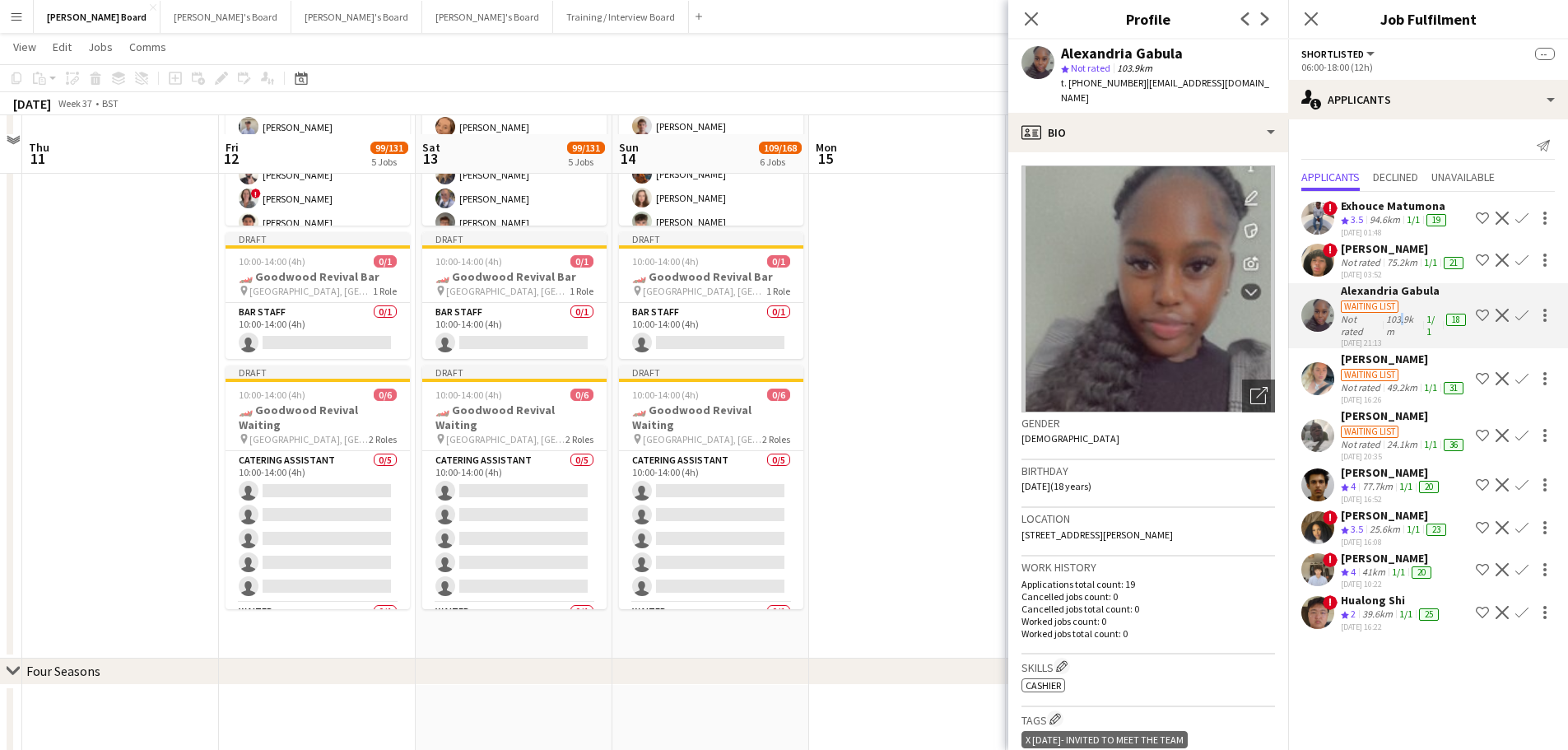
scroll to position [1399, 0]
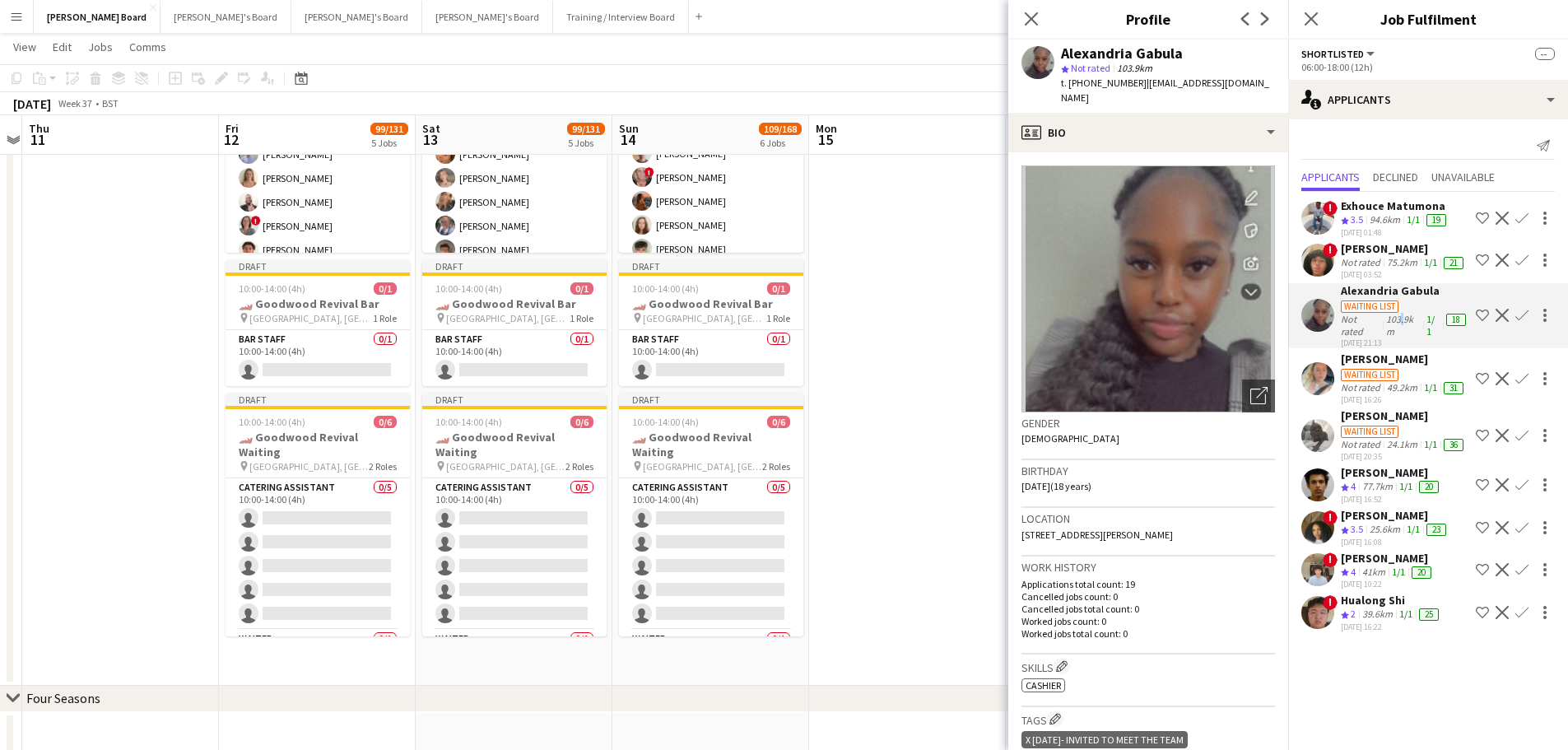
click at [879, 338] on app-date-cell at bounding box center [907, 196] width 197 height 978
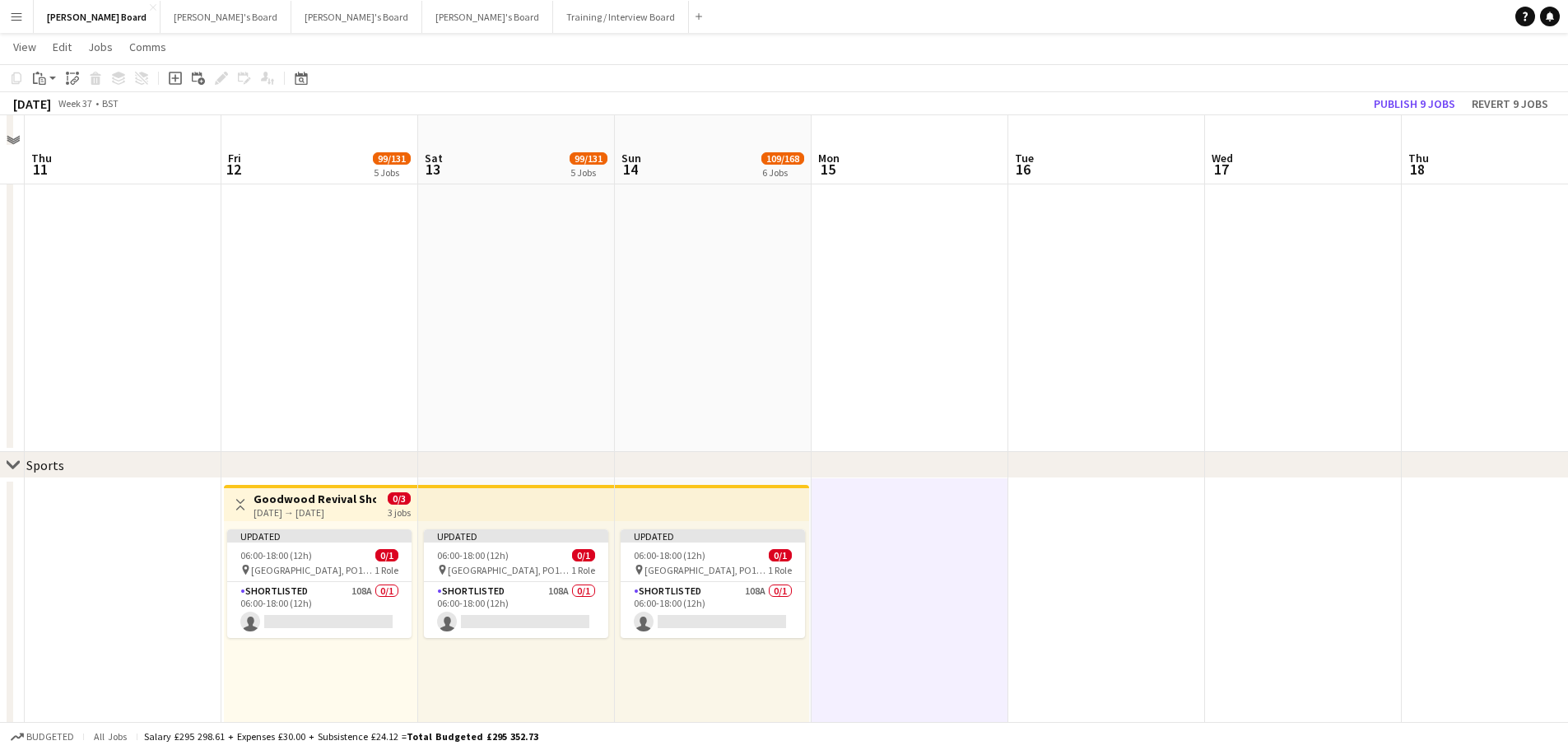
scroll to position [659, 0]
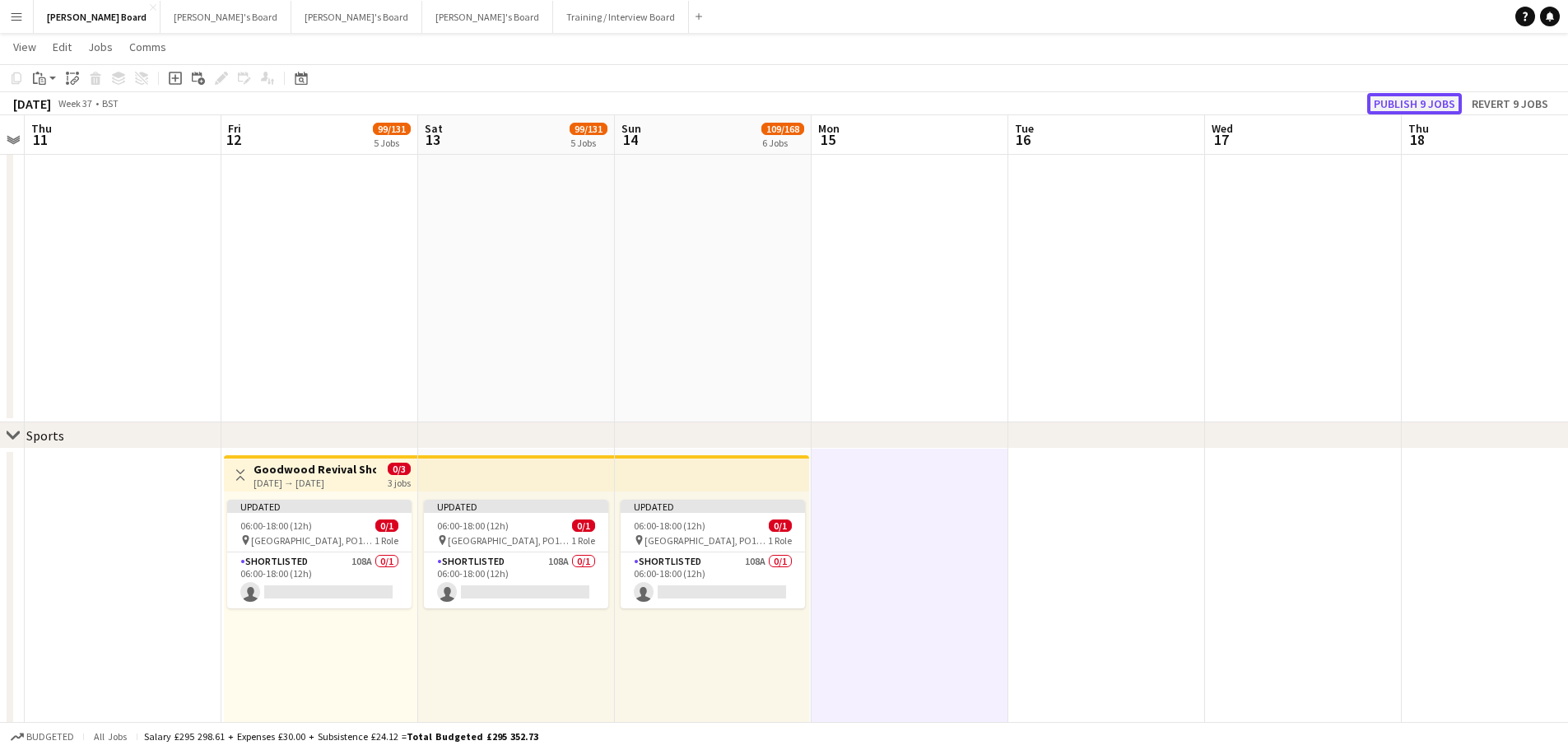
click at [1431, 102] on button "Publish 9 jobs" at bounding box center [1414, 103] width 95 height 22
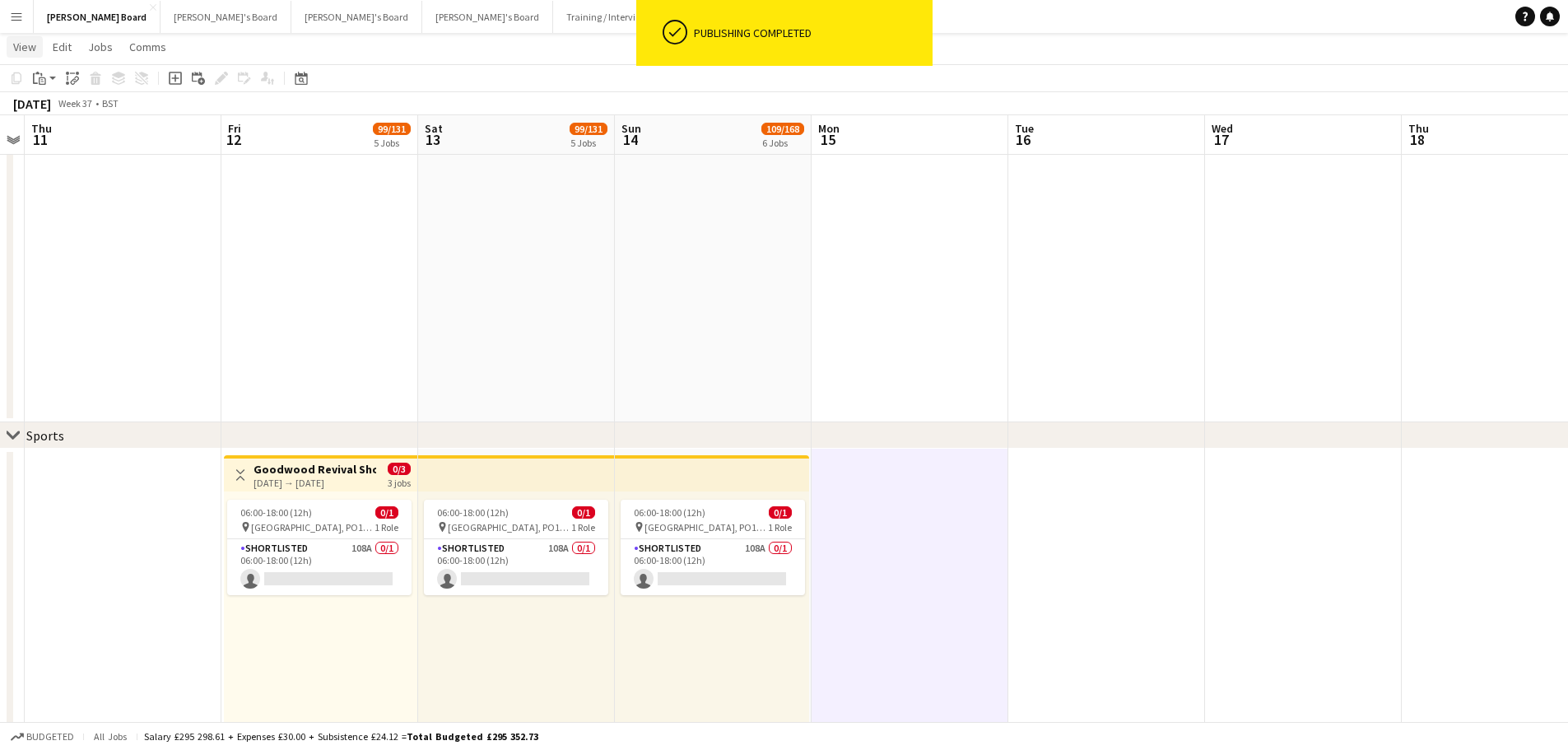
click at [27, 43] on span "View" at bounding box center [24, 46] width 23 height 15
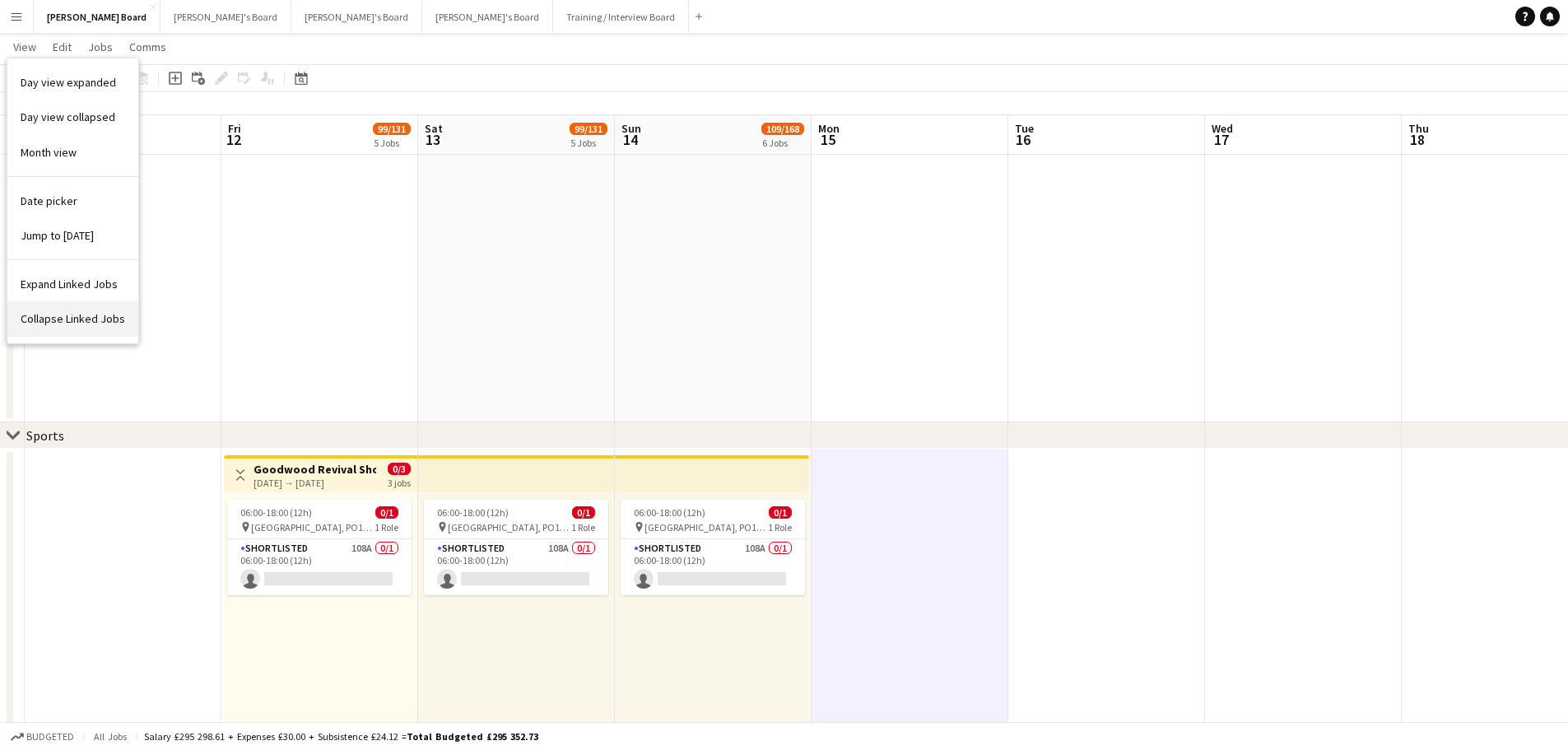
click at [60, 321] on span "Collapse Linked Jobs" at bounding box center [73, 318] width 105 height 15
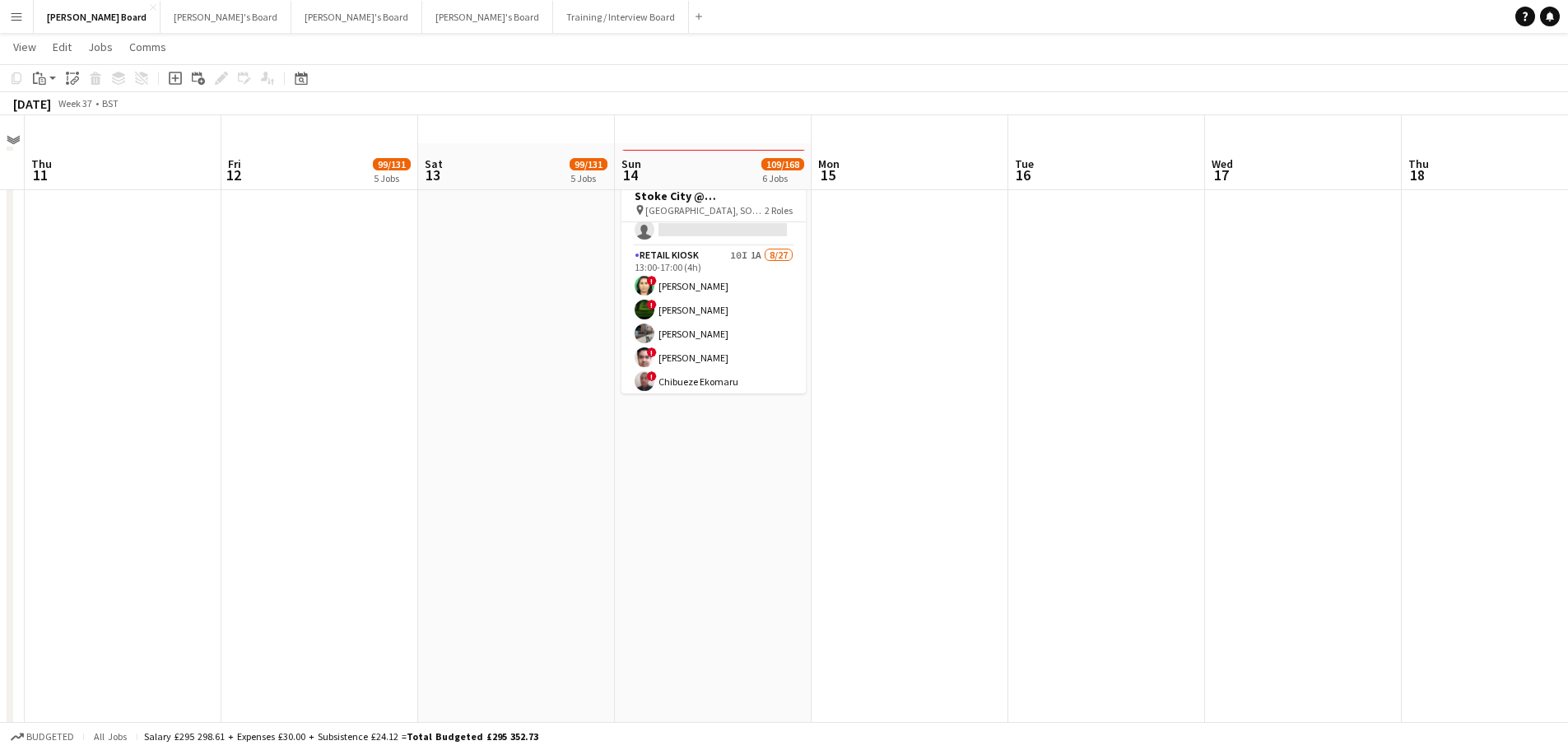
scroll to position [0, 0]
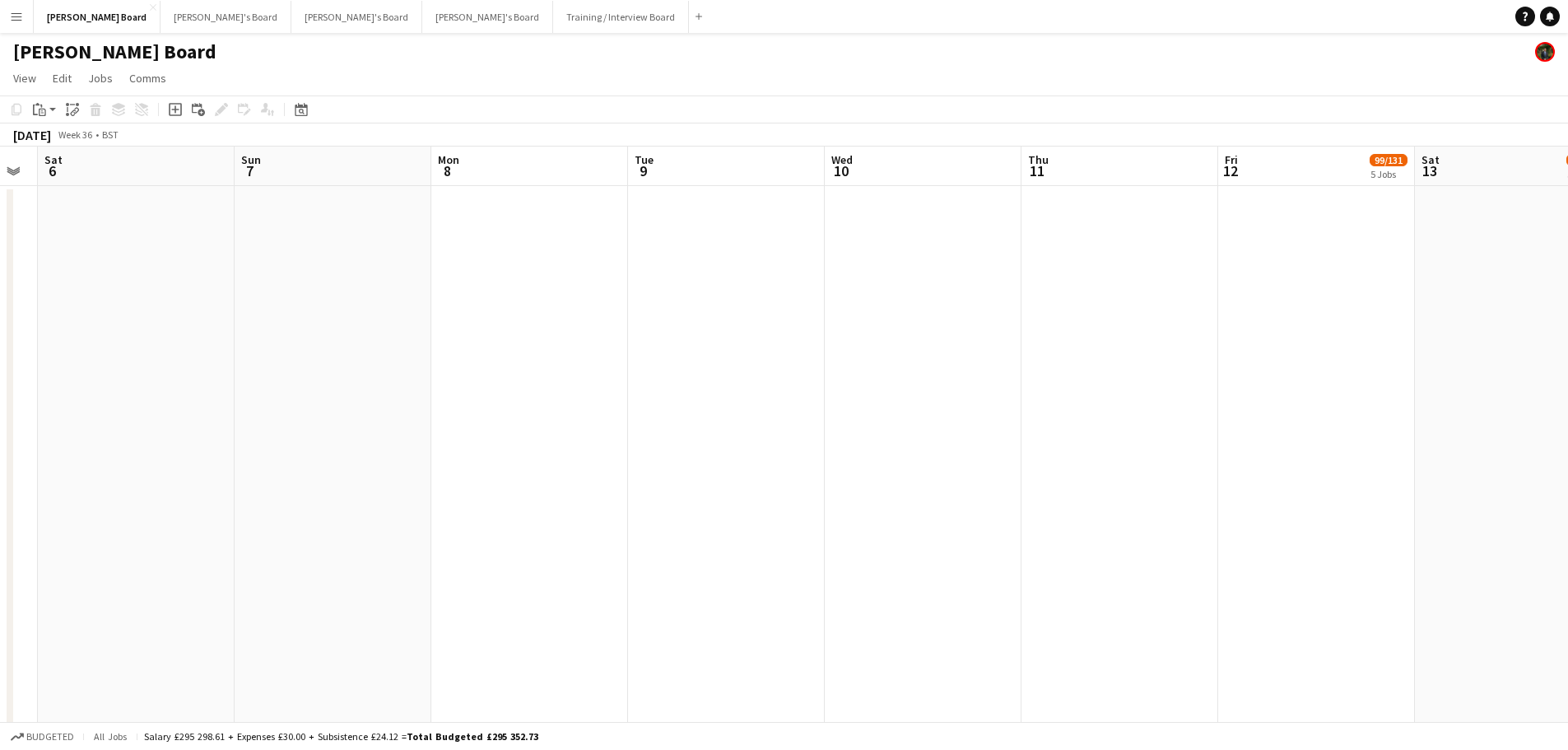
drag, startPoint x: 202, startPoint y: 390, endPoint x: 1199, endPoint y: 448, distance: 998.7
drag, startPoint x: 971, startPoint y: 434, endPoint x: 1504, endPoint y: 485, distance: 535.4
drag, startPoint x: 1484, startPoint y: 412, endPoint x: 1478, endPoint y: 434, distance: 22.8
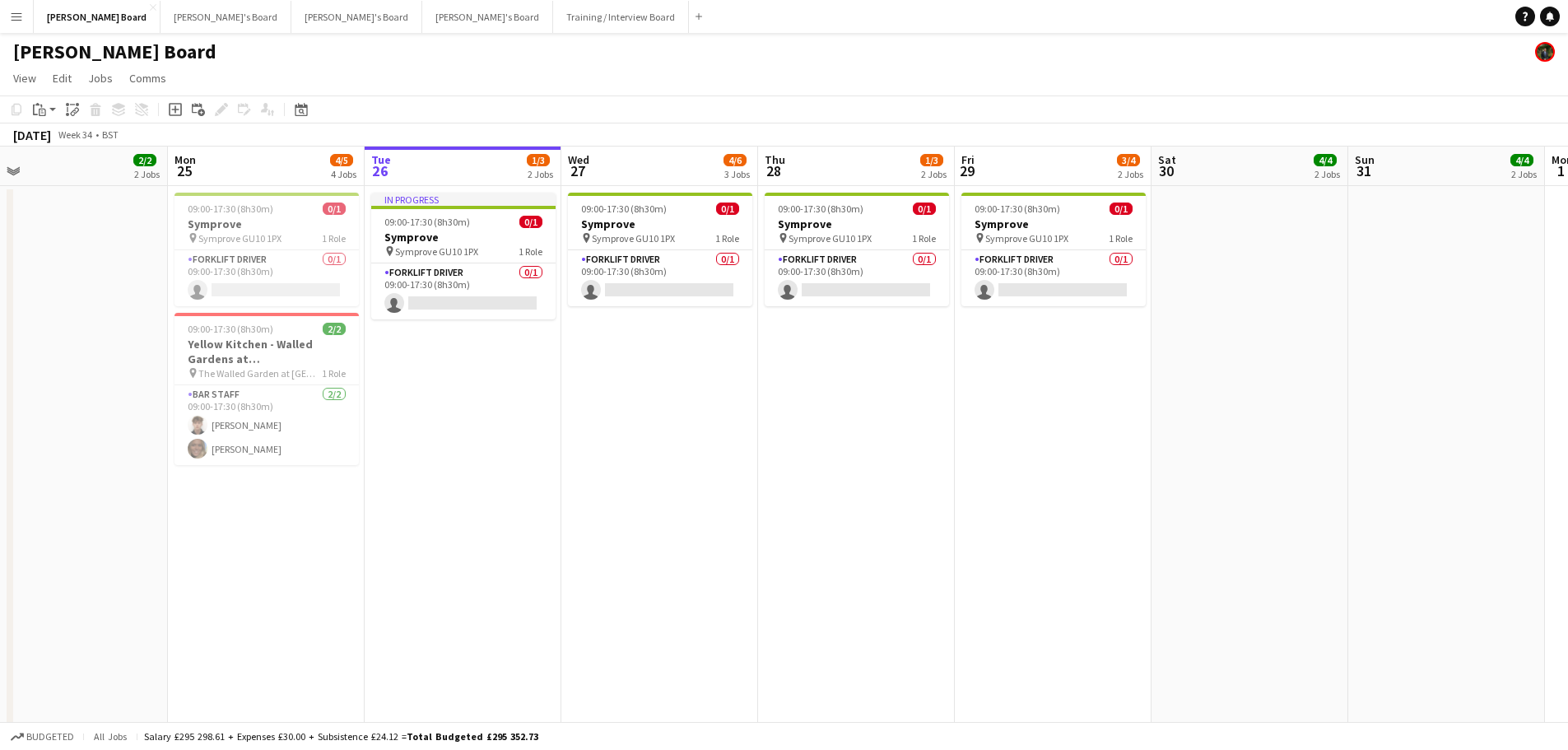
scroll to position [0, 462]
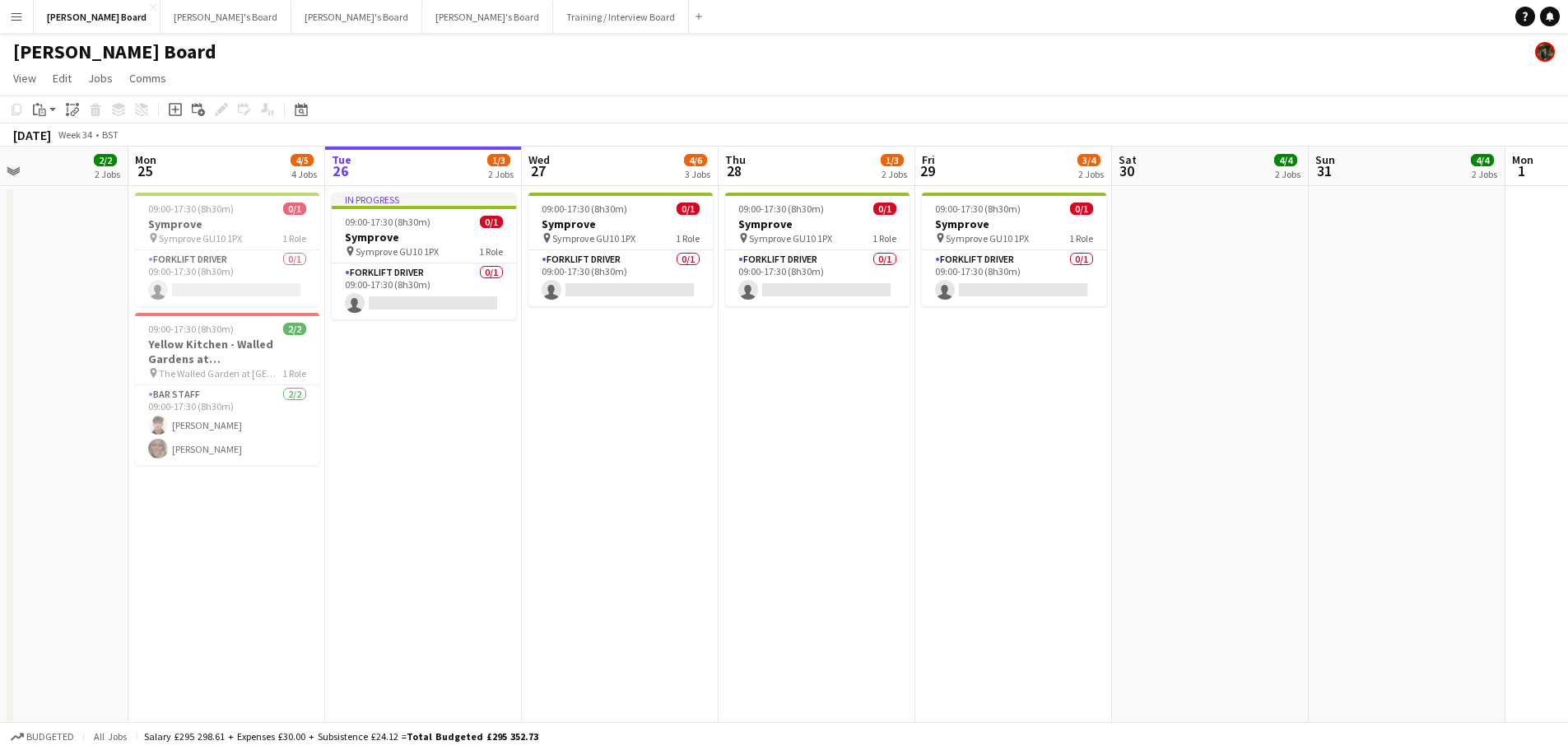
drag, startPoint x: 962, startPoint y: 404, endPoint x: 1496, endPoint y: 445, distance: 535.6
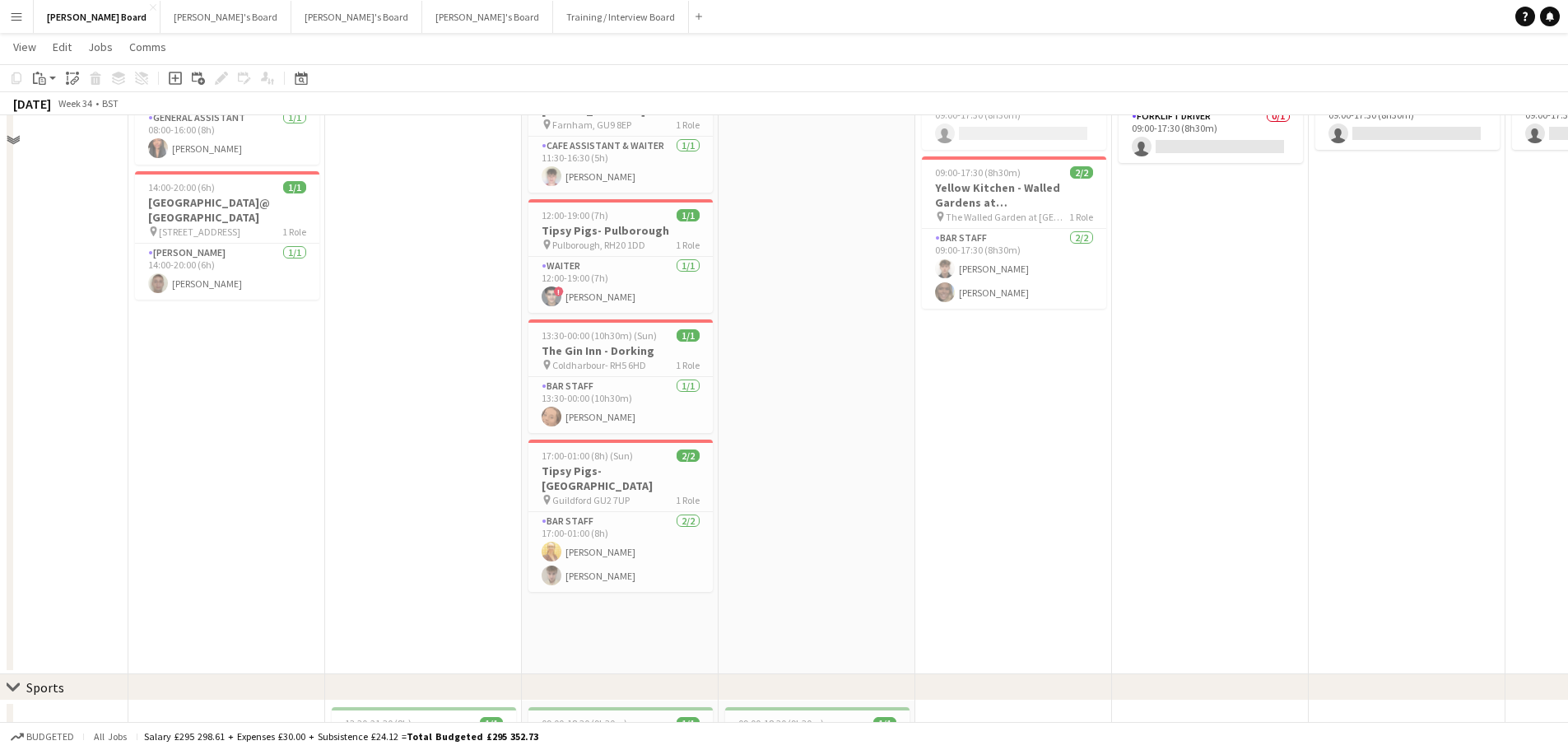
scroll to position [0, 0]
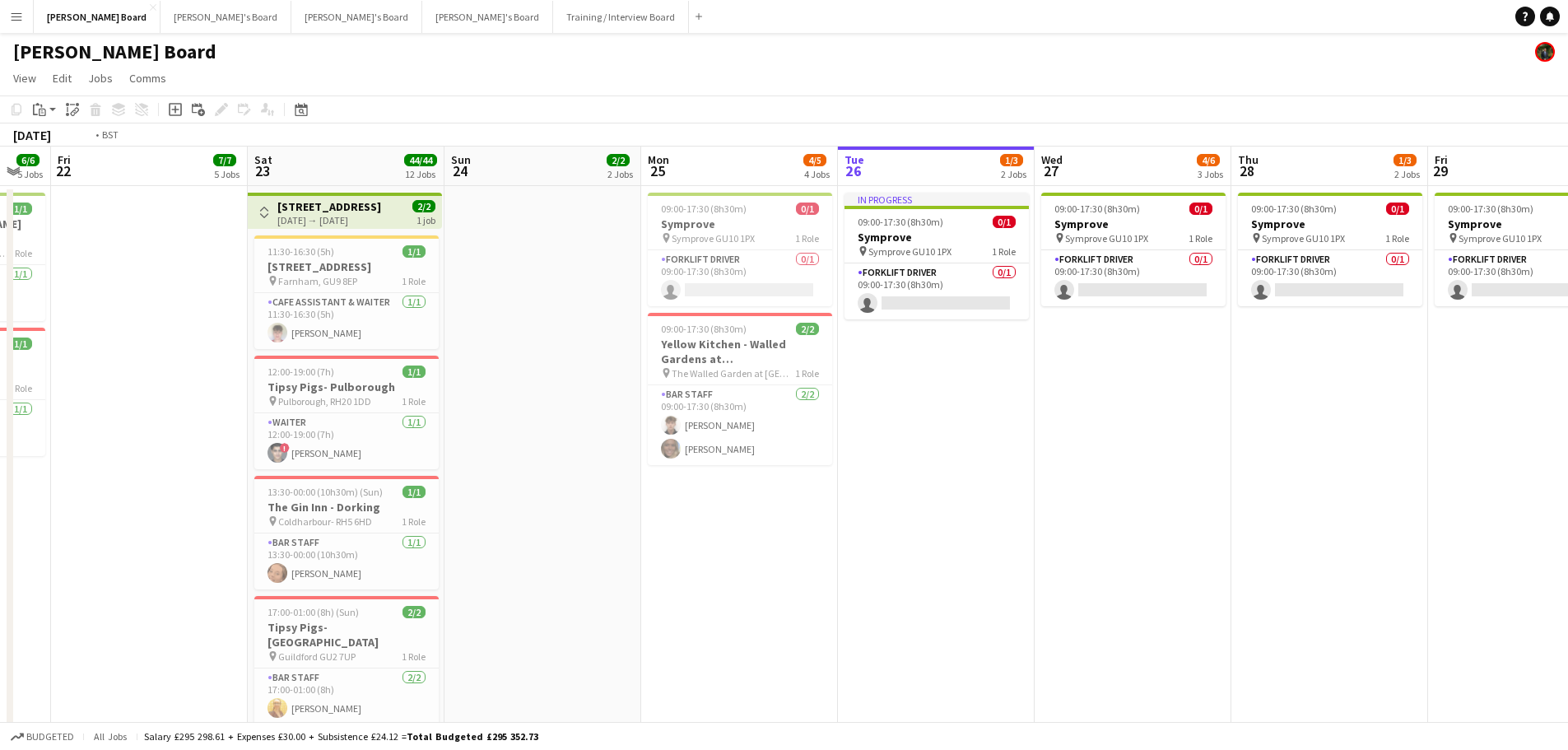
drag, startPoint x: 1492, startPoint y: 481, endPoint x: 508, endPoint y: 410, distance: 986.6
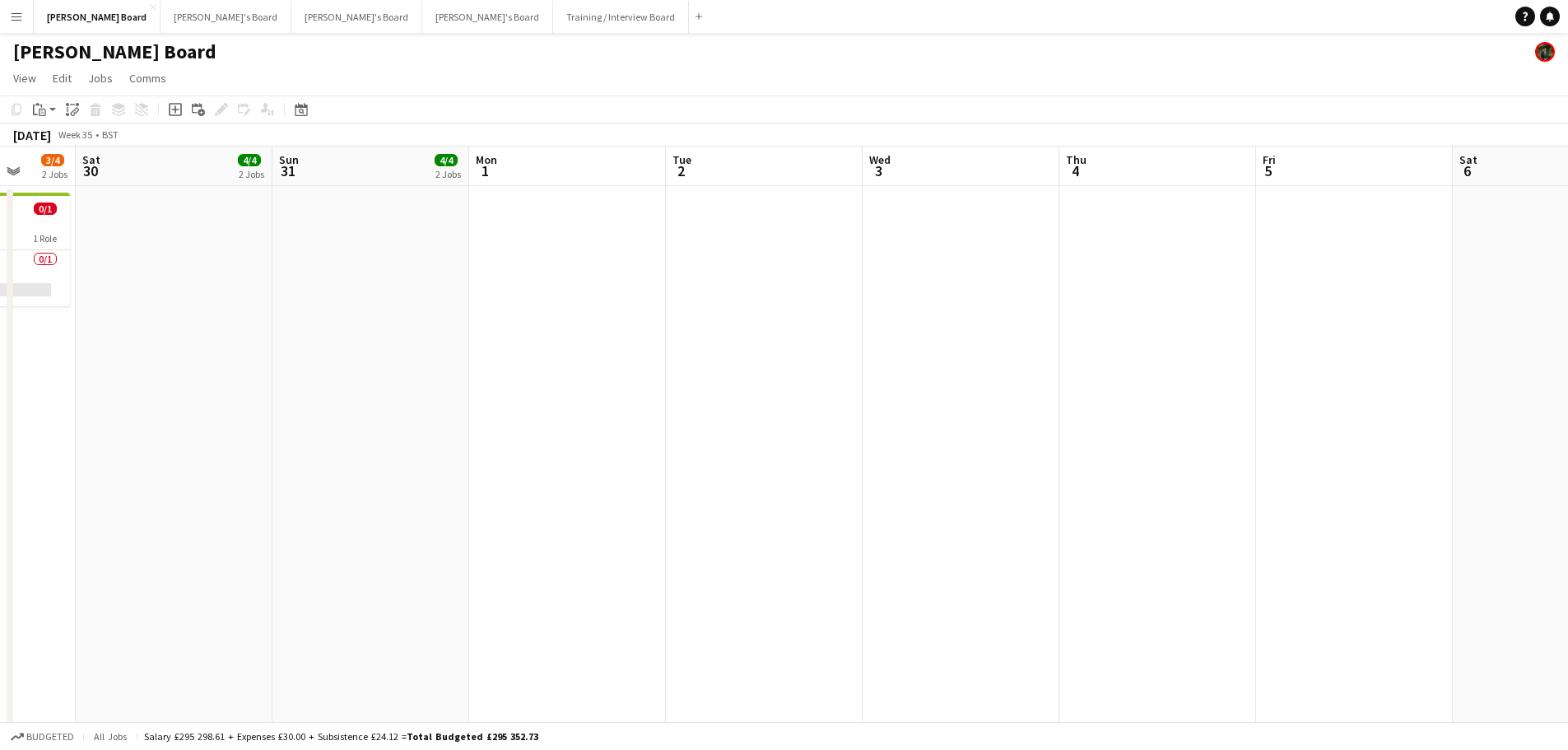
drag, startPoint x: 450, startPoint y: 382, endPoint x: 416, endPoint y: 370, distance: 36.1
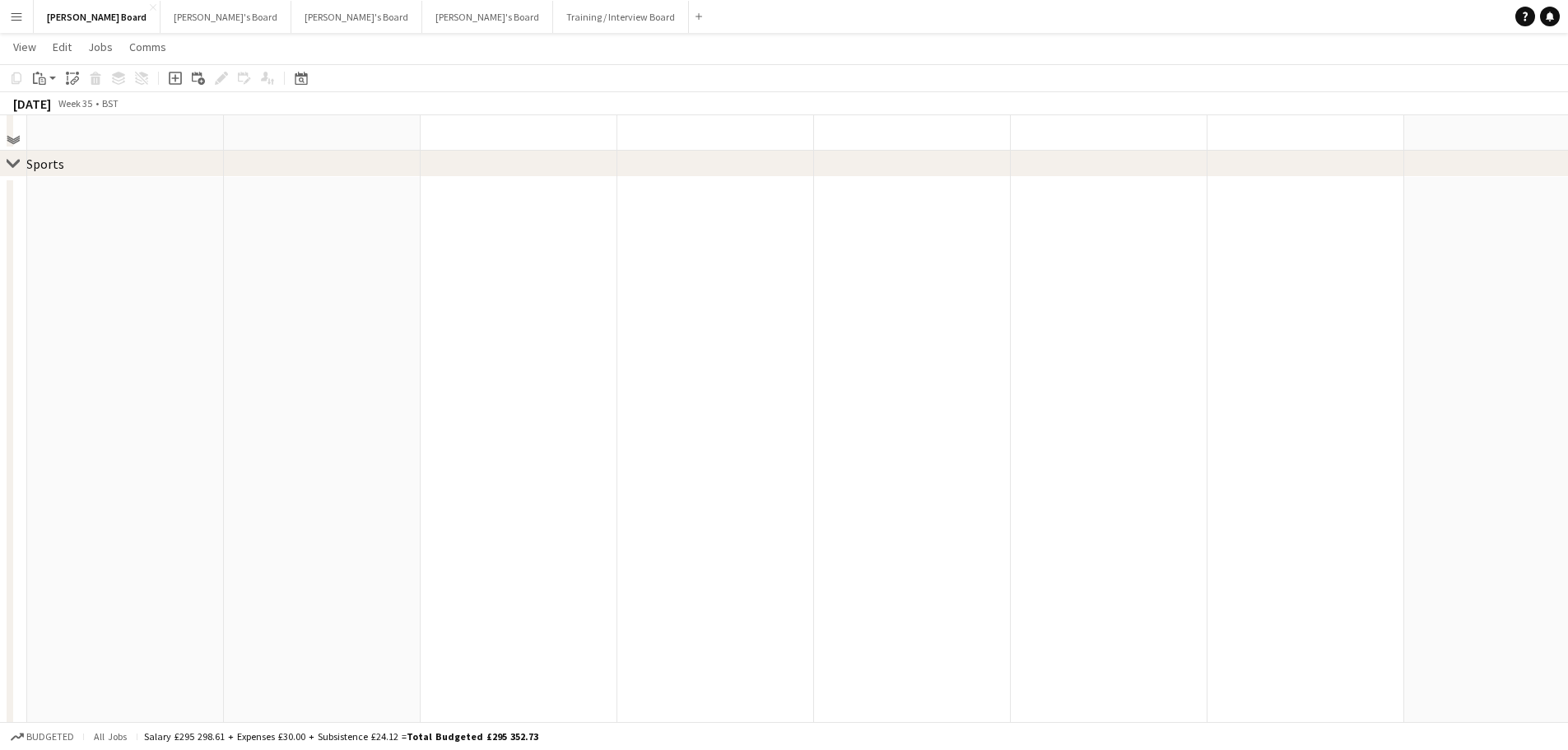
scroll to position [906, 0]
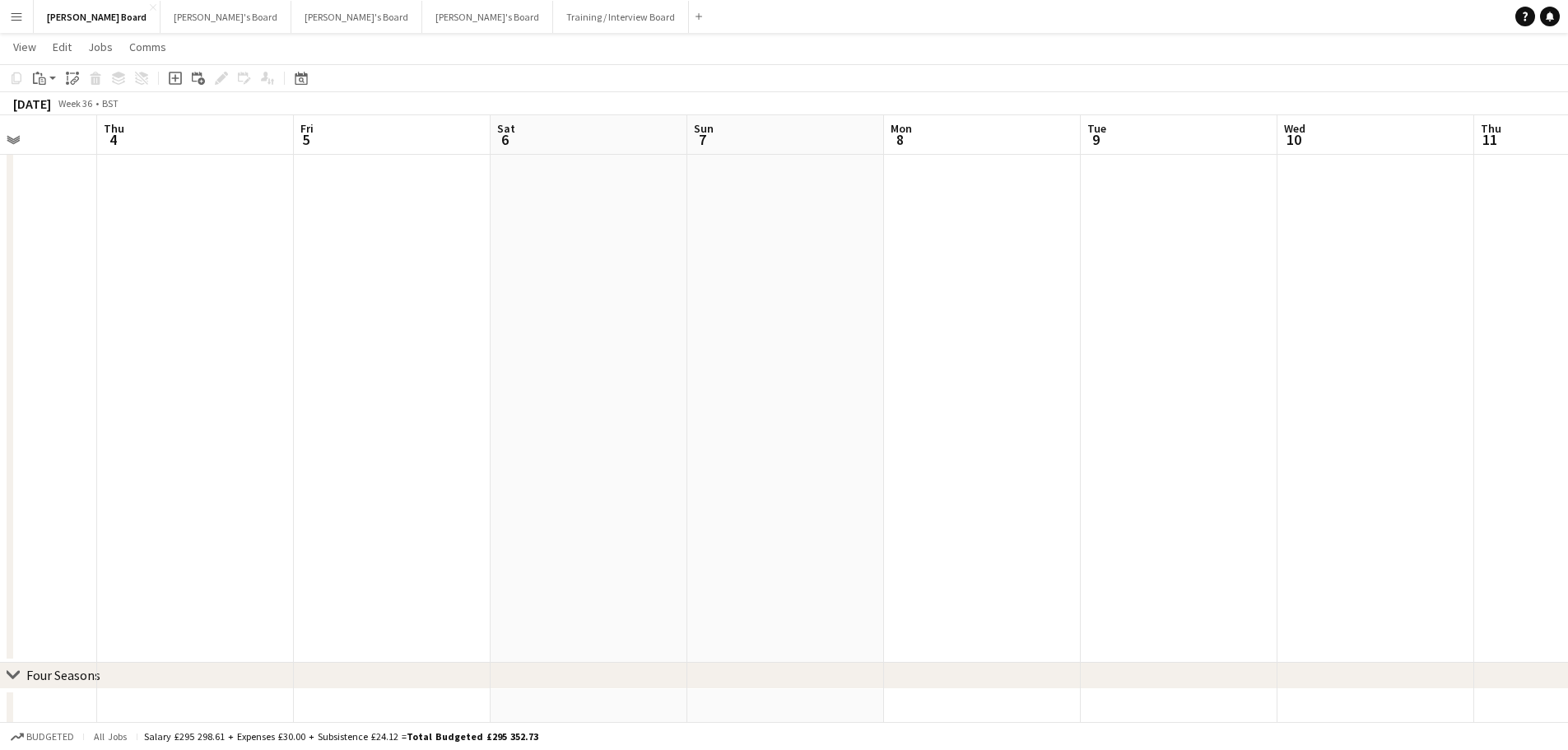
drag, startPoint x: 1284, startPoint y: 396, endPoint x: 497, endPoint y: 318, distance: 790.9
click at [356, 347] on app-calendar-viewport "Sun 31 4/4 2 Jobs Mon 1 Tue 2 Wed 3 Thu 4 Fri 5 Sat 6 Sun 7 Mon 8 Tue 9 Wed 10 …" at bounding box center [784, 367] width 1568 height 2418
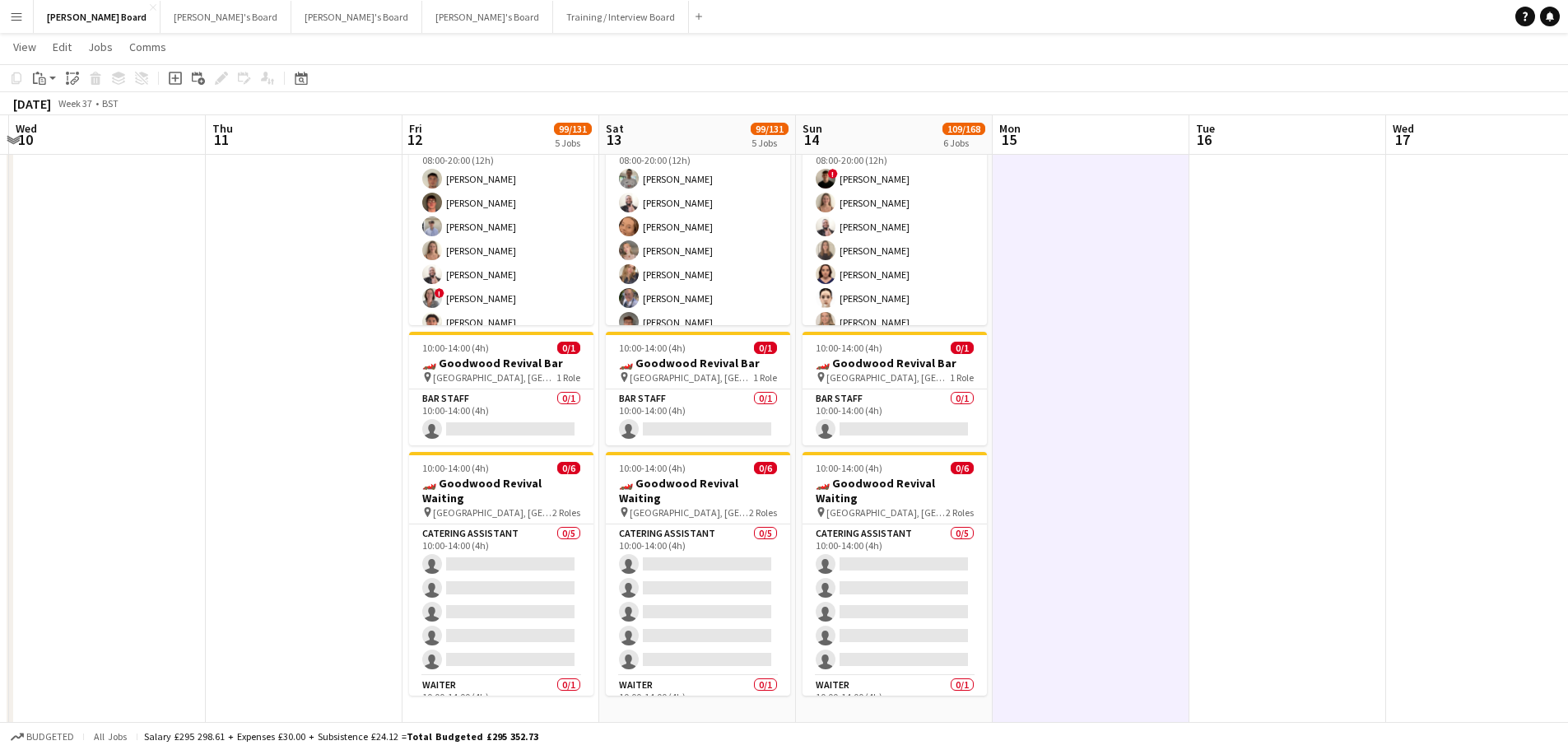
scroll to position [0, 468]
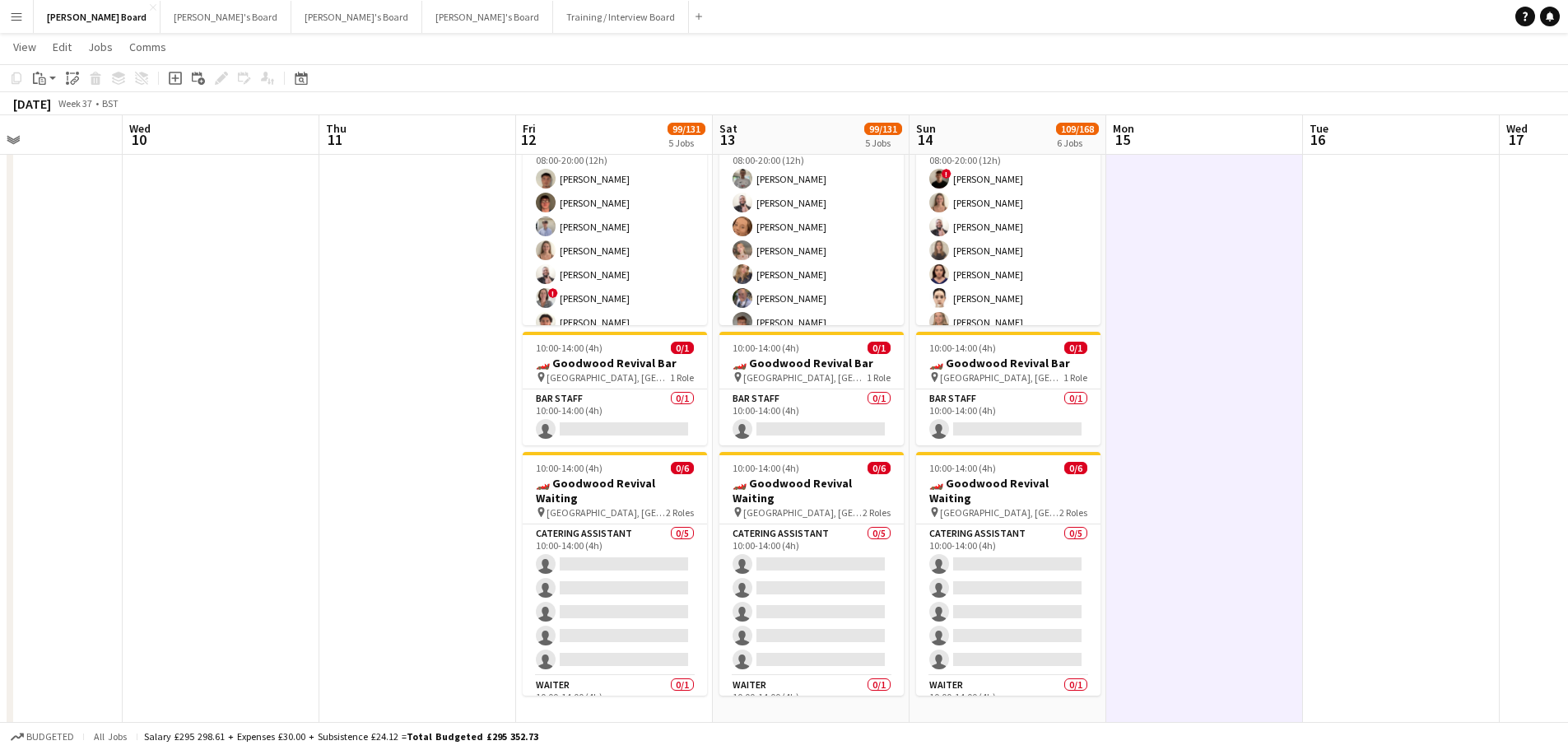
drag, startPoint x: 353, startPoint y: 363, endPoint x: -105, endPoint y: 323, distance: 459.7
click at [0, 323] on html "Menu Boards Boards Boards All jobs Status Workforce Workforce My Workforce Recr…" at bounding box center [784, 432] width 1568 height 2510
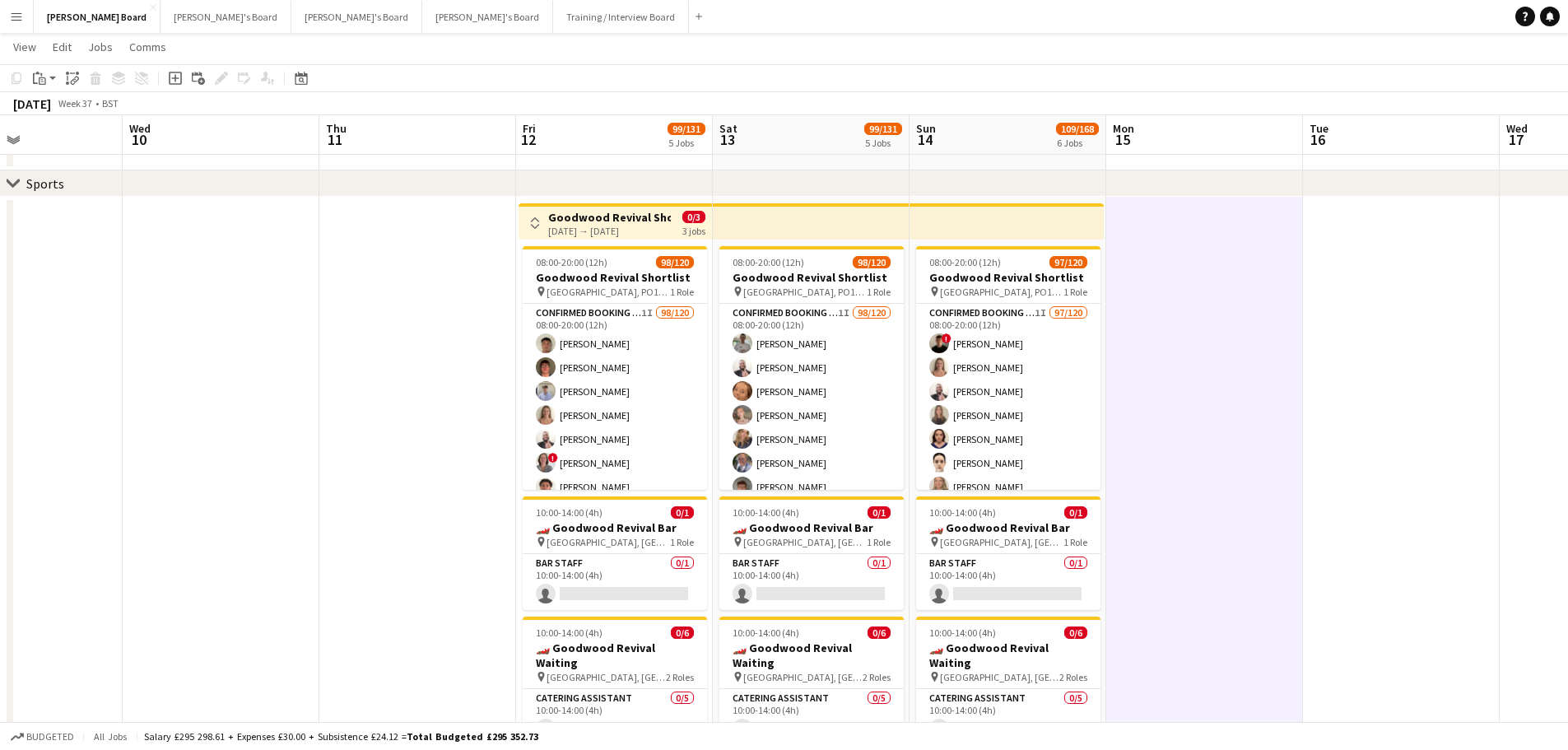
scroll to position [0, 429]
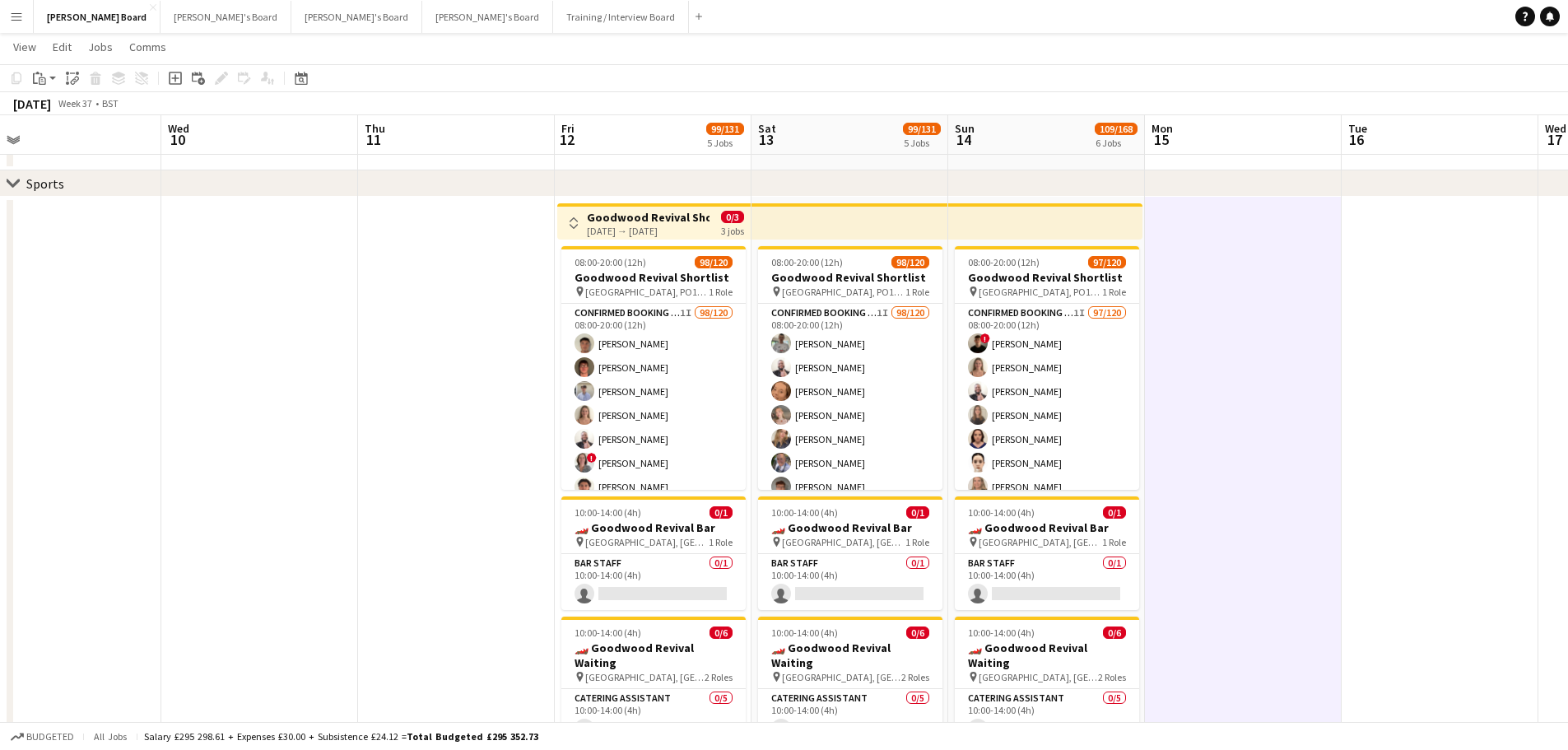
drag, startPoint x: 818, startPoint y: 85, endPoint x: 577, endPoint y: 26, distance: 248.1
click at [577, 26] on div "Menu Boards Boards Boards All jobs Status Workforce Workforce My Workforce Recr…" at bounding box center [784, 596] width 1568 height 2510
drag, startPoint x: 901, startPoint y: 483, endPoint x: 585, endPoint y: 452, distance: 317.5
click at [1032, 489] on app-calendar-viewport "Sun 7 Mon 8 Tue 9 Wed 10 Thu 11 Fri 12 99/131 5 Jobs Sat 13 99/131 5 Jobs Sun 1…" at bounding box center [784, 614] width 1568 height 2418
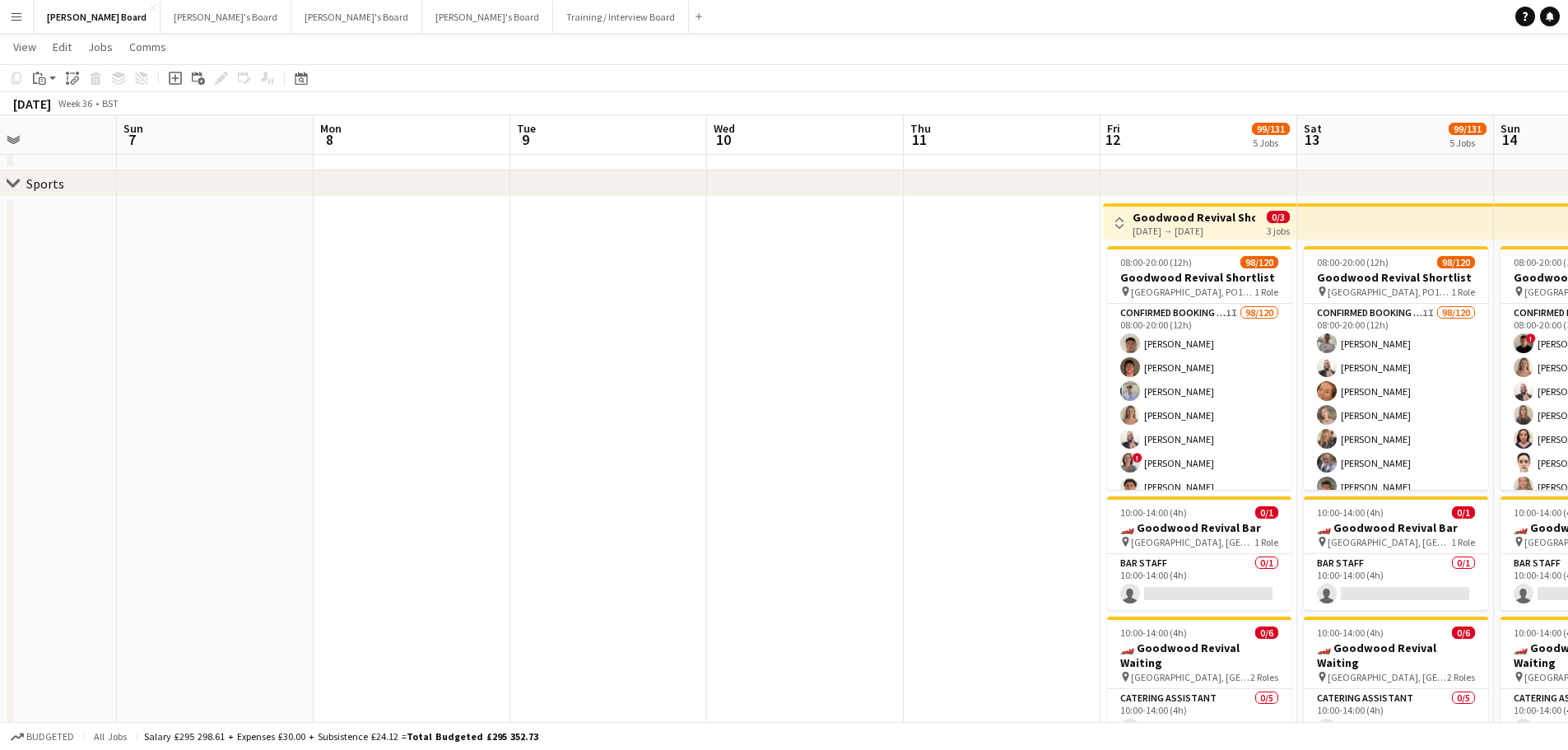
drag, startPoint x: 656, startPoint y: 424, endPoint x: 946, endPoint y: 426, distance: 290.0
click at [944, 426] on app-calendar-viewport "Thu 4 Fri 5 Sat 6 Sun 7 Mon 8 Tue 9 Wed 10 Thu 11 Fri 12 99/131 5 Jobs Sat 13 9…" at bounding box center [784, 614] width 1568 height 2418
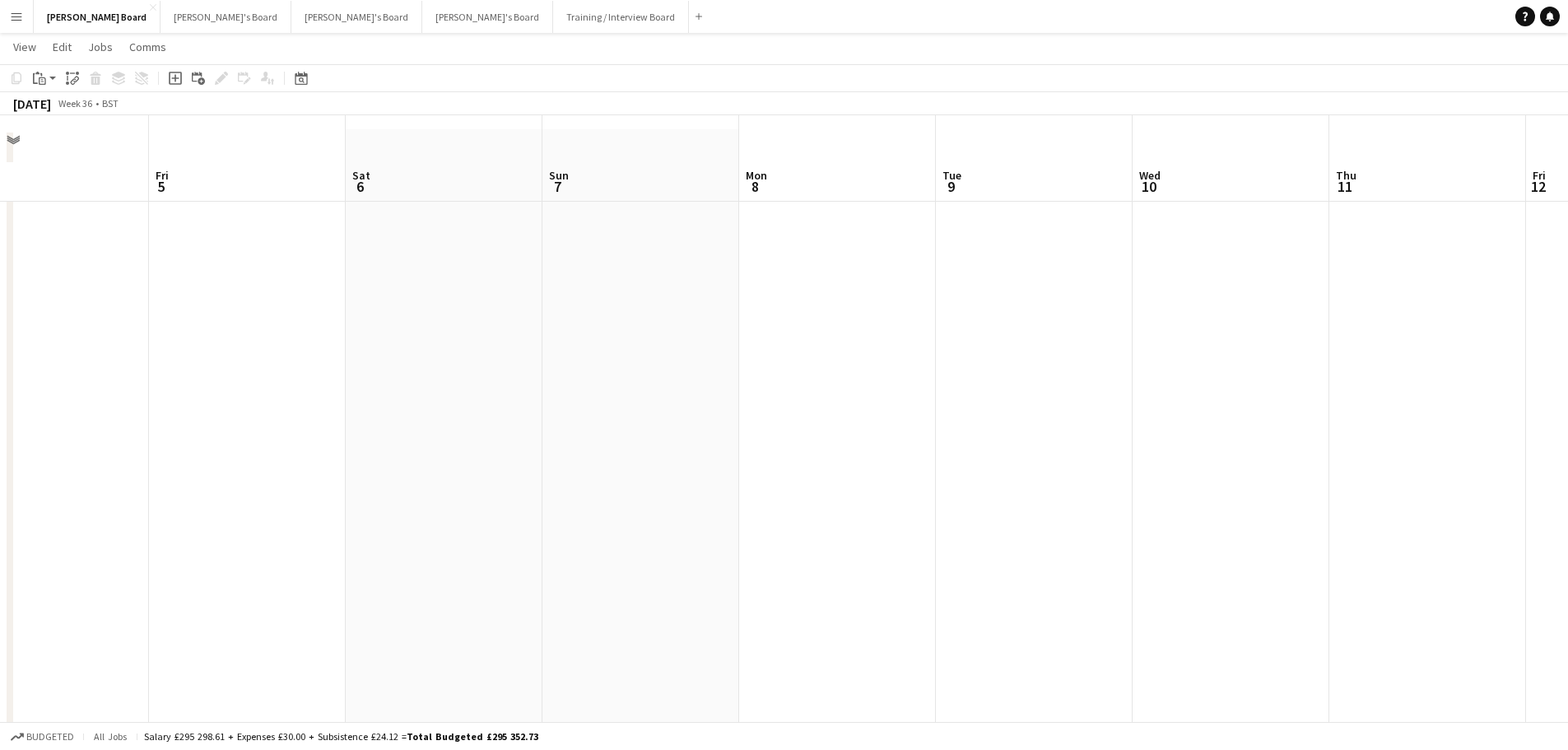
scroll to position [0, 0]
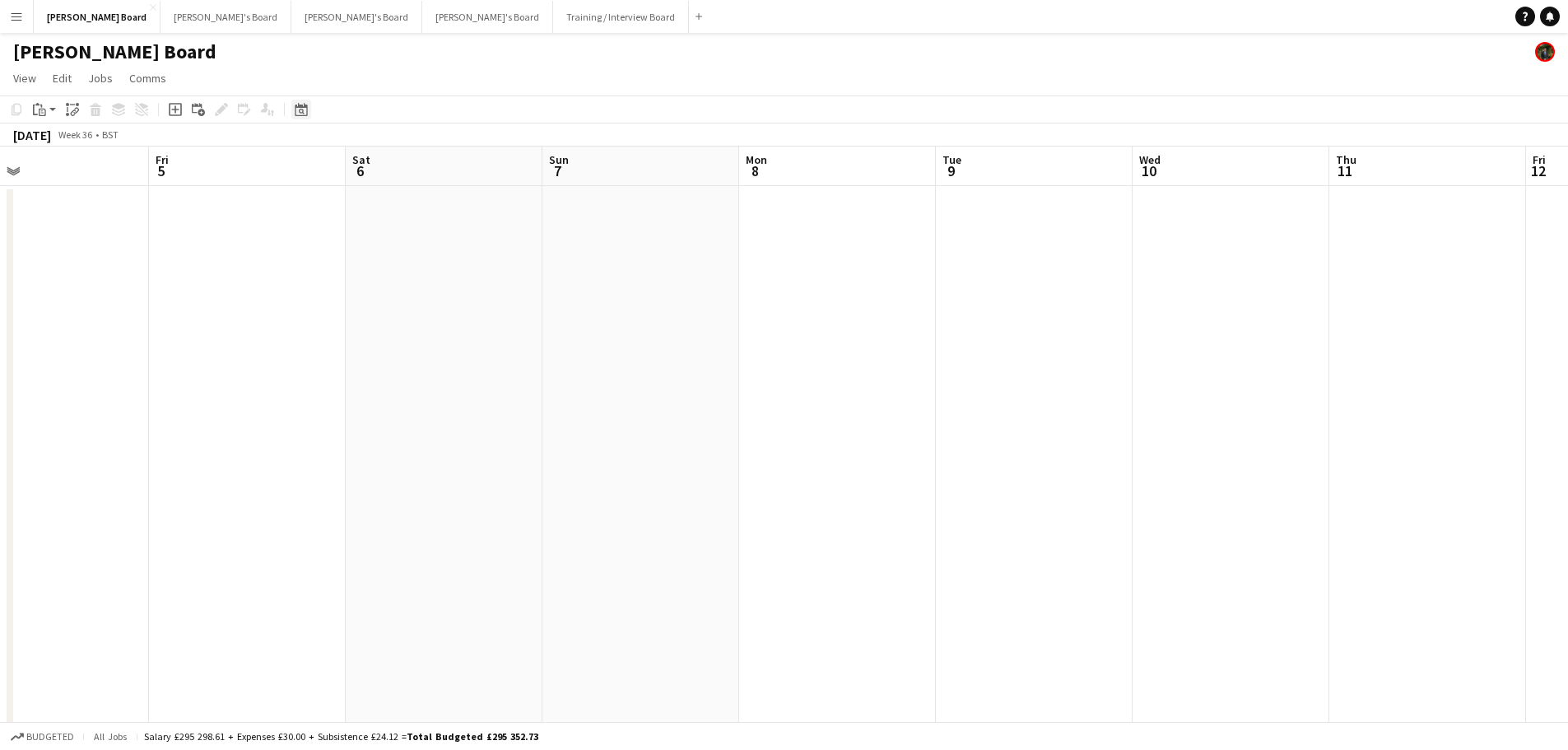
click at [303, 100] on app-toolbar "Copy Paste Paste Ctrl+V Paste with crew Ctrl+Shift+V Paste linked Job Delete Gr…" at bounding box center [784, 109] width 1568 height 28
click at [303, 104] on icon "Date picker" at bounding box center [301, 109] width 13 height 13
click at [424, 350] on button "[DATE]" at bounding box center [419, 350] width 48 height 27
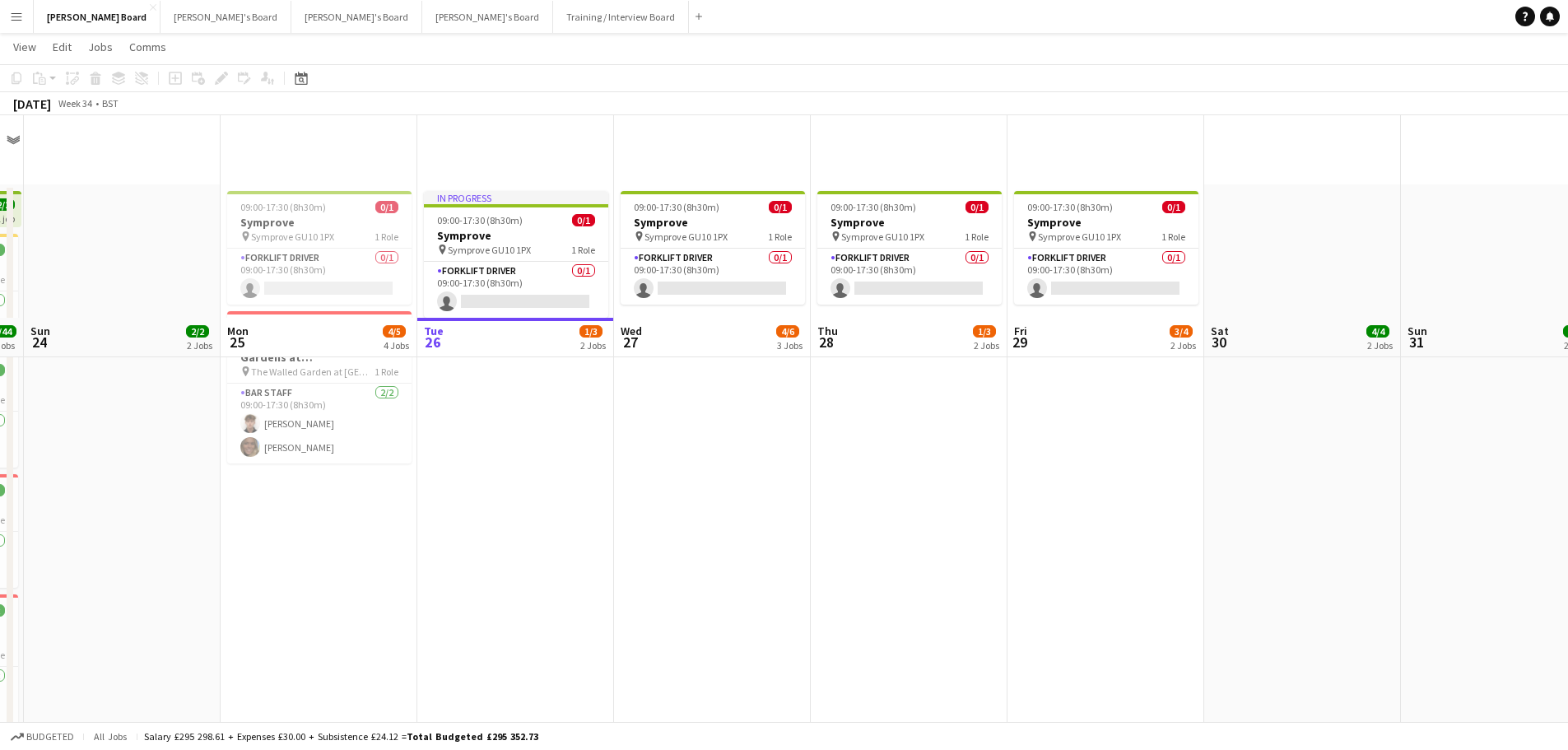
scroll to position [576, 0]
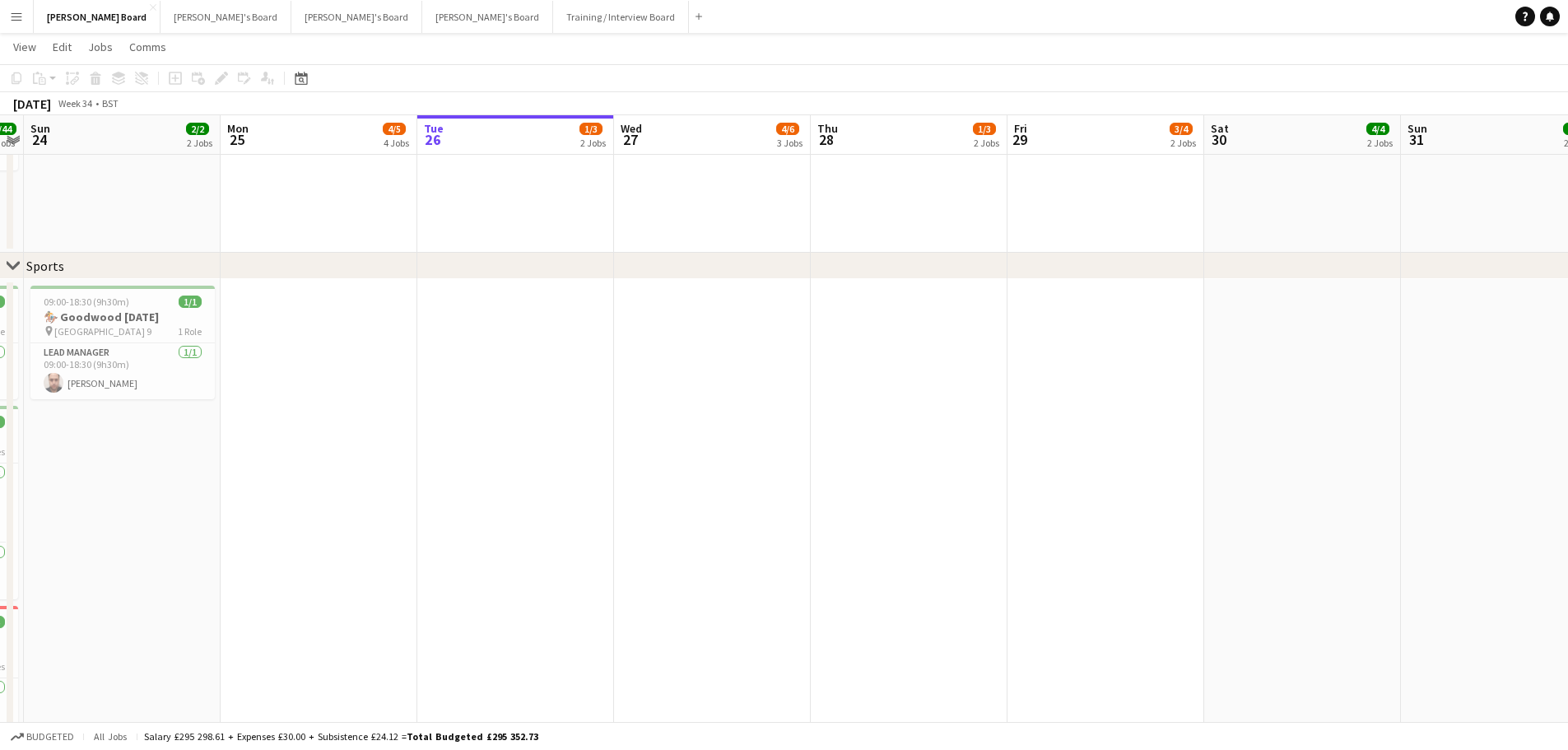
drag, startPoint x: 446, startPoint y: 392, endPoint x: 1158, endPoint y: 403, distance: 712.1
click at [1166, 398] on app-calendar-viewport "Thu 21 6/6 5 Jobs Fri 22 7/7 5 Jobs Sat 23 44/44 12 Jobs Sun 24 2/2 2 Jobs Mon …" at bounding box center [784, 697] width 1568 height 2418
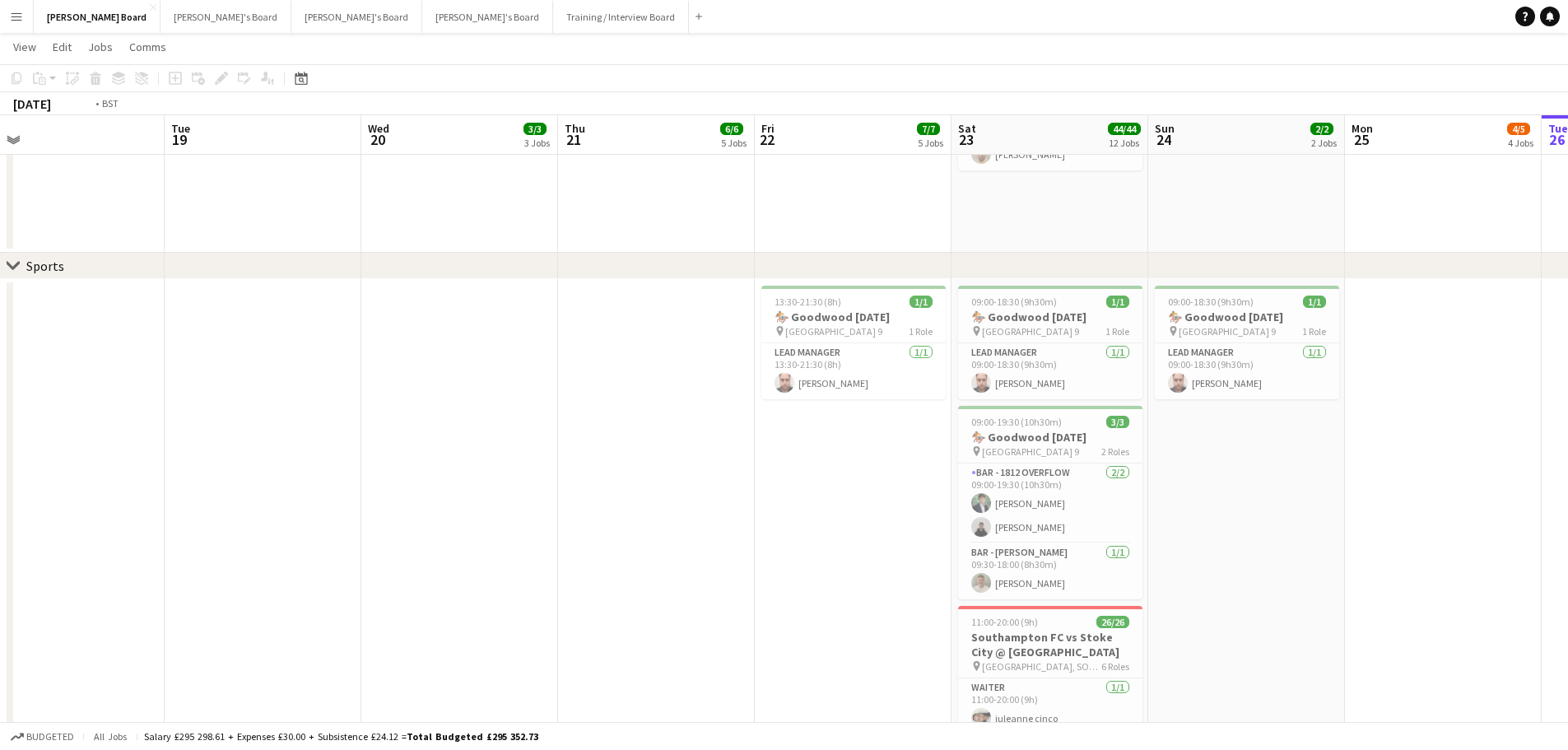
drag, startPoint x: 1216, startPoint y: 446, endPoint x: 1225, endPoint y: 444, distance: 9.2
click at [1224, 445] on app-calendar-viewport "Sat 16 Sun 17 Mon 18 Tue 19 Wed 20 3/3 3 Jobs Thu 21 6/6 5 Jobs Fri 22 7/7 5 Jo…" at bounding box center [784, 697] width 1568 height 2418
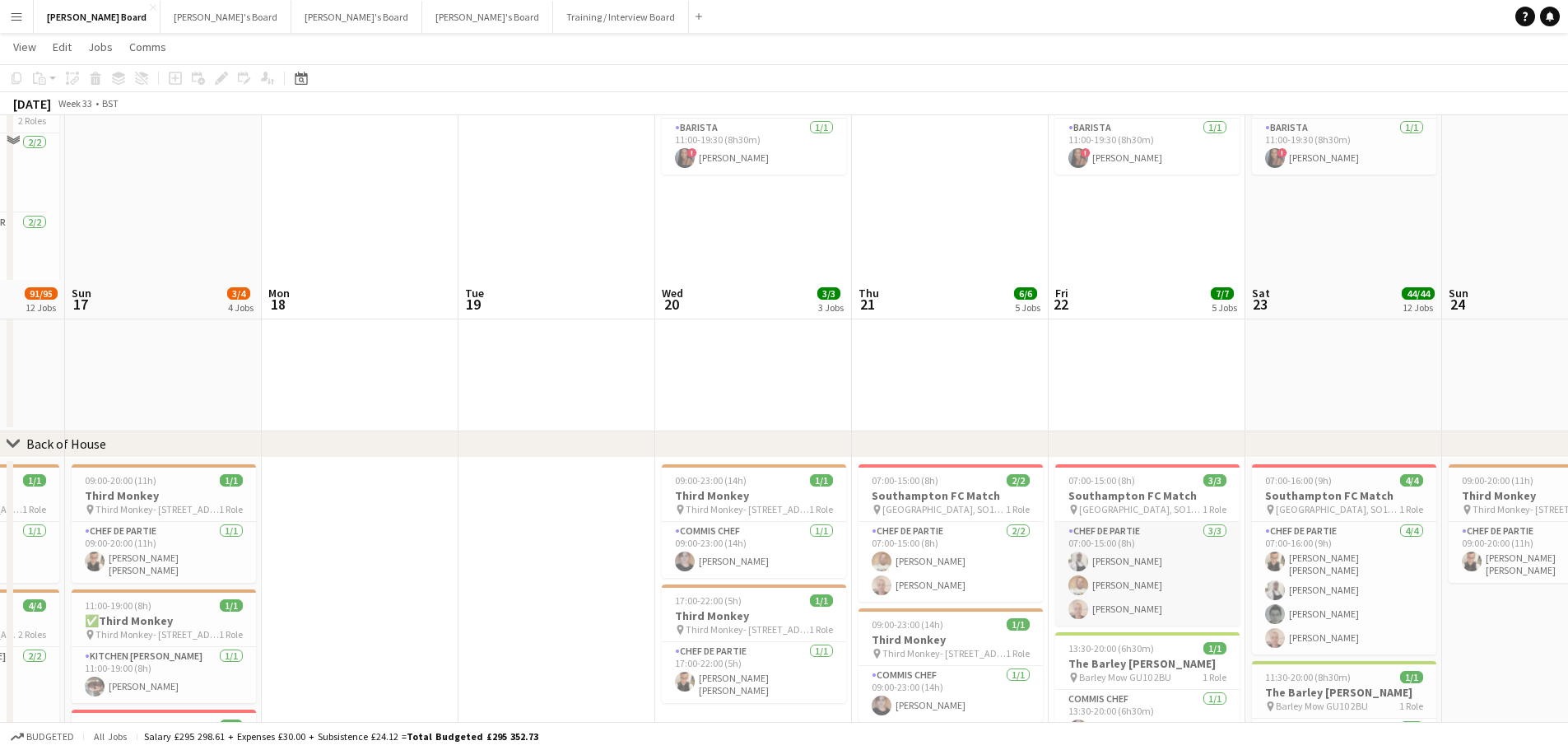
scroll to position [1976, 0]
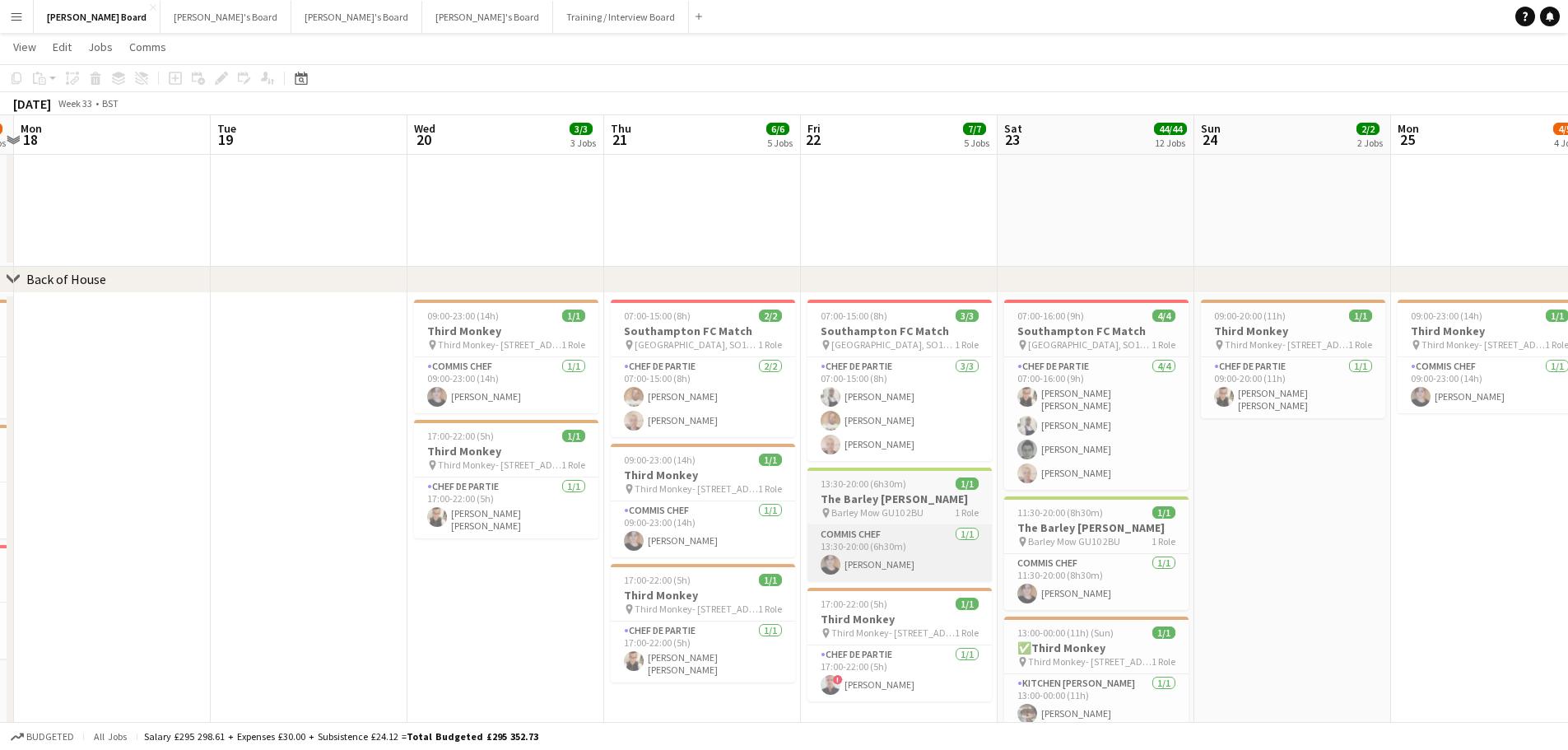
drag, startPoint x: 1096, startPoint y: 580, endPoint x: 964, endPoint y: 562, distance: 133.2
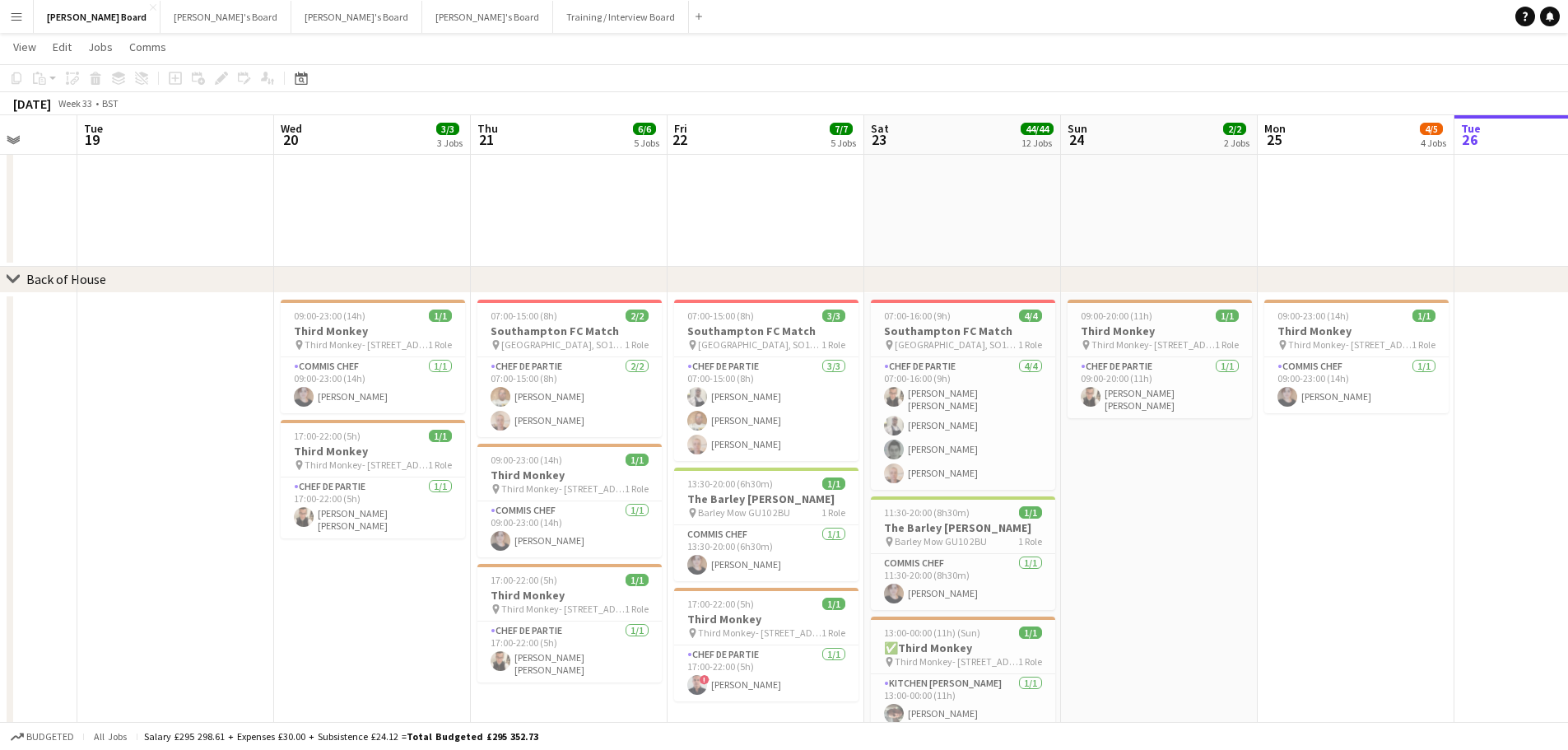
scroll to position [0, 508]
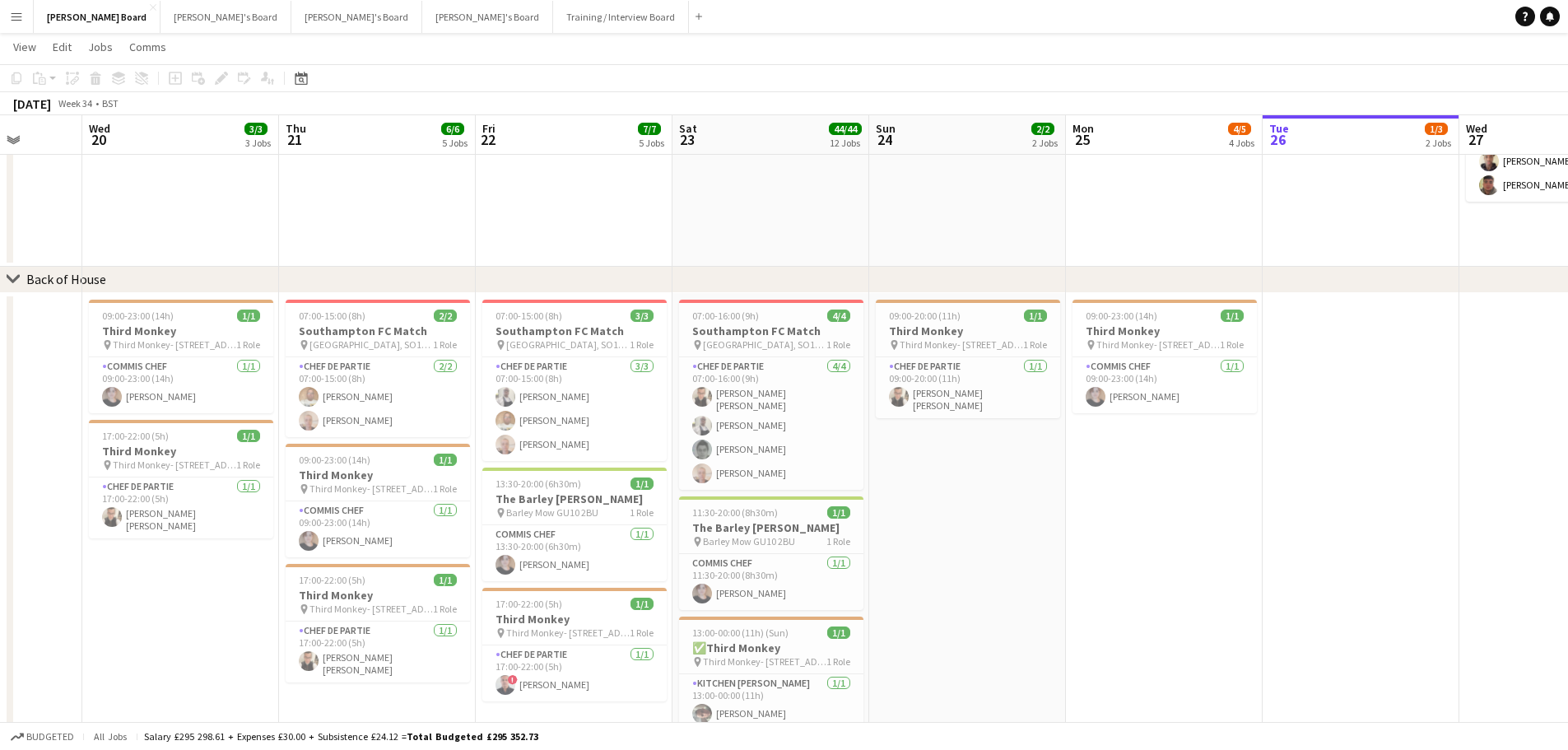
drag, startPoint x: 1319, startPoint y: 532, endPoint x: 1000, endPoint y: 511, distance: 319.7
click at [347, 362] on app-card-role "Chef de Partie [DATE] 07:00-15:00 (8h) [PERSON_NAME] [PERSON_NAME]" at bounding box center [377, 397] width 184 height 80
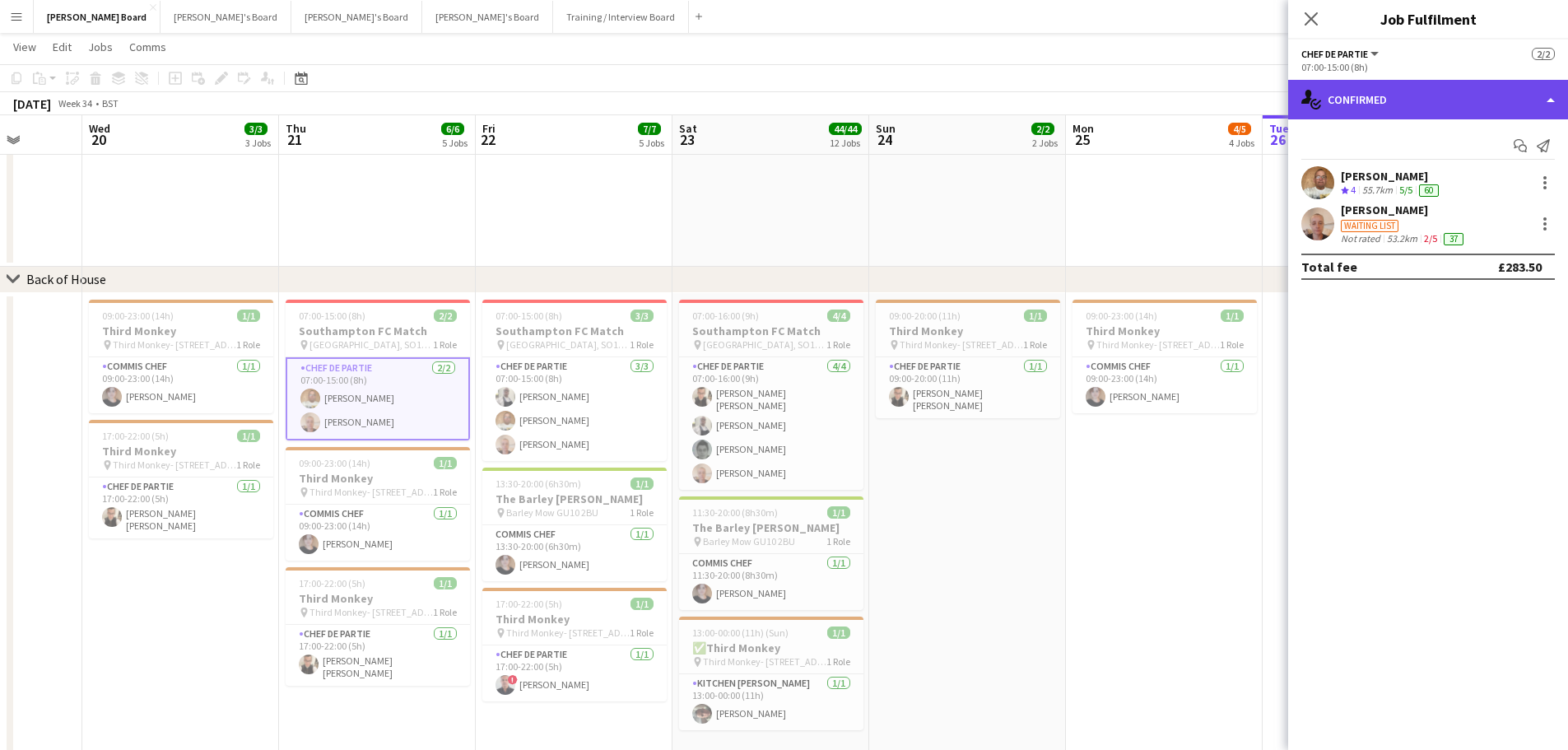
click at [1436, 83] on div "single-neutral-actions-check-2 Confirmed" at bounding box center [1427, 100] width 279 height 40
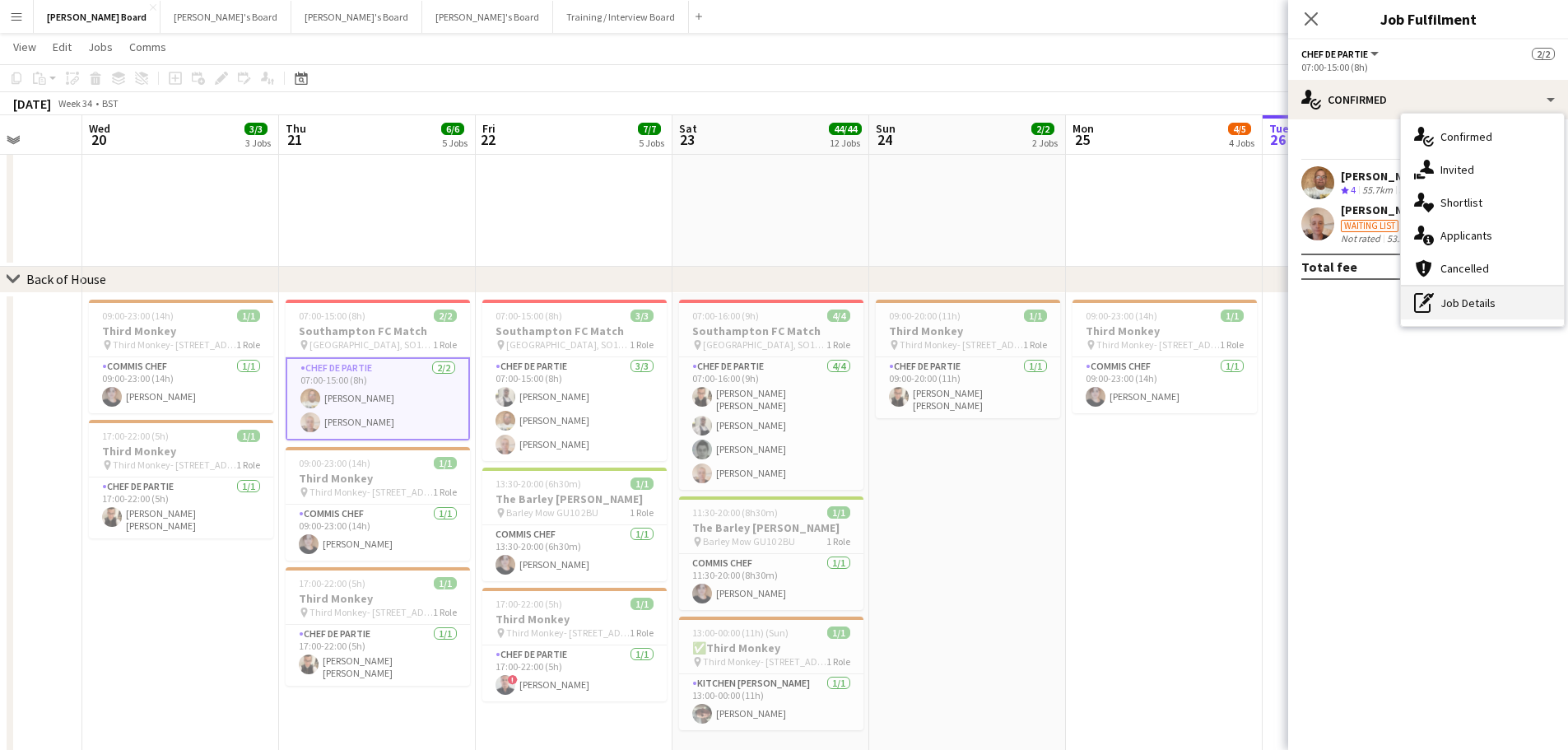
click at [1526, 295] on div "pen-write Job Details" at bounding box center [1482, 303] width 163 height 33
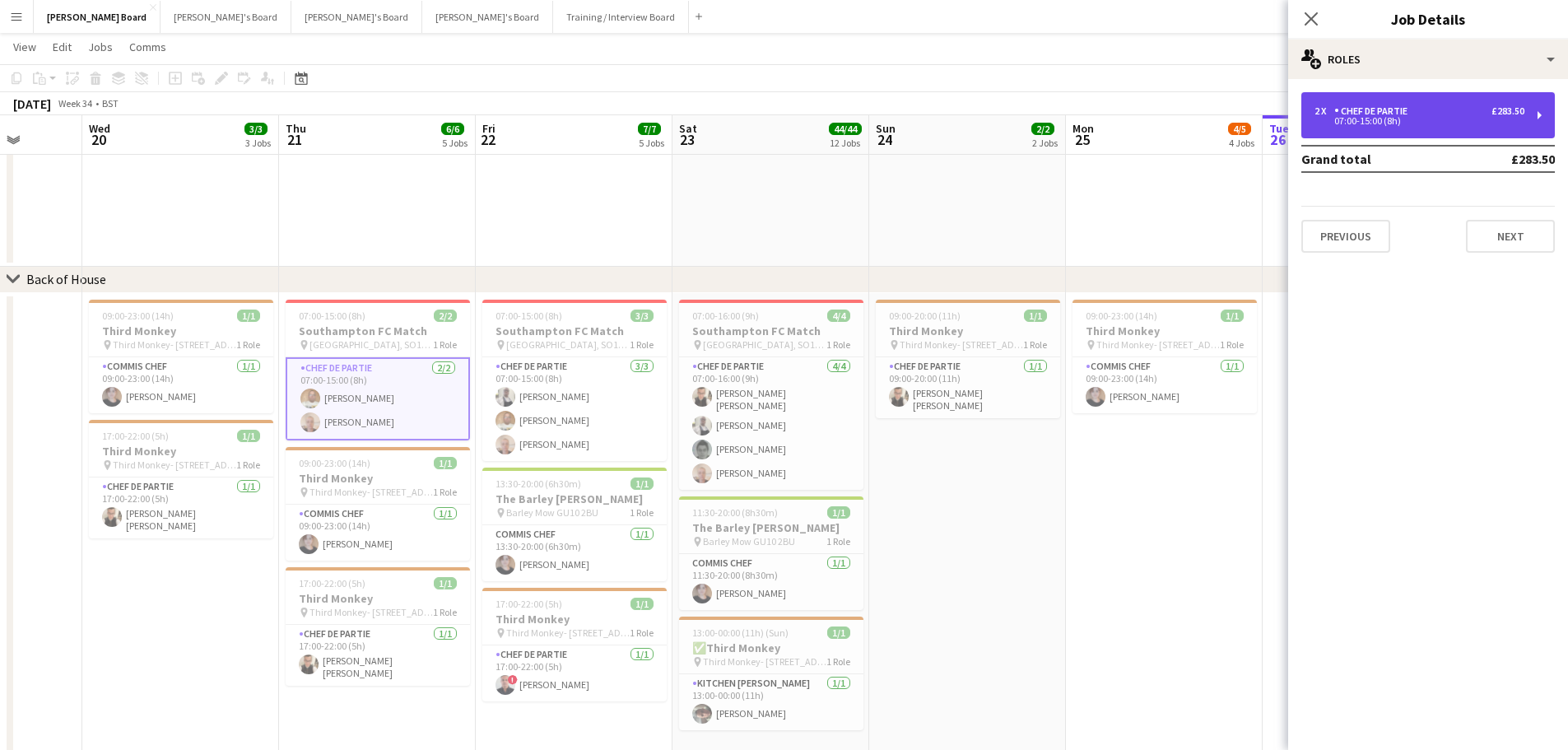
click at [1423, 121] on div "07:00-15:00 (8h)" at bounding box center [1419, 121] width 210 height 9
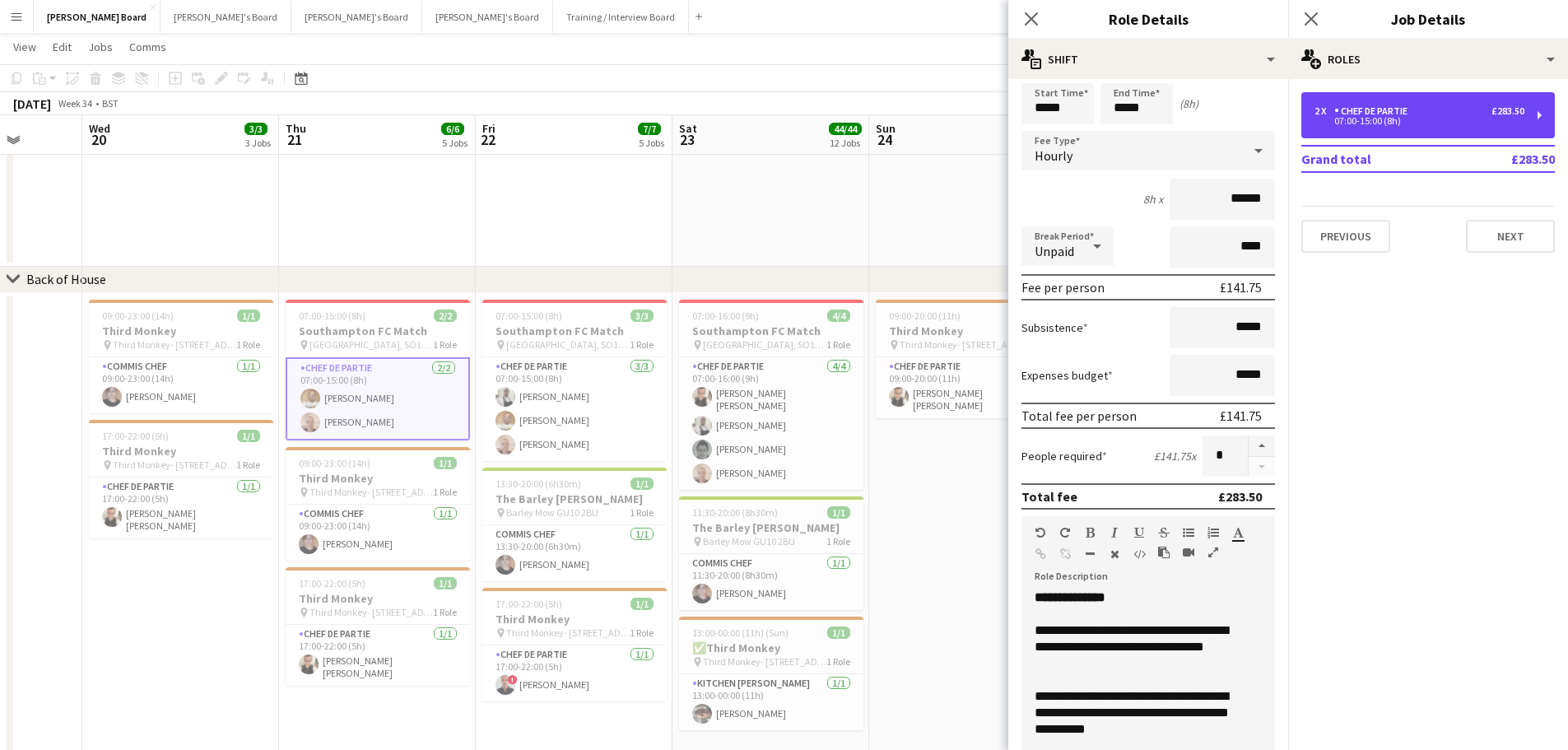
scroll to position [83, 0]
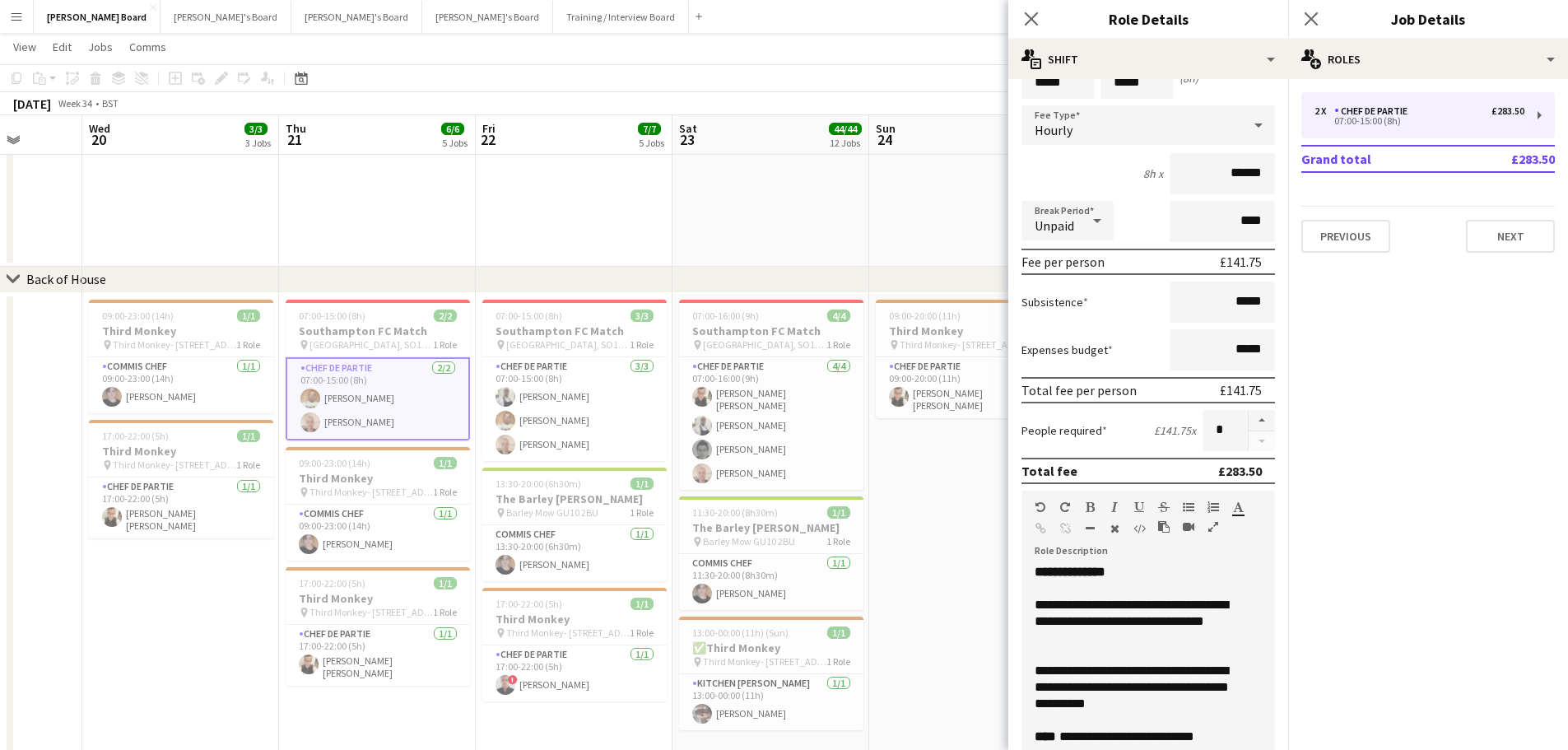
drag, startPoint x: 1195, startPoint y: 393, endPoint x: 1270, endPoint y: 385, distance: 75.4
click at [1270, 385] on form "**********" at bounding box center [1148, 521] width 279 height 1024
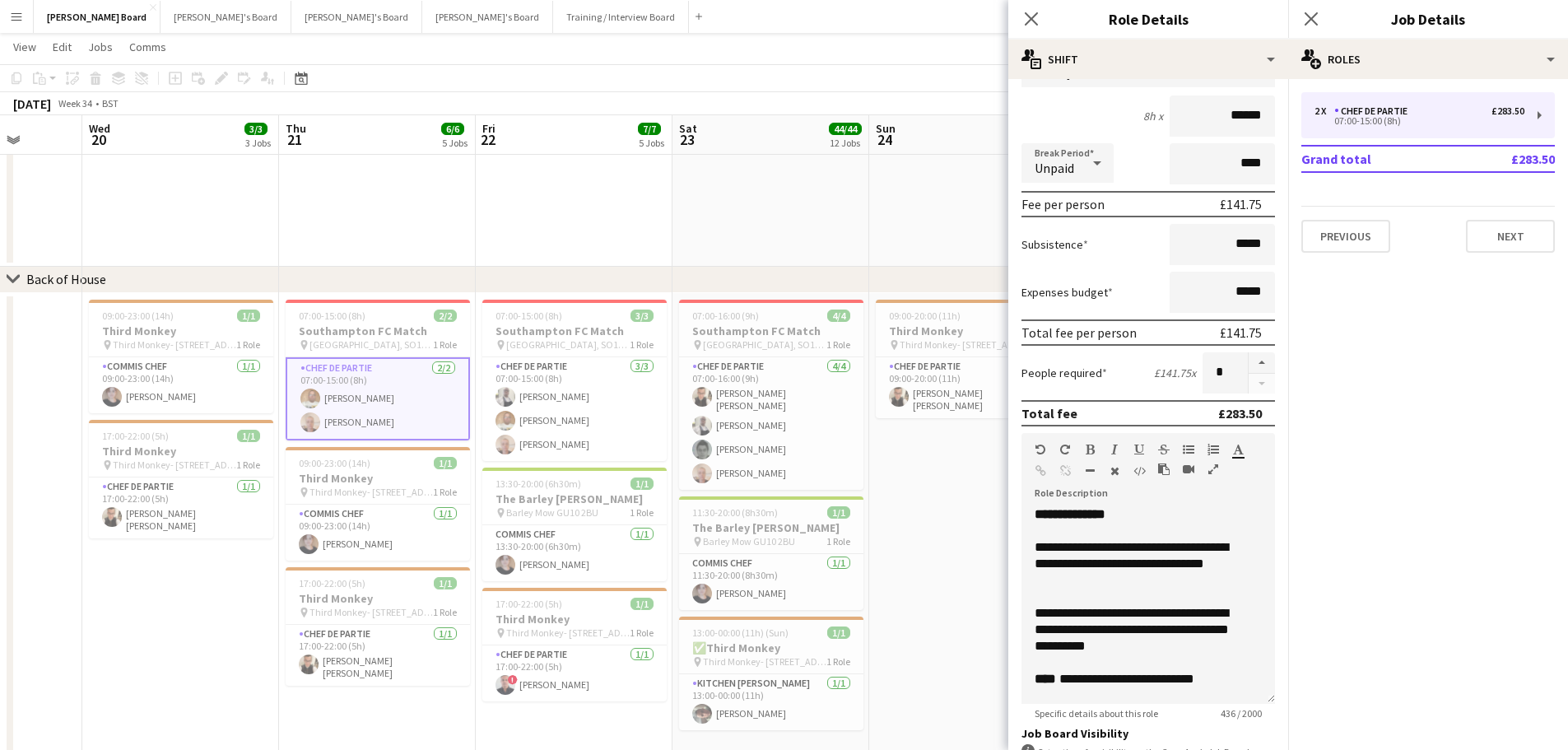
scroll to position [164, 0]
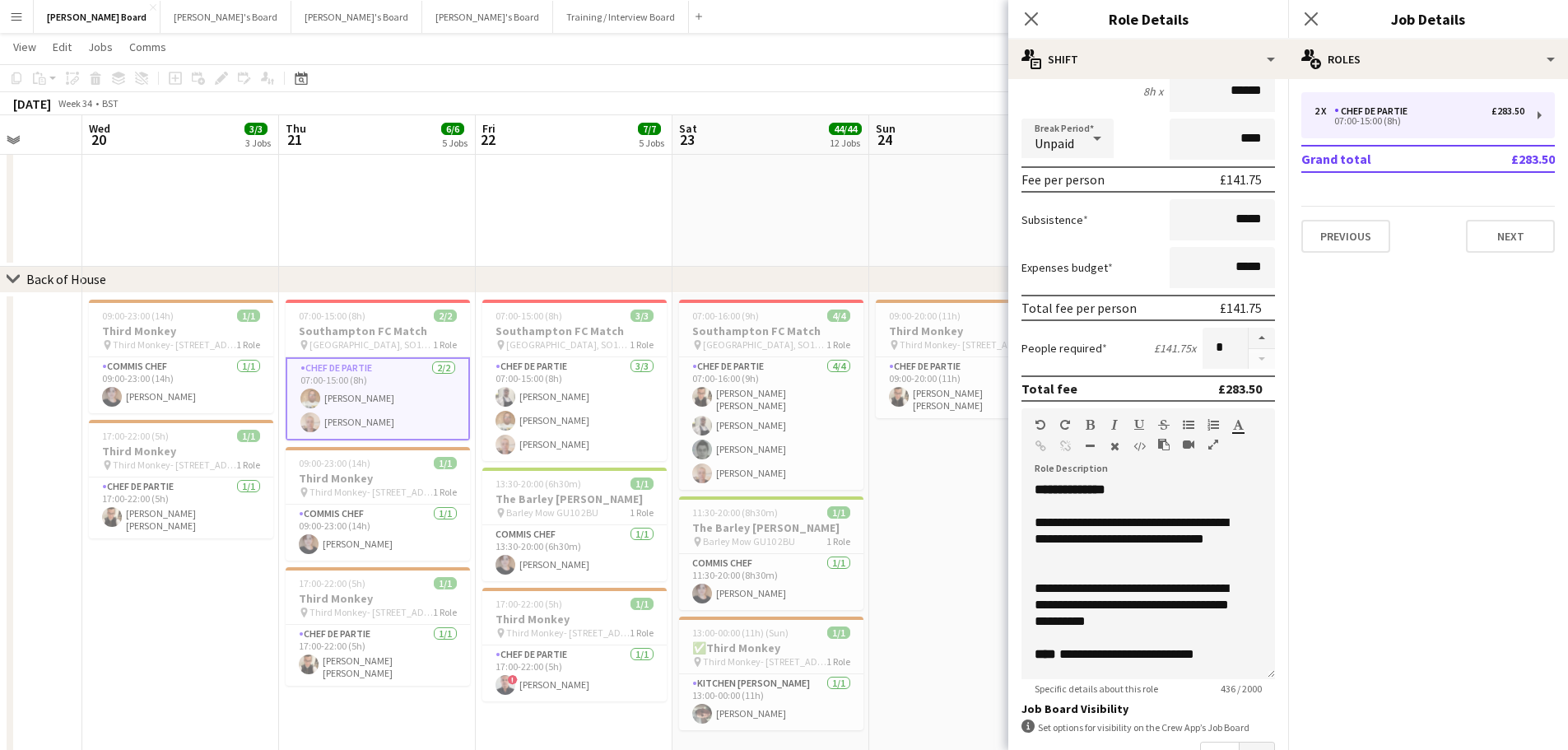
click at [525, 290] on div "chevron-right Back of House" at bounding box center [784, 280] width 1568 height 27
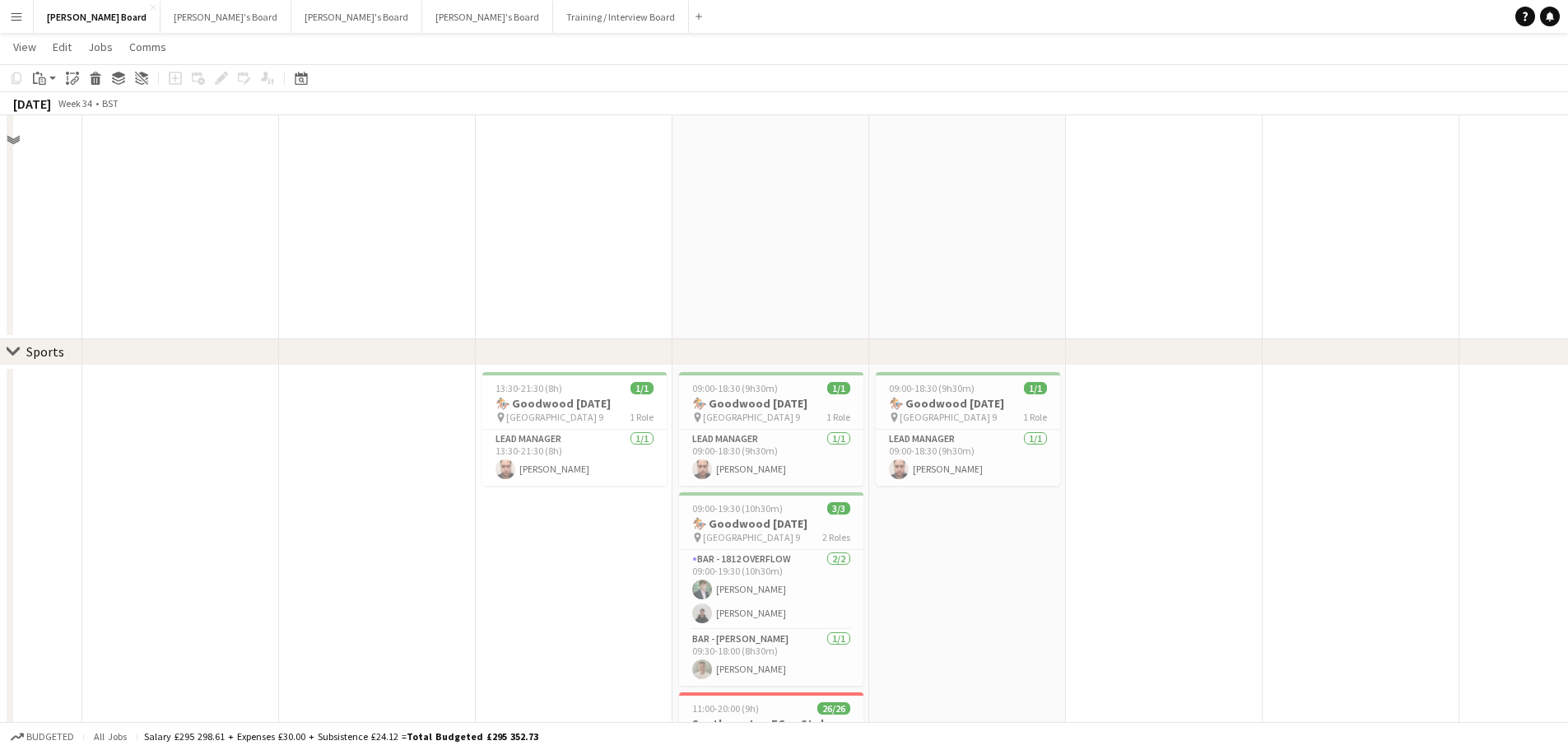
scroll to position [576, 0]
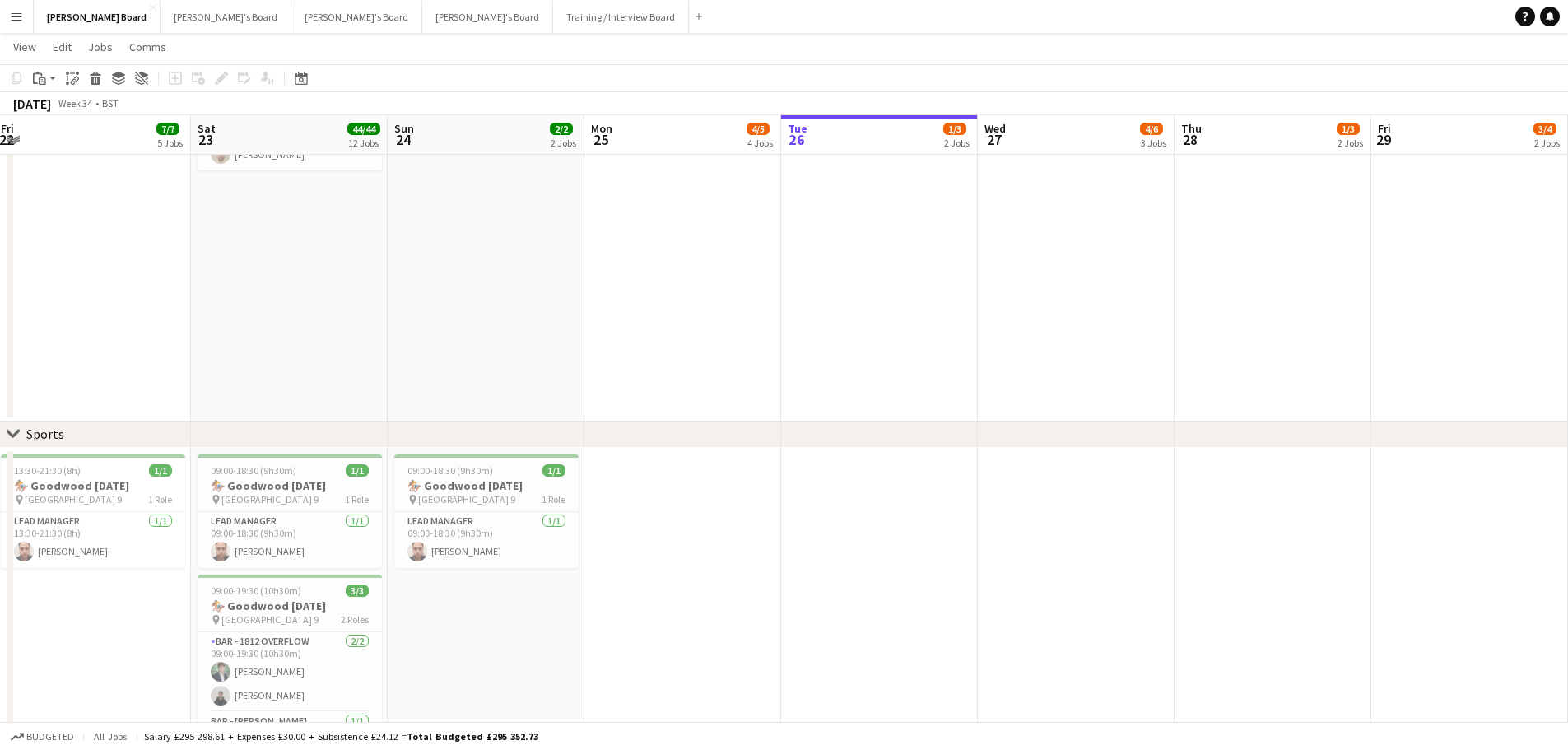
drag, startPoint x: 1332, startPoint y: 479, endPoint x: 445, endPoint y: 412, distance: 889.5
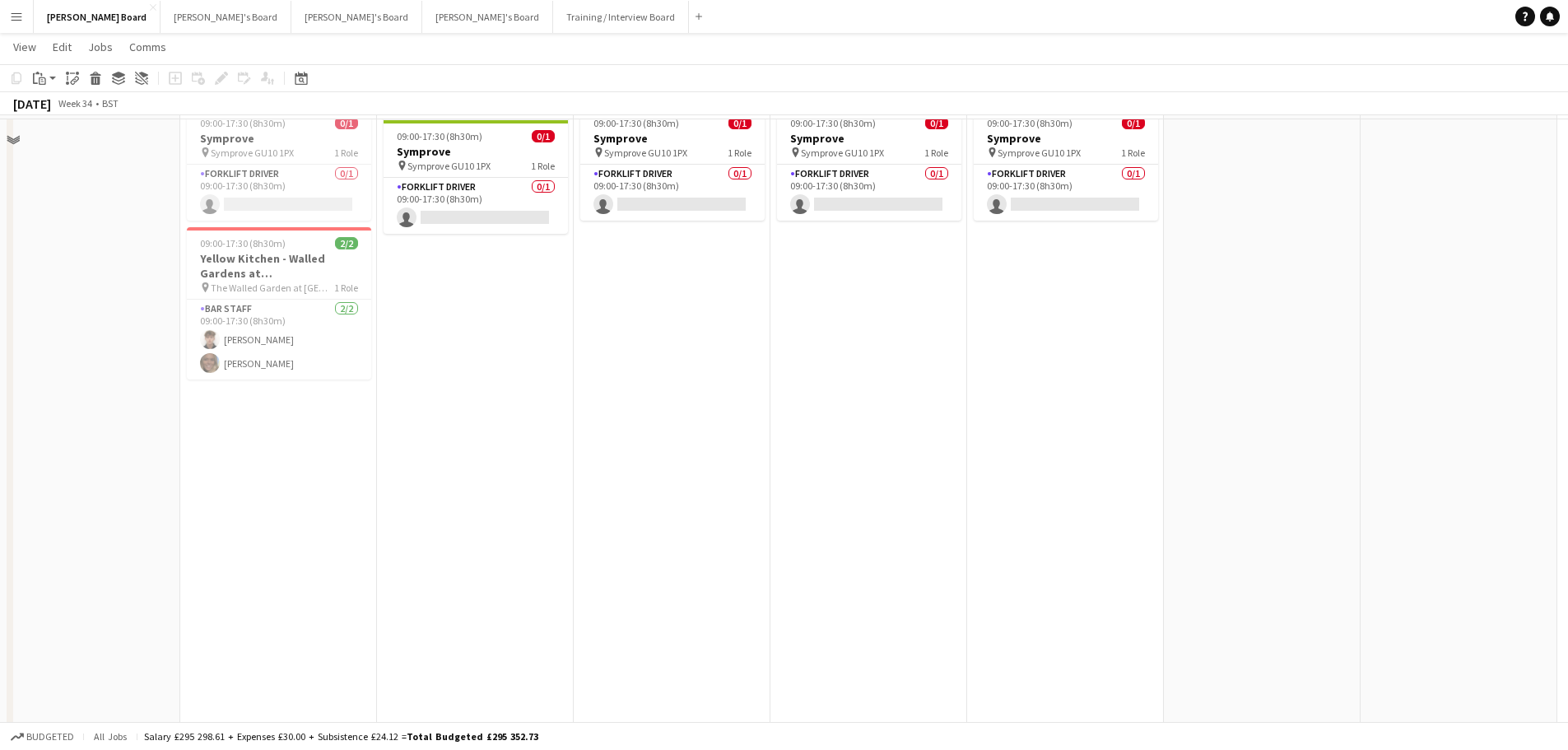
scroll to position [0, 0]
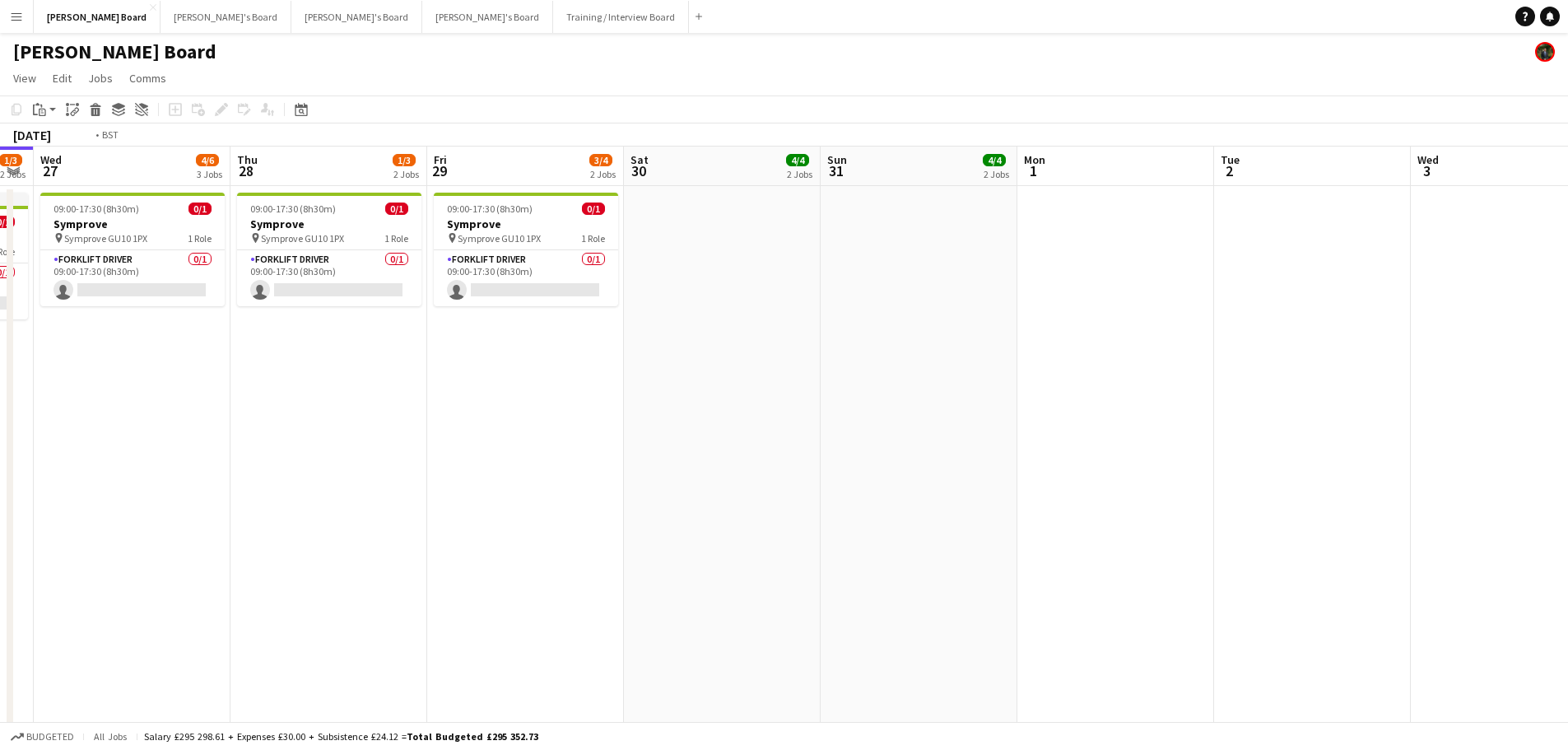
drag, startPoint x: 806, startPoint y: 444, endPoint x: 136, endPoint y: 346, distance: 677.1
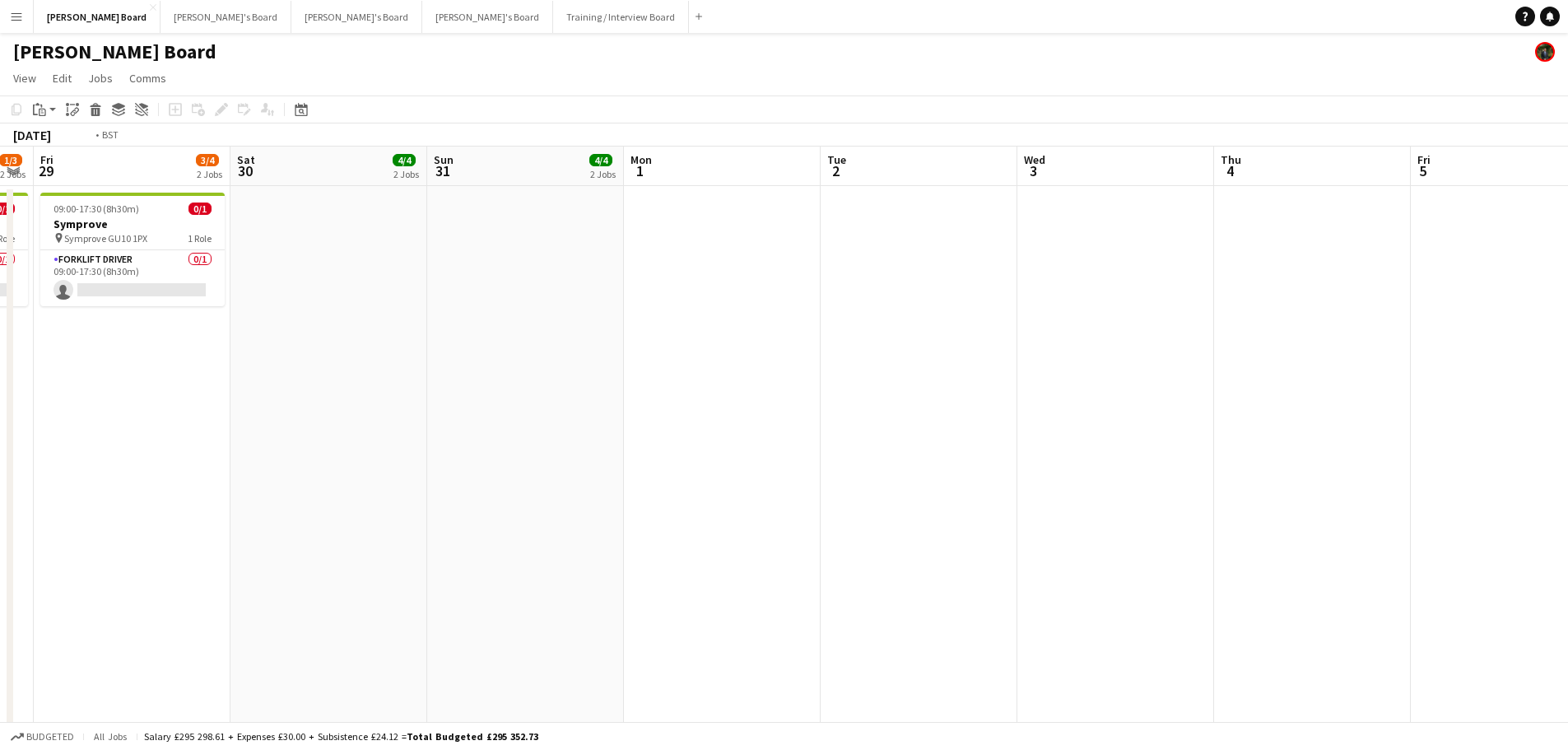
drag, startPoint x: 200, startPoint y: 410, endPoint x: 84, endPoint y: 394, distance: 117.1
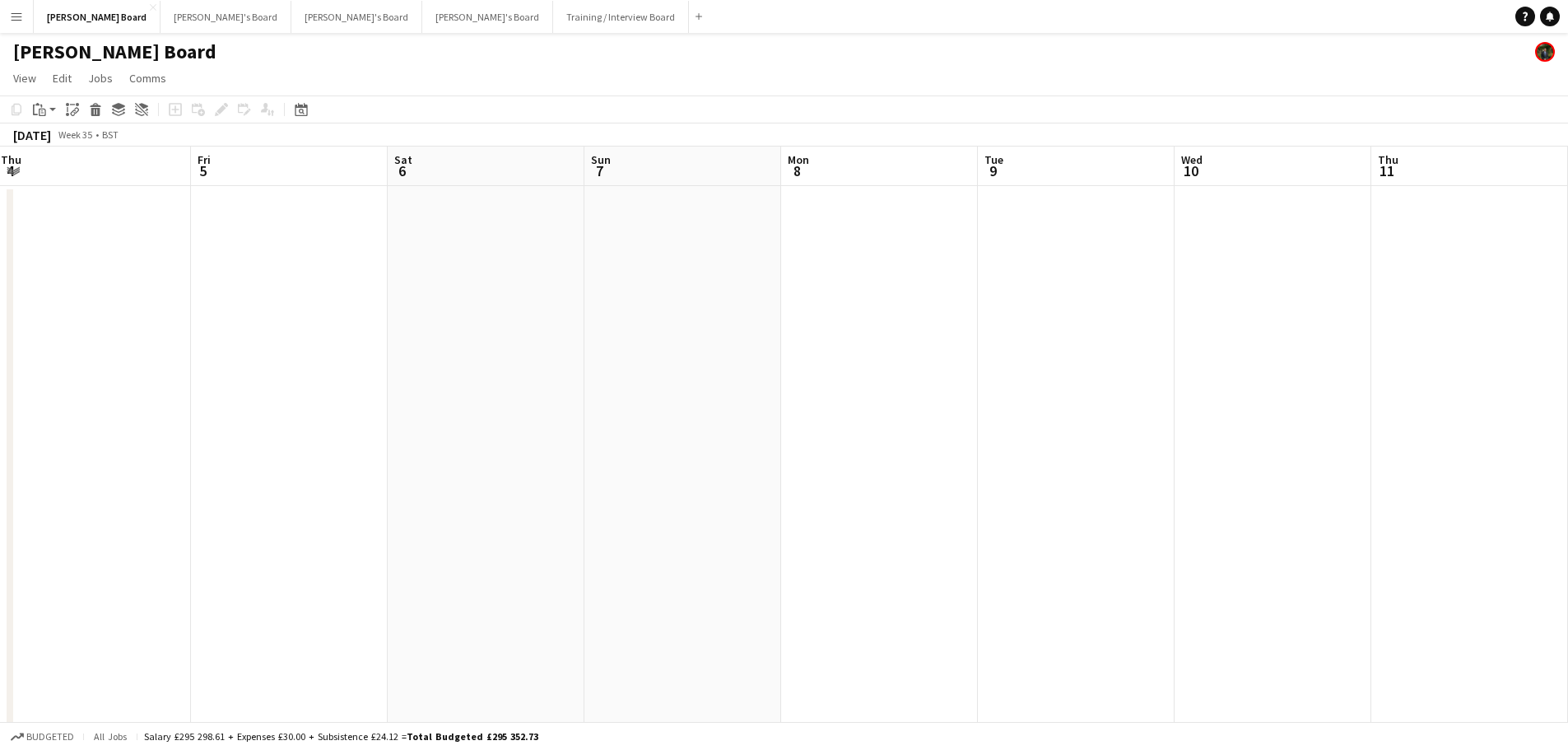
drag, startPoint x: 1254, startPoint y: 409, endPoint x: 426, endPoint y: 312, distance: 833.7
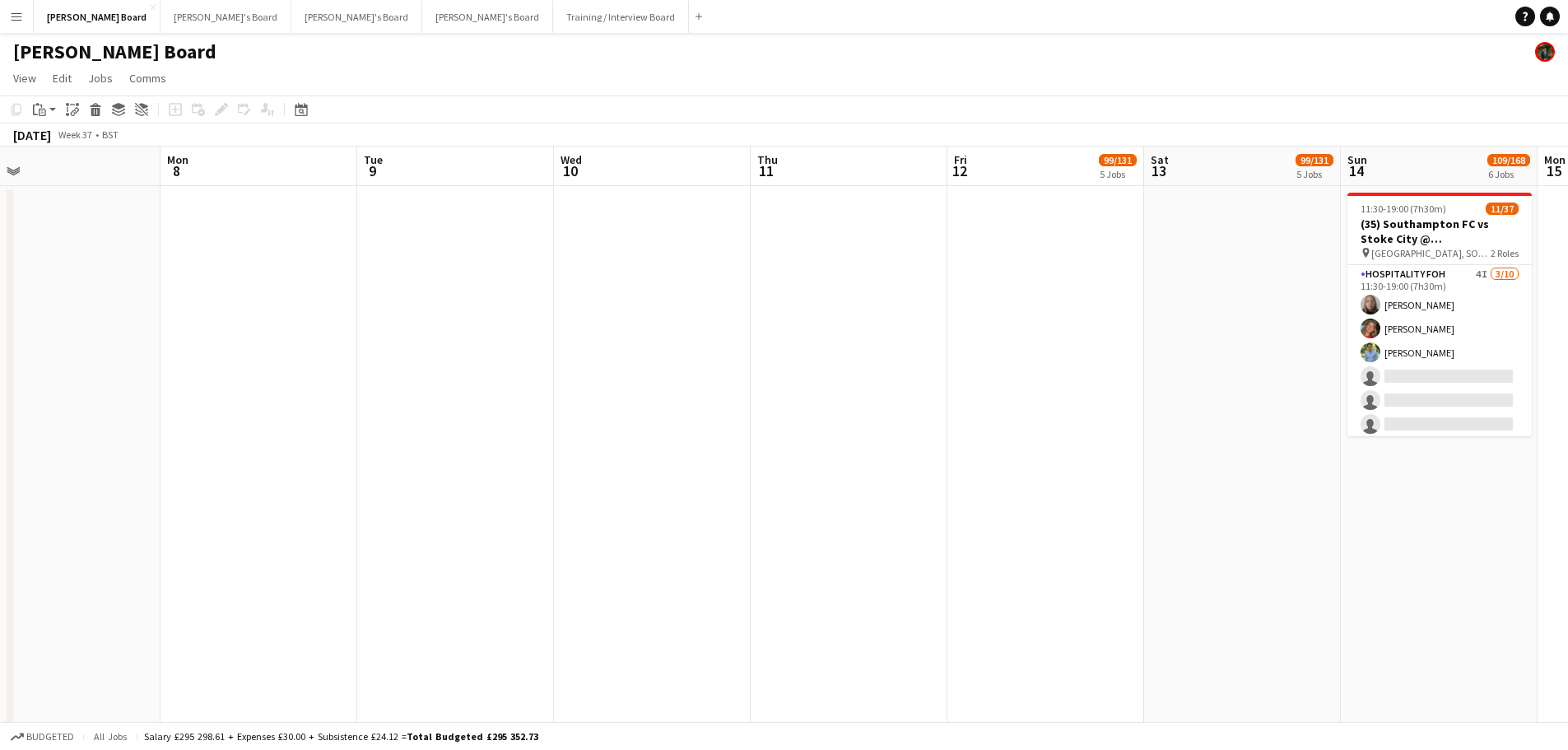
drag, startPoint x: 631, startPoint y: 377, endPoint x: 1104, endPoint y: 375, distance: 473.0
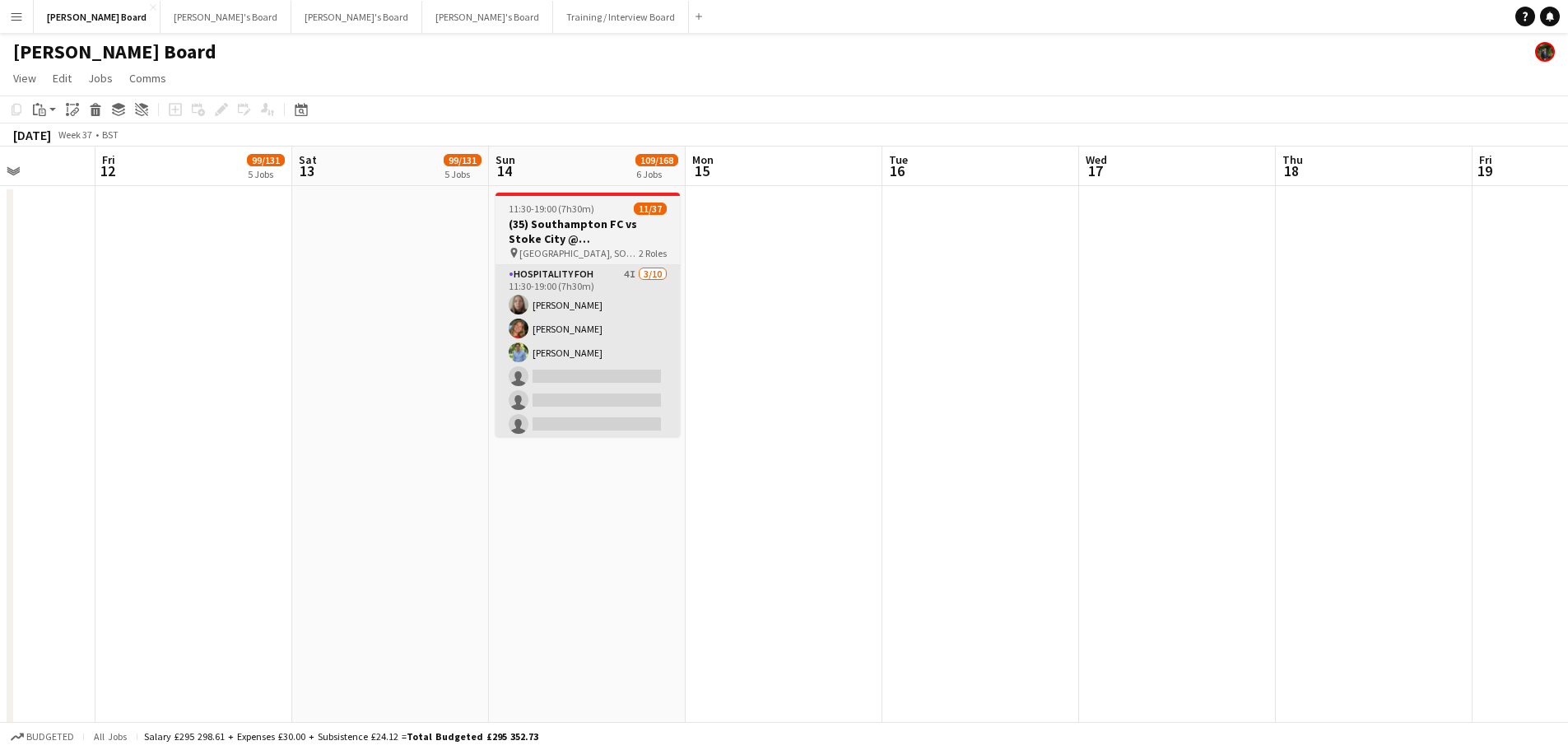
drag, startPoint x: 594, startPoint y: 368, endPoint x: 607, endPoint y: 348, distance: 23.9
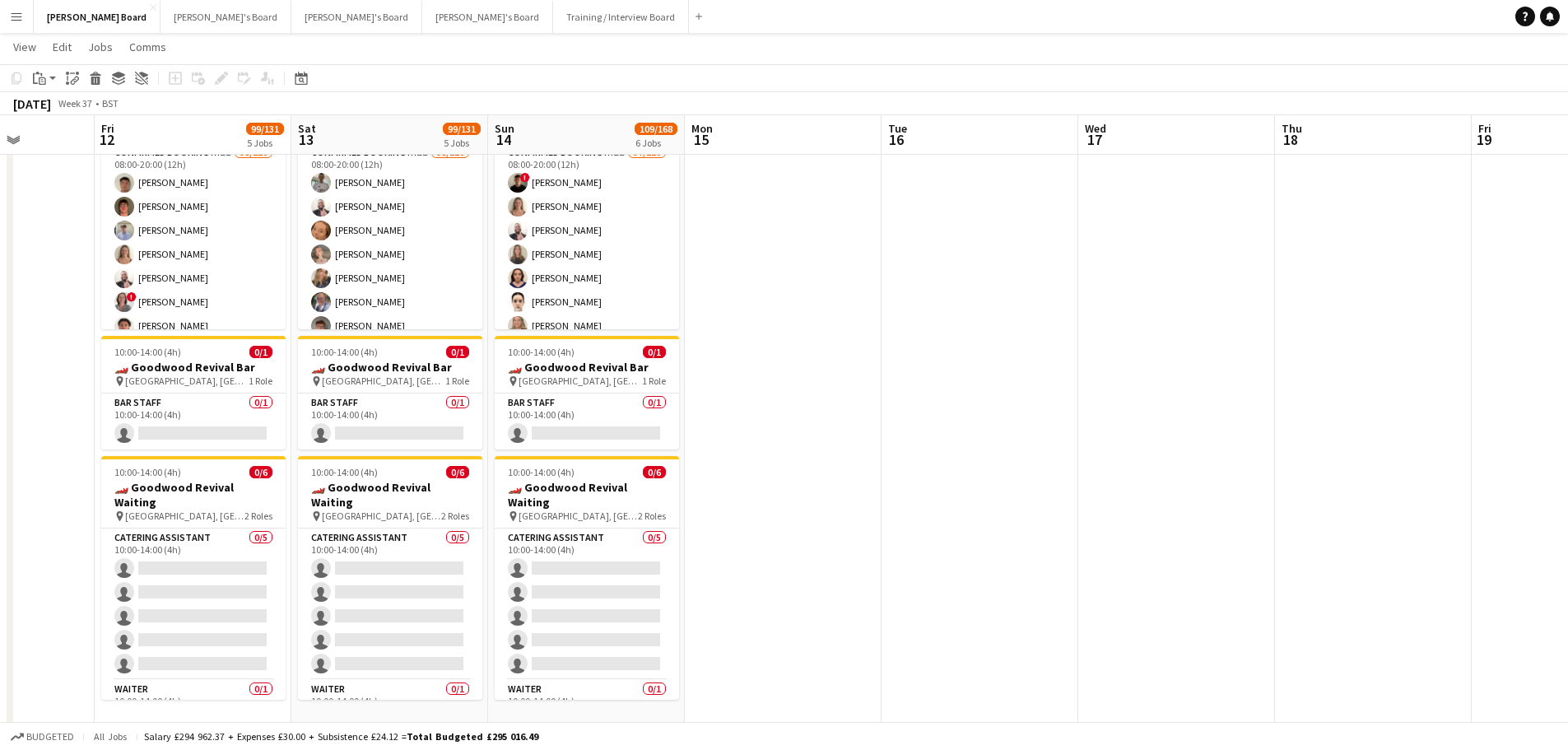
scroll to position [0, 567]
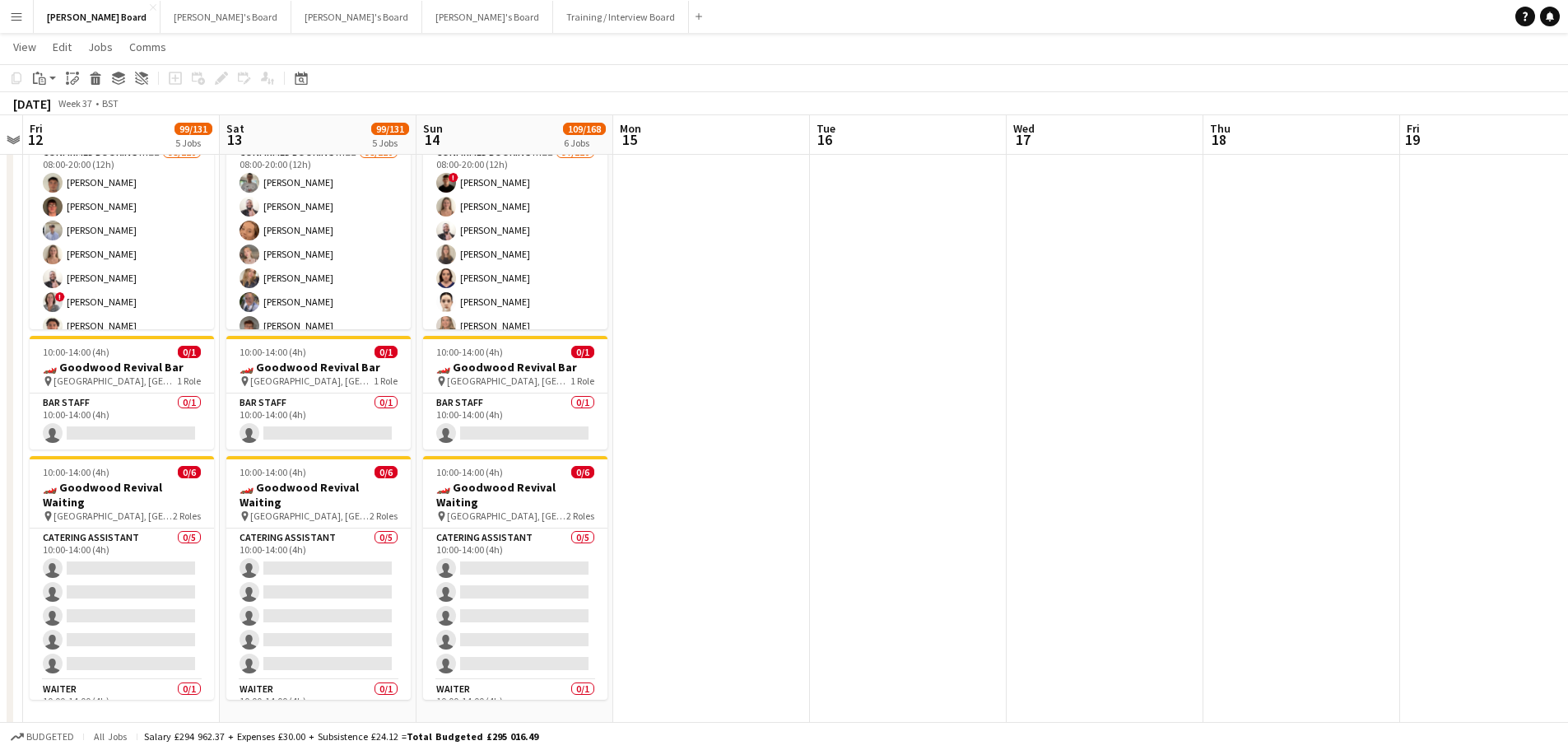
drag, startPoint x: 843, startPoint y: 471, endPoint x: 835, endPoint y: 467, distance: 8.9
click at [834, 469] on app-calendar-viewport "Tue 9 Wed 10 Thu 11 Fri 12 99/131 5 Jobs Sat 13 99/131 5 Jobs Sun 14 109/168 6 …" at bounding box center [784, 429] width 1568 height 2706
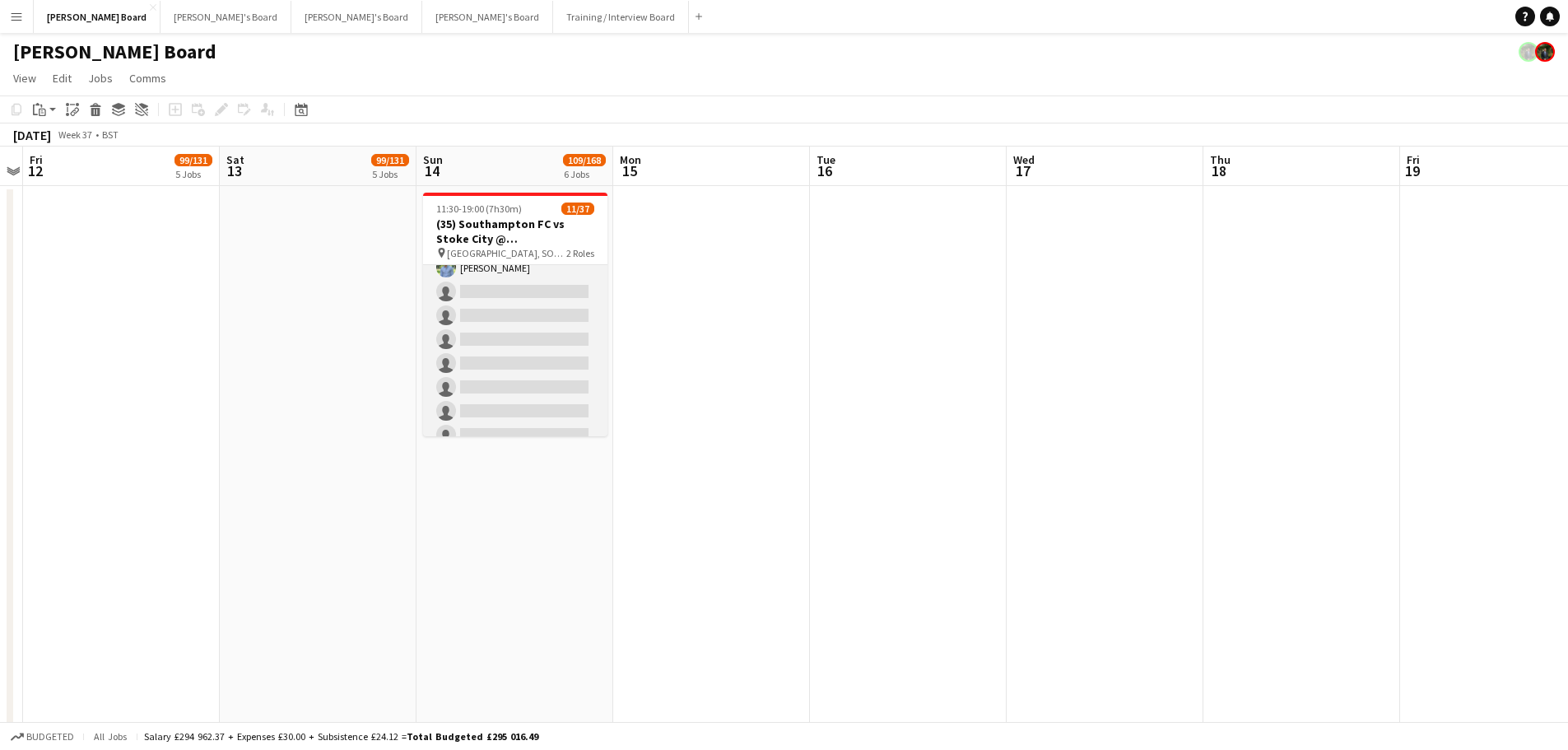
scroll to position [83, 0]
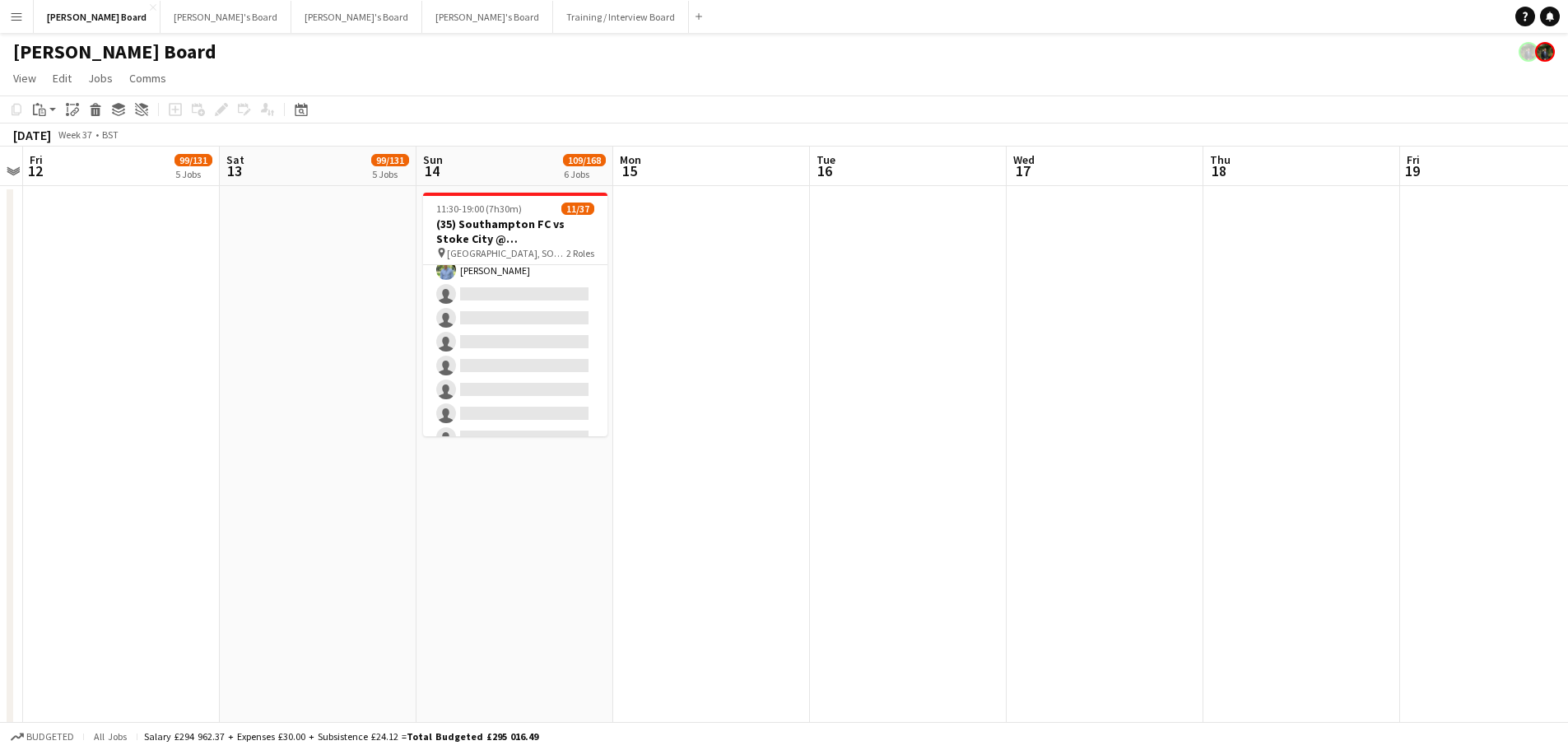
drag, startPoint x: 519, startPoint y: 356, endPoint x: 763, endPoint y: 255, distance: 264.1
click at [517, 356] on app-card-role "Hospitality FOH 4I 3/10 11:30-19:00 (7h30m) Dana Holloway katie duff William Cr…" at bounding box center [515, 318] width 184 height 271
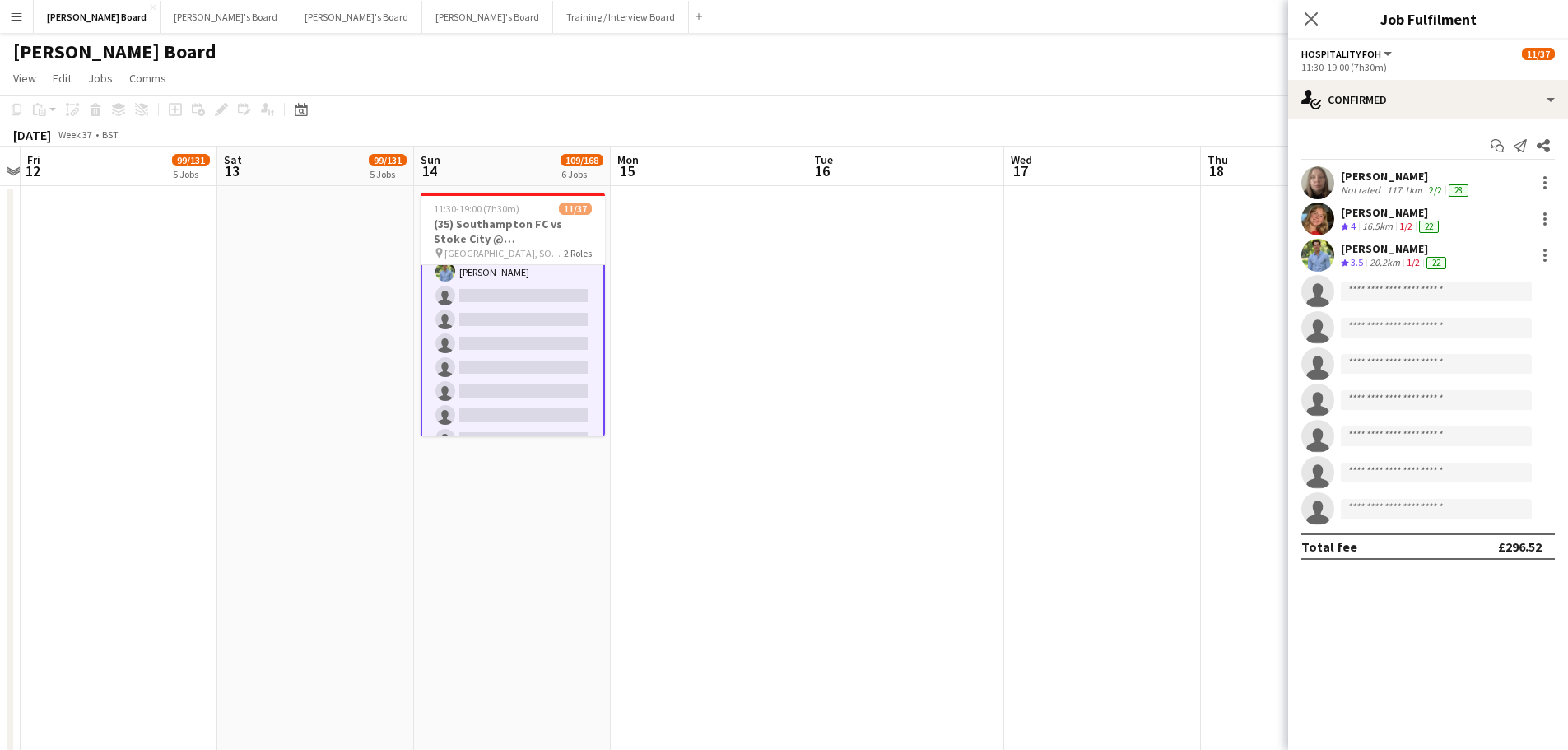
scroll to position [84, 0]
click at [1360, 276] on app-invite-slot "single-neutral-actions" at bounding box center [1427, 292] width 279 height 33
click at [1364, 253] on div "William Crompton" at bounding box center [1394, 248] width 108 height 15
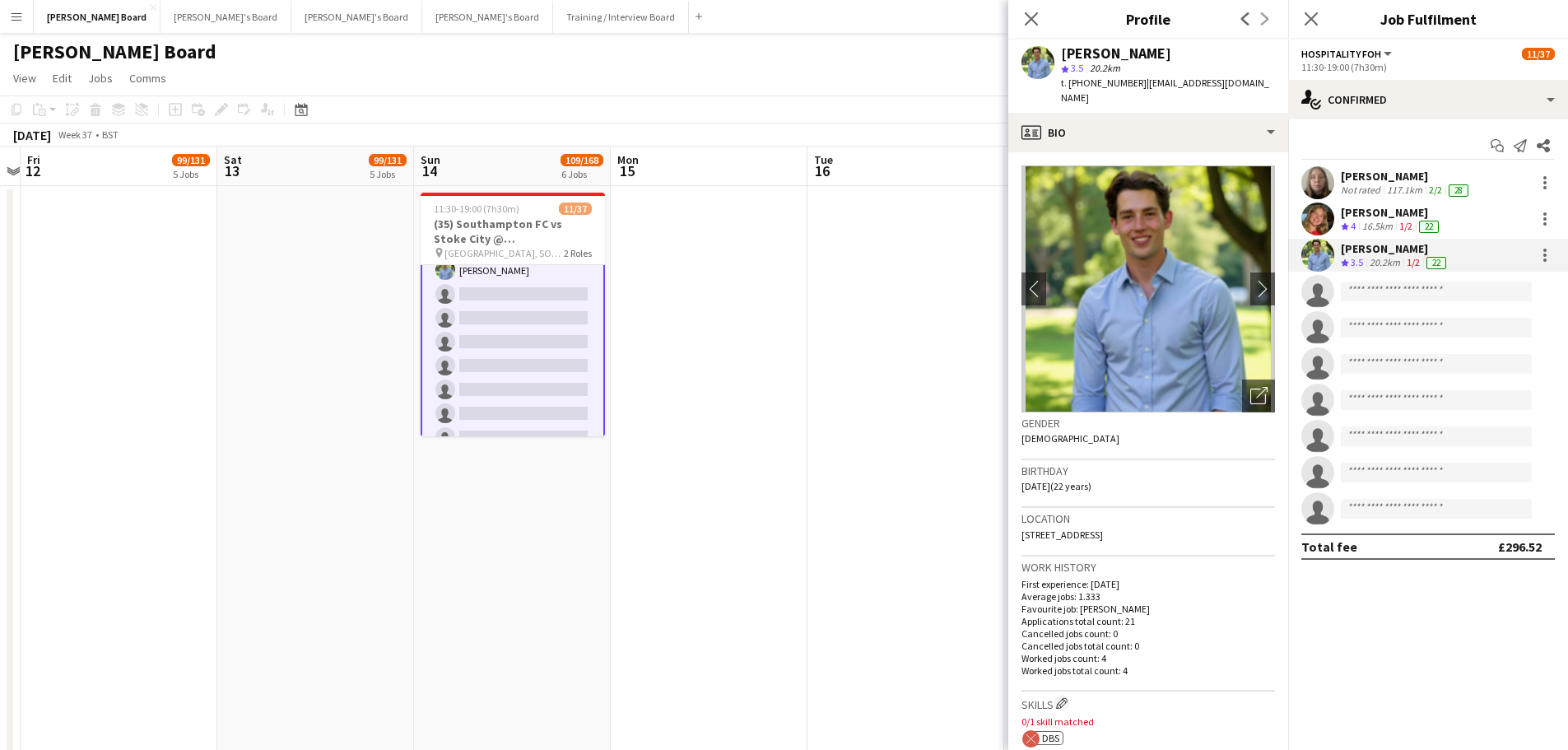
click at [1364, 217] on div "[PERSON_NAME]" at bounding box center [1391, 212] width 101 height 15
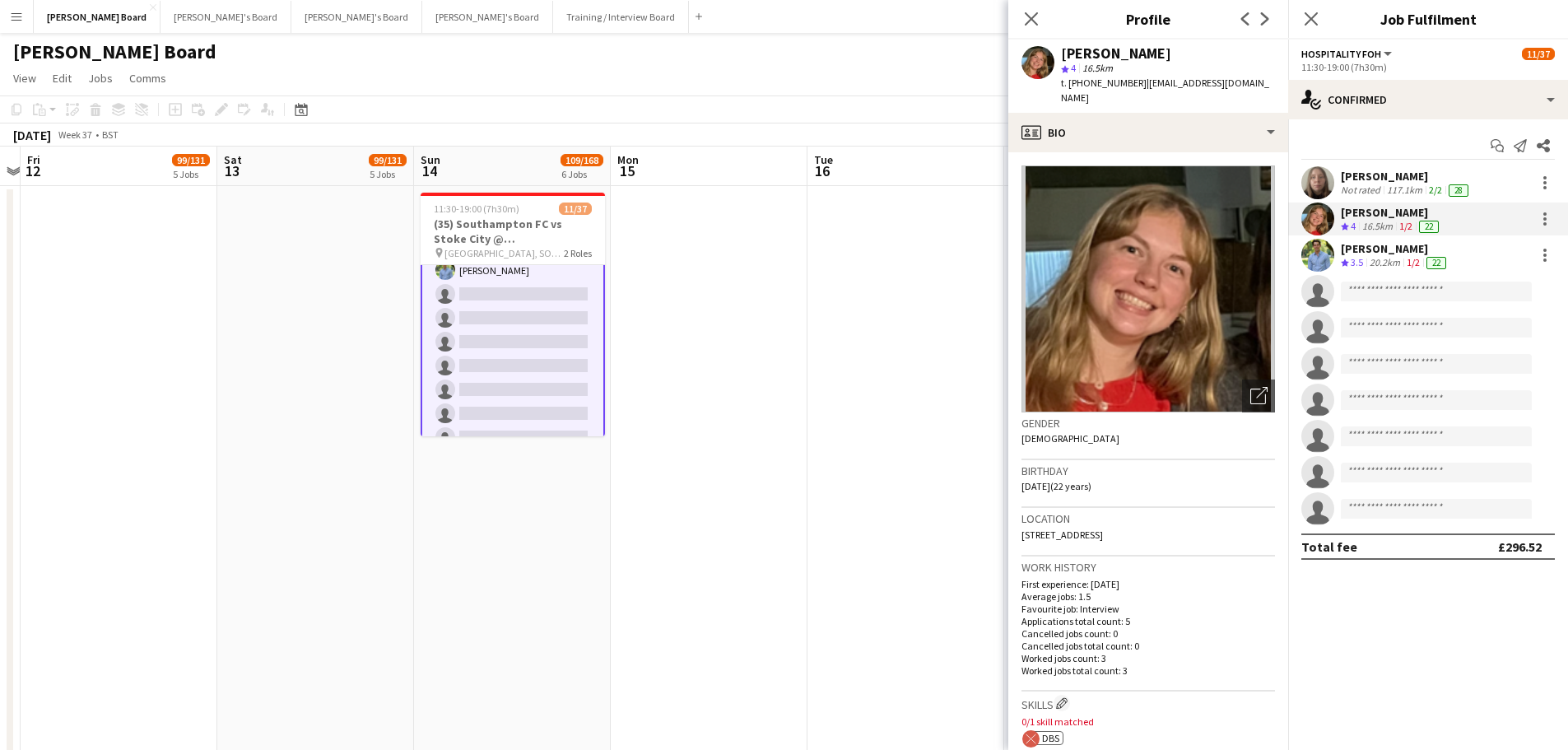
click at [1382, 179] on div "Dana Holloway" at bounding box center [1406, 175] width 131 height 15
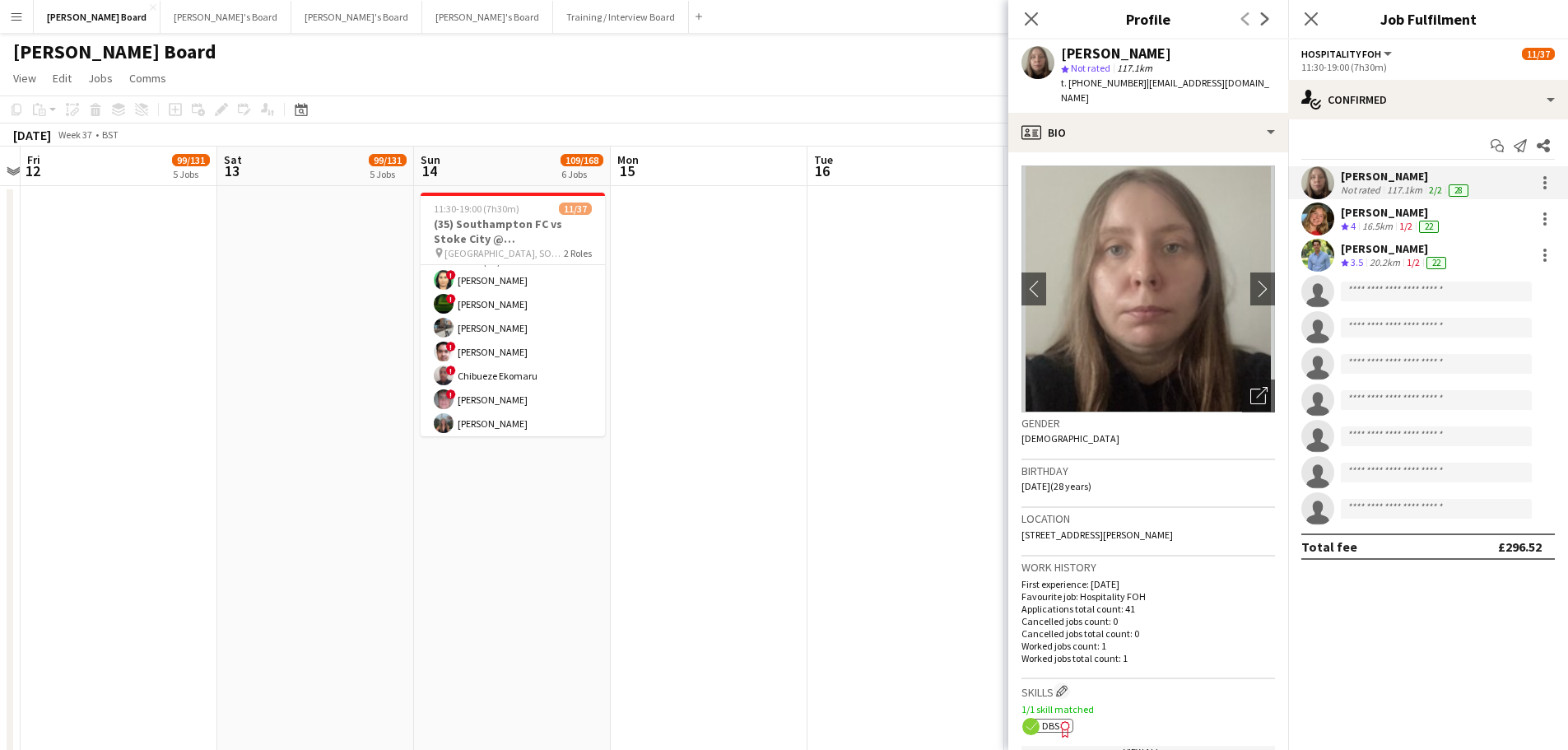
scroll to position [331, 0]
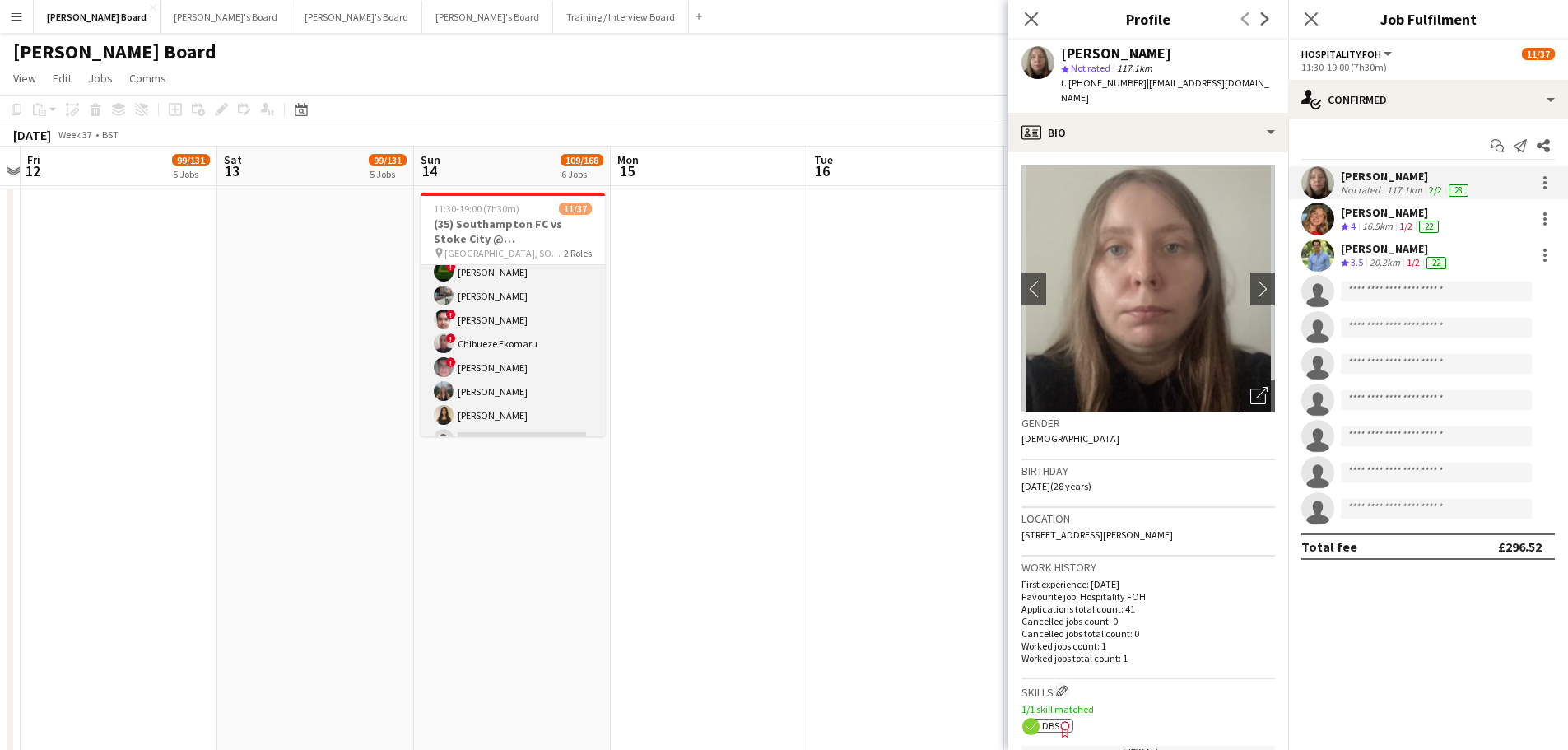
click at [508, 360] on app-card-role "Retail Kiosk 10I 1A 8/27 13:00-17:00 (4h) ! Shenéla Fernando ! Stephany Abadir …" at bounding box center [512, 546] width 184 height 677
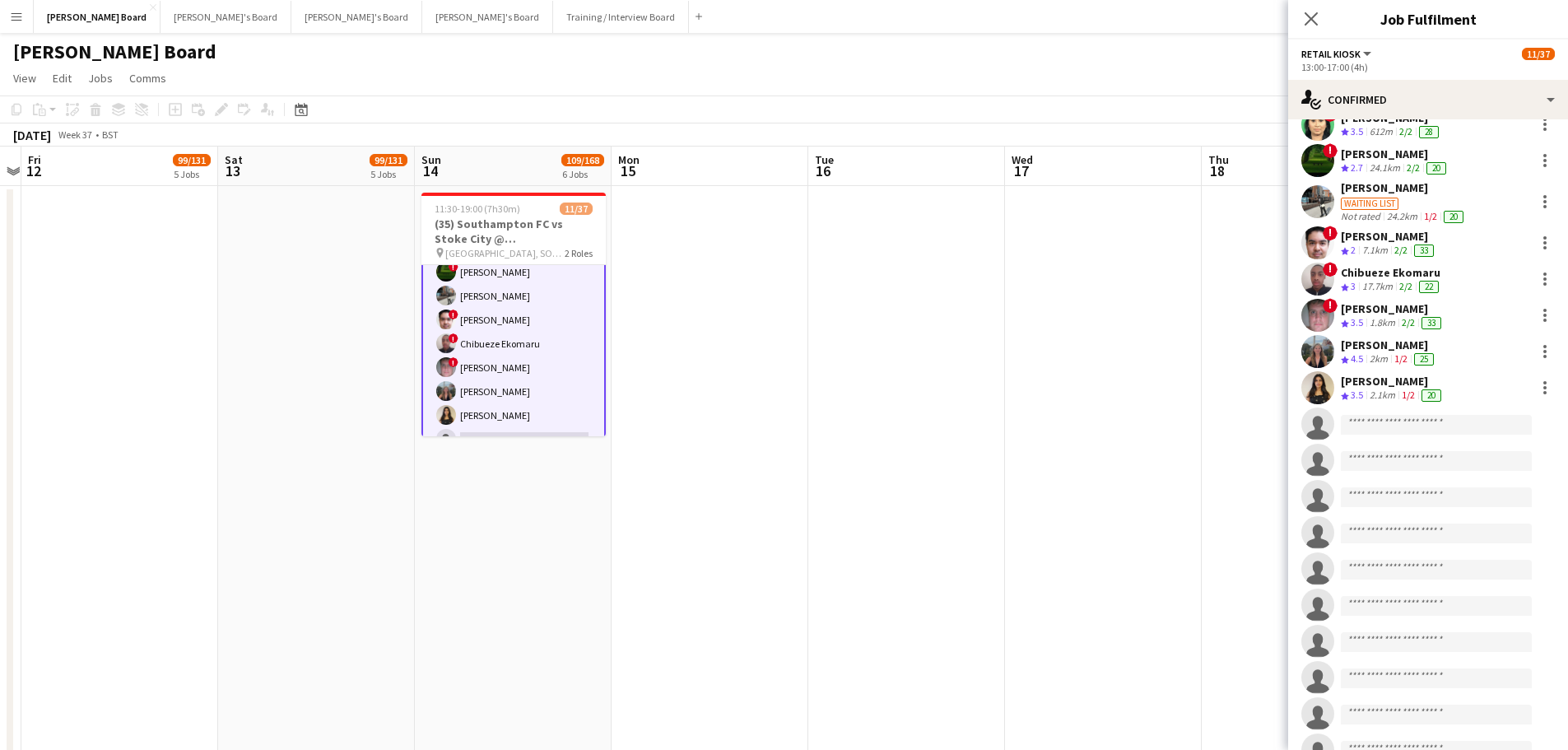
scroll to position [83, 0]
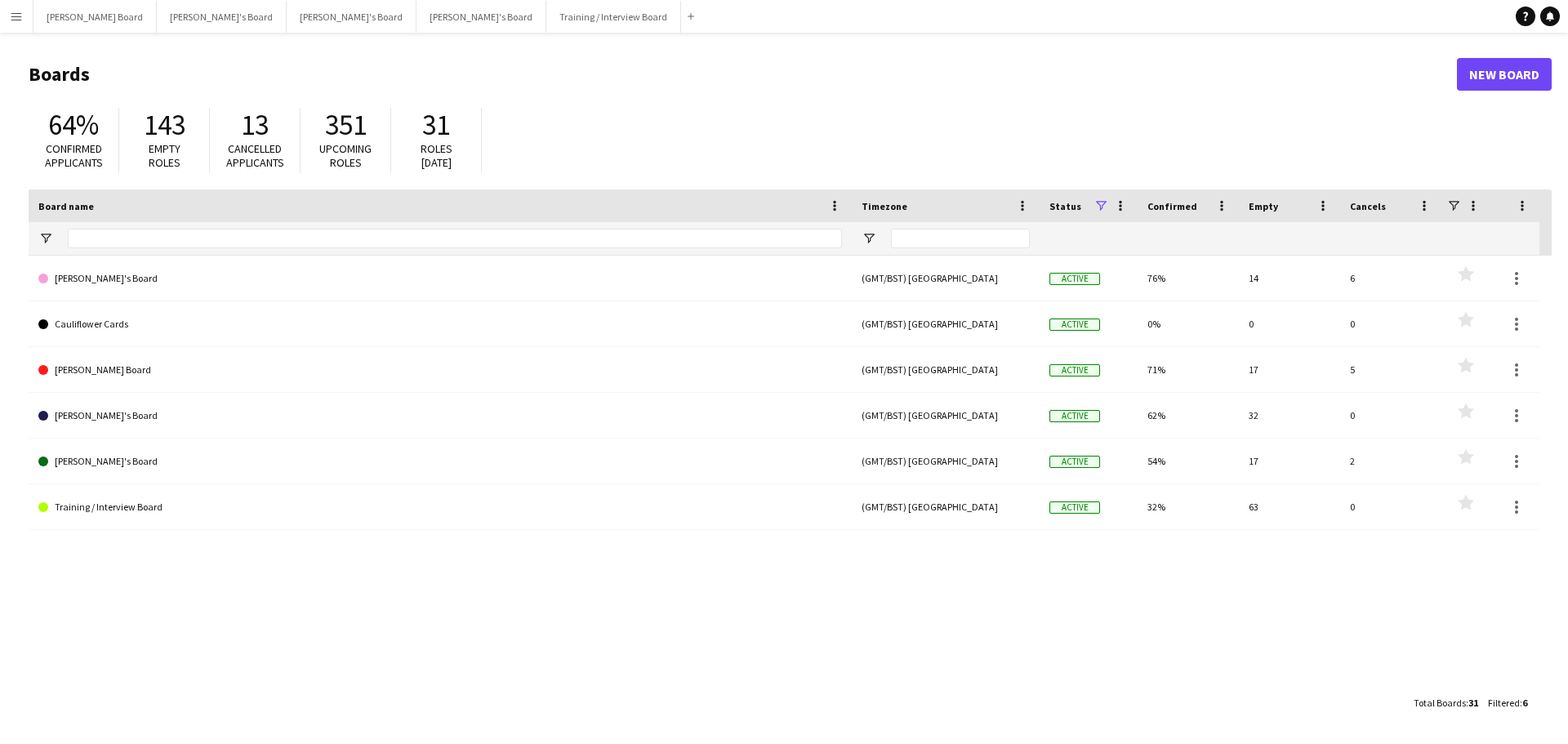
click at [17, 21] on app-icon "Menu" at bounding box center [15, 15] width 13 height 13
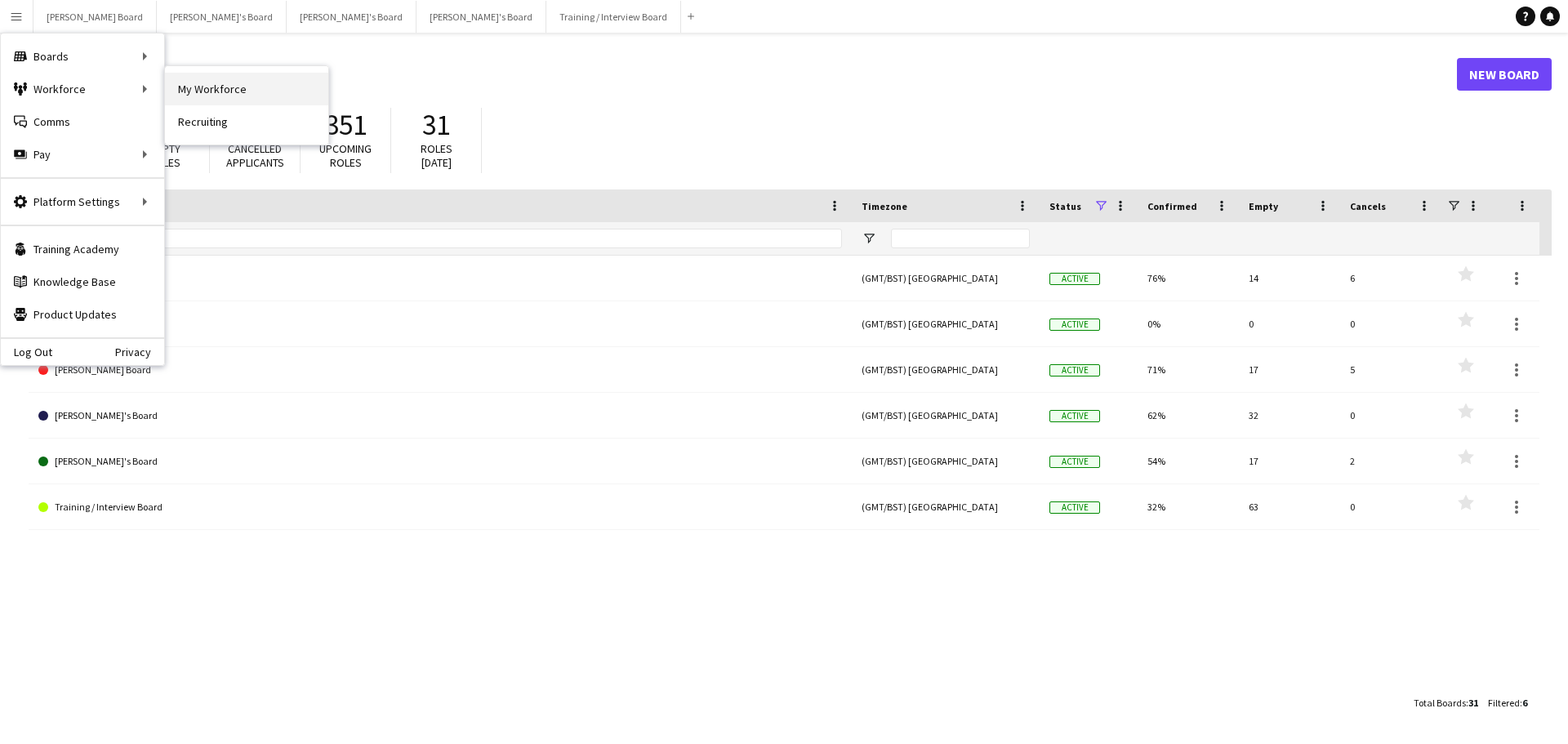
click at [239, 84] on link "My Workforce" at bounding box center [246, 89] width 163 height 32
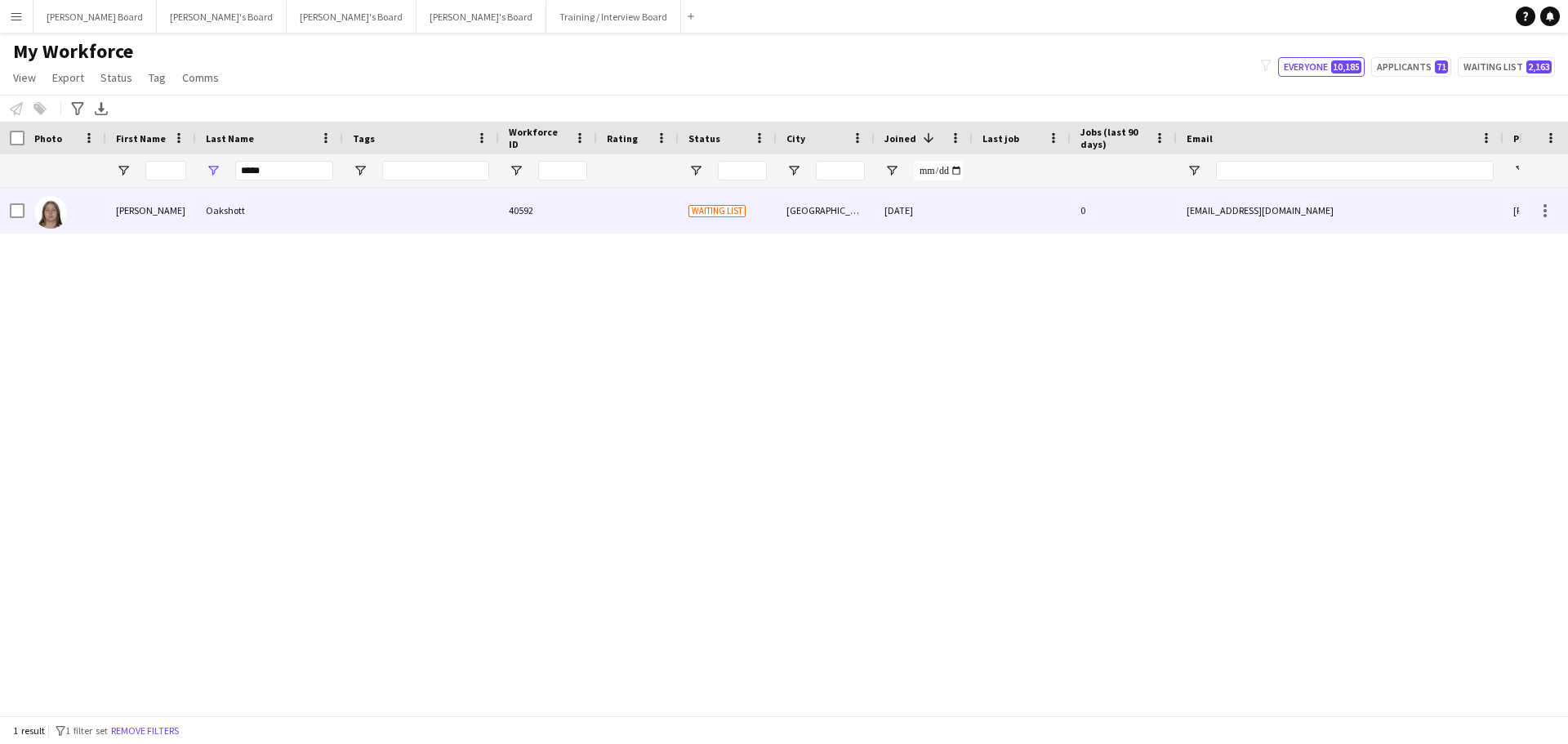
click at [232, 219] on div "Oakshott" at bounding box center [270, 210] width 147 height 45
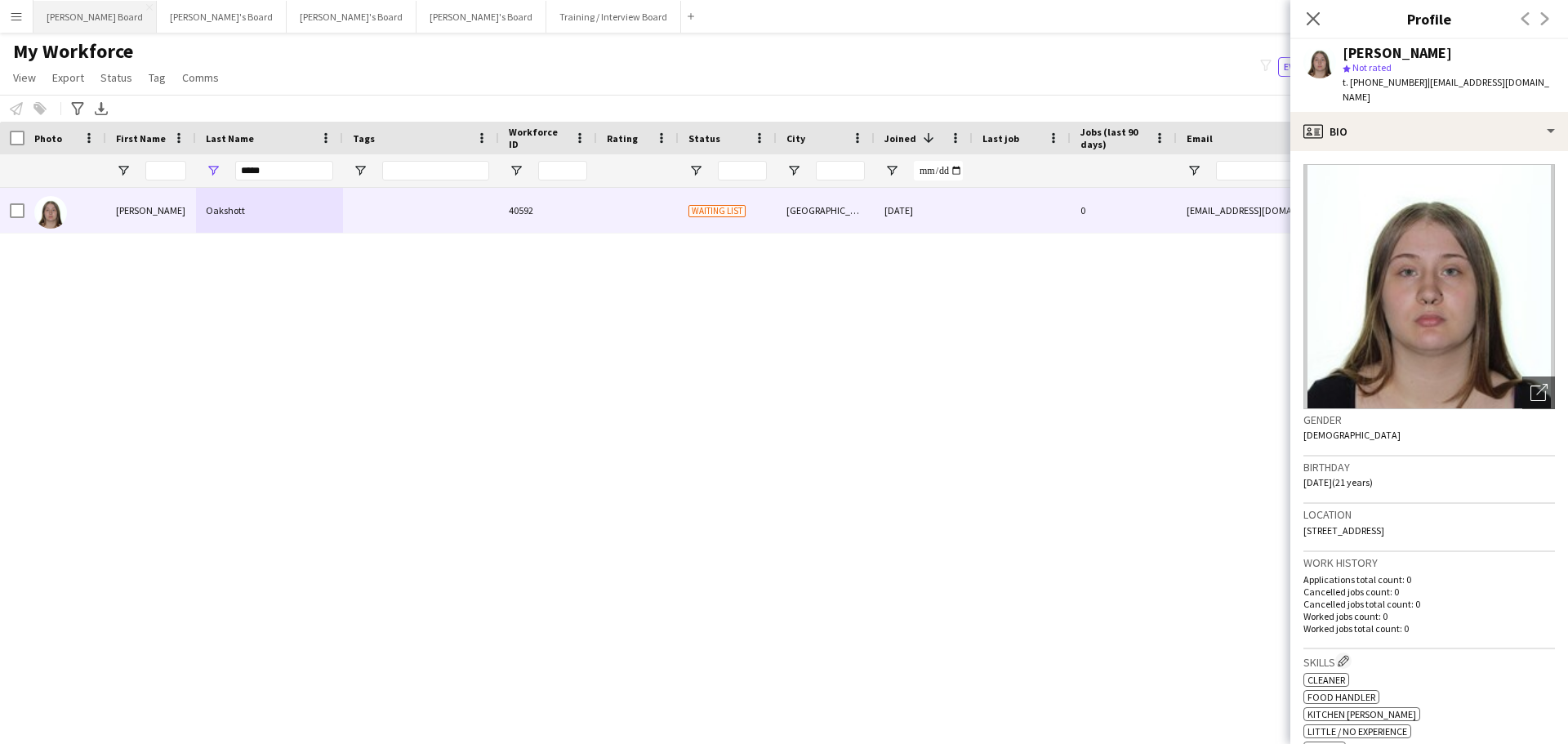
drag, startPoint x: 67, startPoint y: 11, endPoint x: 94, endPoint y: 11, distance: 27.0
click at [67, 11] on button "[PERSON_NAME] Board Close" at bounding box center [95, 16] width 124 height 32
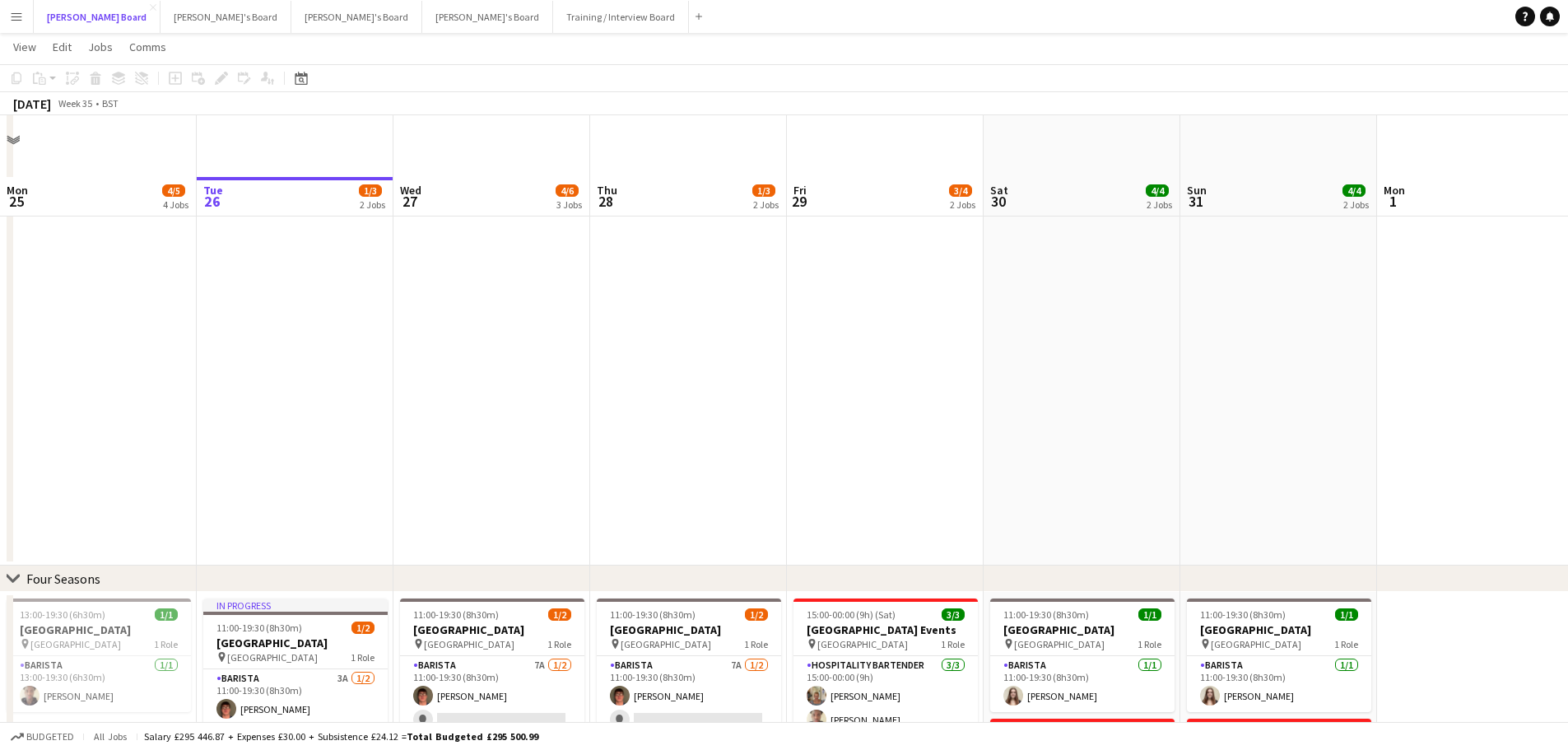
scroll to position [1482, 0]
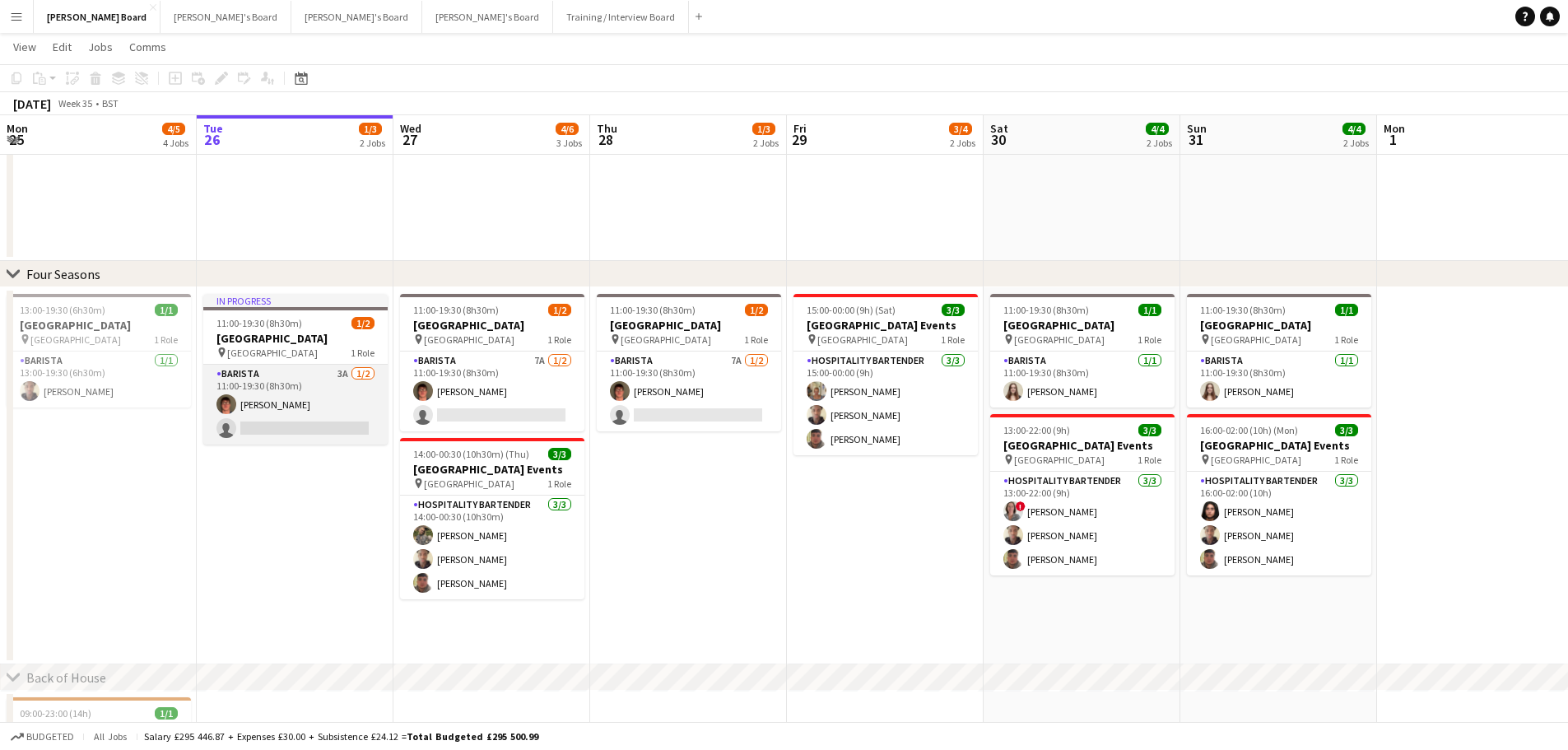
click at [273, 415] on app-card-role "Barista 3A [DATE] 11:00-19:30 (8h30m) [PERSON_NAME] single-neutral-actions" at bounding box center [295, 404] width 184 height 80
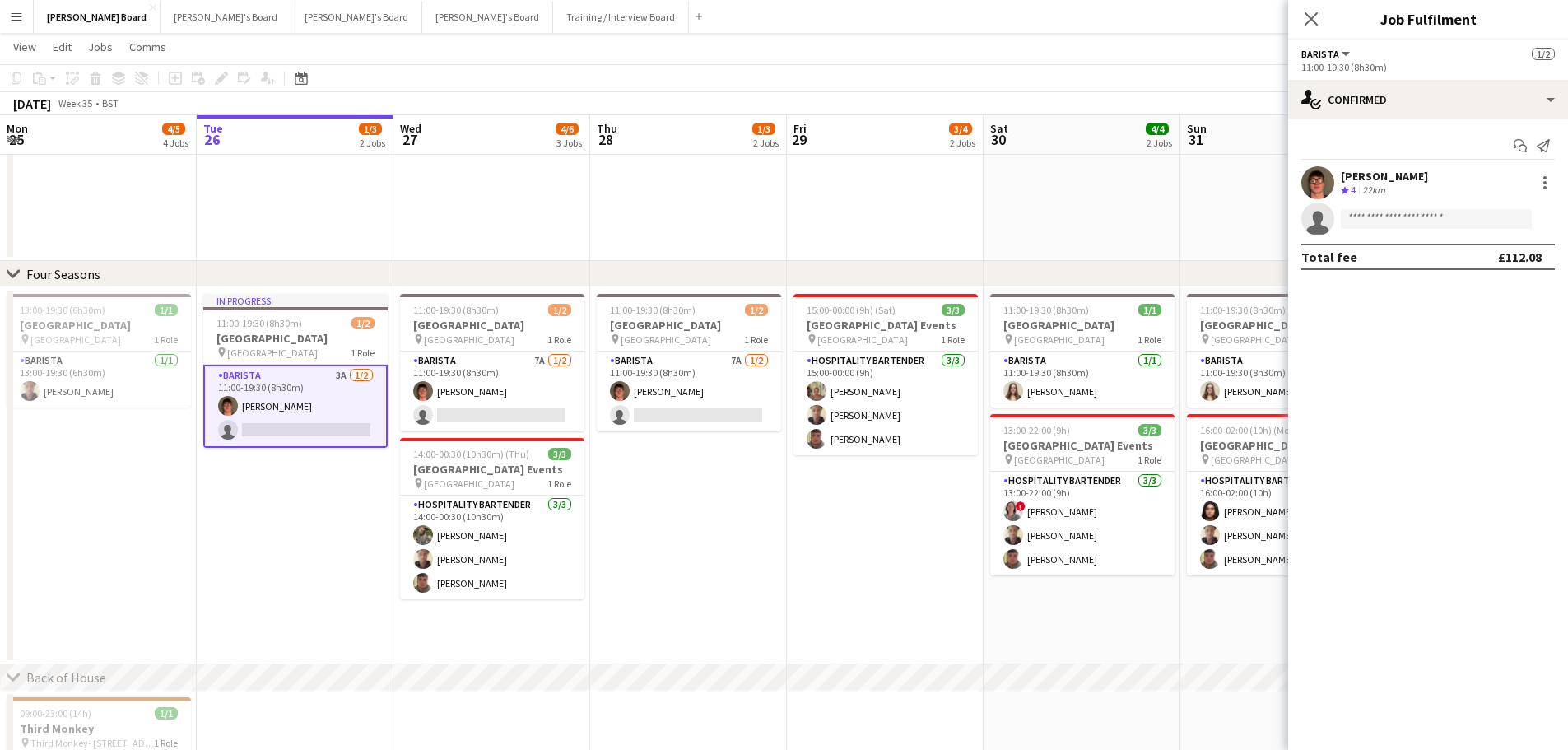
click at [544, 385] on app-card-role "Barista 7A [DATE] 11:00-19:30 (8h30m) [PERSON_NAME] single-neutral-actions" at bounding box center [492, 391] width 184 height 80
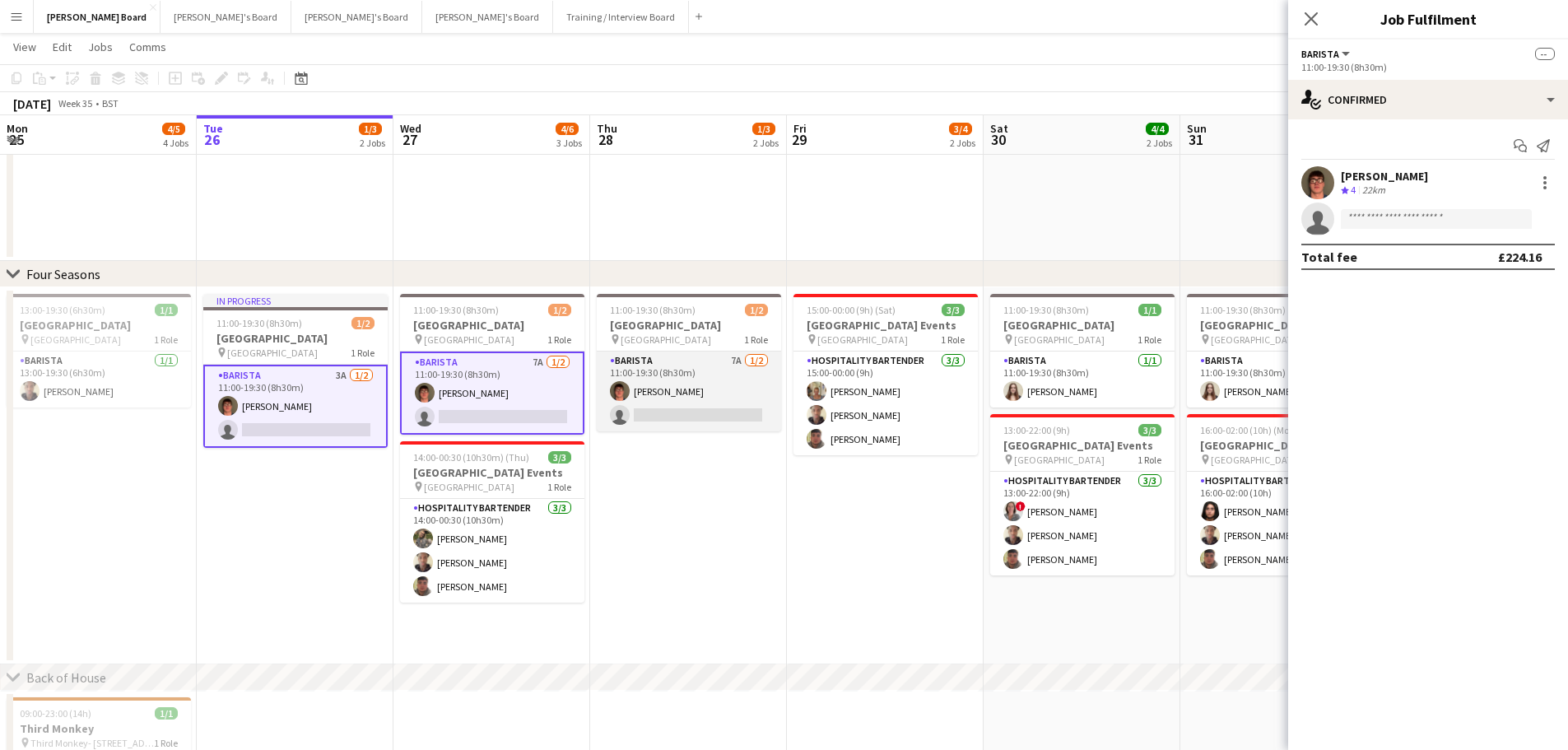
click at [709, 392] on app-card-role "Barista 7A [DATE] 11:00-19:30 (8h30m) [PERSON_NAME] single-neutral-actions" at bounding box center [689, 391] width 184 height 80
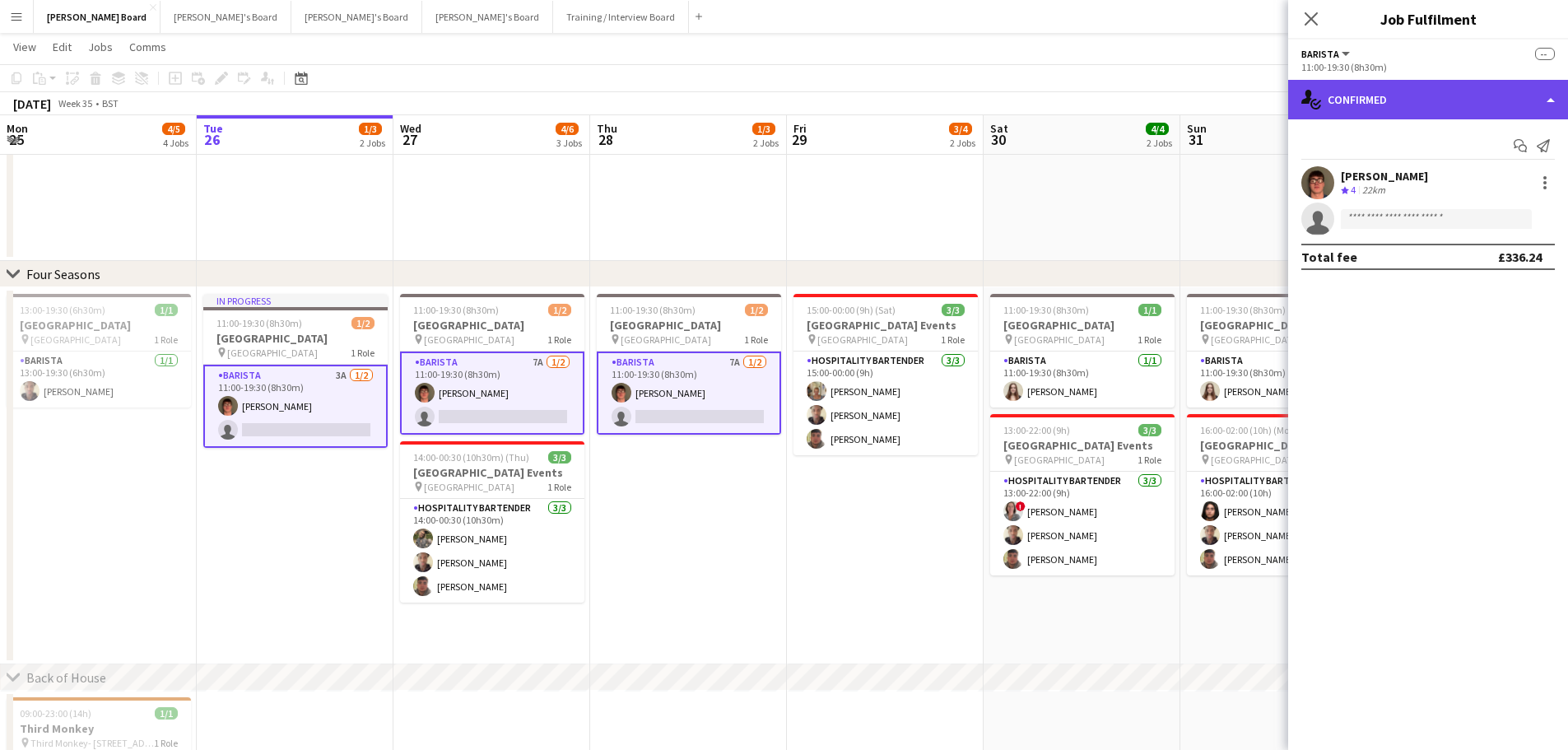
click at [1514, 115] on div "single-neutral-actions-check-2 Confirmed" at bounding box center [1427, 100] width 279 height 40
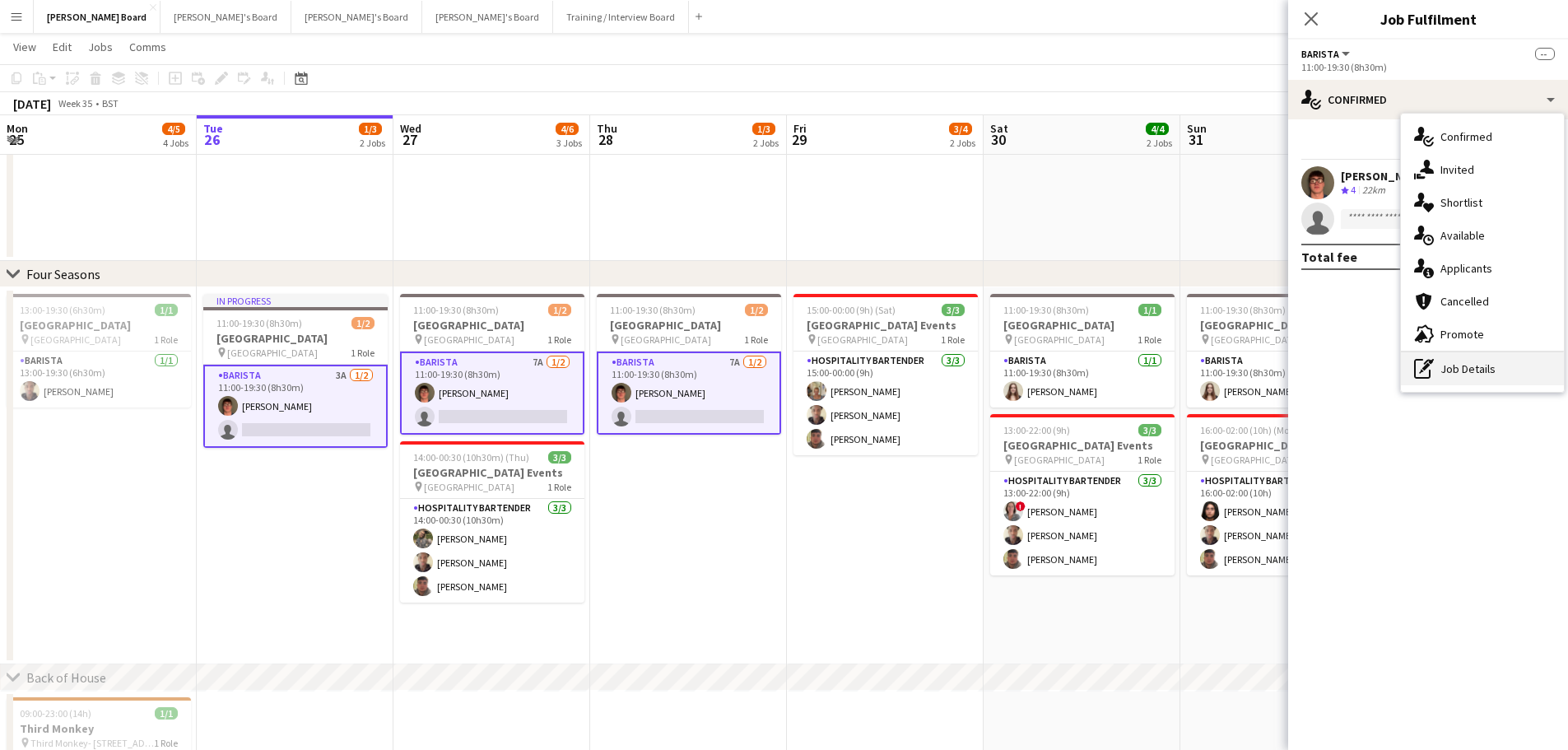
click at [1506, 359] on div "pen-write Job Details" at bounding box center [1482, 369] width 163 height 33
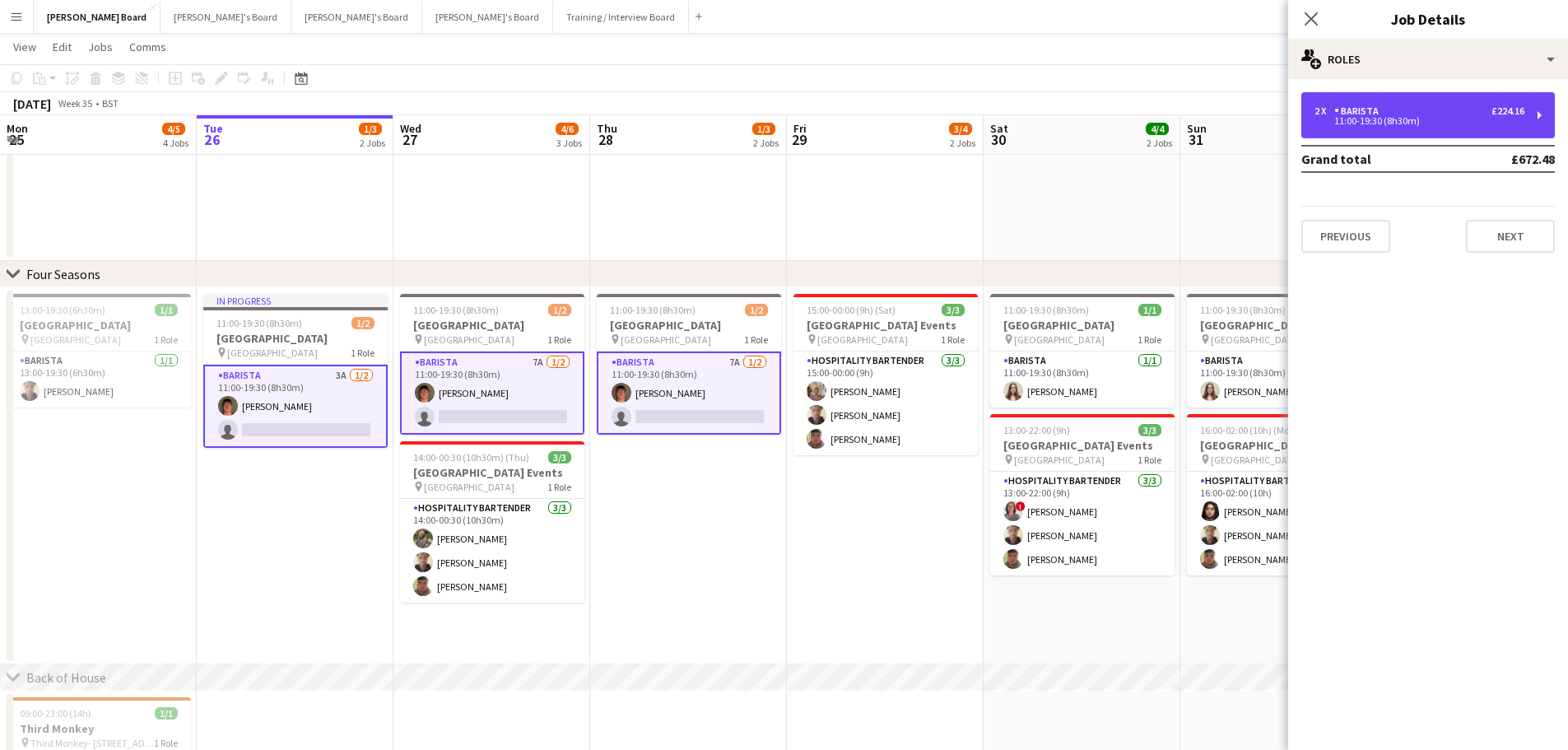
click at [1437, 125] on div "2 x Barista £224.16 11:00-19:30 (8h30m)" at bounding box center [1427, 115] width 254 height 46
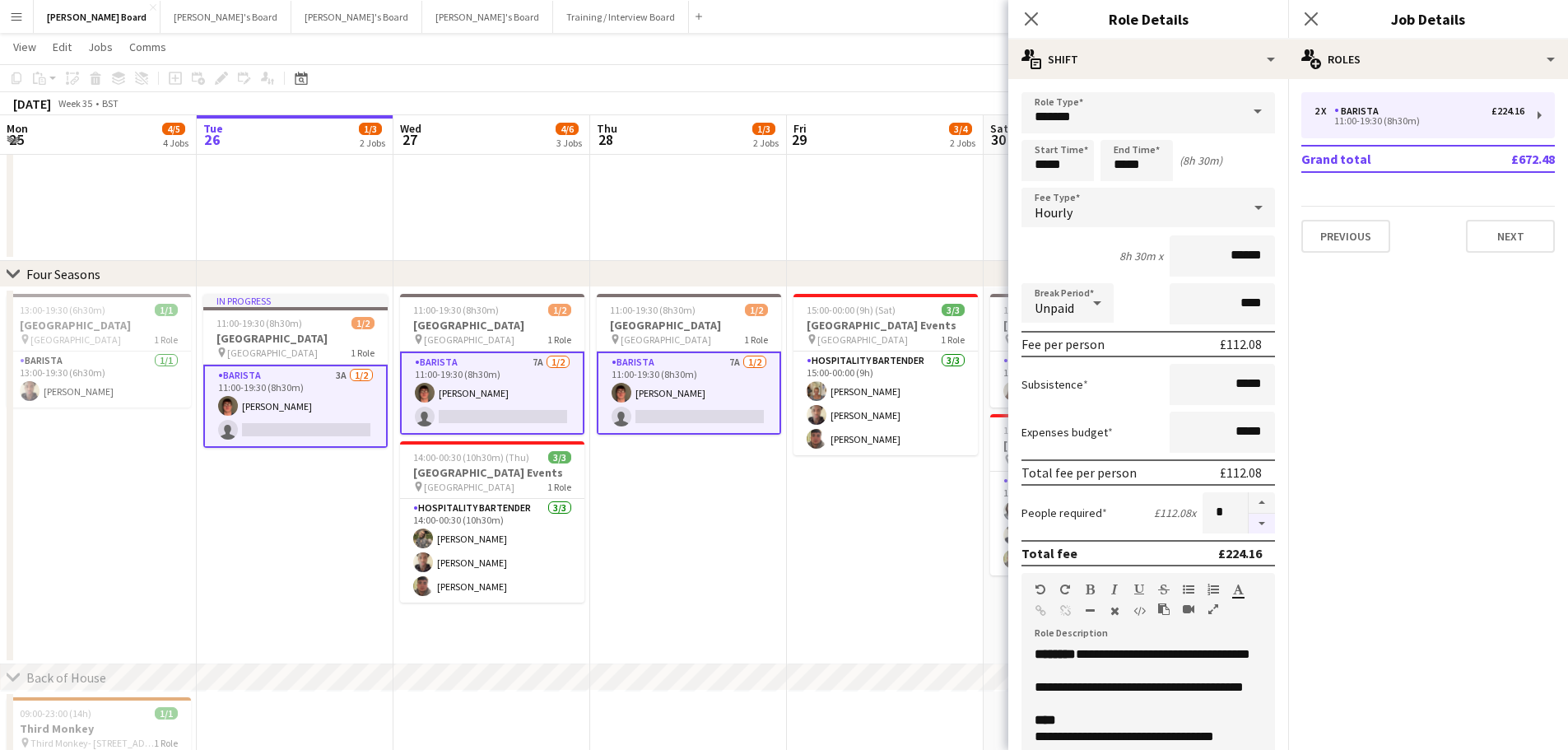
click at [1261, 518] on button "button" at bounding box center [1261, 524] width 27 height 21
type input "*"
click at [848, 507] on app-date-cell "15:00-00:00 (9h) (Sat) 3/3 Four Seasons Hotel Events pin [GEOGRAPHIC_DATA] 1 Ro…" at bounding box center [885, 476] width 197 height 377
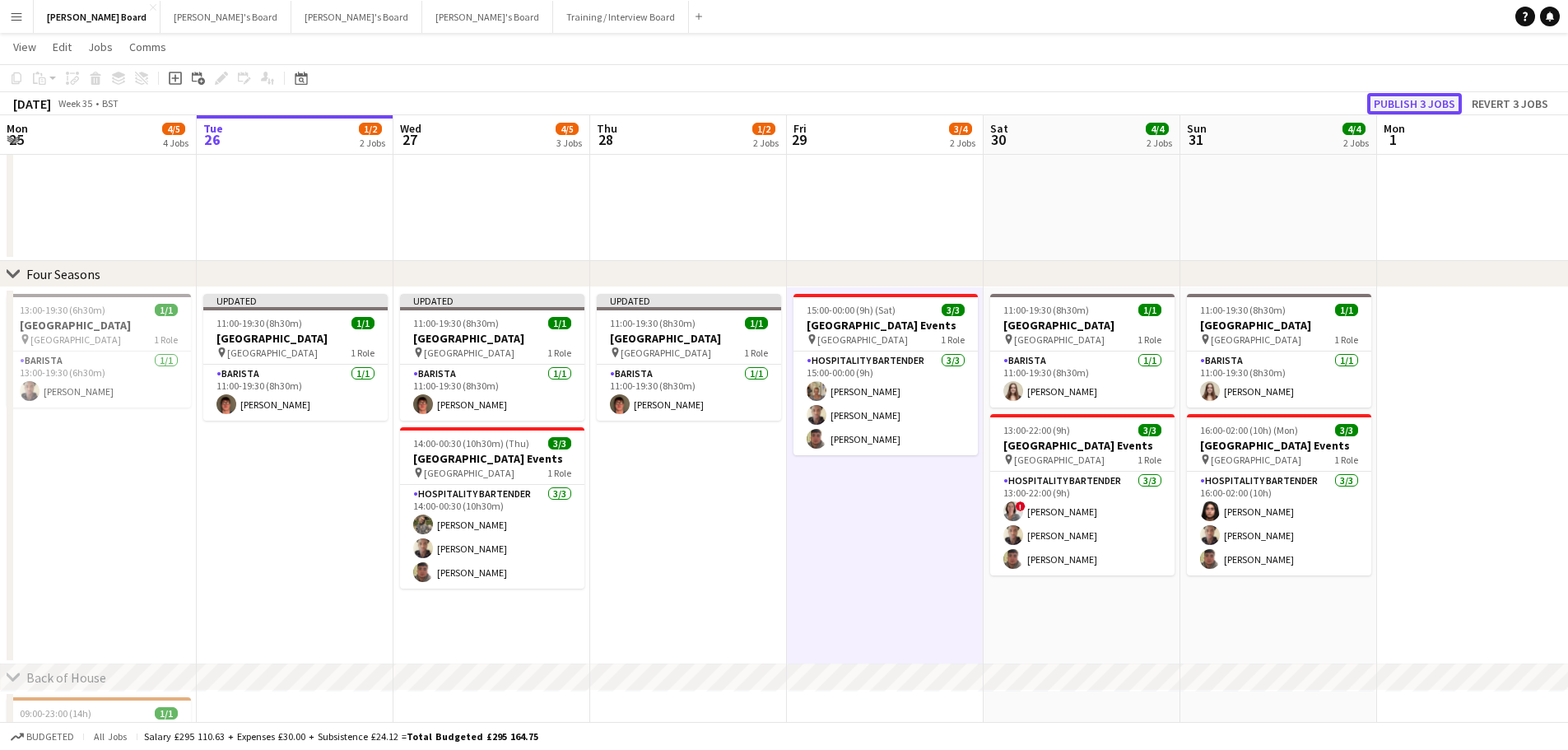
click at [1411, 98] on button "Publish 3 jobs" at bounding box center [1414, 103] width 95 height 22
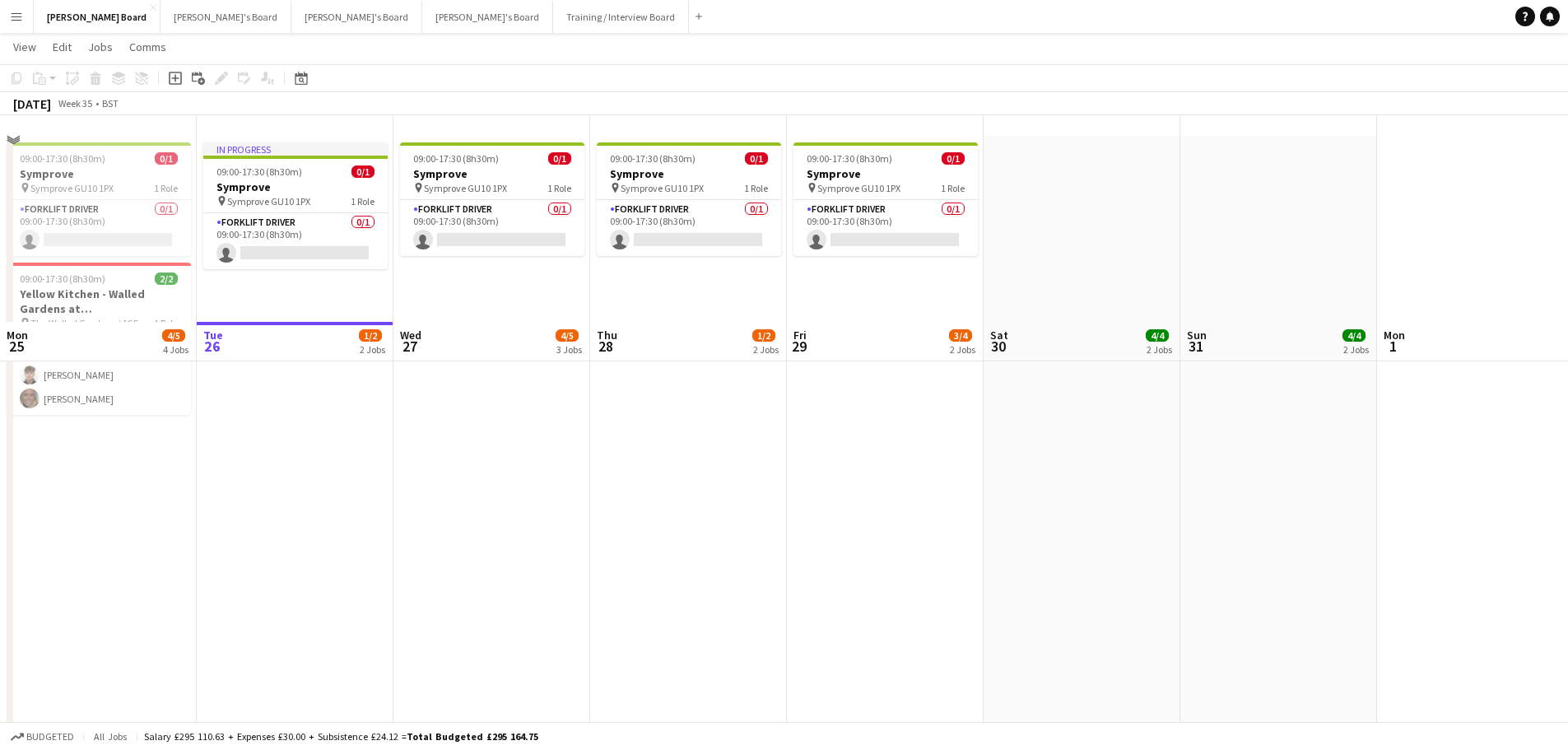
scroll to position [41, 0]
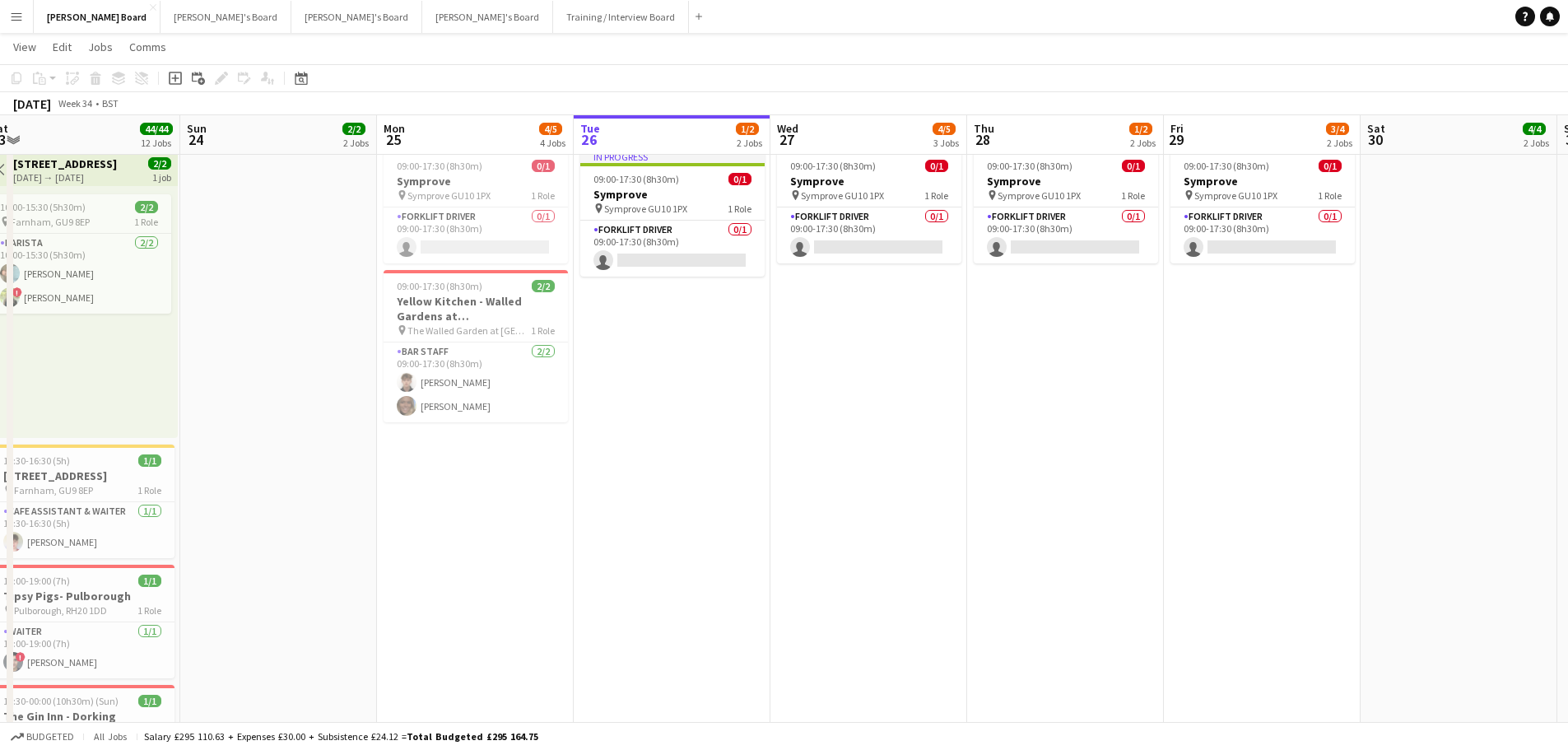
drag, startPoint x: 304, startPoint y: 374, endPoint x: 944, endPoint y: 364, distance: 640.1
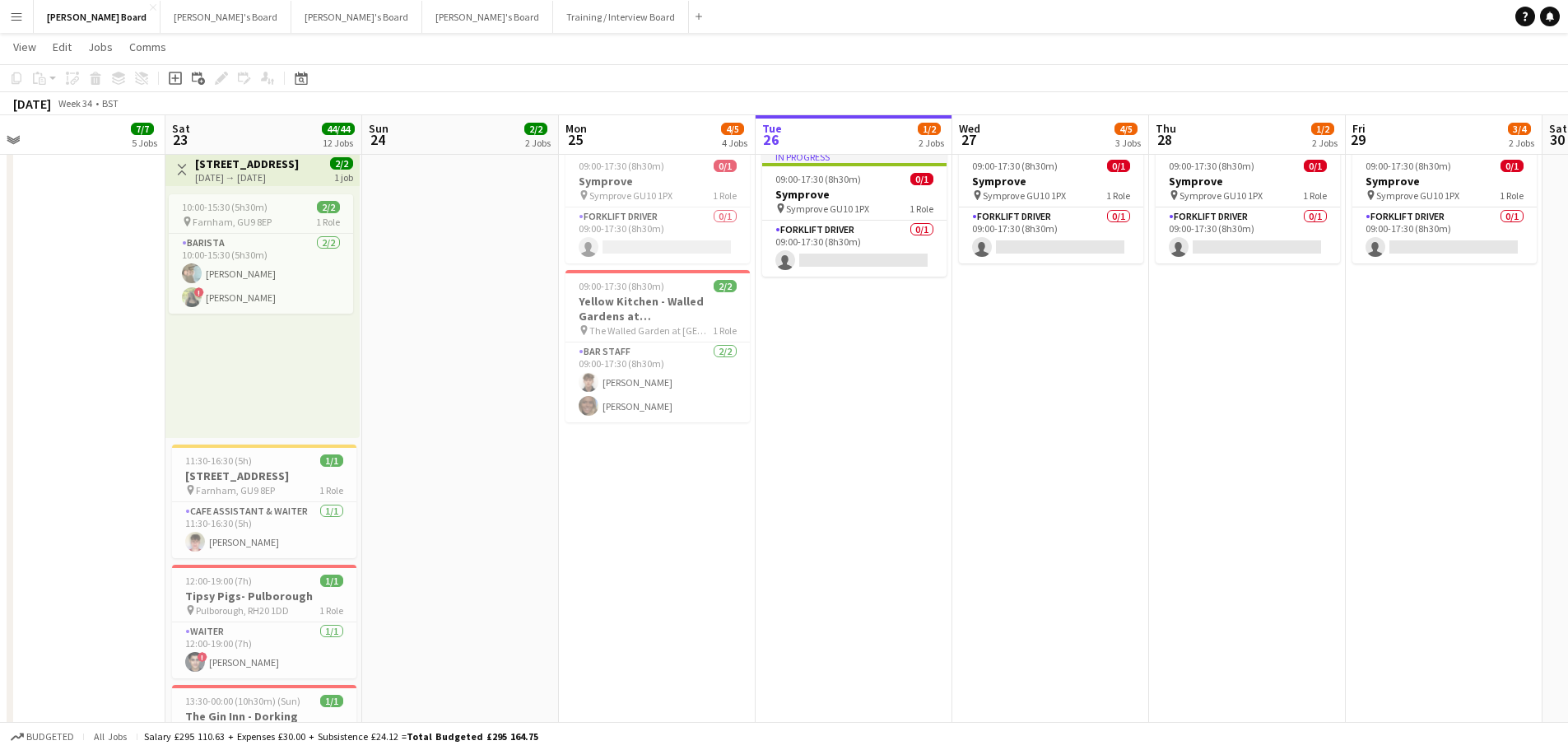
drag, startPoint x: 453, startPoint y: 390, endPoint x: 704, endPoint y: 393, distance: 251.0
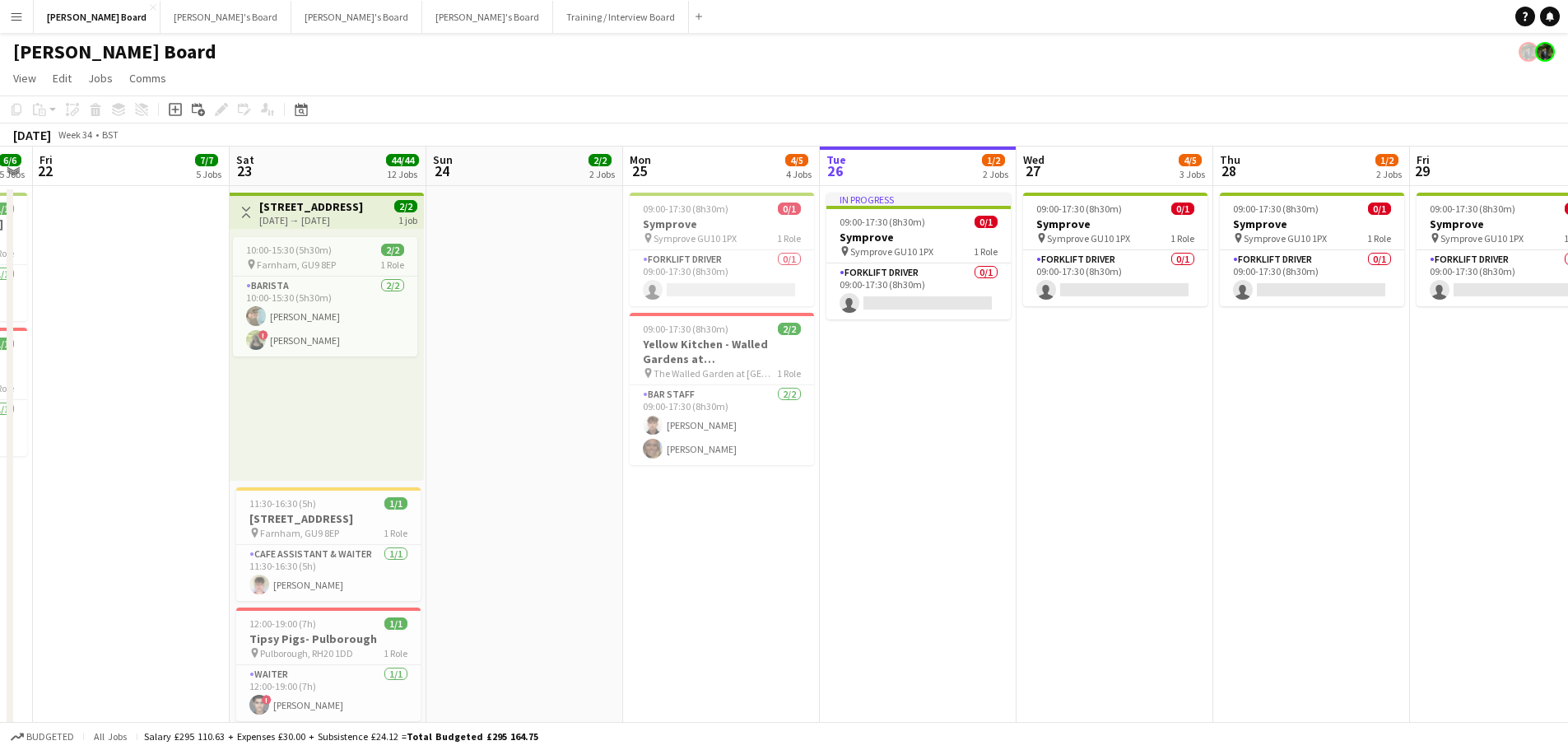
scroll to position [0, 586]
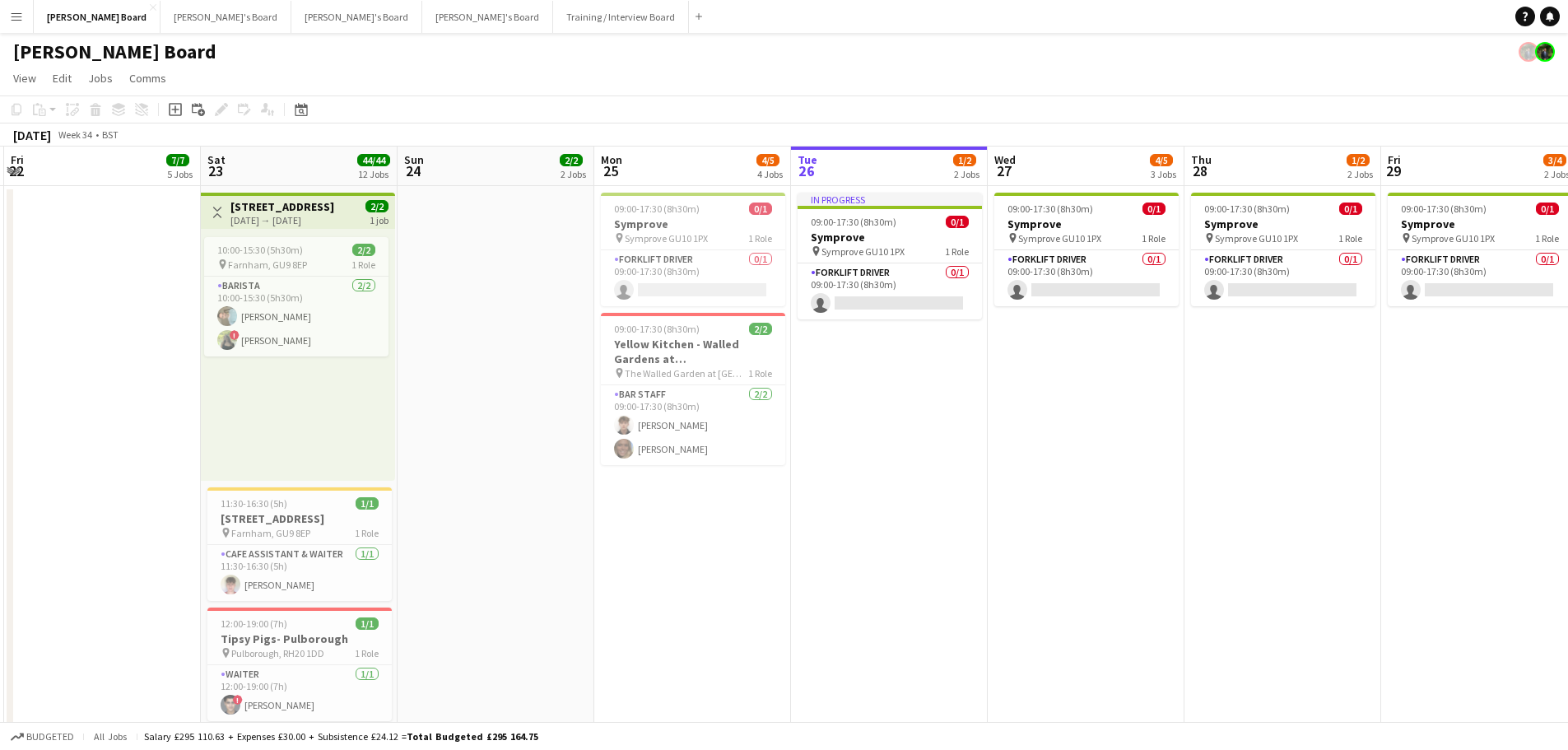
drag, startPoint x: 1204, startPoint y: 517, endPoint x: 982, endPoint y: 513, distance: 222.0
click at [215, 206] on app-icon "Toggle View" at bounding box center [217, 212] width 11 height 11
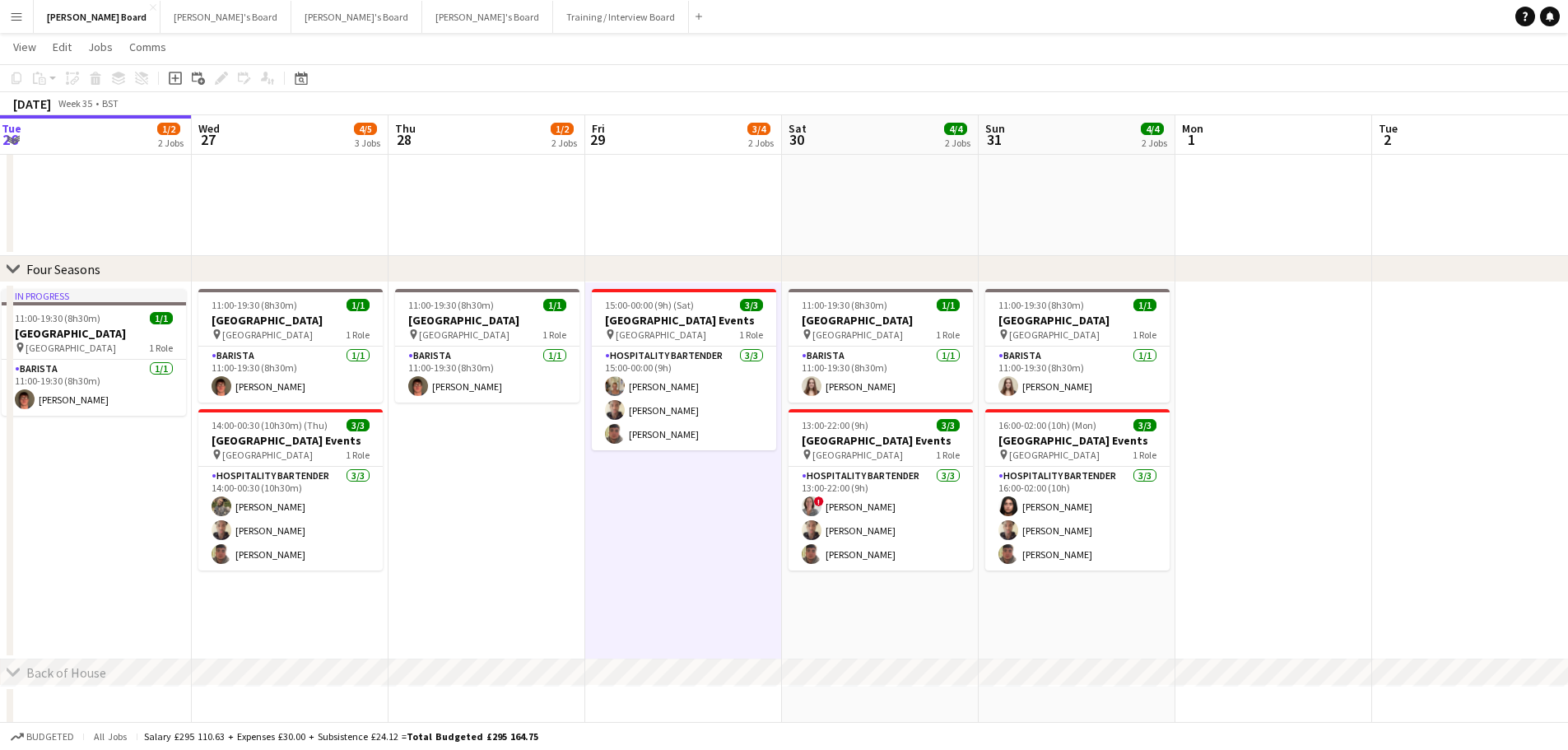
scroll to position [0, 634]
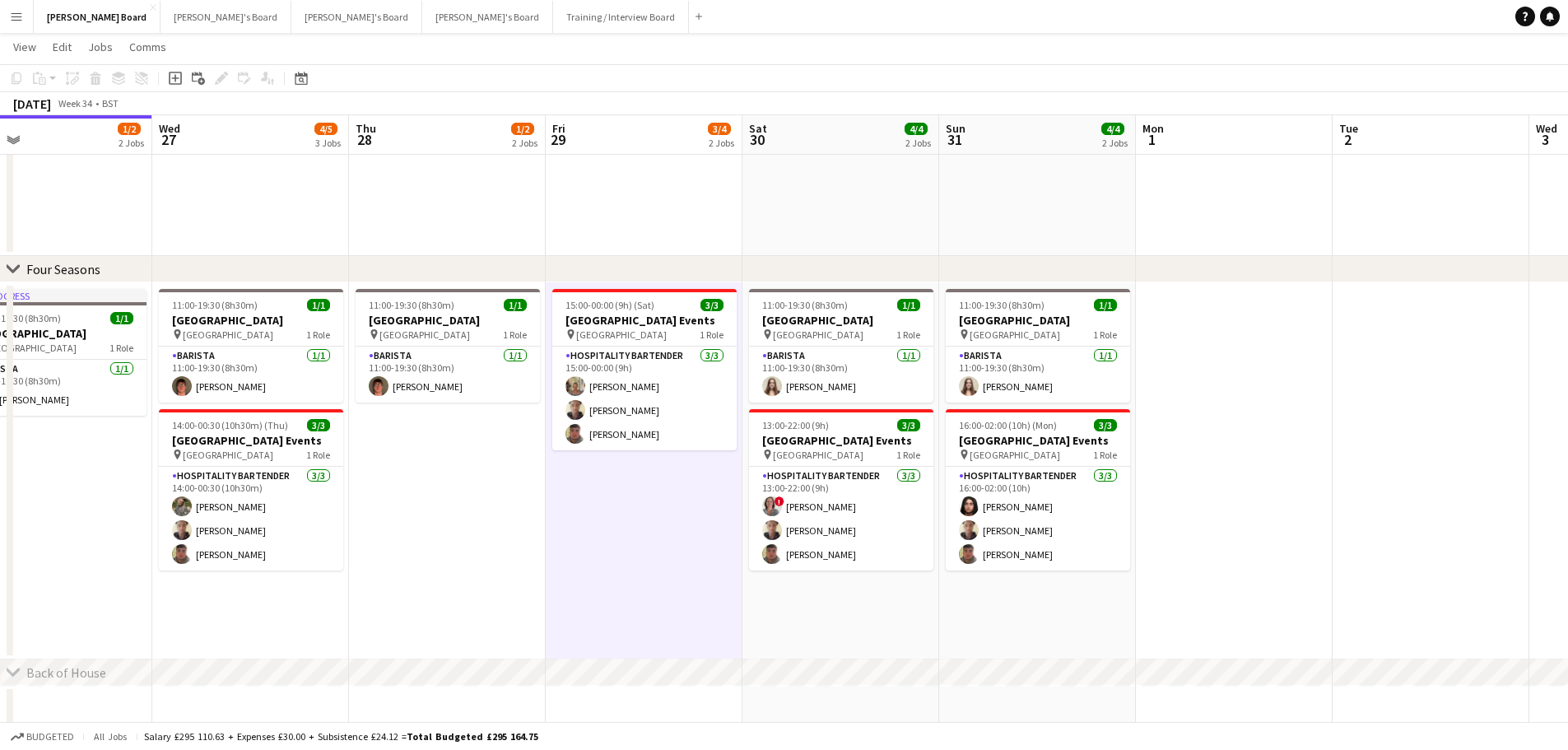
drag, startPoint x: 1316, startPoint y: 462, endPoint x: 481, endPoint y: 454, distance: 835.0
click at [481, 454] on app-calendar-viewport "Sat 23 44/44 12 Jobs Sun 24 2/2 2 Jobs Mon 25 4/5 4 Jobs Tue 26 1/2 2 Jobs Wed …" at bounding box center [784, 0] width 1568 height 2341
click at [1439, 397] on app-date-cell at bounding box center [1430, 470] width 197 height 377
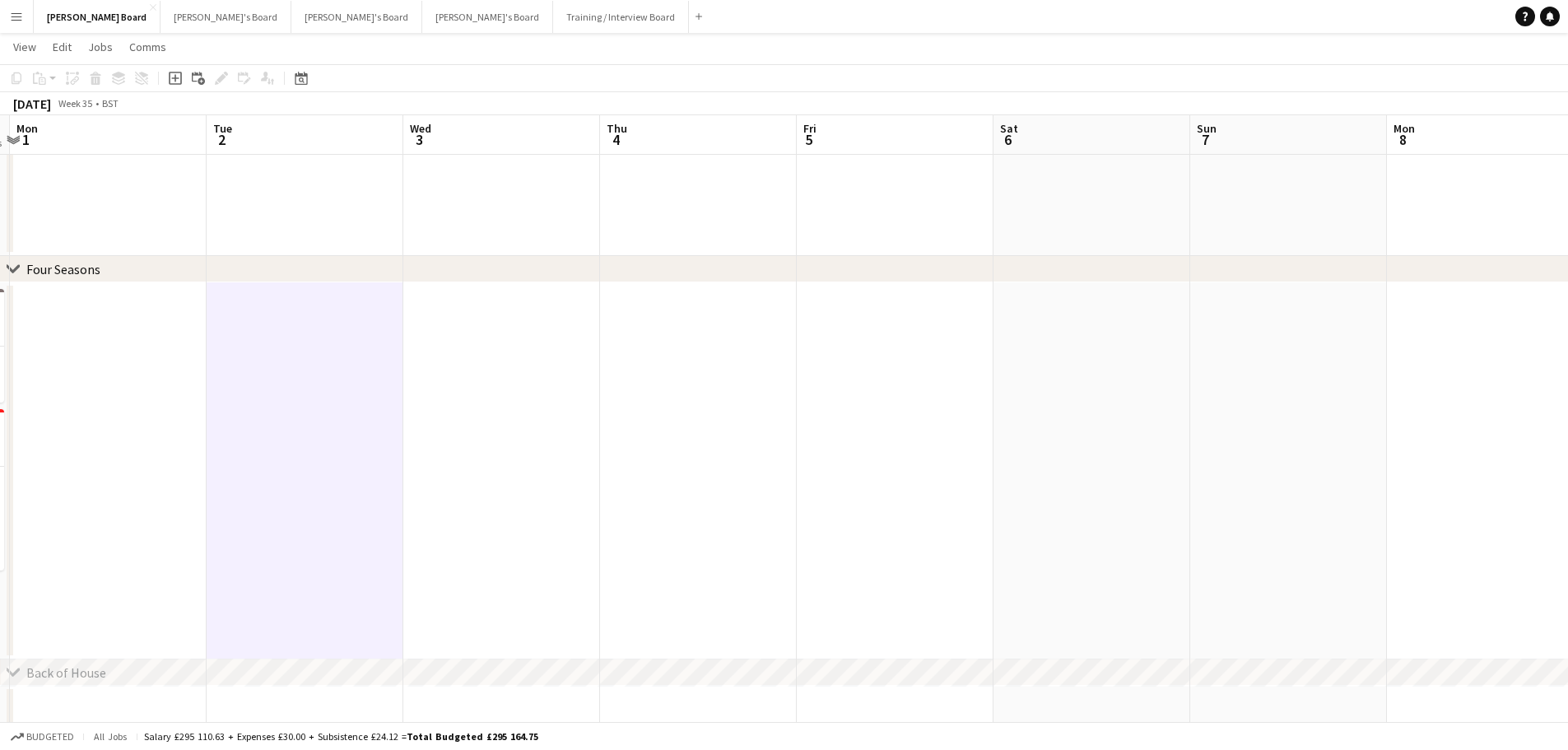
drag, startPoint x: 1363, startPoint y: 437, endPoint x: 504, endPoint y: 430, distance: 859.0
click at [507, 431] on app-calendar-viewport "Thu 28 1/2 2 Jobs Fri 29 3/4 2 Jobs Sat 30 4/4 2 Jobs Sun 31 4/4 2 Jobs Mon 1 T…" at bounding box center [784, 0] width 1568 height 2341
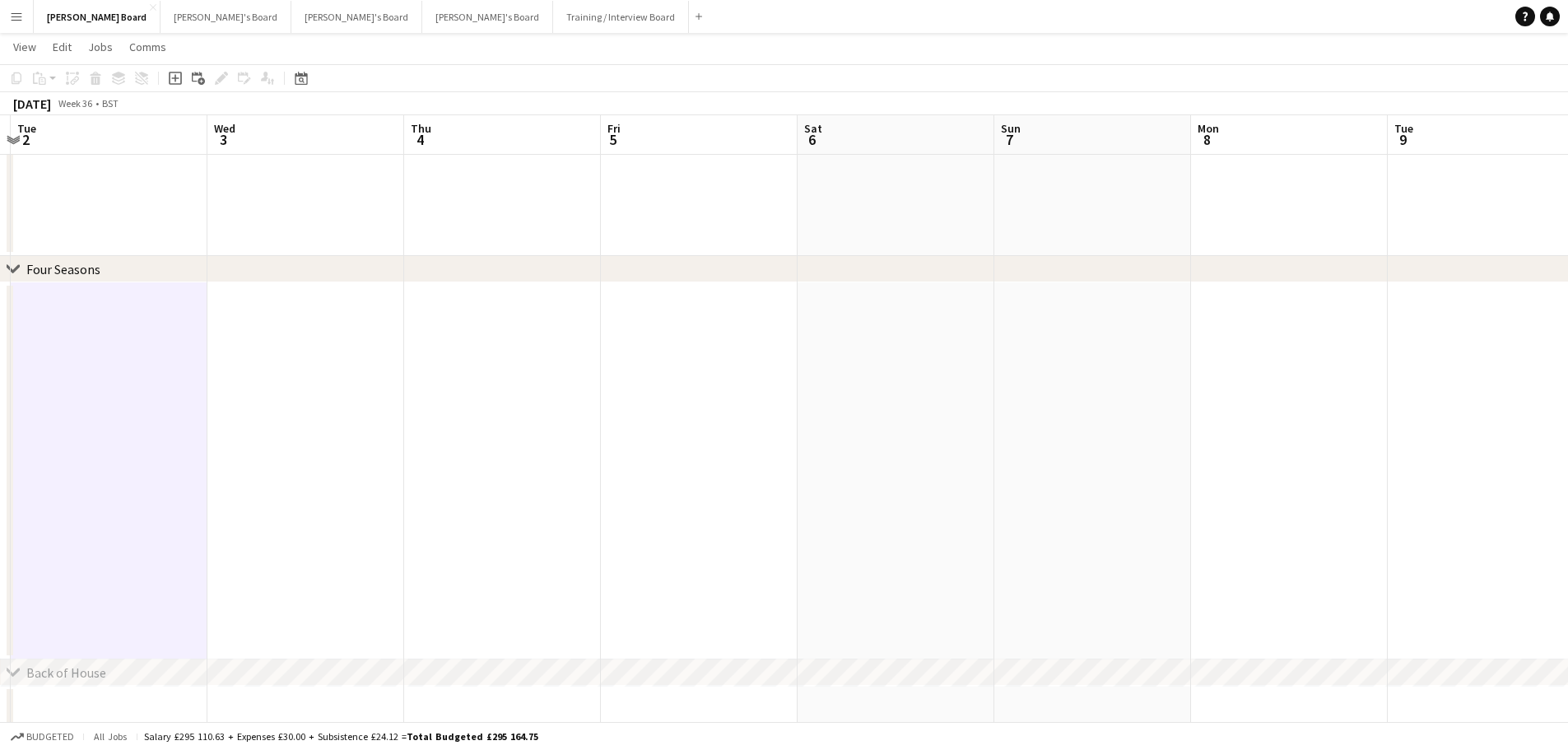
drag, startPoint x: 1060, startPoint y: 440, endPoint x: 298, endPoint y: 427, distance: 762.1
click at [298, 427] on app-calendar-viewport "Sat 30 4/4 2 Jobs Sun 31 4/4 2 Jobs Mon 1 Tue 2 Wed 3 Thu 4 Fri 5 Sat 6 Sun 7 M…" at bounding box center [784, 0] width 1568 height 2341
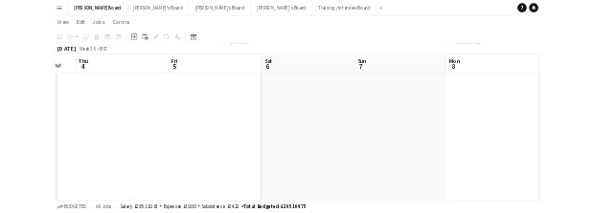
scroll to position [0, 626]
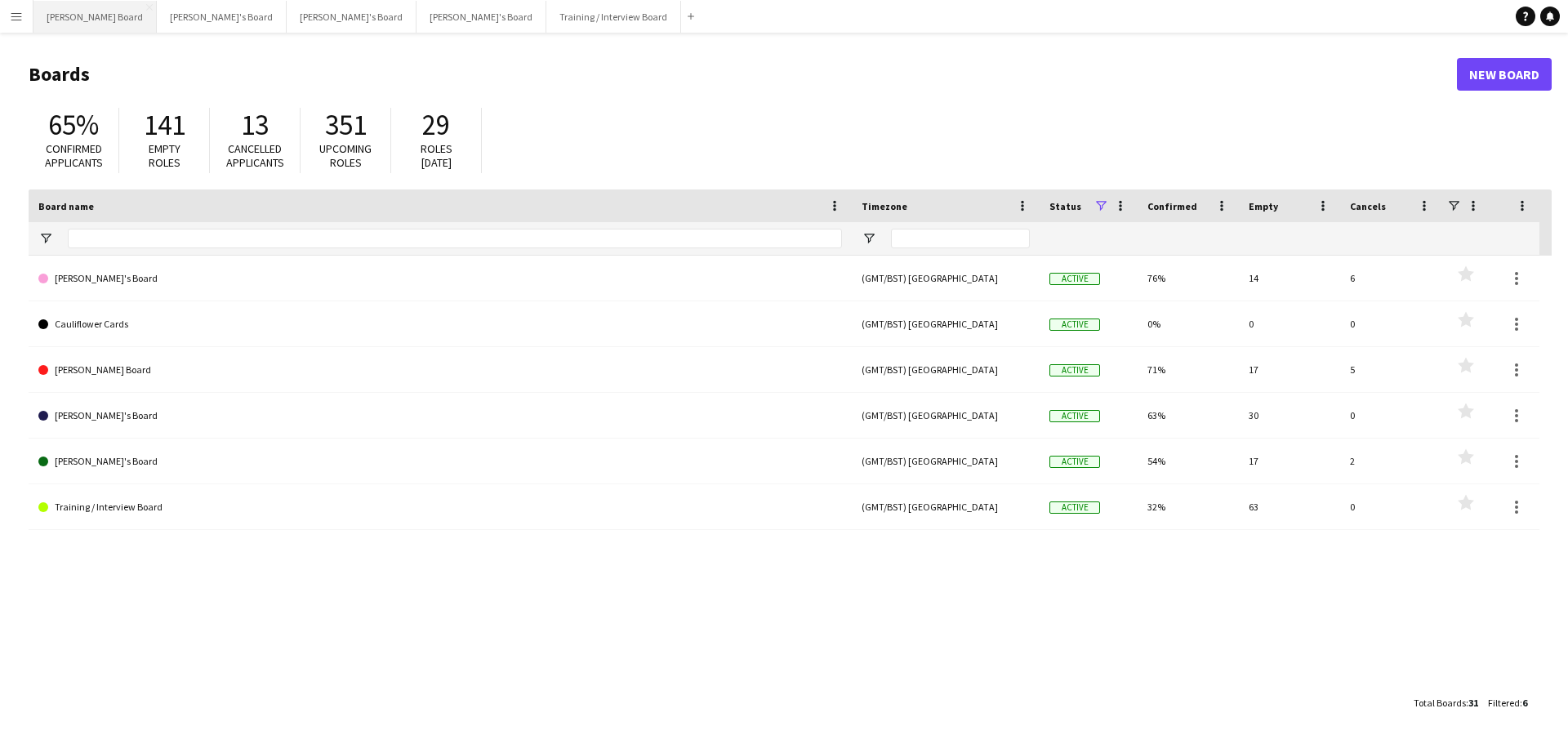
click at [61, 20] on button "[PERSON_NAME] Board Close" at bounding box center [95, 16] width 124 height 32
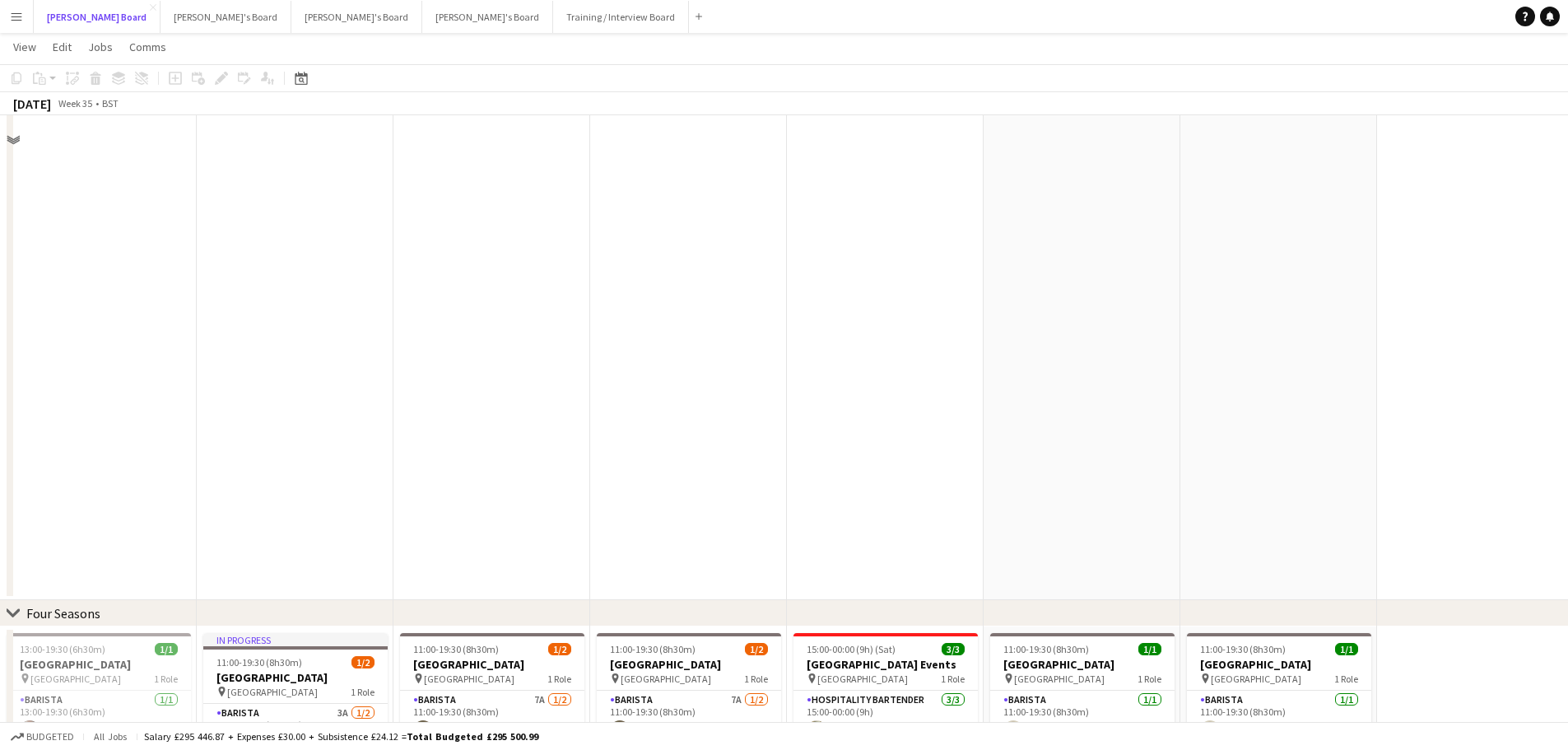
scroll to position [1565, 0]
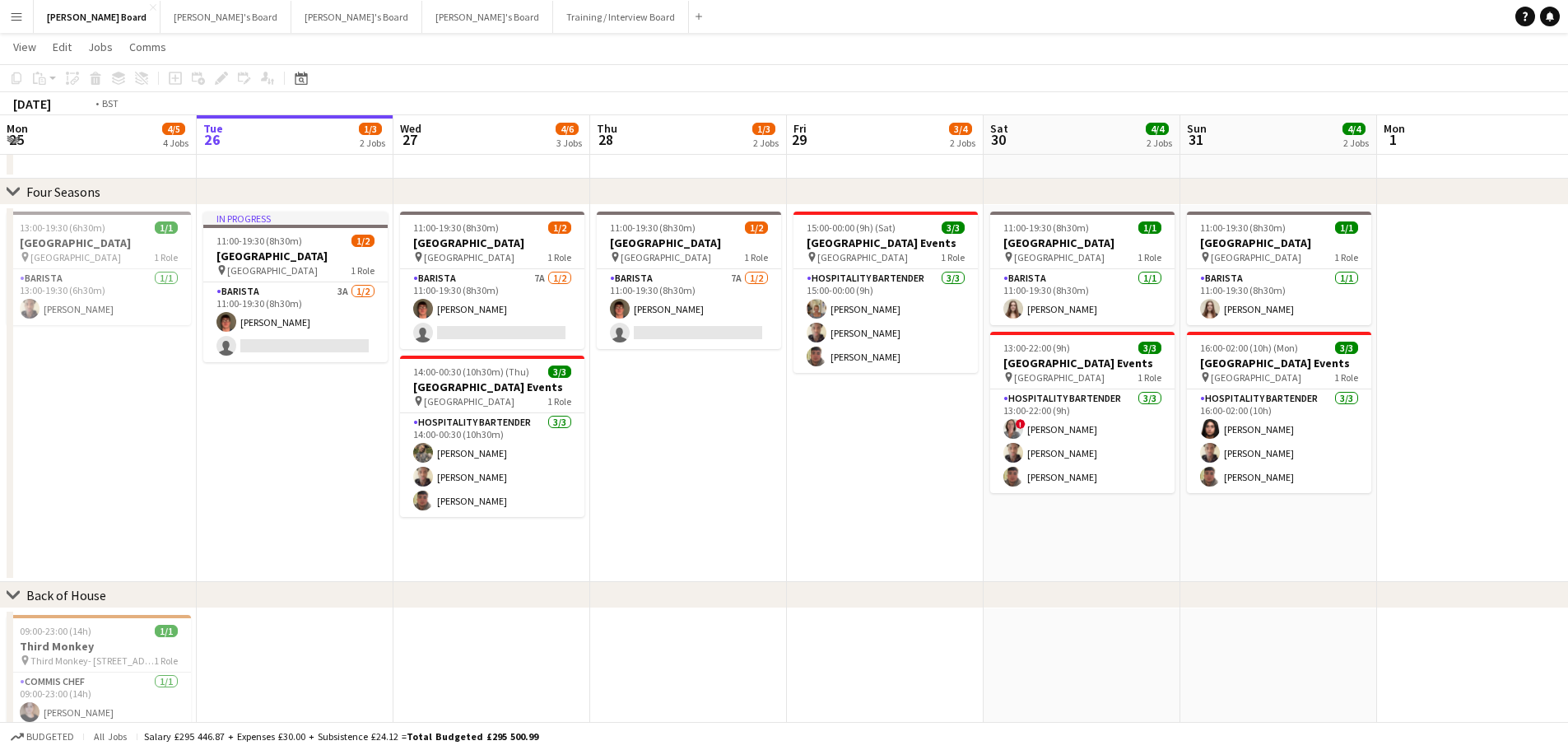
drag, startPoint x: 296, startPoint y: 444, endPoint x: 760, endPoint y: 452, distance: 464.1
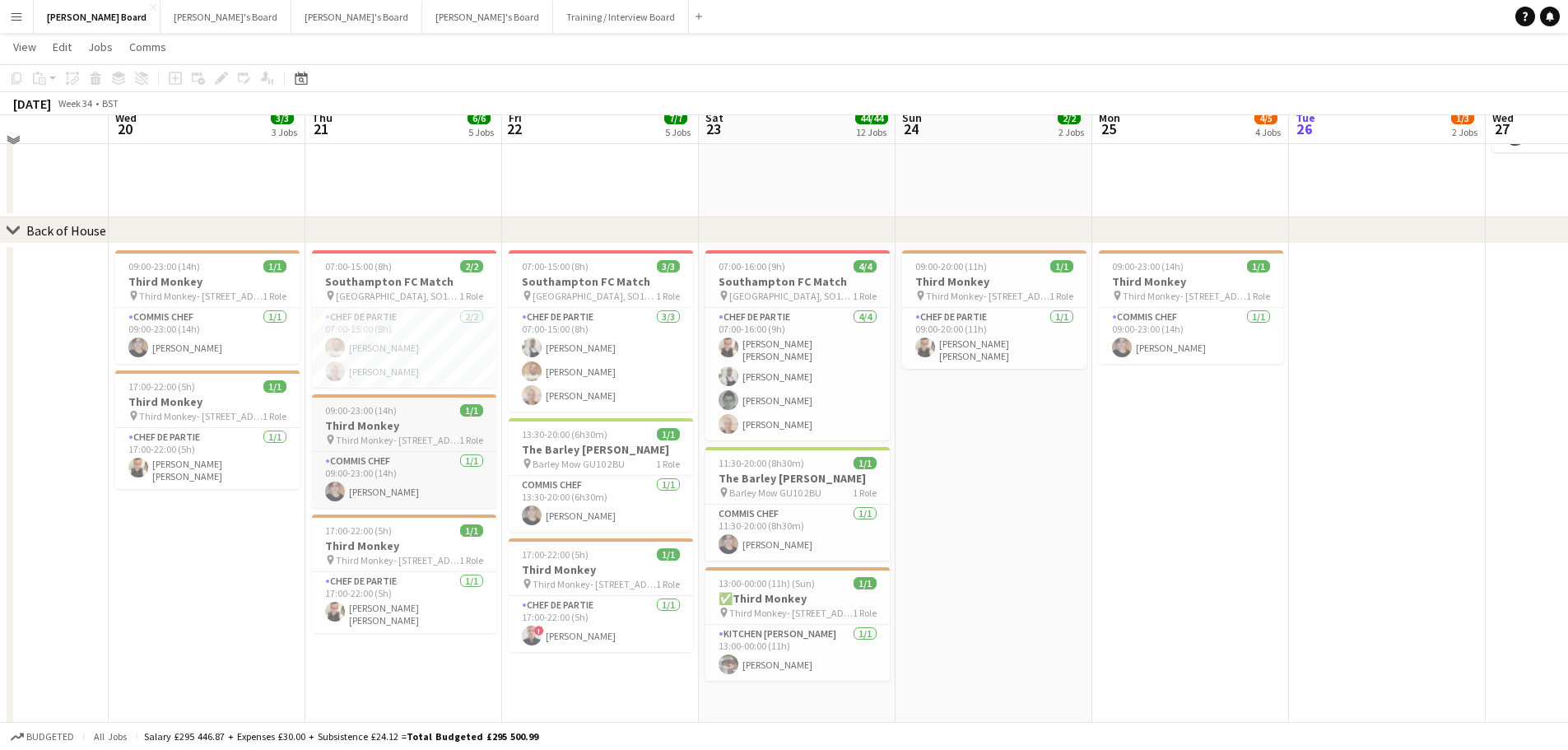
scroll to position [1935, 0]
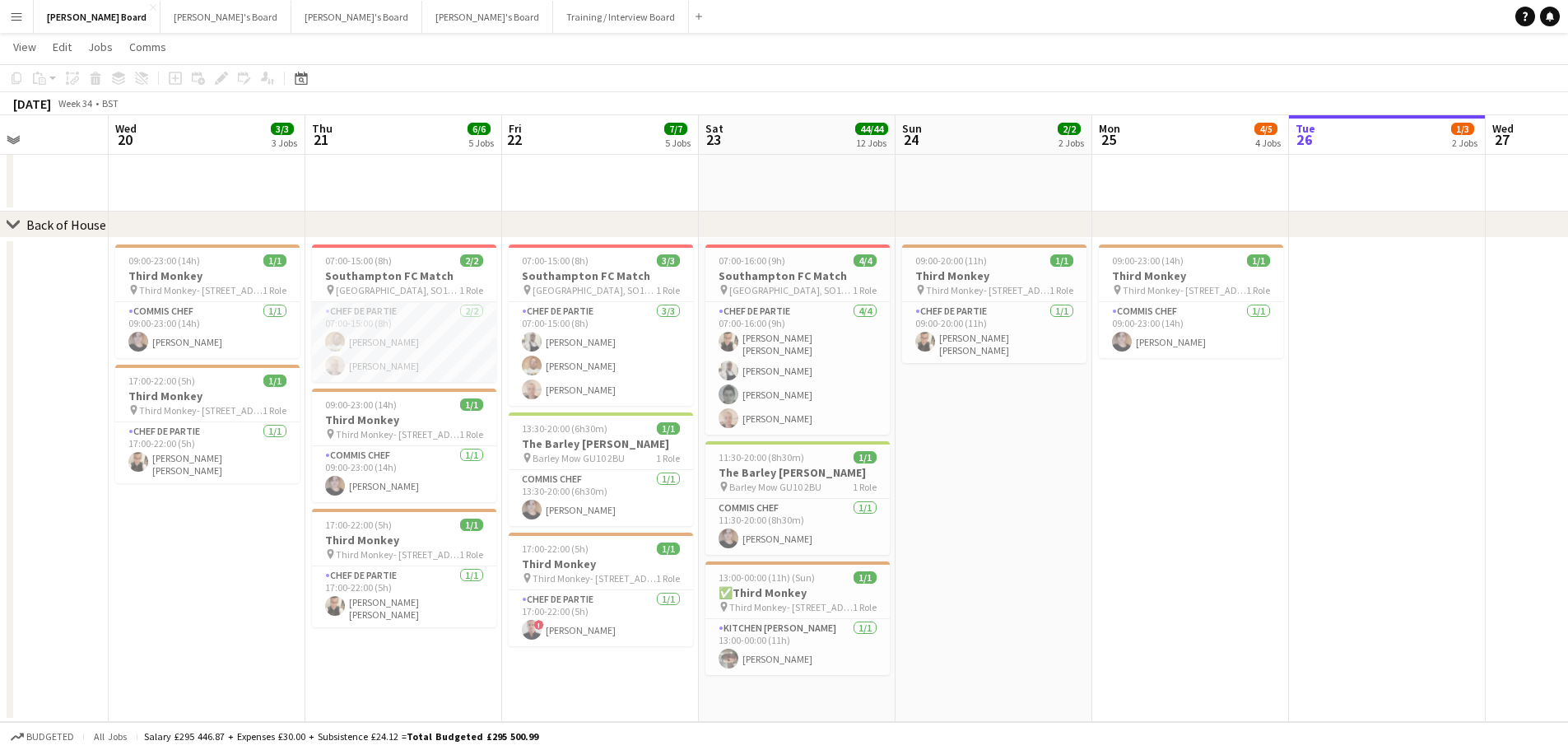
click at [371, 367] on app-card-role "Chef de Partie [DATE] 07:00-15:00 (8h) [PERSON_NAME] [PERSON_NAME]" at bounding box center [404, 341] width 184 height 80
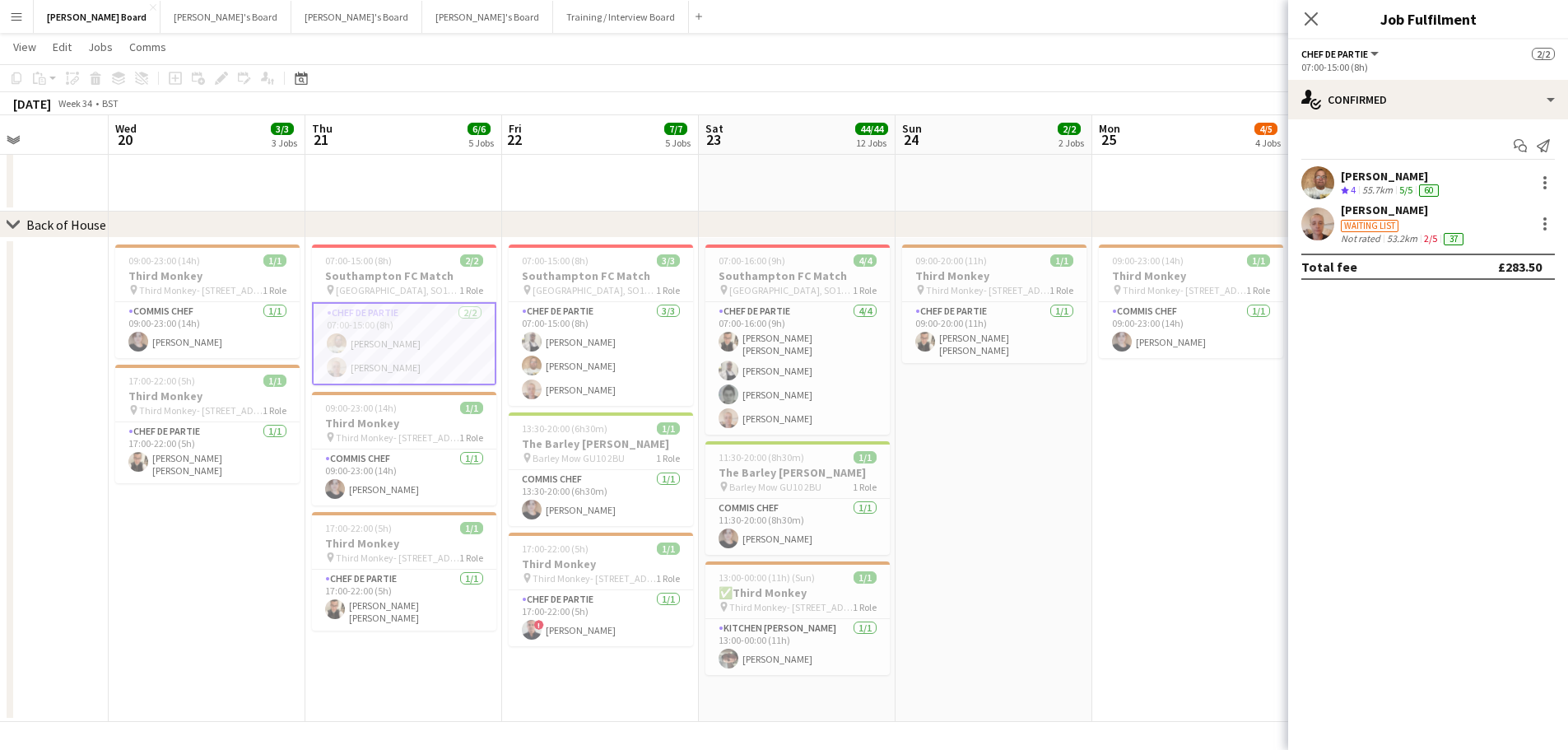
click at [1428, 238] on app-skills-label "2/5" at bounding box center [1430, 238] width 13 height 12
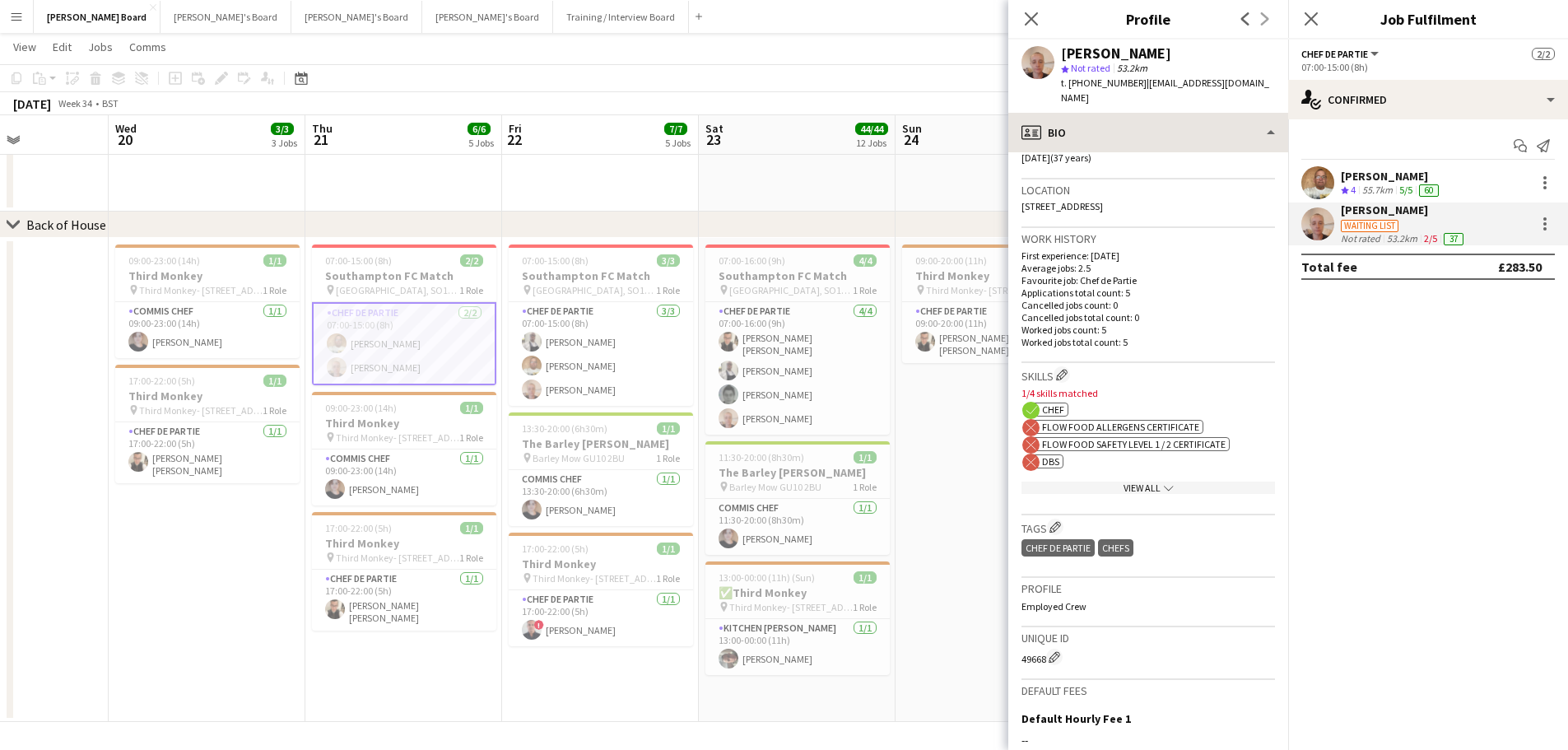
scroll to position [329, 0]
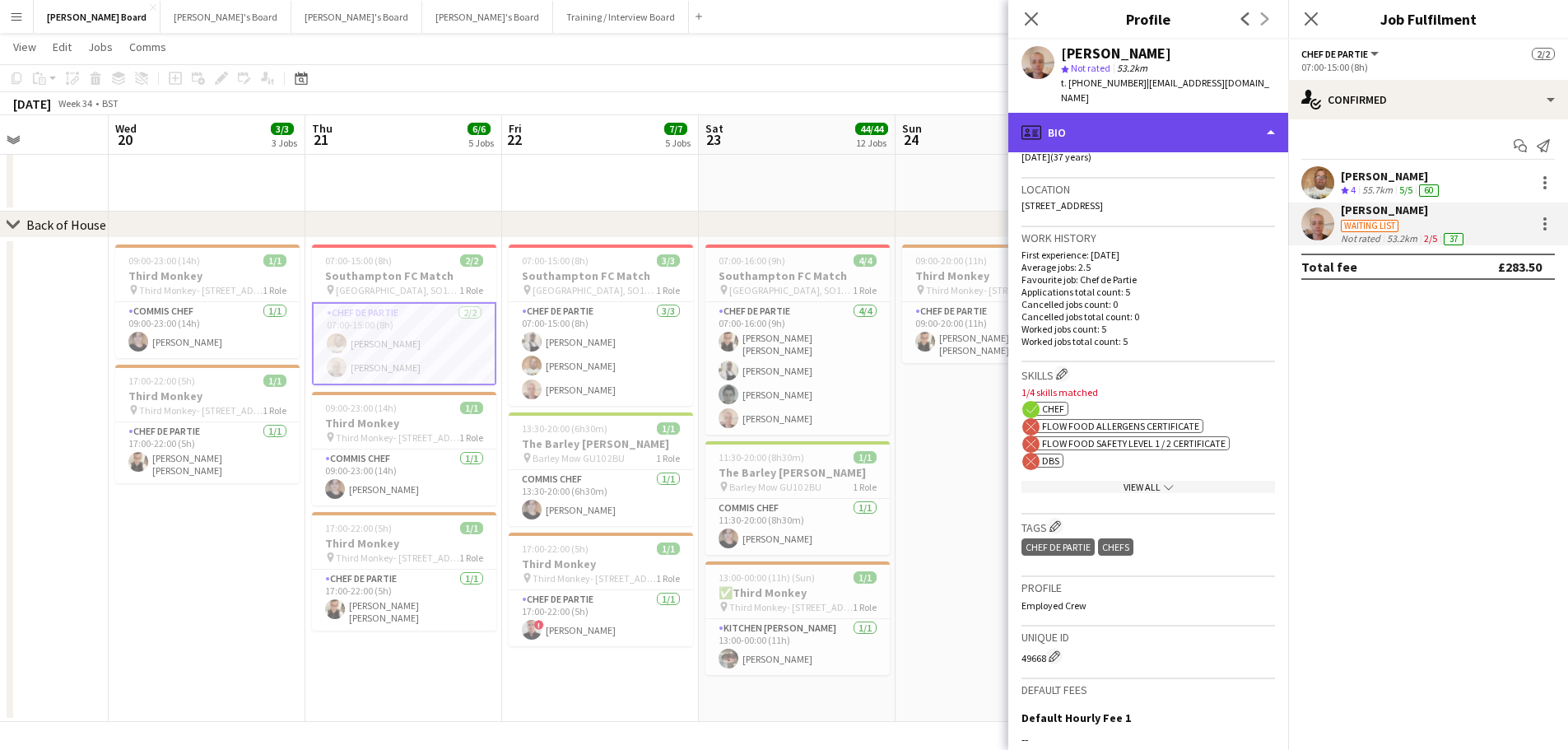
click at [1180, 117] on div "profile Bio" at bounding box center [1148, 132] width 279 height 40
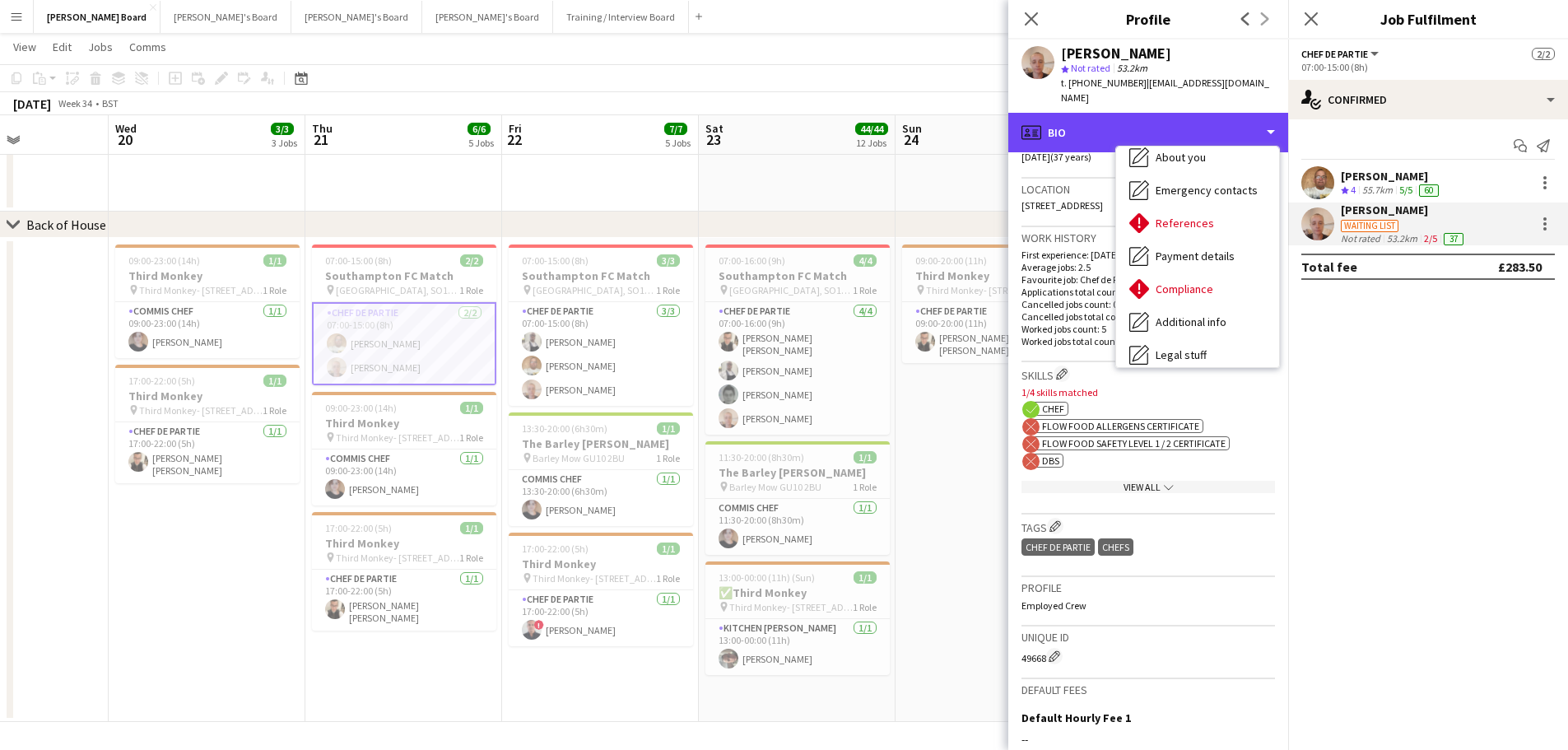
scroll to position [221, 0]
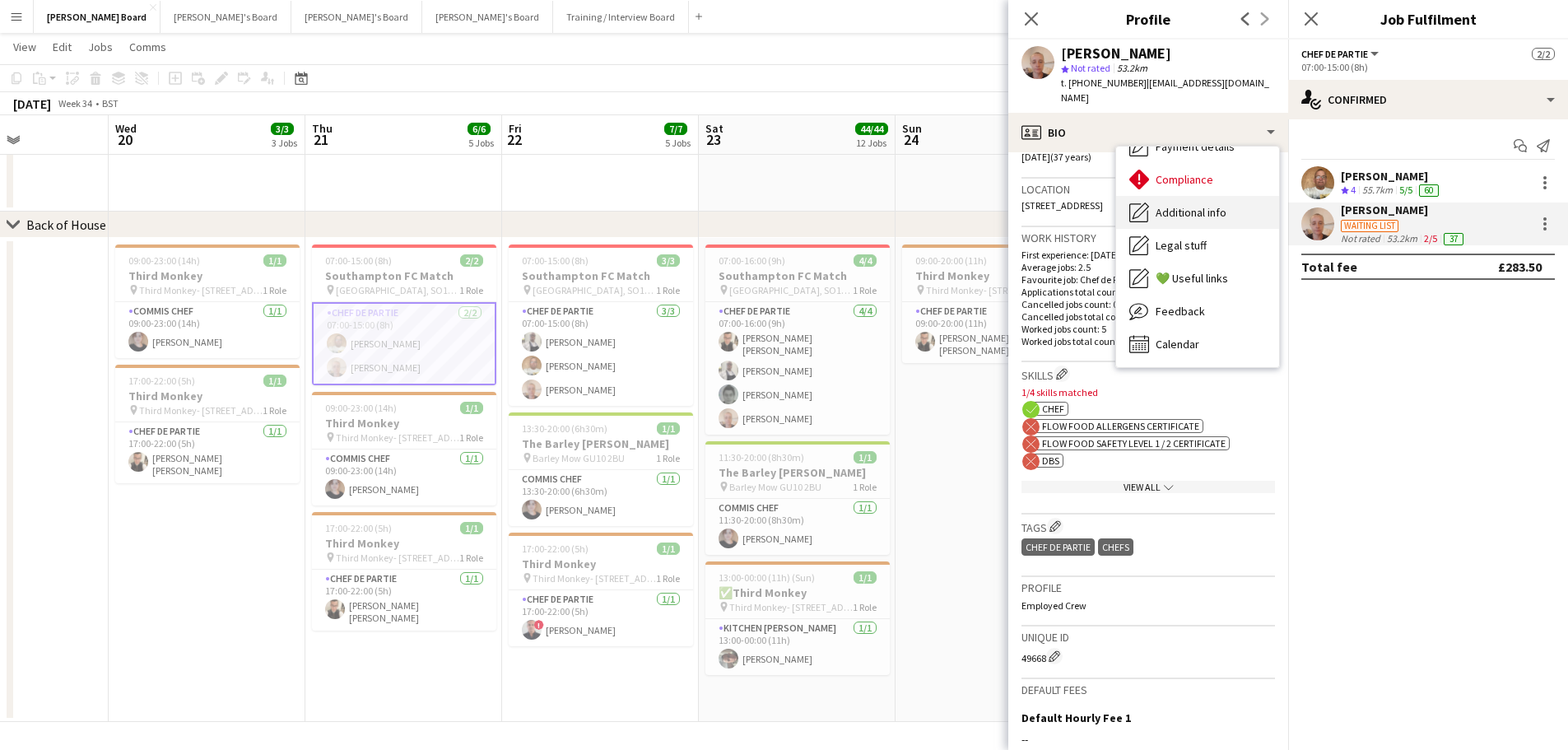
click at [1187, 205] on span "Additional info" at bounding box center [1191, 212] width 70 height 15
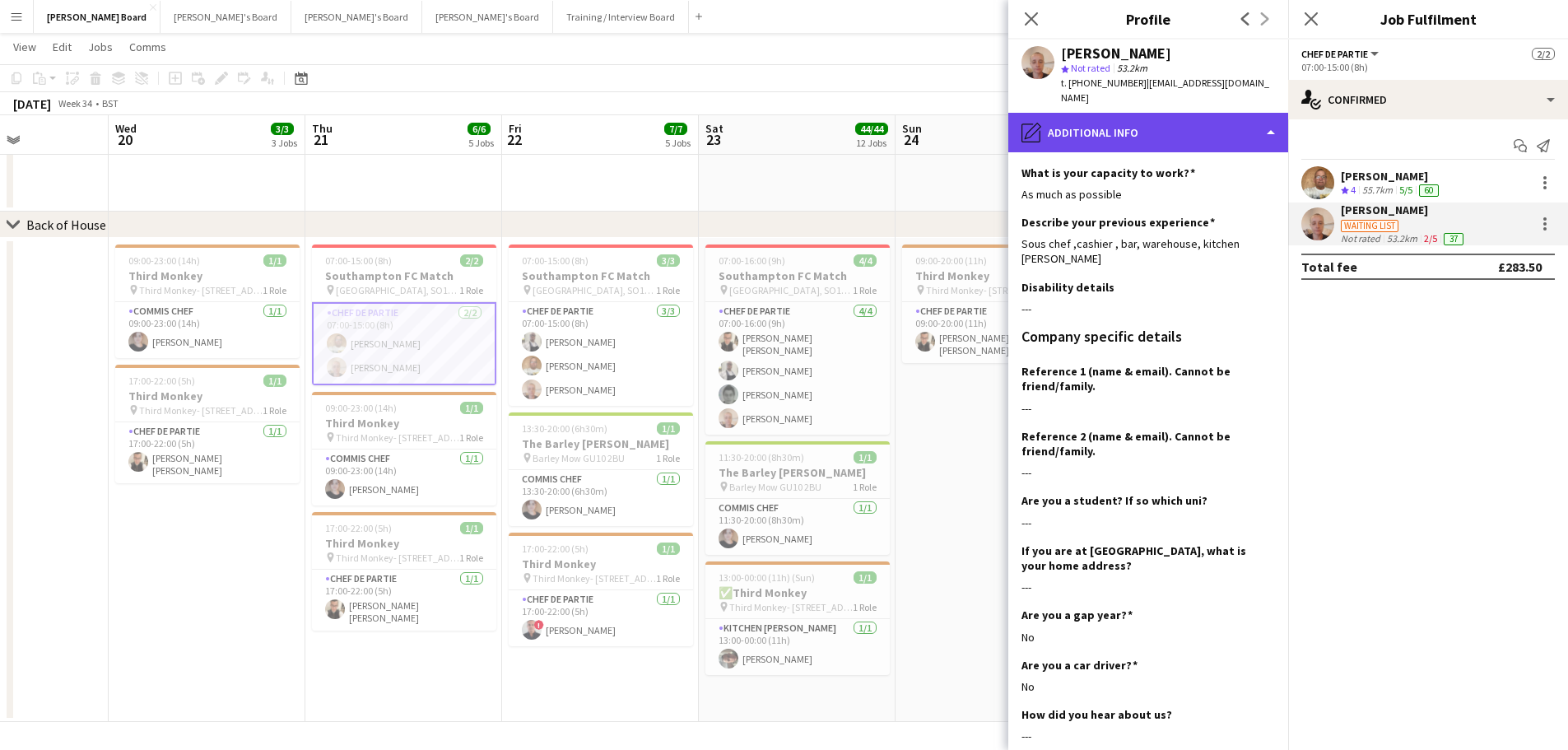
click at [1189, 113] on div "pencil4 Additional info" at bounding box center [1148, 132] width 279 height 40
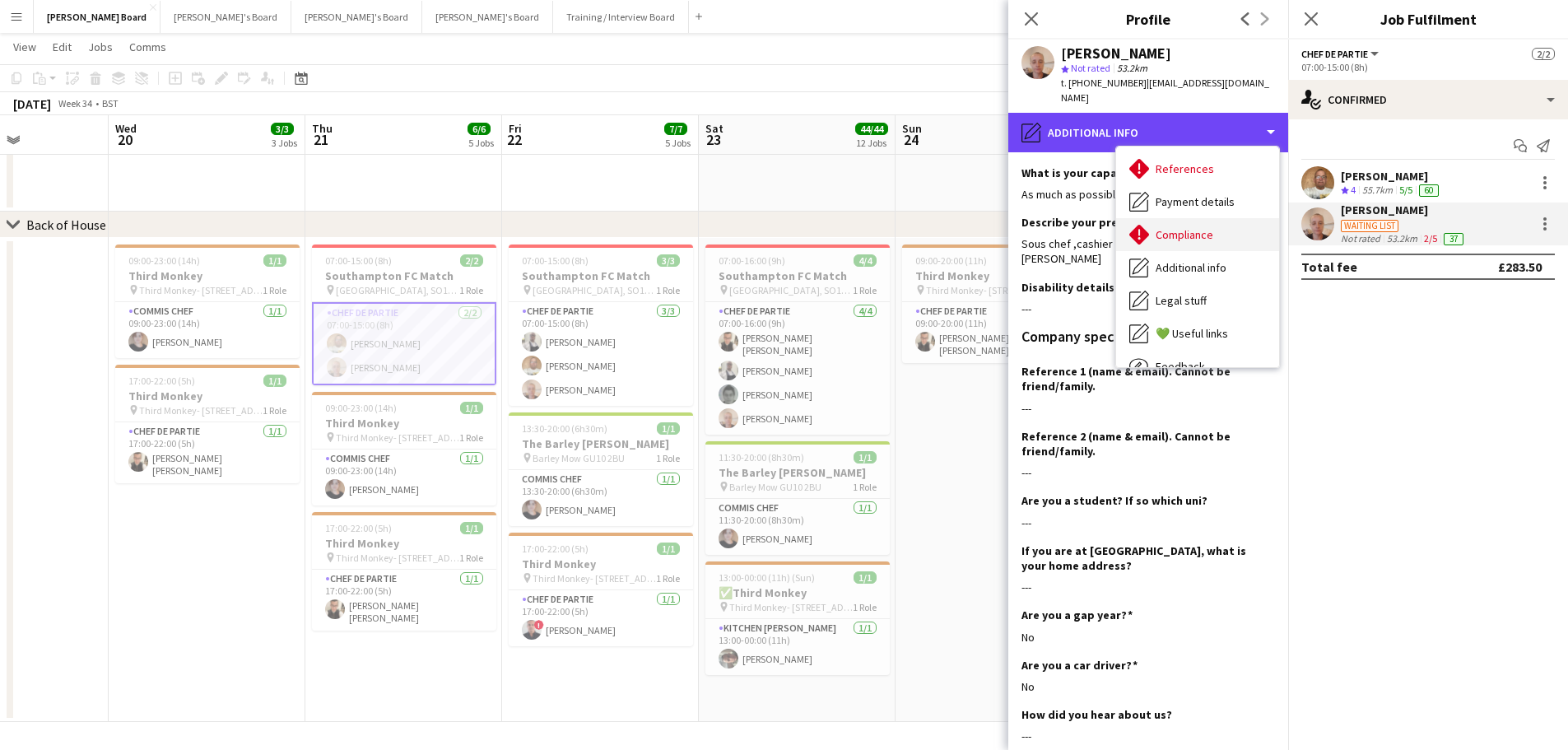
scroll to position [138, 0]
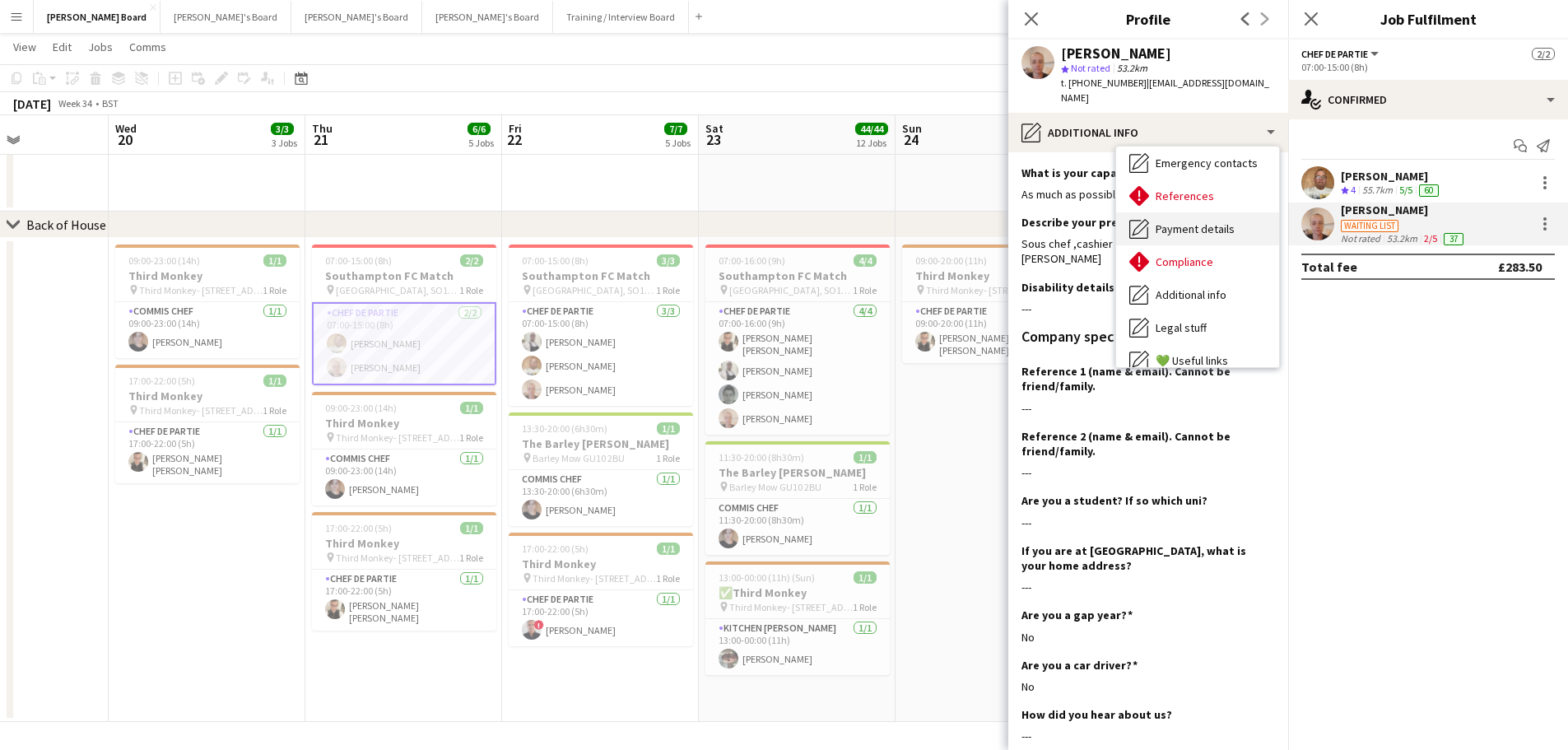
click at [1184, 223] on div "Payment details Payment details" at bounding box center [1197, 229] width 163 height 33
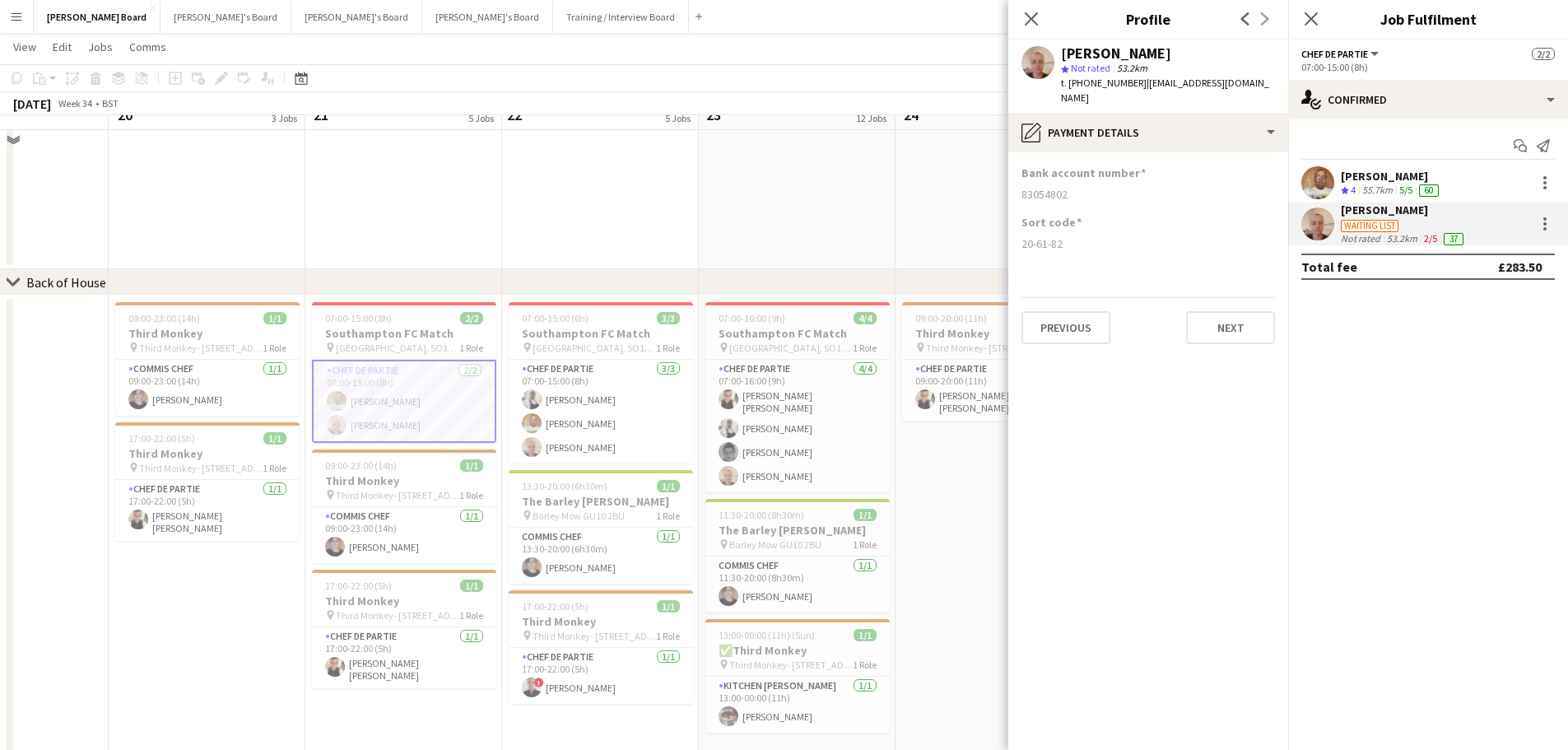
scroll to position [1853, 0]
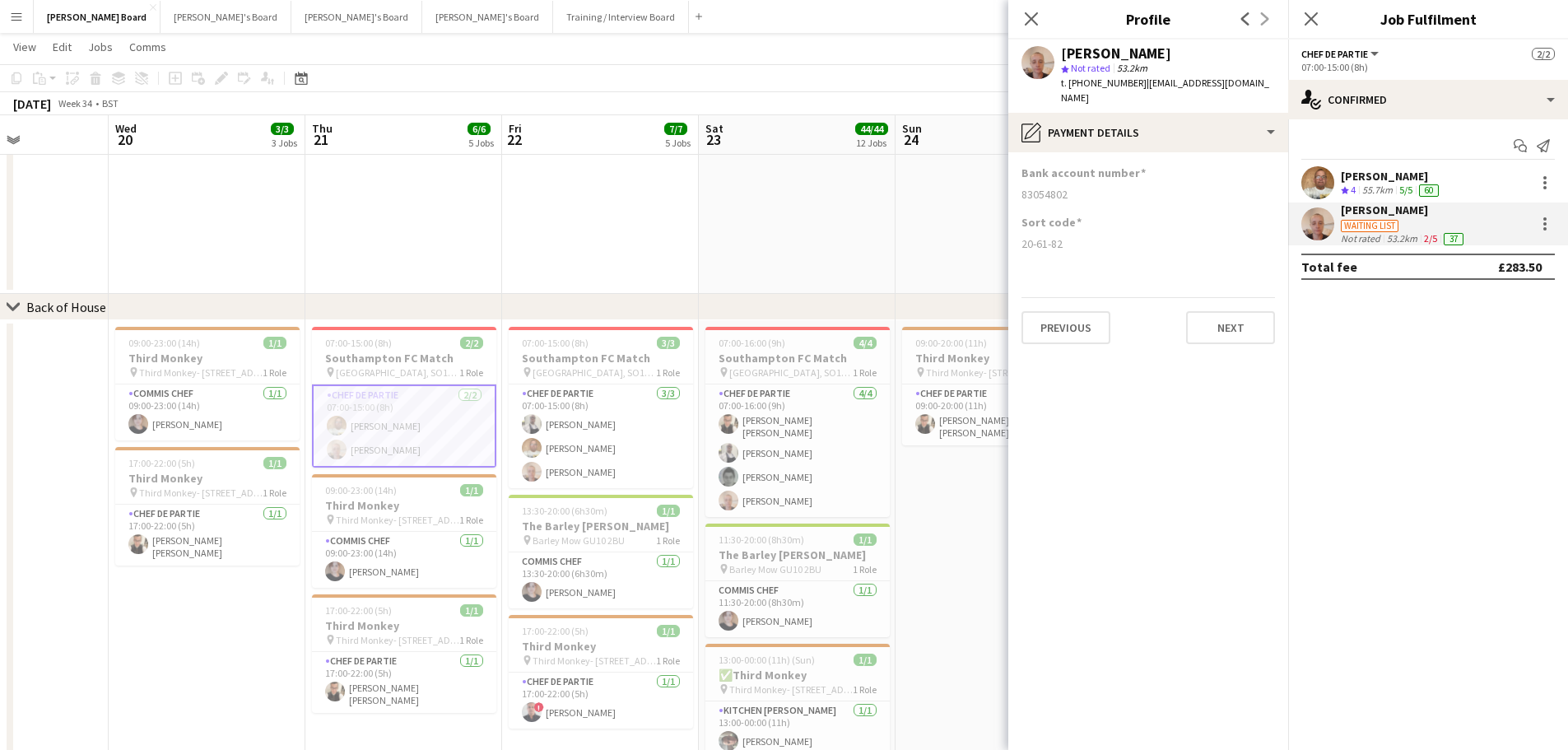
drag, startPoint x: 1069, startPoint y: 176, endPoint x: 1018, endPoint y: 187, distance: 52.2
click at [1018, 187] on app-section-data-types "Bank account number [FINANCIAL_ID] Sort code [FINANCIAL_ID] Previous Next" at bounding box center [1148, 451] width 279 height 598
copy div "83054802"
drag, startPoint x: 1075, startPoint y: 237, endPoint x: 1009, endPoint y: 234, distance: 66.1
click at [1009, 234] on app-section-data-types "Bank account number [FINANCIAL_ID] Sort code [FINANCIAL_ID] Previous Next" at bounding box center [1148, 451] width 279 height 598
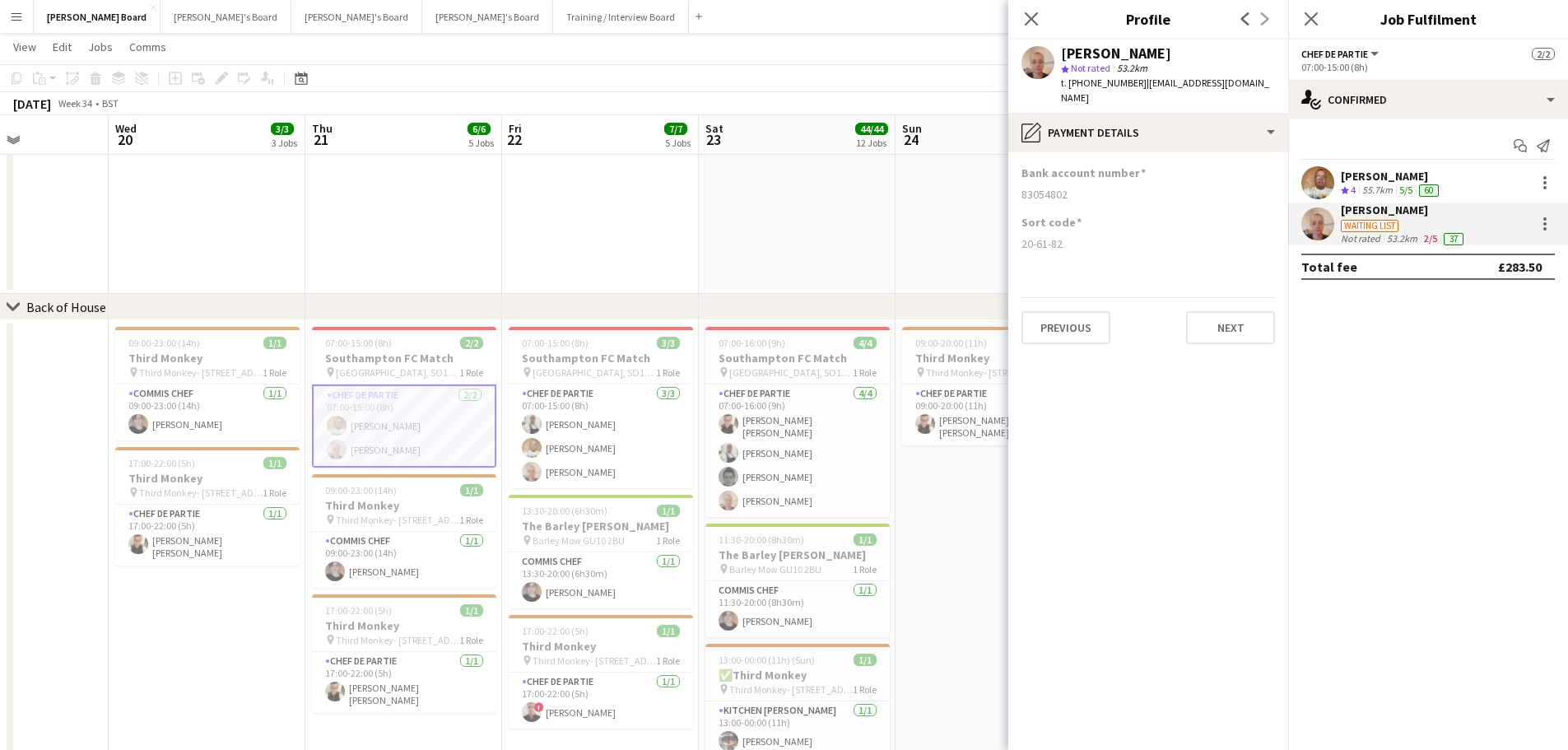
copy div "20-61-82"
click at [827, 240] on app-date-cell "11:00-19:30 (8h30m) 1/1 [GEOGRAPHIC_DATA] pin [GEOGRAPHIC_DATA] 1 Role Barista …" at bounding box center [797, 105] width 197 height 377
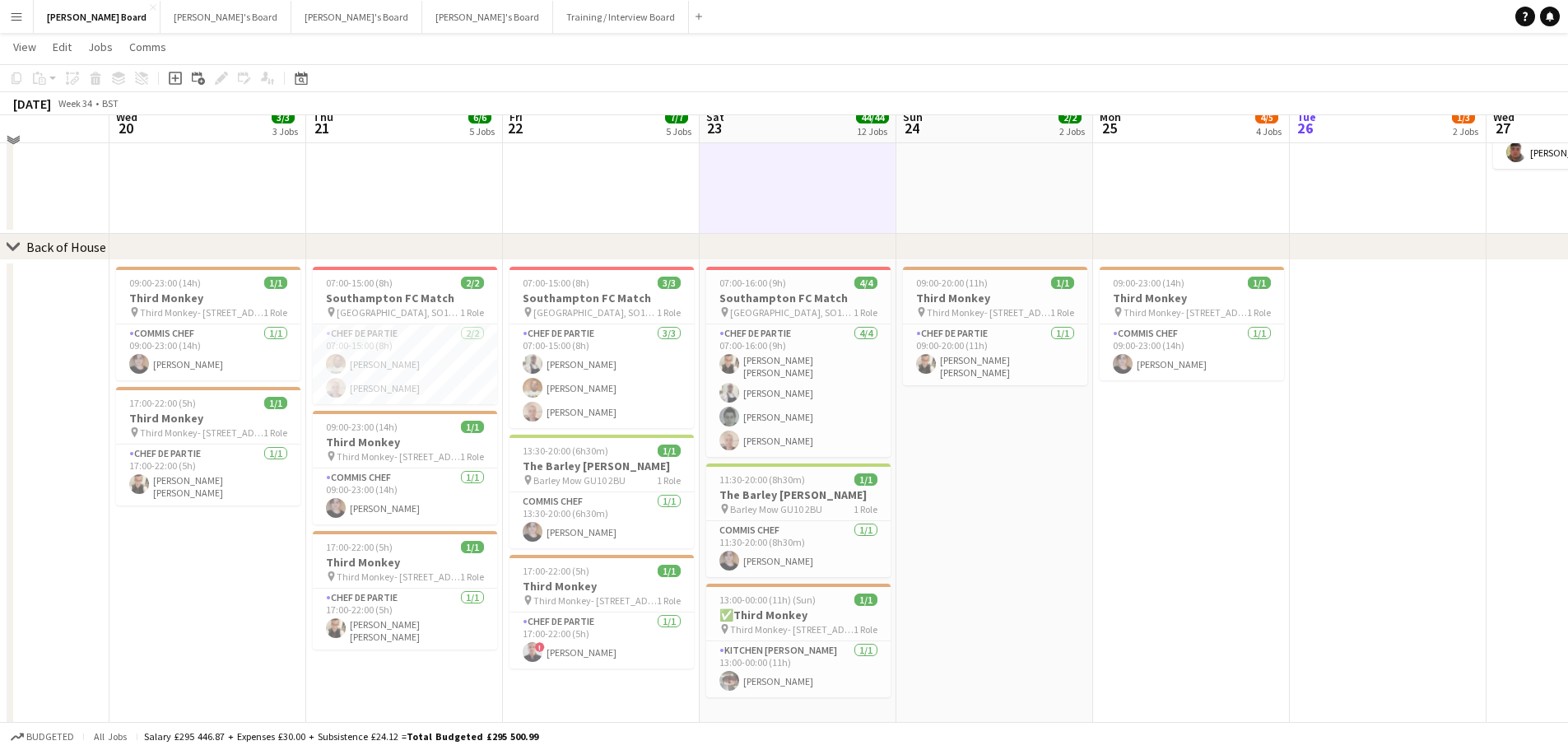
scroll to position [1935, 0]
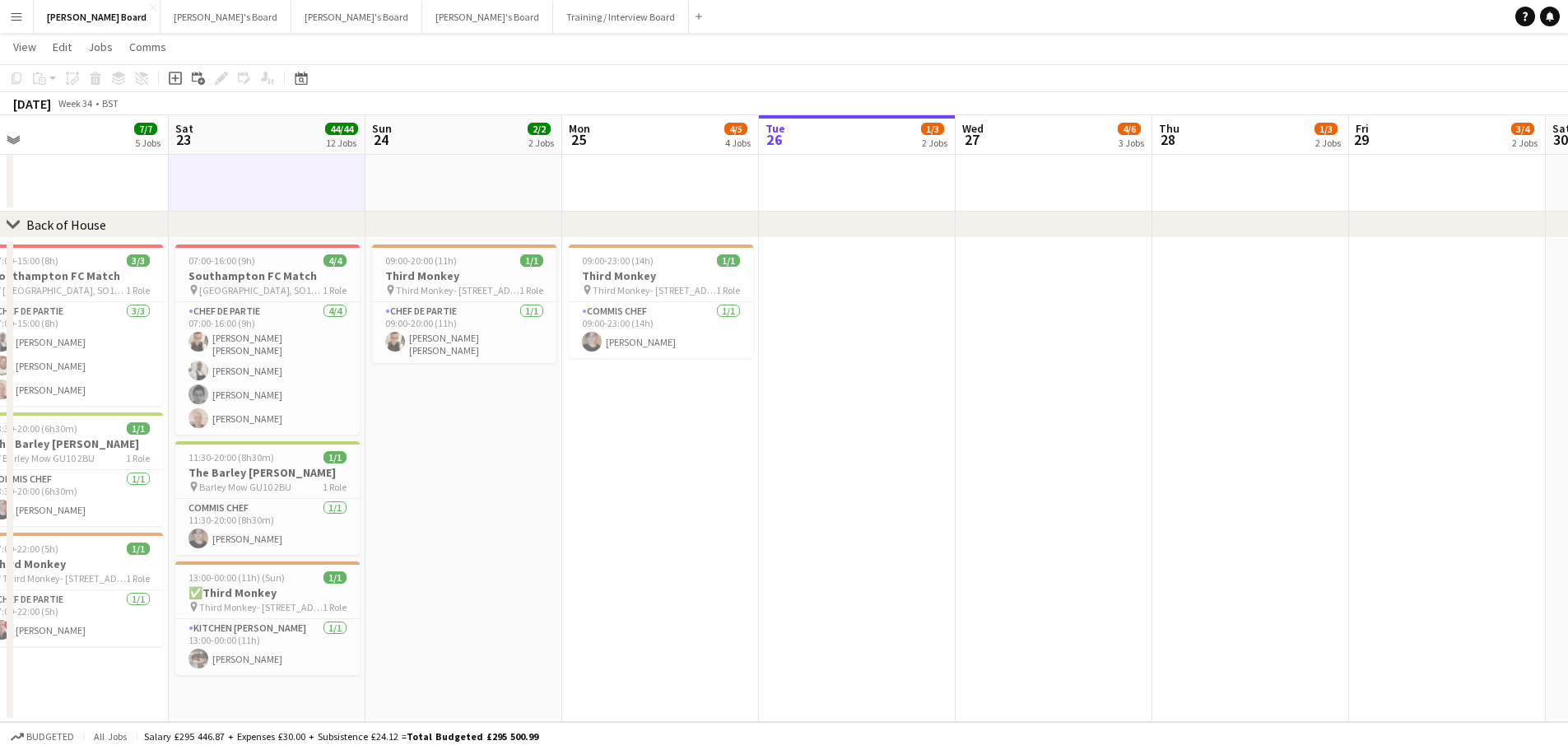
drag, startPoint x: 721, startPoint y: 460, endPoint x: 498, endPoint y: 405, distance: 229.7
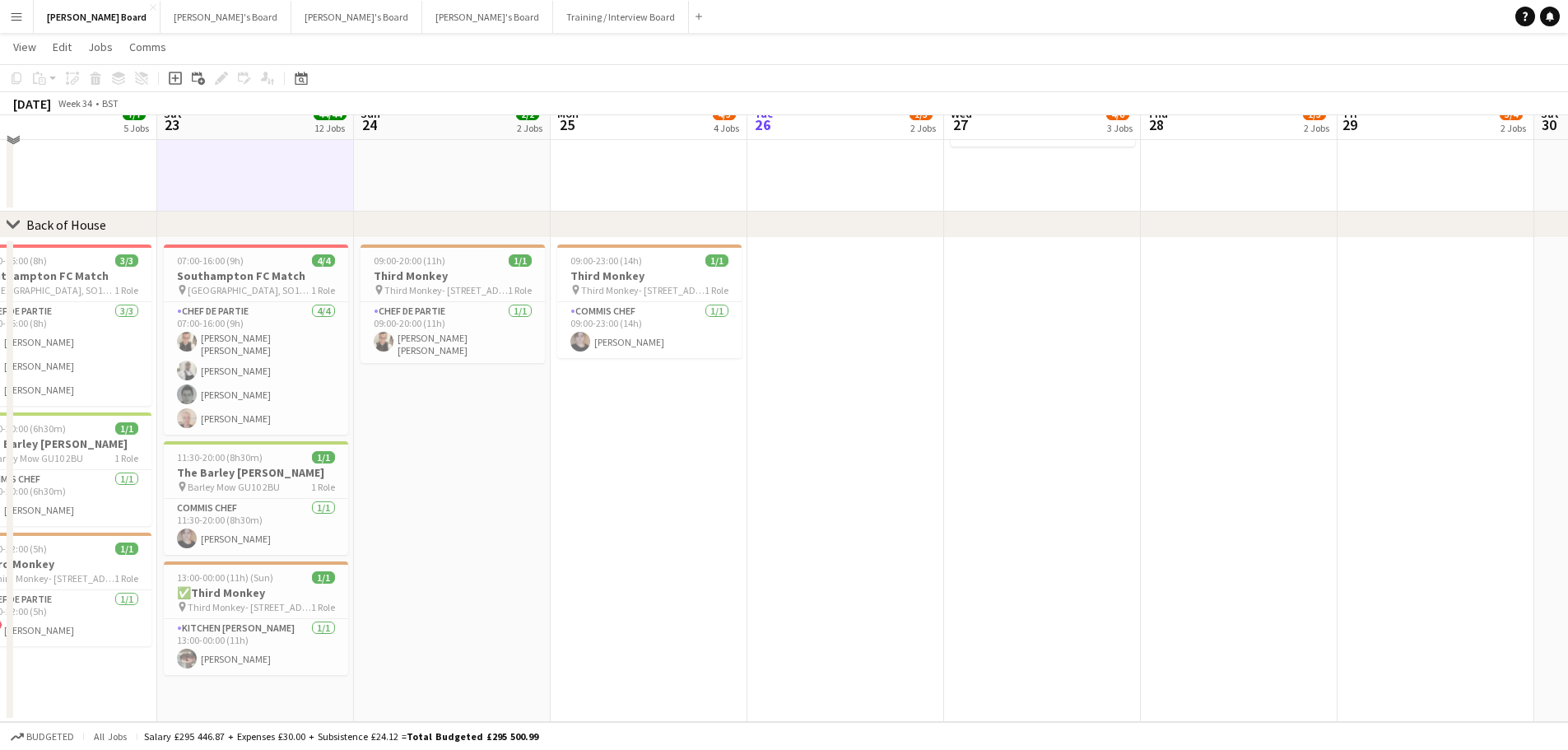
scroll to position [1853, 0]
